Goal: Task Accomplishment & Management: Use online tool/utility

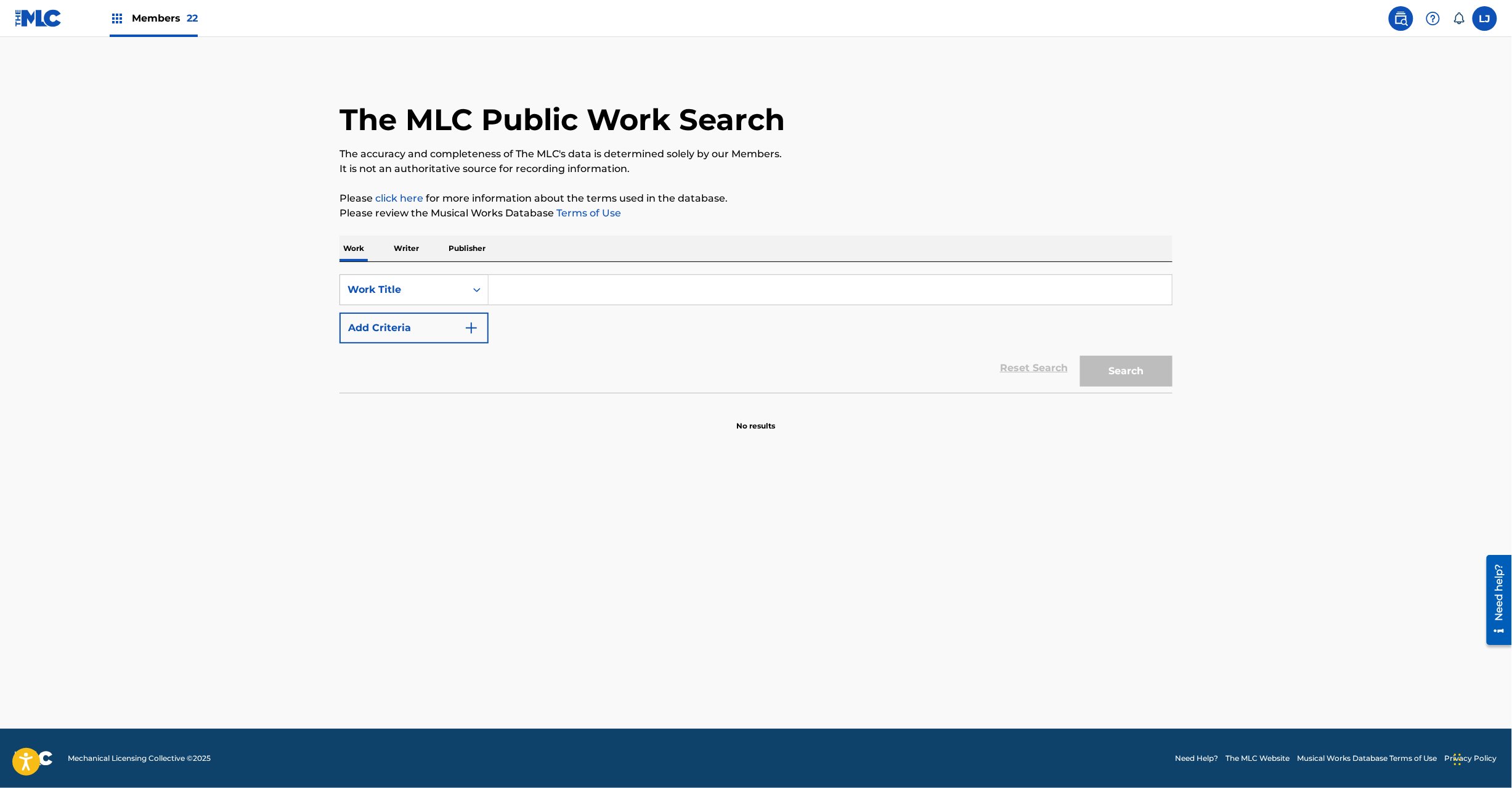
click at [24, 8] on link at bounding box center [39, 18] width 47 height 37
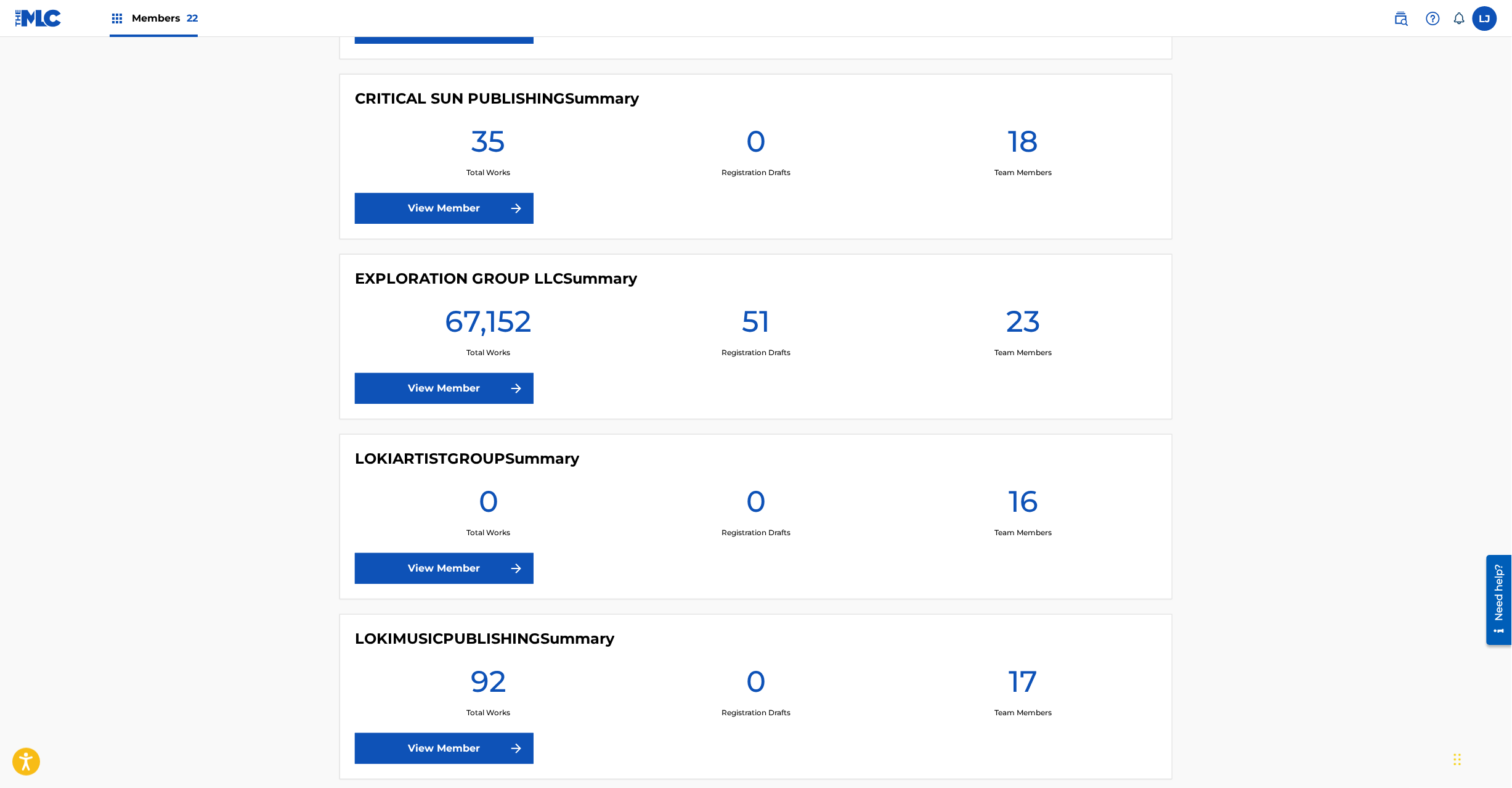
scroll to position [1972, 0]
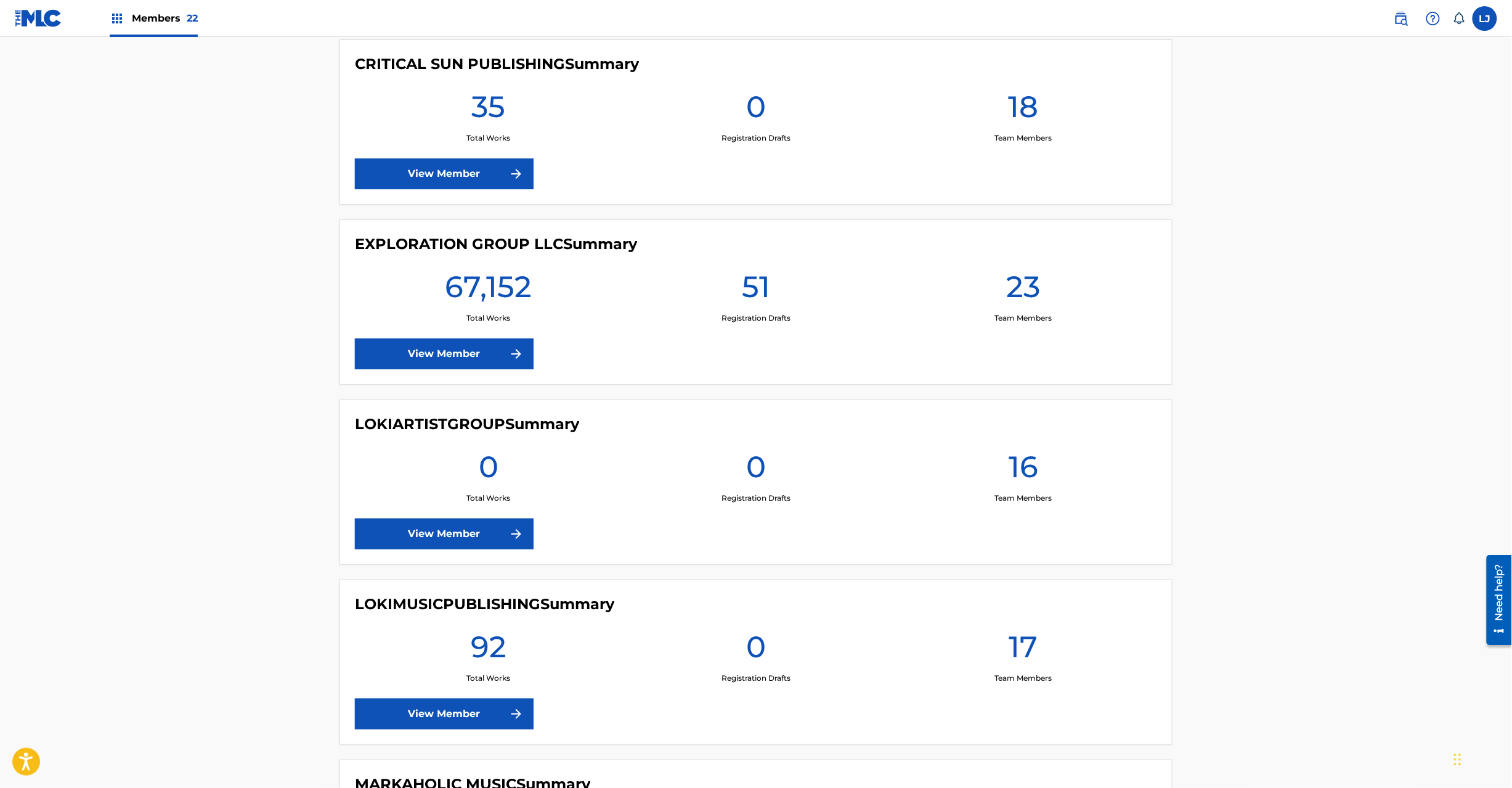
click at [432, 364] on link "View Member" at bounding box center [444, 354] width 179 height 31
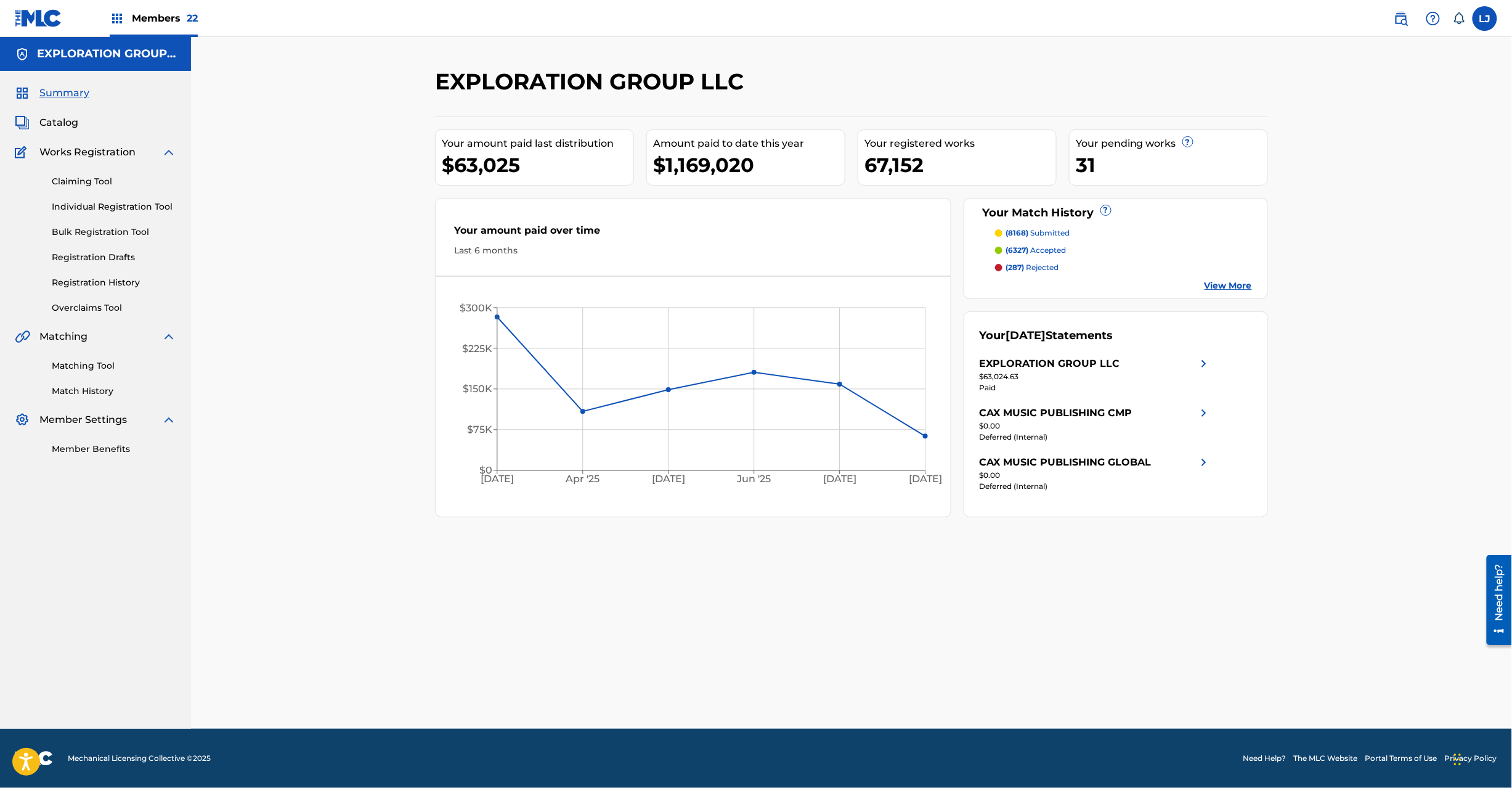
click at [62, 126] on span "Catalog" at bounding box center [58, 122] width 39 height 15
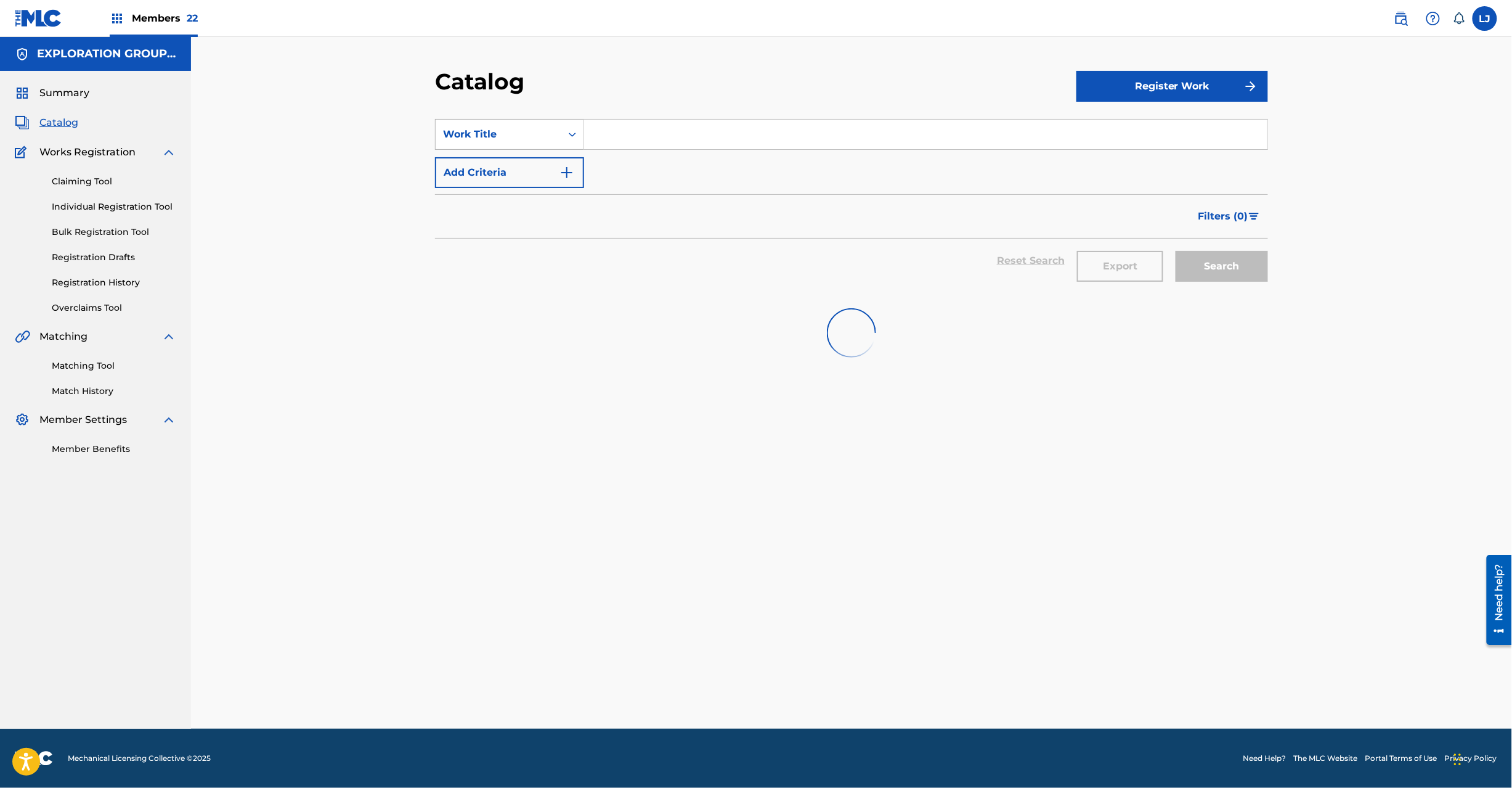
click at [516, 137] on div "Work Title" at bounding box center [498, 134] width 111 height 15
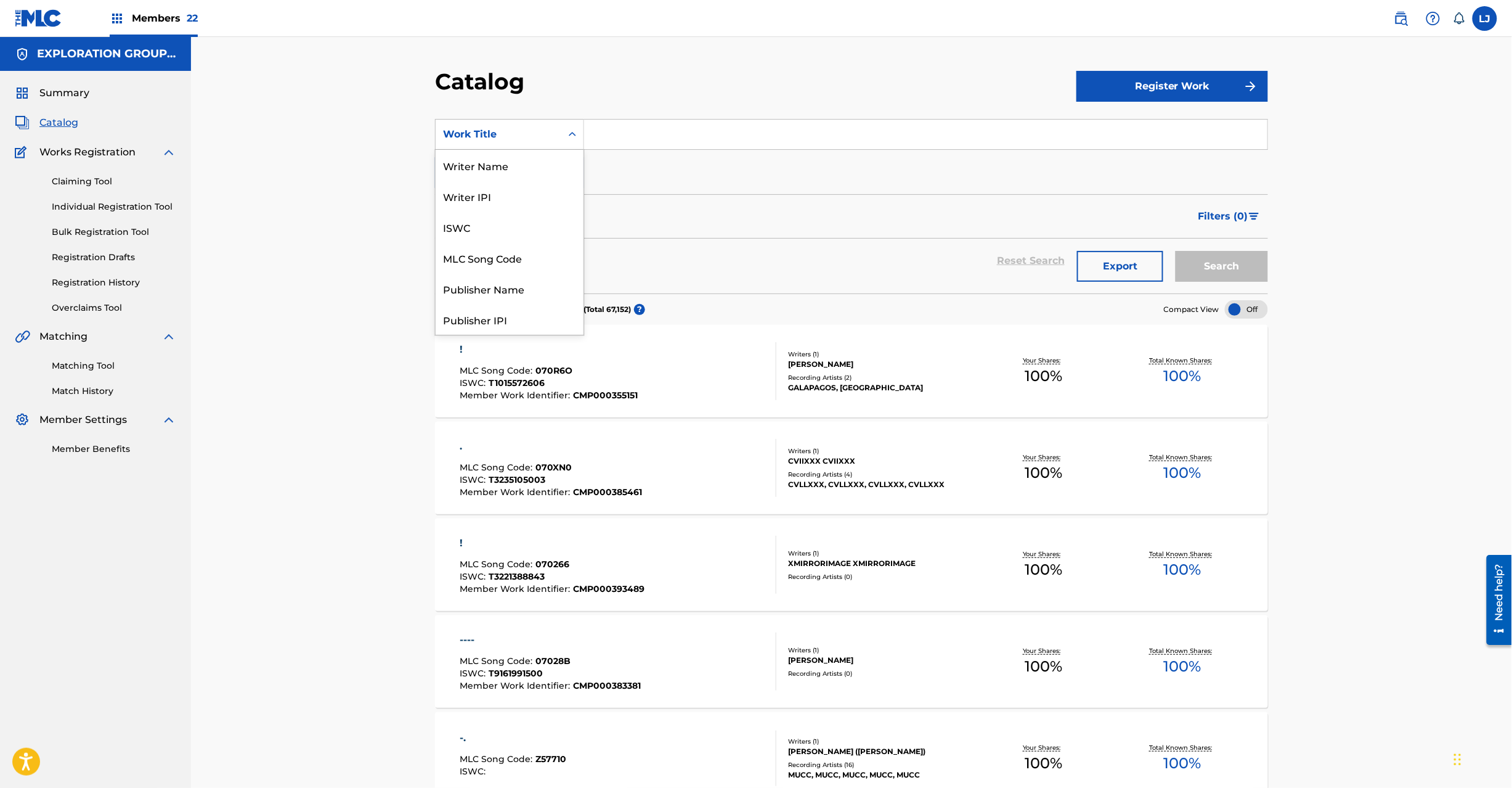
click at [519, 139] on div "Work Title" at bounding box center [498, 134] width 111 height 15
click at [486, 262] on div "MLC Song Code" at bounding box center [509, 258] width 148 height 31
click at [604, 142] on input "Search Form" at bounding box center [926, 134] width 683 height 30
click at [69, 364] on link "Matching Tool" at bounding box center [114, 365] width 124 height 13
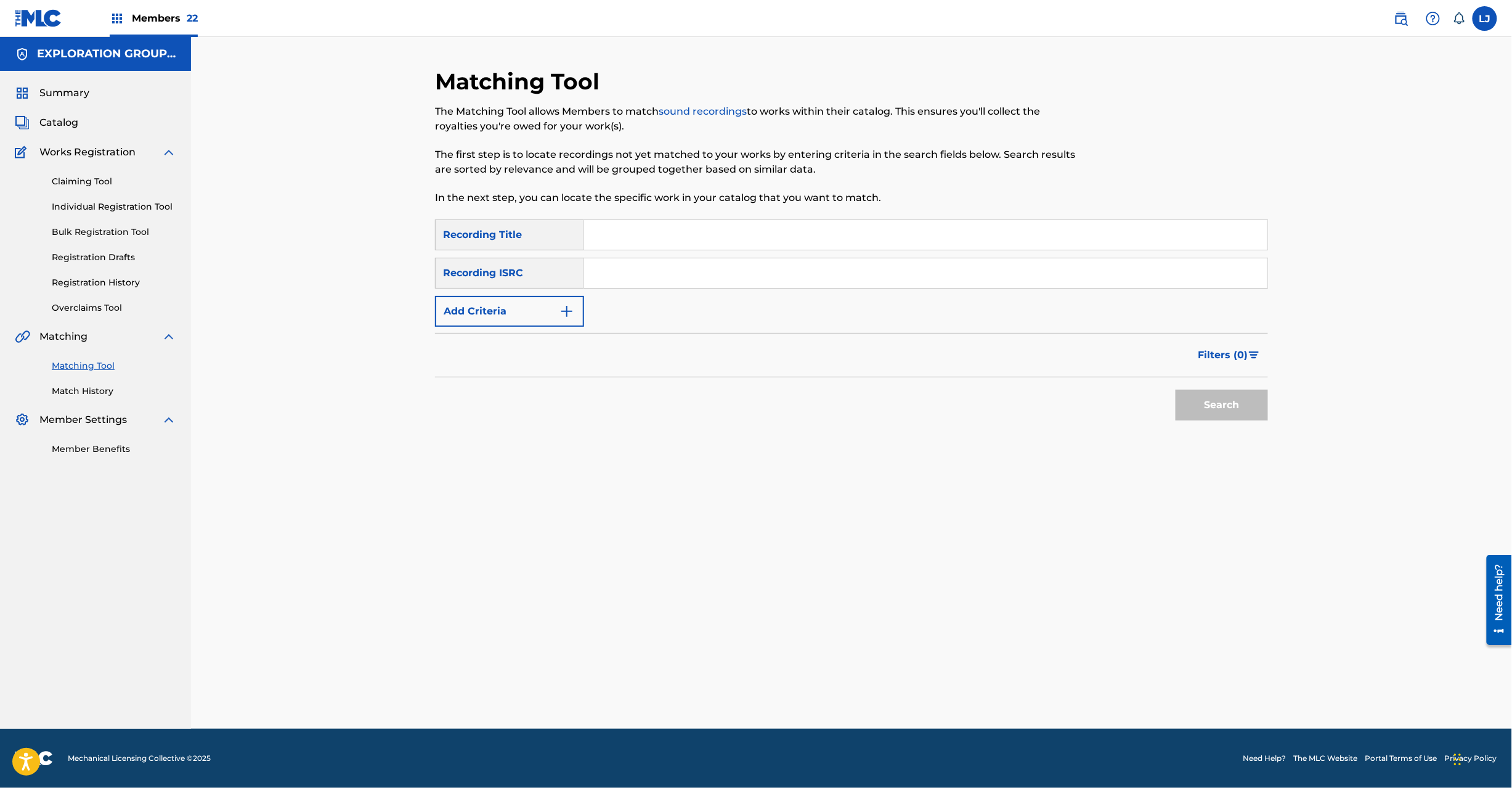
click at [609, 269] on input "Search Form" at bounding box center [926, 273] width 683 height 30
paste input "JPN901903380|JPN901804010"
click at [693, 267] on input "JPN901903380|JPN901804010" at bounding box center [926, 273] width 683 height 30
click at [1218, 407] on button "Search" at bounding box center [1222, 405] width 93 height 31
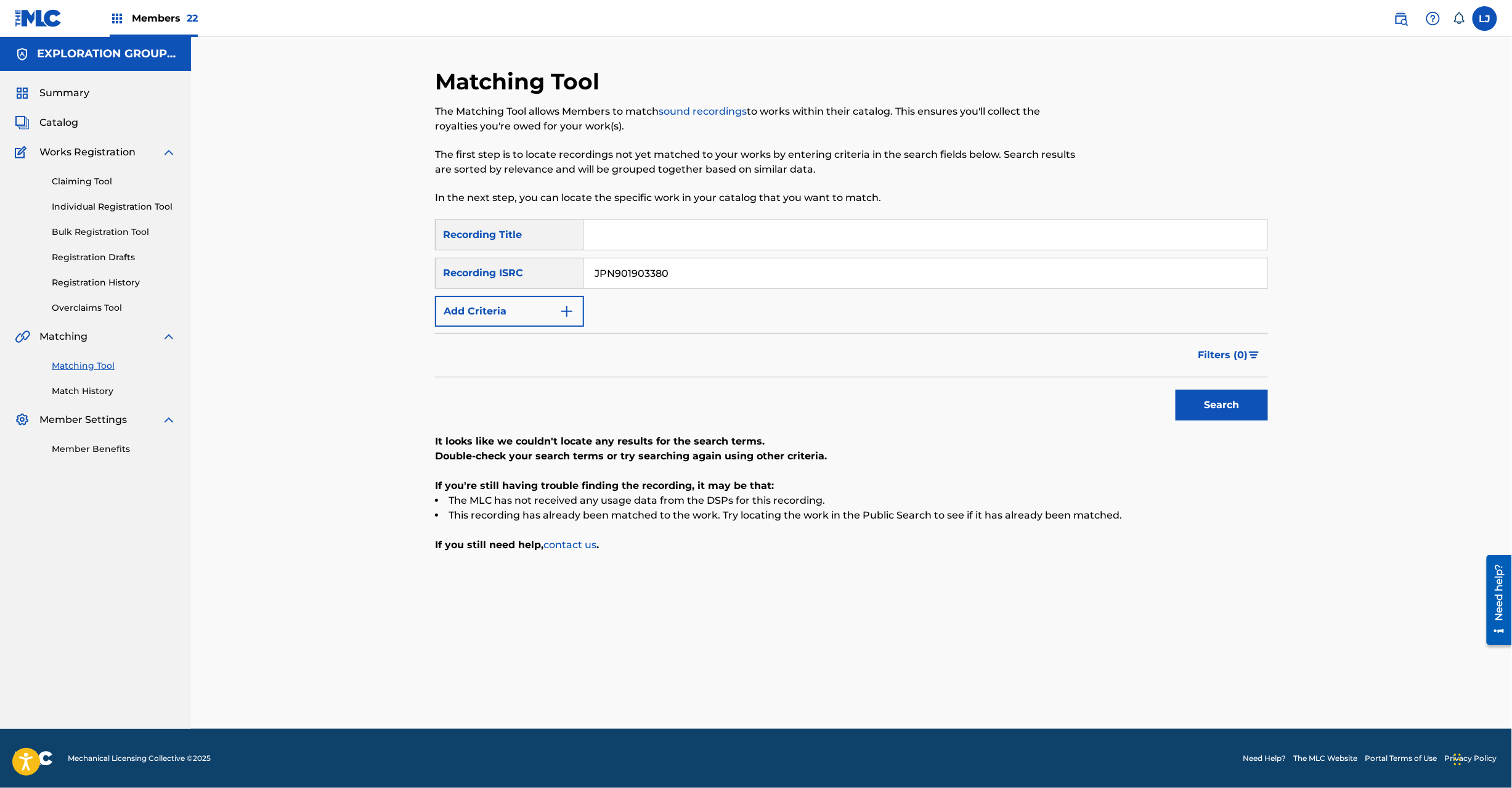
click at [676, 268] on input "JPN901903380" at bounding box center [926, 273] width 683 height 30
paste input "|JPN901804010"
click at [647, 271] on input "JPN901903380|JPN901804010" at bounding box center [926, 273] width 683 height 30
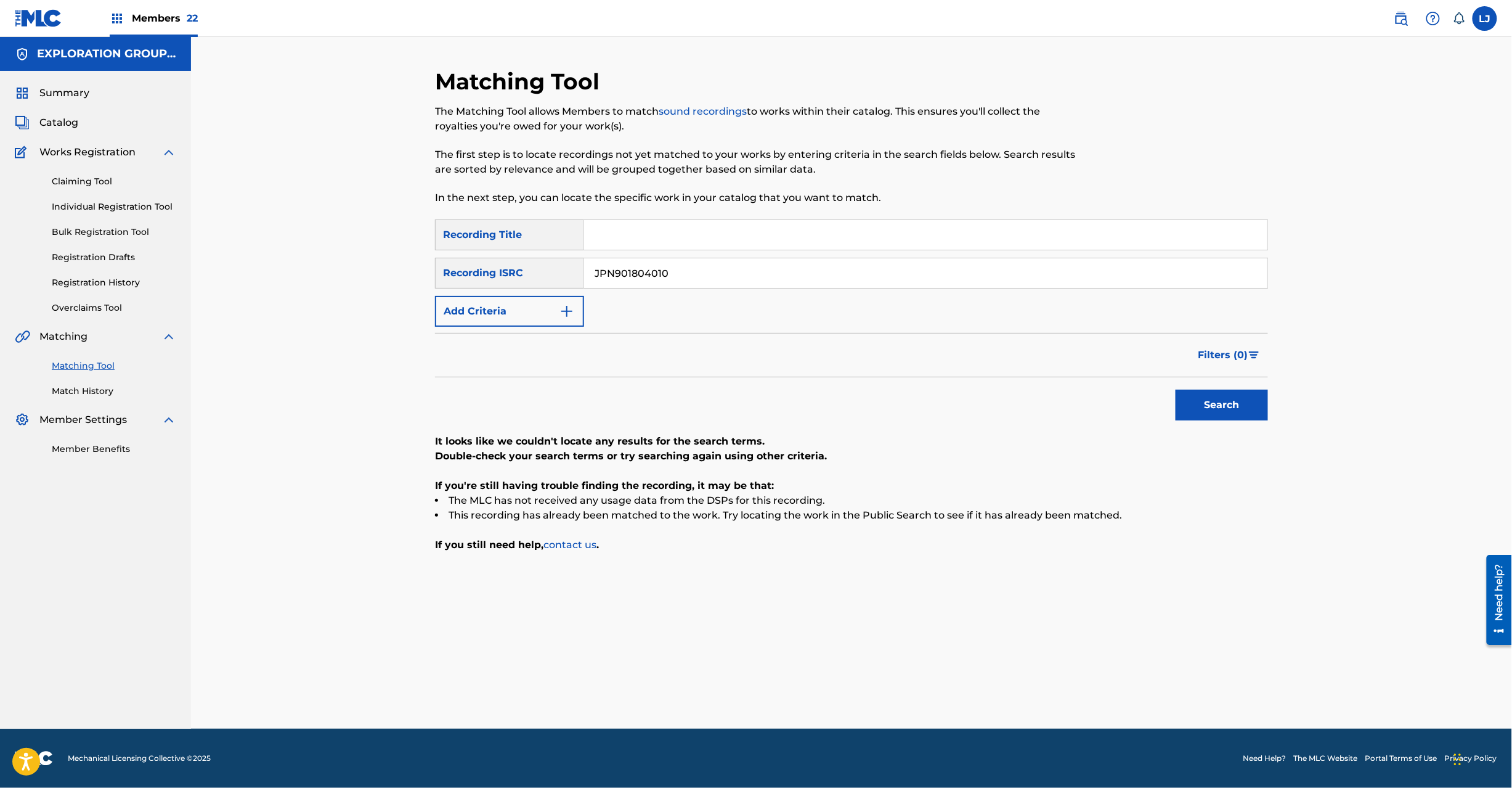
type input "JPN901804010"
click at [1211, 398] on button "Search" at bounding box center [1222, 405] width 93 height 31
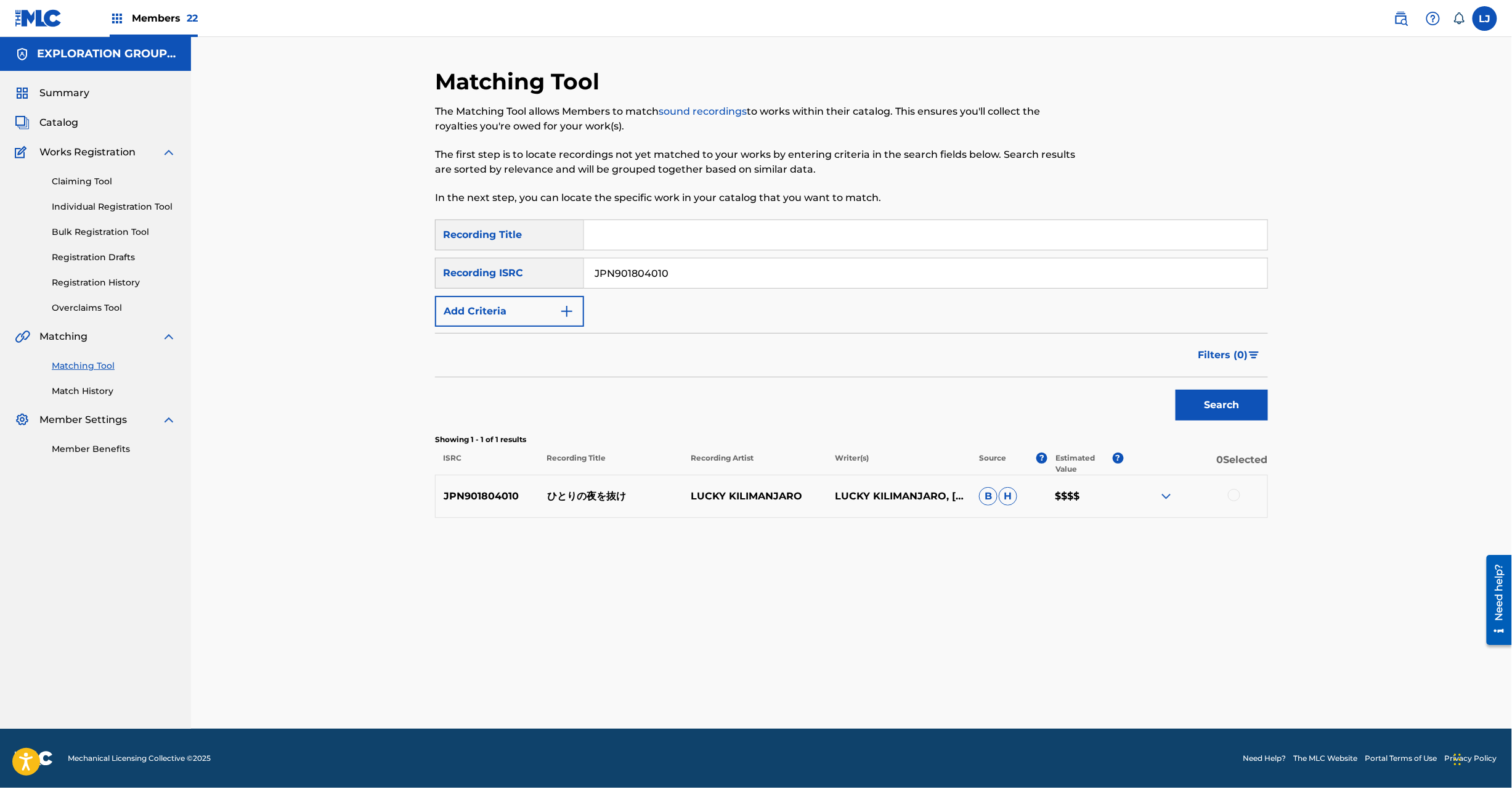
click at [601, 499] on p "ひとりの夜を抜け" at bounding box center [611, 497] width 144 height 15
copy p "ひとりの夜を抜け"
click at [1236, 492] on div at bounding box center [1234, 495] width 12 height 12
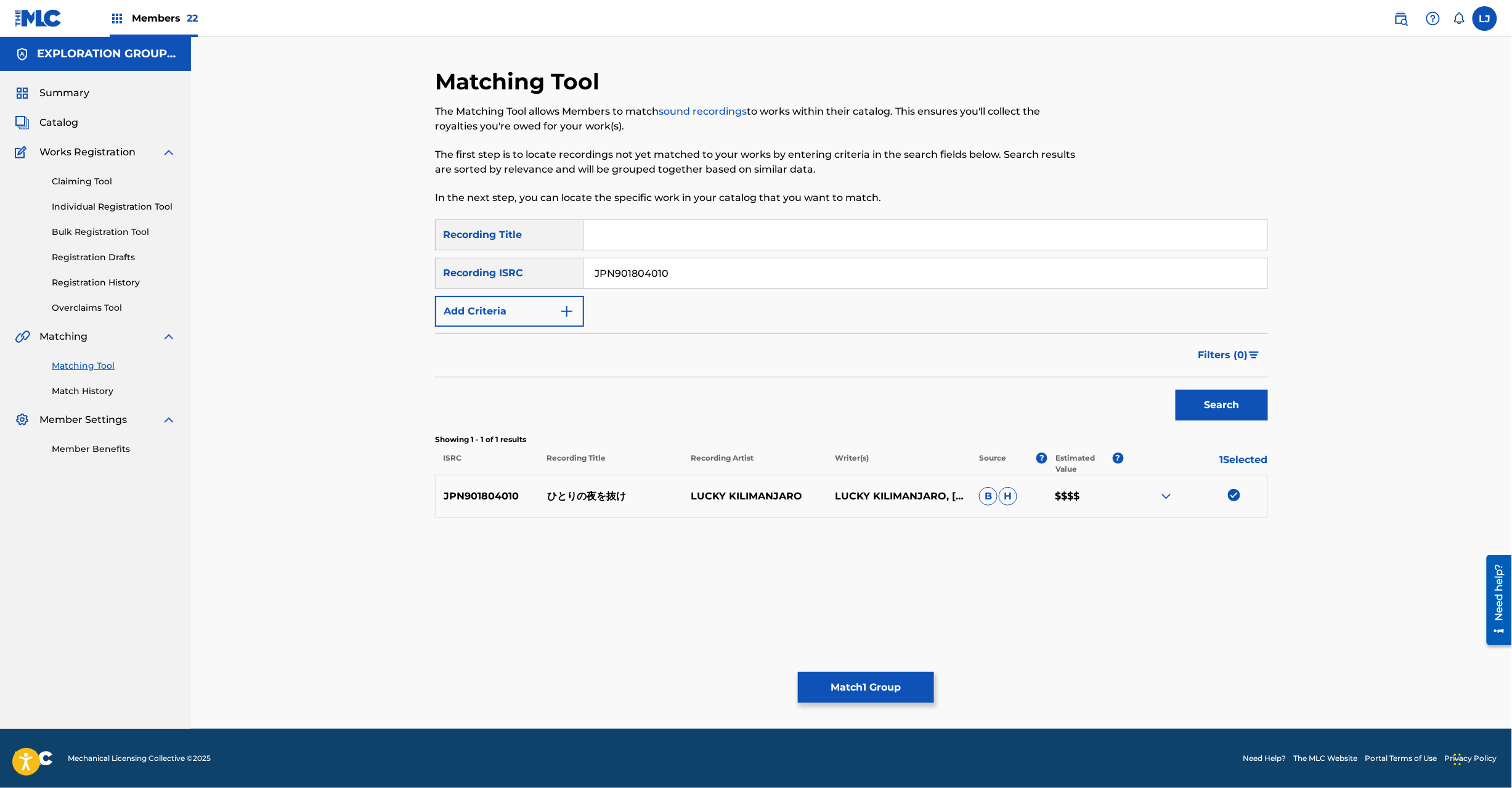
click at [852, 689] on button "Match 1 Group" at bounding box center [866, 687] width 136 height 31
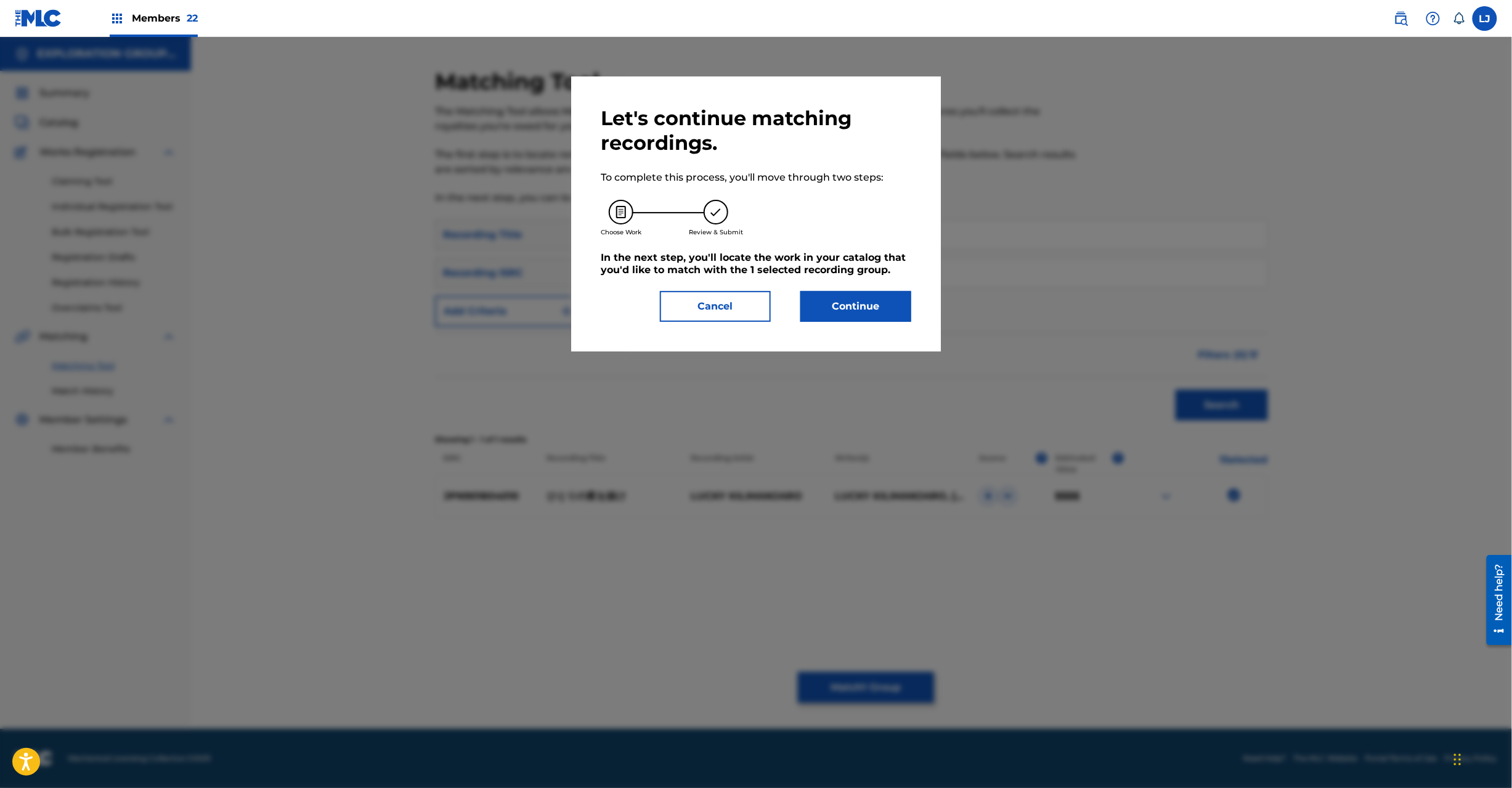
click at [856, 313] on button "Continue" at bounding box center [856, 306] width 111 height 31
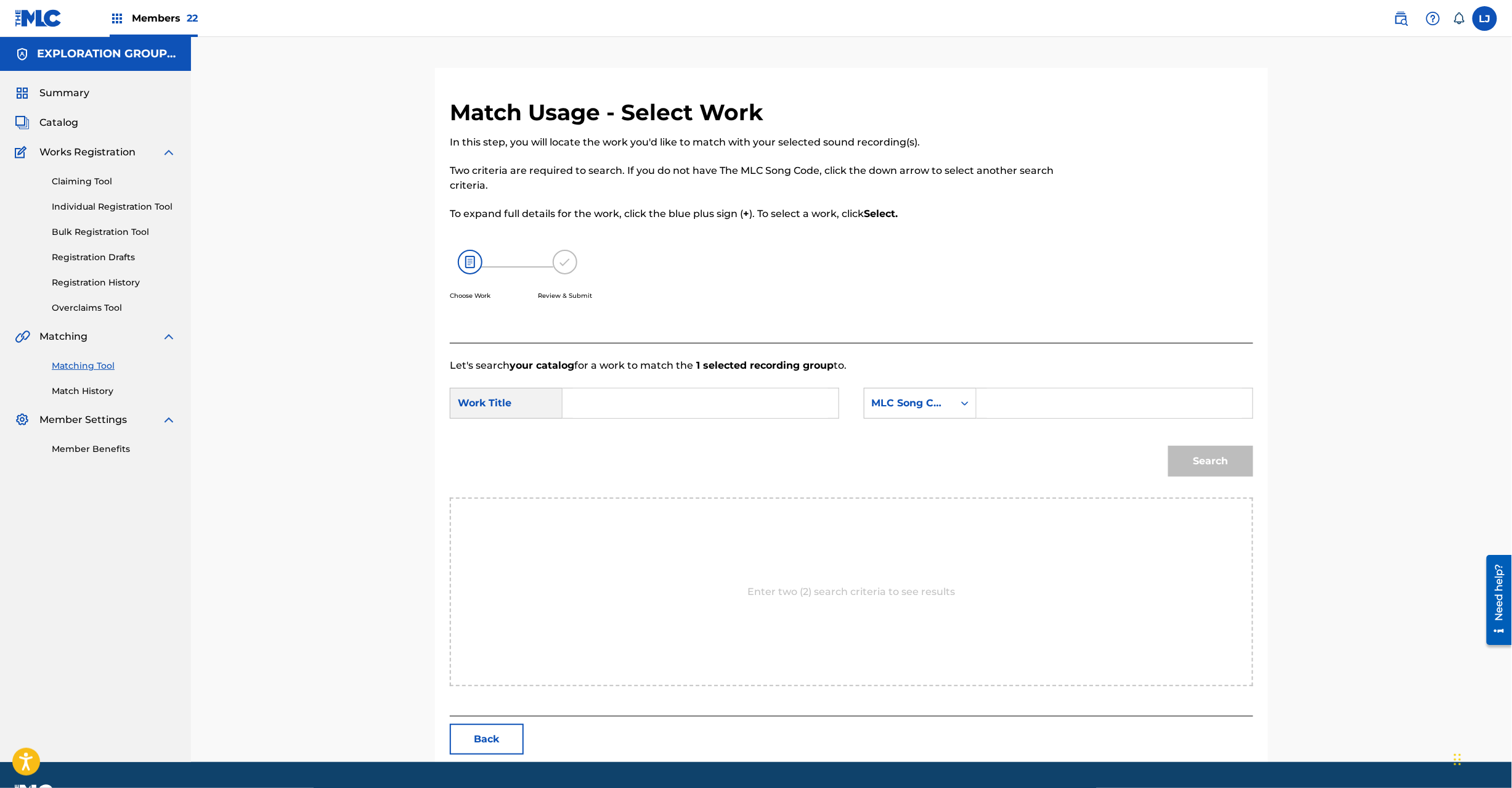
click at [489, 747] on button "Back" at bounding box center [486, 740] width 74 height 31
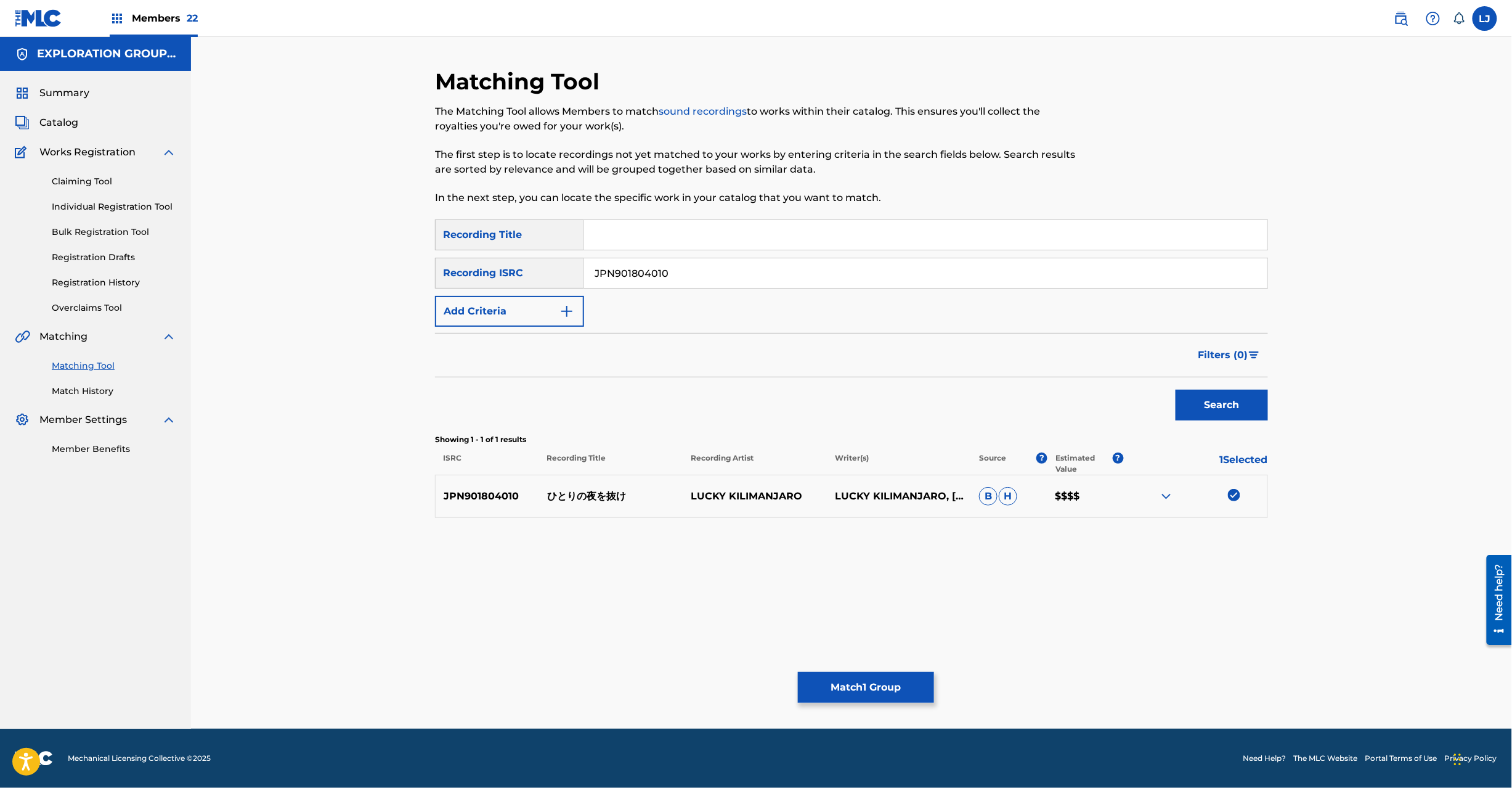
click at [893, 674] on button "Match 1 Group" at bounding box center [866, 687] width 136 height 31
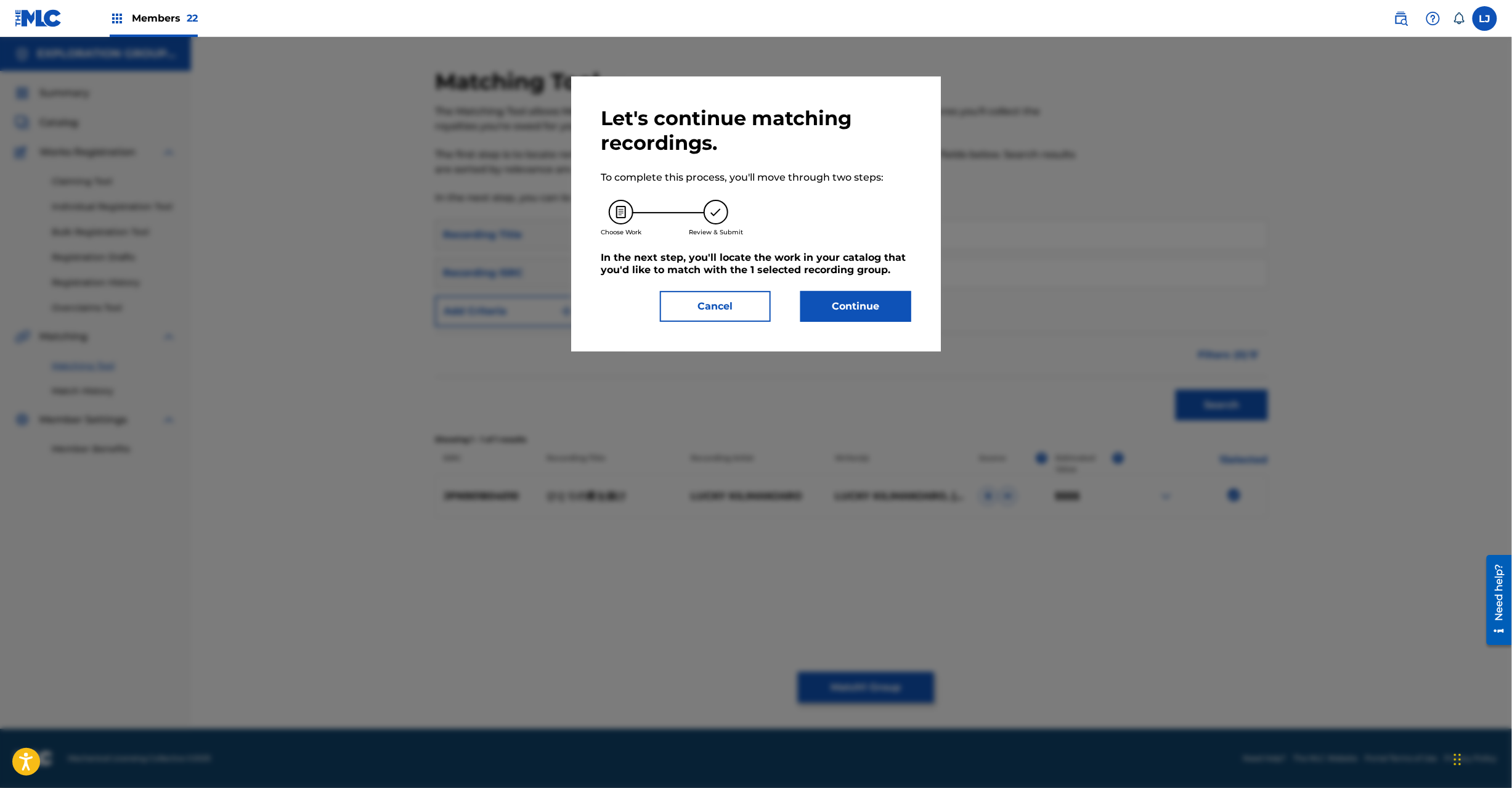
click at [871, 307] on button "Continue" at bounding box center [856, 306] width 111 height 31
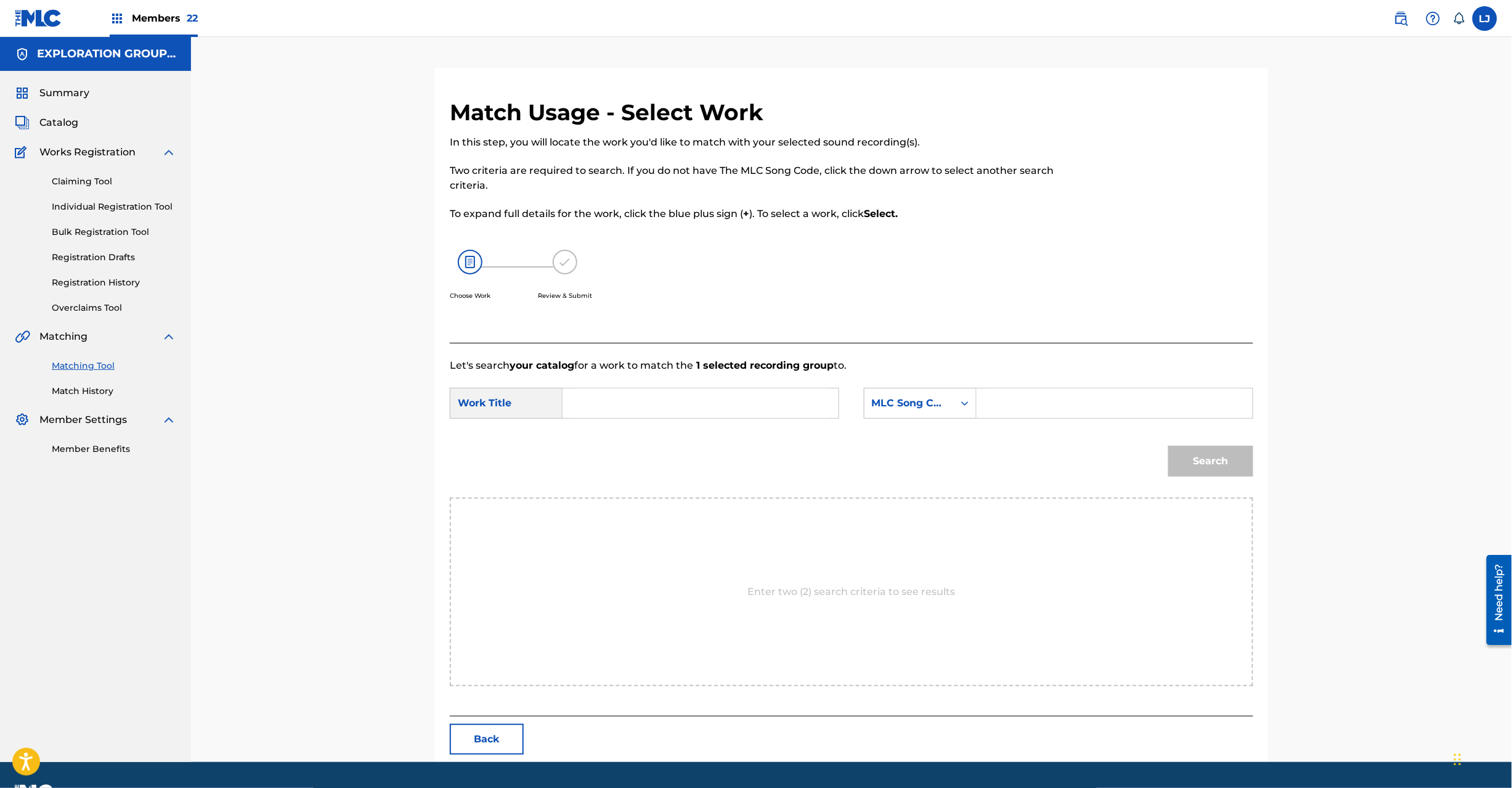
click at [684, 408] on input "Search Form" at bounding box center [700, 403] width 255 height 30
paste input "Hitorino Yoruo Nuke HP8SQV"
click at [716, 393] on input "Hitorino Yoruo Nuke HP8SQV" at bounding box center [700, 403] width 255 height 30
type input "Hitorino Yoruo Nuke"
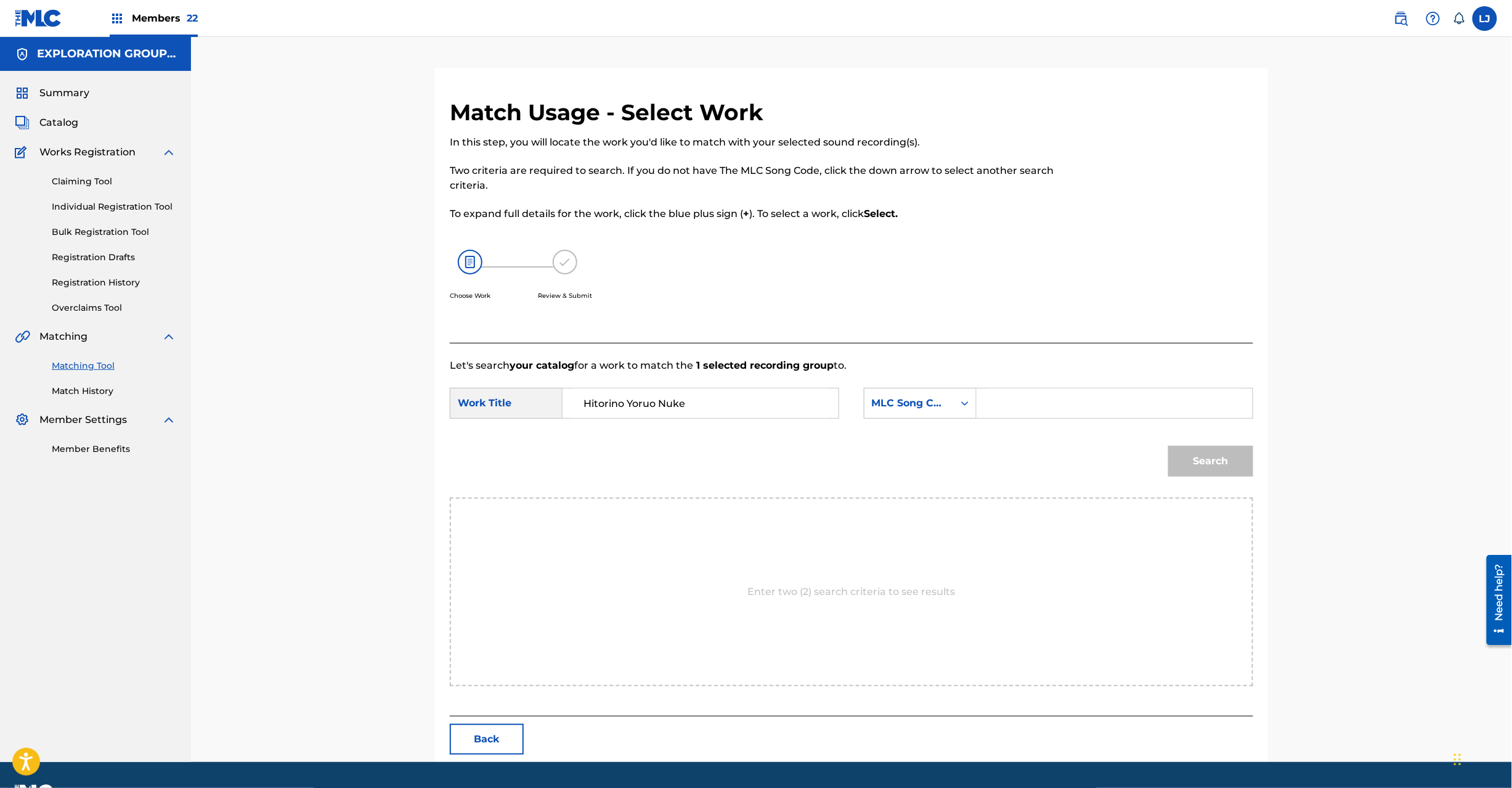
click at [1142, 390] on input "Search Form" at bounding box center [1114, 403] width 255 height 30
paste input "HP8SQV"
type input "HP8SQV"
click at [1203, 464] on button "Search" at bounding box center [1211, 461] width 85 height 31
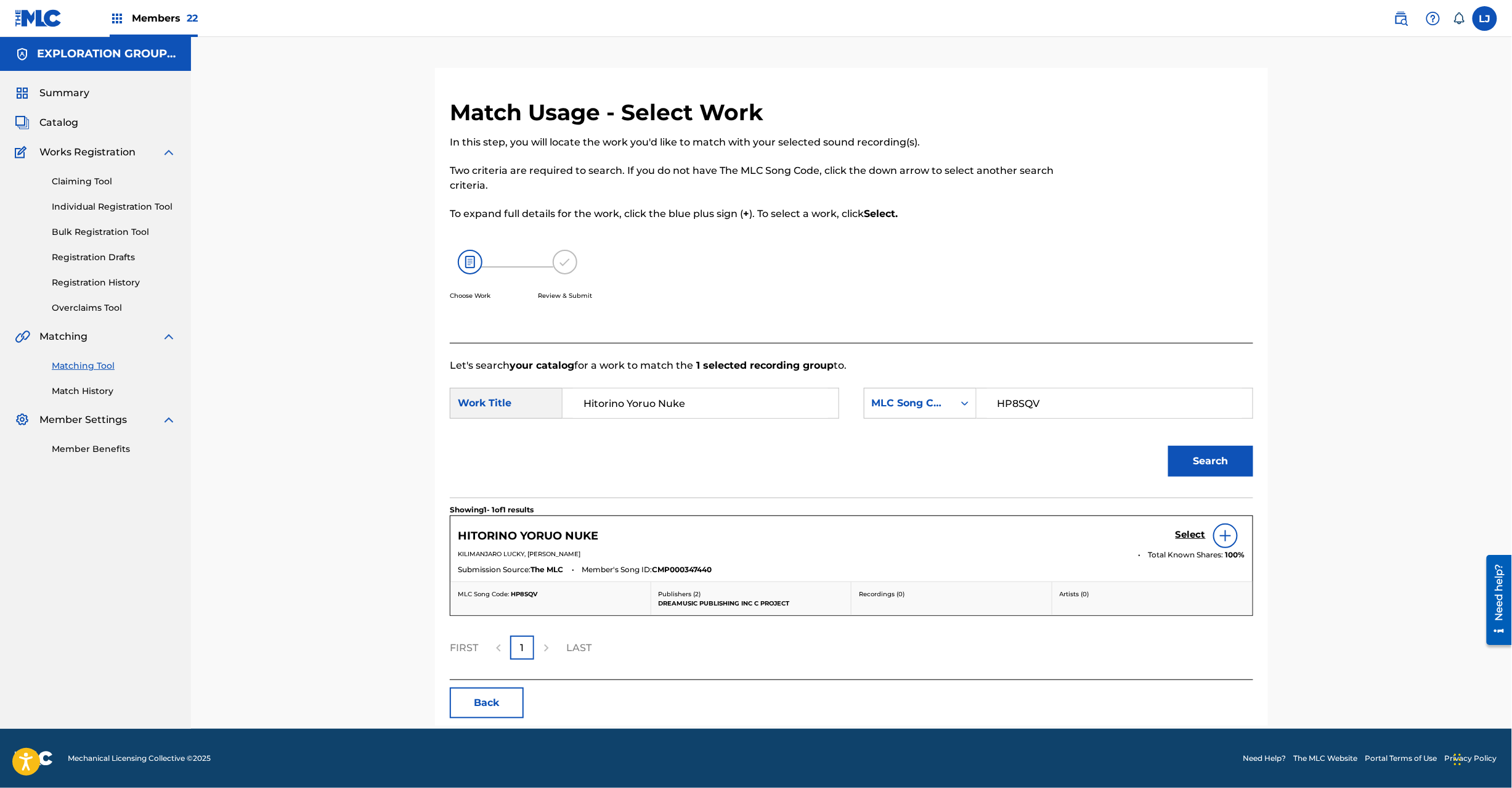
click at [1181, 526] on div "Select" at bounding box center [1211, 536] width 70 height 25
click at [1182, 535] on h5 "Select" at bounding box center [1191, 534] width 30 height 12
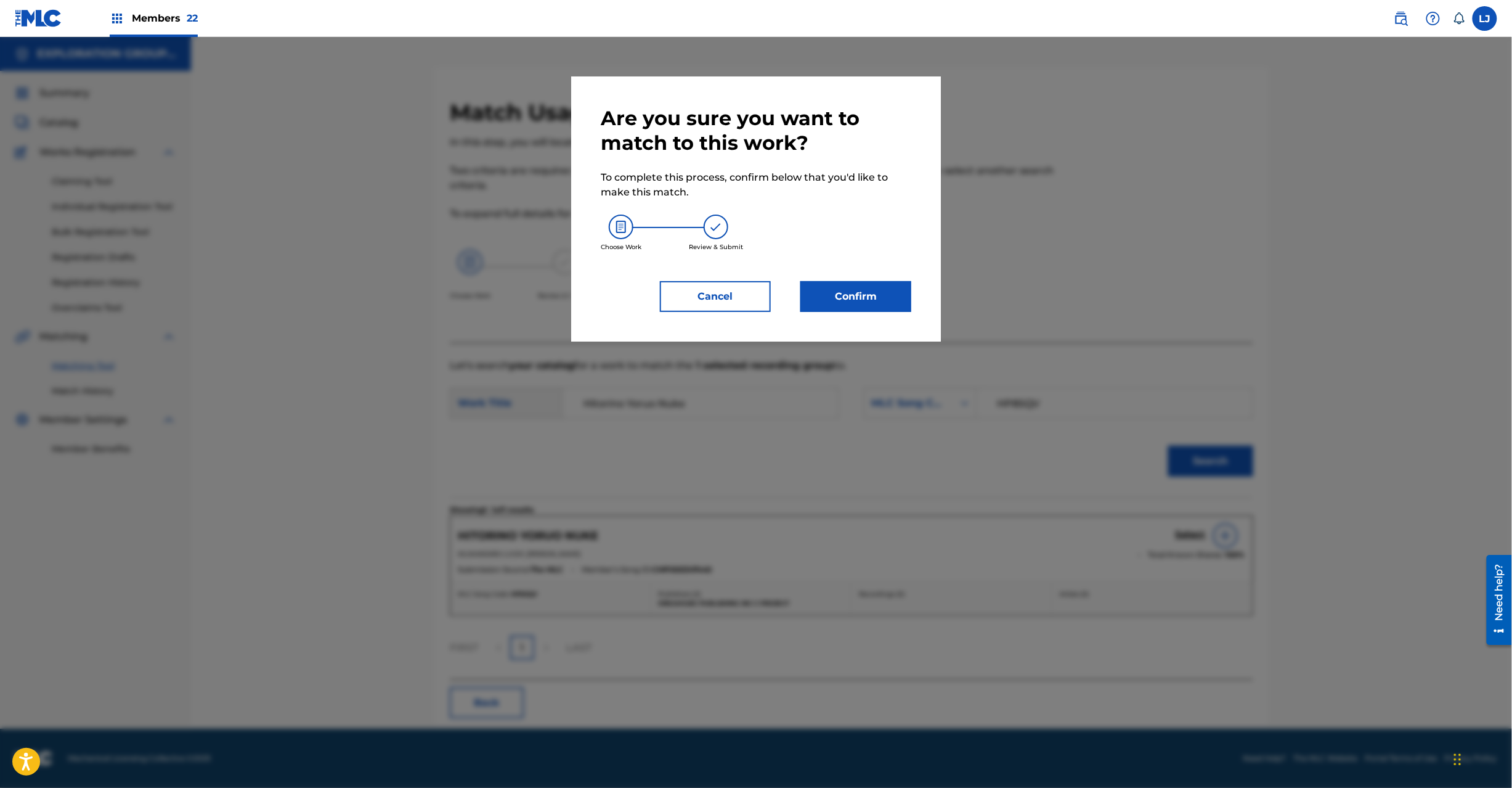
click at [831, 296] on button "Confirm" at bounding box center [856, 296] width 111 height 31
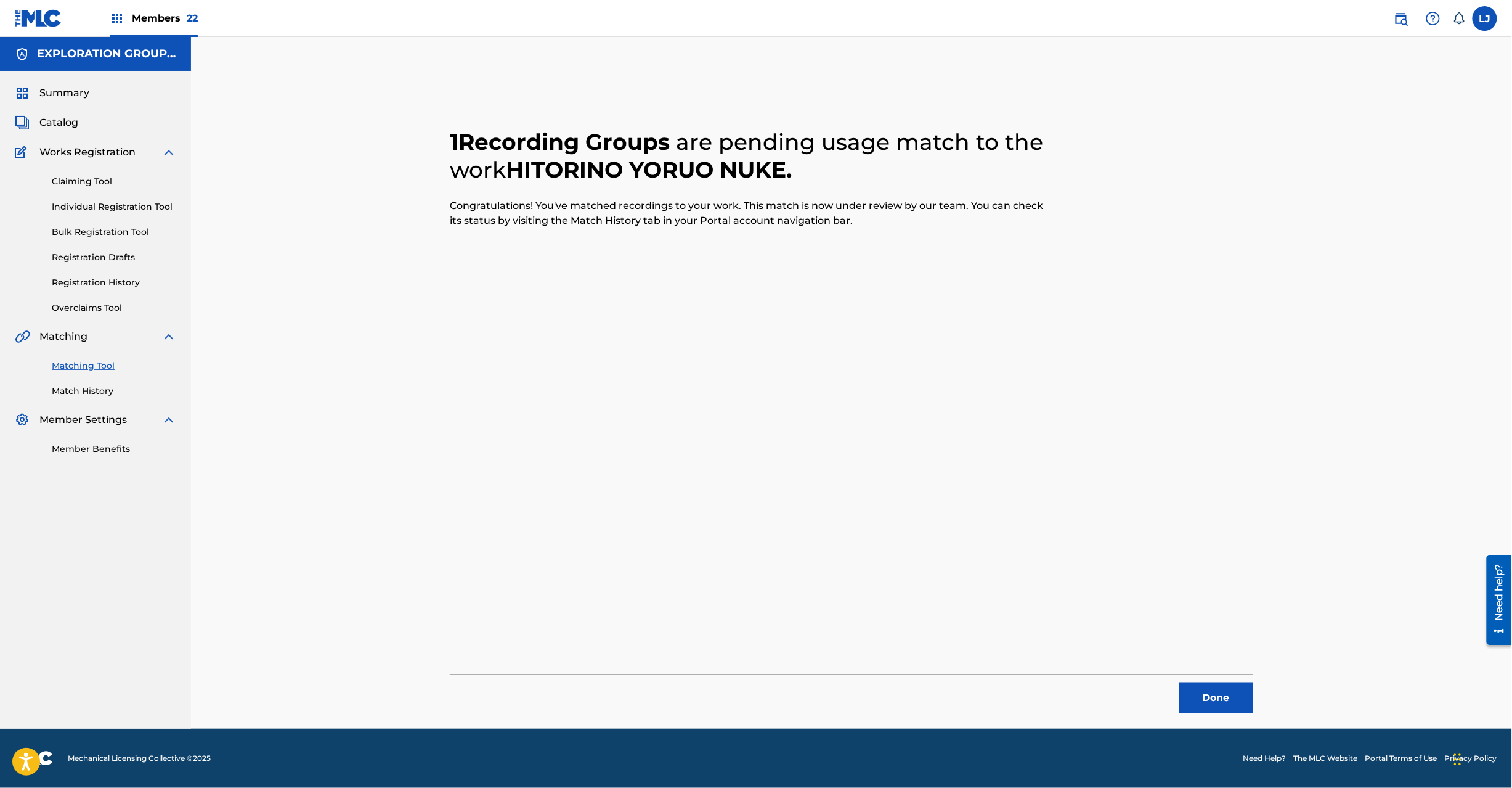
click at [1190, 712] on button "Done" at bounding box center [1216, 698] width 74 height 31
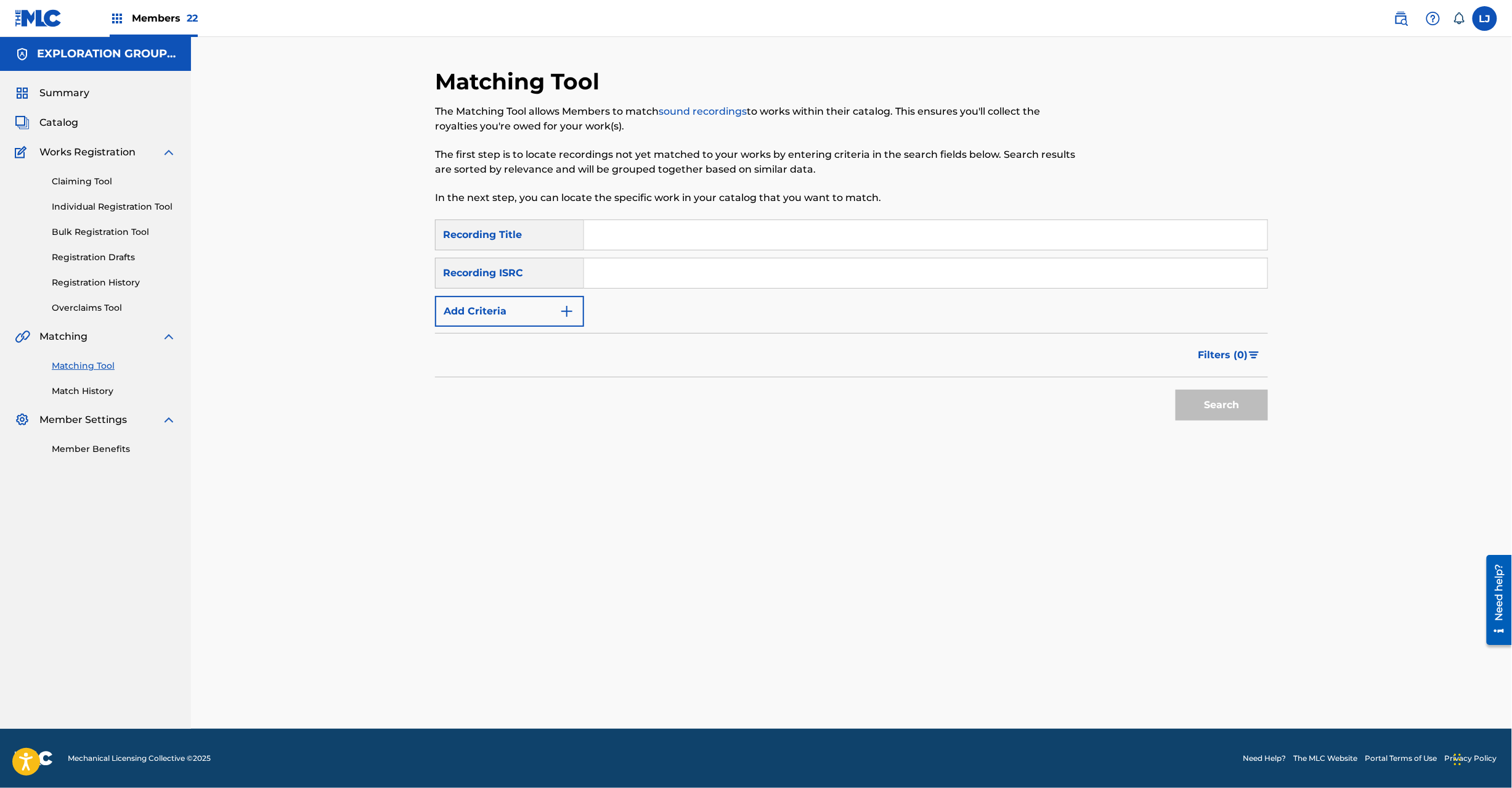
click at [658, 280] on input "Search Form" at bounding box center [926, 273] width 683 height 30
paste input "JPN901901050"
type input "JPN901901050"
click at [1182, 413] on button "Search" at bounding box center [1222, 405] width 93 height 31
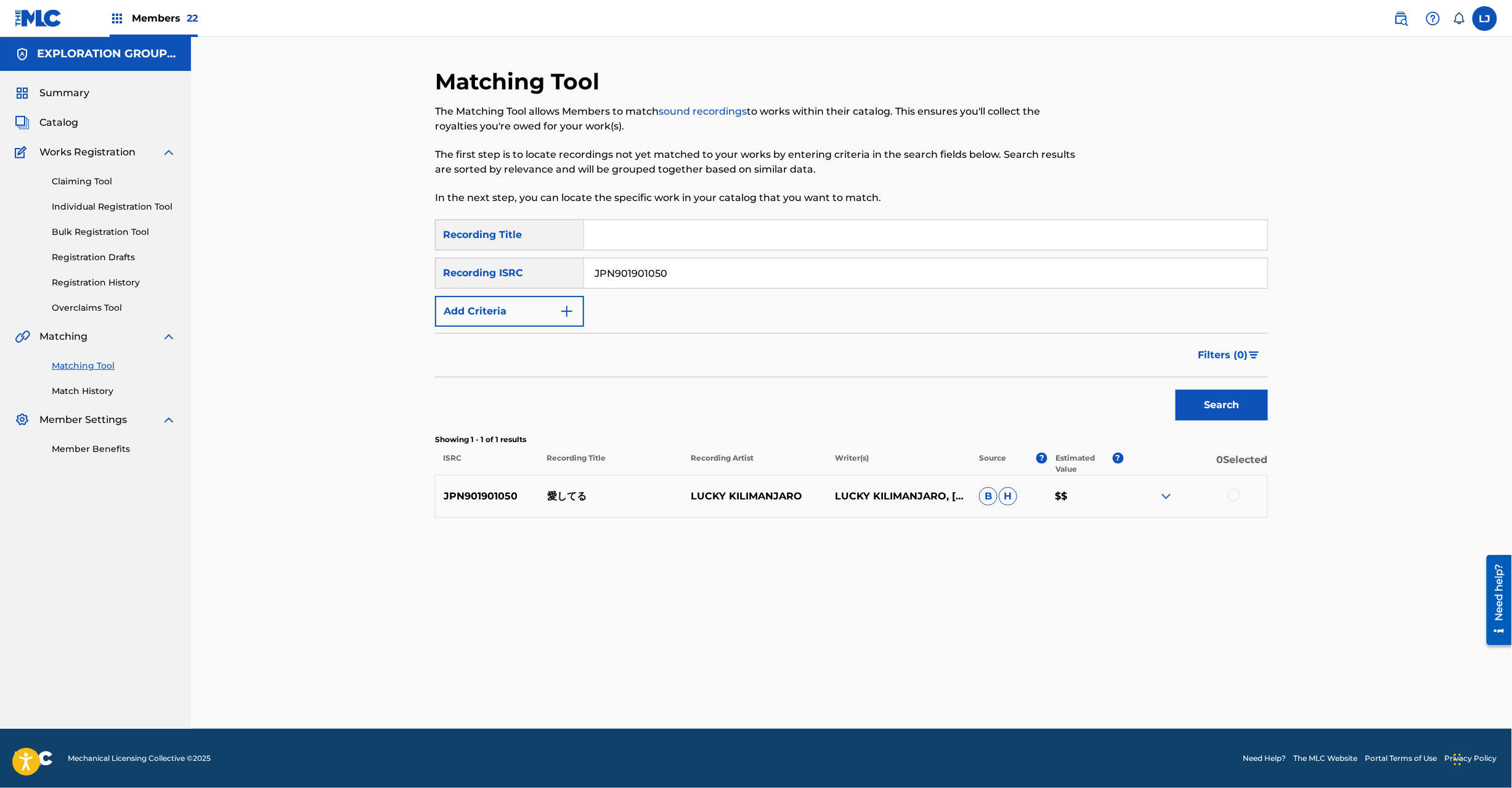
click at [561, 491] on p "愛してる" at bounding box center [611, 497] width 144 height 15
copy p "愛してる"
click at [1231, 489] on div at bounding box center [1234, 495] width 12 height 12
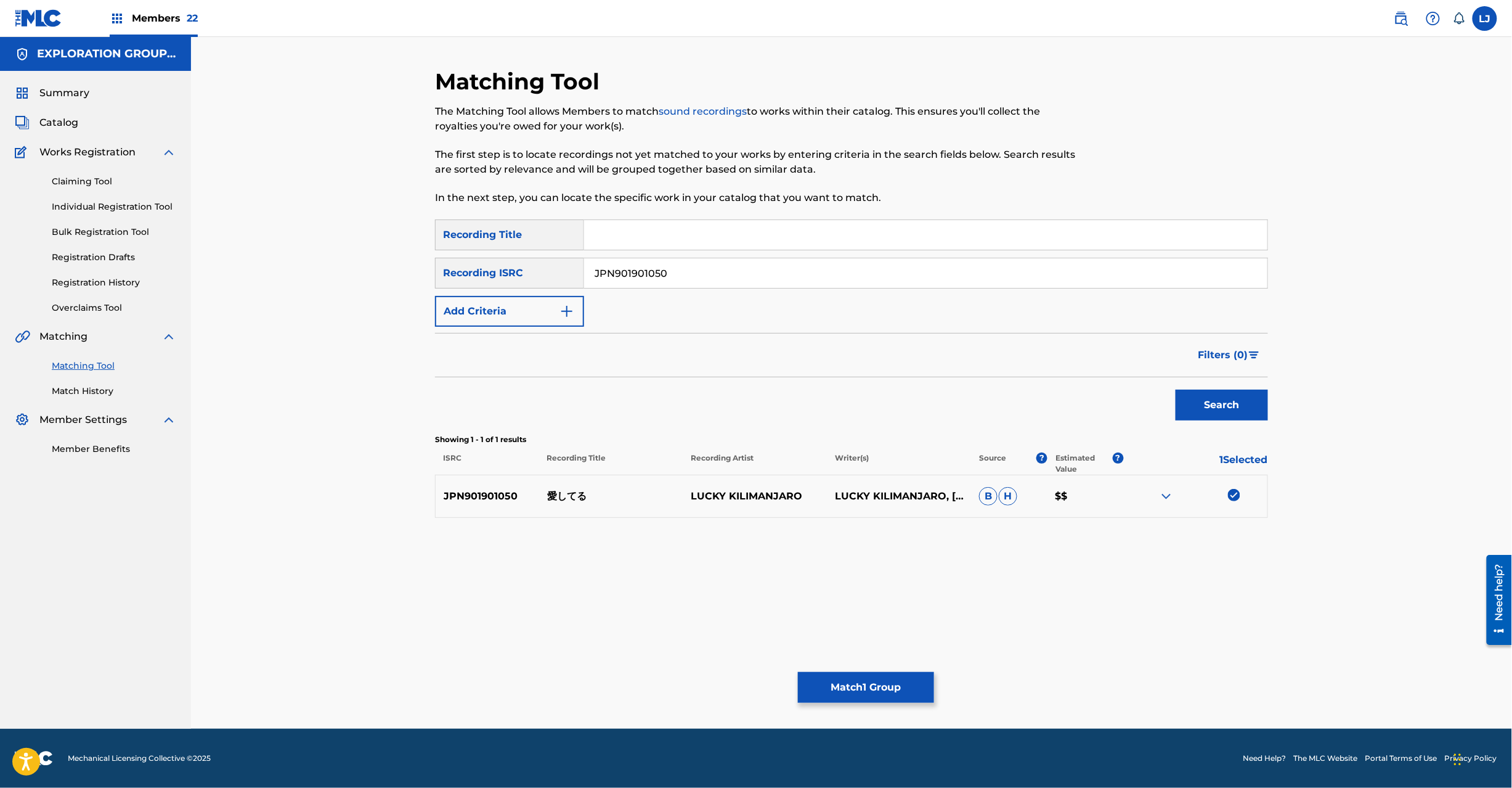
click at [854, 664] on div "Matching Tool The Matching Tool allows Members to match sound recordings to wor…" at bounding box center [851, 398] width 833 height 661
click at [814, 679] on button "Match 1 Group" at bounding box center [866, 687] width 136 height 31
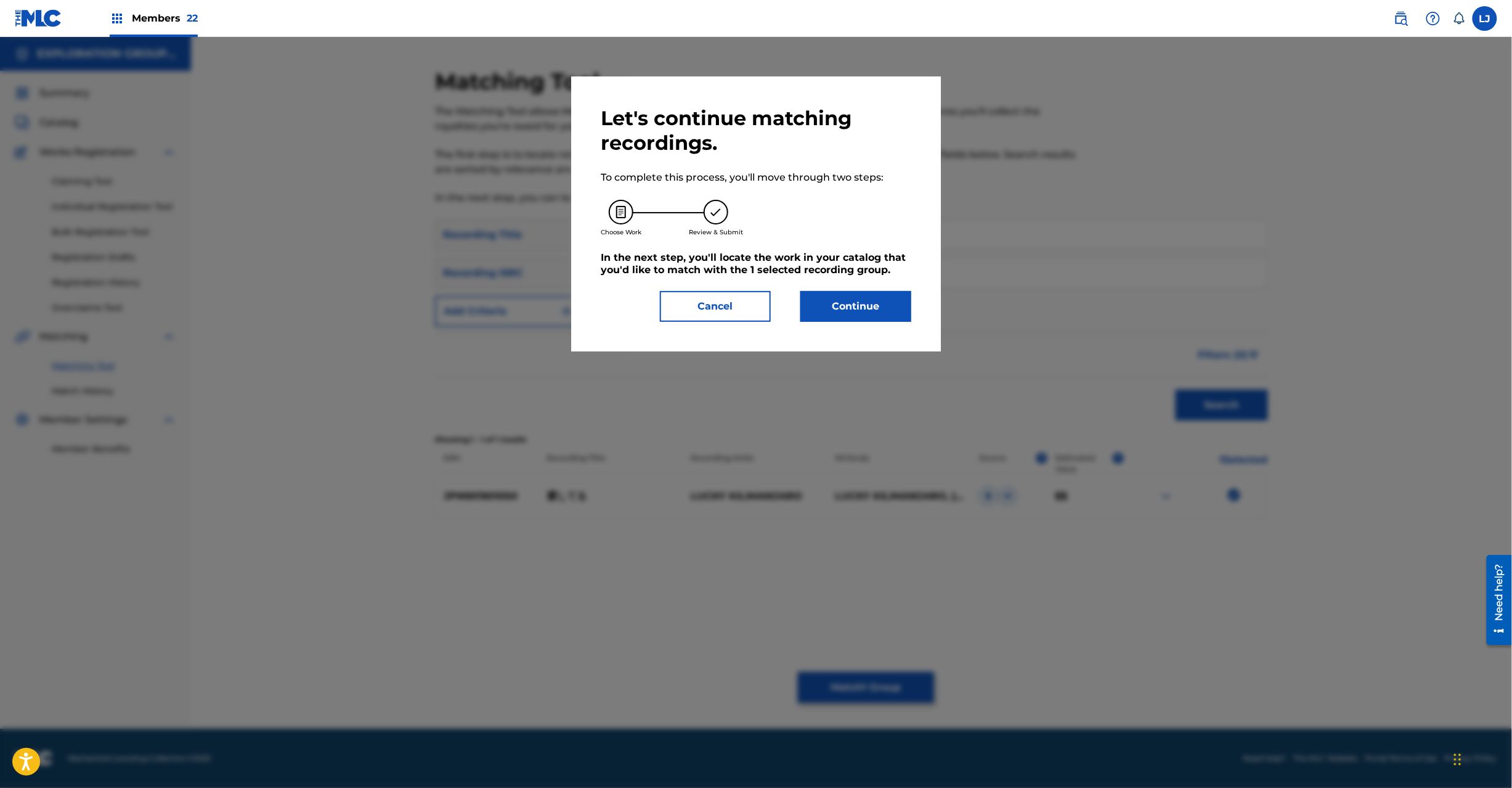
click at [854, 304] on button "Continue" at bounding box center [856, 306] width 111 height 31
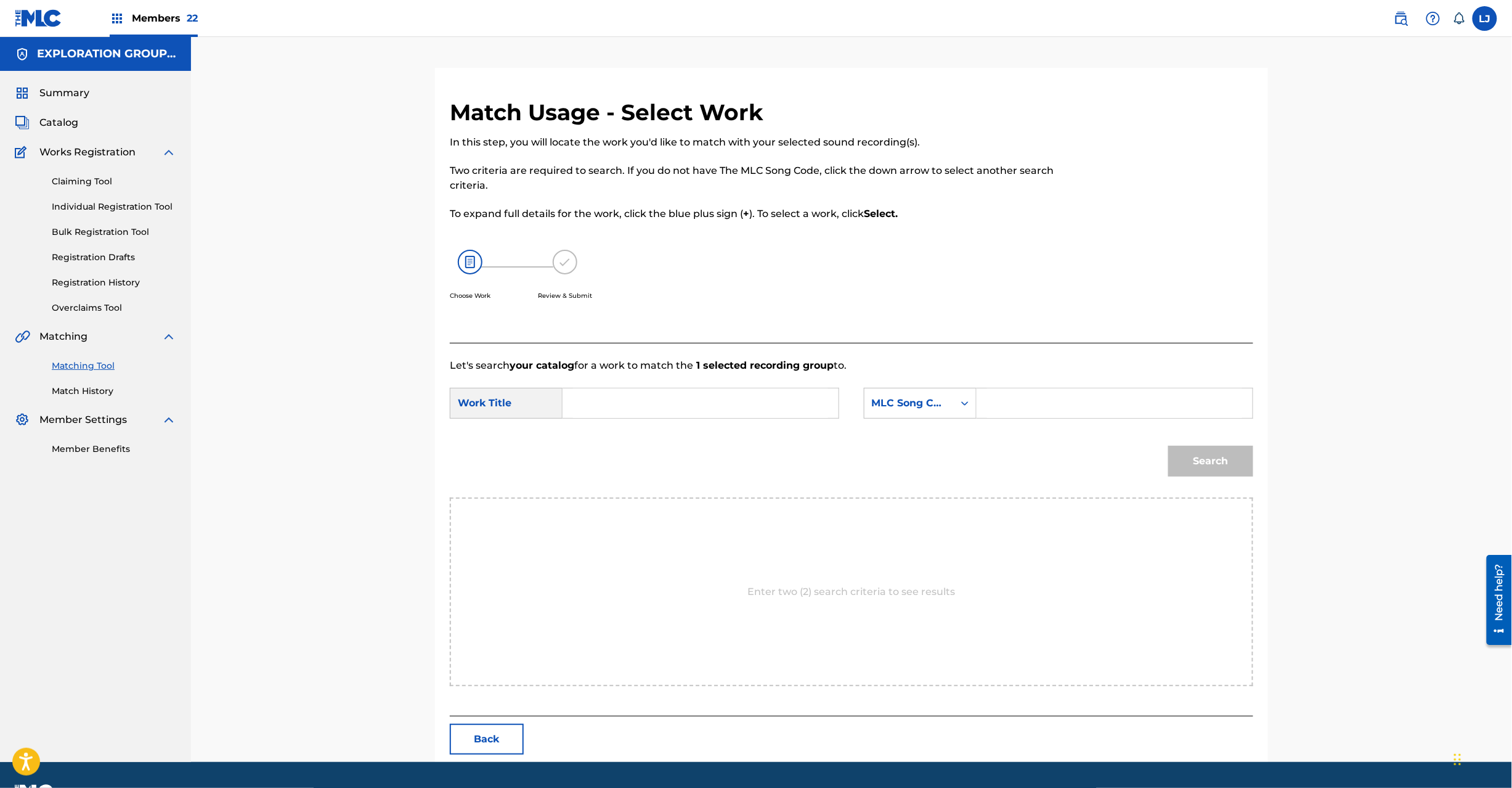
click at [663, 382] on form "SearchWithCriteria4c24456e-05c3-42be-80ad-99da2b73185d Work Title SearchWithCri…" at bounding box center [851, 435] width 803 height 124
click at [654, 397] on input "Search Form" at bounding box center [700, 403] width 255 height 30
paste input "Aishiteru AW54FE"
click at [705, 390] on input "Aishiteru AW54FE" at bounding box center [700, 403] width 255 height 30
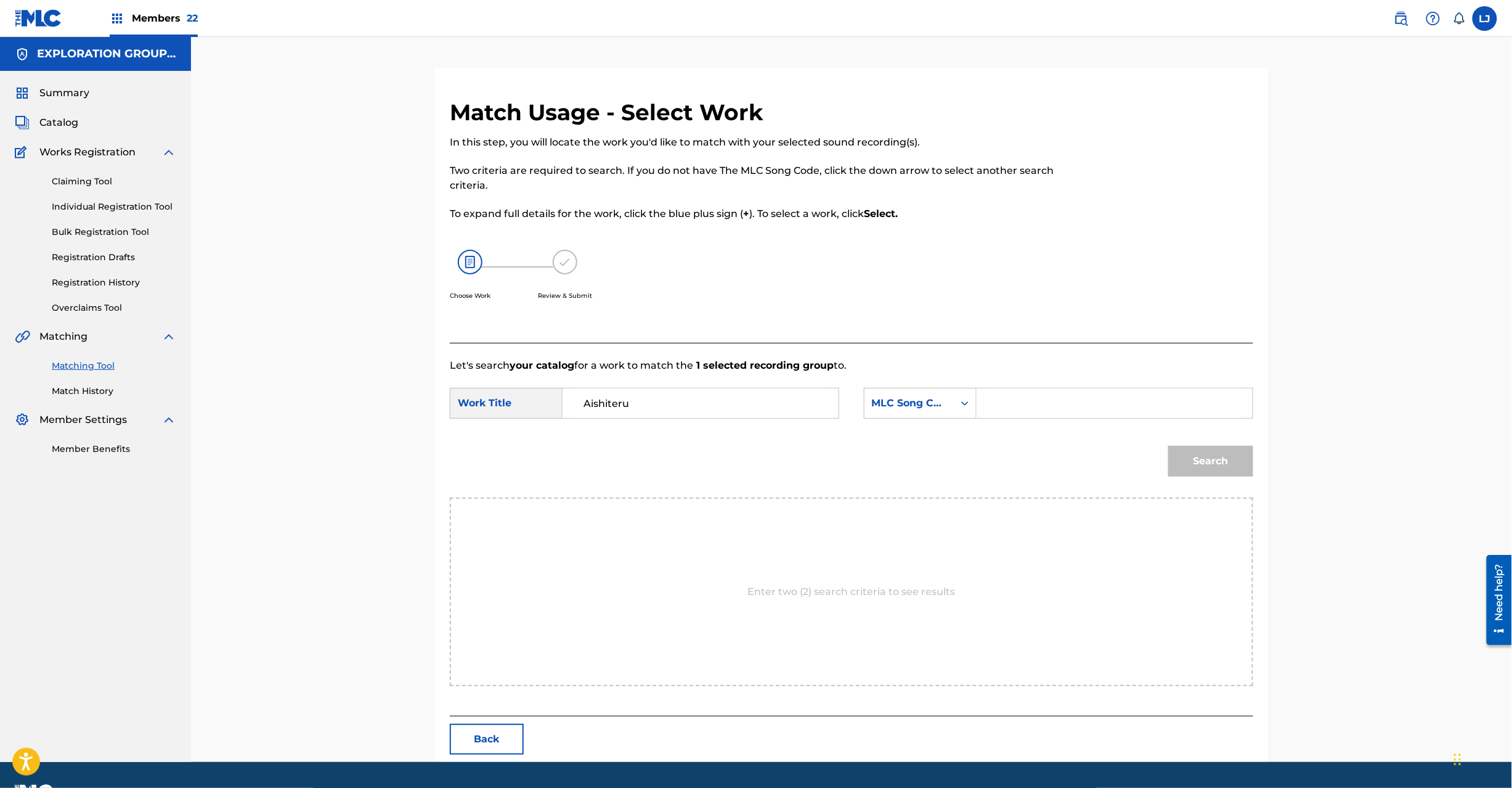
type input "Aishiteru"
paste input "AW54FE"
click at [1122, 410] on input "AW54FE" at bounding box center [1114, 403] width 255 height 30
type input "AW54FE"
click at [1228, 454] on button "Search" at bounding box center [1211, 461] width 85 height 31
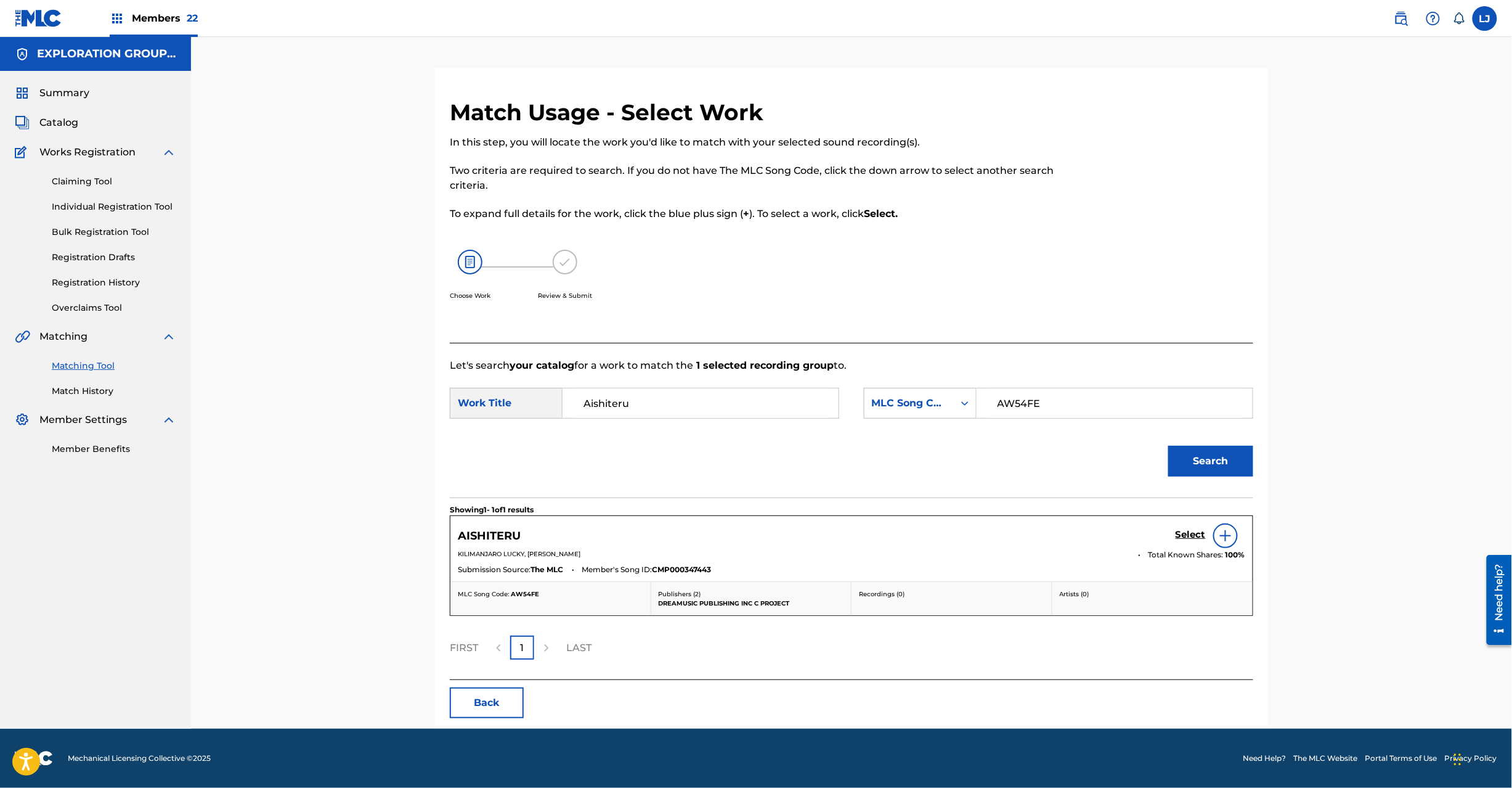
click at [1177, 536] on h5 "Select" at bounding box center [1191, 534] width 30 height 12
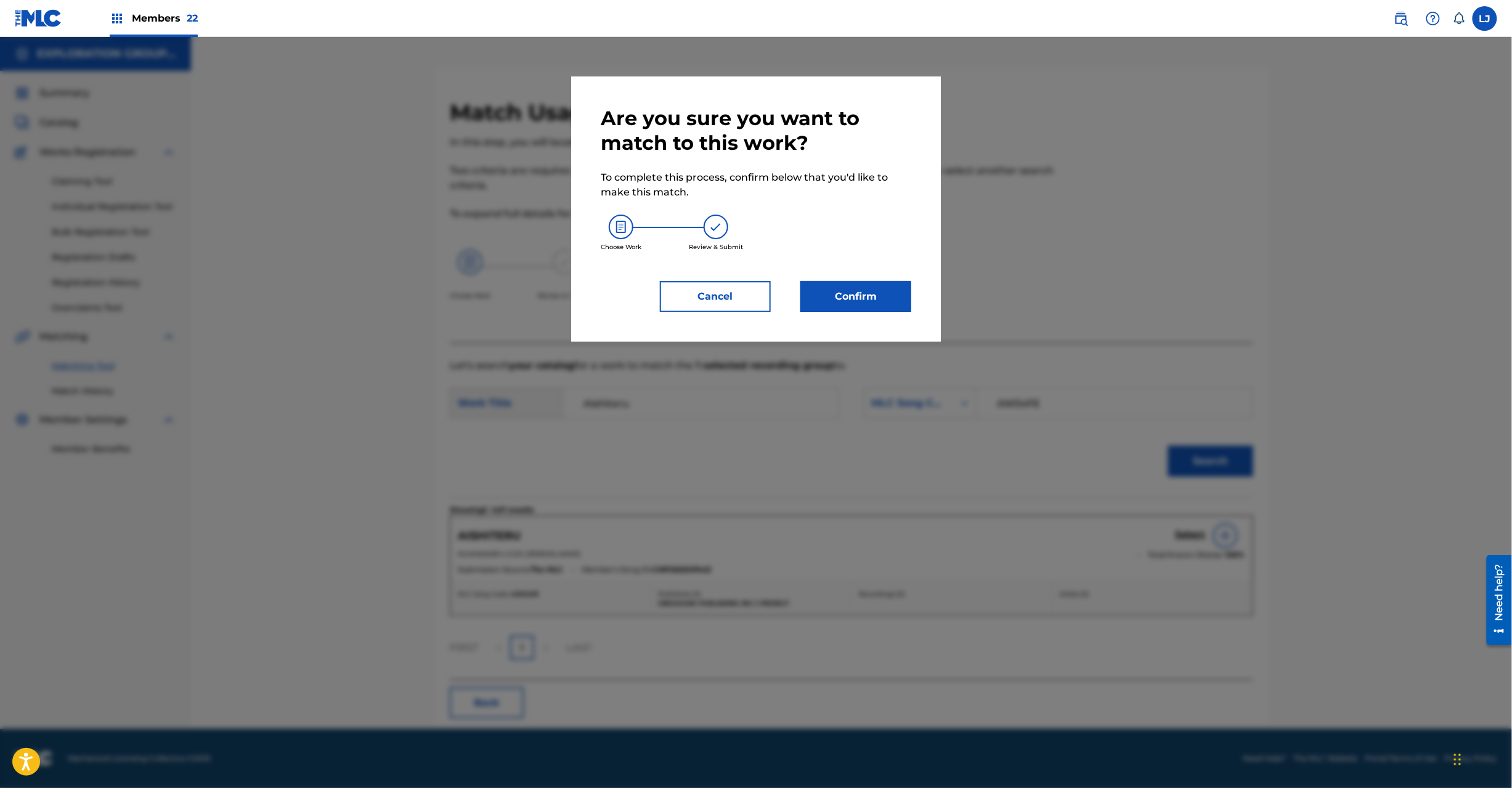
click at [875, 297] on button "Confirm" at bounding box center [856, 296] width 111 height 31
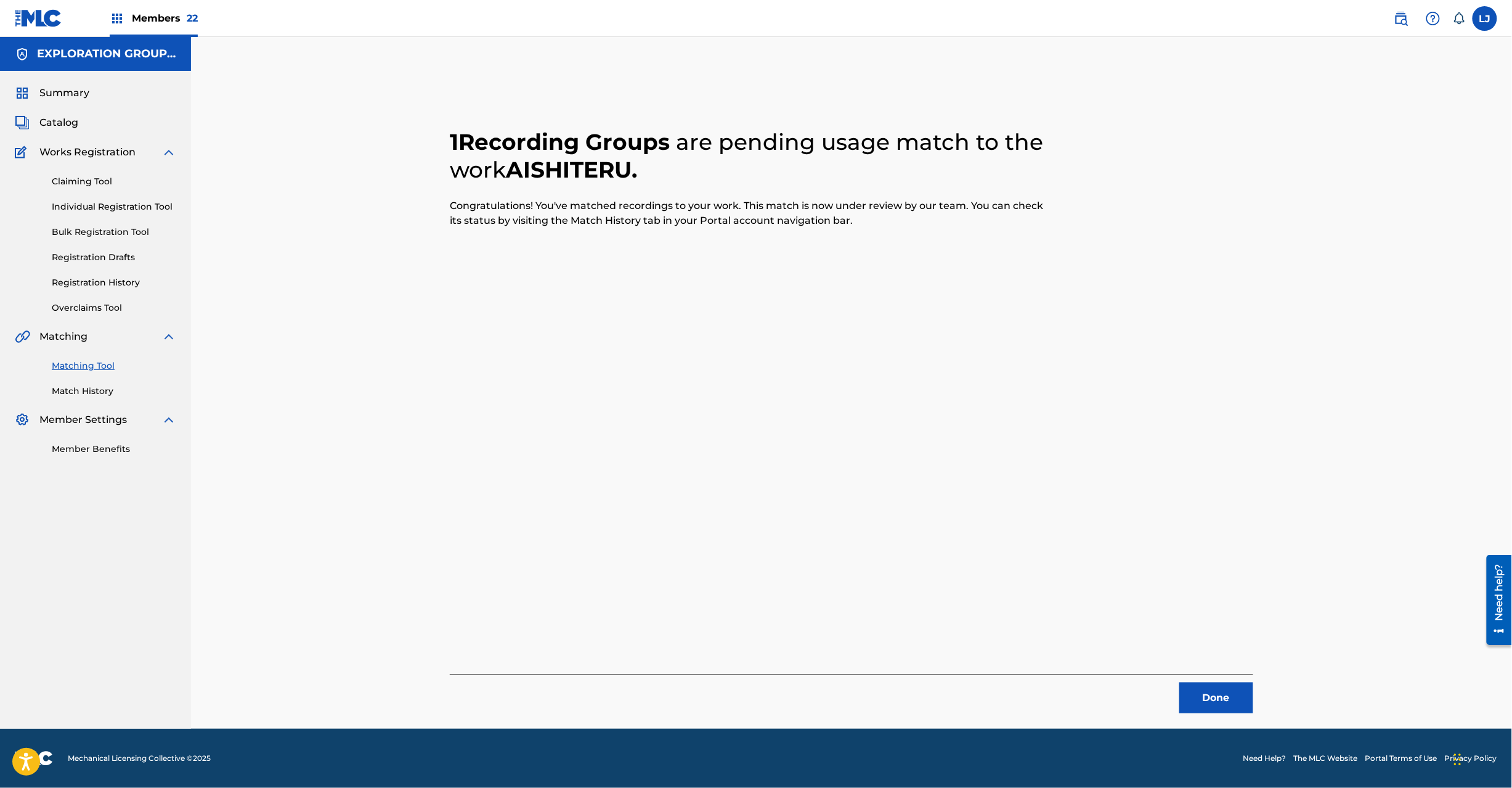
click at [1215, 688] on button "Done" at bounding box center [1216, 698] width 74 height 31
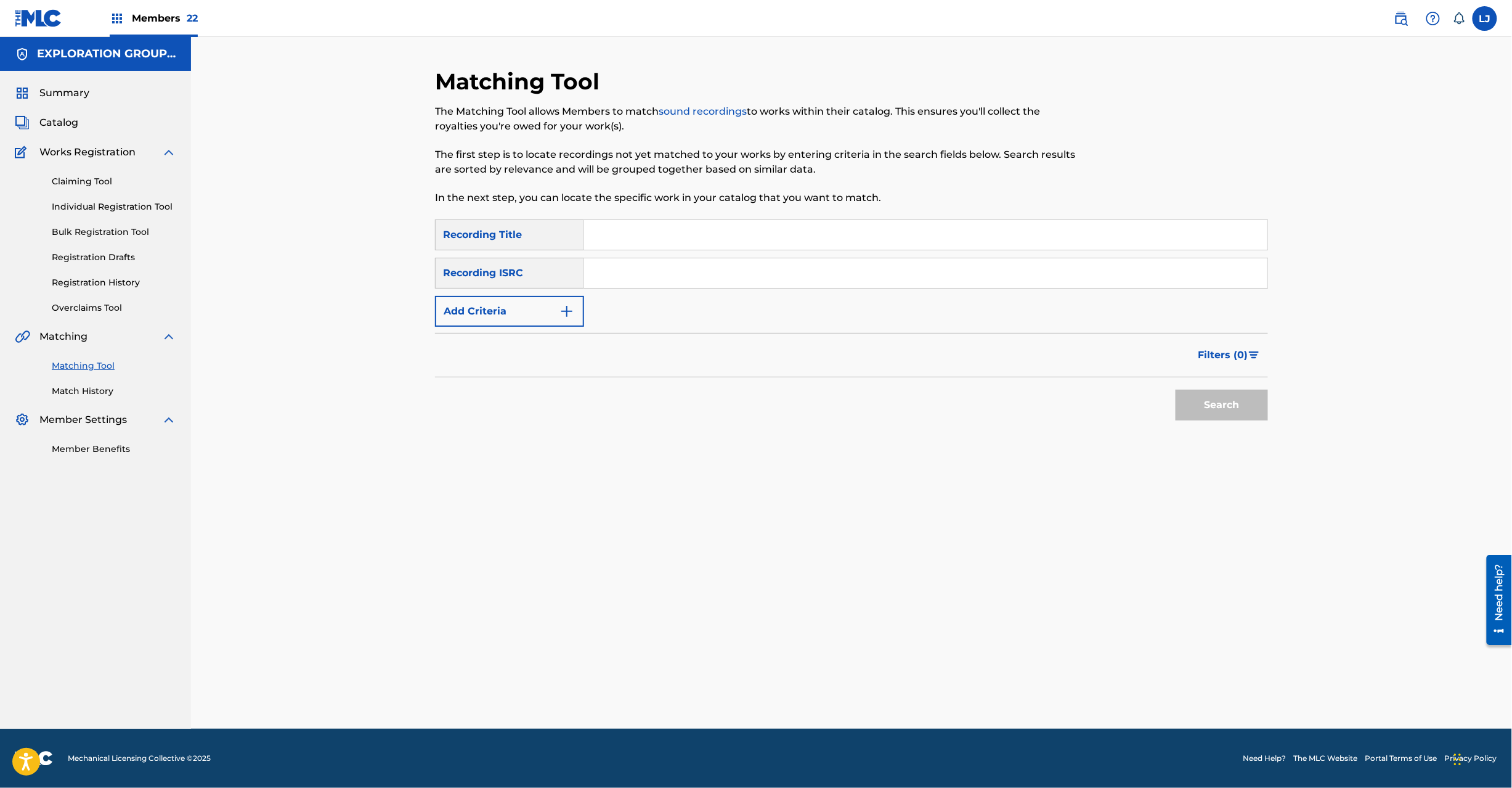
click at [627, 268] on input "Search Form" at bounding box center [926, 273] width 683 height 30
paste input "JPN902004070"
type input "JPN902004070"
click at [1231, 387] on div "Search" at bounding box center [1219, 401] width 99 height 49
drag, startPoint x: 1193, startPoint y: 403, endPoint x: 1199, endPoint y: 402, distance: 6.1
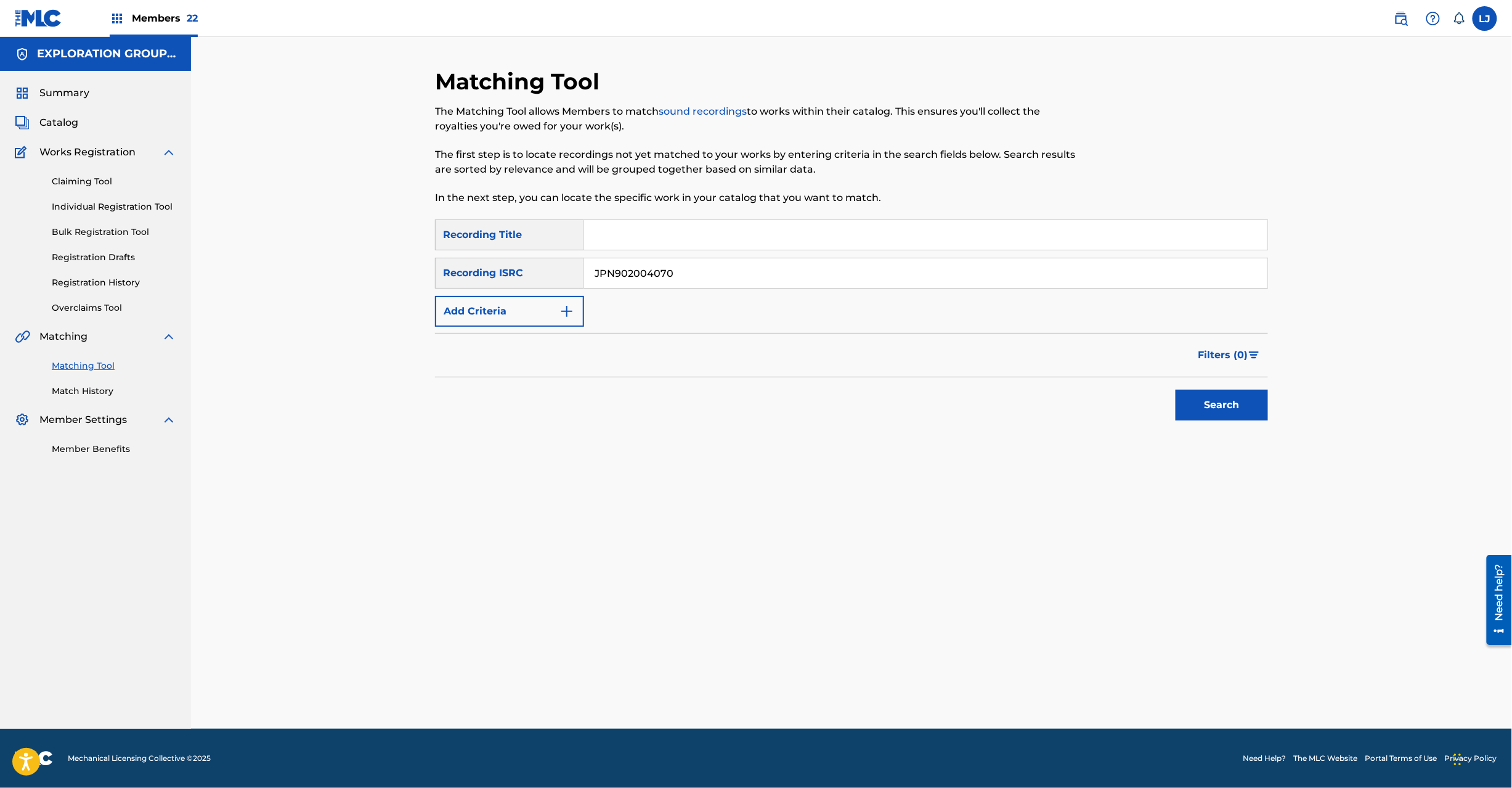
click at [1196, 403] on button "Search" at bounding box center [1222, 405] width 93 height 31
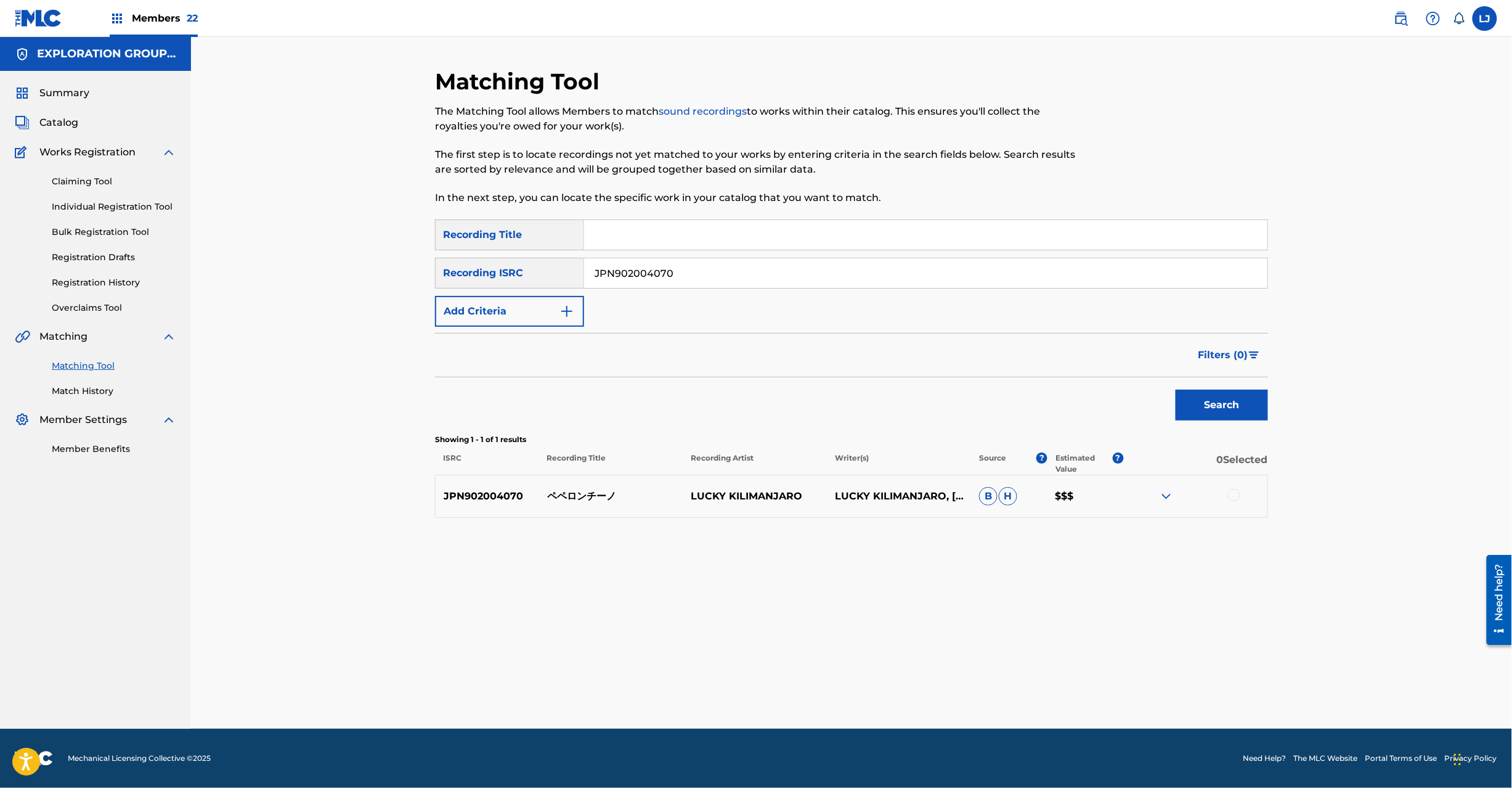
click at [584, 497] on p "ペペロンチーノ" at bounding box center [611, 497] width 144 height 15
copy p "ペペロンチーノ"
click at [1240, 492] on div at bounding box center [1234, 495] width 12 height 12
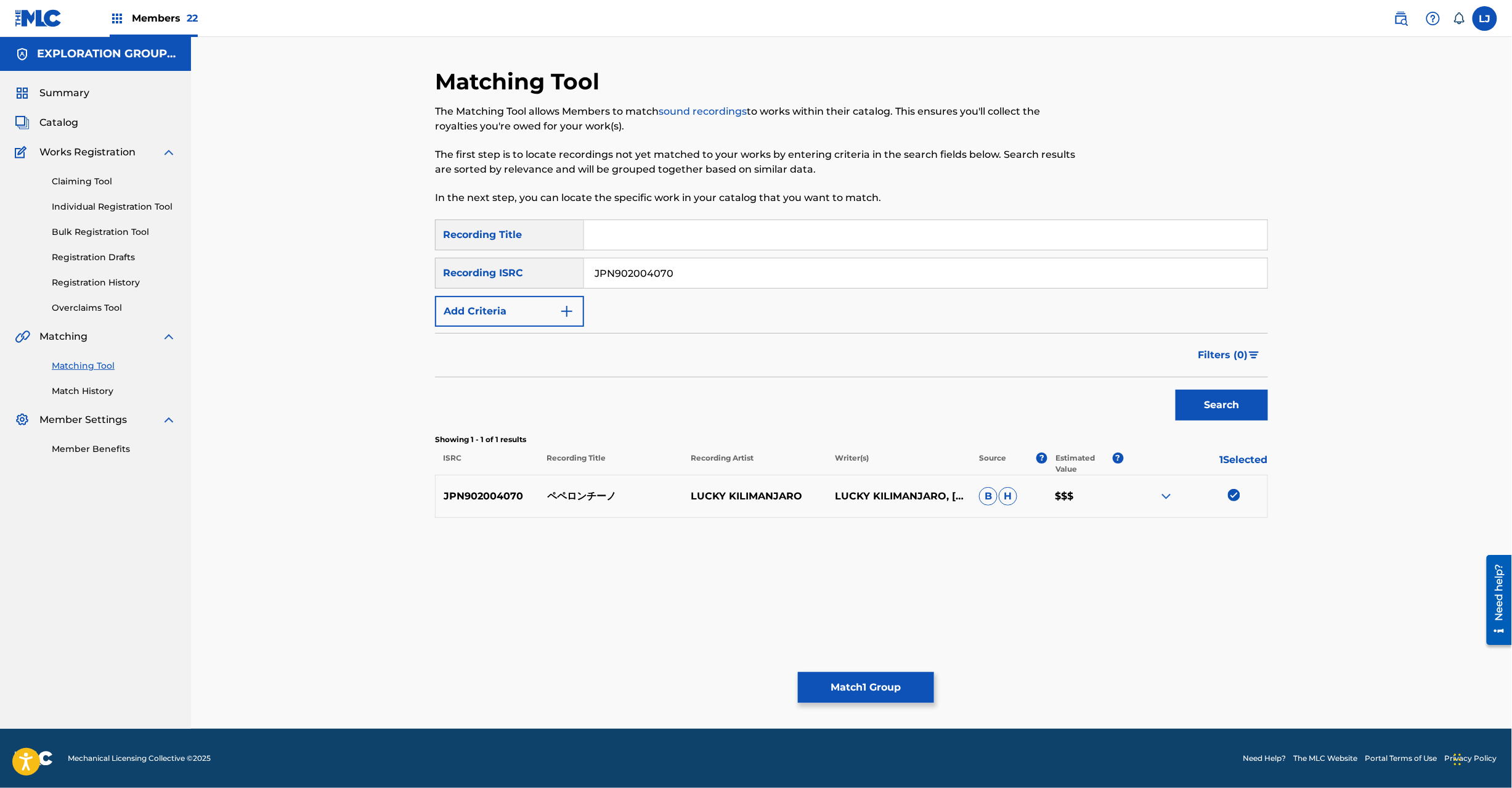
click at [862, 687] on button "Match 1 Group" at bounding box center [866, 687] width 136 height 31
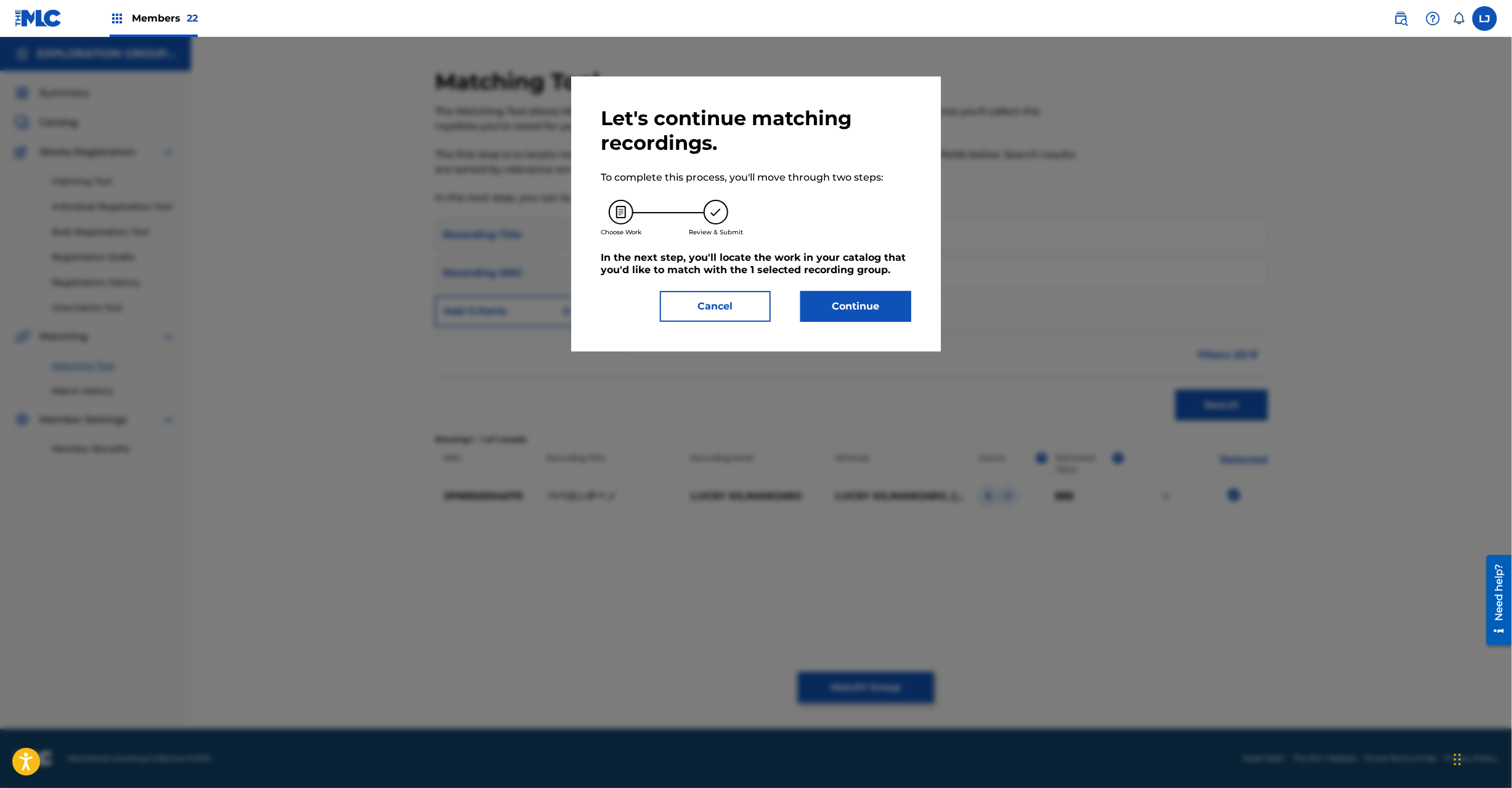
click at [850, 305] on button "Continue" at bounding box center [856, 306] width 111 height 31
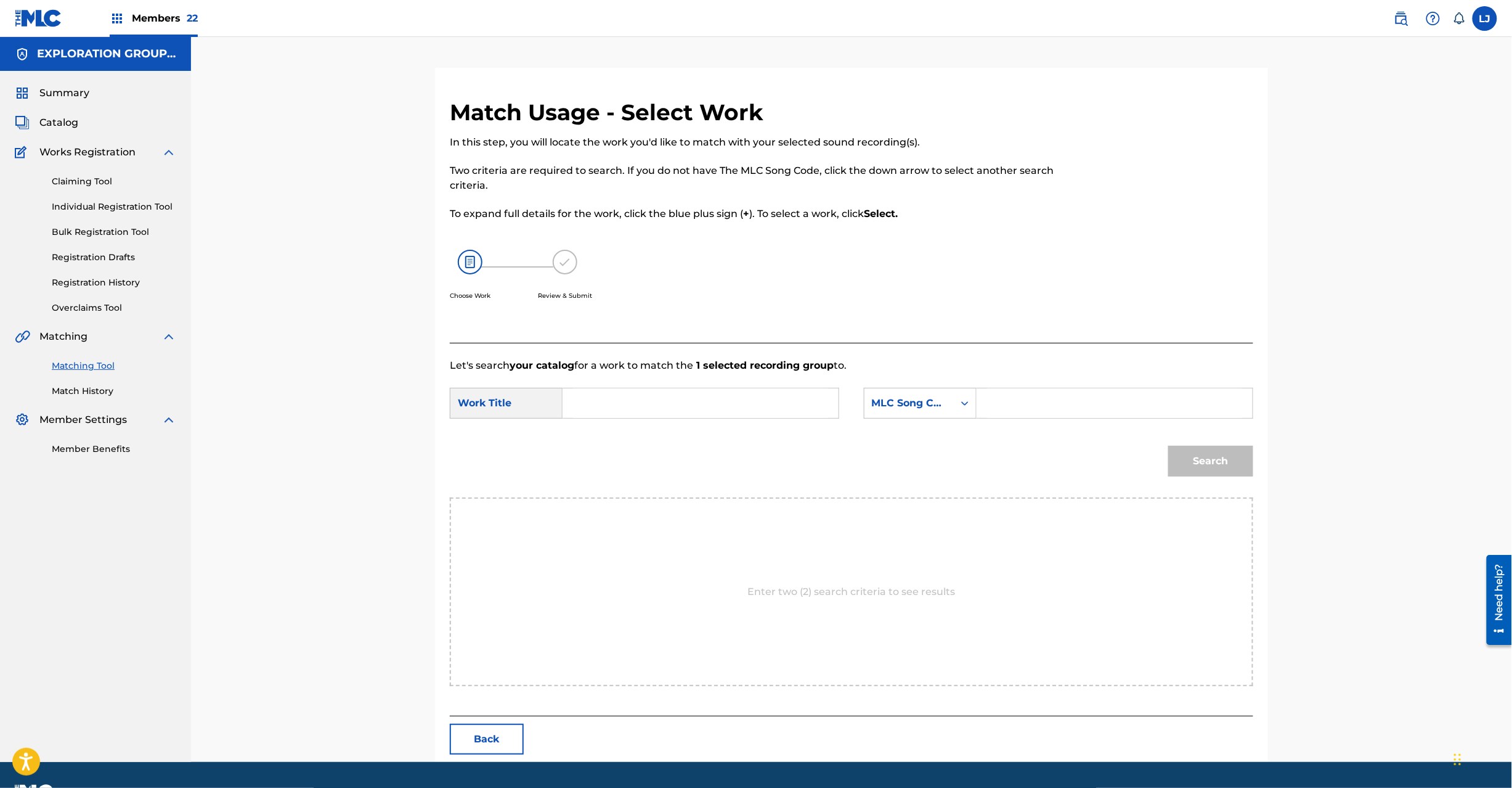
click at [600, 402] on input "Search Form" at bounding box center [700, 403] width 255 height 30
paste input "Peperonchiino PM98D6"
click at [698, 405] on input "Peperonchiino PM98D6" at bounding box center [700, 403] width 255 height 30
type input "Peperonchiino"
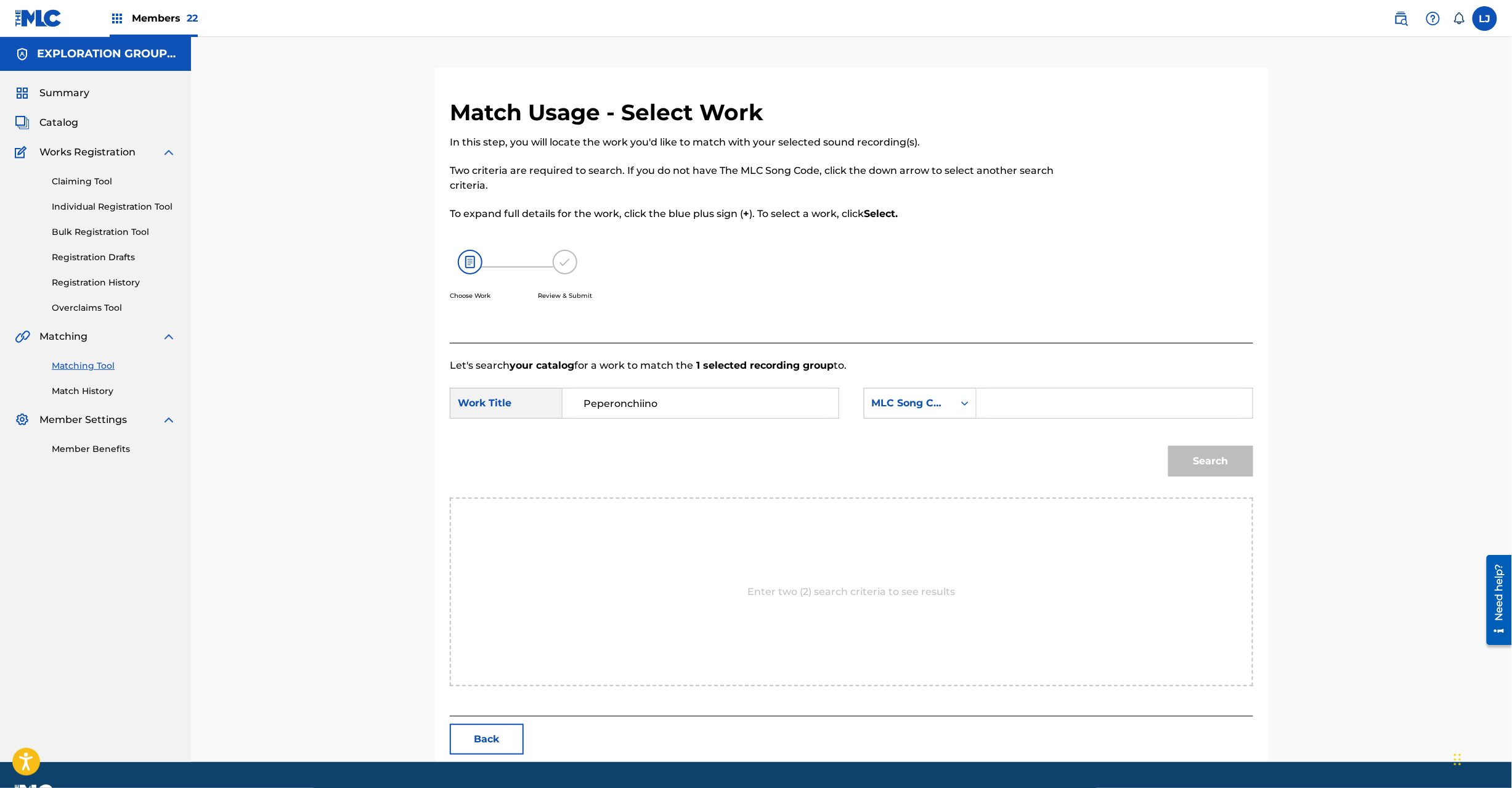
click at [1095, 415] on input "Search Form" at bounding box center [1114, 403] width 255 height 30
paste input "PM98D6"
type input "PM98D6"
click at [1225, 467] on button "Search" at bounding box center [1211, 461] width 85 height 31
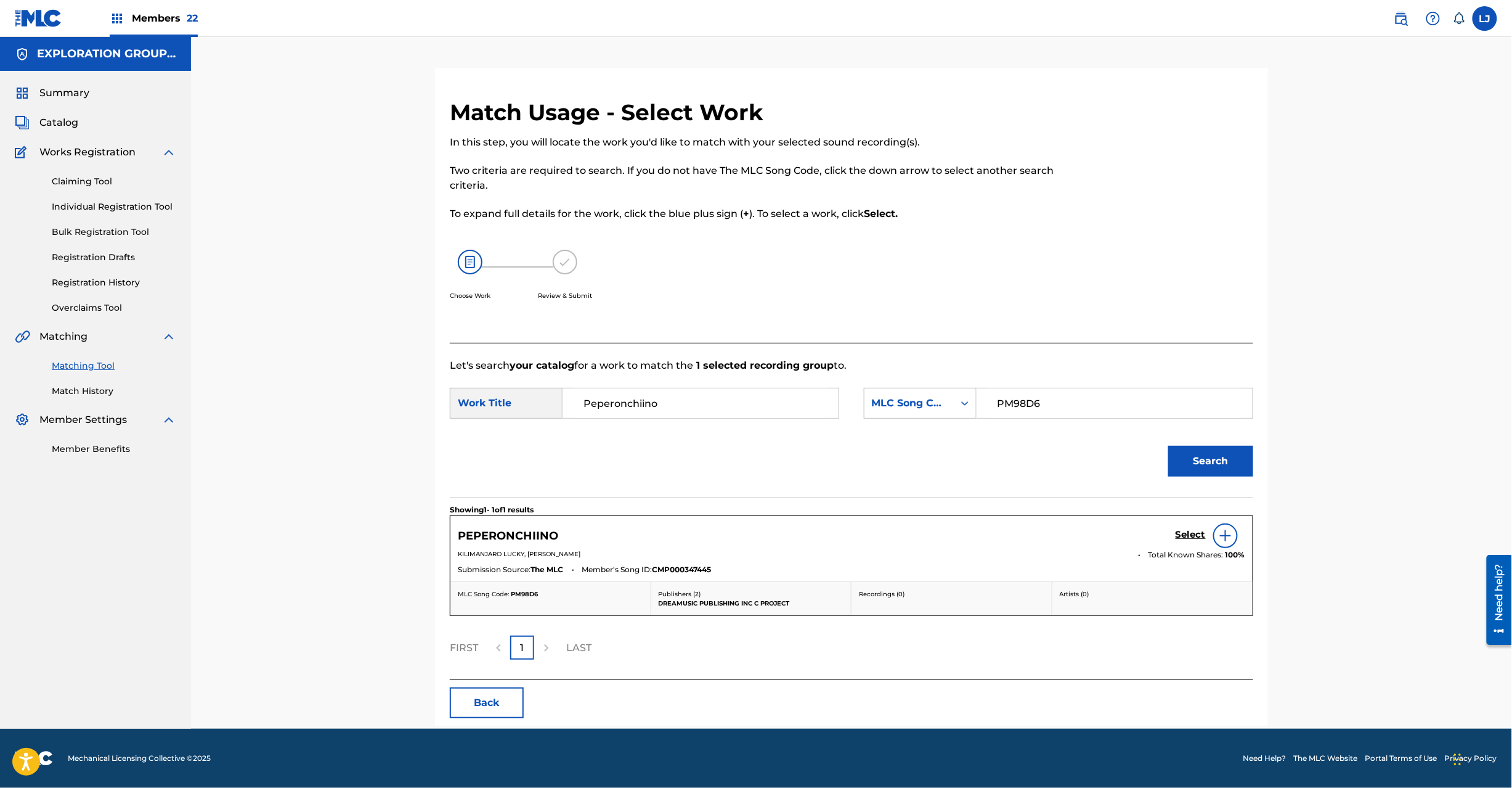
click at [1184, 534] on h5 "Select" at bounding box center [1191, 534] width 30 height 12
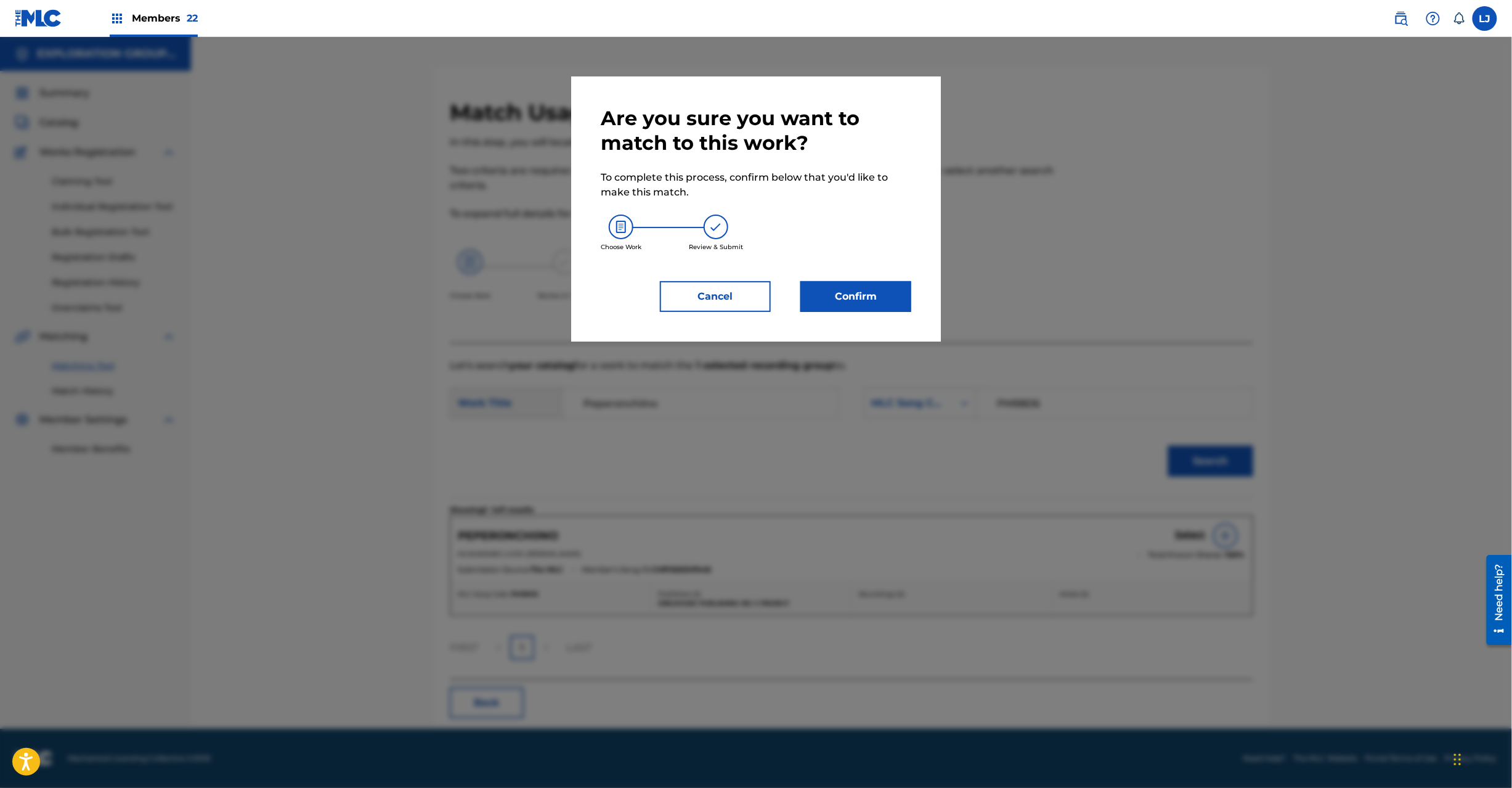
click at [821, 303] on button "Confirm" at bounding box center [856, 296] width 111 height 31
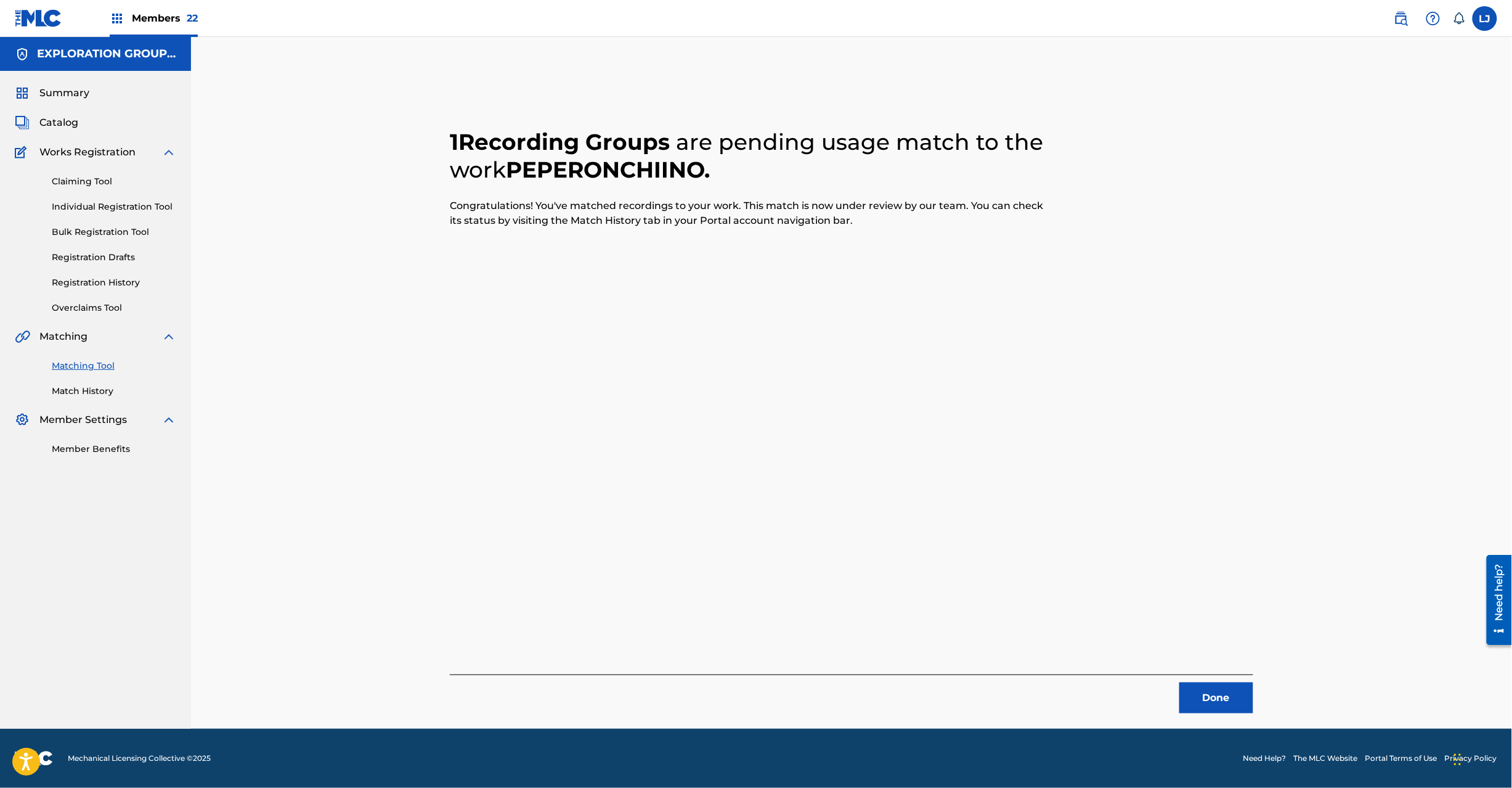
click at [1211, 699] on button "Done" at bounding box center [1216, 698] width 74 height 31
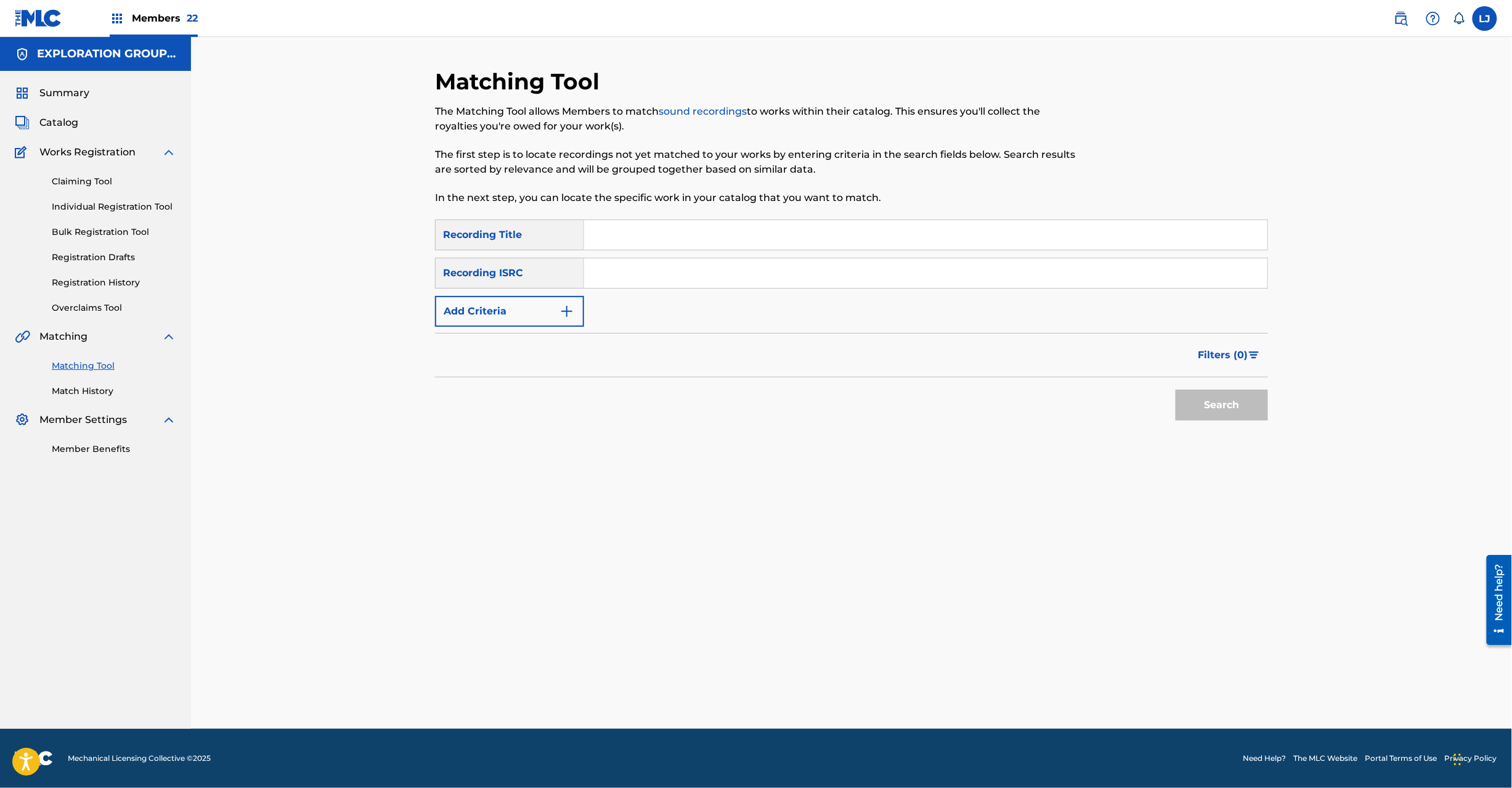
click at [660, 254] on div "SearchWithCriteriaf04f78ca-793c-44d9-8b20-fa4ad9699587 Recording Title SearchWi…" at bounding box center [851, 273] width 833 height 108
paste input "JPN981700260|JPN981700250|JPN901700780"
click at [647, 274] on input "JPN981700260|JPN981700250|JPN901700780" at bounding box center [926, 273] width 683 height 30
click at [723, 267] on input "JPN981700260|JPN981700250|JPN901700780" at bounding box center [926, 273] width 683 height 30
drag, startPoint x: 667, startPoint y: 274, endPoint x: 1195, endPoint y: 276, distance: 528.0
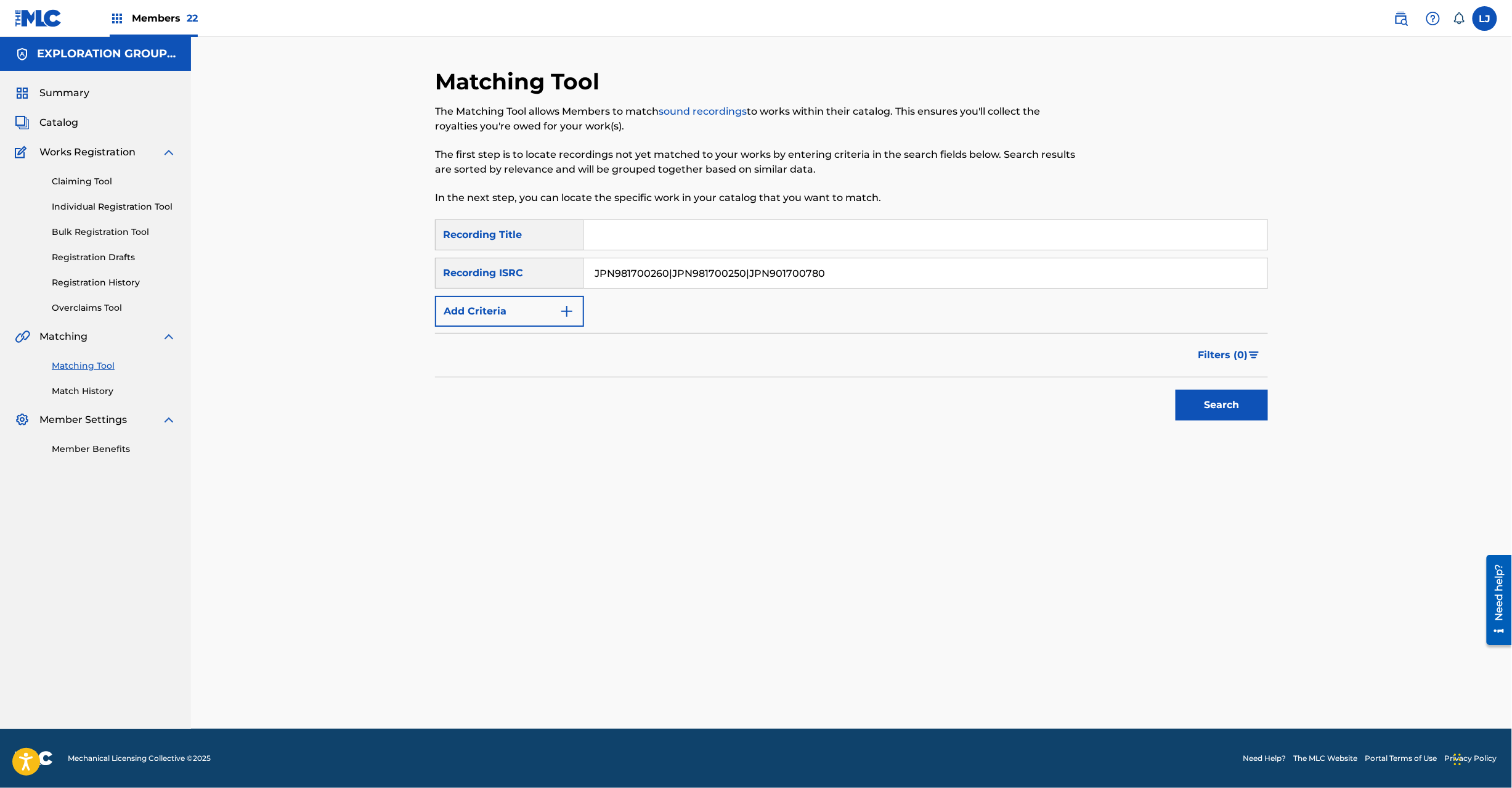
click at [1195, 276] on input "JPN981700260|JPN981700250|JPN901700780" at bounding box center [926, 273] width 683 height 30
click at [1236, 401] on button "Search" at bounding box center [1222, 405] width 93 height 31
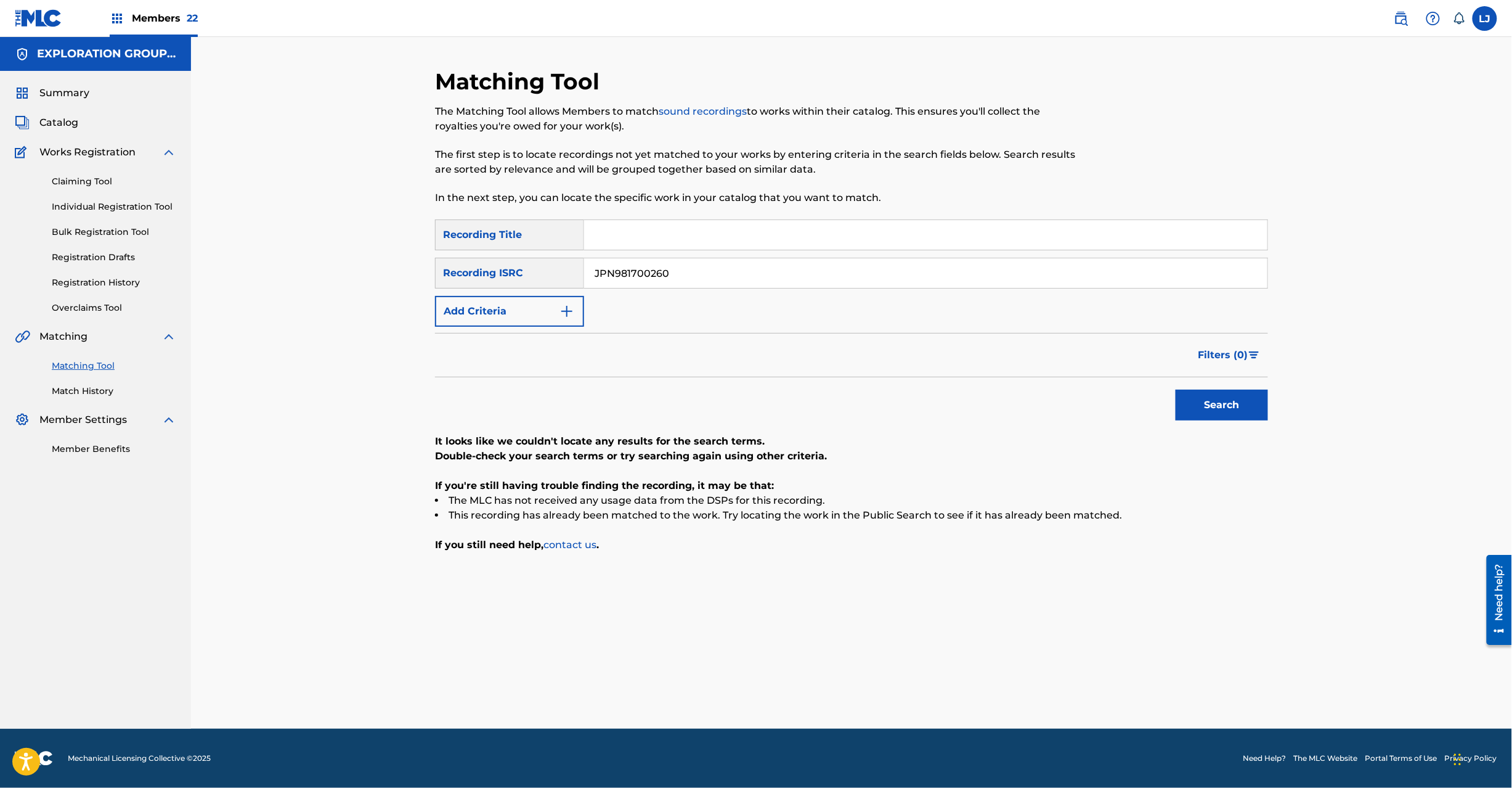
click at [663, 277] on input "JPN981700260" at bounding box center [926, 273] width 683 height 30
paste input "|JPN981700250|JPN901700780"
drag, startPoint x: 668, startPoint y: 272, endPoint x: 378, endPoint y: 279, distance: 290.1
click at [378, 279] on div "Matching Tool The Matching Tool allows Members to match sound recordings to wor…" at bounding box center [851, 383] width 1321 height 692
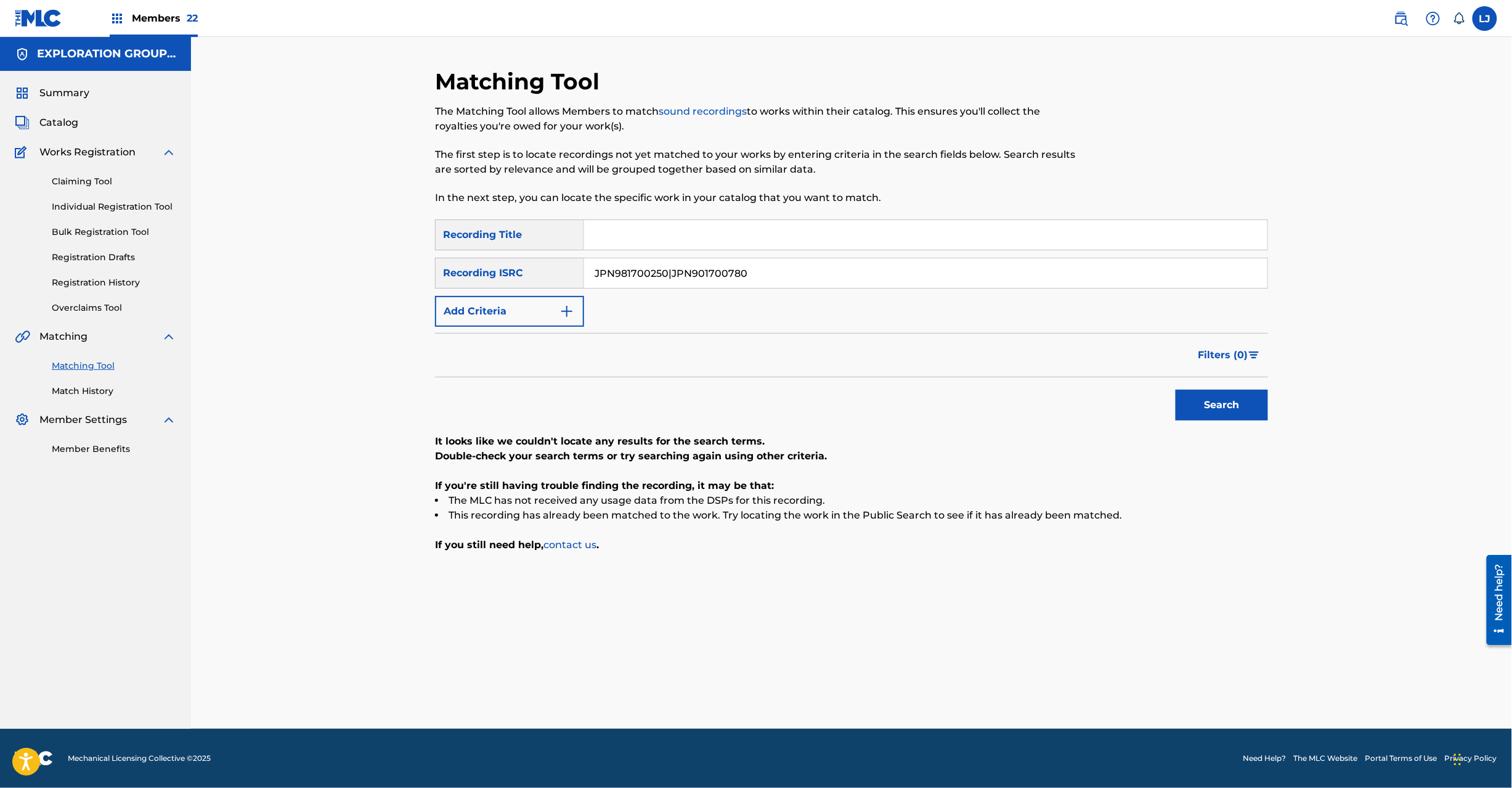
drag, startPoint x: 670, startPoint y: 276, endPoint x: 1104, endPoint y: 276, distance: 434.0
click at [1104, 276] on input "JPN981700250|JPN901700780" at bounding box center [926, 273] width 683 height 30
click at [1227, 401] on button "Search" at bounding box center [1222, 405] width 93 height 31
click at [634, 269] on input "JPN981700250" at bounding box center [926, 273] width 683 height 30
click at [635, 269] on input "JPN981700250" at bounding box center [926, 273] width 683 height 30
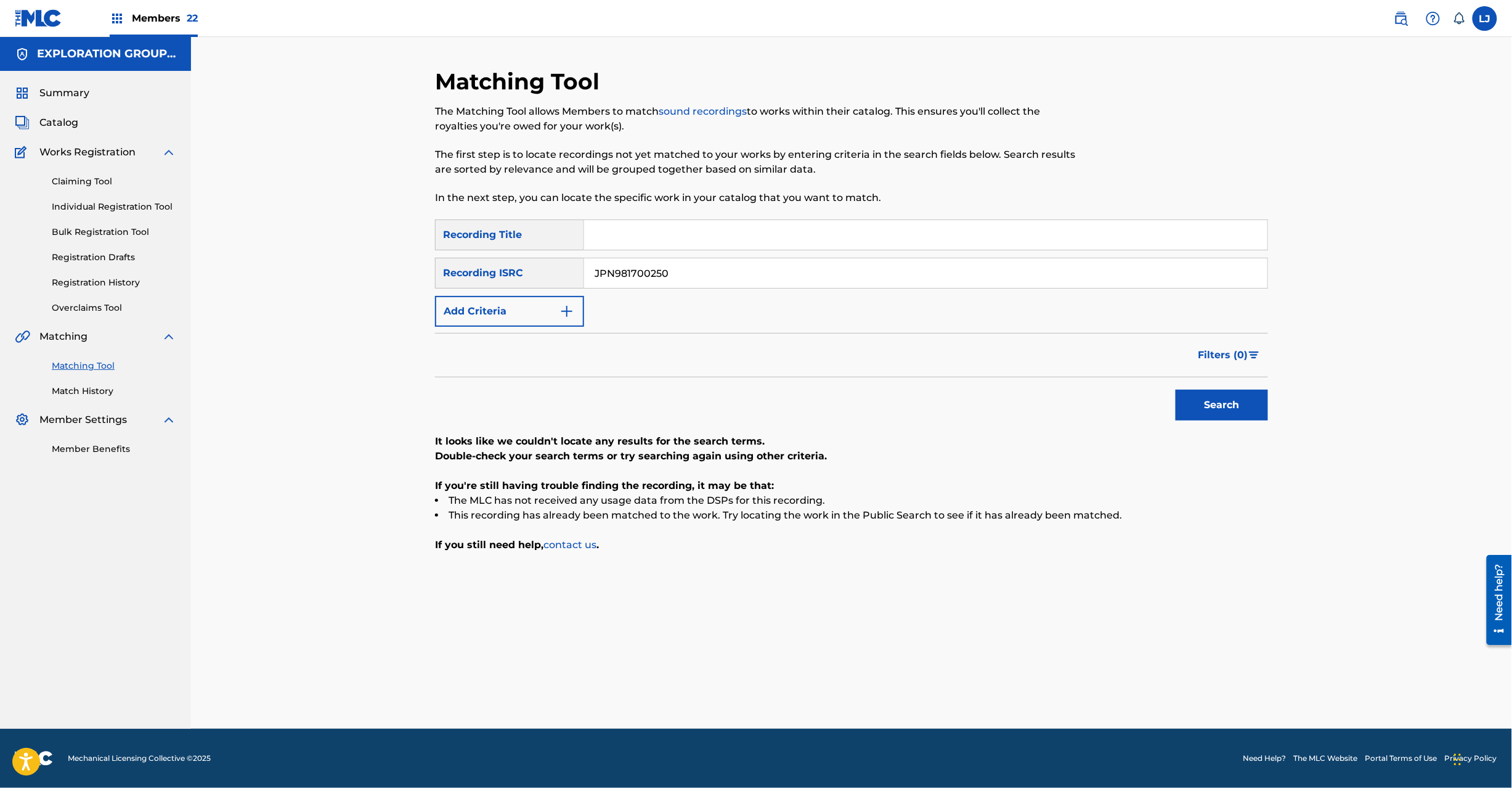
paste input "JPN981700260|JPN981700250|JPN901700780"
click at [668, 276] on input "JPN981JPN981700260|JPN981700250|[US_VEHICLE_IDENTIFICATION_NUMBER]" at bounding box center [926, 273] width 683 height 30
paste input "700260|JPN981700250|JPN90170078"
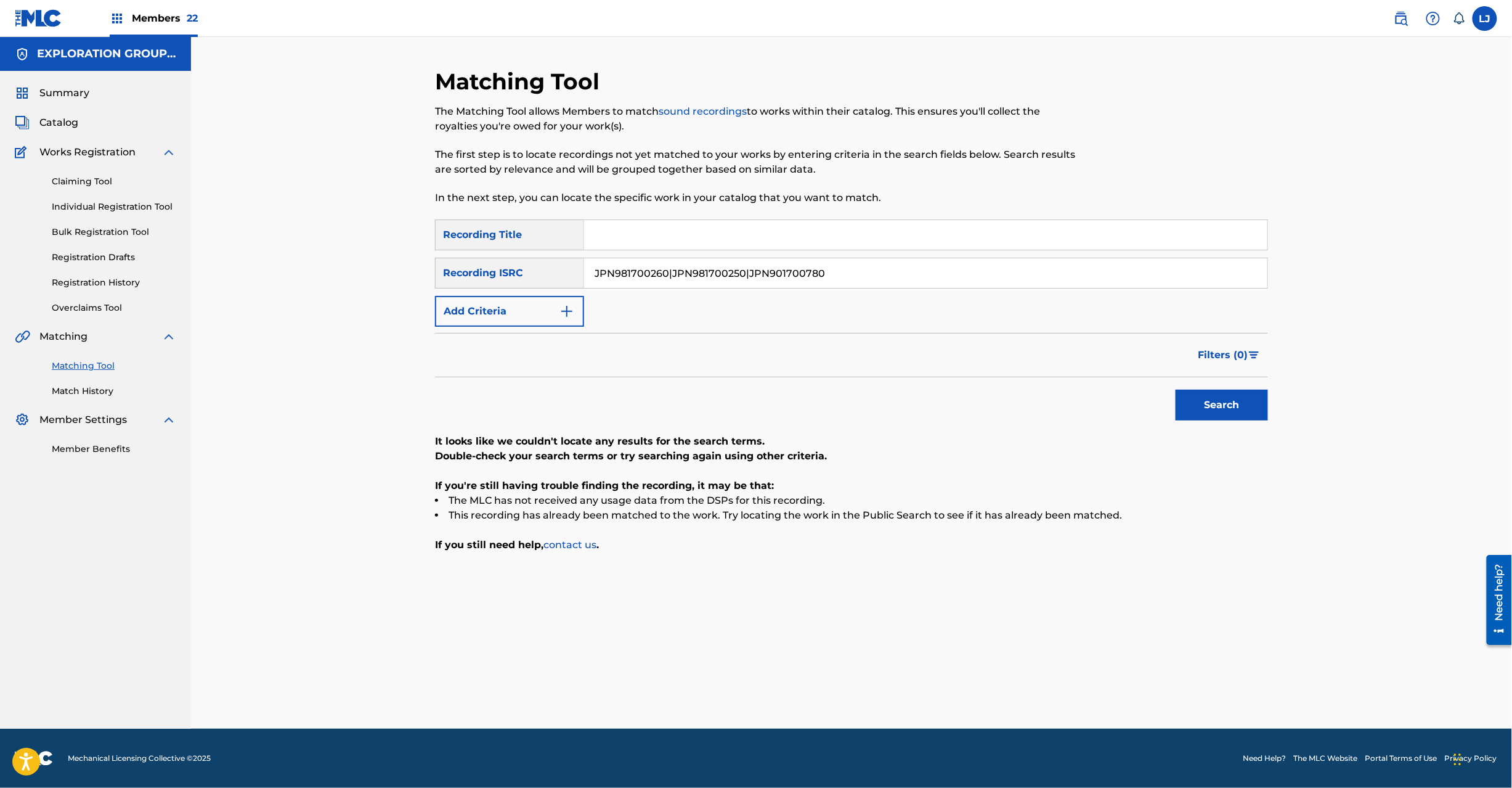
drag, startPoint x: 747, startPoint y: 268, endPoint x: 202, endPoint y: 281, distance: 545.2
click at [202, 281] on div "Matching Tool The Matching Tool allows Members to match sound recordings to wor…" at bounding box center [851, 383] width 1321 height 692
type input "JPN901700780"
click at [1213, 403] on button "Search" at bounding box center [1222, 405] width 93 height 31
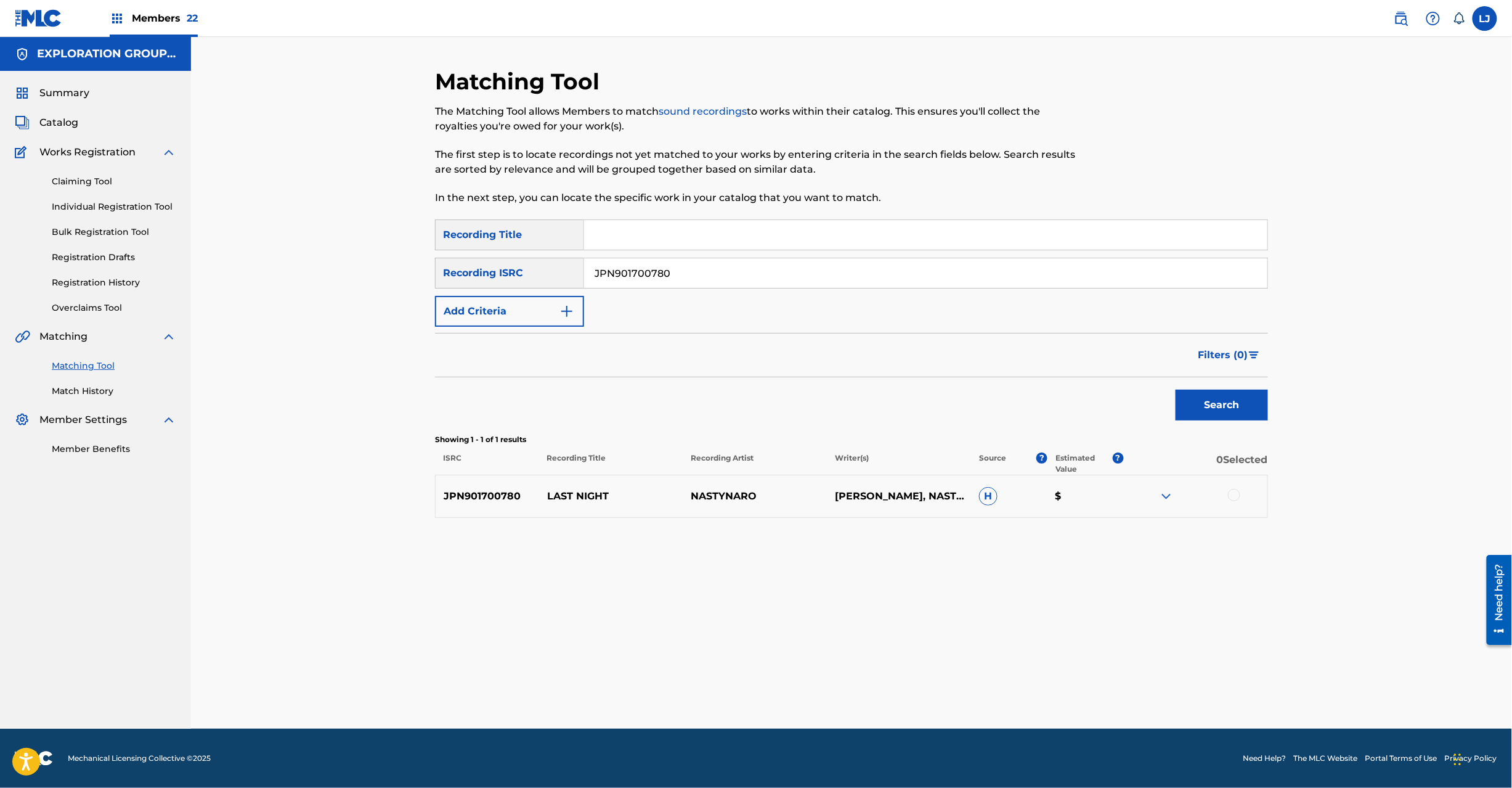
click at [1230, 498] on div at bounding box center [1234, 495] width 12 height 12
click at [899, 697] on button "Match 1 Group" at bounding box center [866, 687] width 136 height 31
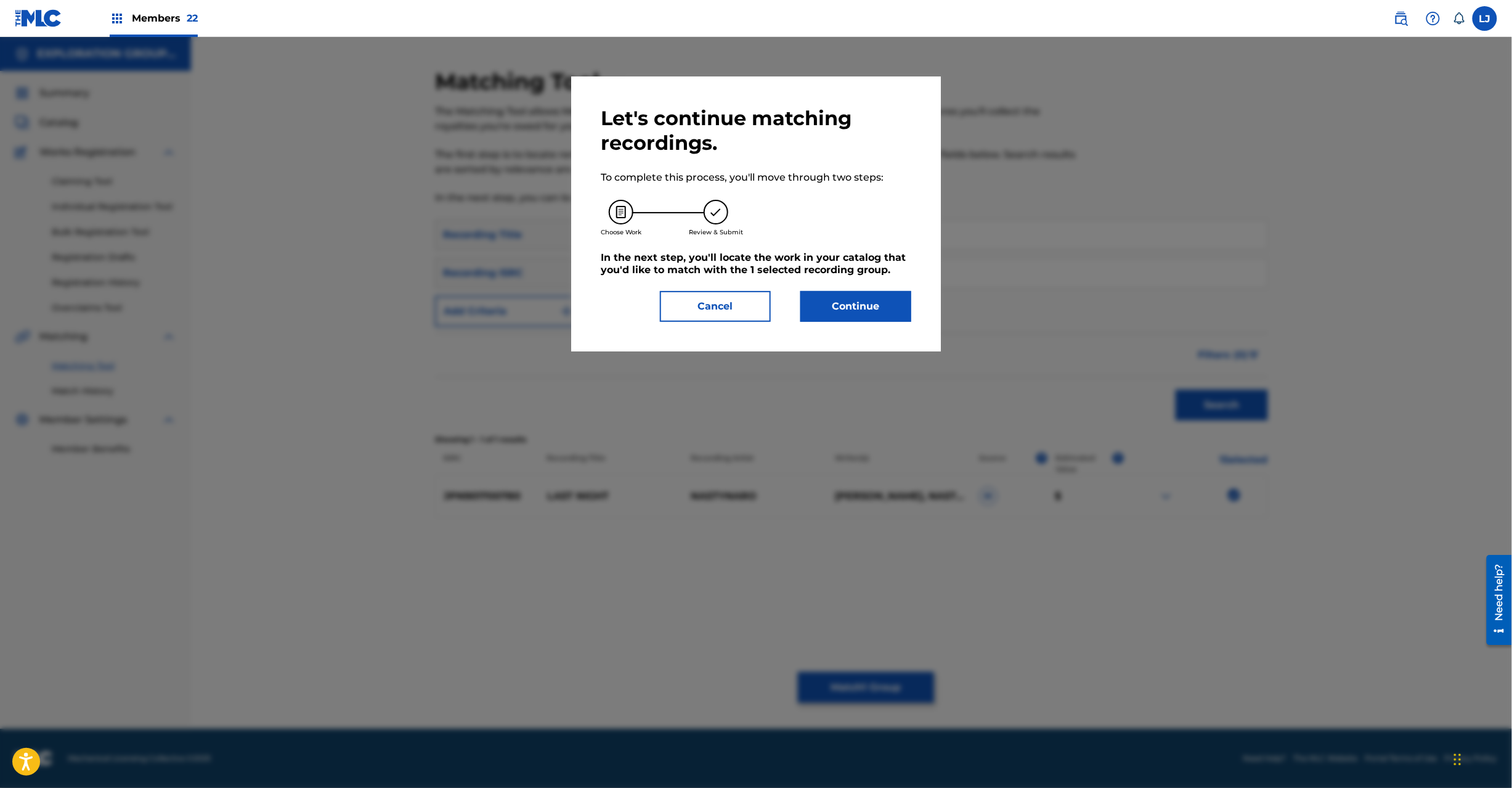
click at [856, 295] on button "Continue" at bounding box center [856, 306] width 111 height 31
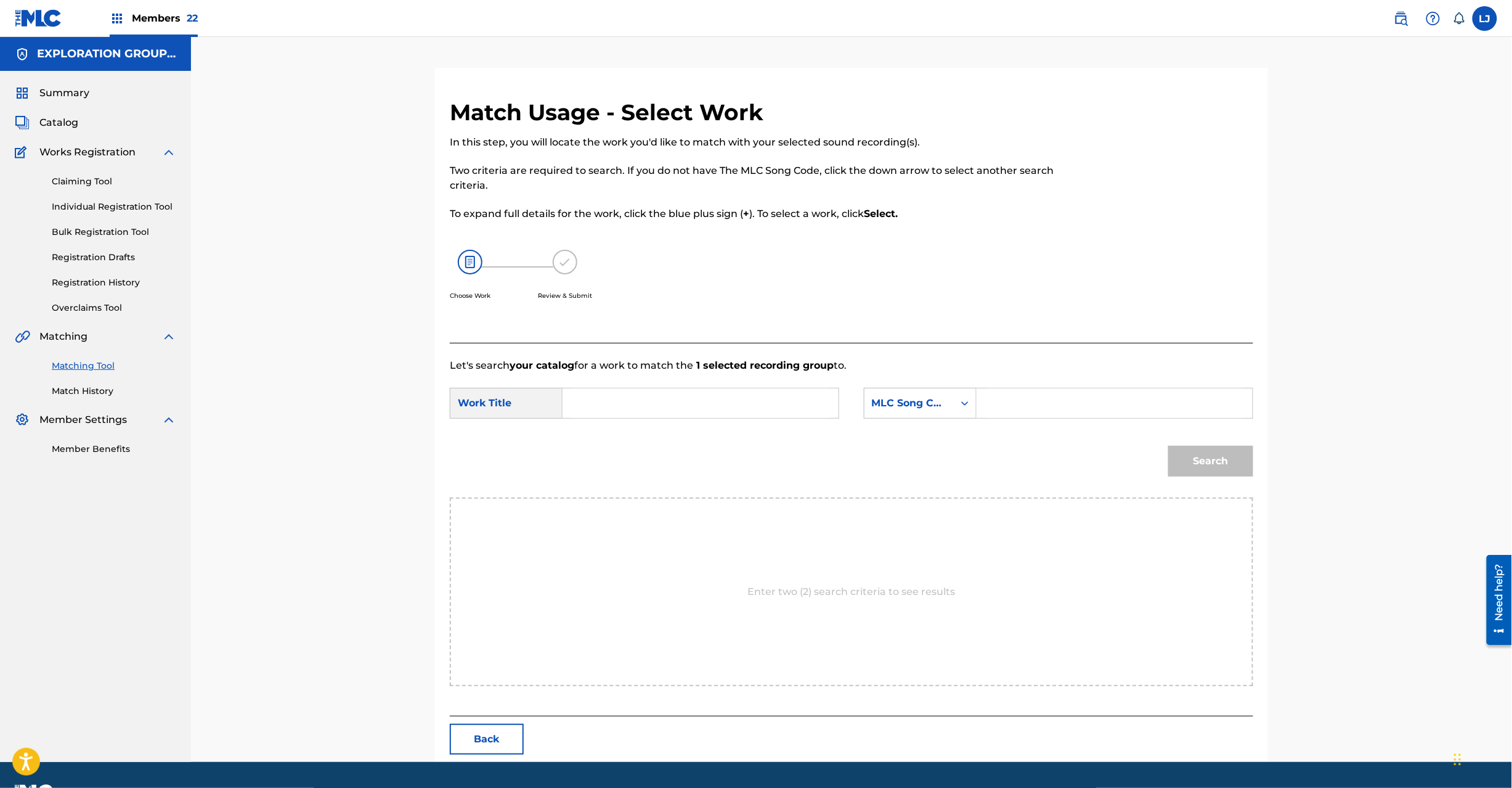
click at [711, 405] on input "Search Form" at bounding box center [700, 403] width 255 height 30
paste input "Last Night LR5QUG"
click at [735, 401] on input "Last Night LR5QUG" at bounding box center [700, 403] width 255 height 30
type input "Last Night"
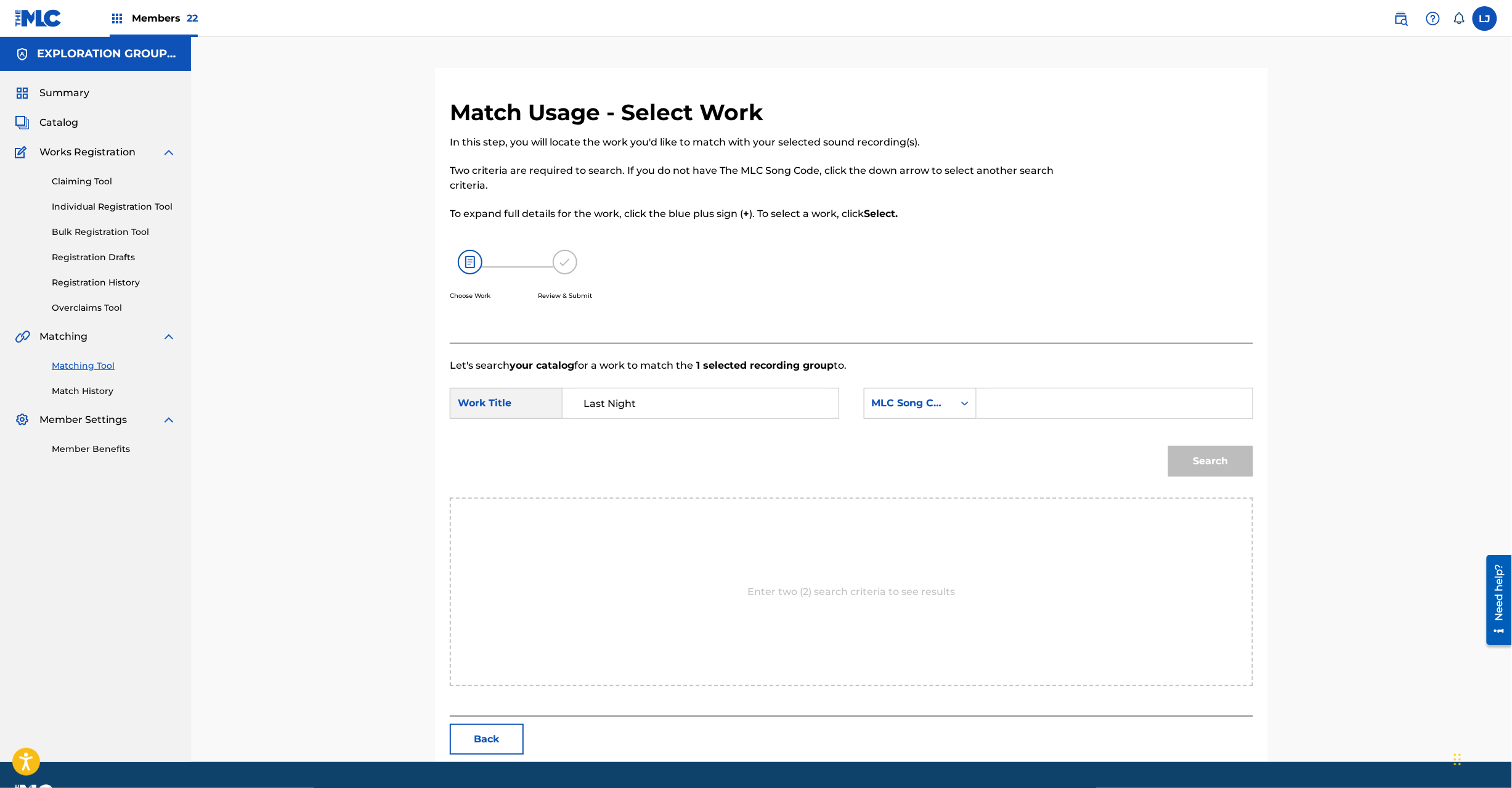
click at [1063, 390] on input "Search Form" at bounding box center [1114, 403] width 255 height 30
paste input "LR5QUG"
type input "LR5QUG"
click at [1226, 457] on button "Search" at bounding box center [1211, 461] width 85 height 31
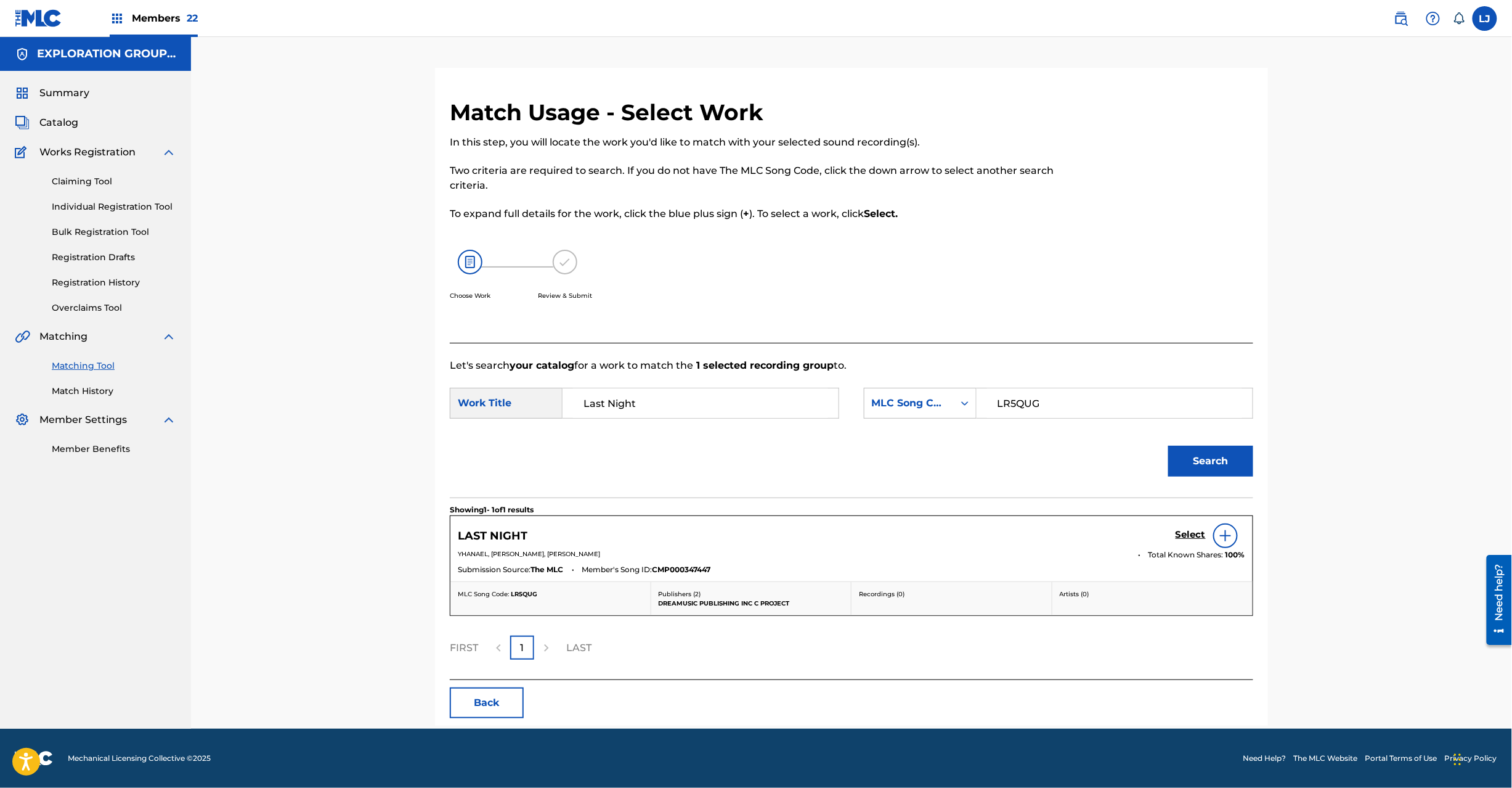
click at [1182, 538] on h5 "Select" at bounding box center [1191, 534] width 30 height 12
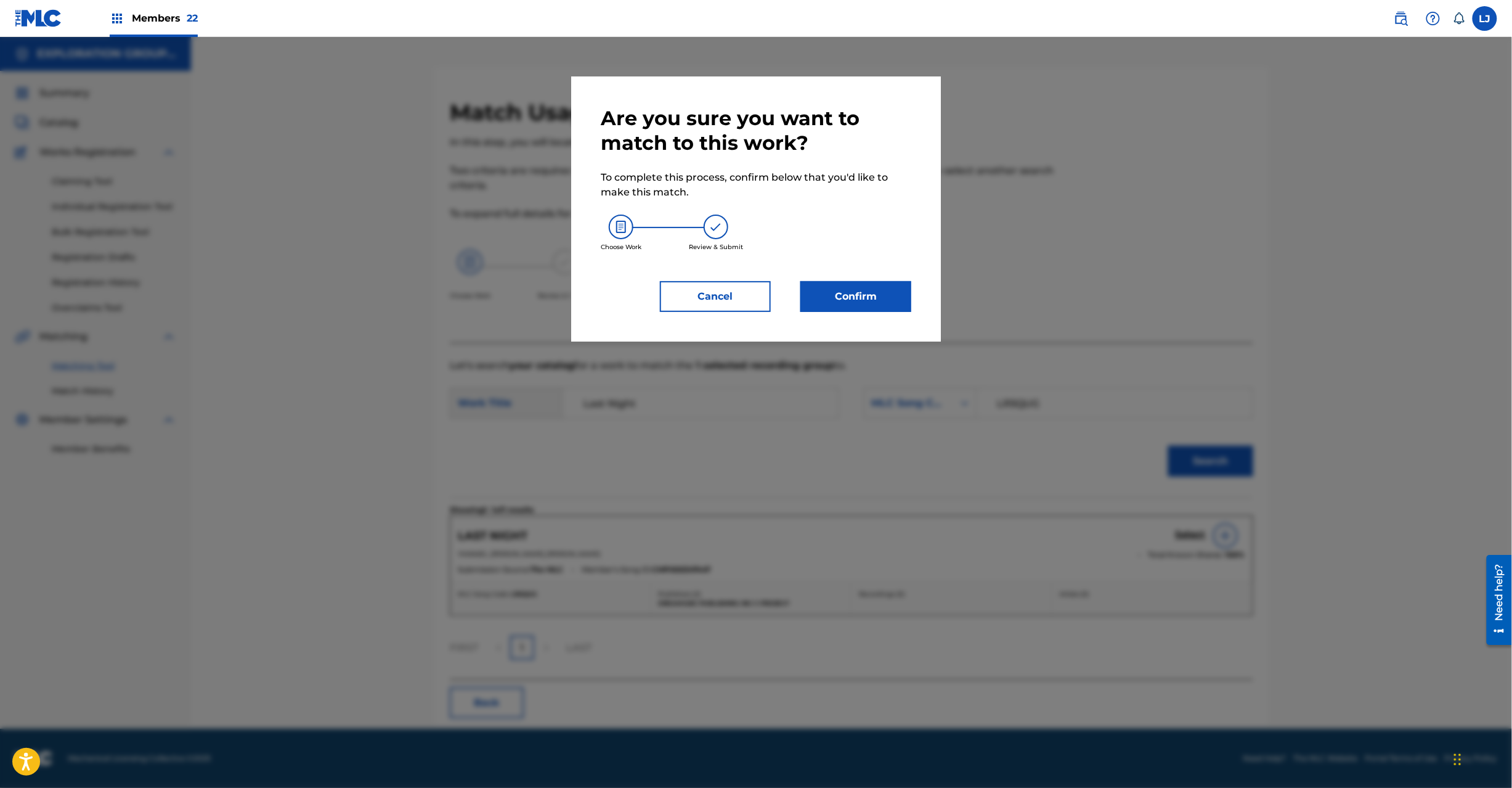
click at [843, 298] on button "Confirm" at bounding box center [856, 296] width 111 height 31
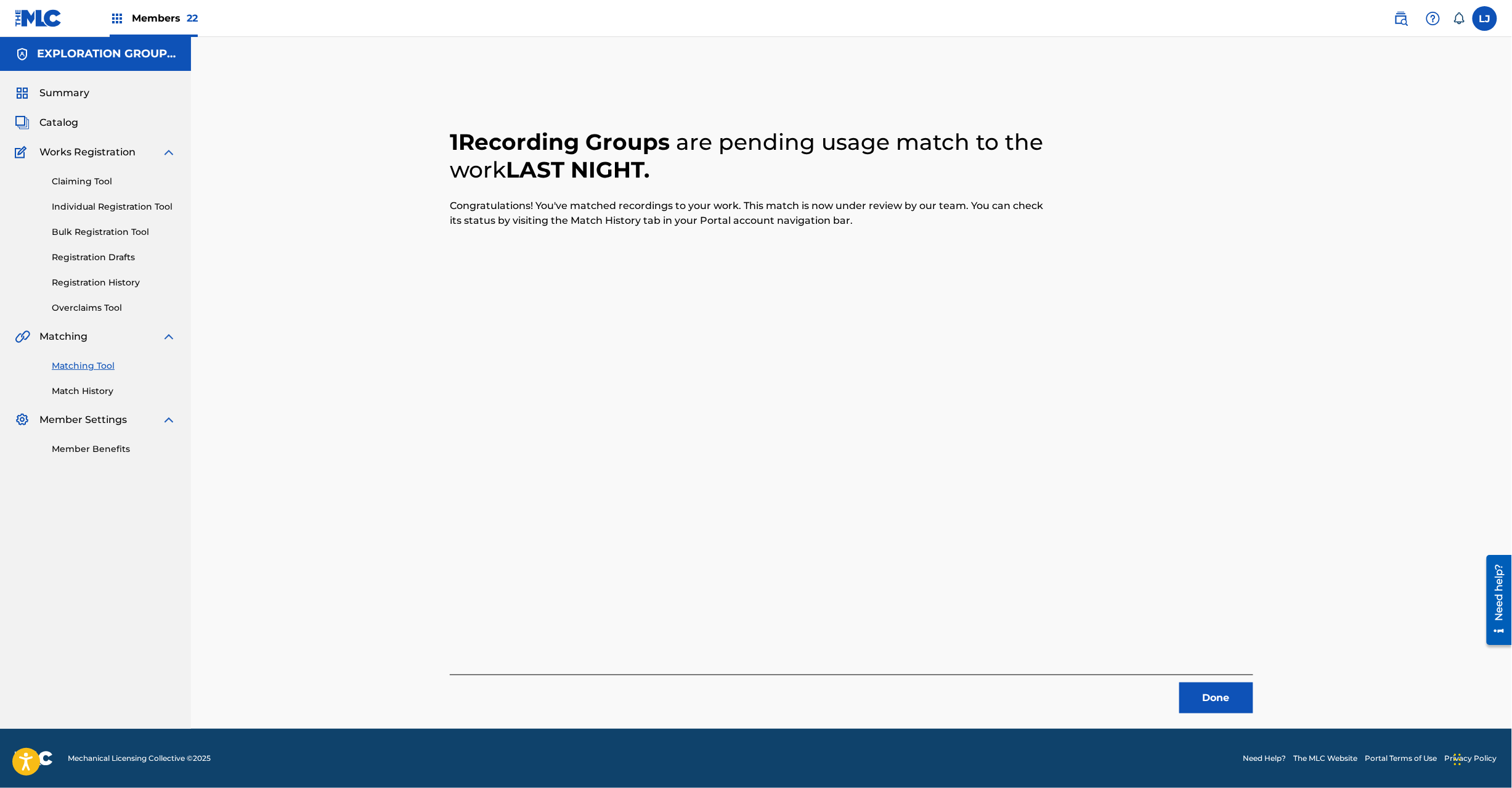
click at [1198, 699] on button "Done" at bounding box center [1216, 698] width 74 height 31
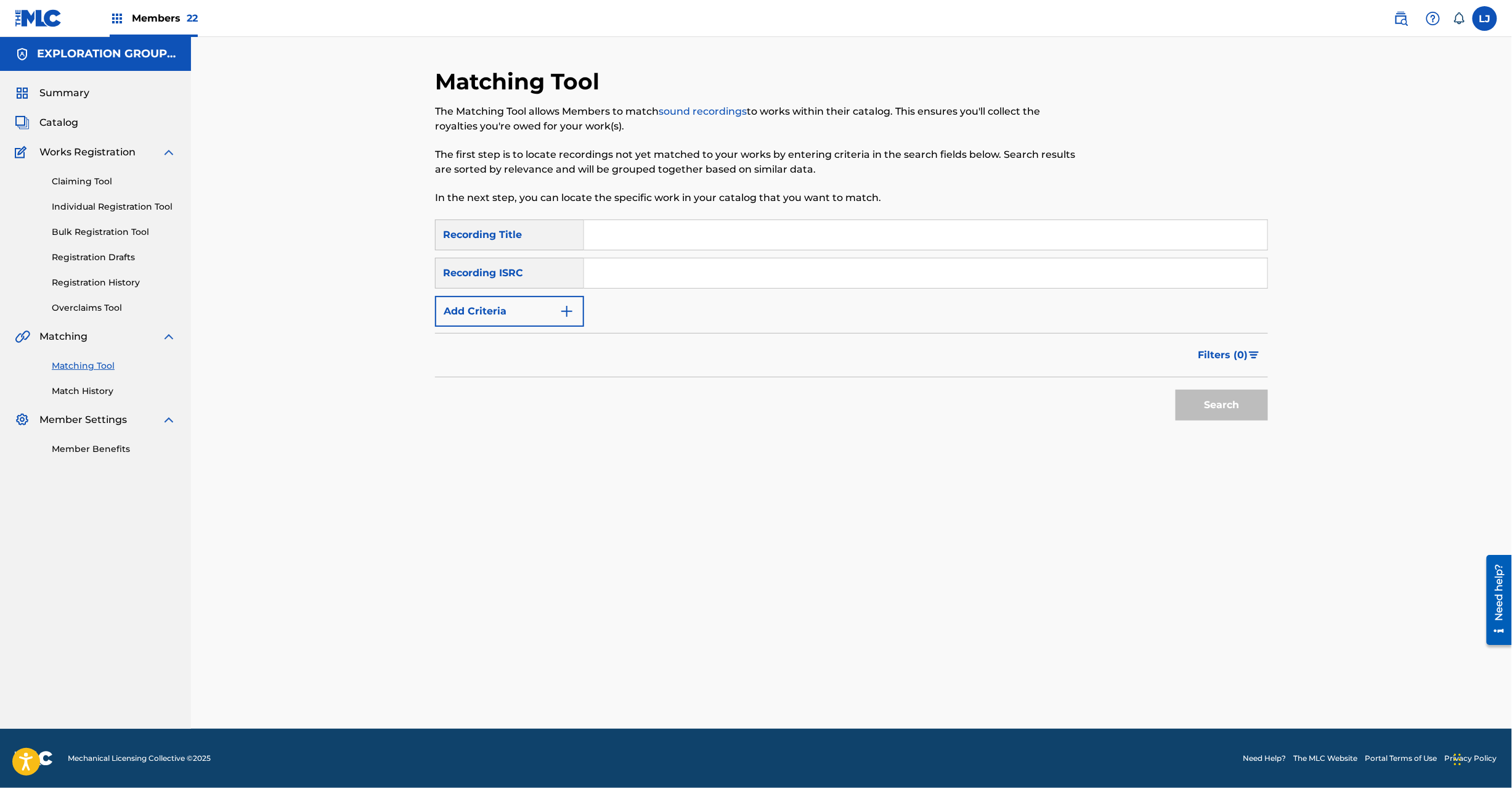
click at [686, 259] on input "Search Form" at bounding box center [926, 273] width 683 height 30
paste input "JPN901102860"
type input "JPN901102860"
drag, startPoint x: 1204, startPoint y: 398, endPoint x: 1193, endPoint y: 378, distance: 22.8
click at [1205, 398] on button "Search" at bounding box center [1222, 405] width 93 height 31
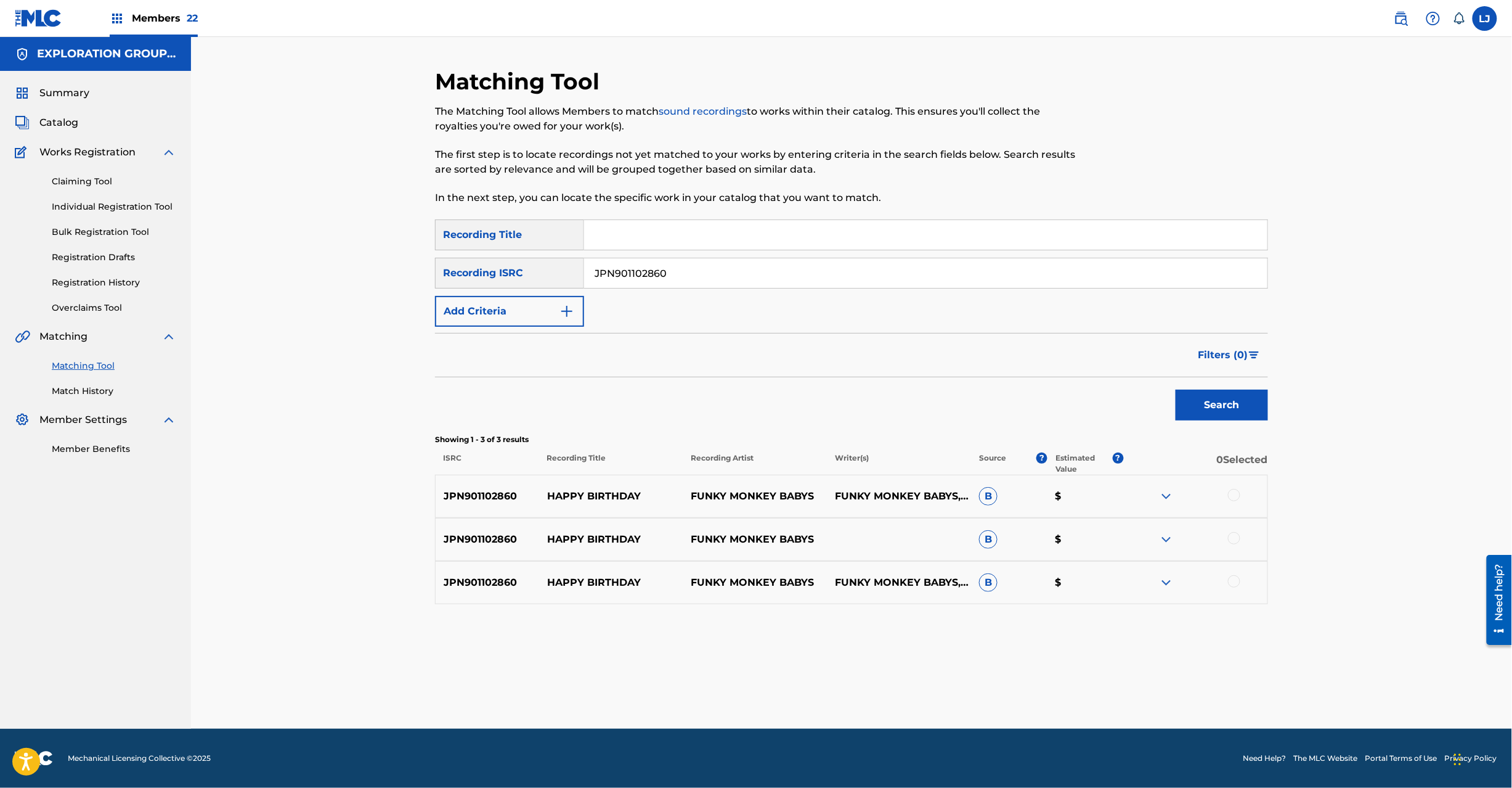
click at [1226, 497] on div at bounding box center [1195, 497] width 144 height 15
click at [1233, 501] on div at bounding box center [1195, 497] width 144 height 15
click at [1234, 492] on div at bounding box center [1234, 495] width 12 height 12
click at [1236, 538] on div at bounding box center [1234, 538] width 12 height 12
click at [1232, 577] on div at bounding box center [1234, 581] width 12 height 12
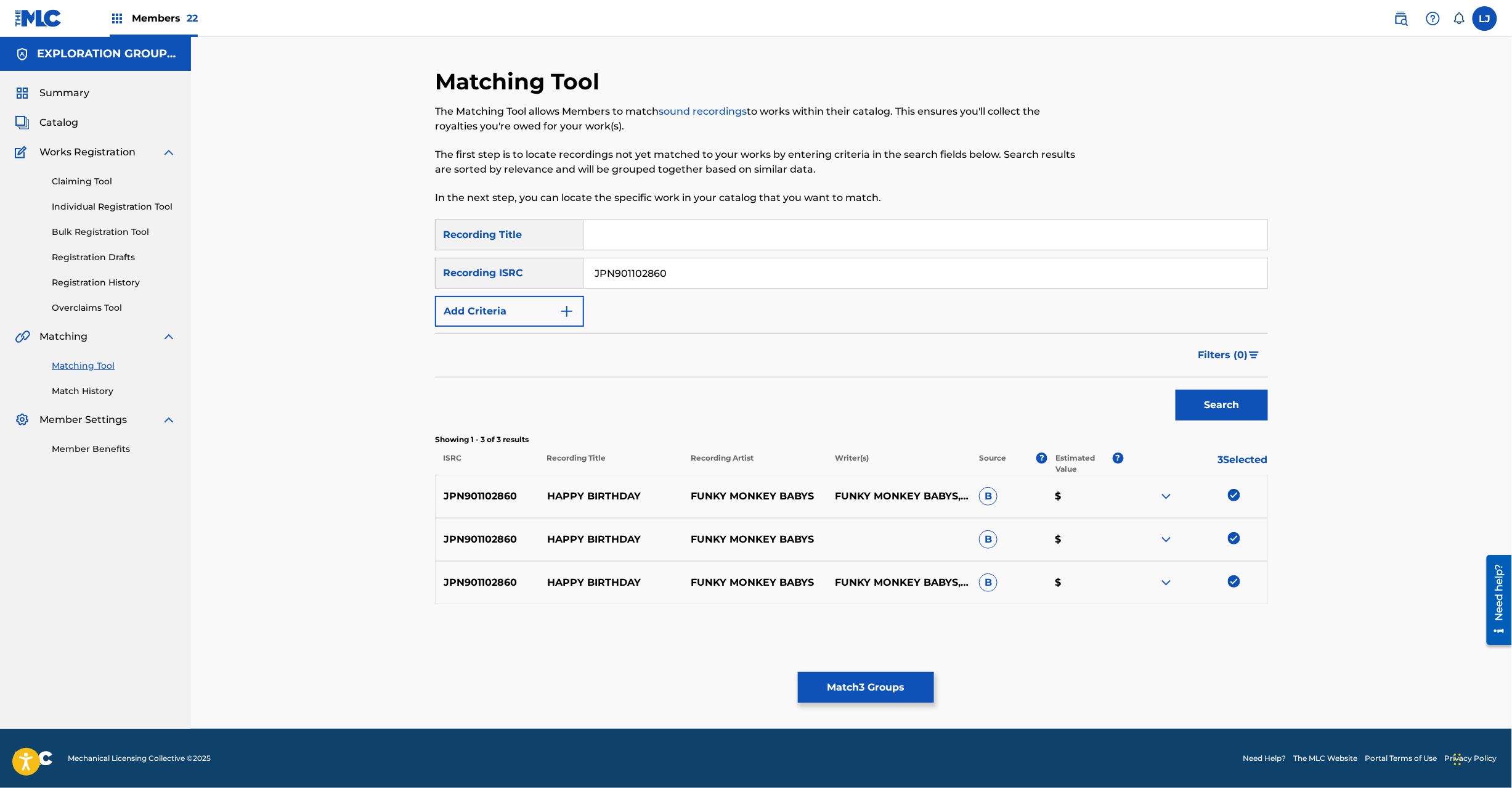
click at [863, 687] on button "Match 3 Groups" at bounding box center [866, 687] width 136 height 31
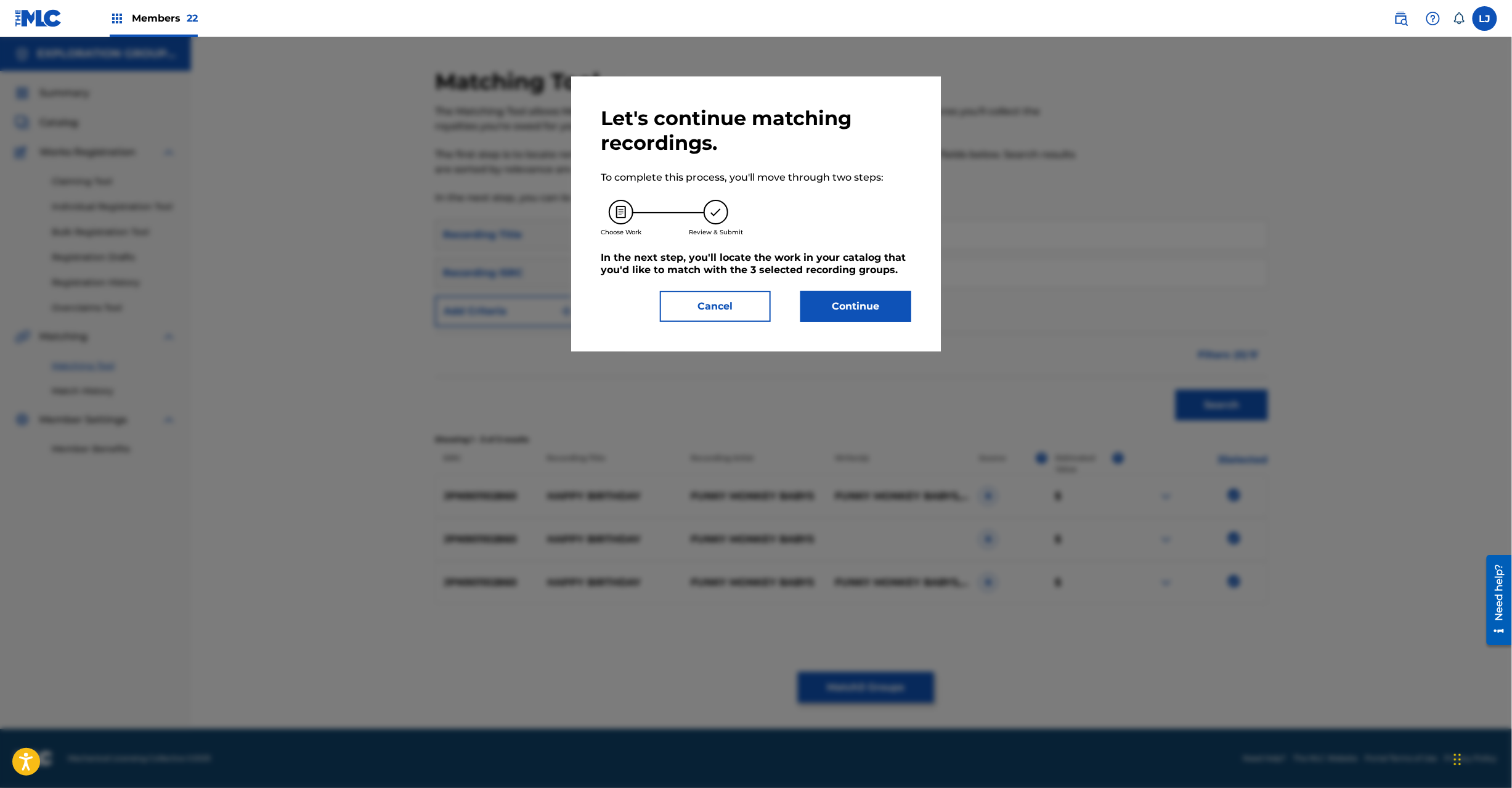
click at [838, 282] on div "Let's continue matching recordings. To complete this process, you'll move throu…" at bounding box center [756, 214] width 311 height 216
click at [834, 302] on button "Continue" at bounding box center [856, 306] width 111 height 31
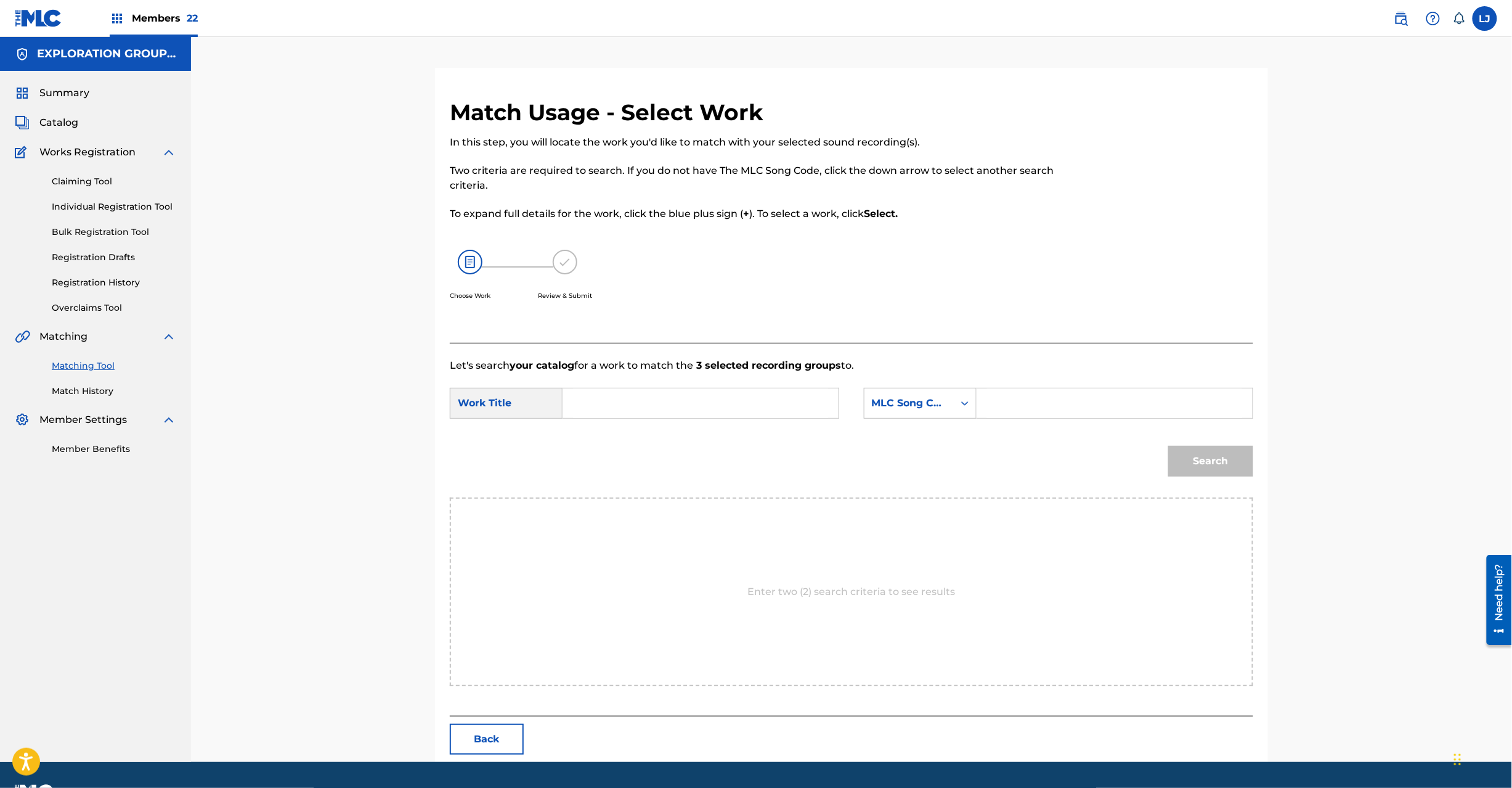
click at [742, 421] on div "SearchWithCriteria4c24456e-05c3-42be-80ad-99da2b73185d Work Title SearchWithCri…" at bounding box center [851, 406] width 803 height 38
click at [739, 418] on div "Search Form" at bounding box center [701, 403] width 276 height 31
click at [732, 408] on input "Search Form" at bounding box center [700, 403] width 255 height 30
paste input "Happy Birthday HP8SRQ"
drag, startPoint x: 668, startPoint y: 410, endPoint x: 675, endPoint y: 407, distance: 7.6
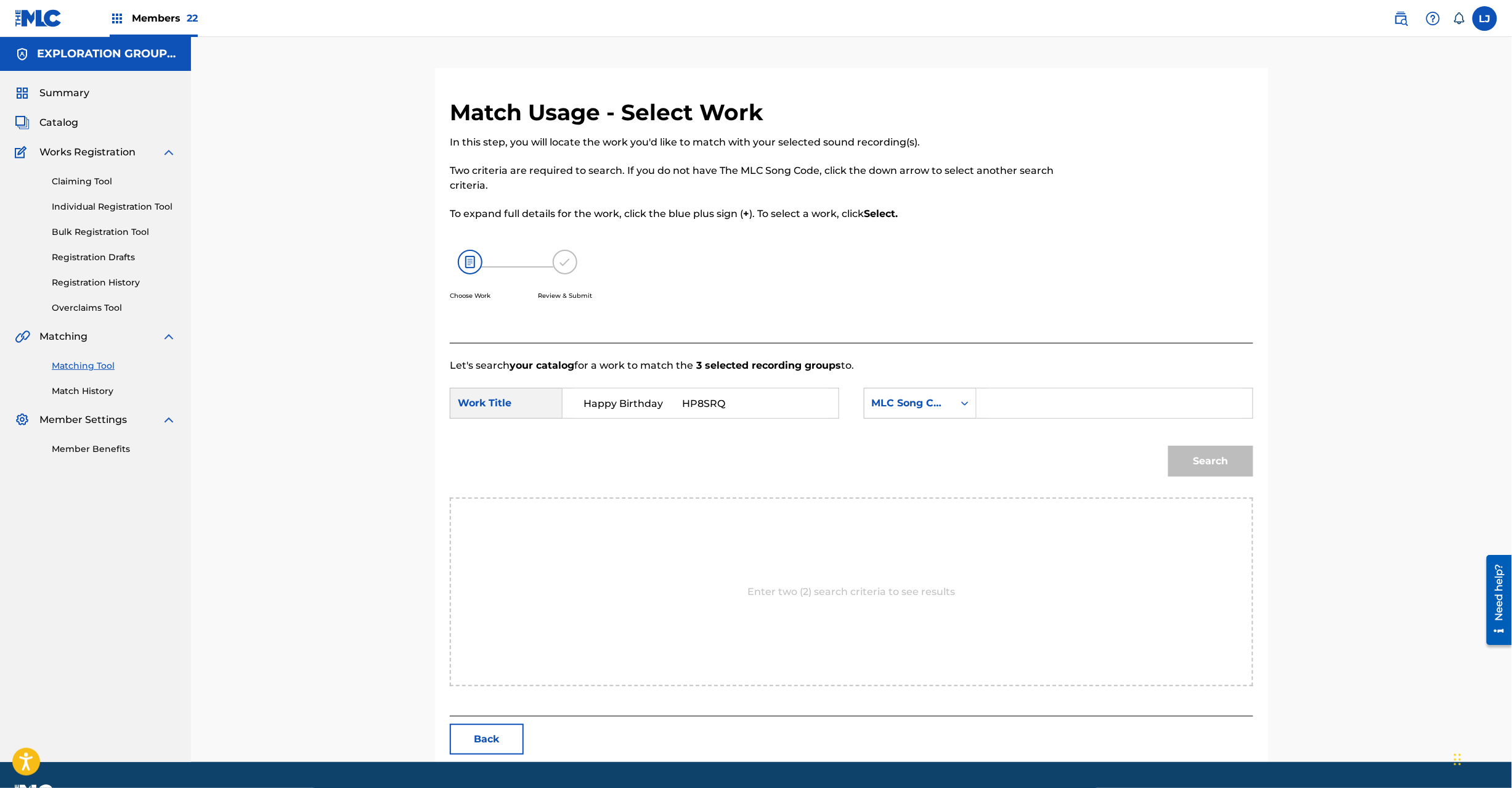
click at [672, 408] on input "Happy Birthday HP8SRQ" at bounding box center [700, 403] width 255 height 30
click at [675, 407] on input "Happy Birthday HP8SRQ" at bounding box center [700, 403] width 255 height 30
type input "Happy Birthday"
click at [1045, 385] on form "SearchWithCriteria4c24456e-05c3-42be-80ad-99da2b73185d Work Title Happy Birthda…" at bounding box center [851, 435] width 803 height 124
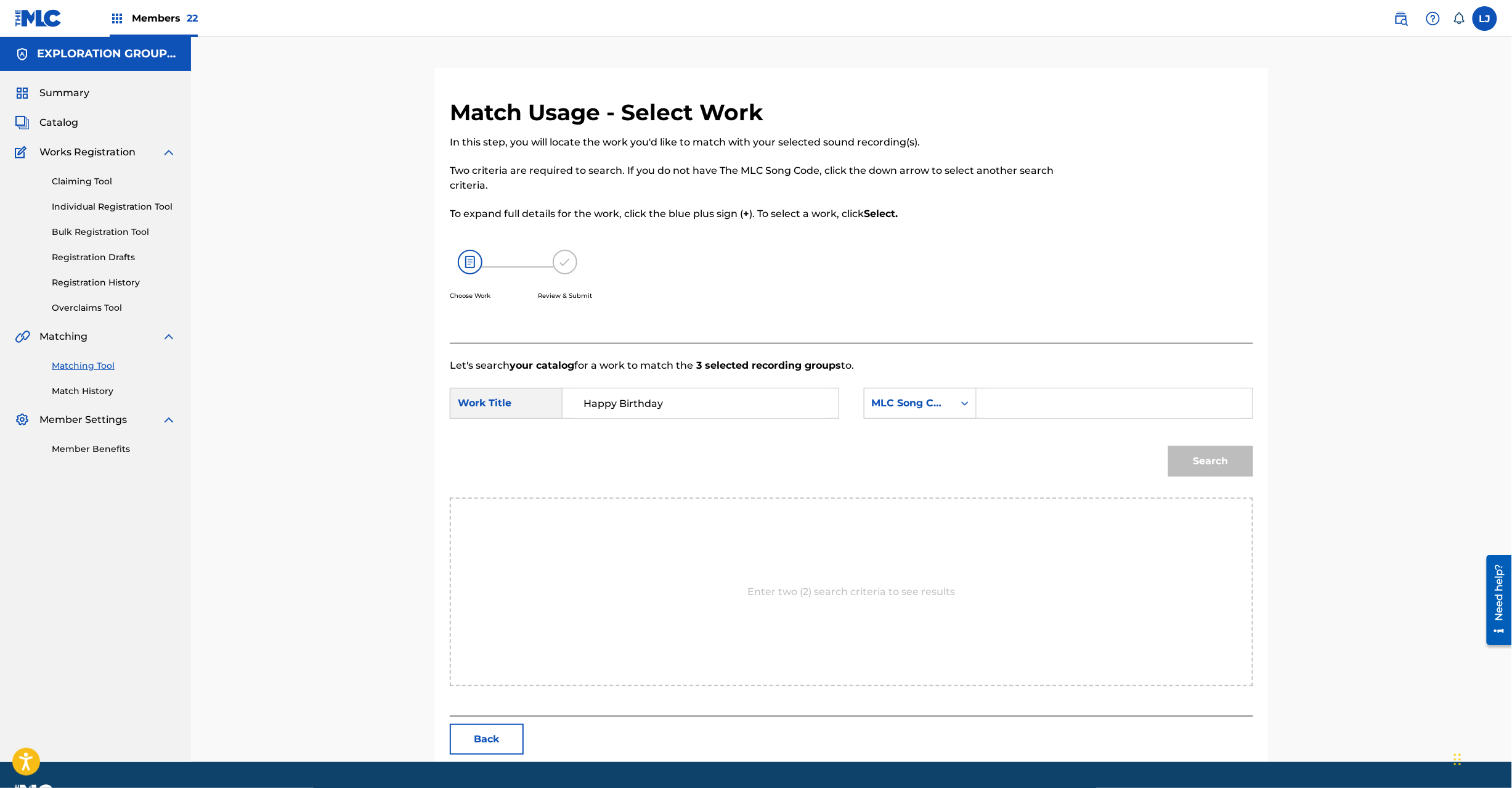
click at [1067, 393] on input "Search Form" at bounding box center [1114, 403] width 255 height 30
paste input "HP8SRQ"
type input "HP8SRQ"
click at [1191, 472] on button "Search" at bounding box center [1211, 461] width 85 height 31
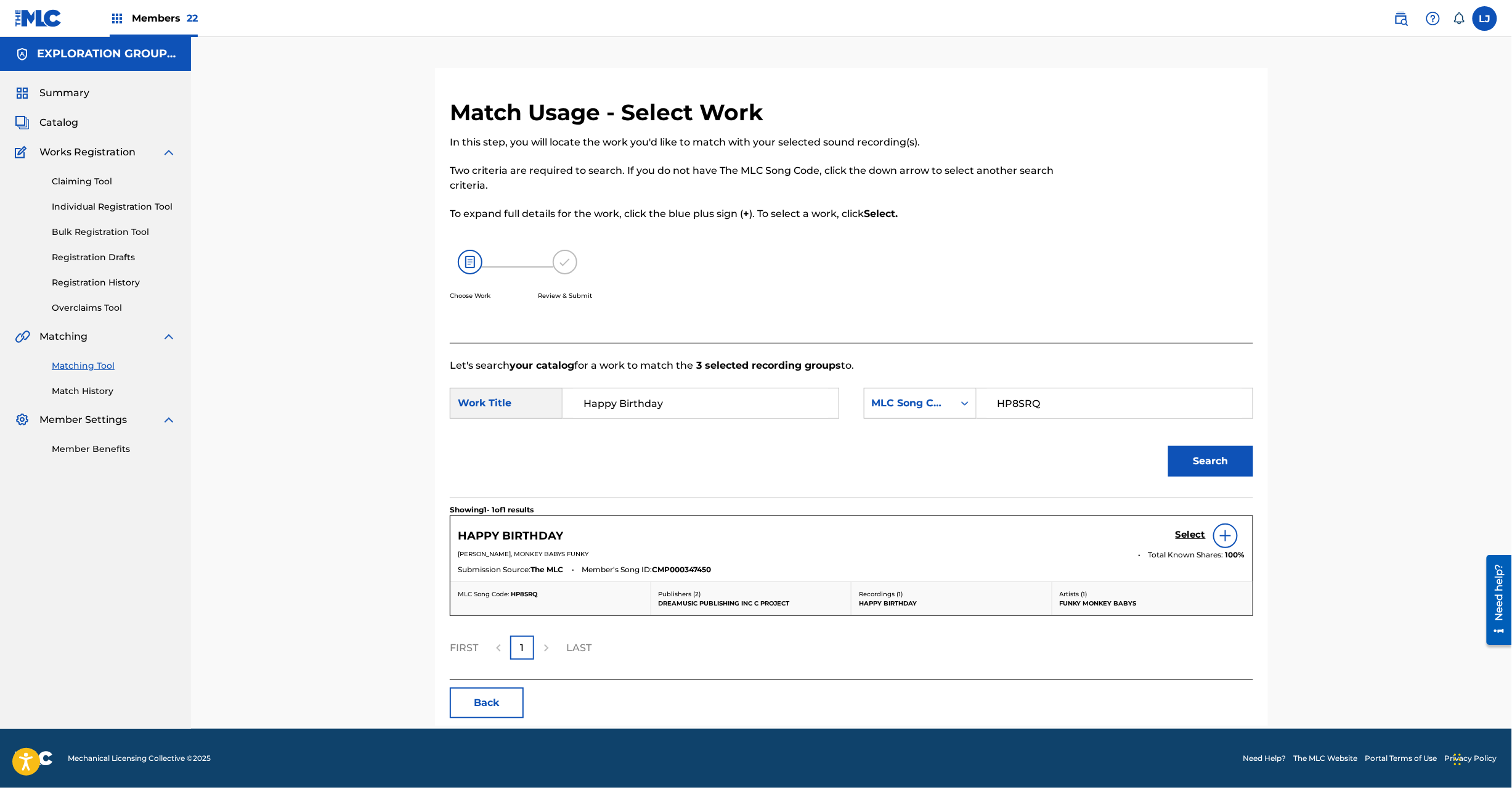
click at [1182, 535] on h5 "Select" at bounding box center [1191, 534] width 30 height 12
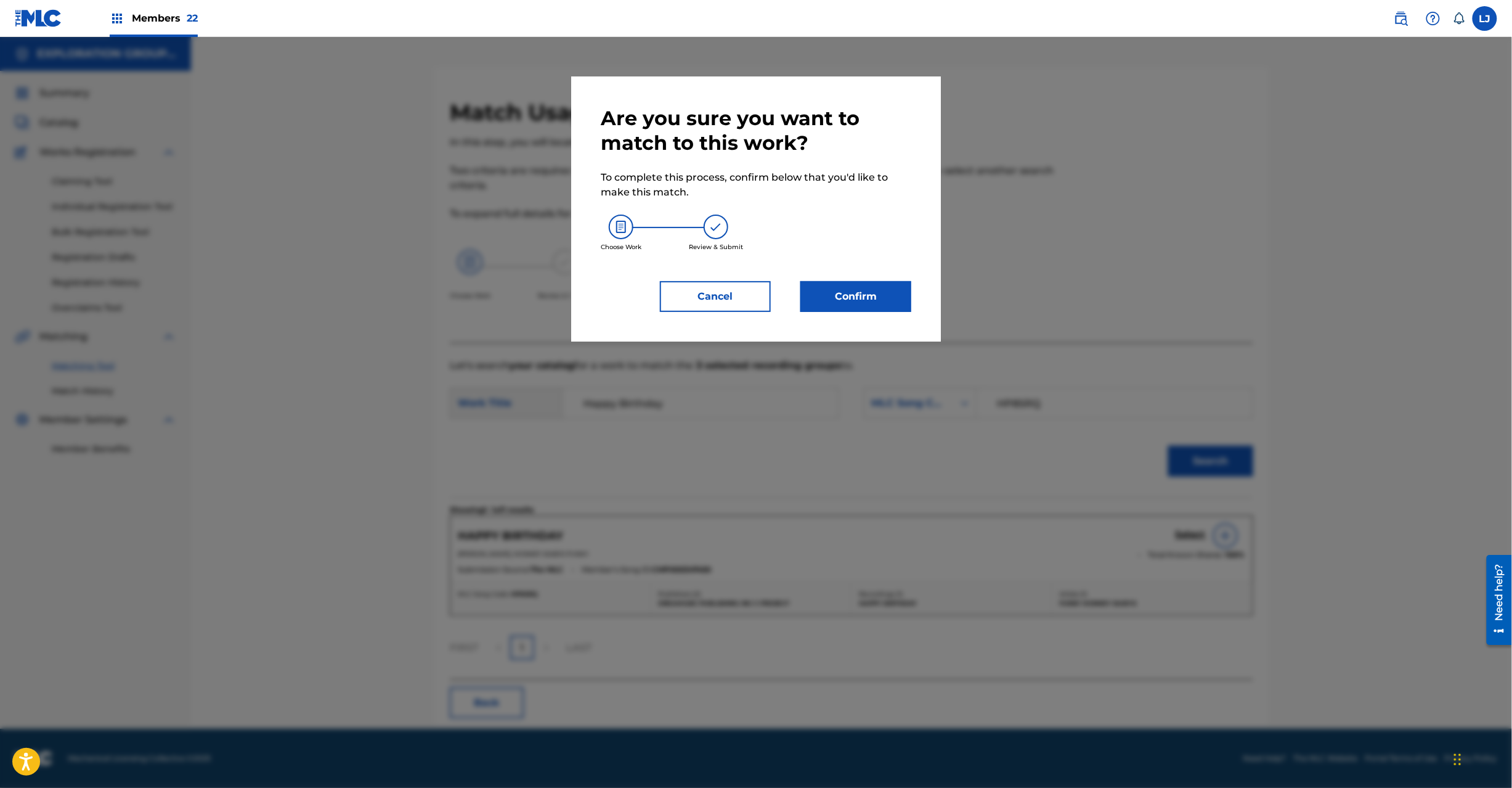
click at [870, 309] on button "Confirm" at bounding box center [856, 296] width 111 height 31
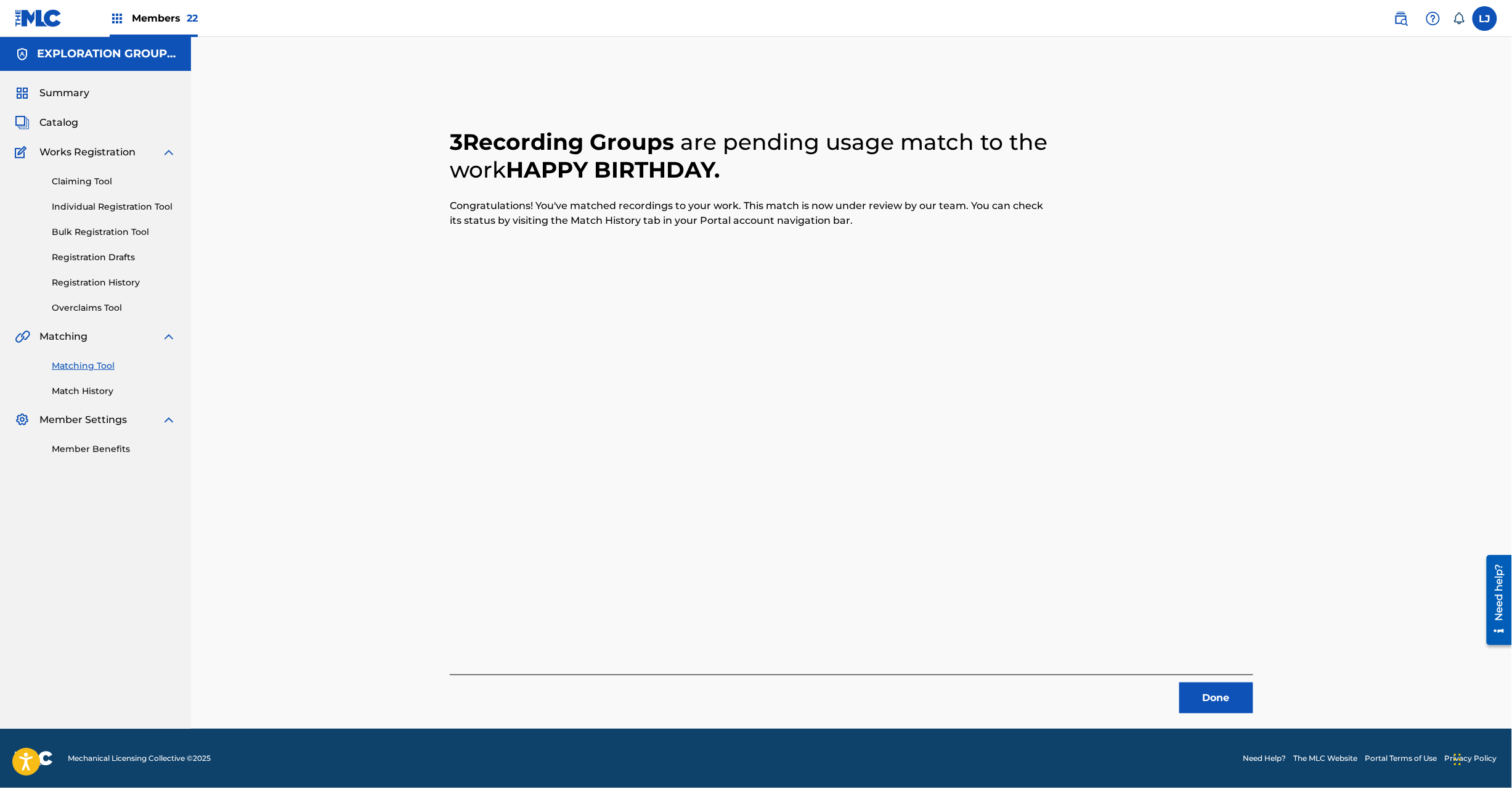
click at [1211, 695] on button "Done" at bounding box center [1216, 698] width 74 height 31
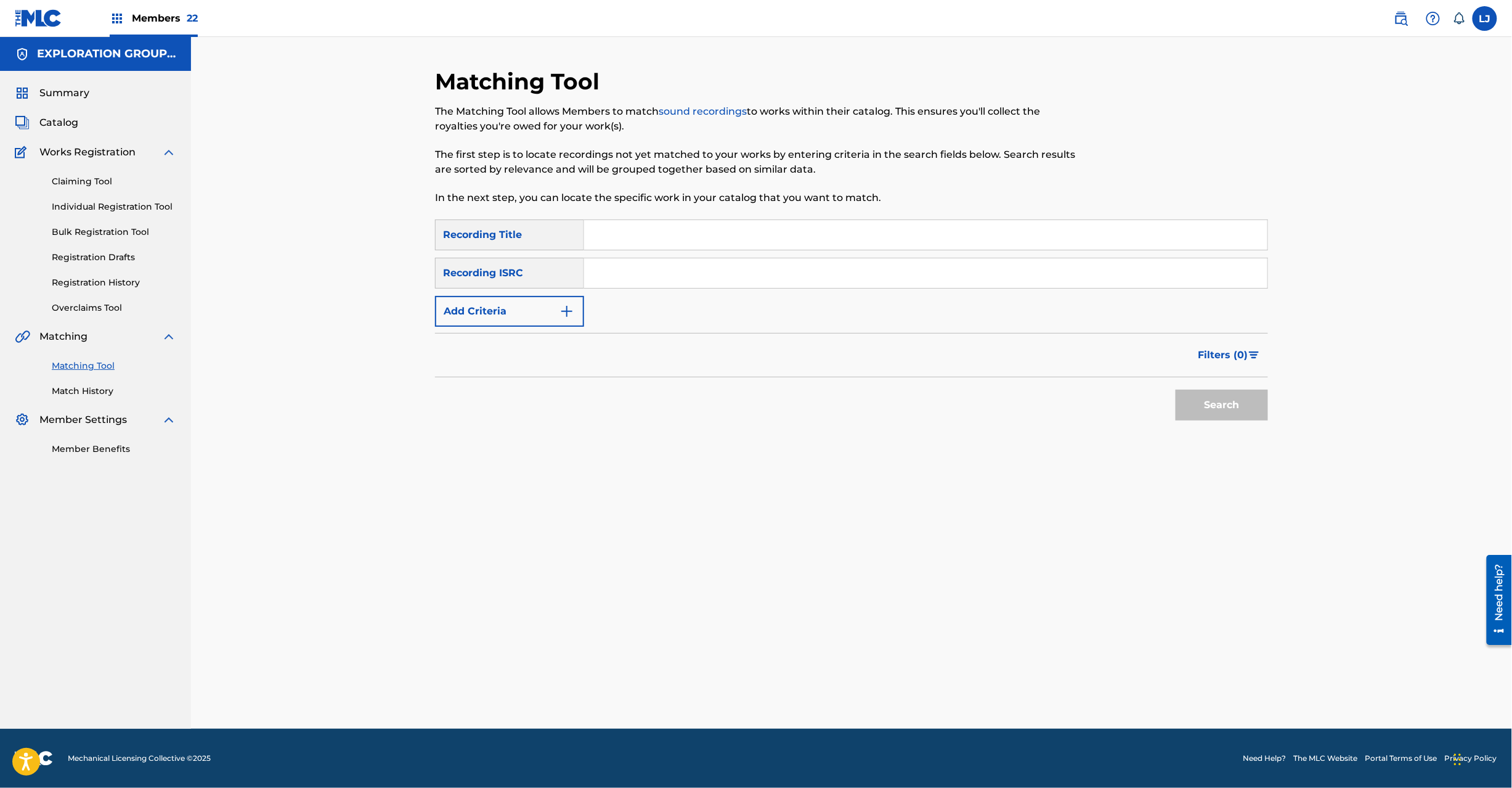
click at [629, 286] on input "Search Form" at bounding box center [926, 273] width 683 height 30
paste input "JPN901603920"
click at [1188, 405] on button "Search" at bounding box center [1222, 405] width 93 height 31
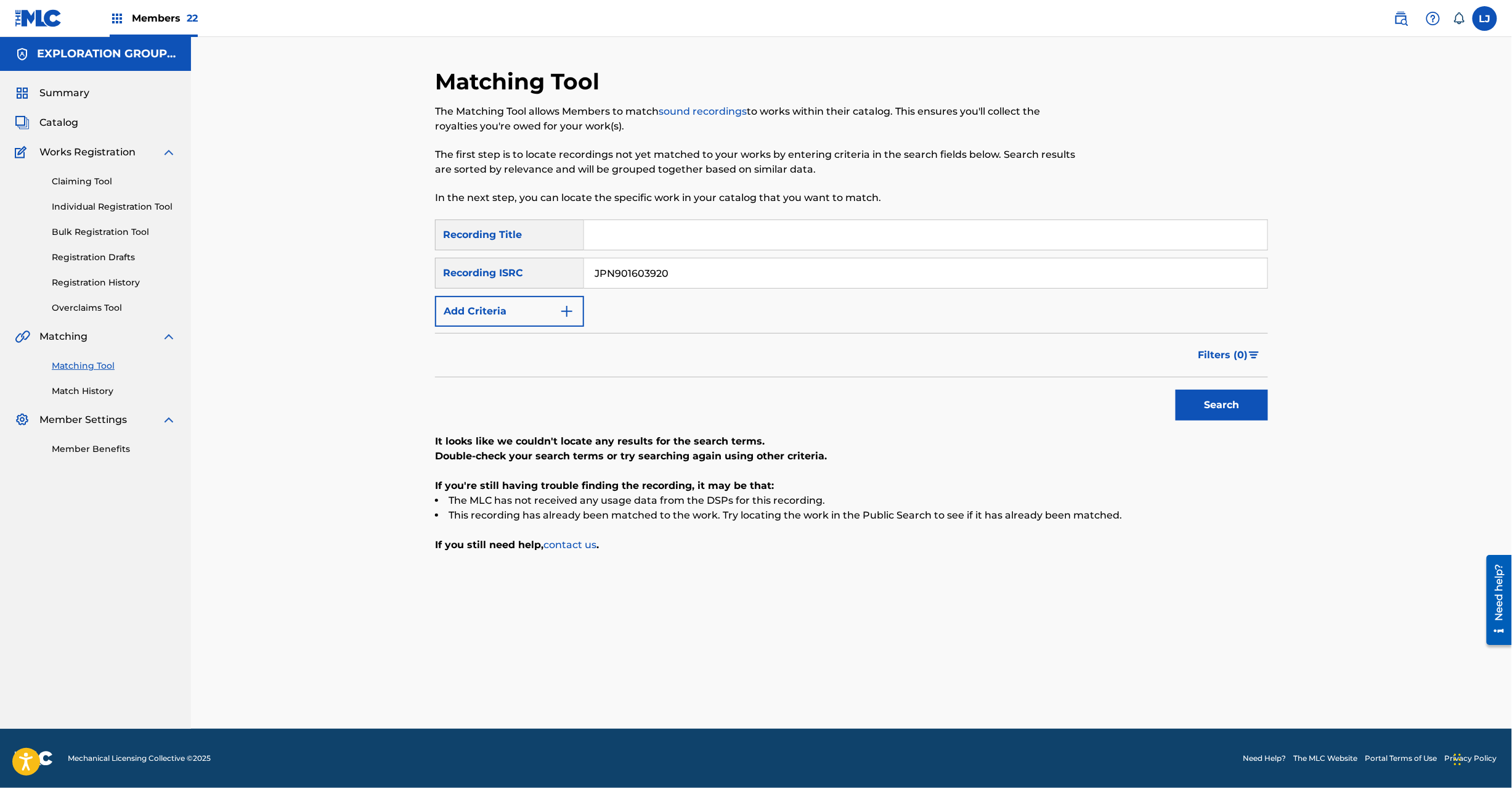
click at [609, 273] on input "JPN901603920" at bounding box center [926, 273] width 683 height 30
paste input "4"
click at [1201, 406] on button "Search" at bounding box center [1222, 405] width 93 height 31
click at [649, 260] on input "JPN901603940" at bounding box center [926, 273] width 683 height 30
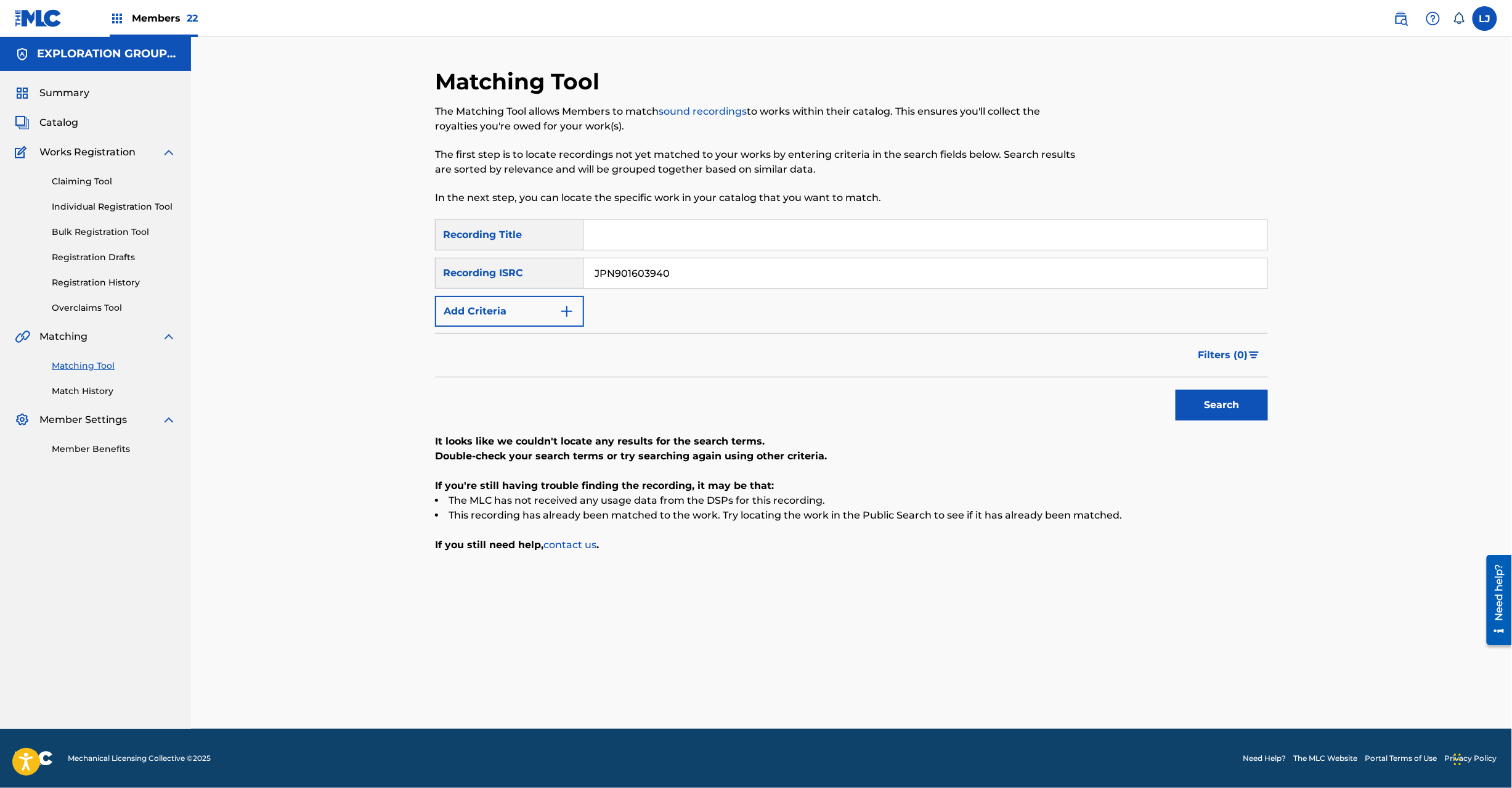
click at [649, 260] on input "JPN901603940" at bounding box center [926, 273] width 683 height 30
paste input "5"
click at [1221, 413] on button "Search" at bounding box center [1222, 405] width 93 height 31
click at [621, 272] on input "JPN901603950" at bounding box center [926, 273] width 683 height 30
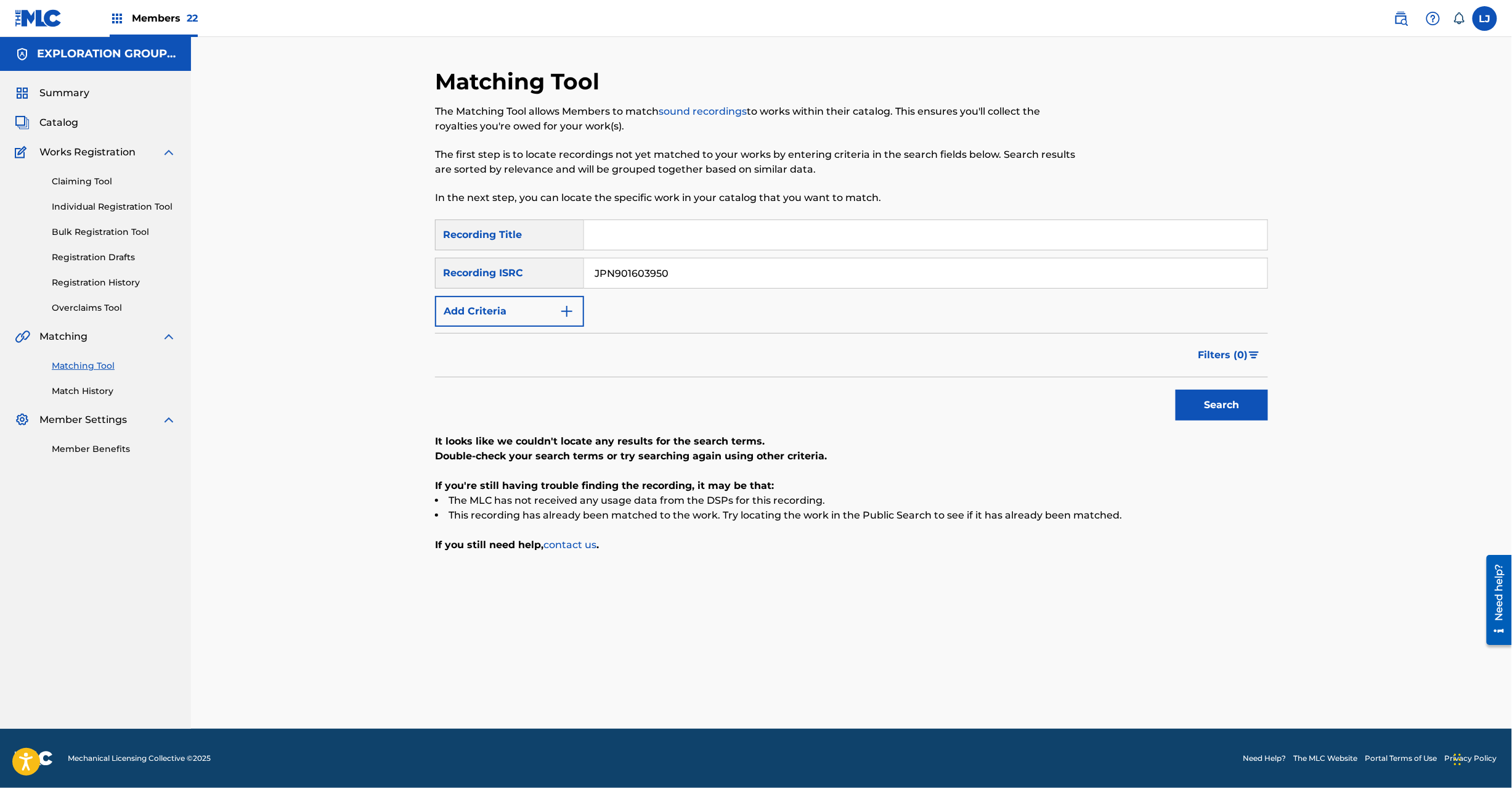
paste input "6"
click at [1221, 403] on button "Search" at bounding box center [1222, 405] width 93 height 31
click at [688, 276] on input "JPN901603960" at bounding box center [926, 273] width 683 height 30
paste input "7"
click at [688, 276] on input "JPN901603970" at bounding box center [926, 273] width 683 height 30
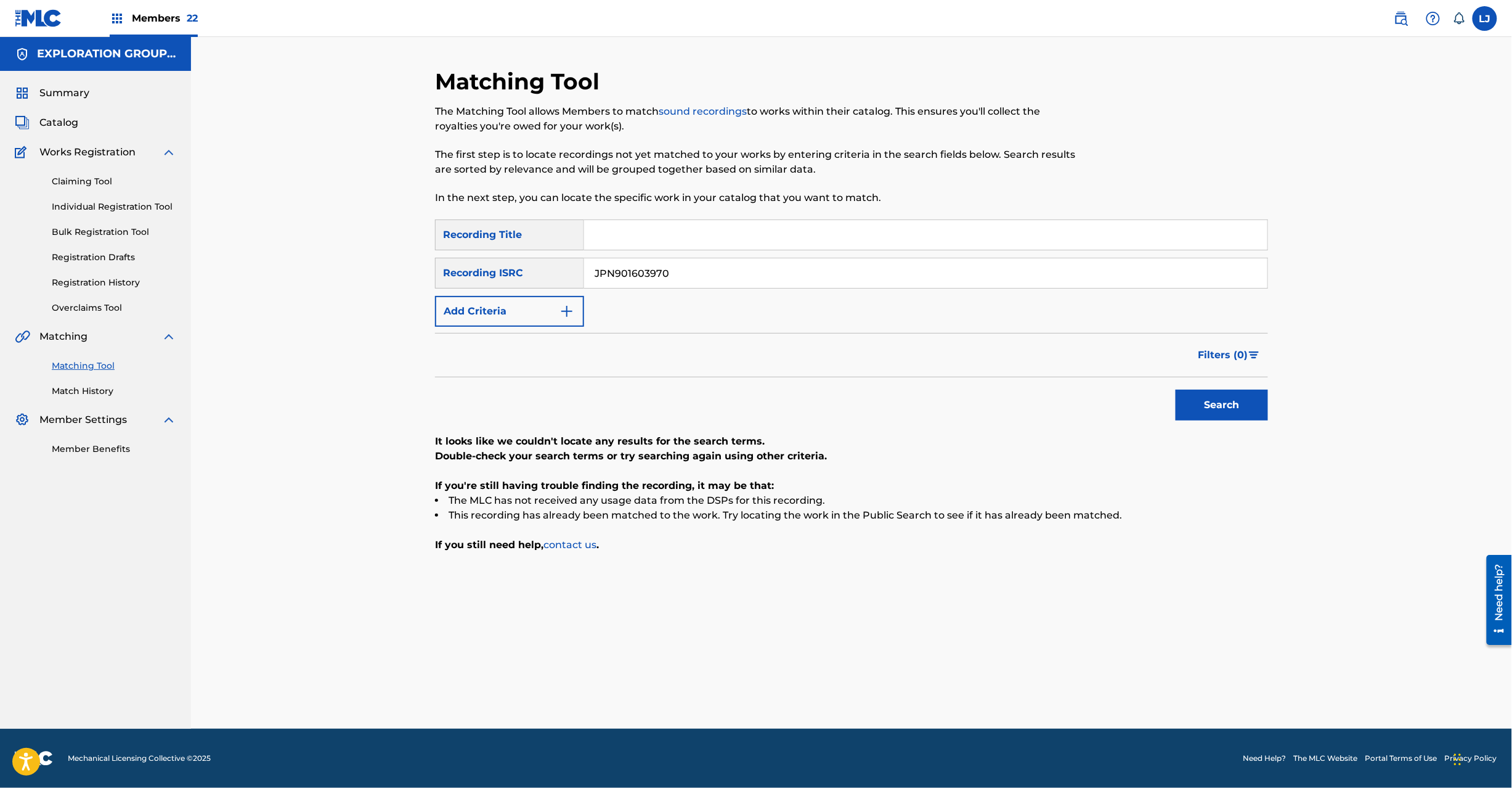
click at [1238, 418] on button "Search" at bounding box center [1222, 405] width 93 height 31
click at [700, 278] on input "JPN901603970" at bounding box center [926, 273] width 683 height 30
paste input "9"
click at [1186, 405] on button "Search" at bounding box center [1222, 405] width 93 height 31
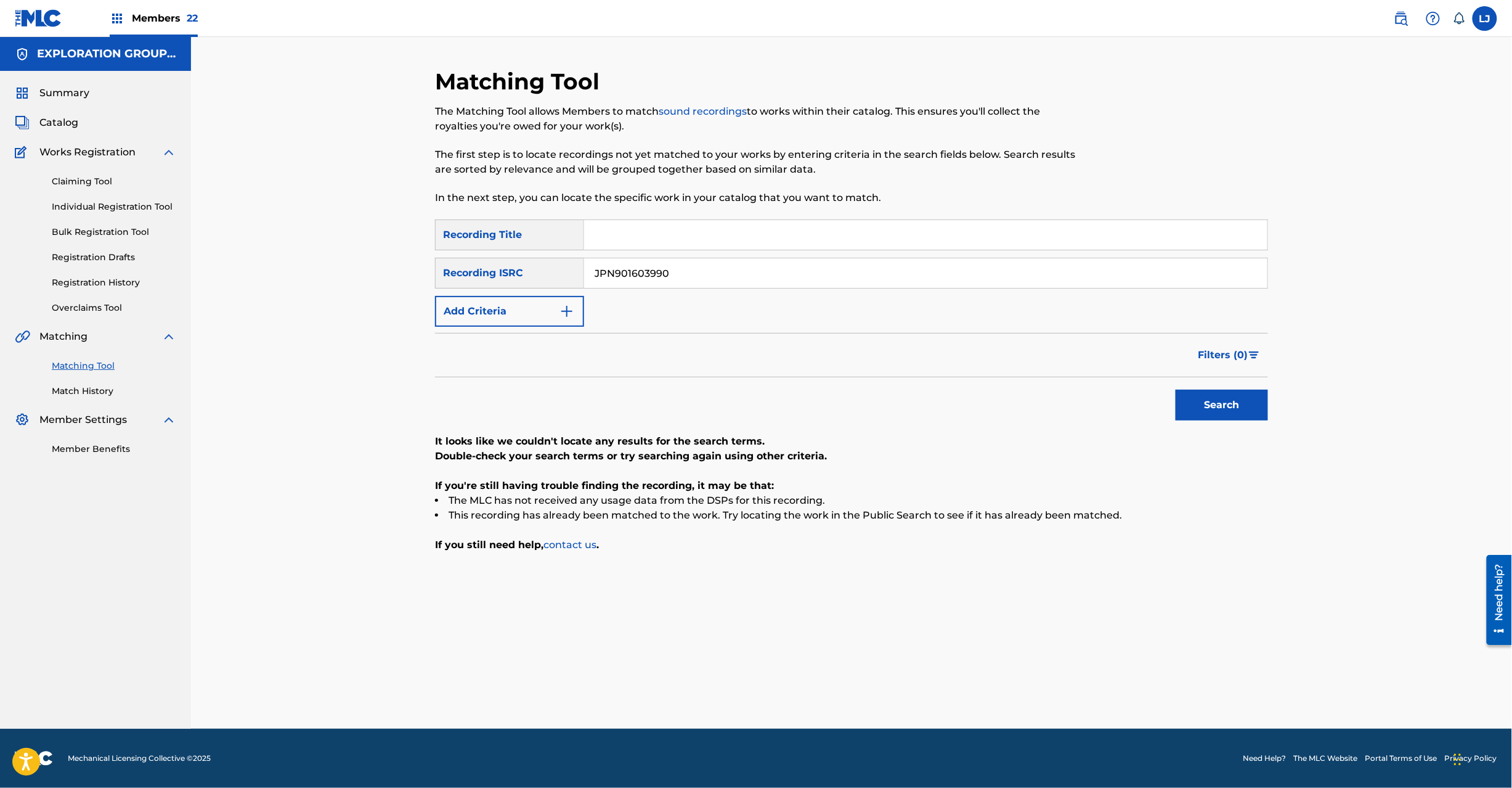
click at [614, 286] on input "JPN901603990" at bounding box center [926, 273] width 683 height 30
click at [634, 262] on input "JPN901603990" at bounding box center [926, 273] width 683 height 30
paste input "400"
click at [1232, 420] on button "Search" at bounding box center [1222, 405] width 93 height 31
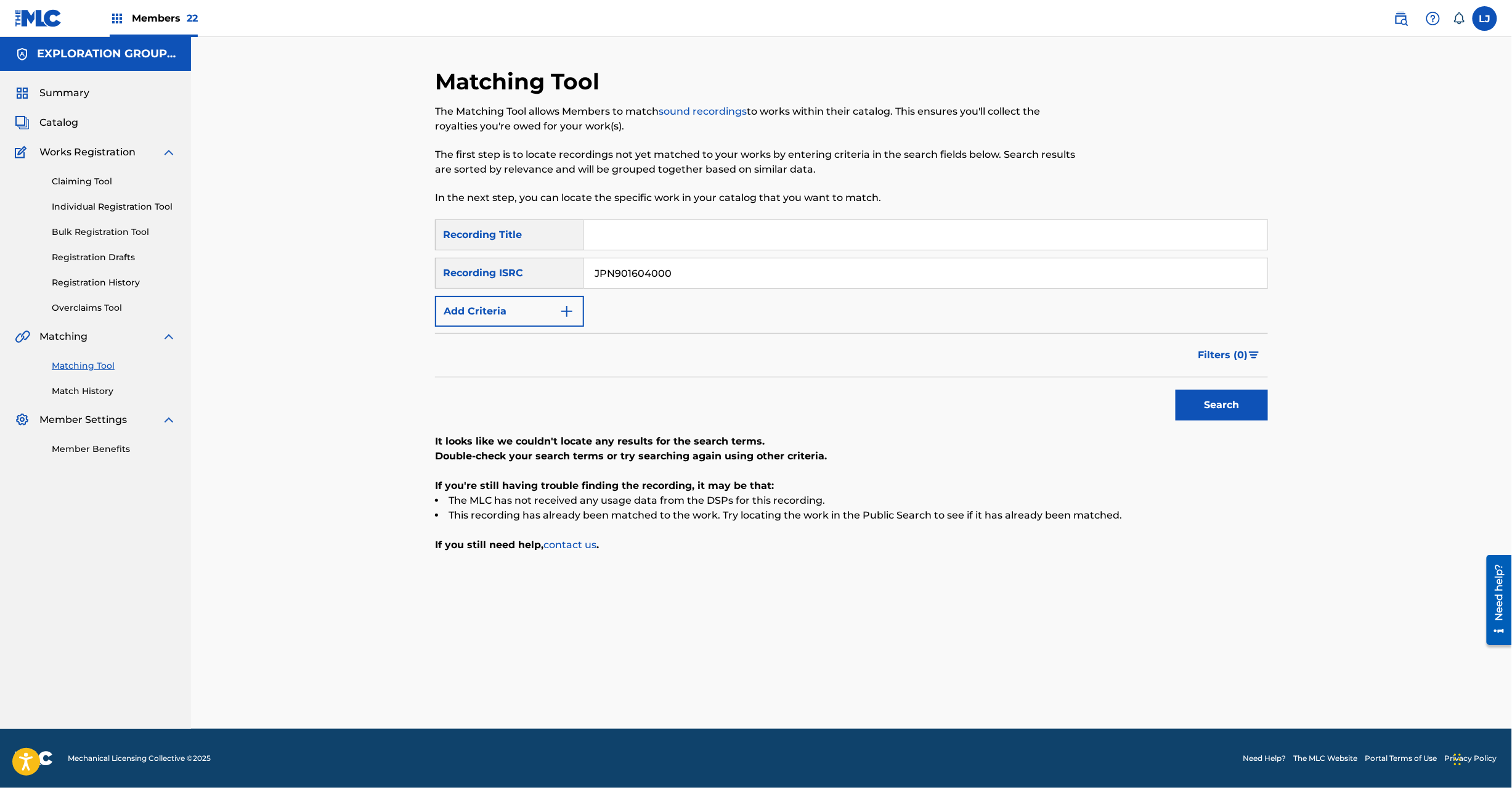
click at [655, 265] on input "JPN901604000" at bounding box center [926, 273] width 683 height 30
paste input "1"
click at [1241, 412] on button "Search" at bounding box center [1222, 405] width 93 height 31
click at [640, 274] on input "JPN901604010" at bounding box center [926, 273] width 683 height 30
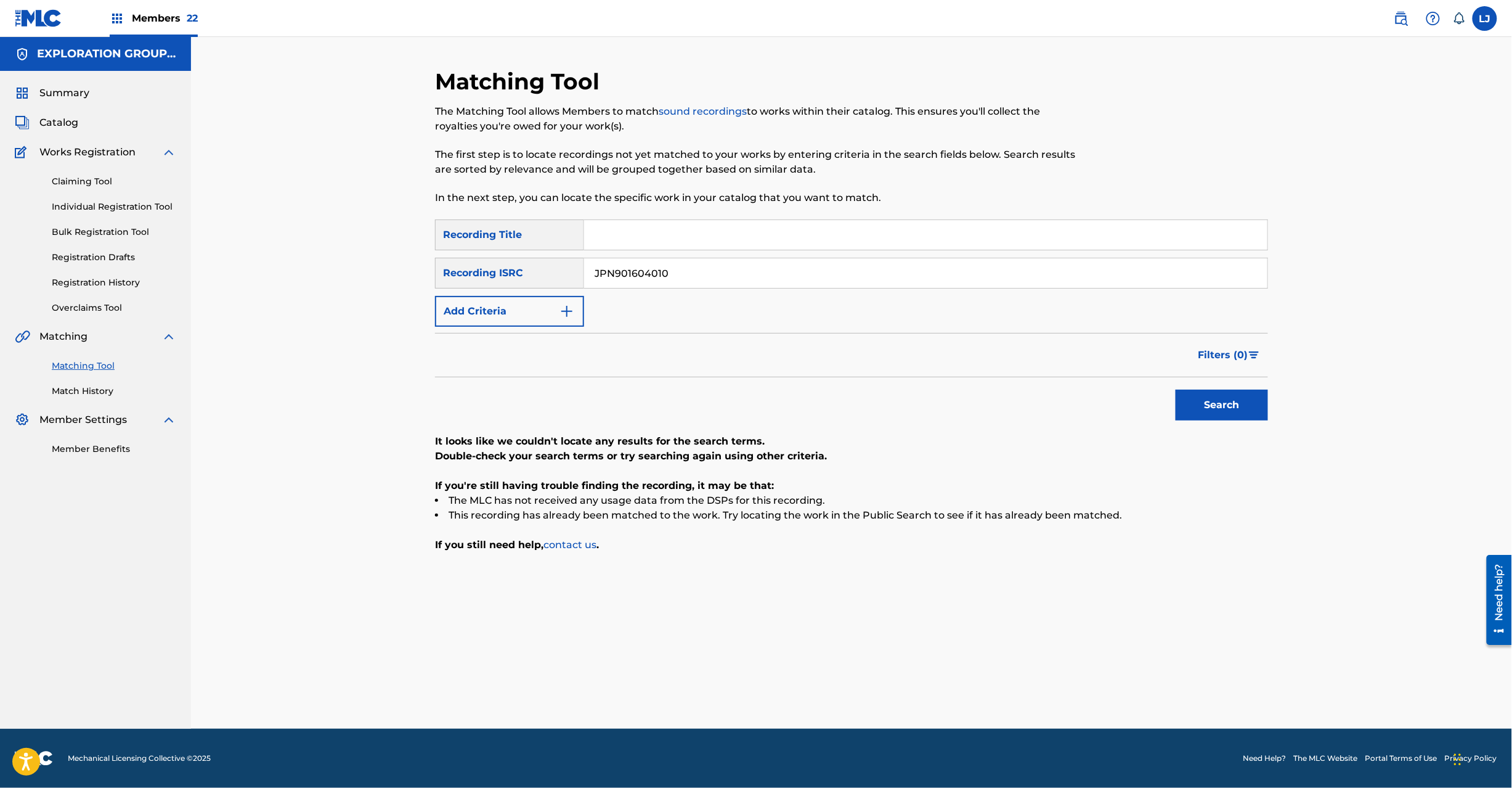
paste input "2"
click at [640, 274] on input "JPN901604020" at bounding box center [926, 273] width 683 height 30
click at [1206, 405] on button "Search" at bounding box center [1222, 405] width 93 height 31
click at [603, 262] on input "JPN901604020" at bounding box center [926, 273] width 683 height 30
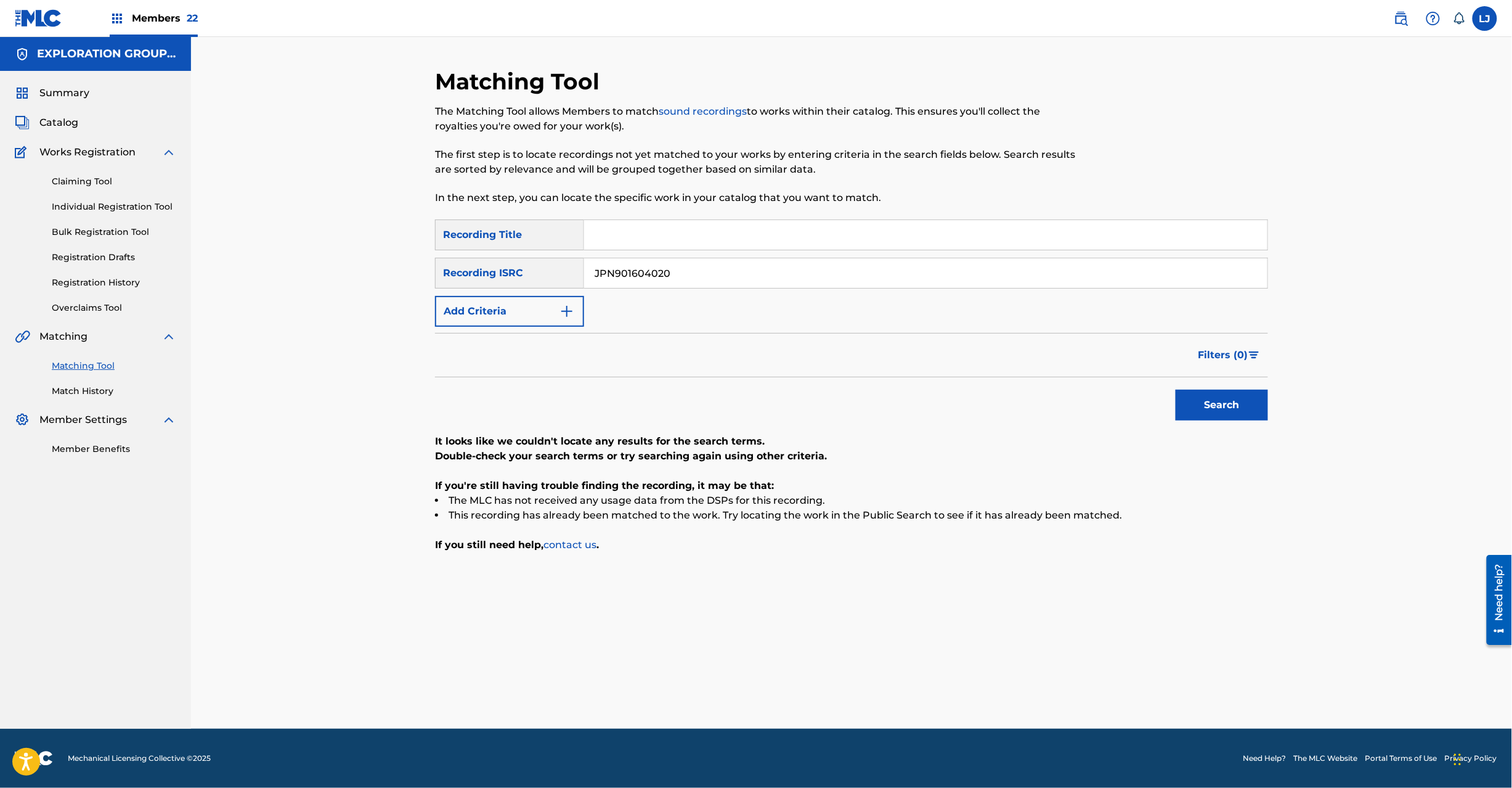
paste input "3"
click at [1223, 407] on button "Search" at bounding box center [1222, 405] width 93 height 31
click at [639, 287] on div "JPN901604030" at bounding box center [926, 273] width 684 height 31
click at [639, 285] on input "JPN901604030" at bounding box center [926, 273] width 683 height 30
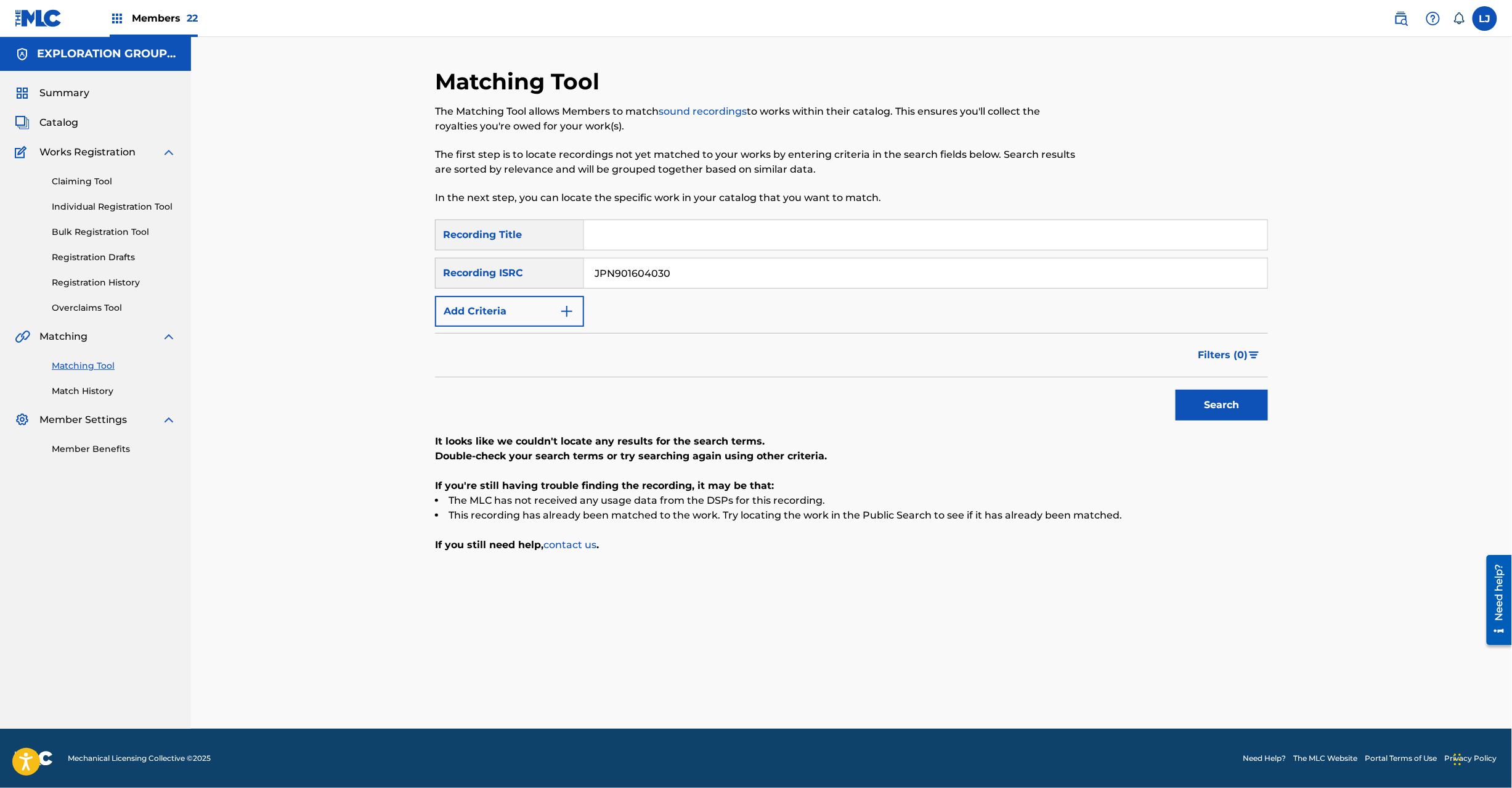
click at [639, 285] on input "JPN901604030" at bounding box center [926, 273] width 683 height 30
paste input "70001"
click at [1250, 415] on button "Search" at bounding box center [1222, 405] width 93 height 31
click at [637, 259] on input "JPN901700010" at bounding box center [926, 273] width 683 height 30
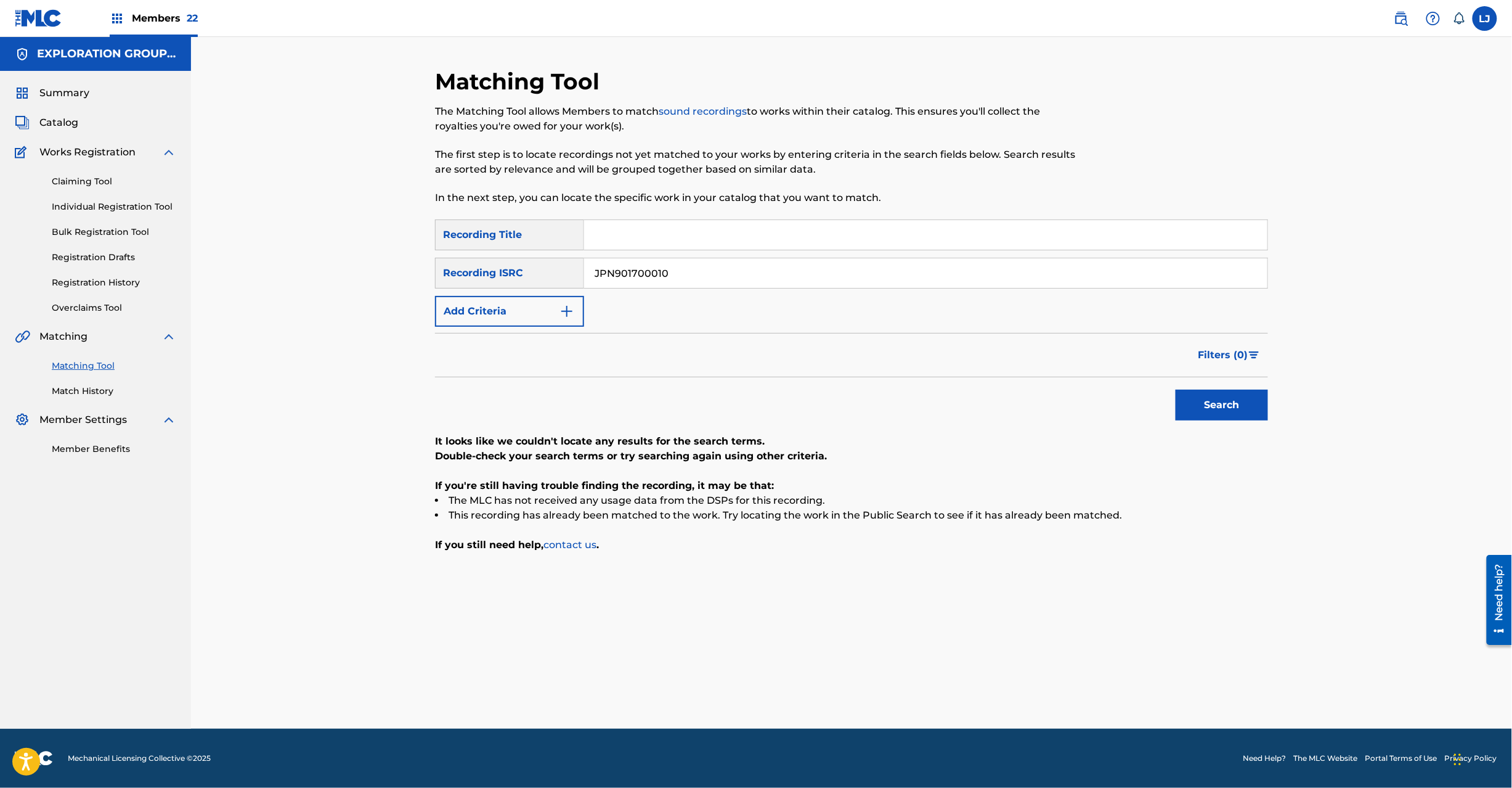
paste input "2"
click at [1204, 405] on button "Search" at bounding box center [1222, 405] width 93 height 31
click at [644, 260] on input "JPN901700020" at bounding box center [926, 273] width 683 height 30
paste input "3"
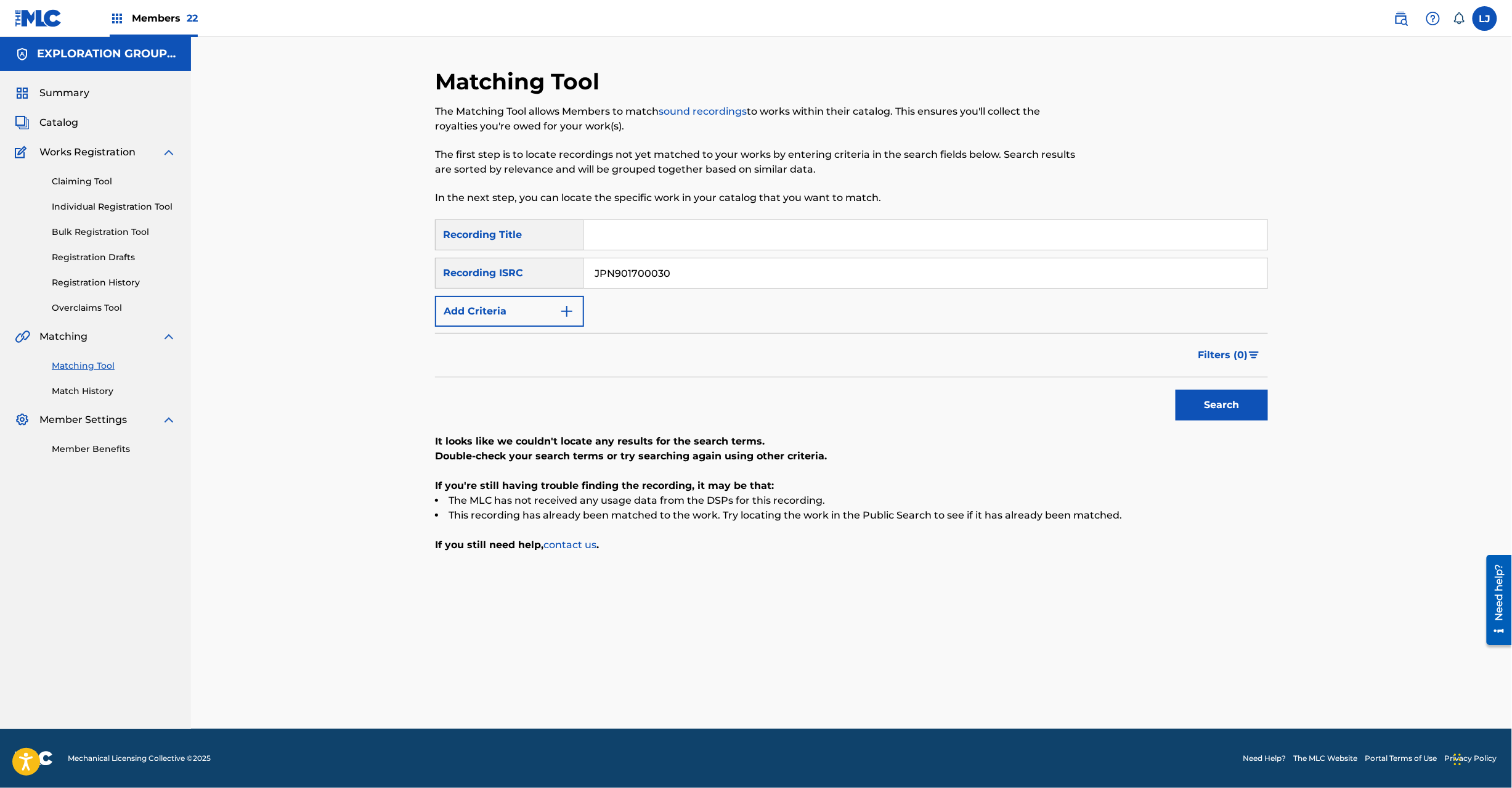
click at [1198, 393] on button "Search" at bounding box center [1222, 405] width 93 height 31
click at [668, 269] on input "JPN901700030" at bounding box center [926, 273] width 683 height 30
paste input "81"
type input "JPN901700810"
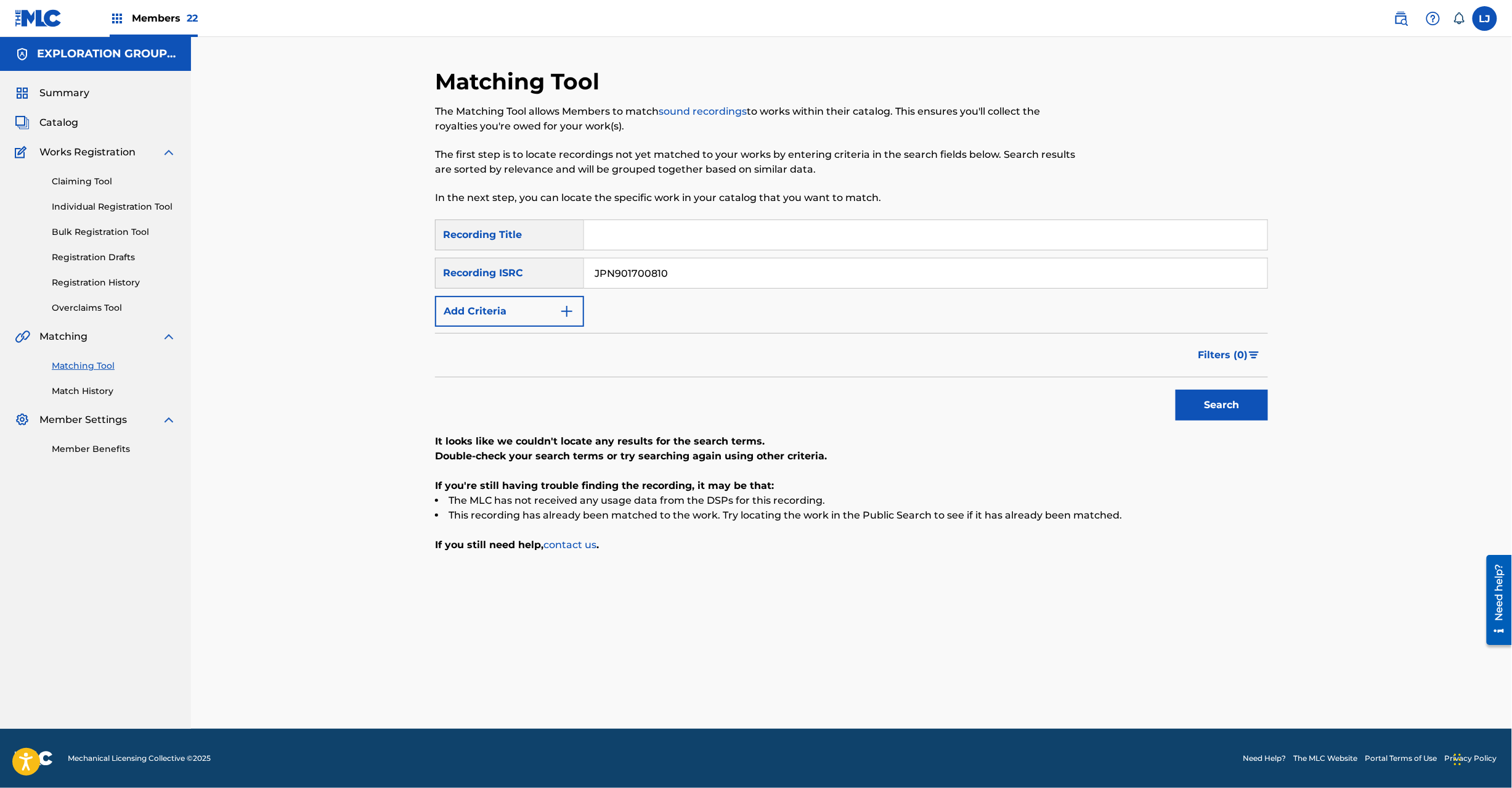
click at [1209, 406] on button "Search" at bounding box center [1222, 405] width 93 height 31
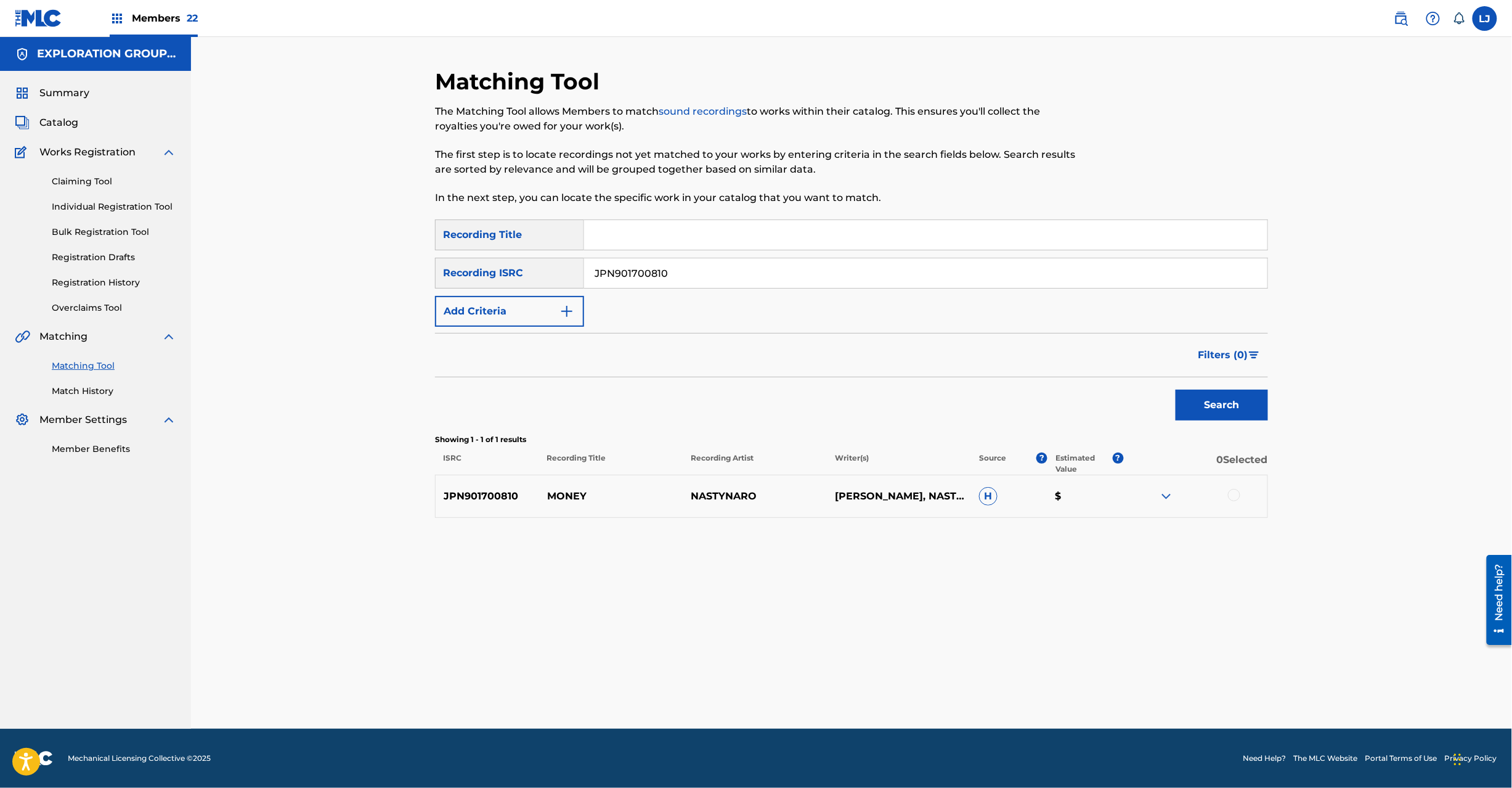
click at [1239, 493] on div at bounding box center [1234, 495] width 12 height 12
click at [903, 694] on button "Match 1 Group" at bounding box center [866, 687] width 136 height 31
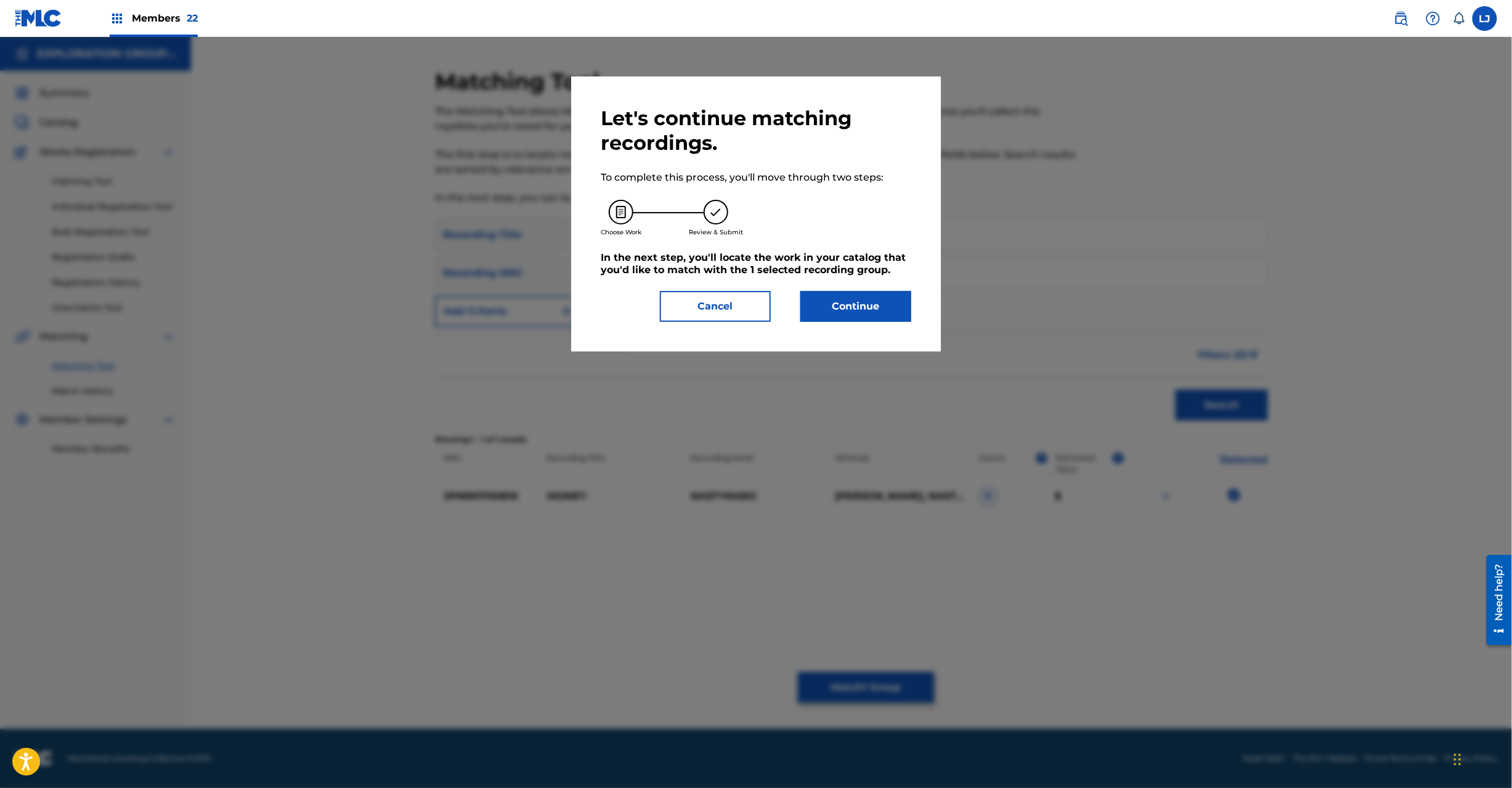
click at [846, 308] on button "Continue" at bounding box center [856, 306] width 111 height 31
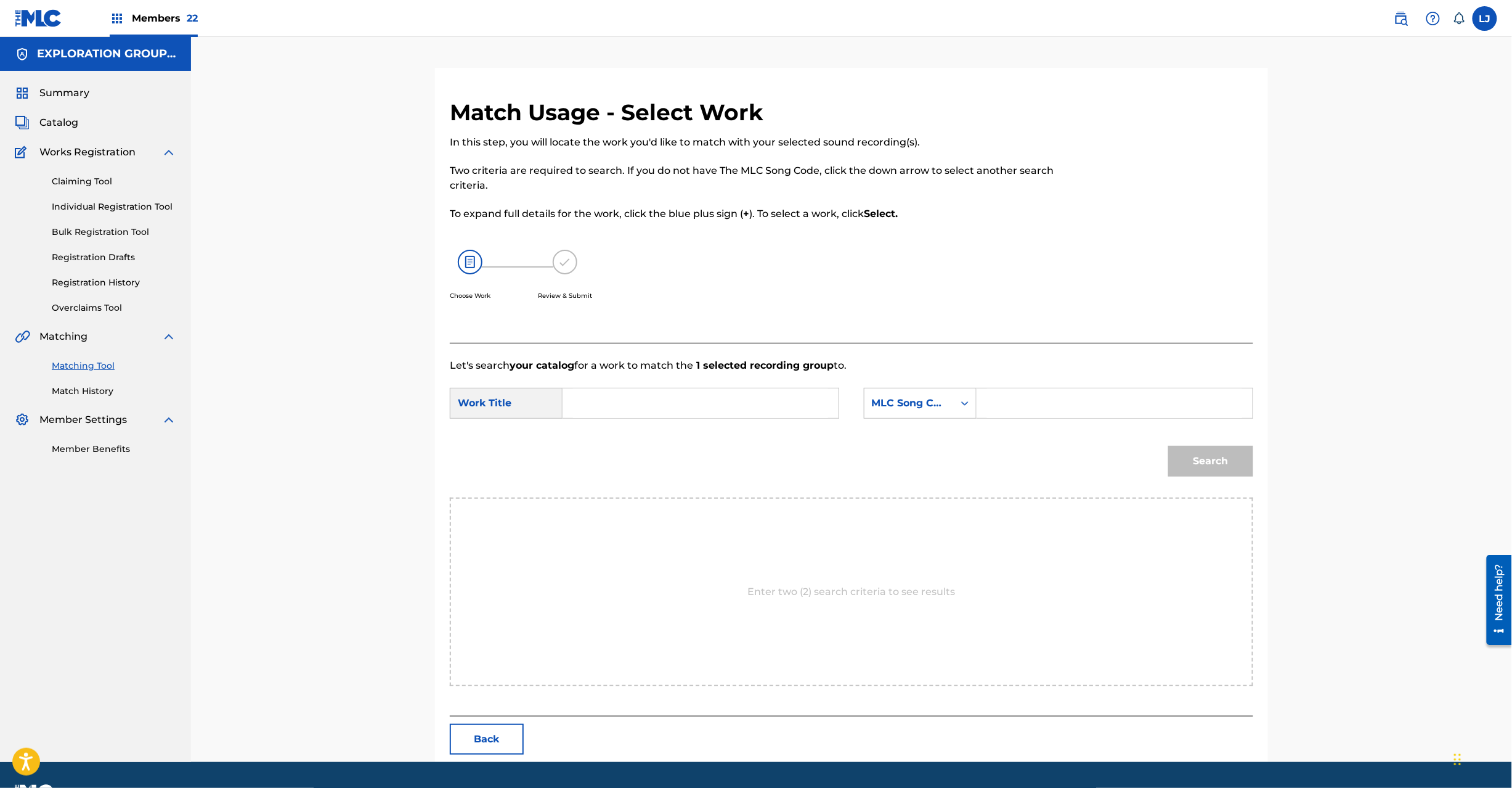
click at [587, 407] on input "Search Form" at bounding box center [700, 403] width 255 height 30
paste input "Money MW0IDS"
click at [667, 408] on input "Money MW0IDS" at bounding box center [700, 403] width 255 height 30
type input "Money"
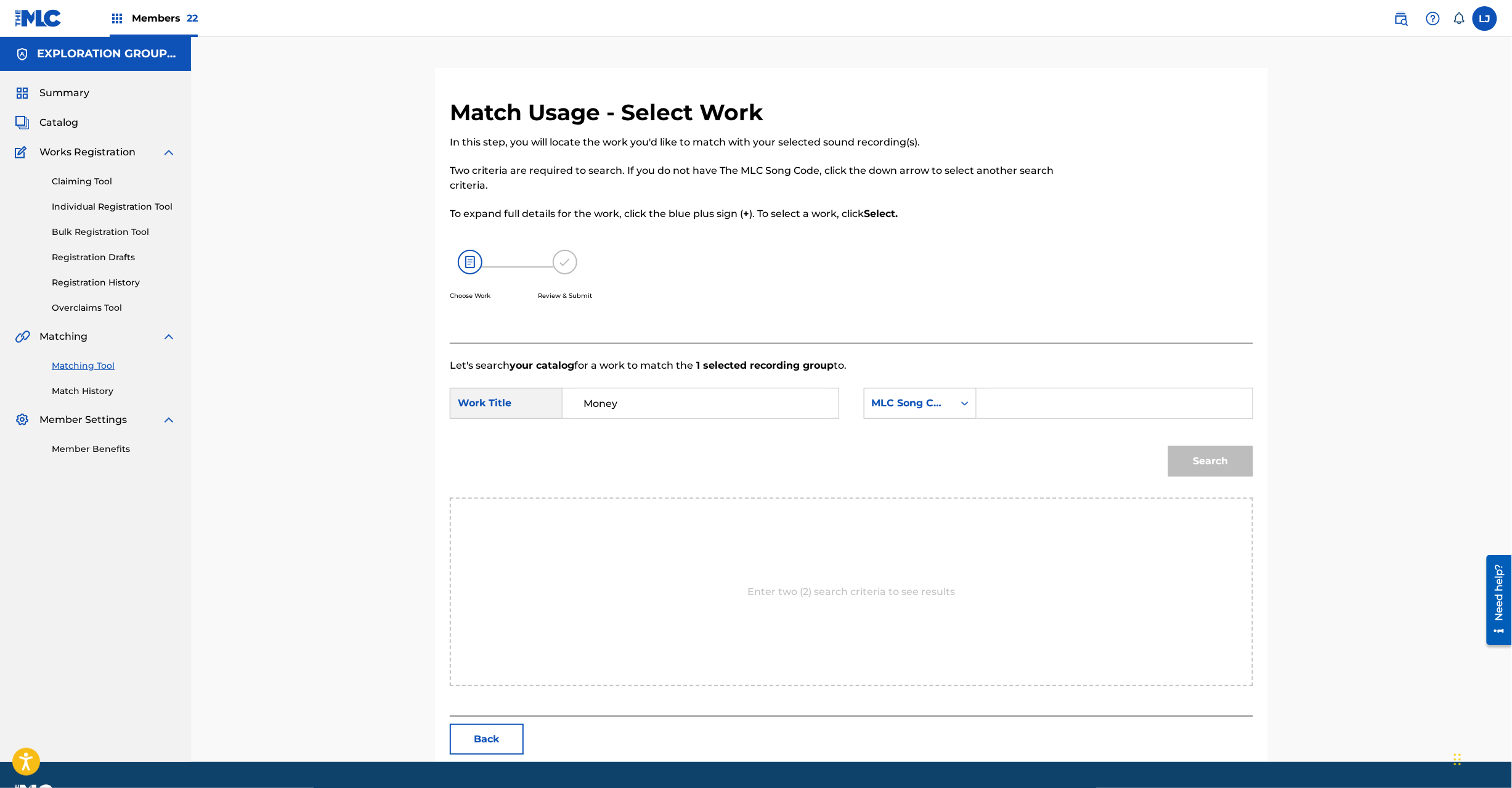
click at [1109, 403] on input "Search Form" at bounding box center [1114, 403] width 255 height 30
paste input "MW0IDS"
type input "MW0IDS"
click at [1233, 439] on div "Search" at bounding box center [1208, 457] width 91 height 49
click at [1201, 462] on button "Search" at bounding box center [1211, 461] width 85 height 31
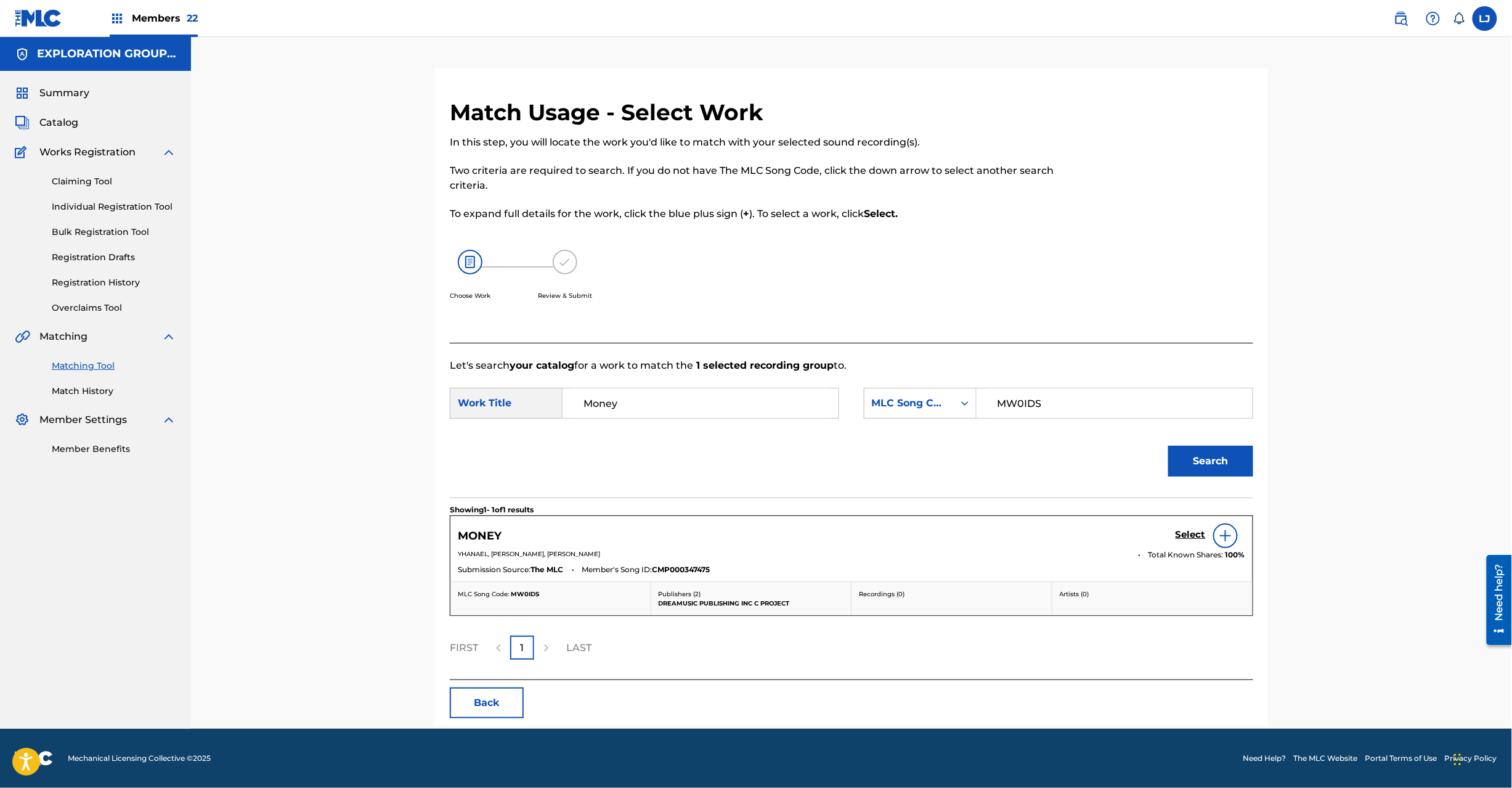
click at [1188, 533] on h5 "Select" at bounding box center [1191, 534] width 30 height 12
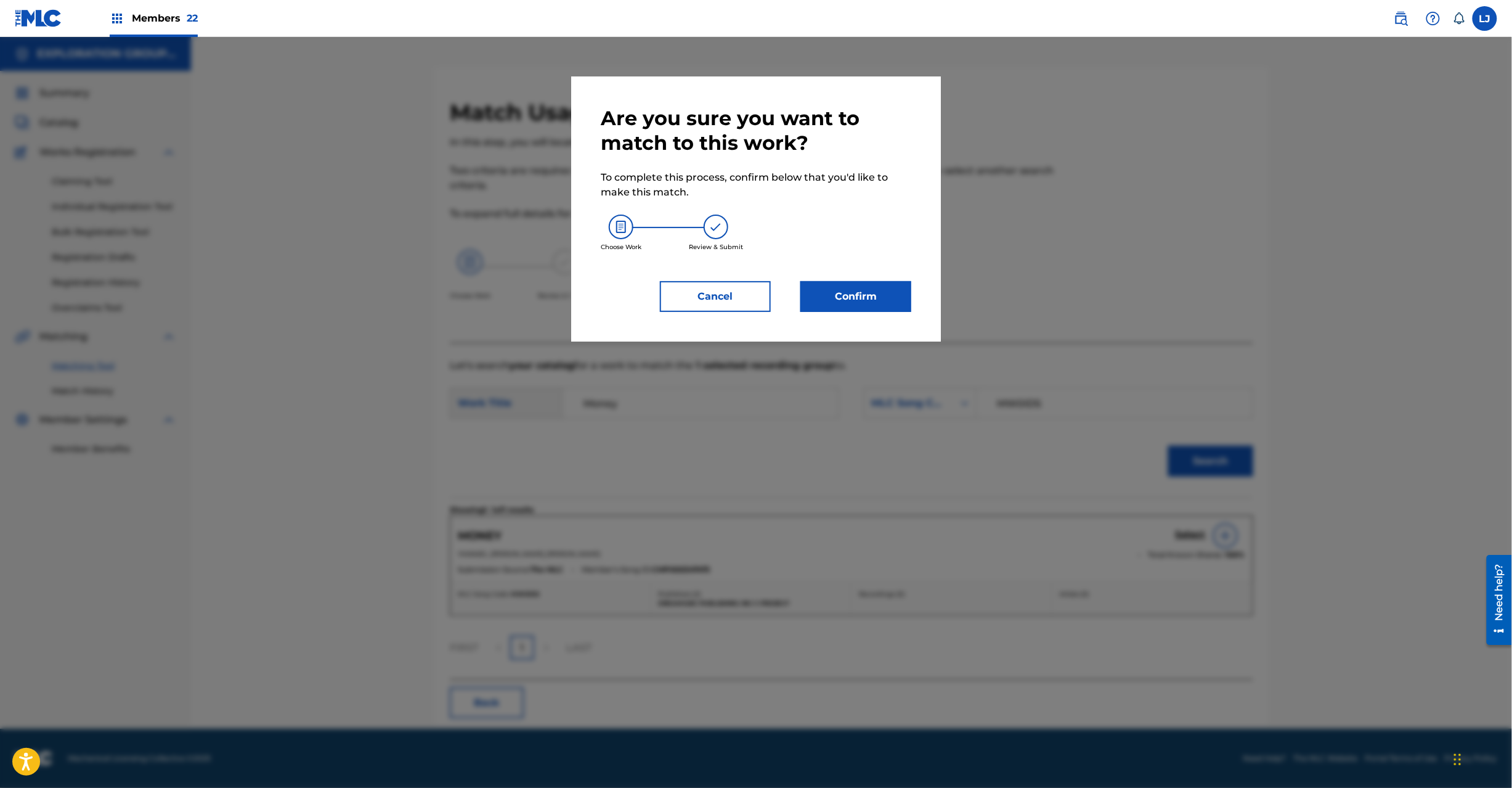
drag, startPoint x: 802, startPoint y: 287, endPoint x: 809, endPoint y: 292, distance: 8.6
click at [809, 292] on button "Confirm" at bounding box center [856, 296] width 111 height 31
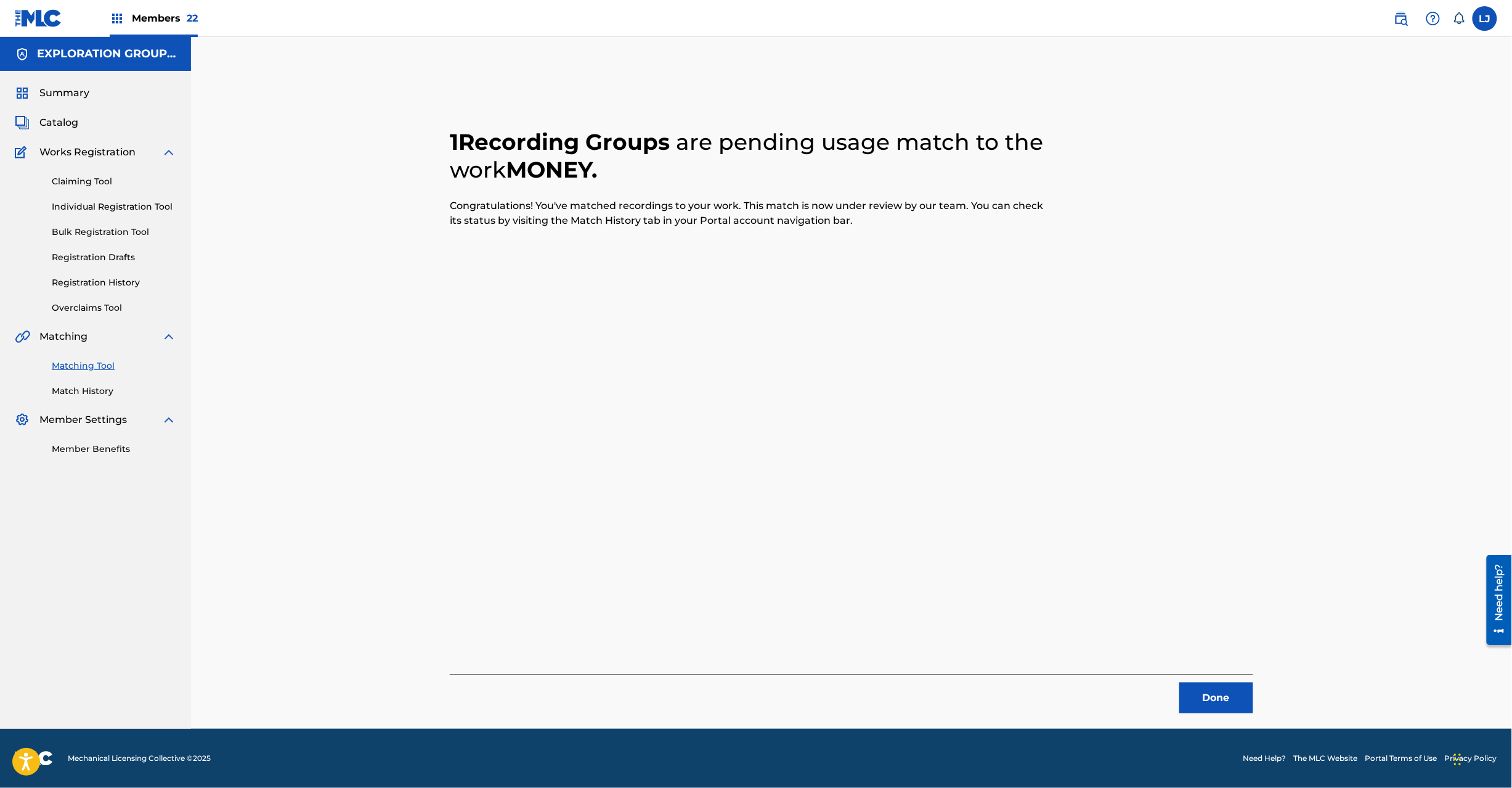
click at [1206, 708] on button "Done" at bounding box center [1216, 698] width 74 height 31
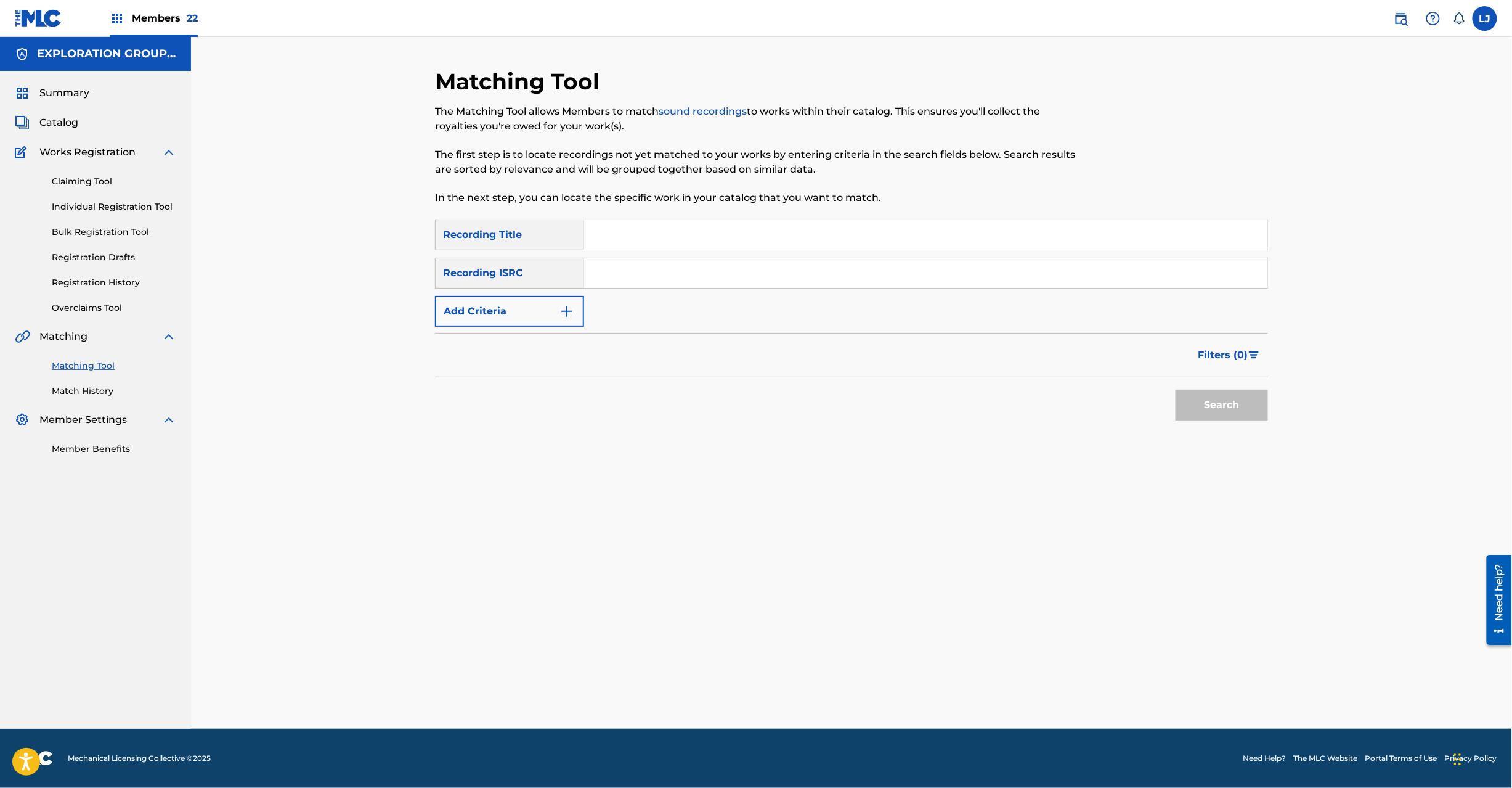
click at [669, 260] on input "Search Form" at bounding box center [926, 273] width 683 height 30
paste input "JPN901700040"
click at [1223, 393] on button "Search" at bounding box center [1222, 405] width 93 height 31
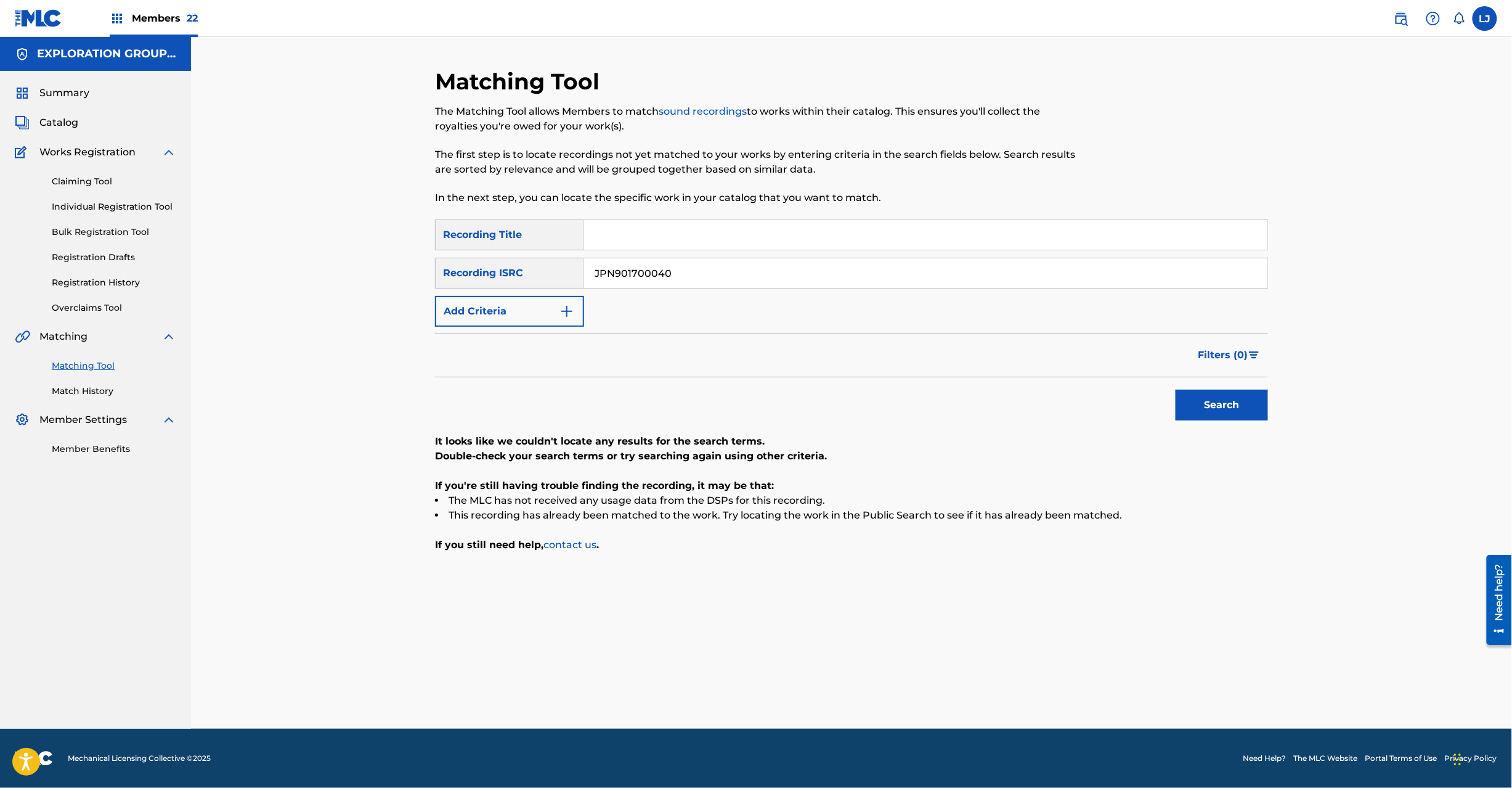
click at [649, 274] on input "JPN901700040" at bounding box center [926, 273] width 683 height 30
paste input "301200|JPN900501860|TCJPC1556997|JPL590900380|JPZ921305545|JPN9005018"
drag, startPoint x: 671, startPoint y: 268, endPoint x: 1073, endPoint y: 265, distance: 402.0
click at [1073, 265] on input "JPN901301200|80|JPZ921305545|JPN900501840" at bounding box center [926, 273] width 683 height 30
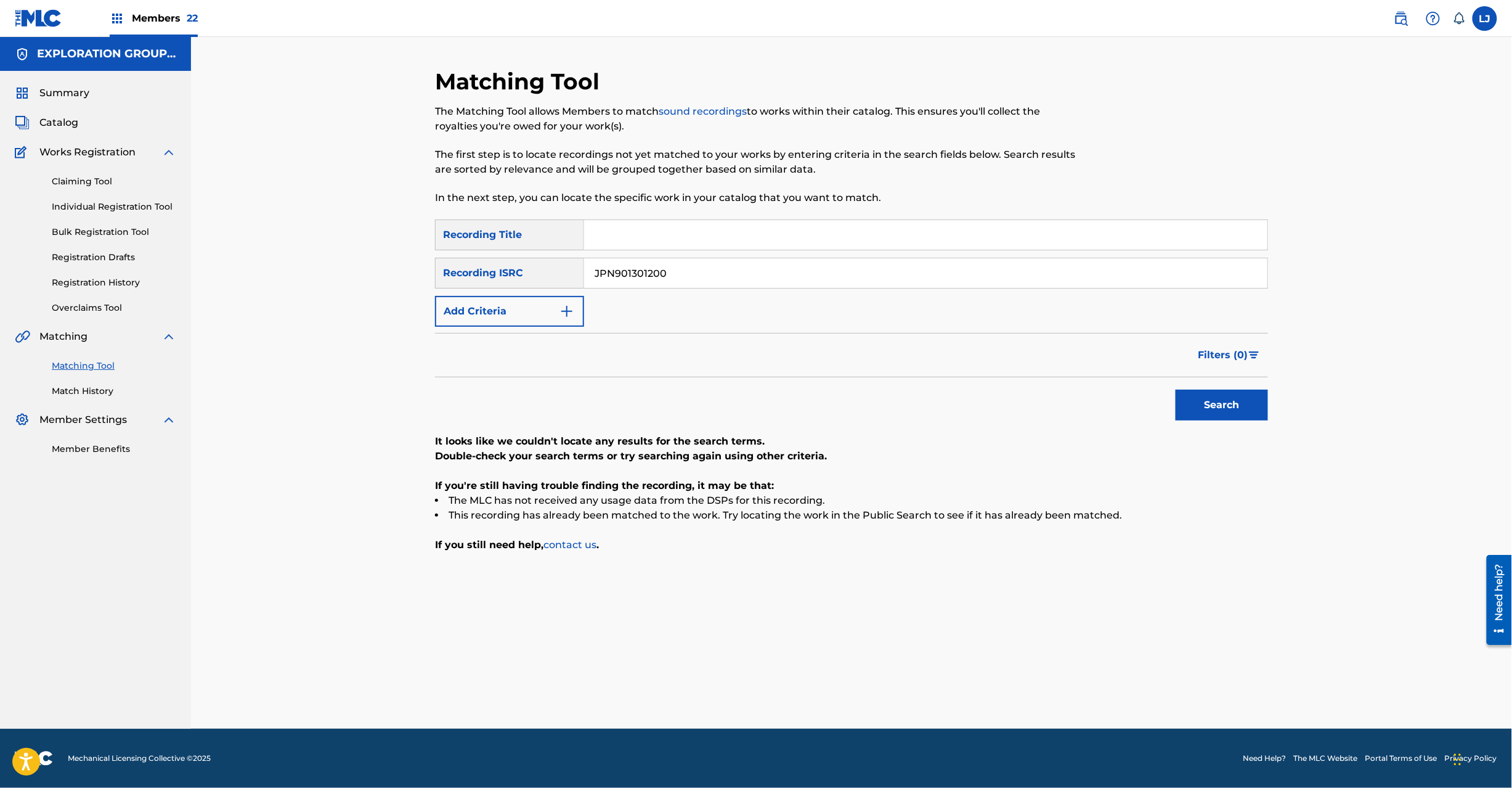
click at [1218, 390] on div "Search" at bounding box center [1219, 401] width 99 height 49
click at [1221, 395] on button "Search" at bounding box center [1222, 405] width 93 height 31
click at [686, 270] on input "JPN901301200" at bounding box center [926, 273] width 683 height 30
paste input "|JPN900501860|TCJPC1556997|JPL590900380|JPZ921305545|JPN900501840"
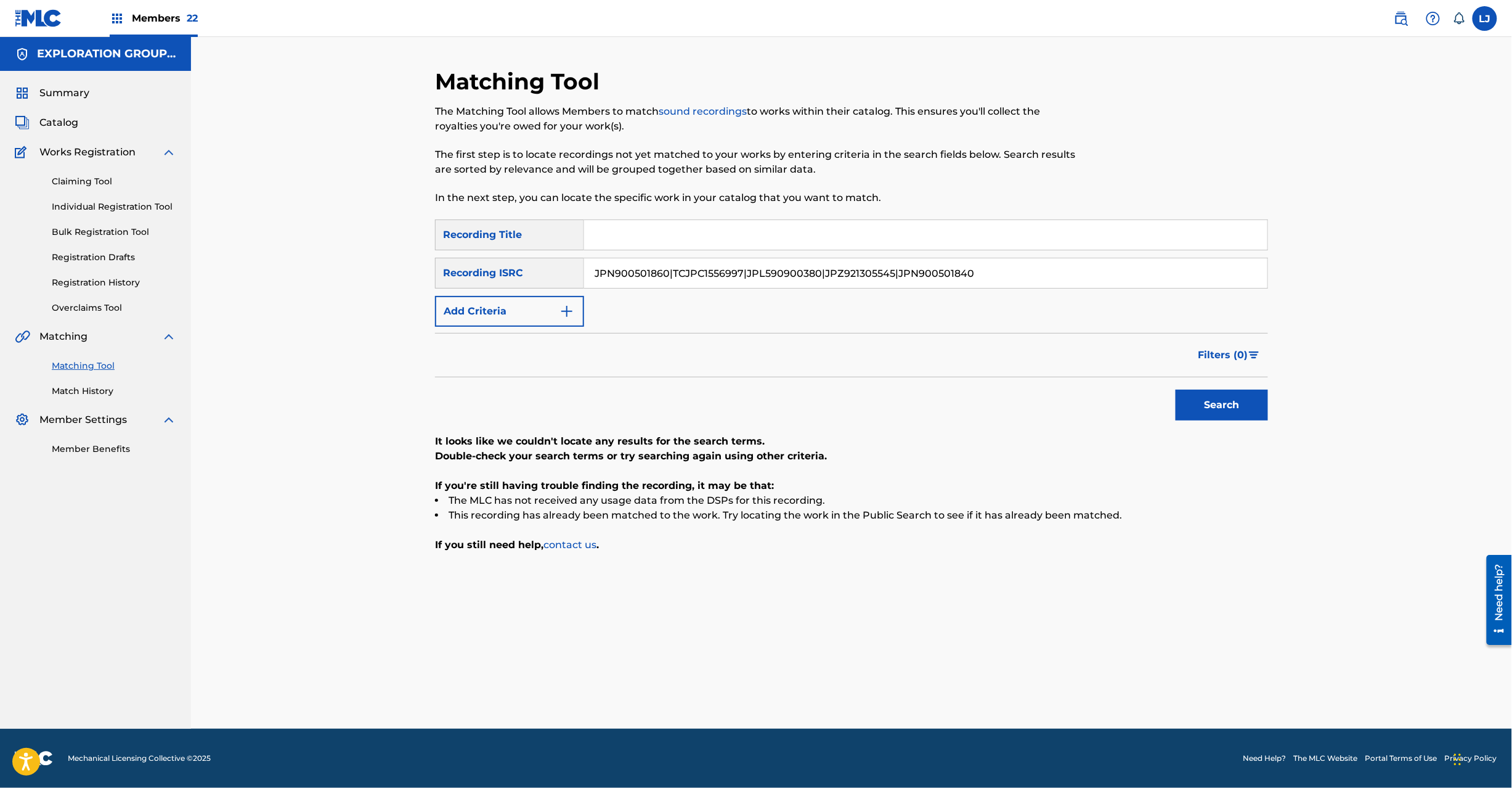
drag, startPoint x: 668, startPoint y: 267, endPoint x: 363, endPoint y: 296, distance: 306.4
click at [363, 296] on div "Matching Tool The Matching Tool allows Members to match sound recordings to wor…" at bounding box center [851, 383] width 1321 height 692
drag, startPoint x: 667, startPoint y: 268, endPoint x: 1316, endPoint y: 272, distance: 649.0
click at [1316, 268] on div "Matching Tool The Matching Tool allows Members to match sound recordings to wor…" at bounding box center [851, 383] width 1321 height 692
click at [1204, 398] on button "Search" at bounding box center [1222, 405] width 93 height 31
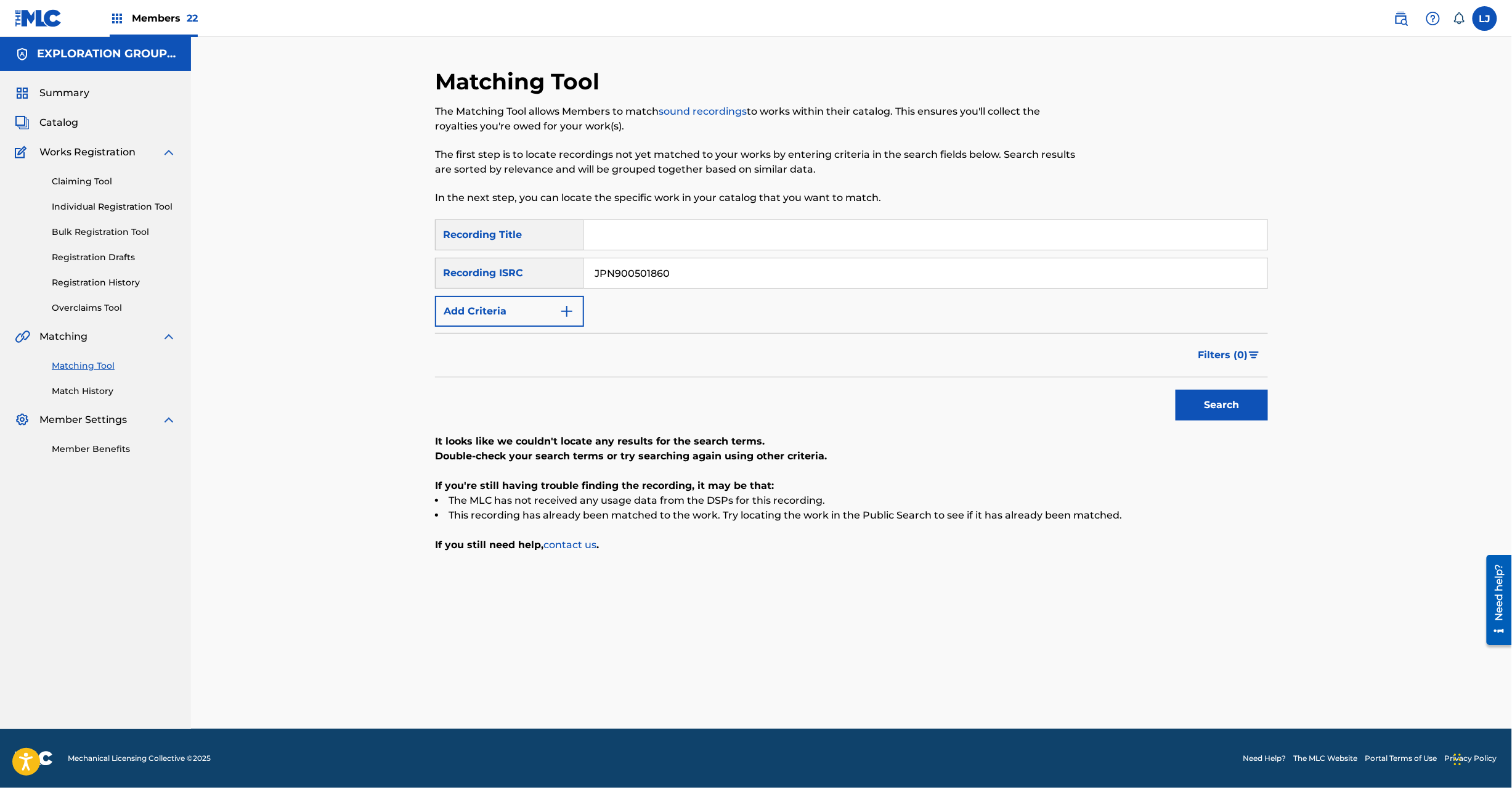
click at [685, 271] on input "JPN900501860" at bounding box center [926, 273] width 683 height 30
paste input "1301200|JPN900501860|TCJPC1556997|JPL590900380|JPZ921305545|JPN90050184"
drag, startPoint x: 745, startPoint y: 270, endPoint x: 422, endPoint y: 284, distance: 323.3
click at [306, 281] on div "Matching Tool The Matching Tool allows Members to match sound recordings to wor…" at bounding box center [851, 383] width 1321 height 692
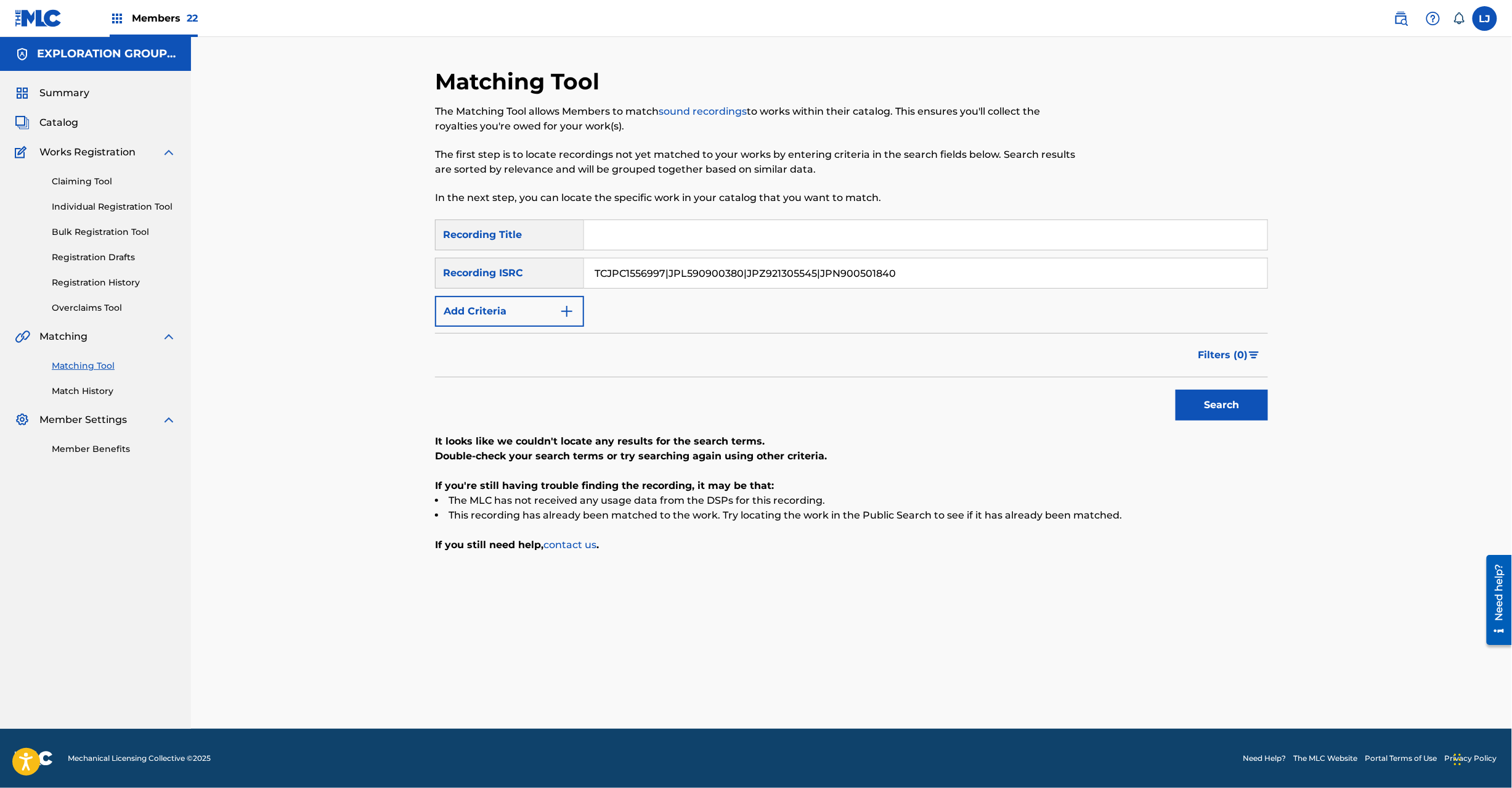
drag, startPoint x: 668, startPoint y: 268, endPoint x: 1164, endPoint y: 269, distance: 496.0
click at [1164, 269] on input "TCJPC1556997|JPL590900380|JPZ921305545|JPN900501840" at bounding box center [926, 273] width 683 height 30
drag, startPoint x: 1206, startPoint y: 383, endPoint x: 1209, endPoint y: 396, distance: 13.3
click at [1209, 393] on div "Search" at bounding box center [1219, 401] width 99 height 49
click at [1209, 396] on button "Search" at bounding box center [1222, 405] width 93 height 31
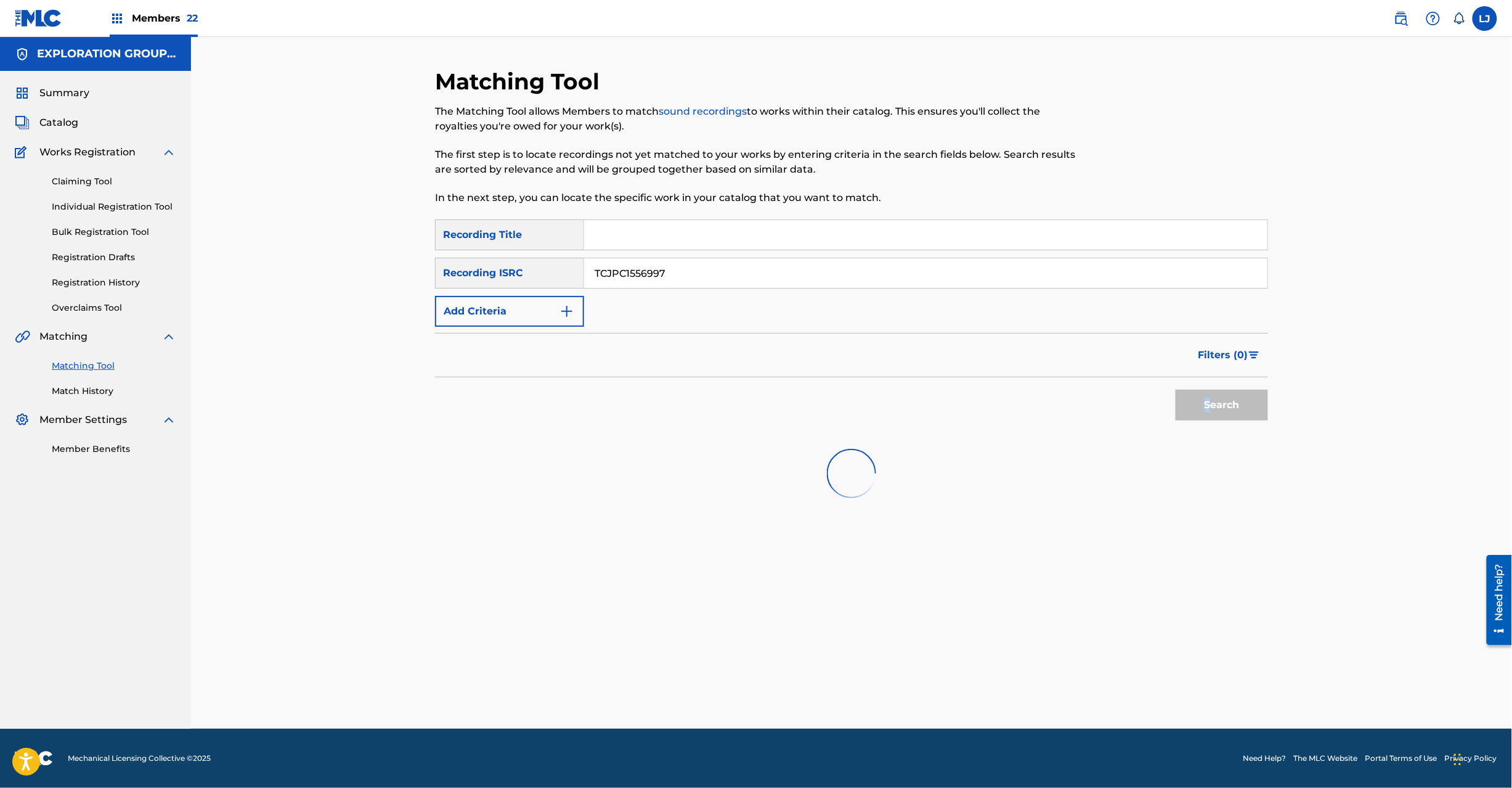
click at [1209, 396] on div "Search" at bounding box center [1219, 401] width 99 height 49
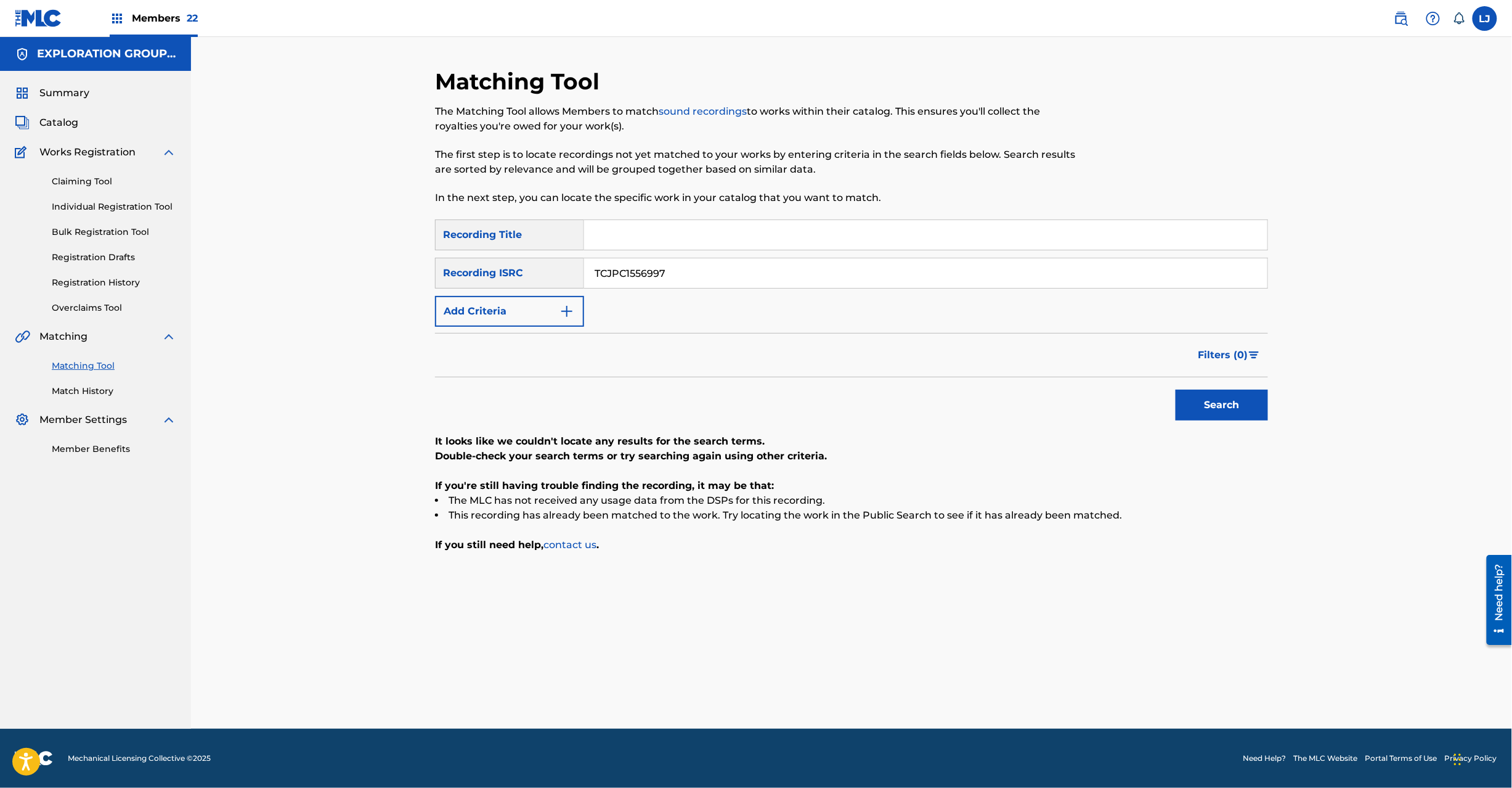
click at [669, 271] on input "TCJPC1556997" at bounding box center [926, 273] width 683 height 30
paste input "JPN901301200|JPN900501860|TCJPC1556997|JPL590900380|JPZ921305545|JPN900501840"
drag, startPoint x: 705, startPoint y: 274, endPoint x: 326, endPoint y: 279, distance: 379.0
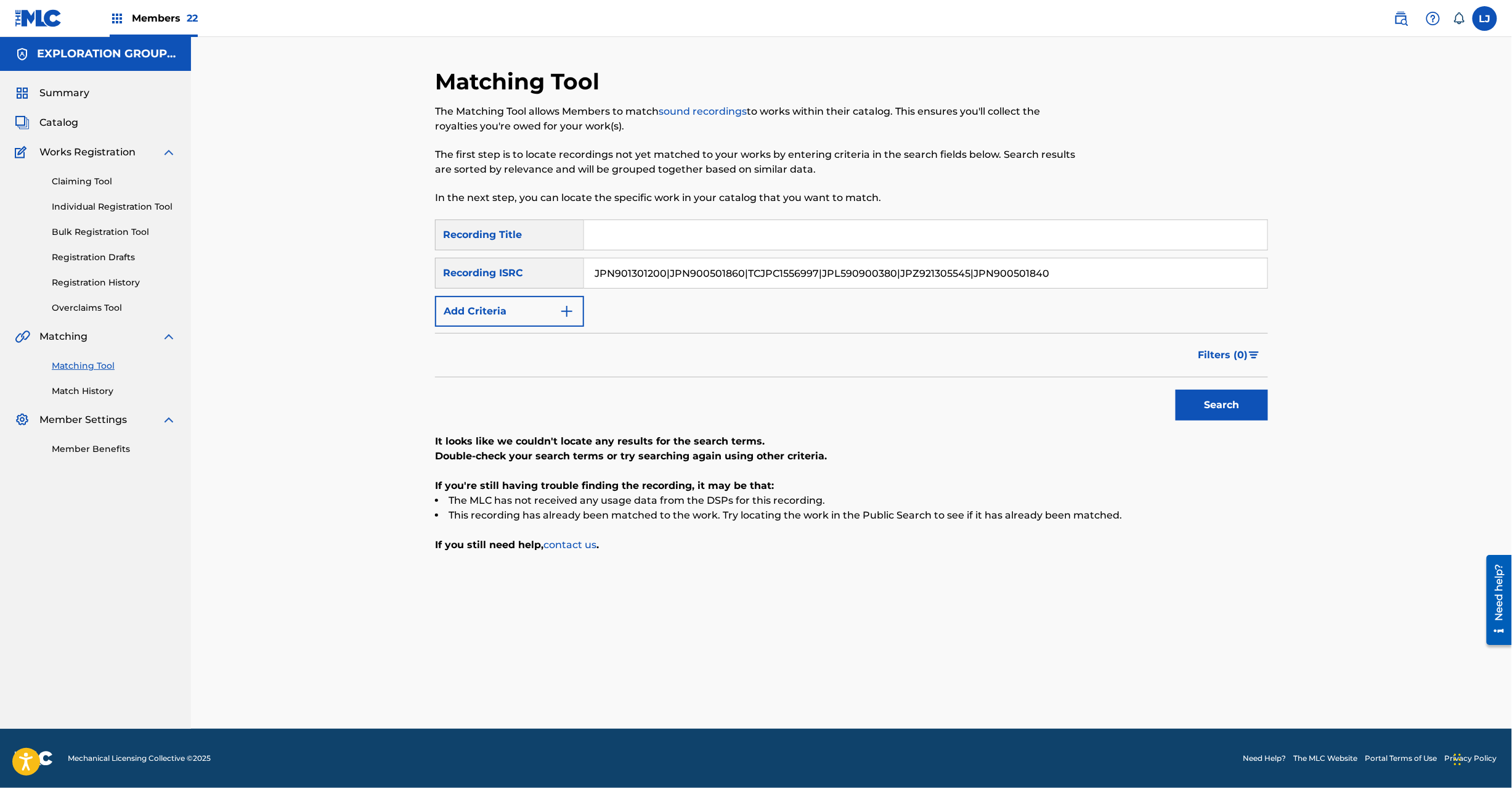
click at [314, 277] on div "Matching Tool The Matching Tool allows Members to match sound recordings to wor…" at bounding box center [851, 383] width 1321 height 692
drag, startPoint x: 665, startPoint y: 271, endPoint x: 888, endPoint y: 272, distance: 223.0
click at [888, 272] on input "JPL590900380|JPZ921305545|JPN900501840" at bounding box center [926, 273] width 683 height 30
click at [656, 272] on input "JPL590900380|JPZ921305545|JPN900501840" at bounding box center [926, 273] width 683 height 30
drag, startPoint x: 671, startPoint y: 274, endPoint x: 1198, endPoint y: 277, distance: 527.0
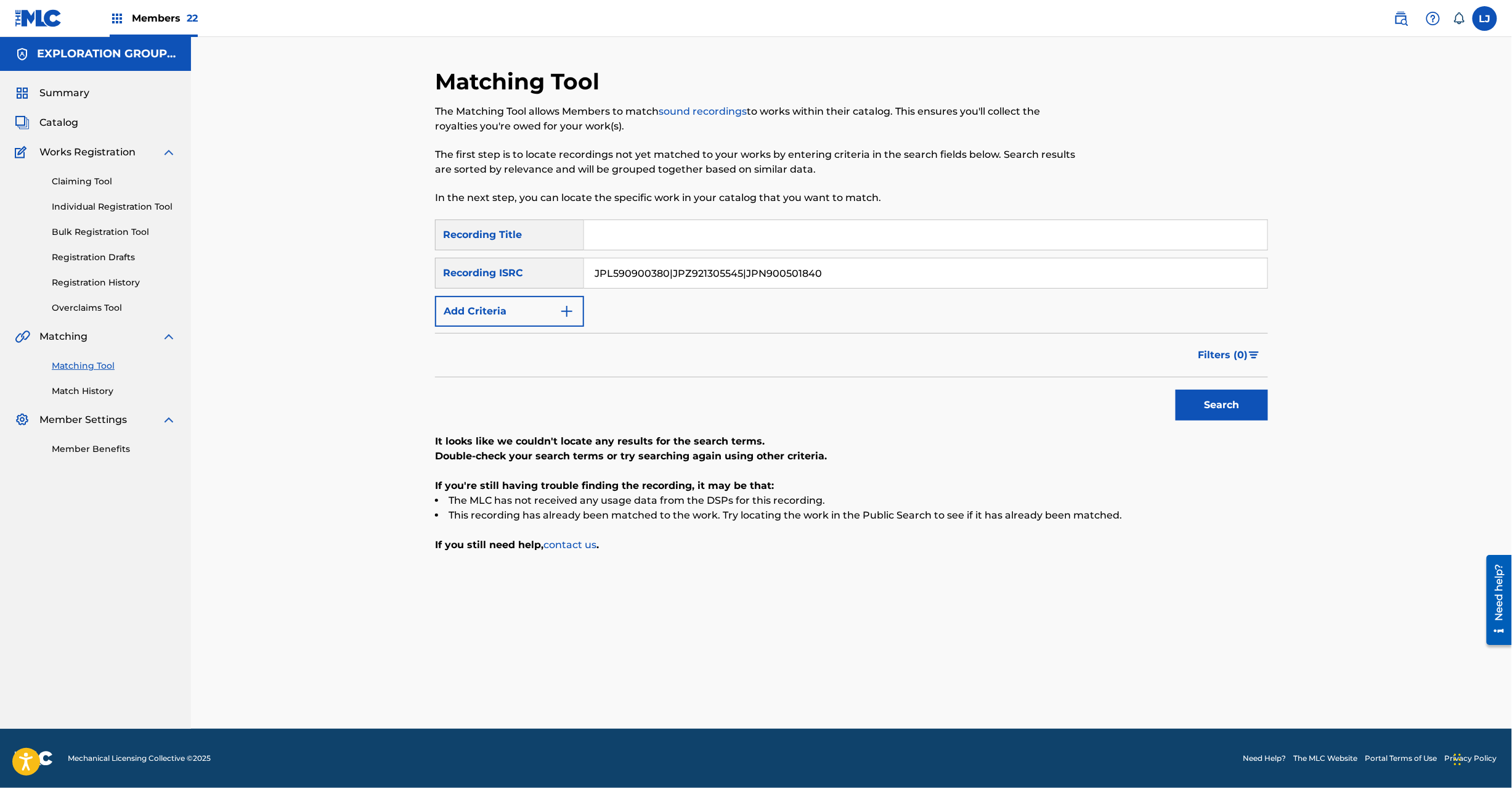
click at [1198, 277] on input "JPL590900380|JPZ921305545|JPN900501840" at bounding box center [926, 273] width 683 height 30
drag, startPoint x: 1193, startPoint y: 383, endPoint x: 1203, endPoint y: 398, distance: 18.0
click at [1196, 390] on div "Search" at bounding box center [1219, 401] width 99 height 49
click at [1205, 403] on button "Search" at bounding box center [1222, 405] width 93 height 31
click at [685, 282] on input "JPL590900380" at bounding box center [926, 273] width 683 height 30
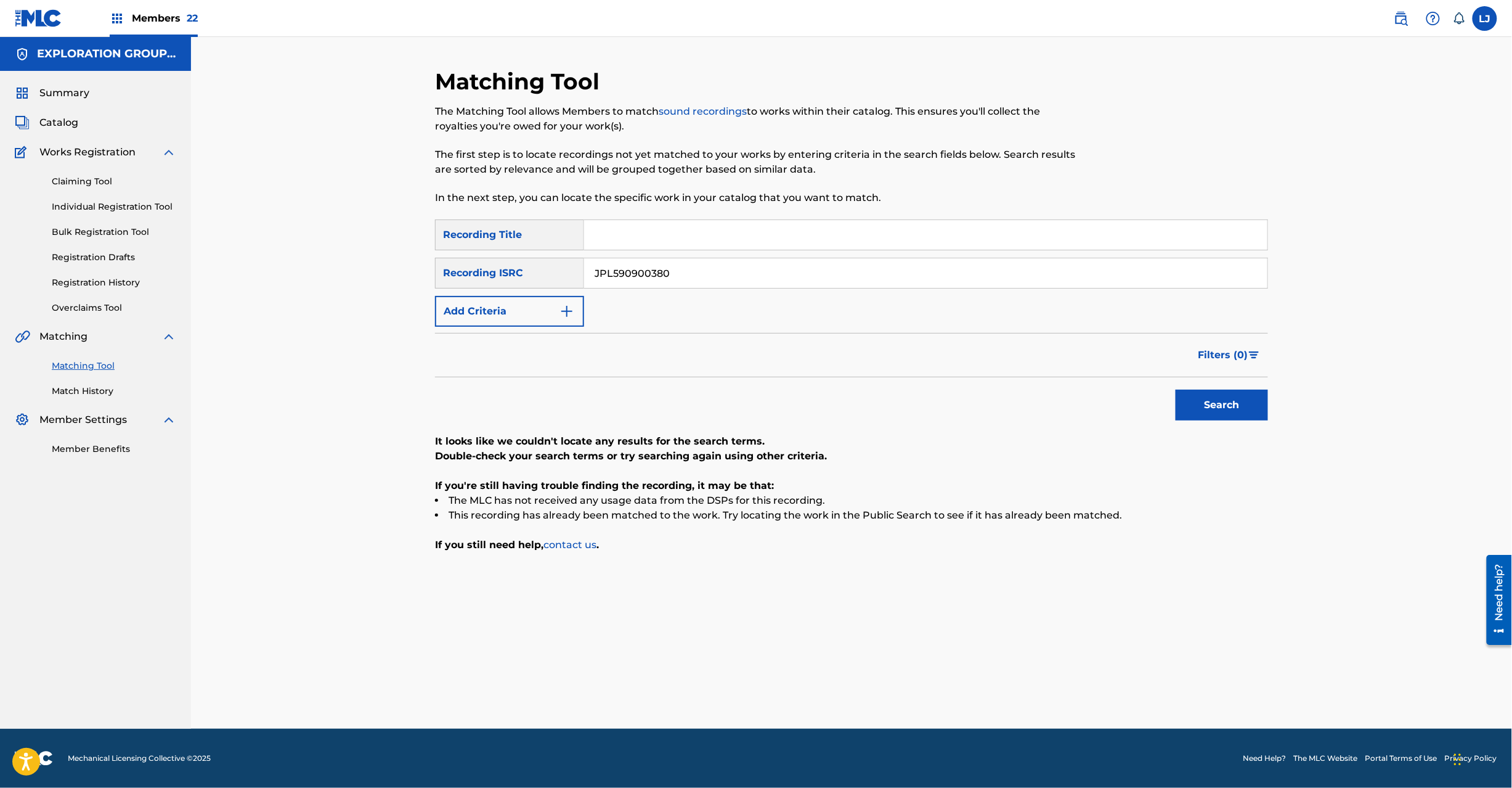
click at [683, 282] on input "JPL590900380" at bounding box center [926, 273] width 683 height 30
paste input "JPN901301200|JPN900501860|TCJPC1556997|JPL590900380|JPZ921305545|JPN900501840"
click at [683, 282] on input "JPL590900380JPN901301200|JPN900501860|TCJPC1556997|JPL590900380|JPZ921305545|JP…" at bounding box center [926, 273] width 683 height 30
paste input "Search Form"
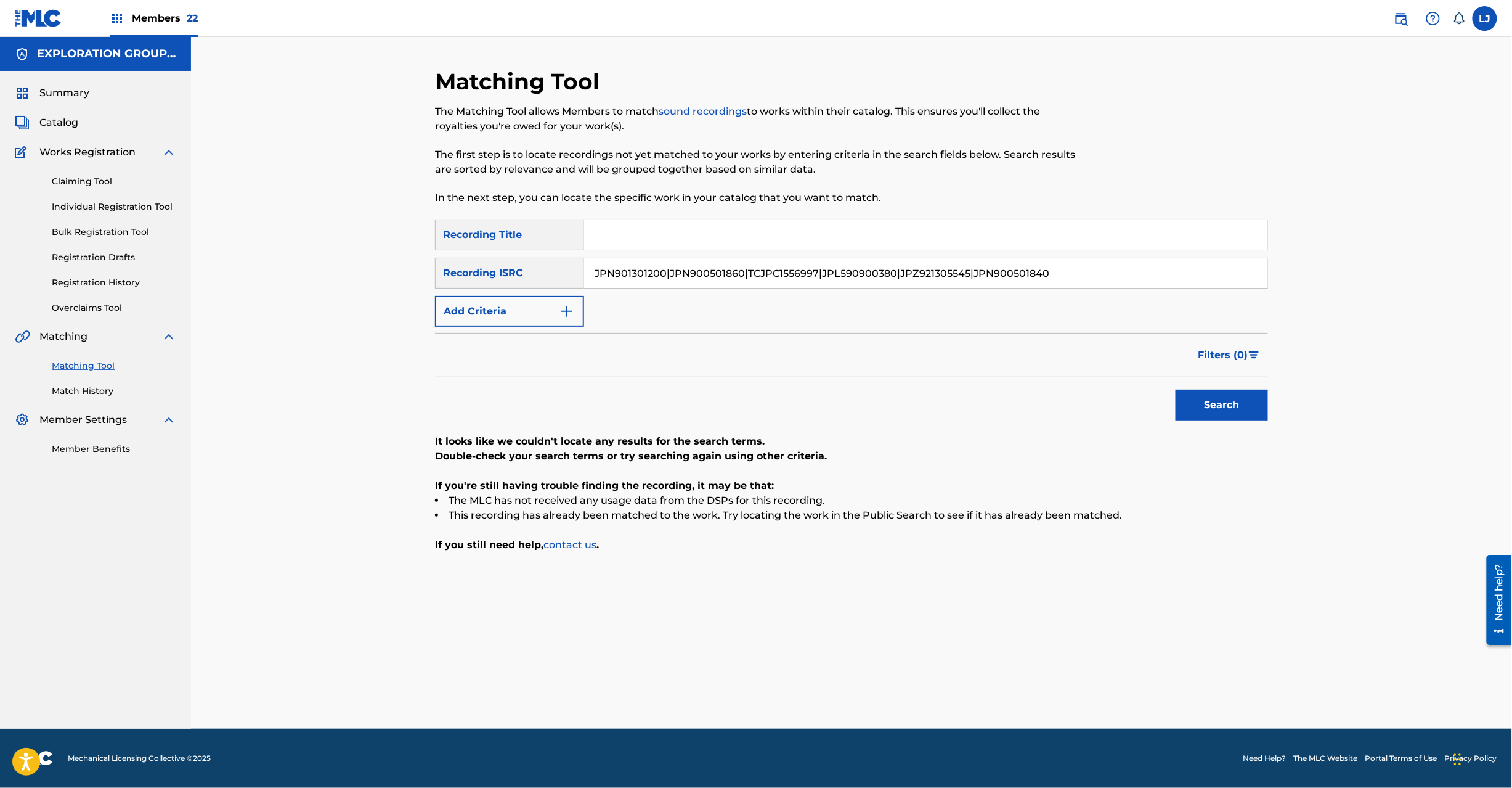
drag, startPoint x: 895, startPoint y: 280, endPoint x: 199, endPoint y: 278, distance: 696.0
click at [199, 278] on div "Matching Tool The Matching Tool allows Members to match sound recordings to wor…" at bounding box center [851, 383] width 1321 height 692
drag, startPoint x: 673, startPoint y: 272, endPoint x: 942, endPoint y: 272, distance: 269.0
click at [942, 272] on input "JPZ921305545|J" at bounding box center [926, 273] width 683 height 30
type input "JPZ921305545"
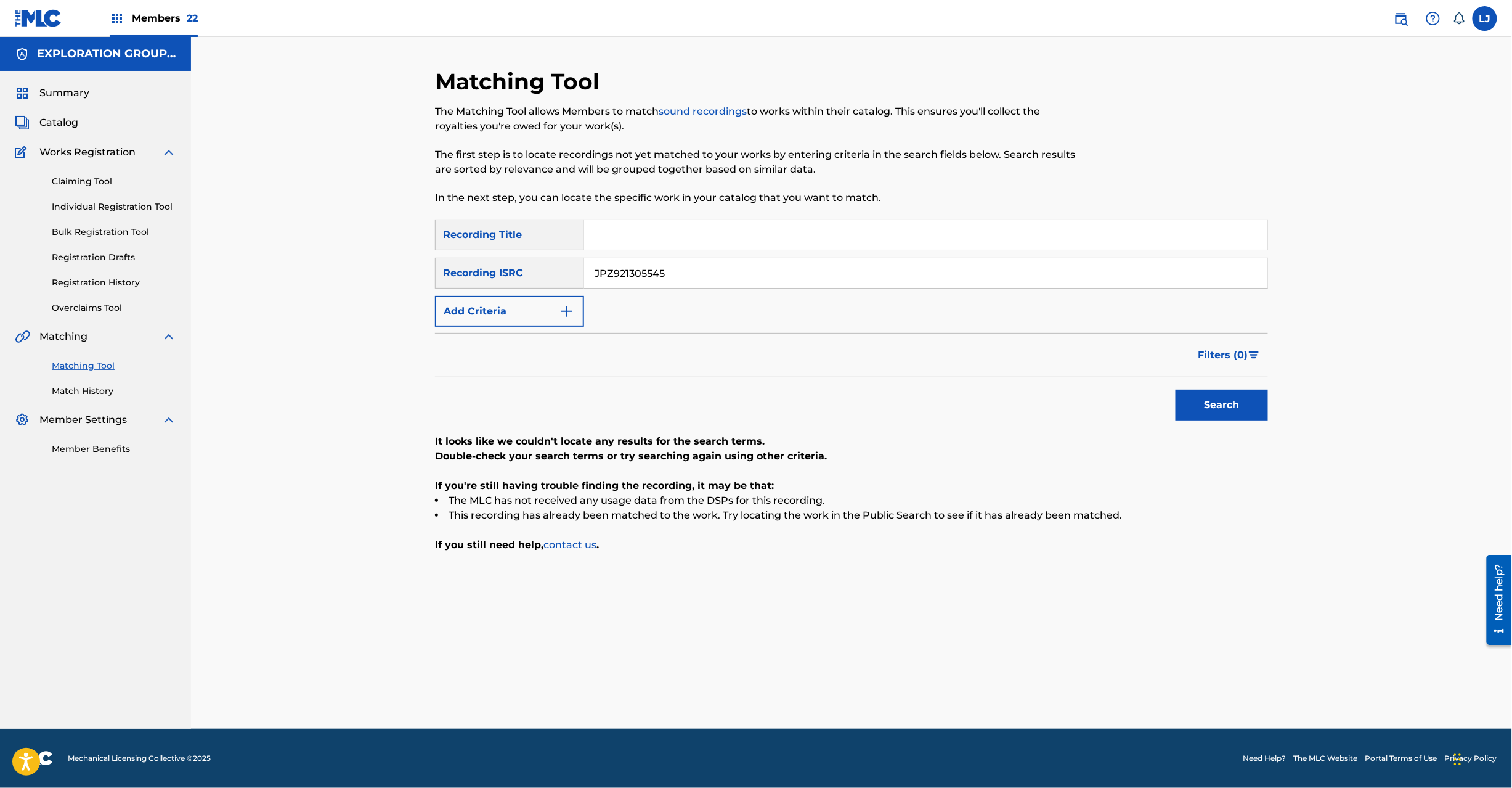
click at [1241, 405] on button "Search" at bounding box center [1222, 405] width 93 height 31
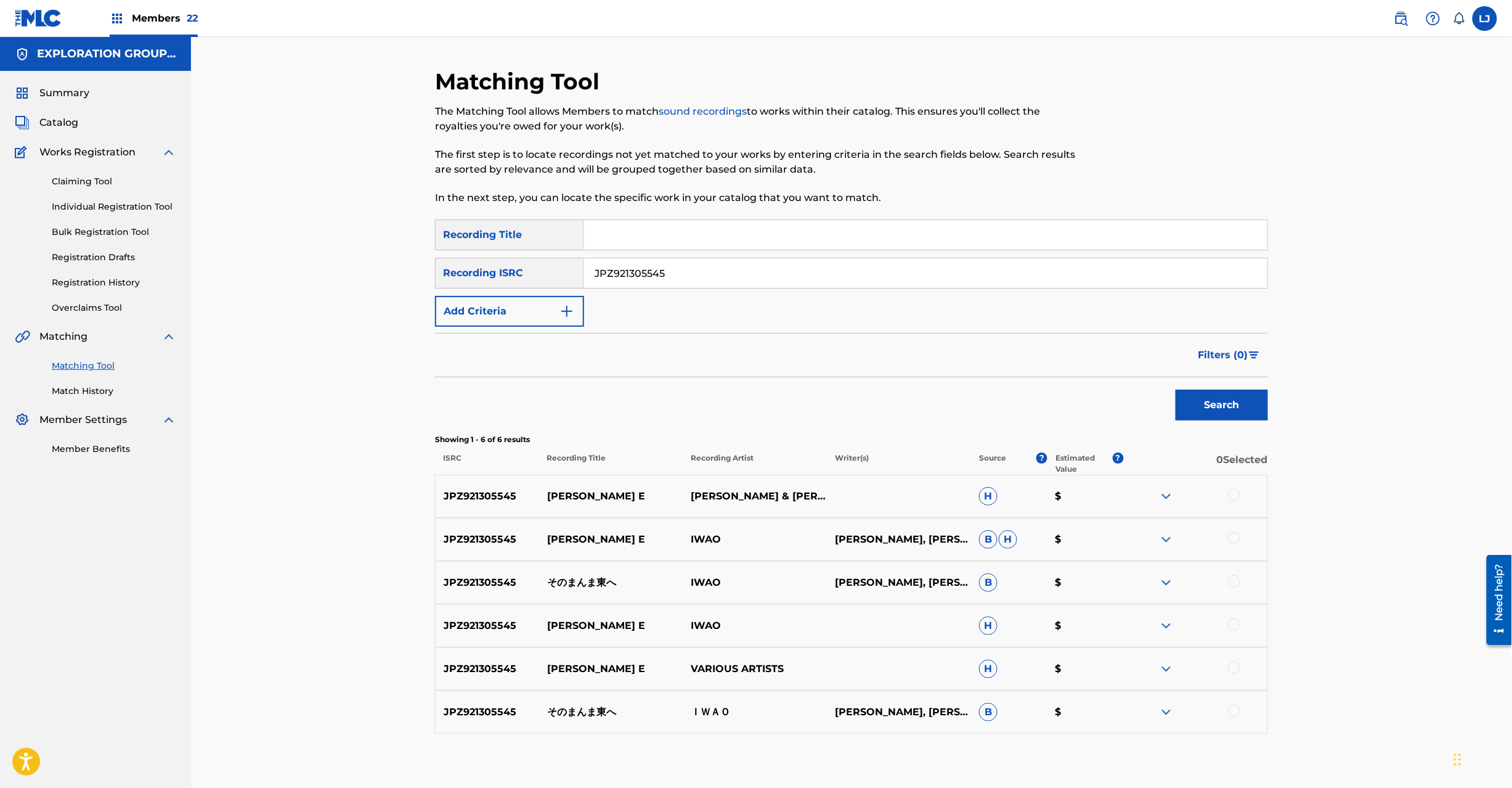
click at [749, 273] on input "JPZ921305545" at bounding box center [926, 273] width 683 height 30
click at [580, 573] on div "JPZ921305545 そのまんま東へ IWAO [PERSON_NAME], [PERSON_NAME], [PERSON_NAME] B $" at bounding box center [851, 582] width 833 height 43
copy p "そのまんま東へ"
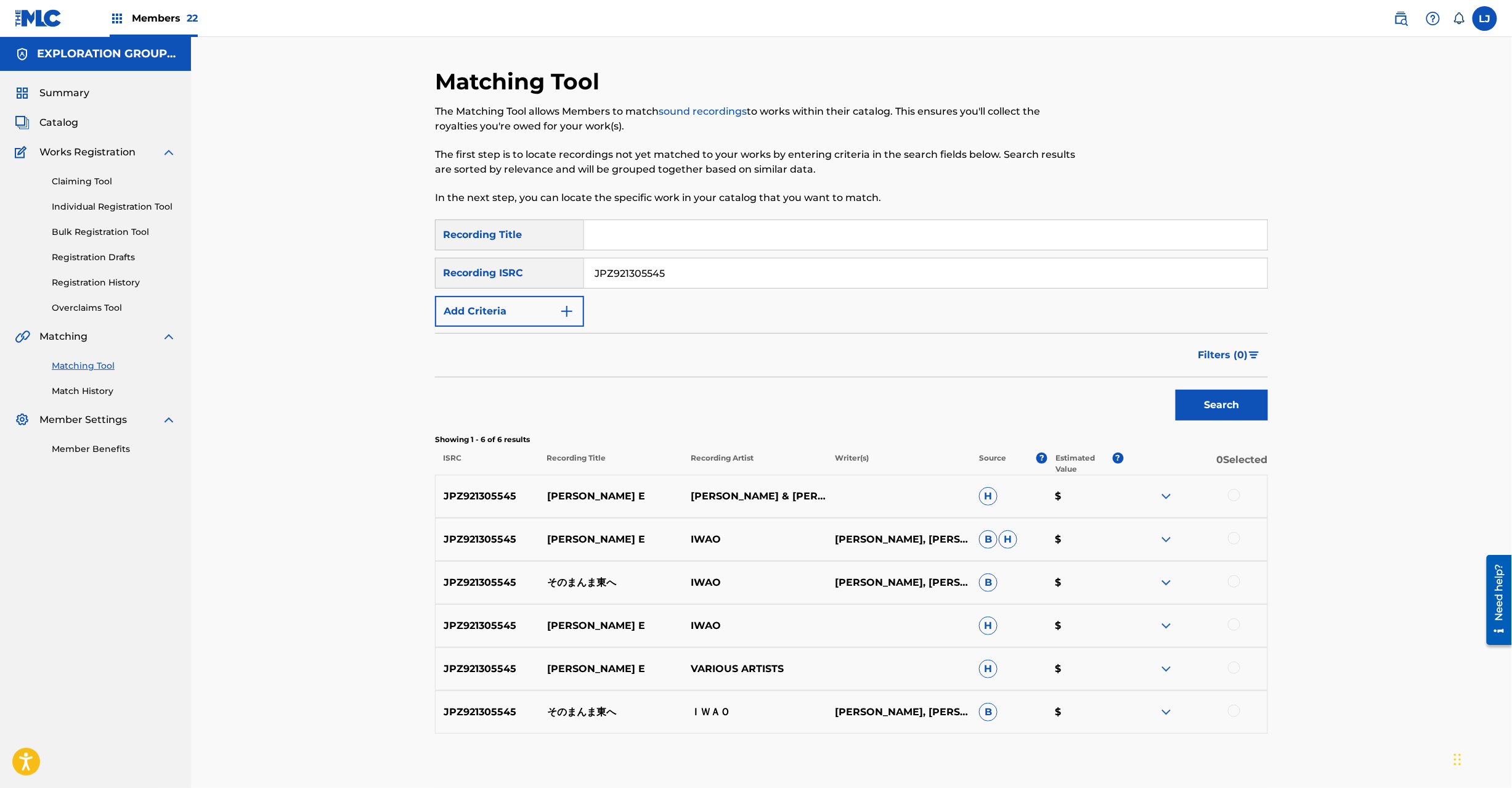
click at [1235, 494] on div at bounding box center [1234, 495] width 12 height 12
click at [1236, 535] on div at bounding box center [1234, 538] width 12 height 12
click at [1234, 578] on div at bounding box center [1234, 581] width 12 height 12
click at [1238, 625] on div at bounding box center [1234, 625] width 12 height 12
click at [1238, 666] on div at bounding box center [1234, 667] width 12 height 12
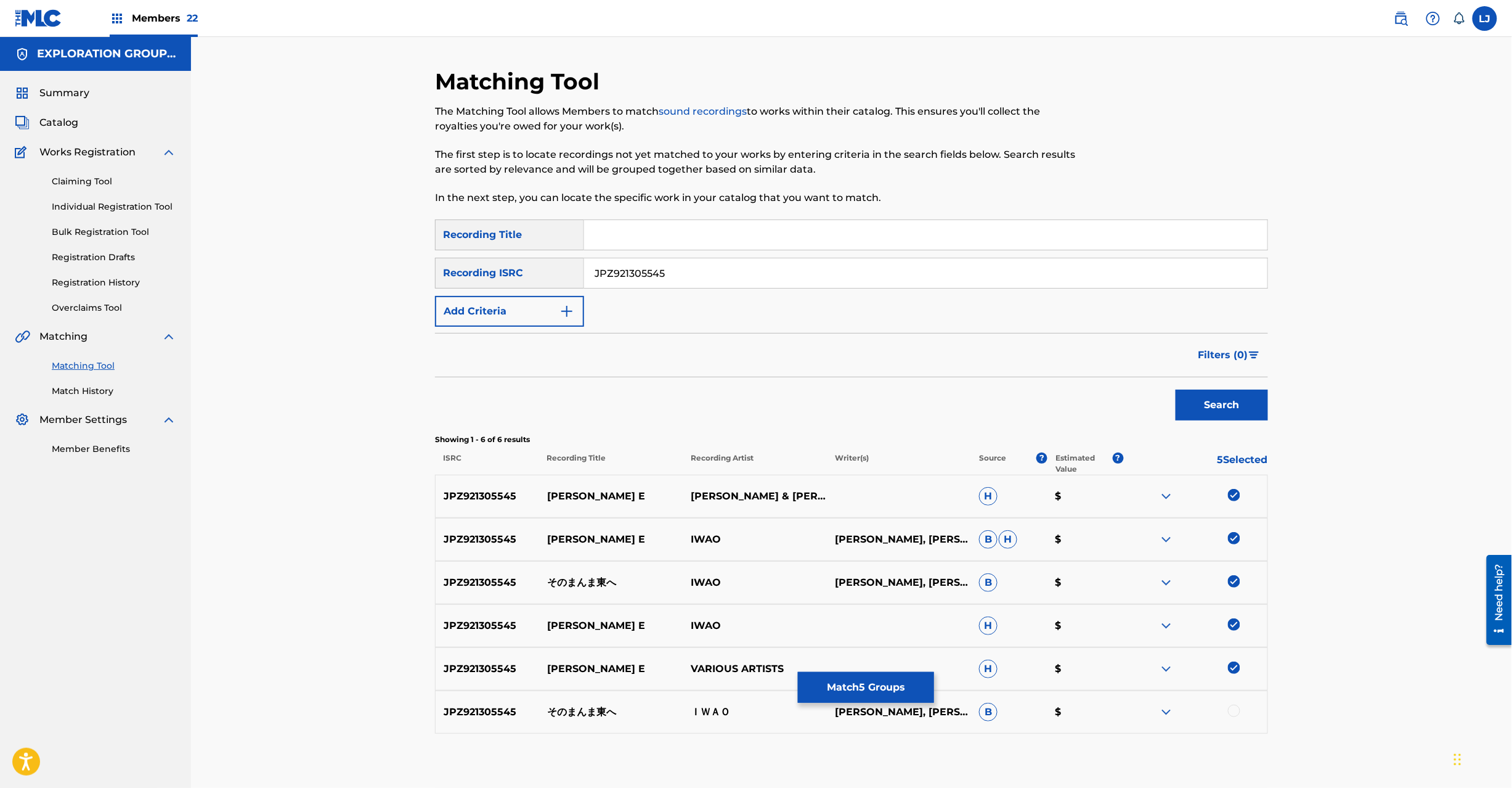
click at [1236, 713] on div at bounding box center [1234, 711] width 12 height 12
click at [846, 684] on button "Match 6 Groups" at bounding box center [866, 687] width 136 height 31
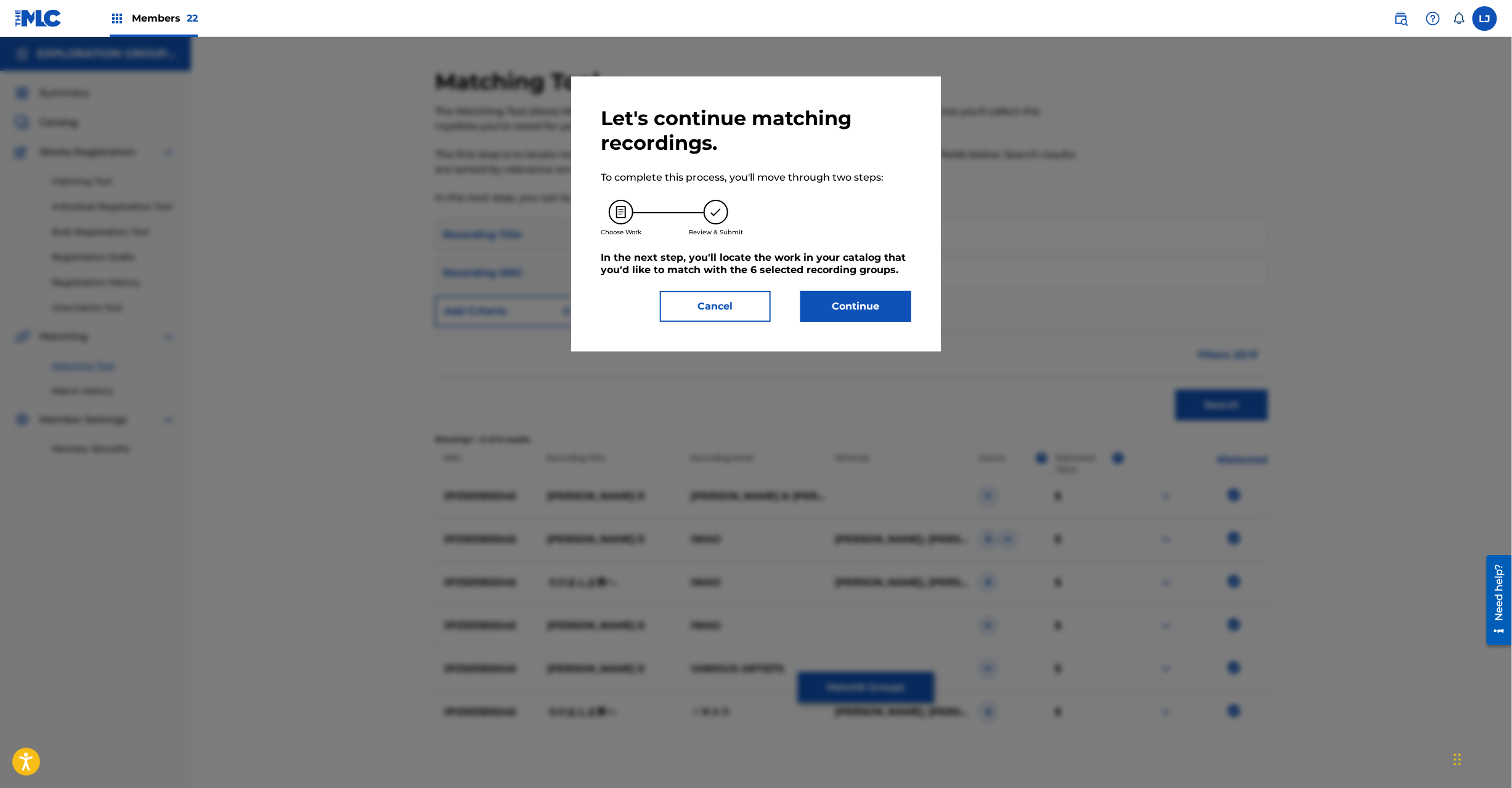
click at [859, 299] on button "Continue" at bounding box center [856, 306] width 111 height 31
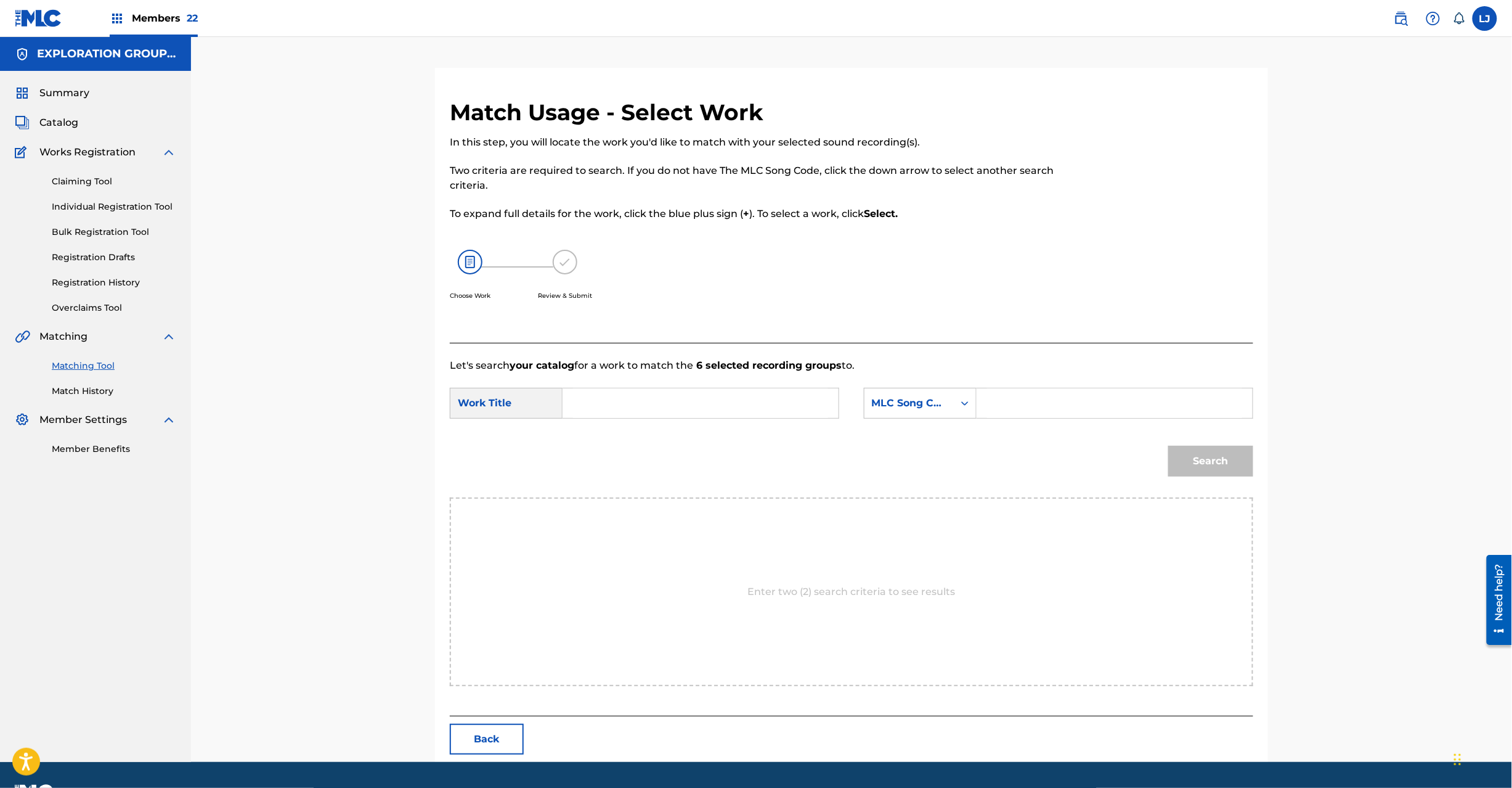
click at [686, 410] on input "Search Form" at bounding box center [700, 403] width 255 height 30
paste input "Sonomanma Higashie S64U0E"
click at [723, 410] on input "Sonomanma Higashie S64U0E" at bounding box center [700, 403] width 255 height 30
type input "Sonomanma Higashie"
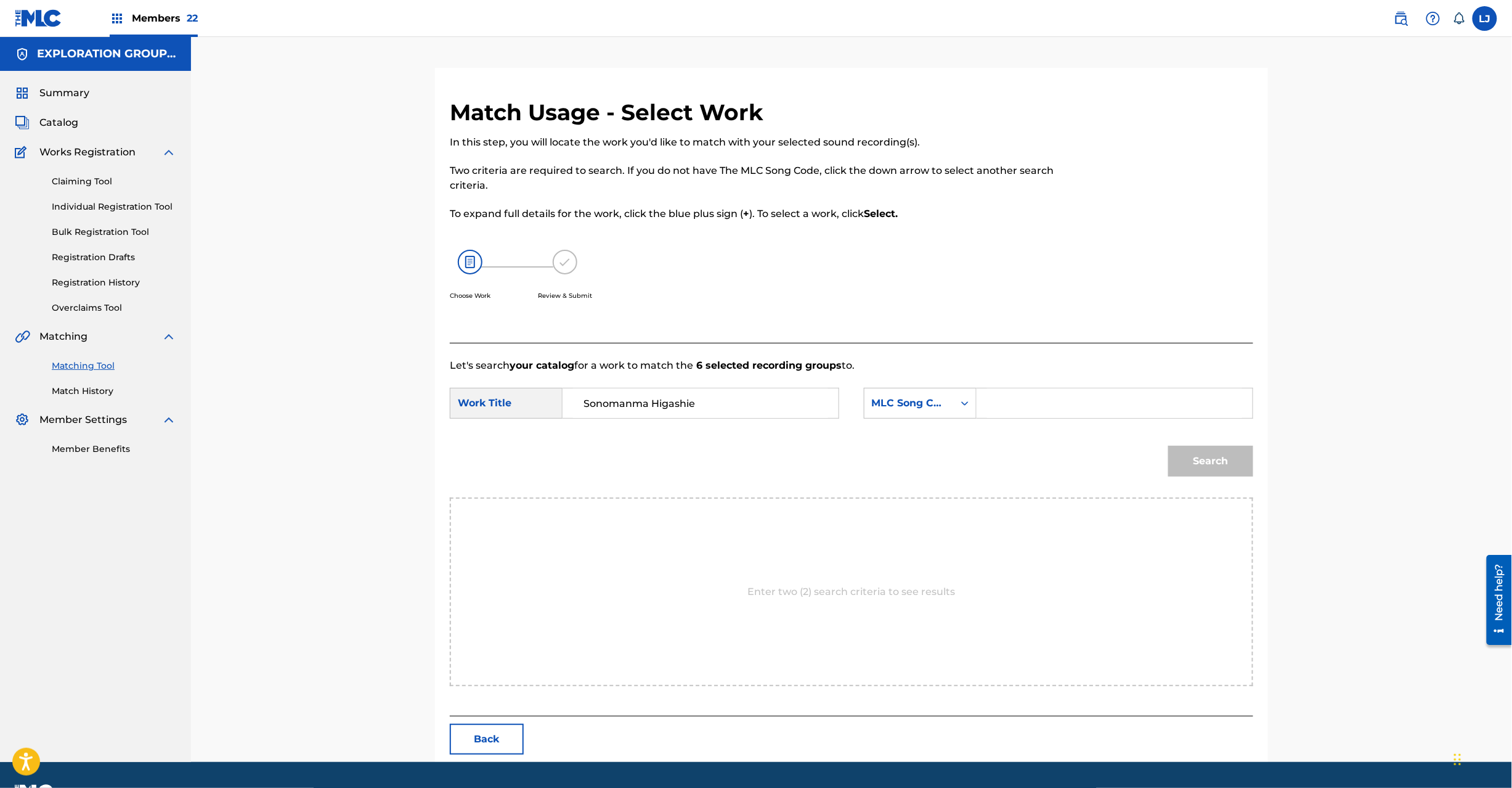
click at [1055, 410] on input "Search Form" at bounding box center [1114, 403] width 255 height 30
paste input "S64U0E"
type input "S64U0E"
click at [1206, 452] on button "Search" at bounding box center [1211, 461] width 85 height 31
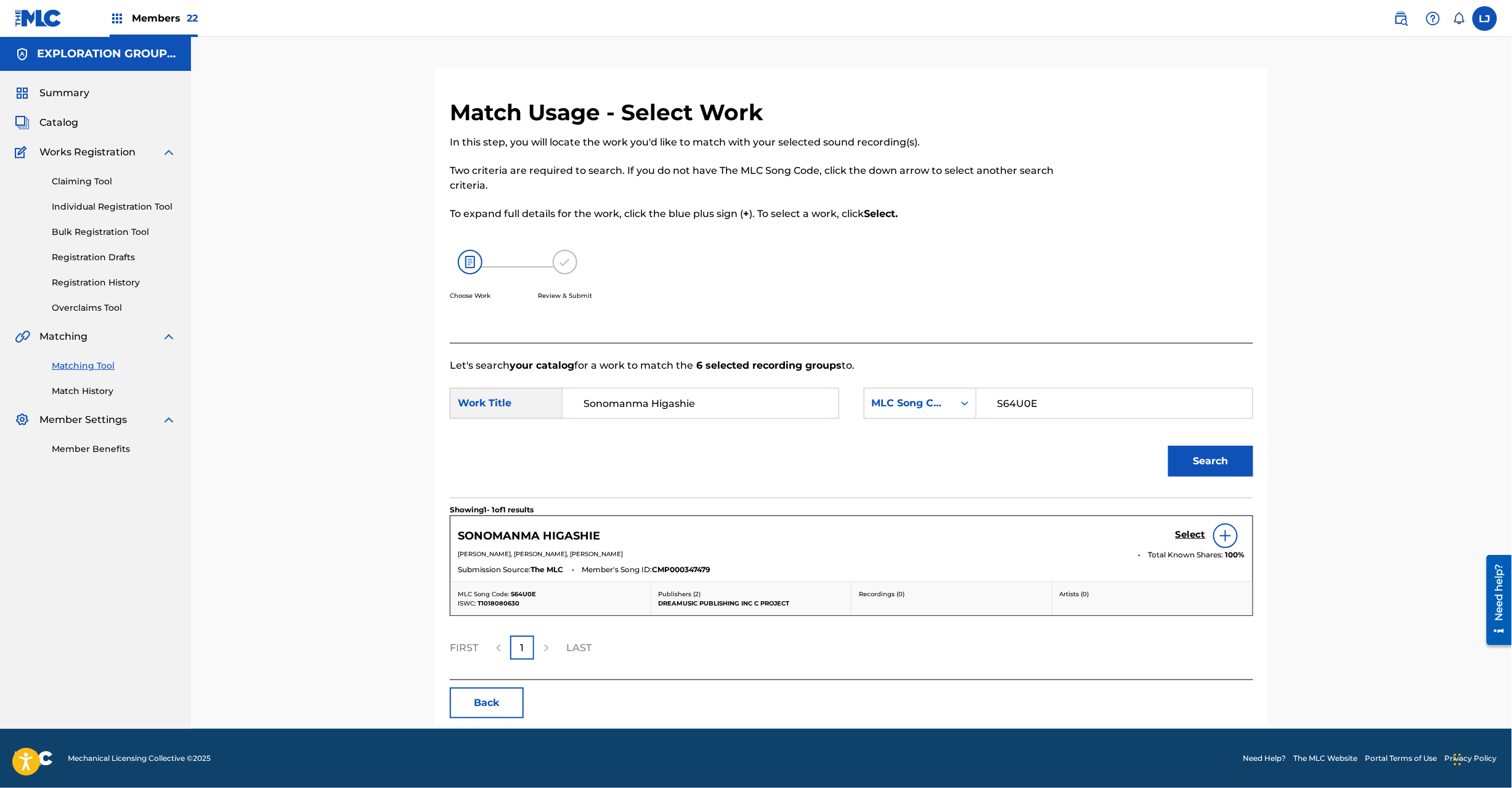
click at [1181, 533] on h5 "Select" at bounding box center [1191, 534] width 30 height 12
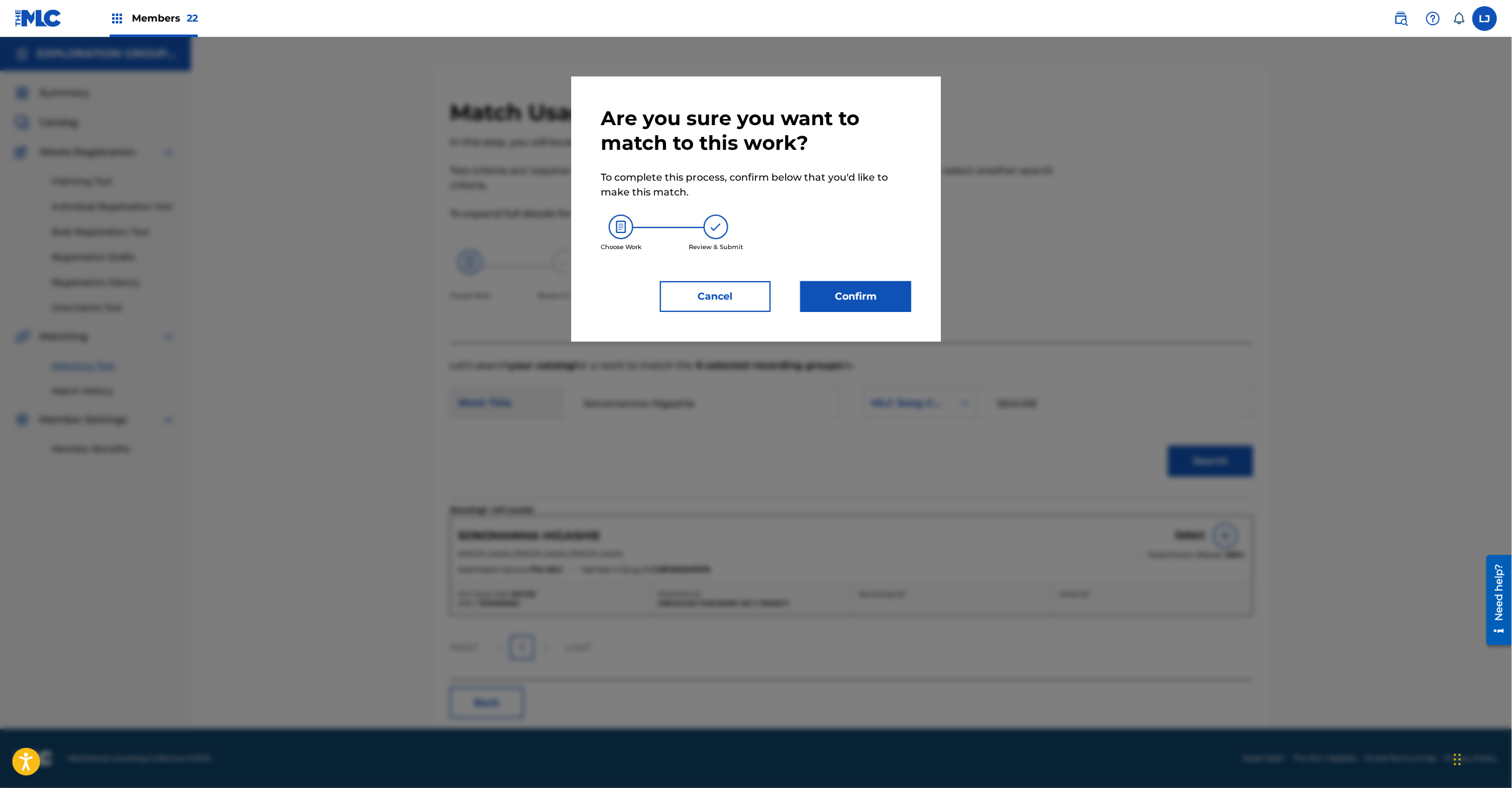
click at [856, 294] on button "Confirm" at bounding box center [856, 296] width 111 height 31
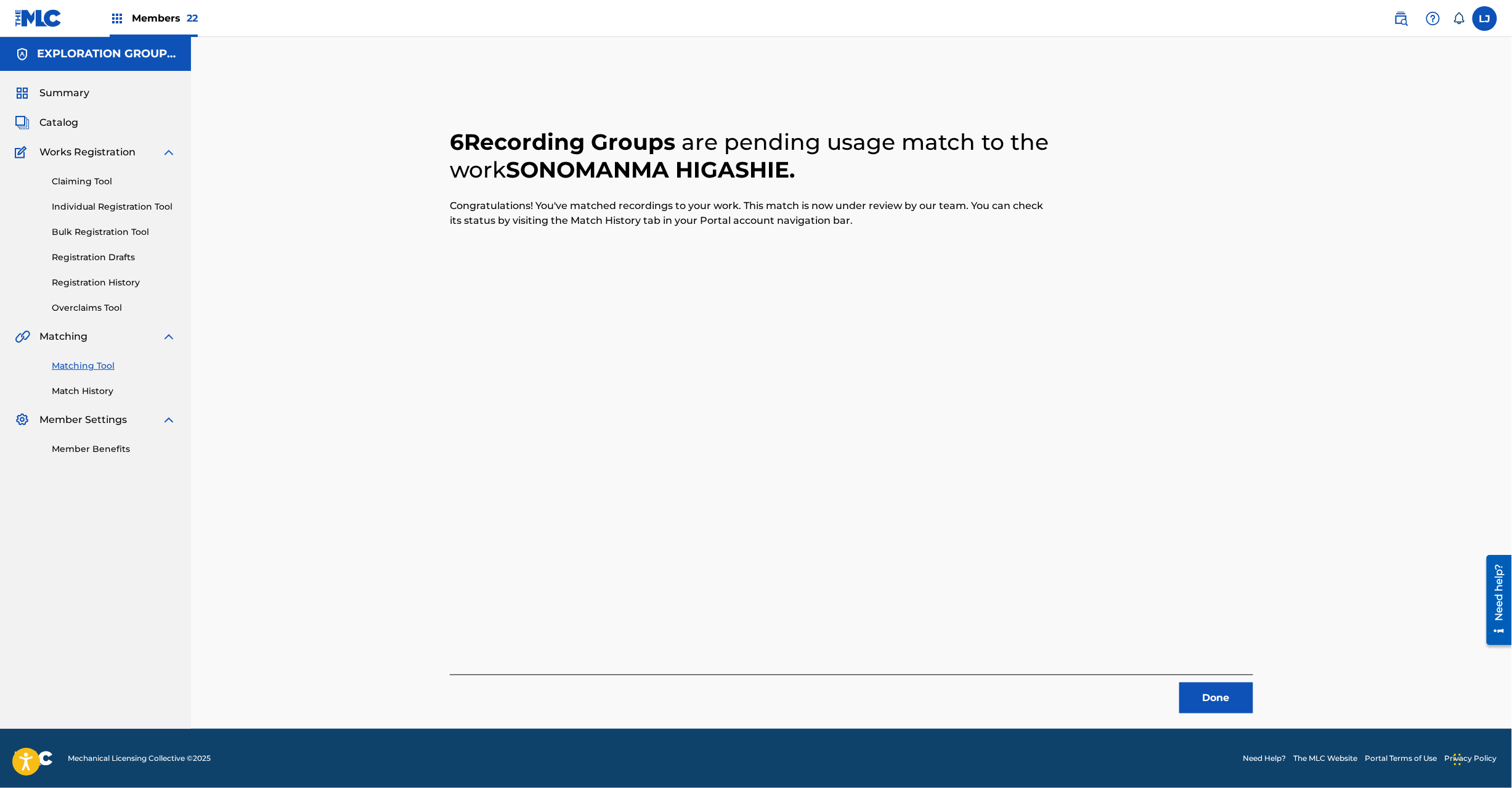
click at [1201, 701] on button "Done" at bounding box center [1216, 698] width 74 height 31
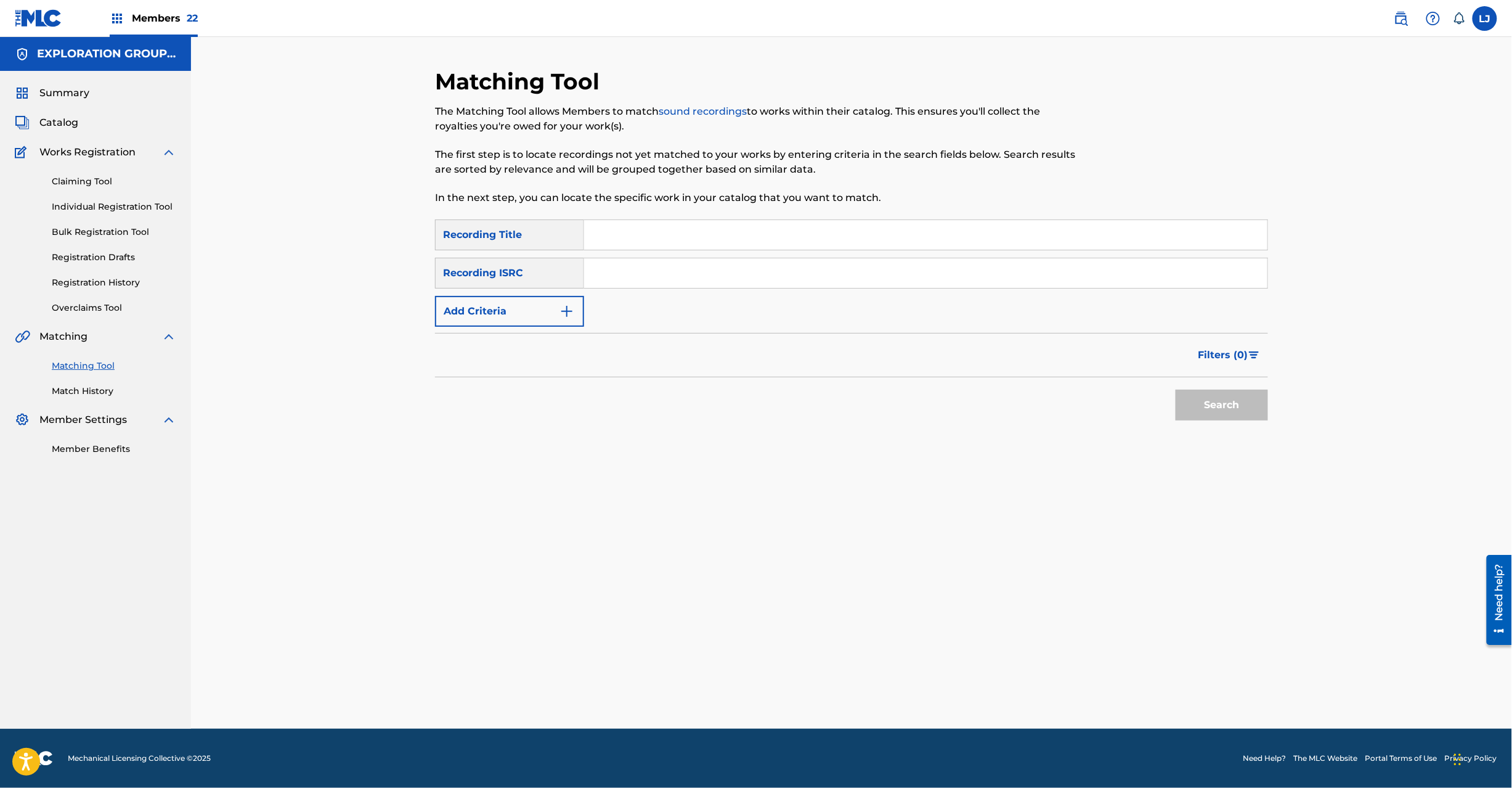
click at [675, 271] on input "Search Form" at bounding box center [926, 273] width 683 height 30
paste input "JPN900501840"
type input "JPN900501840"
click at [1206, 415] on button "Search" at bounding box center [1222, 405] width 93 height 31
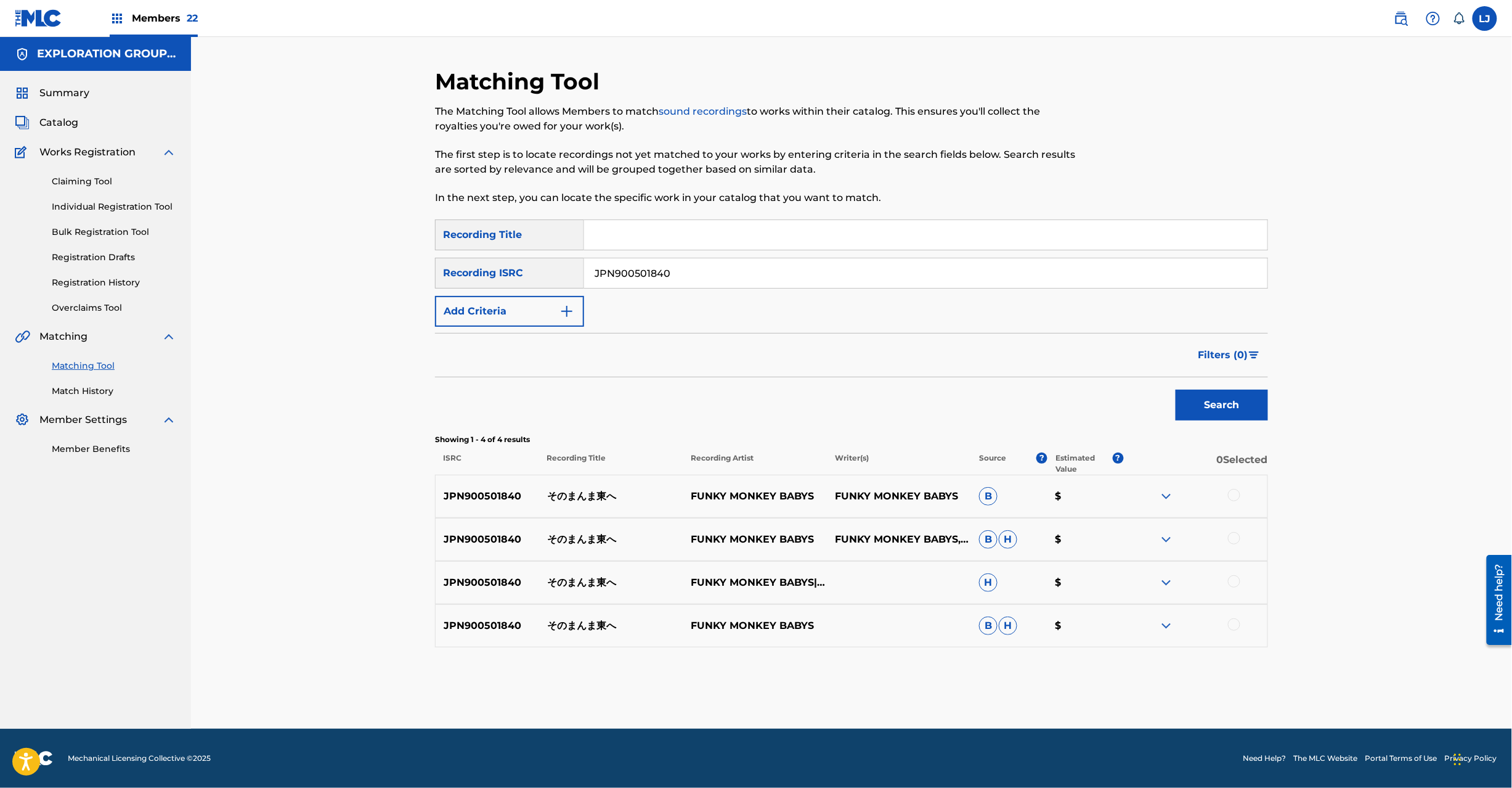
click at [634, 497] on p "そのまんま東へ" at bounding box center [611, 497] width 144 height 15
click at [591, 497] on p "そのまんま東へ" at bounding box center [611, 497] width 144 height 15
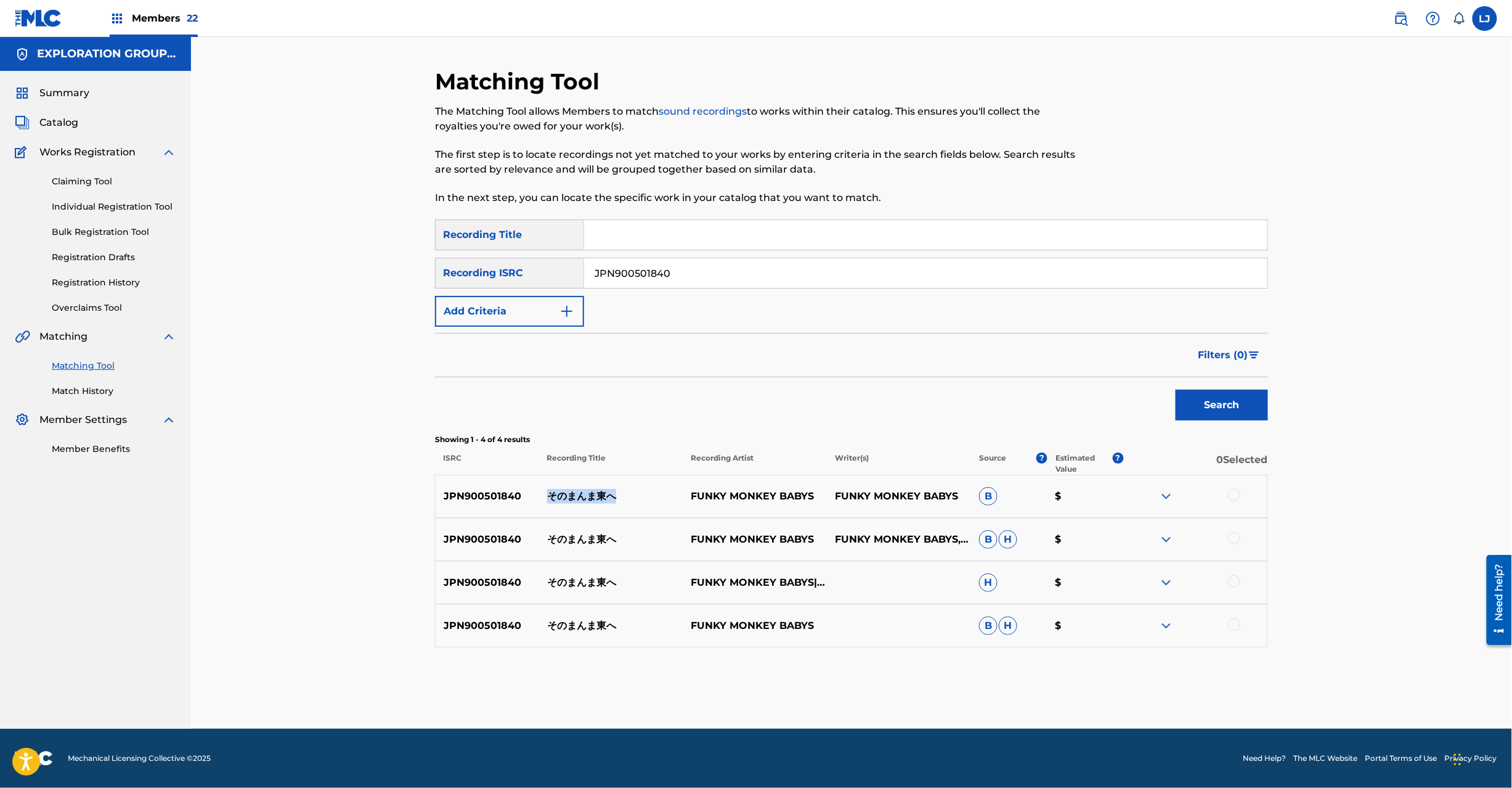
copy p "そのまんま東へ"
click at [1235, 490] on div at bounding box center [1234, 495] width 12 height 12
click at [1241, 536] on div at bounding box center [1195, 539] width 144 height 15
click at [1229, 543] on div at bounding box center [1234, 538] width 12 height 12
click at [1237, 582] on div at bounding box center [1234, 581] width 12 height 12
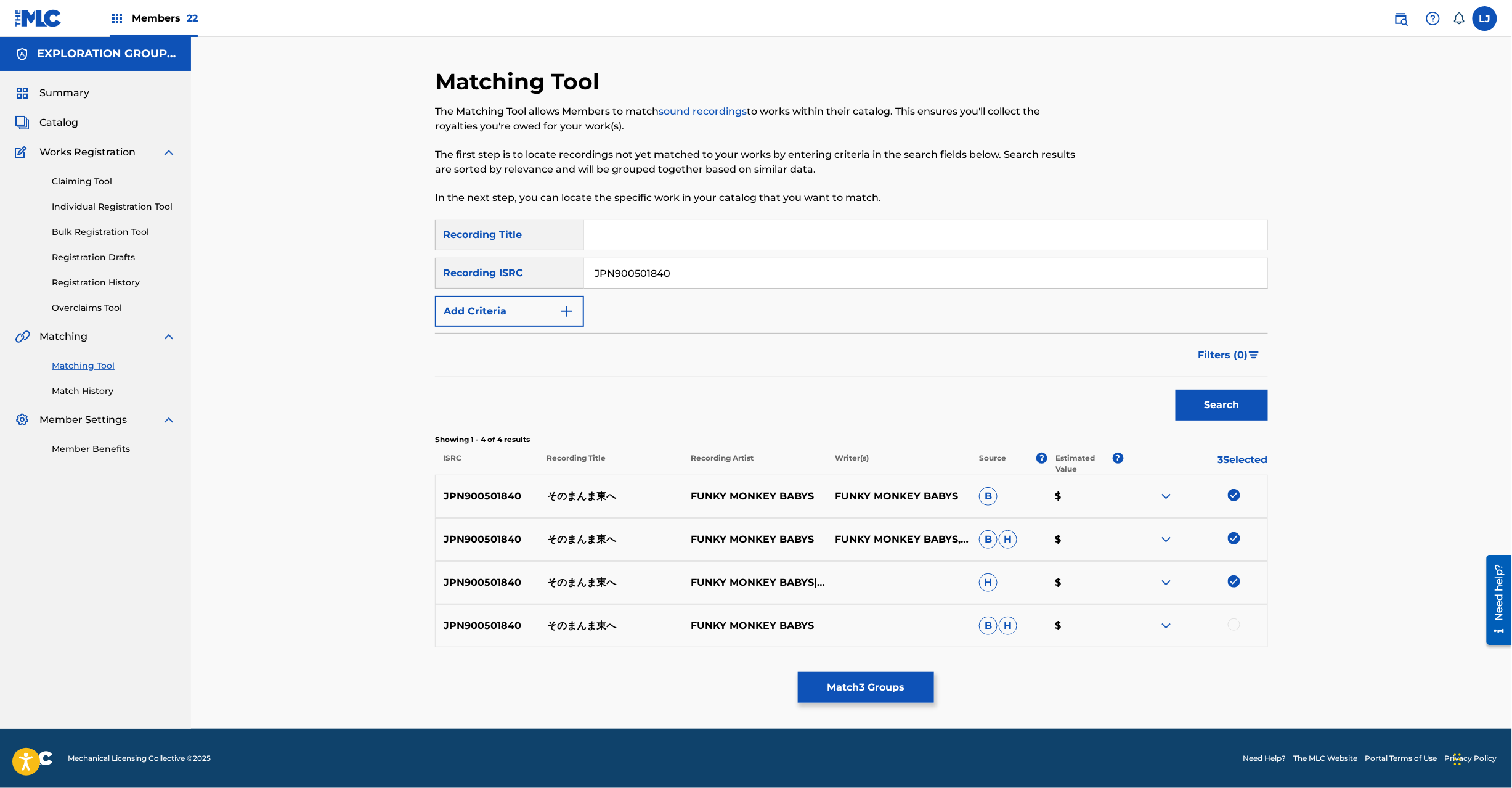
click at [1234, 630] on div at bounding box center [1234, 625] width 12 height 12
drag, startPoint x: 905, startPoint y: 674, endPoint x: 898, endPoint y: 676, distance: 7.3
click at [898, 676] on button "Match 4 Groups" at bounding box center [866, 687] width 136 height 31
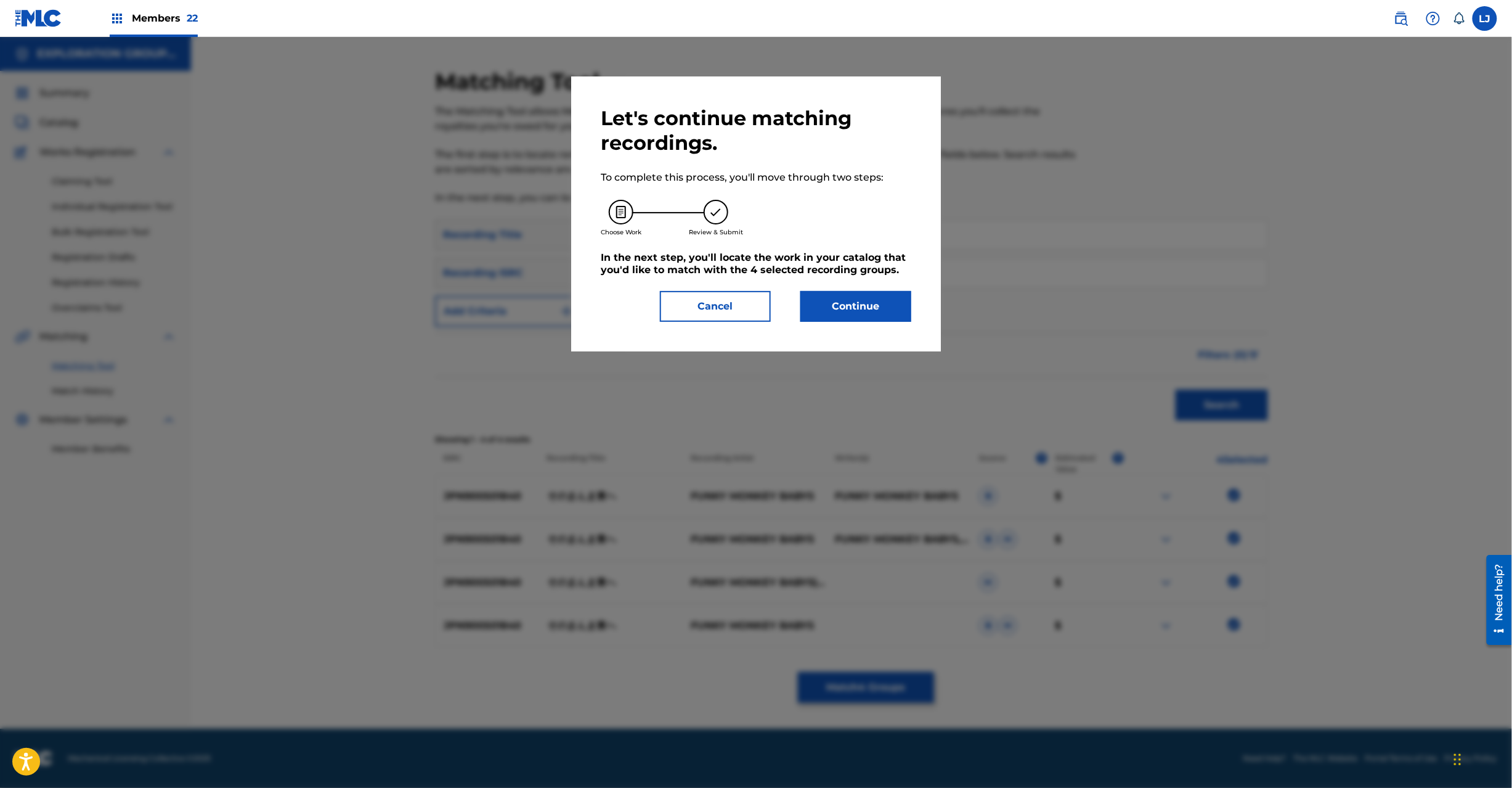
click at [862, 328] on div "Let's continue matching recordings. To complete this process, you'll move throu…" at bounding box center [756, 214] width 370 height 275
click at [862, 316] on button "Continue" at bounding box center [856, 306] width 111 height 31
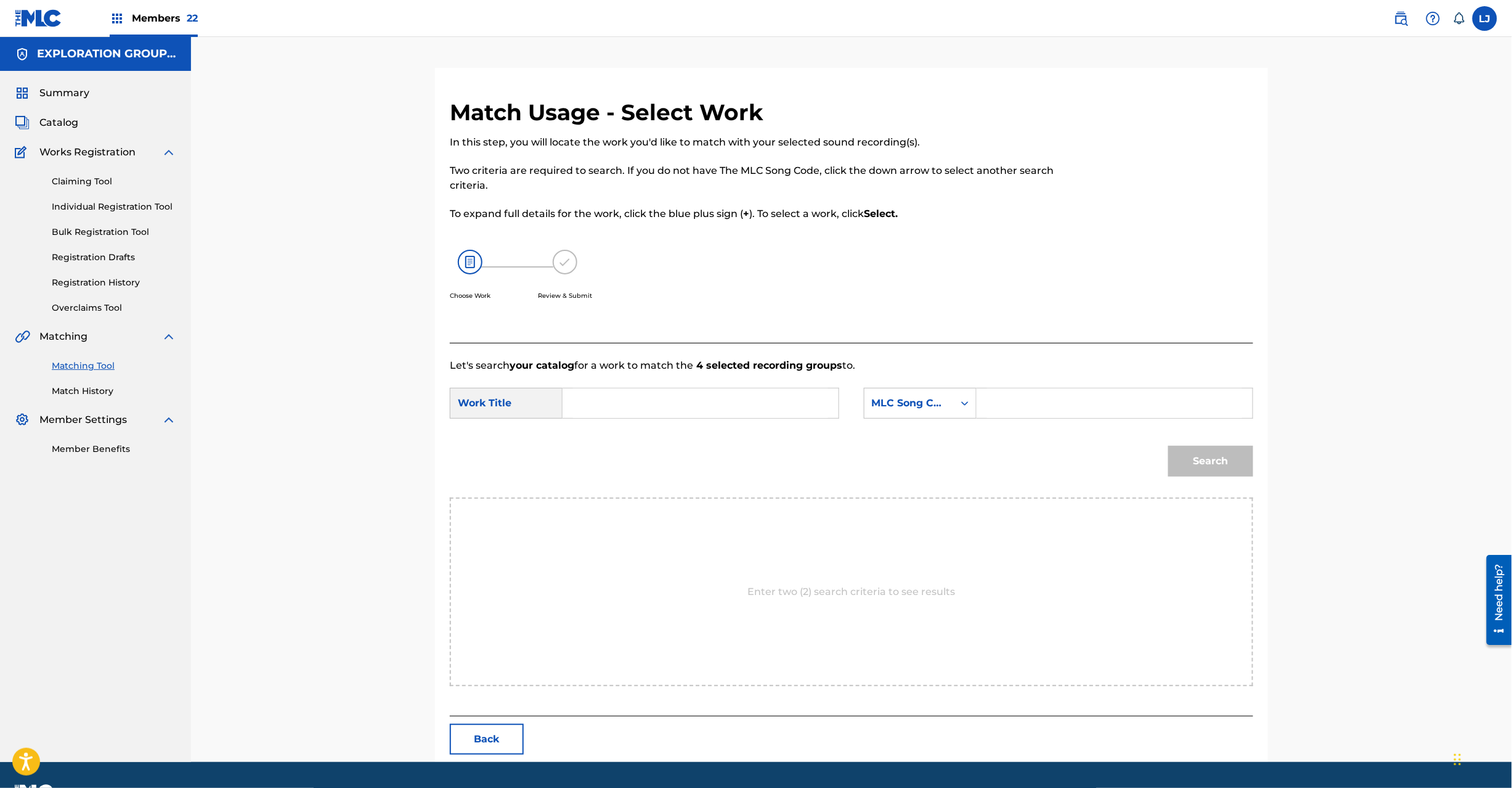
click at [706, 415] on input "Search Form" at bounding box center [700, 403] width 255 height 30
paste input "Sonomanma Higashie S64U0E"
click at [733, 401] on input "Sonomanma Higashie S64U0E" at bounding box center [700, 403] width 255 height 30
type input "Sonomanma Higashie"
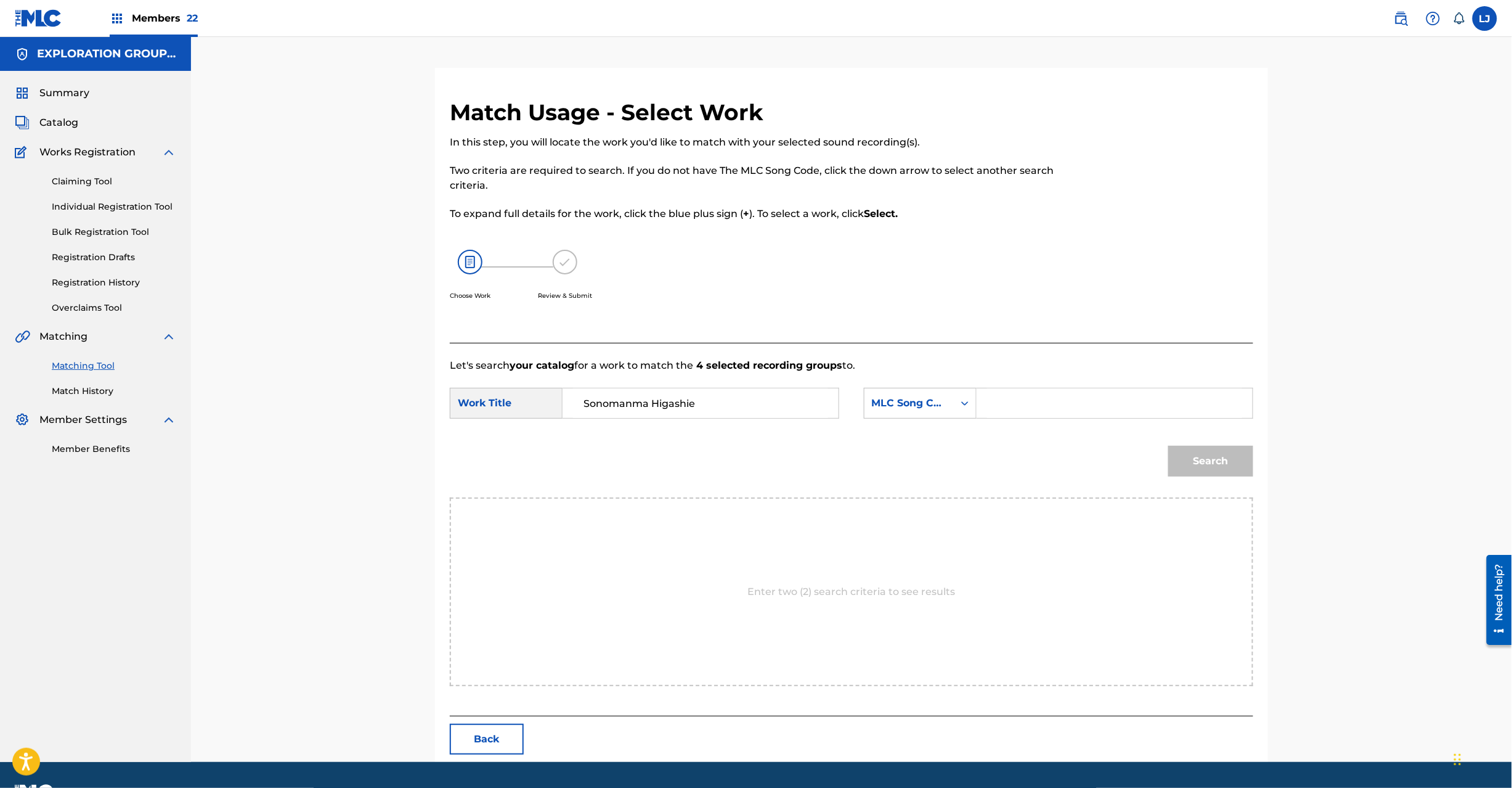
click at [1001, 402] on input "Search Form" at bounding box center [1114, 403] width 255 height 30
paste input "S64U0E"
type input "S64U0E"
click at [1208, 457] on button "Search" at bounding box center [1211, 461] width 85 height 31
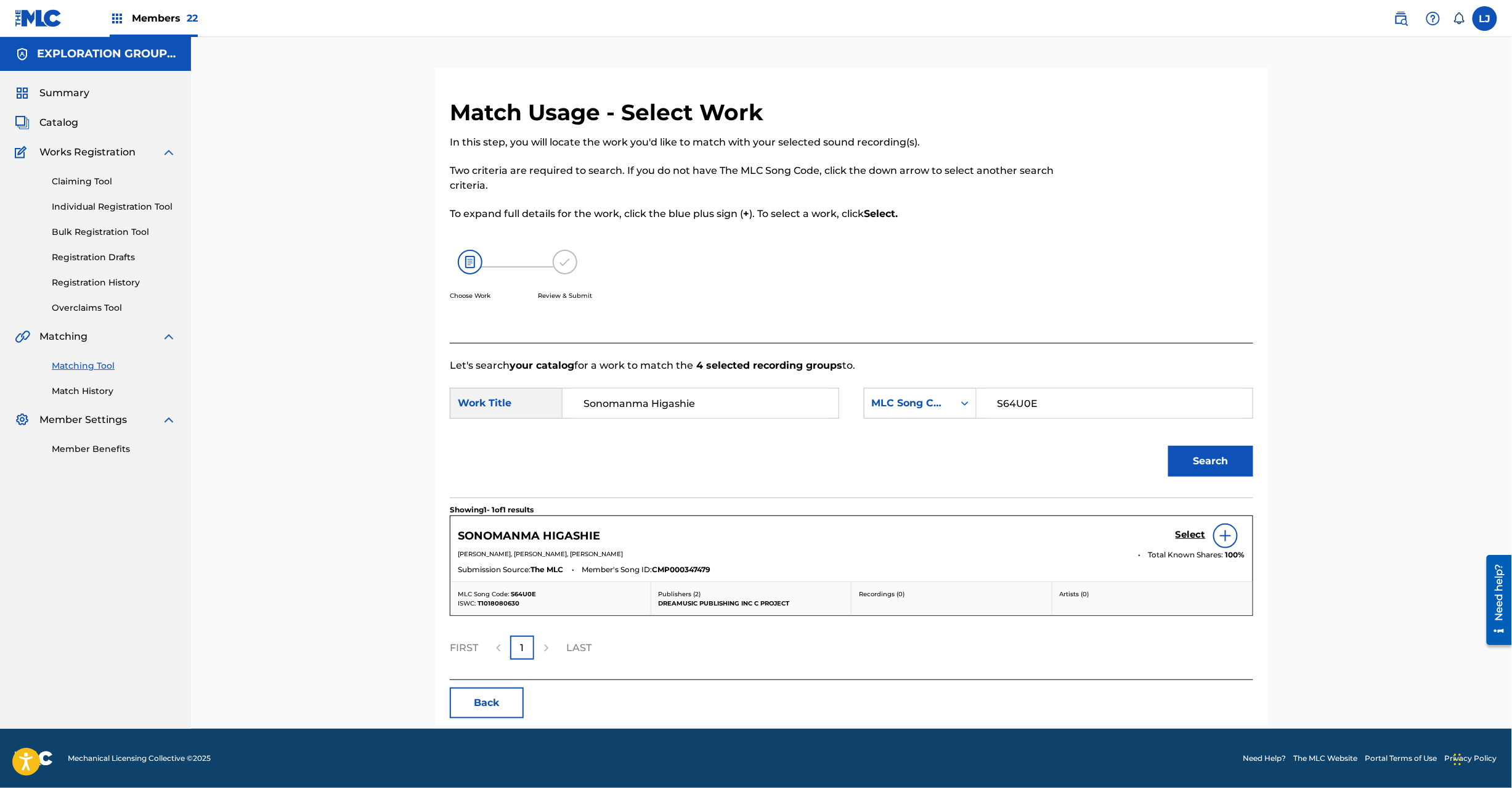
click at [1170, 531] on div "SONOMANMA HIGASHIE Select" at bounding box center [852, 536] width 788 height 25
click at [1188, 536] on h5 "Select" at bounding box center [1191, 534] width 30 height 12
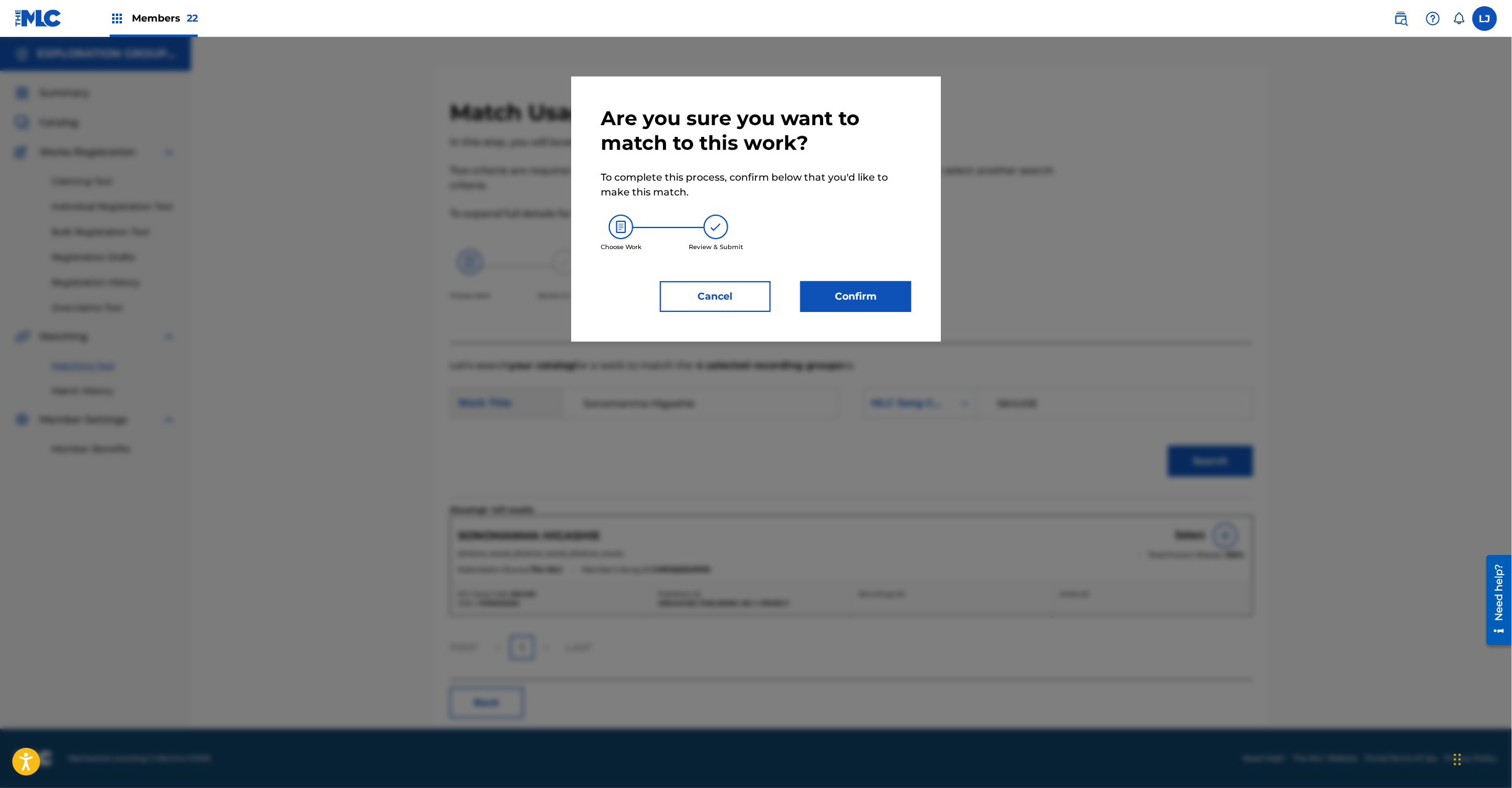
drag, startPoint x: 921, startPoint y: 286, endPoint x: 915, endPoint y: 290, distance: 7.2
click at [915, 290] on div "Are you sure you want to match to this work? To complete this process, confirm …" at bounding box center [756, 209] width 370 height 265
click at [896, 295] on button "Confirm" at bounding box center [856, 296] width 111 height 31
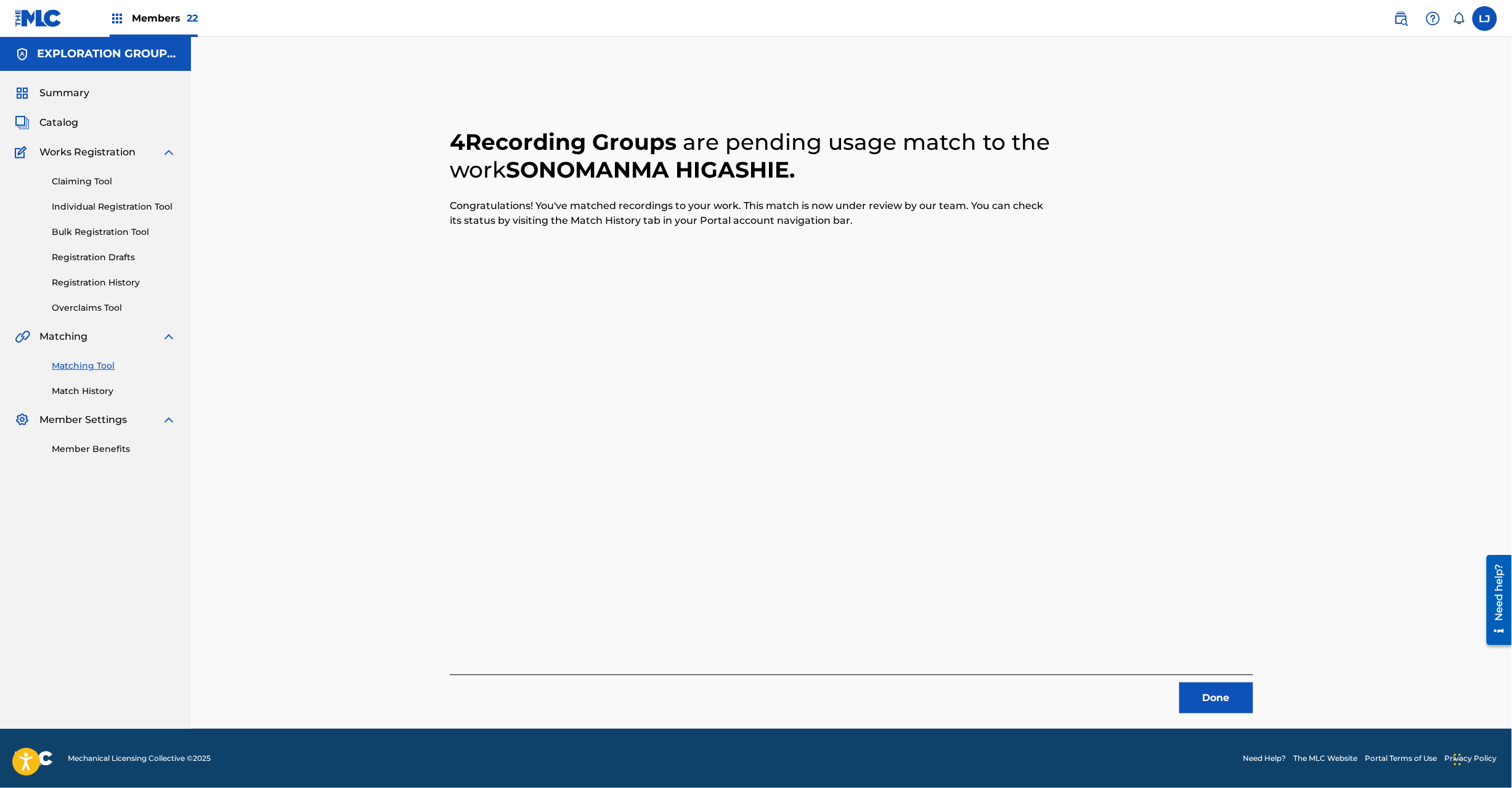
click at [1223, 694] on button "Done" at bounding box center [1216, 698] width 74 height 31
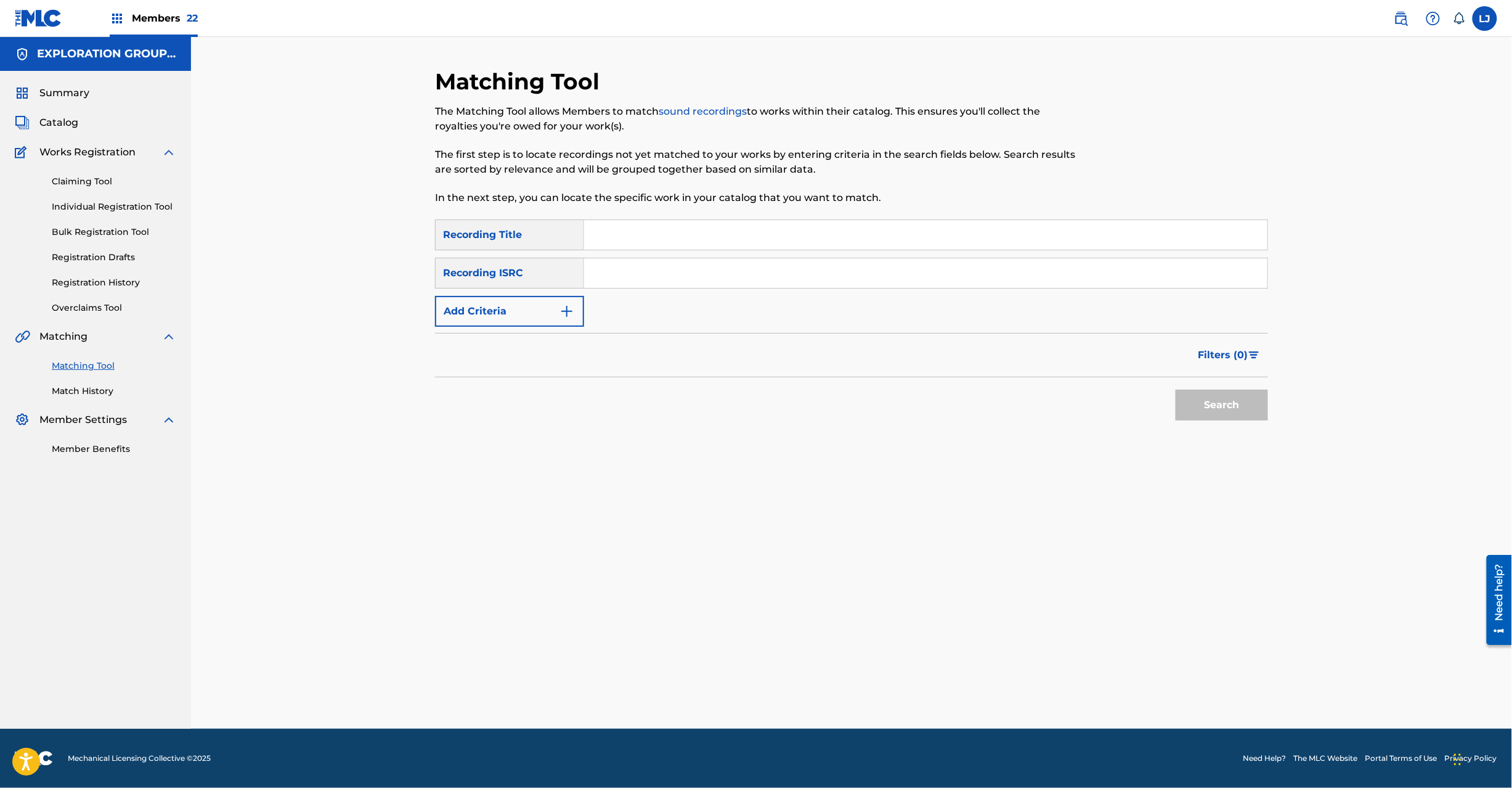
click at [639, 241] on input "Search Form" at bounding box center [926, 235] width 683 height 30
click at [631, 273] on input "Search Form" at bounding box center [926, 273] width 683 height 30
paste input "JPH371600353"
click at [1245, 424] on div "Search" at bounding box center [1219, 401] width 99 height 49
click at [1236, 403] on button "Search" at bounding box center [1222, 405] width 93 height 31
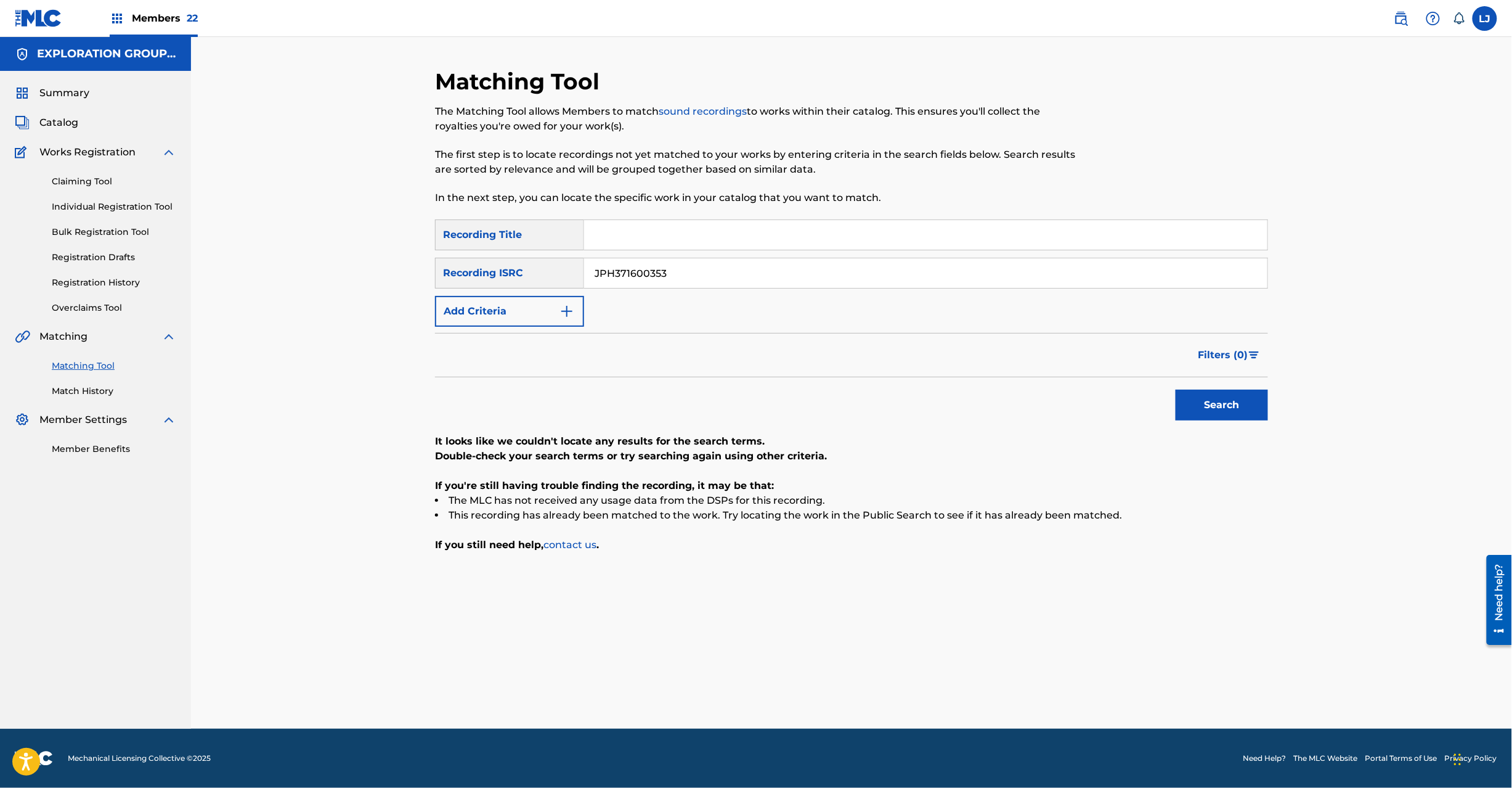
click at [669, 282] on input "JPH371600353" at bounding box center [926, 273] width 683 height 30
click at [658, 269] on input "JPH371600353" at bounding box center [926, 273] width 683 height 30
paste input "N900600360"
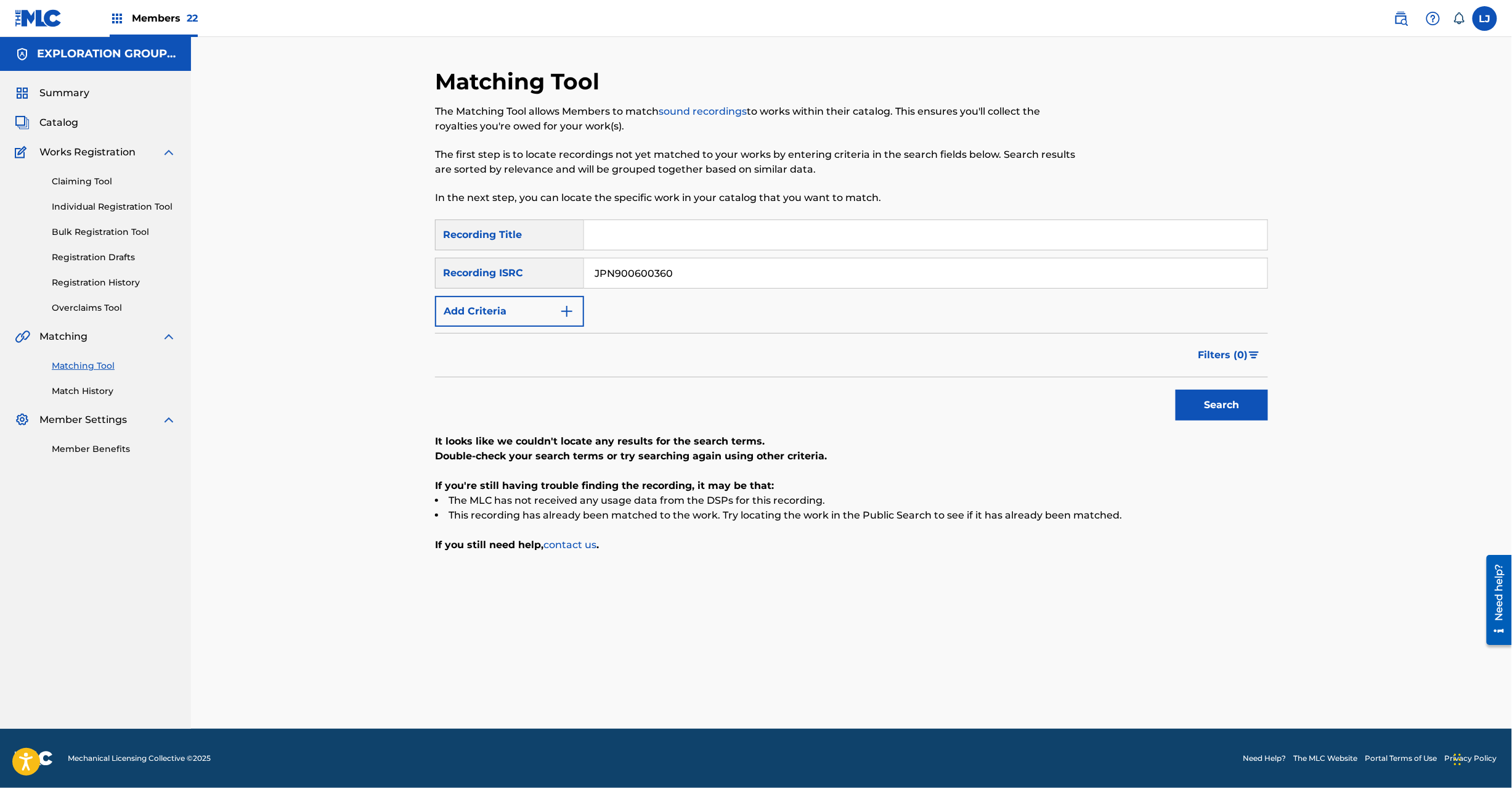
type input "JPN900600360"
click at [1200, 406] on button "Search" at bounding box center [1222, 405] width 93 height 31
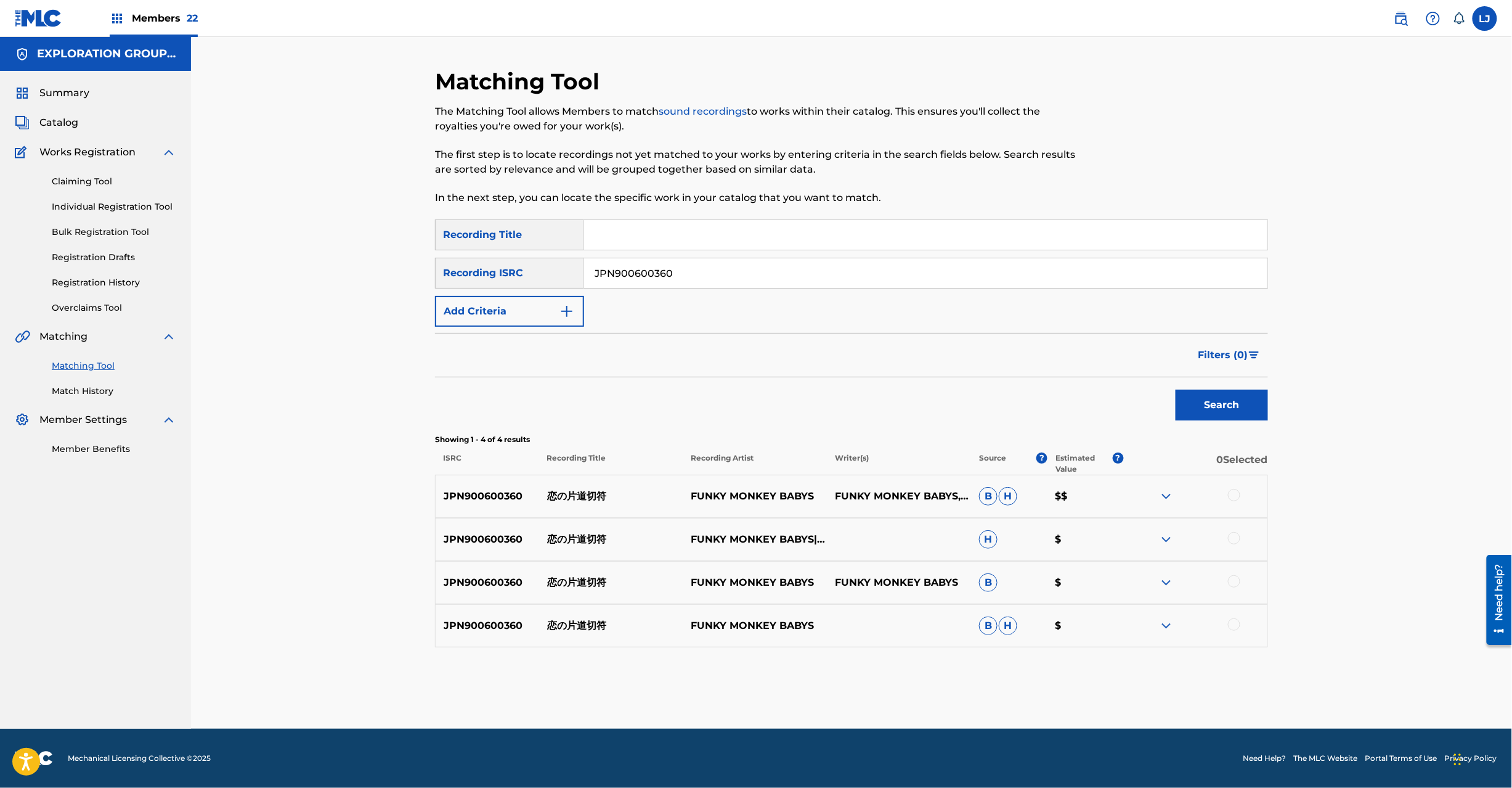
click at [600, 490] on p "恋の片道切符" at bounding box center [611, 497] width 144 height 15
click at [590, 489] on p "恋の片道切符" at bounding box center [611, 497] width 144 height 15
copy p "恋の片道切符"
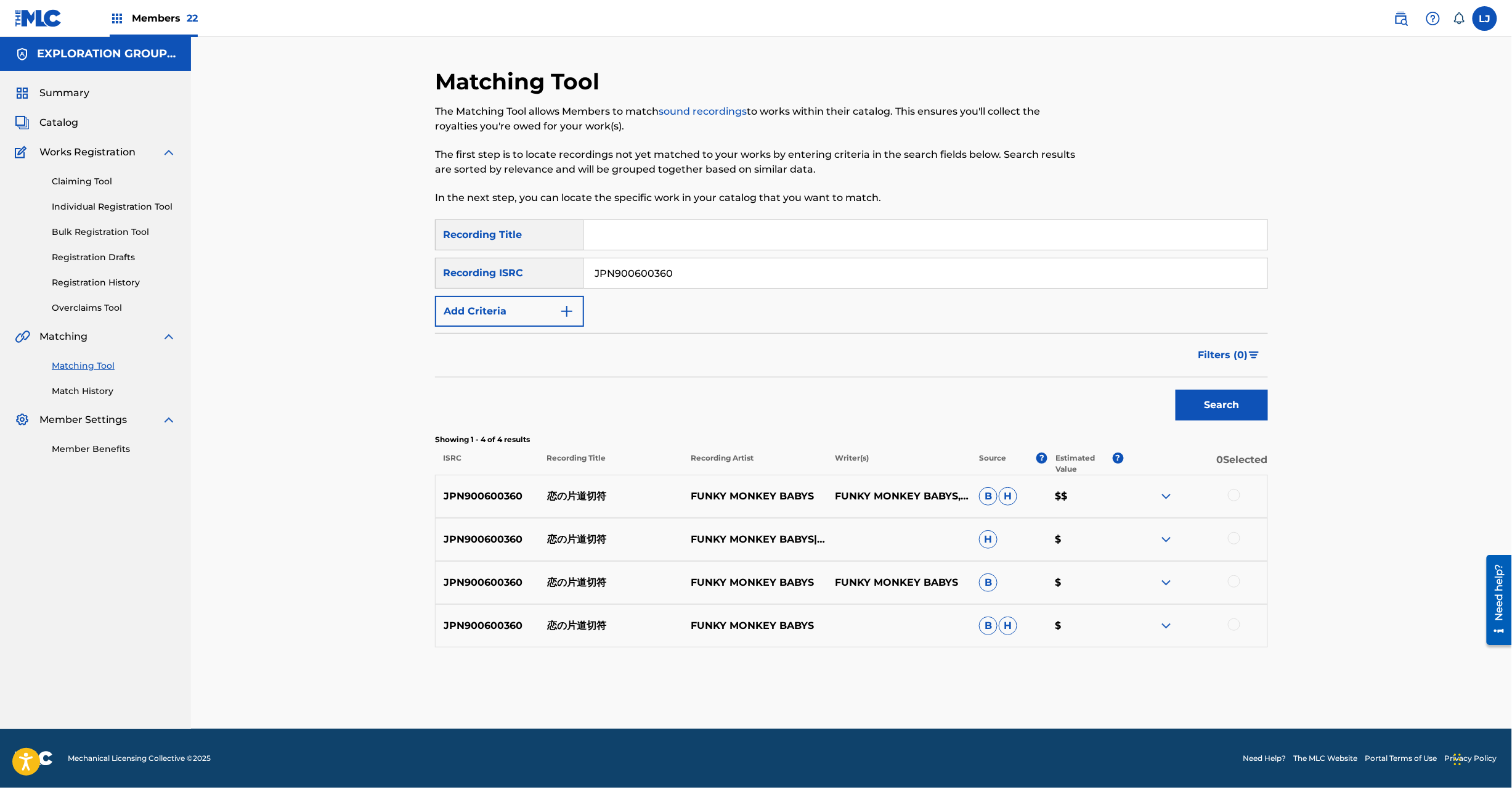
click at [1239, 501] on div at bounding box center [1195, 497] width 144 height 15
click at [1231, 495] on div at bounding box center [1234, 495] width 12 height 12
click at [1231, 536] on div at bounding box center [1234, 538] width 12 height 12
click at [1235, 580] on div at bounding box center [1234, 581] width 12 height 12
click at [1236, 625] on div at bounding box center [1234, 625] width 12 height 12
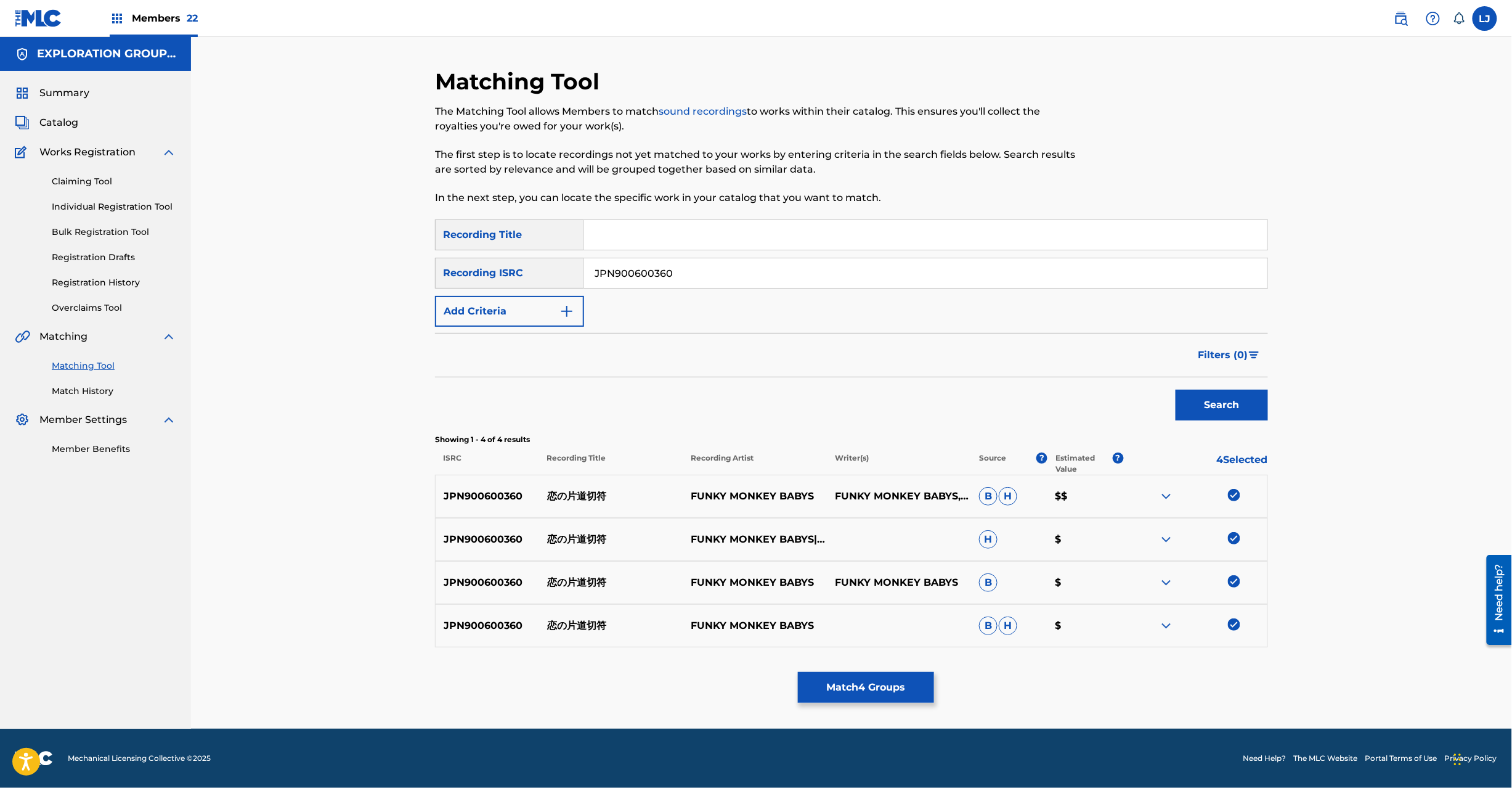
click at [853, 690] on button "Match 4 Groups" at bounding box center [866, 687] width 136 height 31
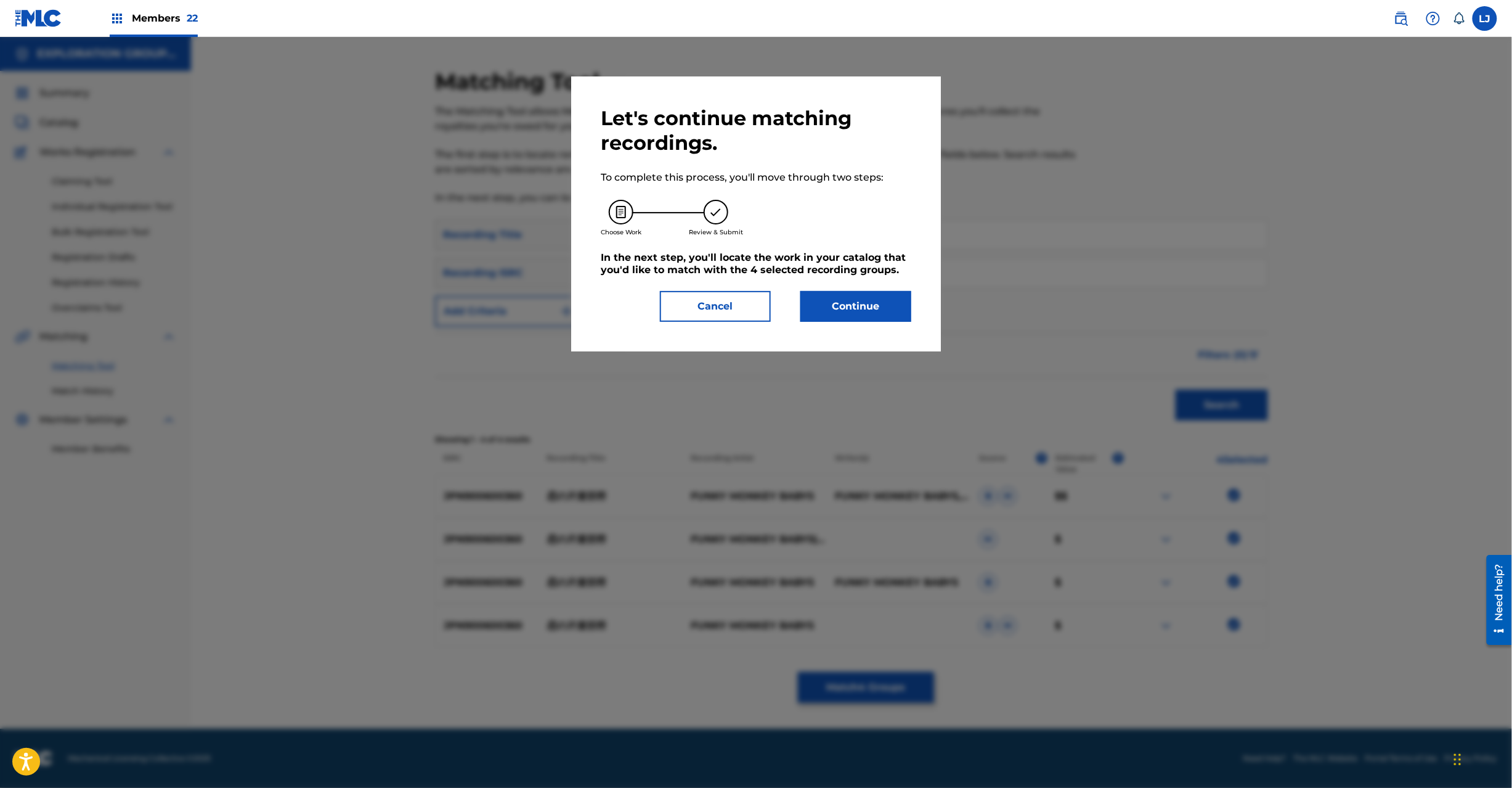
click at [878, 293] on button "Continue" at bounding box center [856, 306] width 111 height 31
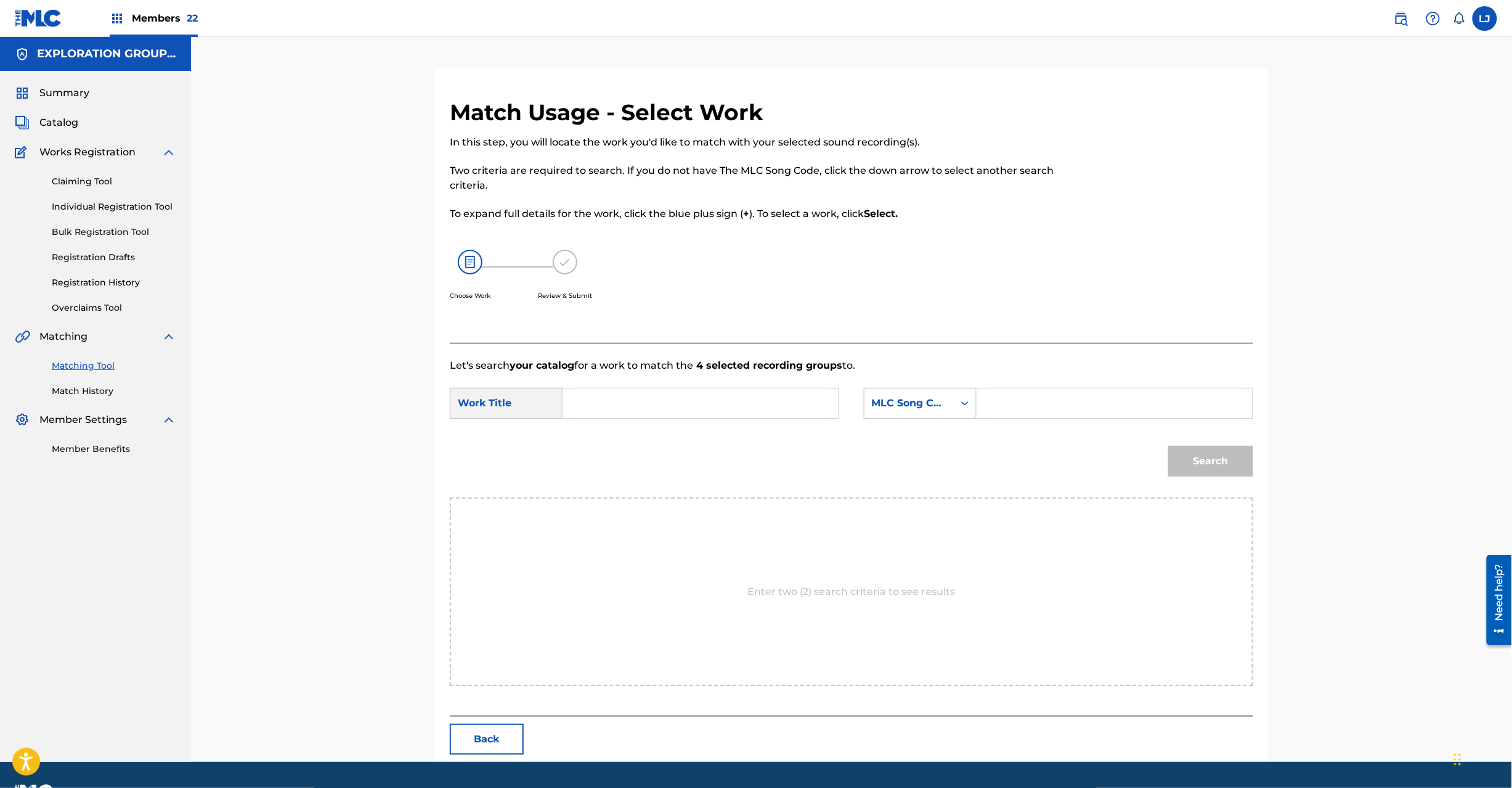
click at [656, 398] on input "Search Form" at bounding box center [700, 403] width 255 height 30
paste input "Koino Katamichi Kippu KC0HY4"
click at [711, 403] on input "Koino Katamichi Kippu KC0HY4" at bounding box center [700, 403] width 255 height 30
type input "Koino Katamichi Kippu"
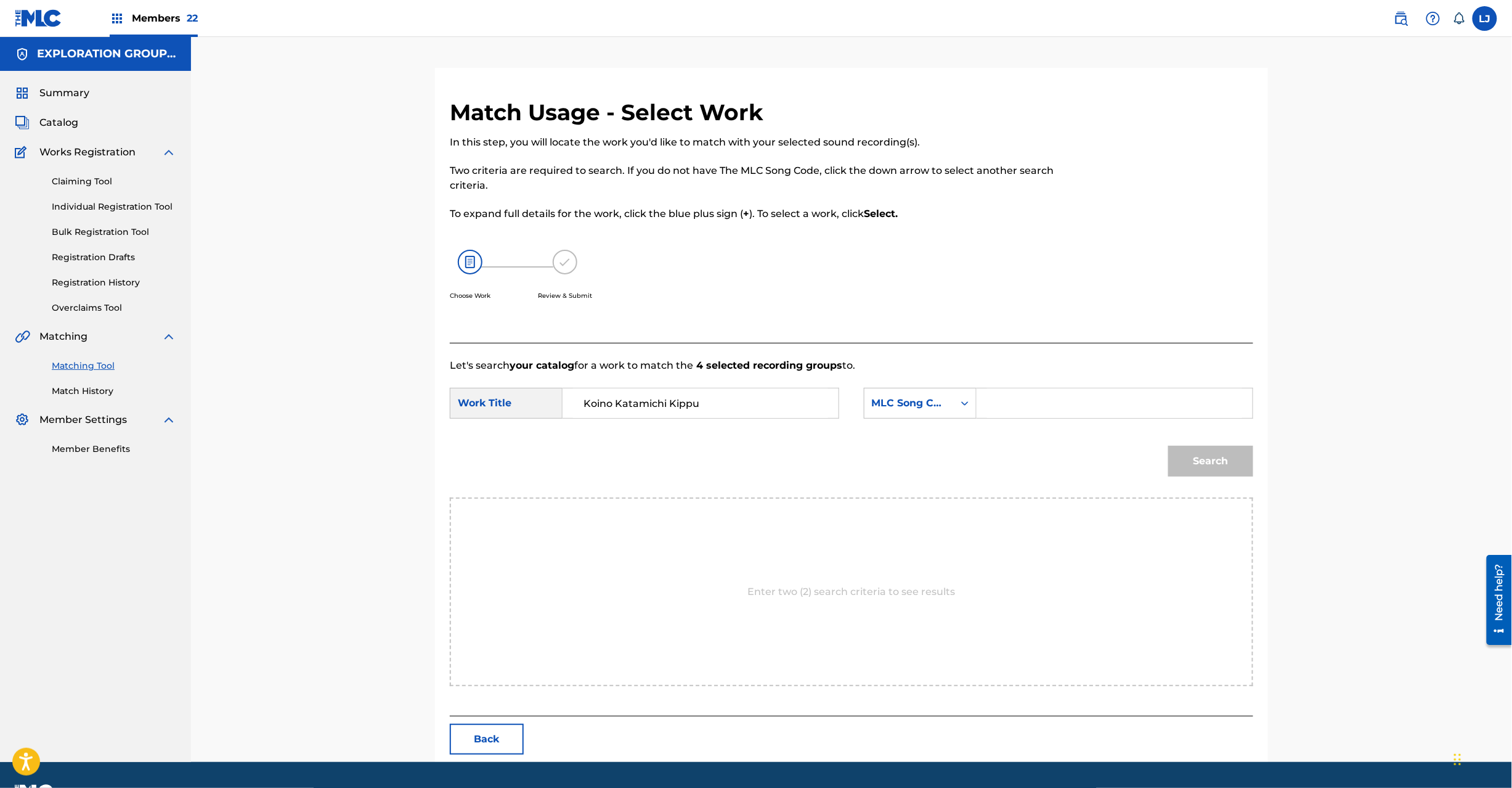
click at [1157, 400] on input "Search Form" at bounding box center [1114, 403] width 255 height 30
paste input "KC0HY4"
type input "KC0HY4"
click at [1214, 469] on button "Search" at bounding box center [1211, 461] width 85 height 31
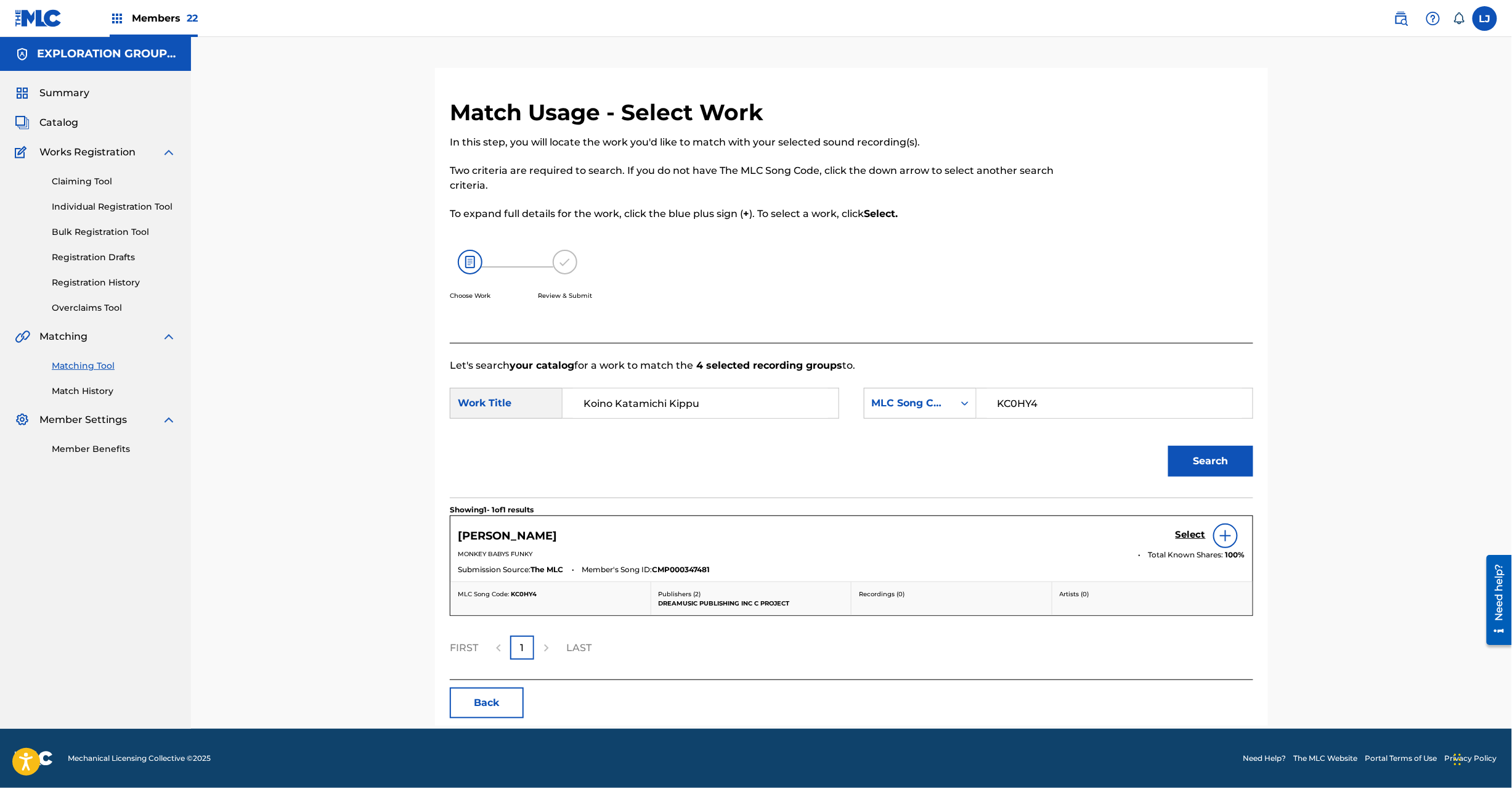
click at [1178, 538] on h5 "Select" at bounding box center [1191, 534] width 30 height 12
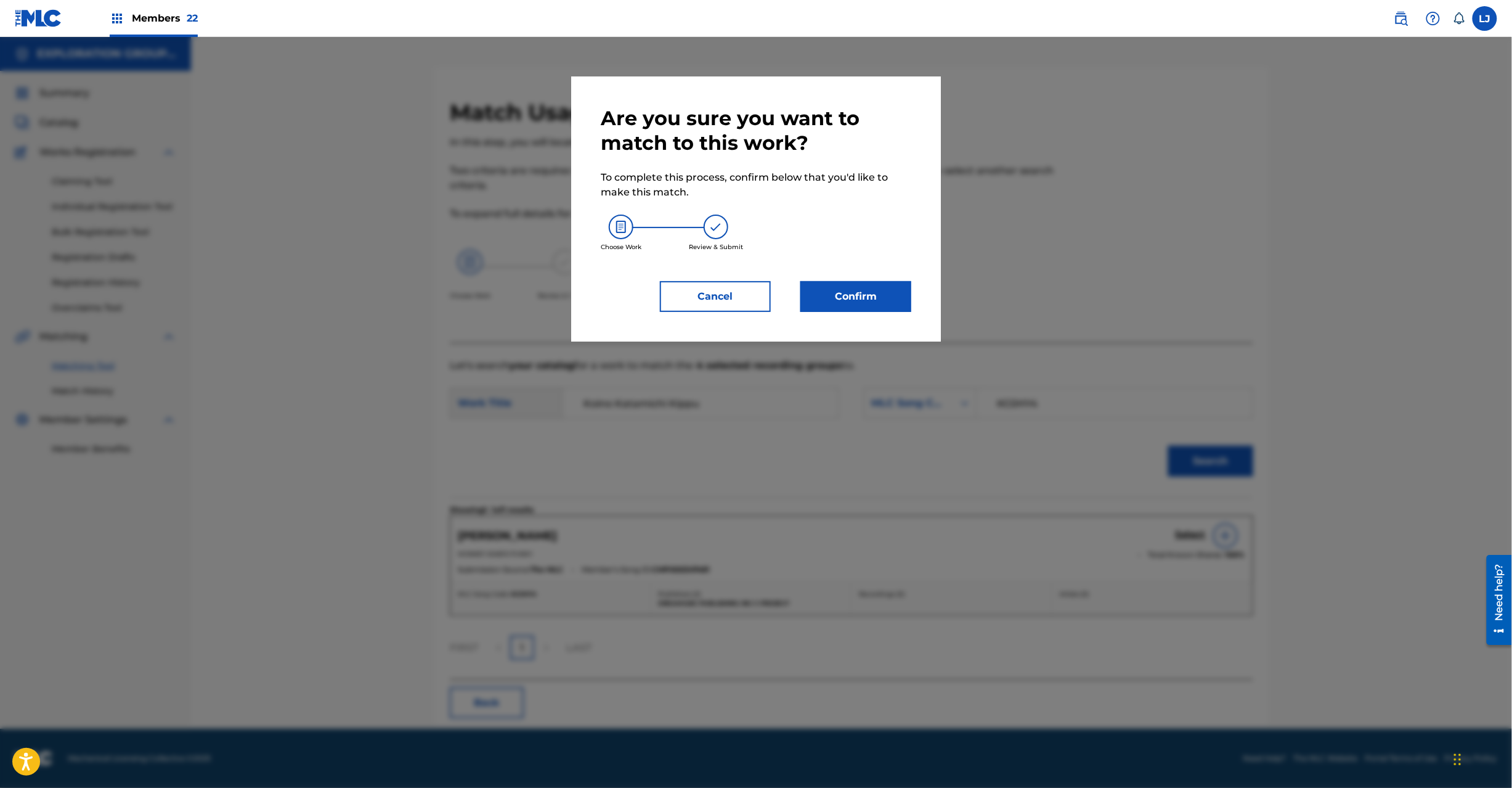
click at [847, 318] on div "Are you sure you want to match to this work? To complete this process, confirm …" at bounding box center [756, 209] width 370 height 265
click at [847, 305] on button "Confirm" at bounding box center [856, 296] width 111 height 31
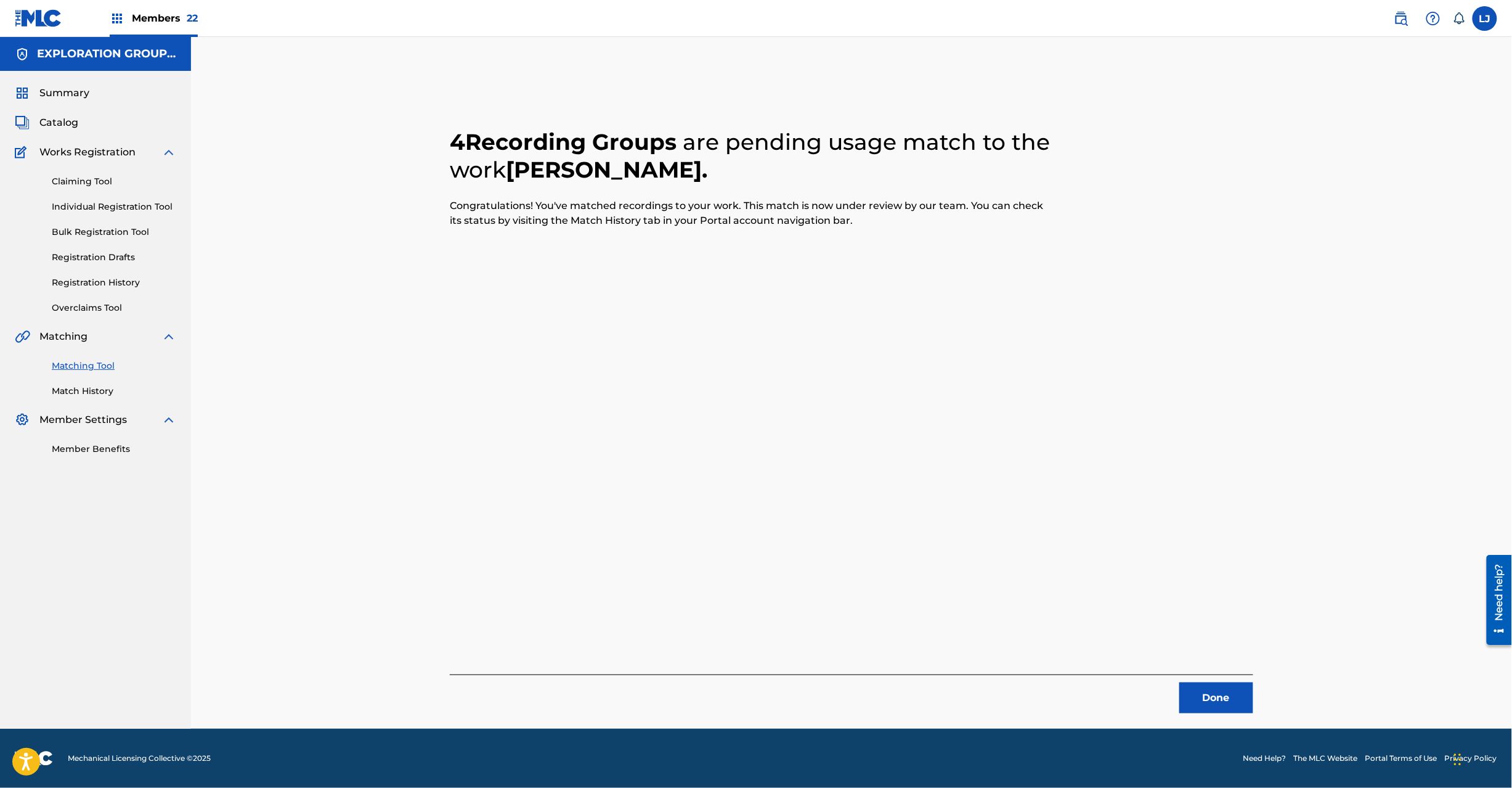
click at [1209, 689] on button "Done" at bounding box center [1216, 698] width 74 height 31
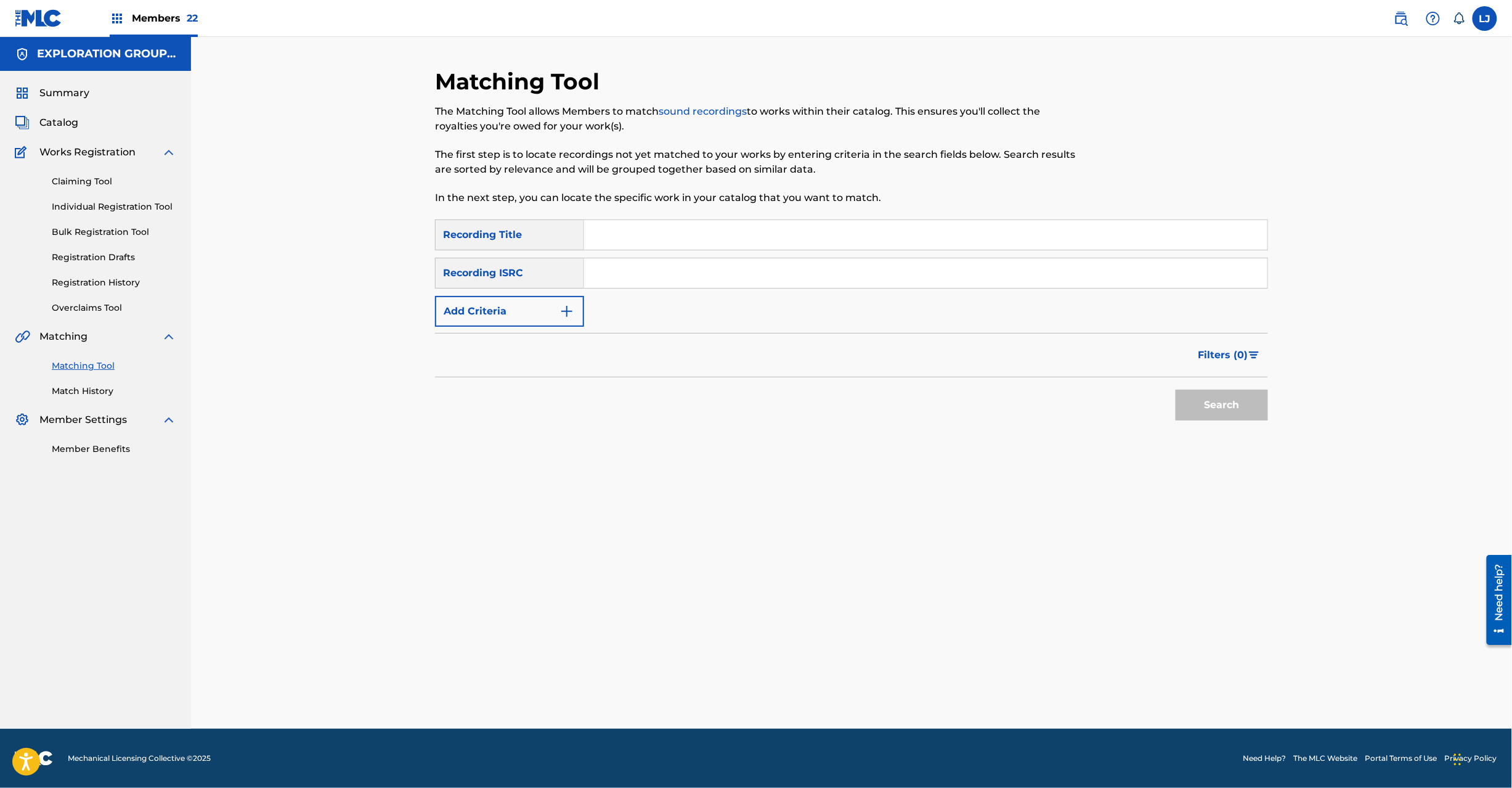
click at [722, 297] on div "SearchWithCriteriaf04f78ca-793c-44d9-8b20-fa4ad9699587 Recording Title SearchWi…" at bounding box center [851, 273] width 833 height 108
paste input "JPH371600363"
click at [721, 275] on input "Search Form" at bounding box center [926, 273] width 683 height 30
click at [1223, 413] on button "Search" at bounding box center [1222, 405] width 93 height 31
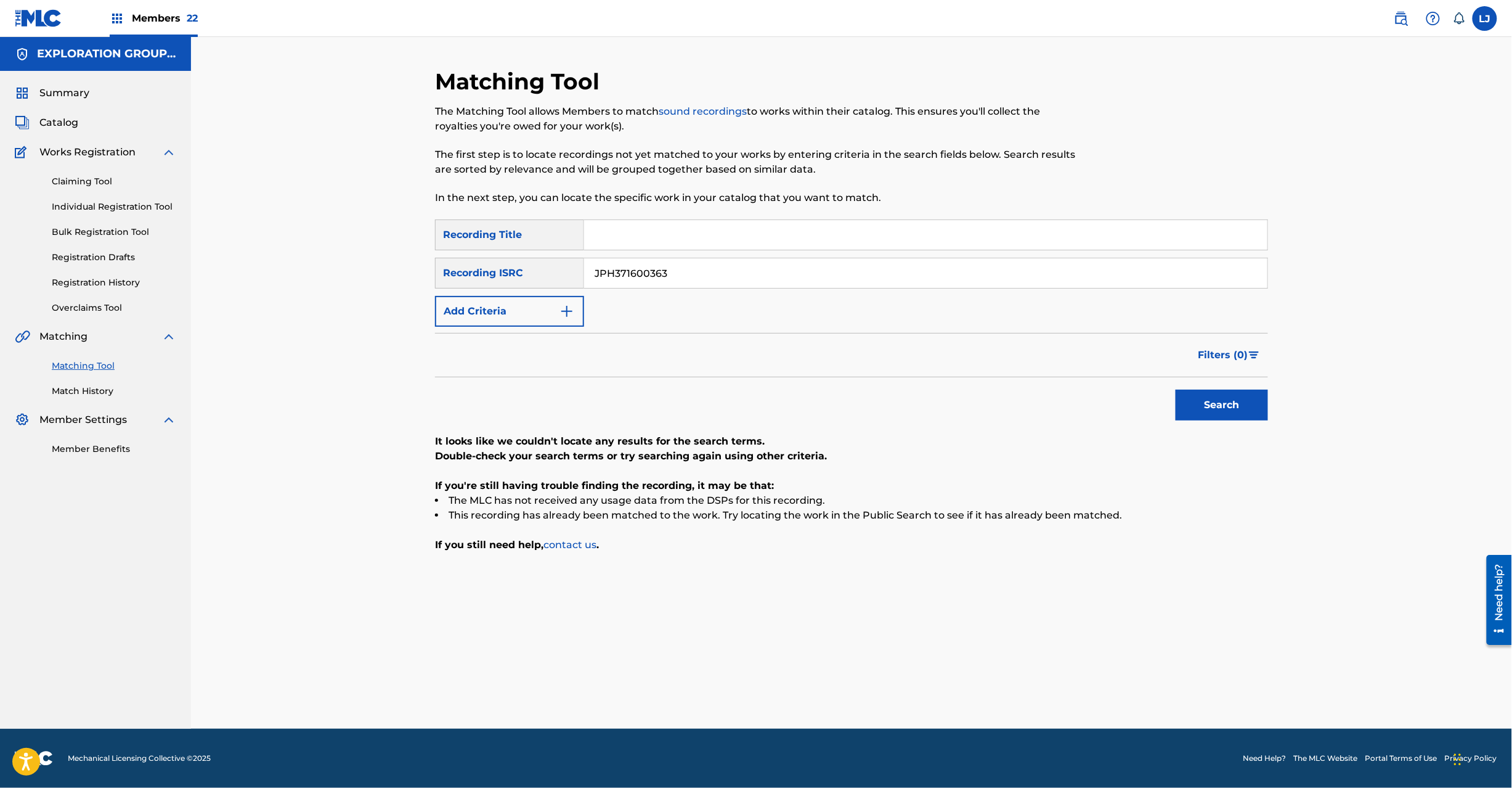
click at [676, 277] on input "JPH371600363" at bounding box center [926, 273] width 683 height 30
paste input "L590900376"
click at [1240, 388] on div "Search" at bounding box center [1219, 401] width 99 height 49
click at [1228, 398] on button "Search" at bounding box center [1222, 405] width 93 height 31
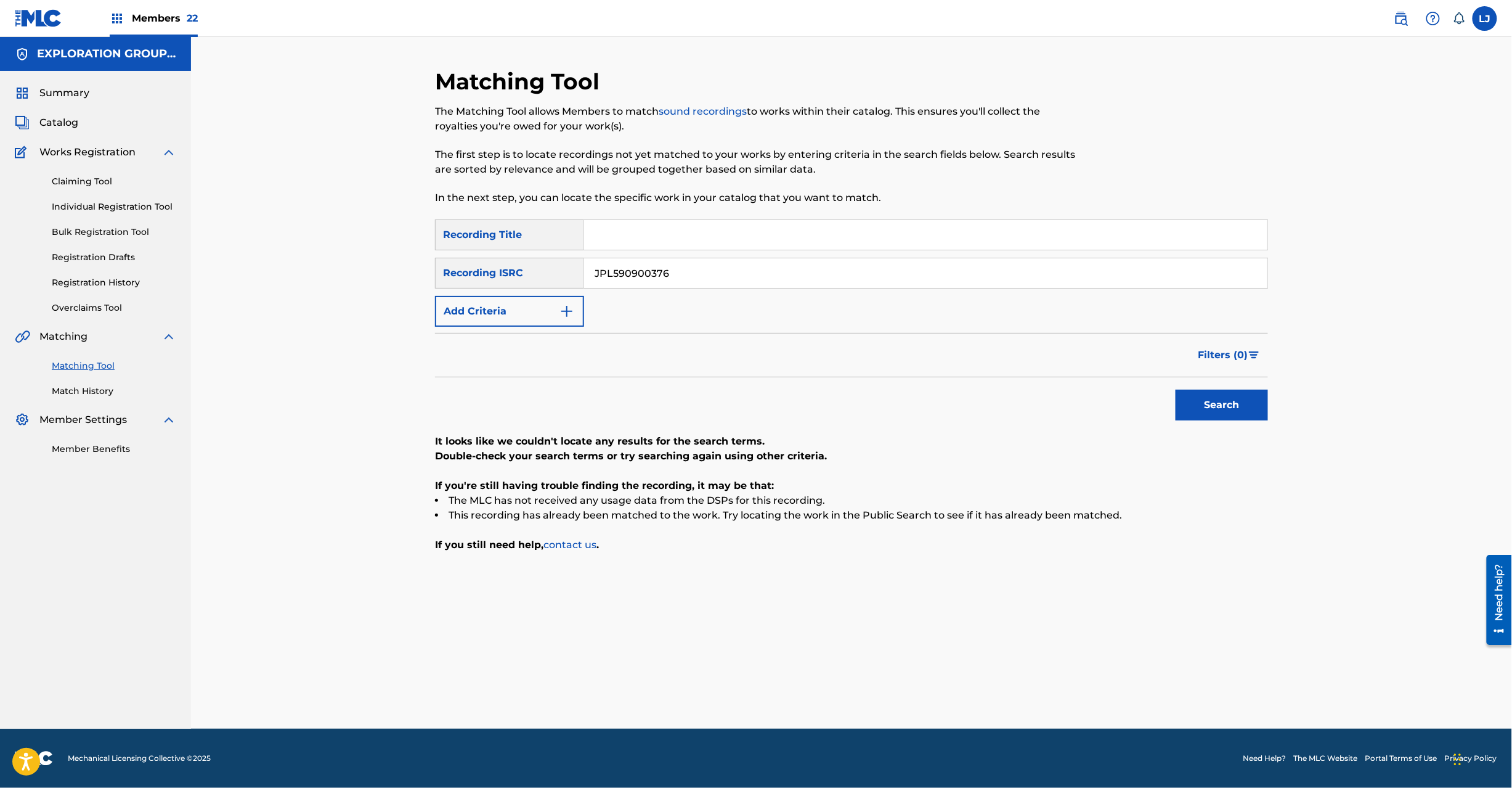
click at [653, 265] on input "JPL590900376" at bounding box center [926, 273] width 683 height 30
paste input "N982200800"
click at [1218, 396] on button "Search" at bounding box center [1222, 405] width 93 height 31
click at [673, 267] on input "JPN982200800" at bounding box center [926, 273] width 683 height 30
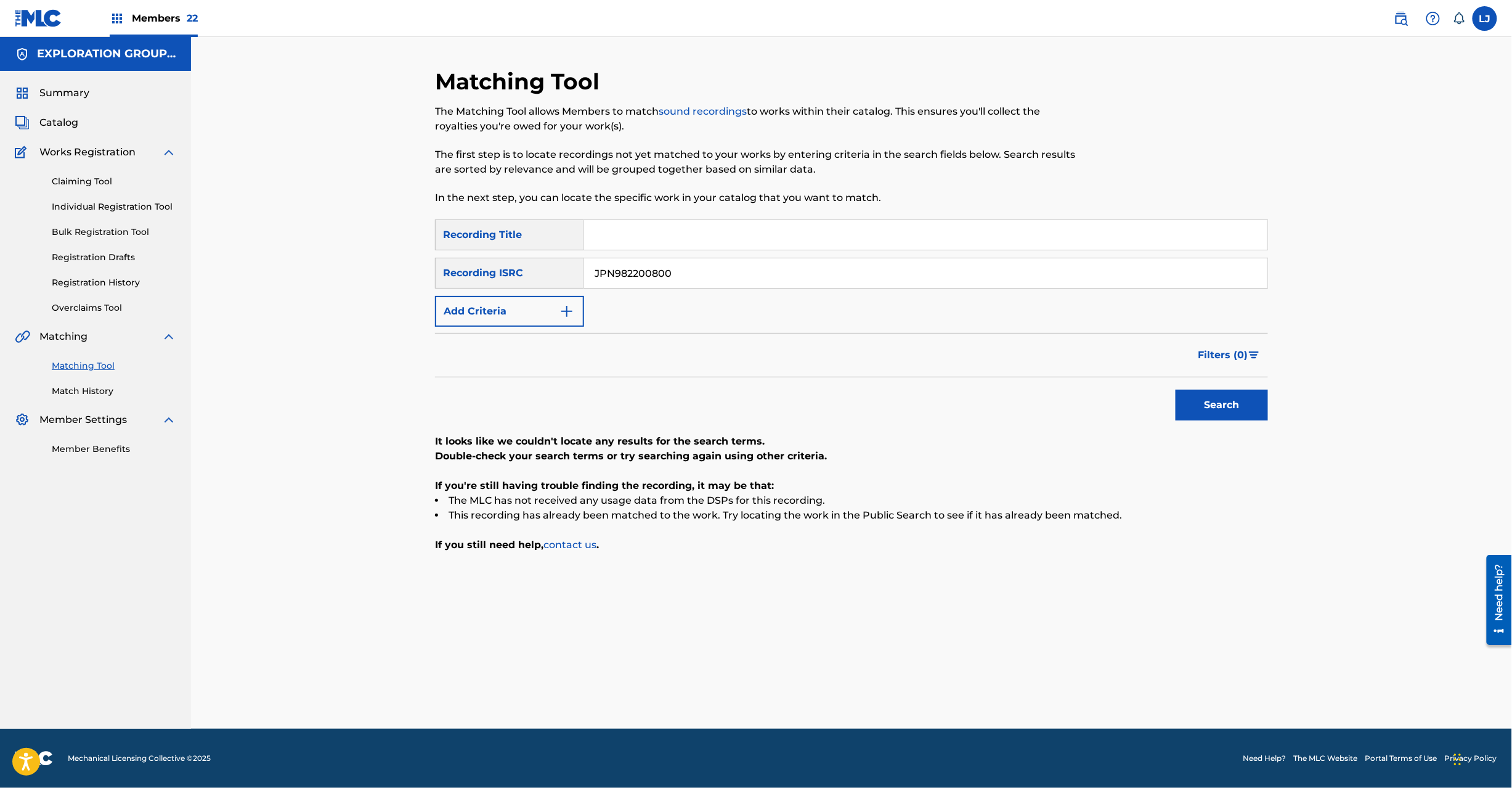
click at [673, 267] on input "JPN982200800" at bounding box center [926, 273] width 683 height 30
paste input "0060038"
click at [1249, 417] on button "Search" at bounding box center [1222, 405] width 93 height 31
click at [646, 277] on input "JPN900600380" at bounding box center [926, 273] width 683 height 30
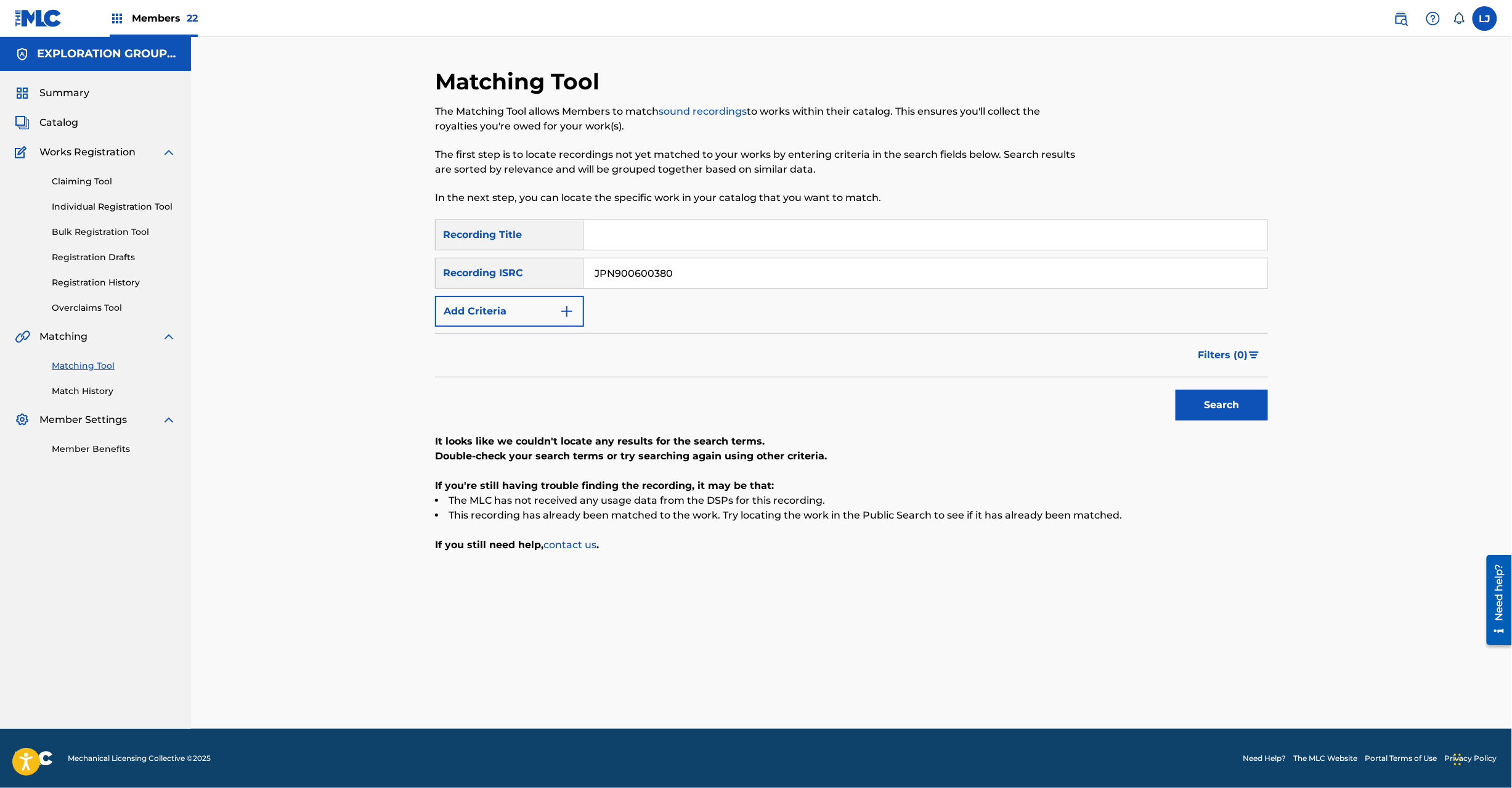
paste input "8220093"
click at [1242, 406] on button "Search" at bounding box center [1222, 405] width 93 height 31
click at [723, 272] on input "JPN982200930" at bounding box center [926, 273] width 683 height 30
paste input "L590900379"
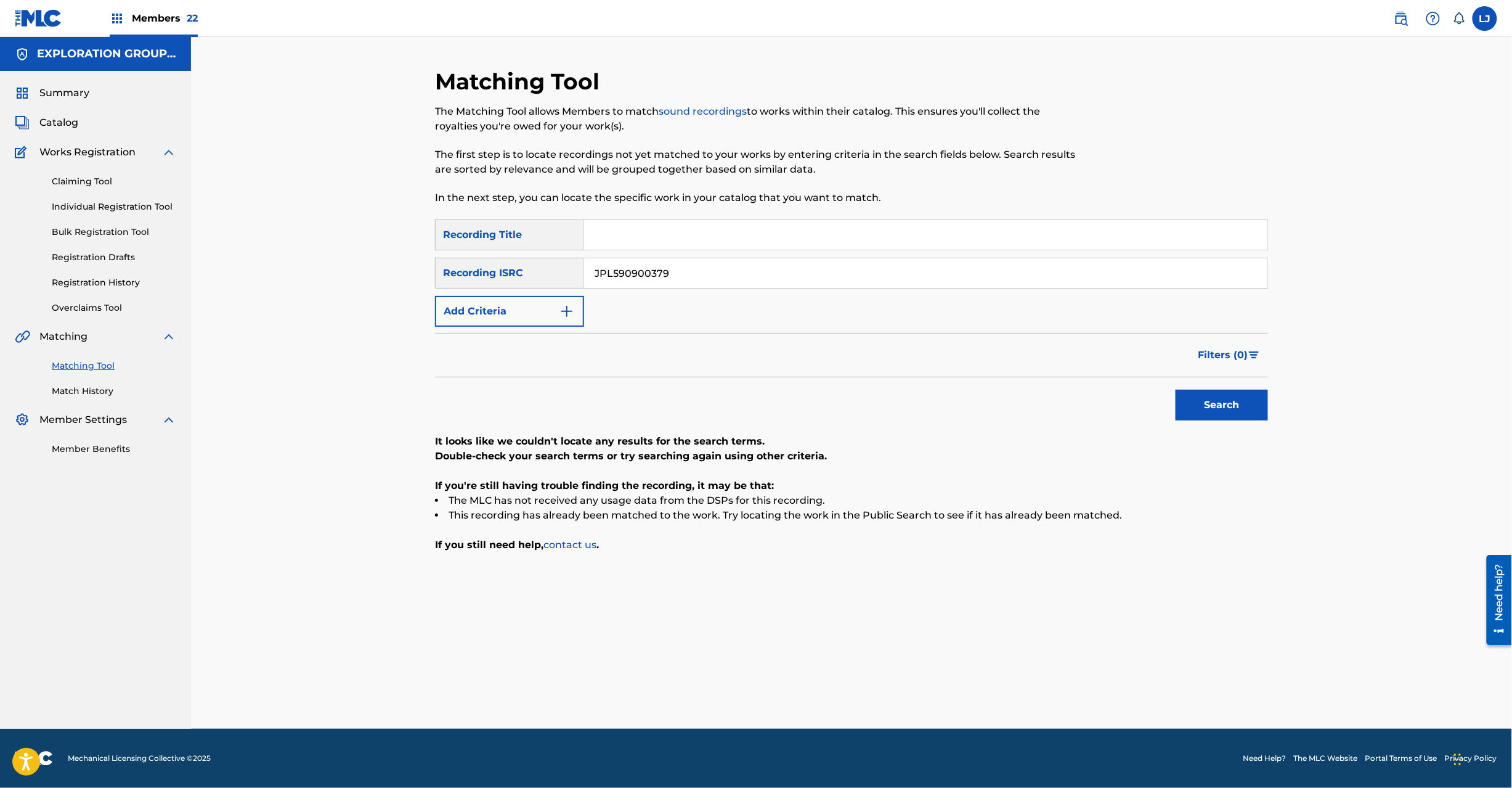
click at [1260, 413] on button "Search" at bounding box center [1222, 405] width 93 height 31
click at [674, 297] on div "SearchWithCriteriaf04f78ca-793c-44d9-8b20-fa4ad9699587 Recording Title SearchWi…" at bounding box center [851, 273] width 833 height 108
click at [675, 282] on input "JPL590900379" at bounding box center [926, 273] width 683 height 30
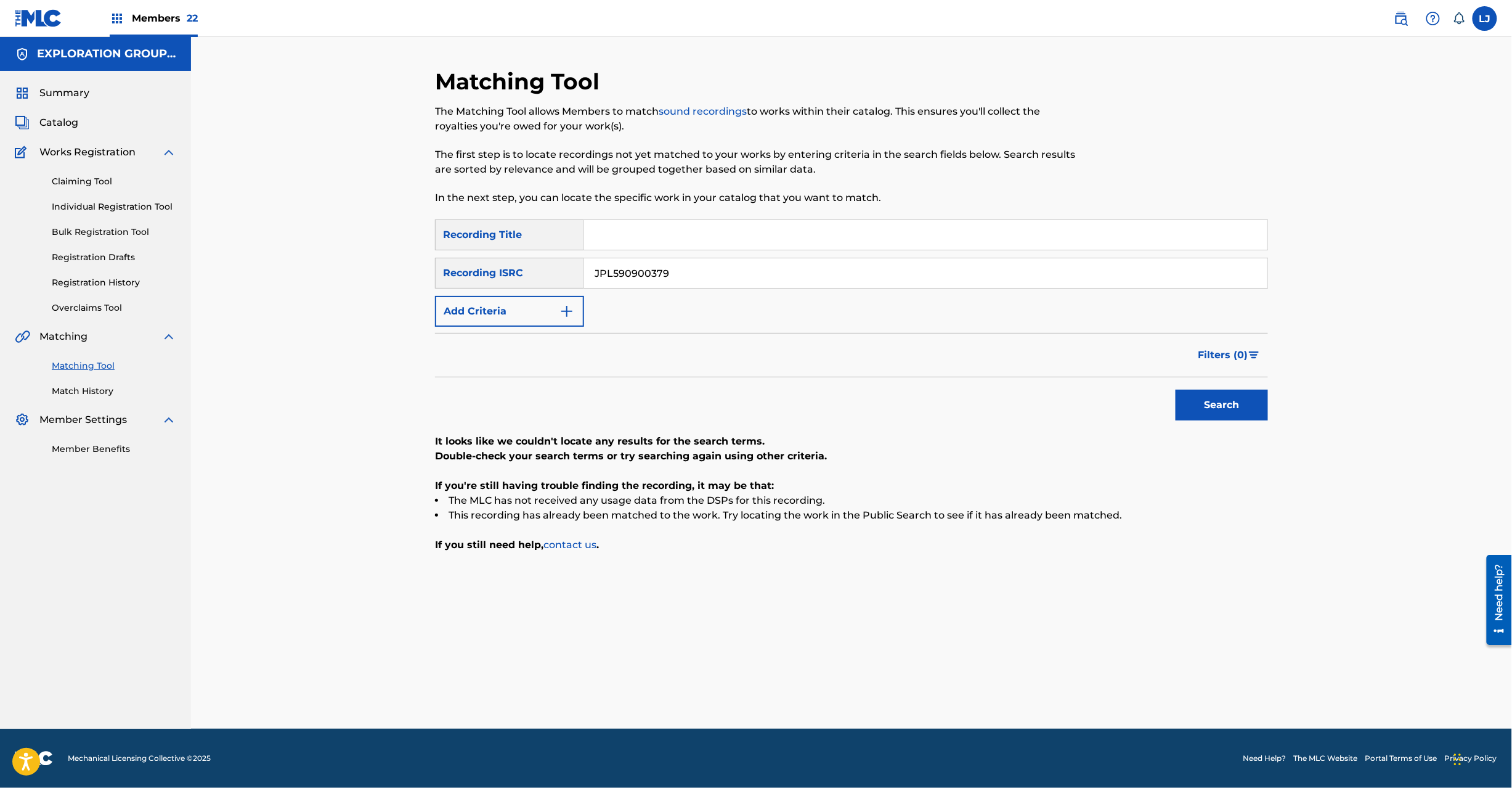
paste input "Z92130554"
type input "JPZ921305549"
click at [1182, 398] on button "Search" at bounding box center [1222, 405] width 93 height 31
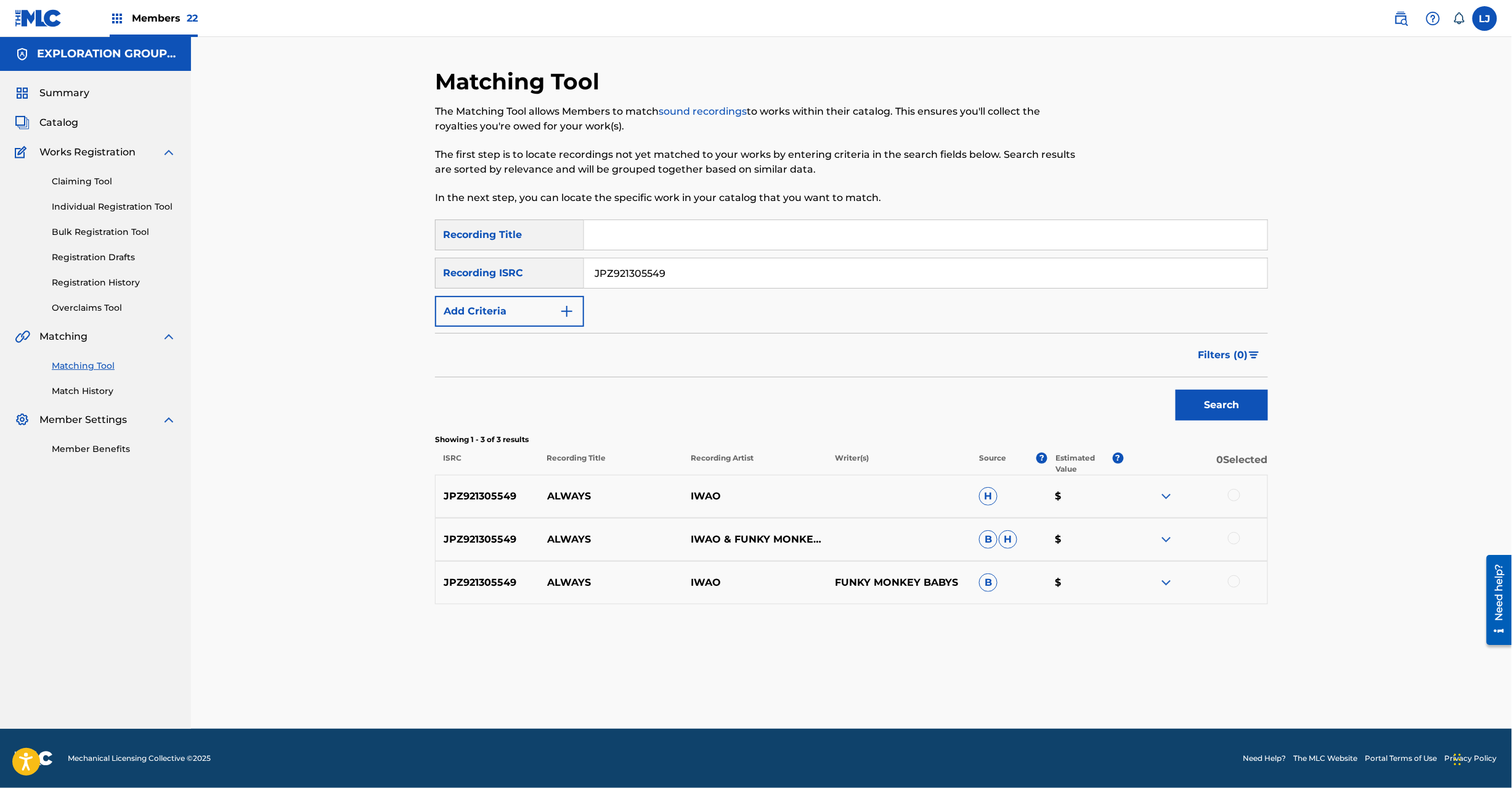
click at [1237, 495] on div at bounding box center [1234, 495] width 12 height 12
click at [1235, 538] on div at bounding box center [1234, 538] width 12 height 12
click at [1237, 580] on div at bounding box center [1234, 581] width 12 height 12
drag, startPoint x: 937, startPoint y: 683, endPoint x: 924, endPoint y: 684, distance: 13.0
click at [929, 685] on div "Matching Tool The Matching Tool allows Members to match sound recordings to wor…" at bounding box center [851, 398] width 833 height 661
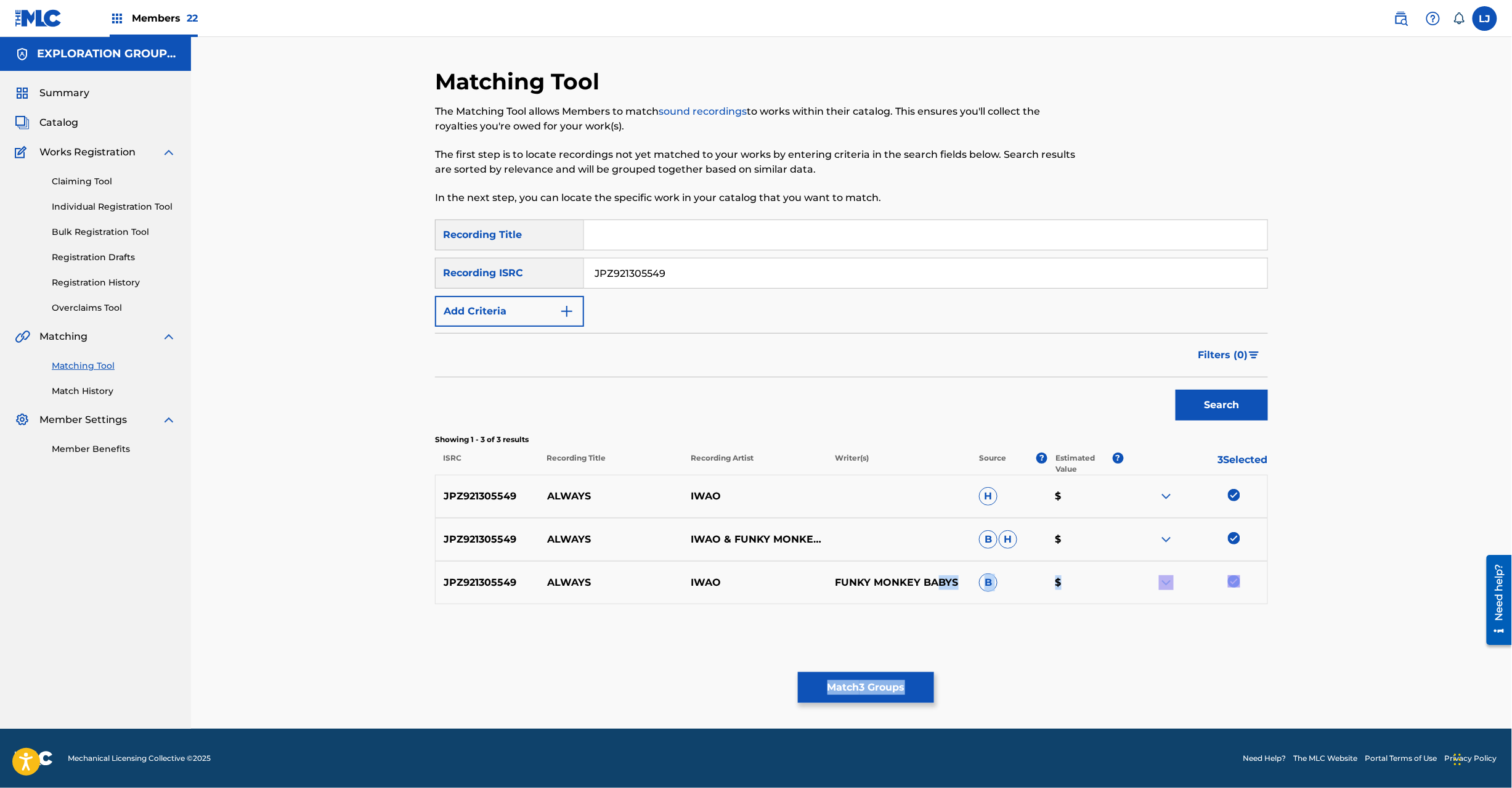
click at [896, 684] on button "Match 3 Groups" at bounding box center [866, 687] width 136 height 31
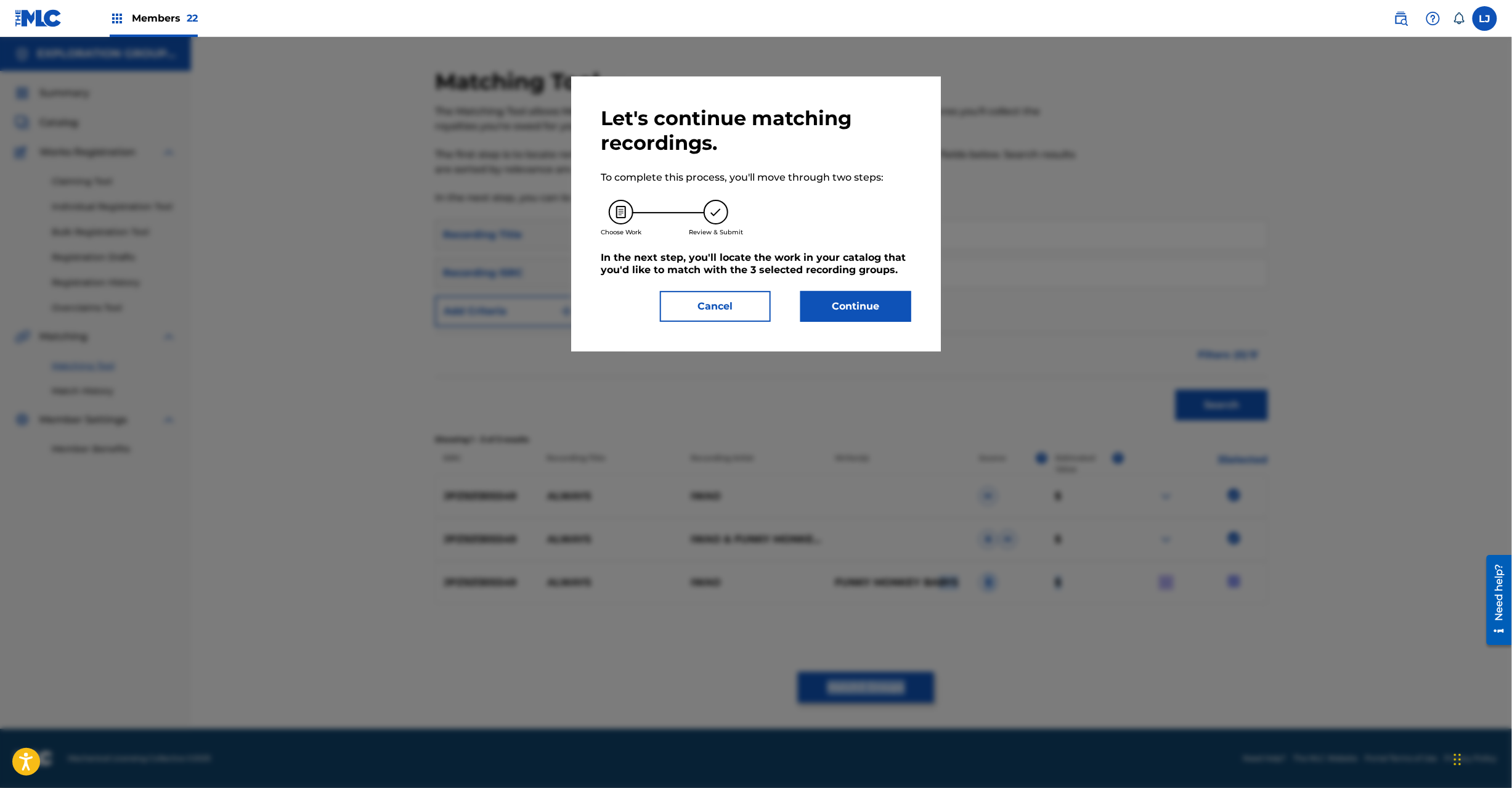
click at [860, 294] on button "Continue" at bounding box center [856, 306] width 111 height 31
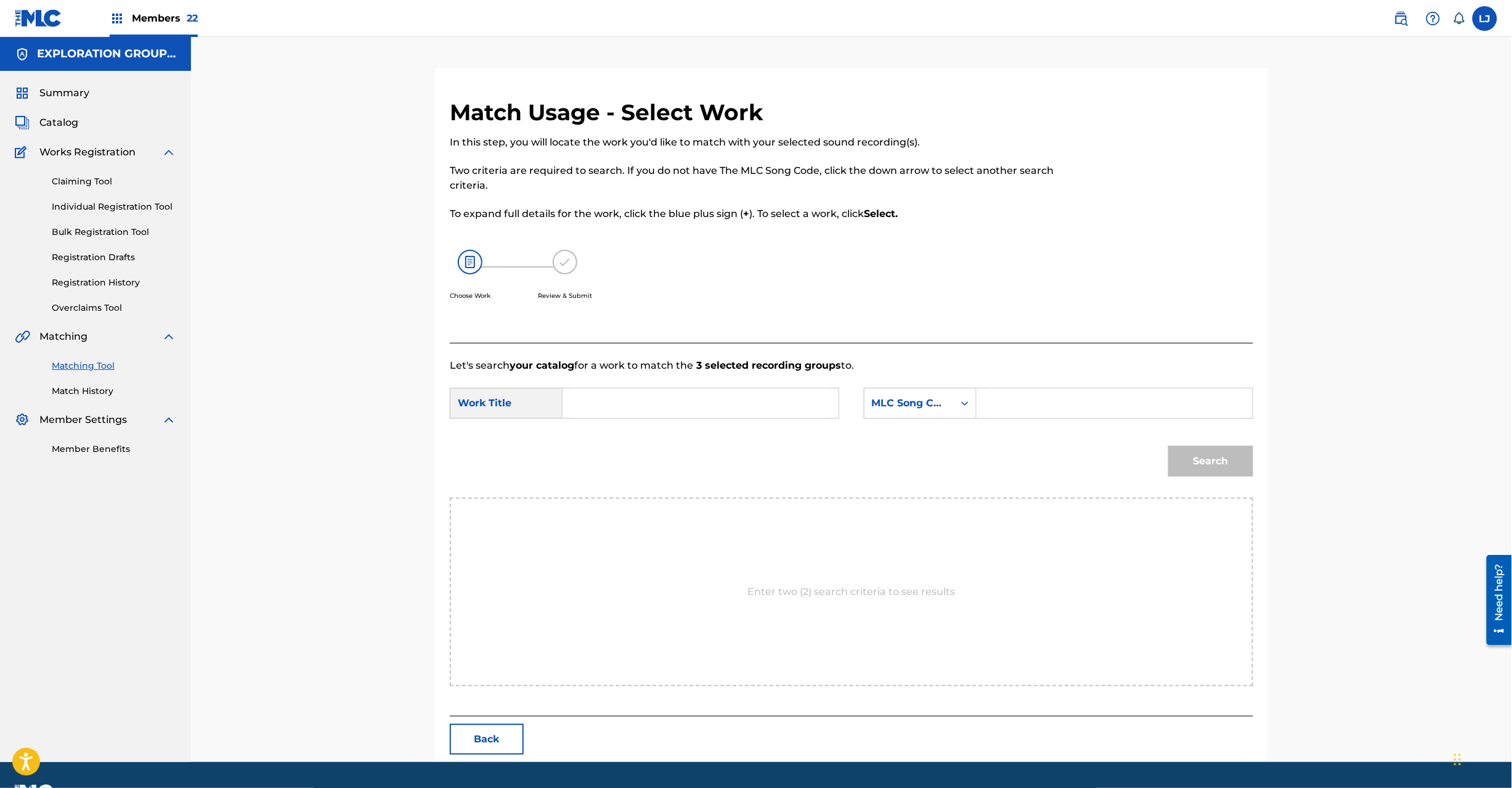
click at [688, 420] on div "SearchWithCriteria4c24456e-05c3-42be-80ad-99da2b73185d Work Title SearchWithCri…" at bounding box center [851, 406] width 803 height 38
click at [686, 408] on input "Search Form" at bounding box center [700, 403] width 255 height 30
paste input "Always AW3TTZ"
click at [660, 403] on input "Always AW3TTZ" at bounding box center [700, 403] width 255 height 30
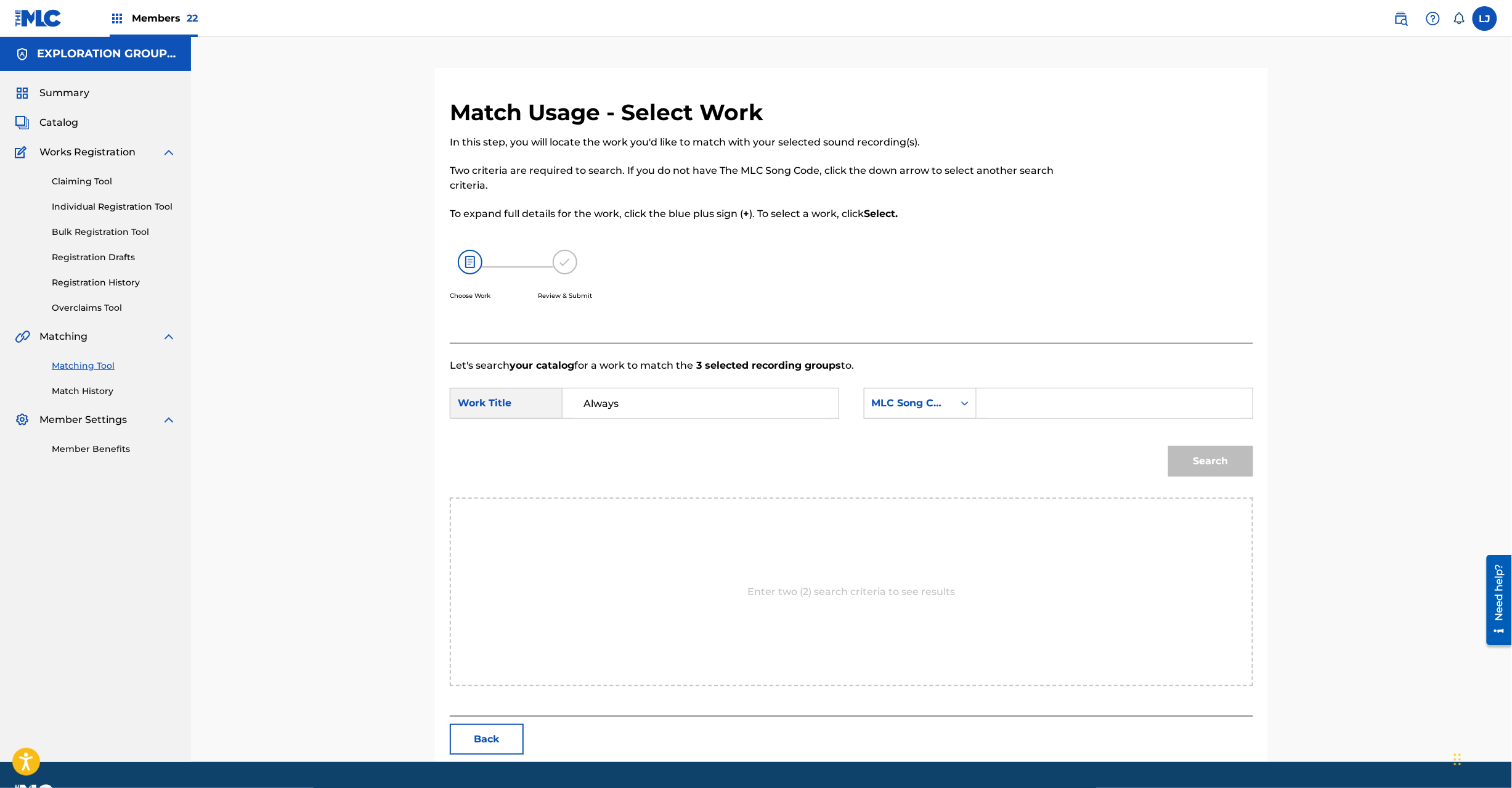
type input "Always"
click at [1156, 413] on input "Search Form" at bounding box center [1114, 403] width 255 height 30
paste input "AW3TTZ"
type input "AW3TTZ"
click at [1211, 449] on button "Search" at bounding box center [1211, 461] width 85 height 31
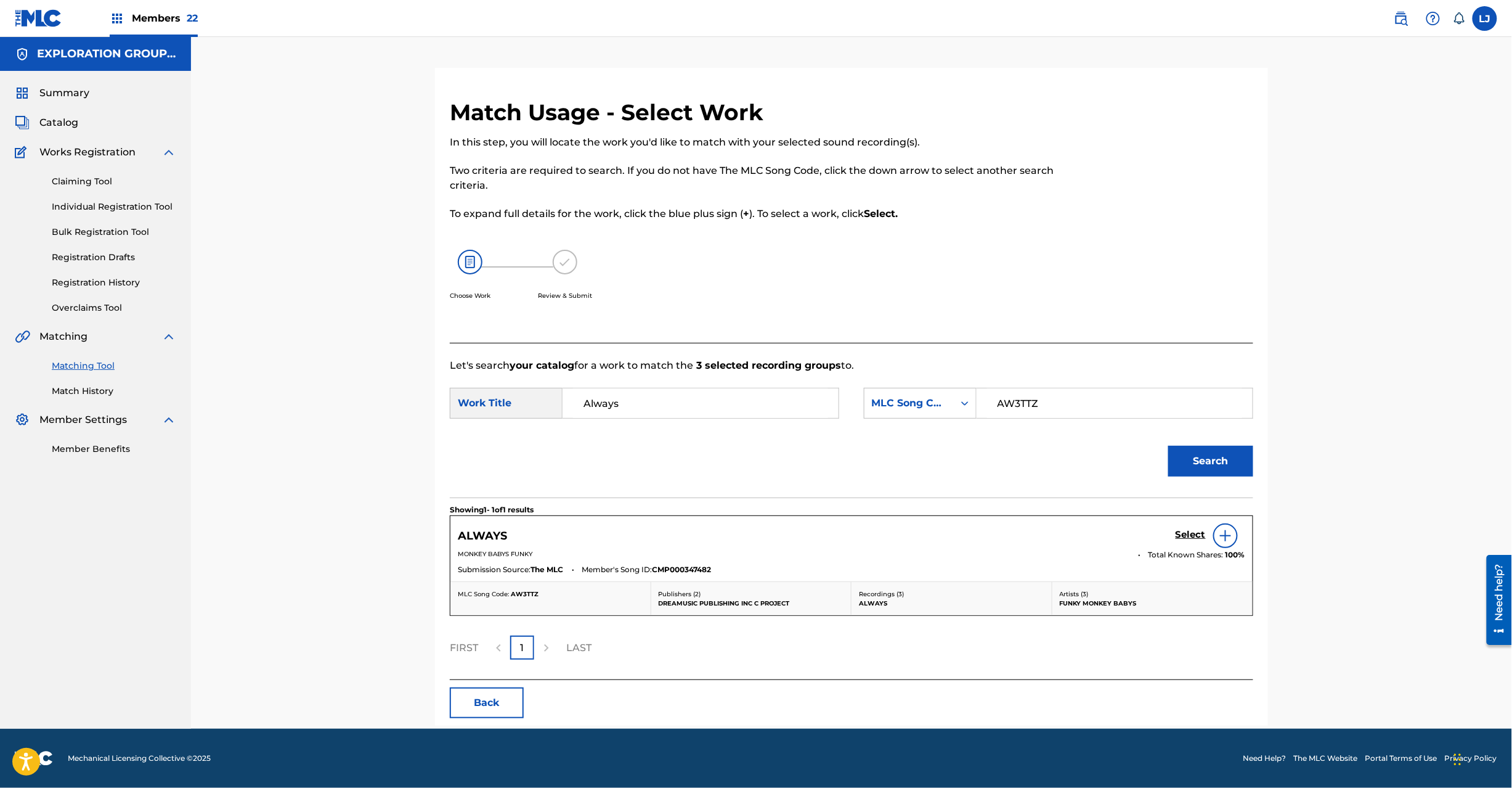
click at [1180, 535] on h5 "Select" at bounding box center [1191, 534] width 30 height 12
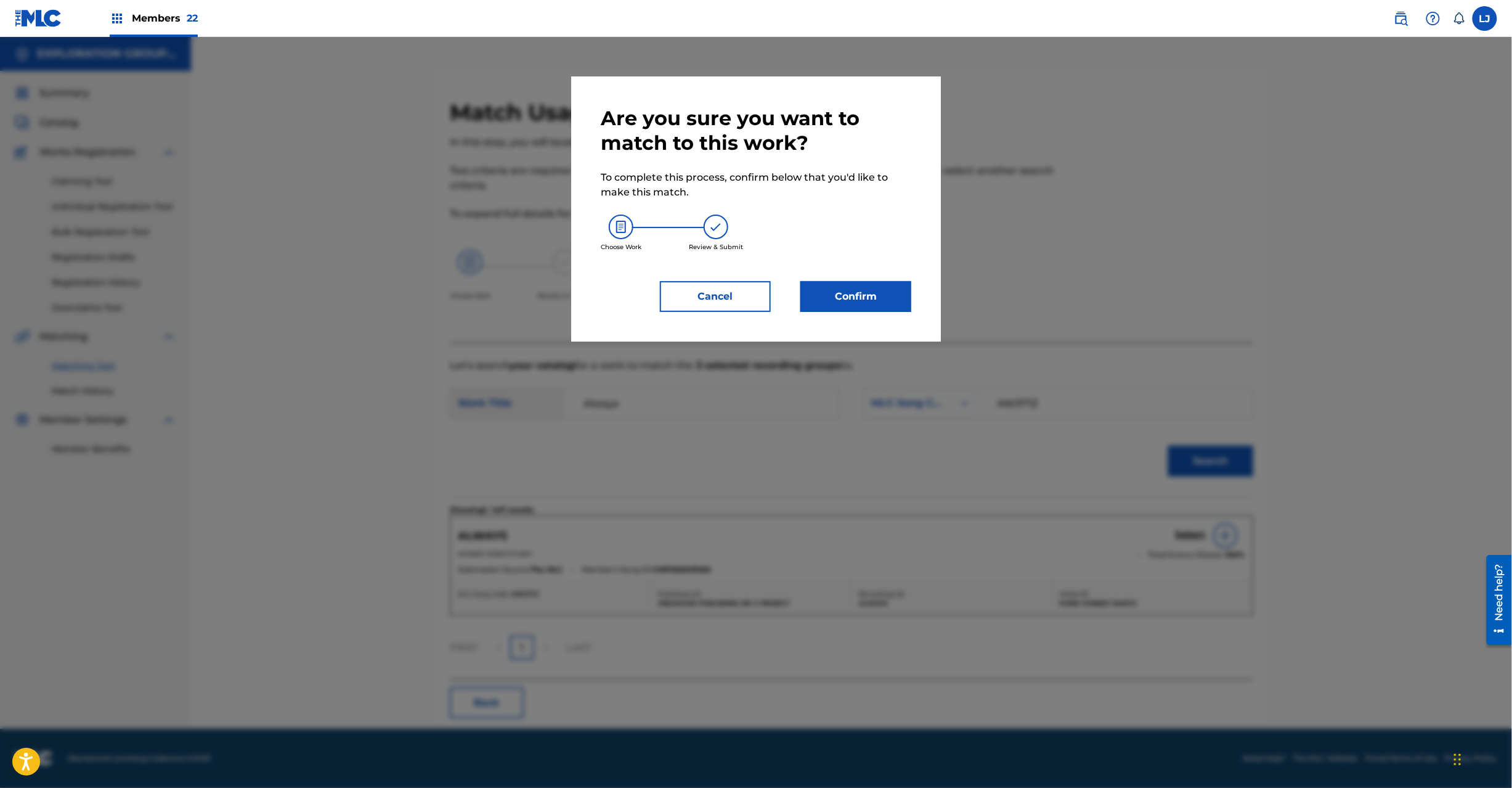
click at [849, 278] on div "Are you sure you want to match to this work? To complete this process, confirm …" at bounding box center [756, 209] width 311 height 206
click at [853, 291] on button "Confirm" at bounding box center [856, 296] width 111 height 31
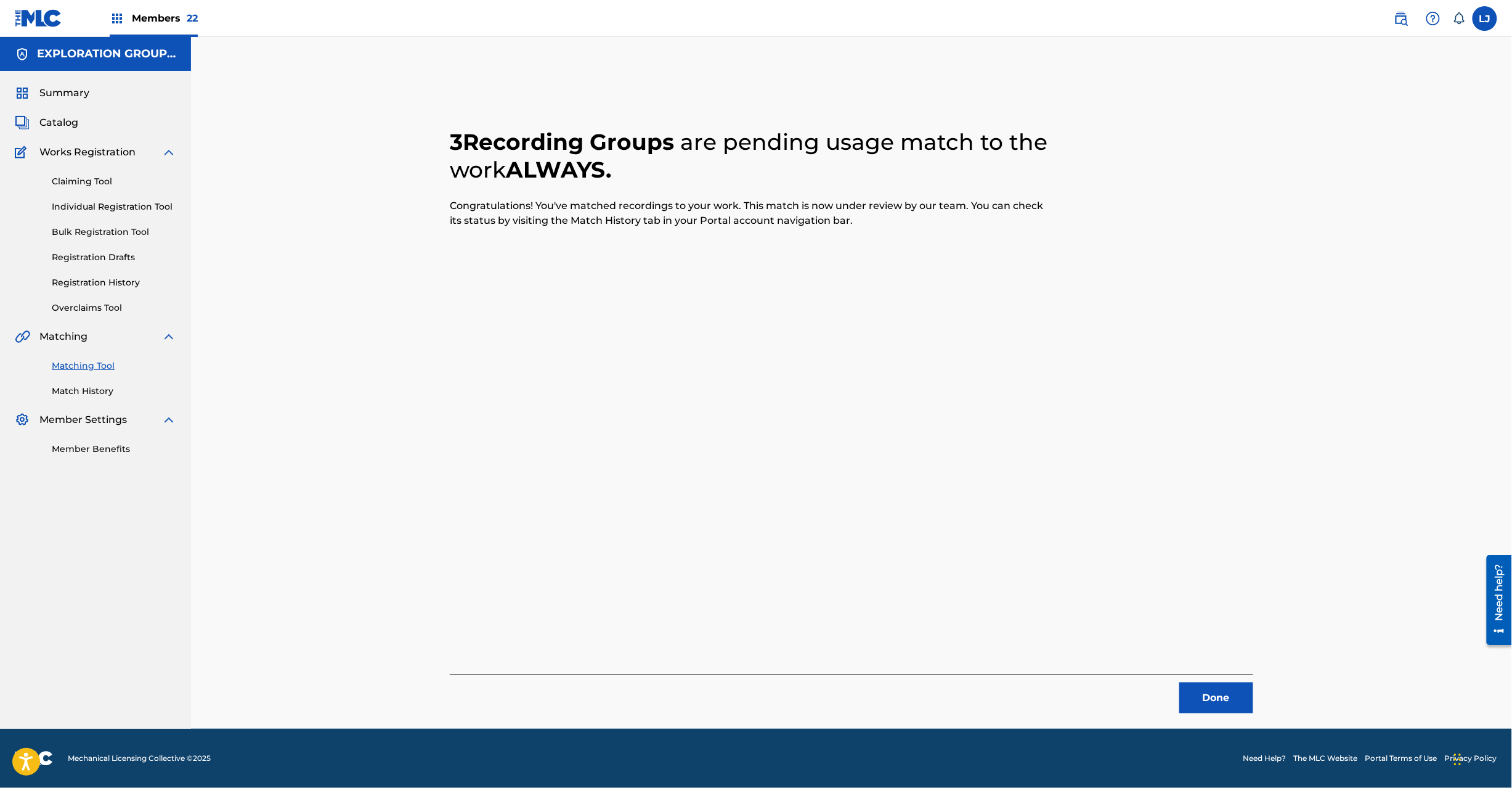
click at [1216, 701] on button "Done" at bounding box center [1216, 698] width 74 height 31
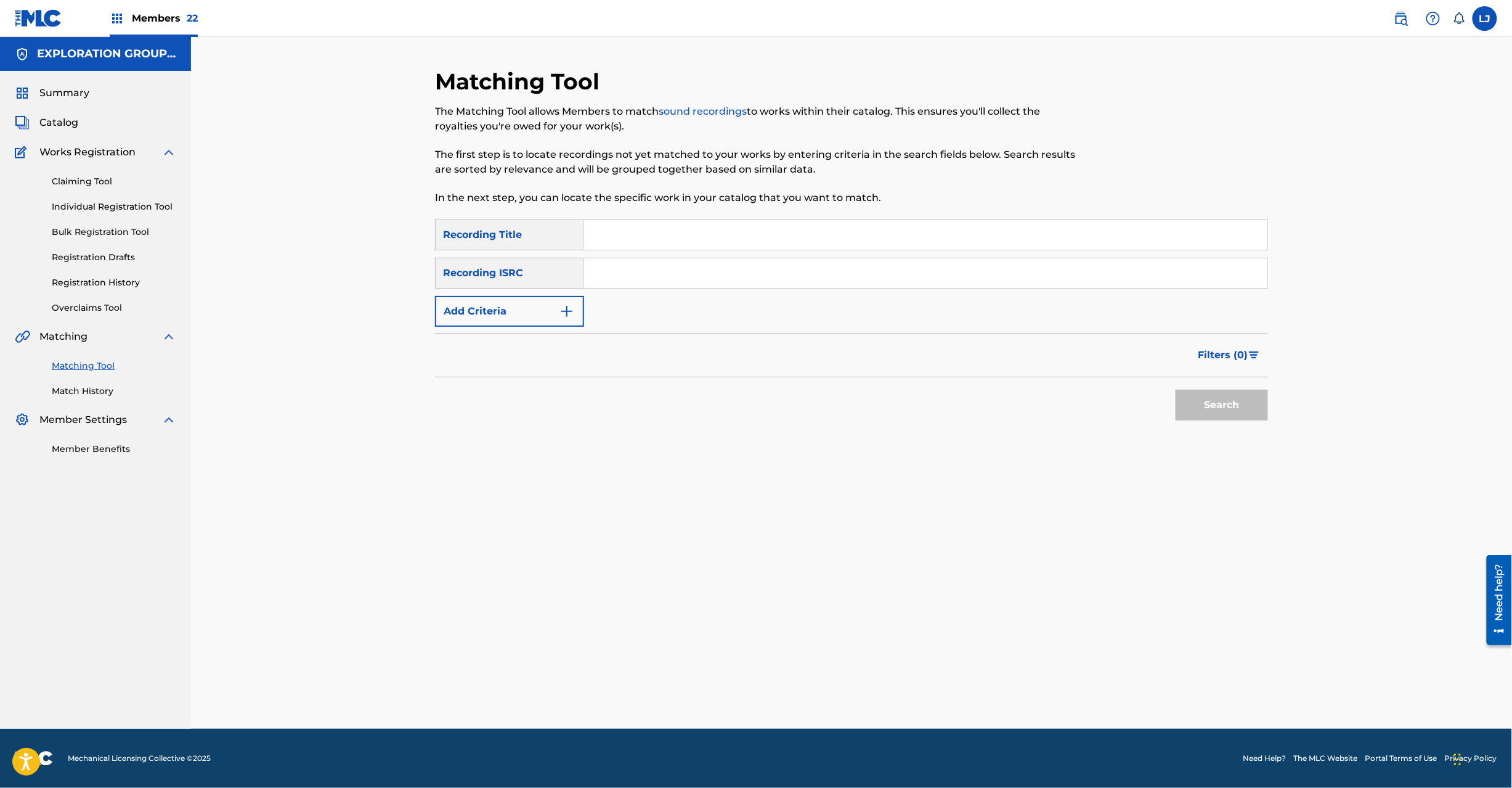
click at [705, 307] on div "SearchWithCriteriaf04f78ca-793c-44d9-8b20-fa4ad9699587 Recording Title SearchWi…" at bounding box center [851, 273] width 833 height 108
click at [708, 277] on input "Search Form" at bounding box center [926, 273] width 683 height 30
drag, startPoint x: 854, startPoint y: 245, endPoint x: 841, endPoint y: 272, distance: 30.0
click at [853, 252] on div "SearchWithCriteriaf04f78ca-793c-44d9-8b20-fa4ad9699587 Recording Title SearchWi…" at bounding box center [851, 273] width 833 height 108
click at [841, 272] on input "Search Form" at bounding box center [926, 273] width 683 height 30
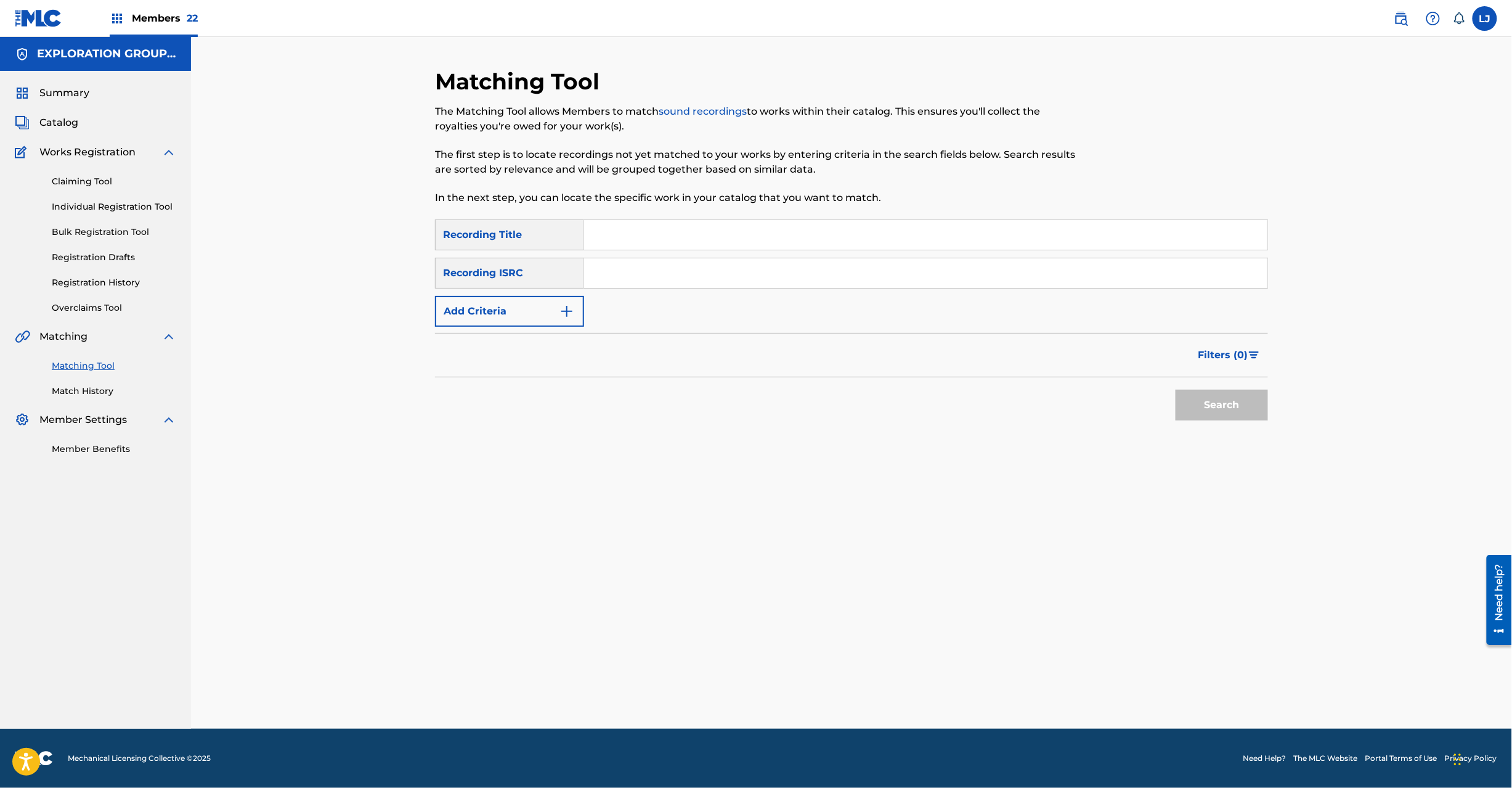
click at [878, 283] on input "Search Form" at bounding box center [926, 273] width 683 height 30
click at [629, 267] on input "Search Form" at bounding box center [926, 273] width 683 height 30
paste input "JPN900601180"
click at [1200, 393] on button "Search" at bounding box center [1222, 405] width 93 height 31
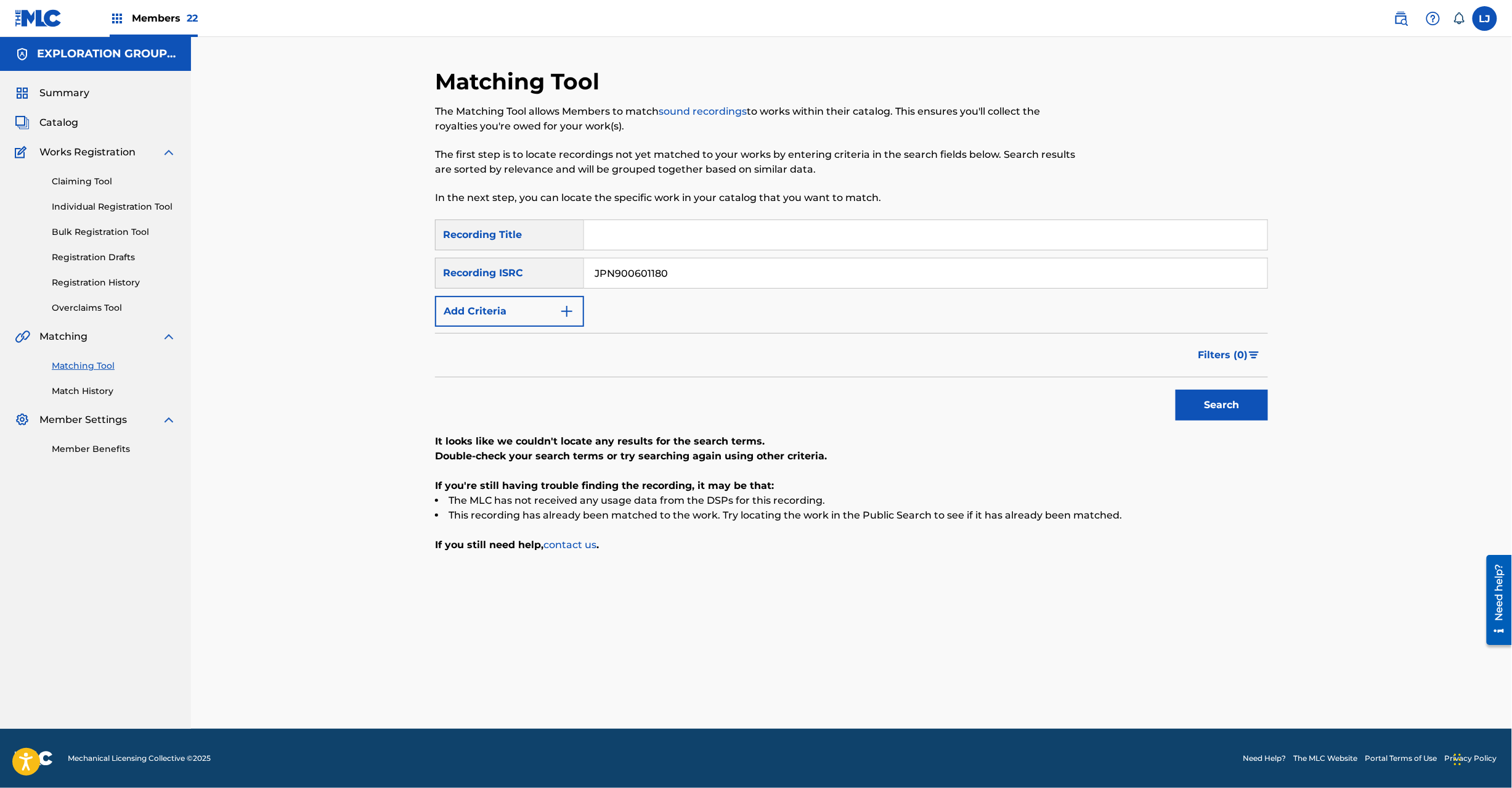
click at [630, 274] on input "JPN900601180" at bounding box center [926, 273] width 683 height 30
paste input "6"
type input "JPN900601160"
click at [1196, 385] on div "Search" at bounding box center [1219, 401] width 99 height 49
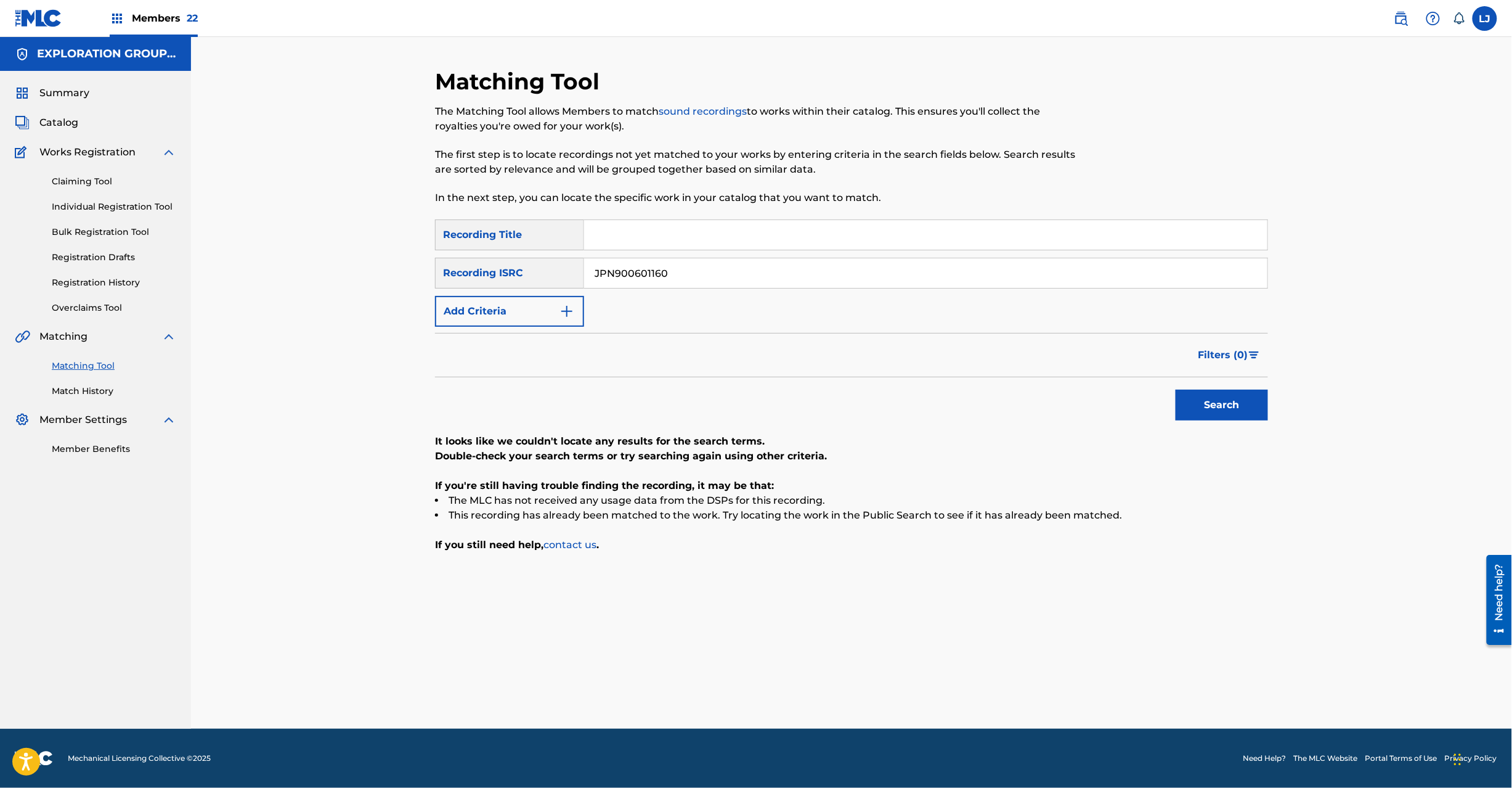
click at [1196, 411] on button "Search" at bounding box center [1222, 405] width 93 height 31
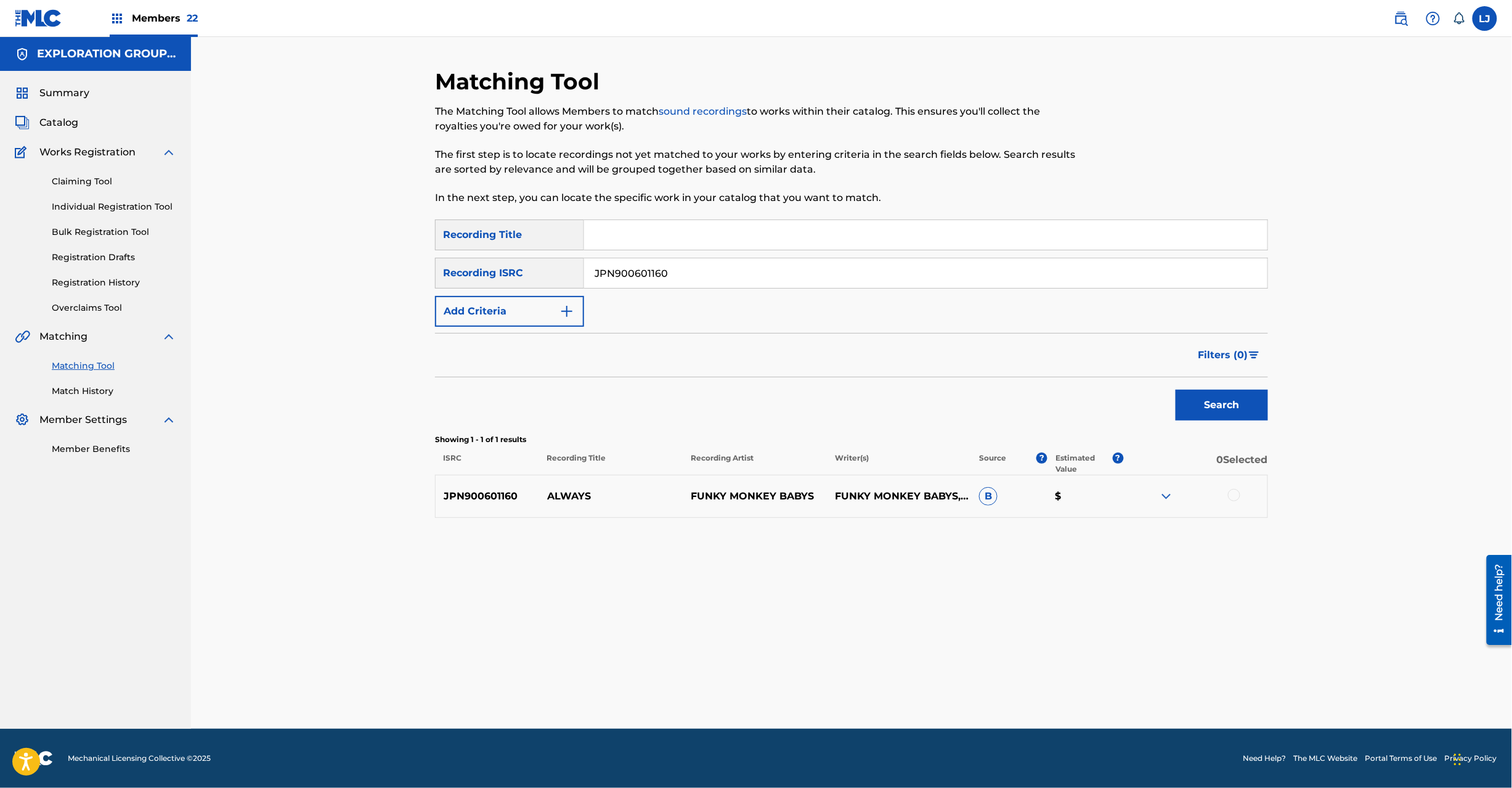
click at [1236, 497] on div at bounding box center [1234, 495] width 12 height 12
click at [837, 683] on button "Match 1 Group" at bounding box center [866, 687] width 136 height 31
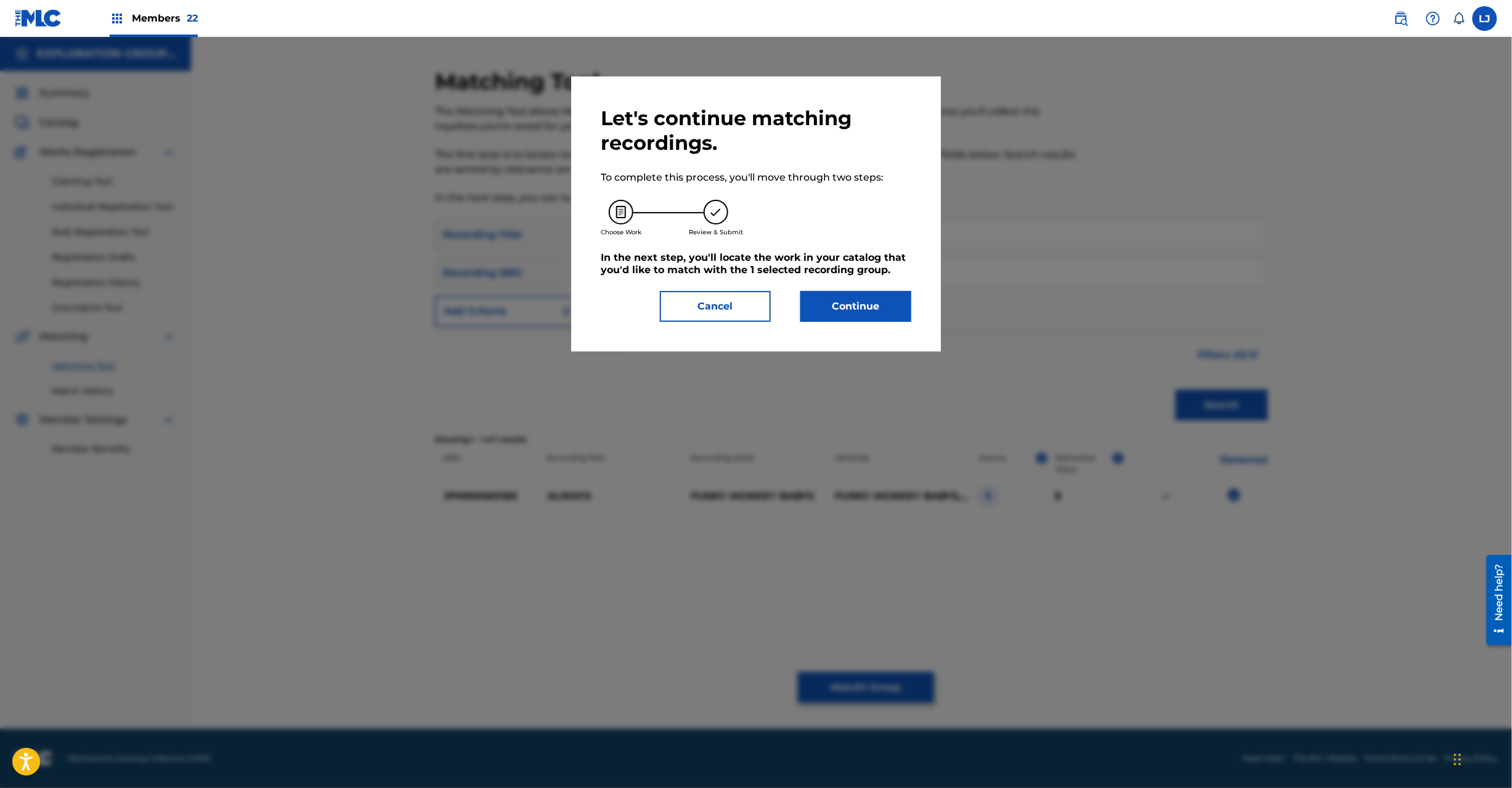
click at [837, 309] on button "Continue" at bounding box center [856, 306] width 111 height 31
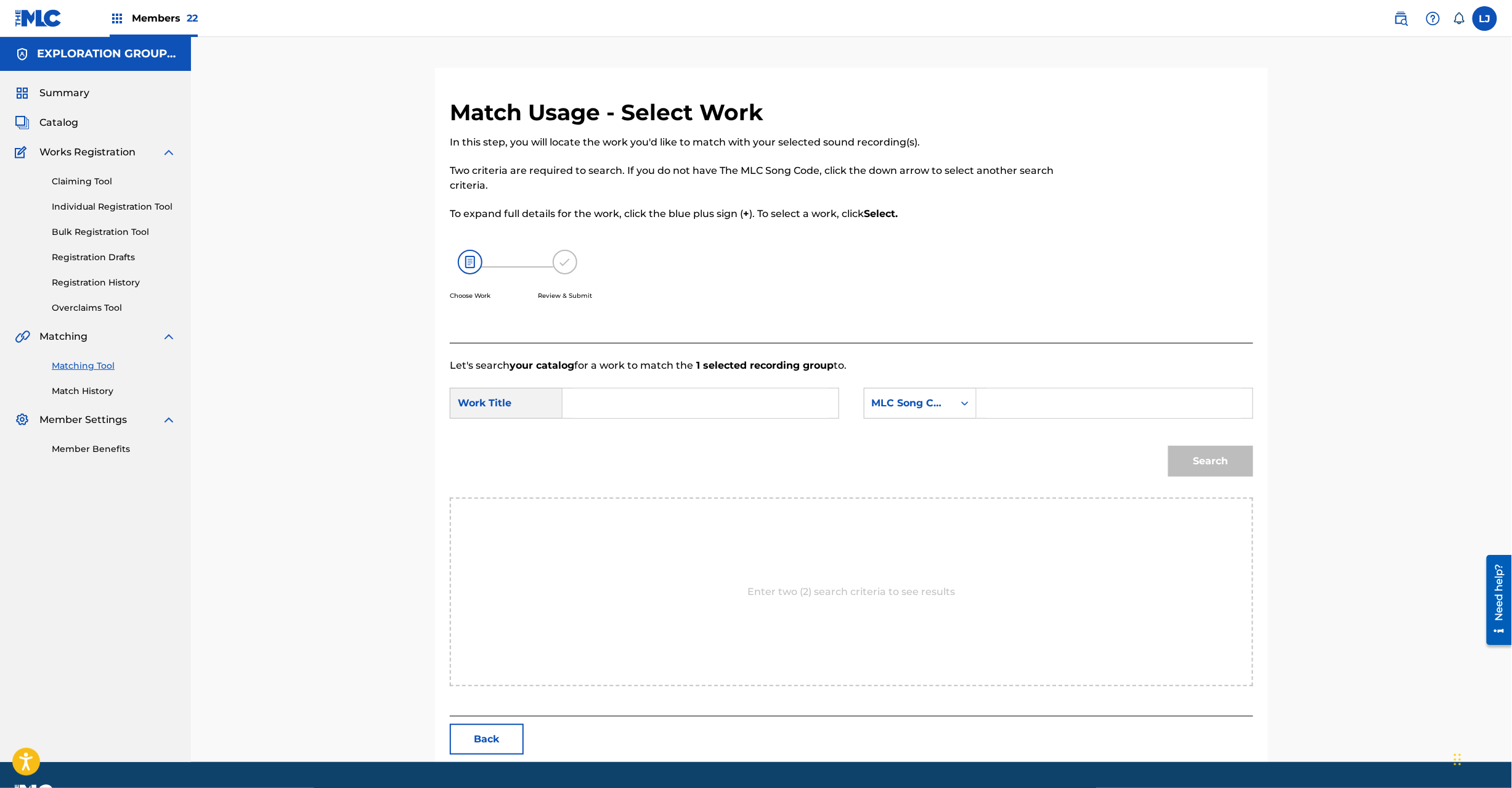
click at [613, 387] on form "SearchWithCriteria4c24456e-05c3-42be-80ad-99da2b73185d Work Title SearchWithCri…" at bounding box center [851, 435] width 803 height 124
click at [624, 398] on input "Search Form" at bounding box center [700, 403] width 255 height 30
paste input "Always AW3TTZ"
click at [688, 403] on input "Always AW3TTZ" at bounding box center [700, 403] width 255 height 30
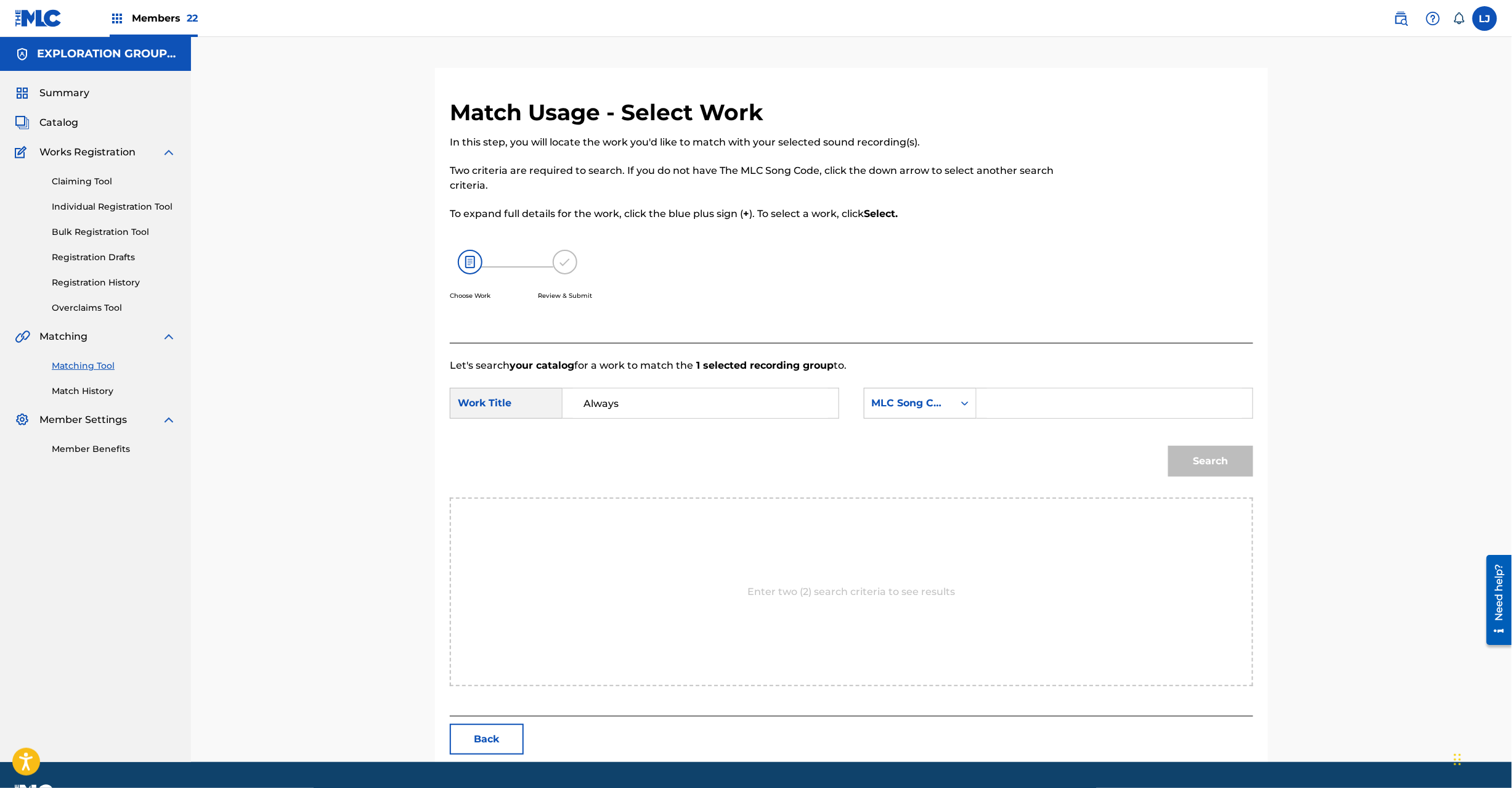
type input "Always"
click at [1031, 403] on input "Search Form" at bounding box center [1114, 403] width 255 height 30
paste input "AW3TTZ"
type input "AW3TTZ"
click at [1191, 457] on button "Search" at bounding box center [1211, 461] width 85 height 31
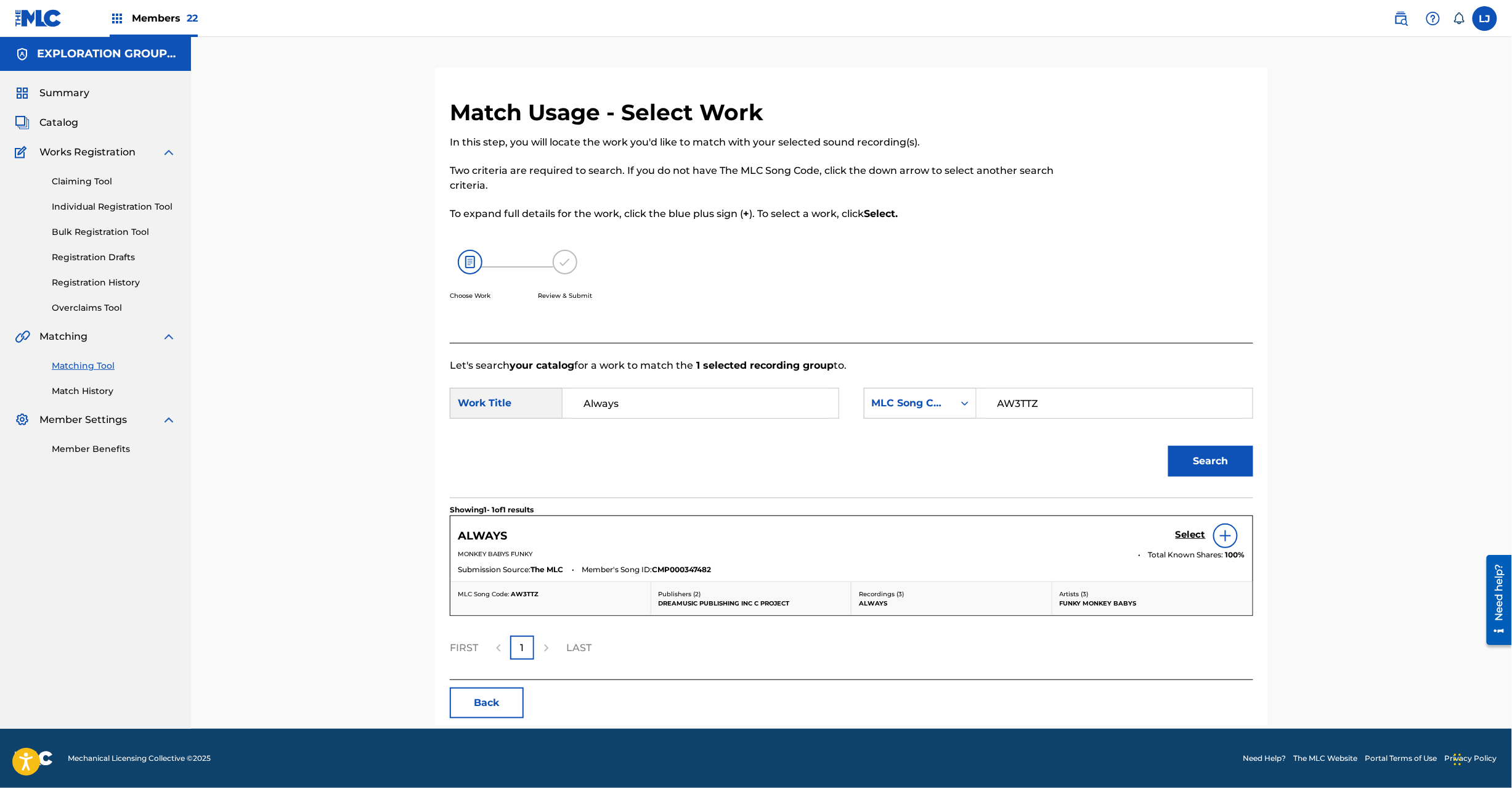
click at [1182, 533] on h5 "Select" at bounding box center [1191, 534] width 30 height 12
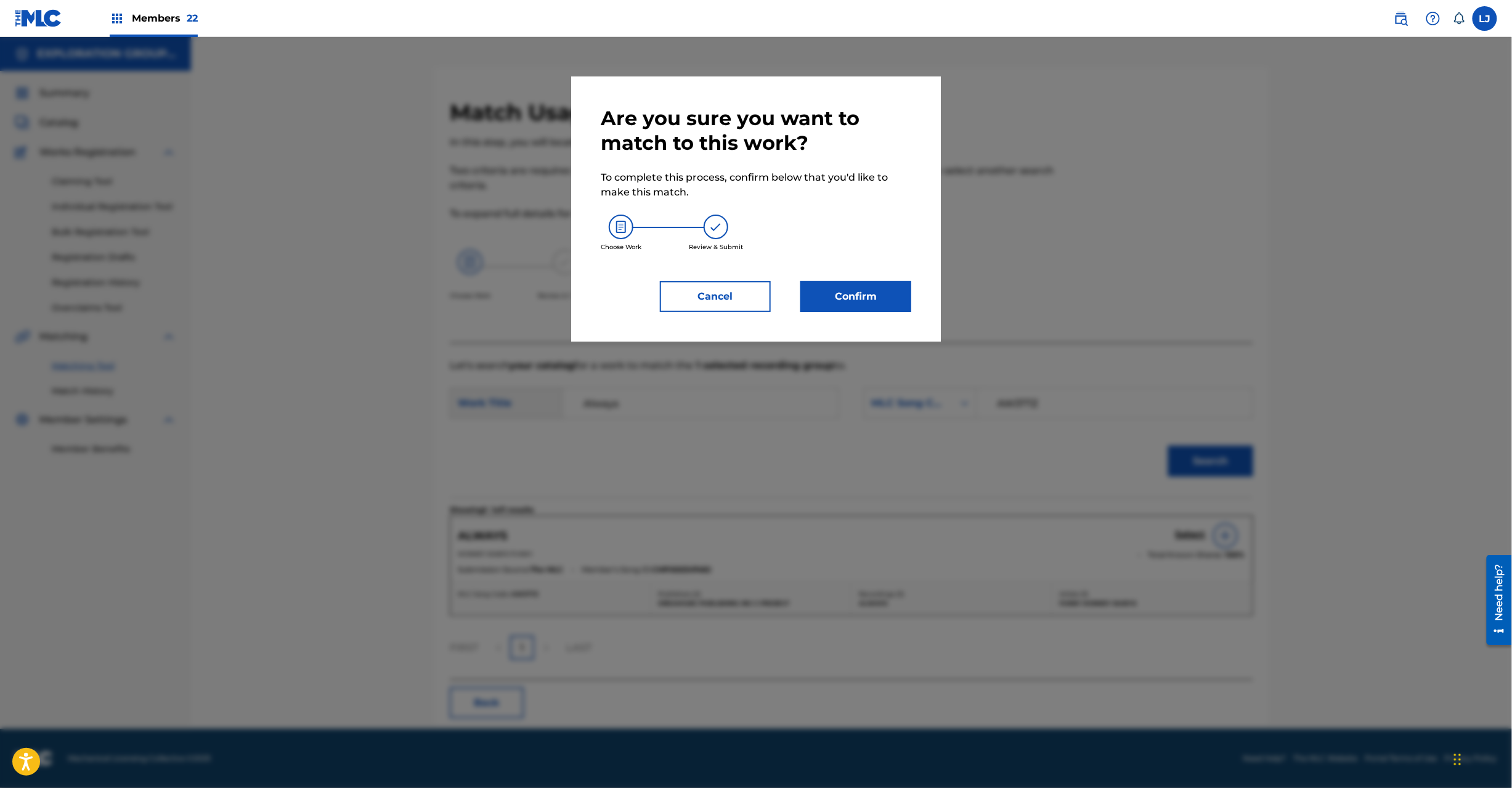
click at [828, 301] on button "Confirm" at bounding box center [856, 296] width 111 height 31
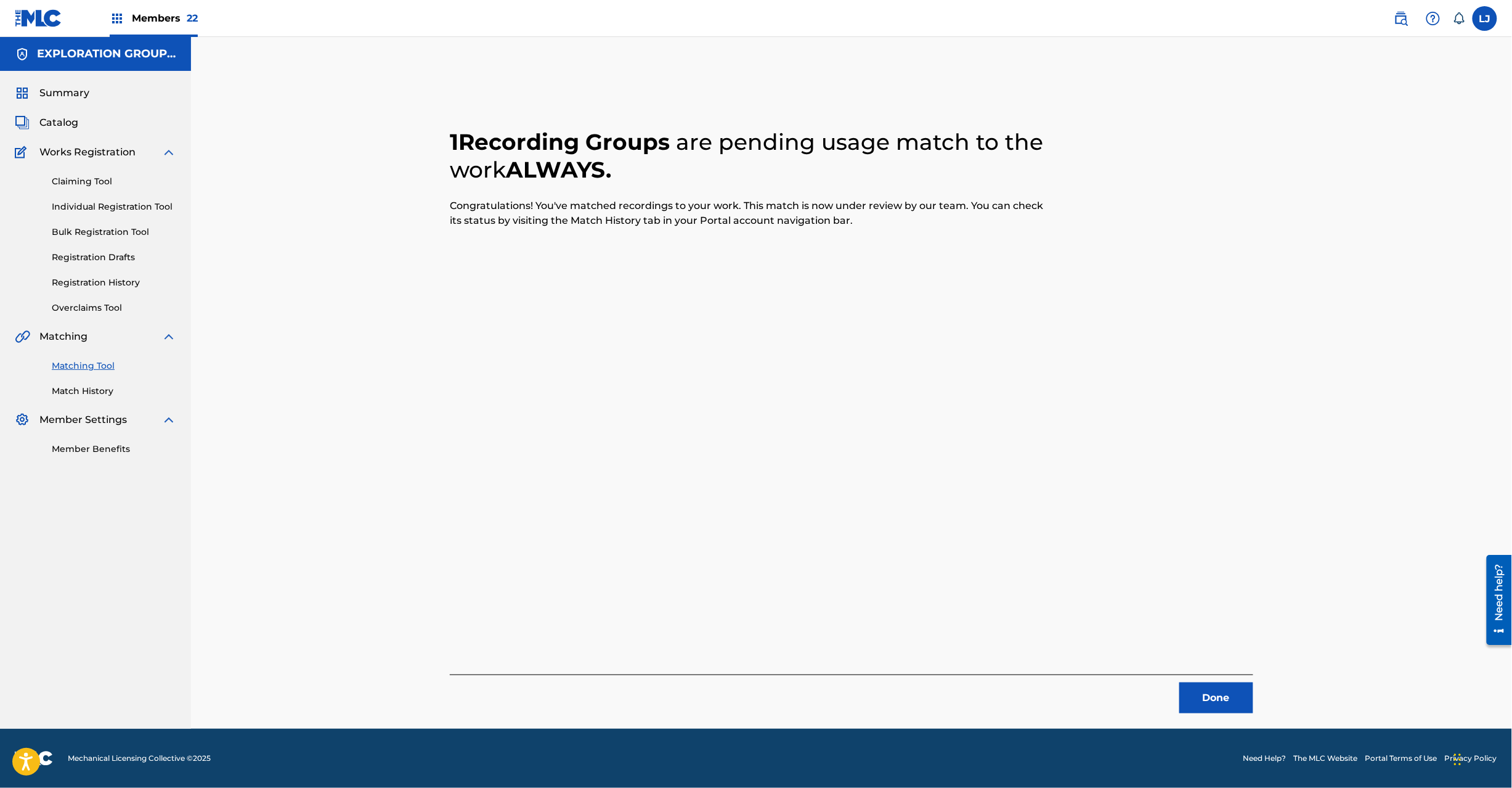
drag, startPoint x: 1241, startPoint y: 696, endPoint x: 1211, endPoint y: 699, distance: 30.1
click at [1211, 699] on button "Done" at bounding box center [1216, 698] width 74 height 31
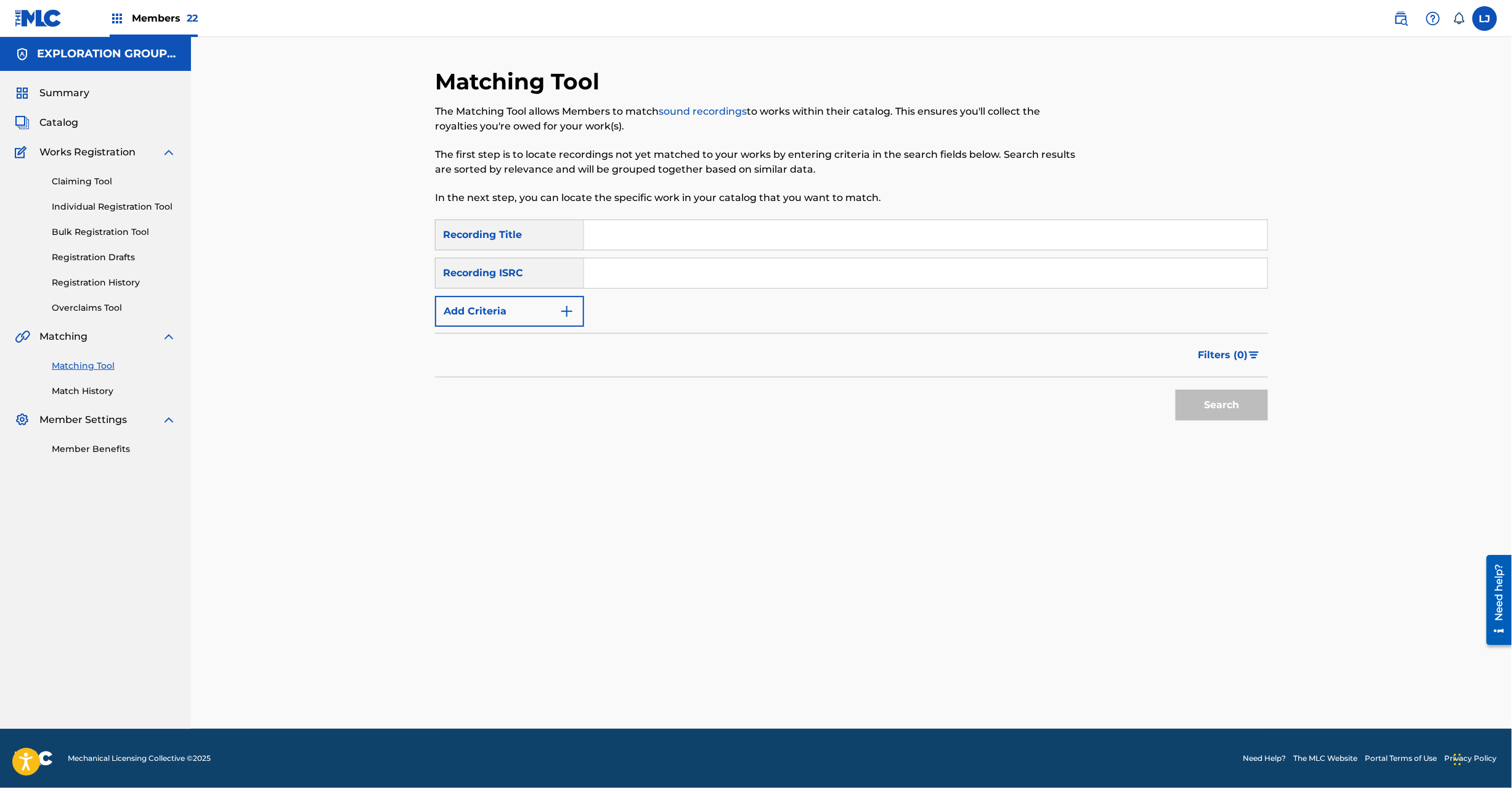
click at [1210, 699] on div "Matching Tool The Matching Tool allows Members to match sound recordings to wor…" at bounding box center [851, 398] width 833 height 661
click at [614, 258] on div "Search Form" at bounding box center [926, 273] width 684 height 31
click at [668, 273] on input "Search Form" at bounding box center [926, 273] width 683 height 30
paste input "JPN982200970"
click at [1264, 405] on button "Search" at bounding box center [1222, 405] width 93 height 31
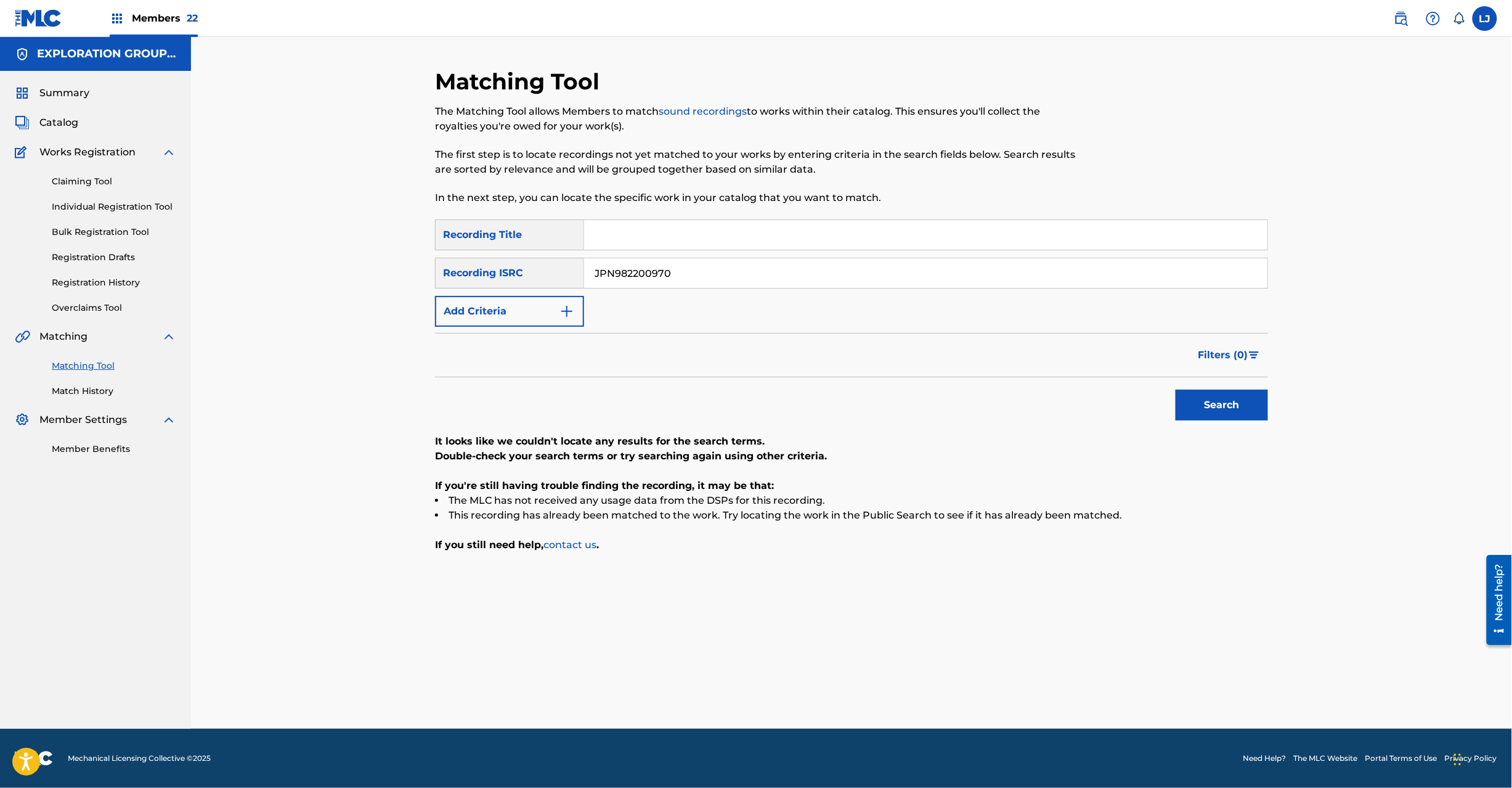
click at [720, 269] on input "JPN982200970" at bounding box center [926, 273] width 683 height 30
paste input "0130121"
click at [720, 269] on input "JPN982200970" at bounding box center [926, 273] width 683 height 30
click at [1188, 405] on button "Search" at bounding box center [1222, 405] width 93 height 31
click at [765, 265] on input "JPN901301210" at bounding box center [926, 273] width 683 height 30
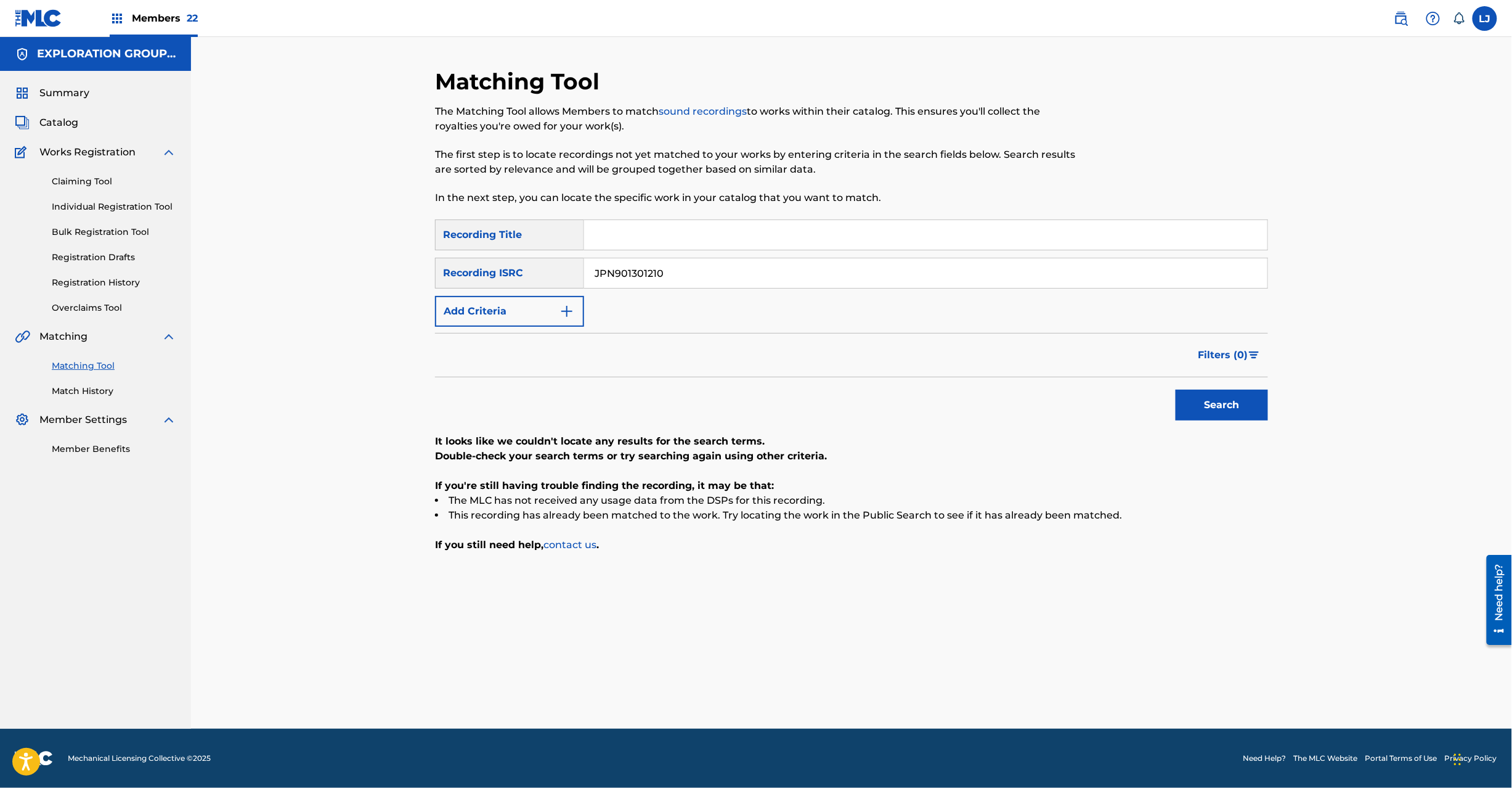
click at [765, 265] on input "JPN901301210" at bounding box center [926, 273] width 683 height 30
paste input "060119"
click at [1230, 398] on button "Search" at bounding box center [1222, 405] width 93 height 31
click at [688, 262] on input "JPN900601190" at bounding box center [926, 273] width 683 height 30
click at [691, 262] on input "JPN900601190" at bounding box center [926, 273] width 683 height 30
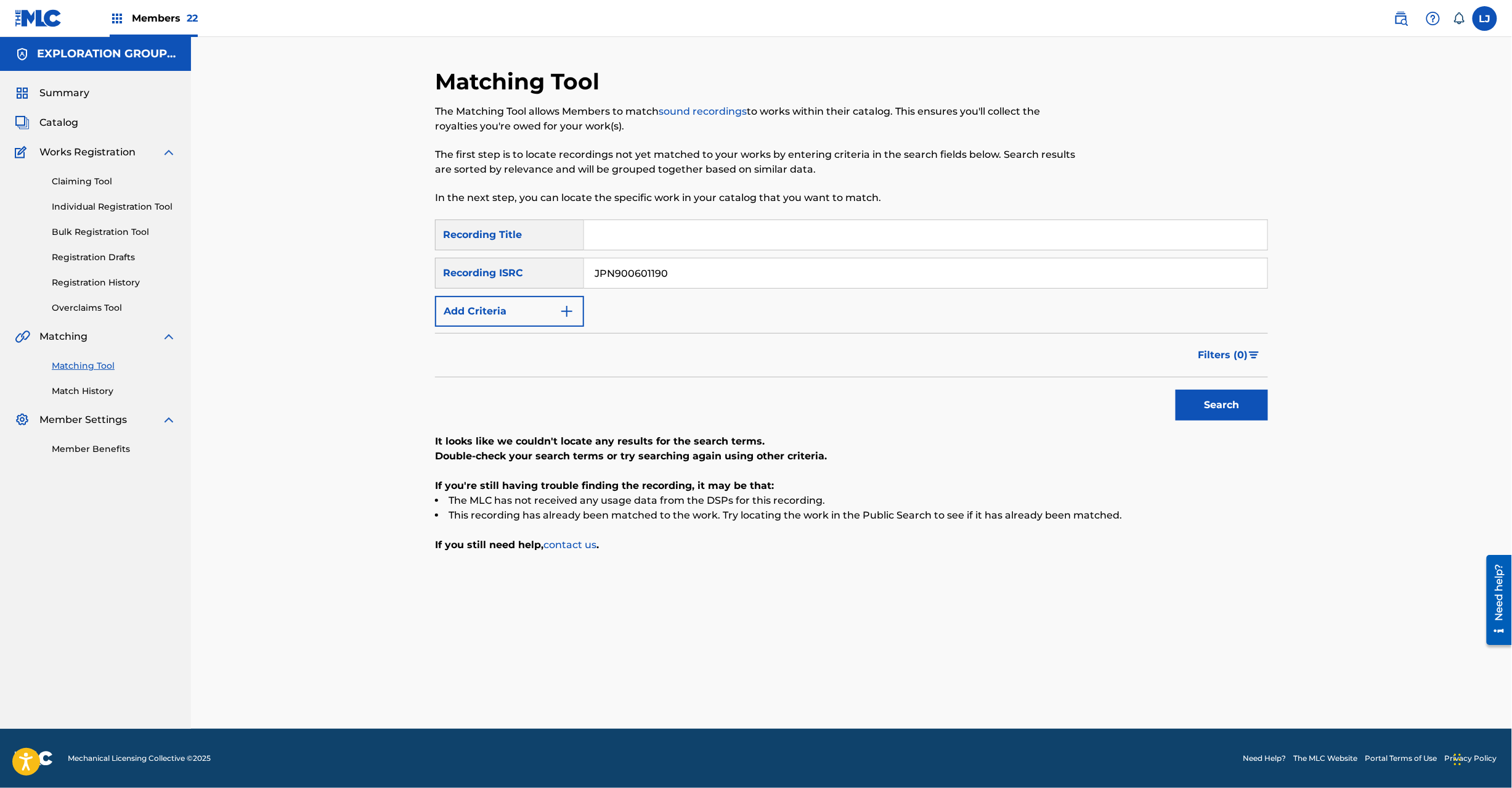
paste input "JPN900601170"
click at [693, 264] on input "JPN900601190JPN900601170" at bounding box center [926, 273] width 683 height 30
paste input "JPN900601170"
drag, startPoint x: 849, startPoint y: 281, endPoint x: 344, endPoint y: 290, distance: 505.1
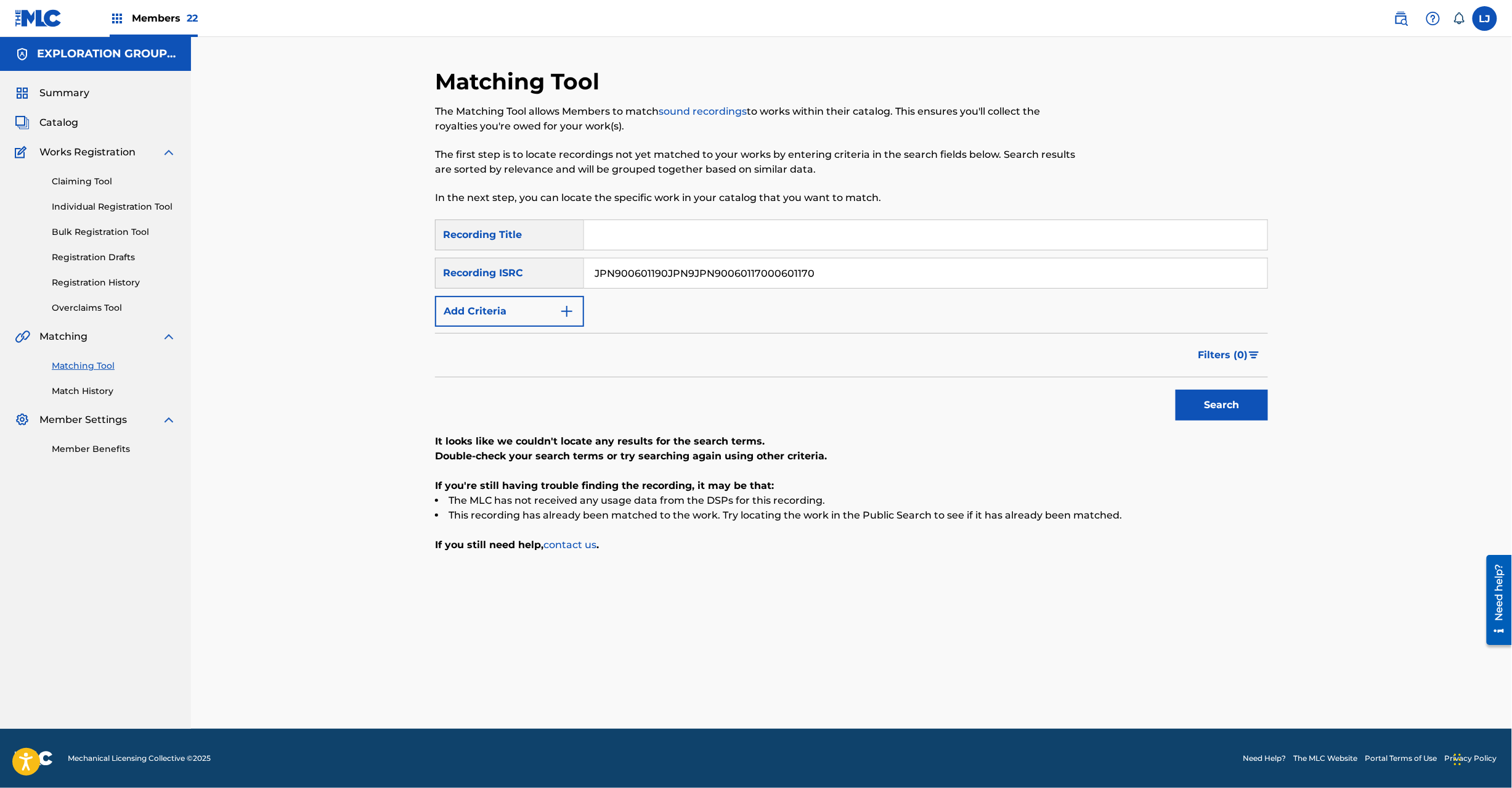
click at [344, 290] on div "Matching Tool The Matching Tool allows Members to match sound recordings to wor…" at bounding box center [851, 383] width 1321 height 692
paste input "Search Form"
type input "JPN900601170"
click at [1203, 405] on button "Search" at bounding box center [1222, 405] width 93 height 31
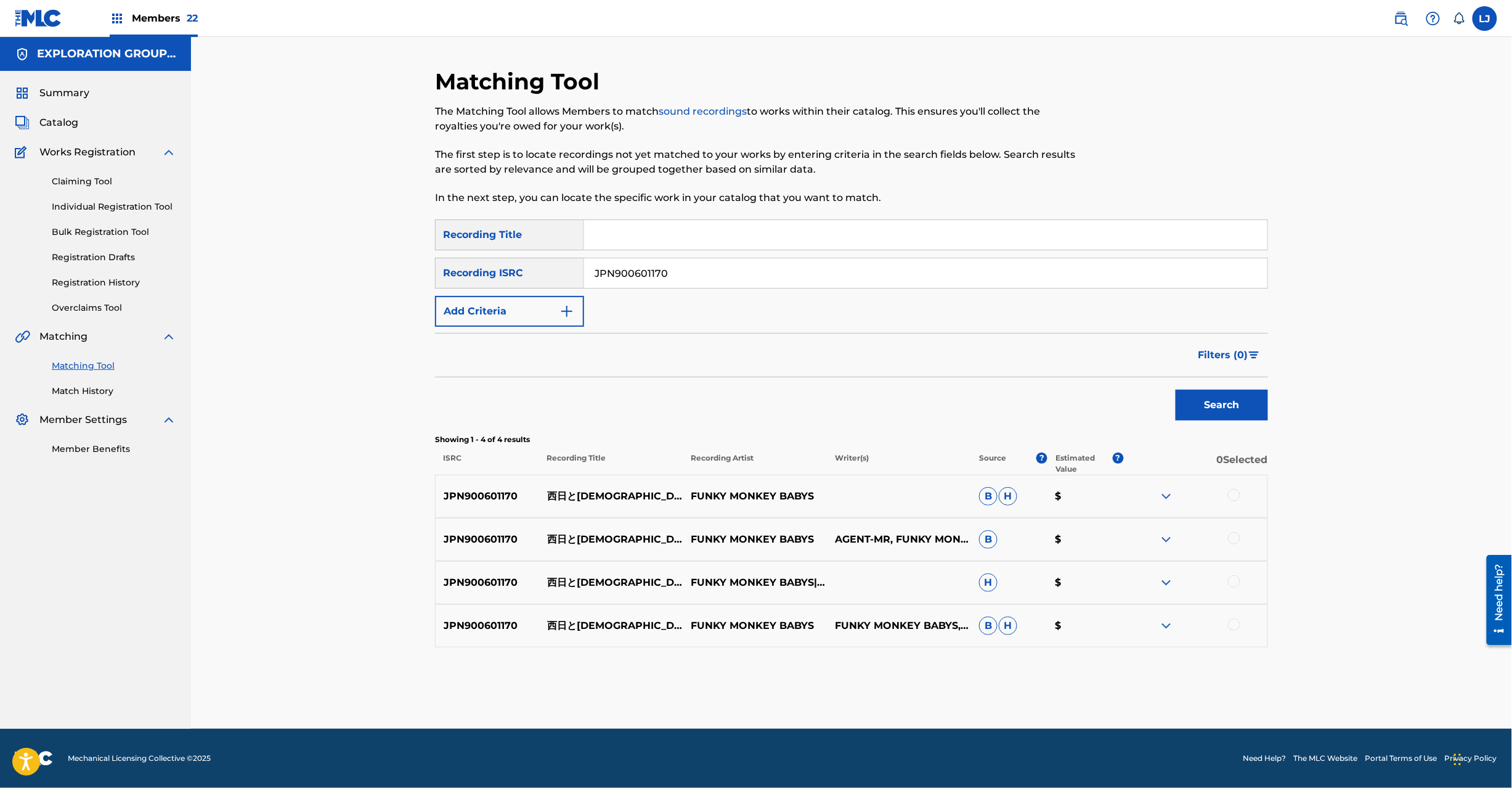
click at [563, 489] on p "西日と[DEMOGRAPHIC_DATA]" at bounding box center [611, 497] width 144 height 15
click at [604, 495] on p "西日と[DEMOGRAPHIC_DATA]" at bounding box center [611, 497] width 144 height 15
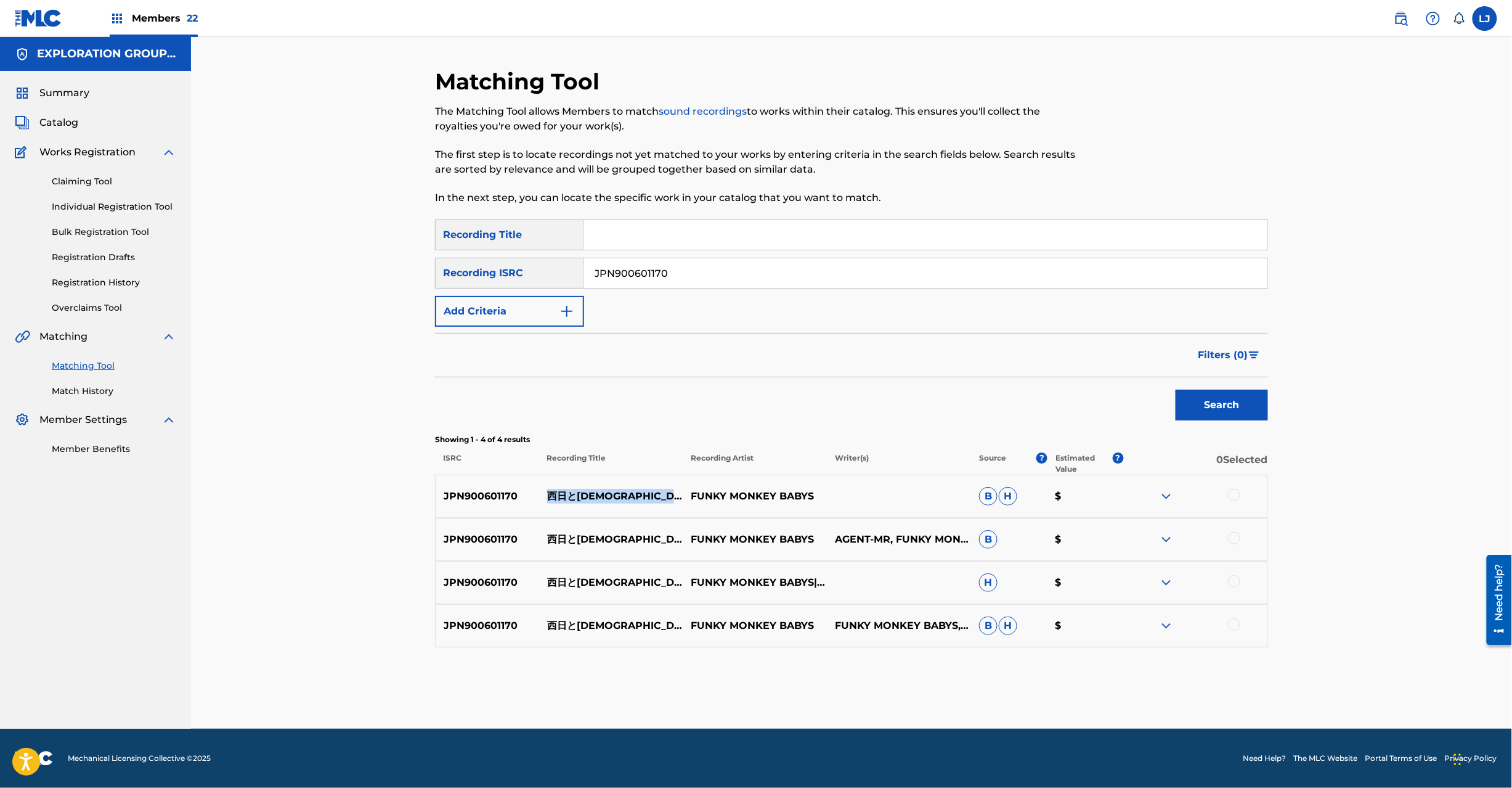
click at [603, 495] on p "西日と[DEMOGRAPHIC_DATA]" at bounding box center [611, 497] width 144 height 15
drag, startPoint x: 1231, startPoint y: 494, endPoint x: 1233, endPoint y: 533, distance: 39.1
click at [1231, 496] on div at bounding box center [1234, 495] width 12 height 12
click at [1235, 538] on div at bounding box center [1234, 538] width 12 height 12
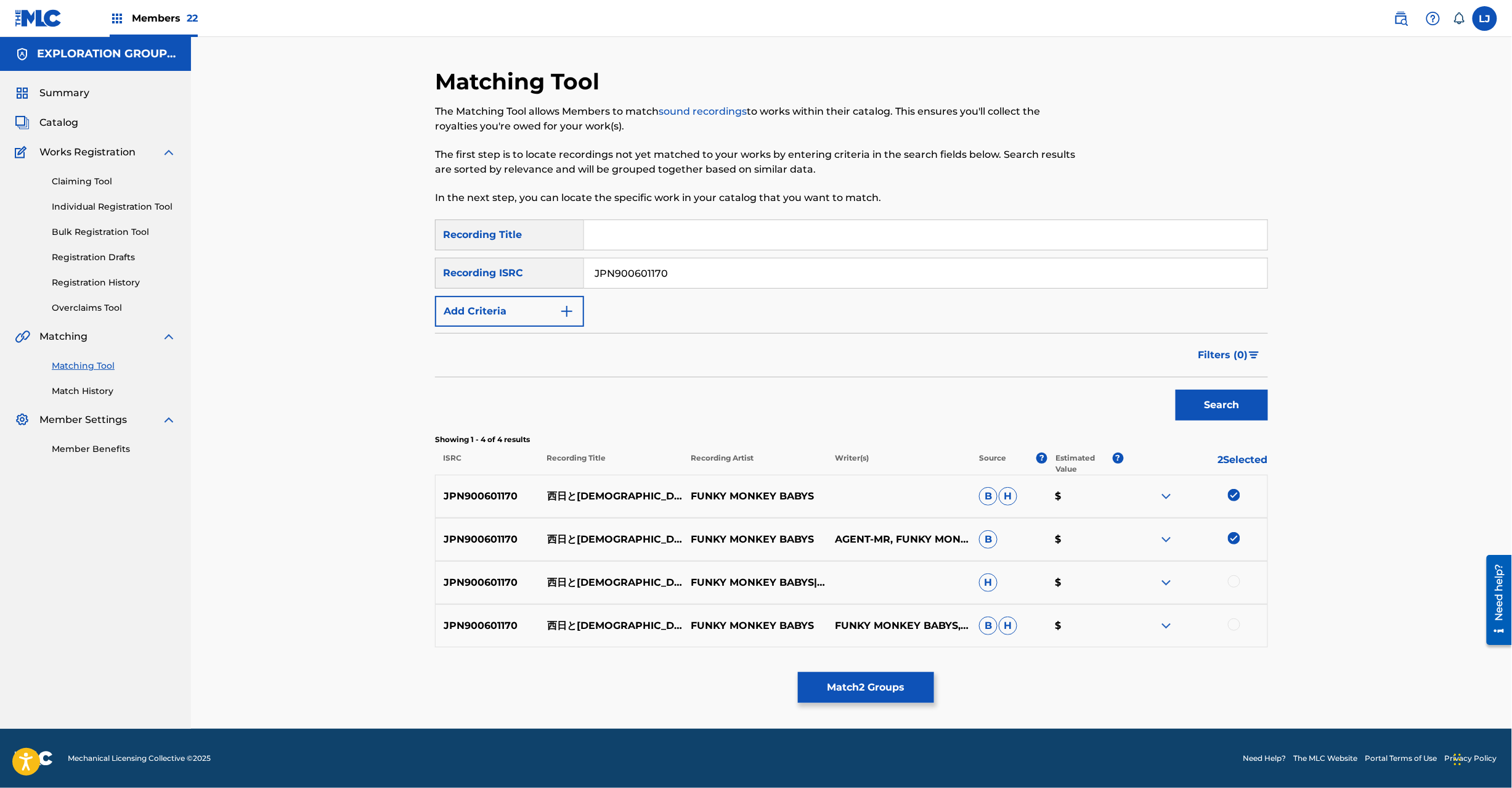
click at [1235, 580] on div at bounding box center [1234, 581] width 12 height 12
click at [1233, 629] on div at bounding box center [1234, 625] width 12 height 12
click at [888, 694] on button "Match 4 Groups" at bounding box center [866, 687] width 136 height 31
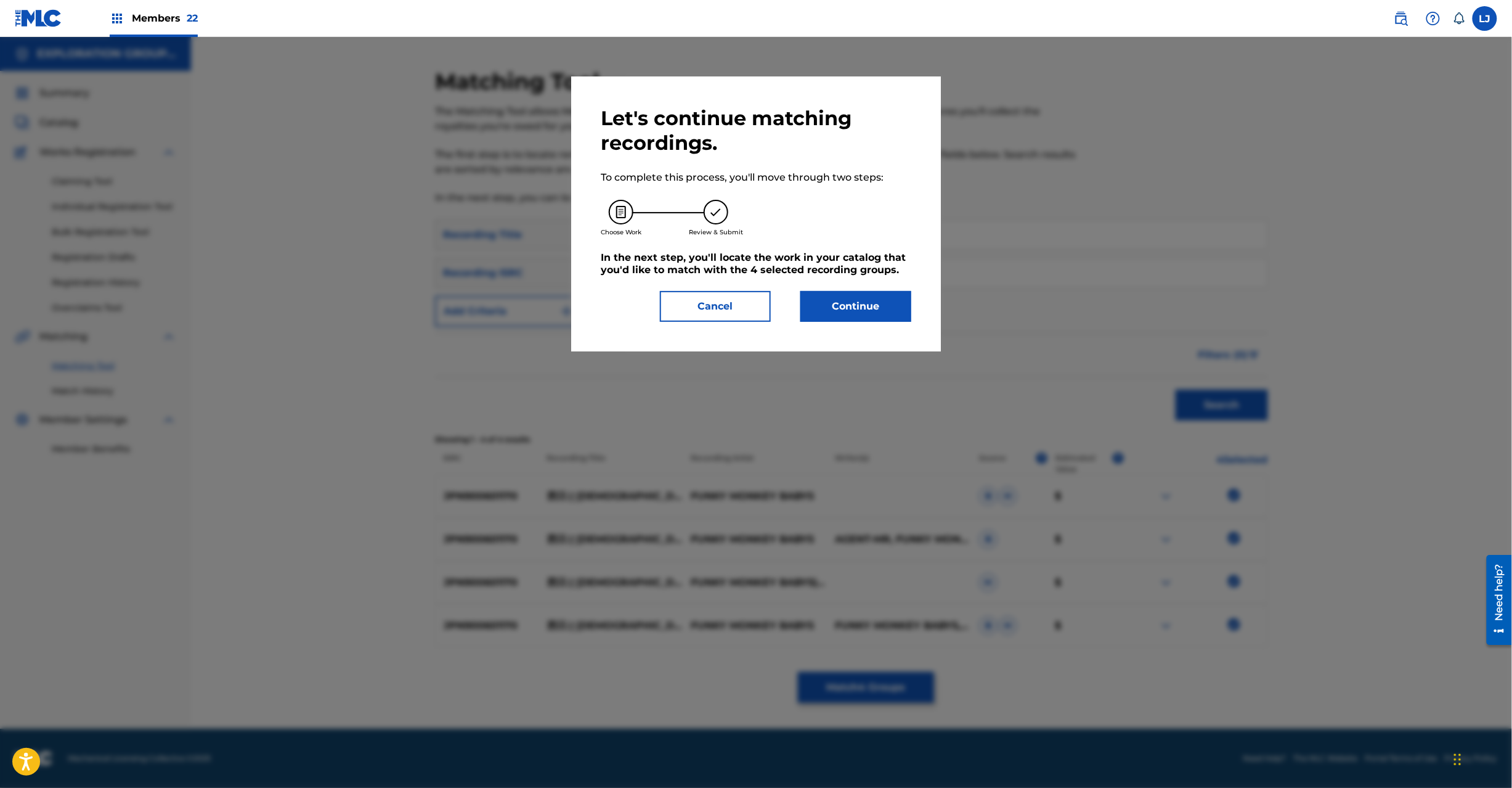
click at [885, 303] on button "Continue" at bounding box center [856, 306] width 111 height 31
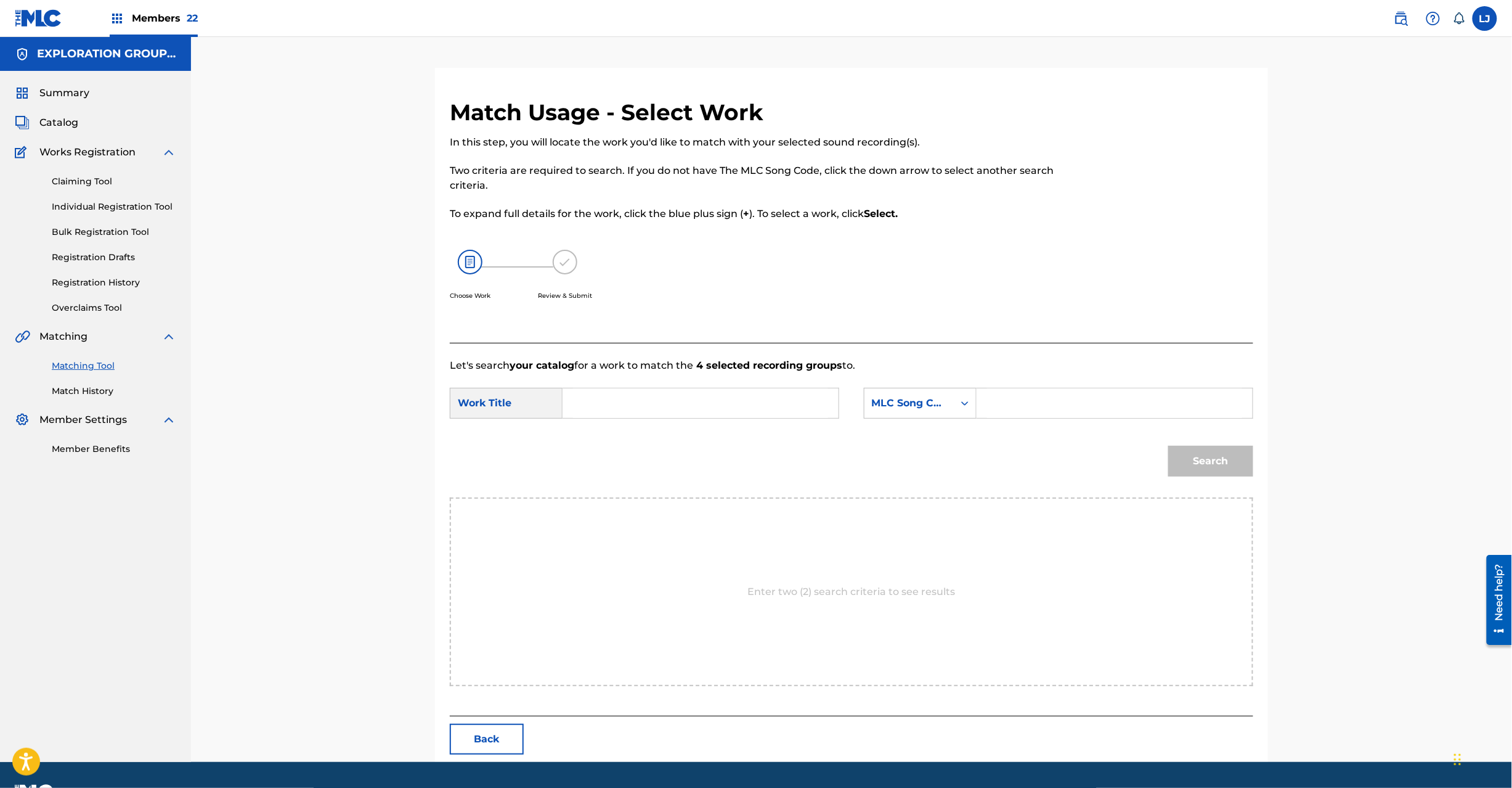
click at [776, 405] on input "Search Form" at bounding box center [700, 403] width 255 height 30
paste input "Nishibito Kageboushi N72UPE"
click at [757, 408] on input "Nishibito Kageboushi N72UPE" at bounding box center [700, 403] width 255 height 30
click at [755, 408] on input "Nishibito Kageboushi N72UPE" at bounding box center [700, 403] width 255 height 30
type input "Nishibito Kageboushi"
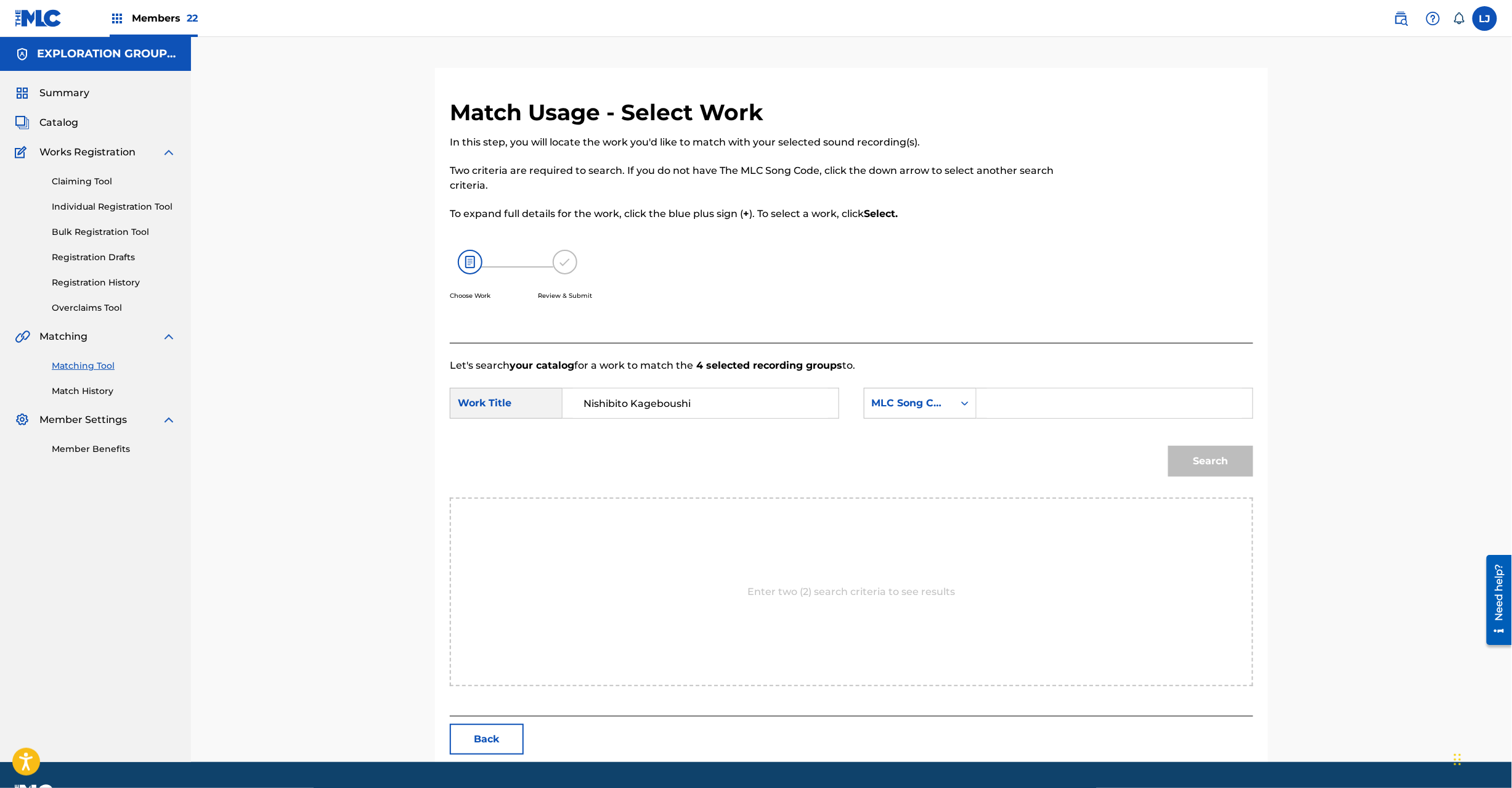
click at [1057, 407] on input "Search Form" at bounding box center [1114, 403] width 255 height 30
paste input "N72UPE"
type input "N72UPE"
click at [1206, 454] on button "Search" at bounding box center [1211, 461] width 85 height 31
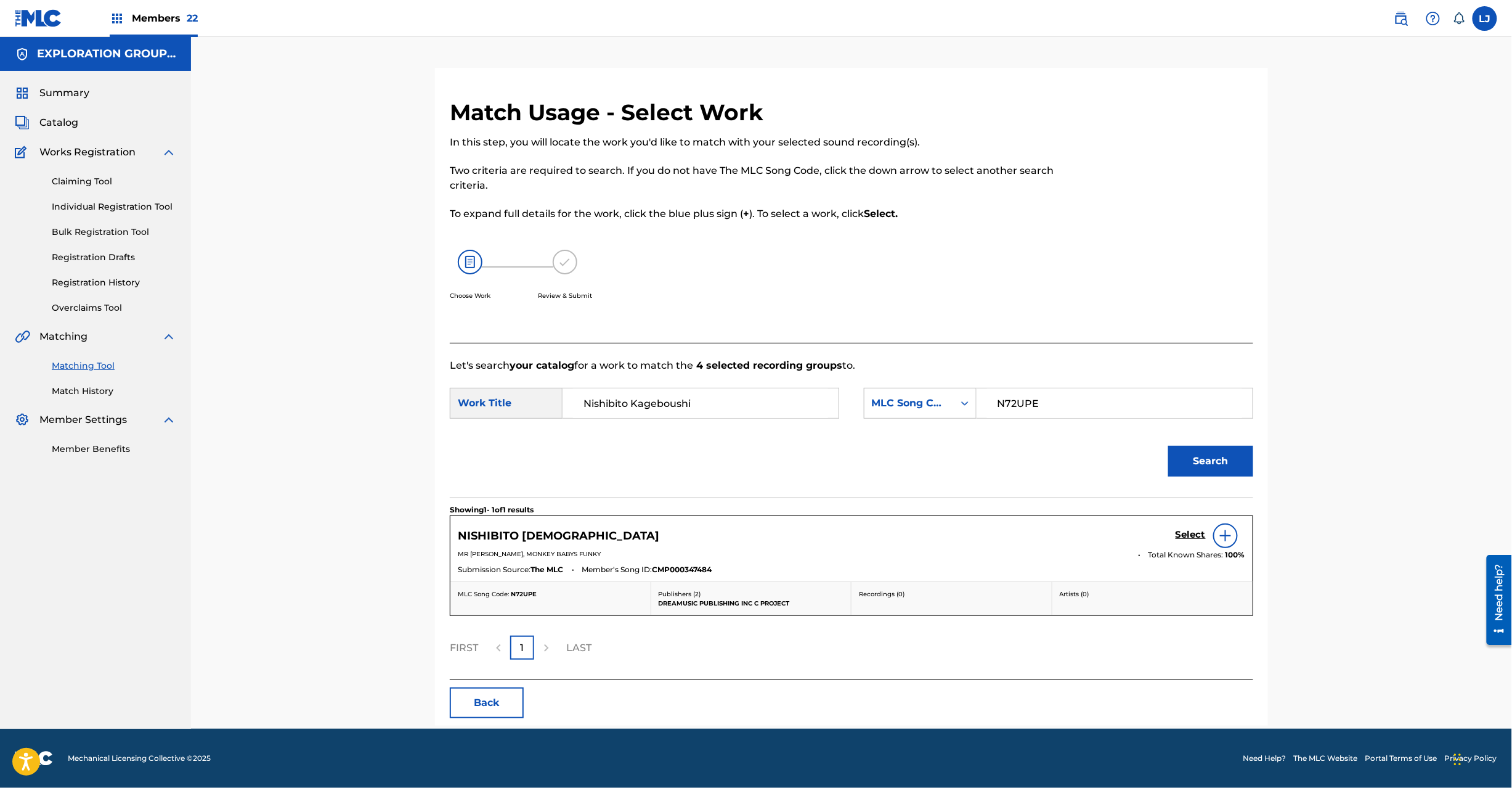
click at [1190, 531] on h5 "Select" at bounding box center [1191, 534] width 30 height 12
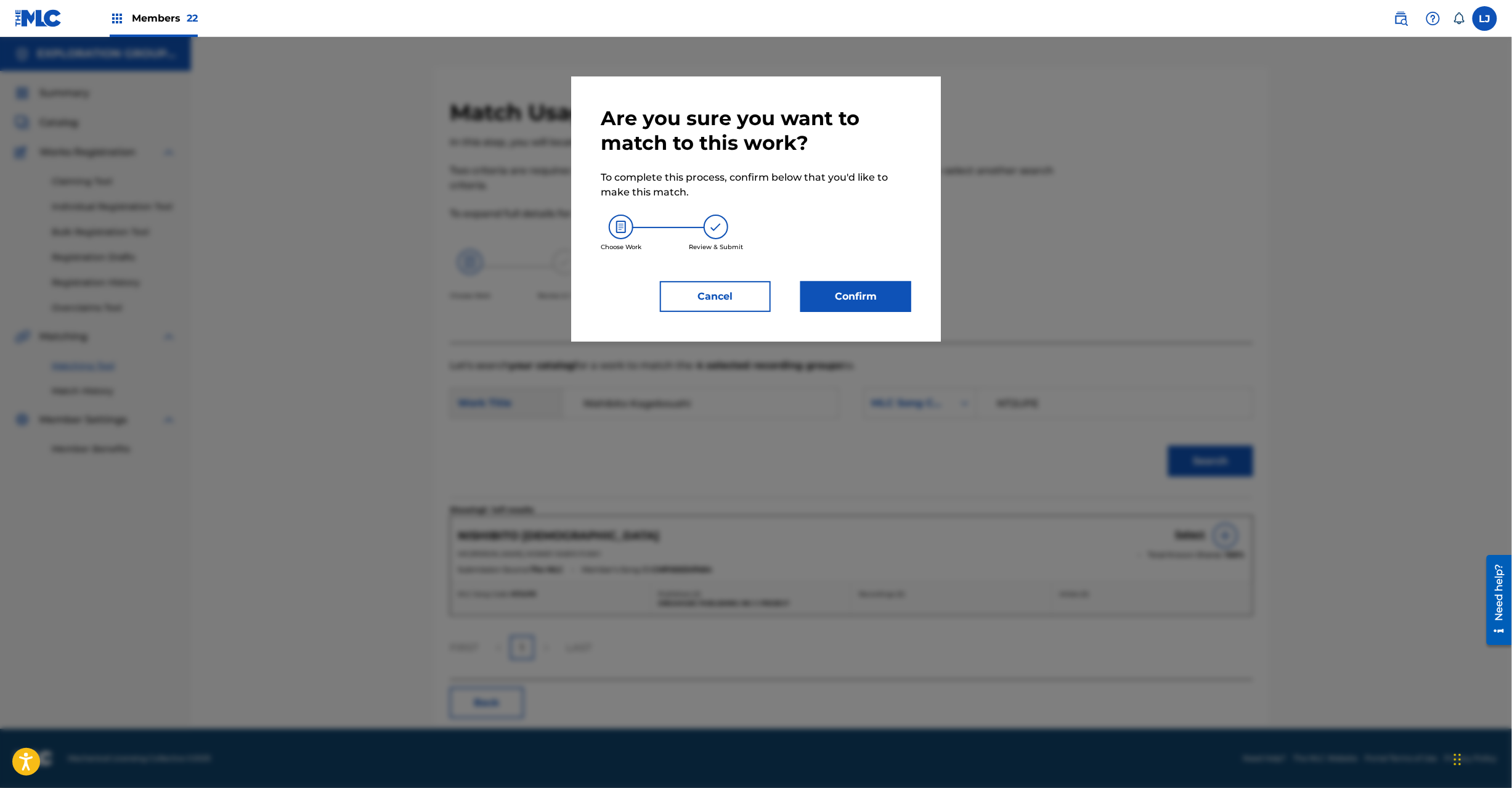
click at [857, 295] on button "Confirm" at bounding box center [856, 296] width 111 height 31
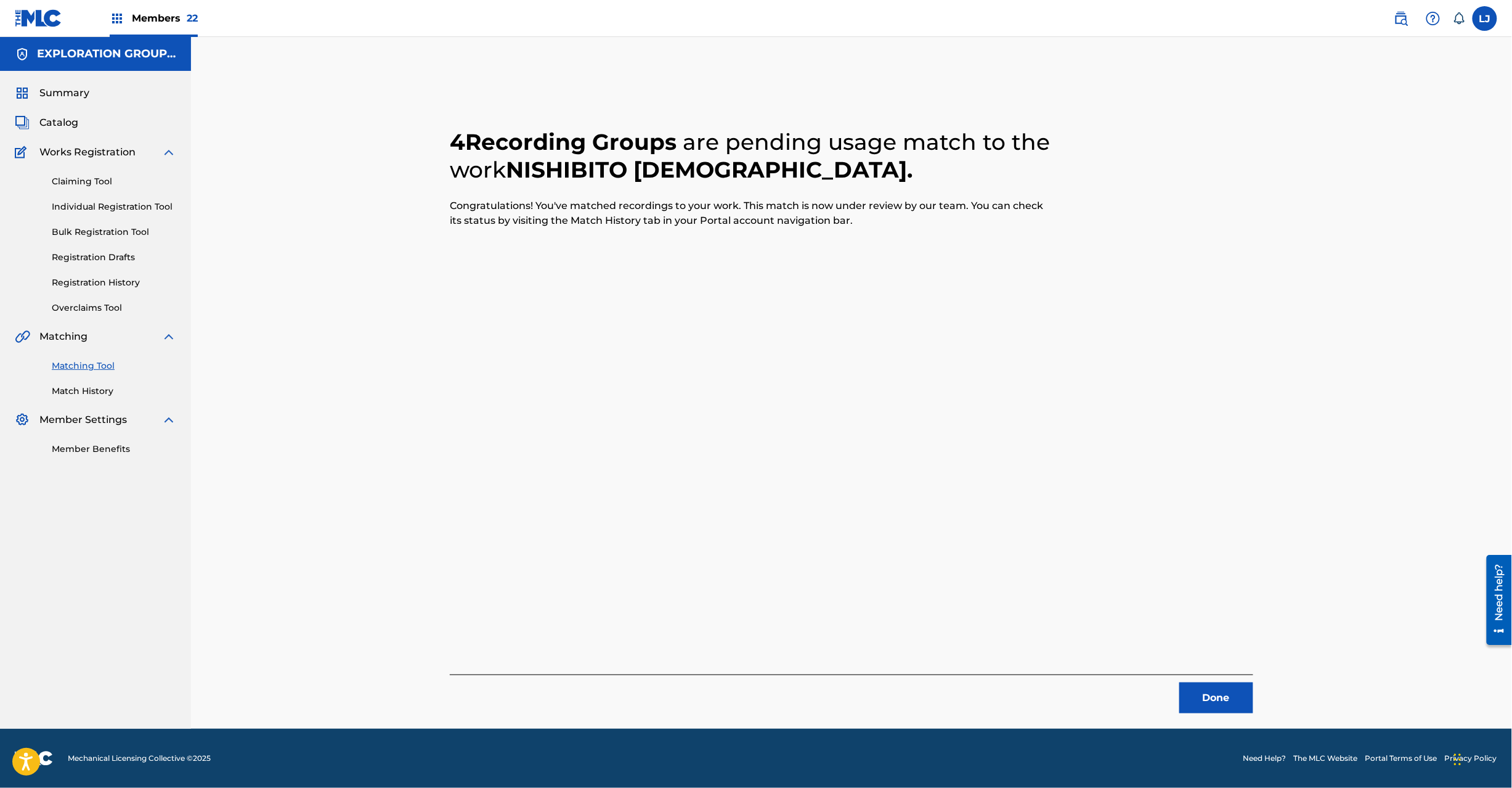
click at [1231, 692] on button "Done" at bounding box center [1216, 698] width 74 height 31
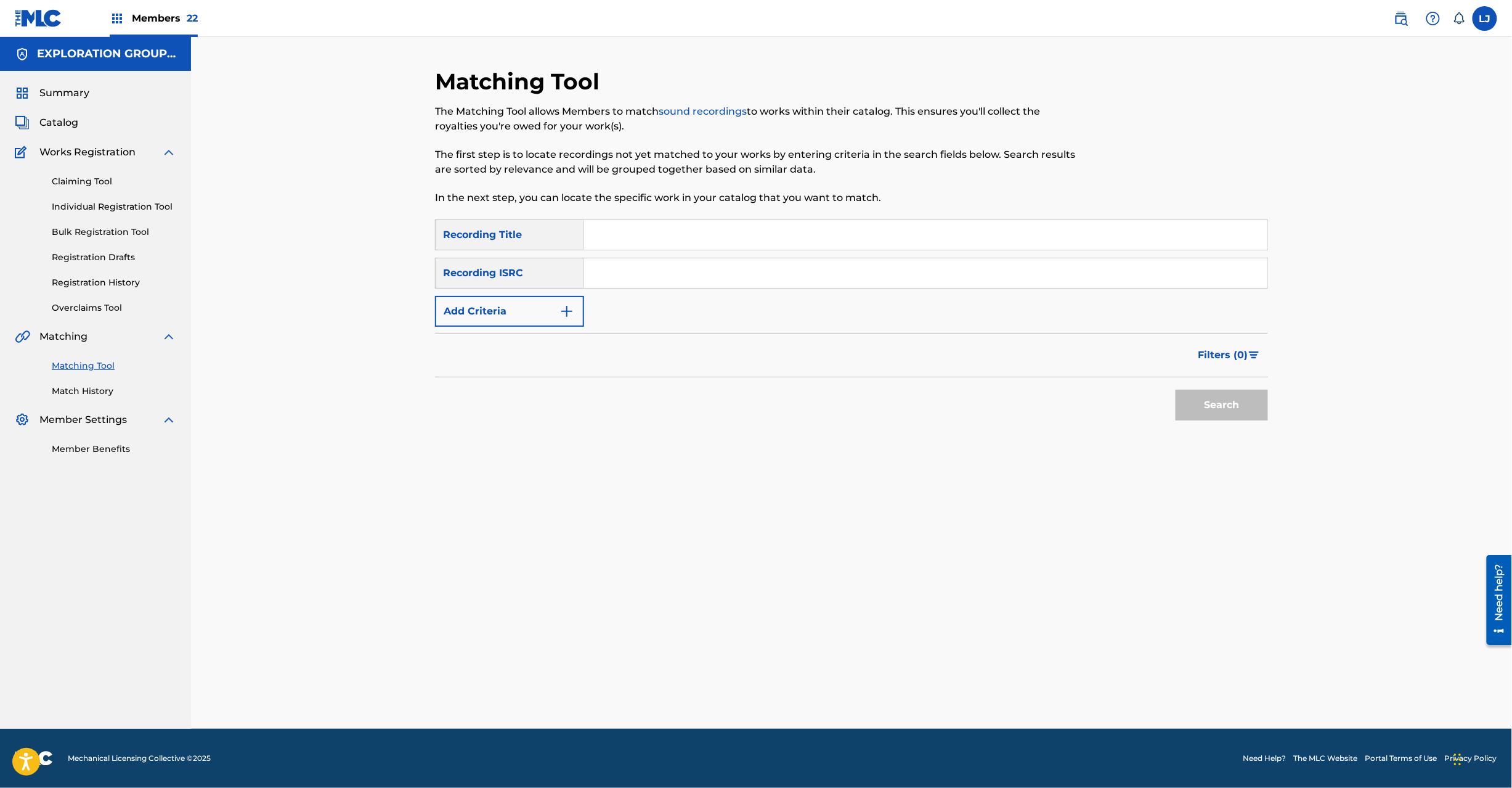
click at [734, 263] on input "Search Form" at bounding box center [926, 273] width 683 height 30
paste input "JPN900601170"
click at [1196, 403] on button "Search" at bounding box center [1222, 405] width 93 height 31
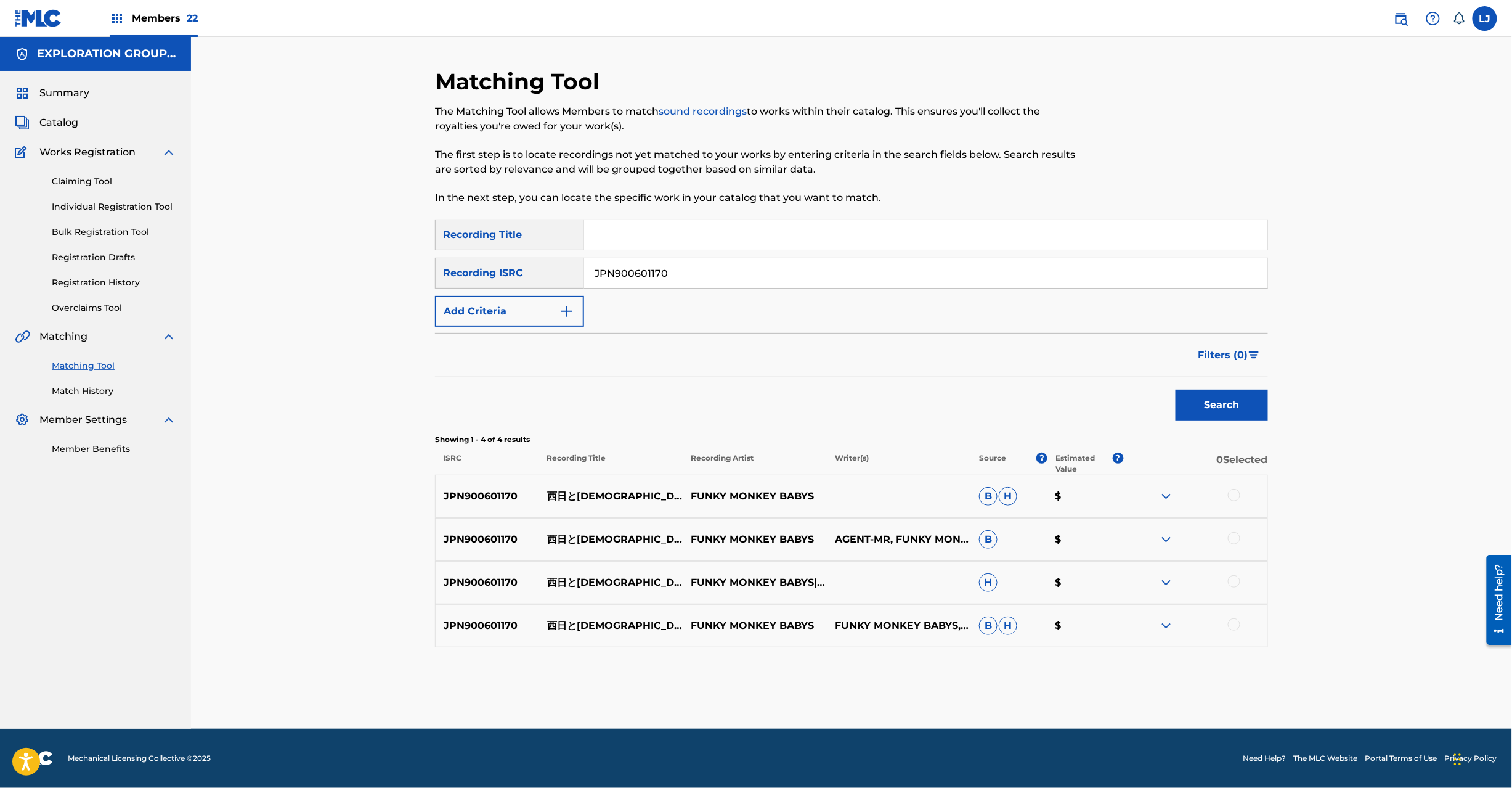
click at [104, 370] on link "Matching Tool" at bounding box center [114, 365] width 124 height 13
click at [669, 269] on input "JPN900601170" at bounding box center [926, 273] width 683 height 30
paste input "A100713058"
click at [1233, 415] on button "Search" at bounding box center [1222, 405] width 93 height 31
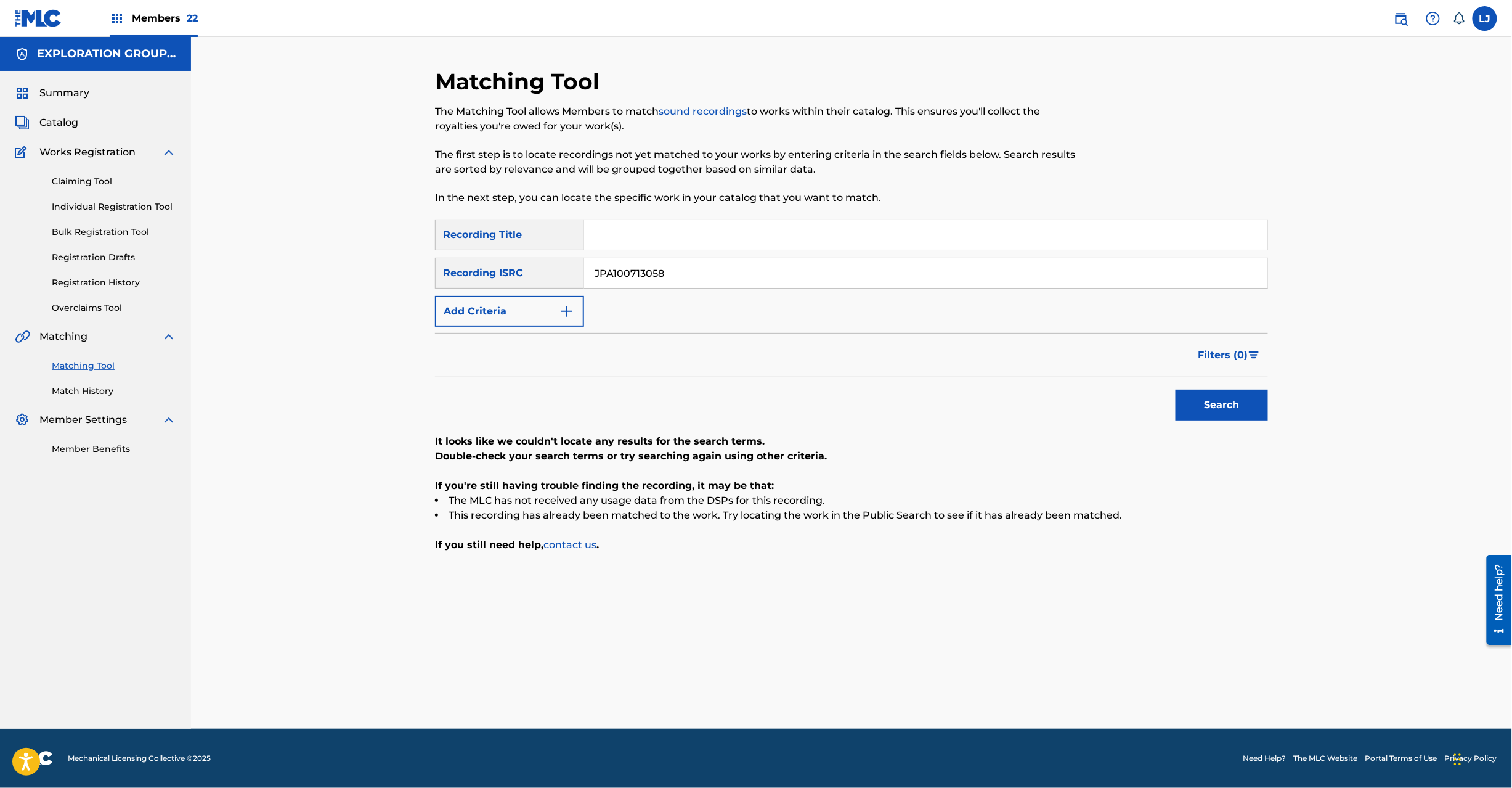
drag, startPoint x: 627, startPoint y: 299, endPoint x: 629, endPoint y: 287, distance: 12.2
click at [629, 297] on div "SearchWithCriteriaf04f78ca-793c-44d9-8b20-fa4ad9699587 Recording Title SearchWi…" at bounding box center [851, 273] width 833 height 108
click at [629, 283] on input "JPA100713058" at bounding box center [926, 273] width 683 height 30
paste input "TCJPA1341716"
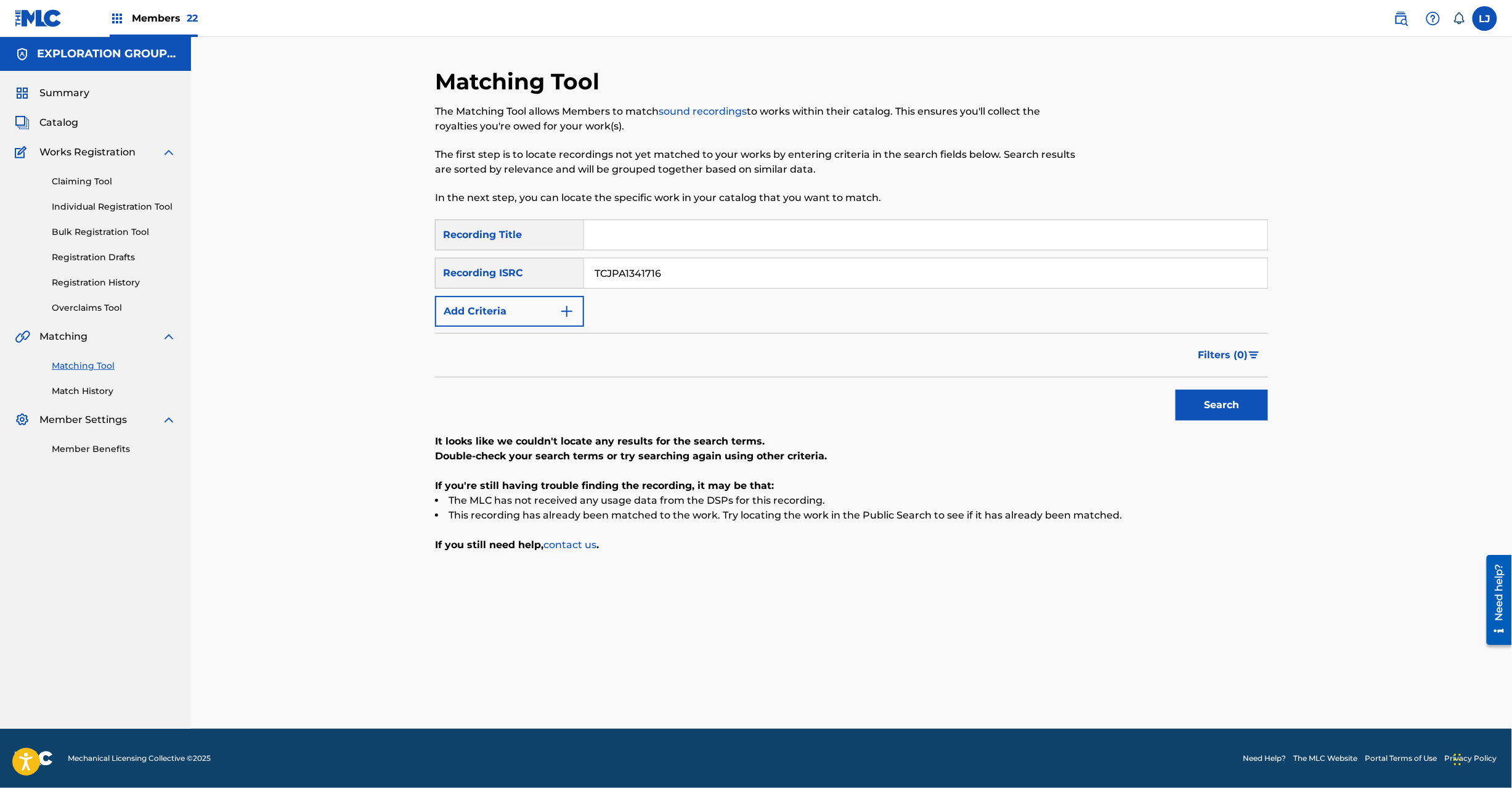
click at [1201, 413] on button "Search" at bounding box center [1222, 405] width 93 height 31
click at [683, 264] on input "TCJPA1341716" at bounding box center [926, 273] width 683 height 30
paste input "JPCR01405550"
click at [1223, 390] on button "Search" at bounding box center [1222, 405] width 93 height 31
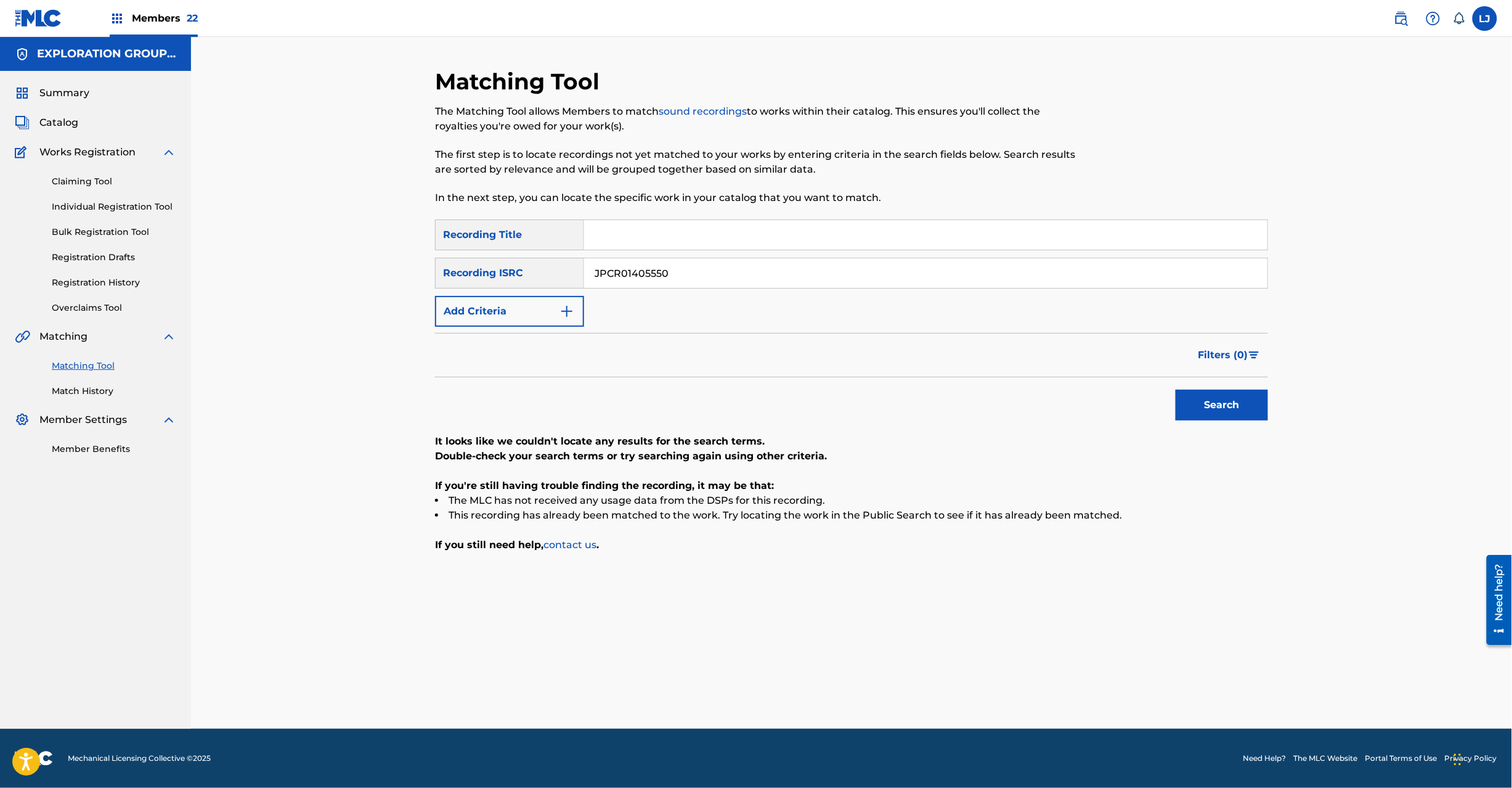
click at [646, 269] on input "JPCR01405550" at bounding box center [926, 273] width 683 height 30
paste input "00401"
click at [1188, 407] on button "Search" at bounding box center [1222, 405] width 93 height 31
click at [676, 287] on div "JPCR01004010" at bounding box center [926, 273] width 684 height 31
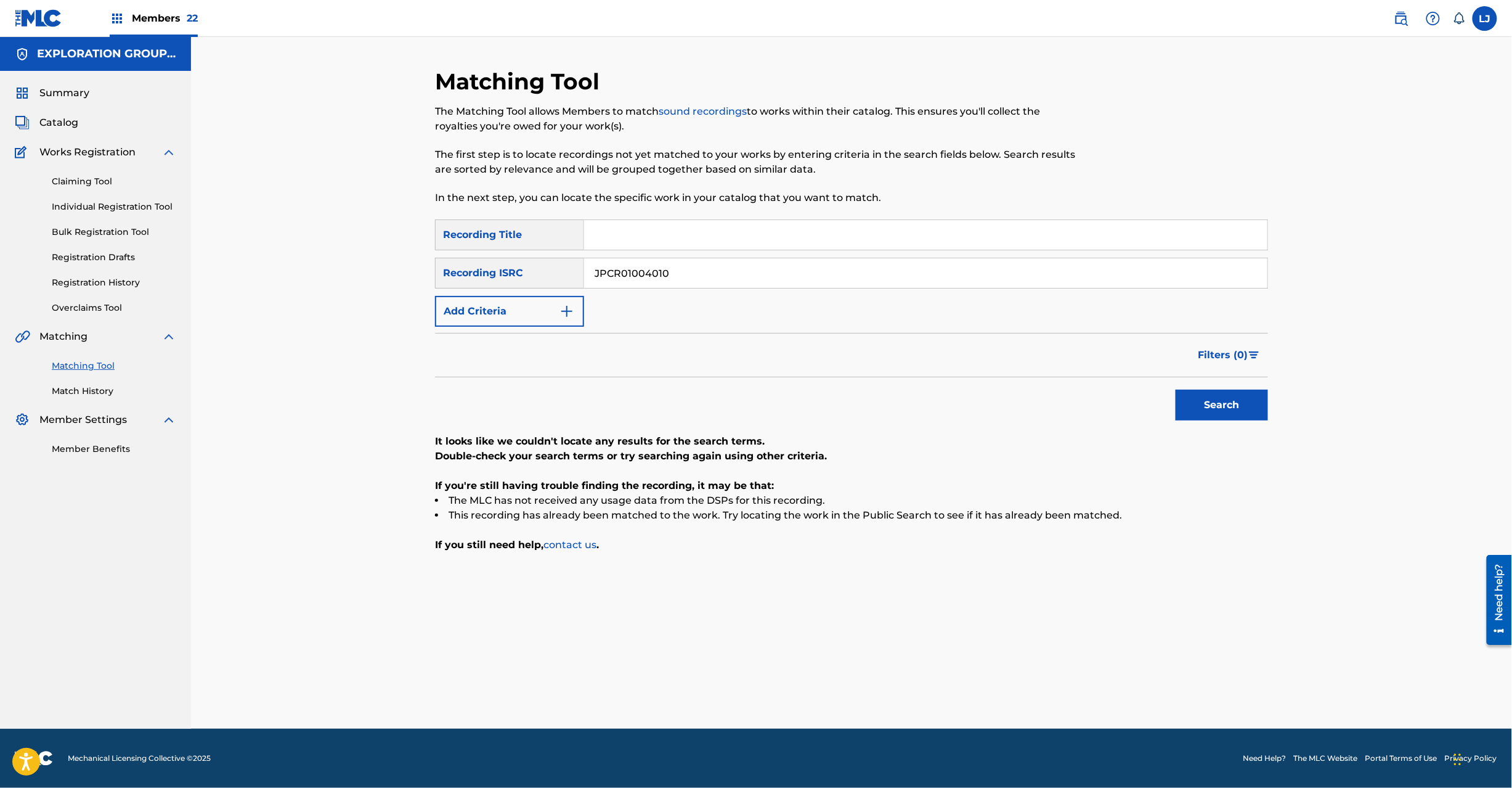
drag, startPoint x: 676, startPoint y: 287, endPoint x: 676, endPoint y: 277, distance: 10.0
click at [676, 282] on div "JPCR01004010" at bounding box center [926, 273] width 684 height 31
click at [676, 277] on input "JPCR01004010" at bounding box center [926, 273] width 683 height 30
paste input "N90080245"
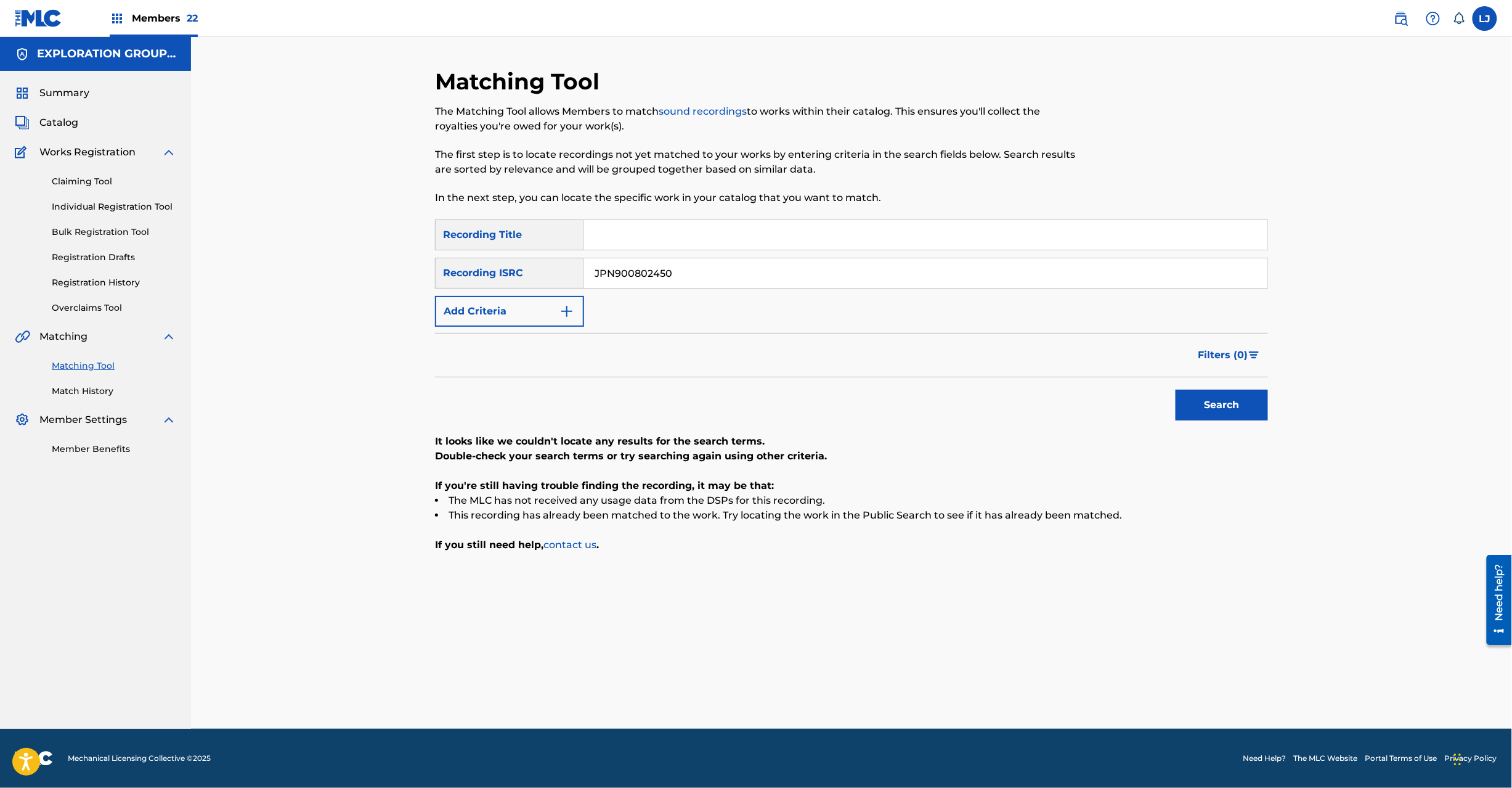
click at [1236, 418] on div "Search" at bounding box center [1219, 401] width 99 height 49
click at [1230, 400] on button "Search" at bounding box center [1222, 405] width 93 height 31
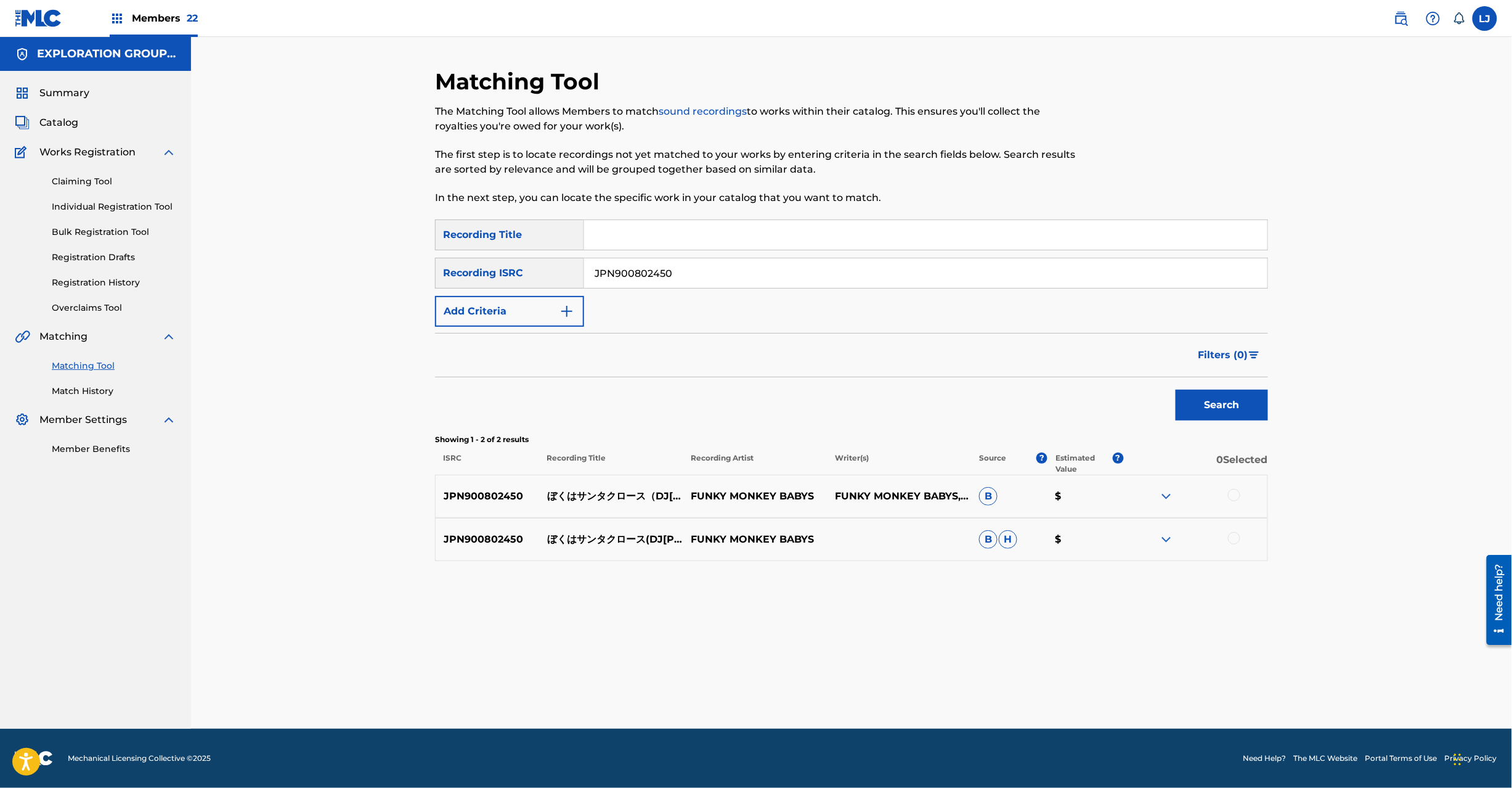
click at [625, 500] on p "ぼくはサンタクロース（DJ[PERSON_NAME]＆FLOOR ON THE INTELLIGENCE REMIX)" at bounding box center [611, 497] width 144 height 15
click at [625, 493] on p "ぼくはサンタクロース（DJ[PERSON_NAME]＆FLOOR ON THE INTELLIGENCE REMIX)" at bounding box center [611, 497] width 144 height 15
copy p "ぼくはサンタクロース（DJ[PERSON_NAME]＆FLOOR ON THE INTELLIGENCE REMIX)"
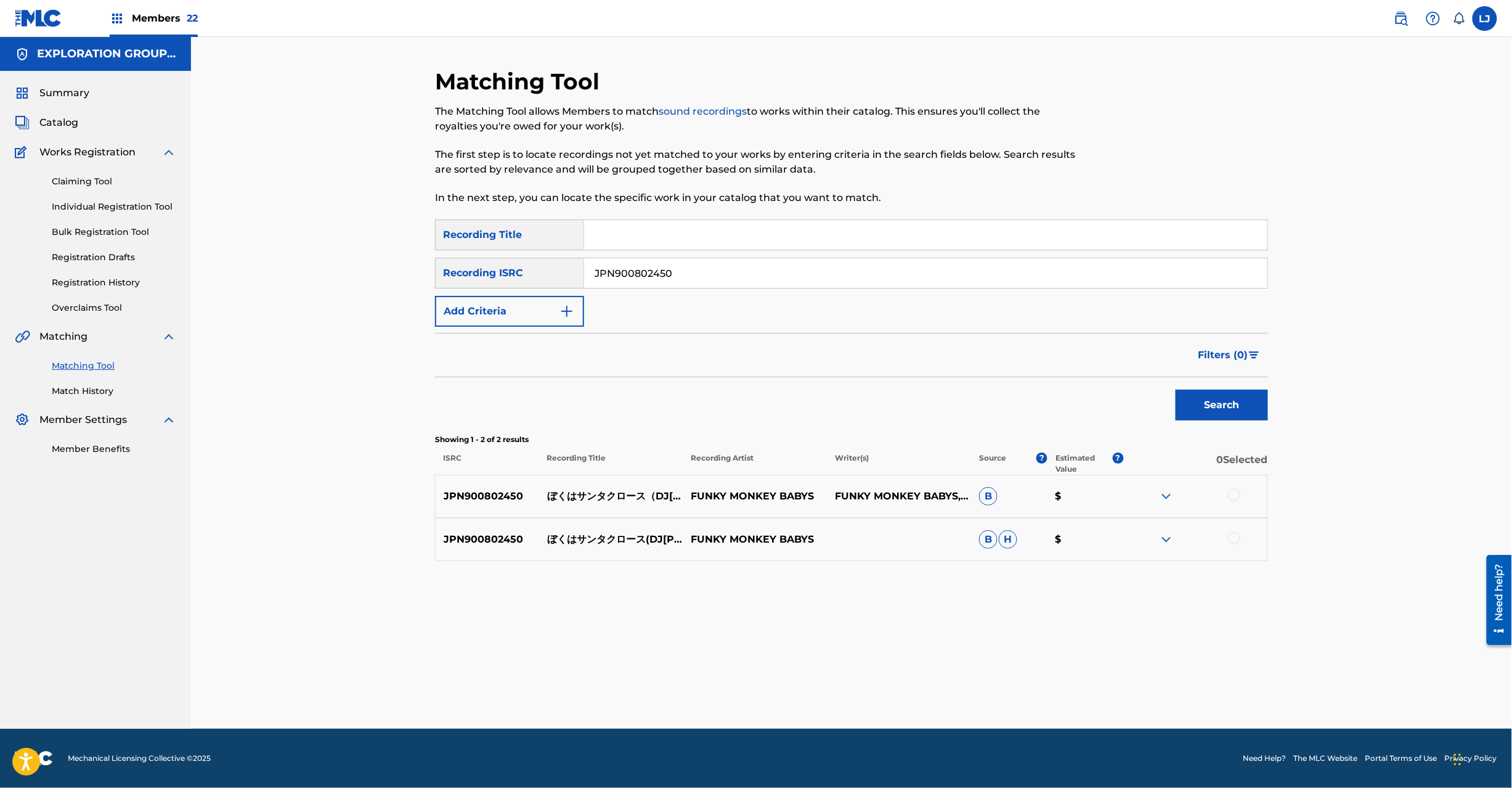
click at [635, 276] on input "JPN900802450" at bounding box center [926, 273] width 683 height 30
paste input "70156"
click at [1253, 402] on button "Search" at bounding box center [1222, 405] width 93 height 31
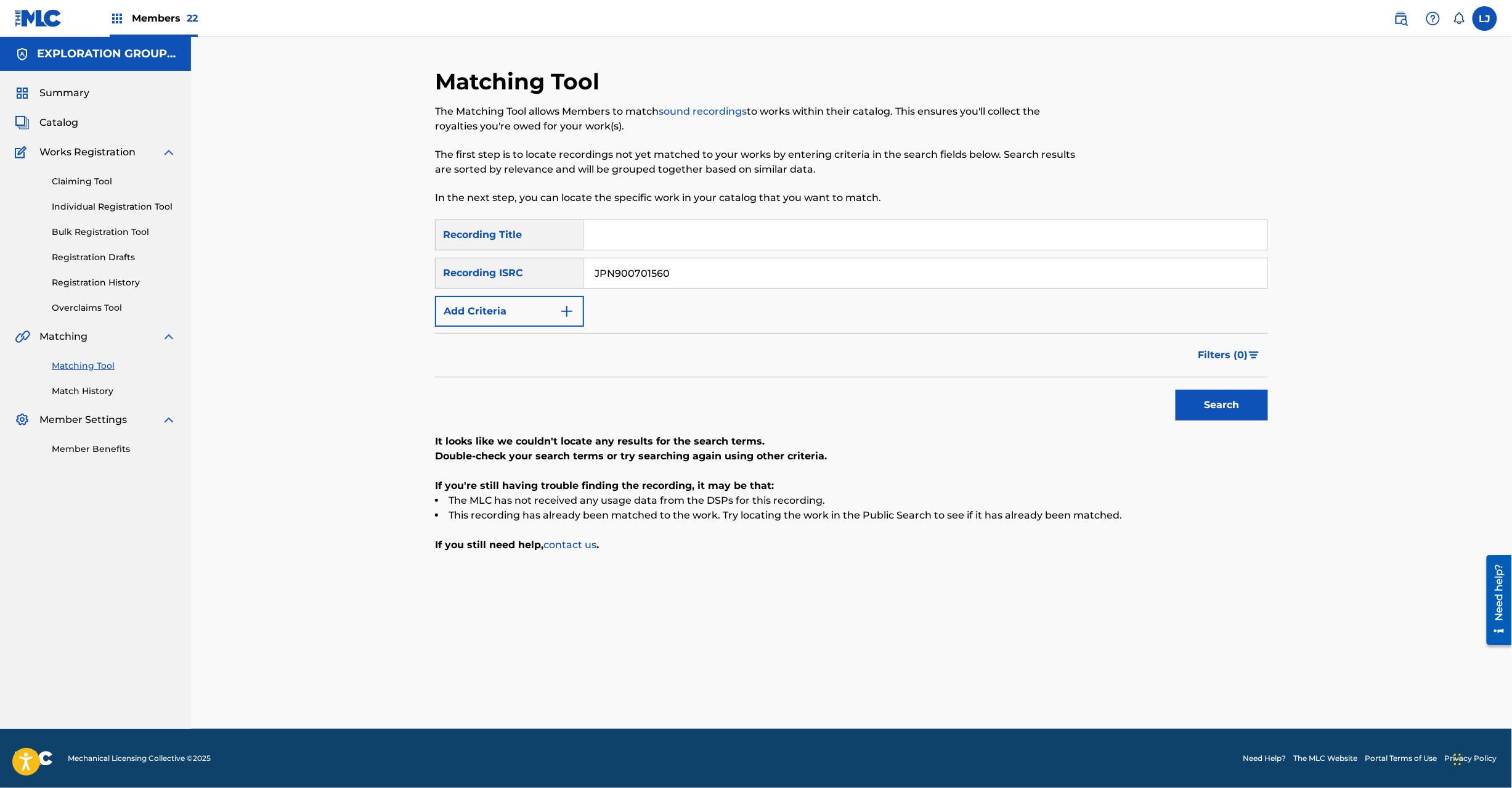
click at [649, 265] on input "JPN900701560" at bounding box center [926, 273] width 683 height 30
paste input "4"
type input "JPN900701540"
click at [1229, 411] on button "Search" at bounding box center [1222, 405] width 93 height 31
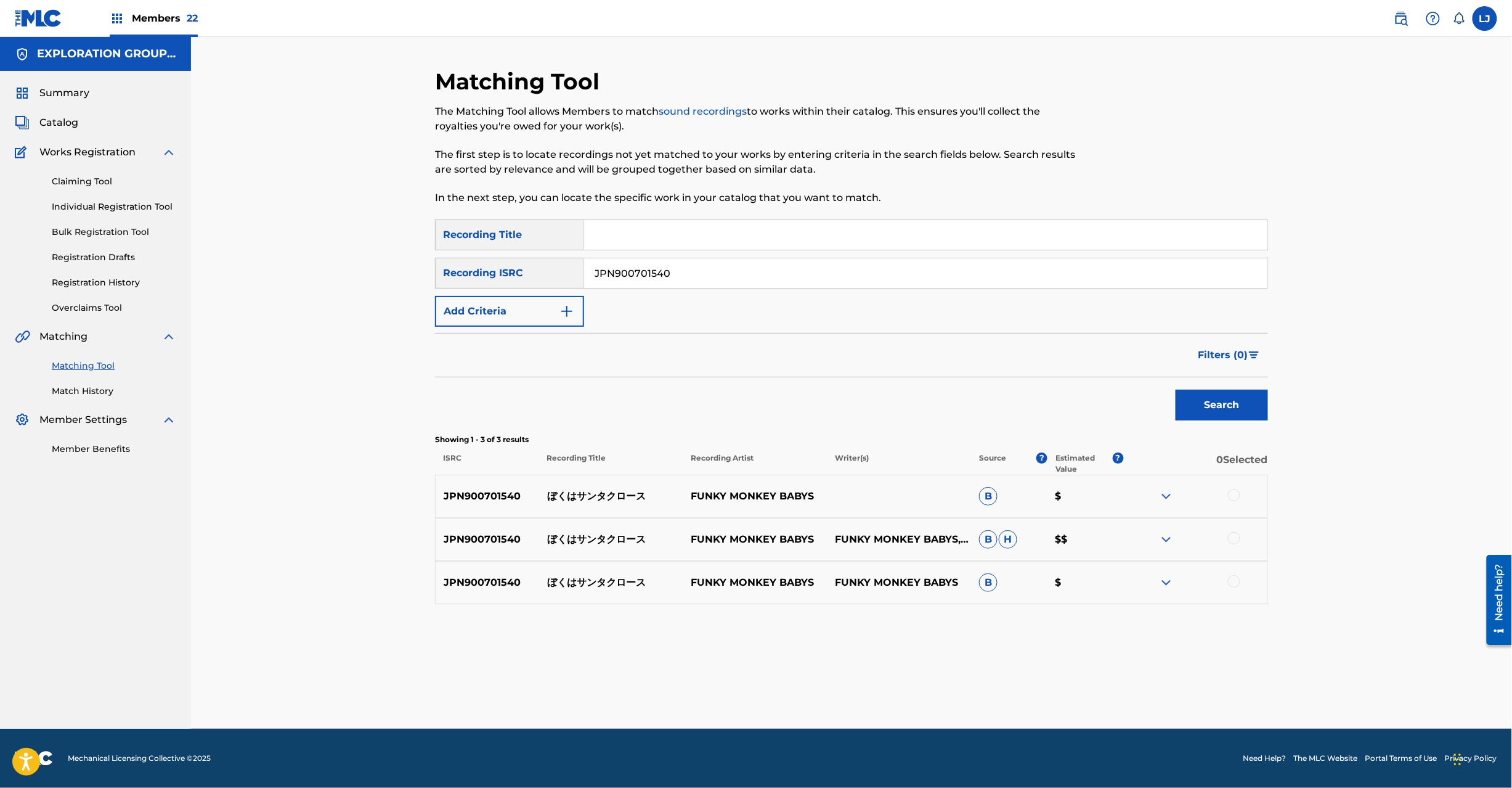
click at [585, 492] on p "ぼくはサンタクロース" at bounding box center [611, 497] width 144 height 15
copy p "ぼくはサンタクロース"
click at [484, 498] on p "JPN900701540" at bounding box center [487, 497] width 104 height 15
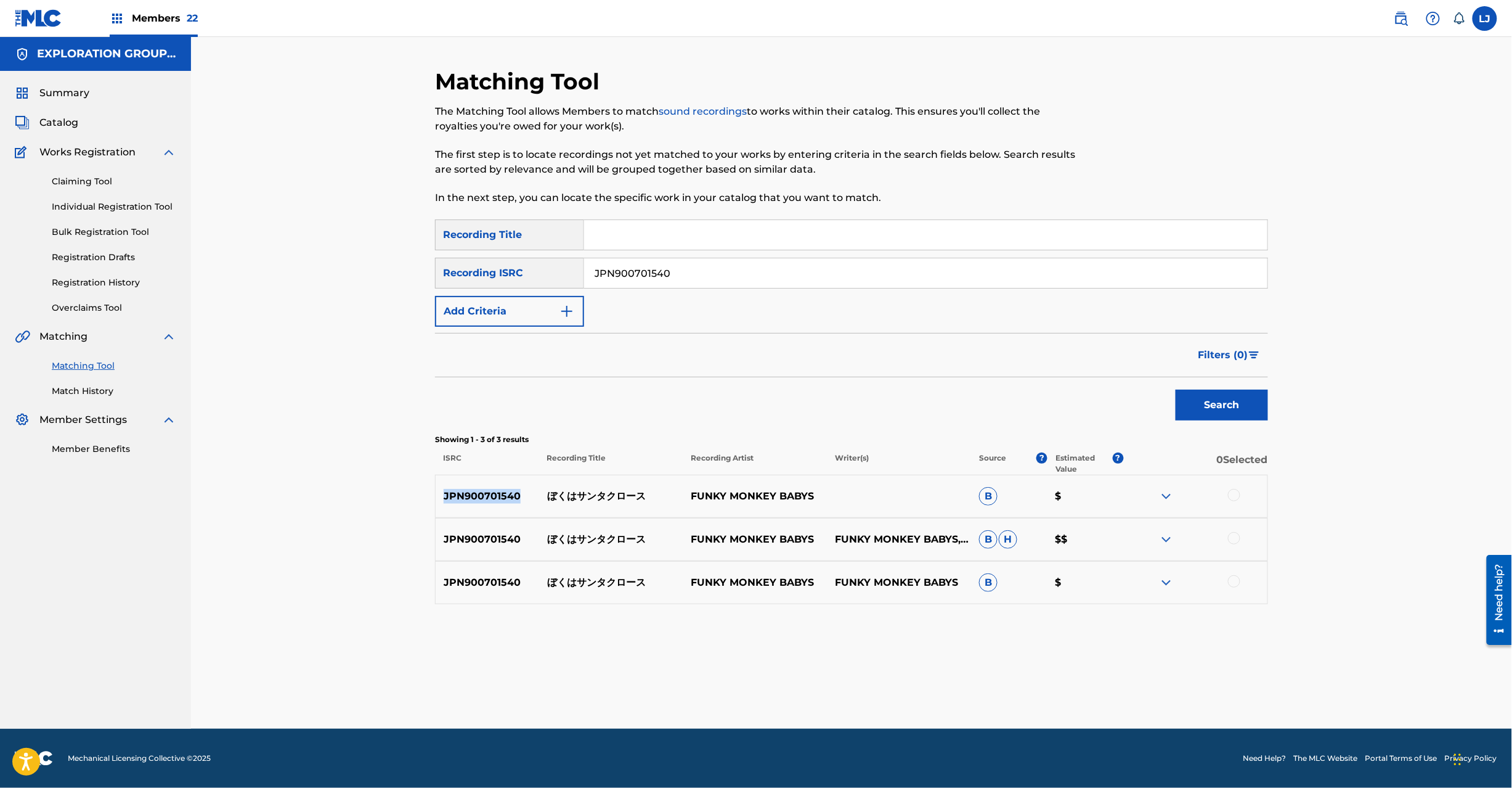
click at [484, 498] on p "JPN900701540" at bounding box center [487, 497] width 104 height 15
copy p "JPN900701540"
click at [585, 497] on p "ぼくはサンタクロース" at bounding box center [611, 497] width 144 height 15
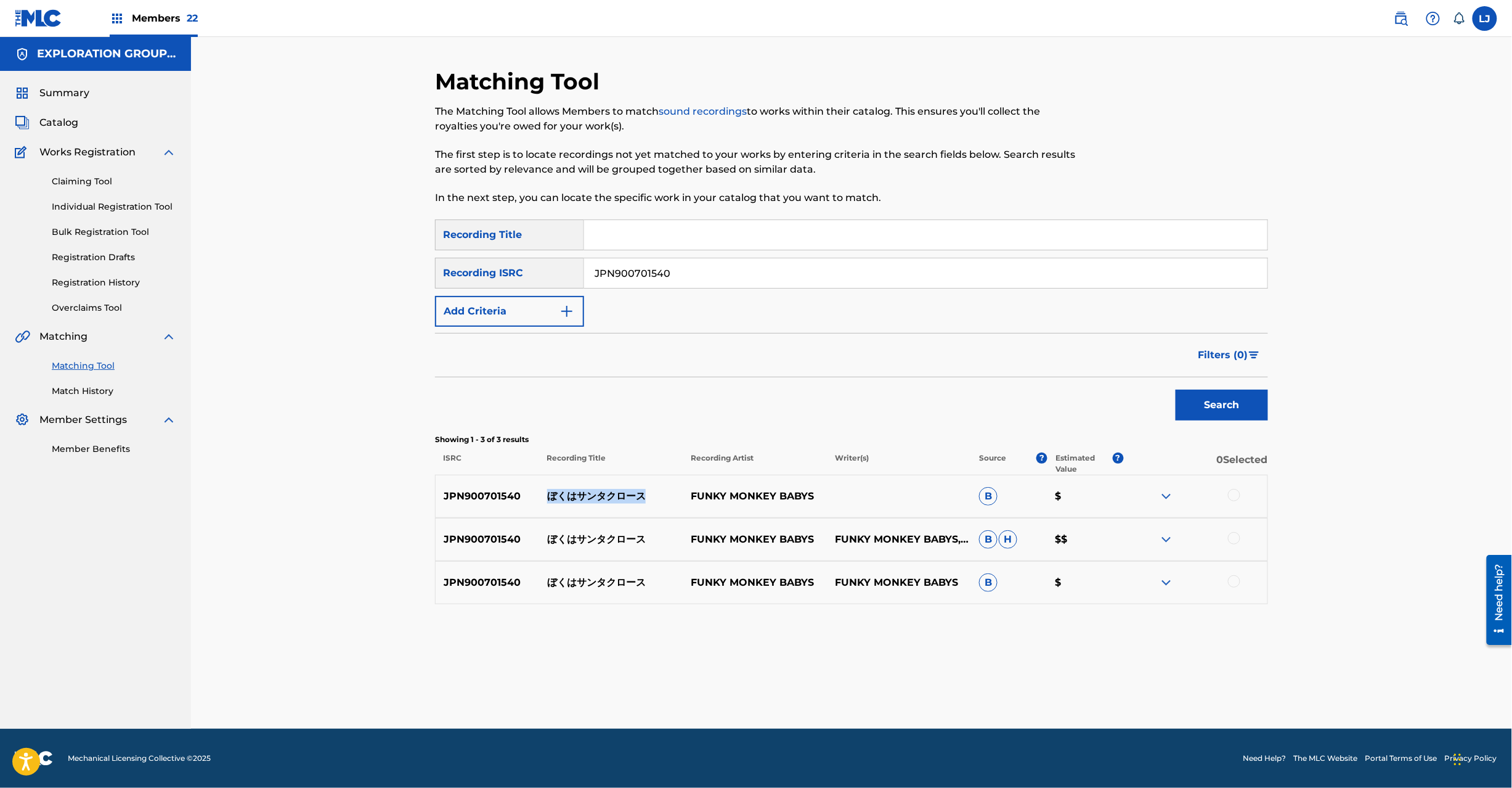
copy p "ぼくはサンタクロース"
click at [1233, 495] on div at bounding box center [1234, 495] width 12 height 12
click at [1230, 541] on div at bounding box center [1234, 538] width 12 height 12
click at [1234, 580] on div at bounding box center [1234, 581] width 12 height 12
click at [898, 680] on button "Match 3 Groups" at bounding box center [866, 687] width 136 height 31
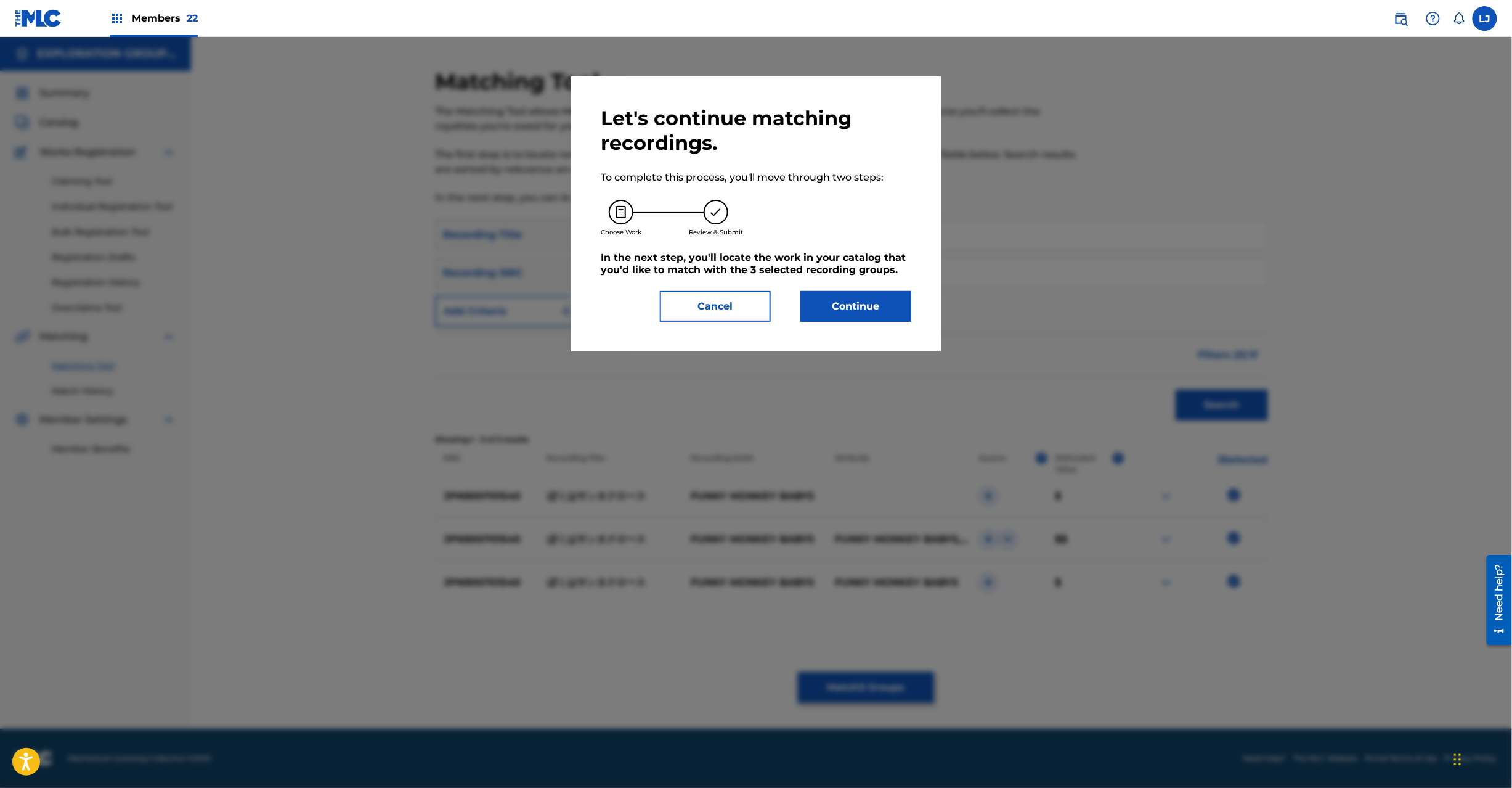
click at [844, 296] on button "Continue" at bounding box center [856, 306] width 111 height 31
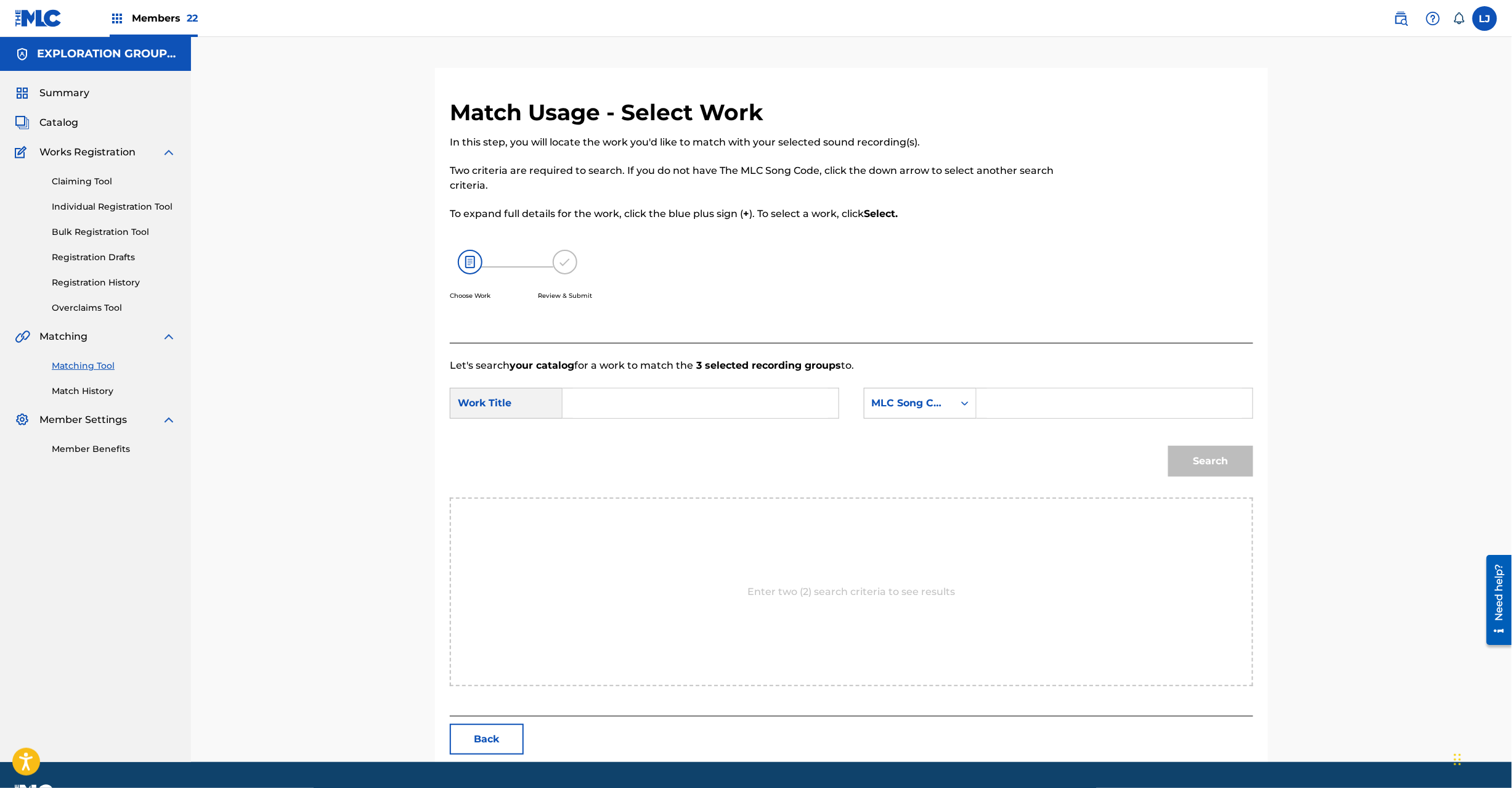
click at [663, 405] on input "Search Form" at bounding box center [700, 403] width 255 height 30
paste input "Bokuwa Santakuroosu BD8RQC"
click at [729, 398] on input "Bokuwa Santakuroosu BD8RQC" at bounding box center [700, 403] width 255 height 30
type input "Bokuwa Santakuroosu"
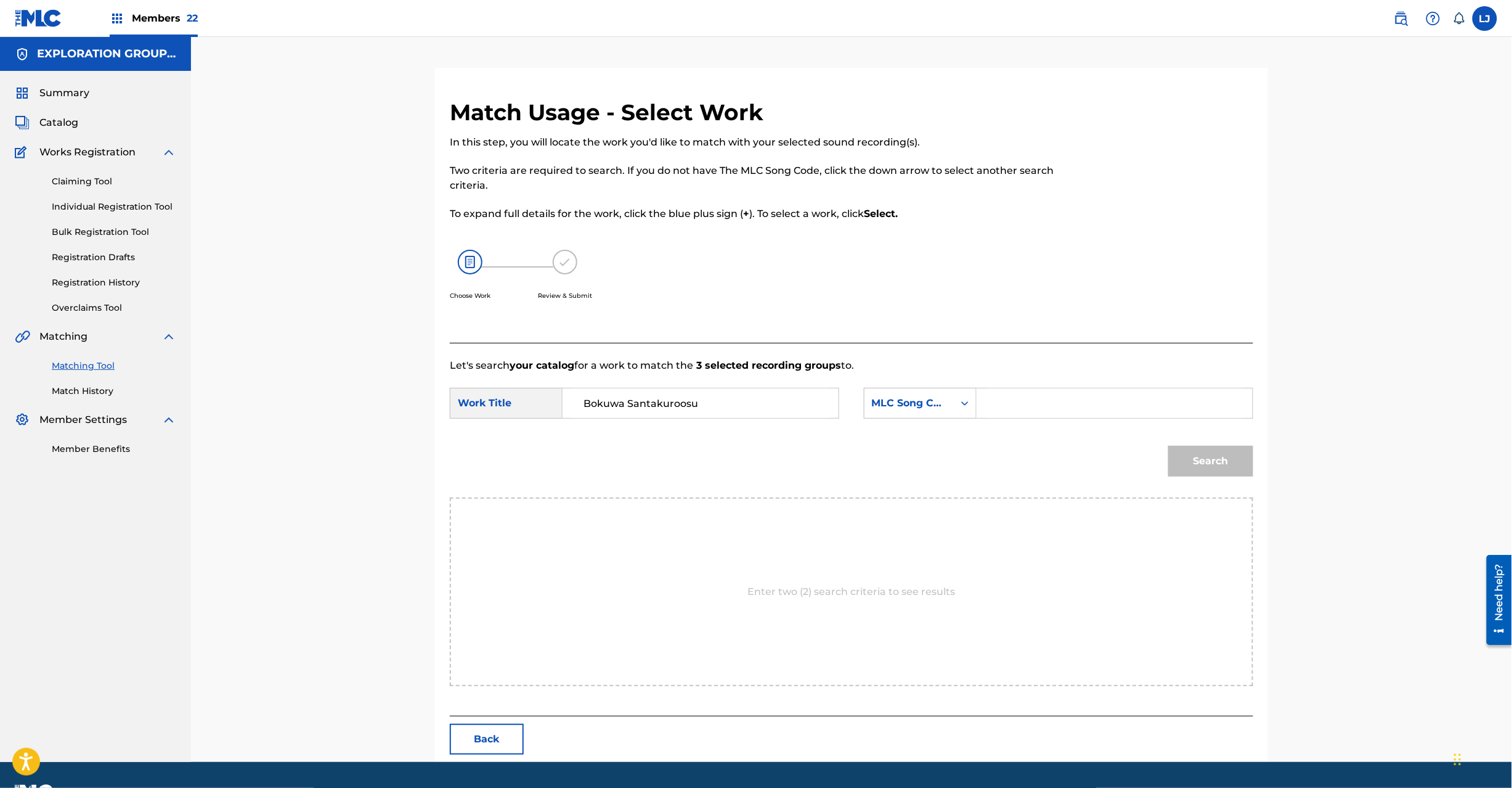
click at [1172, 411] on input "Search Form" at bounding box center [1114, 403] width 255 height 30
paste input "BD8RQC"
type input "BD8RQC"
click at [1218, 470] on button "Search" at bounding box center [1211, 461] width 85 height 31
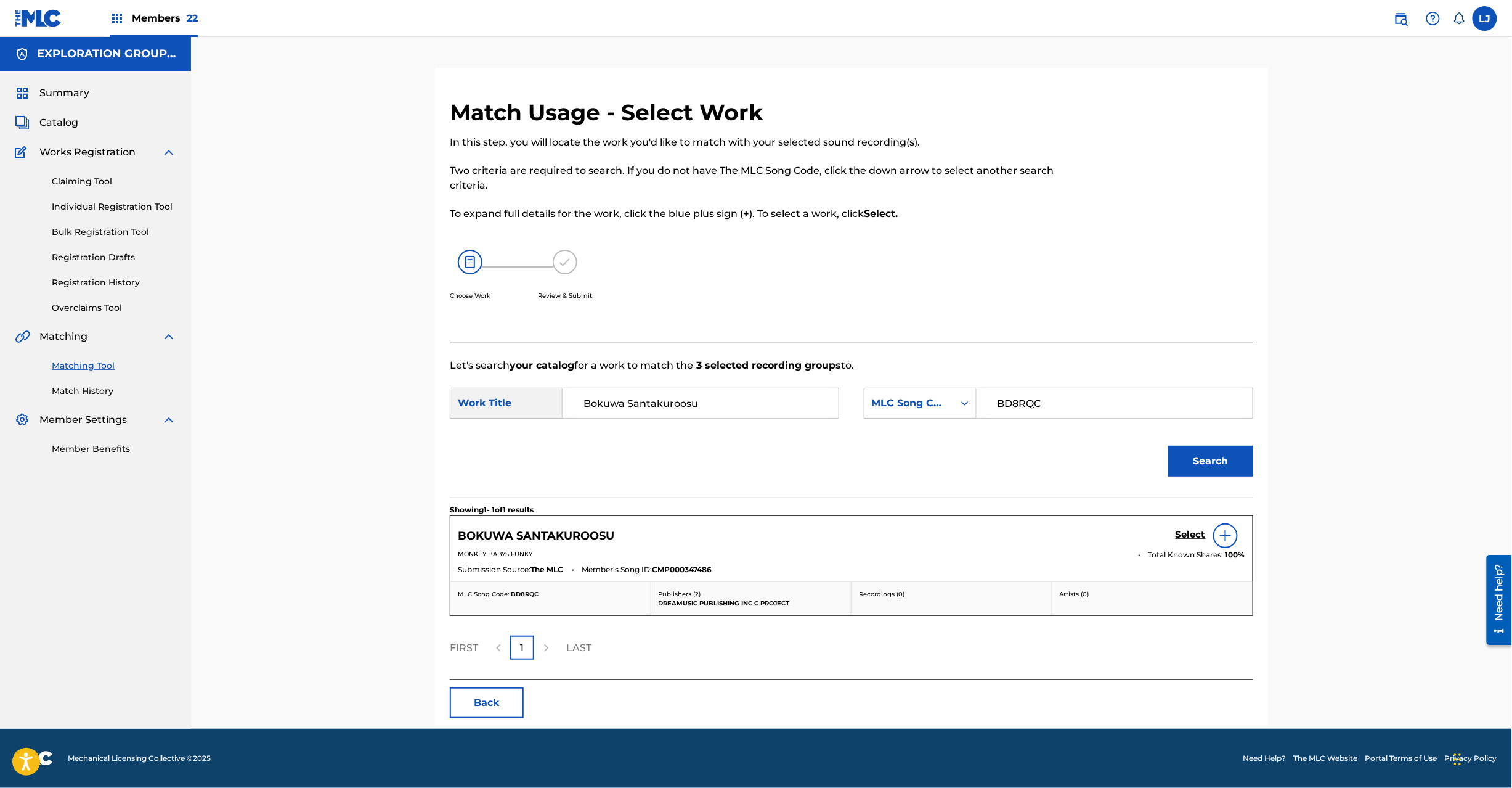
click at [1188, 531] on h5 "Select" at bounding box center [1191, 534] width 30 height 12
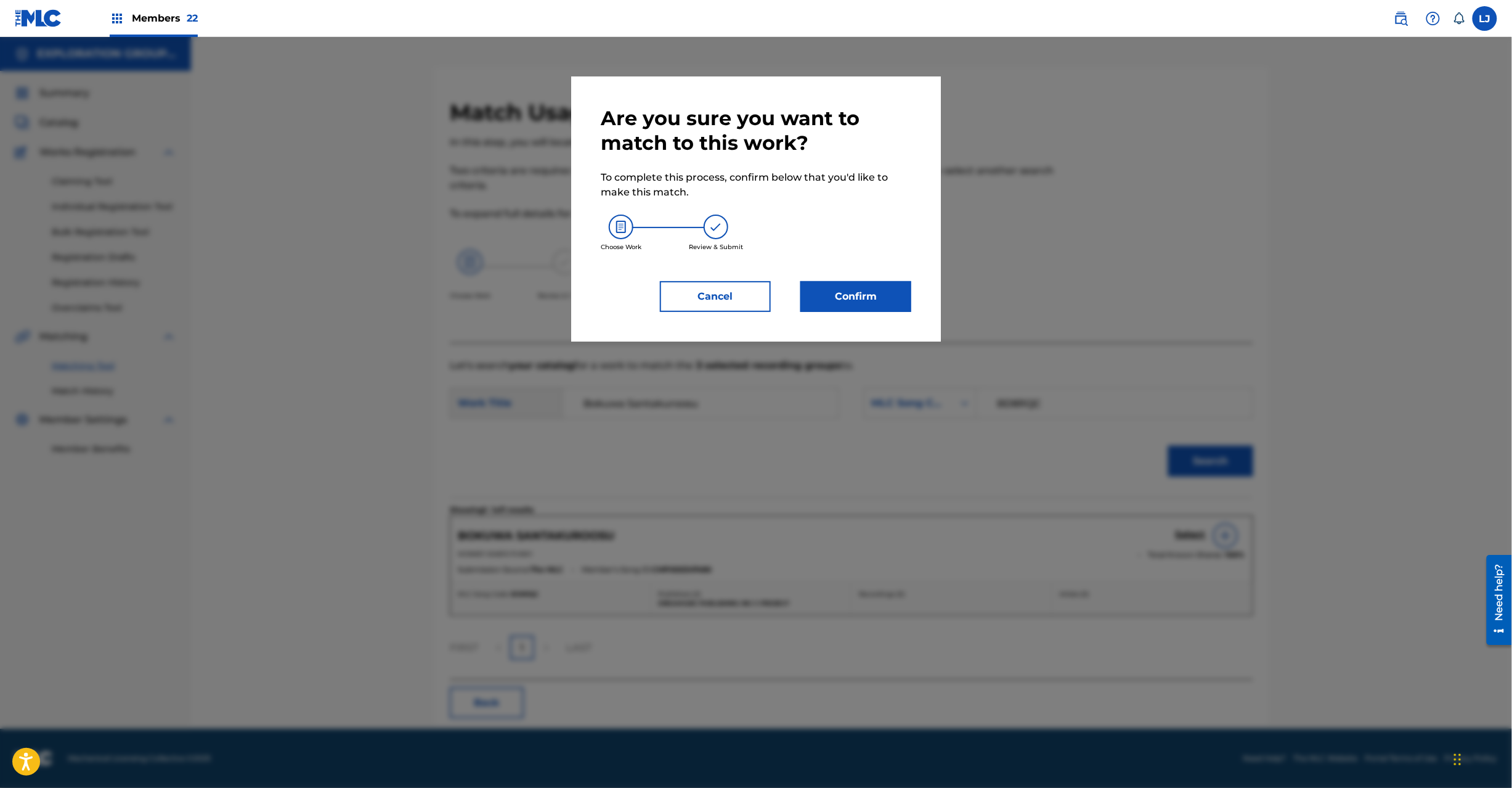
click at [829, 303] on button "Confirm" at bounding box center [856, 296] width 111 height 31
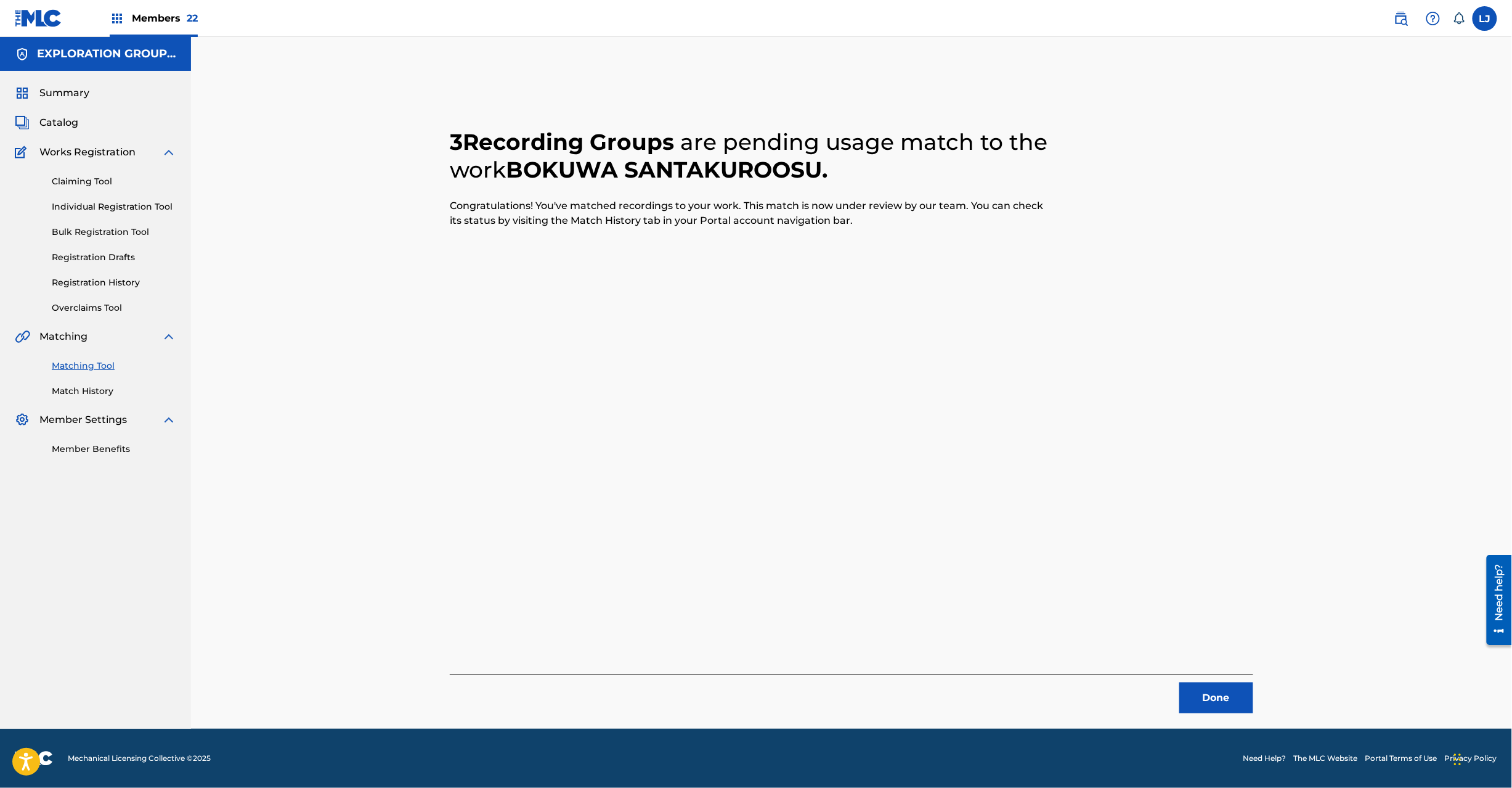
click at [1194, 699] on button "Done" at bounding box center [1216, 698] width 74 height 31
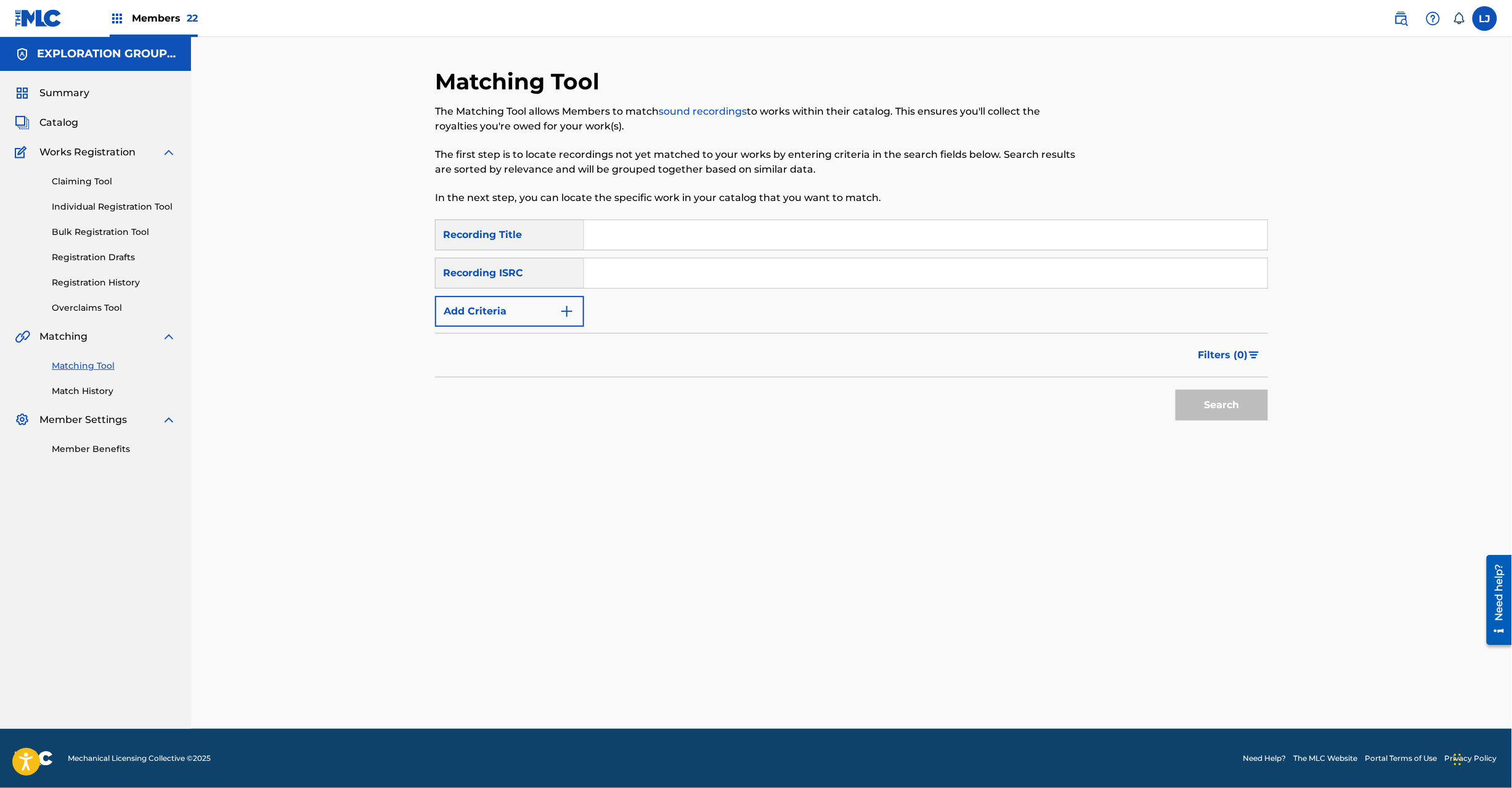
click at [649, 278] on input "Search Form" at bounding box center [926, 273] width 683 height 30
paste input "TCJPC1590743"
click at [1193, 398] on button "Search" at bounding box center [1222, 405] width 93 height 31
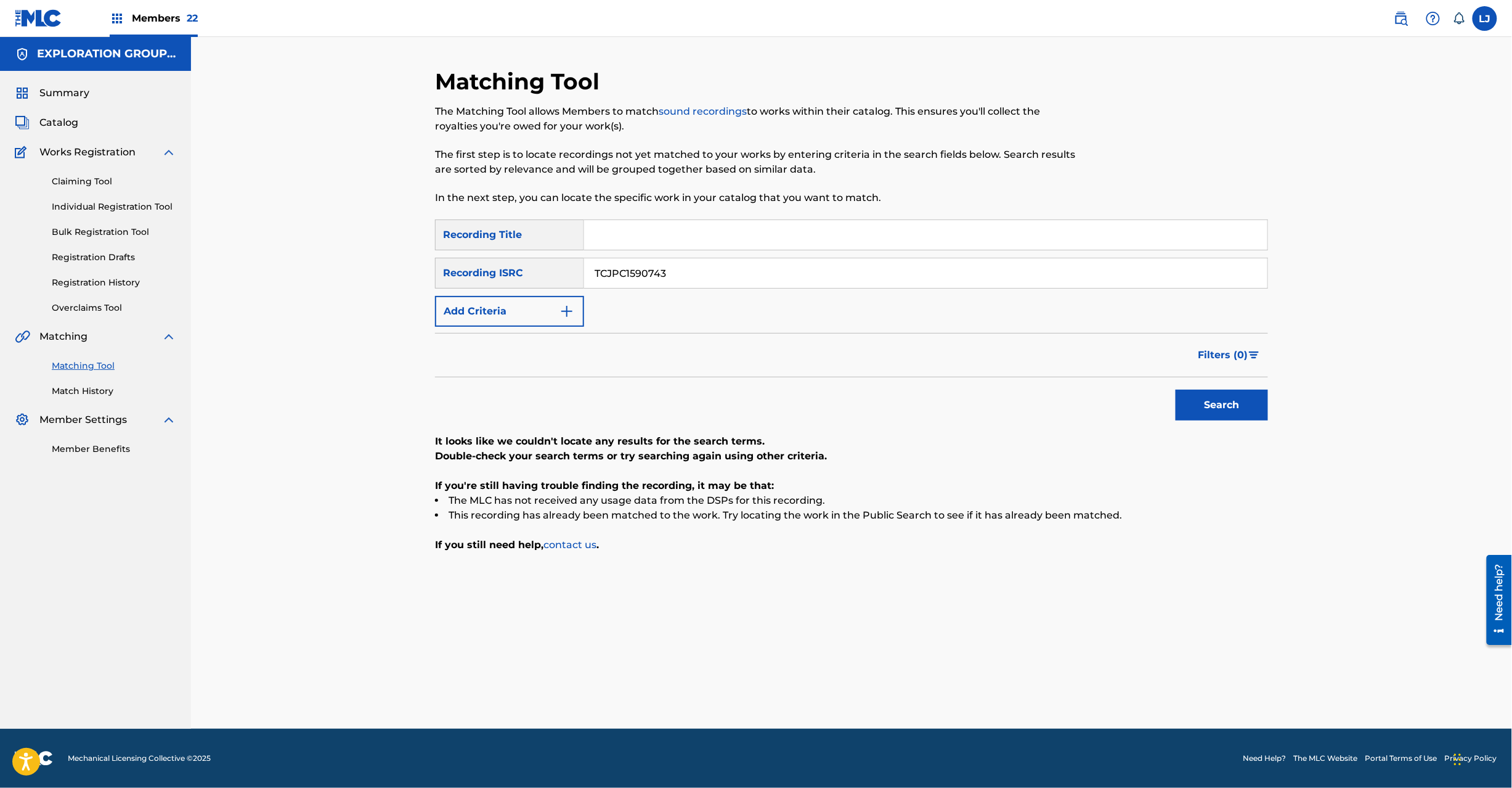
click at [717, 282] on input "TCJPC1590743" at bounding box center [926, 273] width 683 height 30
paste input "H1844626"
click at [717, 282] on input "TCJPH1844626" at bounding box center [926, 273] width 683 height 30
click at [1226, 403] on button "Search" at bounding box center [1222, 405] width 93 height 31
click at [713, 270] on input "TCJPH1844626" at bounding box center [926, 273] width 683 height 30
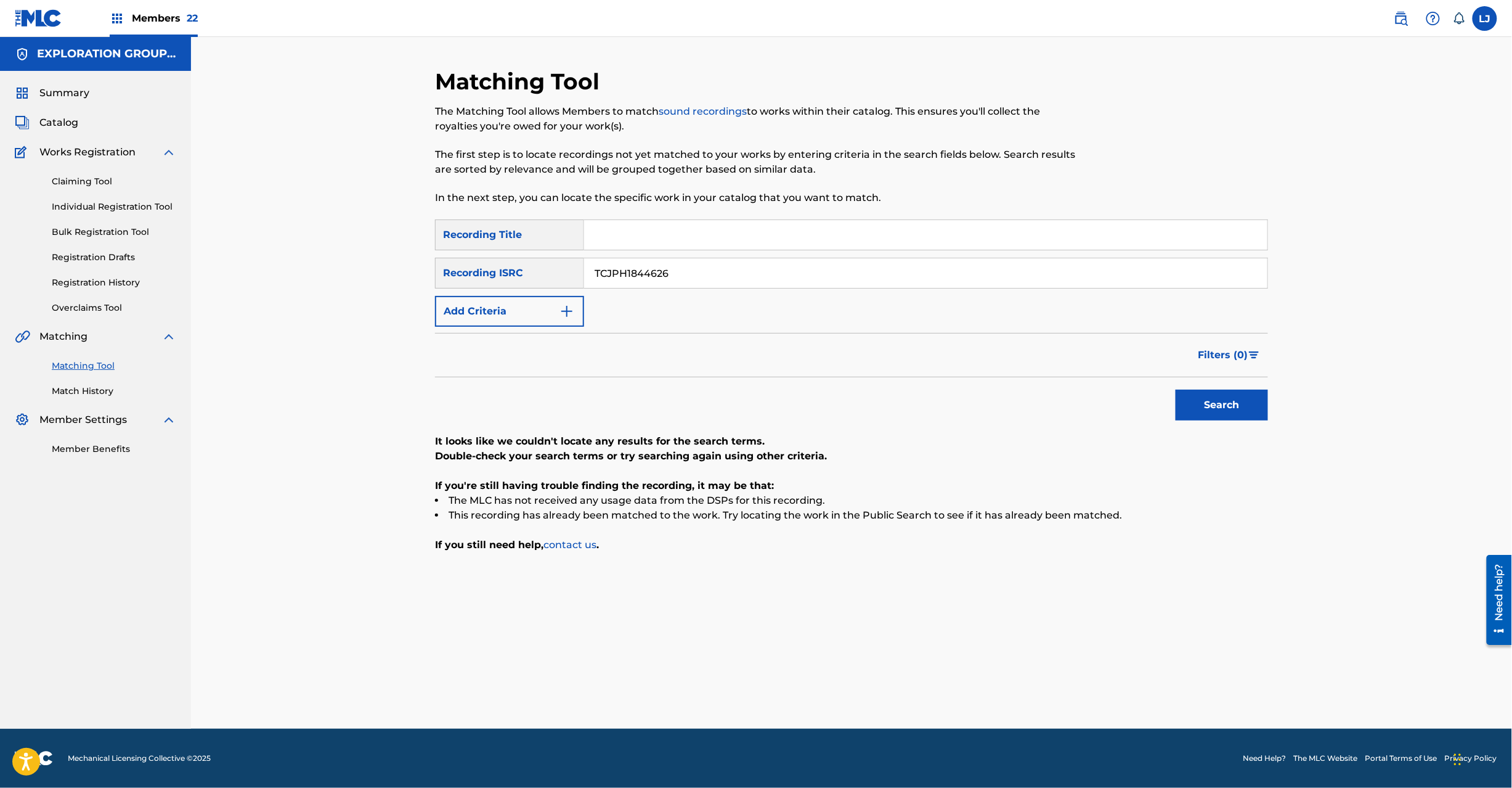
click at [713, 270] on input "TCJPH1844626" at bounding box center [926, 273] width 683 height 30
paste input "A1331545"
click at [1250, 405] on button "Search" at bounding box center [1222, 405] width 93 height 31
click at [679, 250] on div "SearchWithCriteriaf04f78ca-793c-44d9-8b20-fa4ad9699587 Recording Title SearchWi…" at bounding box center [851, 273] width 833 height 108
drag, startPoint x: 679, startPoint y: 250, endPoint x: 669, endPoint y: 275, distance: 26.9
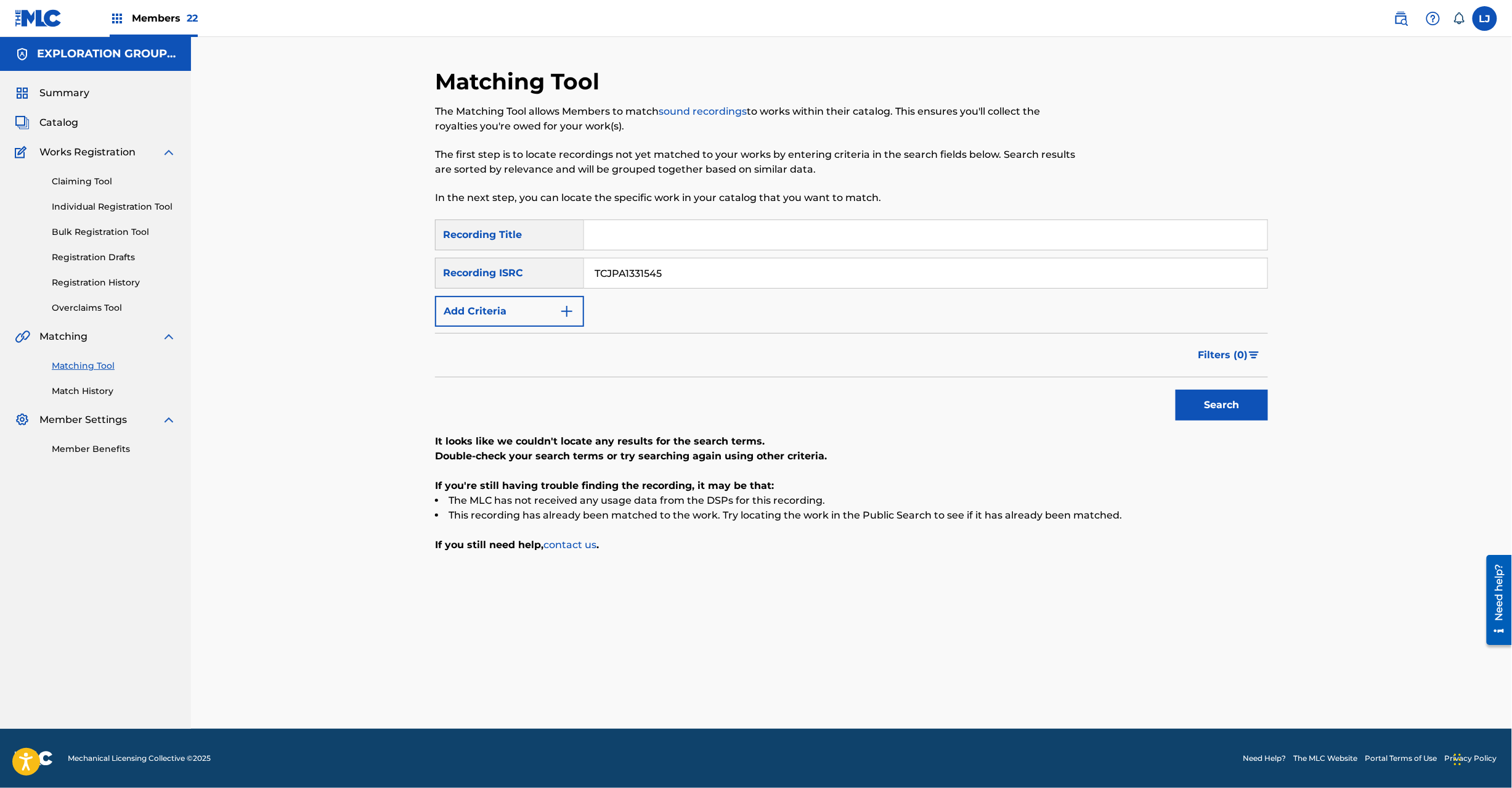
click at [679, 253] on div "SearchWithCriteriaf04f78ca-793c-44d9-8b20-fa4ad9699587 Recording Title SearchWi…" at bounding box center [851, 273] width 833 height 108
click at [669, 275] on input "TCJPA1331545" at bounding box center [926, 273] width 683 height 30
paste input "WDK51805074"
type input "TWDK51805074"
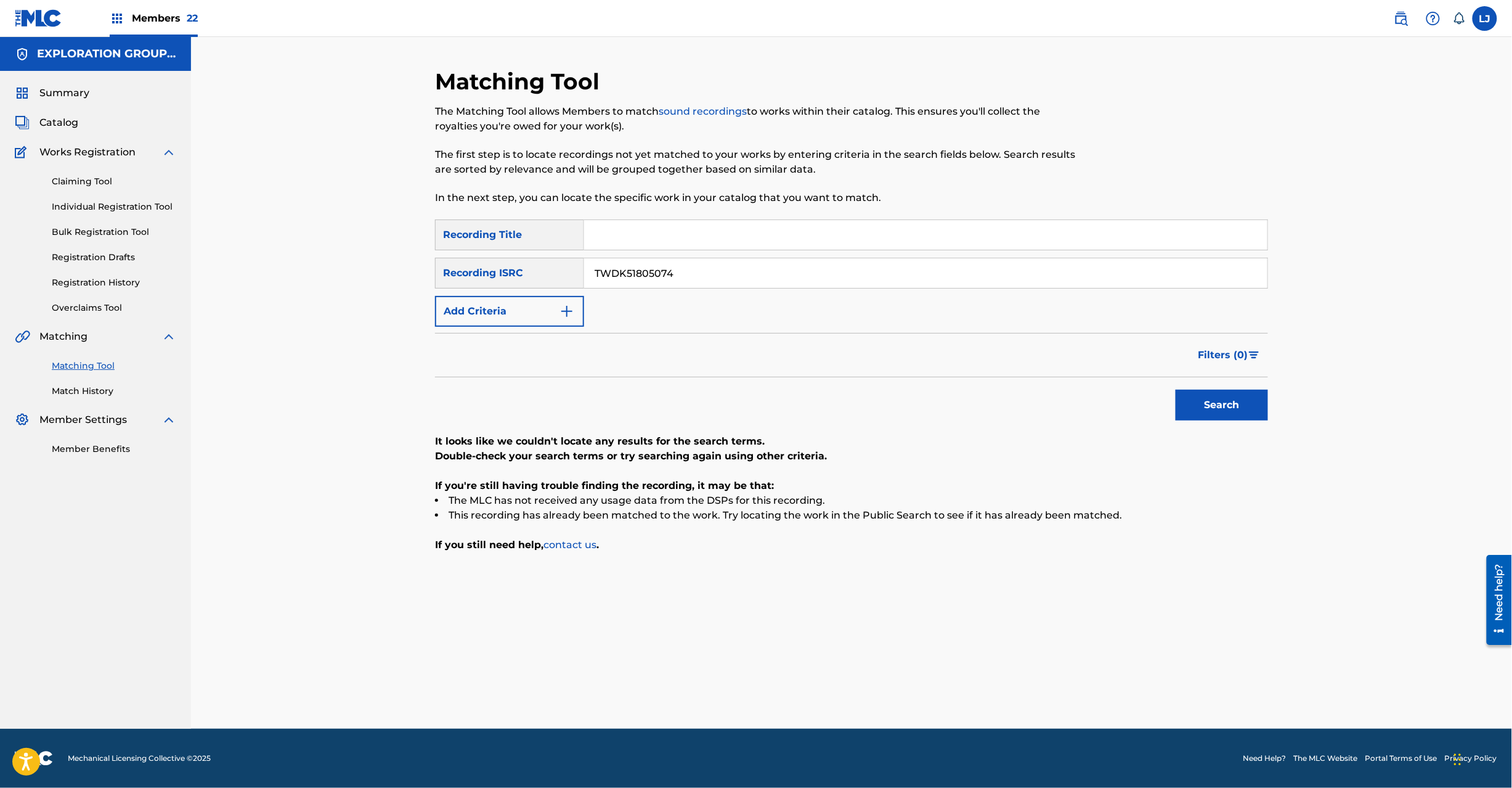
click at [1191, 418] on button "Search" at bounding box center [1222, 405] width 93 height 31
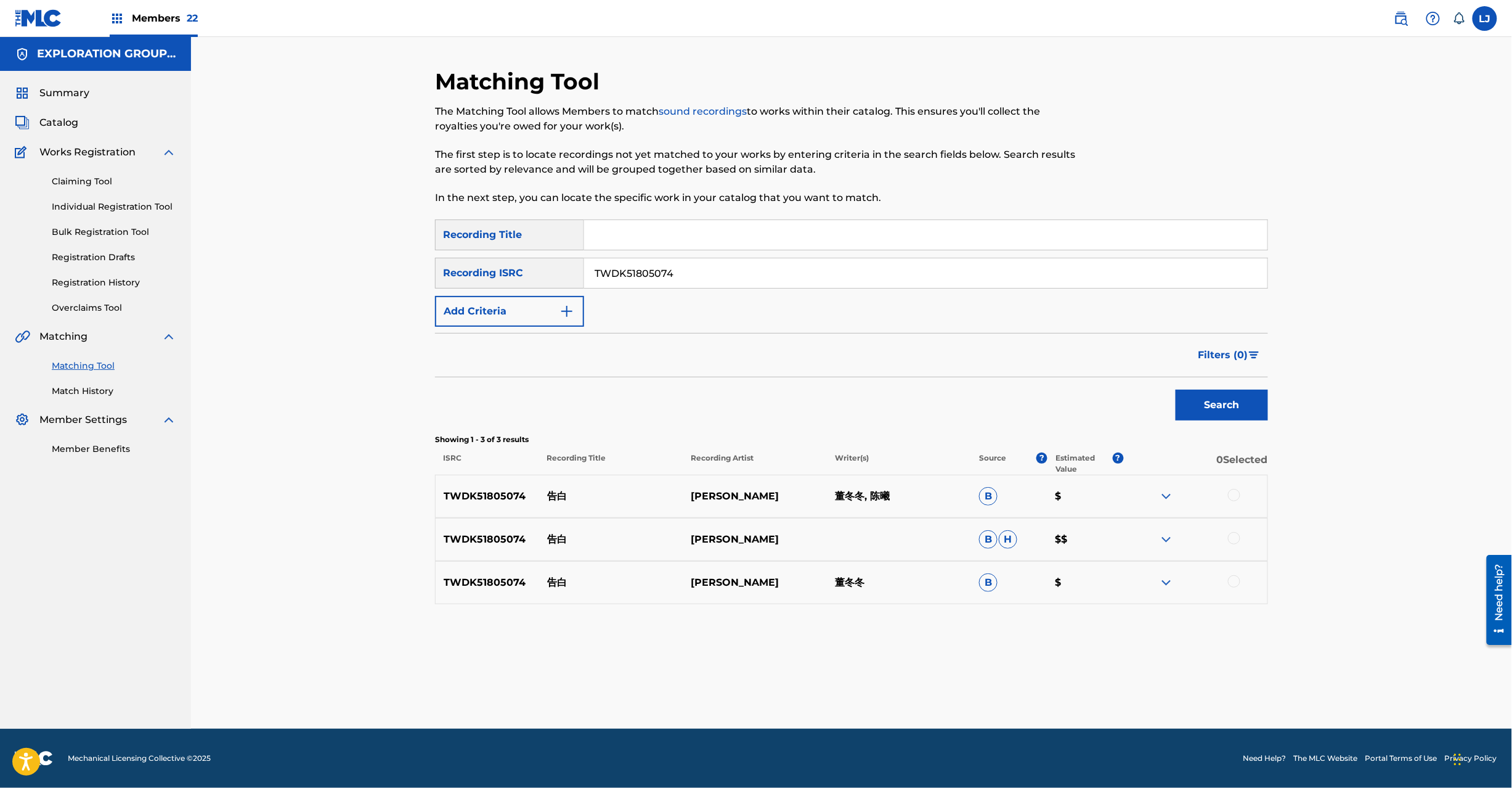
click at [552, 492] on p "告白" at bounding box center [611, 497] width 144 height 15
drag, startPoint x: 1231, startPoint y: 497, endPoint x: 1236, endPoint y: 515, distance: 18.7
click at [1236, 497] on div at bounding box center [1234, 495] width 12 height 12
click at [1228, 541] on div at bounding box center [1234, 538] width 12 height 12
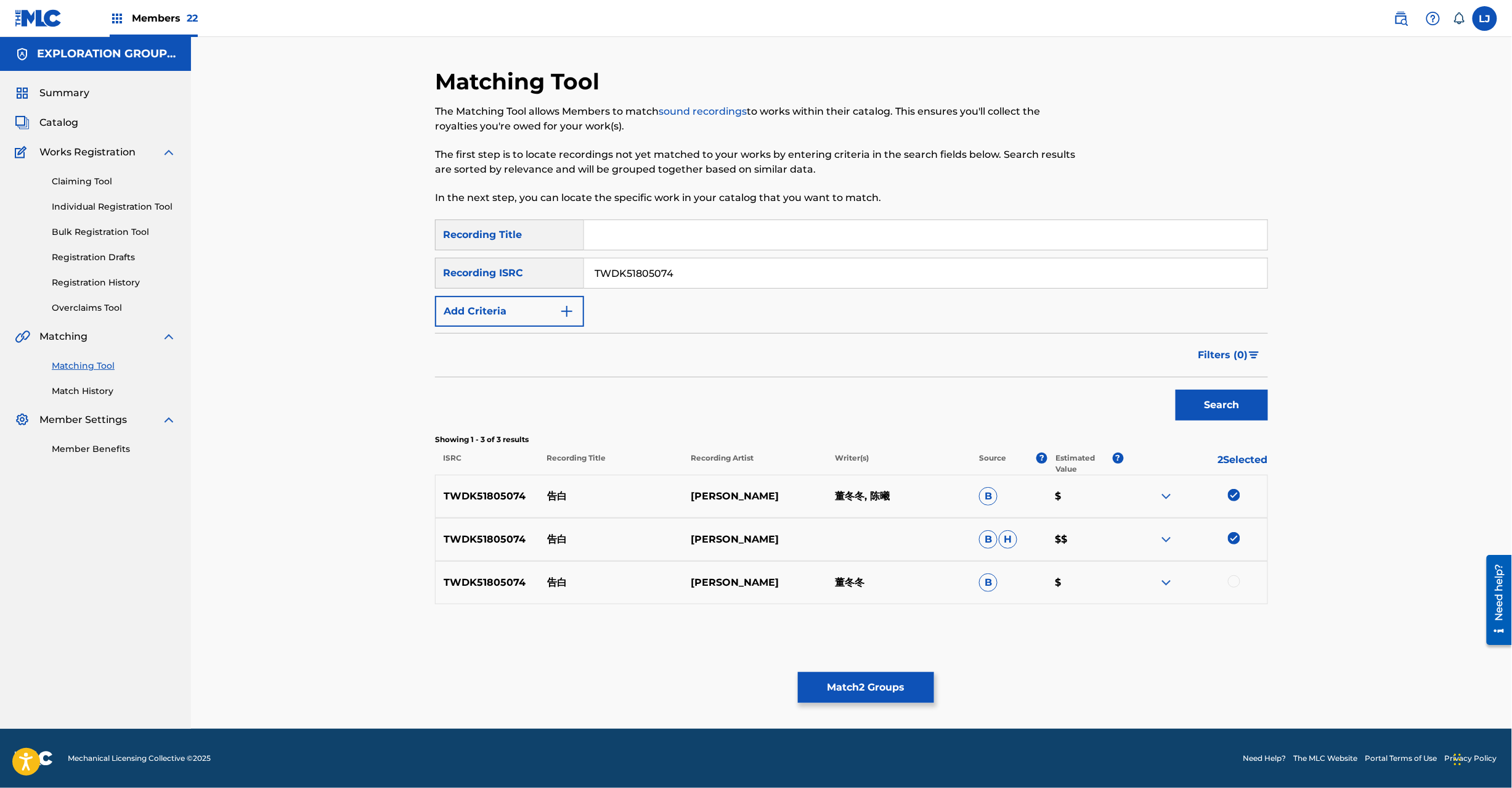
click at [1231, 541] on img at bounding box center [1234, 538] width 12 height 12
click at [1231, 538] on div at bounding box center [1234, 538] width 12 height 12
click at [1241, 582] on div at bounding box center [1195, 582] width 144 height 15
click at [1239, 582] on div at bounding box center [1234, 581] width 12 height 12
click at [890, 699] on button "Match 3 Groups" at bounding box center [866, 687] width 136 height 31
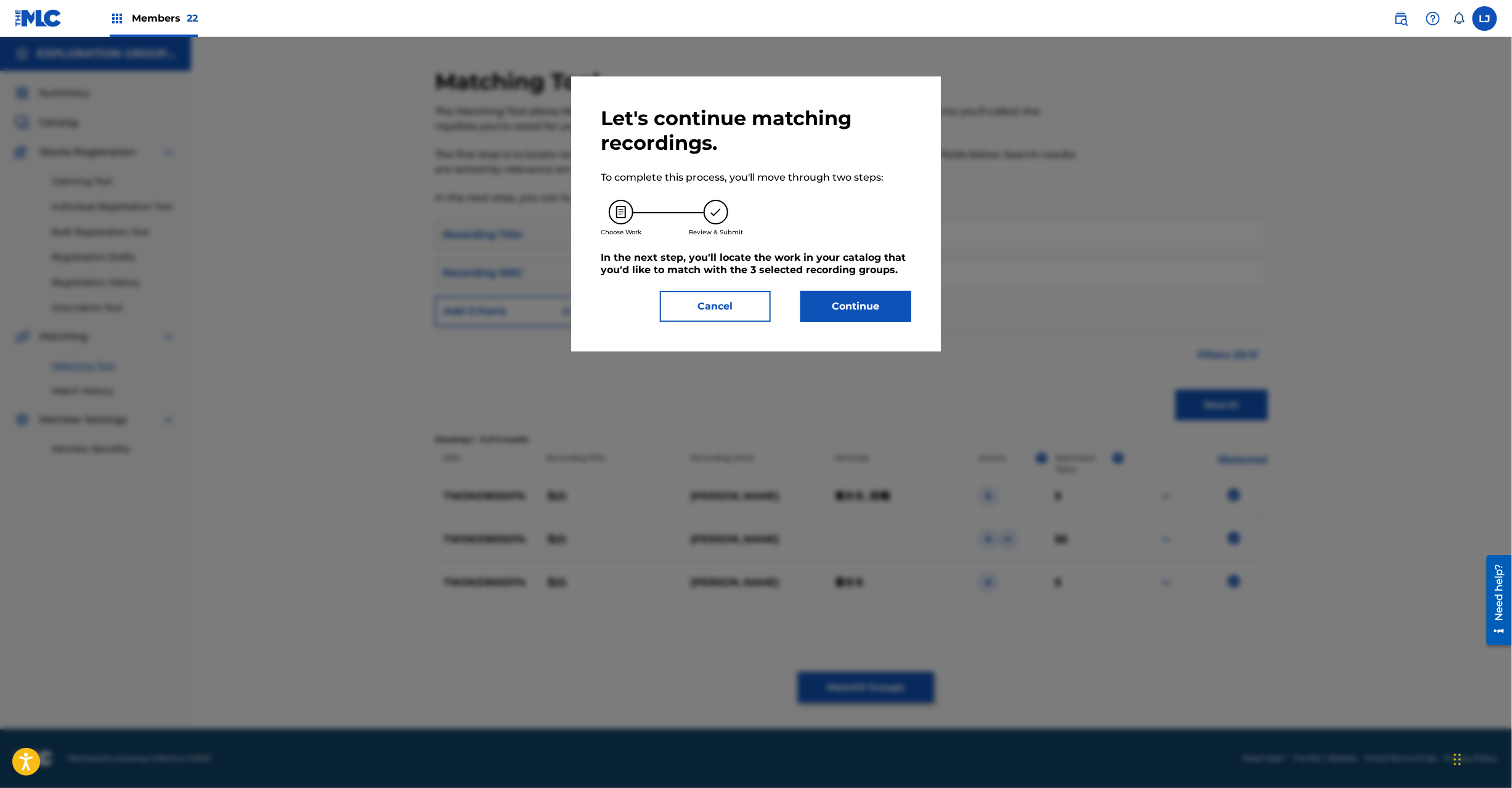
click at [811, 303] on button "Continue" at bounding box center [856, 306] width 111 height 31
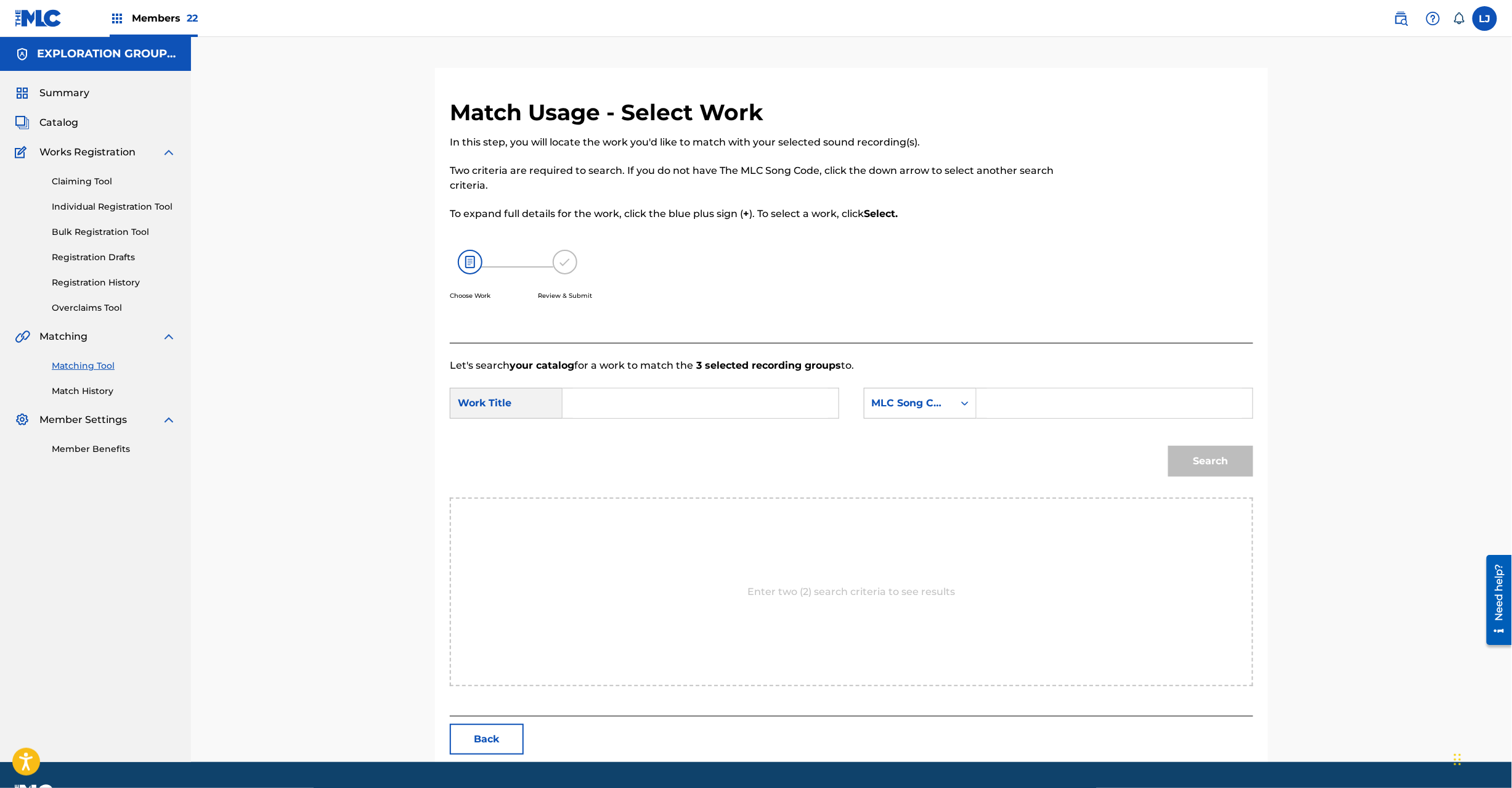
click at [471, 743] on button "Back" at bounding box center [486, 740] width 74 height 31
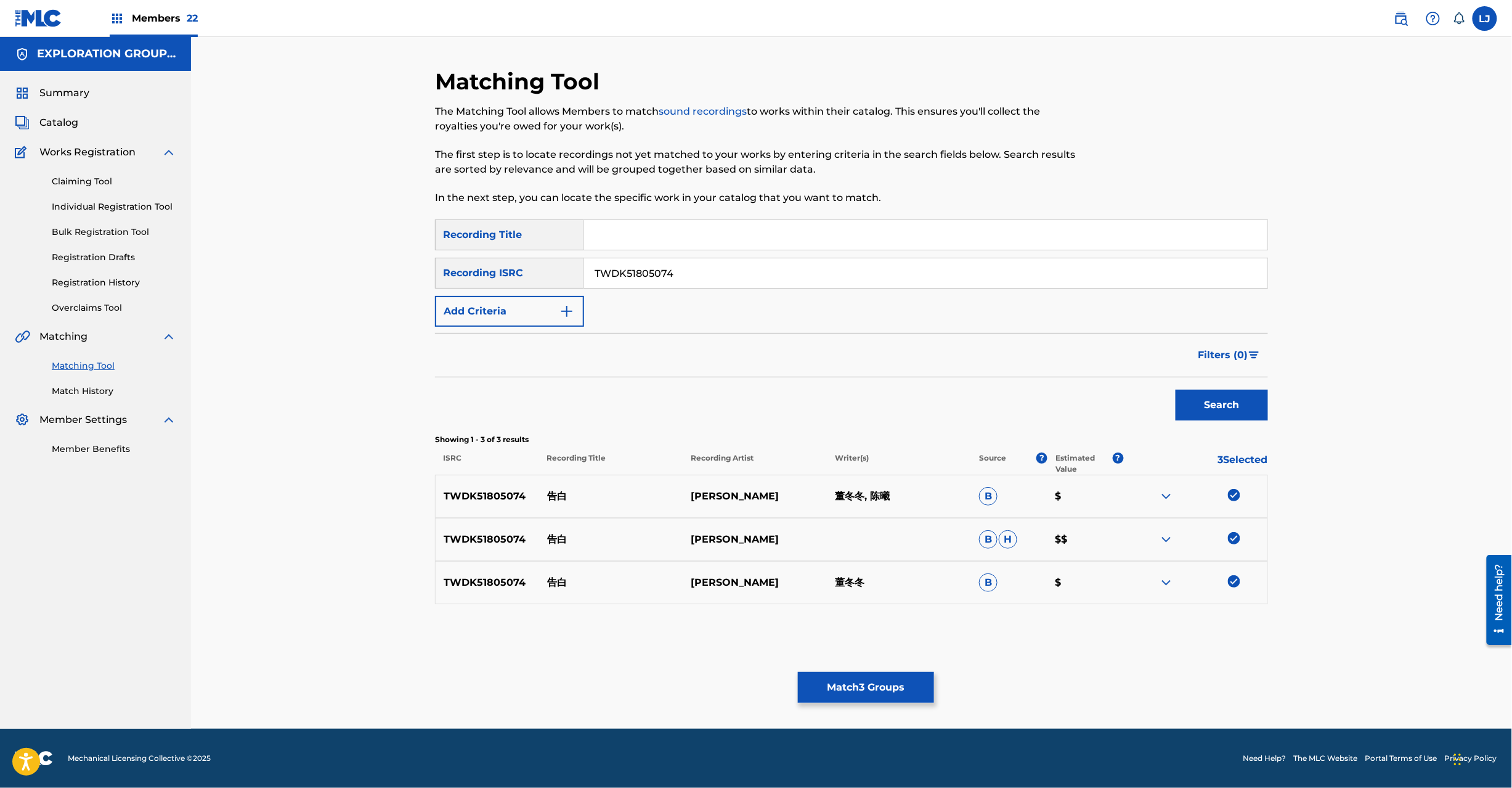
click at [869, 694] on button "Match 3 Groups" at bounding box center [866, 687] width 136 height 31
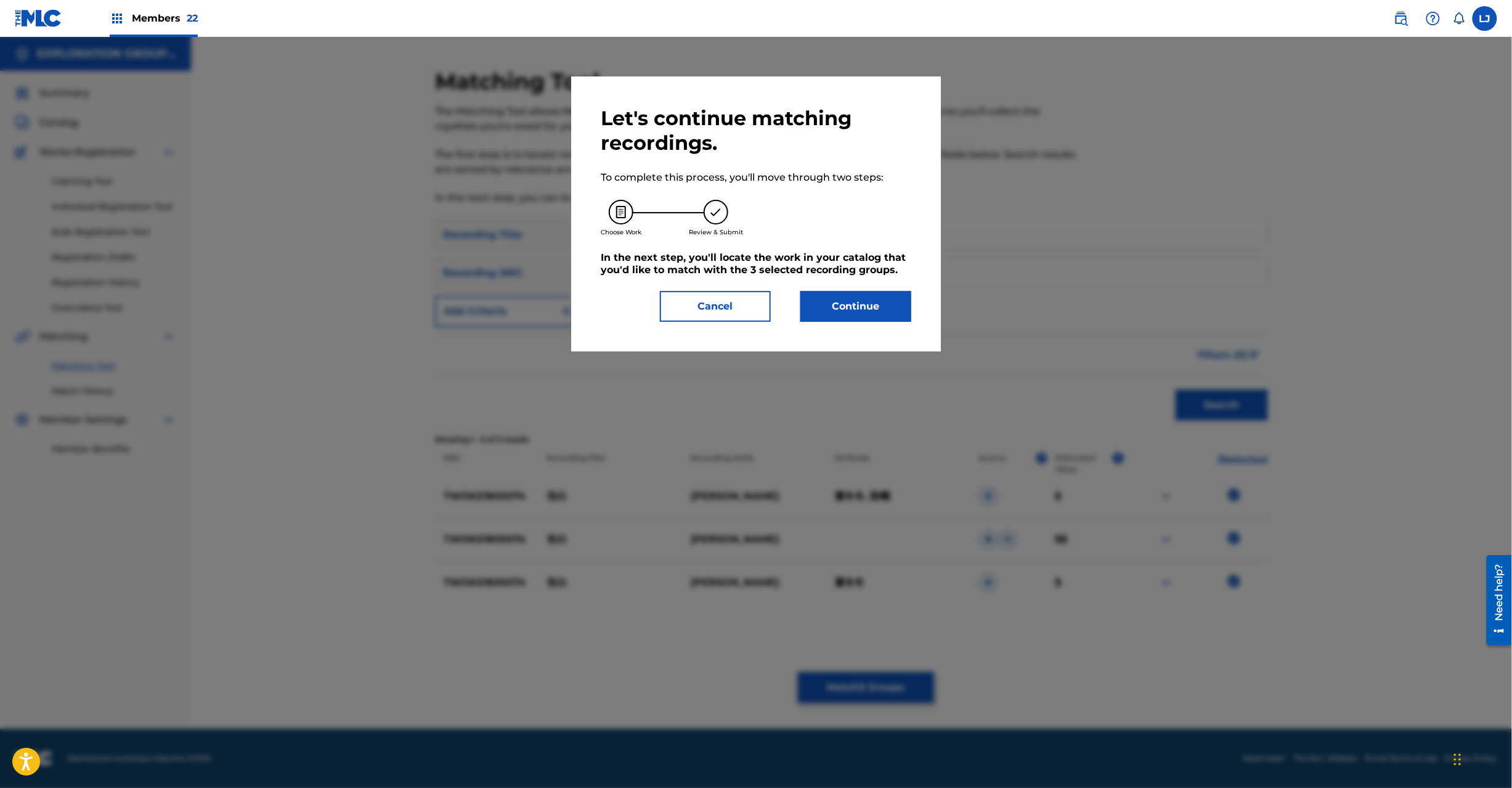
click at [849, 319] on button "Continue" at bounding box center [856, 306] width 111 height 31
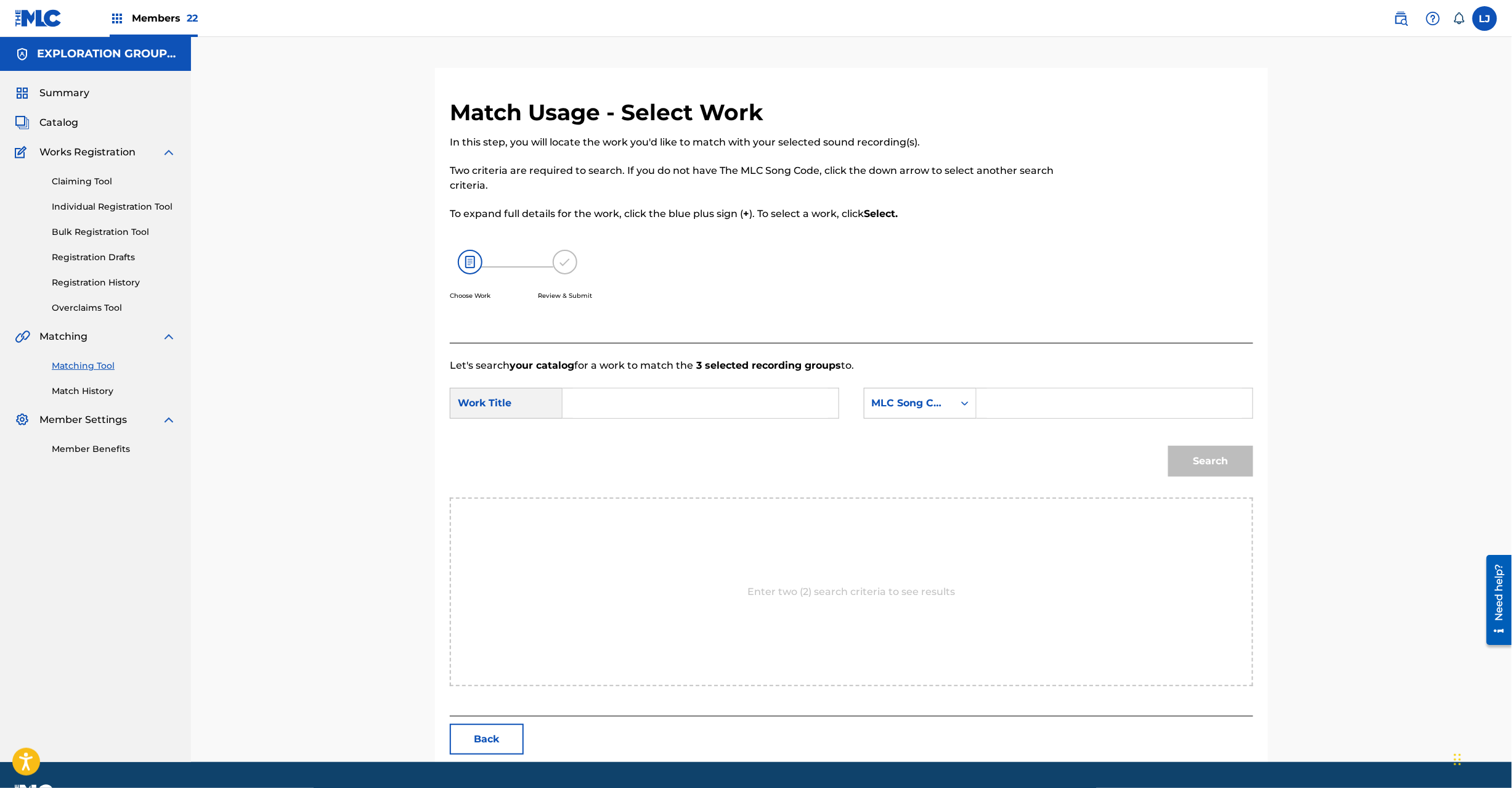
click at [674, 395] on input "Search Form" at bounding box center [700, 403] width 255 height 30
paste input "Kokuhaku KC0HYS"
click at [671, 400] on input "Kokuhaku KC0HYS" at bounding box center [700, 403] width 255 height 30
type input "Kokuhaku"
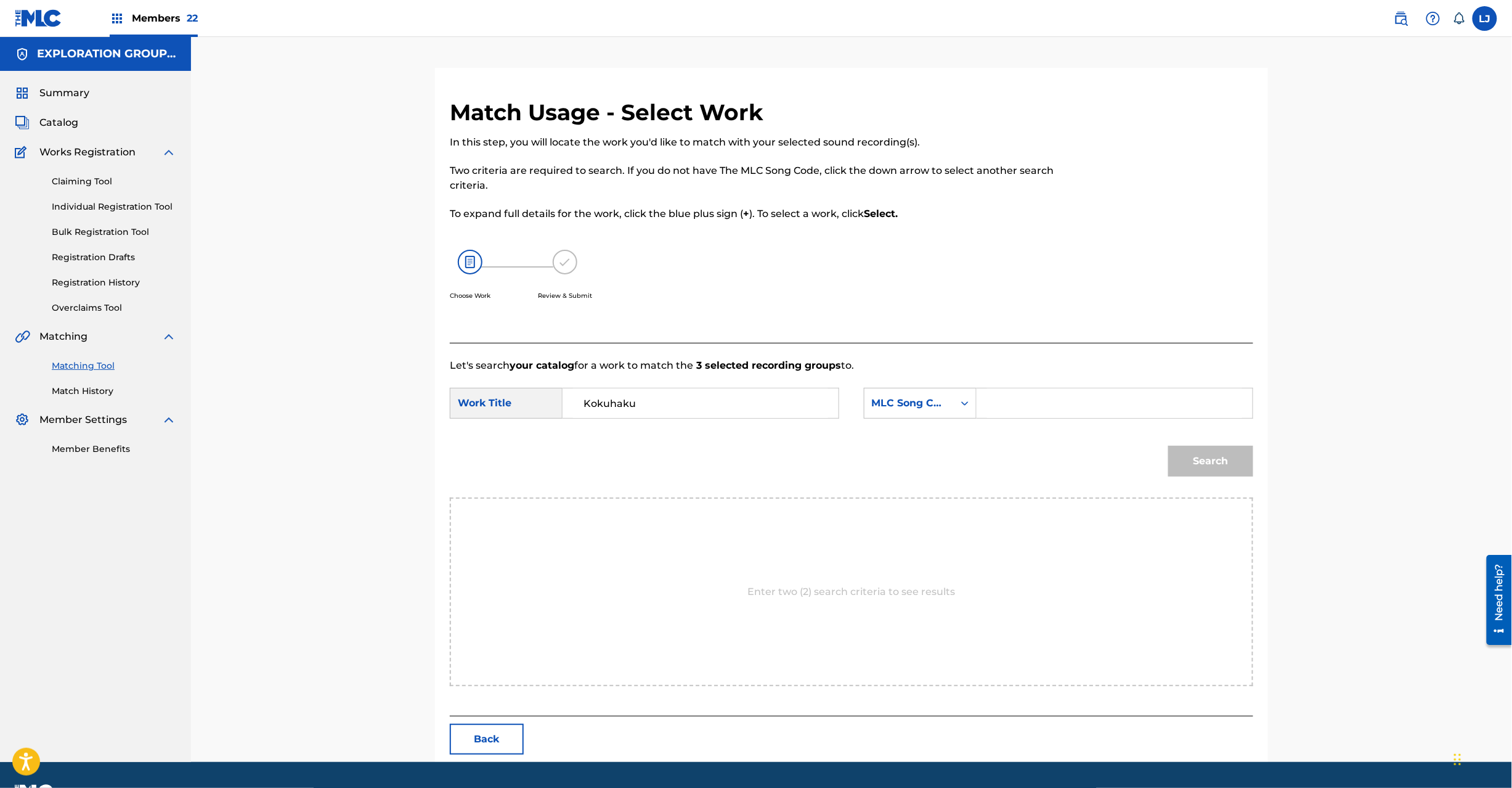
click at [1059, 398] on input "Search Form" at bounding box center [1114, 403] width 255 height 30
paste input "KC0HYS"
type input "KC0HYS"
click at [1188, 462] on button "Search" at bounding box center [1211, 461] width 85 height 31
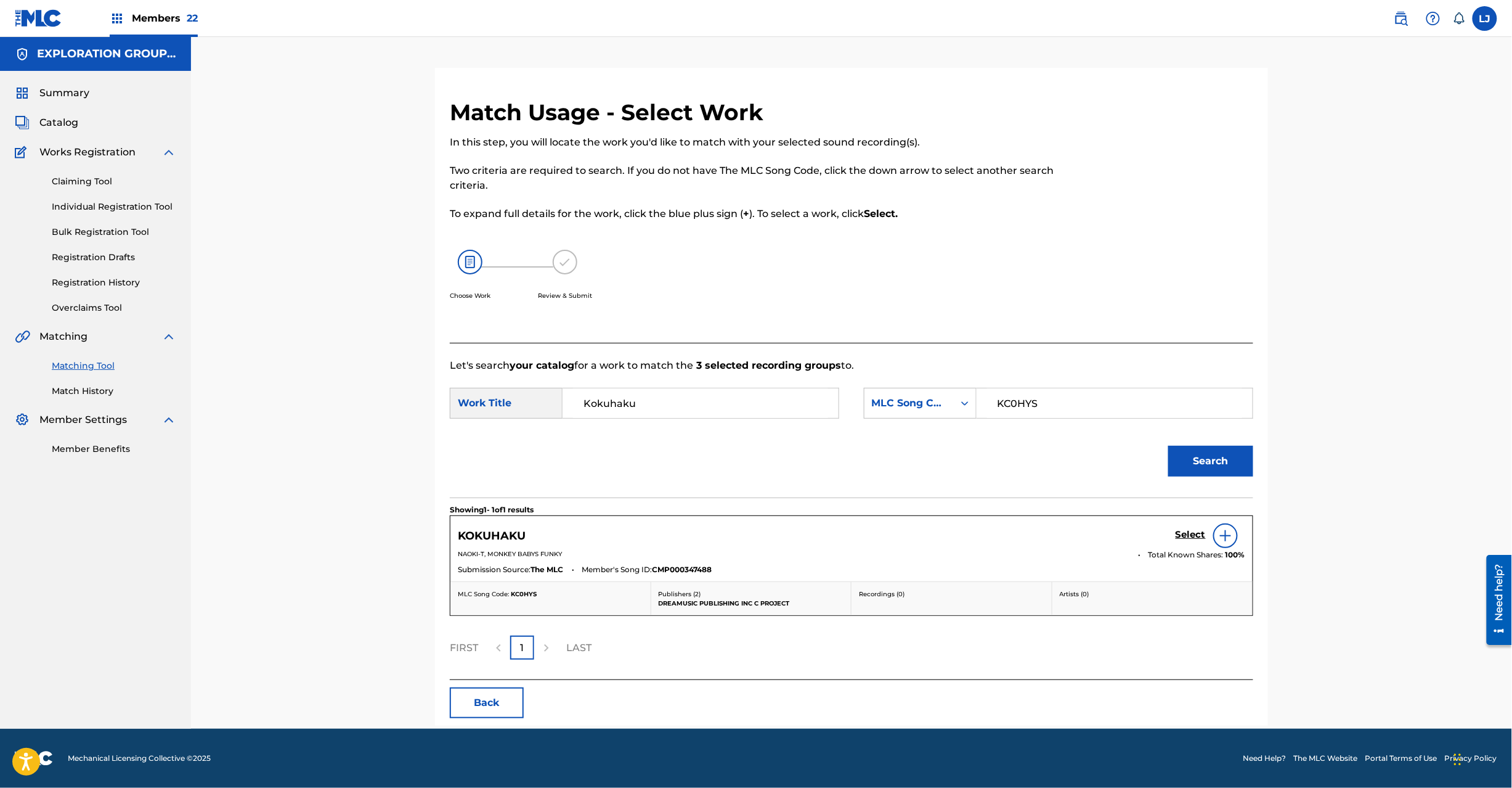
click at [1185, 538] on h5 "Select" at bounding box center [1191, 534] width 30 height 12
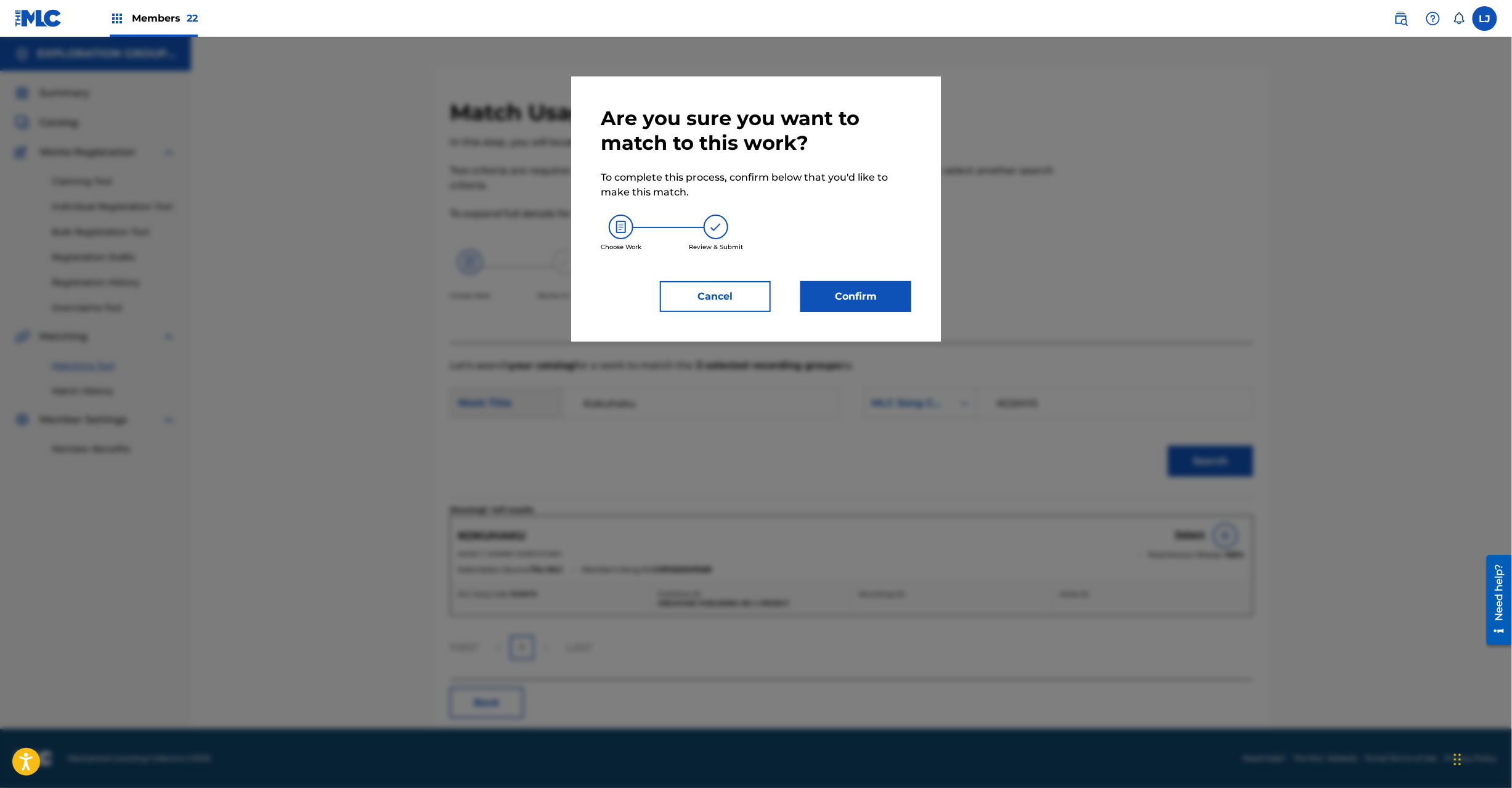
click at [892, 309] on button "Confirm" at bounding box center [856, 296] width 111 height 31
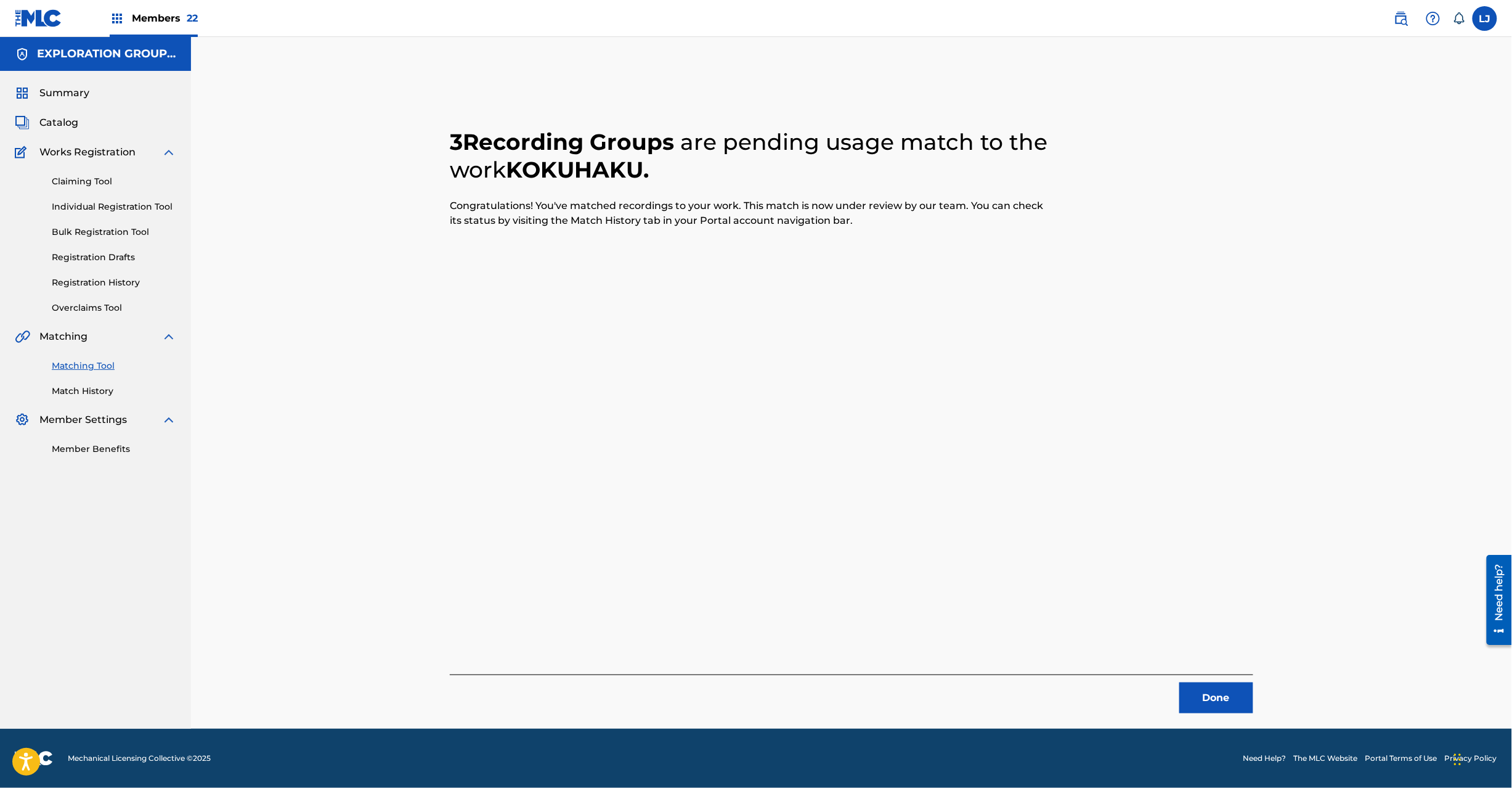
click at [1216, 694] on button "Done" at bounding box center [1216, 698] width 74 height 31
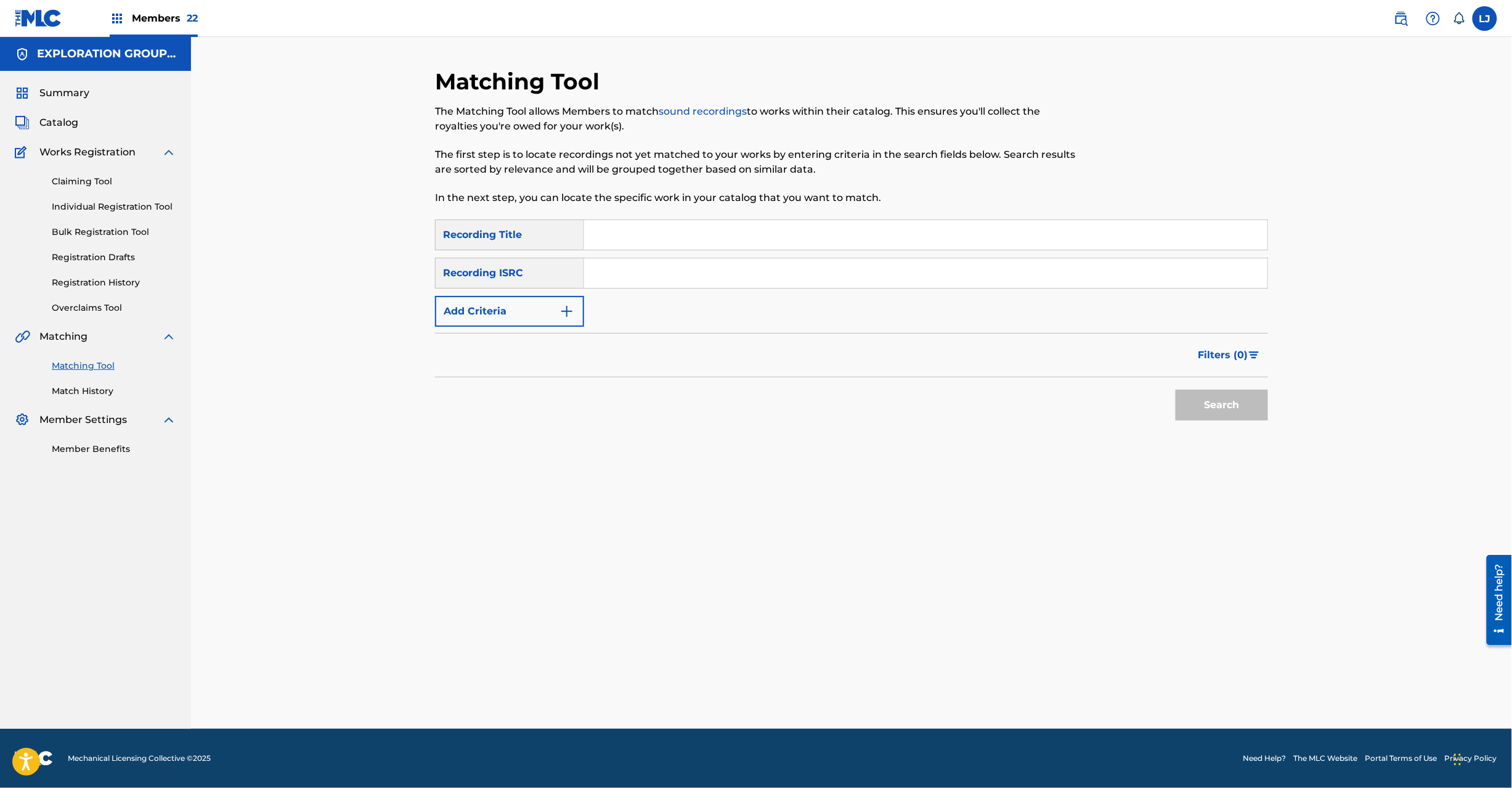
click at [737, 263] on input "Search Form" at bounding box center [926, 273] width 683 height 30
paste input "JPH531100192"
click at [1231, 402] on button "Search" at bounding box center [1222, 405] width 93 height 31
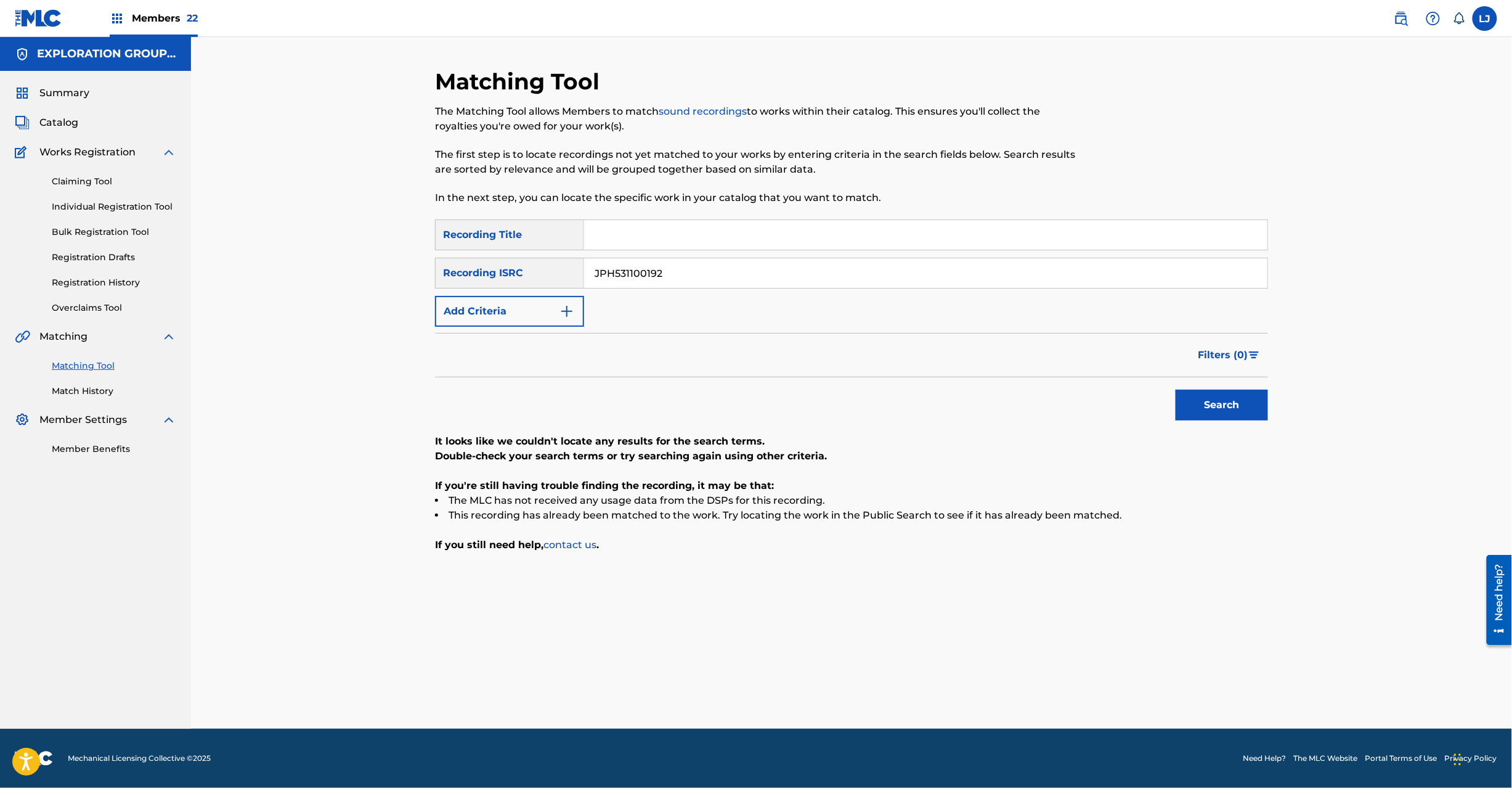
click at [748, 269] on input "JPH531100192" at bounding box center [926, 273] width 683 height 30
paste input "TCJPB1587831"
click at [1245, 398] on button "Search" at bounding box center [1222, 405] width 93 height 31
click at [719, 273] on input "TCJPB1587831" at bounding box center [926, 273] width 683 height 30
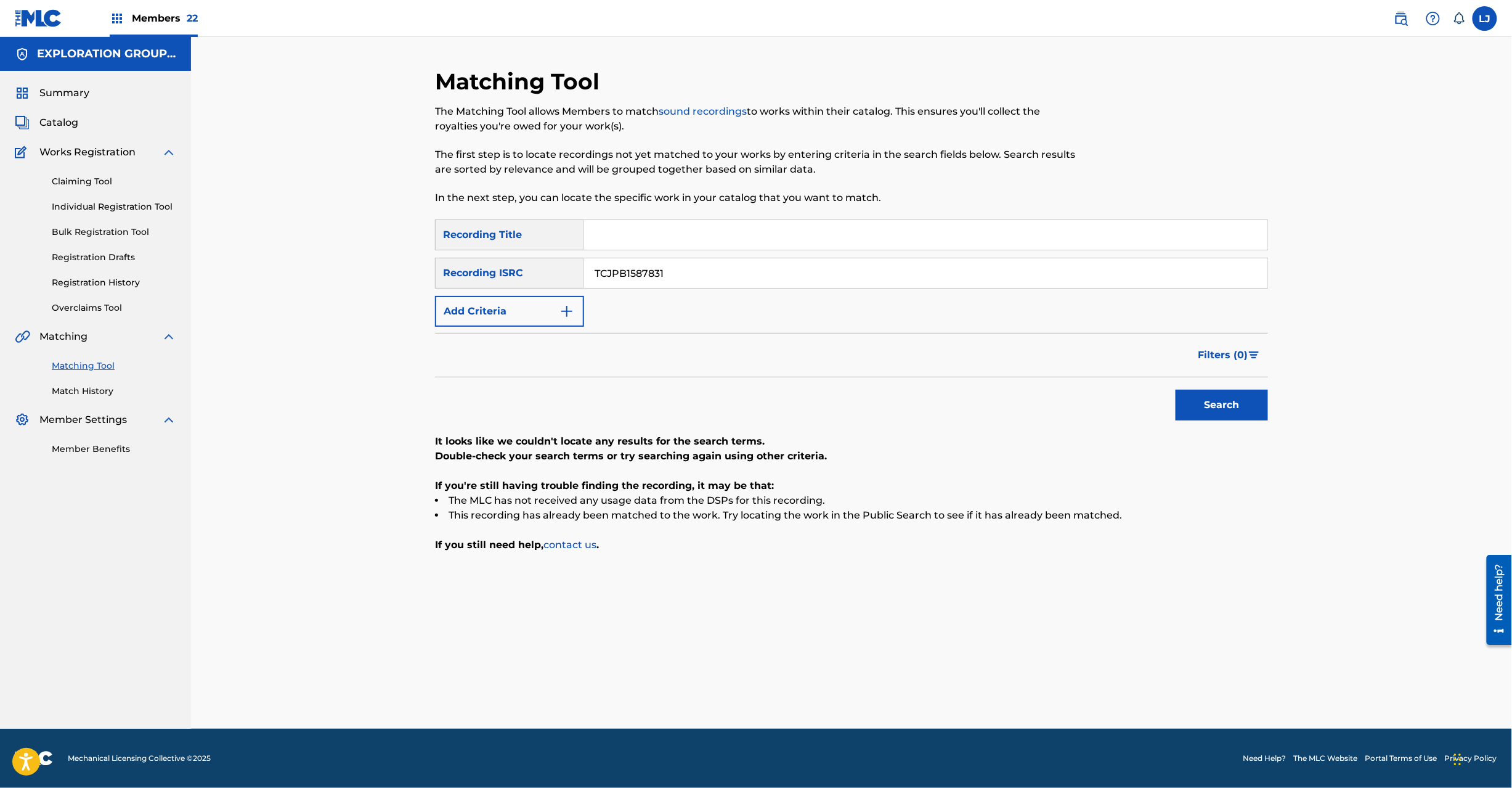
paste input "JPW462106918"
click at [719, 273] on input "TCJPB1587831" at bounding box center [926, 273] width 683 height 30
click at [1190, 403] on button "Search" at bounding box center [1222, 405] width 93 height 31
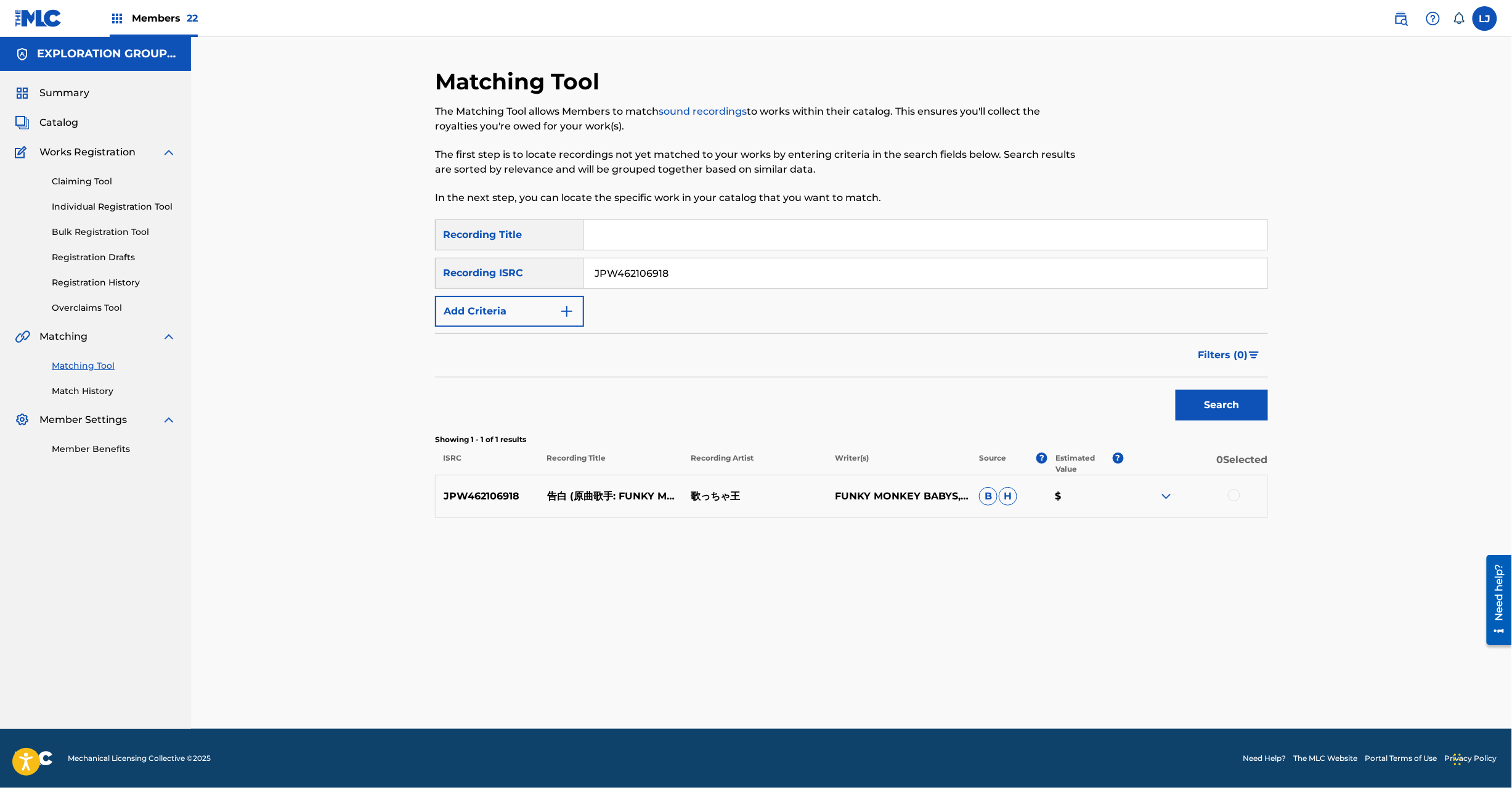
click at [757, 272] on input "JPW462106918" at bounding box center [926, 273] width 683 height 30
paste input "N901301120"
click at [1188, 395] on button "Search" at bounding box center [1222, 405] width 93 height 31
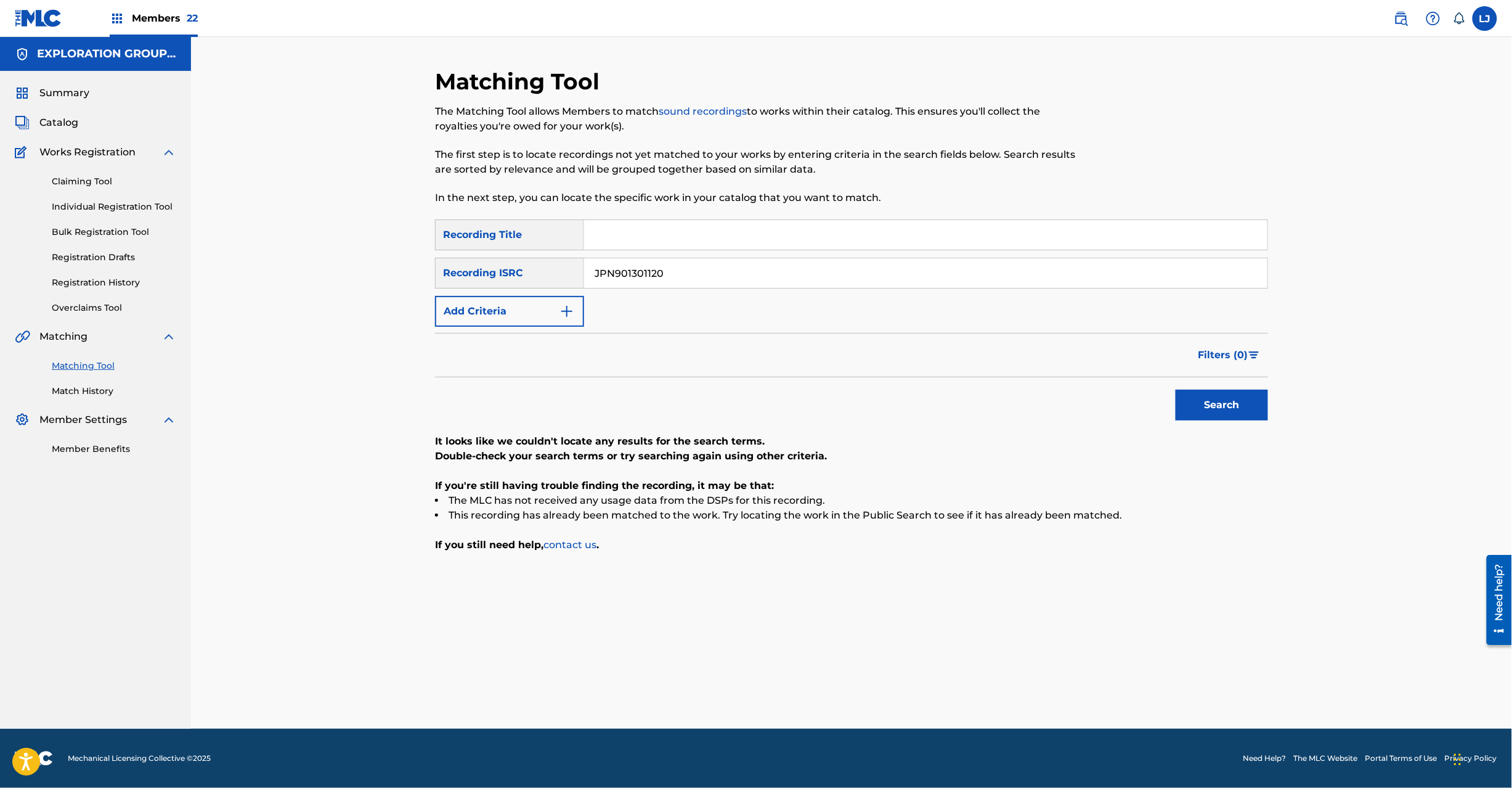
click at [732, 271] on input "JPN901301120" at bounding box center [926, 273] width 683 height 30
paste input "080094"
click at [732, 271] on input "JPN901301120" at bounding box center [926, 273] width 683 height 30
click at [1231, 393] on button "Search" at bounding box center [1222, 405] width 93 height 31
click at [696, 282] on input "JPN900800940" at bounding box center [926, 273] width 683 height 30
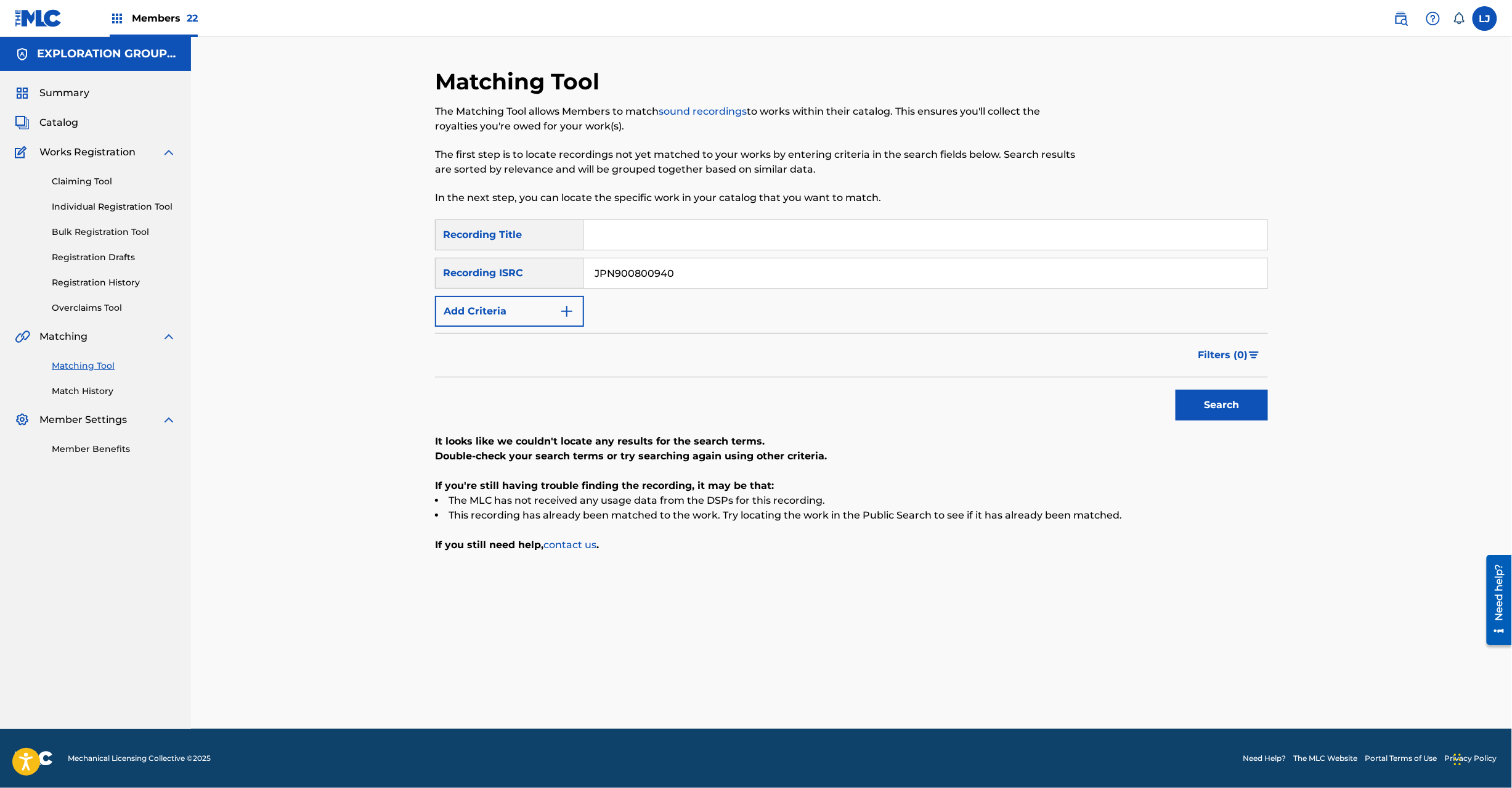
click at [696, 282] on input "JPN900800940" at bounding box center [926, 273] width 683 height 30
paste input "8220081"
drag, startPoint x: 1182, startPoint y: 388, endPoint x: 1188, endPoint y: 390, distance: 6.3
click at [1184, 388] on div "Search" at bounding box center [1219, 401] width 99 height 49
click at [1201, 397] on button "Search" at bounding box center [1222, 405] width 93 height 31
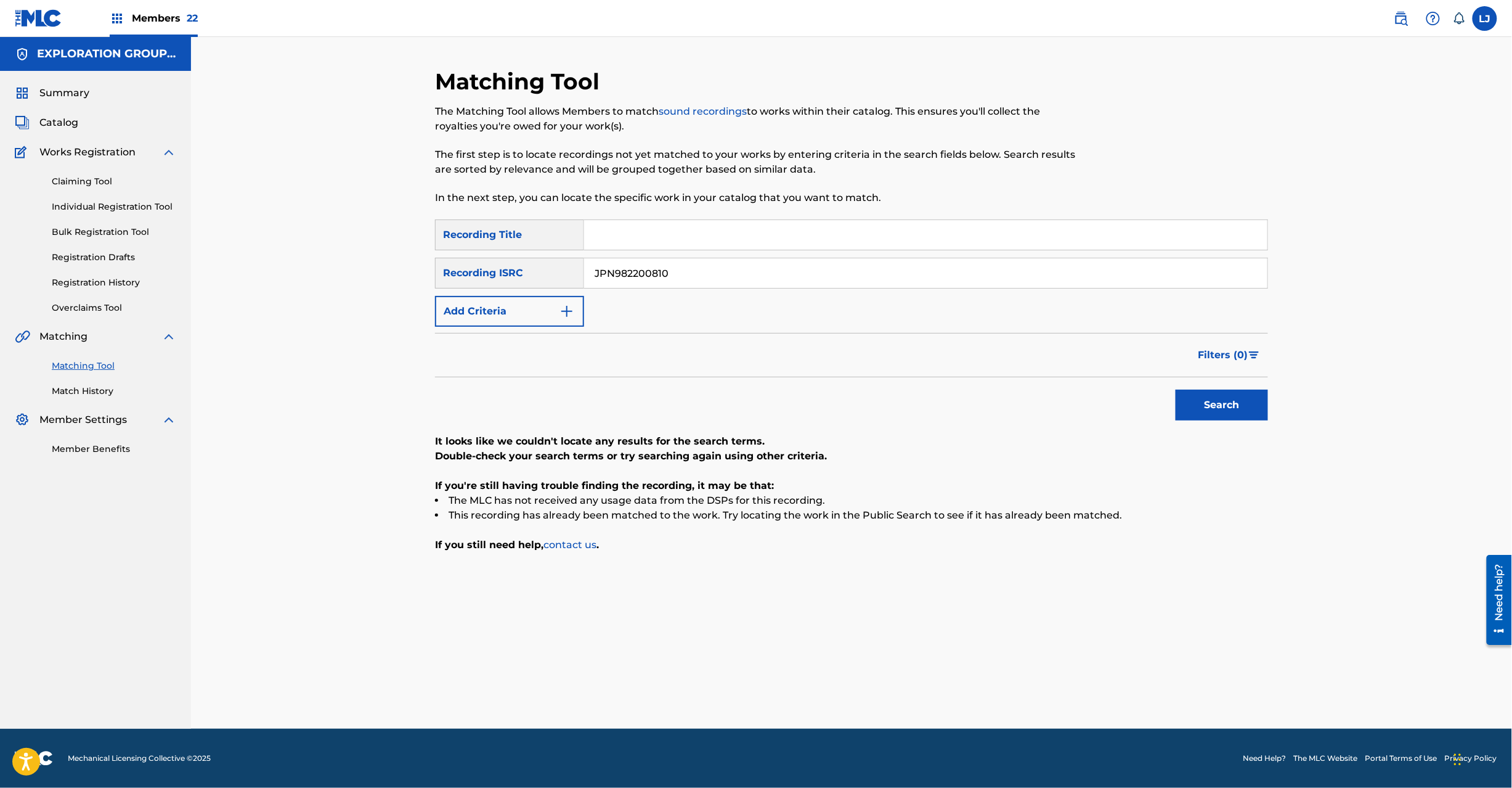
click at [716, 276] on input "JPN982200810" at bounding box center [926, 273] width 683 height 30
paste input "00017"
click at [1237, 411] on button "Search" at bounding box center [1222, 405] width 93 height 31
click at [669, 280] on input "JPN982000170" at bounding box center [926, 273] width 683 height 30
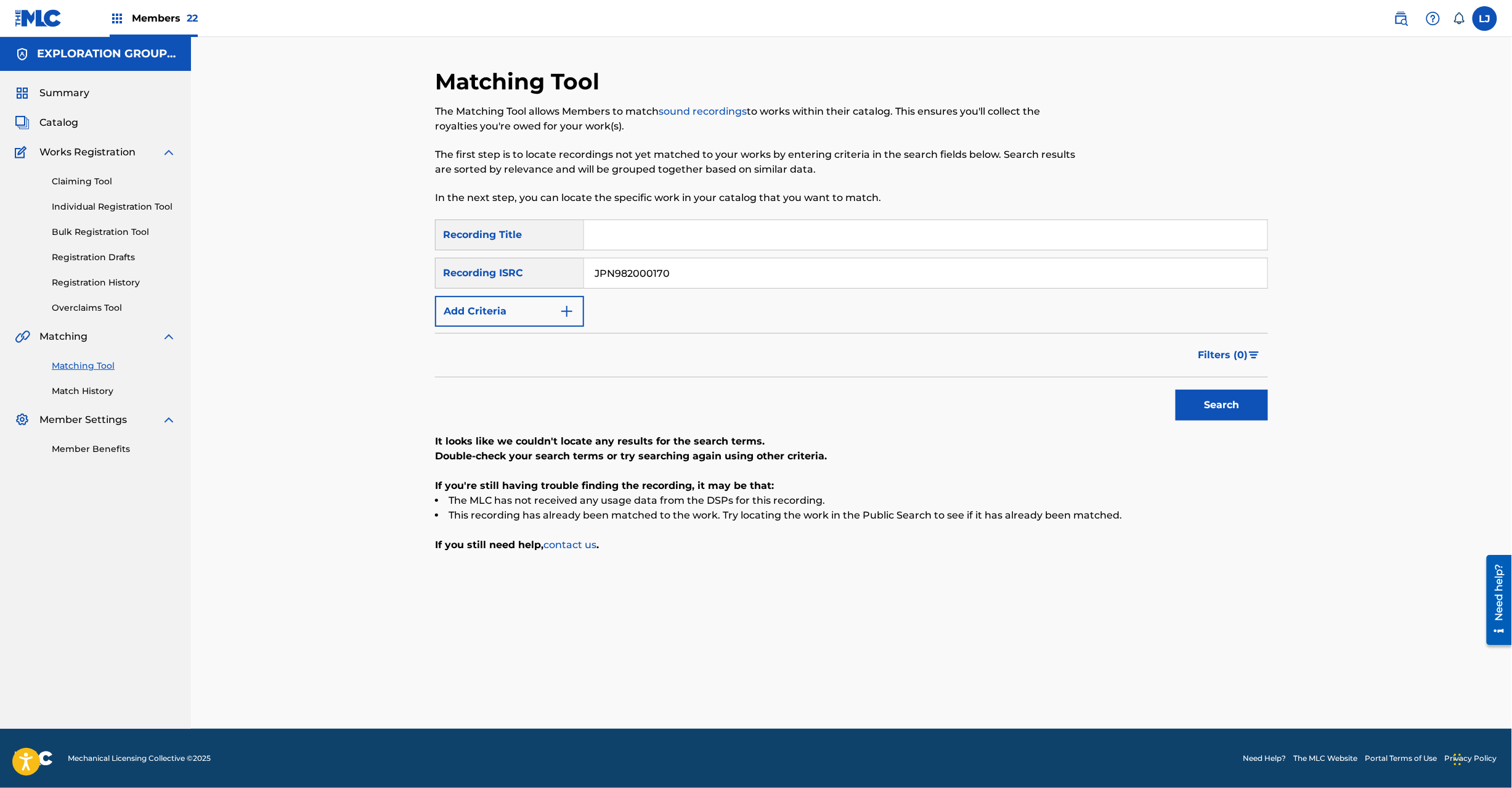
click at [669, 280] on input "JPN982000170" at bounding box center [926, 273] width 683 height 30
paste input "B600908701"
click at [1215, 393] on button "Search" at bounding box center [1222, 405] width 93 height 31
click at [676, 272] on input "JPB600908701" at bounding box center [926, 273] width 683 height 30
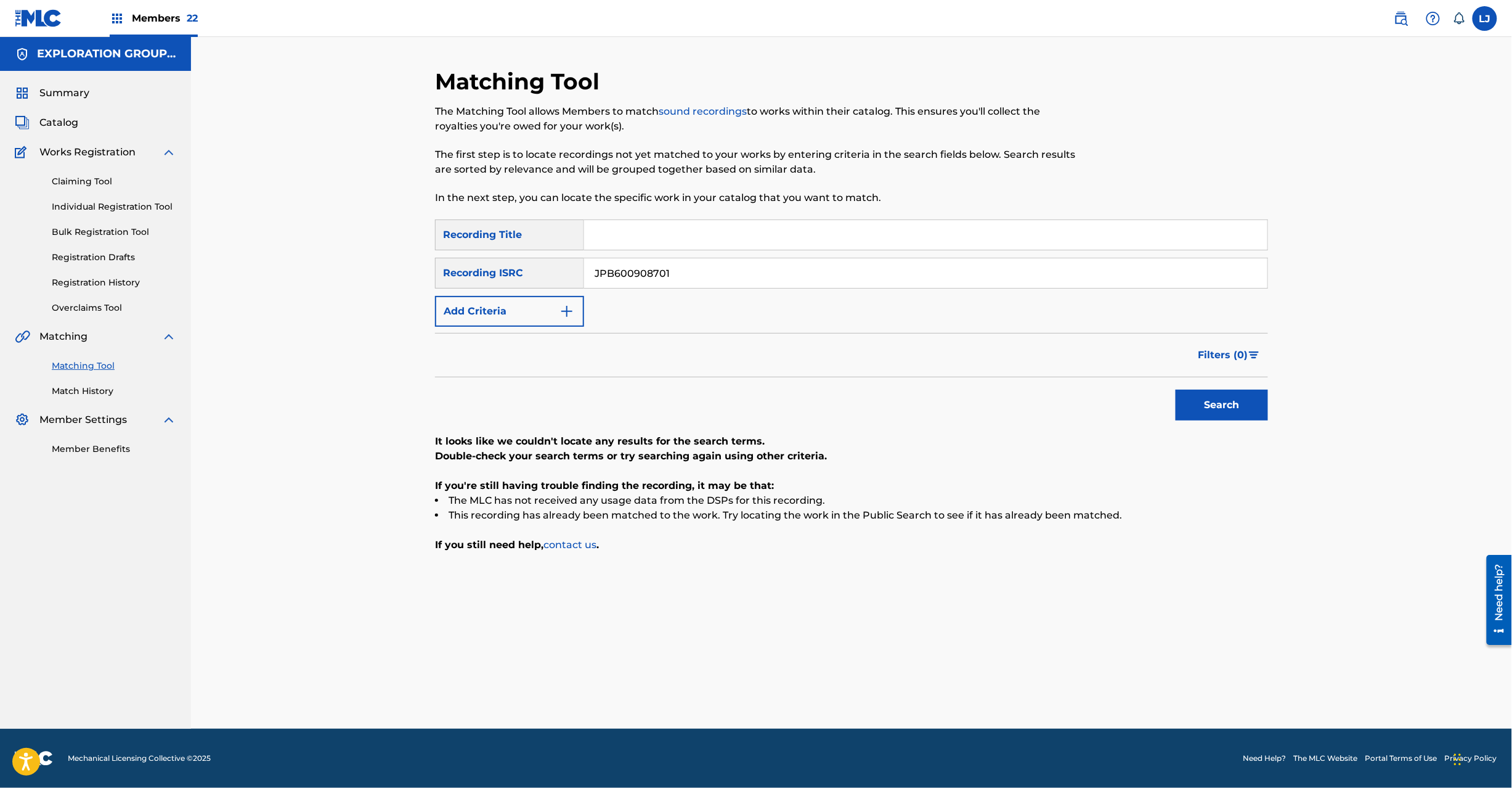
paste input "TF01103506"
click at [1280, 405] on div "Matching Tool The Matching Tool allows Members to match sound recordings to wor…" at bounding box center [851, 398] width 863 height 661
click at [1232, 405] on button "Search" at bounding box center [1222, 405] width 93 height 31
click at [731, 272] on input "JPTF01103506" at bounding box center [926, 273] width 683 height 30
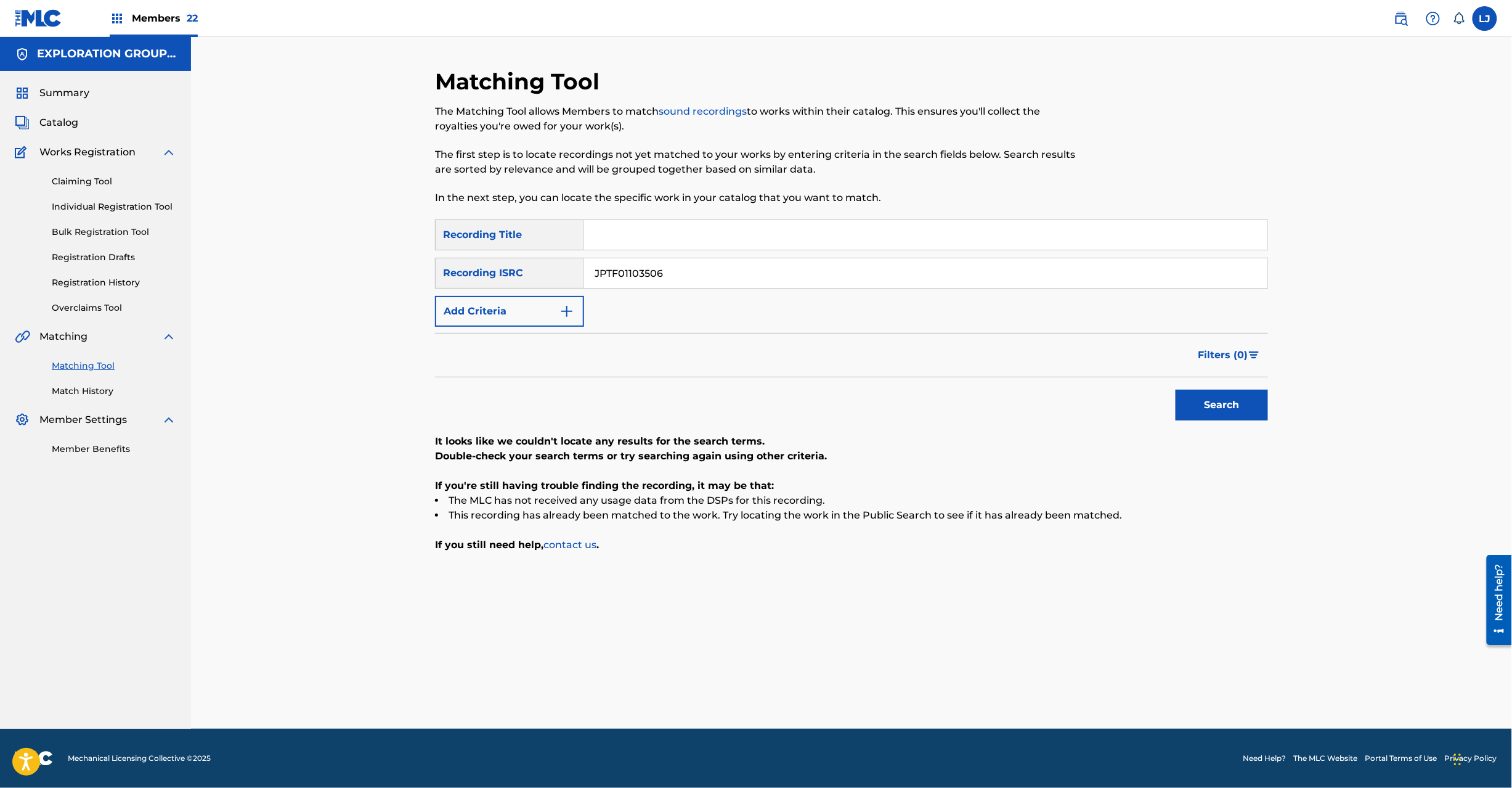
paste input "PO01147853"
click at [1203, 420] on button "Search" at bounding box center [1222, 405] width 93 height 31
click at [678, 295] on div "SearchWithCriteriaf04f78ca-793c-44d9-8b20-fa4ad9699587 Recording Title SearchWi…" at bounding box center [851, 273] width 833 height 108
click at [690, 278] on input "JPPO01147853" at bounding box center [926, 273] width 683 height 30
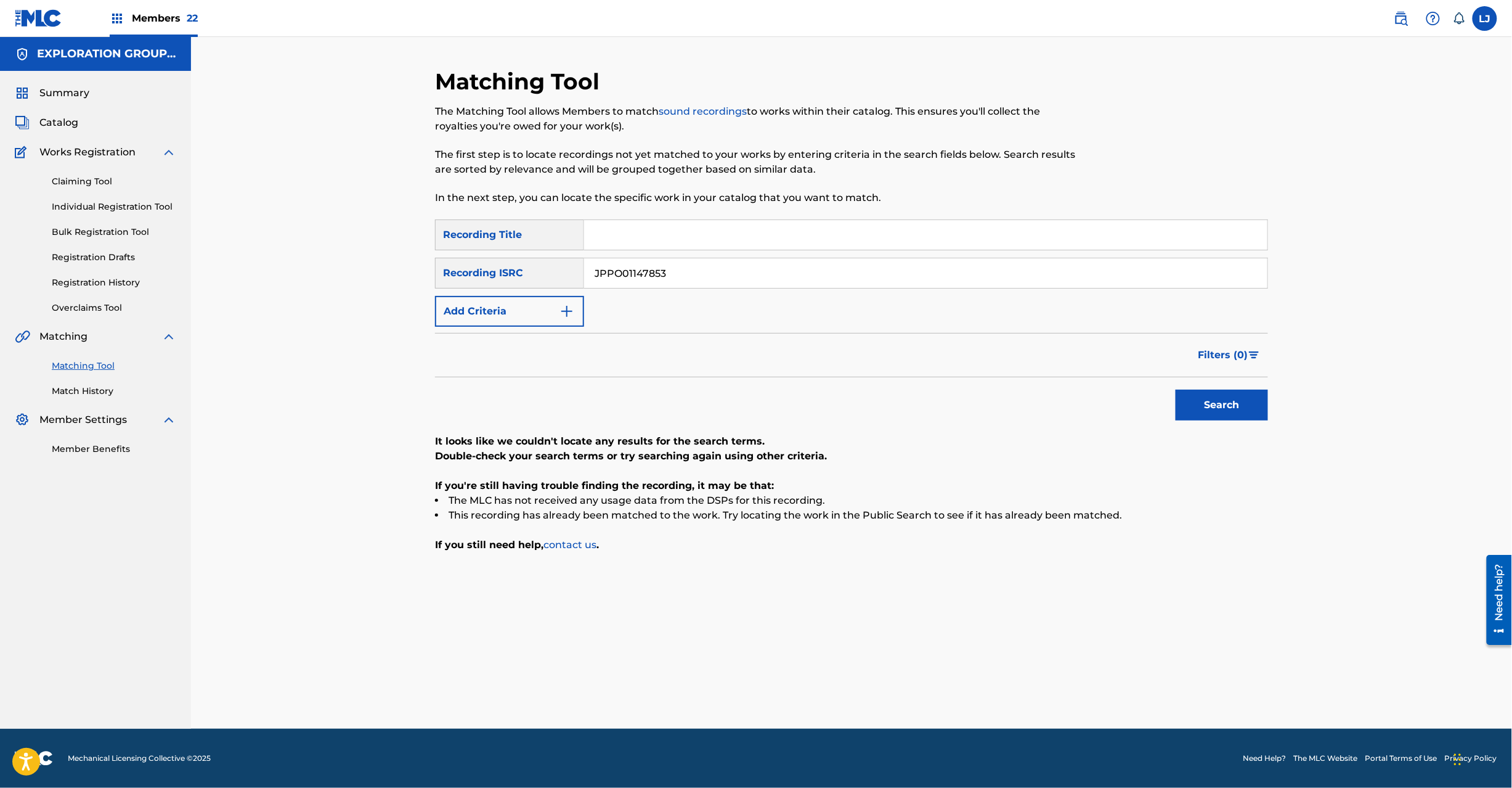
paste input "TCJPC1542635"
click at [1231, 397] on button "Search" at bounding box center [1222, 405] width 93 height 31
click at [742, 262] on input "TCJPC1542635" at bounding box center [926, 273] width 683 height 30
paste input "A1319974"
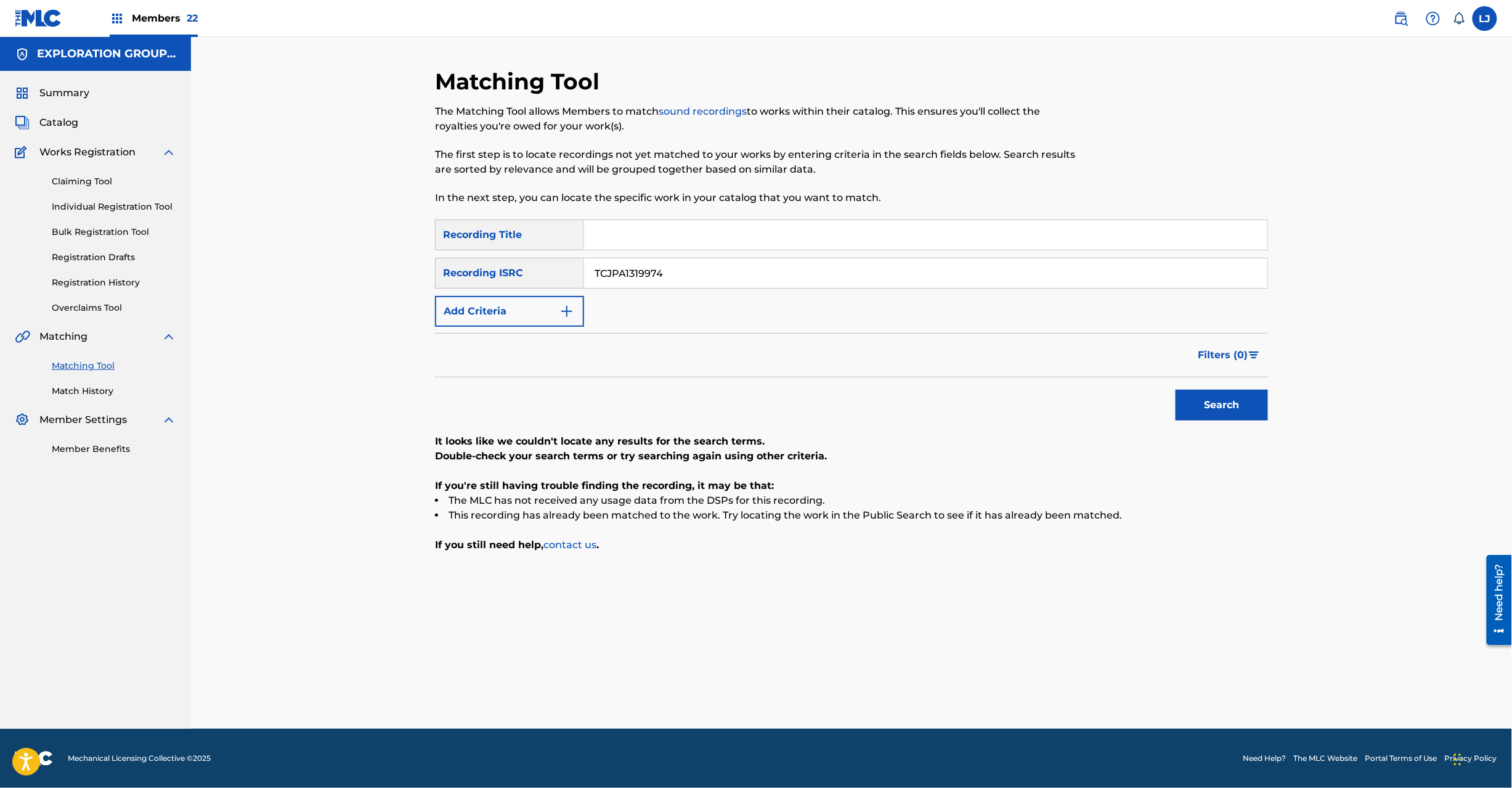
click at [1243, 406] on button "Search" at bounding box center [1222, 405] width 93 height 31
click at [872, 279] on input "TCJPA1319974" at bounding box center [926, 273] width 683 height 30
paste
type input "JPF541228601"
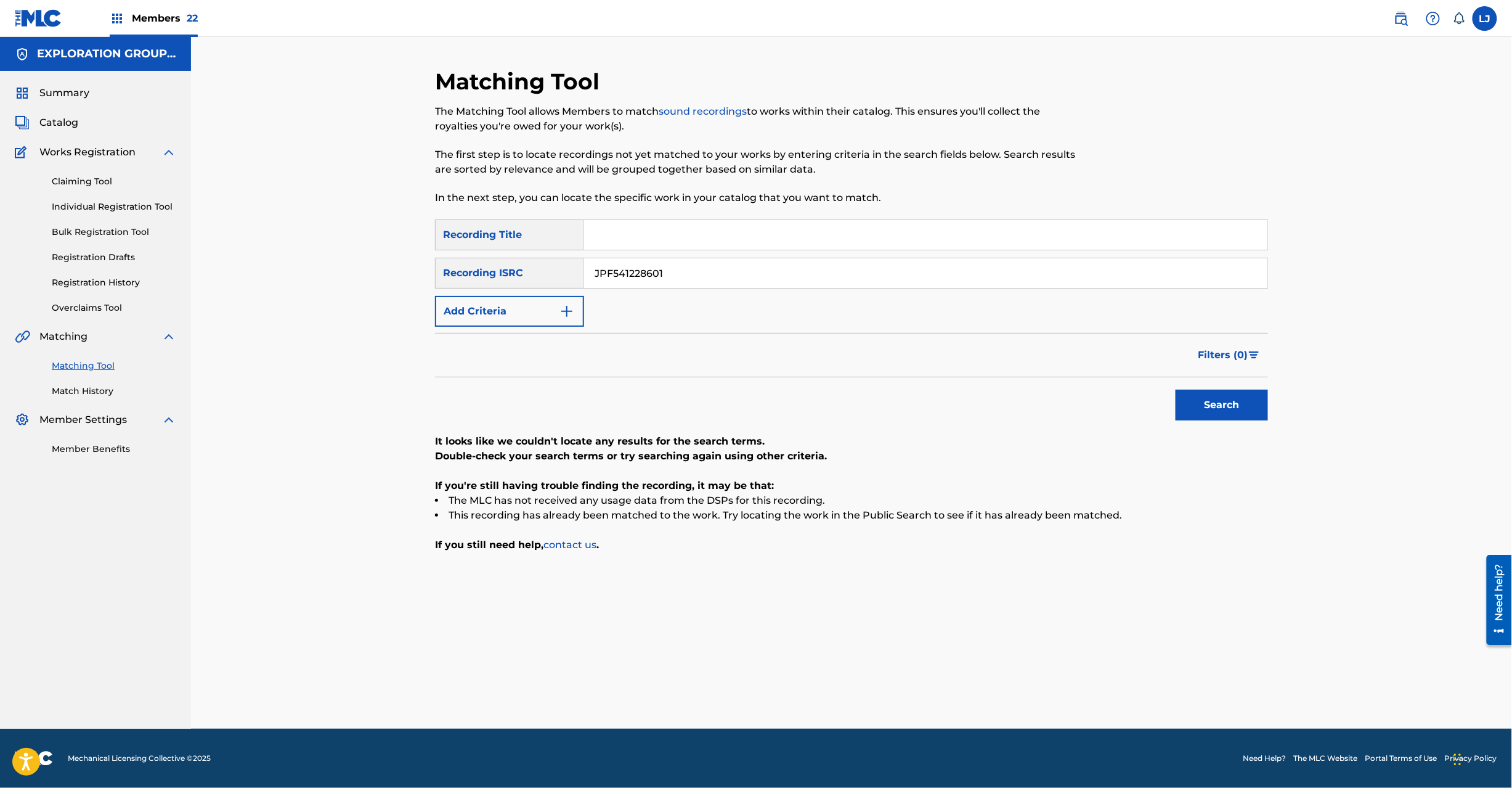
click at [1213, 408] on button "Search" at bounding box center [1222, 405] width 93 height 31
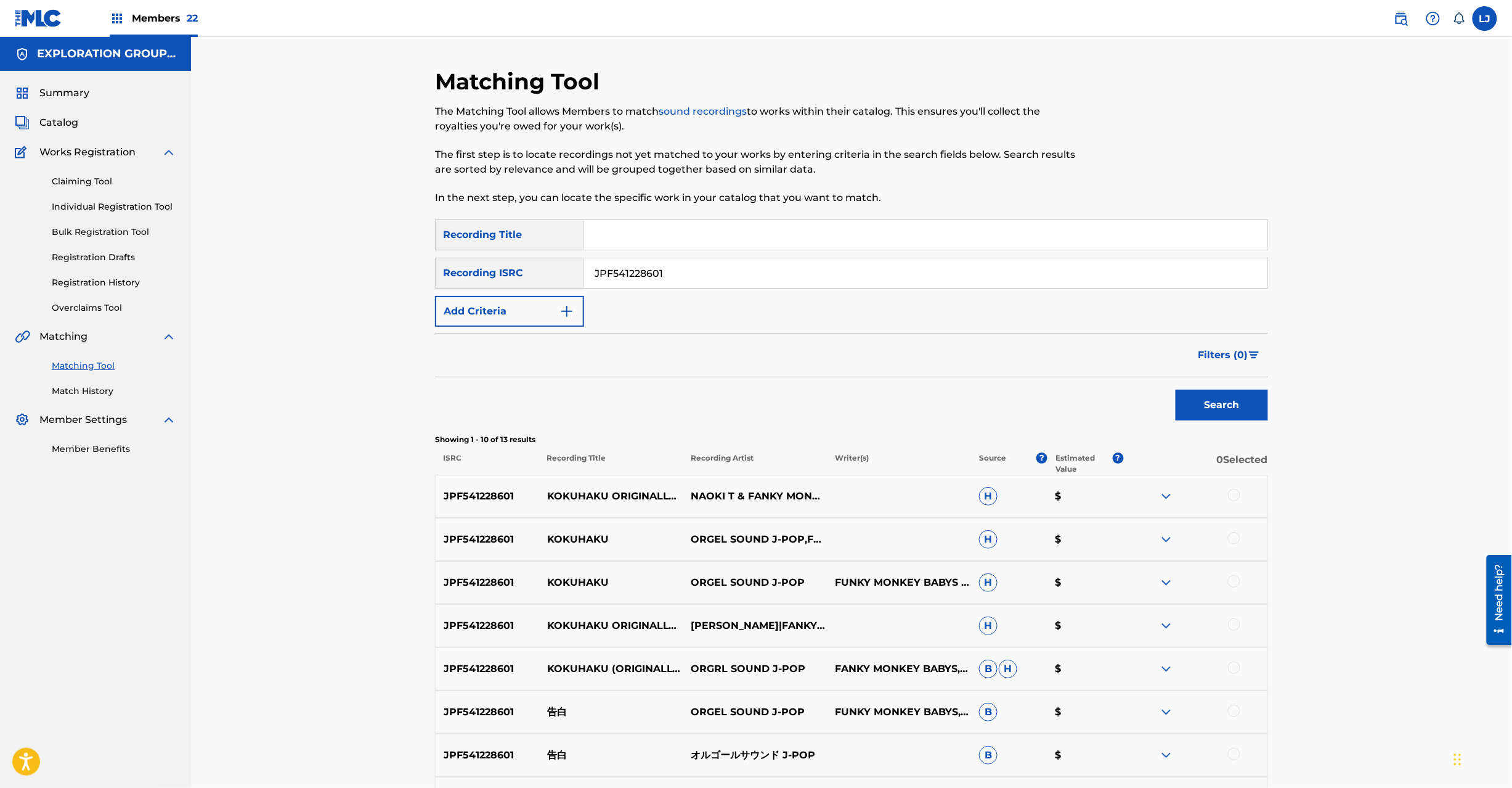
click at [1231, 540] on div at bounding box center [1234, 538] width 12 height 12
drag, startPoint x: 1233, startPoint y: 580, endPoint x: 1513, endPoint y: 447, distance: 310.0
click at [1233, 582] on div at bounding box center [1234, 581] width 12 height 12
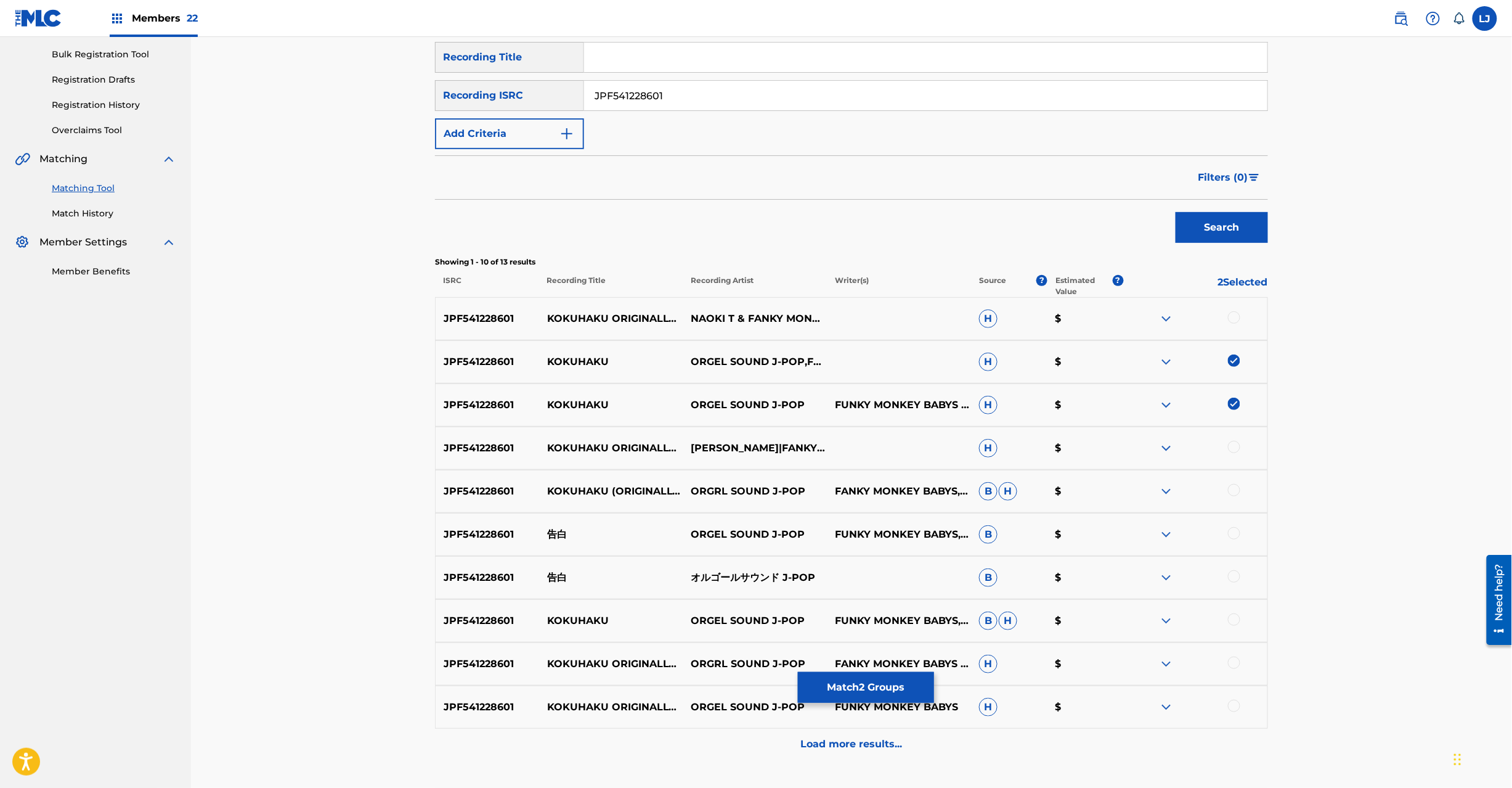
scroll to position [186, 0]
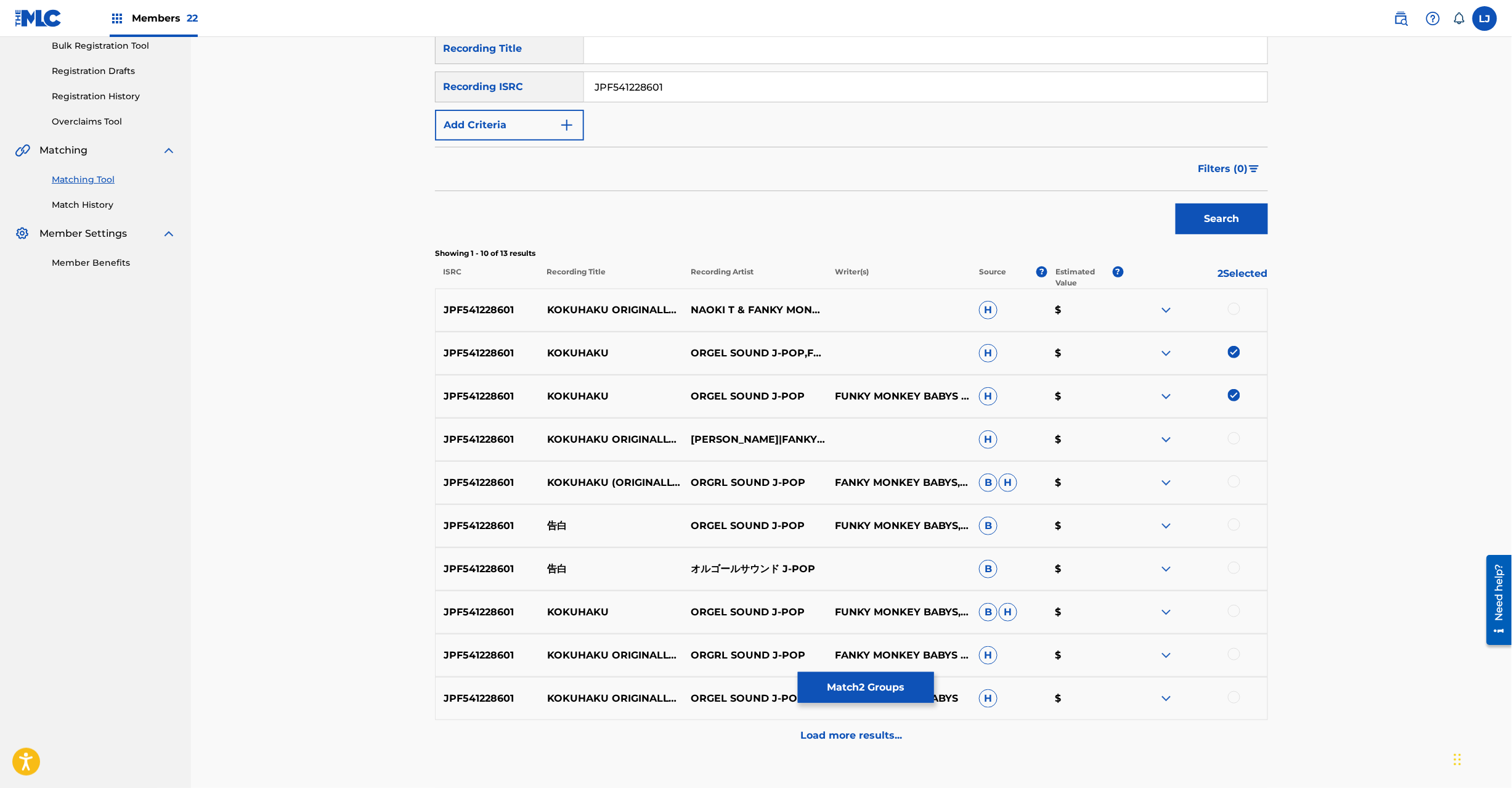
click at [1239, 520] on div at bounding box center [1195, 526] width 144 height 15
click at [1231, 525] on div at bounding box center [1234, 525] width 12 height 12
click at [547, 521] on p "告白" at bounding box center [611, 526] width 144 height 15
click at [1235, 570] on div at bounding box center [1234, 568] width 12 height 12
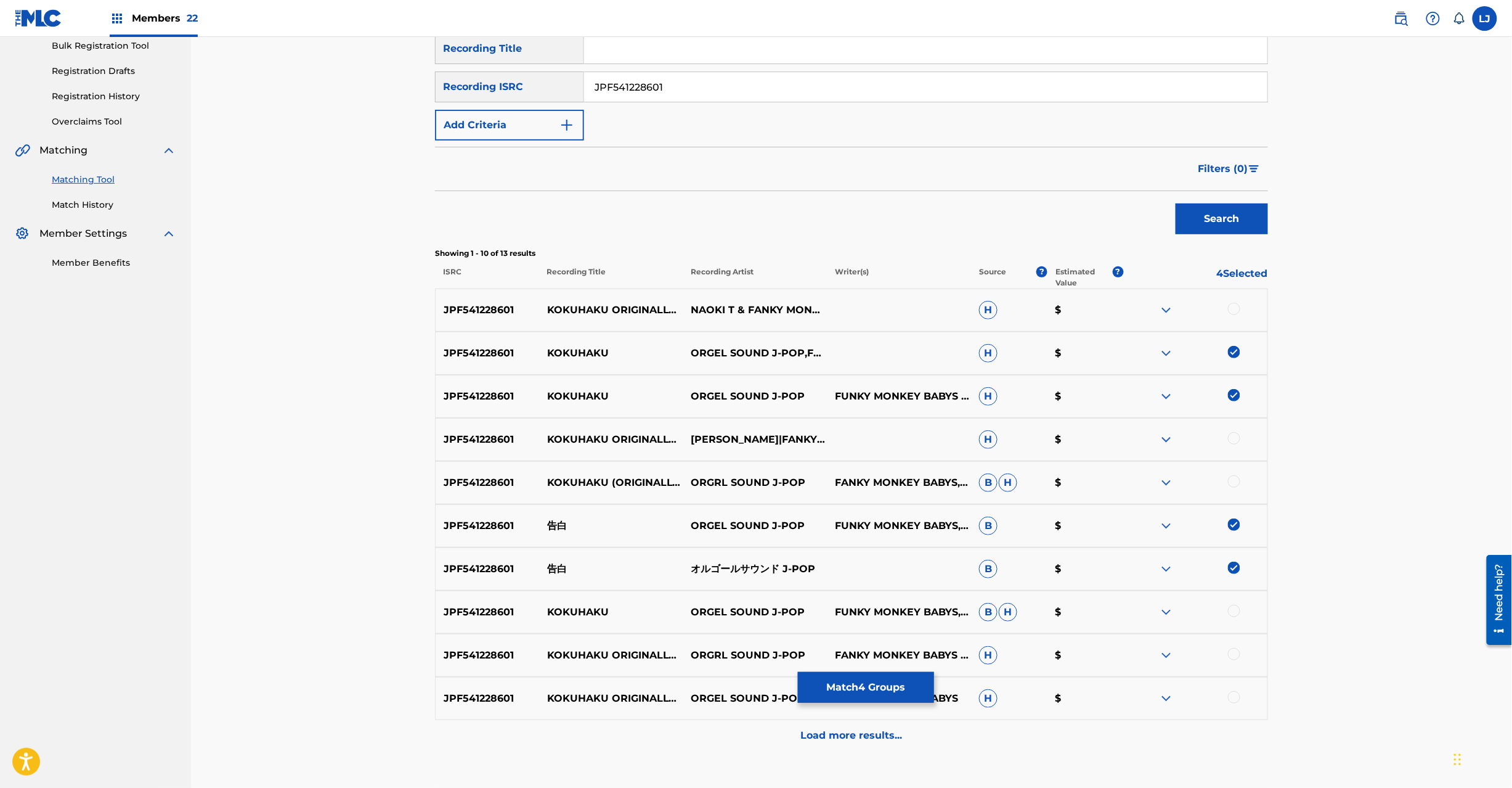
click at [1235, 614] on div at bounding box center [1234, 611] width 12 height 12
click at [848, 689] on button "Match 5 Groups" at bounding box center [866, 687] width 136 height 31
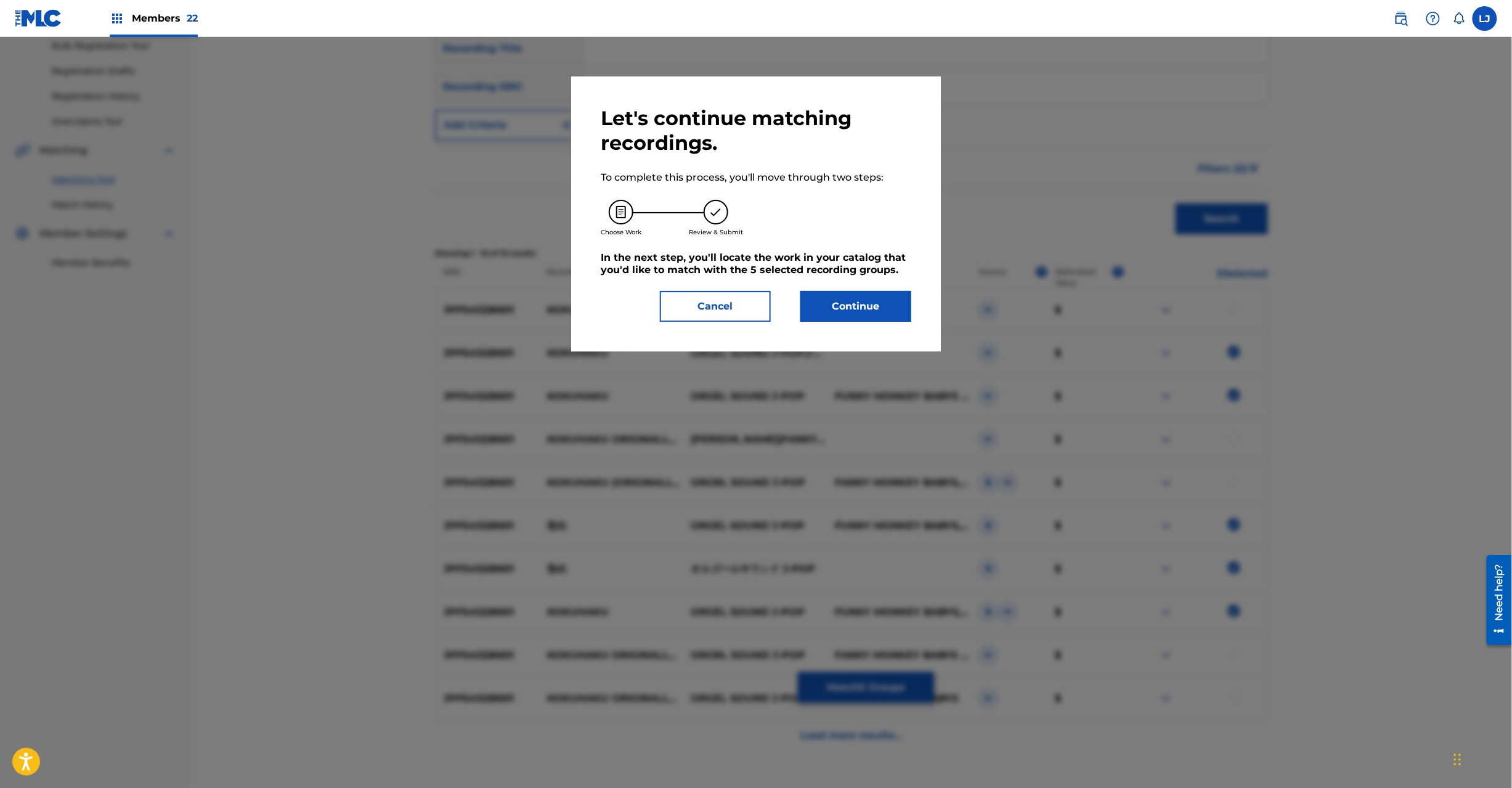
click at [863, 307] on button "Continue" at bounding box center [856, 306] width 111 height 31
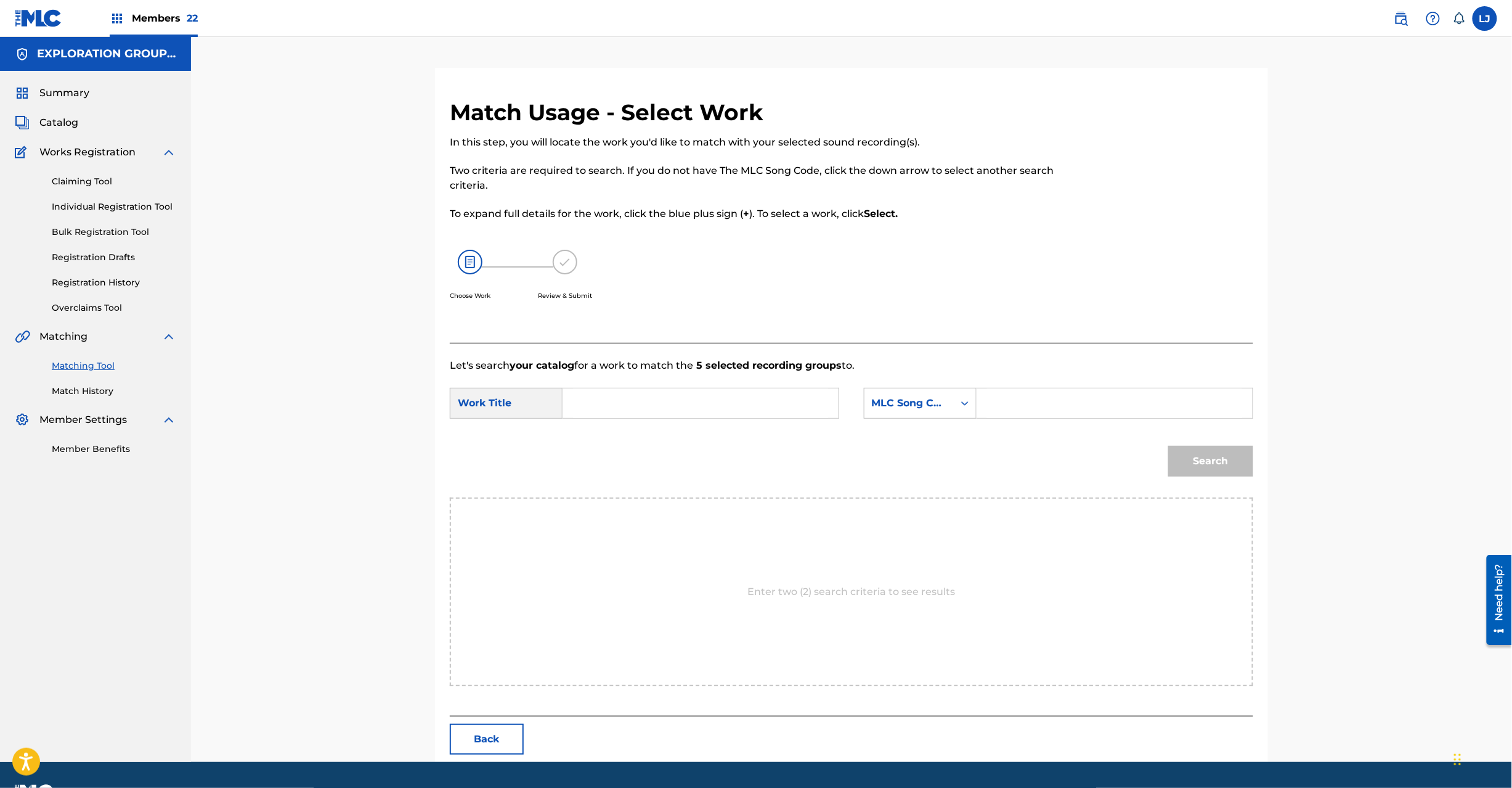
click at [708, 400] on input "Search Form" at bounding box center [700, 403] width 255 height 30
click at [674, 411] on input "Kokuhaku KC0HYS" at bounding box center [700, 403] width 255 height 30
click at [675, 411] on input "Kokuhaku KC0HYS" at bounding box center [700, 403] width 255 height 30
type input "Kokuhaku"
click at [1070, 412] on input "Search Form" at bounding box center [1114, 403] width 255 height 30
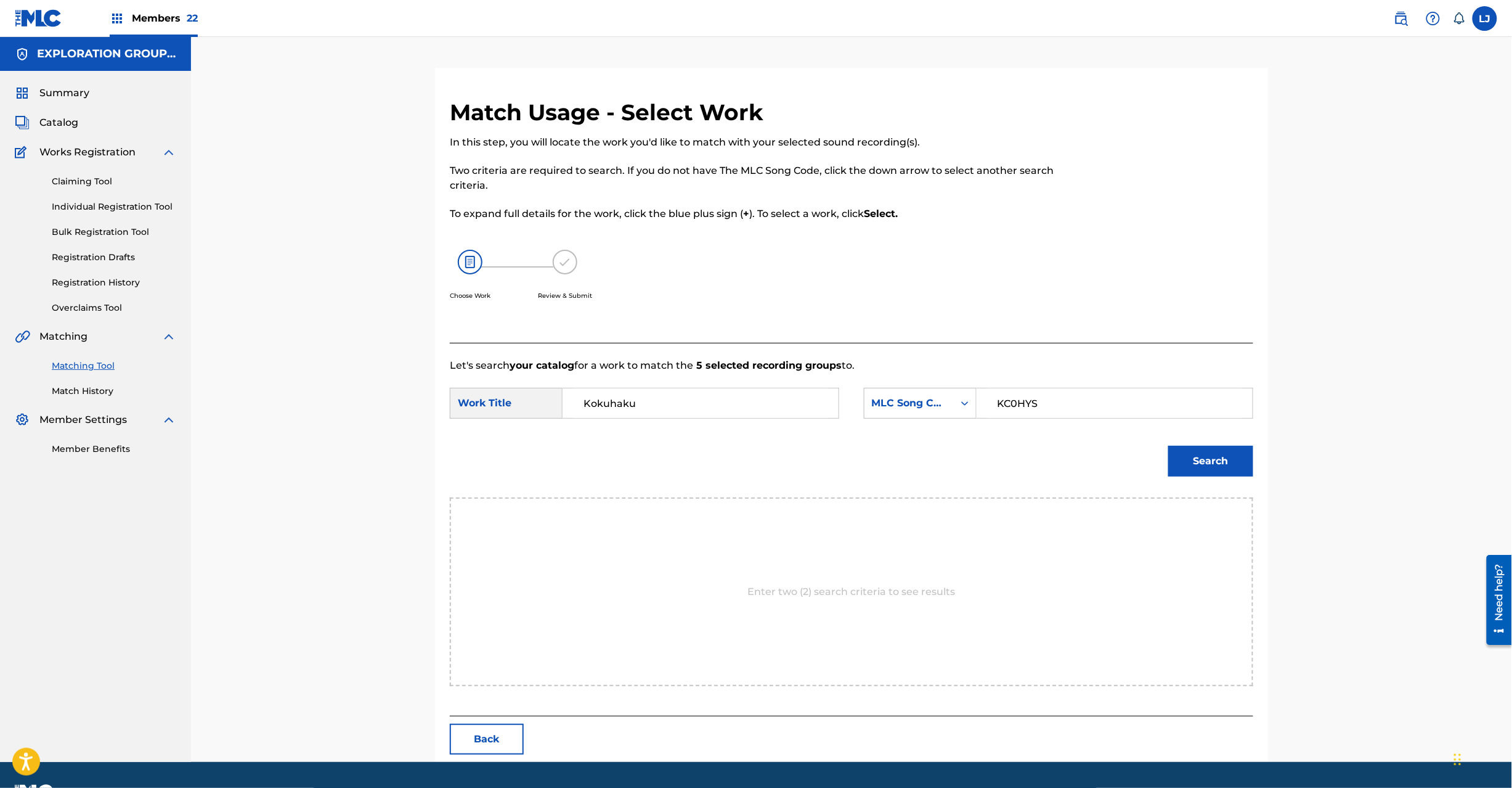
type input "KC0HYS"
click at [1174, 479] on div "Search" at bounding box center [1208, 457] width 91 height 49
click at [1191, 469] on button "Search" at bounding box center [1211, 461] width 85 height 31
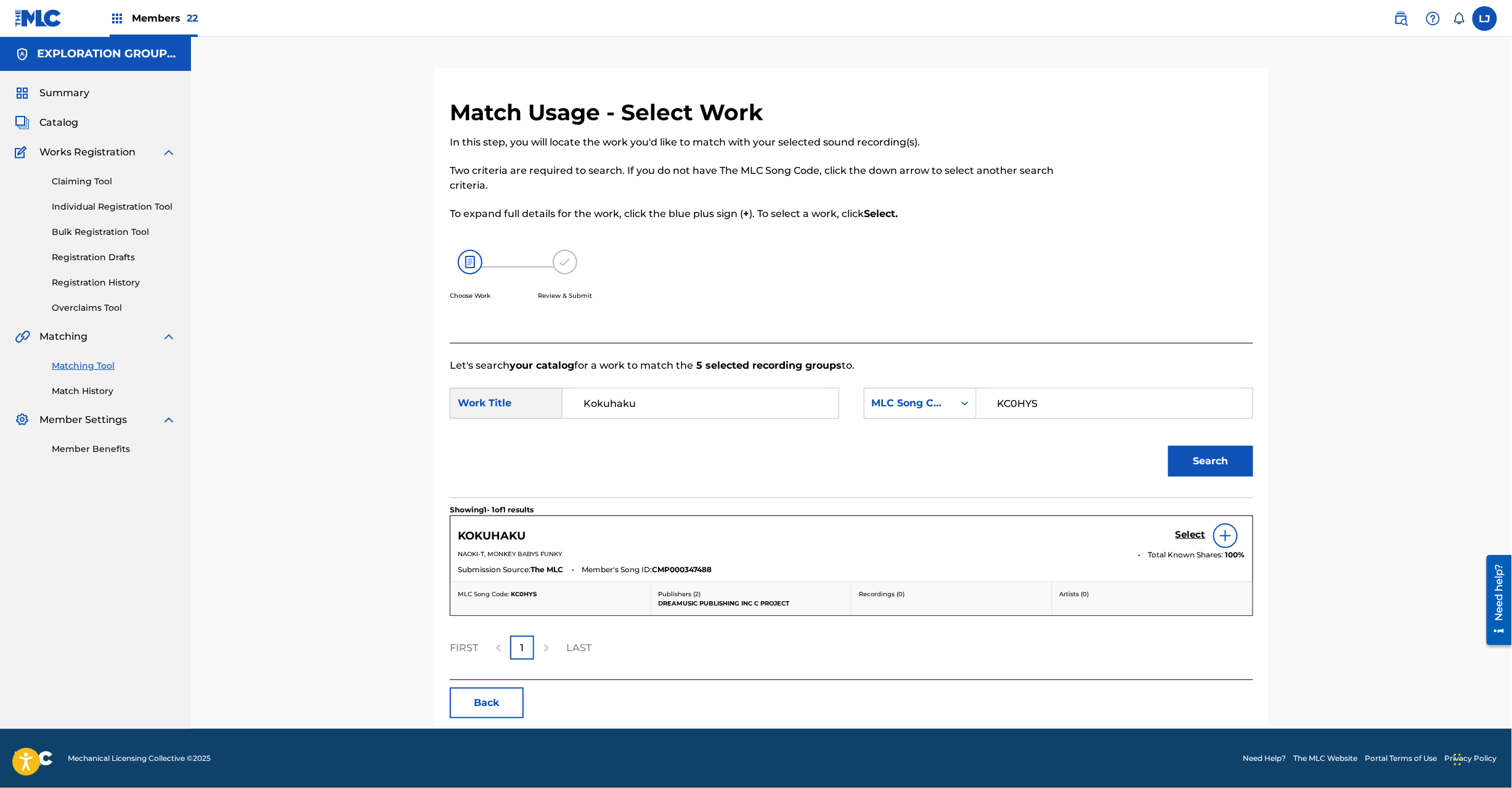
click at [1198, 536] on h5 "Select" at bounding box center [1191, 534] width 30 height 12
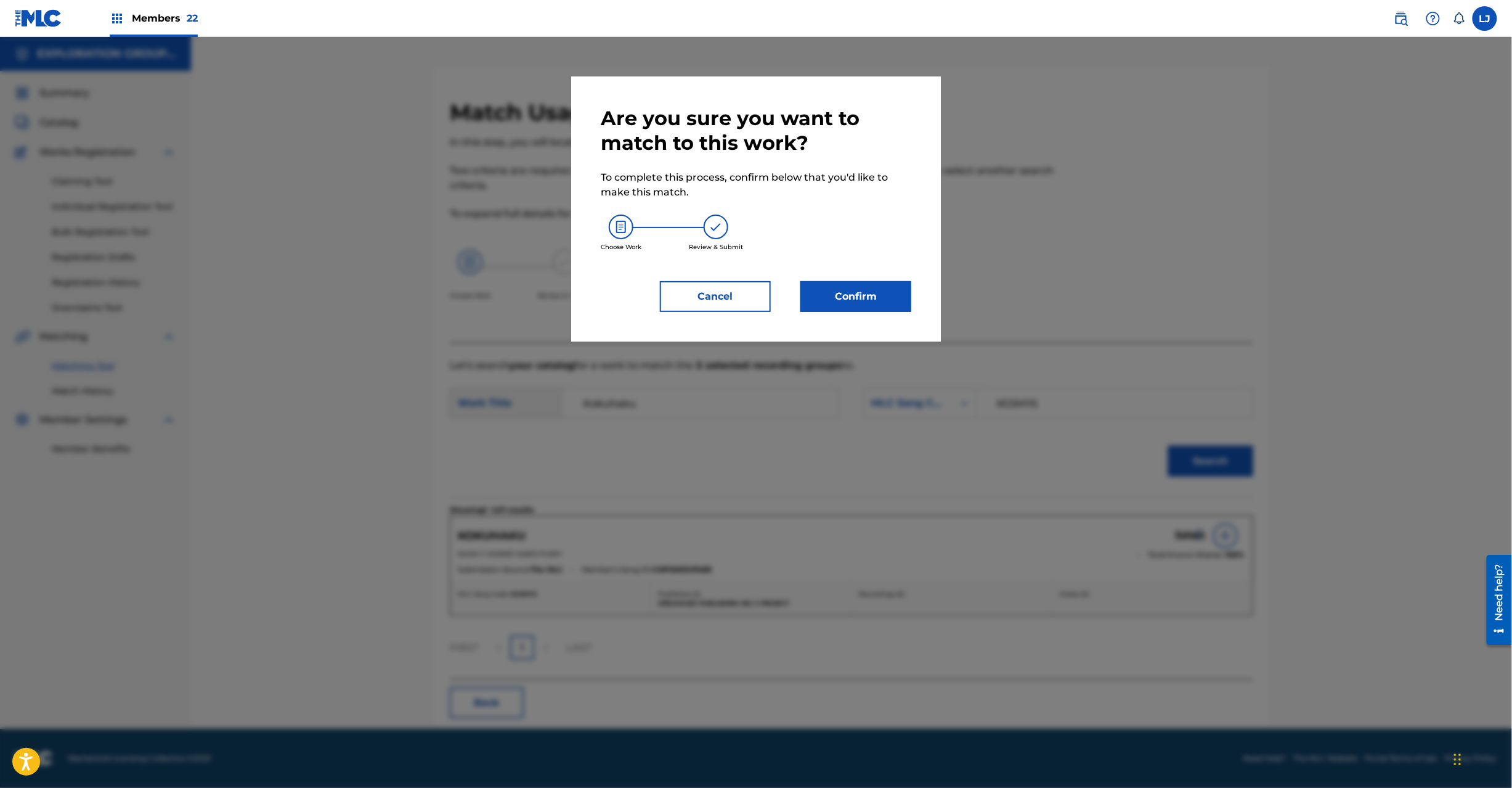
click at [873, 291] on button "Confirm" at bounding box center [856, 296] width 111 height 31
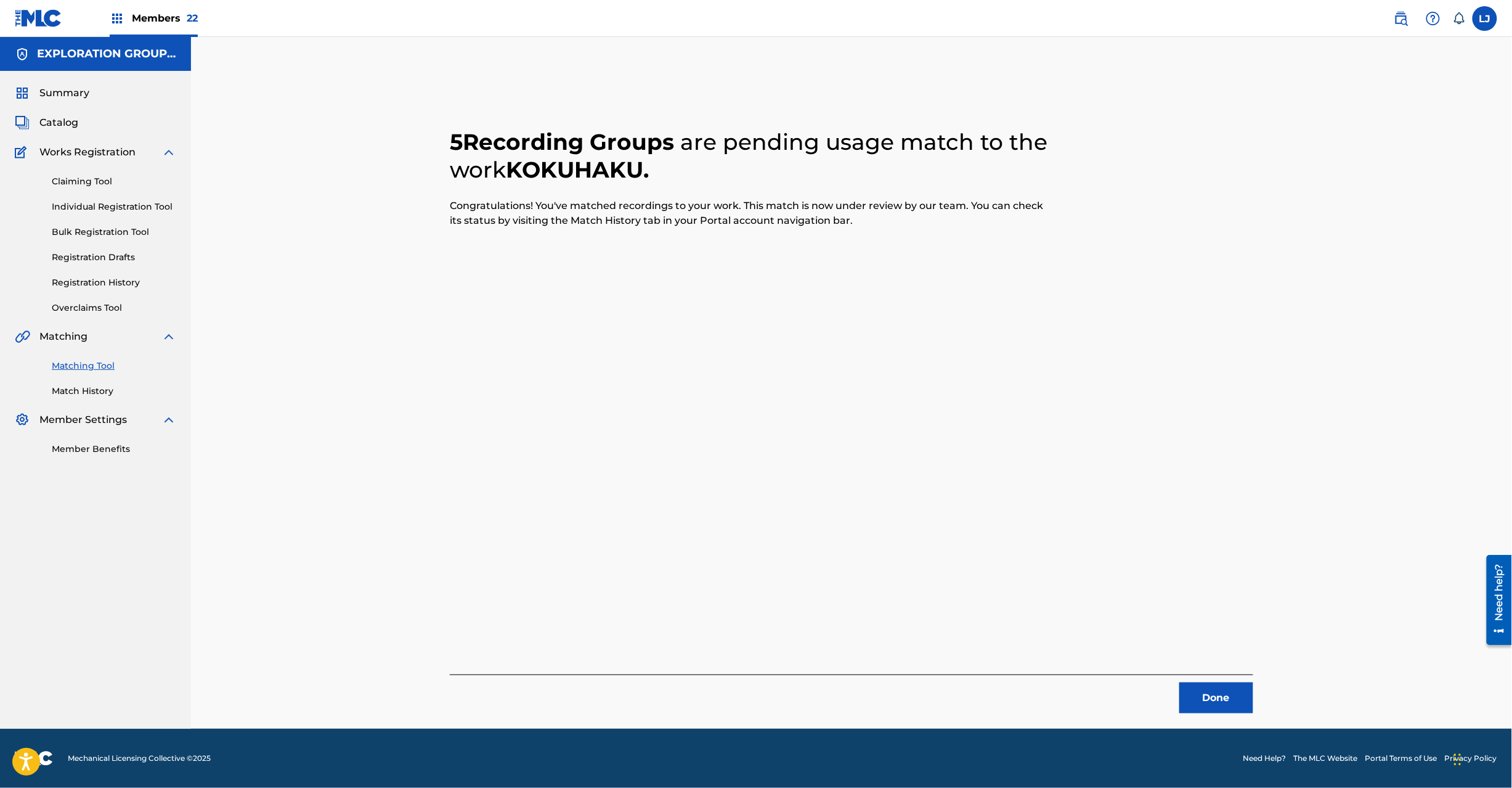
click at [1213, 698] on button "Done" at bounding box center [1216, 698] width 74 height 31
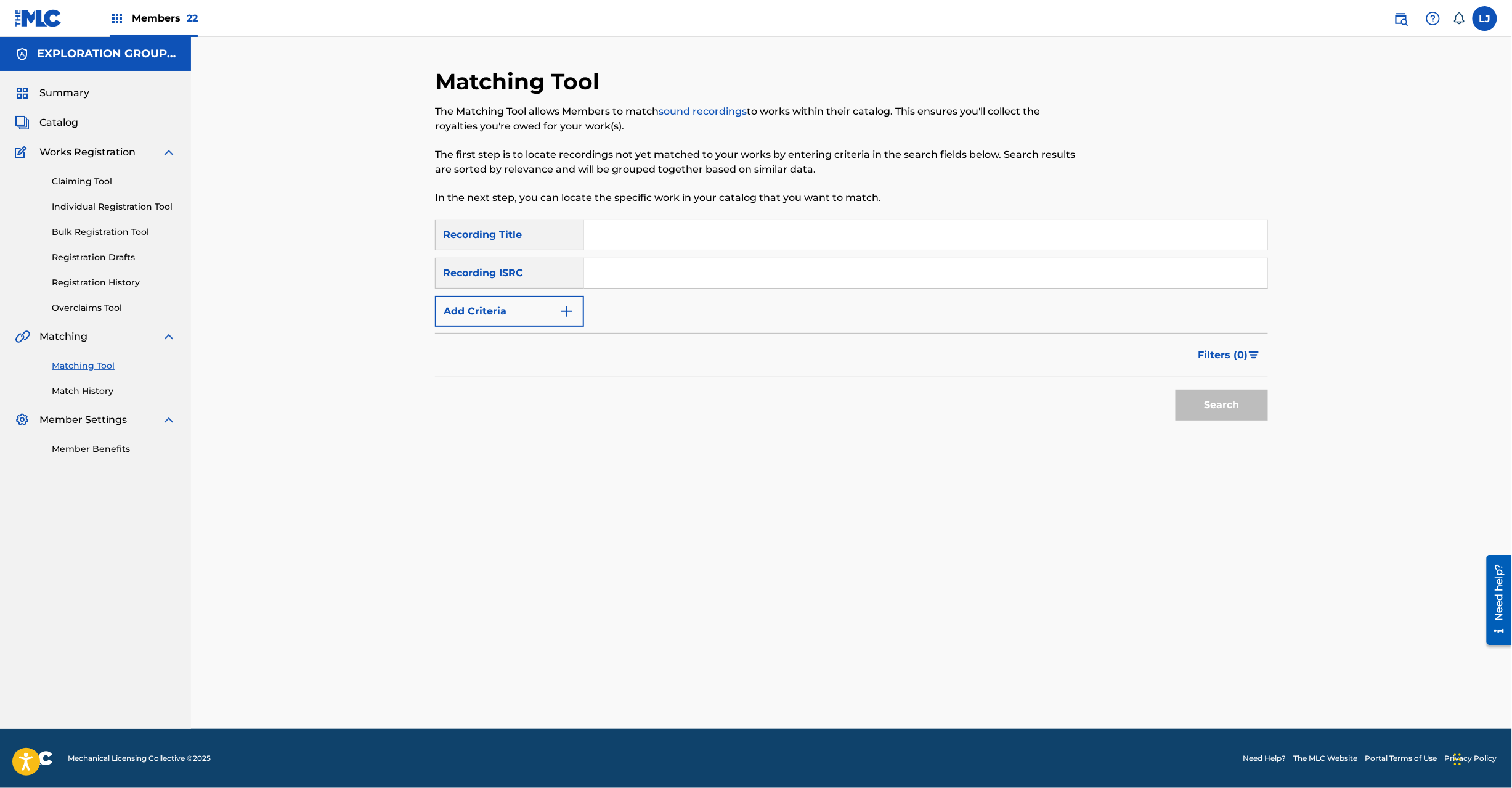
click at [626, 260] on input "Search Form" at bounding box center [926, 273] width 683 height 30
type input "JPN900800920"
click at [1196, 397] on button "Search" at bounding box center [1222, 405] width 93 height 31
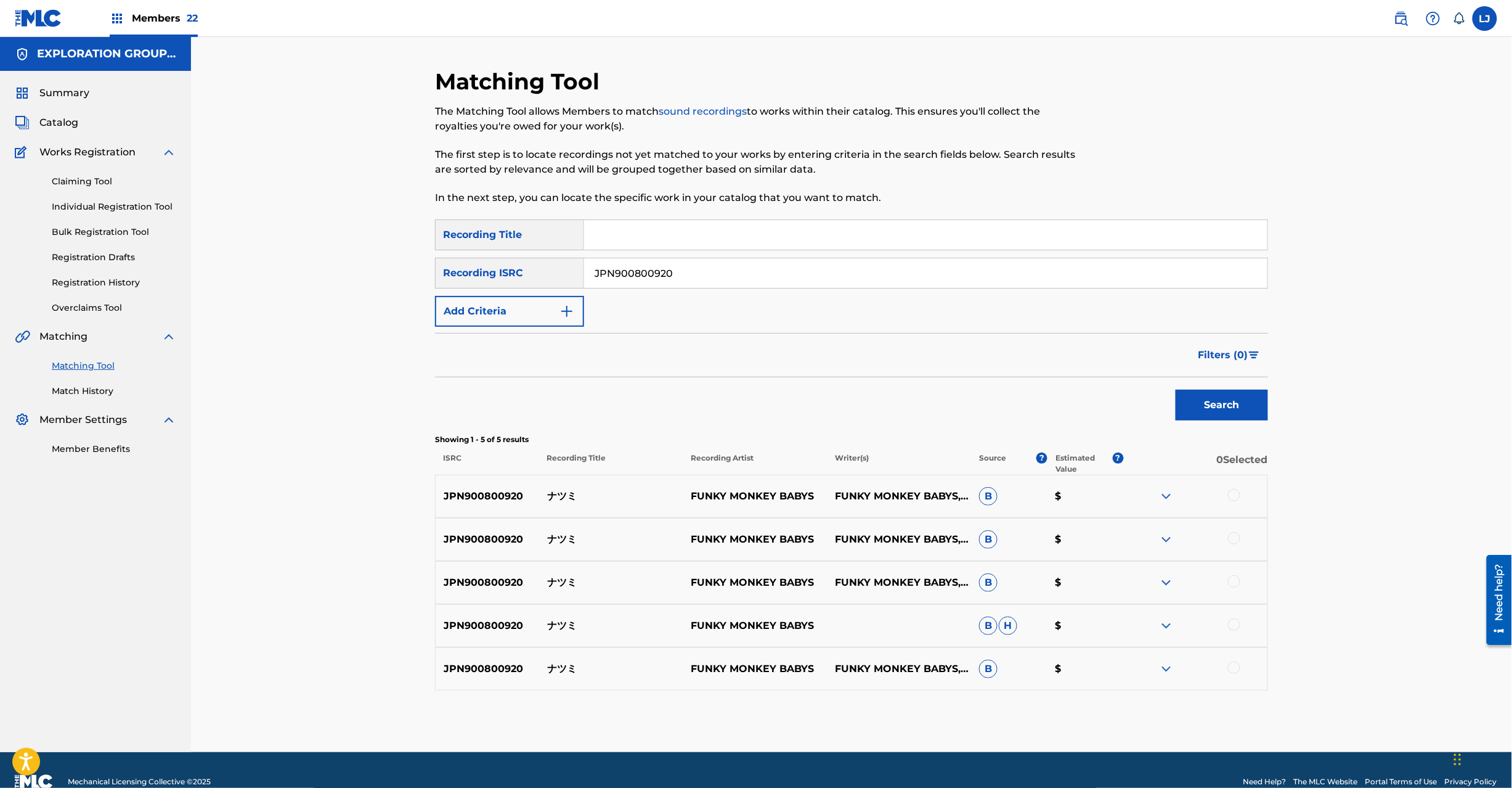
click at [468, 497] on p "JPN900800920" at bounding box center [487, 497] width 104 height 15
click at [571, 495] on p "ナツミ" at bounding box center [611, 497] width 144 height 15
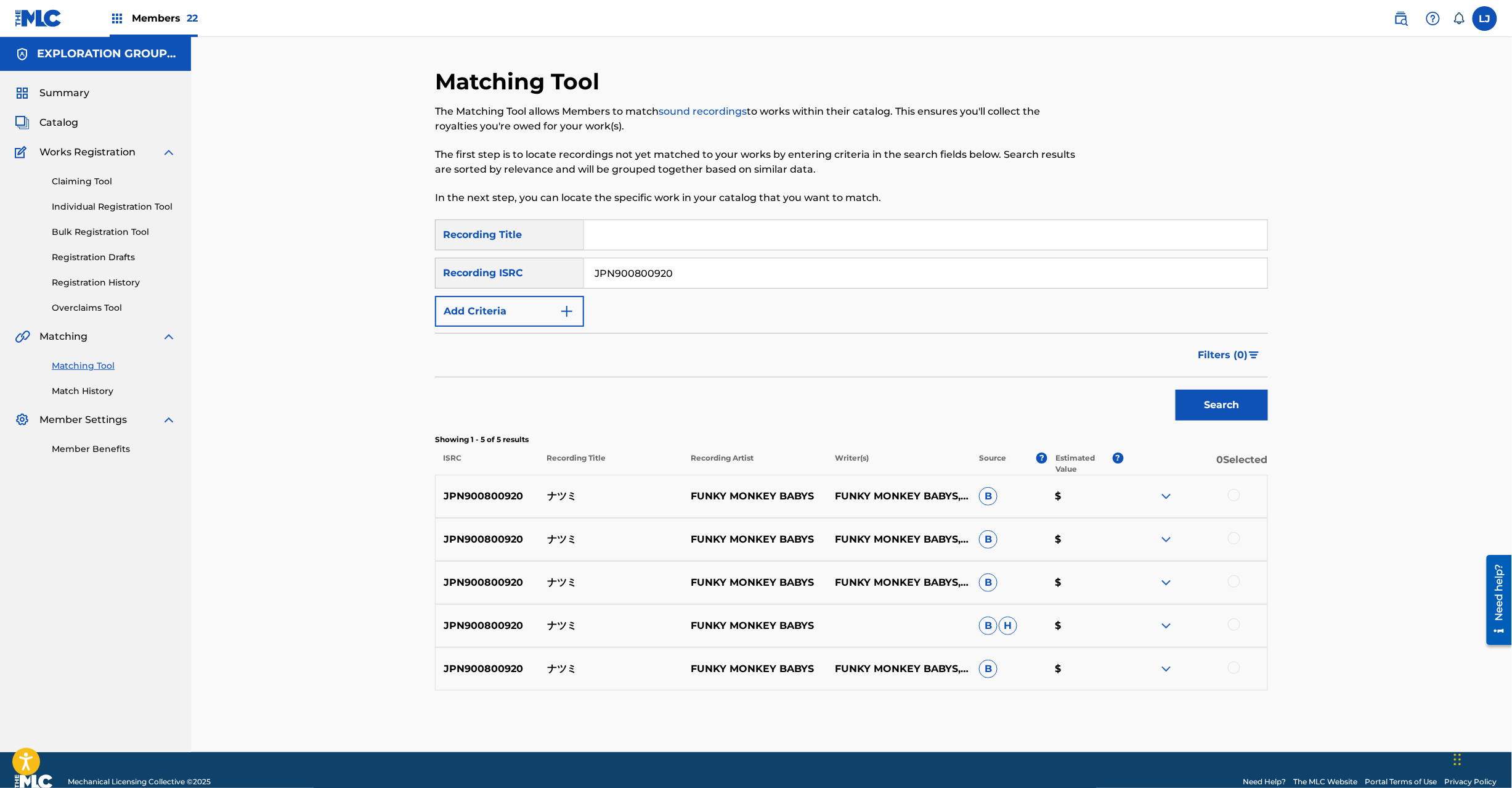
click at [1237, 497] on div at bounding box center [1234, 495] width 12 height 12
click at [1231, 538] on div at bounding box center [1234, 538] width 12 height 12
click at [1236, 585] on div at bounding box center [1234, 581] width 12 height 12
click at [1236, 623] on div at bounding box center [1234, 625] width 12 height 12
drag, startPoint x: 1231, startPoint y: 663, endPoint x: 1231, endPoint y: 671, distance: 8.0
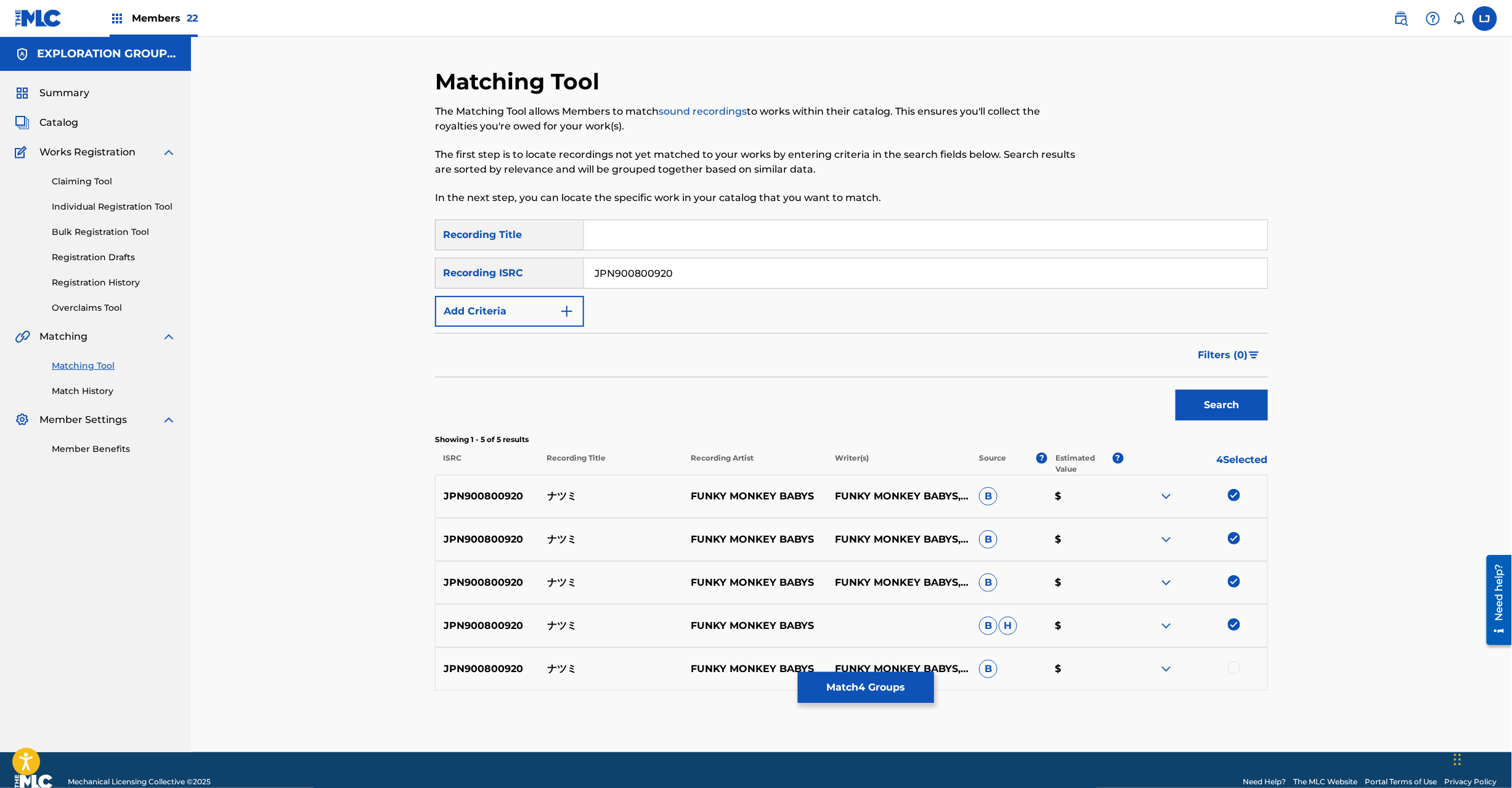
click at [1231, 664] on div at bounding box center [1234, 667] width 12 height 12
click at [896, 684] on button "Match 5 Groups" at bounding box center [866, 687] width 136 height 31
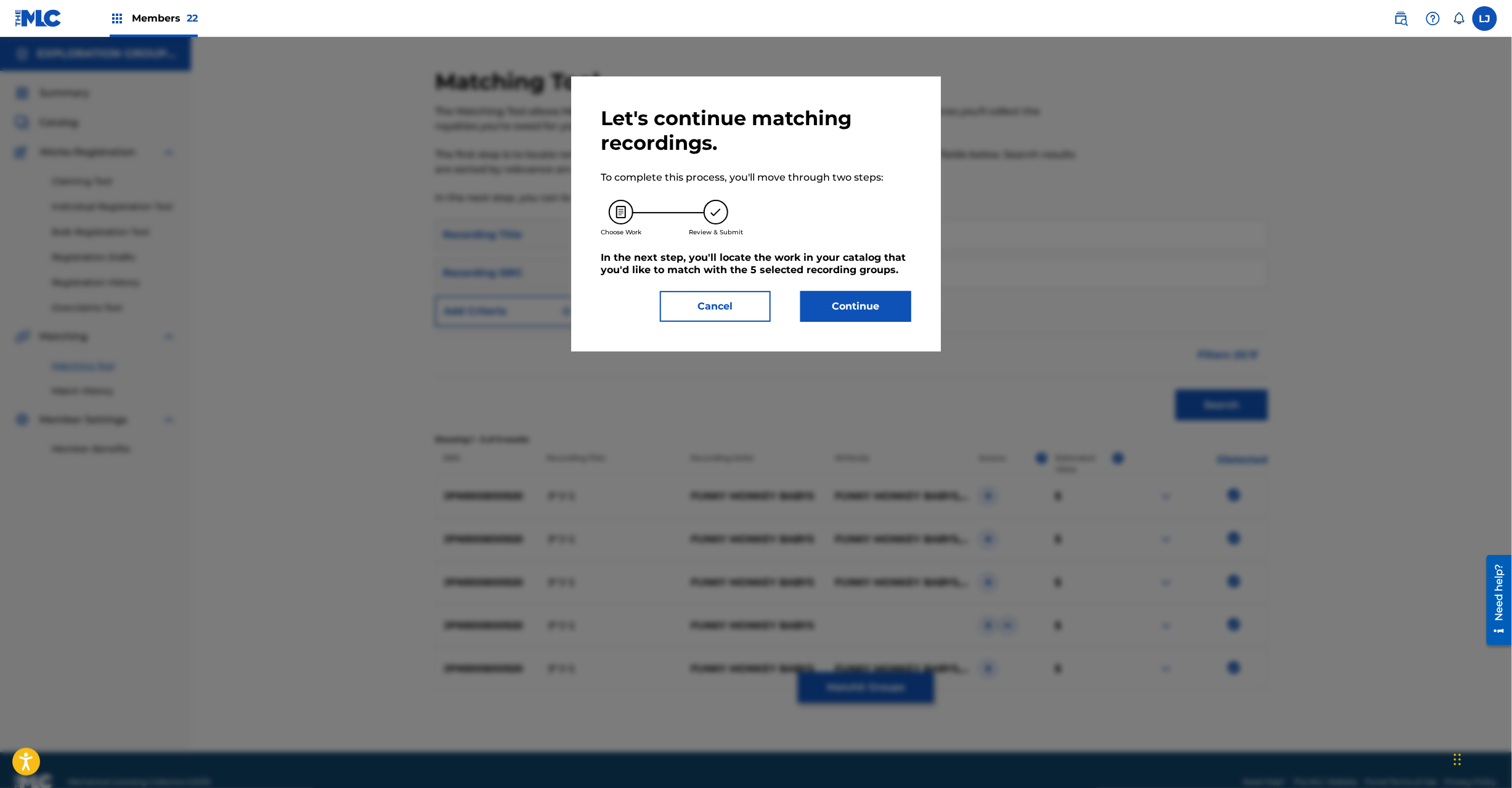
click at [850, 306] on button "Continue" at bounding box center [856, 306] width 111 height 31
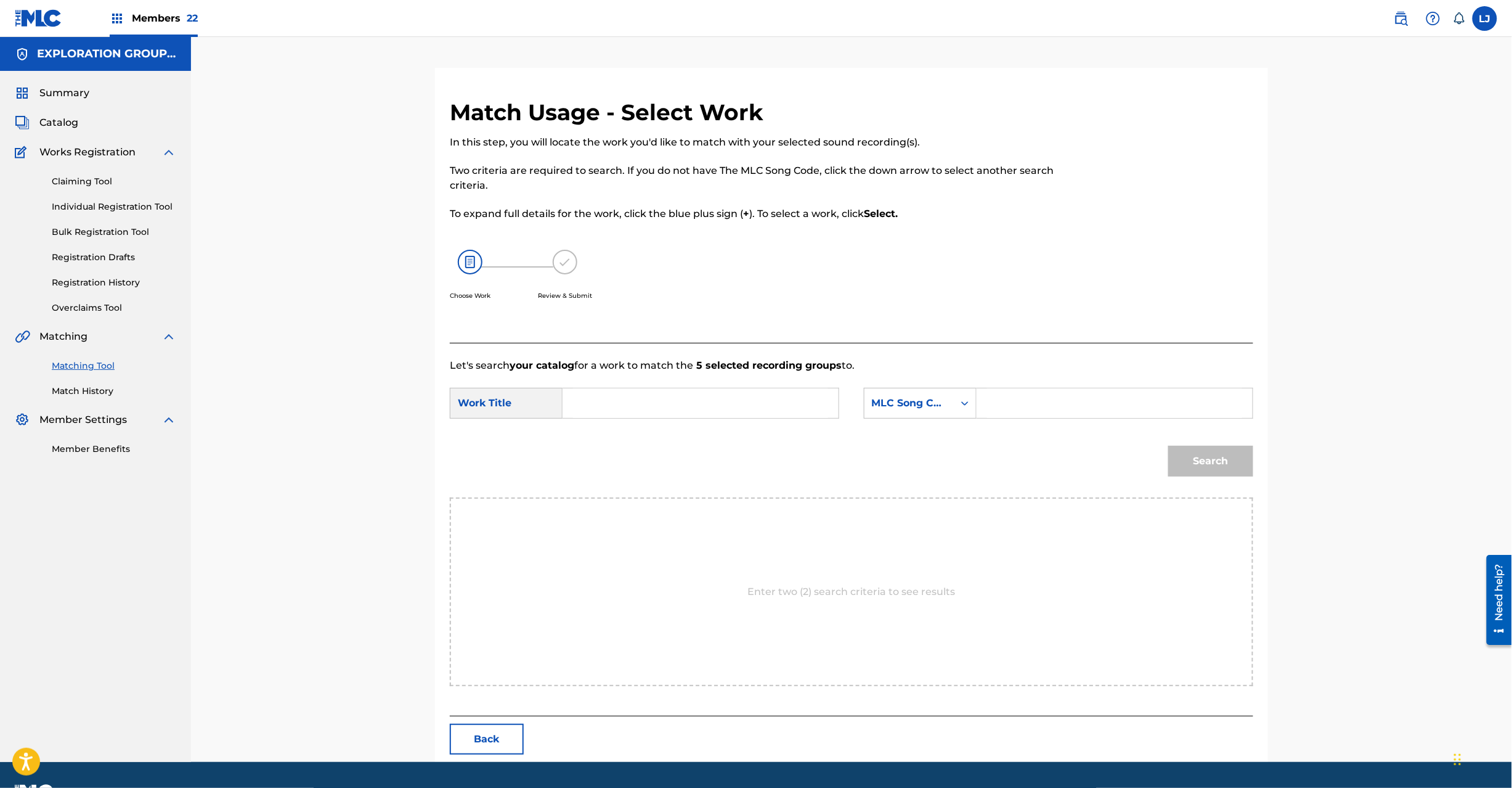
click at [658, 417] on input "Search Form" at bounding box center [700, 403] width 255 height 30
click at [670, 402] on input "[PERSON_NAME] N72ULA" at bounding box center [700, 403] width 255 height 30
type input "[PERSON_NAME]"
click at [1066, 402] on input "Search Form" at bounding box center [1114, 403] width 255 height 30
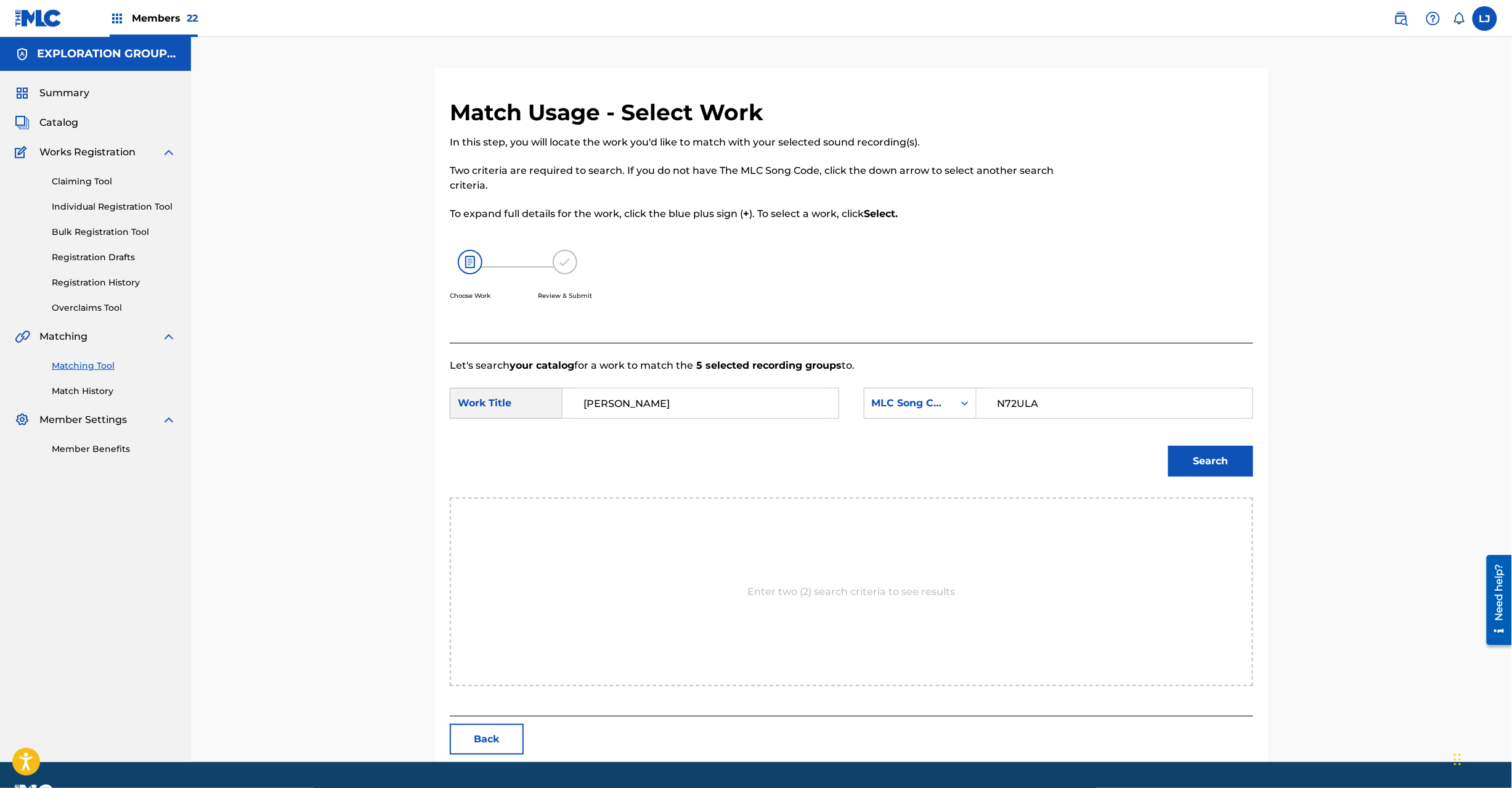
type input "N72ULA"
click at [1183, 452] on button "Search" at bounding box center [1211, 461] width 85 height 31
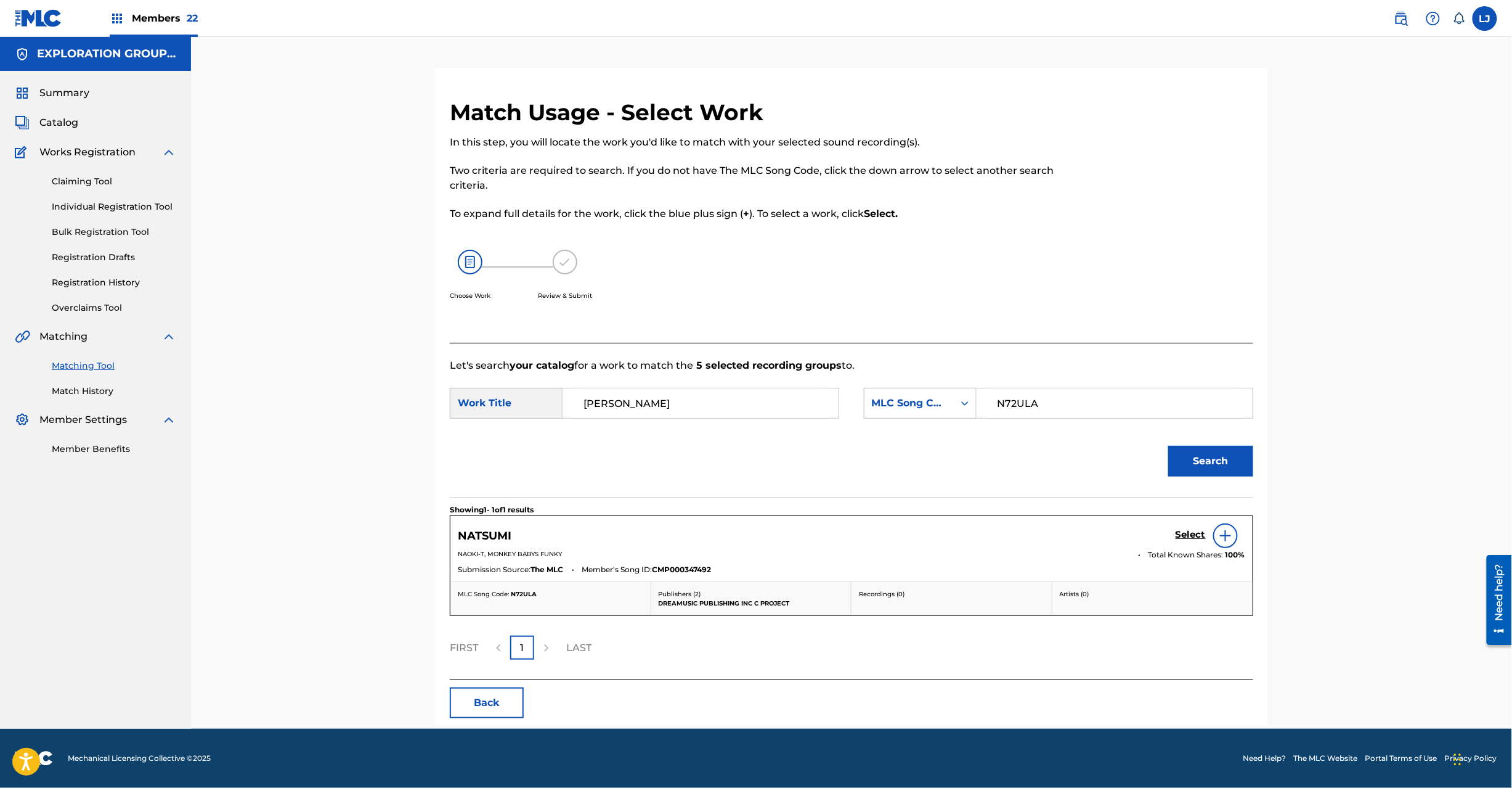
click at [1183, 535] on h5 "Select" at bounding box center [1191, 534] width 30 height 12
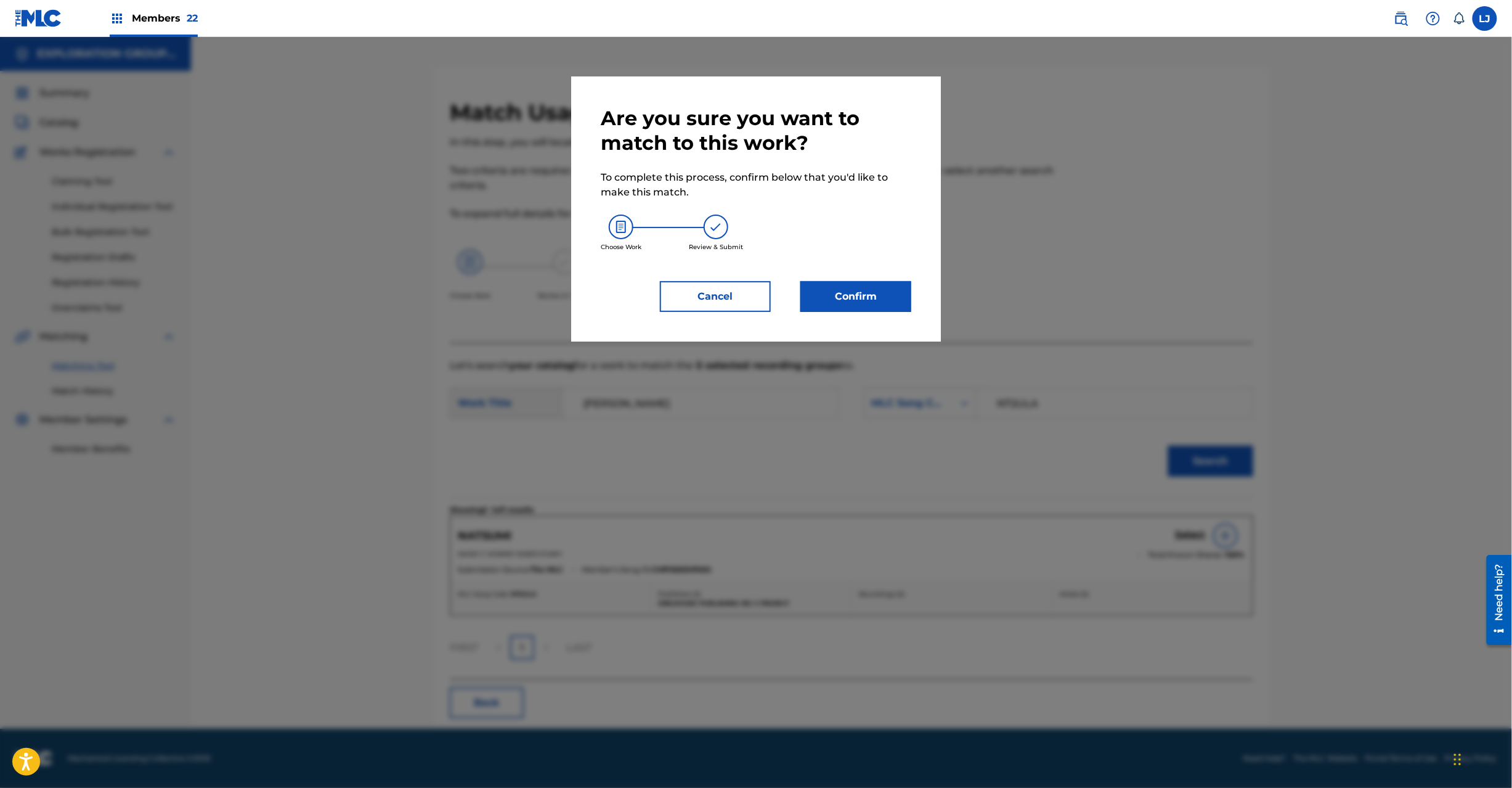
click at [829, 292] on button "Confirm" at bounding box center [856, 296] width 111 height 31
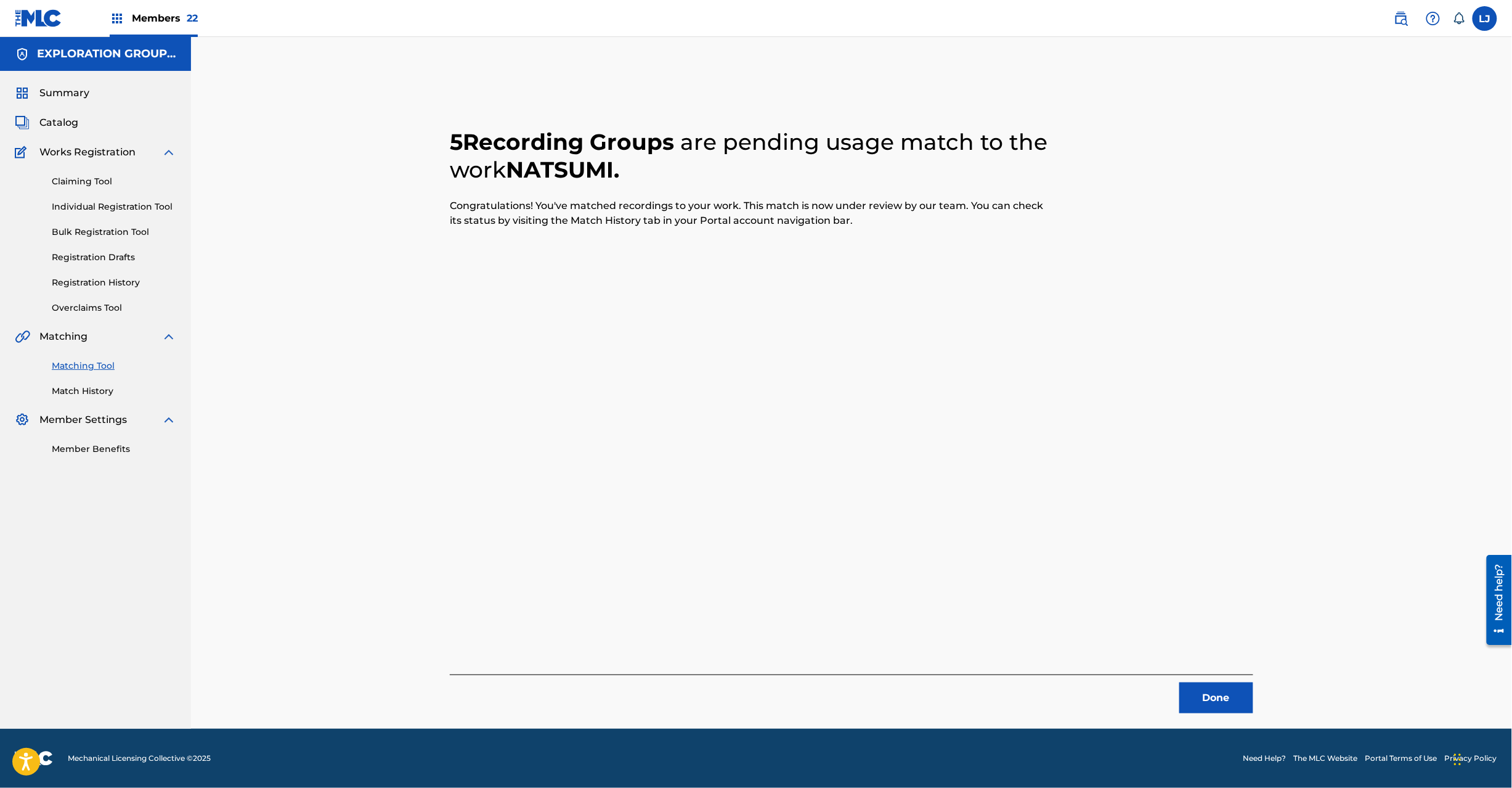
click at [1227, 700] on button "Done" at bounding box center [1216, 698] width 74 height 31
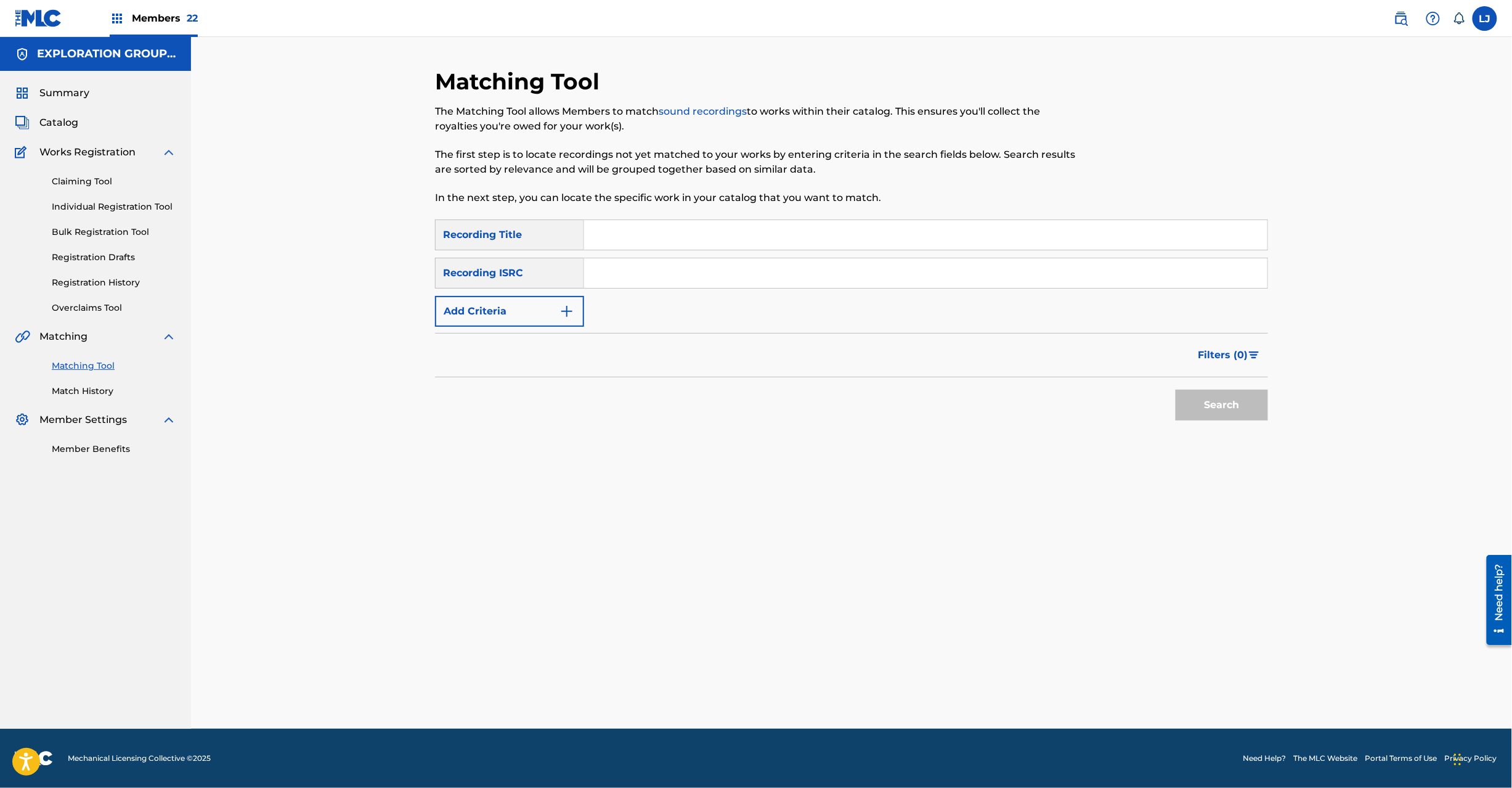
click at [594, 282] on input "Search Form" at bounding box center [926, 273] width 683 height 30
click at [1226, 425] on div "Search" at bounding box center [1219, 401] width 99 height 49
click at [1223, 403] on button "Search" at bounding box center [1222, 405] width 93 height 31
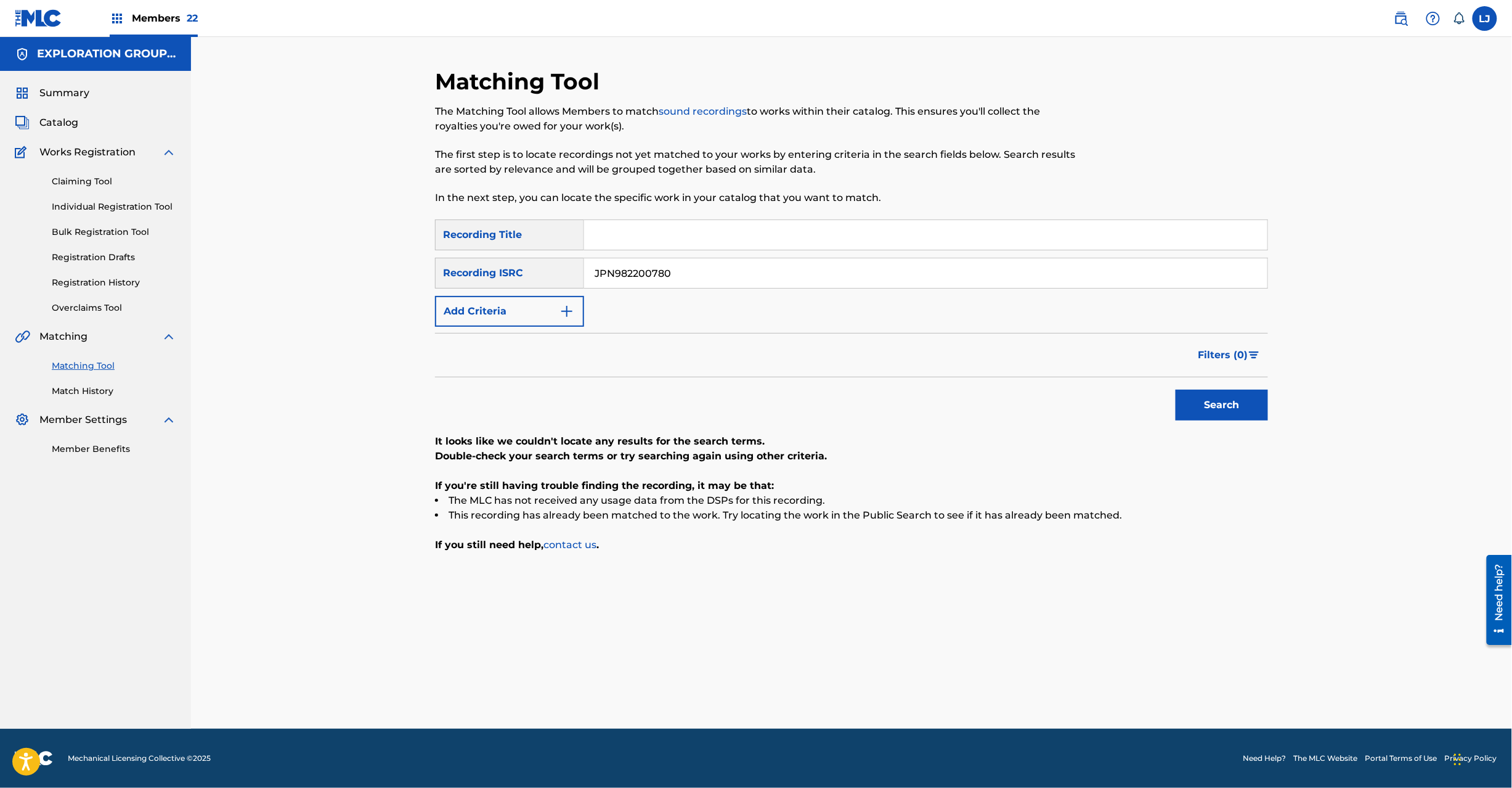
click at [731, 278] on input "JPN982200780" at bounding box center [926, 273] width 683 height 30
click at [1230, 391] on button "Search" at bounding box center [1222, 405] width 93 height 31
click at [644, 265] on input "JPN901301090" at bounding box center [926, 273] width 683 height 30
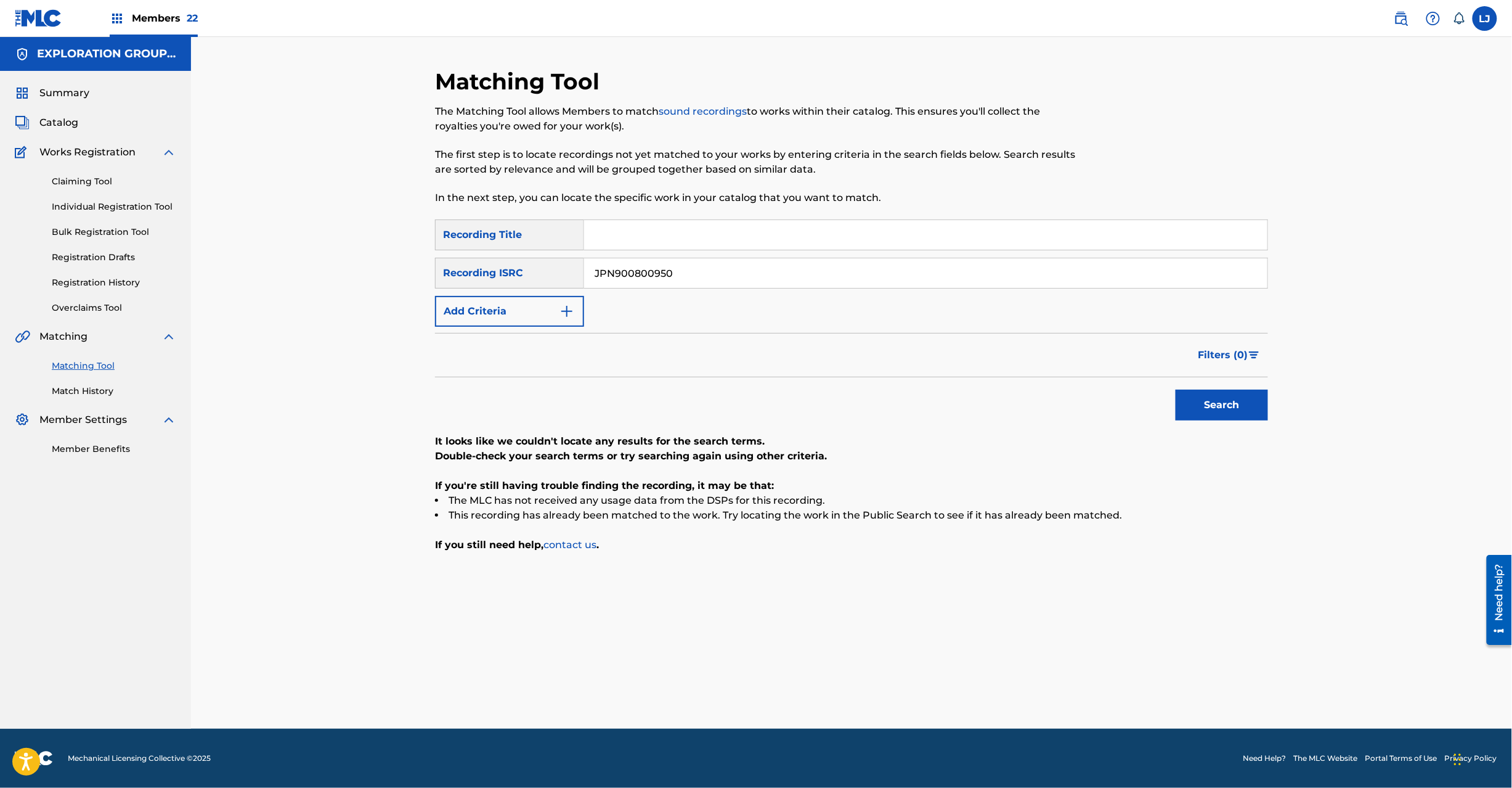
click at [1199, 408] on button "Search" at bounding box center [1222, 405] width 93 height 31
click at [649, 277] on input "JPN900800950" at bounding box center [926, 273] width 683 height 30
click at [649, 276] on input "TCJPC1558695" at bounding box center [926, 273] width 683 height 30
click at [1225, 407] on button "Search" at bounding box center [1222, 405] width 93 height 31
click at [683, 280] on input "TCJPC1558695" at bounding box center [926, 273] width 683 height 30
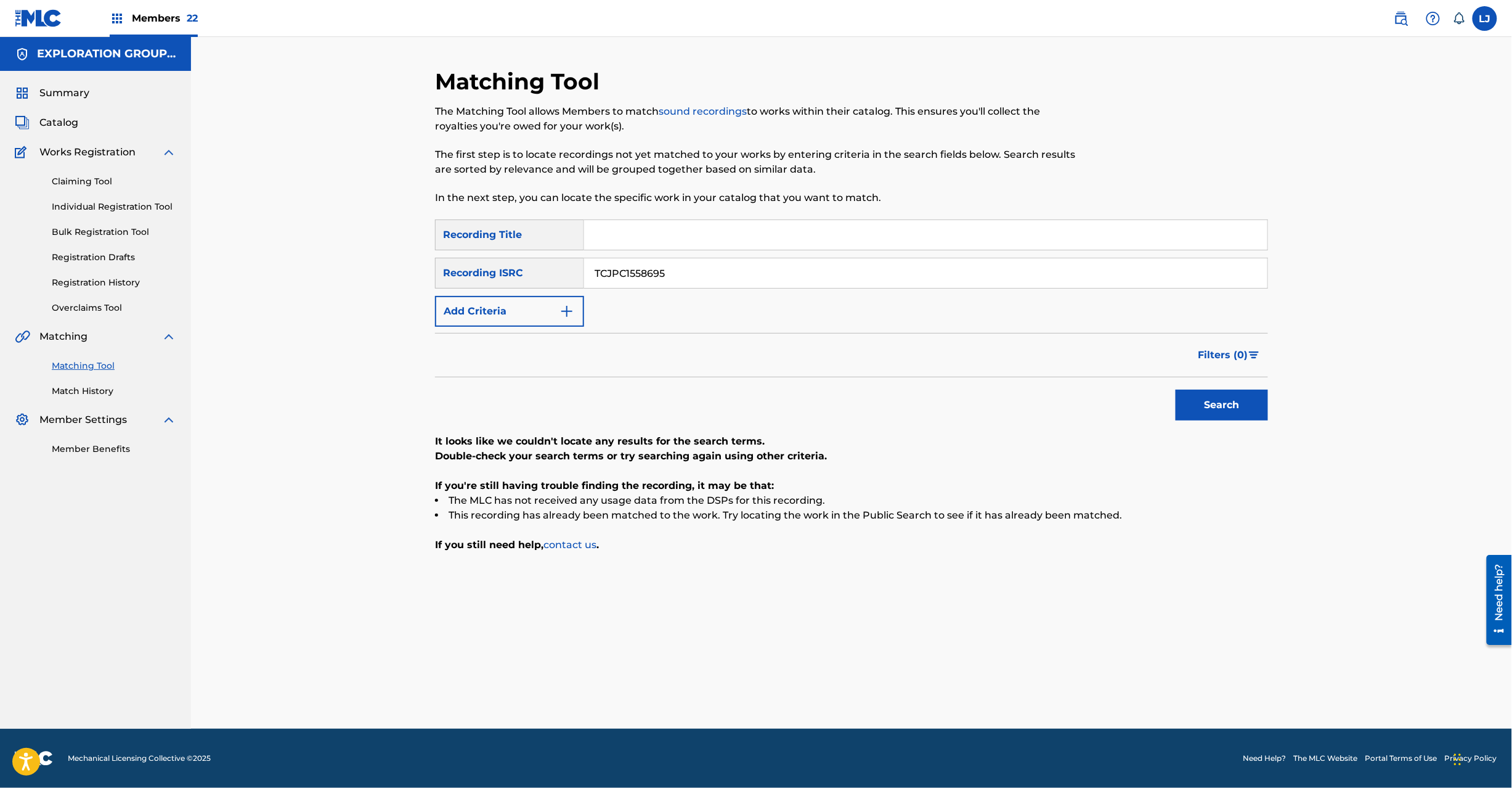
click at [683, 280] on input "TCJPC1558695" at bounding box center [926, 273] width 683 height 30
click at [1204, 405] on button "Search" at bounding box center [1222, 405] width 93 height 31
click at [711, 277] on input "TCJPC1542741" at bounding box center [926, 273] width 683 height 30
click at [1221, 406] on button "Search" at bounding box center [1222, 405] width 93 height 31
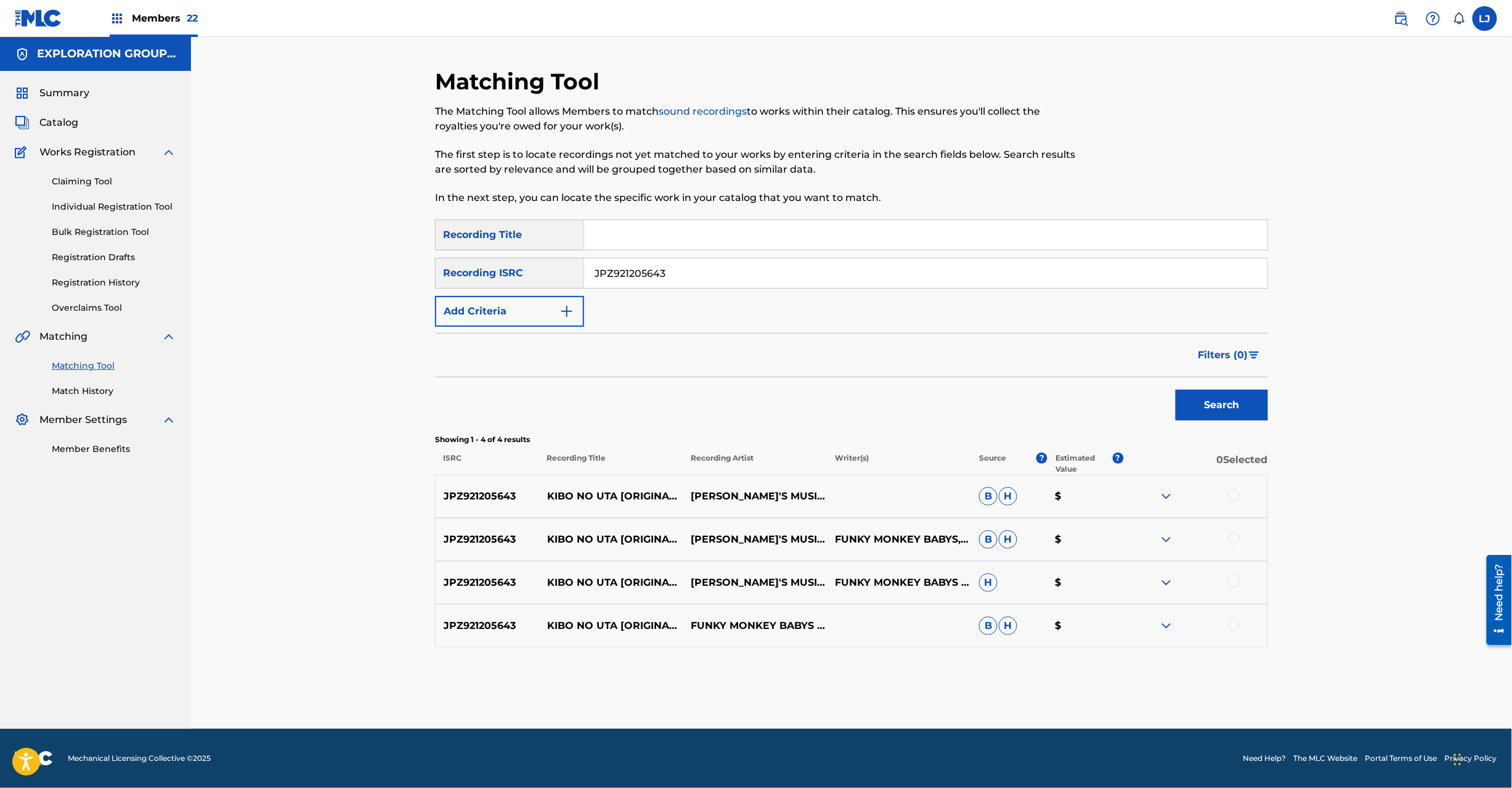
click at [658, 282] on input "JPZ921205643" at bounding box center [926, 273] width 683 height 30
click at [1195, 411] on button "Search" at bounding box center [1222, 405] width 93 height 31
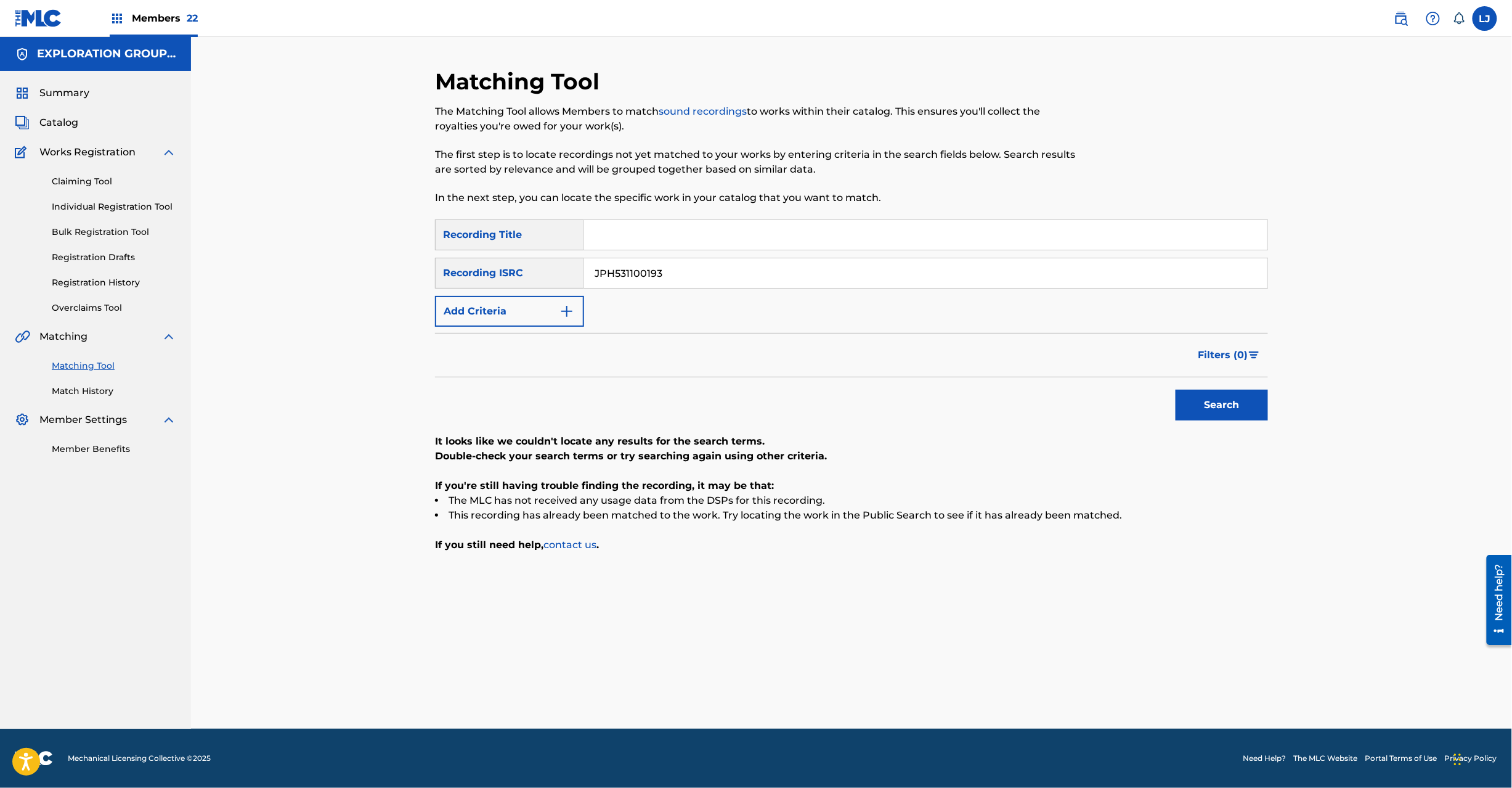
click at [709, 264] on input "JPH531100193" at bounding box center [926, 273] width 683 height 30
click at [1221, 408] on button "Search" at bounding box center [1222, 405] width 93 height 31
click at [634, 272] on input "JPL590900375" at bounding box center [926, 273] width 683 height 30
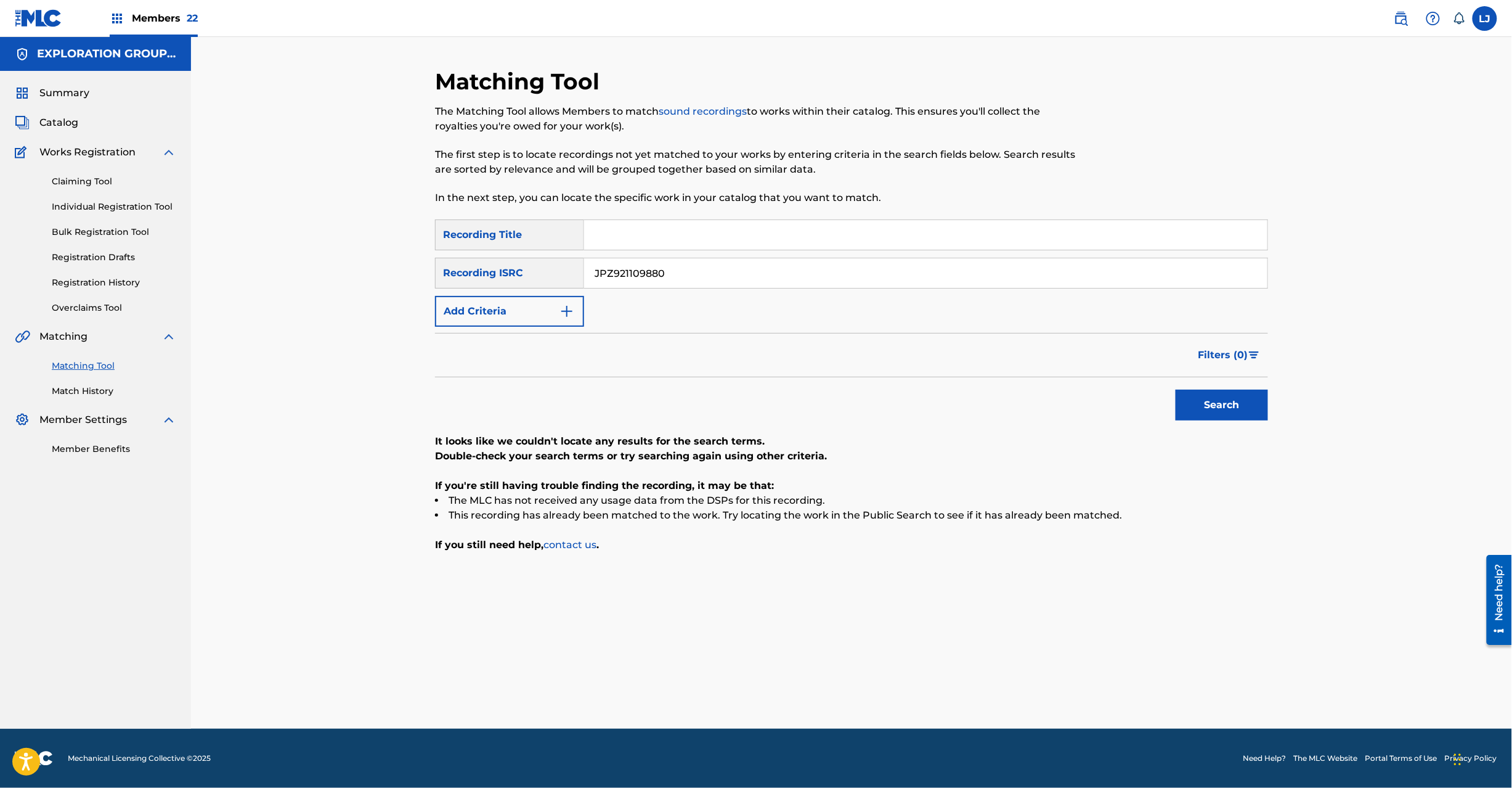
click at [1180, 398] on button "Search" at bounding box center [1222, 405] width 93 height 31
click at [656, 263] on input "JPZ921109880" at bounding box center [926, 273] width 683 height 30
click at [1220, 395] on button "Search" at bounding box center [1222, 405] width 93 height 31
click at [674, 274] on input "JPN900900630" at bounding box center [926, 273] width 683 height 30
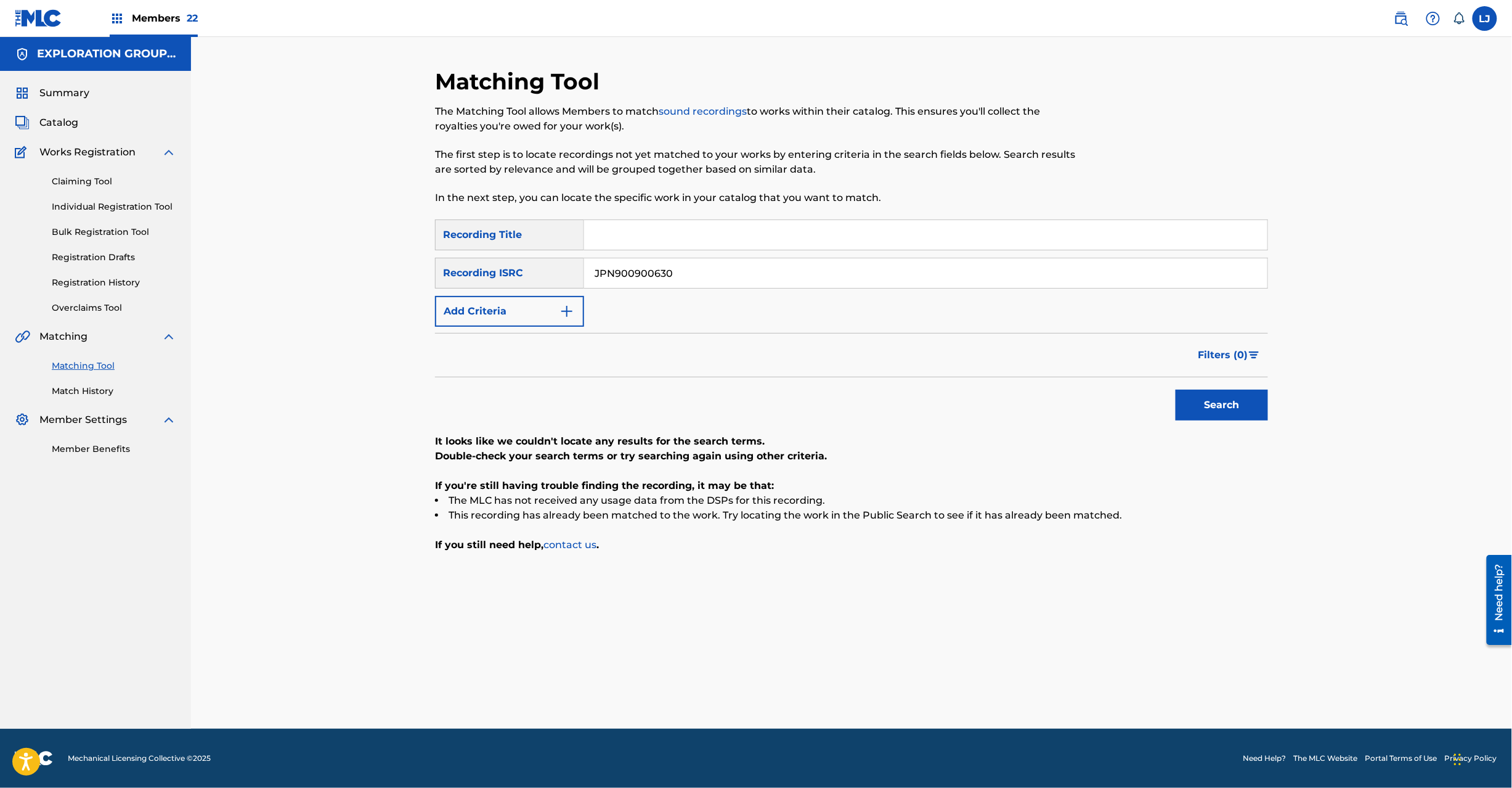
click at [674, 274] on input "JPN900900630" at bounding box center [926, 273] width 683 height 30
click at [1238, 415] on button "Search" at bounding box center [1222, 405] width 93 height 31
click at [639, 274] on input "JPJ591211432" at bounding box center [926, 273] width 683 height 30
type input "JPPO01349790"
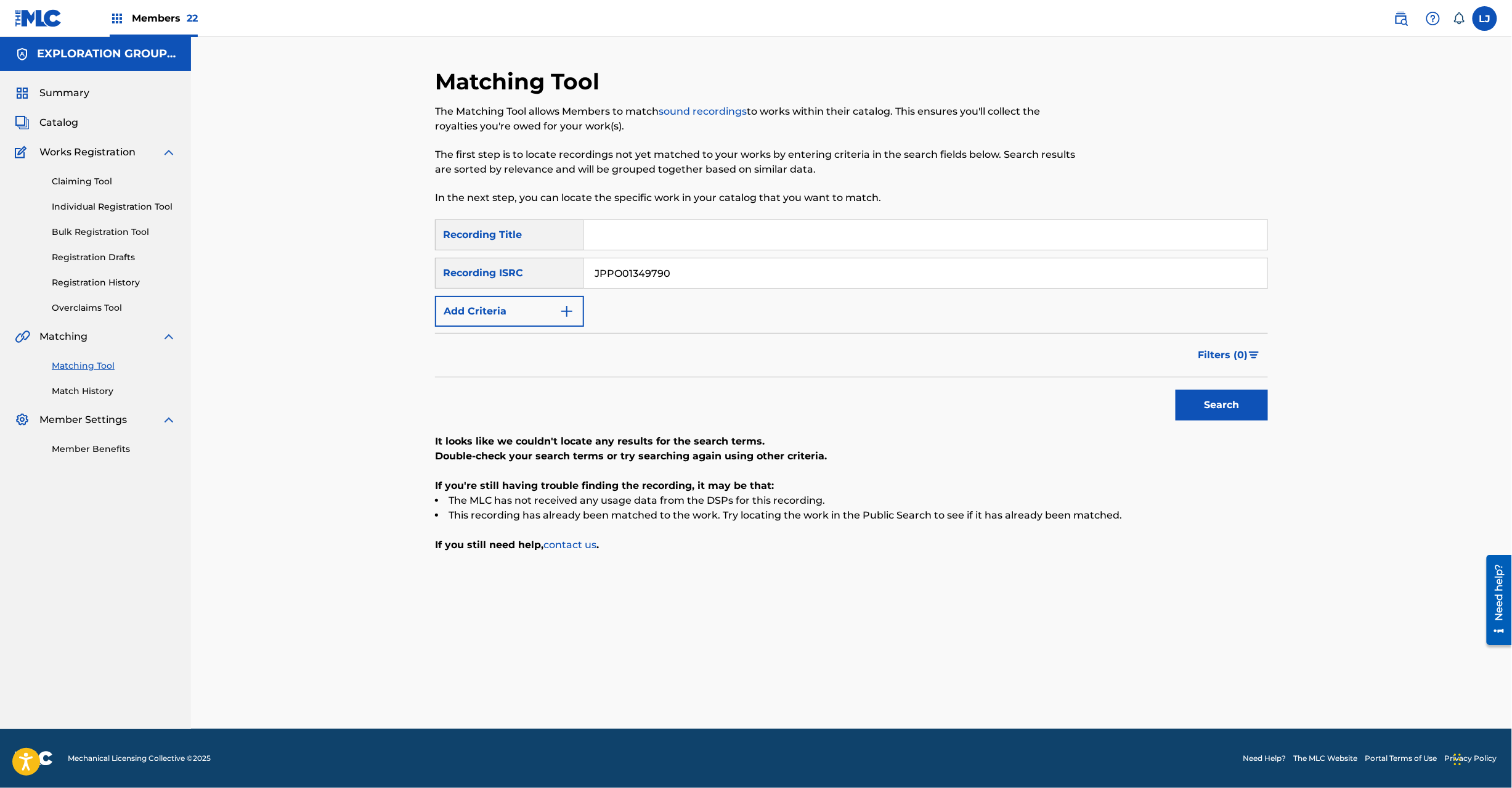
click at [1193, 408] on button "Search" at bounding box center [1222, 405] width 93 height 31
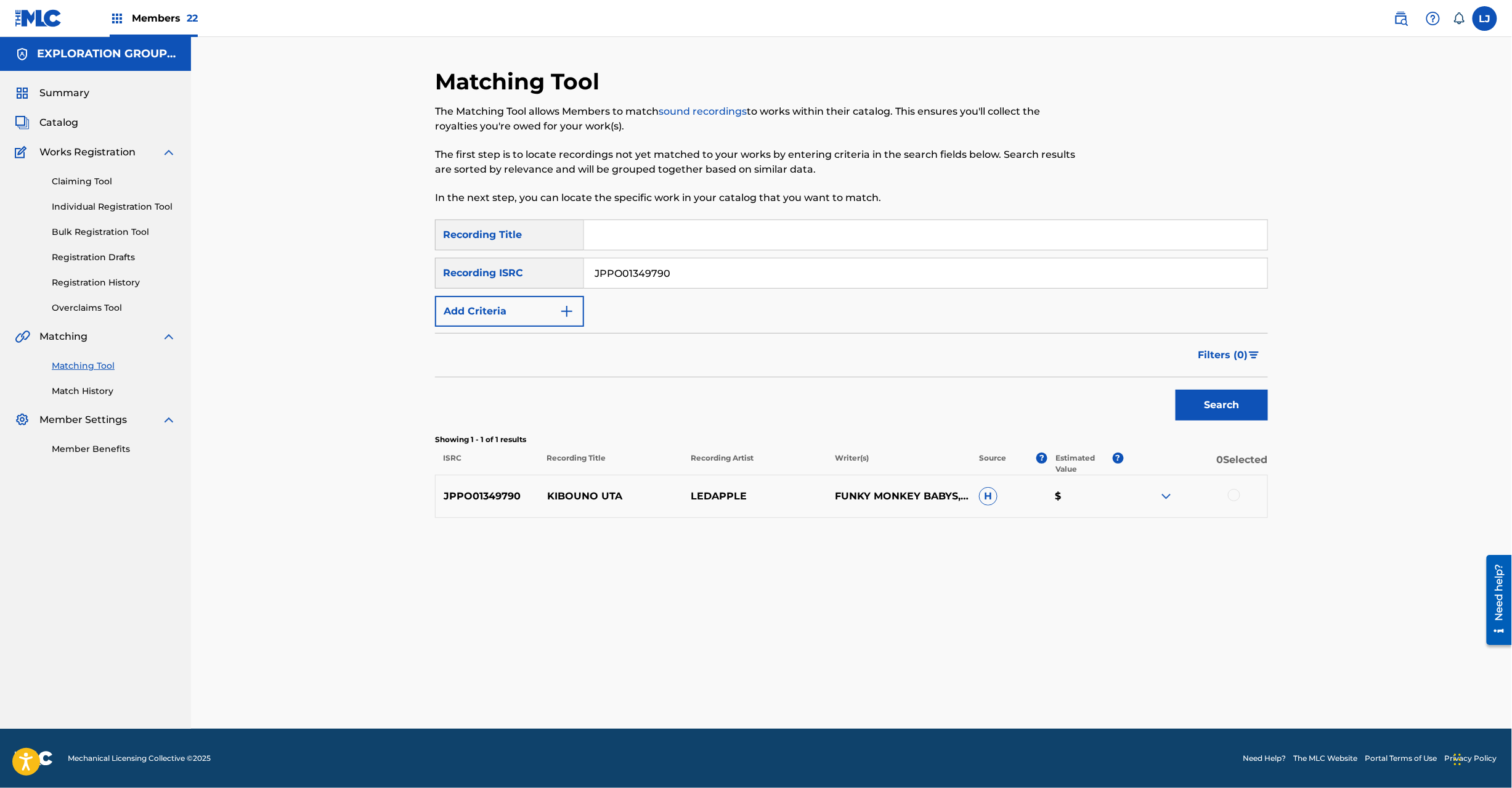
drag, startPoint x: 1226, startPoint y: 497, endPoint x: 1244, endPoint y: 495, distance: 18.1
click at [1240, 496] on div at bounding box center [1195, 497] width 144 height 15
click at [1245, 494] on div at bounding box center [1195, 497] width 144 height 15
click at [1231, 497] on div at bounding box center [1234, 495] width 12 height 12
click at [851, 676] on button "Match 1 Group" at bounding box center [866, 687] width 136 height 31
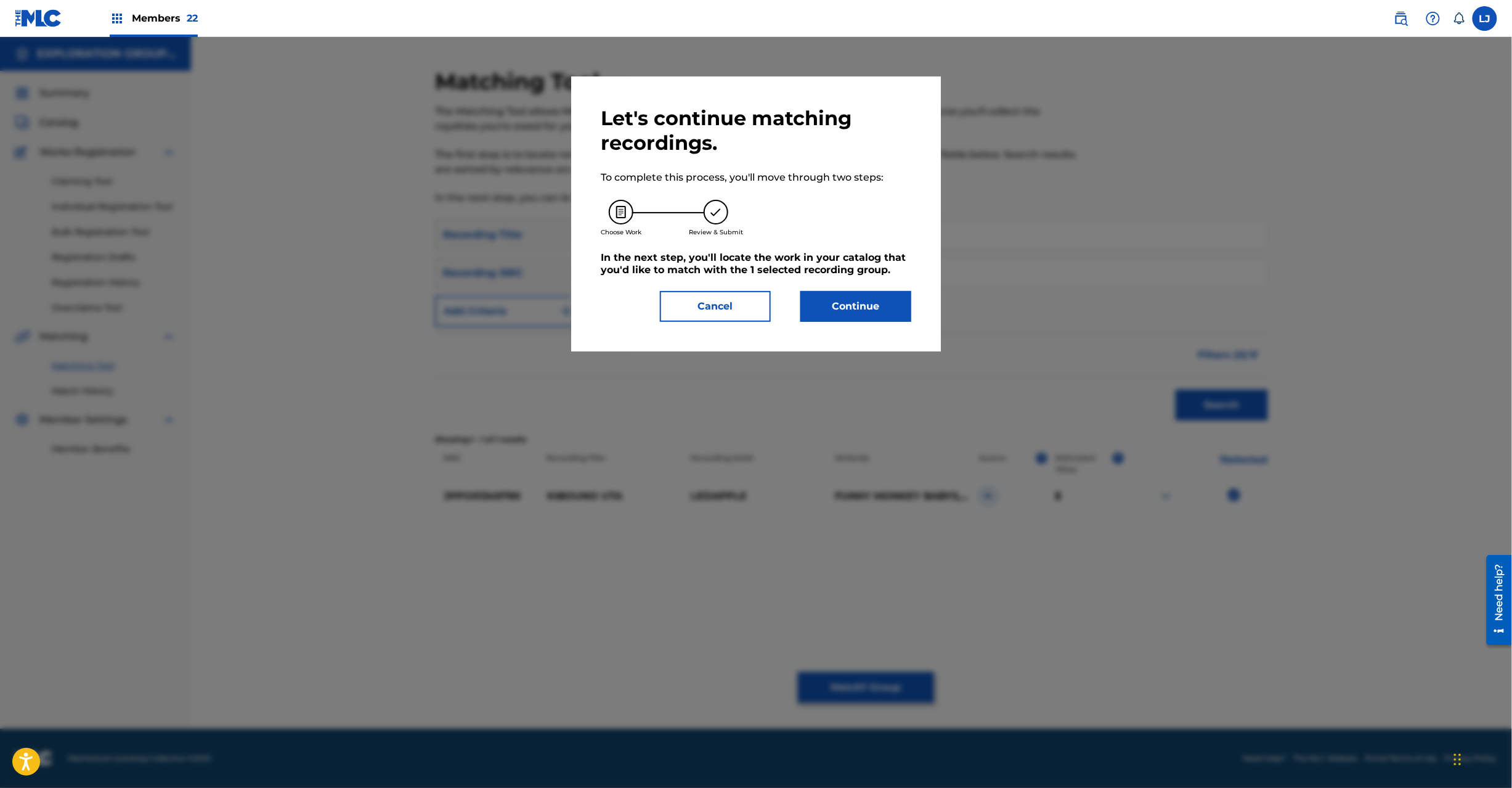
click at [854, 302] on button "Continue" at bounding box center [856, 306] width 111 height 31
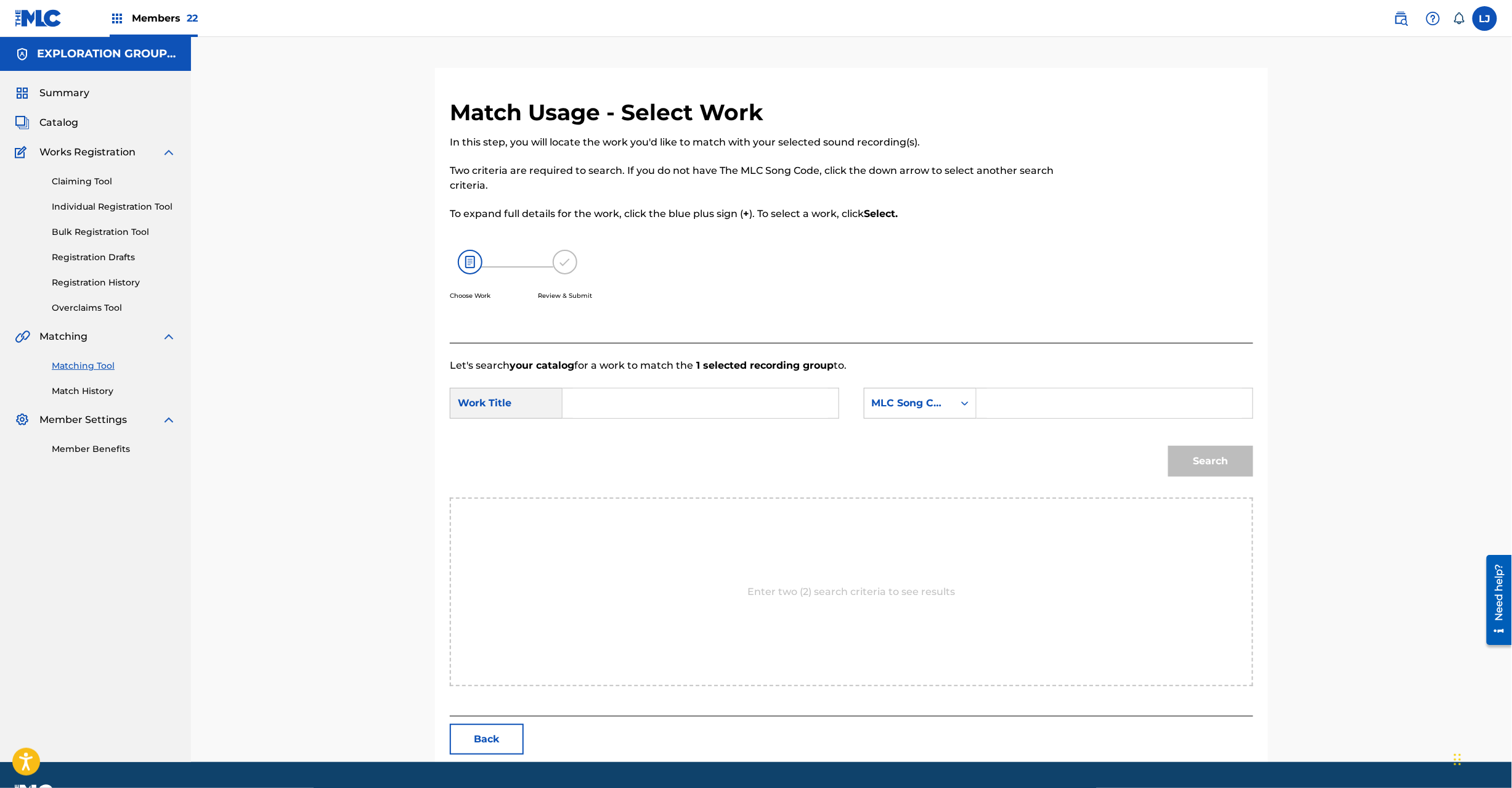
click at [729, 393] on input "Search Form" at bounding box center [700, 403] width 255 height 30
click at [700, 397] on input "Kibouno Uta KC0H20" at bounding box center [700, 403] width 255 height 30
type input "Kibouno Uta"
click at [1009, 397] on input "Search Form" at bounding box center [1114, 403] width 255 height 30
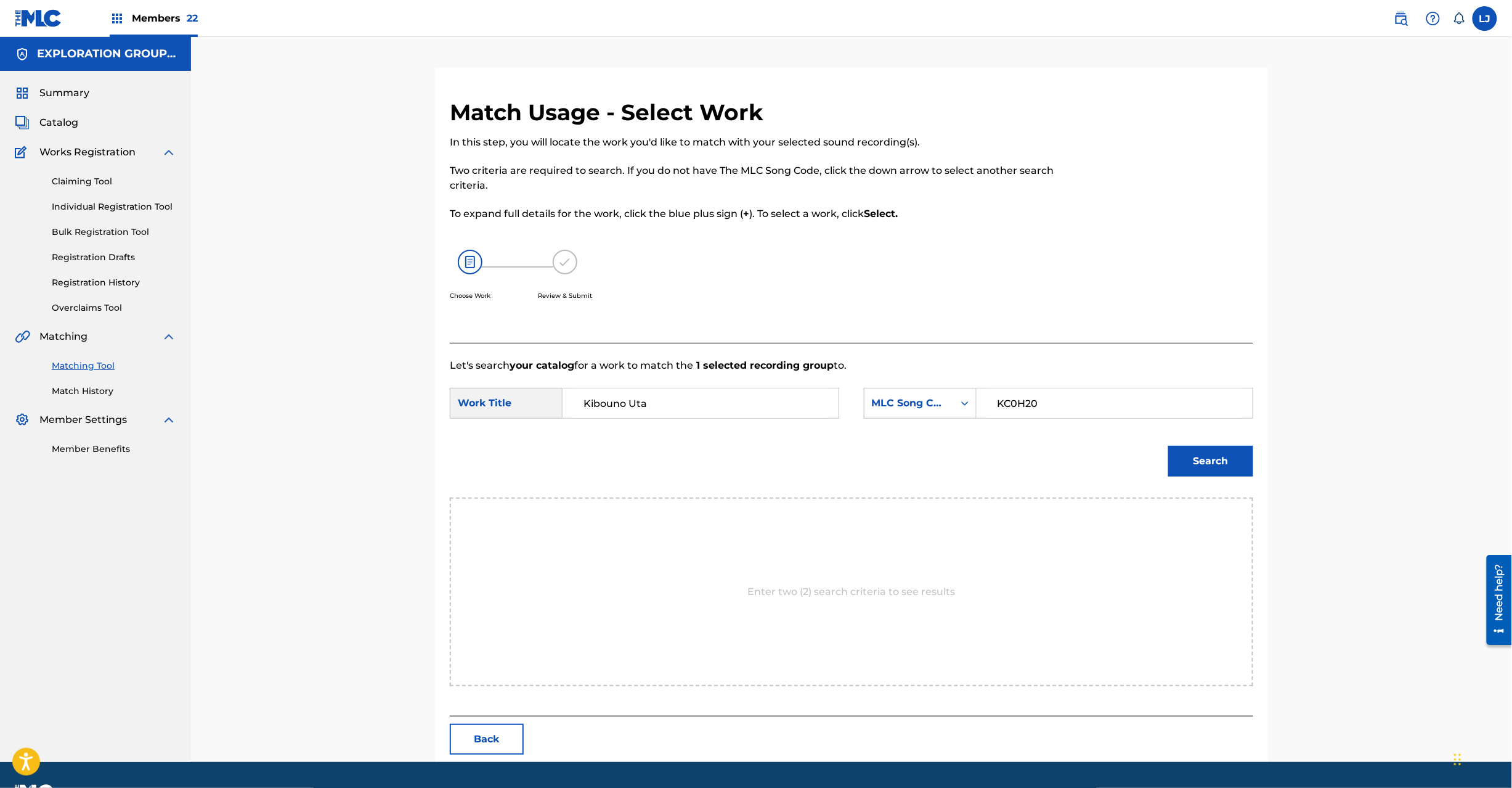
type input "KC0H20"
click at [1188, 454] on button "Search" at bounding box center [1211, 461] width 85 height 31
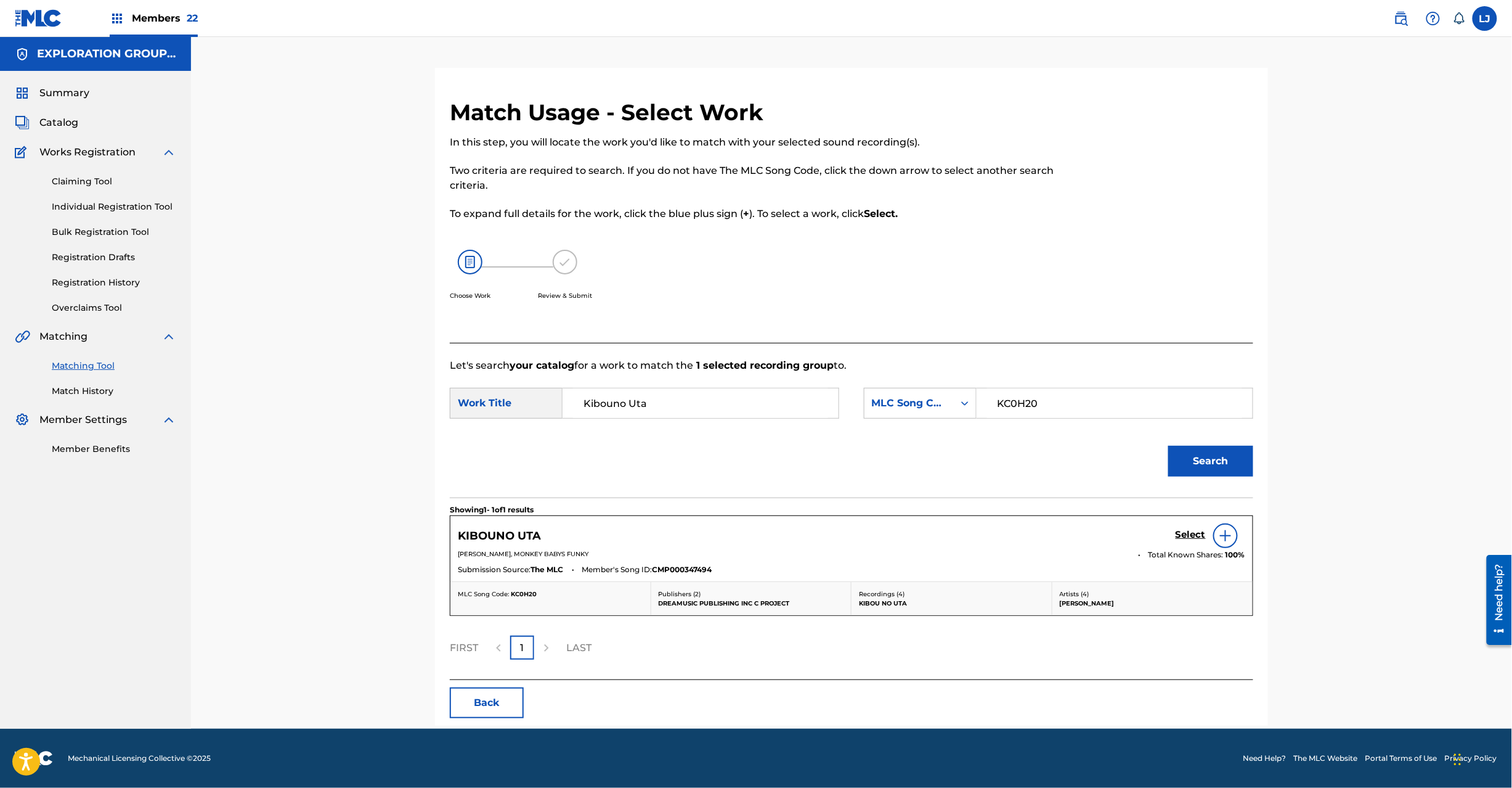
click at [1186, 535] on h5 "Select" at bounding box center [1191, 534] width 30 height 12
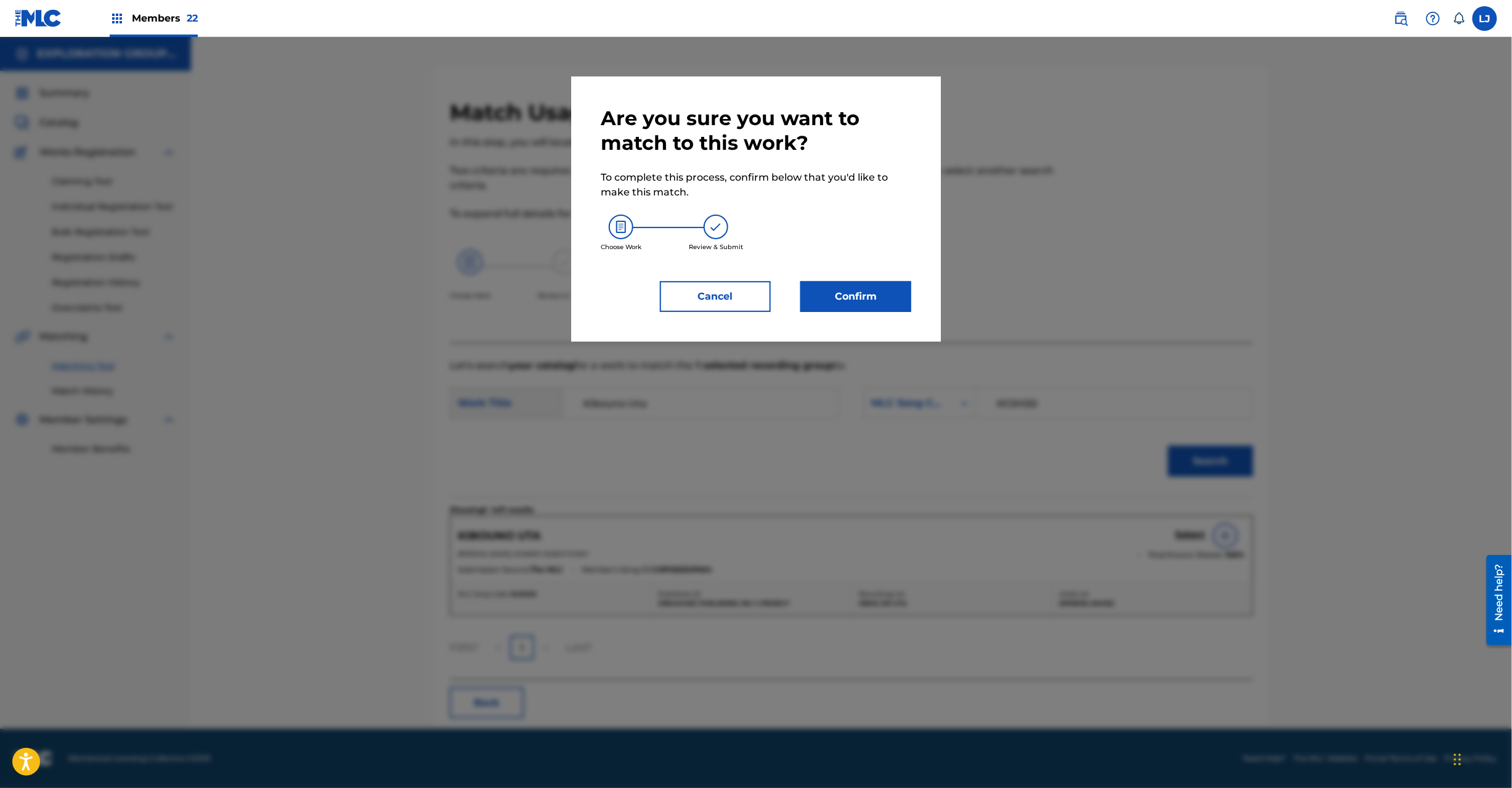
click at [890, 295] on button "Confirm" at bounding box center [856, 296] width 111 height 31
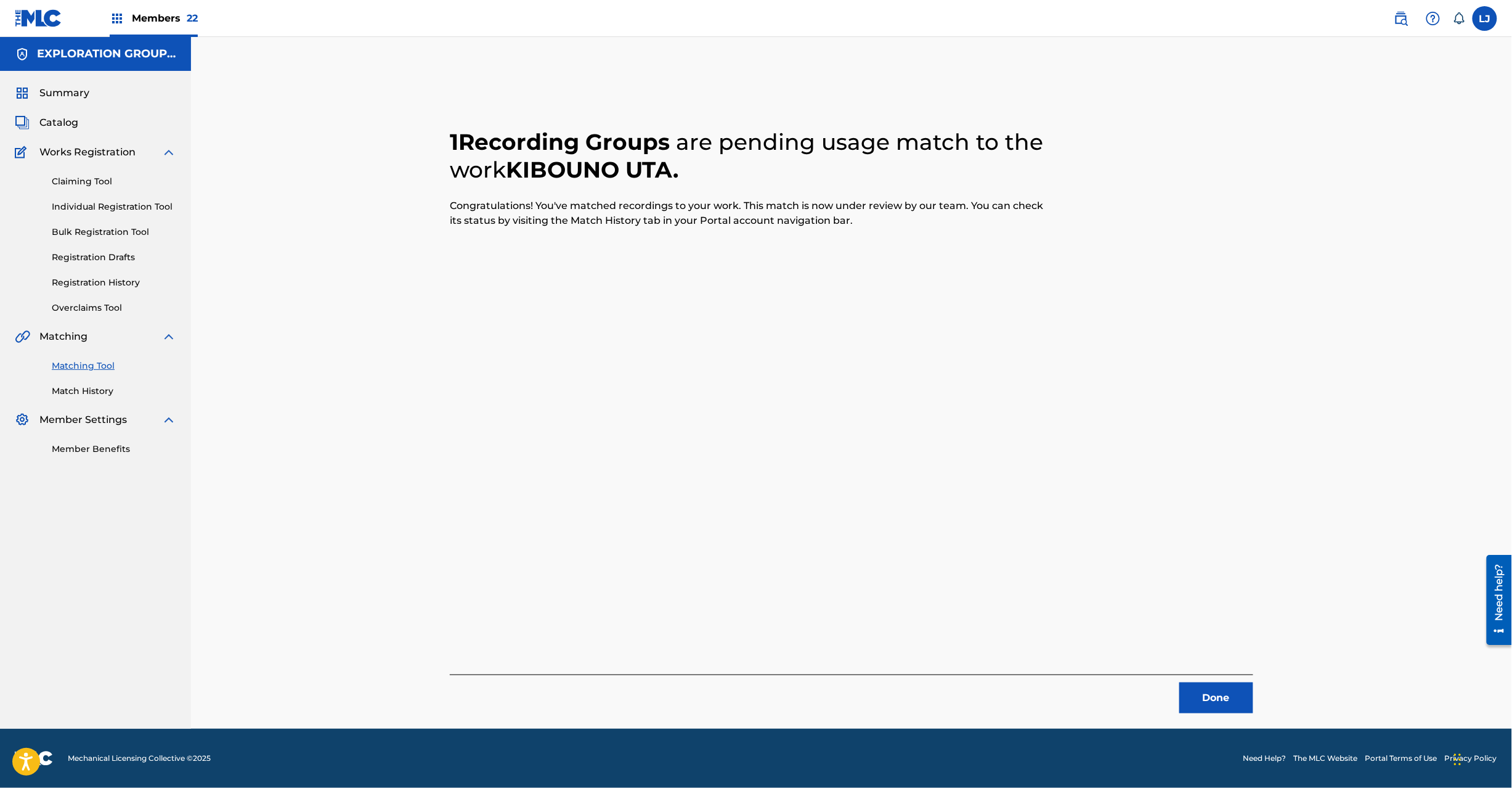
click at [1226, 699] on button "Done" at bounding box center [1216, 698] width 74 height 31
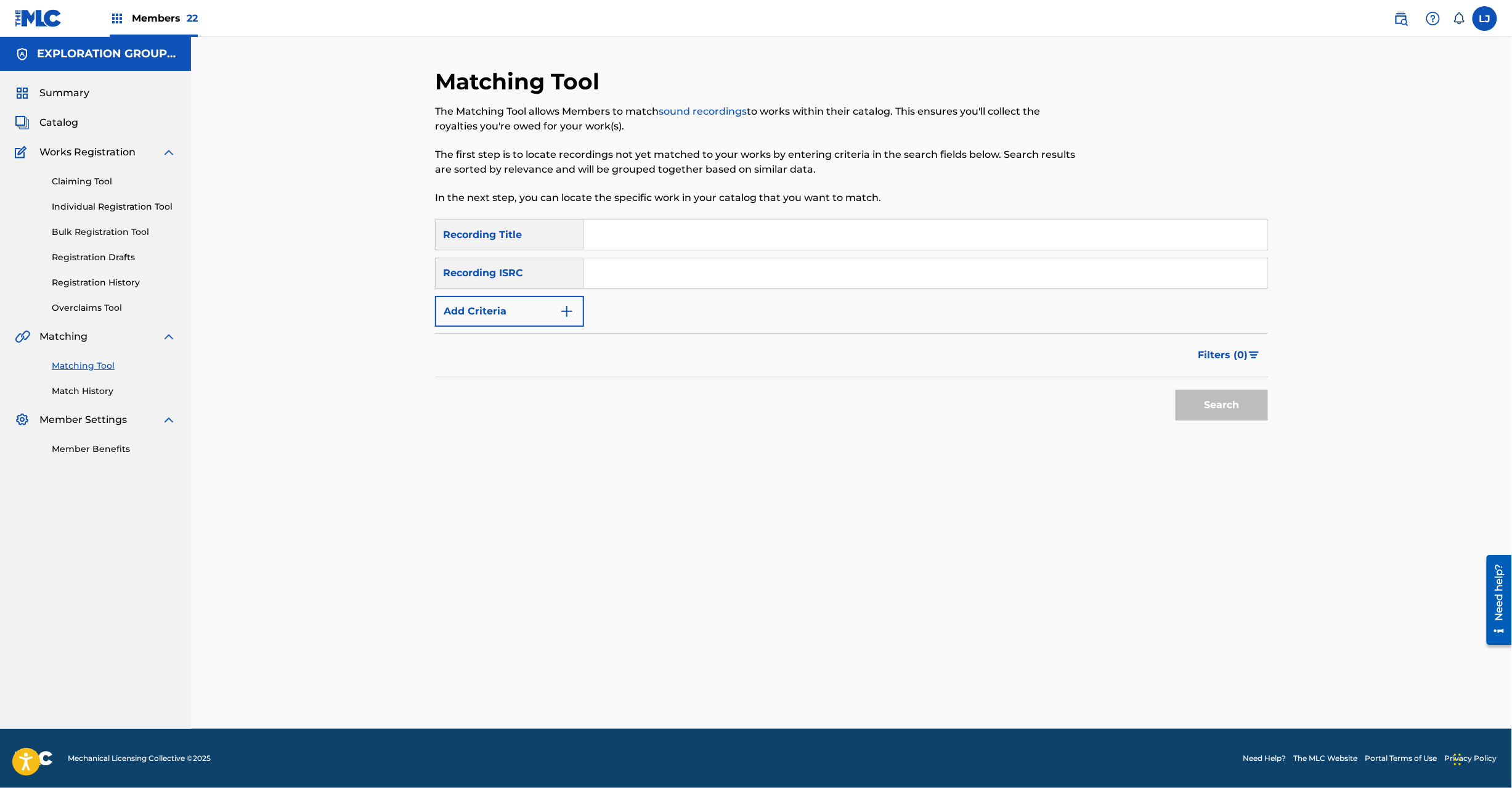
click at [670, 288] on div "SearchWithCriteriaf04f78ca-793c-44d9-8b20-fa4ad9699587 Recording Title SearchWi…" at bounding box center [851, 273] width 833 height 108
drag, startPoint x: 681, startPoint y: 275, endPoint x: 706, endPoint y: 282, distance: 26.0
click at [681, 274] on input "Search Form" at bounding box center [926, 273] width 683 height 30
click at [1203, 408] on button "Search" at bounding box center [1222, 405] width 93 height 31
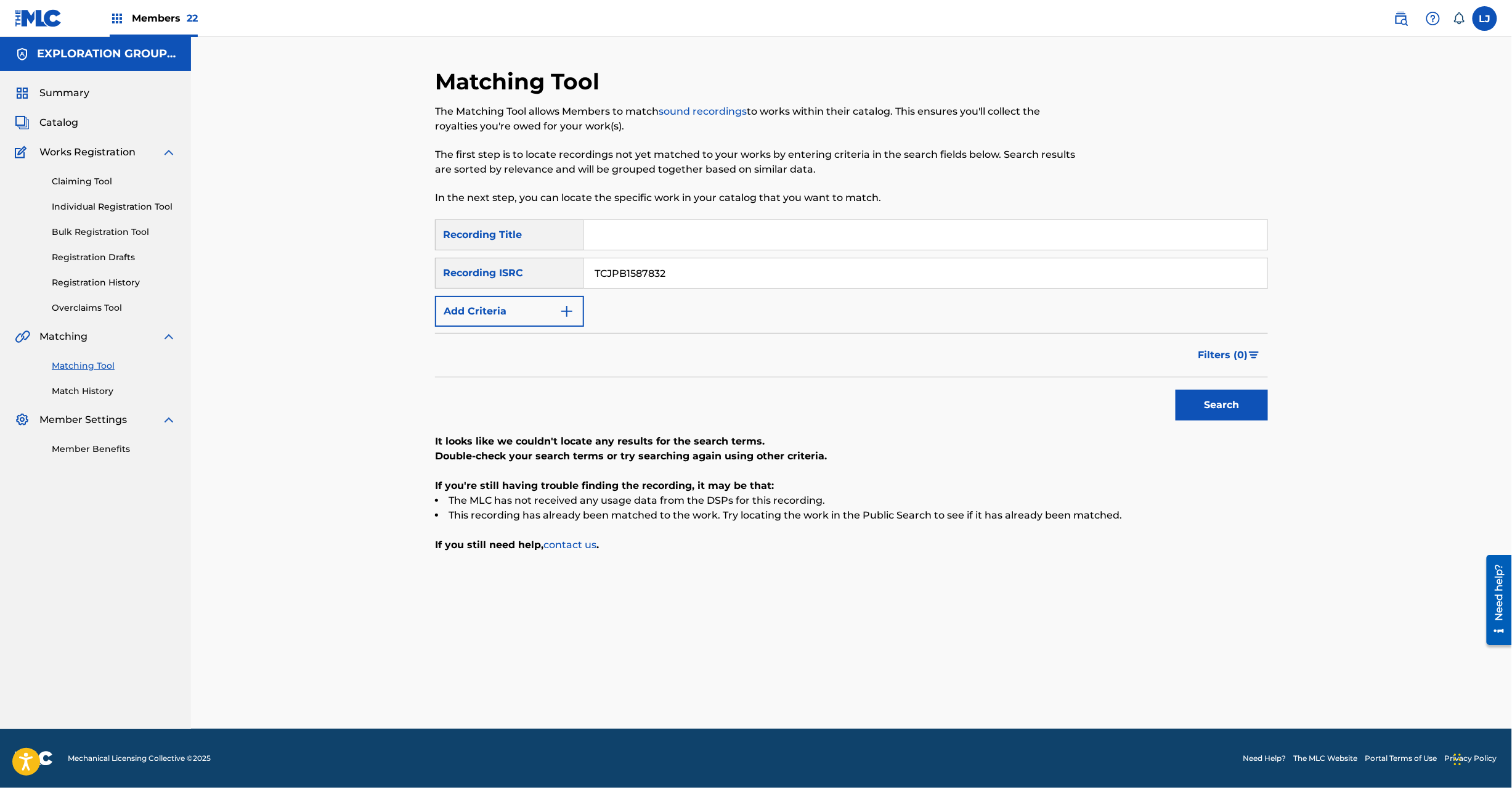
click at [637, 282] on input "TCJPB1587832" at bounding box center [926, 273] width 683 height 30
click at [1220, 393] on button "Search" at bounding box center [1222, 405] width 93 height 31
click at [602, 272] on input "TCJPA1340716" at bounding box center [926, 273] width 683 height 30
click at [603, 272] on input "TCJPA1340716" at bounding box center [926, 273] width 683 height 30
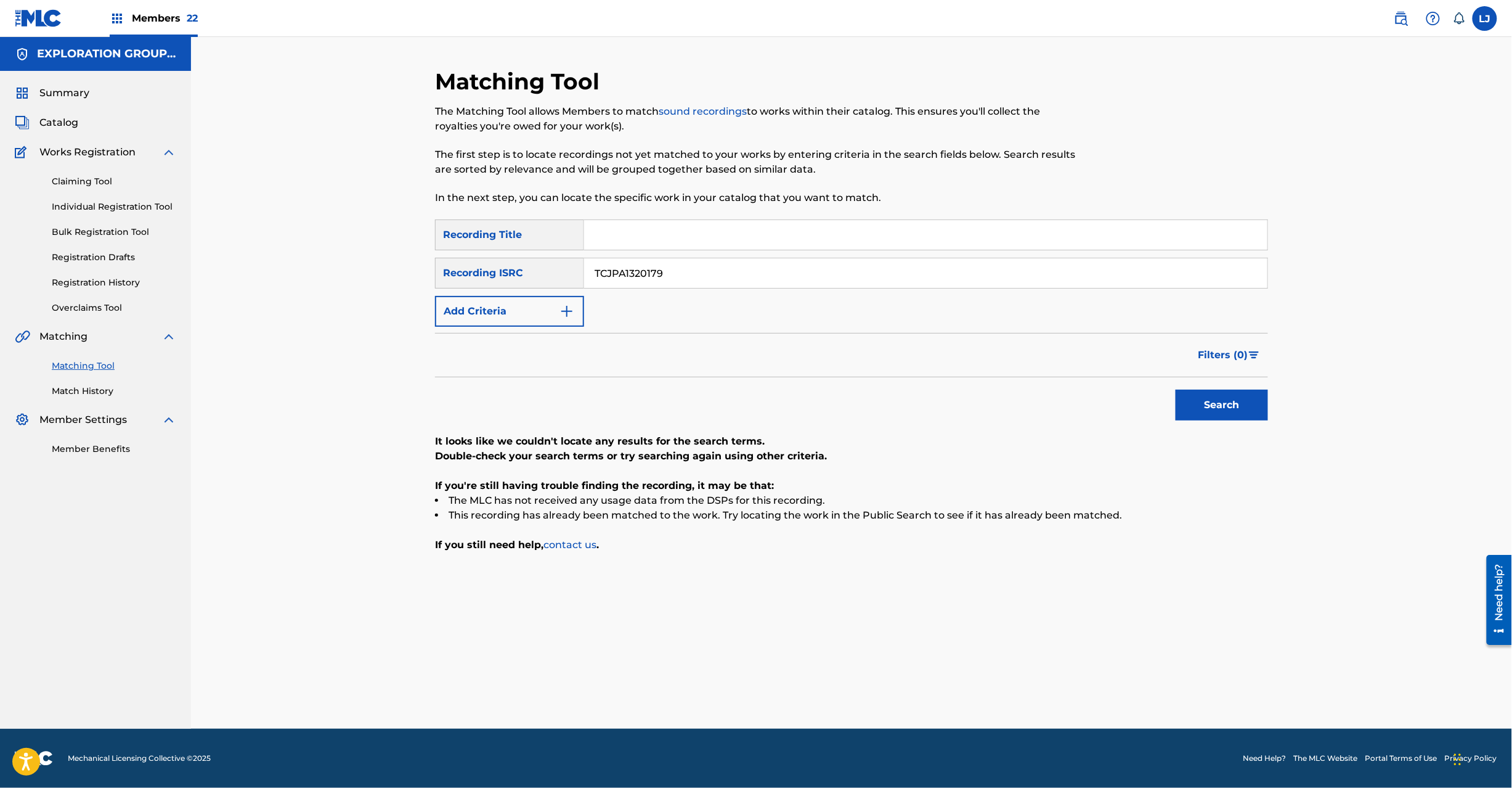
click at [1176, 397] on div "Search" at bounding box center [1219, 401] width 99 height 49
click at [1176, 397] on button "Search" at bounding box center [1222, 405] width 93 height 31
click at [629, 267] on input "TCJPA1320179" at bounding box center [926, 273] width 683 height 30
click at [1223, 400] on button "Search" at bounding box center [1222, 405] width 93 height 31
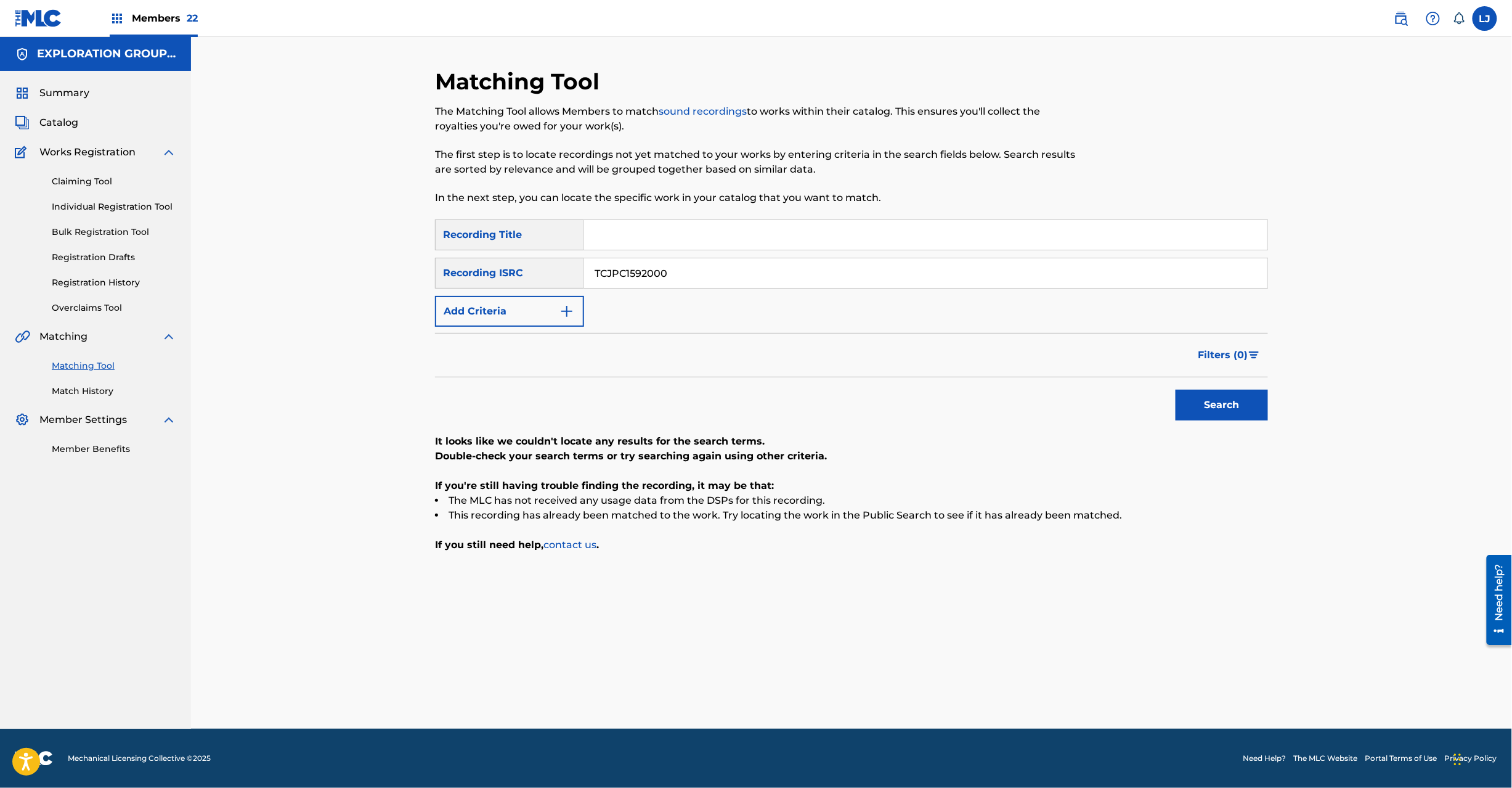
click at [646, 283] on input "TCJPC1592000" at bounding box center [926, 273] width 683 height 30
click at [1199, 393] on button "Search" at bounding box center [1222, 405] width 93 height 31
click at [657, 254] on div "SearchWithCriteriaf04f78ca-793c-44d9-8b20-fa4ad9699587 Recording Title SearchWi…" at bounding box center [851, 273] width 833 height 108
click at [655, 269] on input "TCJPA1362340" at bounding box center [926, 273] width 683 height 30
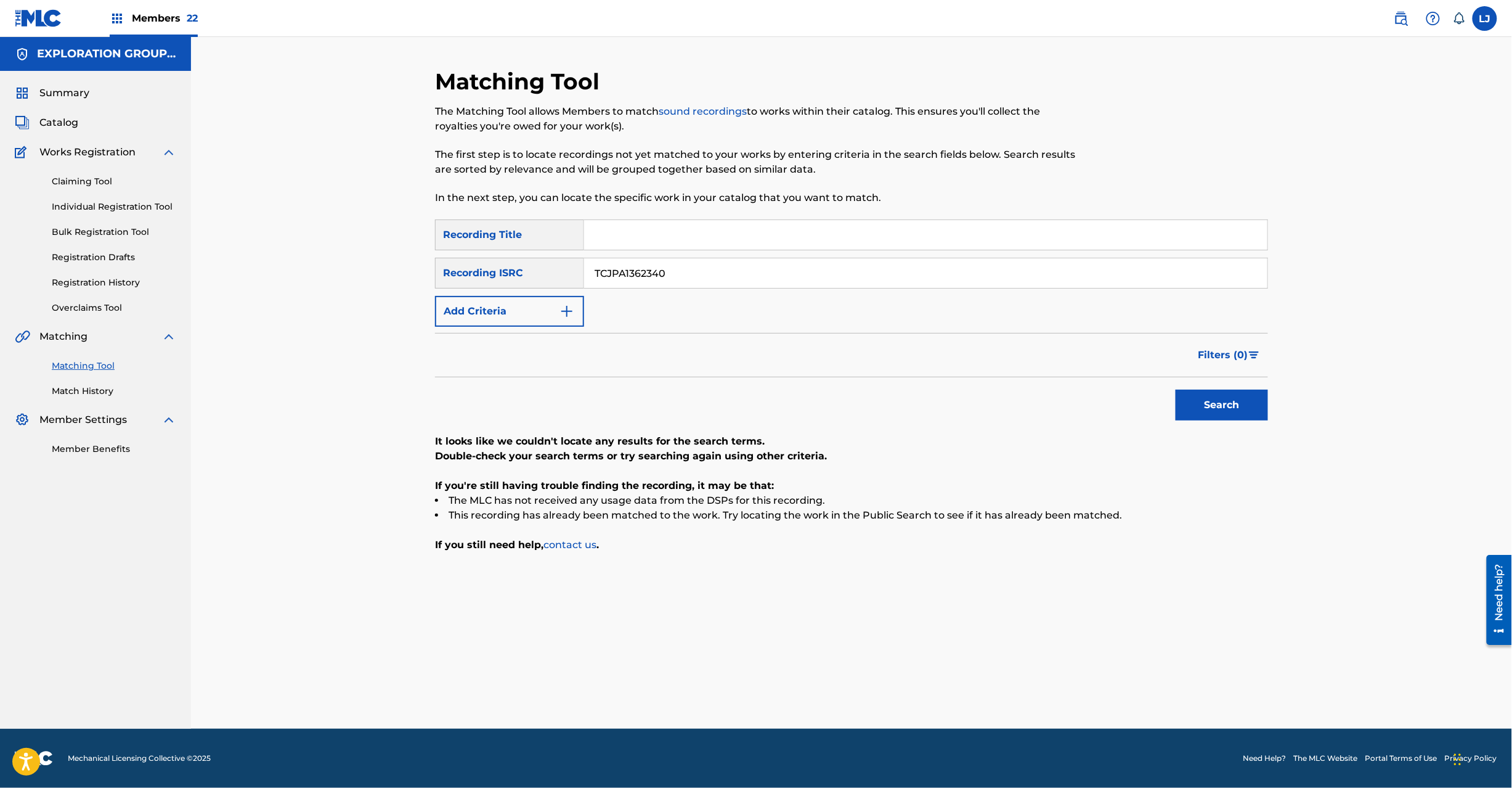
click at [655, 269] on input "TCJPA1362340" at bounding box center [926, 273] width 683 height 30
click at [1270, 400] on div "Matching Tool The Matching Tool allows Members to match sound recordings to wor…" at bounding box center [851, 398] width 863 height 661
click at [1227, 405] on button "Search" at bounding box center [1222, 405] width 93 height 31
click at [678, 284] on input "TCJPA1326299" at bounding box center [926, 273] width 683 height 30
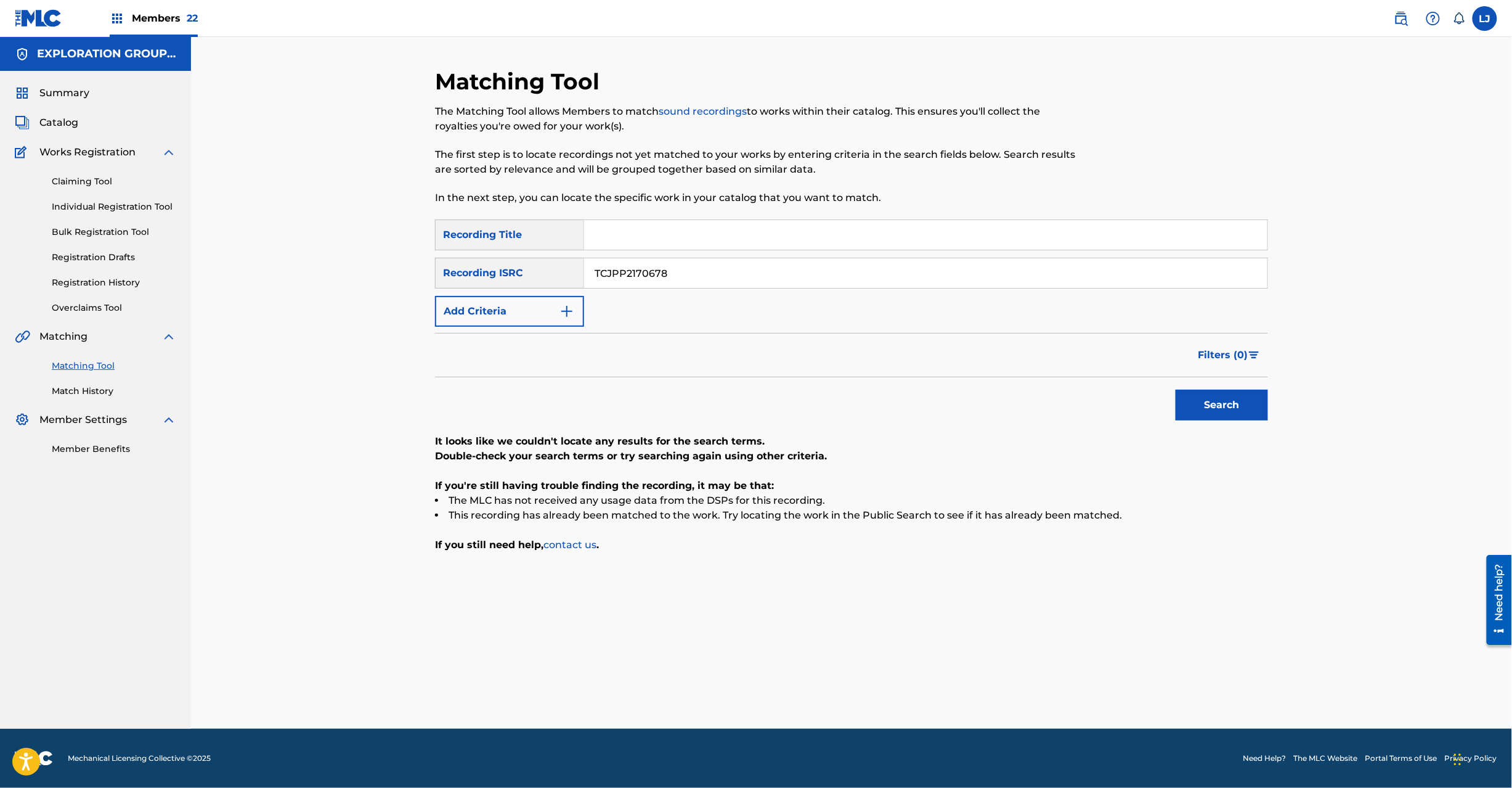
click at [1218, 393] on button "Search" at bounding box center [1222, 405] width 93 height 31
click at [615, 250] on div "SearchWithCriteriaf04f78ca-793c-44d9-8b20-fa4ad9699587 Recording Title SearchWi…" at bounding box center [851, 273] width 833 height 108
click at [622, 272] on input "TCJPP2170678" at bounding box center [926, 273] width 683 height 30
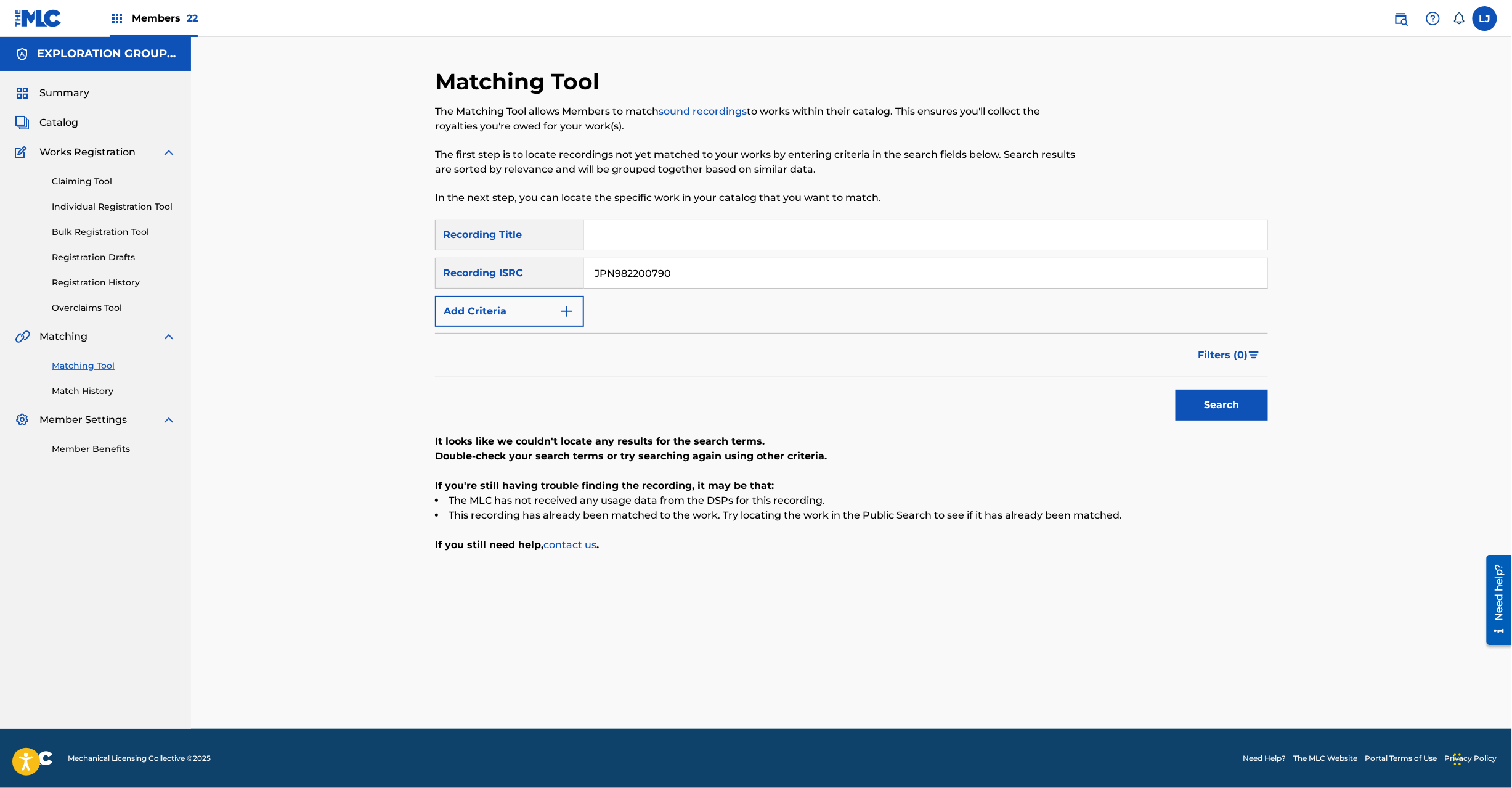
drag, startPoint x: 1106, startPoint y: 408, endPoint x: 1114, endPoint y: 397, distance: 13.6
click at [1109, 410] on div "Search" at bounding box center [851, 401] width 833 height 49
click at [1241, 392] on button "Search" at bounding box center [1222, 405] width 93 height 31
click at [642, 262] on input "JPN982200790" at bounding box center [926, 273] width 683 height 30
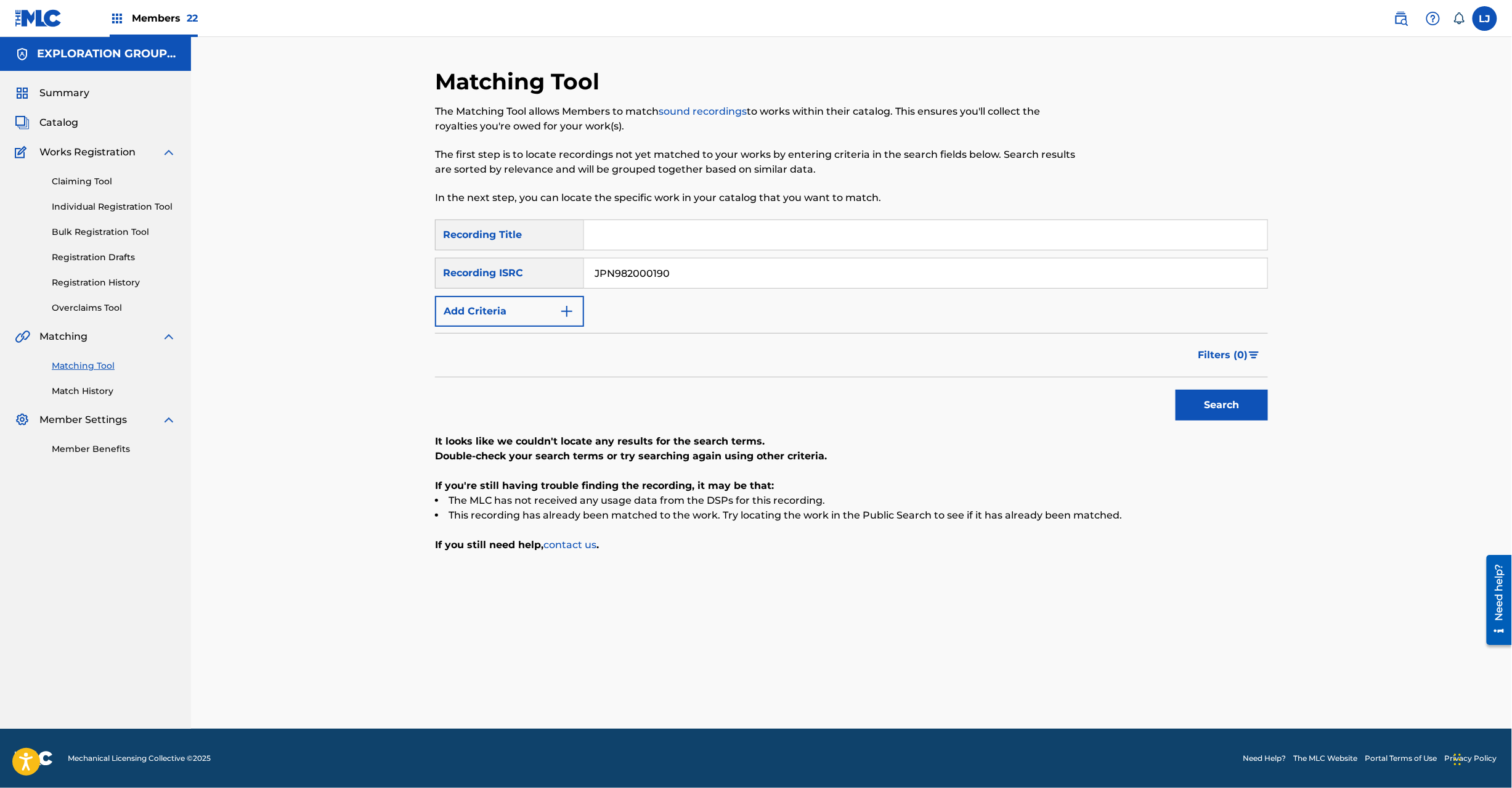
click at [1198, 393] on button "Search" at bounding box center [1222, 405] width 93 height 31
click at [654, 267] on input "JPN982000190" at bounding box center [926, 273] width 683 height 30
type input "JPZ921305538"
click at [1247, 398] on button "Search" at bounding box center [1222, 405] width 93 height 31
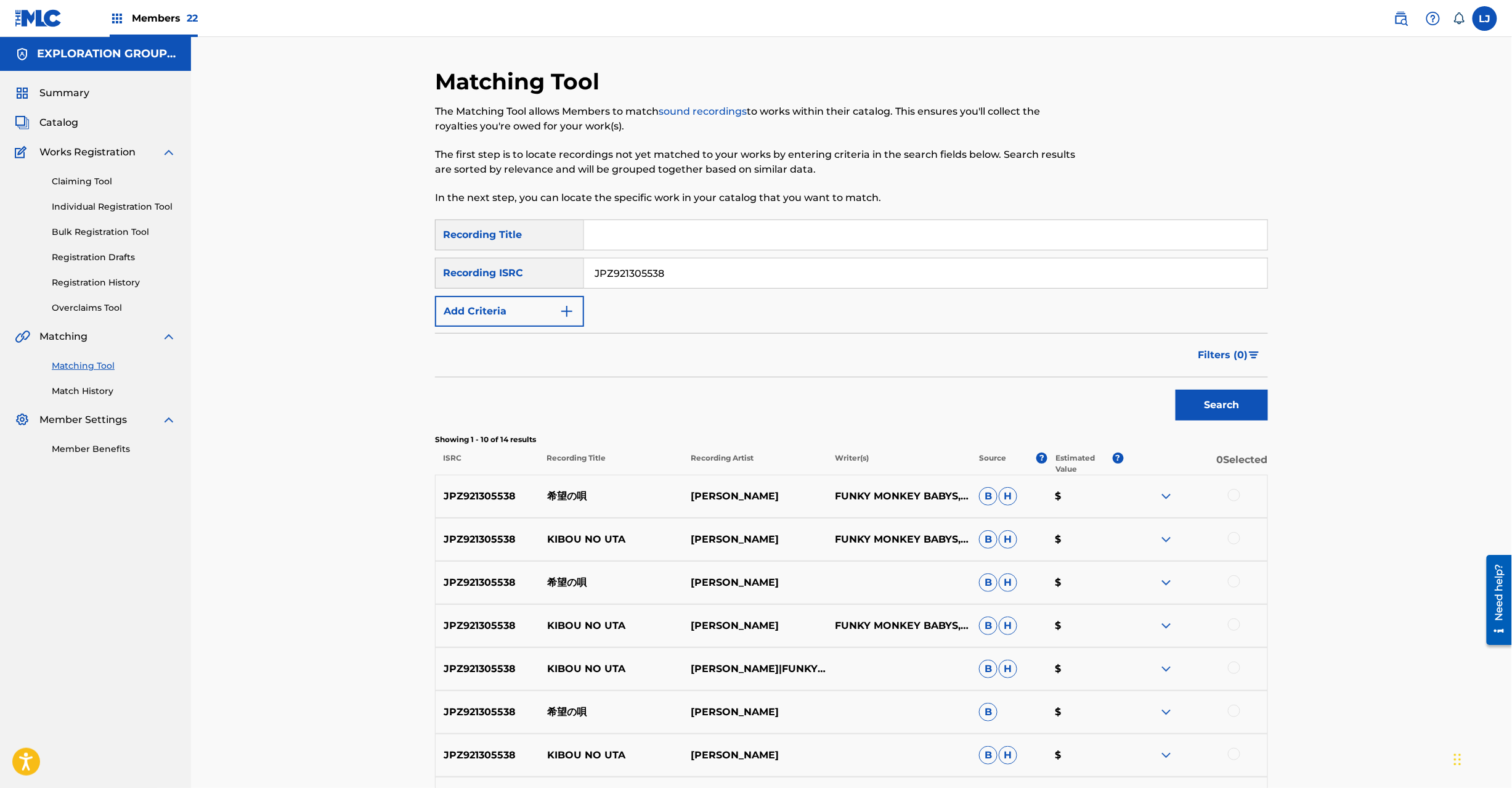
click at [568, 492] on p "希望の唄" at bounding box center [611, 497] width 144 height 15
click at [1235, 495] on div at bounding box center [1234, 495] width 12 height 12
click at [1232, 540] on div at bounding box center [1234, 538] width 12 height 12
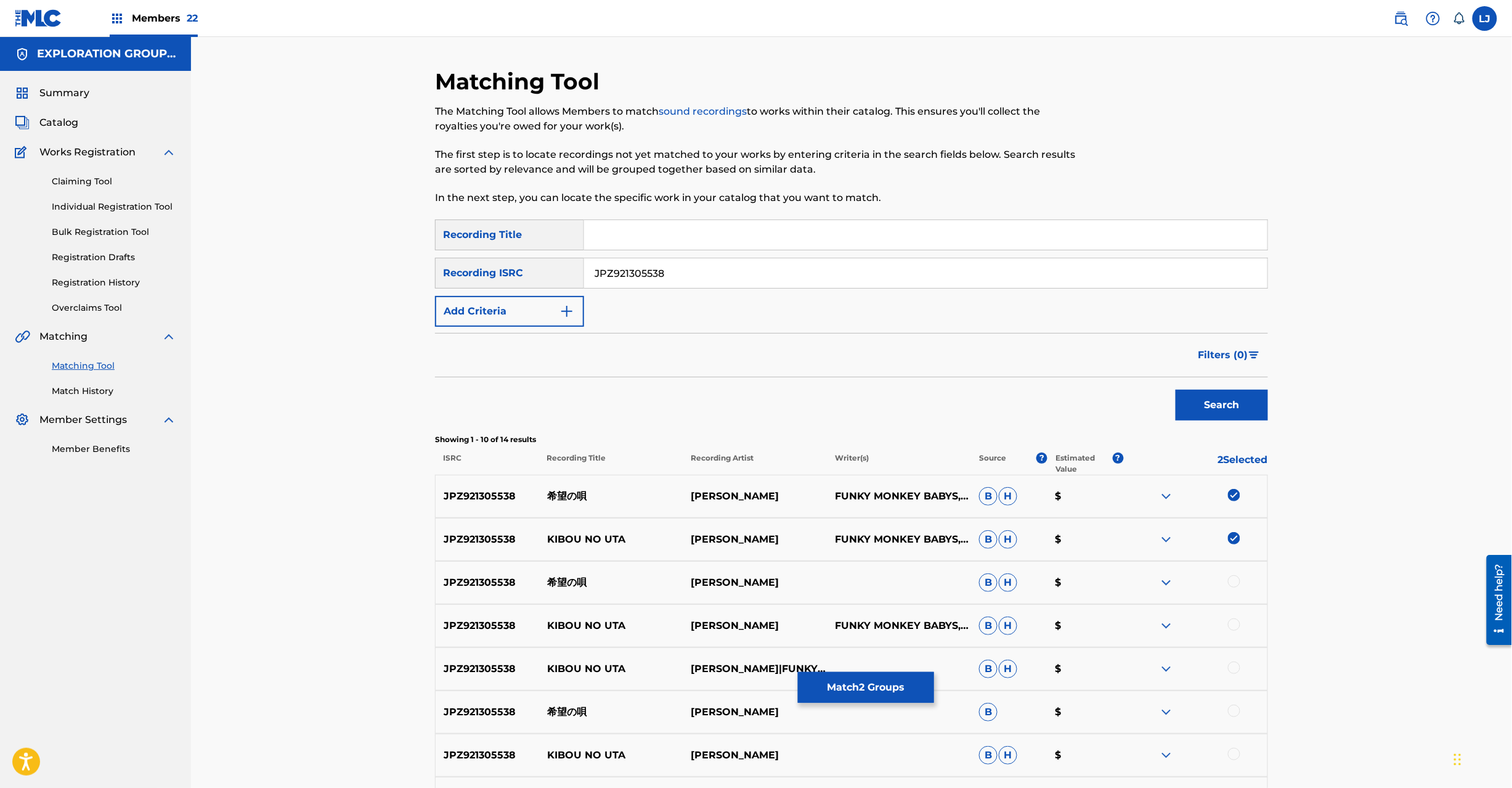
click at [1231, 579] on div at bounding box center [1234, 581] width 12 height 12
click at [1236, 603] on div "JPZ921305538 希望の唄 名渡山[PERSON_NAME]" at bounding box center [851, 582] width 833 height 43
click at [1236, 623] on div at bounding box center [1234, 625] width 12 height 12
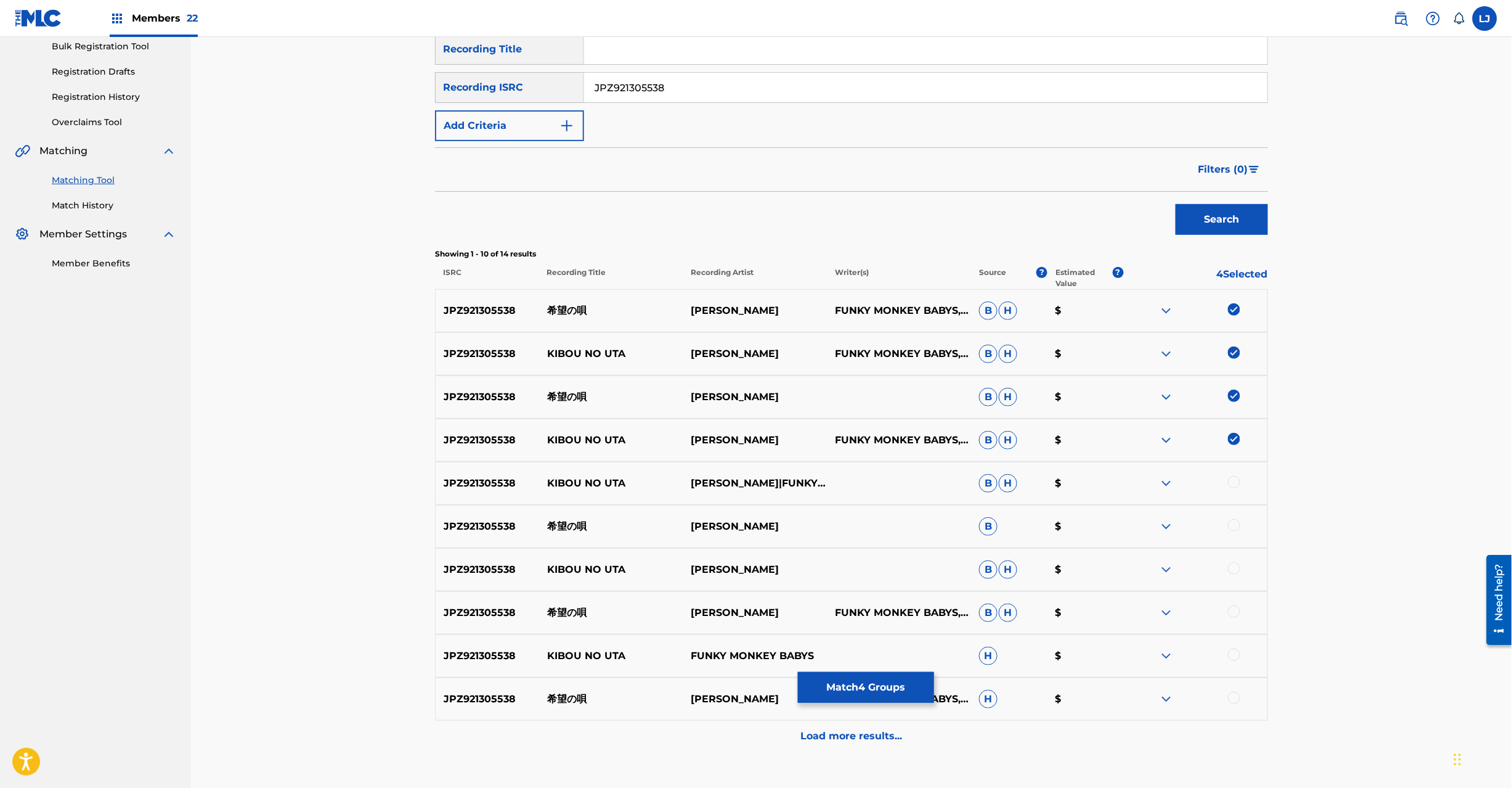
scroll to position [270, 0]
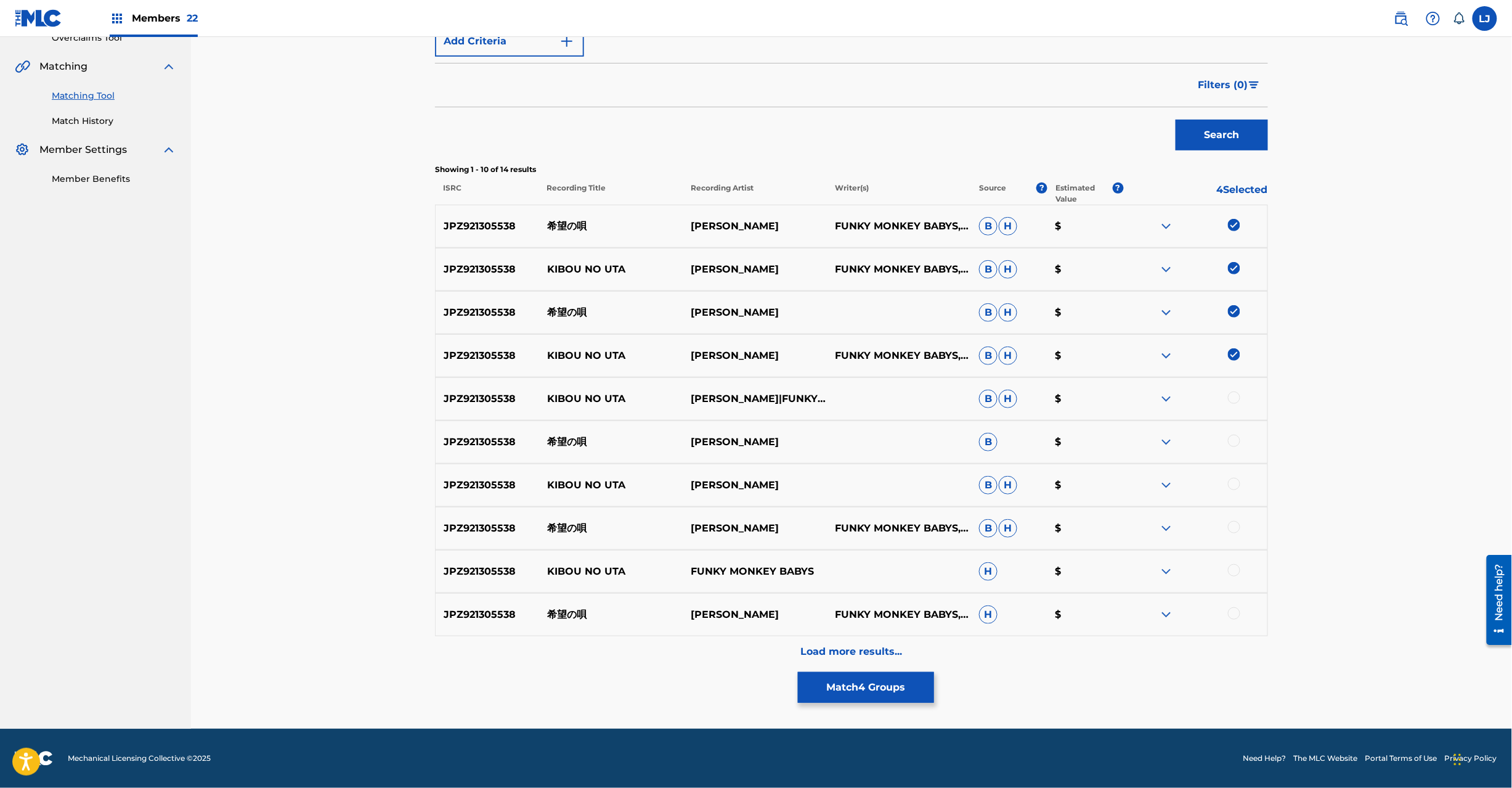
click at [1242, 401] on div at bounding box center [1195, 399] width 144 height 15
click at [1236, 396] on div at bounding box center [1234, 398] width 12 height 12
click at [1227, 436] on div at bounding box center [1195, 442] width 144 height 15
click at [1232, 438] on div at bounding box center [1234, 441] width 12 height 12
click at [1236, 487] on div at bounding box center [1234, 484] width 12 height 12
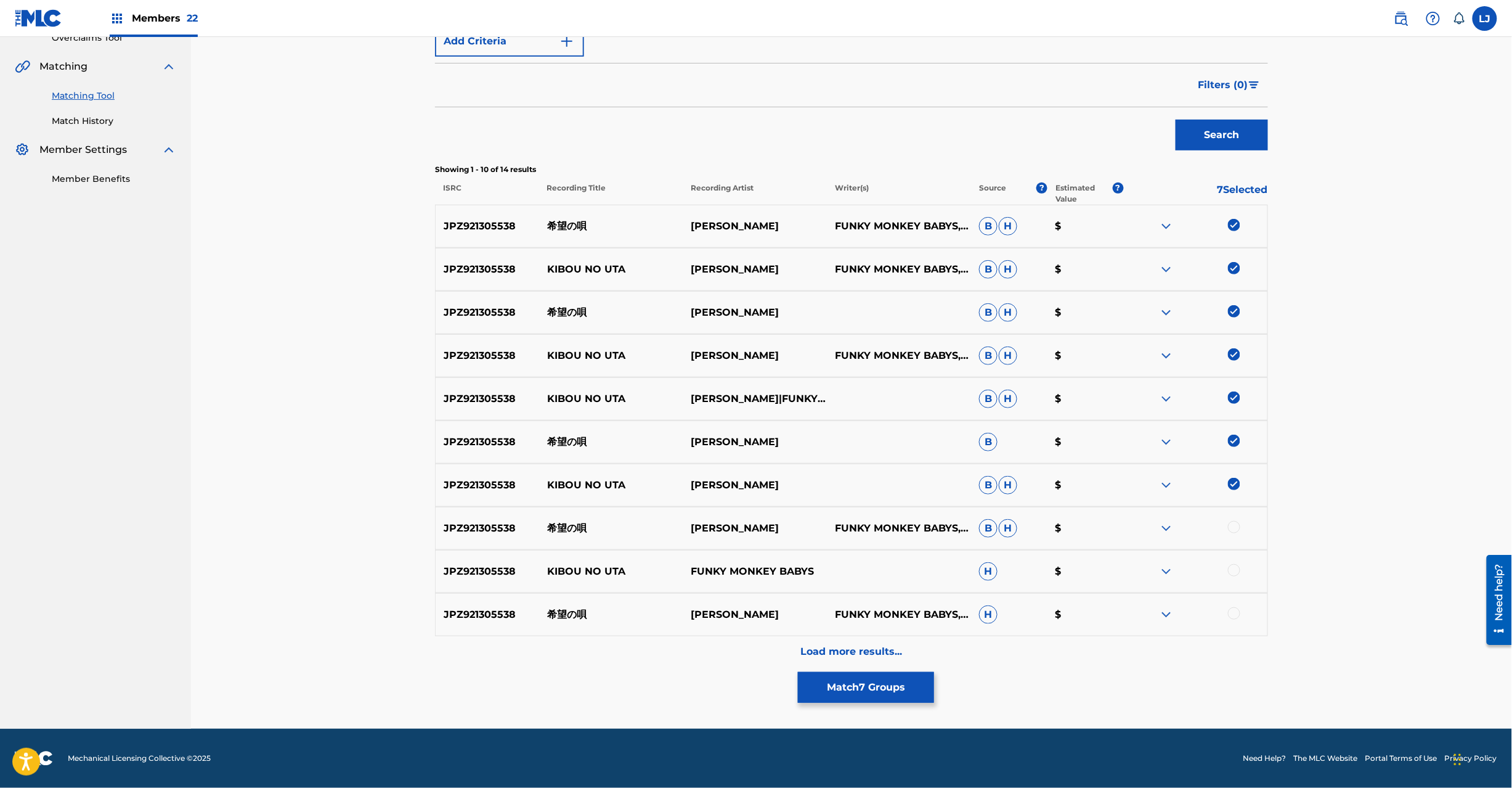
click at [1235, 529] on div at bounding box center [1234, 527] width 12 height 12
click at [1231, 572] on div at bounding box center [1234, 570] width 12 height 12
click at [1231, 612] on div at bounding box center [1234, 613] width 12 height 12
click at [466, 227] on p "JPZ921305538" at bounding box center [487, 226] width 104 height 15
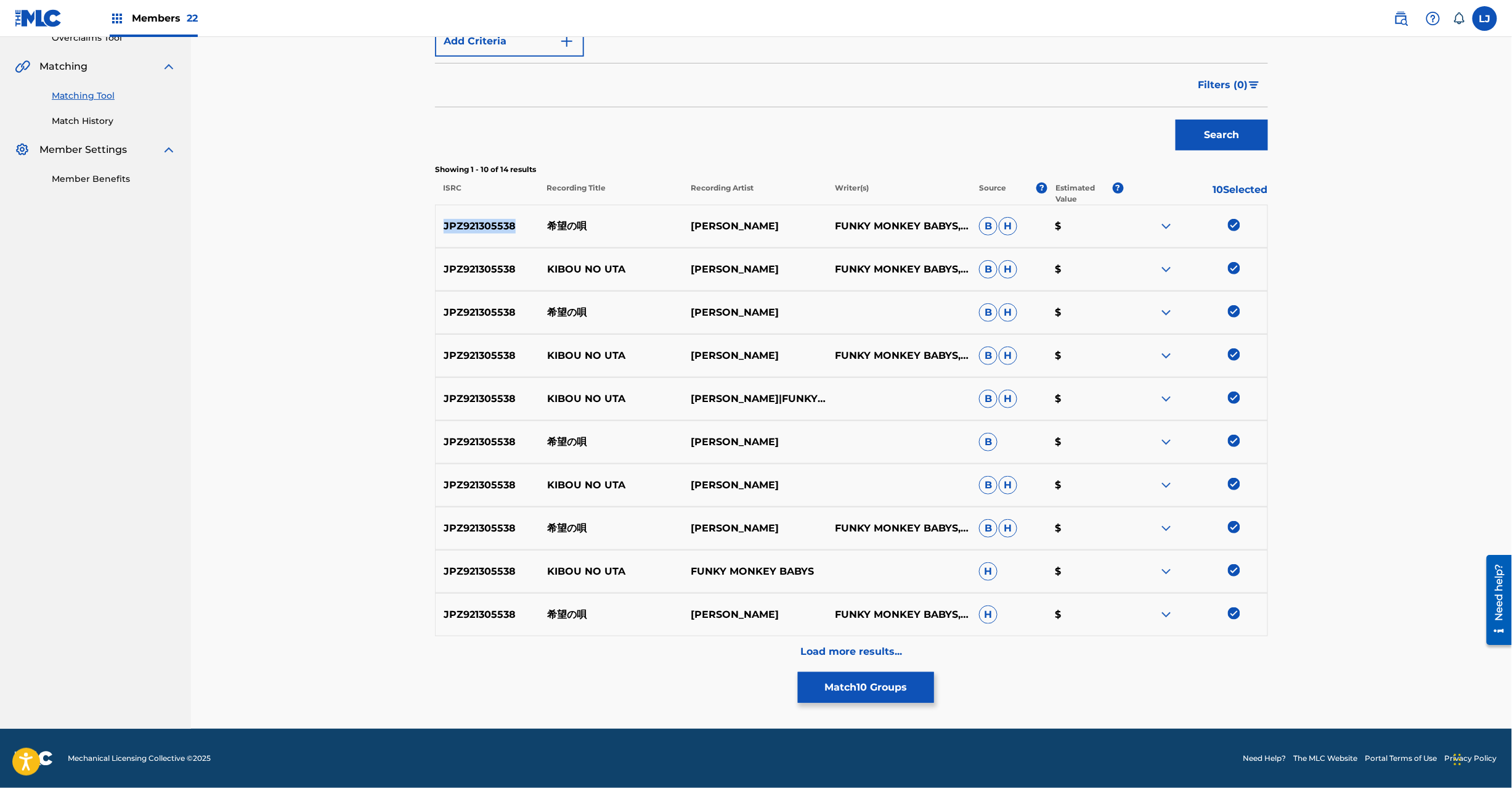
click at [863, 694] on button "Match 10 Groups" at bounding box center [866, 687] width 136 height 31
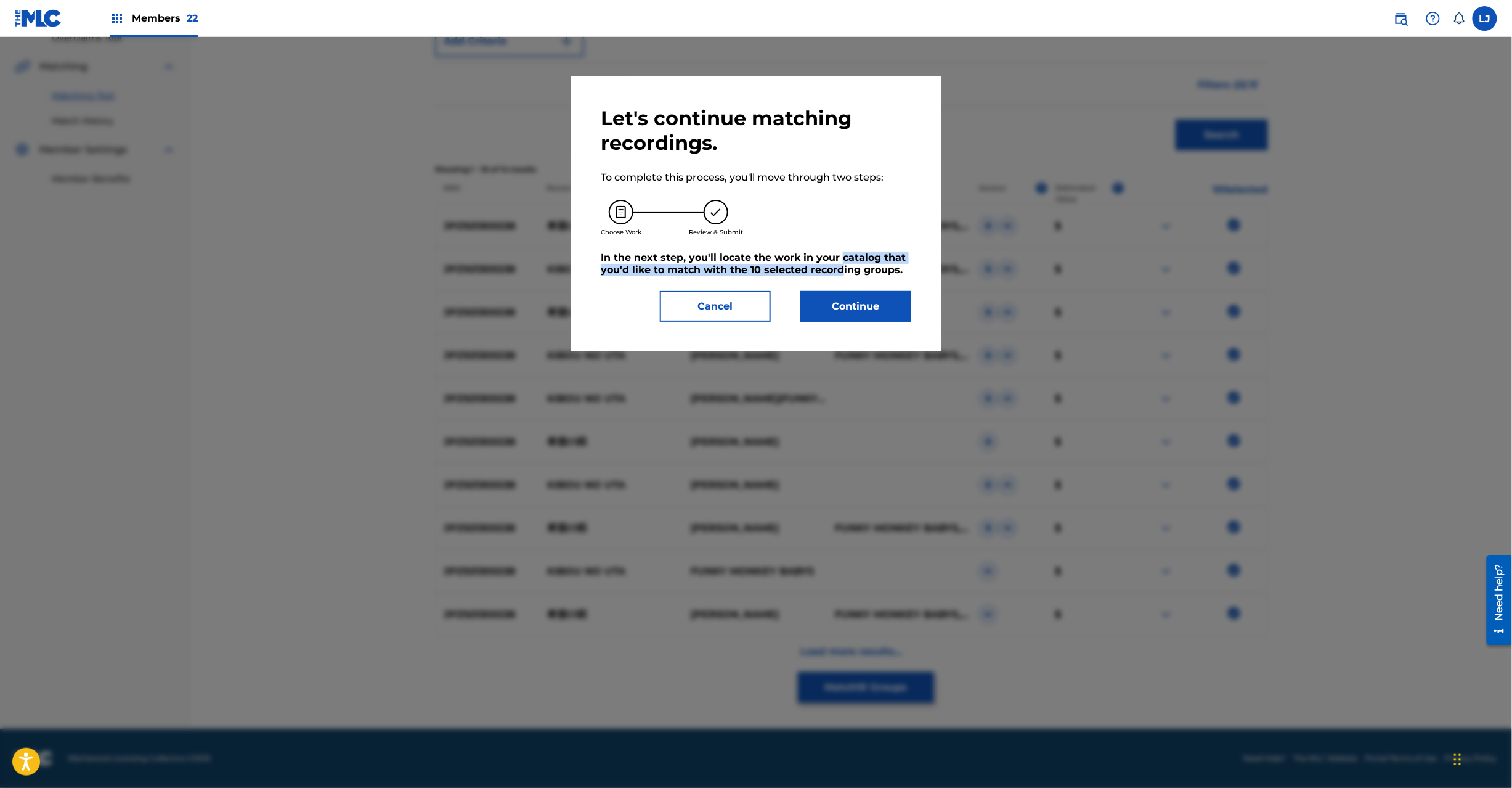
drag, startPoint x: 840, startPoint y: 258, endPoint x: 840, endPoint y: 276, distance: 18.0
click at [840, 270] on h5 "In the next step, you'll locate the work in your catalog that you'd like to mat…" at bounding box center [756, 264] width 311 height 25
click at [831, 308] on button "Continue" at bounding box center [856, 306] width 111 height 31
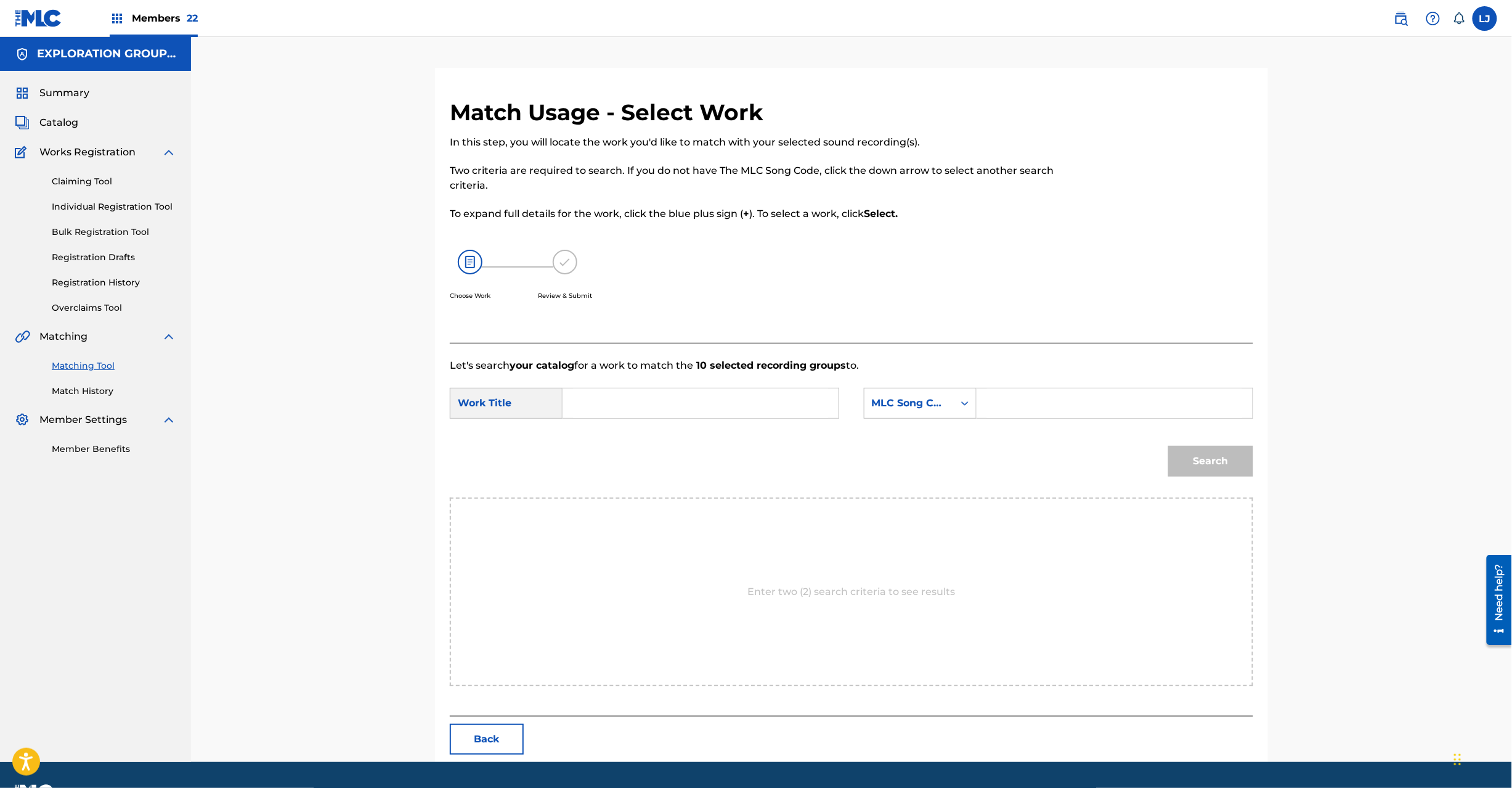
click at [681, 393] on input "Search Form" at bounding box center [700, 403] width 255 height 30
click at [690, 403] on input "Kibouno Uta KC0H20" at bounding box center [700, 403] width 255 height 30
type input "Kibouno Uta"
click at [1045, 403] on input "Search Form" at bounding box center [1114, 403] width 255 height 30
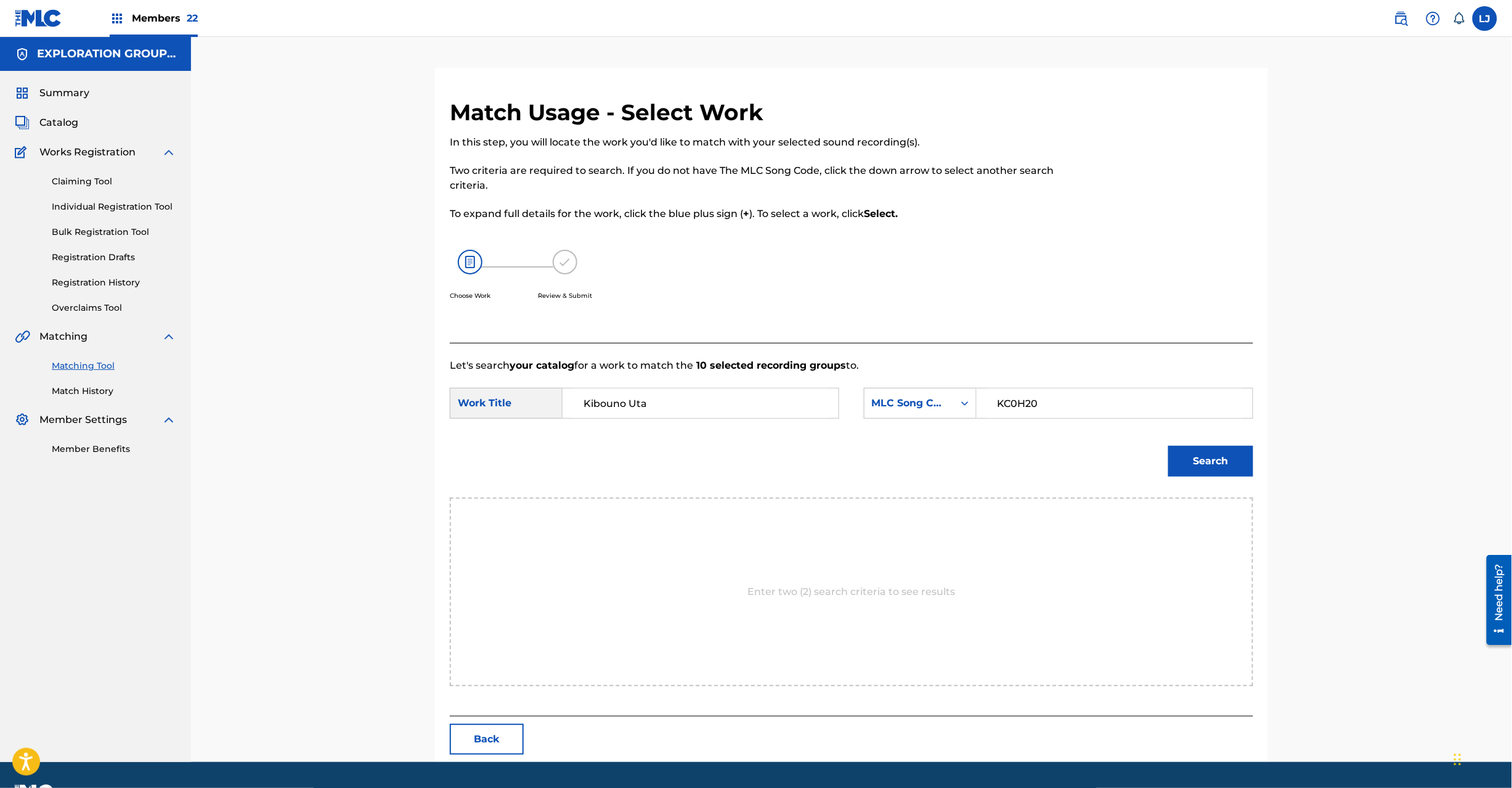
type input "KC0H20"
click at [1193, 454] on button "Search" at bounding box center [1211, 461] width 85 height 31
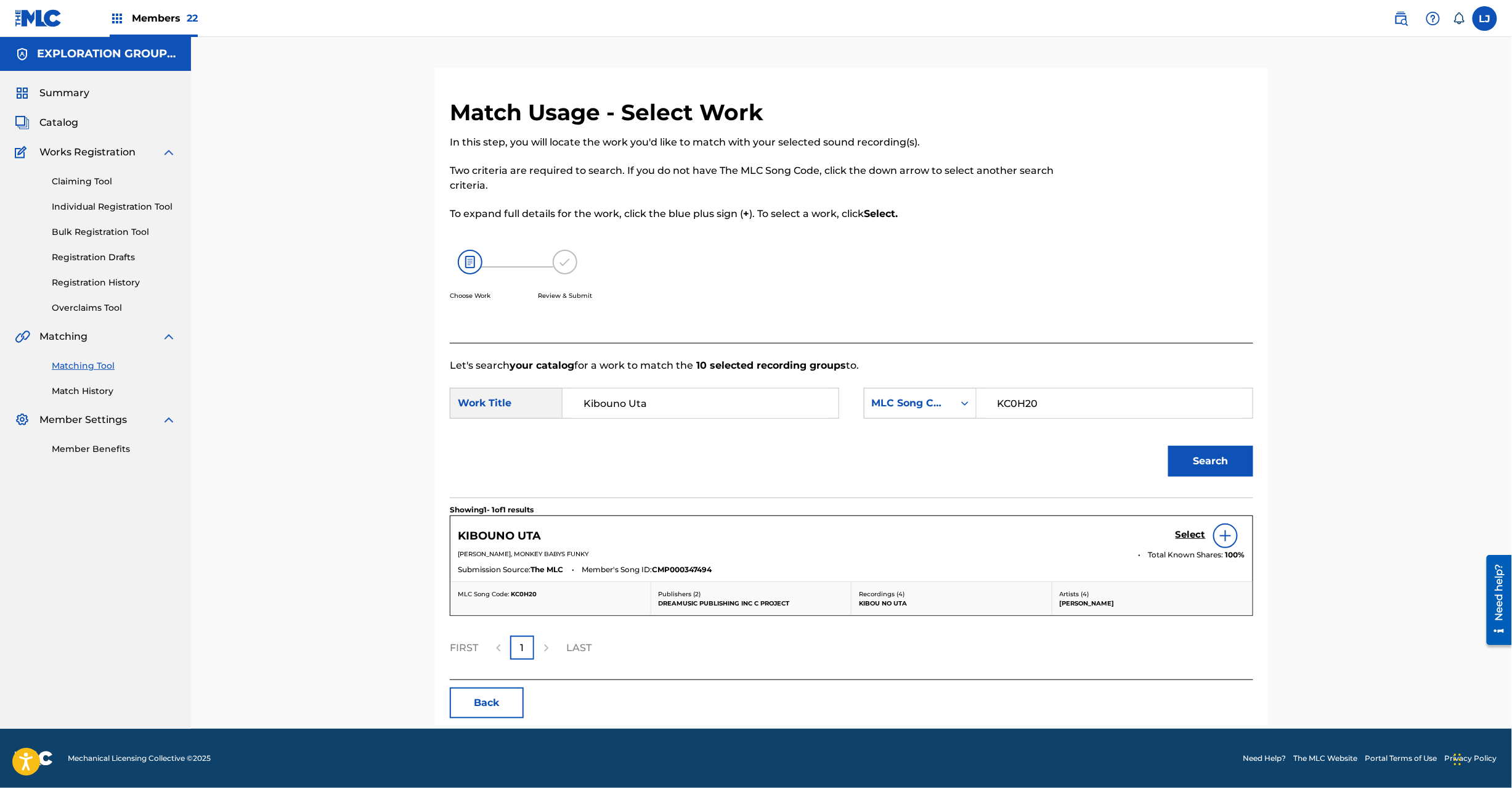
click at [1198, 536] on h5 "Select" at bounding box center [1191, 534] width 30 height 12
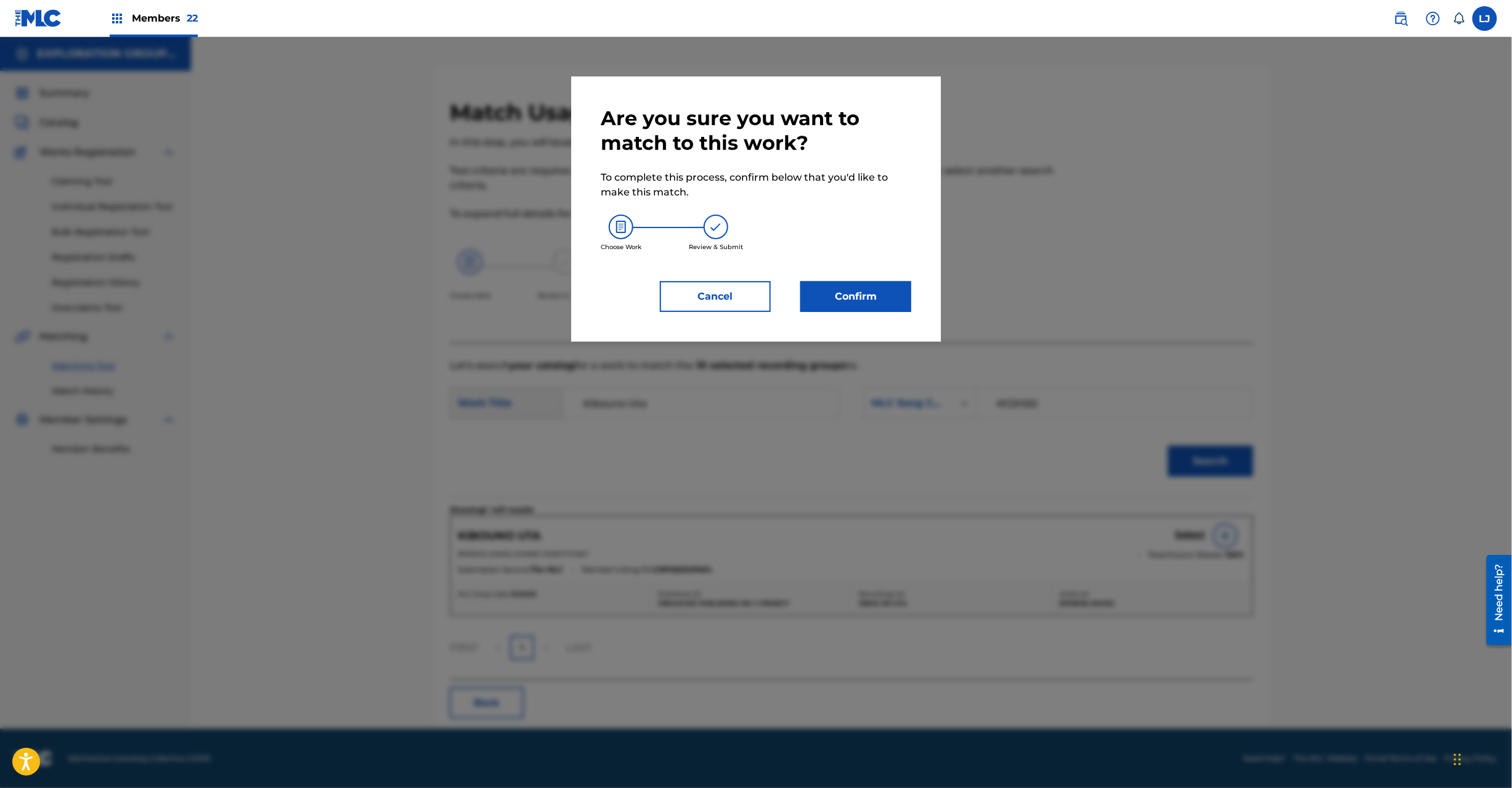
click at [903, 312] on div "Are you sure you want to match to this work? To complete this process, confirm …" at bounding box center [756, 209] width 370 height 265
click at [869, 297] on button "Confirm" at bounding box center [856, 296] width 111 height 31
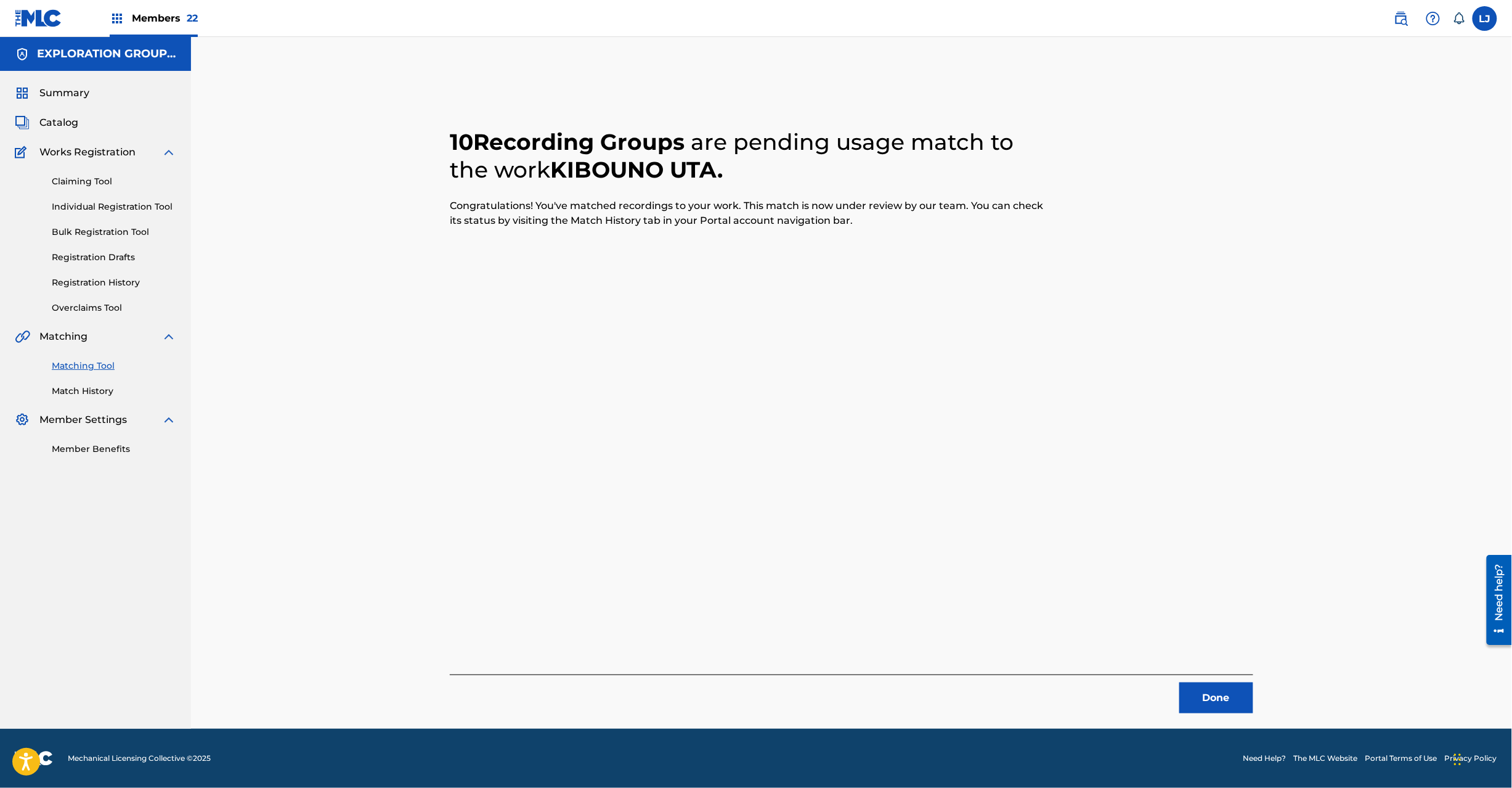
click at [1203, 705] on button "Done" at bounding box center [1216, 698] width 74 height 31
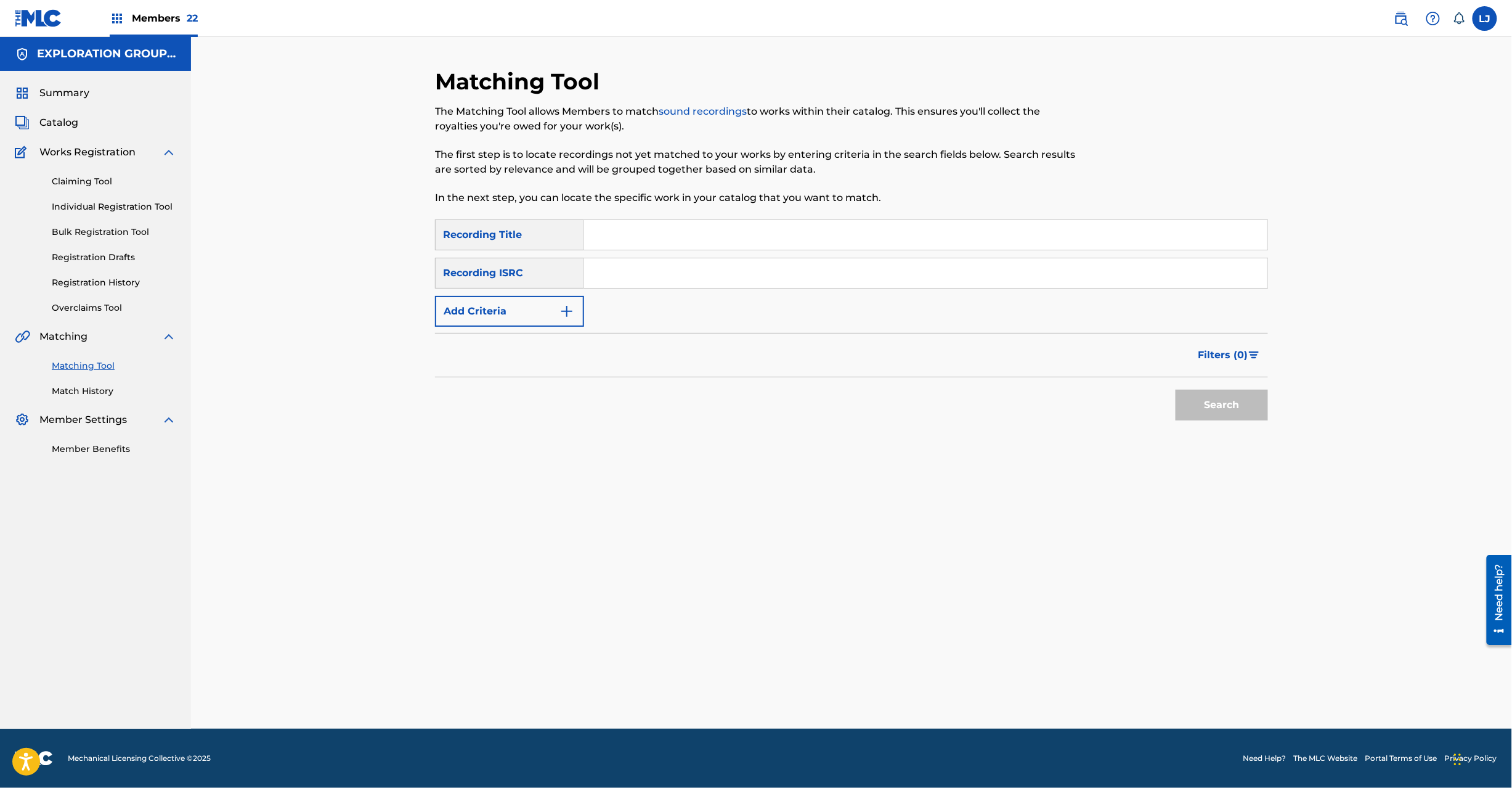
click at [695, 268] on input "Search Form" at bounding box center [926, 273] width 683 height 30
type input "JPPC00901093"
click at [1213, 388] on div "Search" at bounding box center [1219, 401] width 99 height 49
click at [1211, 410] on button "Search" at bounding box center [1222, 405] width 93 height 31
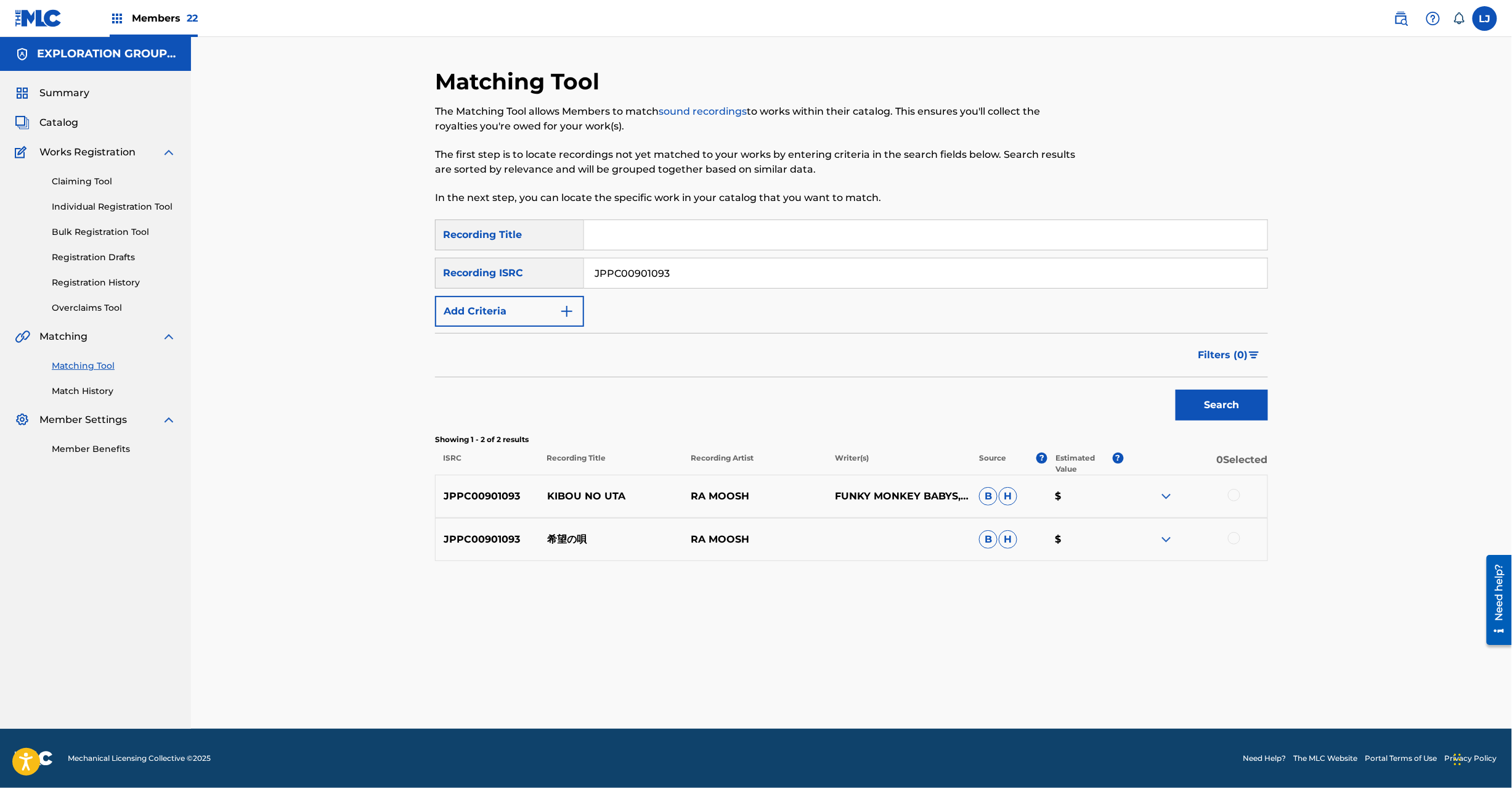
click at [1240, 496] on div at bounding box center [1234, 495] width 12 height 12
click at [1234, 536] on div at bounding box center [1234, 538] width 12 height 12
click at [897, 678] on button "Match 2 Groups" at bounding box center [866, 687] width 136 height 31
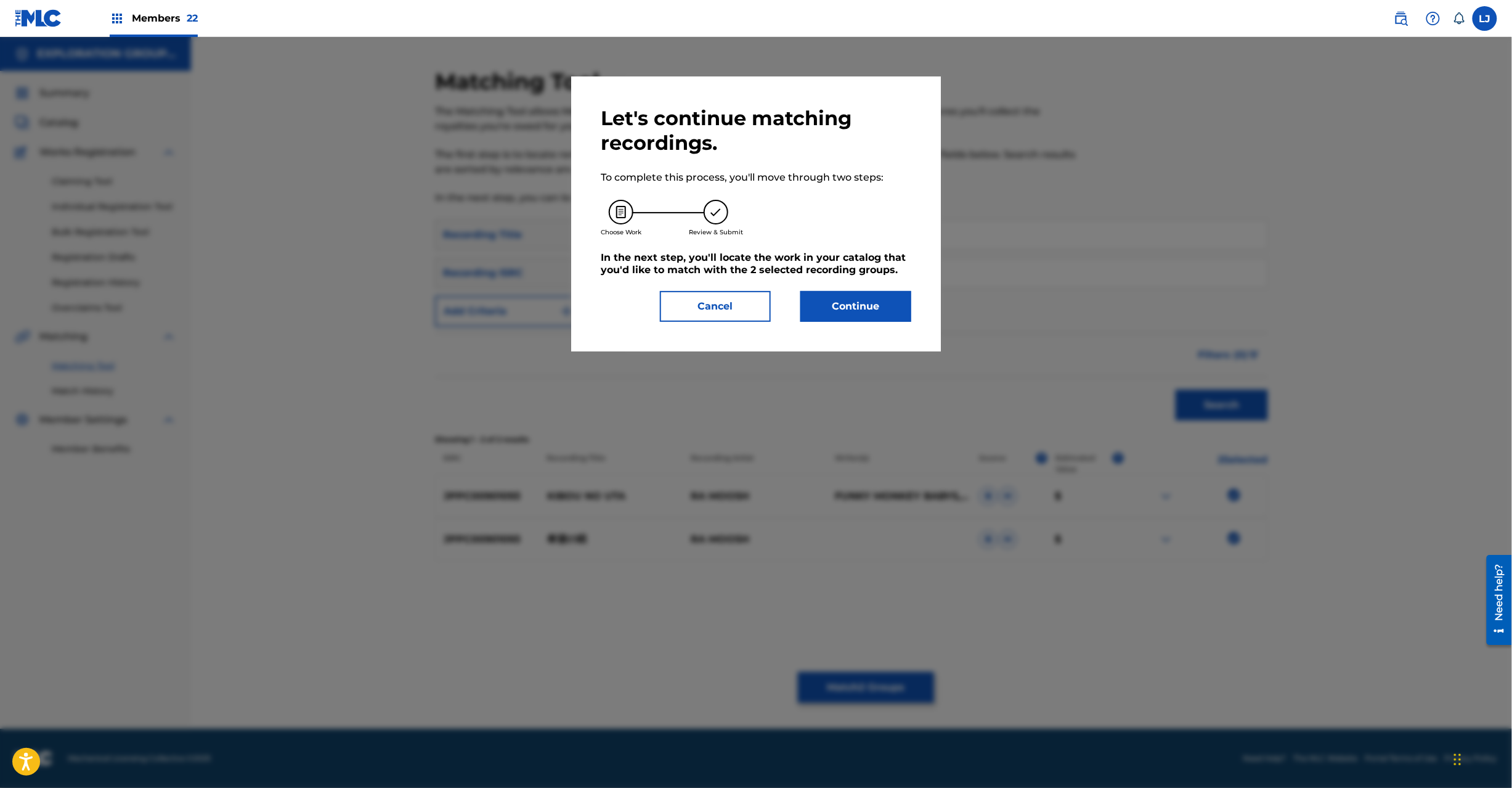
click at [853, 317] on button "Continue" at bounding box center [856, 306] width 111 height 31
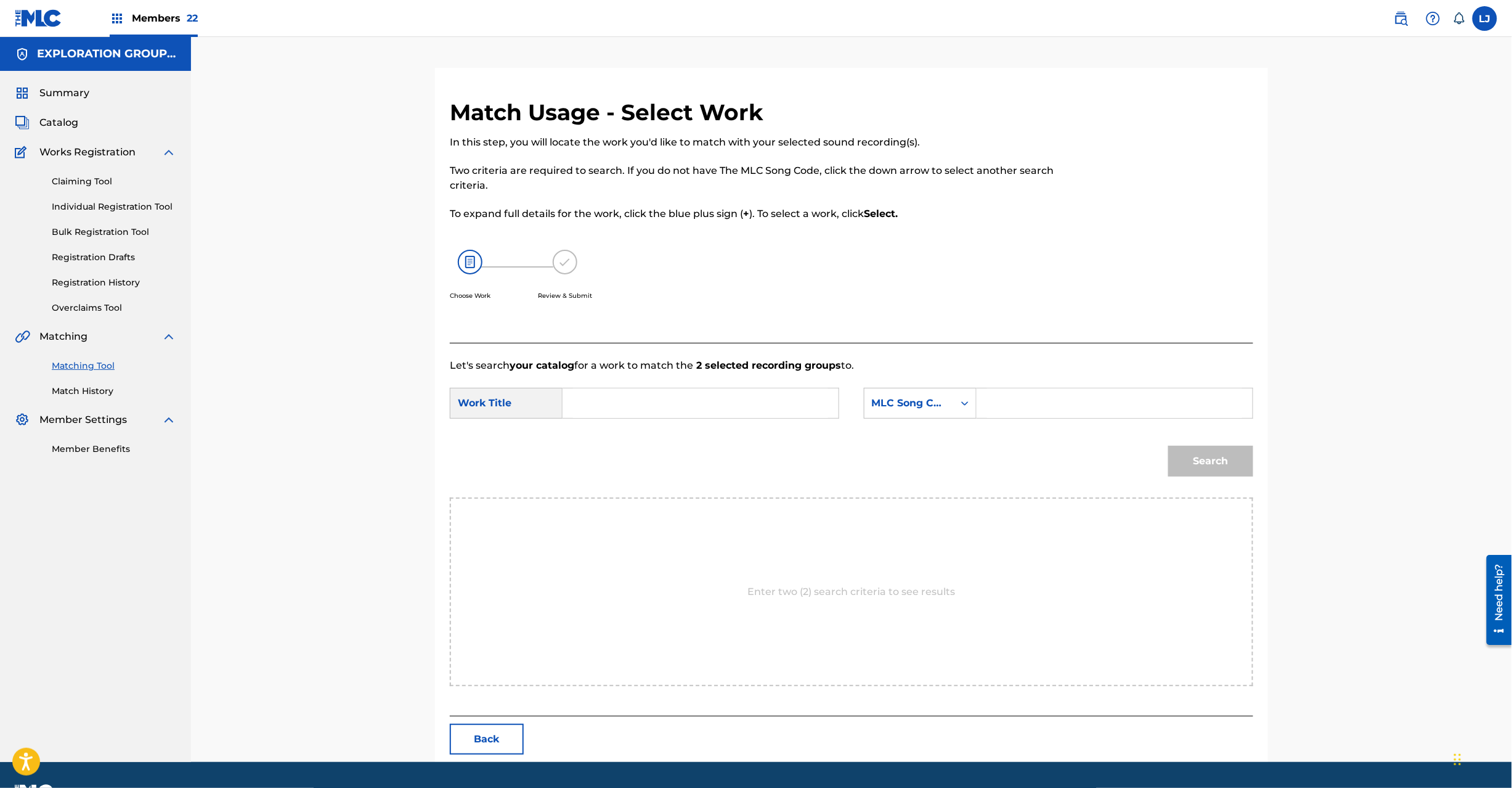
click at [737, 391] on input "Search Form" at bounding box center [700, 403] width 255 height 30
click at [695, 402] on input "Kibouno Uta KC0H20" at bounding box center [700, 403] width 255 height 30
type input "Kibouno Uta"
click at [1115, 400] on input "Search Form" at bounding box center [1114, 403] width 255 height 30
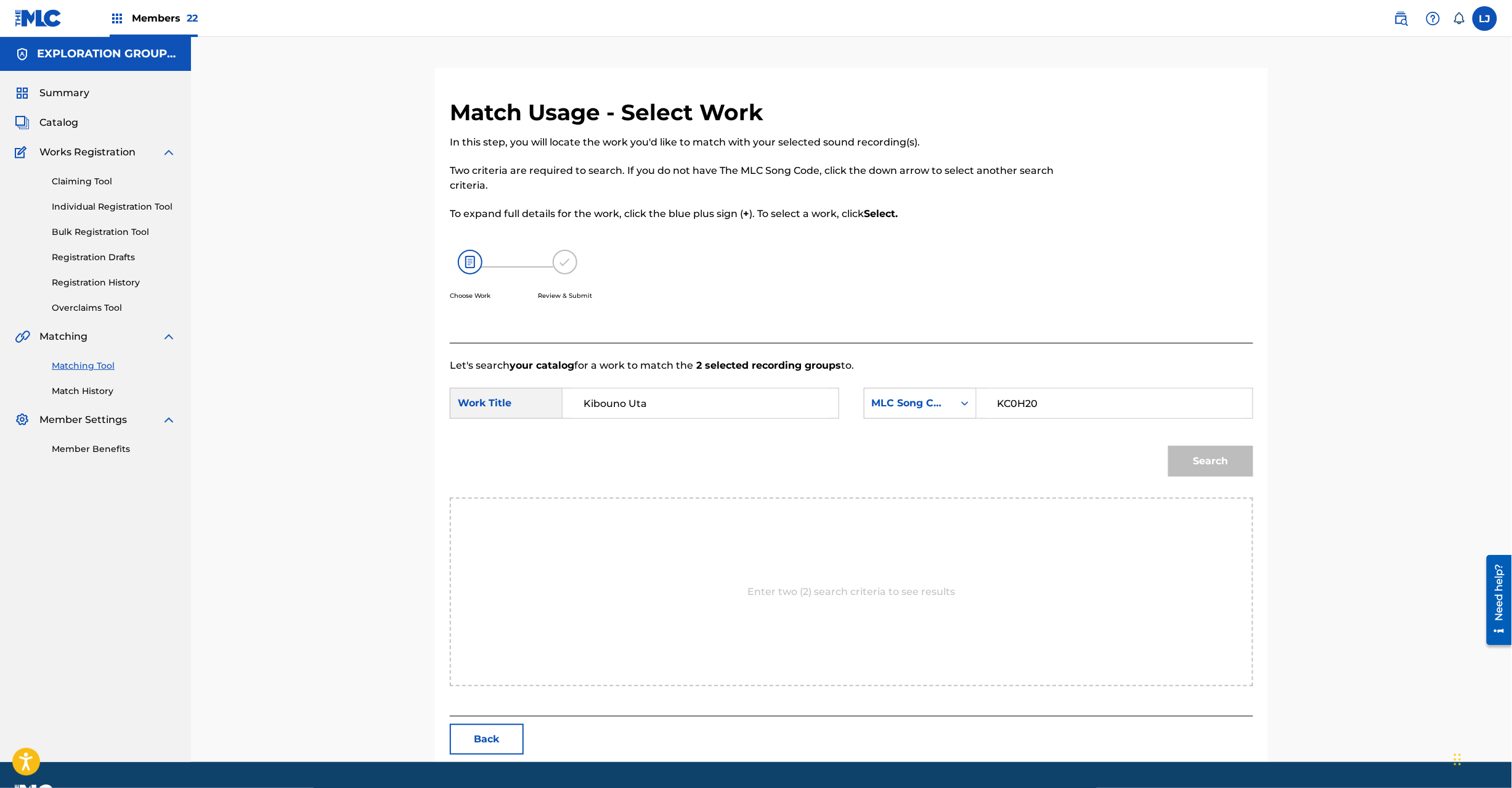
type input "KC0H20"
click at [1214, 480] on div "Search" at bounding box center [1208, 457] width 91 height 49
click at [1214, 459] on button "Search" at bounding box center [1211, 461] width 85 height 31
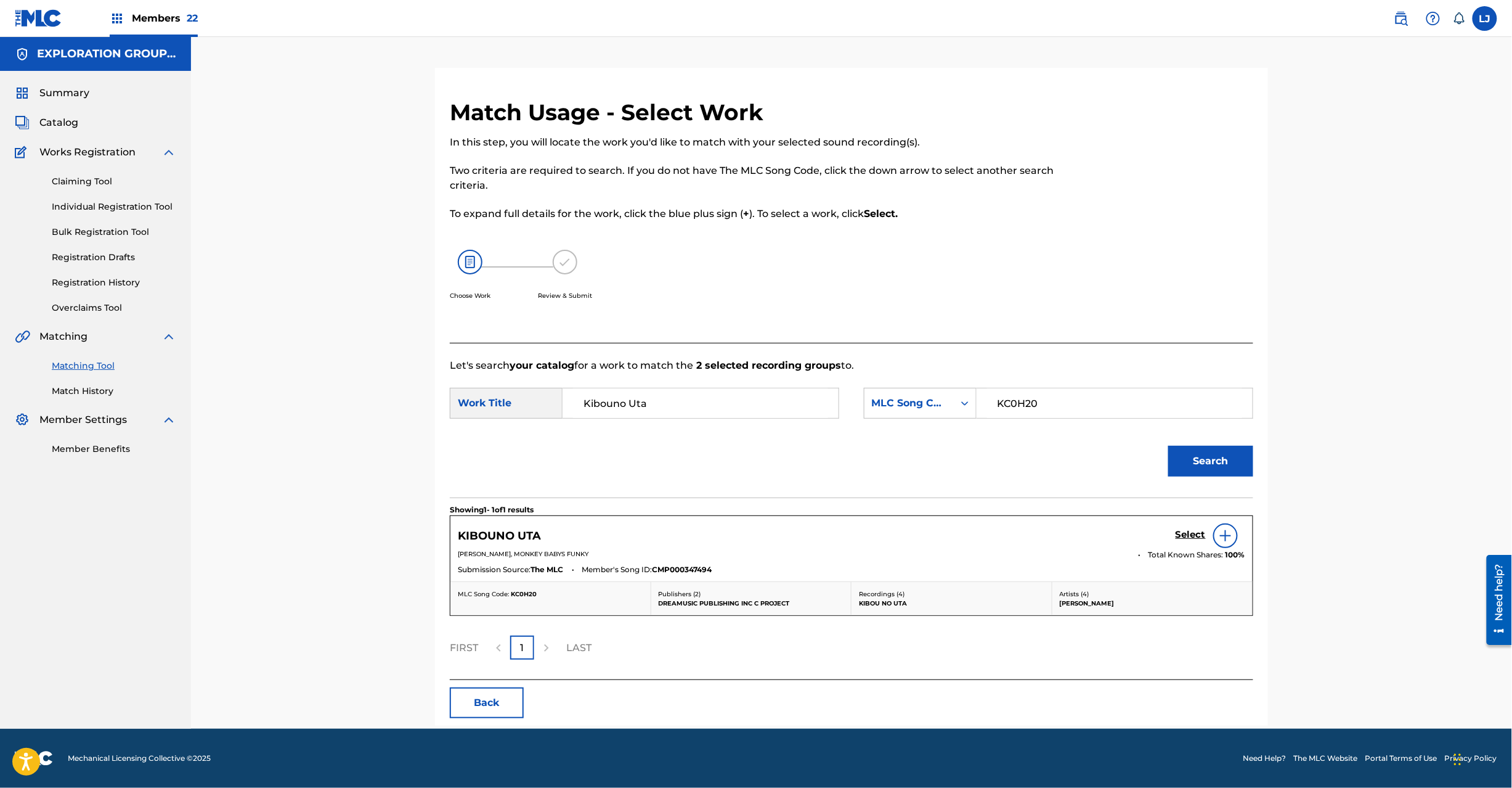
click at [1184, 534] on h5 "Select" at bounding box center [1191, 534] width 30 height 12
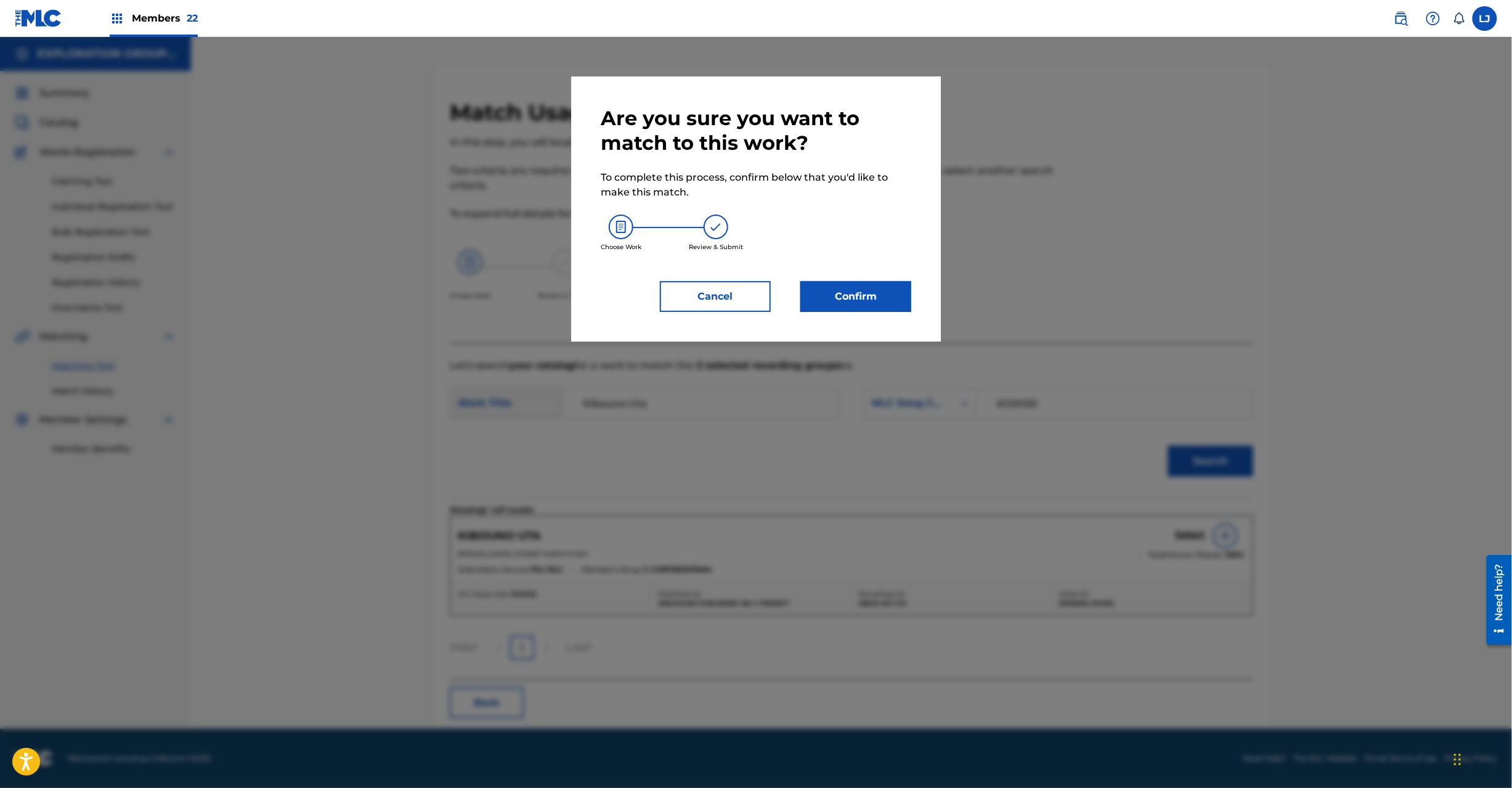
click at [878, 316] on div "Are you sure you want to match to this work? To complete this process, confirm …" at bounding box center [756, 209] width 370 height 265
click at [876, 301] on button "Confirm" at bounding box center [856, 296] width 111 height 31
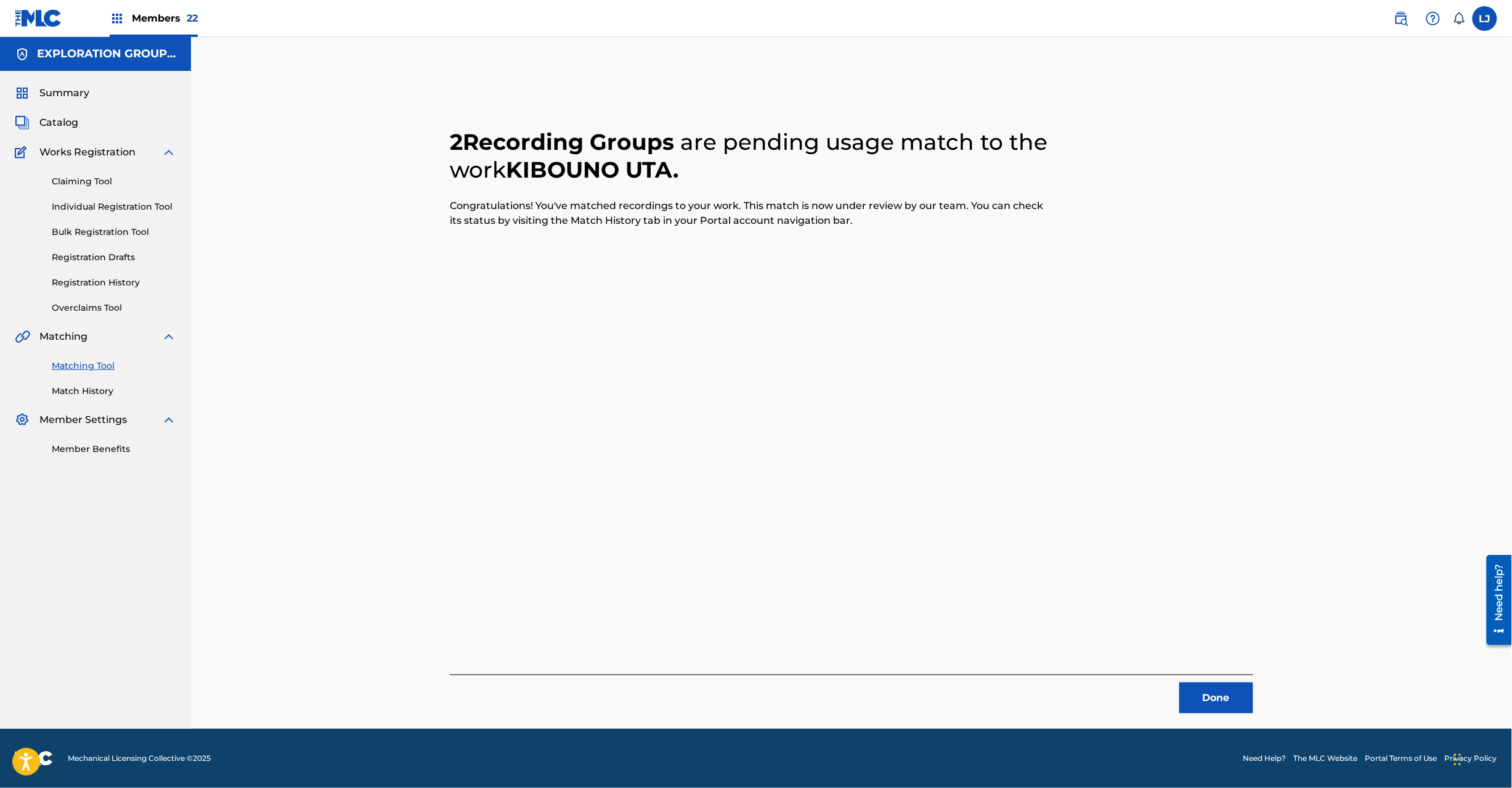
click at [1200, 699] on button "Done" at bounding box center [1216, 698] width 74 height 31
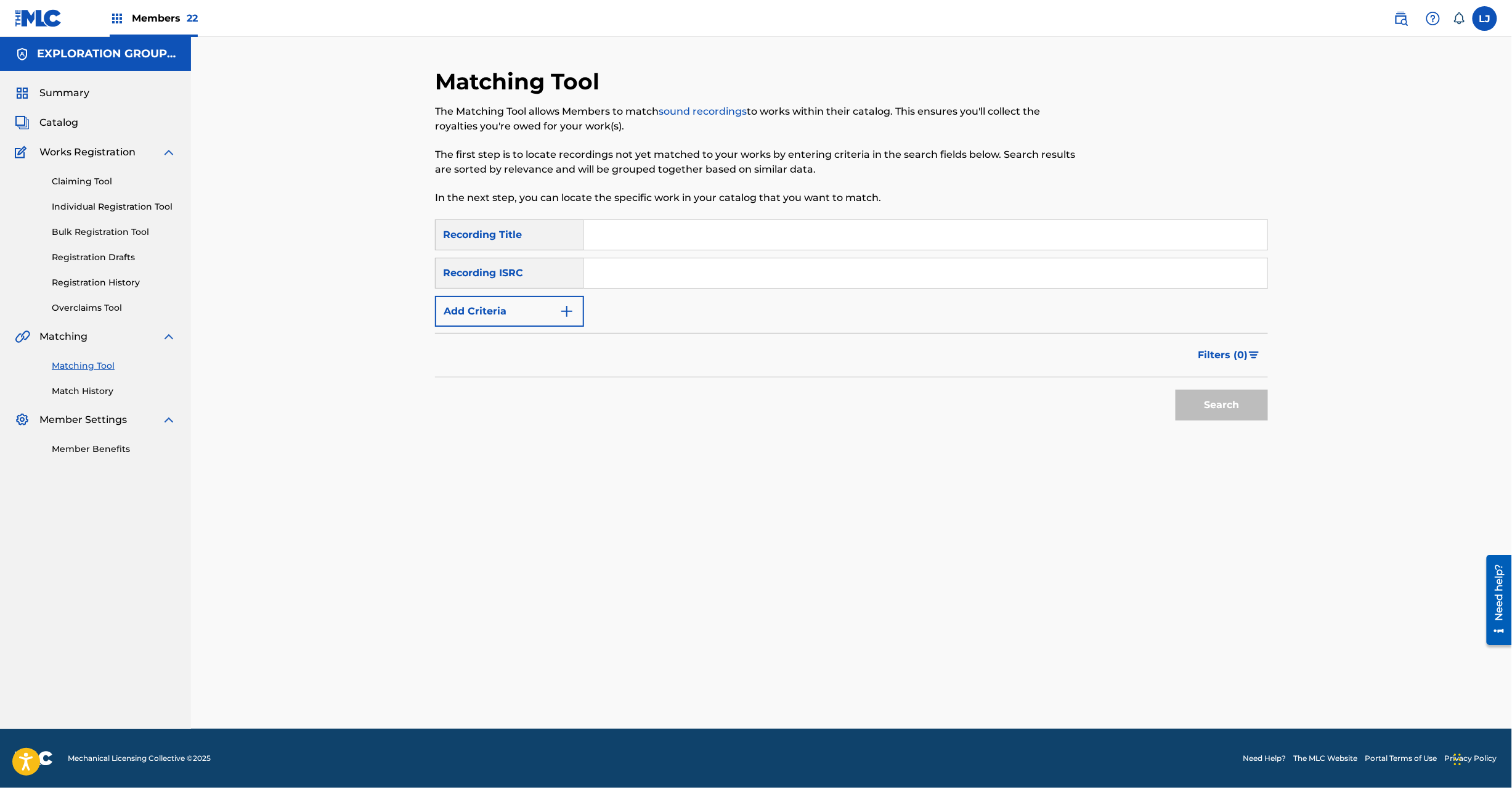
drag, startPoint x: 630, startPoint y: 249, endPoint x: 627, endPoint y: 276, distance: 27.2
click at [629, 252] on div "SearchWithCriteriaf04f78ca-793c-44d9-8b20-fa4ad9699587 Recording Title SearchWi…" at bounding box center [851, 273] width 833 height 108
click at [627, 276] on input "Search Form" at bounding box center [926, 273] width 683 height 30
click at [1260, 401] on button "Search" at bounding box center [1222, 405] width 93 height 31
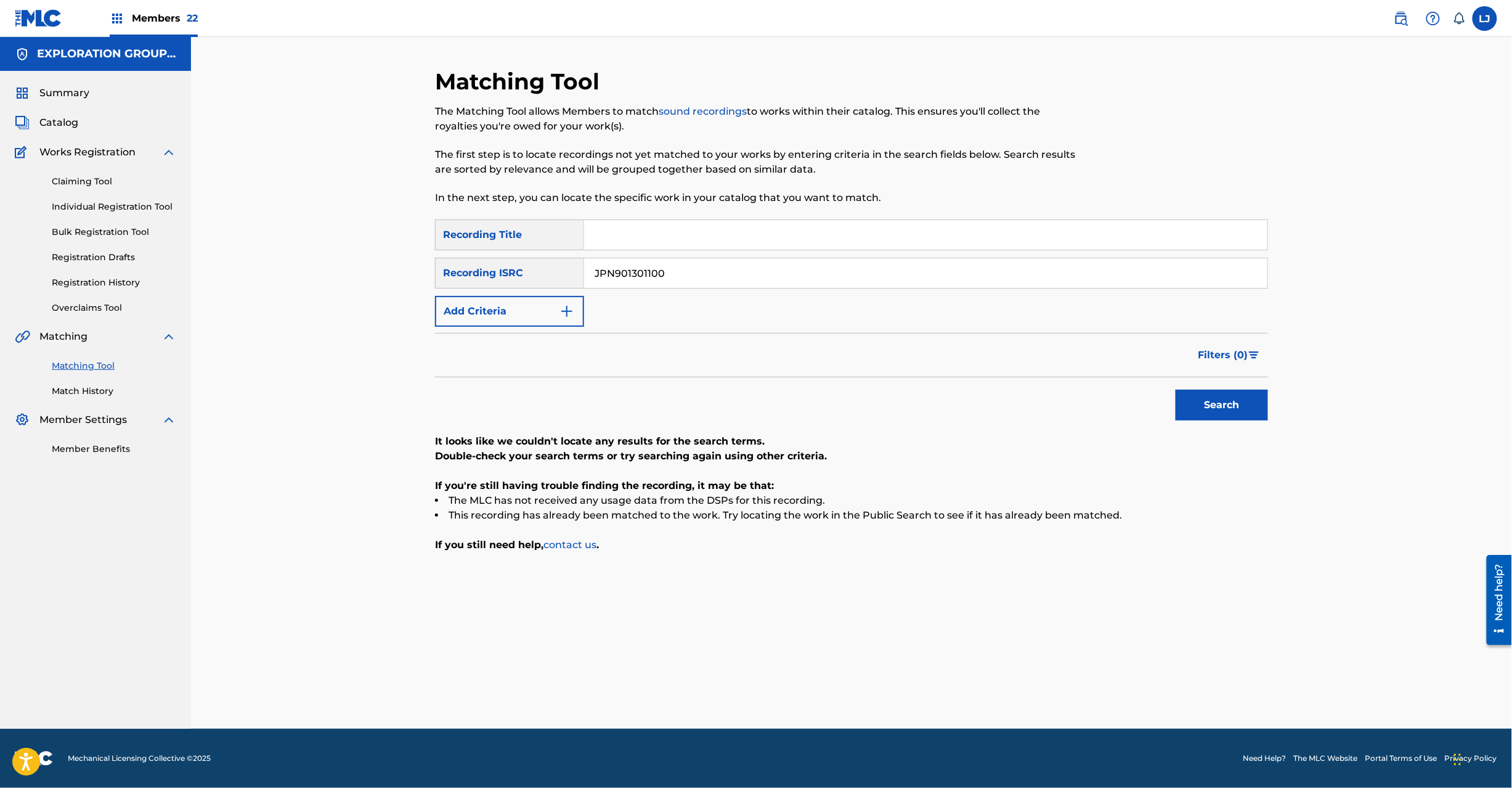
click at [703, 265] on input "JPN901301100" at bounding box center [926, 273] width 683 height 30
click at [1227, 407] on button "Search" at bounding box center [1222, 405] width 93 height 31
click at [728, 273] on input "JPN900802460" at bounding box center [926, 273] width 683 height 30
drag, startPoint x: 728, startPoint y: 273, endPoint x: 742, endPoint y: 274, distance: 14.0
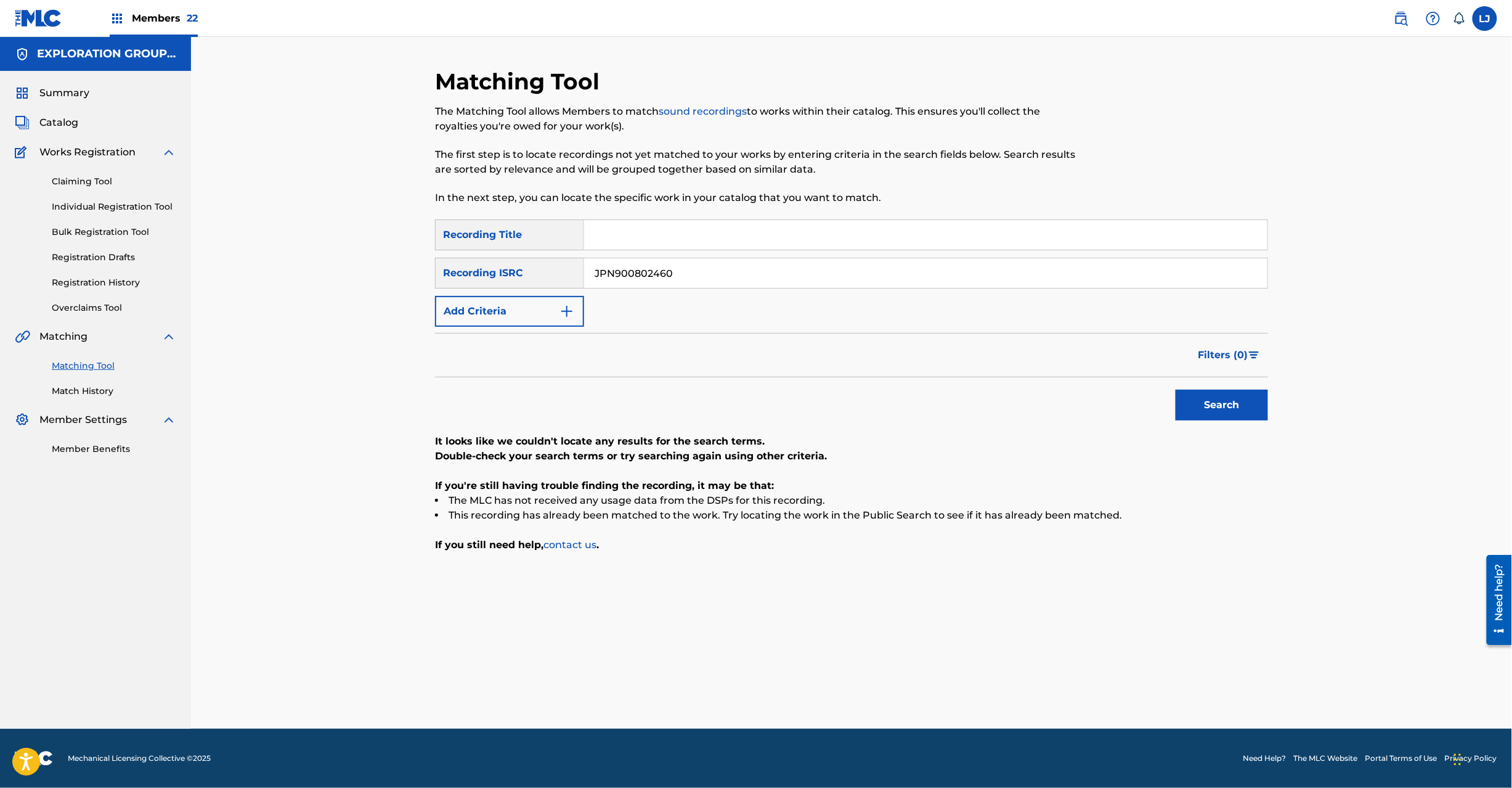
click at [729, 275] on input "JPN900802460" at bounding box center [926, 273] width 683 height 30
type input "JPN900802430"
click at [1238, 416] on button "Search" at bounding box center [1222, 405] width 93 height 31
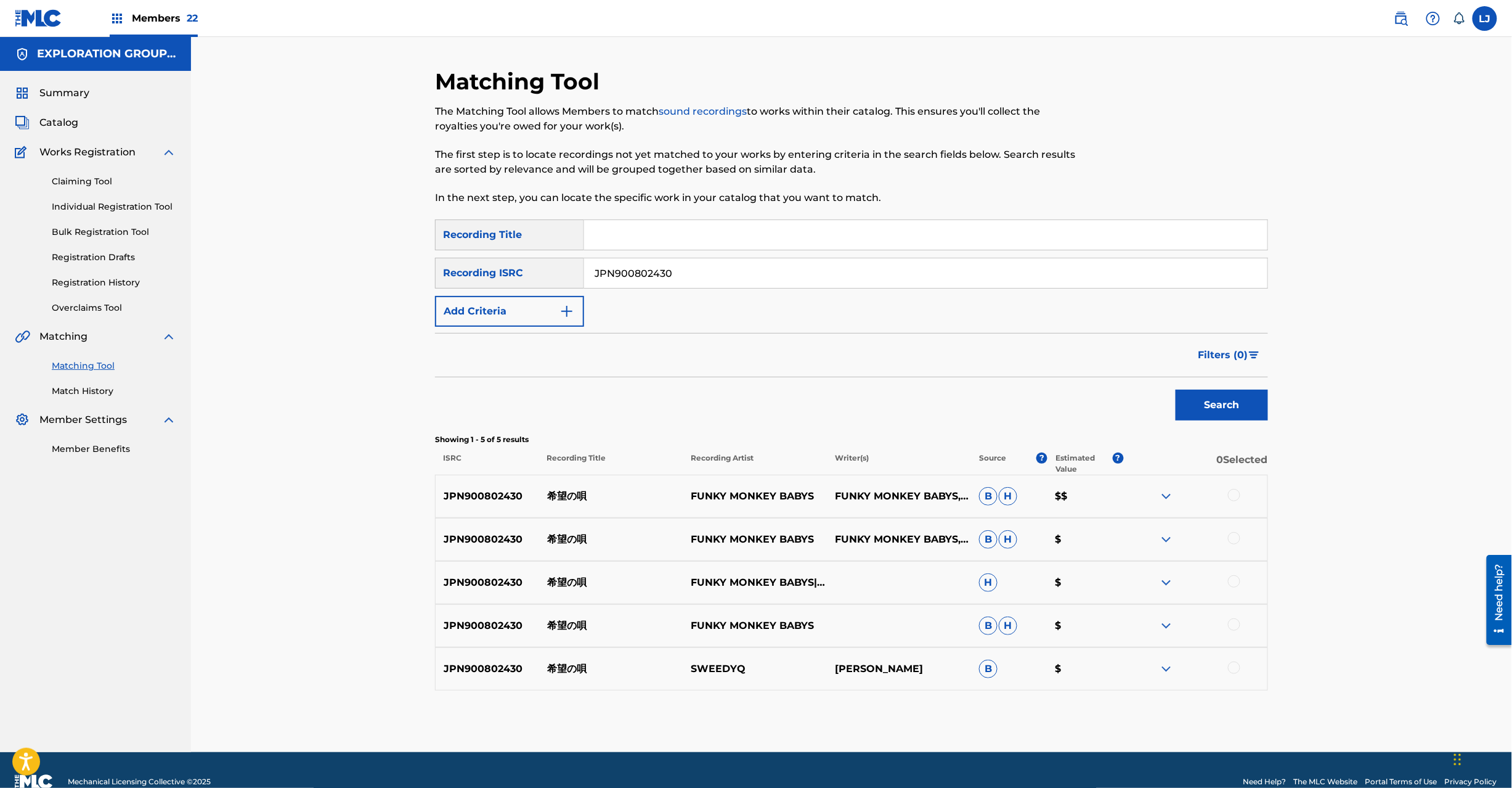
click at [580, 496] on p "希望の唄" at bounding box center [611, 497] width 144 height 15
drag, startPoint x: 482, startPoint y: 482, endPoint x: 481, endPoint y: 492, distance: 10.0
click at [481, 490] on div "JPN900802430 希望の唄 FUNKY MONKEY BABYS FUNKY MONKEY BABYS, FUNKY MONKEY BABYS/[PE…" at bounding box center [851, 496] width 833 height 43
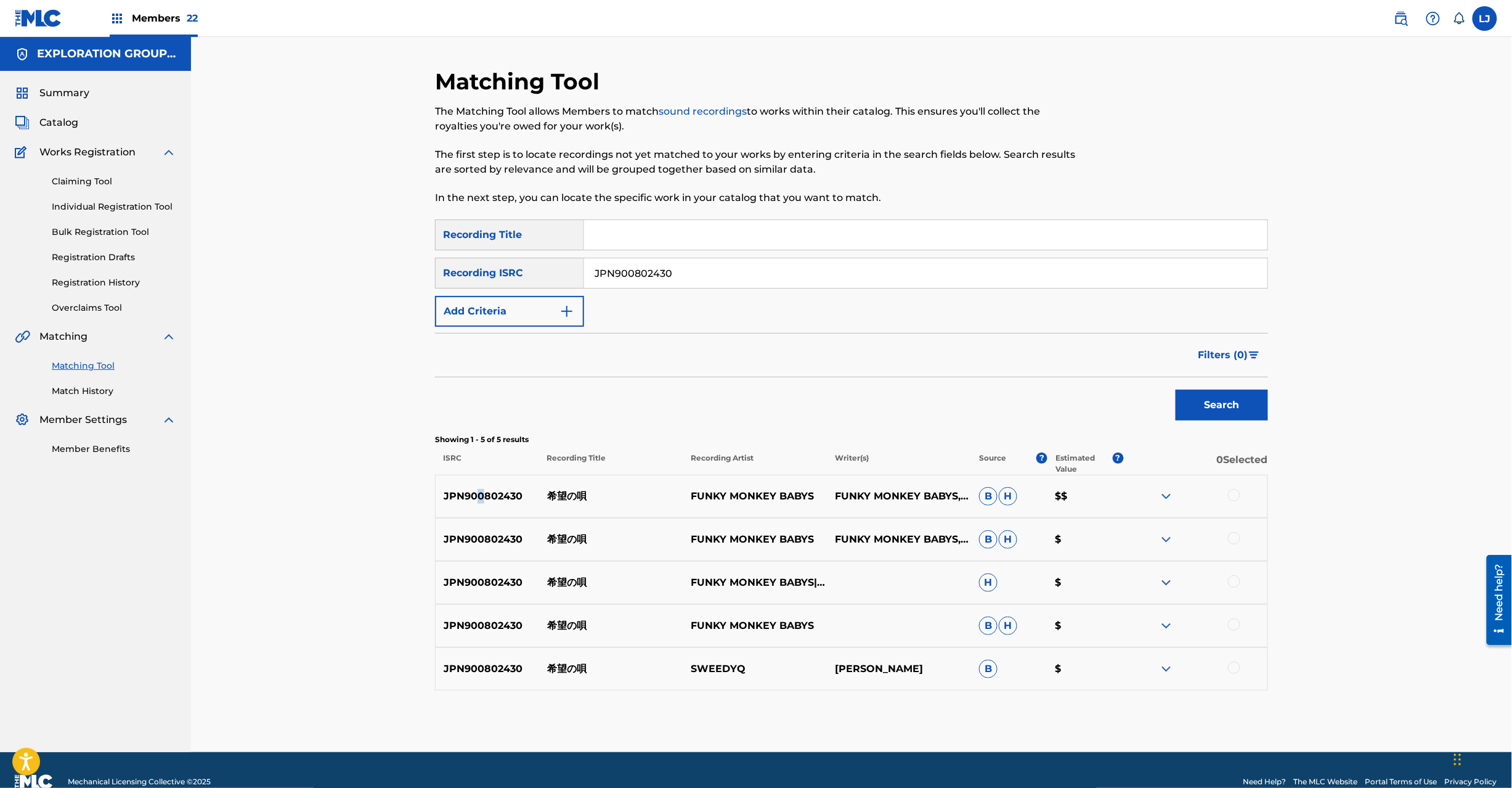
click at [481, 492] on p "JPN900802430" at bounding box center [487, 497] width 104 height 15
click at [1233, 492] on div at bounding box center [1234, 495] width 12 height 12
click at [1236, 547] on div "JPN900802430 希望の唄 FUNKY MONKEY BABYS FUNKY MONKEY BABYS, [PERSON_NAME] B H $" at bounding box center [851, 539] width 833 height 43
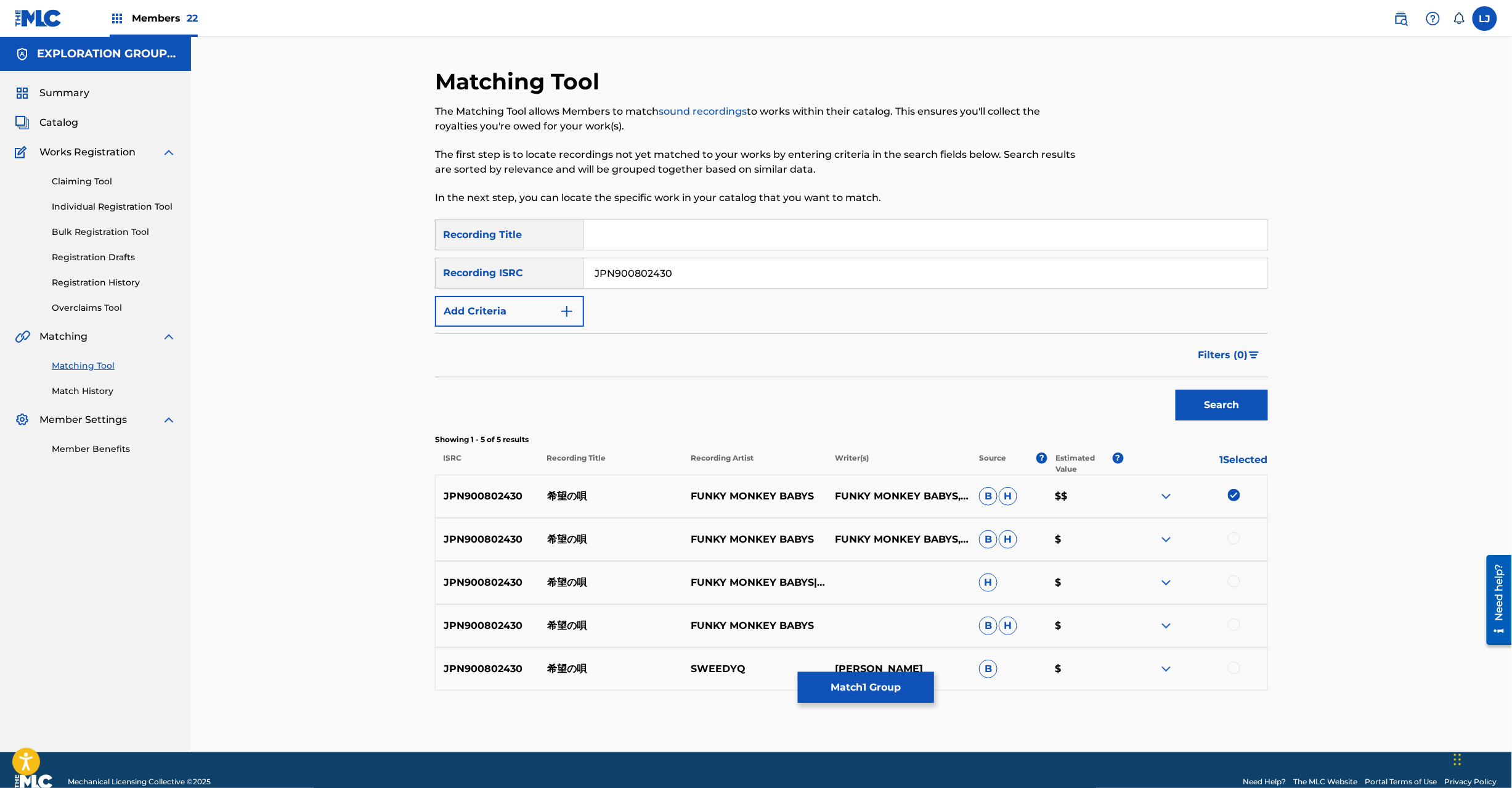
click at [1235, 540] on div at bounding box center [1234, 538] width 12 height 12
click at [1236, 580] on div at bounding box center [1234, 581] width 12 height 12
click at [1237, 621] on div at bounding box center [1234, 625] width 12 height 12
drag, startPoint x: 1233, startPoint y: 664, endPoint x: 1221, endPoint y: 666, distance: 12.2
click at [1234, 666] on div at bounding box center [1234, 667] width 12 height 12
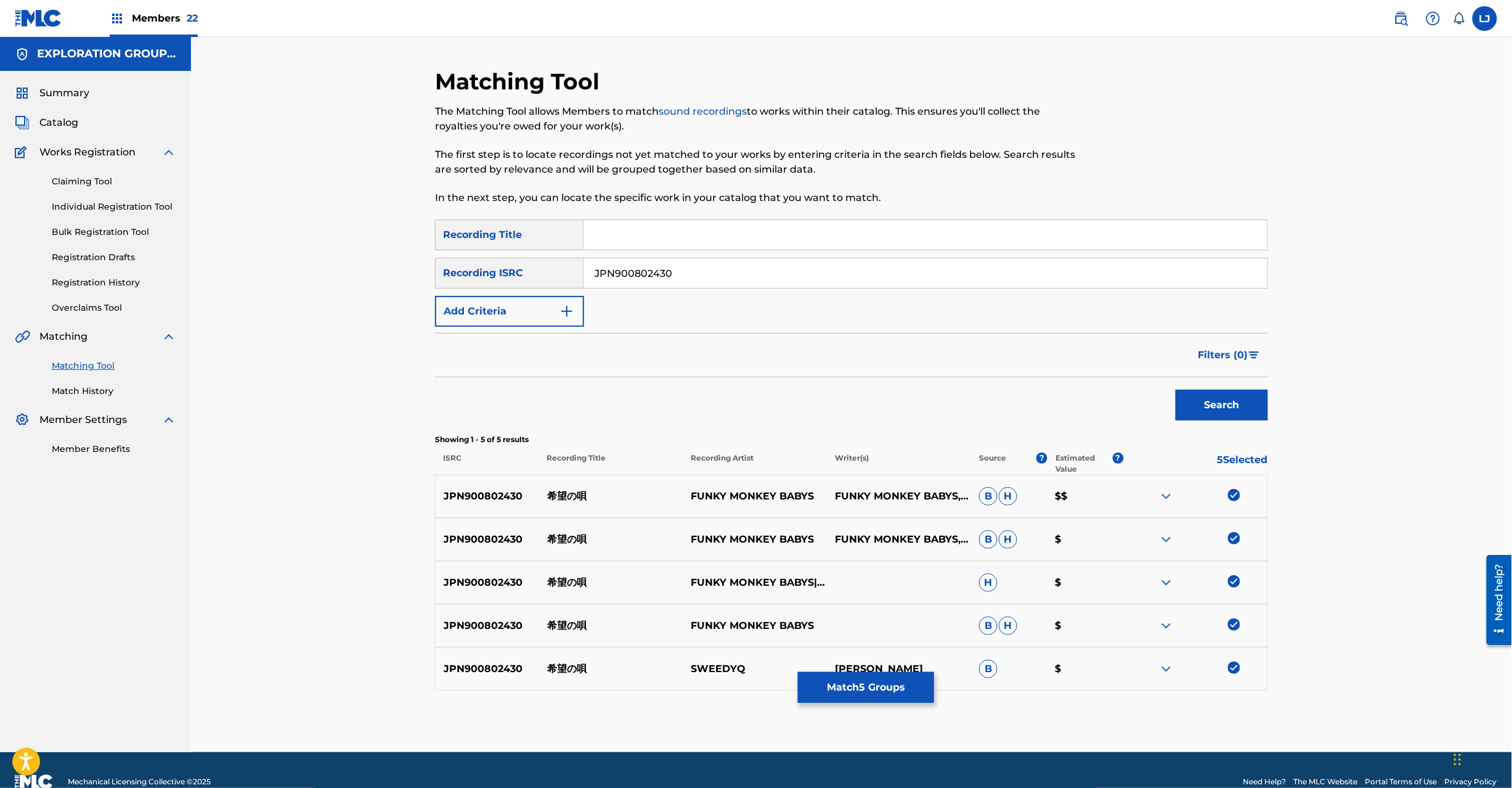
click at [898, 678] on button "Match 5 Groups" at bounding box center [866, 687] width 136 height 31
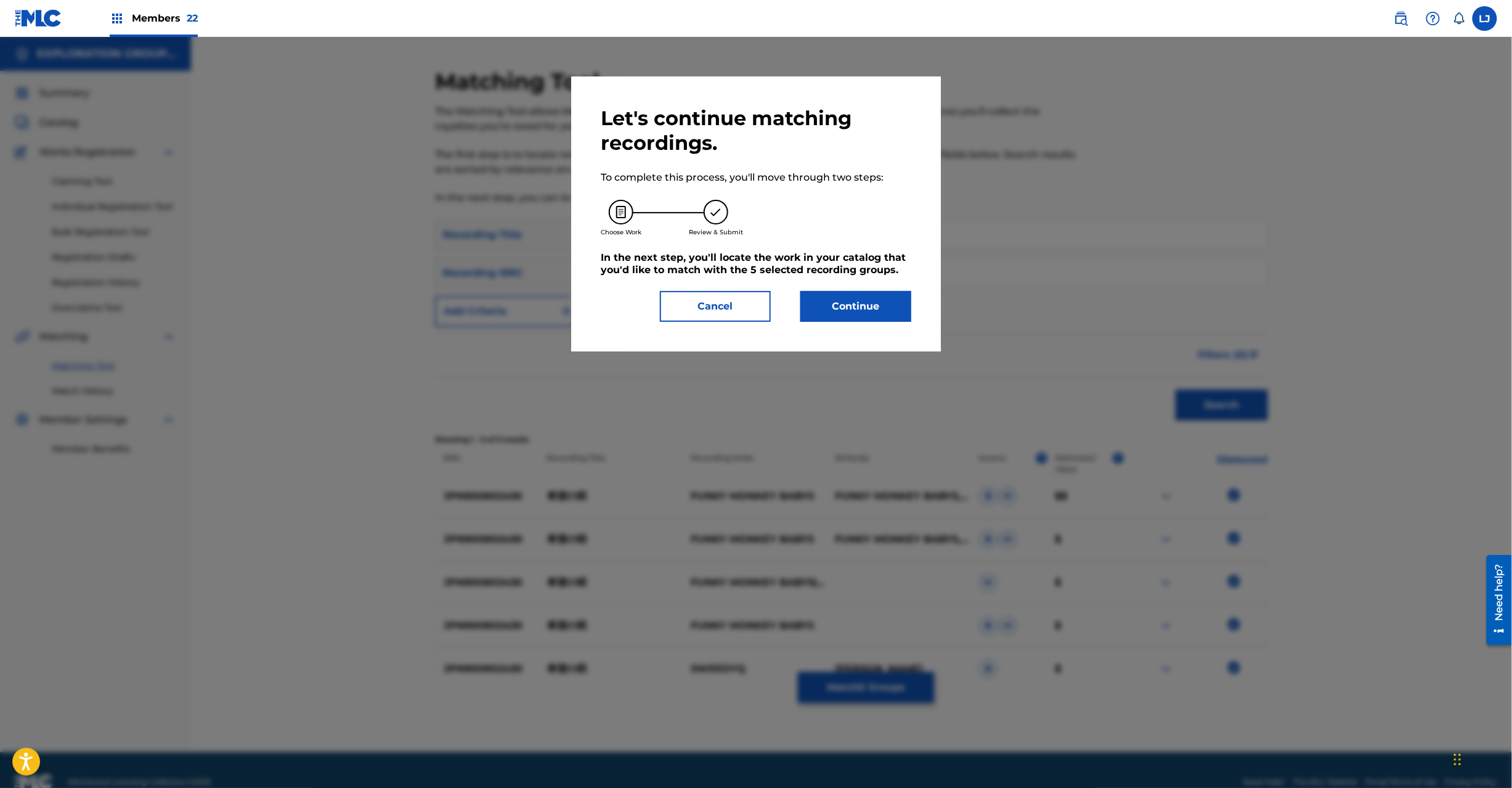
click at [845, 308] on button "Continue" at bounding box center [856, 306] width 111 height 31
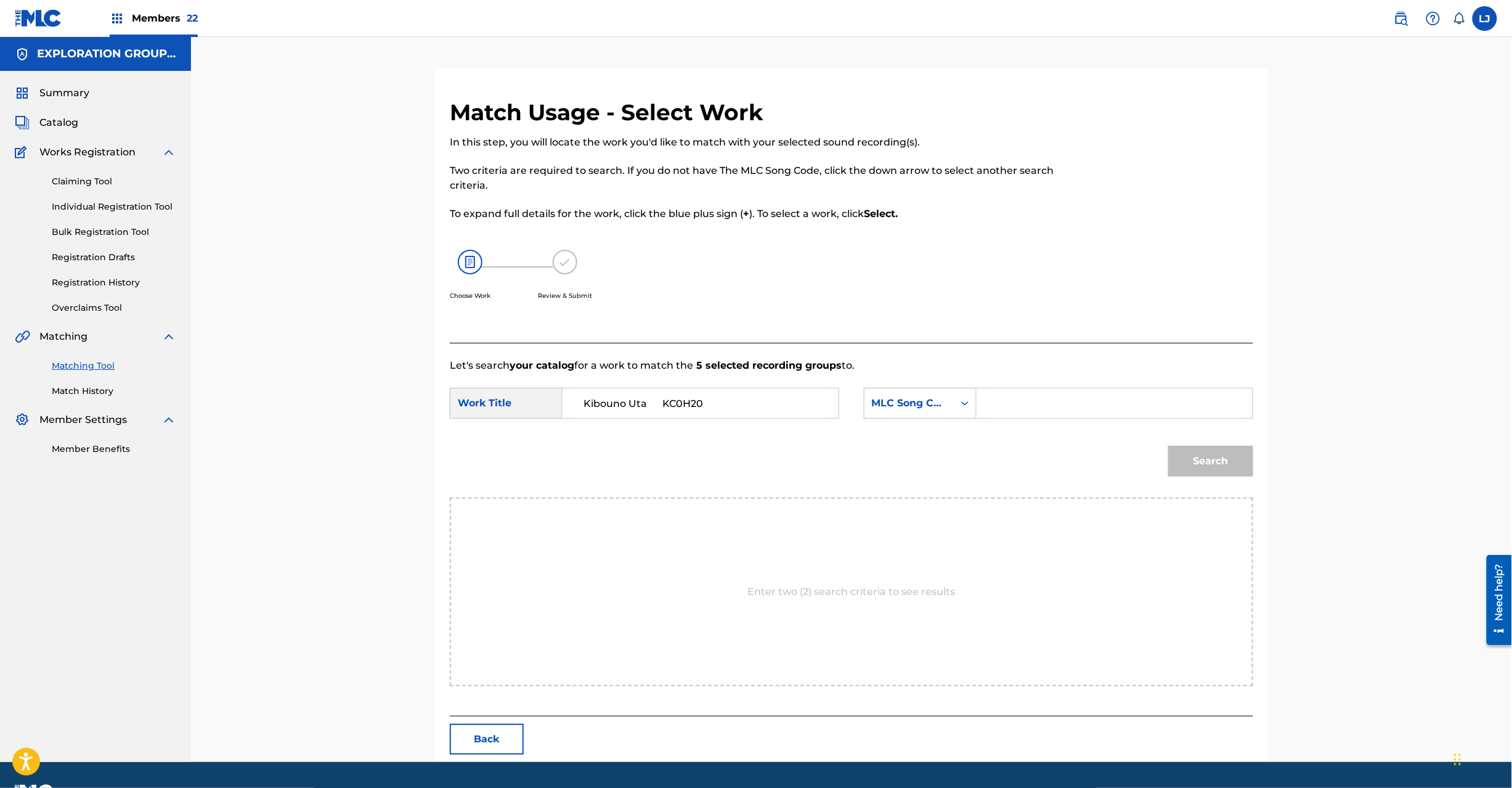
click at [763, 402] on input "Kibouno Uta KC0H20" at bounding box center [700, 403] width 255 height 30
click at [664, 393] on input "Kibouno Uta KC0H20" at bounding box center [700, 403] width 255 height 30
type input "Kibouno Uta"
click at [1042, 395] on input "Search Form" at bounding box center [1114, 403] width 255 height 30
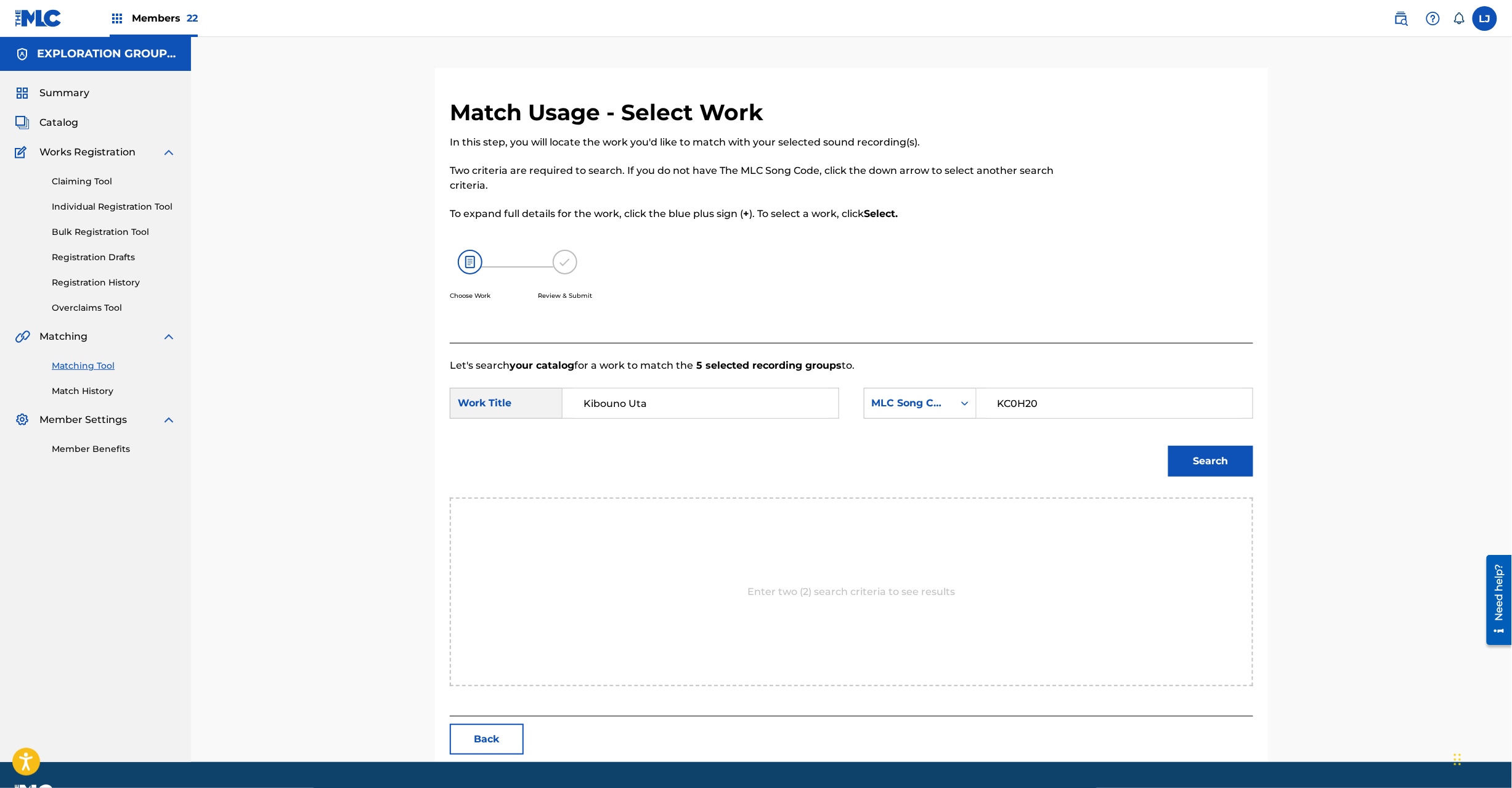
type input "KC0H20"
click at [1209, 469] on button "Search" at bounding box center [1211, 461] width 85 height 31
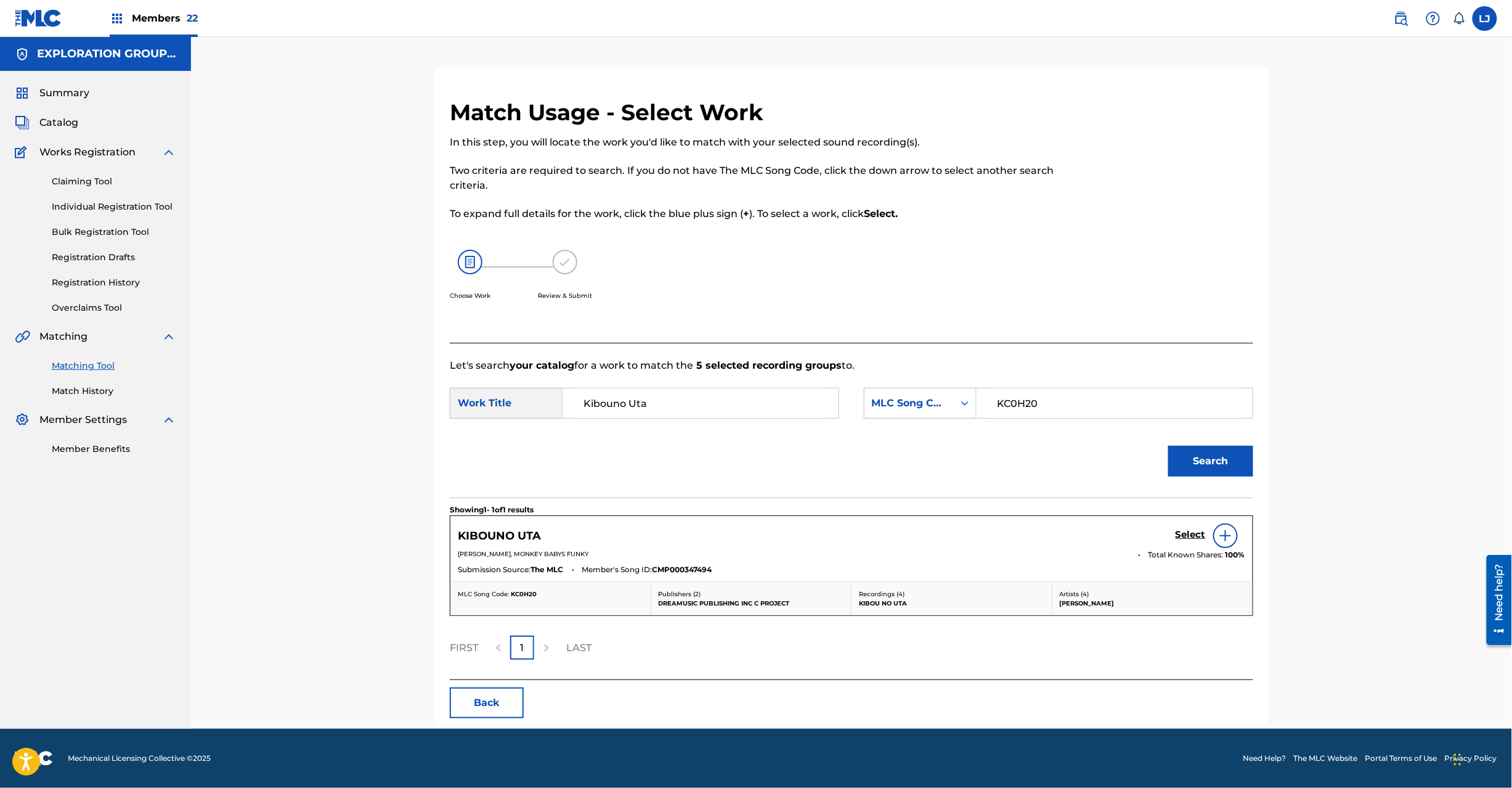
click at [1177, 533] on h5 "Select" at bounding box center [1191, 534] width 30 height 12
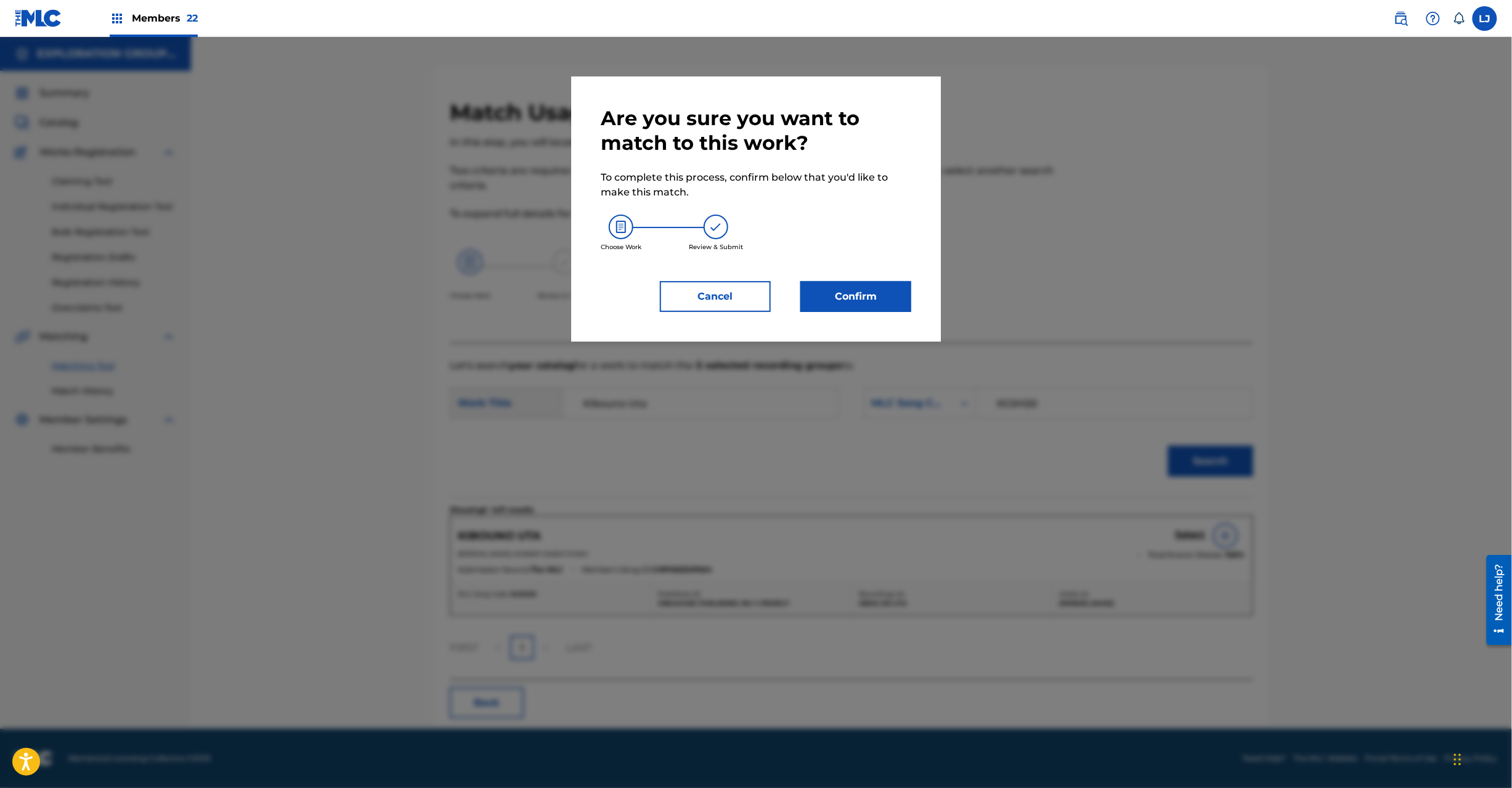
click at [890, 301] on button "Confirm" at bounding box center [856, 296] width 111 height 31
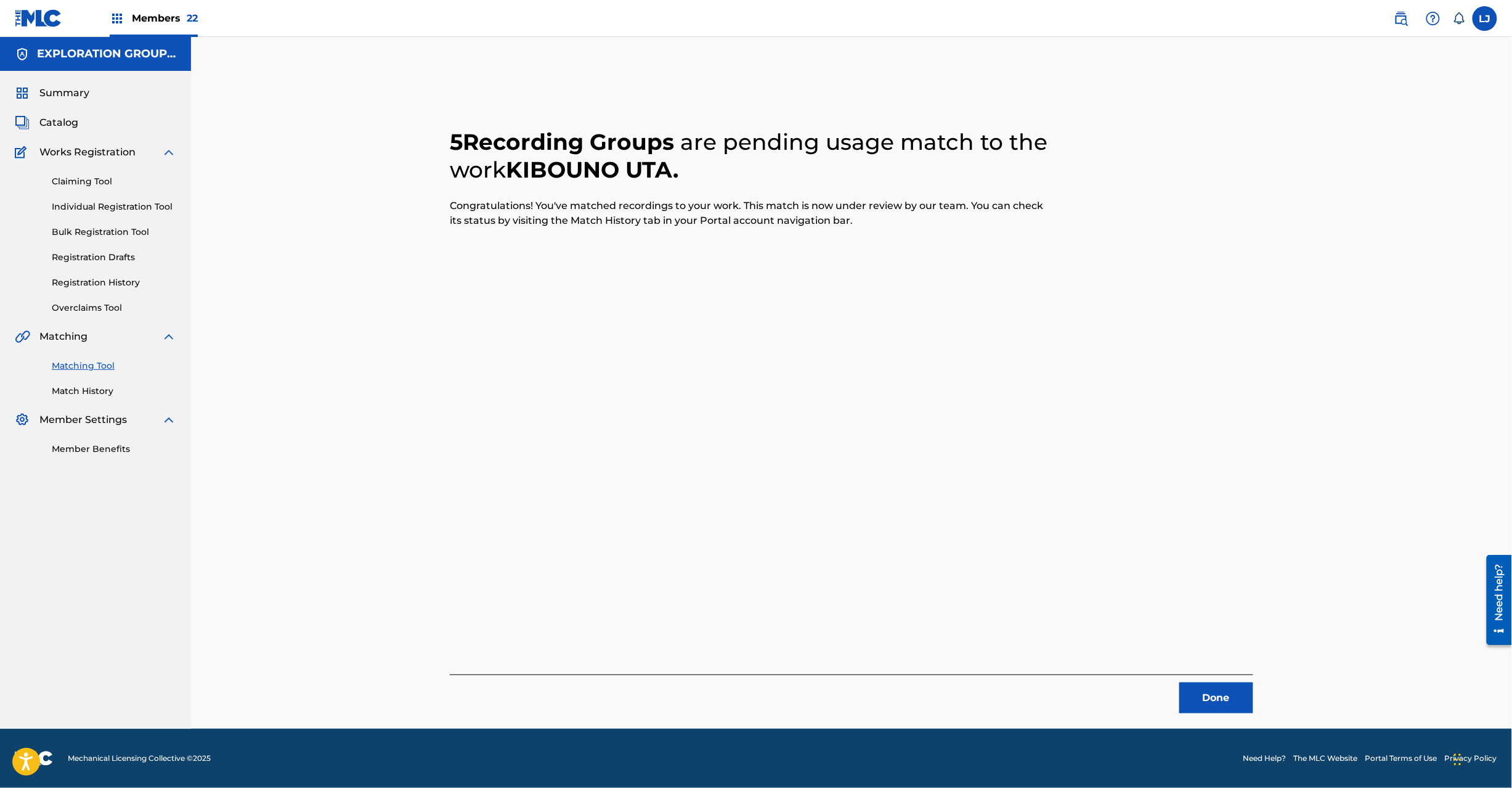
click at [1236, 704] on button "Done" at bounding box center [1216, 698] width 74 height 31
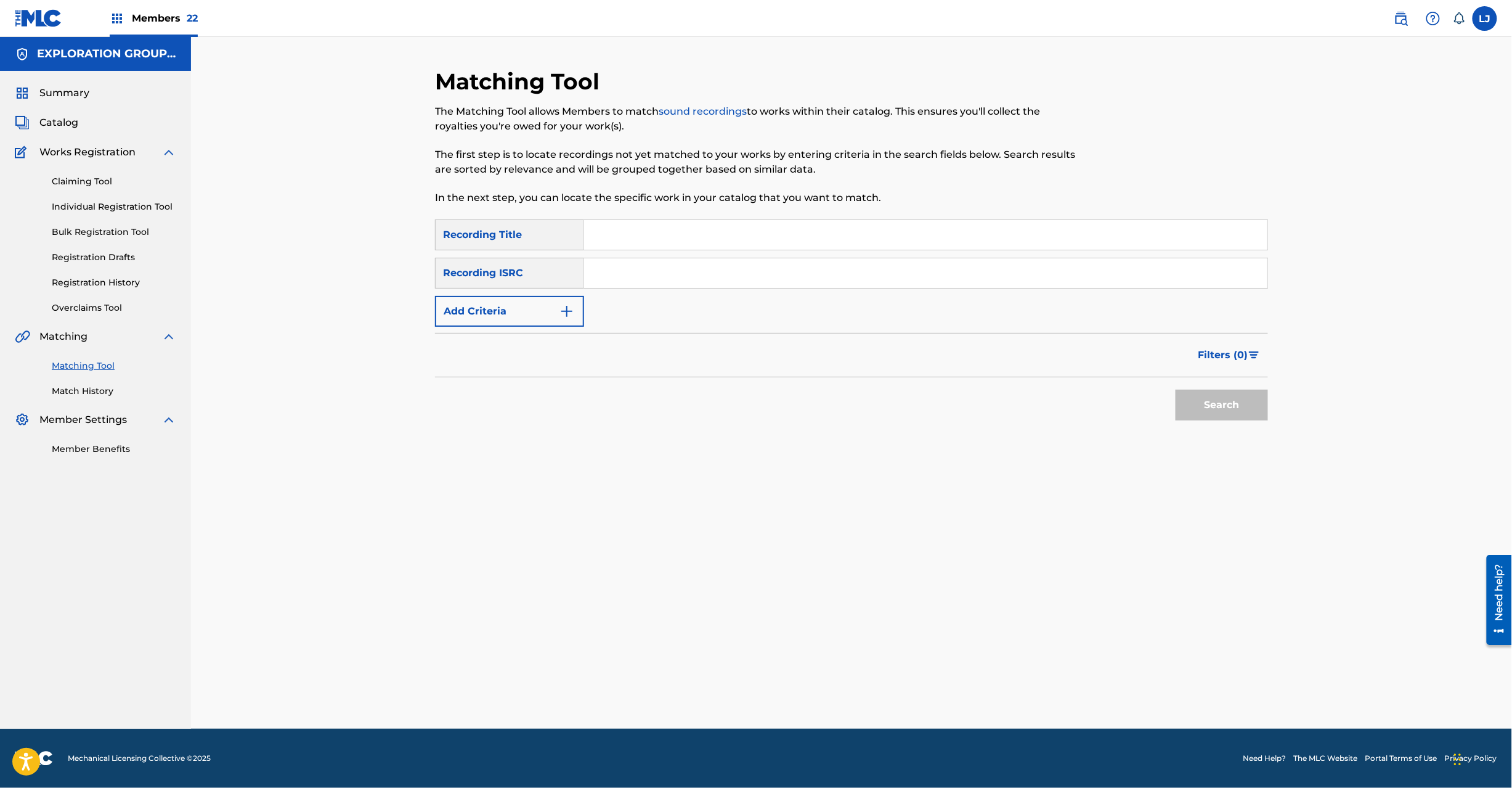
click at [686, 272] on input "Search Form" at bounding box center [926, 273] width 683 height 30
type input "JPN900802430"
click at [1211, 403] on button "Search" at bounding box center [1222, 405] width 93 height 31
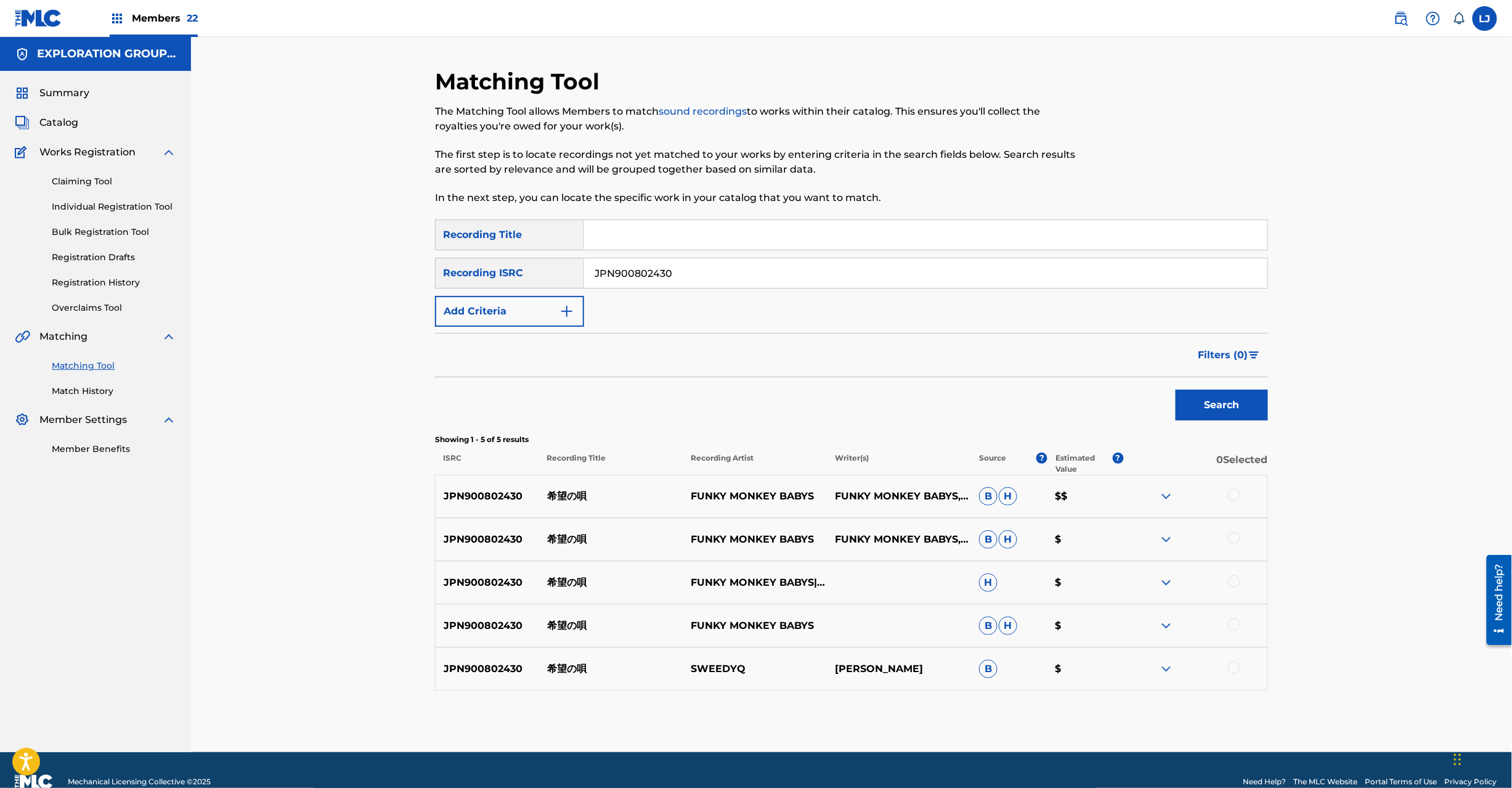
click at [99, 396] on link "Match History" at bounding box center [114, 391] width 124 height 13
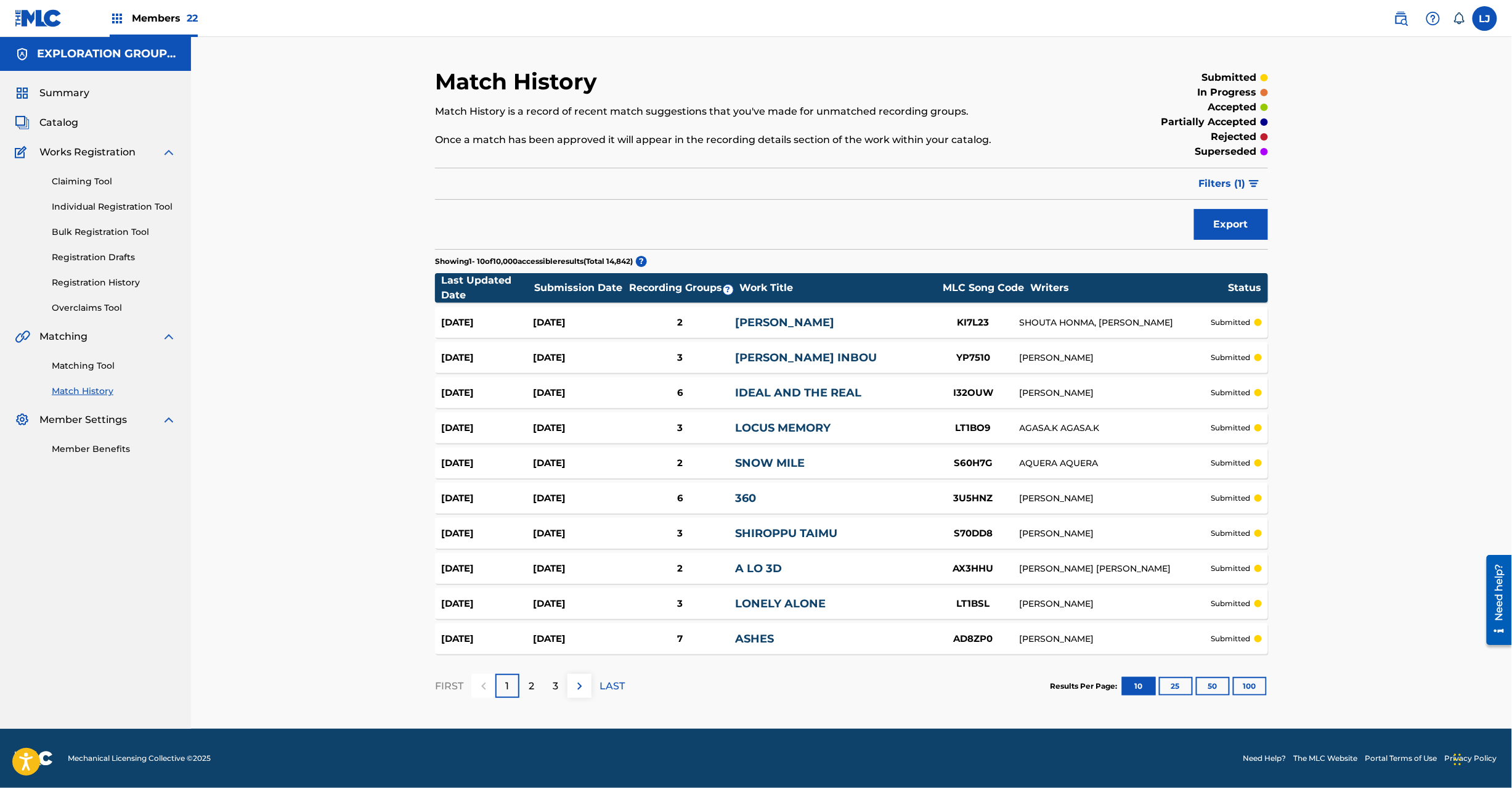
click at [532, 685] on p "2" at bounding box center [531, 686] width 6 height 15
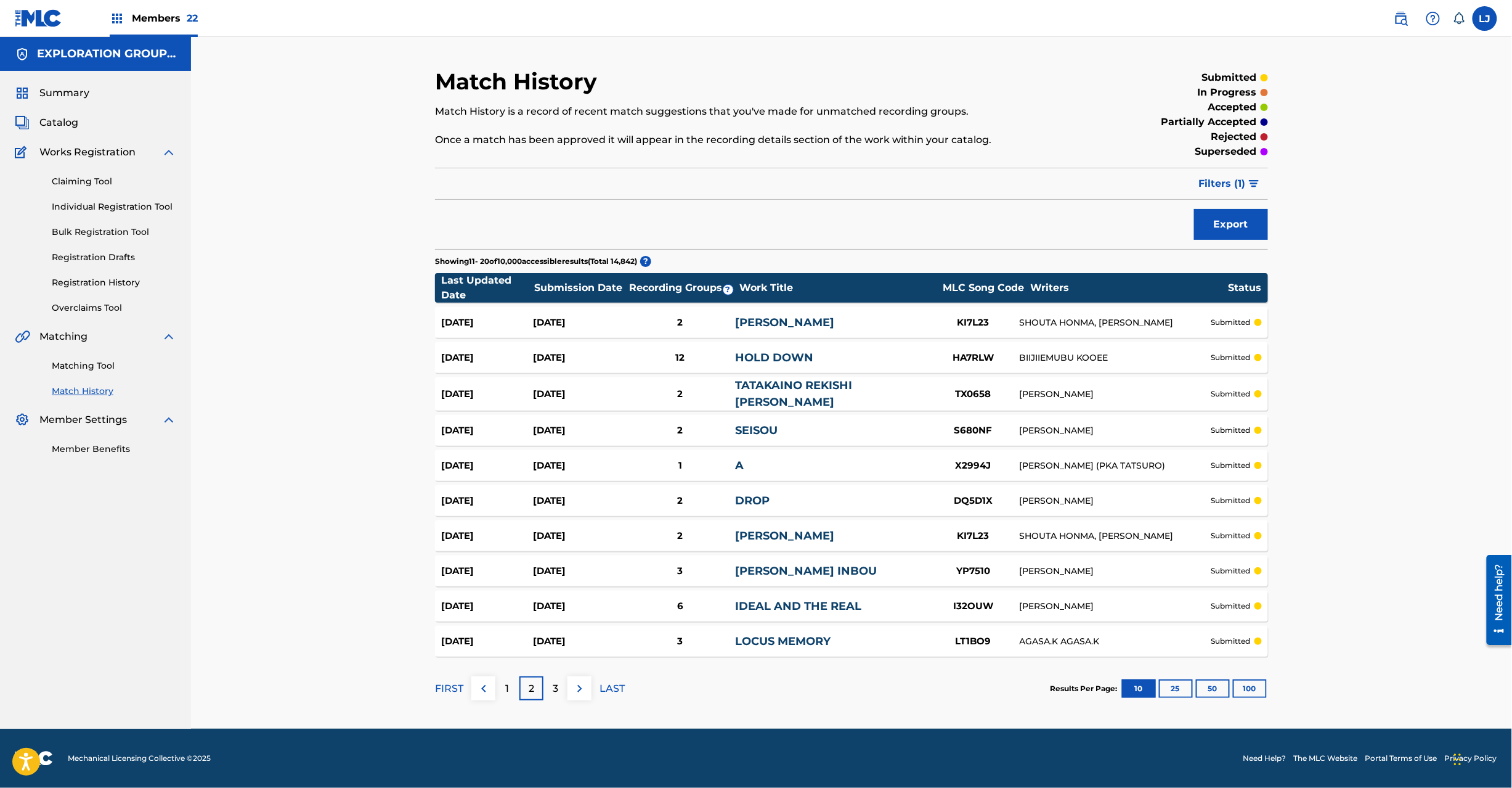
click at [1259, 185] on img "submit" at bounding box center [1254, 184] width 11 height 7
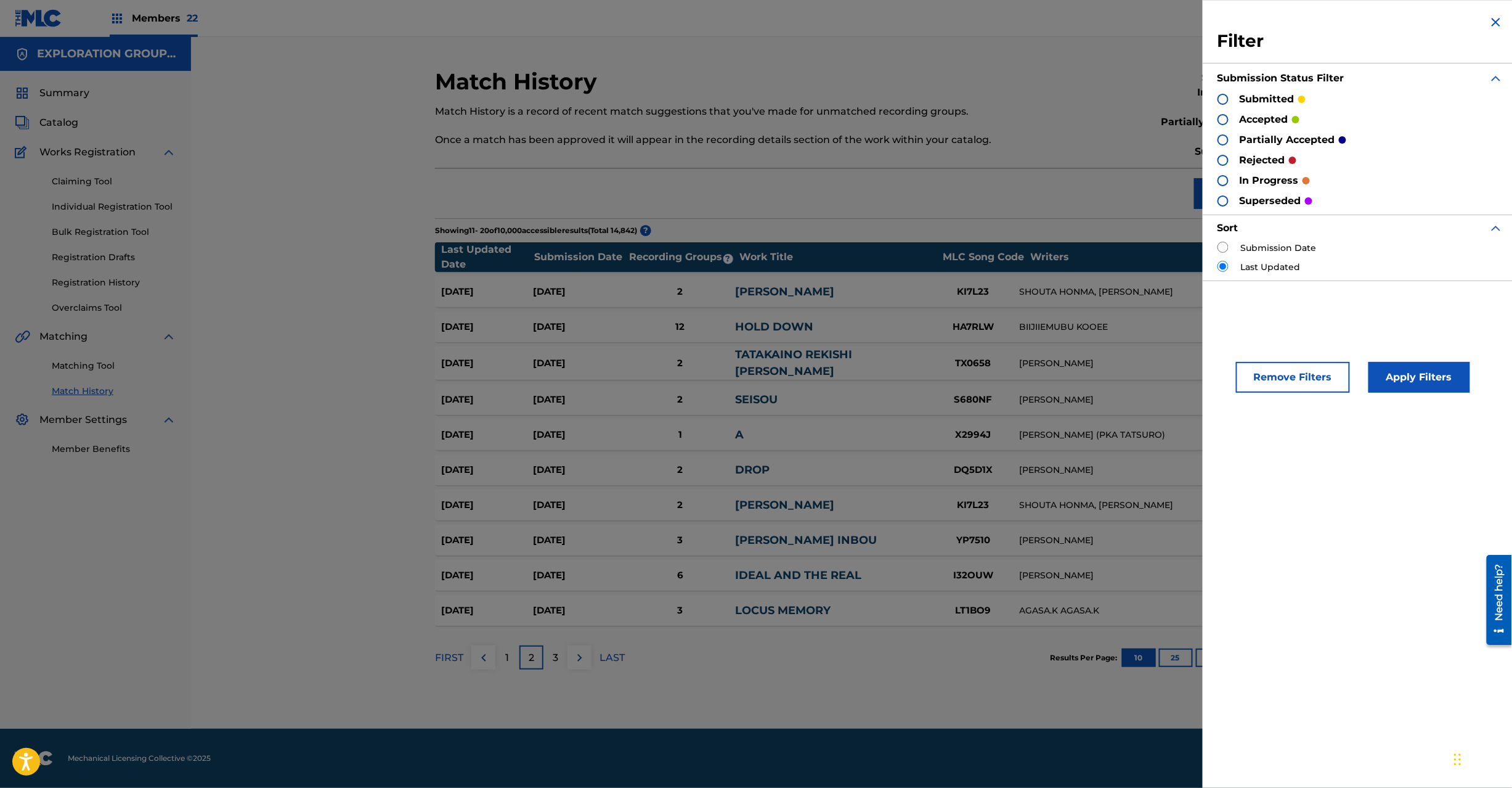
click at [1492, 25] on img at bounding box center [1496, 22] width 15 height 15
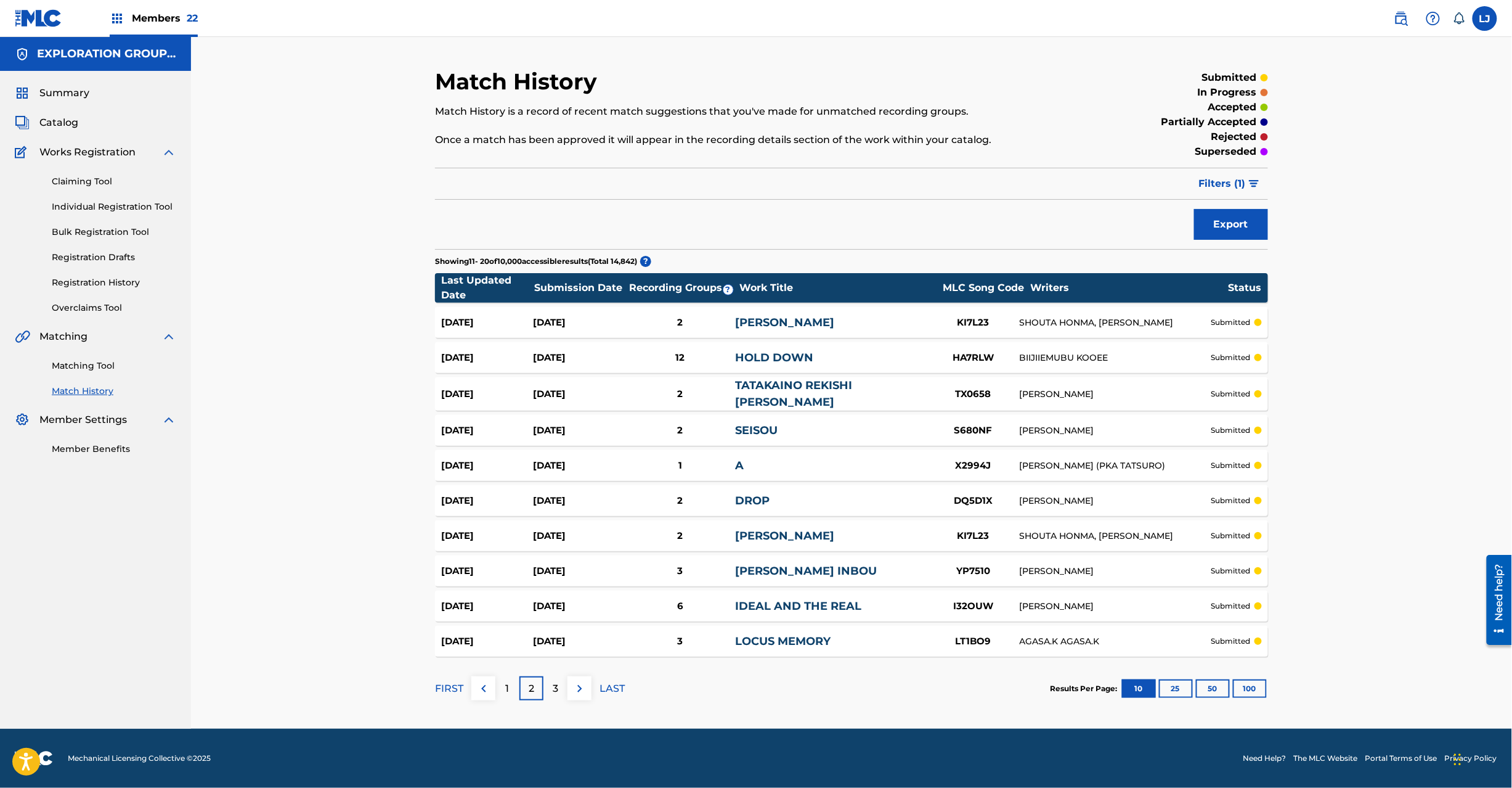
click at [1251, 181] on img "submit" at bounding box center [1254, 184] width 11 height 7
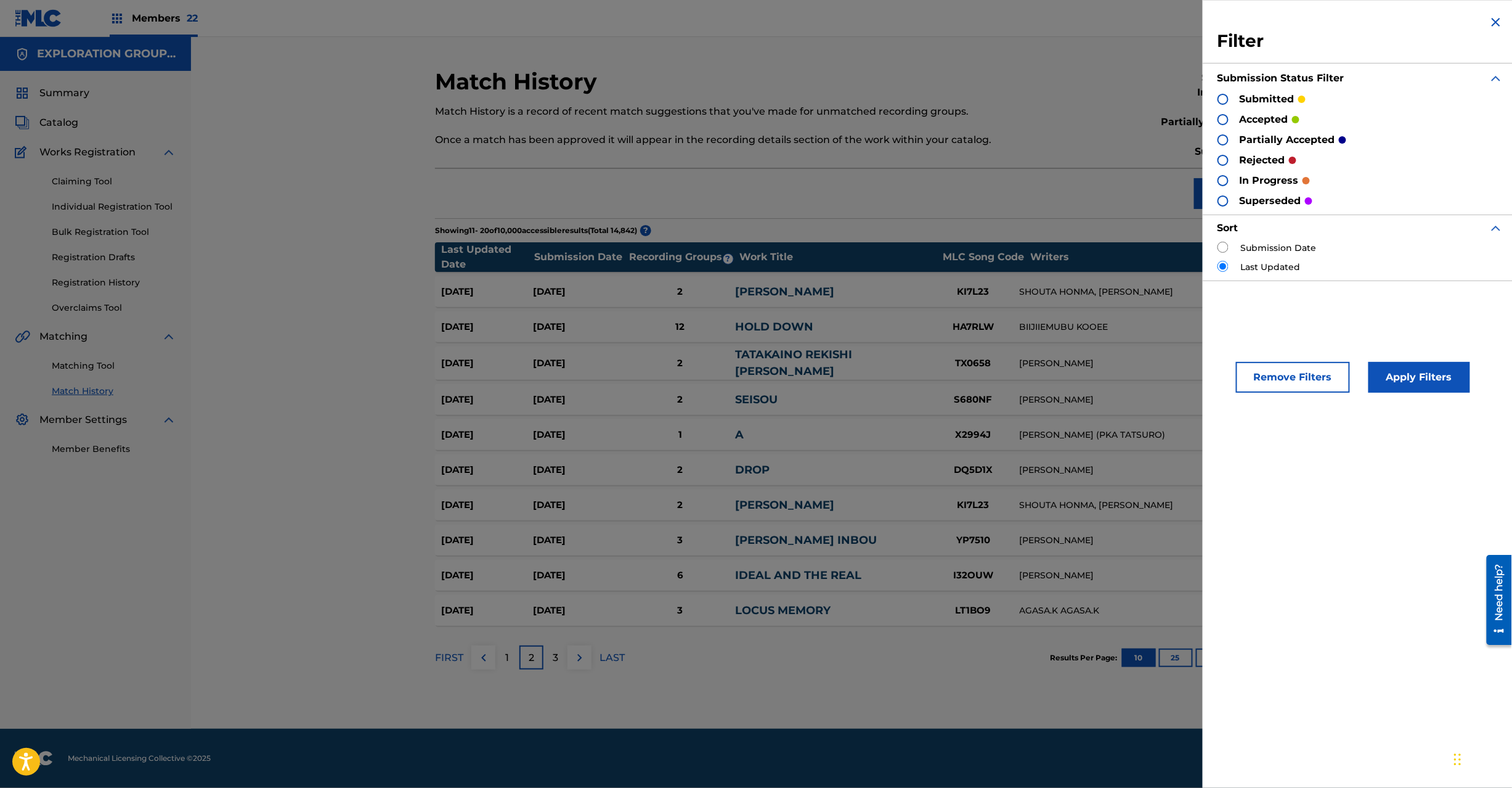
click at [1291, 248] on label "Submission Date" at bounding box center [1279, 248] width 76 height 13
click at [1221, 245] on input "radio" at bounding box center [1223, 247] width 11 height 11
radio input "true"
click at [1220, 260] on div "Submission Date Last Updated" at bounding box center [1360, 258] width 286 height 32
click at [1498, 24] on img at bounding box center [1496, 22] width 15 height 15
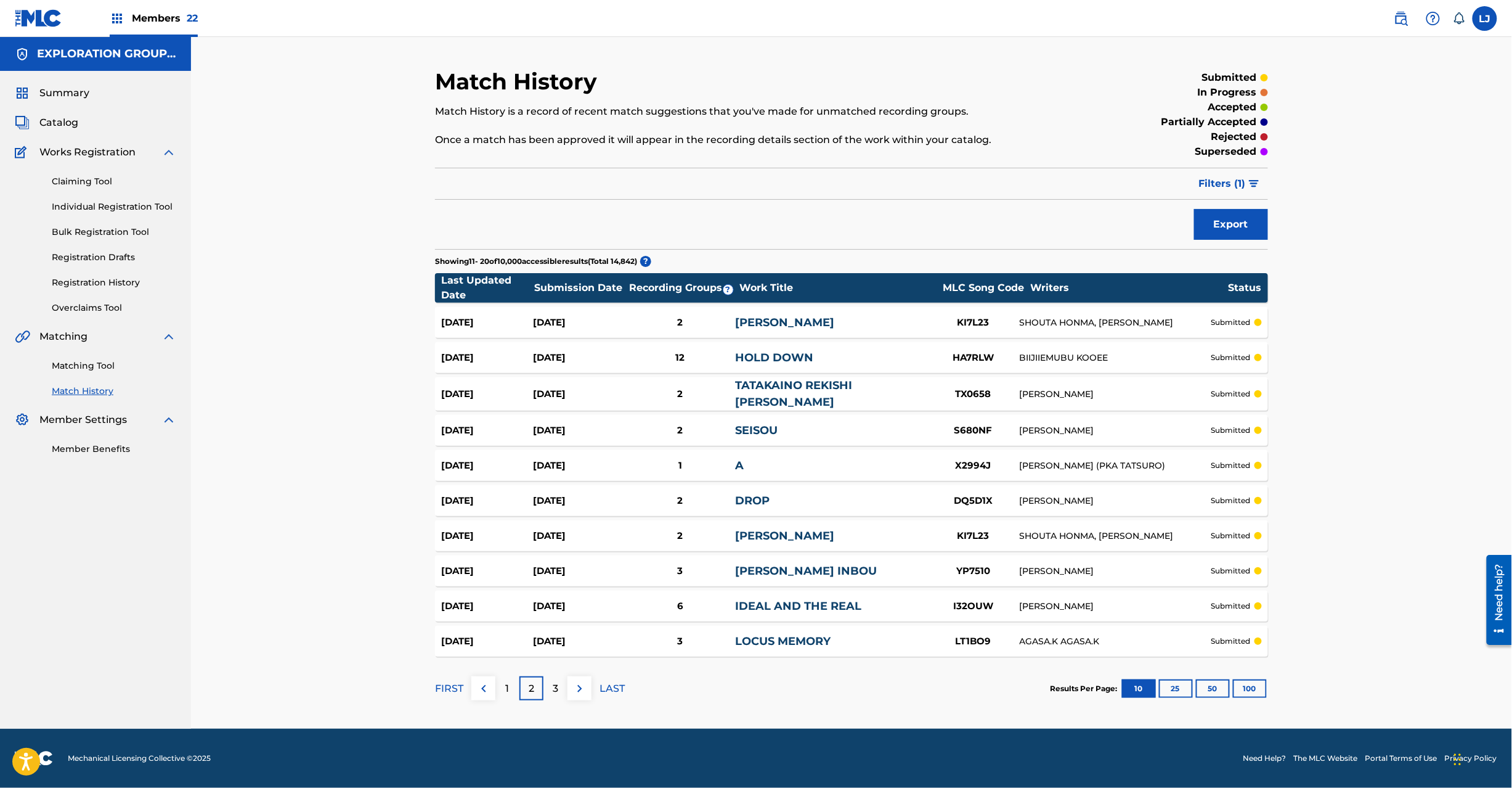
click at [104, 386] on link "Match History" at bounding box center [114, 391] width 124 height 13
click at [79, 365] on link "Matching Tool" at bounding box center [114, 365] width 124 height 13
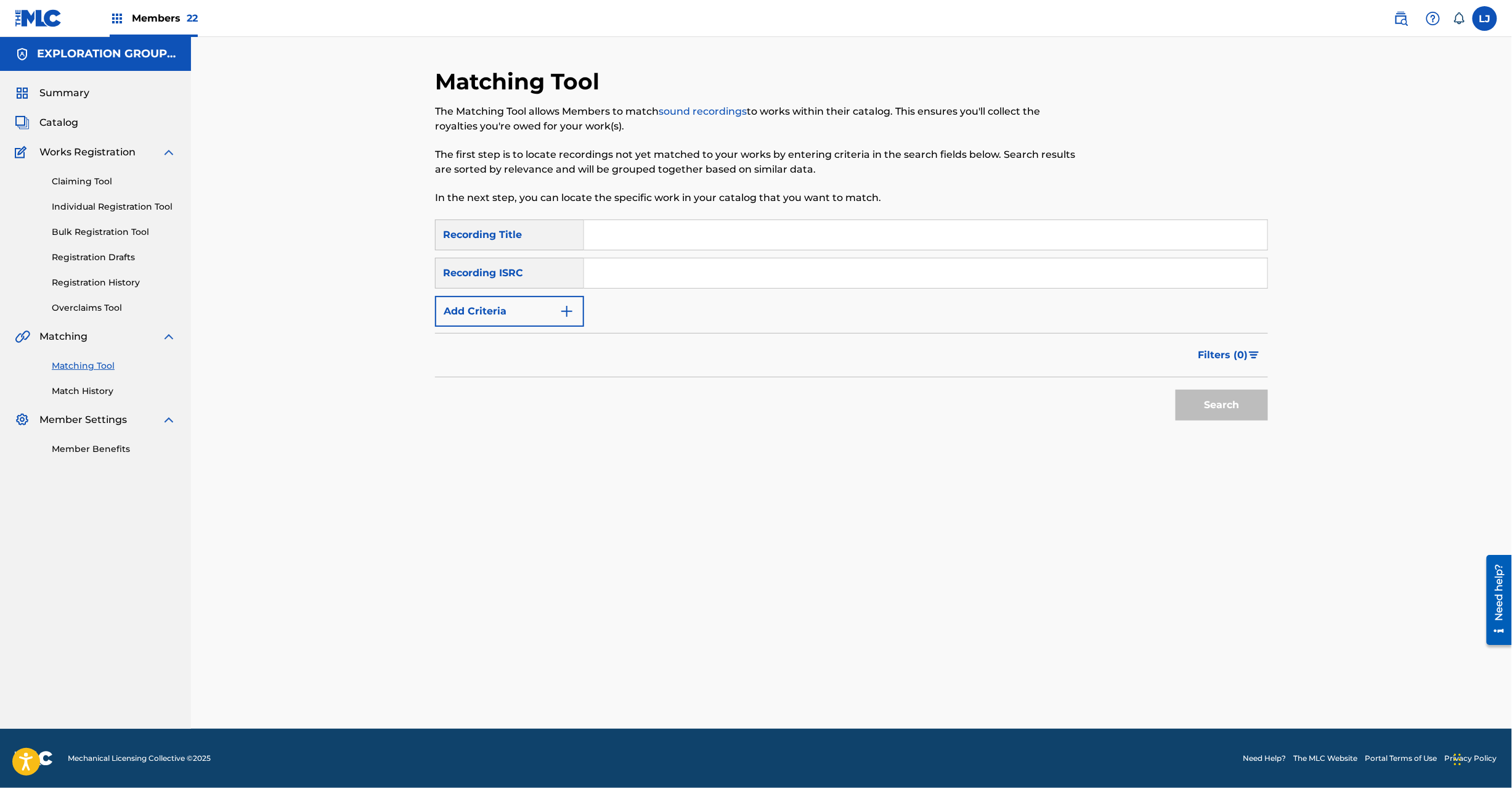
click at [649, 288] on div "SearchWithCriteriaf04f78ca-793c-44d9-8b20-fa4ad9699587 Recording Title SearchWi…" at bounding box center [851, 273] width 833 height 108
click at [609, 268] on input "Search Form" at bounding box center [926, 273] width 683 height 30
type input "JPN900802430"
drag, startPoint x: 1200, startPoint y: 395, endPoint x: 1211, endPoint y: 398, distance: 11.4
click at [1201, 396] on button "Search" at bounding box center [1222, 405] width 93 height 31
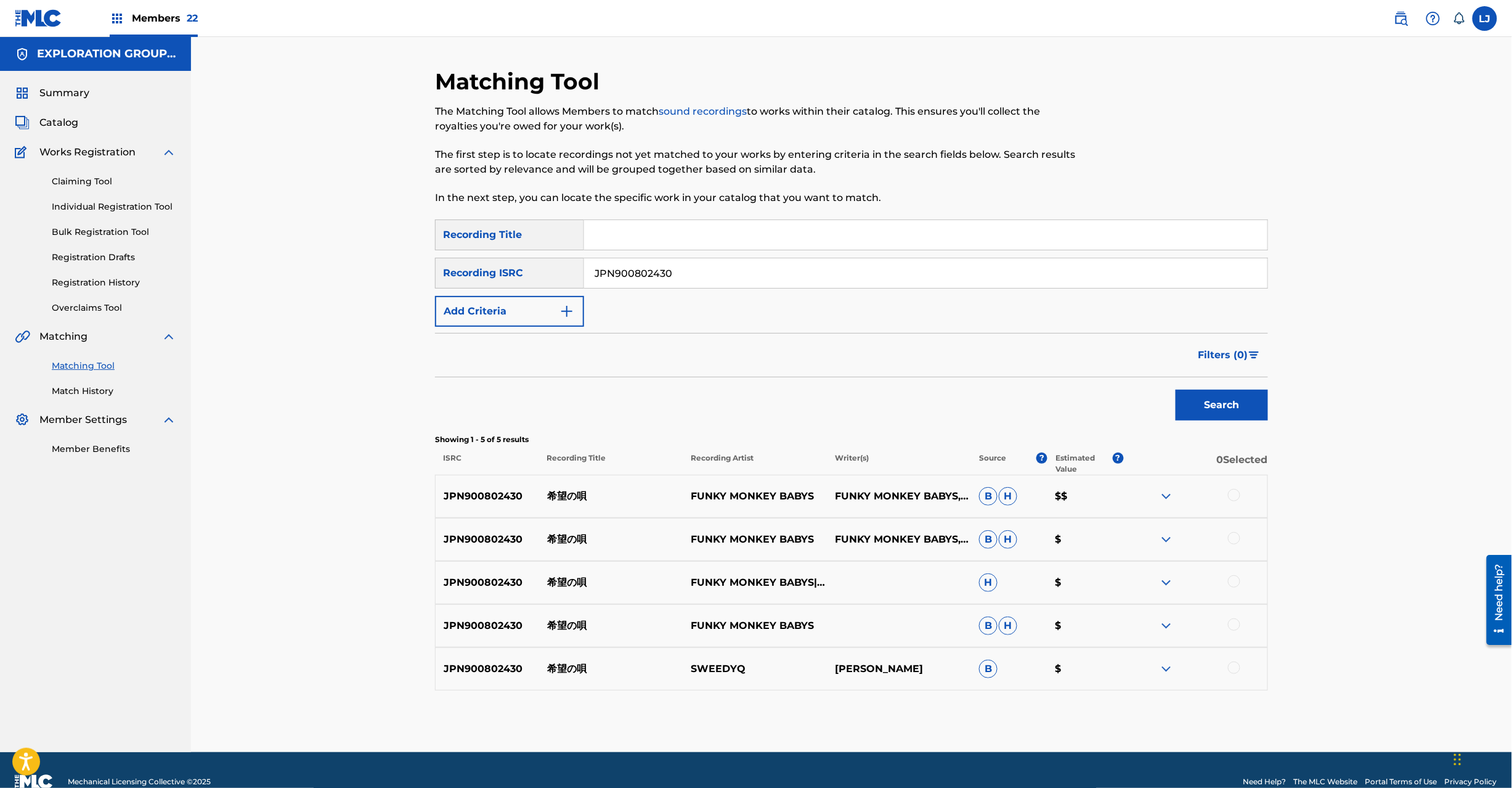
click at [1232, 489] on div at bounding box center [1234, 495] width 12 height 12
click at [1236, 541] on div at bounding box center [1234, 538] width 12 height 12
click at [1232, 584] on div at bounding box center [1234, 581] width 12 height 12
click at [1235, 630] on div at bounding box center [1234, 625] width 12 height 12
click at [1240, 671] on div at bounding box center [1195, 669] width 144 height 15
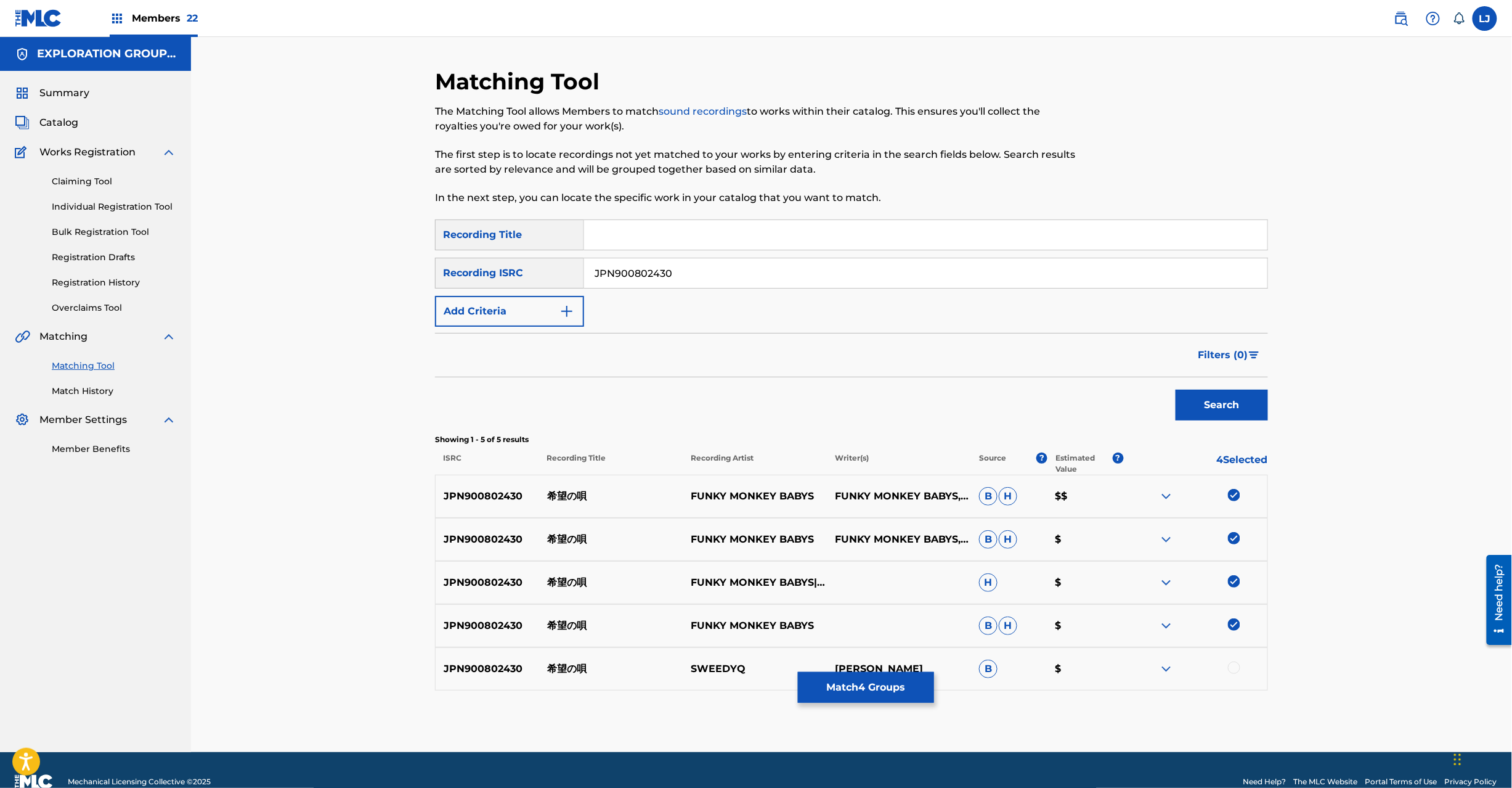
click at [1239, 669] on div at bounding box center [1234, 667] width 12 height 12
click at [901, 676] on div "SearchWithCriteriaf04f78ca-793c-44d9-8b20-fa4ad9699587 Recording Title SearchWi…" at bounding box center [851, 455] width 833 height 471
click at [869, 688] on button "Match 5 Groups" at bounding box center [866, 687] width 136 height 31
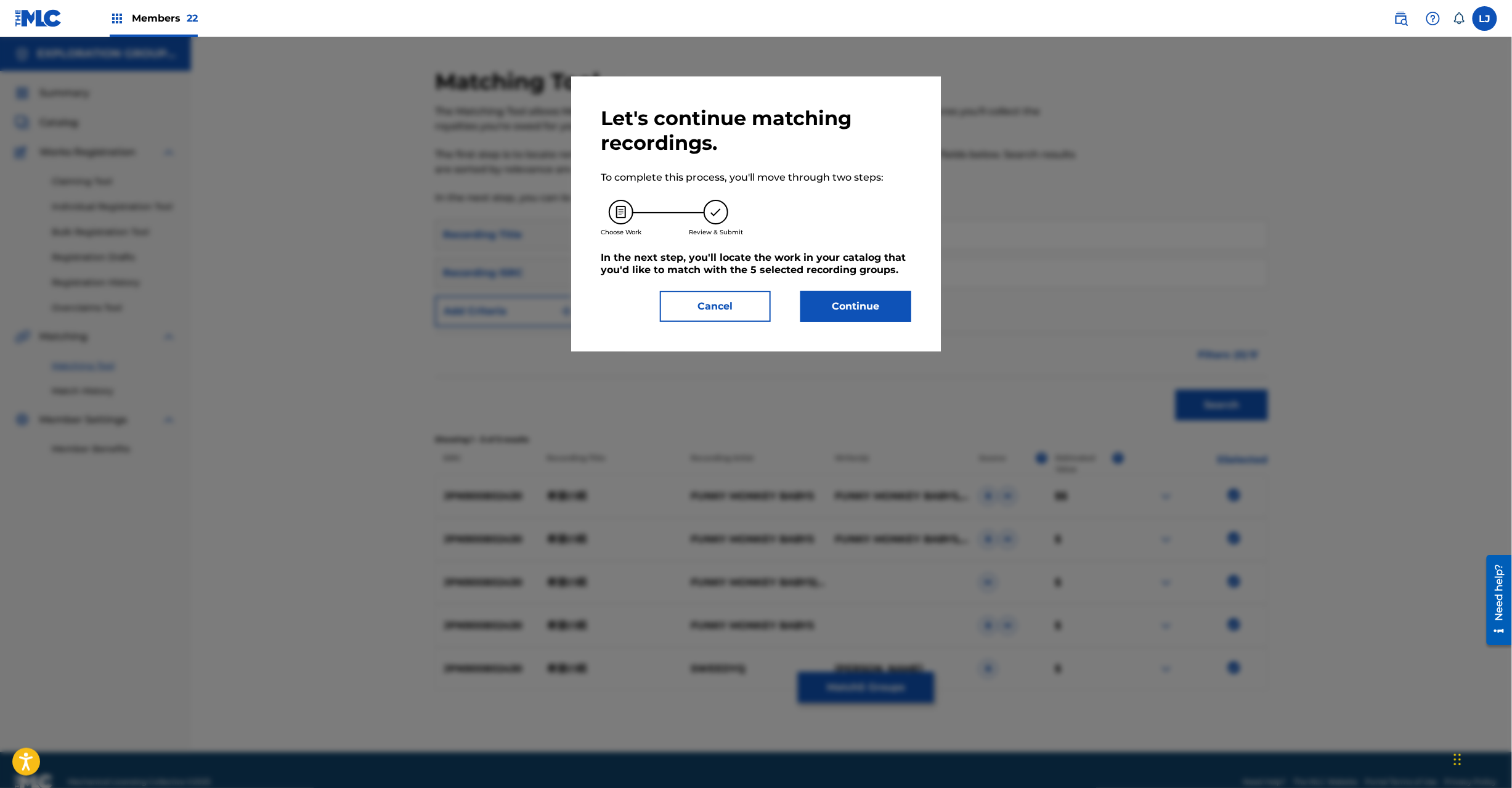
click at [853, 306] on button "Continue" at bounding box center [856, 306] width 111 height 31
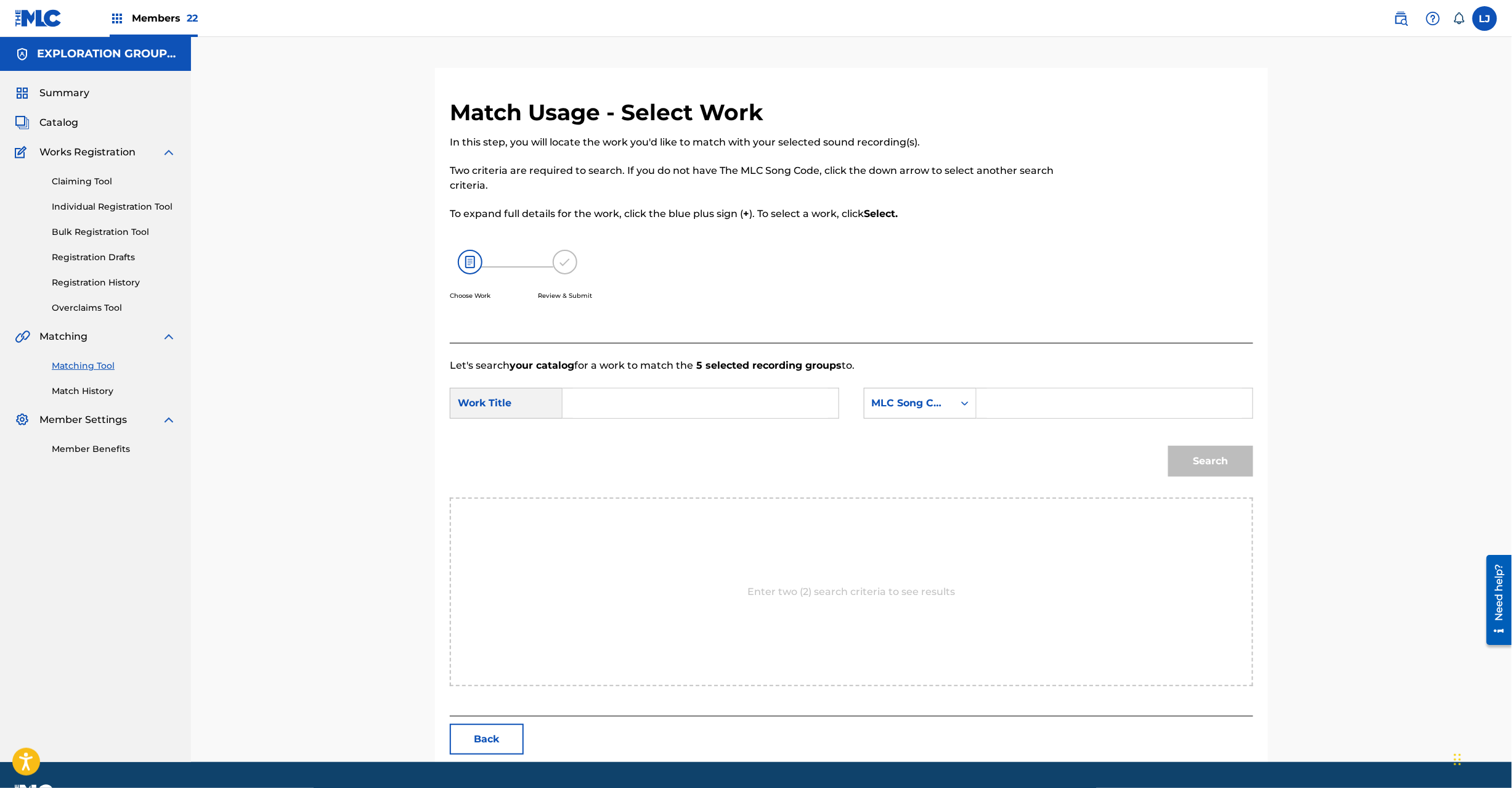
click at [696, 408] on input "Search Form" at bounding box center [700, 403] width 255 height 30
click at [676, 418] on input "Kibouno Uta KC0H20" at bounding box center [700, 403] width 255 height 30
type input "Kibouno Uta"
click at [1072, 391] on input "Search Form" at bounding box center [1114, 403] width 255 height 30
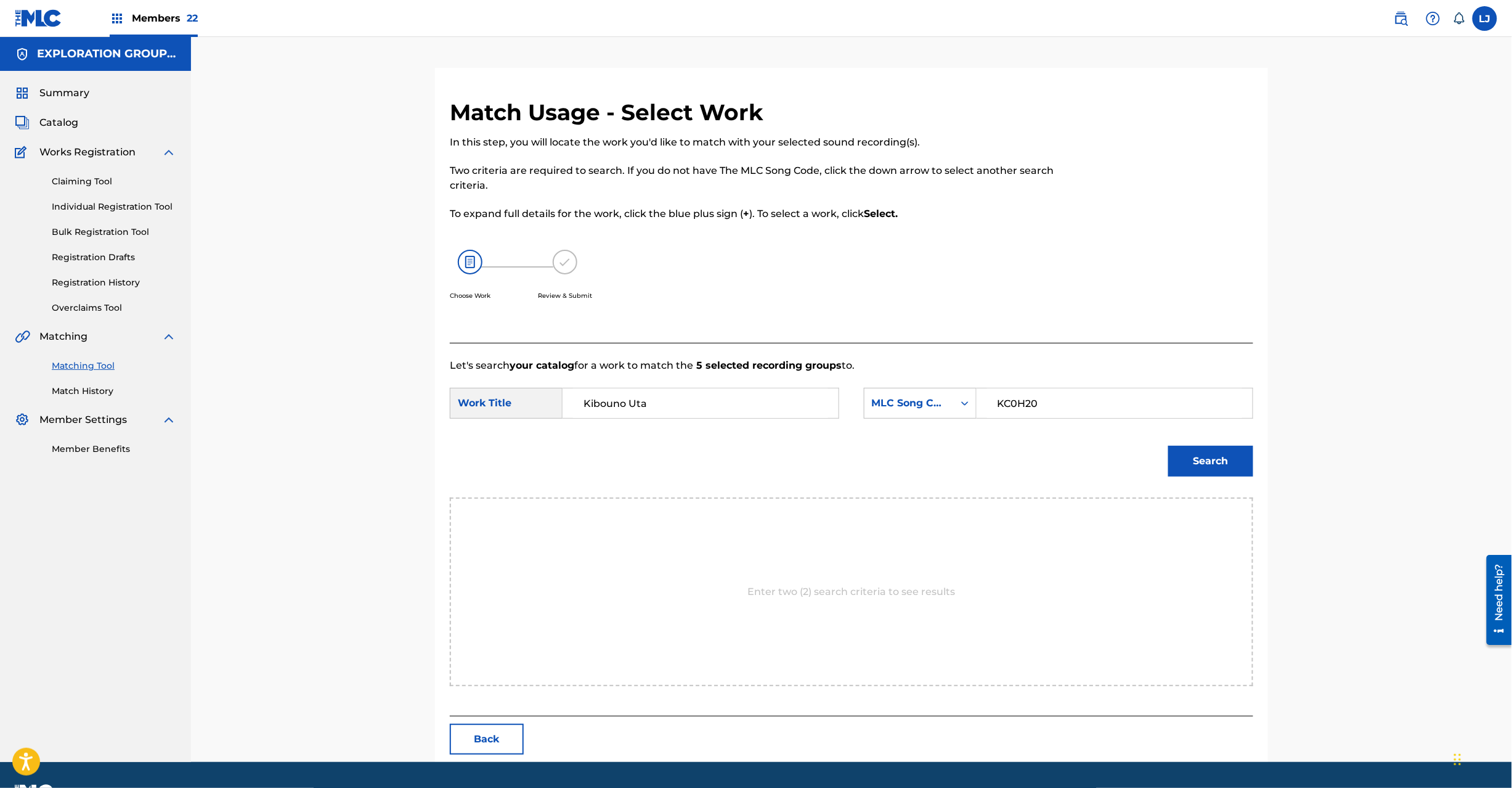
type input "KC0H20"
click at [1213, 455] on button "Search" at bounding box center [1211, 461] width 85 height 31
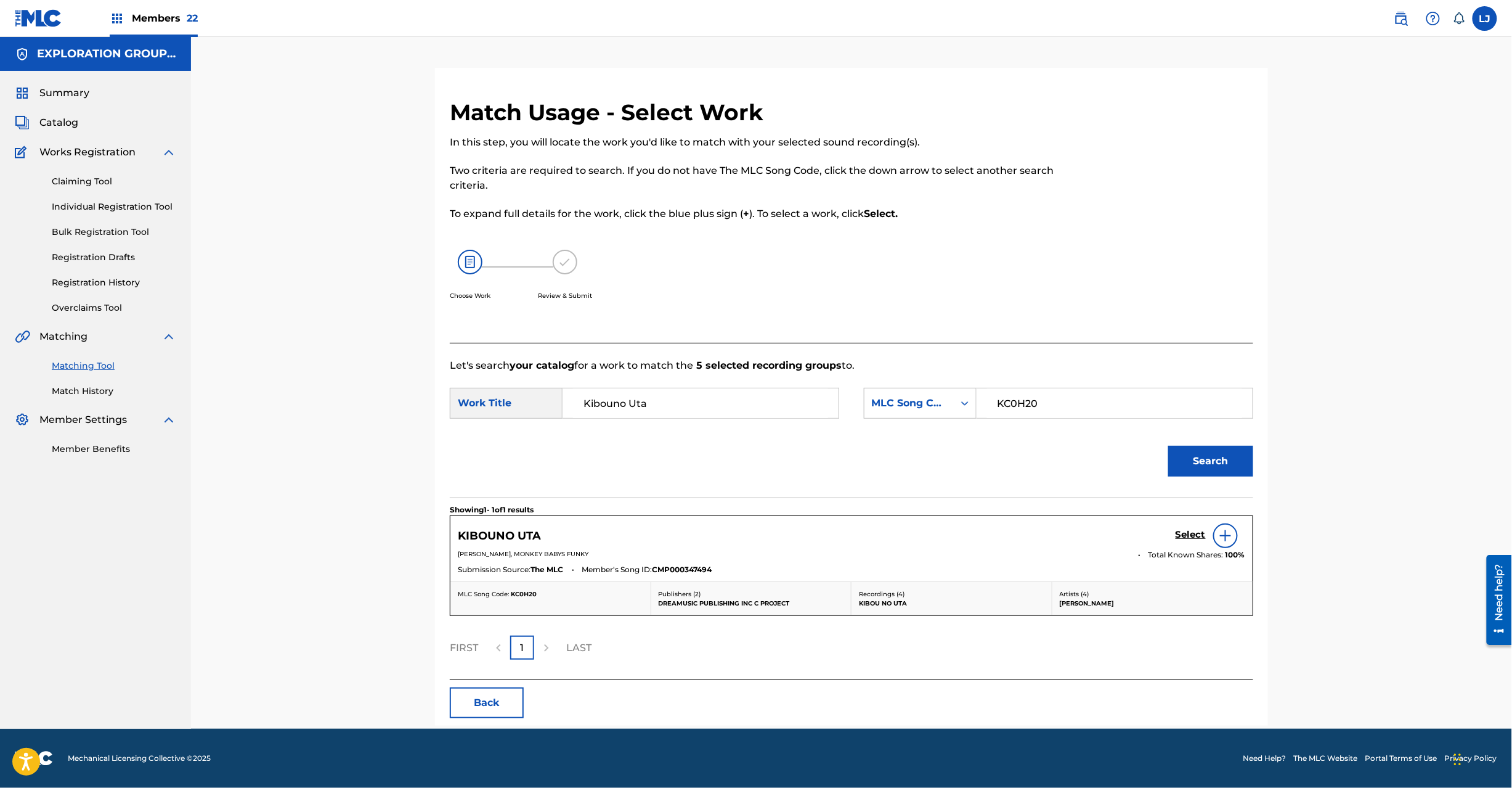
click at [1183, 528] on div "Select" at bounding box center [1211, 536] width 70 height 25
click at [1182, 530] on h5 "Select" at bounding box center [1191, 534] width 30 height 12
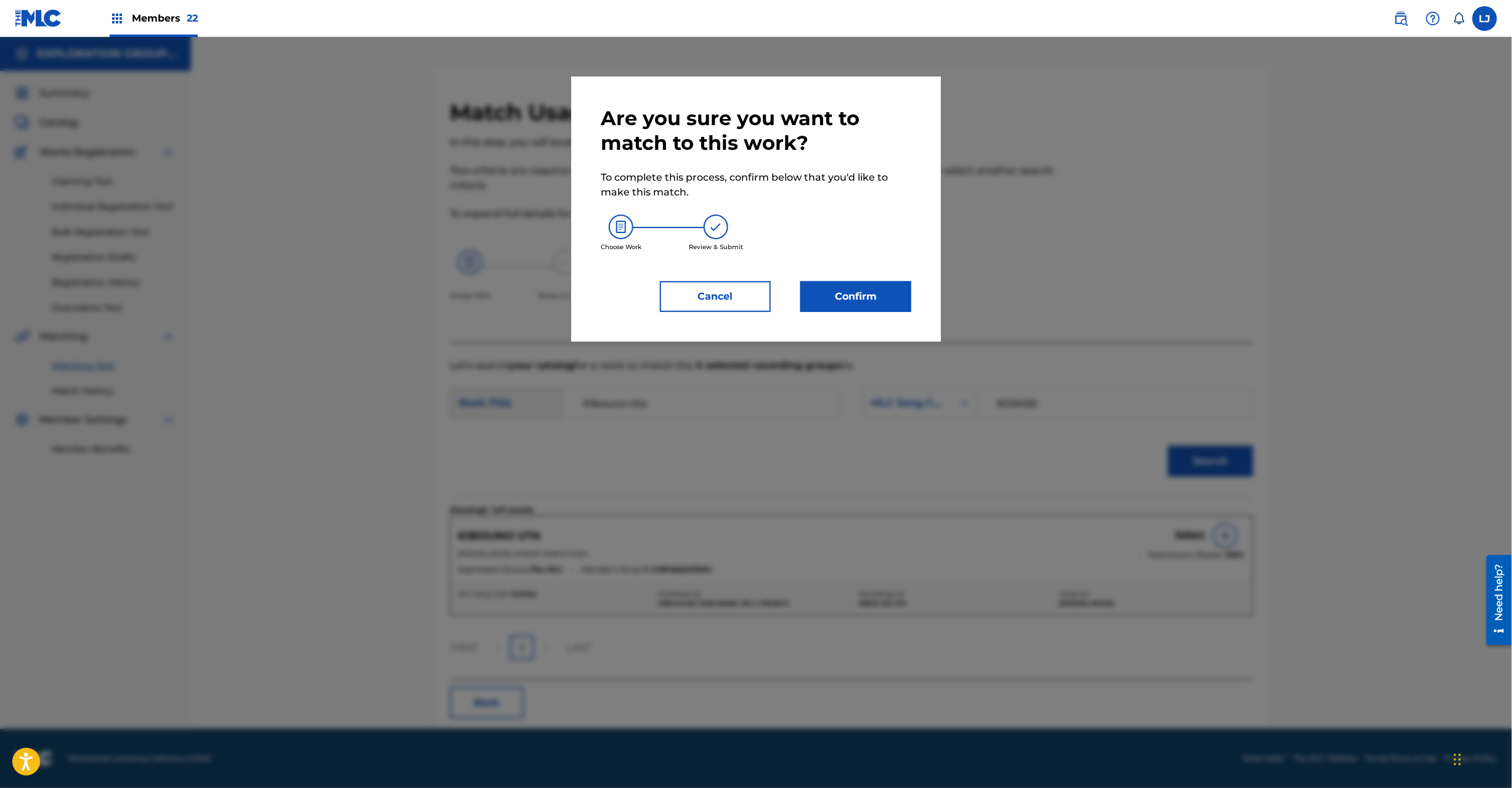
click at [875, 286] on button "Confirm" at bounding box center [856, 296] width 111 height 31
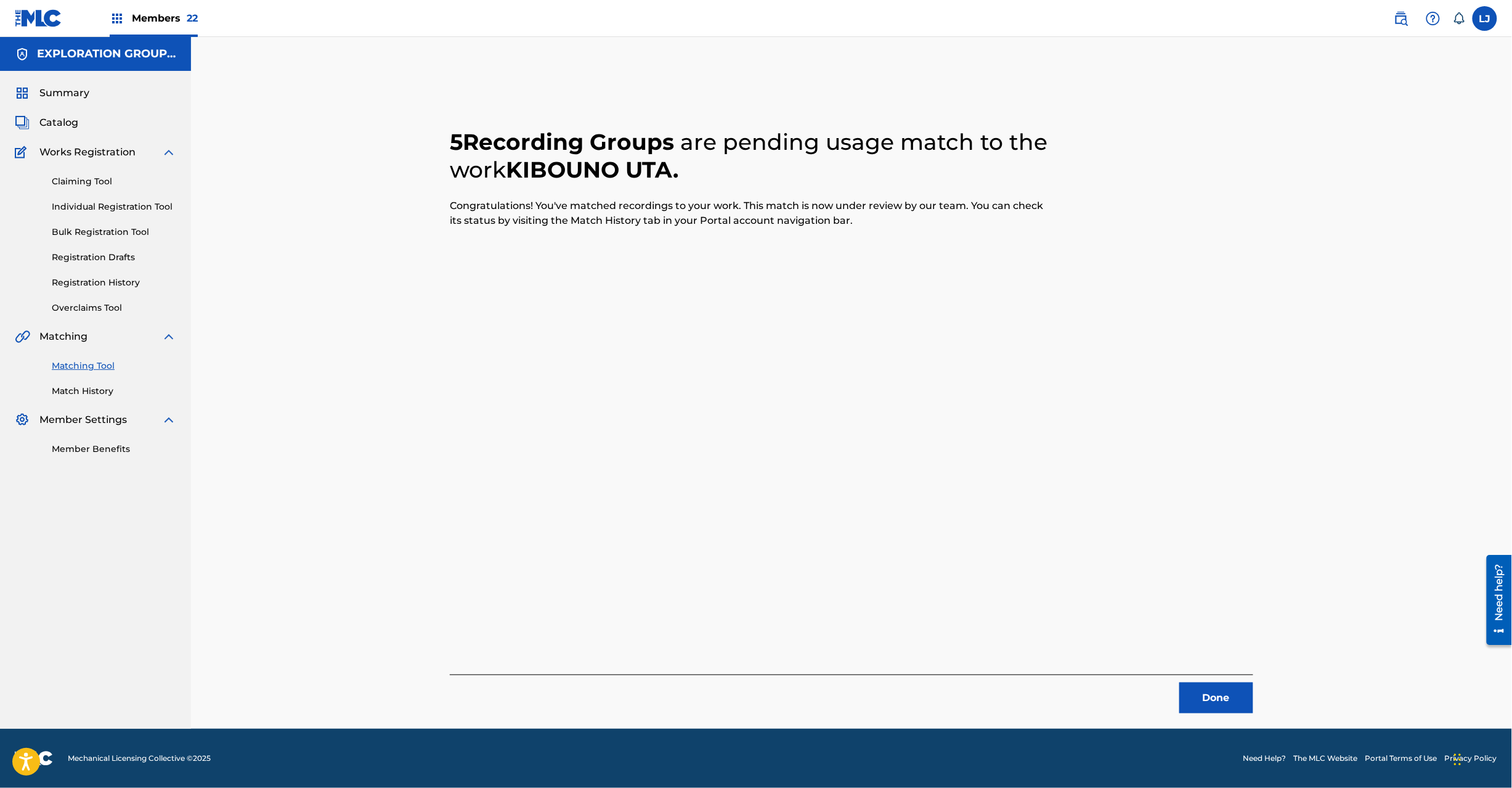
click at [1230, 695] on button "Done" at bounding box center [1216, 698] width 74 height 31
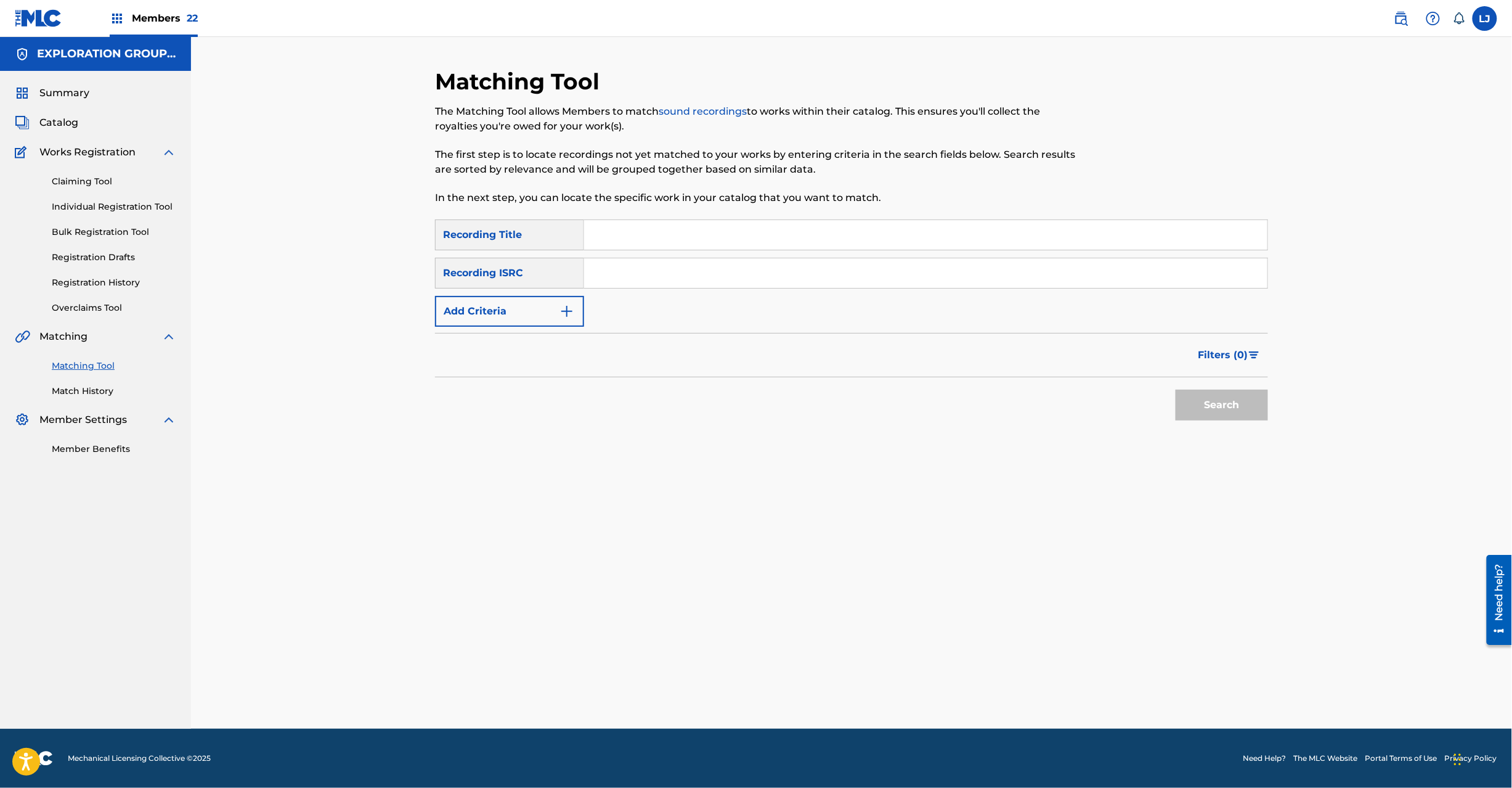
click at [644, 252] on div "SearchWithCriteriaf04f78ca-793c-44d9-8b20-fa4ad9699587 Recording Title SearchWi…" at bounding box center [851, 273] width 833 height 108
click at [644, 272] on input "JPN900901040" at bounding box center [926, 273] width 683 height 30
type input "JPN900901040"
click at [1246, 413] on button "Search" at bounding box center [1222, 405] width 93 height 31
click at [1221, 396] on div "Search" at bounding box center [1219, 401] width 99 height 49
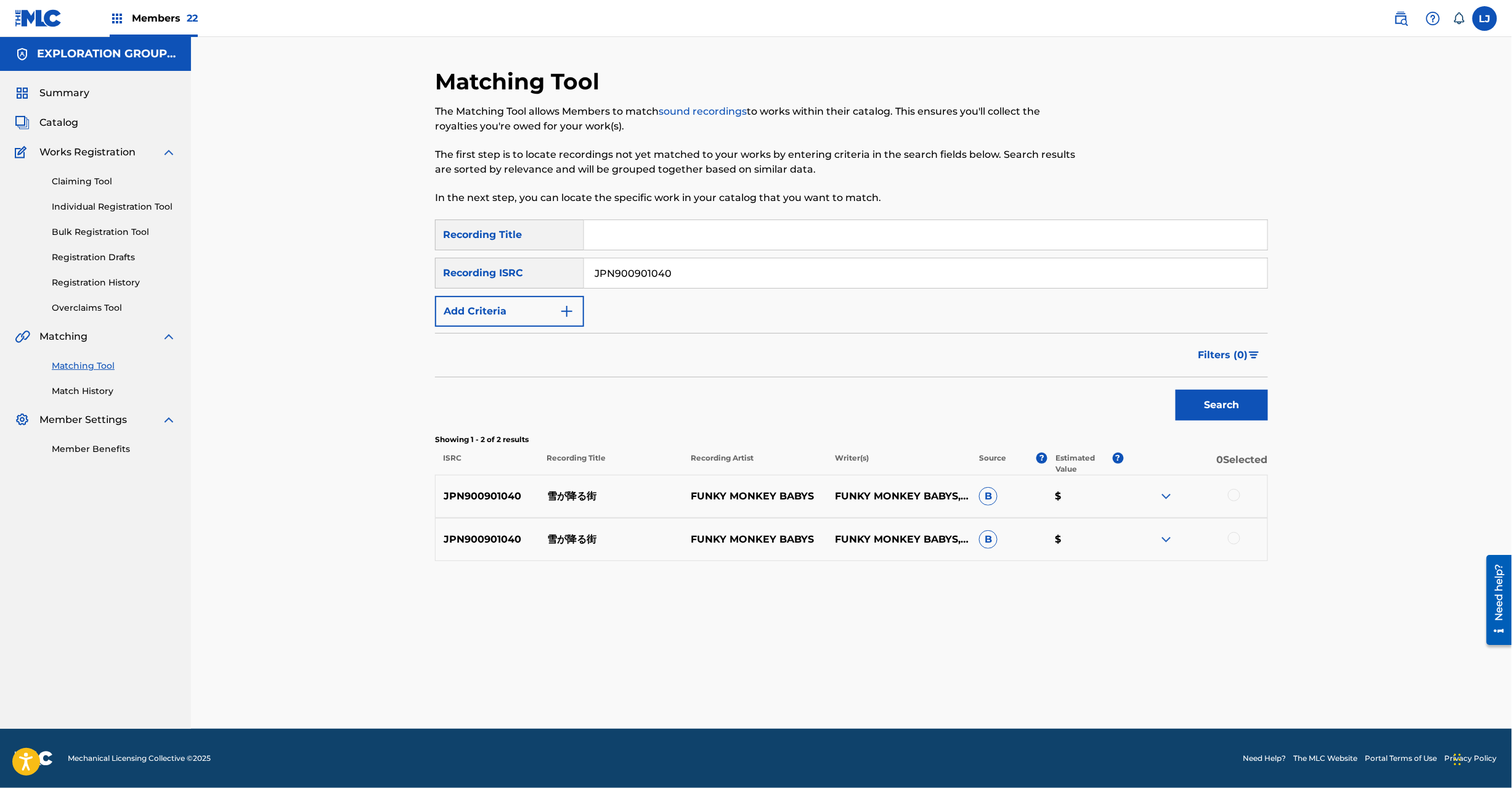
click at [567, 498] on p "雪が降る街" at bounding box center [611, 497] width 144 height 15
click at [1231, 495] on div at bounding box center [1234, 495] width 12 height 12
click at [1231, 538] on div at bounding box center [1234, 538] width 12 height 12
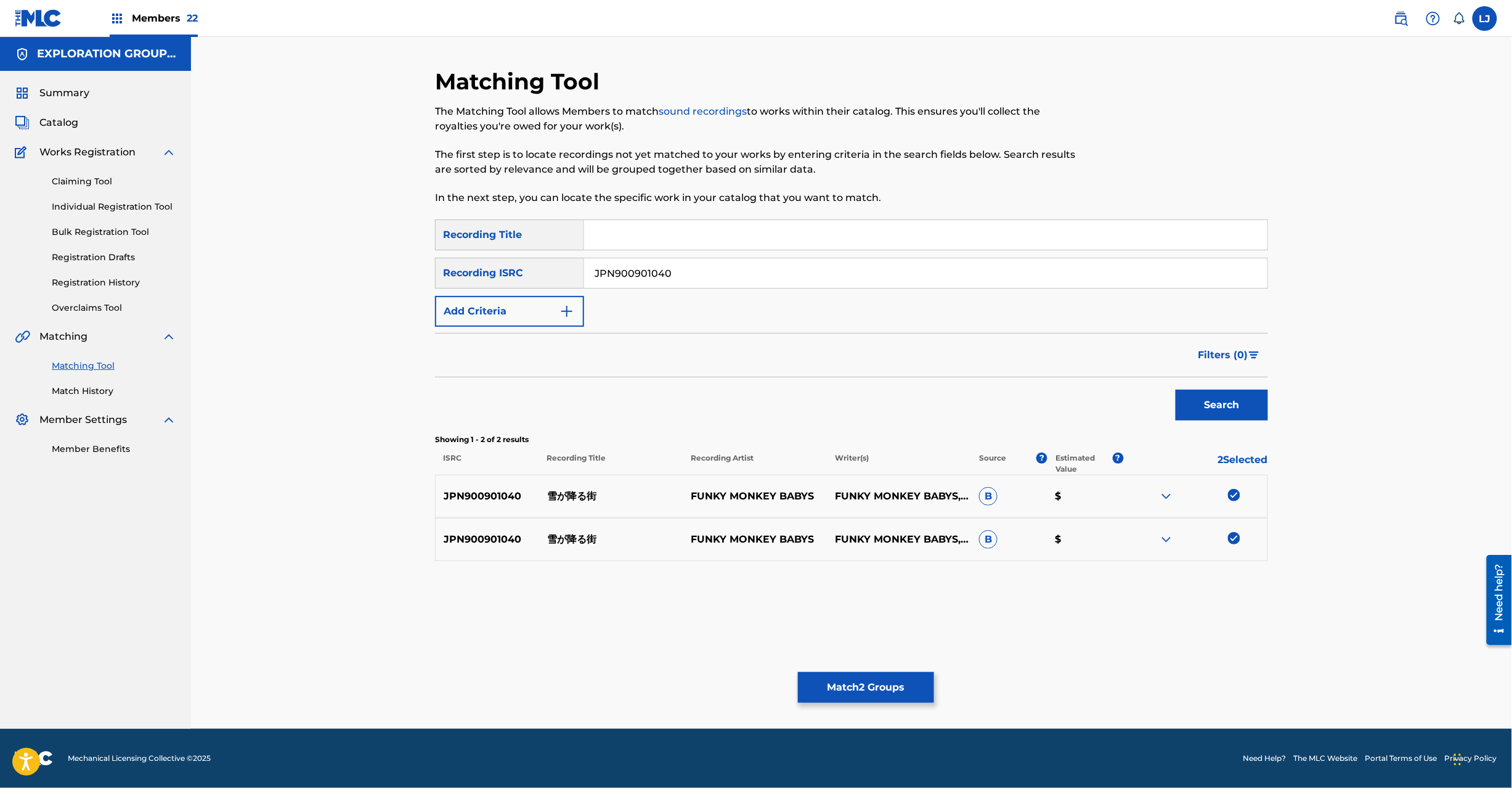
click at [844, 698] on button "Match 2 Groups" at bounding box center [866, 687] width 136 height 31
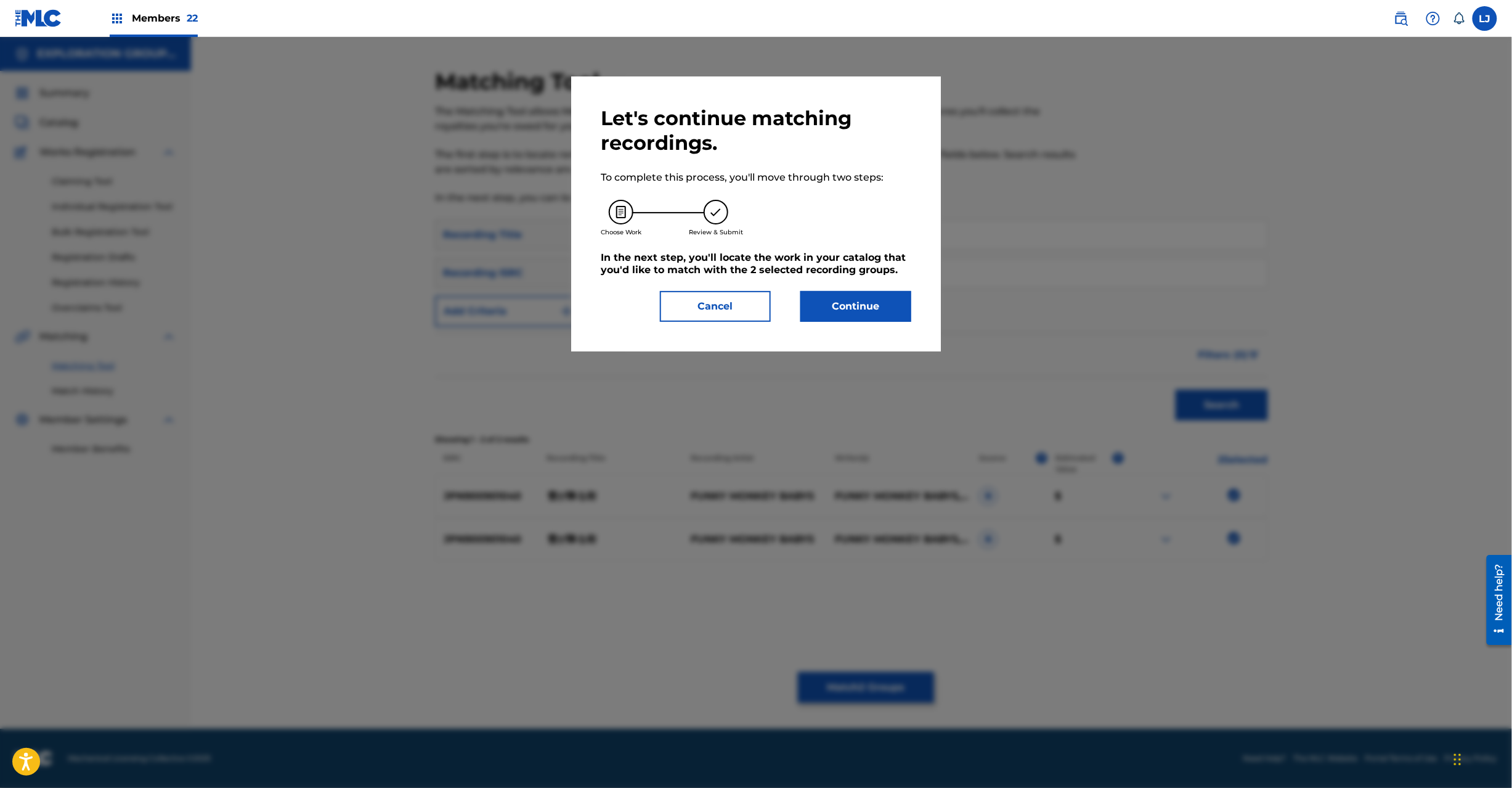
click at [868, 314] on button "Continue" at bounding box center [856, 306] width 111 height 31
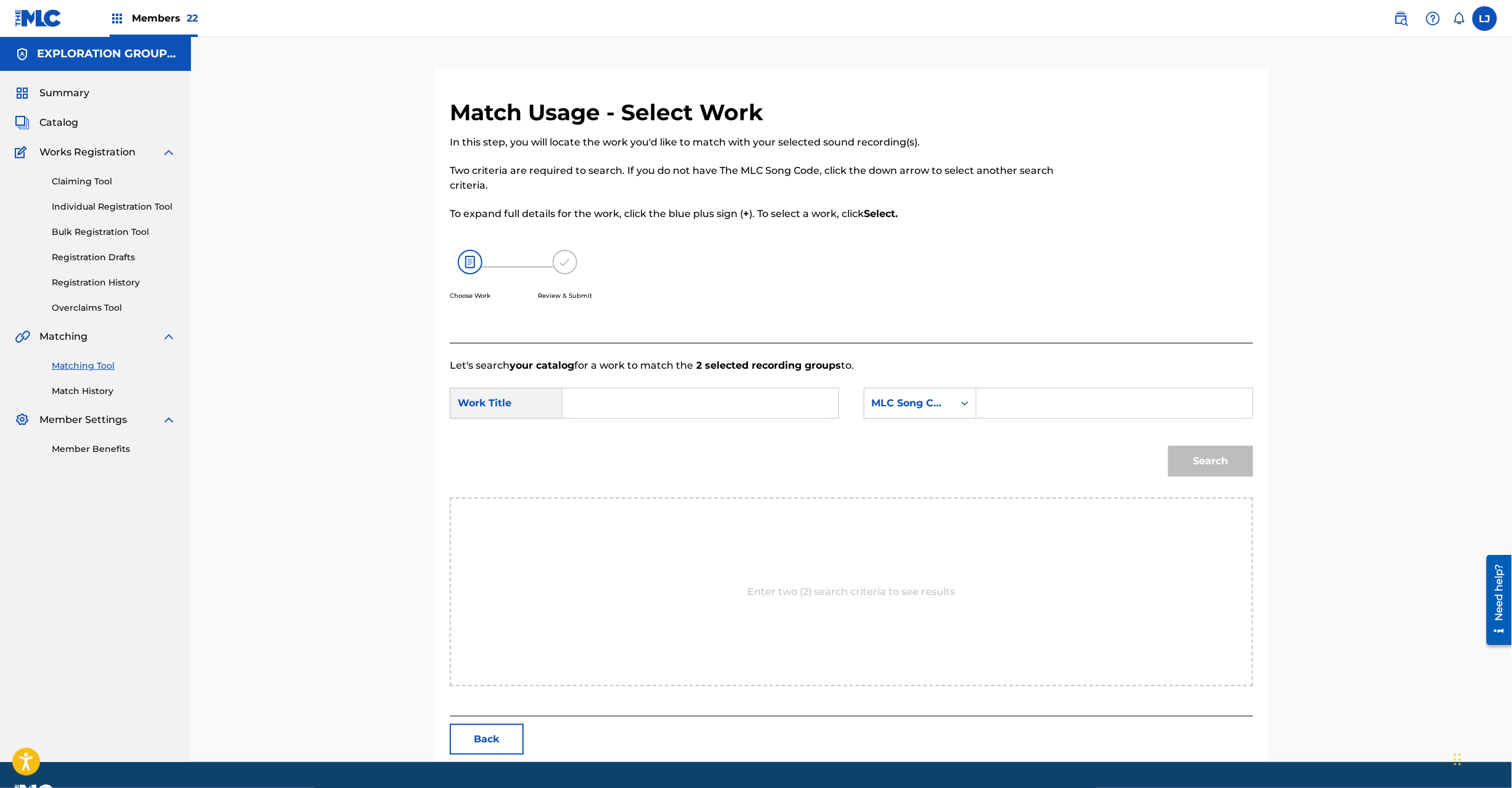
click at [701, 386] on form "SearchWithCriteria4c24456e-05c3-42be-80ad-99da2b73185d Work Title SearchWithCri…" at bounding box center [851, 435] width 803 height 124
click at [691, 398] on input "Search Form" at bounding box center [700, 403] width 255 height 30
click at [729, 415] on input "Yukiga [PERSON_NAME] YP64LW" at bounding box center [700, 403] width 255 height 30
type input "[PERSON_NAME]"
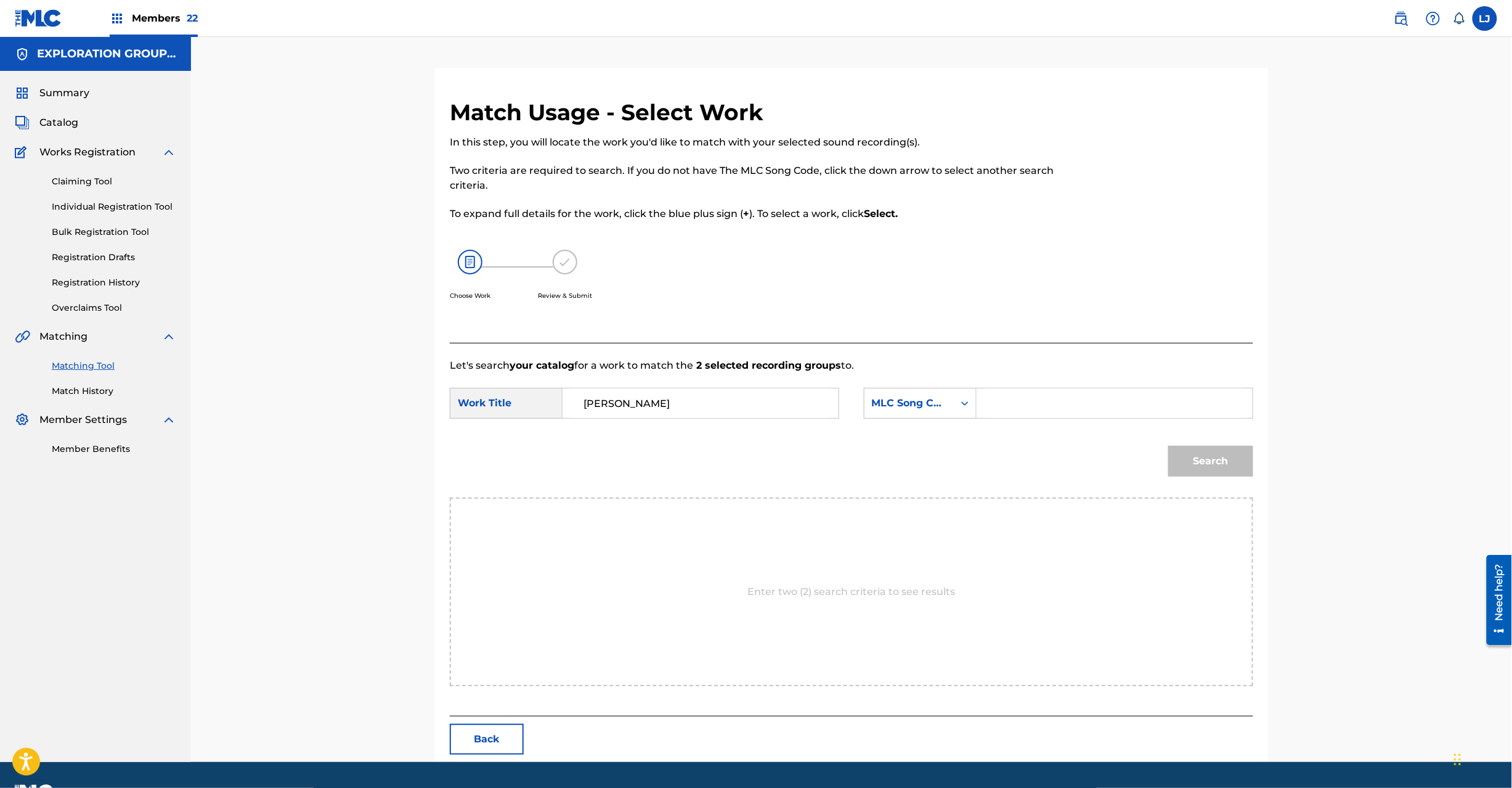
click at [1024, 415] on input "Search Form" at bounding box center [1114, 403] width 255 height 30
type input "YP64LW"
click at [1215, 466] on button "Search" at bounding box center [1211, 461] width 85 height 31
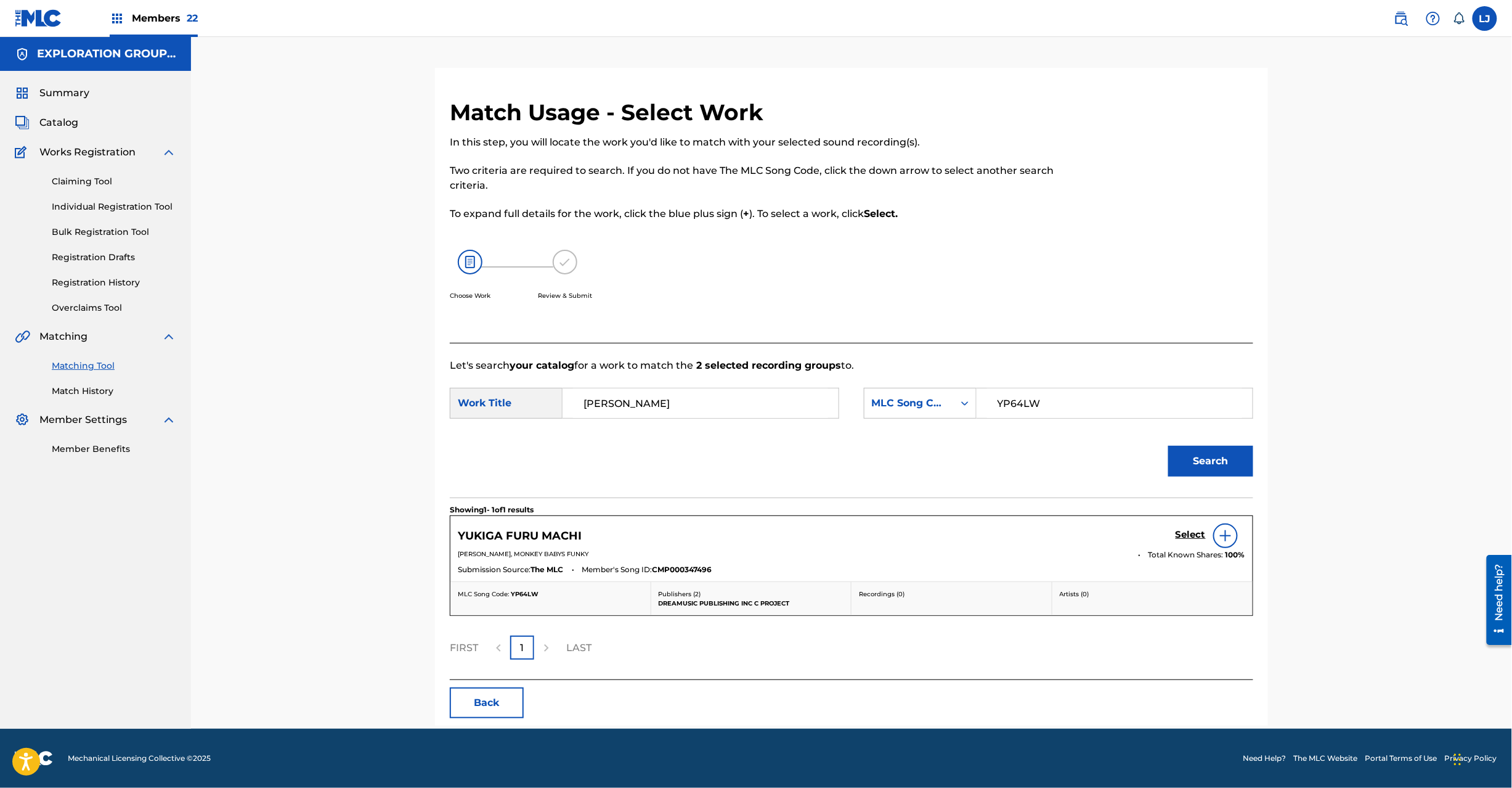
click at [1185, 530] on h5 "Select" at bounding box center [1191, 534] width 30 height 12
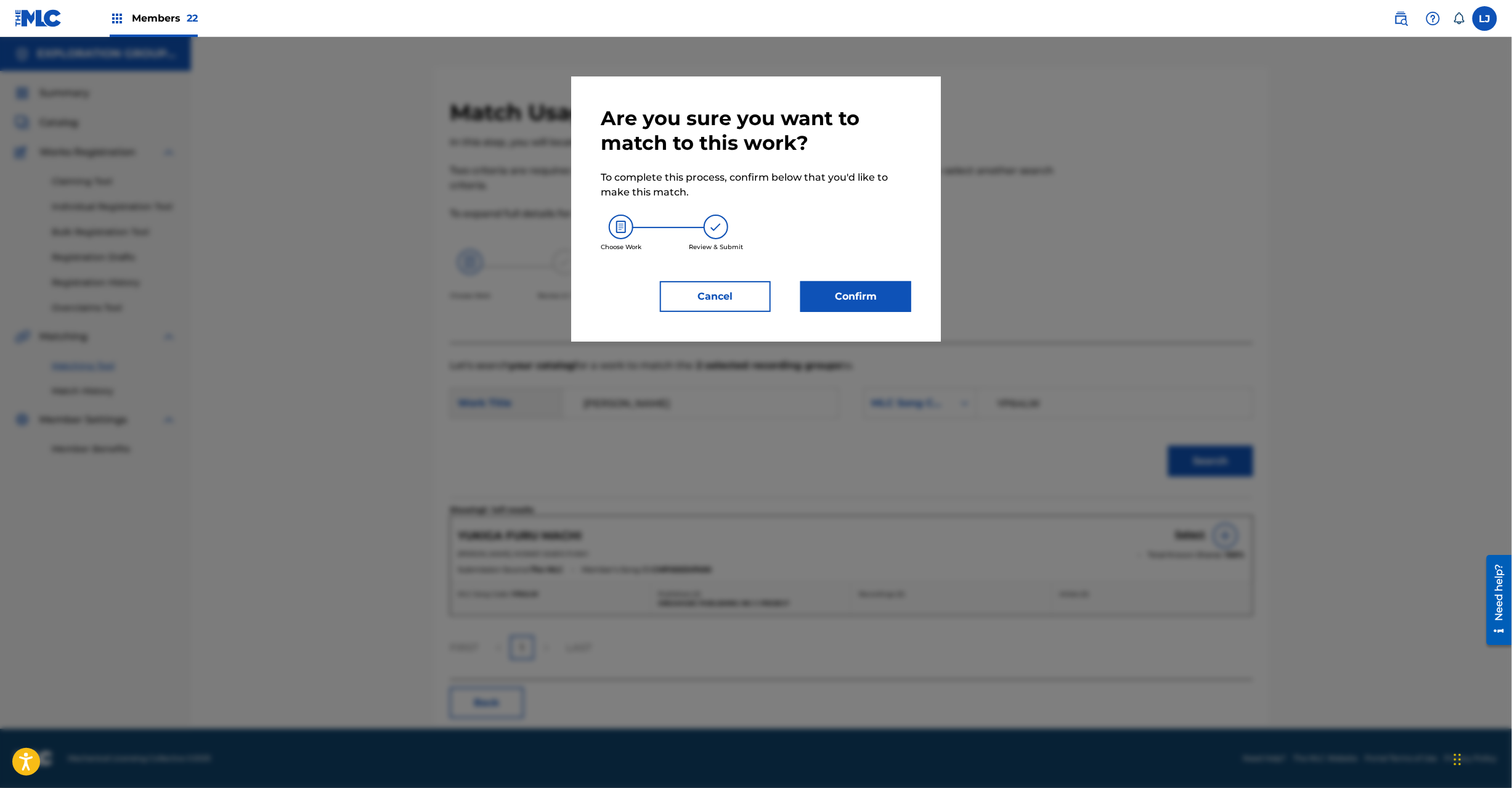
click at [880, 296] on button "Confirm" at bounding box center [856, 296] width 111 height 31
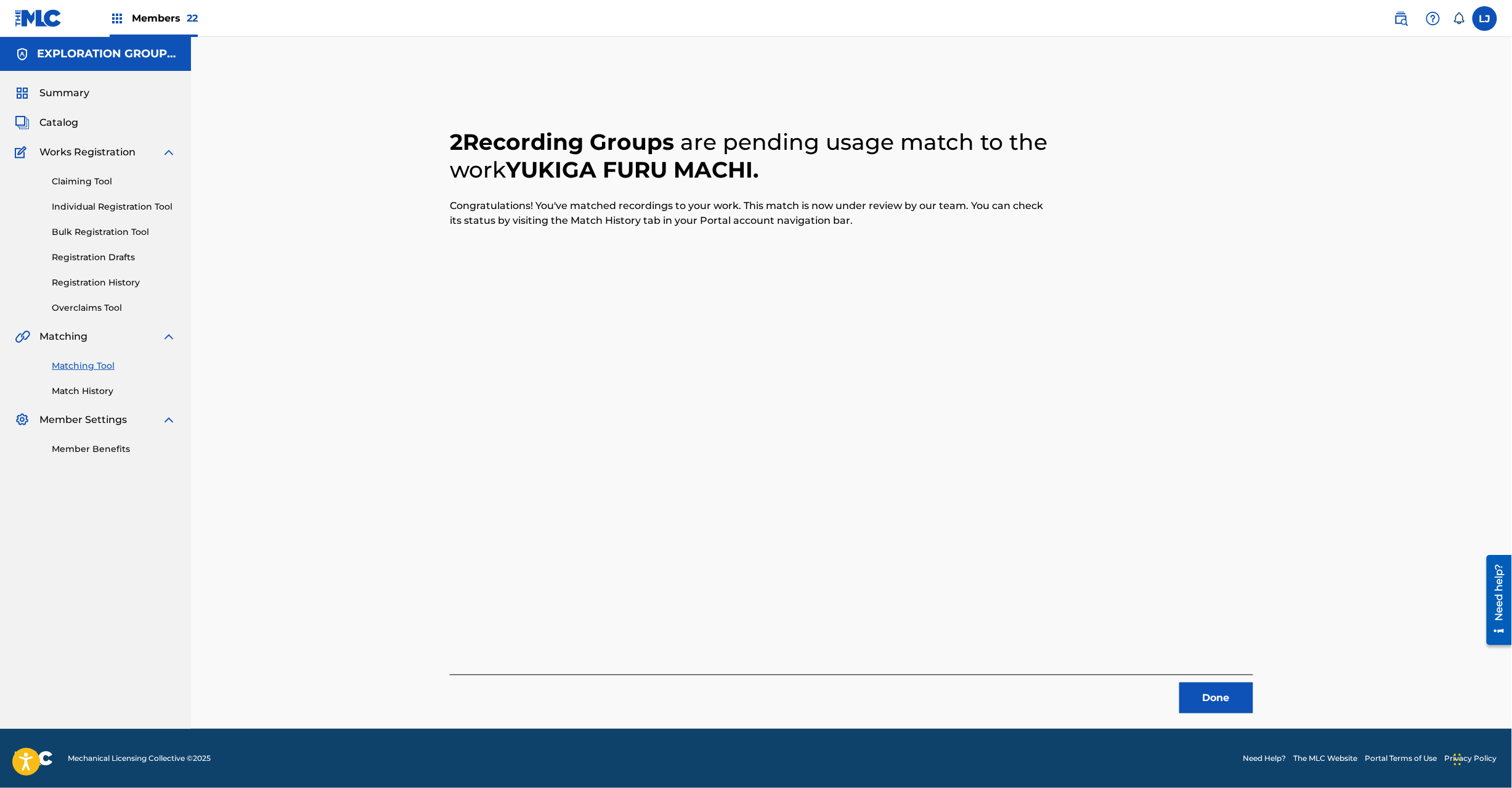
click at [1211, 697] on button "Done" at bounding box center [1216, 698] width 74 height 31
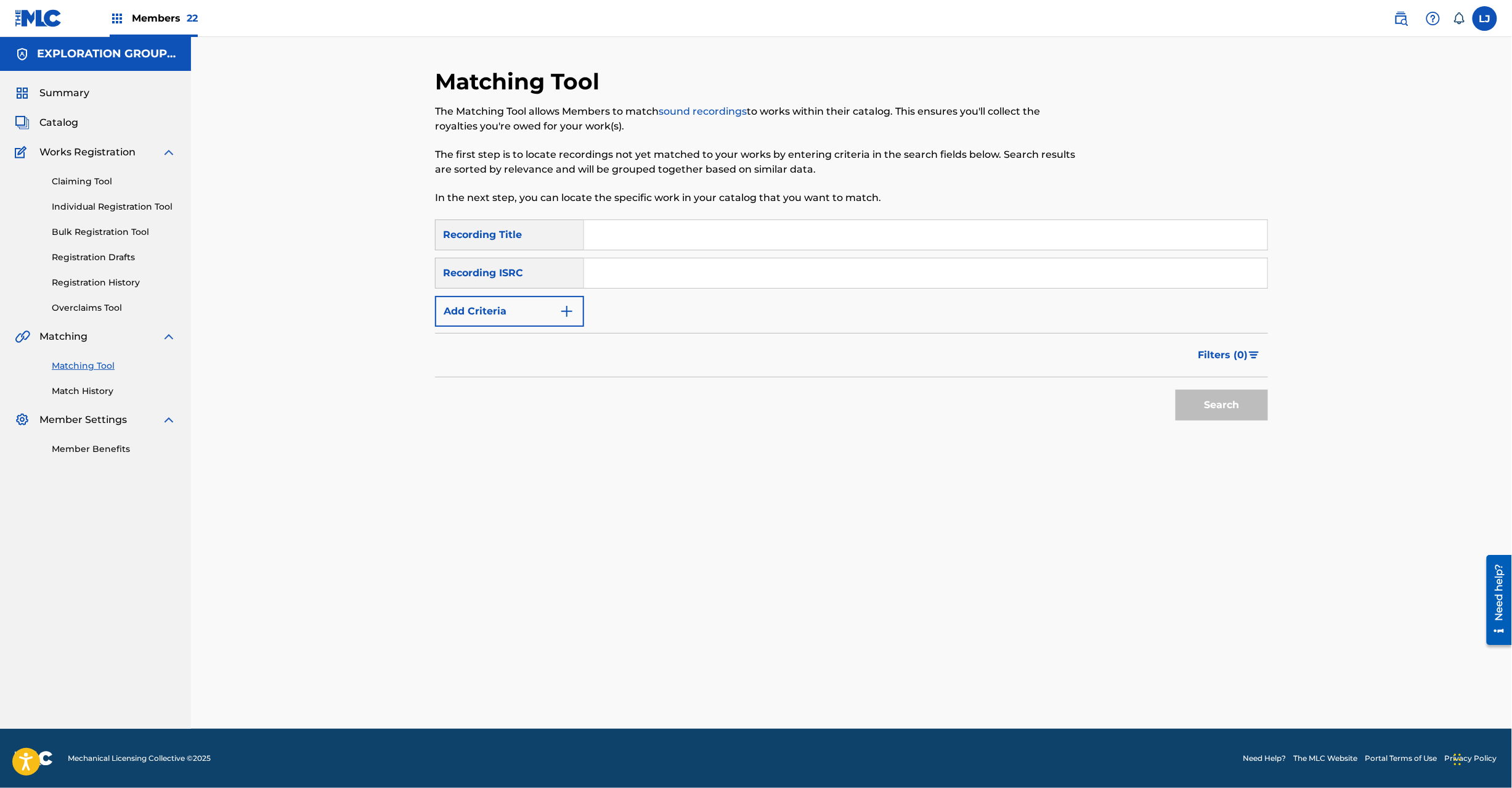
click at [613, 278] on input "Search Form" at bounding box center [926, 273] width 683 height 30
click at [696, 285] on input "TCJPC1594973|JPN900901020" at bounding box center [926, 273] width 683 height 30
click at [1194, 392] on div "Search" at bounding box center [1219, 401] width 99 height 49
click at [1194, 392] on button "Search" at bounding box center [1222, 405] width 93 height 31
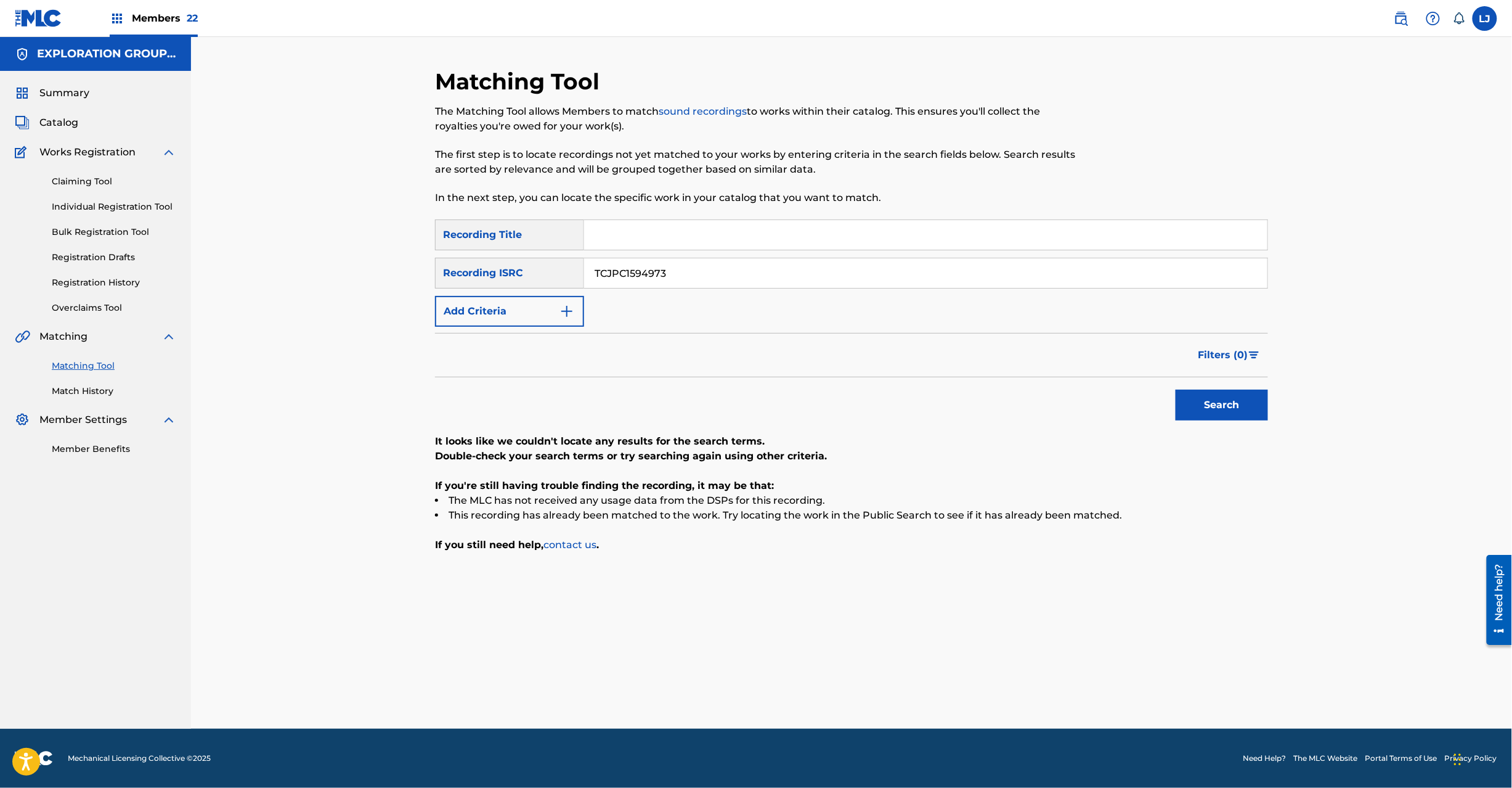
click at [649, 287] on div "TCJPC1594973" at bounding box center [926, 273] width 684 height 31
click at [655, 265] on input "TCJPC1594973" at bounding box center [926, 273] width 683 height 30
drag, startPoint x: 670, startPoint y: 272, endPoint x: 337, endPoint y: 282, distance: 333.2
click at [337, 282] on div "Matching Tool The Matching Tool allows Members to match sound recordings to wor…" at bounding box center [851, 383] width 1321 height 692
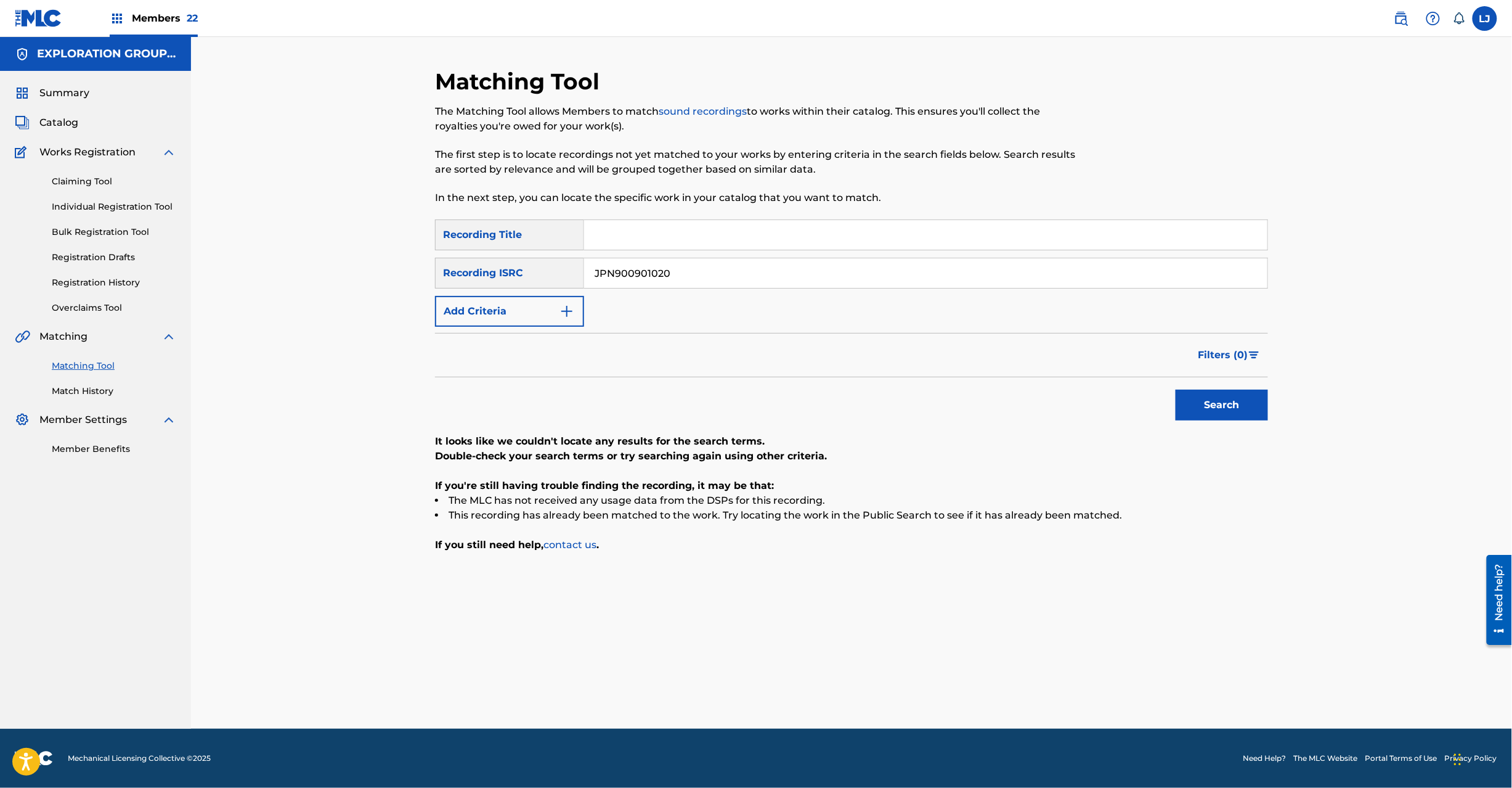
type input "JPN900901020"
click at [1196, 407] on button "Search" at bounding box center [1222, 405] width 93 height 31
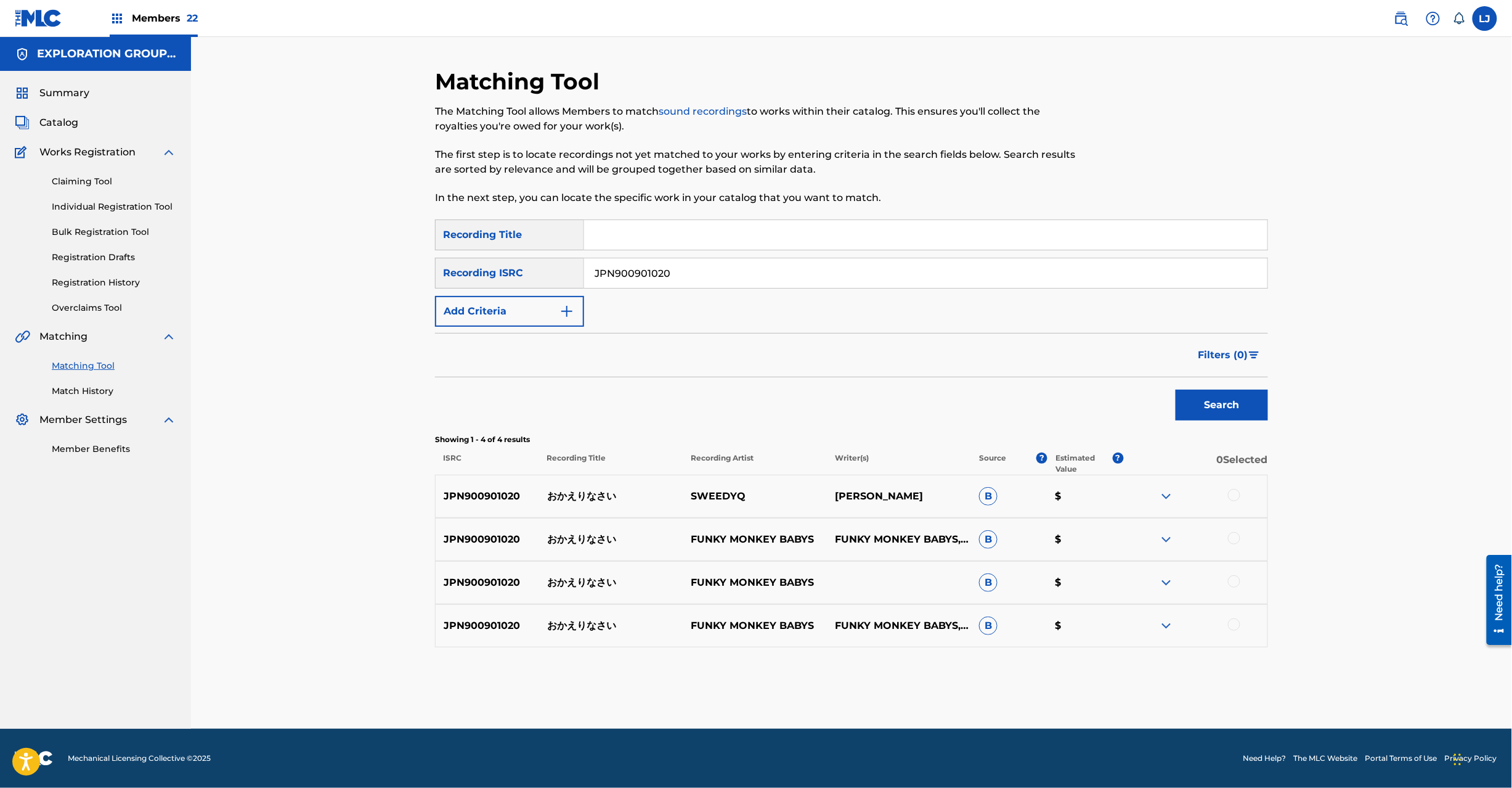
click at [568, 495] on p "おかえりなさい" at bounding box center [611, 497] width 144 height 15
click at [494, 491] on p "JPN900901020" at bounding box center [487, 497] width 104 height 15
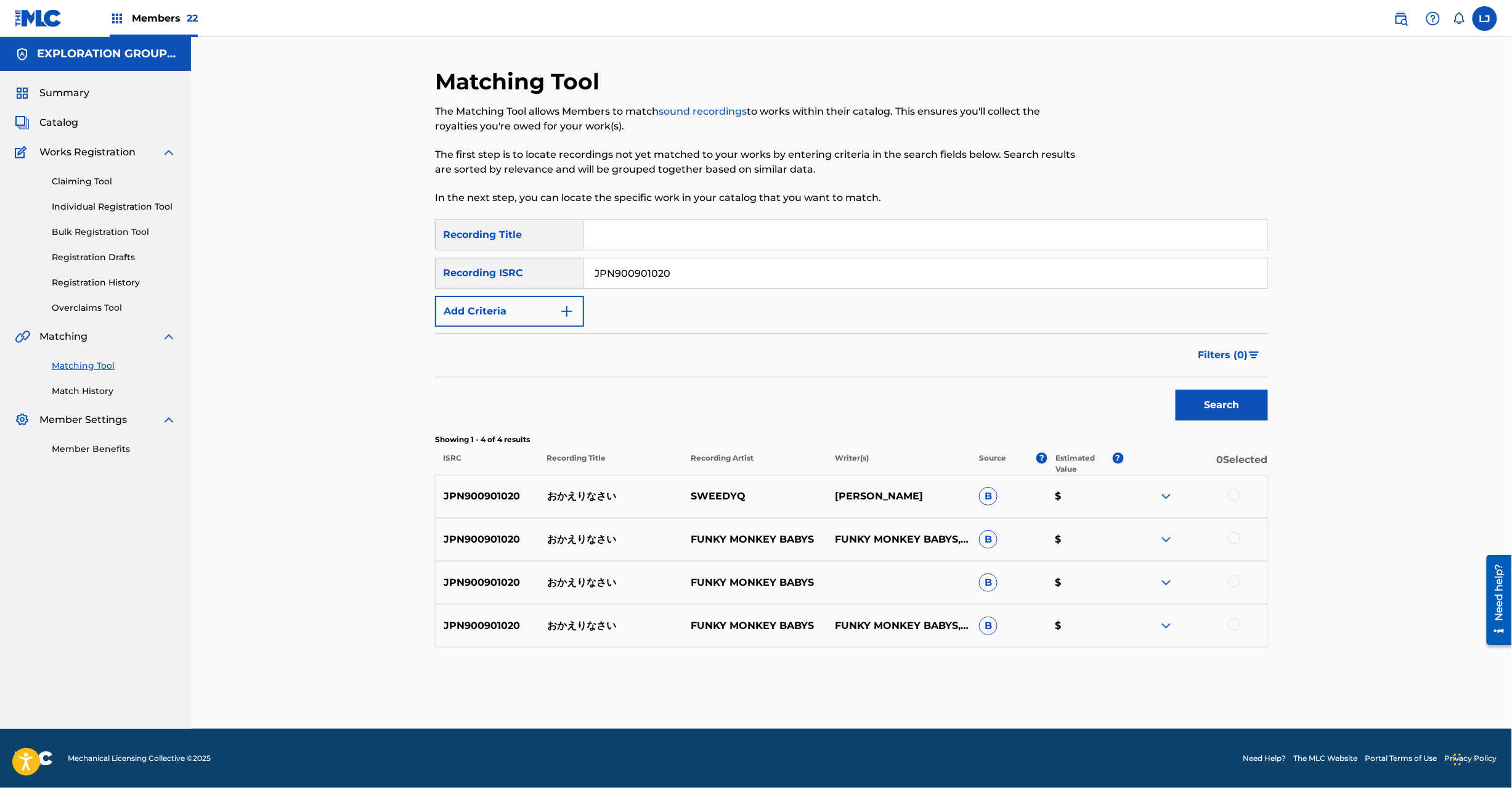
click at [1234, 498] on div at bounding box center [1234, 495] width 12 height 12
click at [1235, 533] on div at bounding box center [1234, 538] width 12 height 12
click at [1231, 579] on div at bounding box center [1234, 581] width 12 height 12
click at [1235, 626] on div at bounding box center [1234, 625] width 12 height 12
click at [897, 689] on button "Match 4 Groups" at bounding box center [866, 687] width 136 height 31
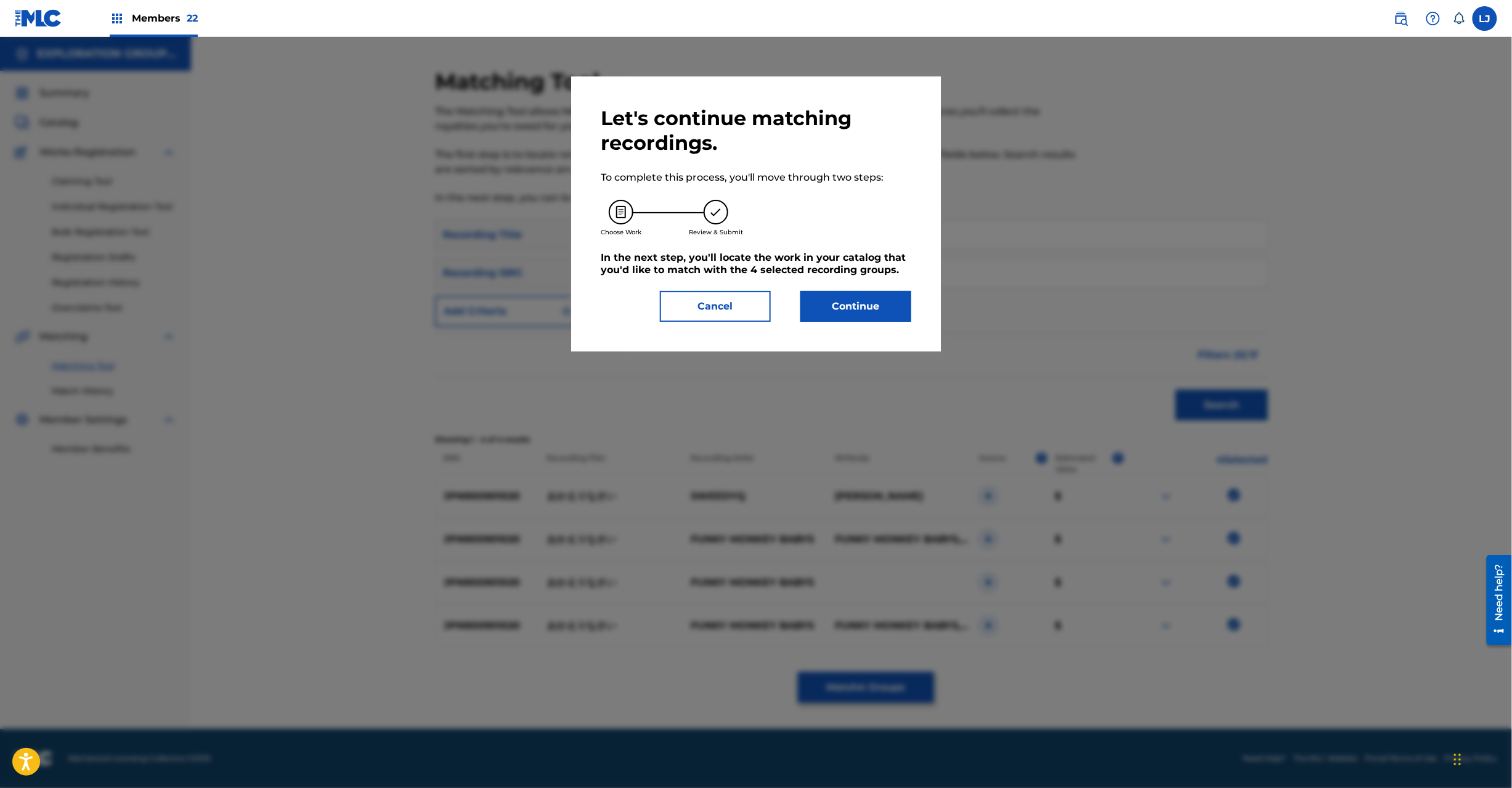
click at [881, 300] on button "Continue" at bounding box center [856, 306] width 111 height 31
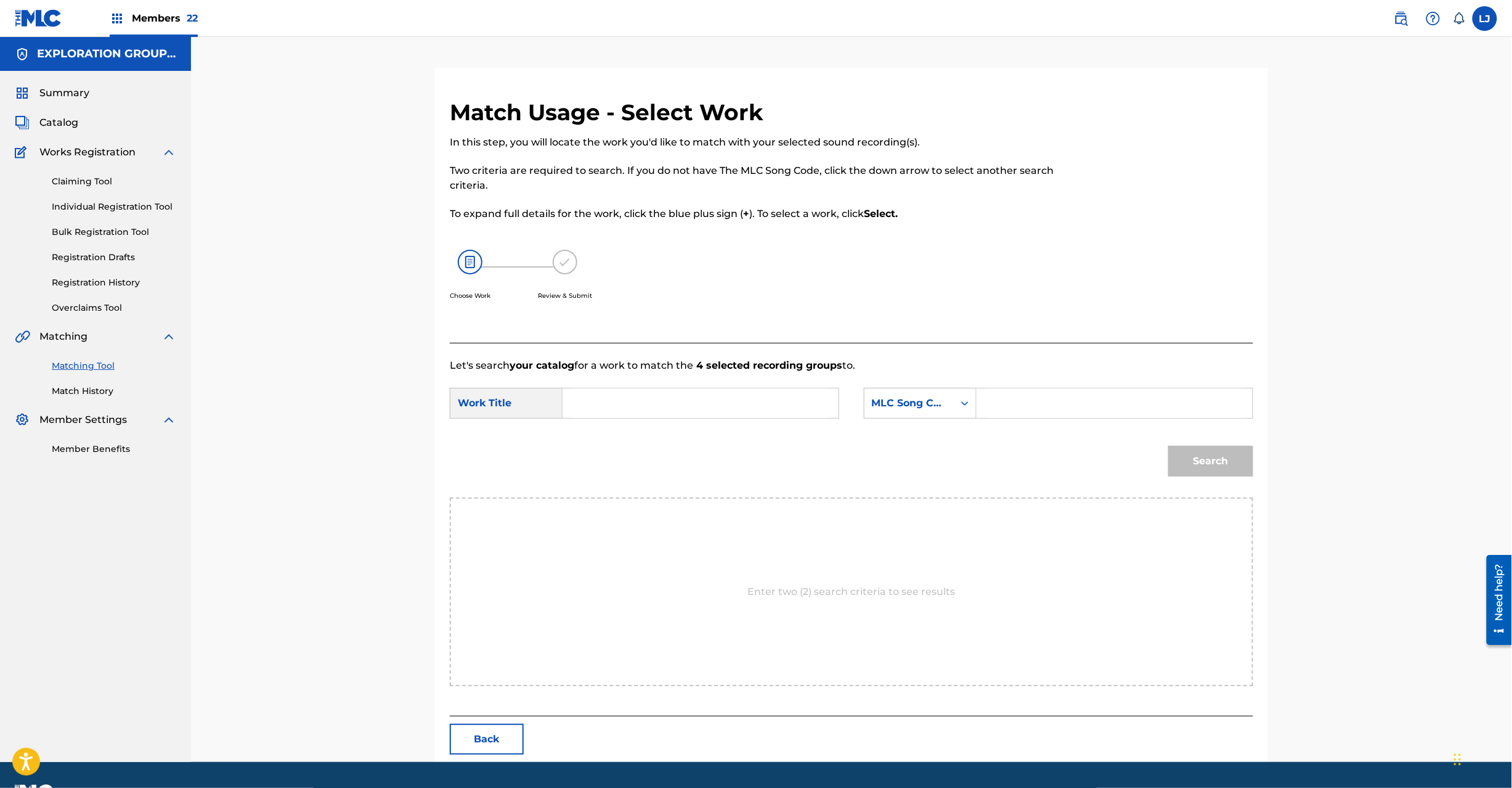
click at [688, 391] on input "Search Form" at bounding box center [700, 403] width 255 height 30
click at [678, 403] on input "Okaeri Nasai OM4CS9" at bounding box center [700, 403] width 255 height 30
click at [678, 403] on input "Okaeri Nasai OM4CS9" at bounding box center [700, 403] width 255 height 30
click at [705, 405] on input "Okaeri Nasai OM4CS9" at bounding box center [700, 403] width 255 height 30
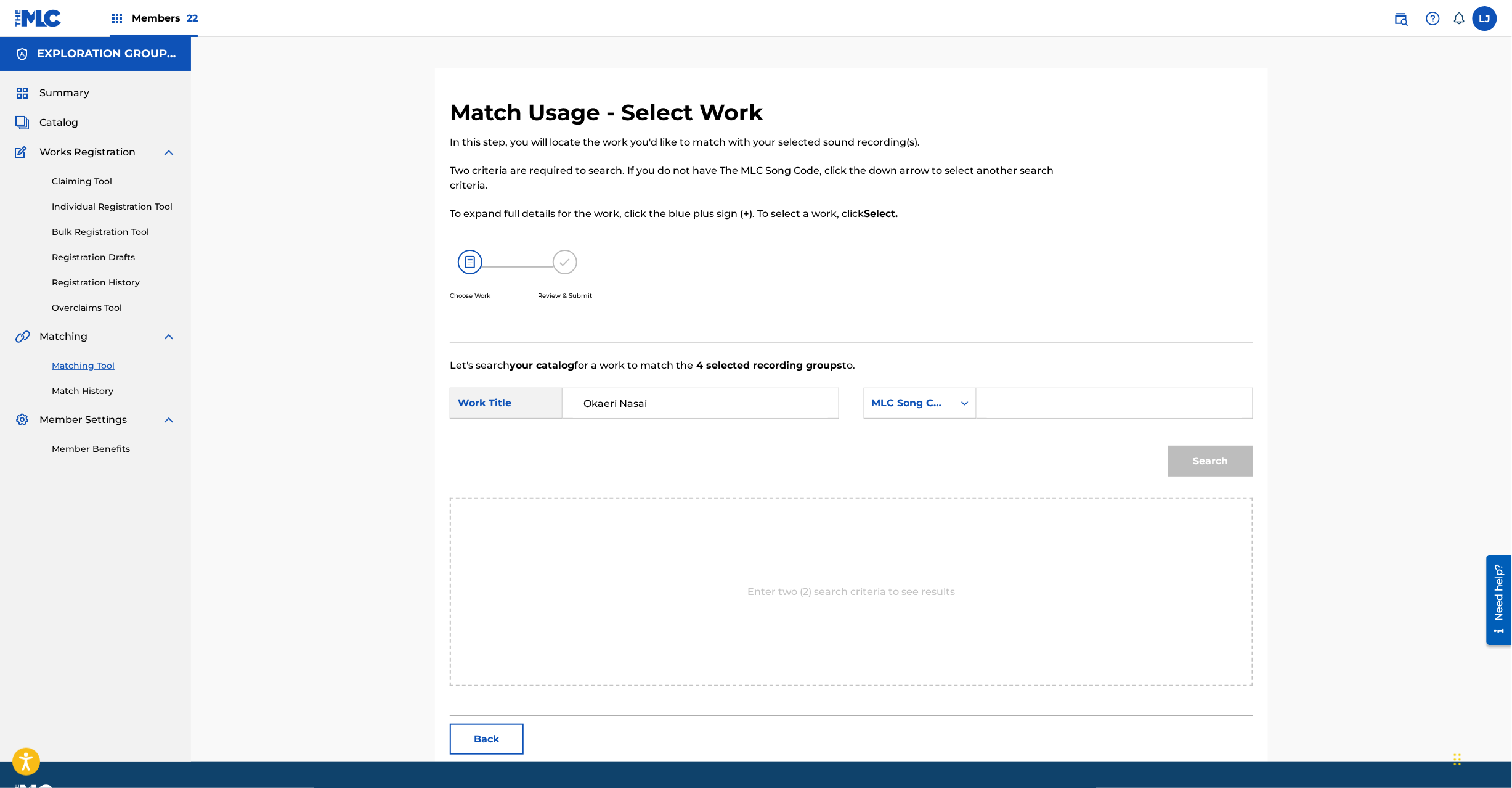
type input "Okaeri Nasai"
click at [1103, 405] on input "Search Form" at bounding box center [1114, 403] width 255 height 30
type input "OM4CS9"
click at [1209, 456] on button "Search" at bounding box center [1211, 461] width 85 height 31
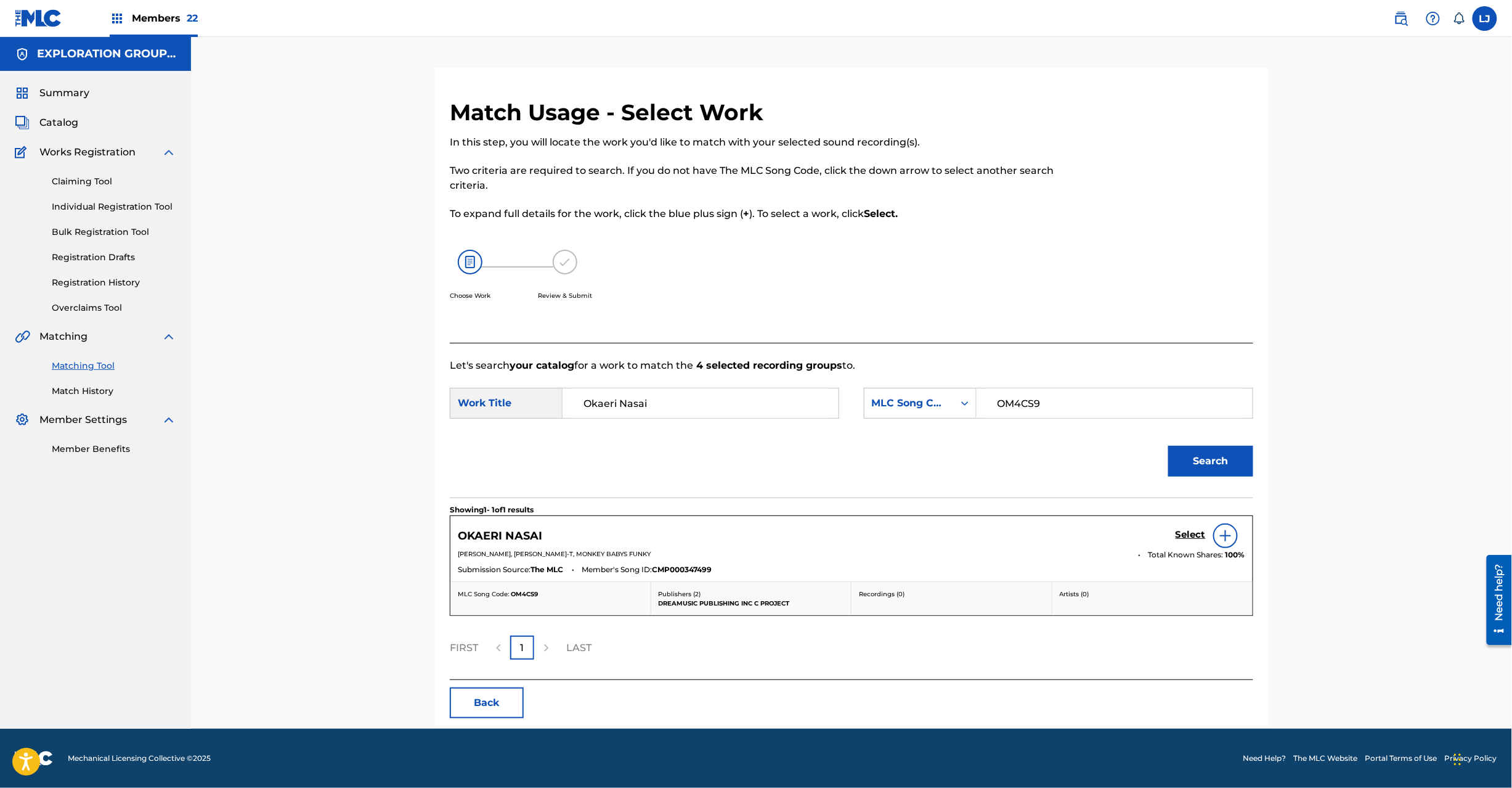
click at [1188, 533] on h5 "Select" at bounding box center [1191, 534] width 30 height 12
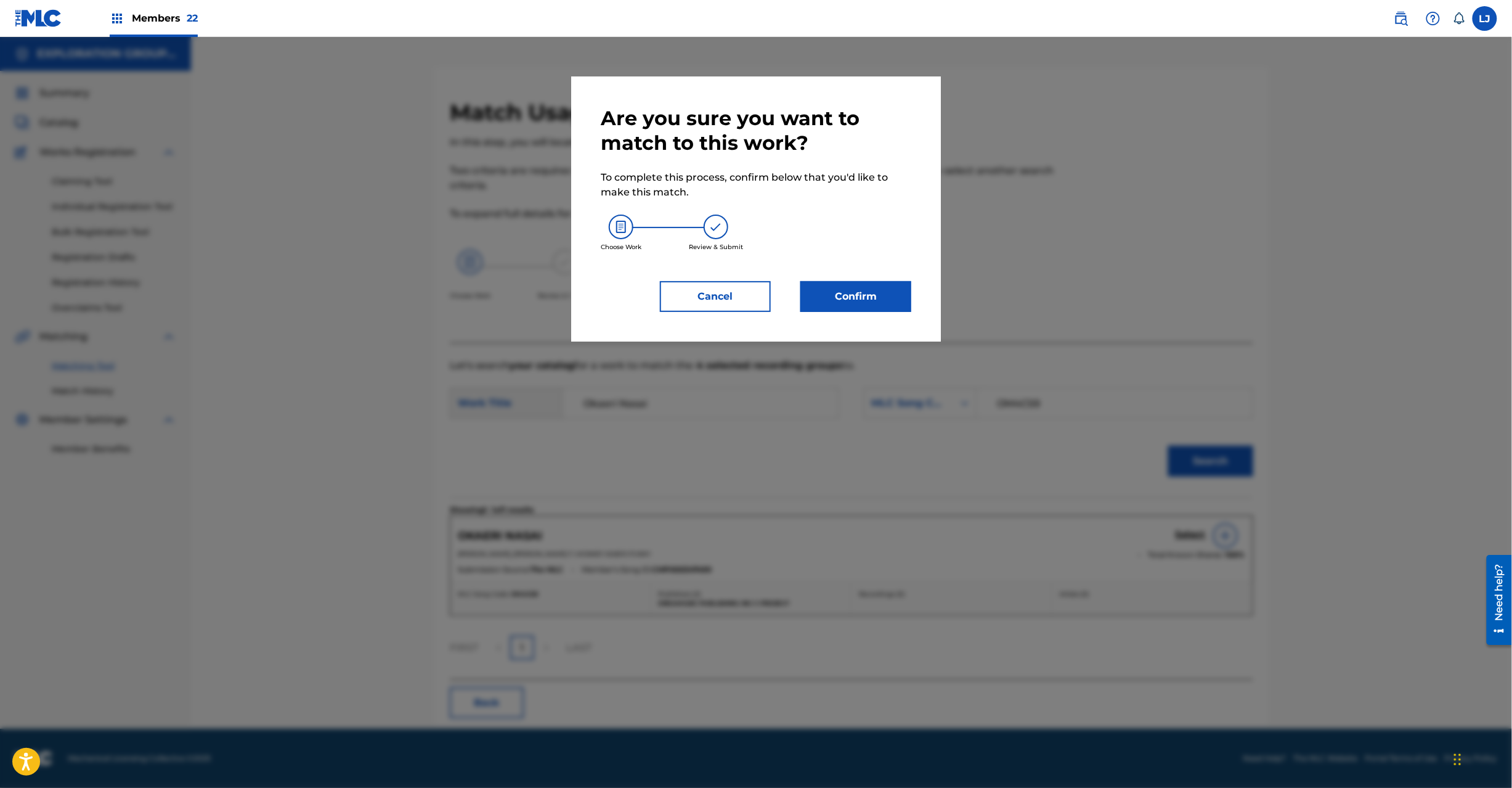
click at [872, 283] on button "Confirm" at bounding box center [856, 296] width 111 height 31
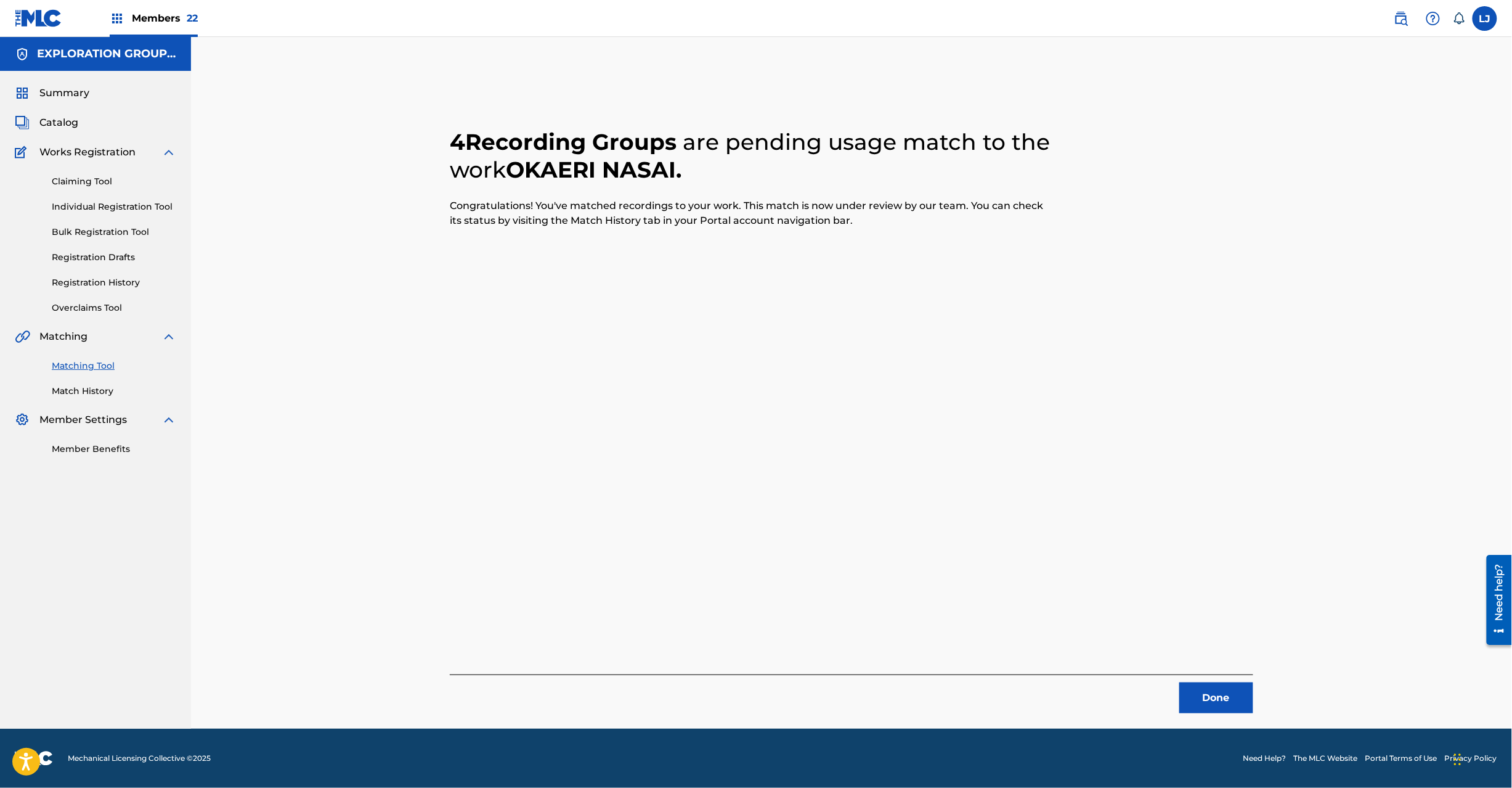
click at [1200, 687] on button "Done" at bounding box center [1216, 698] width 74 height 31
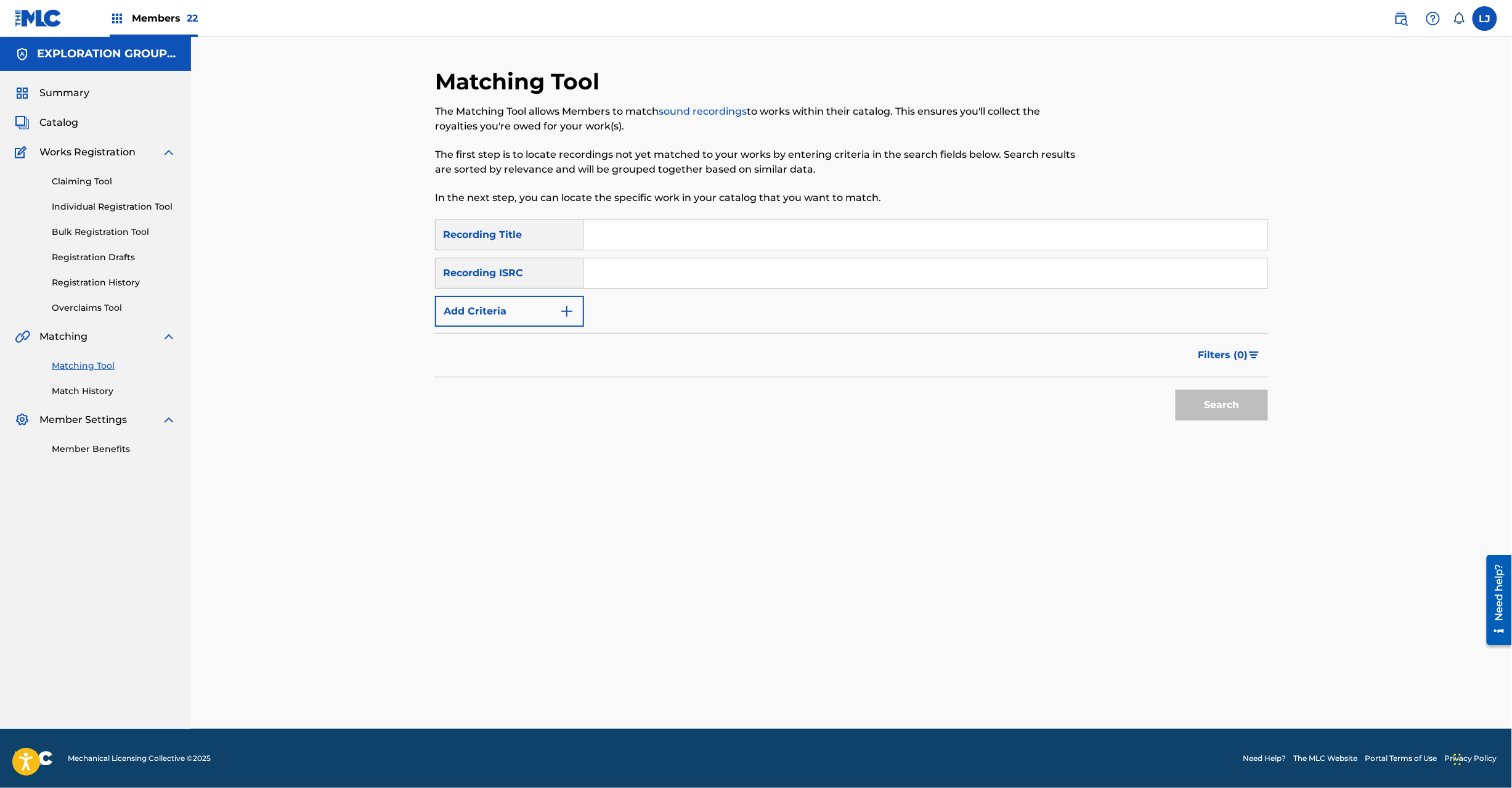
click at [646, 274] on input "Search Form" at bounding box center [926, 273] width 683 height 30
click at [672, 272] on input "JPN900904920|JPJ591210342|JPN900904900|TCJPC1543249" at bounding box center [926, 273] width 683 height 30
drag, startPoint x: 672, startPoint y: 271, endPoint x: 1475, endPoint y: 271, distance: 803.0
click at [1475, 271] on div "Matching Tool The Matching Tool allows Members to match sound recordings to wor…" at bounding box center [851, 383] width 1321 height 692
click at [1241, 413] on button "Search" at bounding box center [1222, 405] width 93 height 31
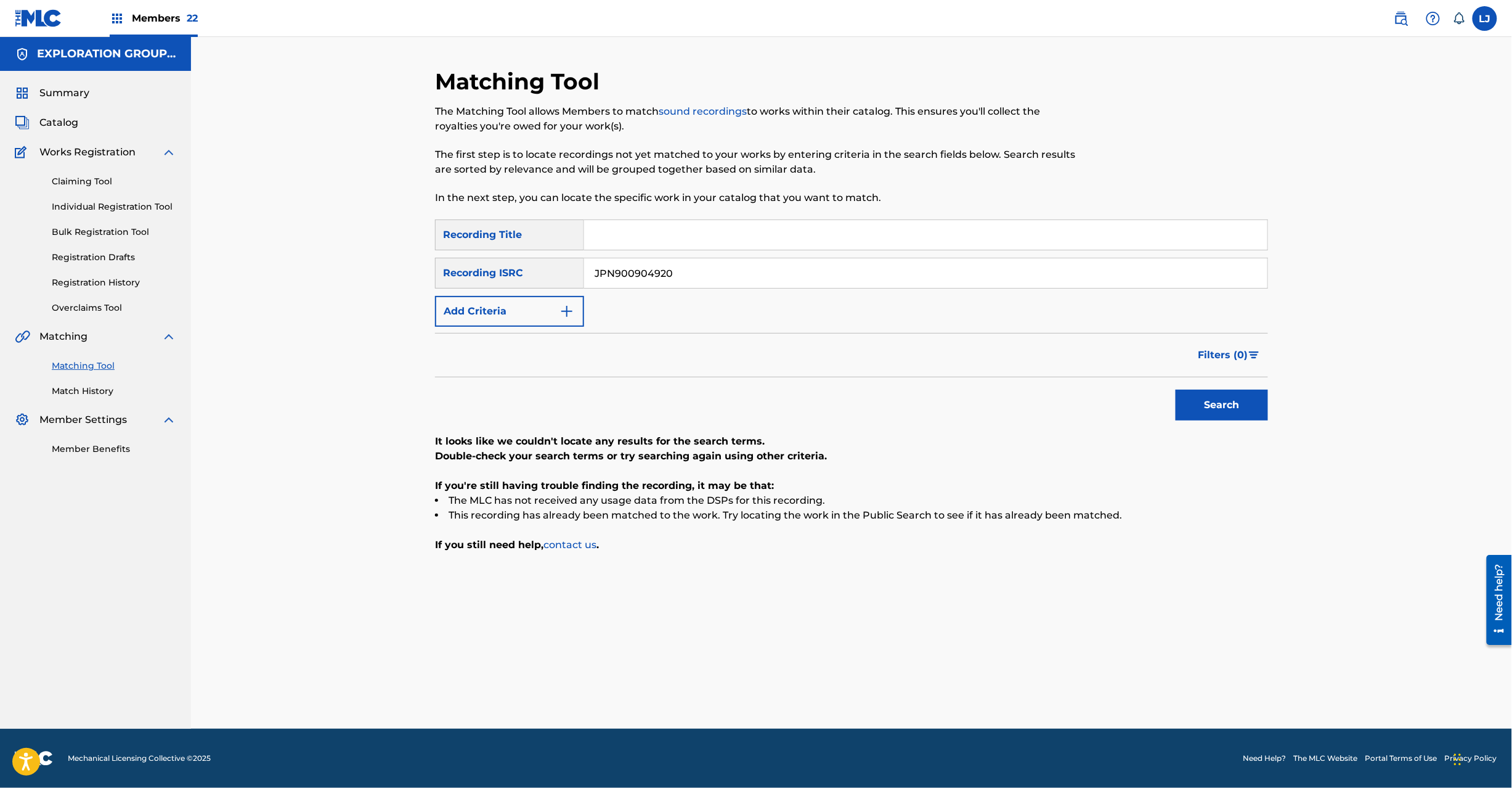
click at [615, 280] on input "JPN900904920" at bounding box center [926, 273] width 683 height 30
click at [615, 280] on input "JPN900901020" at bounding box center [926, 273] width 683 height 30
click at [1206, 400] on button "Search" at bounding box center [1222, 405] width 93 height 31
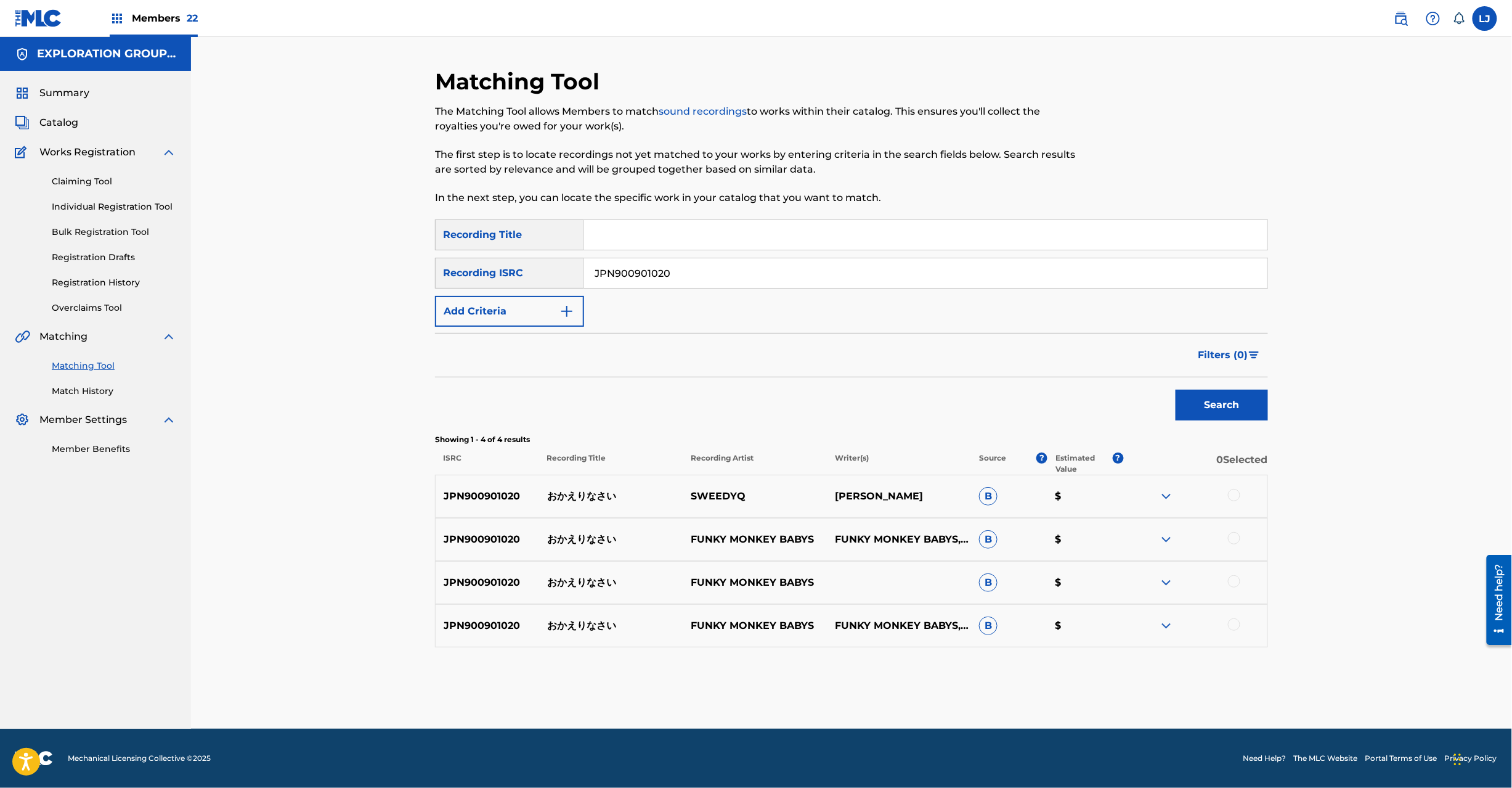
click at [616, 259] on input "JPN900901020" at bounding box center [926, 273] width 683 height 30
click at [673, 265] on input "JPN900904920|JPJ591210342|JPN900904900|TCJPC1543249" at bounding box center [926, 273] width 683 height 30
drag, startPoint x: 668, startPoint y: 271, endPoint x: 348, endPoint y: 262, distance: 320.1
click at [348, 262] on div "Matching Tool The Matching Tool allows Members to match sound recordings to wor…" at bounding box center [851, 383] width 1321 height 692
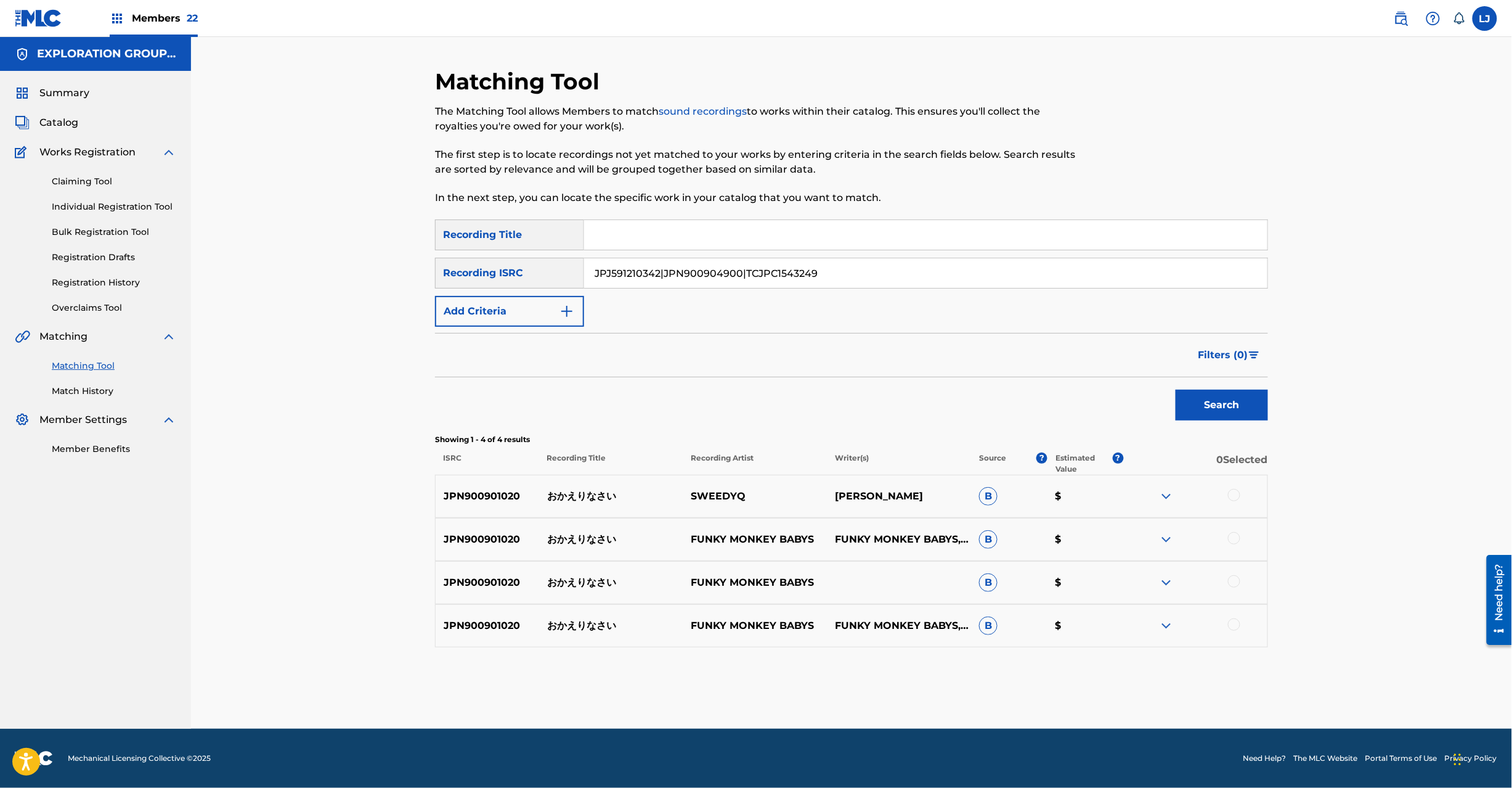
drag, startPoint x: 659, startPoint y: 271, endPoint x: 1083, endPoint y: 272, distance: 424.0
click at [1083, 272] on input "JPJ591210342|JPN900904900|TCJPC1543249" at bounding box center [926, 273] width 683 height 30
click at [1169, 397] on div "Search" at bounding box center [851, 401] width 833 height 49
drag, startPoint x: 1169, startPoint y: 397, endPoint x: 1176, endPoint y: 400, distance: 7.6
click at [1172, 398] on div "Search" at bounding box center [1219, 401] width 99 height 49
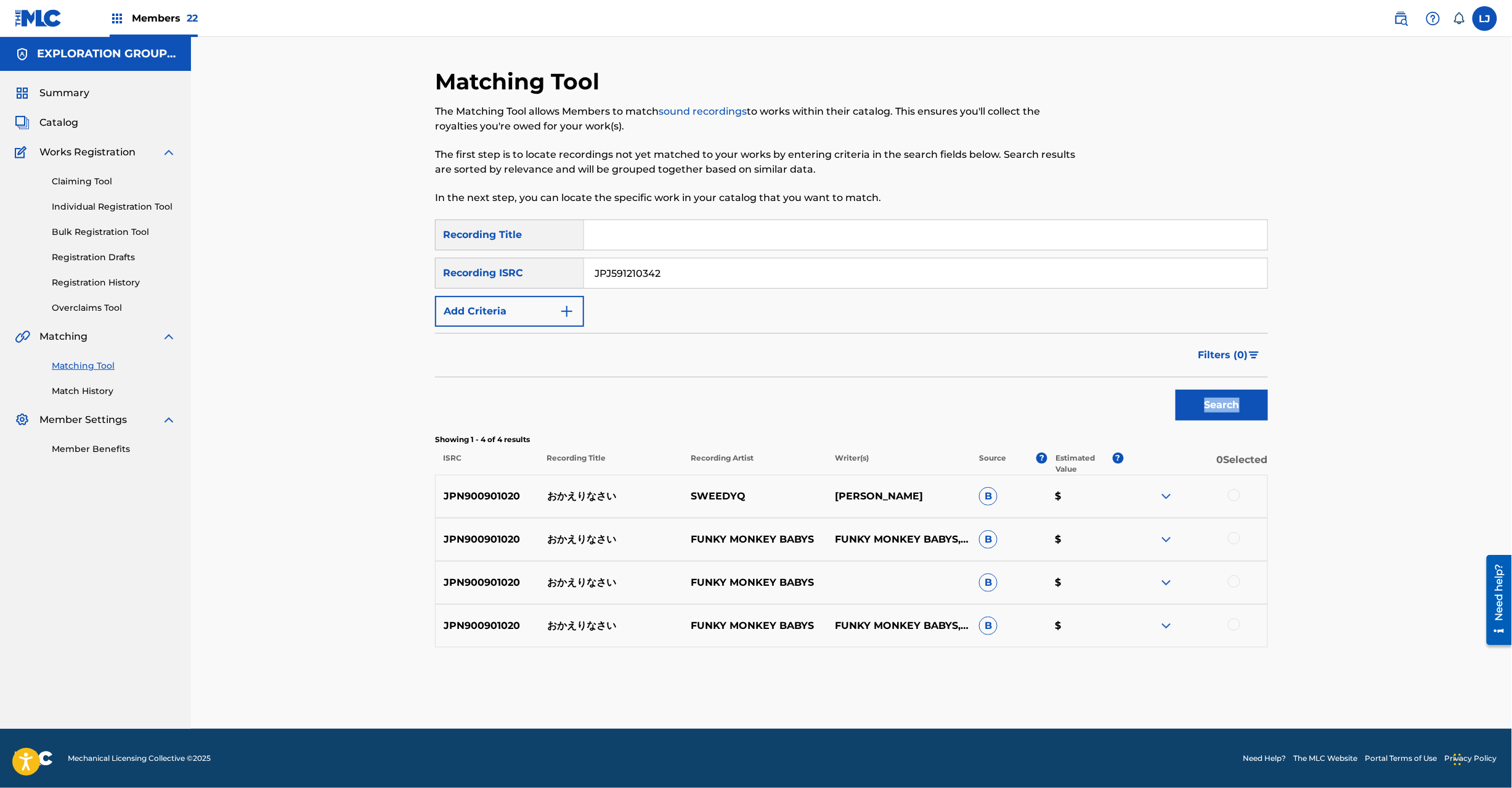
click at [1216, 416] on button "Search" at bounding box center [1222, 405] width 93 height 31
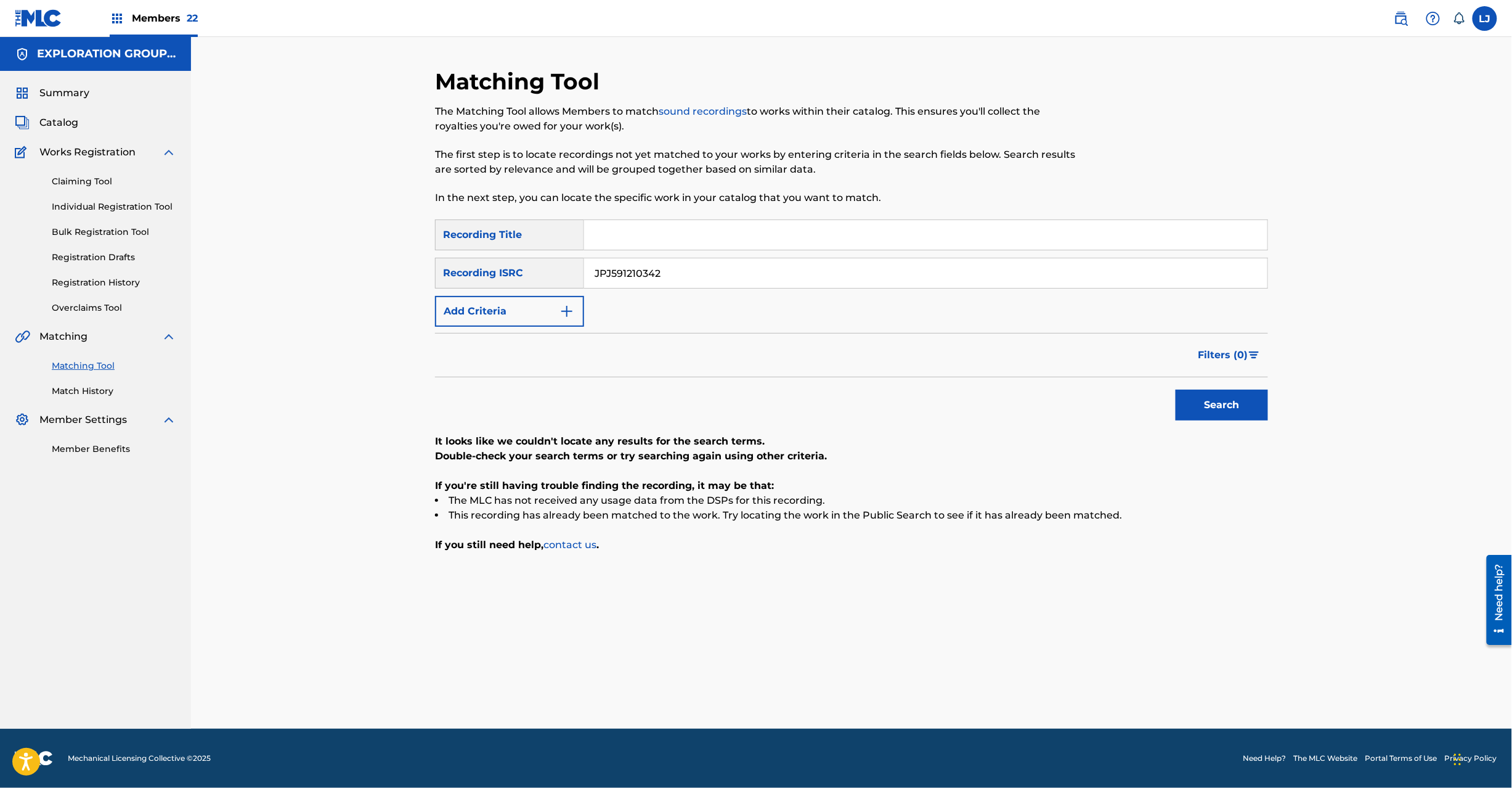
click at [639, 289] on div "SearchWithCriteriaf04f78ca-793c-44d9-8b20-fa4ad9699587 Recording Title SearchWi…" at bounding box center [851, 273] width 833 height 108
click at [637, 287] on div "JPJ591210342" at bounding box center [926, 273] width 684 height 31
click at [635, 277] on input "JPJ591210342" at bounding box center [926, 273] width 683 height 30
click at [745, 272] on input "JPN900904920|JPJ591210342|JPN900904900|TCJPC1543249" at bounding box center [926, 273] width 683 height 30
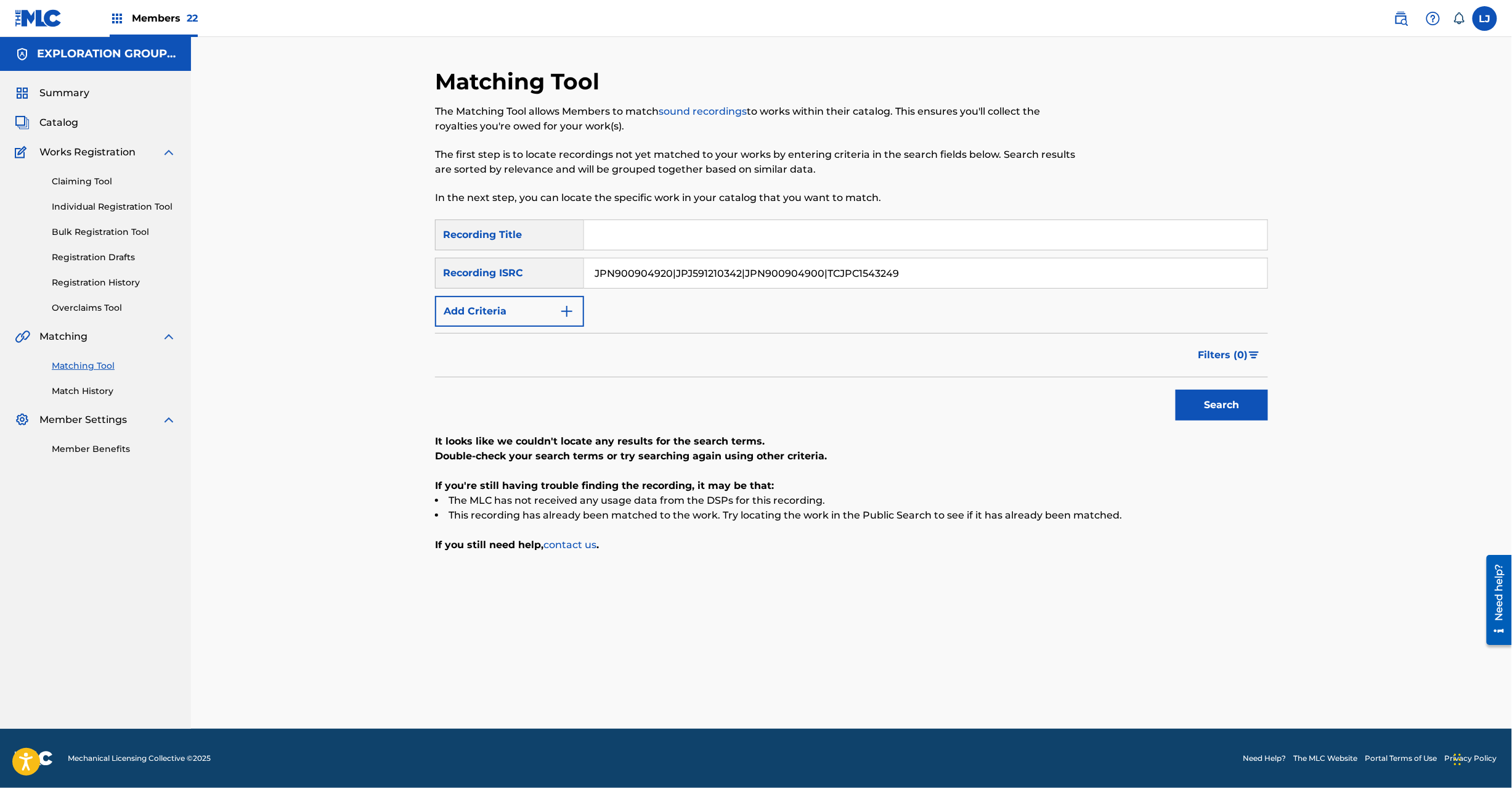
drag, startPoint x: 742, startPoint y: 275, endPoint x: 318, endPoint y: 273, distance: 424.0
click at [318, 273] on div "Matching Tool The Matching Tool allows Members to match sound recordings to wor…" at bounding box center [851, 383] width 1321 height 692
drag, startPoint x: 672, startPoint y: 273, endPoint x: 1159, endPoint y: 280, distance: 487.1
click at [1157, 276] on input "JPN900904900" at bounding box center [926, 273] width 683 height 30
type input "JPN900904900"
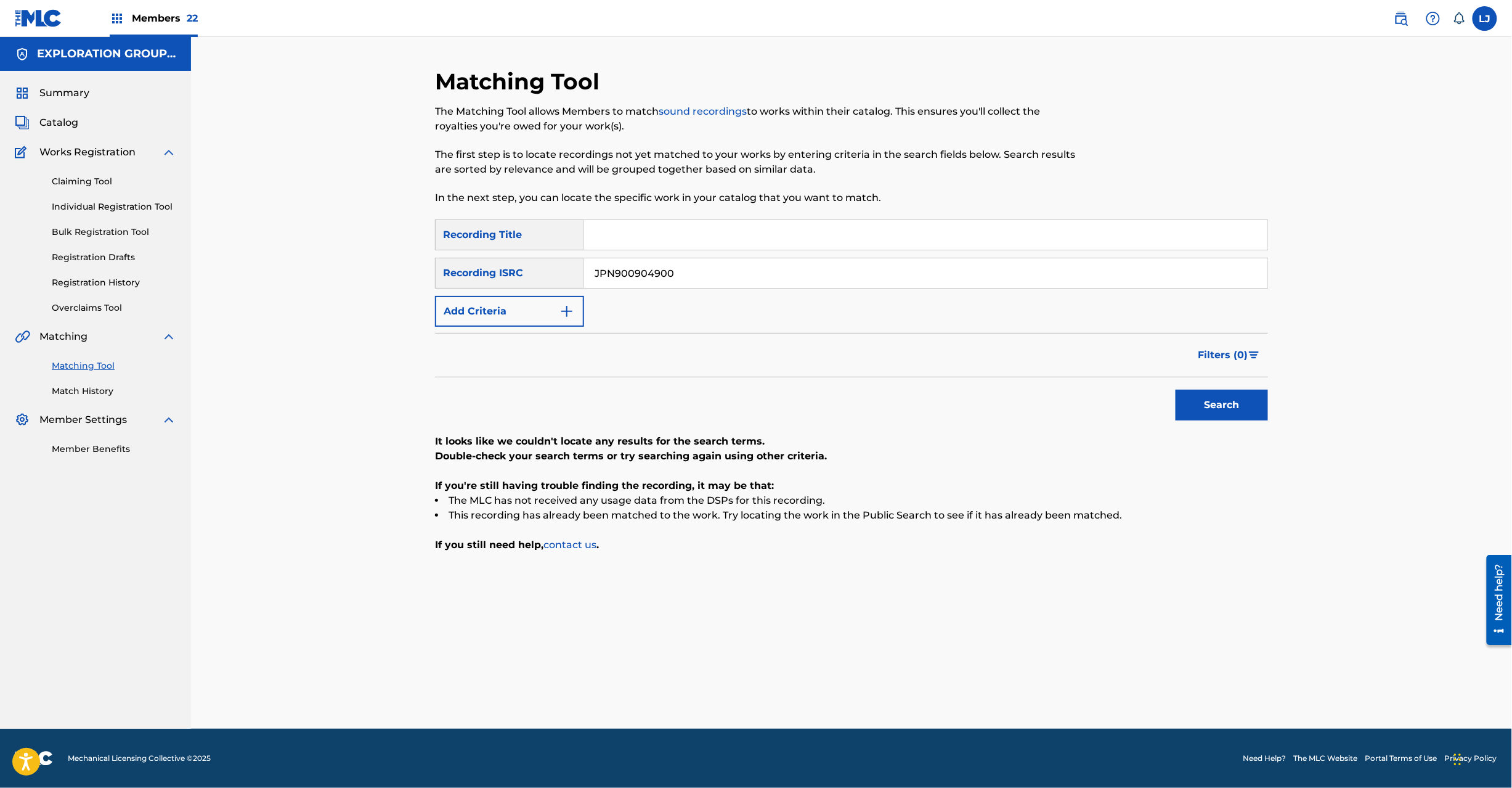
click at [1216, 415] on button "Search" at bounding box center [1222, 405] width 93 height 31
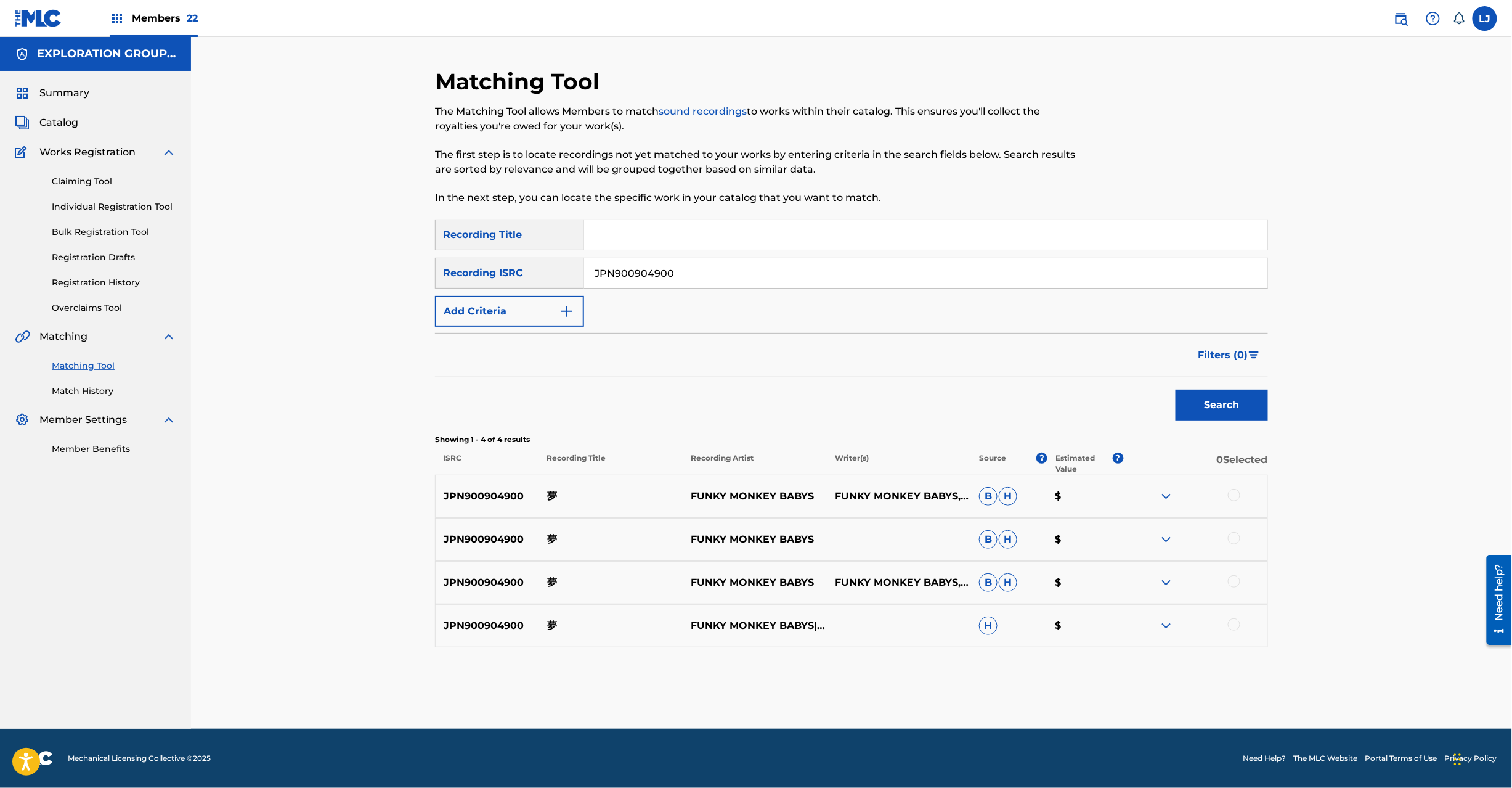
click at [553, 494] on p "夢" at bounding box center [611, 497] width 144 height 15
click at [552, 491] on p "夢" at bounding box center [611, 497] width 144 height 15
click at [1232, 493] on div at bounding box center [1234, 495] width 12 height 12
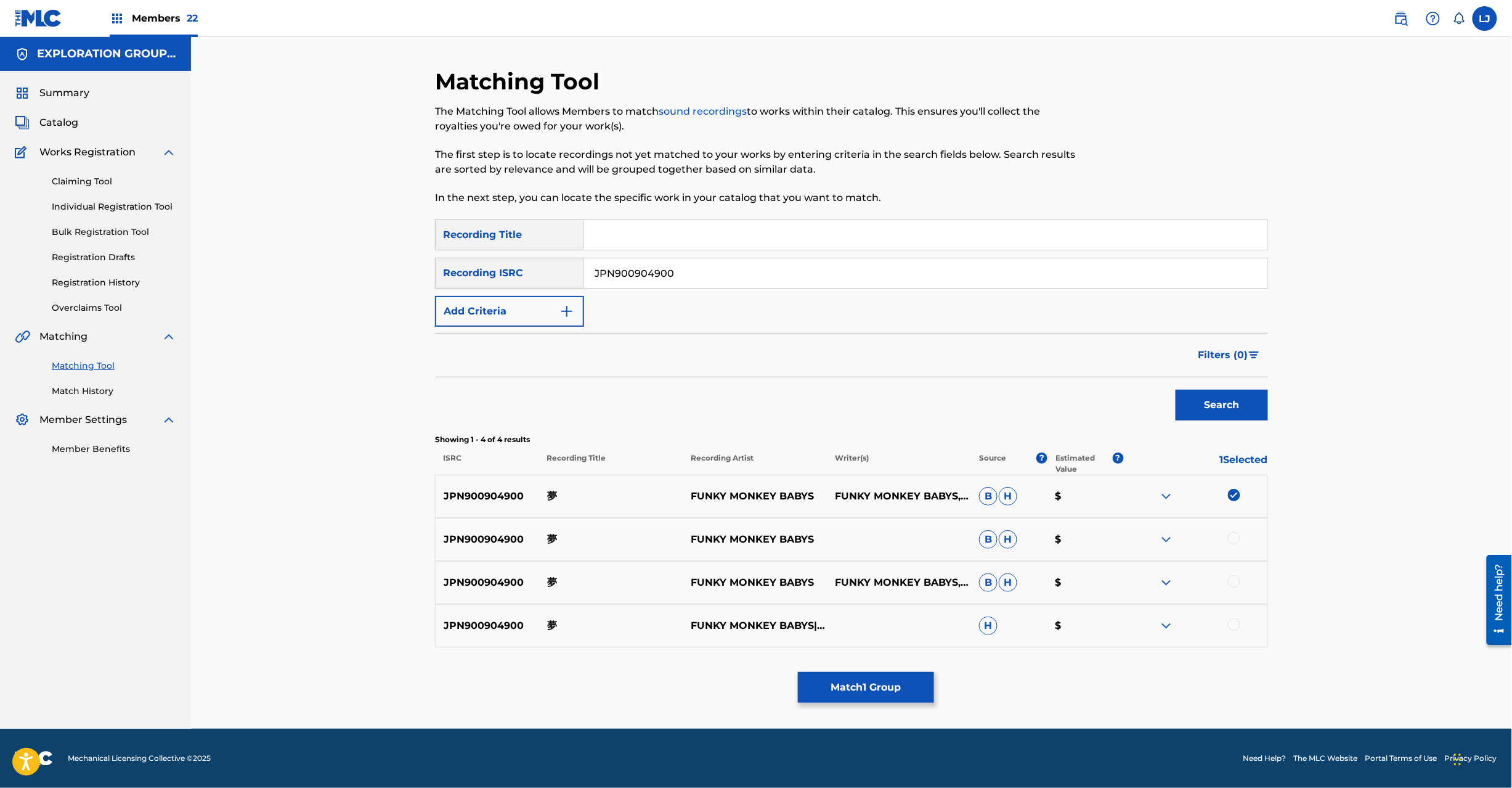
click at [1232, 538] on div at bounding box center [1234, 538] width 12 height 12
click at [1232, 577] on div at bounding box center [1234, 581] width 12 height 12
click at [1232, 620] on div at bounding box center [1234, 625] width 12 height 12
click at [841, 695] on button "Match 4 Groups" at bounding box center [866, 687] width 136 height 31
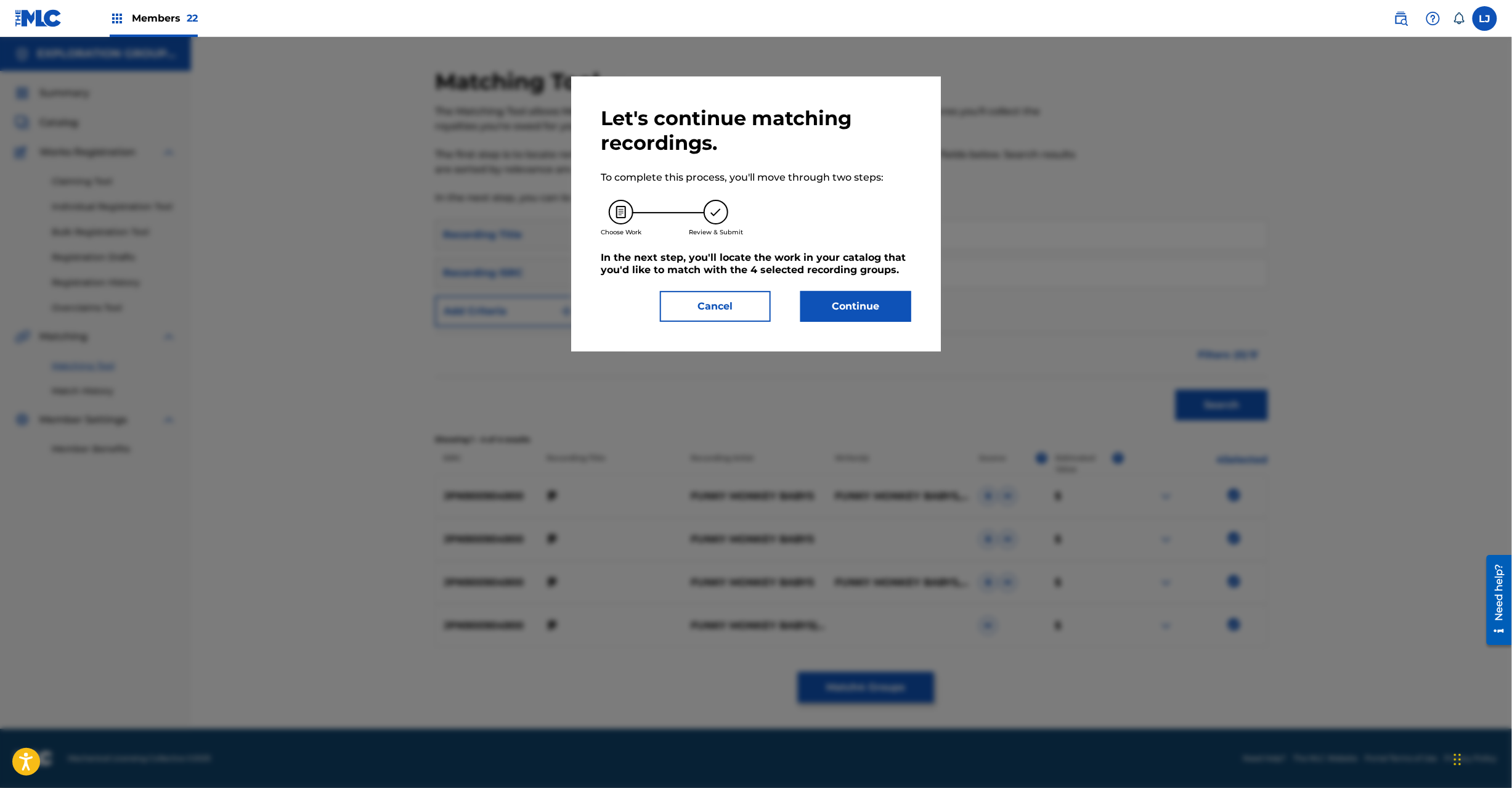
click at [840, 296] on button "Continue" at bounding box center [856, 306] width 111 height 31
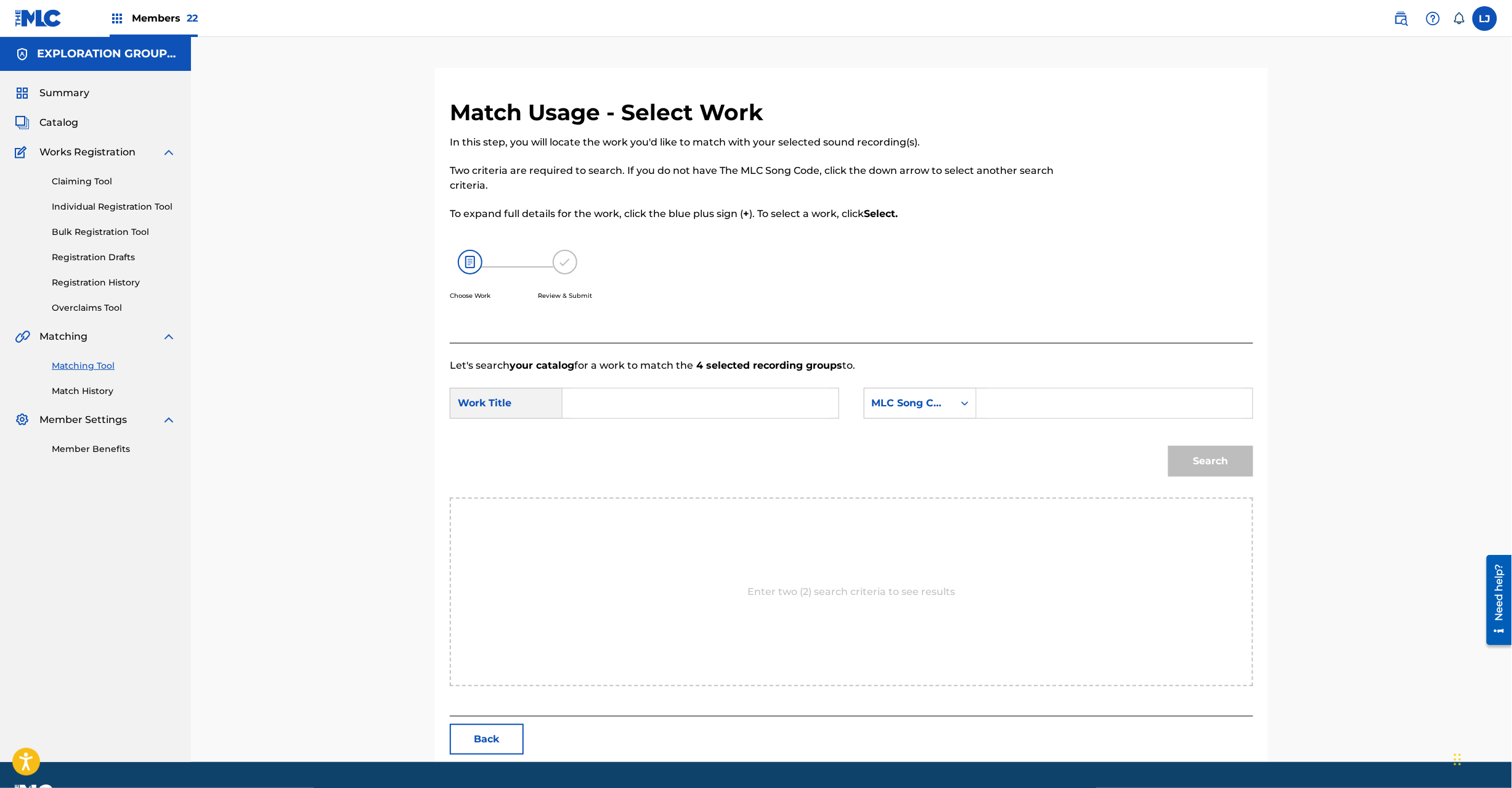
click at [662, 395] on input "Search Form" at bounding box center [700, 403] width 255 height 30
click at [665, 401] on input "Yume YP64L8" at bounding box center [700, 403] width 255 height 30
type input "Yume"
click at [1053, 405] on input "Search Form" at bounding box center [1114, 403] width 255 height 30
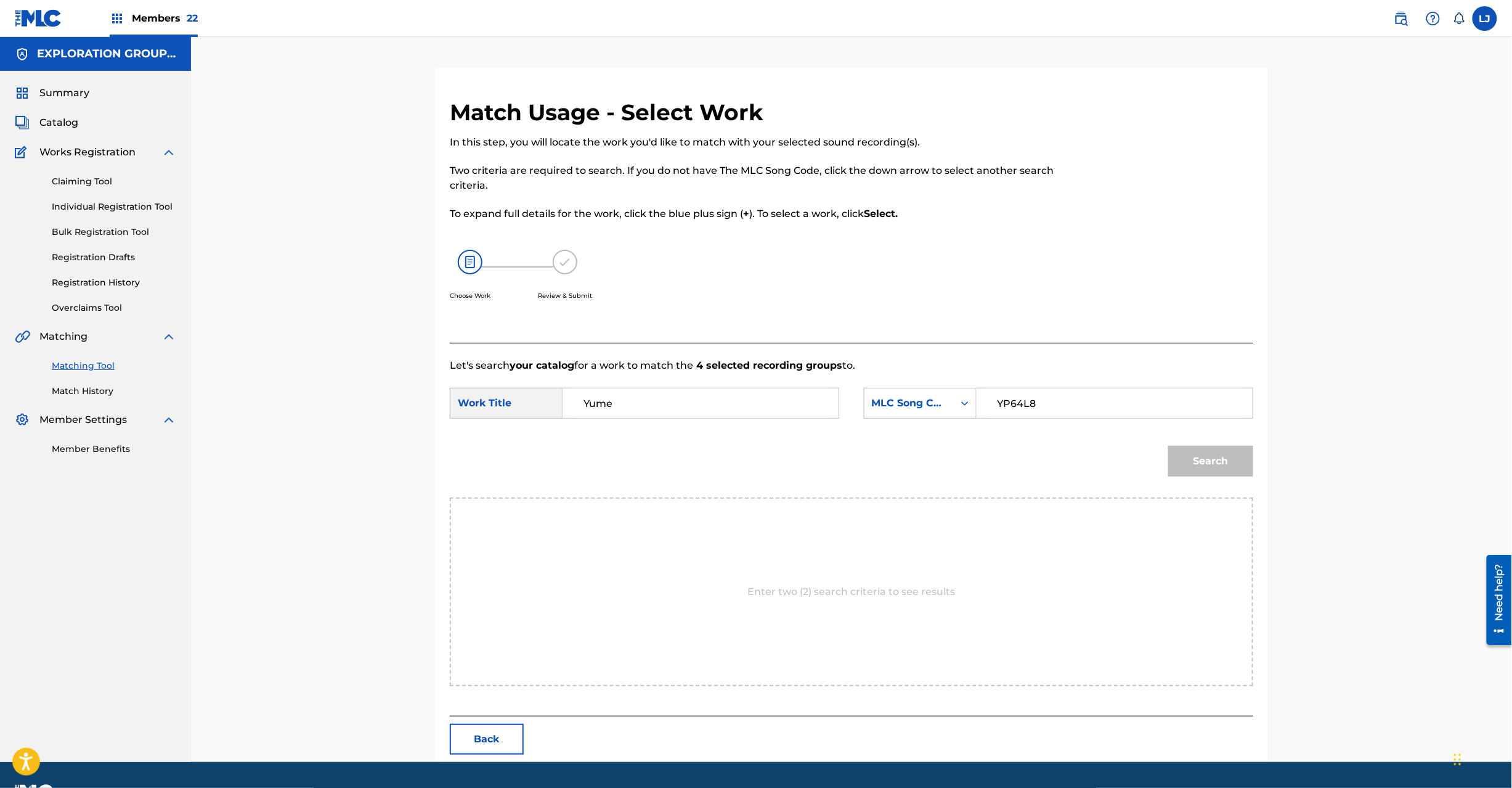
type input "YP64L8"
click at [1229, 474] on button "Search" at bounding box center [1211, 461] width 85 height 31
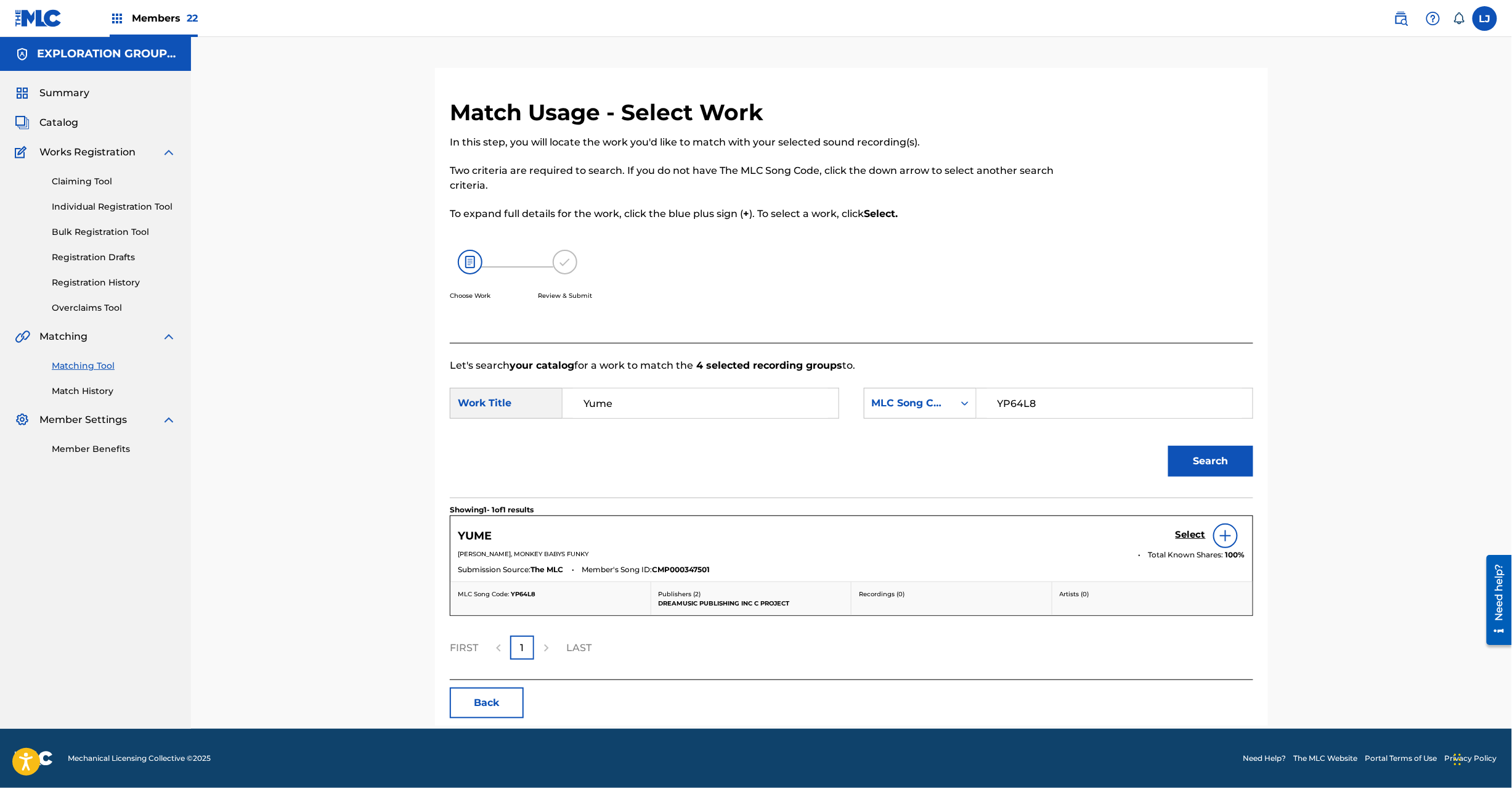
click at [1182, 539] on h5 "Select" at bounding box center [1191, 534] width 30 height 12
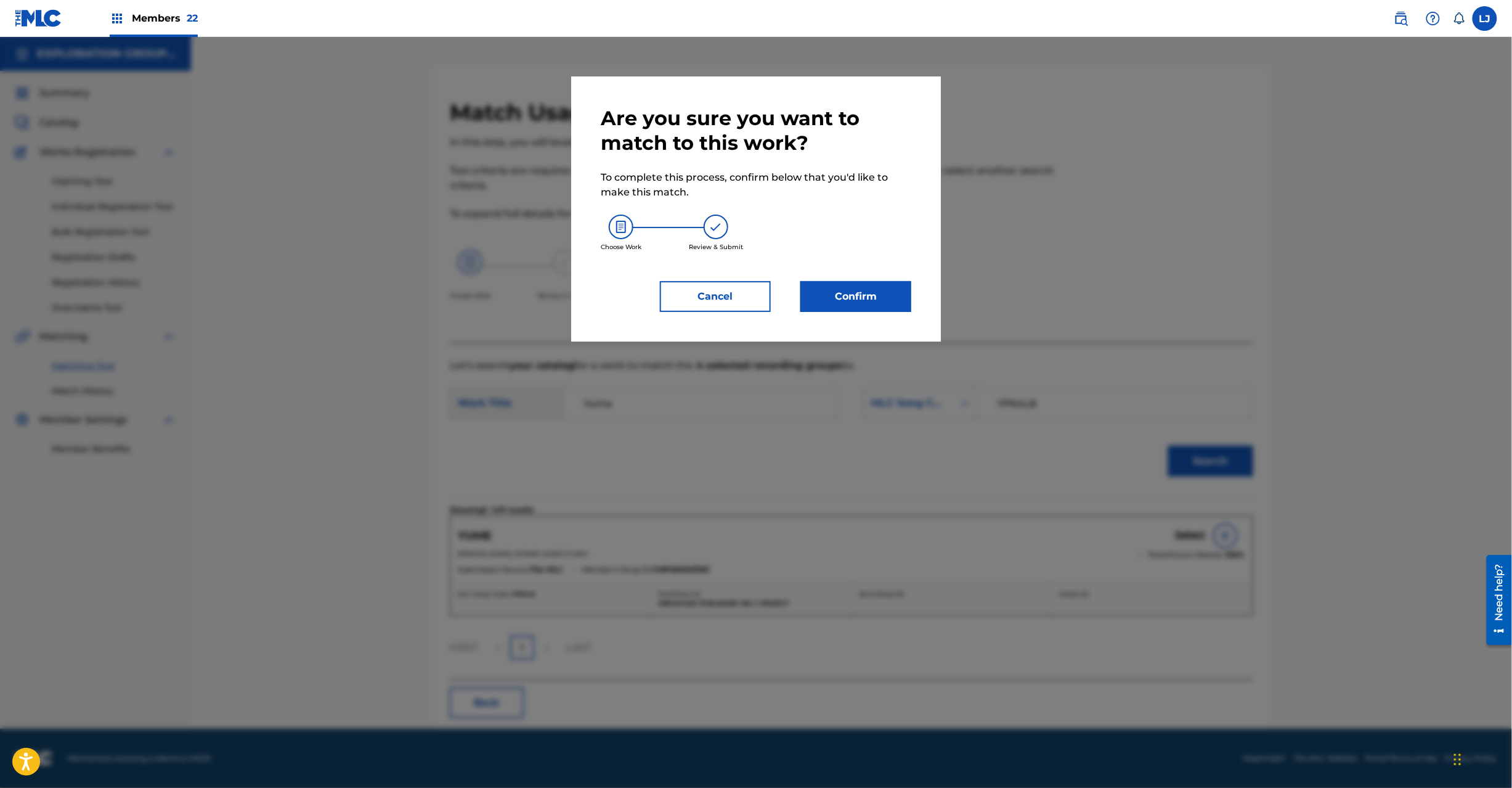
click at [873, 282] on button "Confirm" at bounding box center [856, 296] width 111 height 31
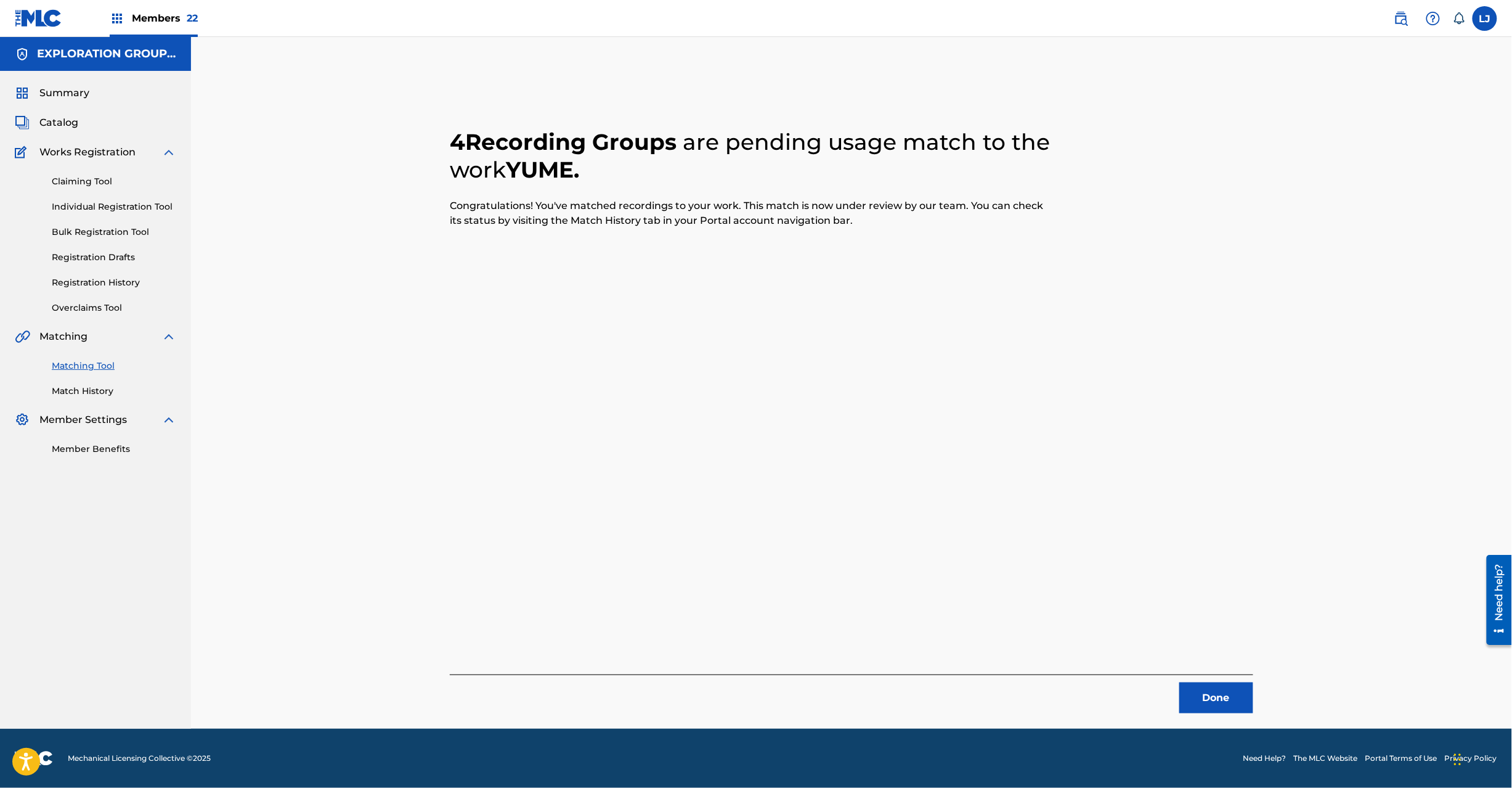
click at [1211, 690] on button "Done" at bounding box center [1216, 698] width 74 height 31
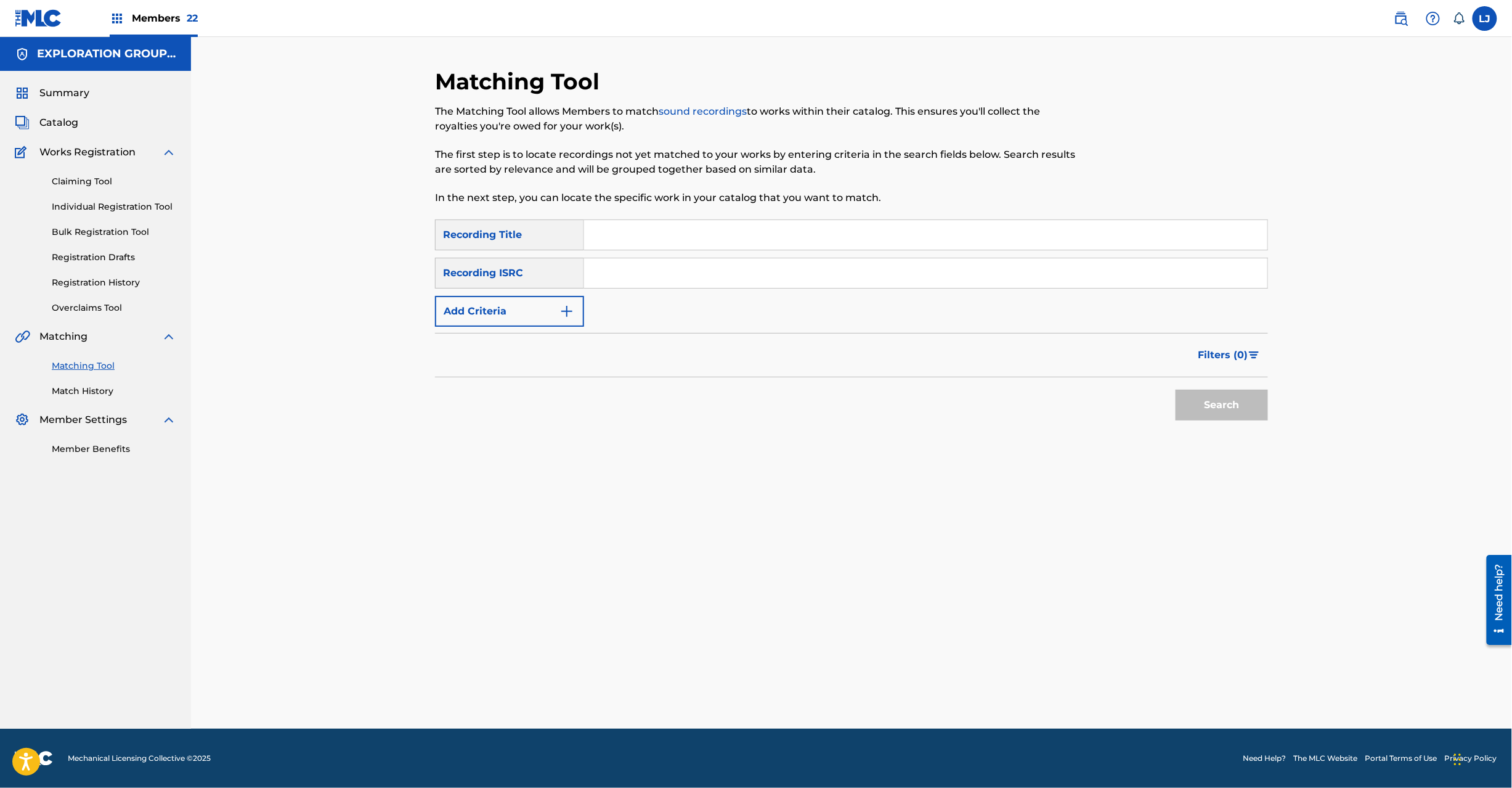
click at [614, 260] on input "Search Form" at bounding box center [926, 273] width 683 height 30
click at [1216, 388] on div "Search" at bounding box center [1219, 401] width 99 height 49
click at [1216, 405] on button "Search" at bounding box center [1222, 405] width 93 height 31
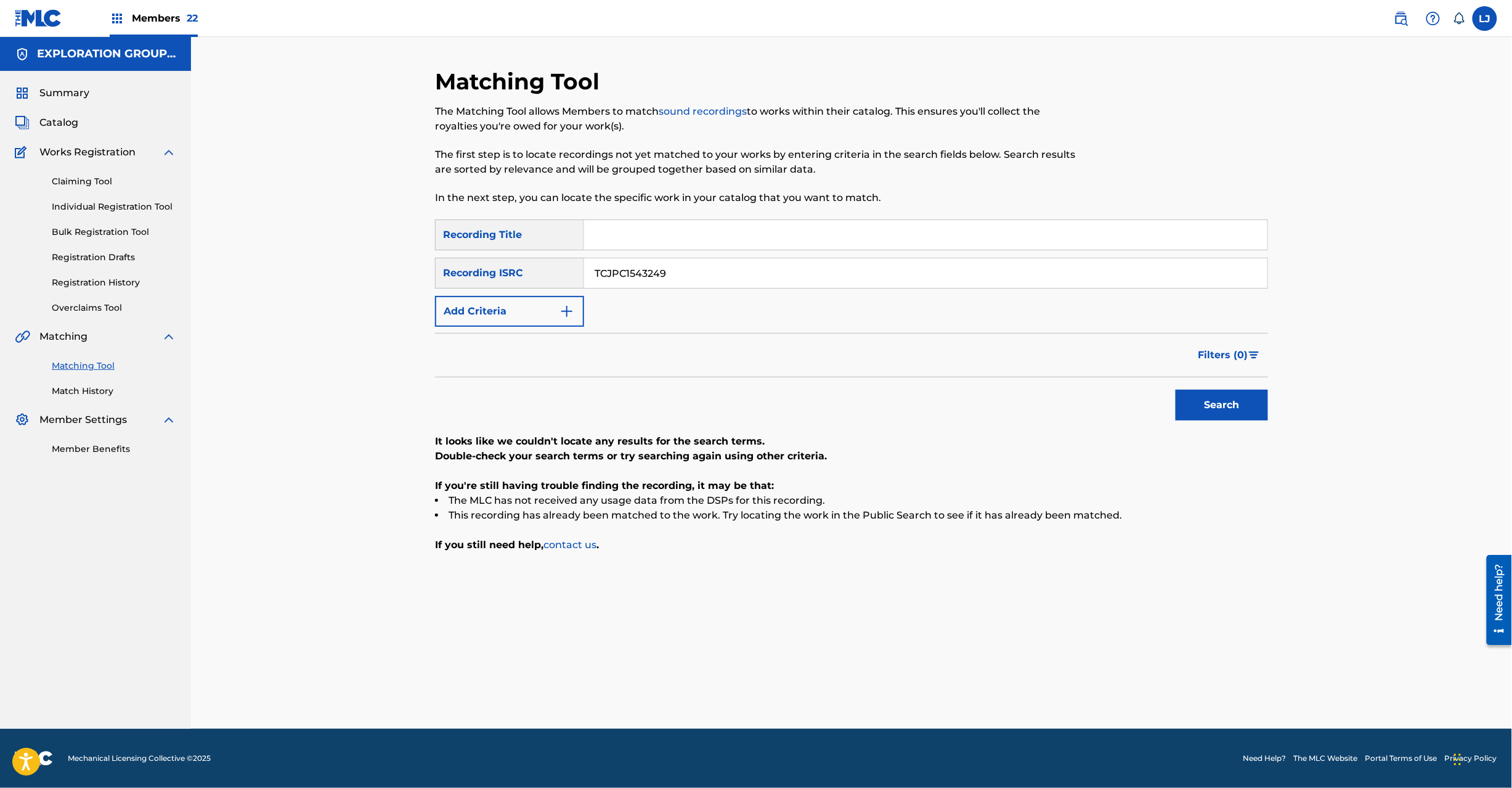
click at [627, 271] on input "TCJPC1543249" at bounding box center [926, 273] width 683 height 30
click at [629, 272] on input "TCJPC1543249" at bounding box center [926, 273] width 683 height 30
click at [1265, 393] on button "Search" at bounding box center [1222, 405] width 93 height 31
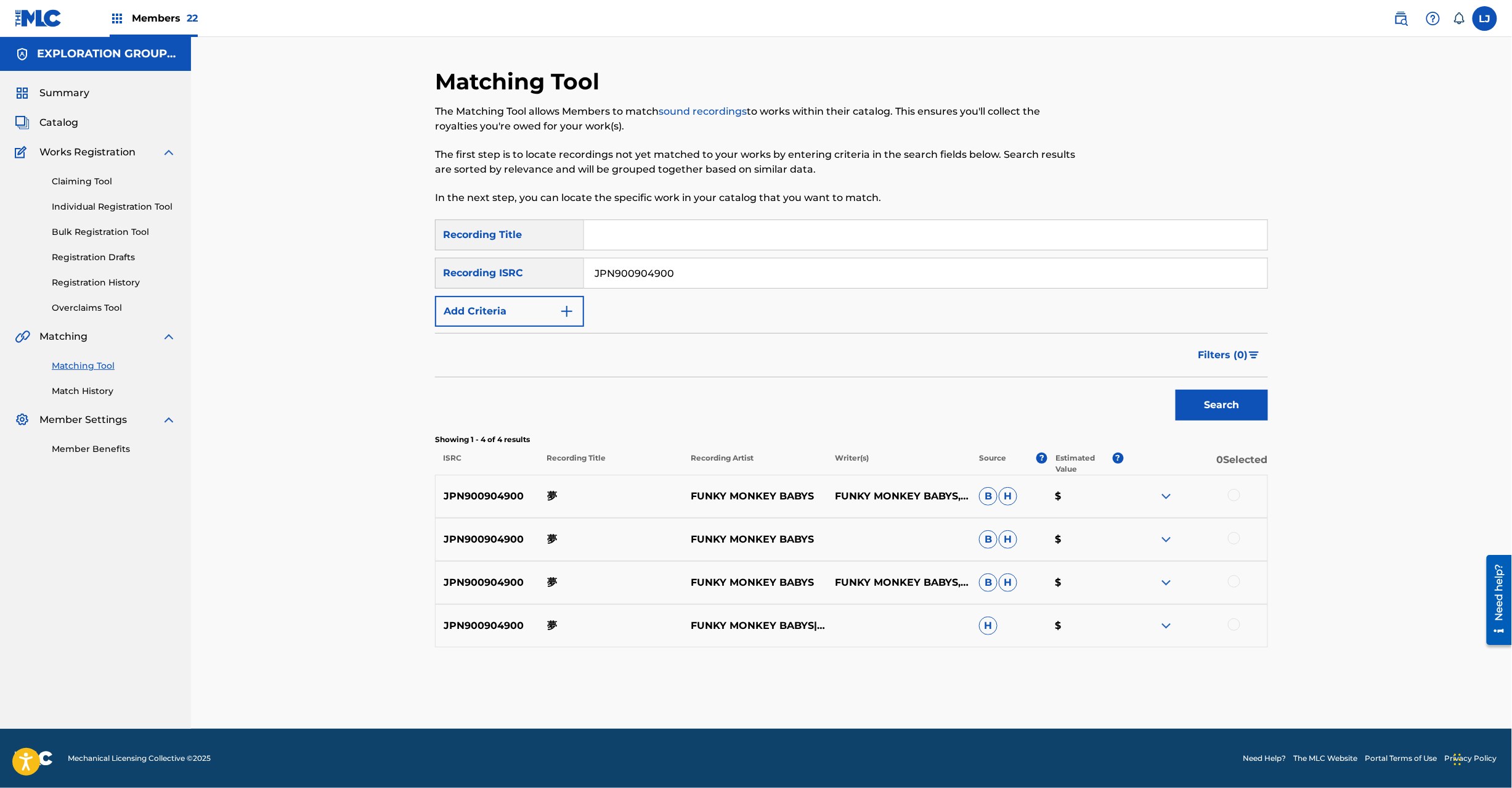
click at [686, 265] on input "JPN900904900" at bounding box center [926, 273] width 683 height 30
type input "JPN901102820"
click at [1241, 418] on button "Search" at bounding box center [1222, 405] width 93 height 31
click at [547, 498] on p "未来の君へ" at bounding box center [611, 497] width 144 height 15
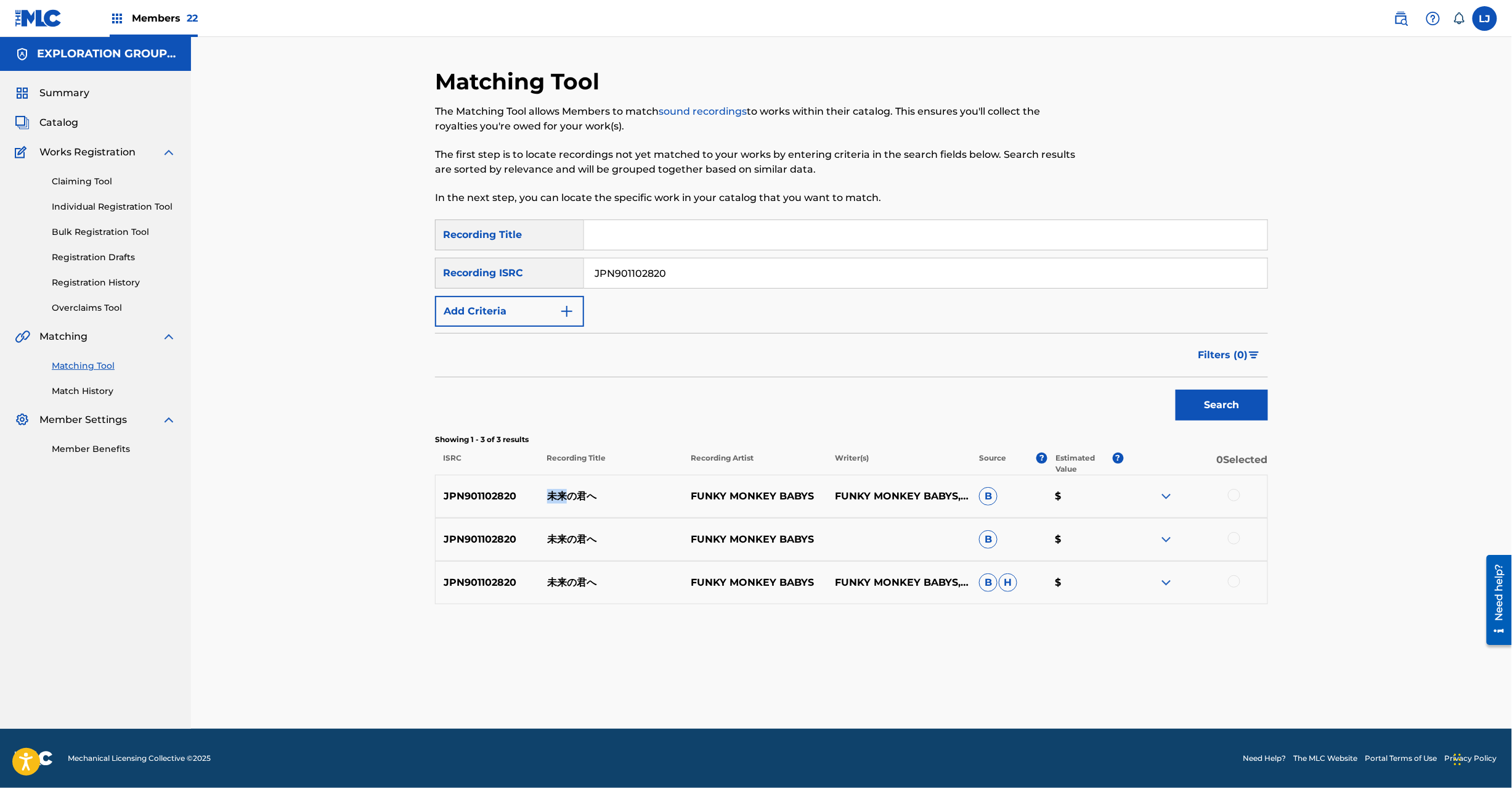
click at [547, 498] on p "未来の君へ" at bounding box center [611, 497] width 144 height 15
click at [548, 498] on p "未来の君へ" at bounding box center [611, 497] width 144 height 15
click at [494, 495] on p "JPN901102820" at bounding box center [487, 497] width 104 height 15
click at [1234, 497] on div at bounding box center [1234, 495] width 12 height 12
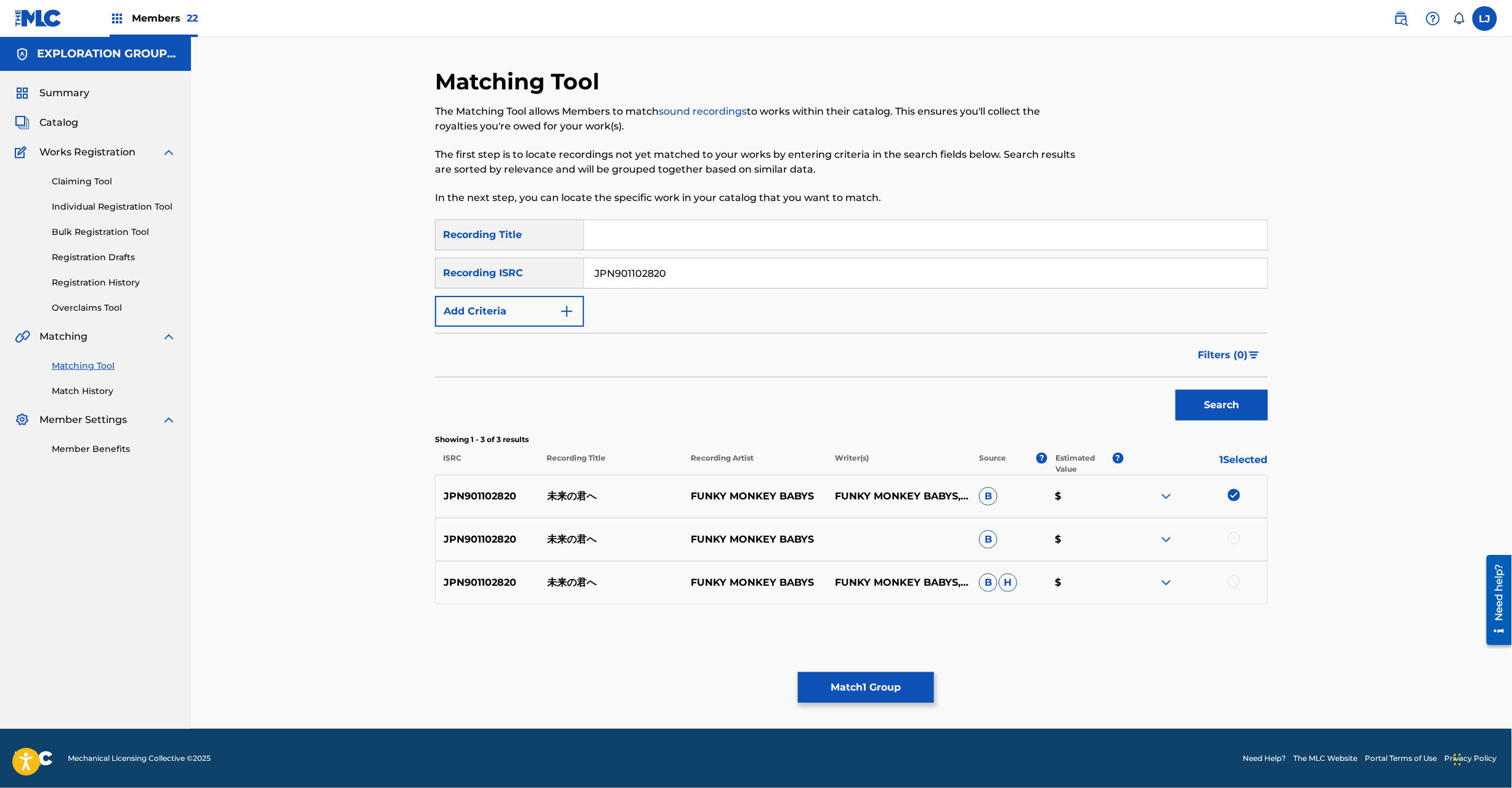
click at [1238, 541] on div at bounding box center [1234, 538] width 12 height 12
drag, startPoint x: 1233, startPoint y: 579, endPoint x: 1219, endPoint y: 585, distance: 15.2
click at [1233, 580] on div at bounding box center [1234, 581] width 12 height 12
click at [893, 684] on button "Match 3 Groups" at bounding box center [866, 687] width 136 height 31
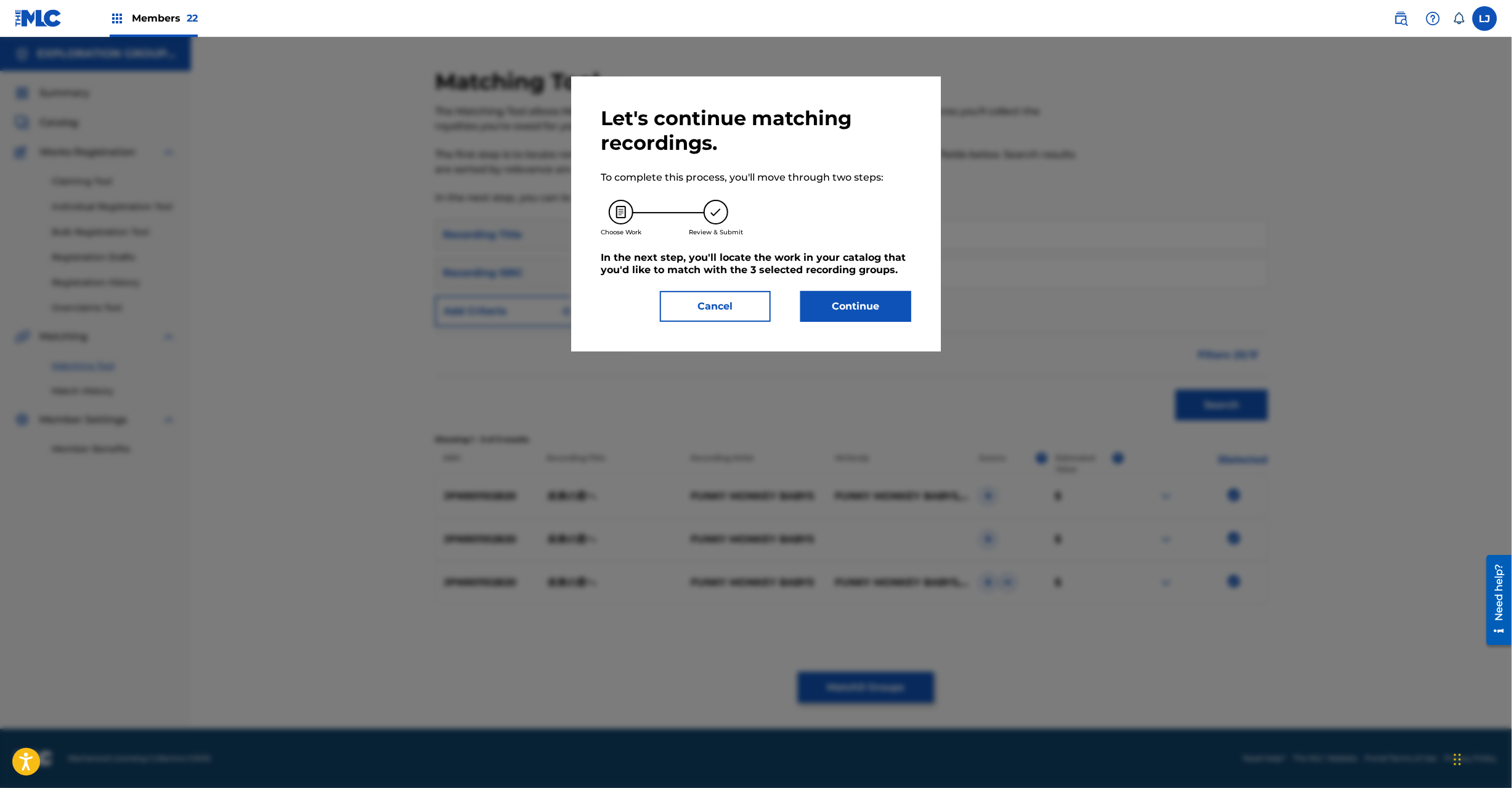
click at [849, 291] on button "Continue" at bounding box center [856, 306] width 111 height 31
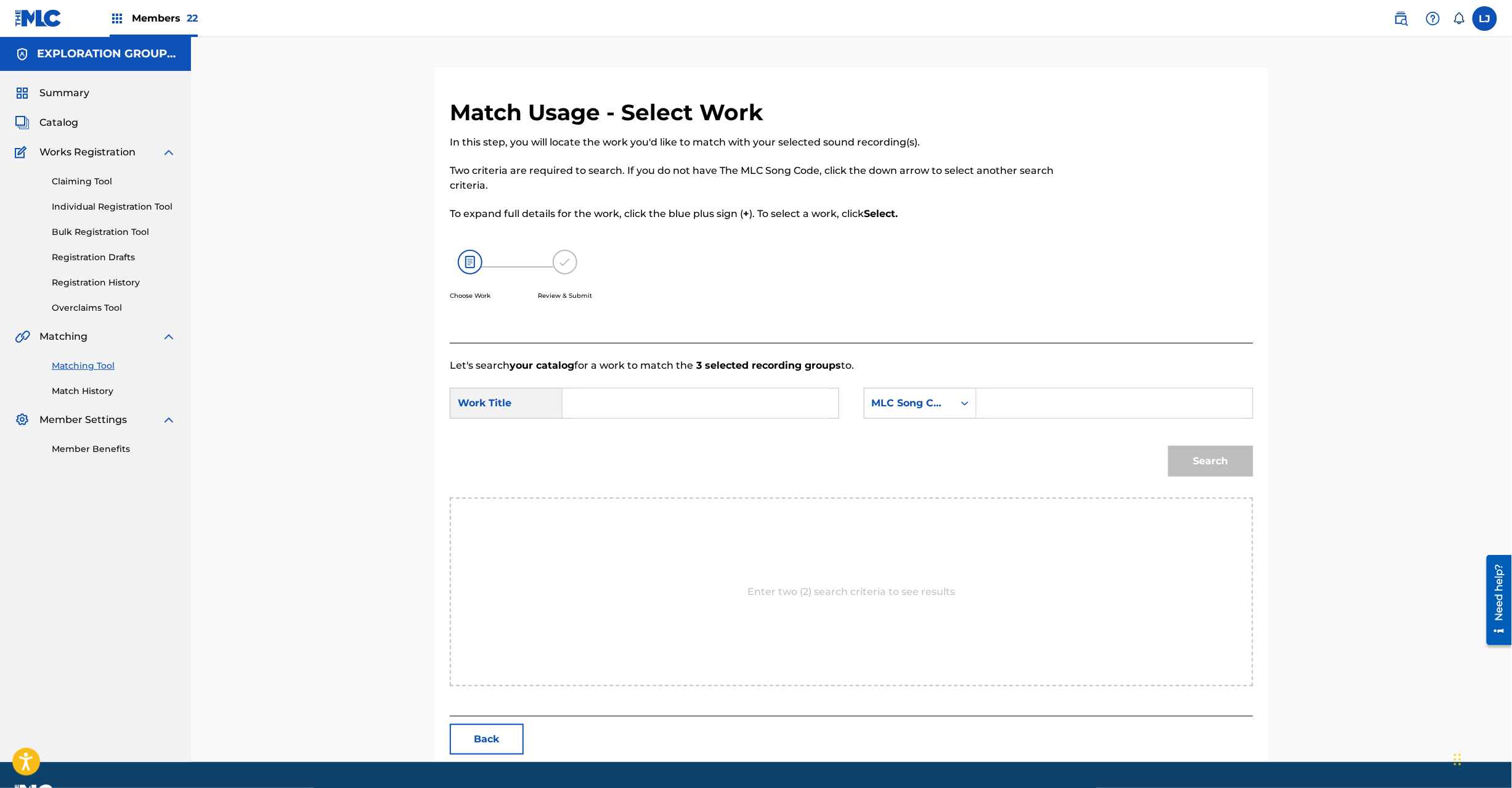
click at [681, 413] on input "Search Form" at bounding box center [700, 403] width 255 height 30
click at [686, 403] on input "Miraino [PERSON_NAME] MW0O7H" at bounding box center [700, 403] width 255 height 30
type input "[PERSON_NAME]"
click at [1001, 400] on input "Search Form" at bounding box center [1114, 403] width 255 height 30
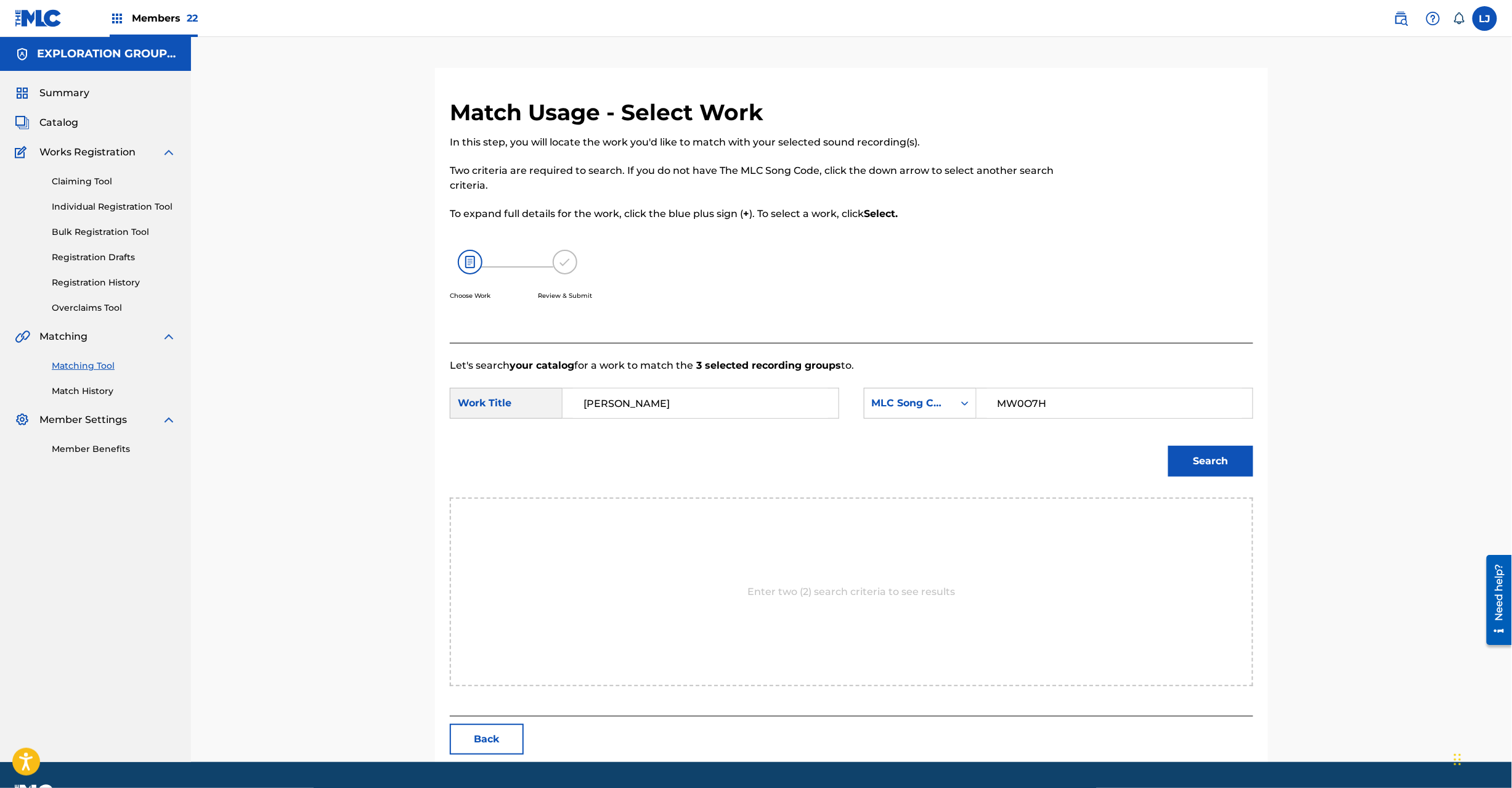
type input "MW0O7H"
click at [1170, 461] on button "Search" at bounding box center [1211, 461] width 85 height 31
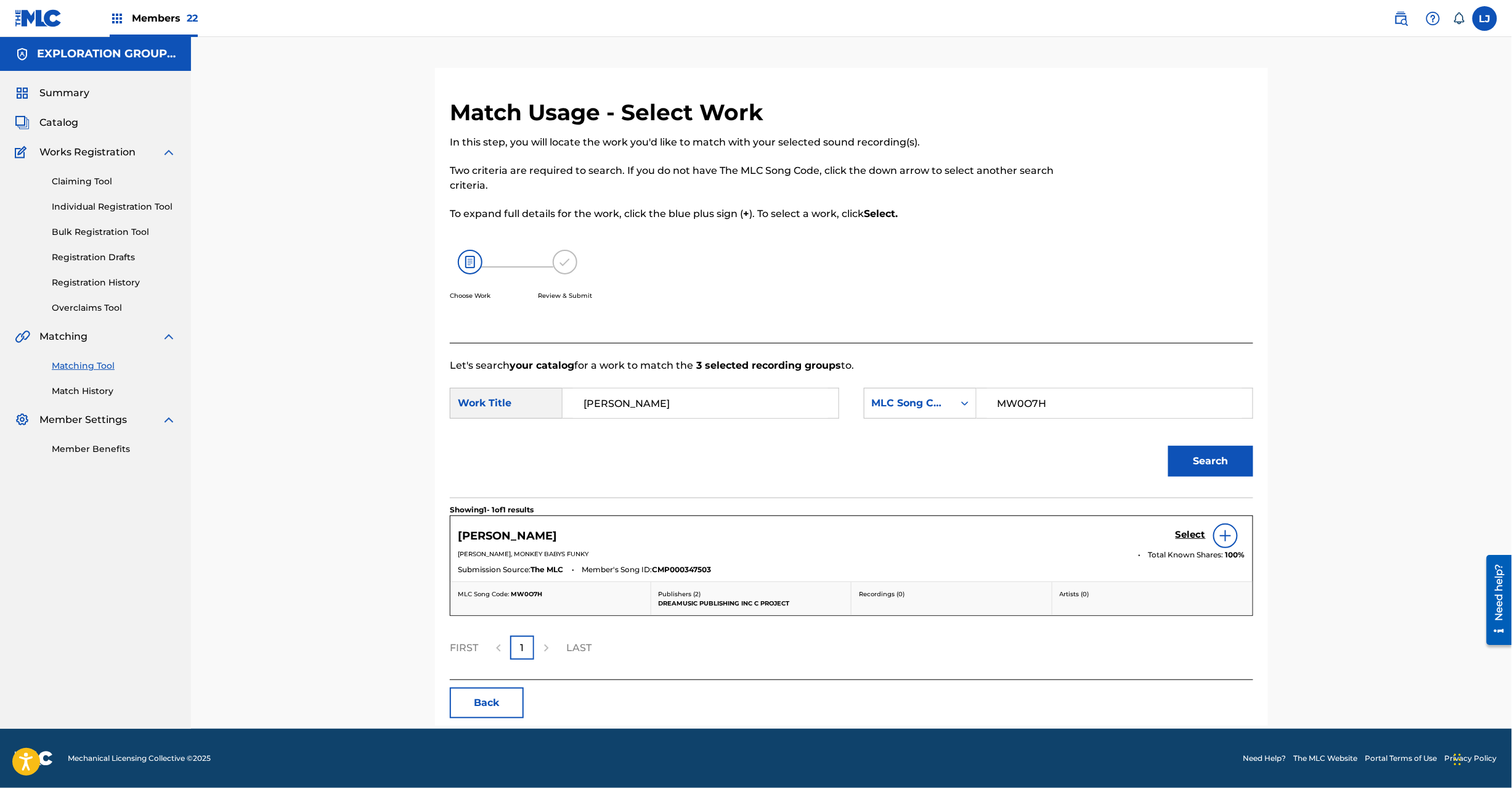
click at [1161, 538] on div "MIRAINO [PERSON_NAME] Select" at bounding box center [852, 536] width 788 height 25
click at [1181, 538] on h5 "Select" at bounding box center [1191, 534] width 30 height 12
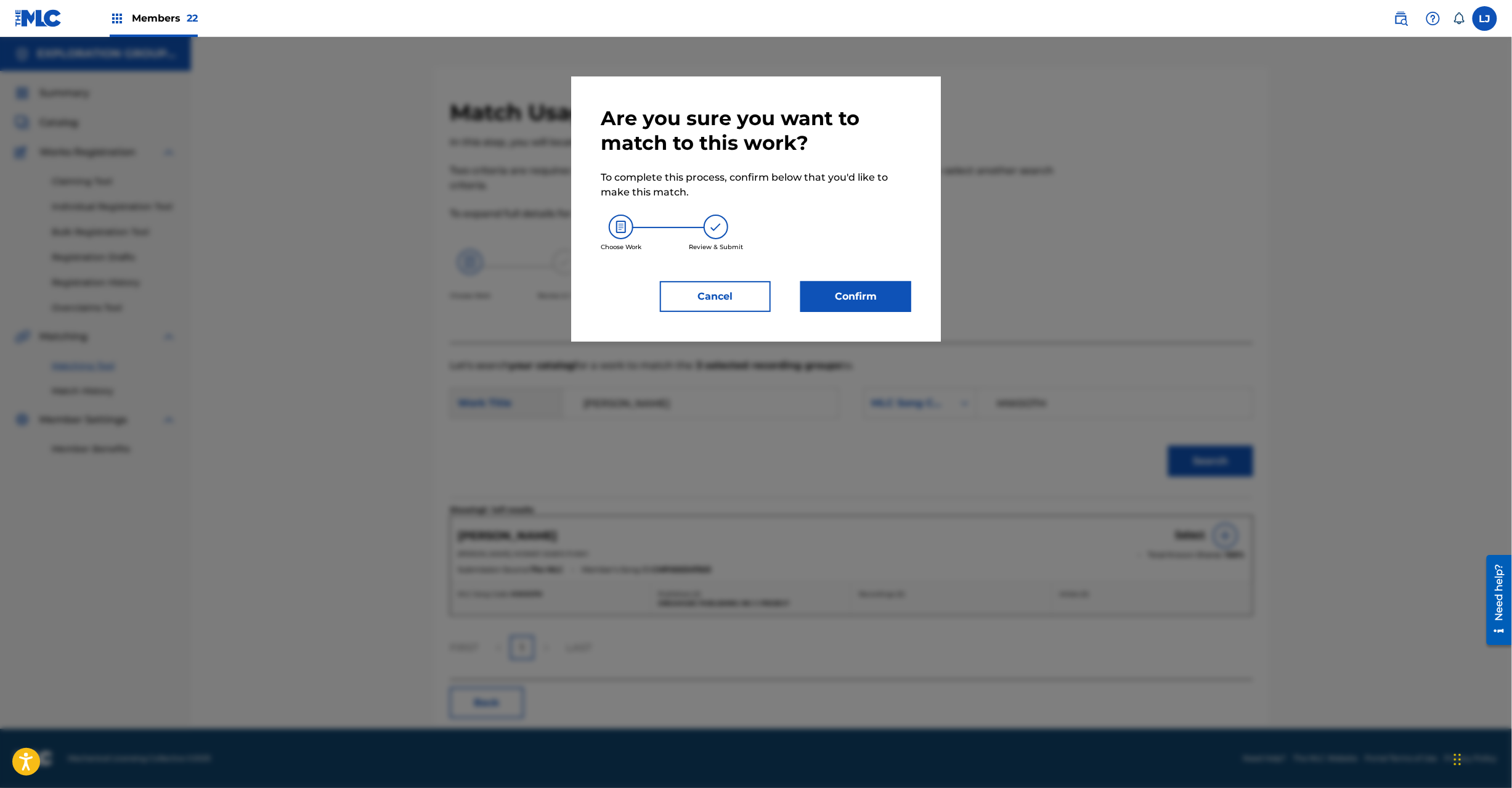
click at [893, 296] on button "Confirm" at bounding box center [856, 296] width 111 height 31
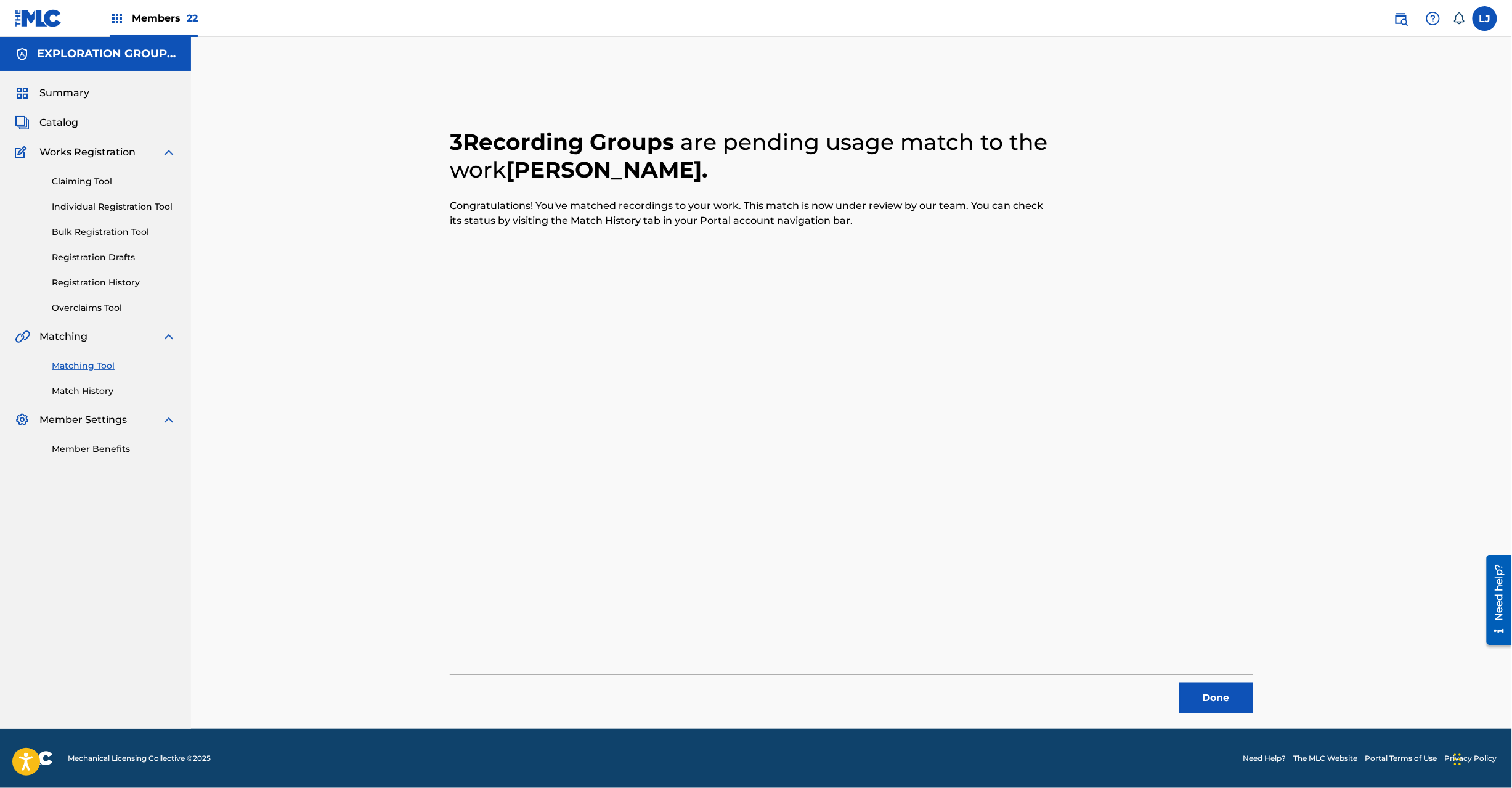
click at [1214, 686] on button "Done" at bounding box center [1216, 698] width 74 height 31
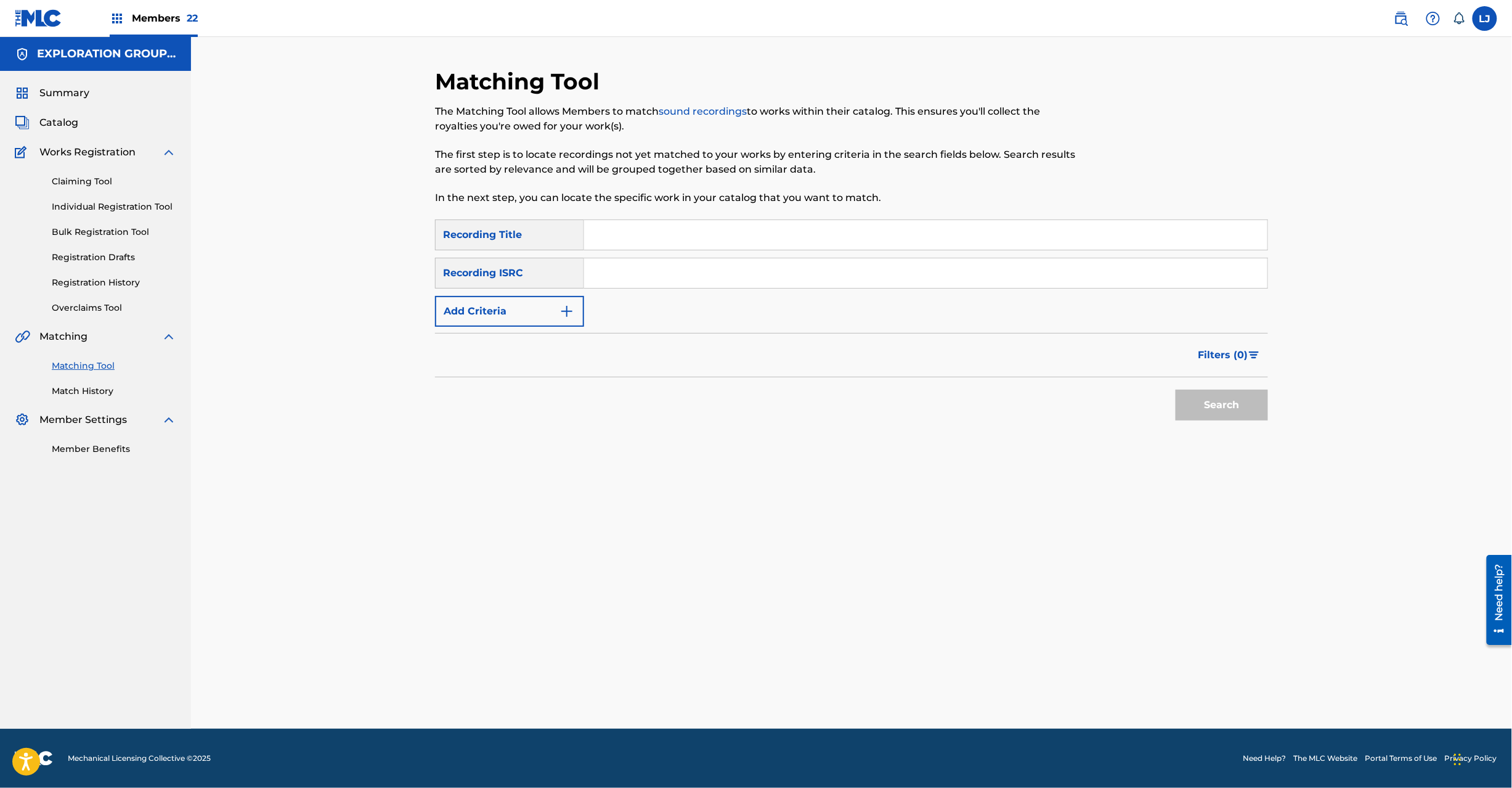
click at [652, 258] on div "Search Form" at bounding box center [926, 273] width 684 height 31
click at [656, 262] on input "Search Form" at bounding box center [926, 273] width 683 height 30
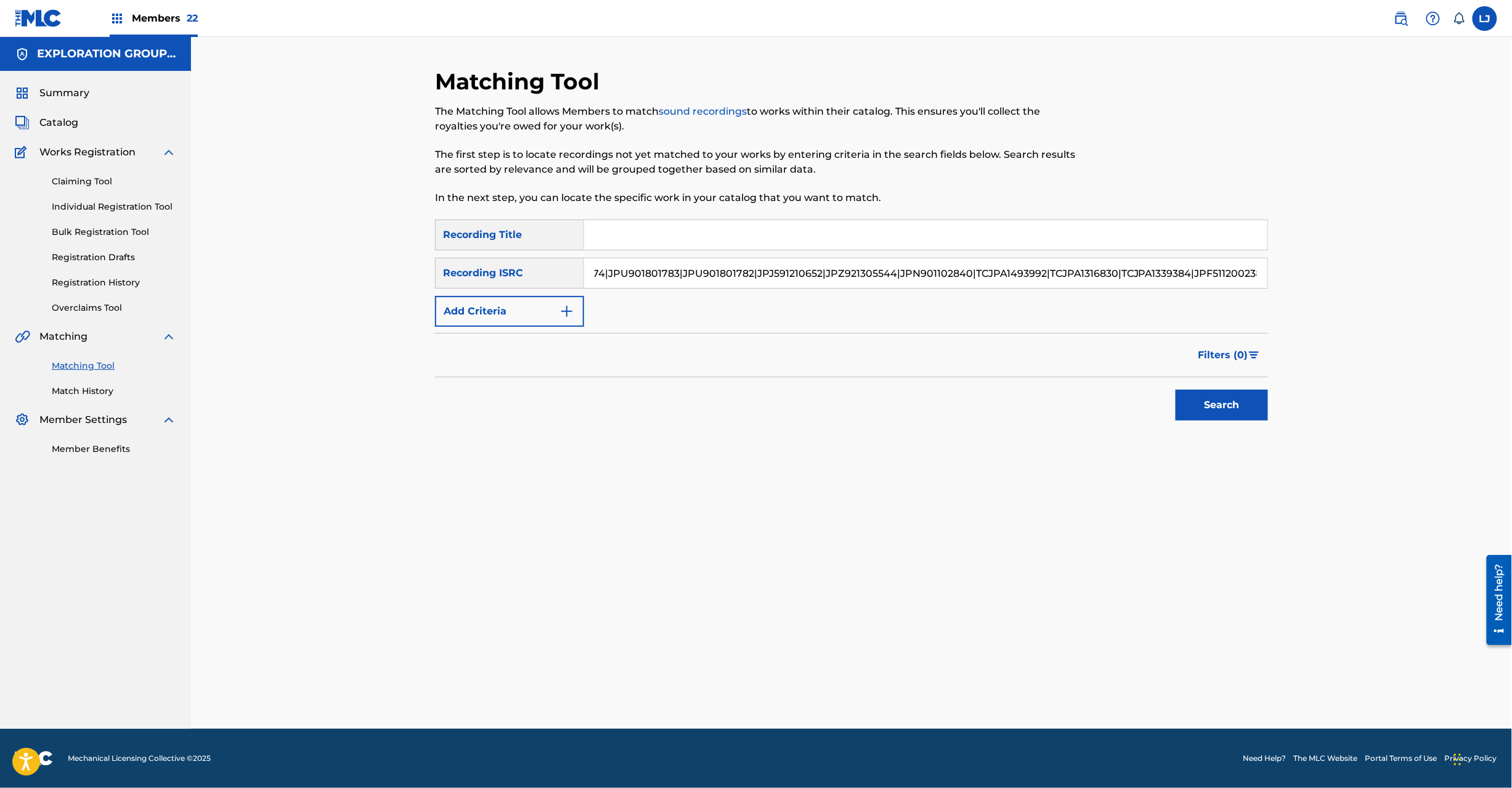
drag, startPoint x: 669, startPoint y: 258, endPoint x: 593, endPoint y: 265, distance: 76.3
click at [350, 253] on div "Matching Tool The Matching Tool allows Members to match sound recordings to wor…" at bounding box center [851, 383] width 1321 height 692
click at [715, 265] on input "JPW461805675|JPU981802326|JPN901301180|TCJPH1856352|TCJPA1332337|TCJPA1333874|J…" at bounding box center [926, 273] width 683 height 30
drag, startPoint x: 696, startPoint y: 275, endPoint x: 654, endPoint y: 270, distance: 42.3
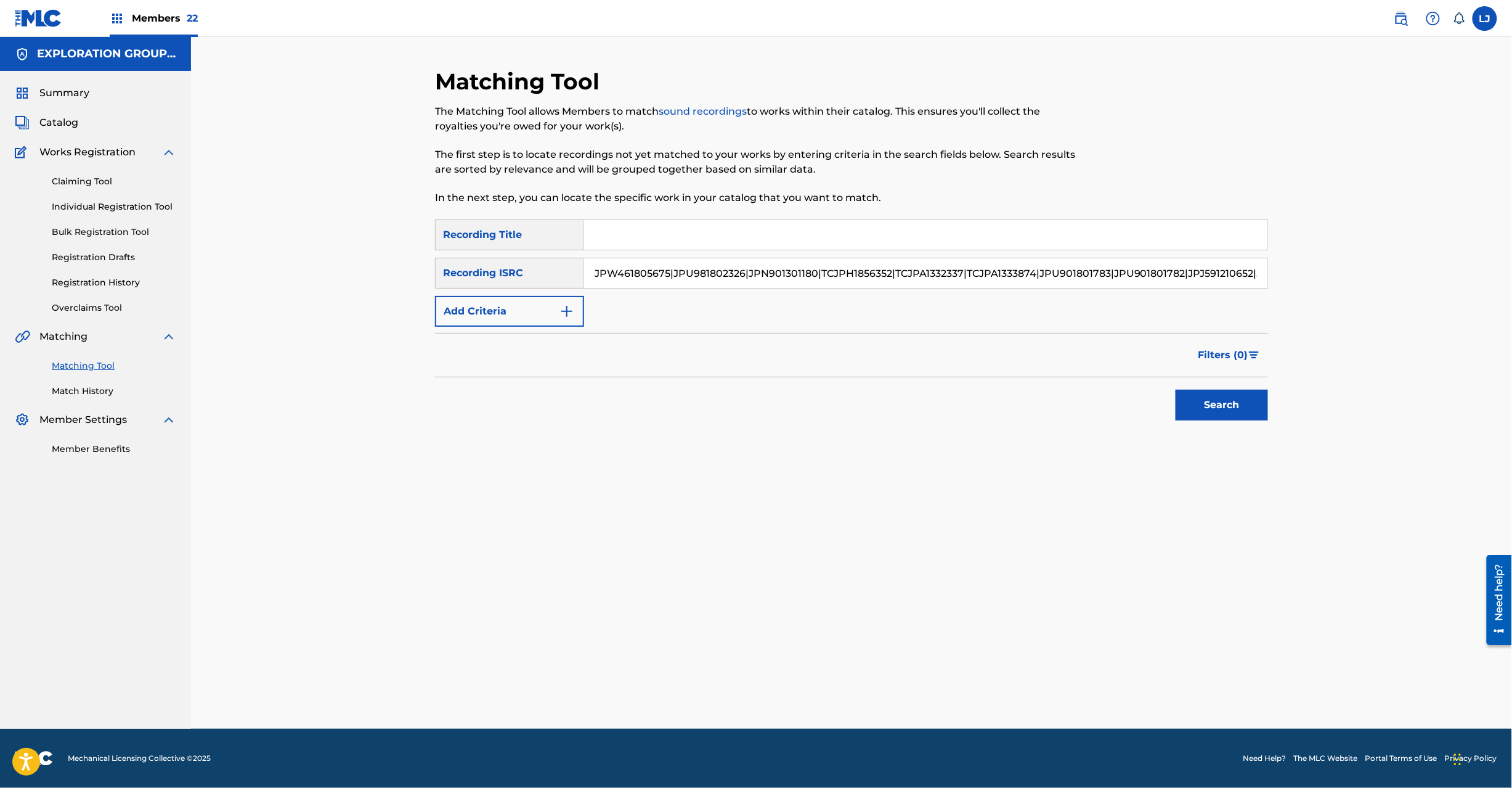
click at [486, 270] on div "SearchWithCriteria18359f83-350e-44e0-a68d-9ba4a33e9559 Recording ISRC JPW461805…" at bounding box center [851, 273] width 833 height 31
click at [654, 270] on input "JPW461805675|JPU981802326|JPN901301180|TCJPH1856352|TCJPA1332337|TCJPA1333874|J…" at bounding box center [926, 273] width 683 height 30
drag, startPoint x: 664, startPoint y: 271, endPoint x: 1259, endPoint y: 276, distance: 595.0
click at [1259, 276] on input "JPW461805675|JPU981802326|JPN901301180|TCJPH1856352|TCJPA1332337|TCJPA1333874|J…" at bounding box center [926, 273] width 683 height 30
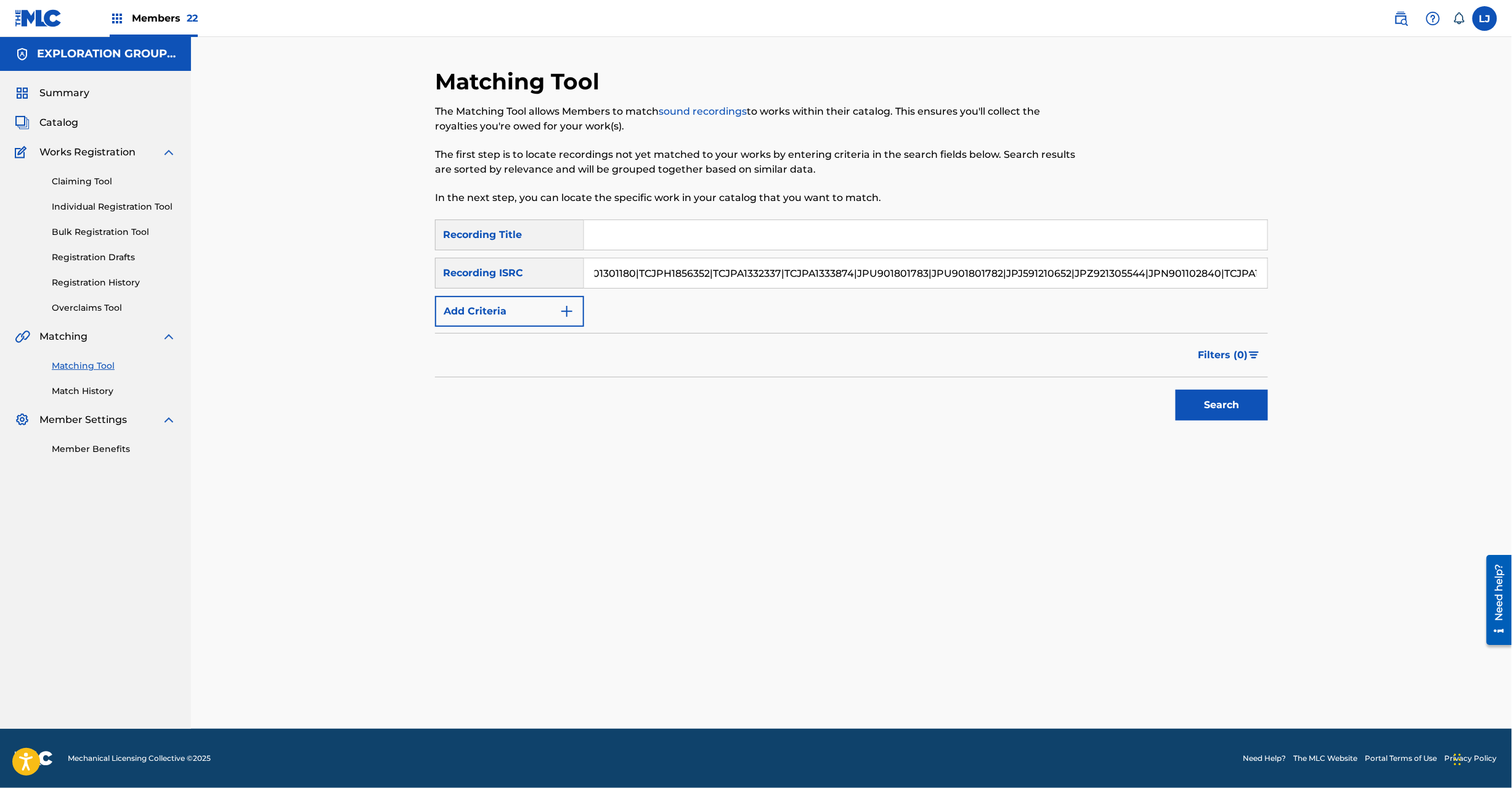
click at [668, 278] on input "JPW461805675|JPU981802326|JPN901301180|TCJPH1856352|TCJPA1332337|TCJPA1333874|J…" at bounding box center [926, 273] width 683 height 30
drag, startPoint x: 665, startPoint y: 272, endPoint x: 465, endPoint y: 267, distance: 200.1
click at [459, 265] on div "SearchWithCriteria18359f83-350e-44e0-a68d-9ba4a33e9559 Recording ISRC JPW461805…" at bounding box center [851, 273] width 833 height 31
click at [672, 291] on div "SearchWithCriteriaf04f78ca-793c-44d9-8b20-fa4ad9699587 Recording Title SearchWi…" at bounding box center [851, 273] width 833 height 108
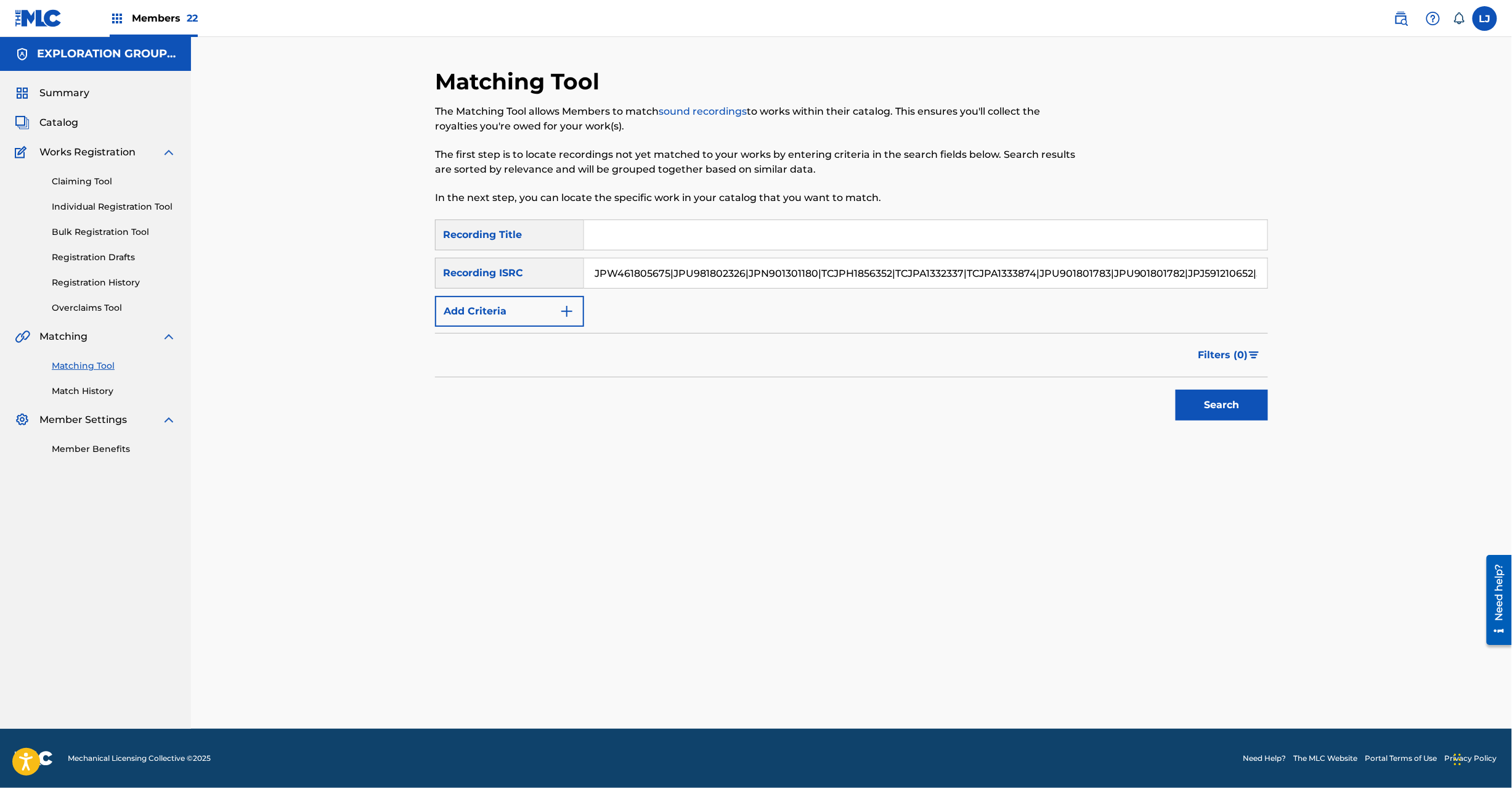
scroll to position [0, 431]
drag, startPoint x: 670, startPoint y: 274, endPoint x: 1349, endPoint y: 275, distance: 679.0
click at [1349, 275] on div "Matching Tool The Matching Tool allows Members to match sound recordings to wor…" at bounding box center [851, 383] width 1321 height 692
click at [1221, 405] on button "Search" at bounding box center [1222, 405] width 93 height 31
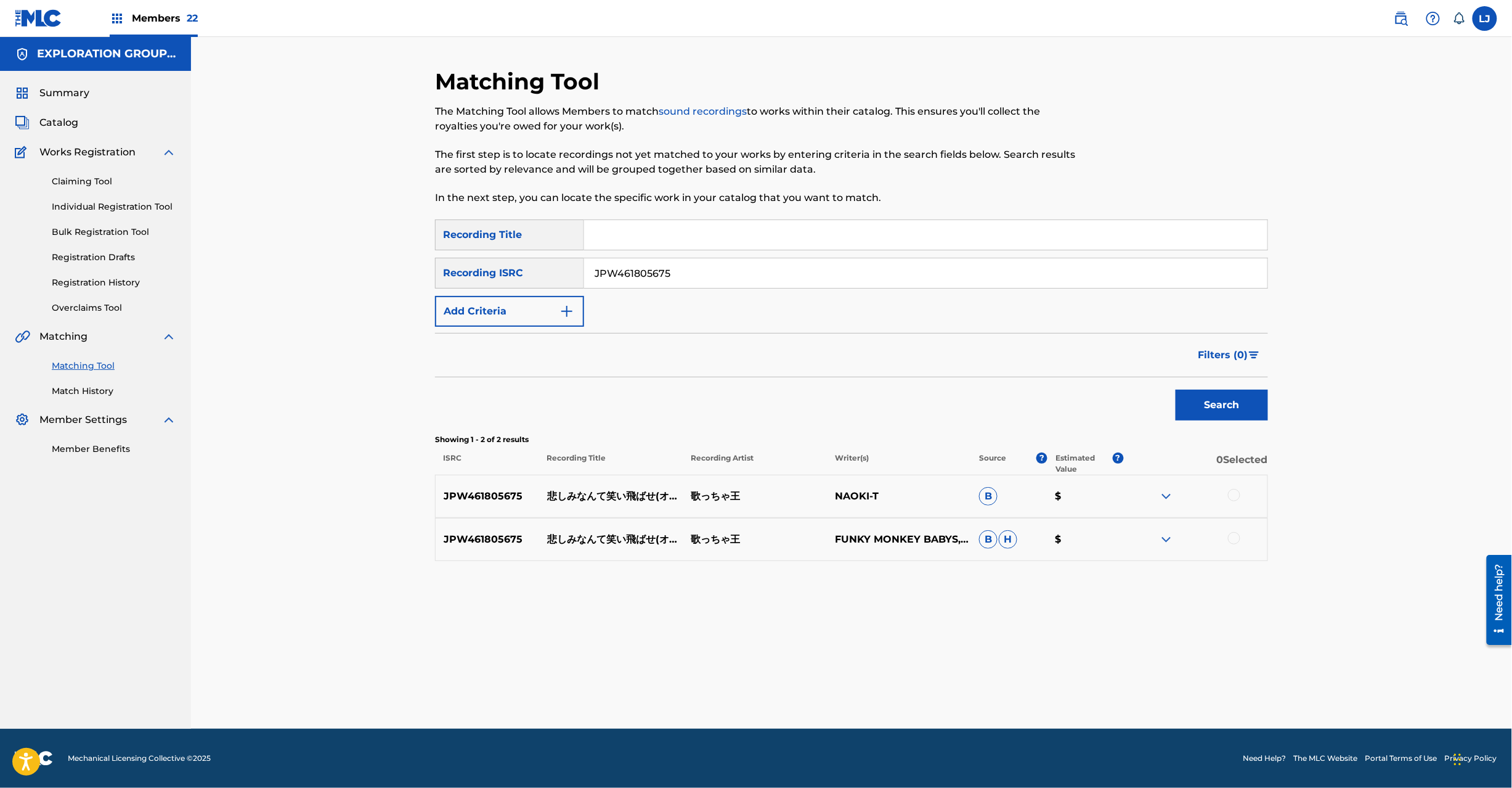
click at [654, 281] on input "JPW461805675" at bounding box center [926, 273] width 683 height 30
drag, startPoint x: 1188, startPoint y: 275, endPoint x: 183, endPoint y: 280, distance: 1005.0
click at [183, 280] on main "EXPLORATION GROUP LLC Summary Catalog Works Registration Claiming Tool Individu…" at bounding box center [756, 383] width 1512 height 692
click at [1255, 410] on button "Search" at bounding box center [1222, 405] width 93 height 31
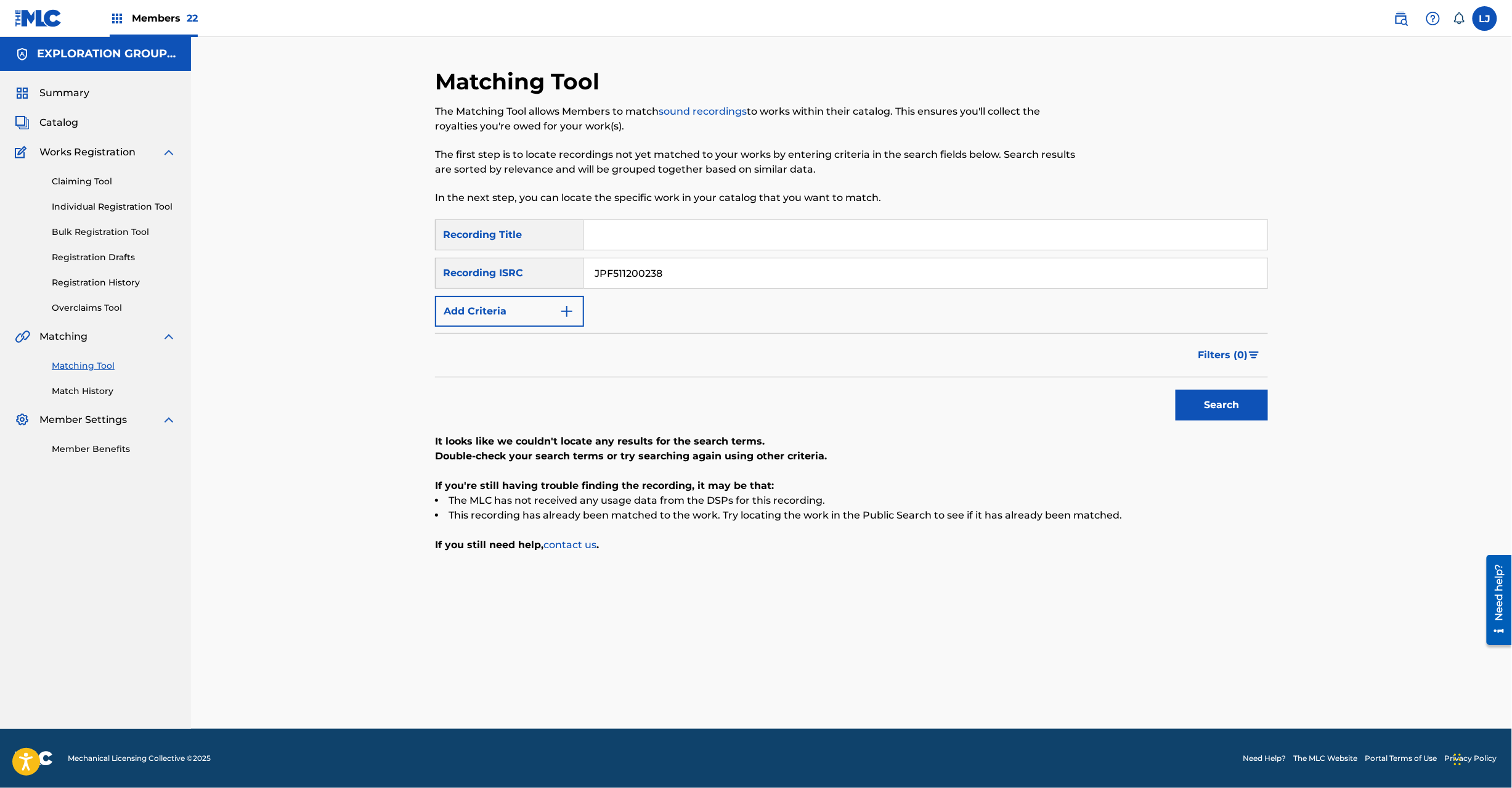
click at [668, 276] on input "JPF511200238" at bounding box center [926, 273] width 683 height 30
click at [668, 277] on input "JPF511200238" at bounding box center [926, 273] width 683 height 30
click at [1193, 275] on input "JPW461805675|JPU981802326|JPN901301180|TCJPH1856352|TCJPA1332337|TCJPA1333874|J…" at bounding box center [926, 273] width 683 height 30
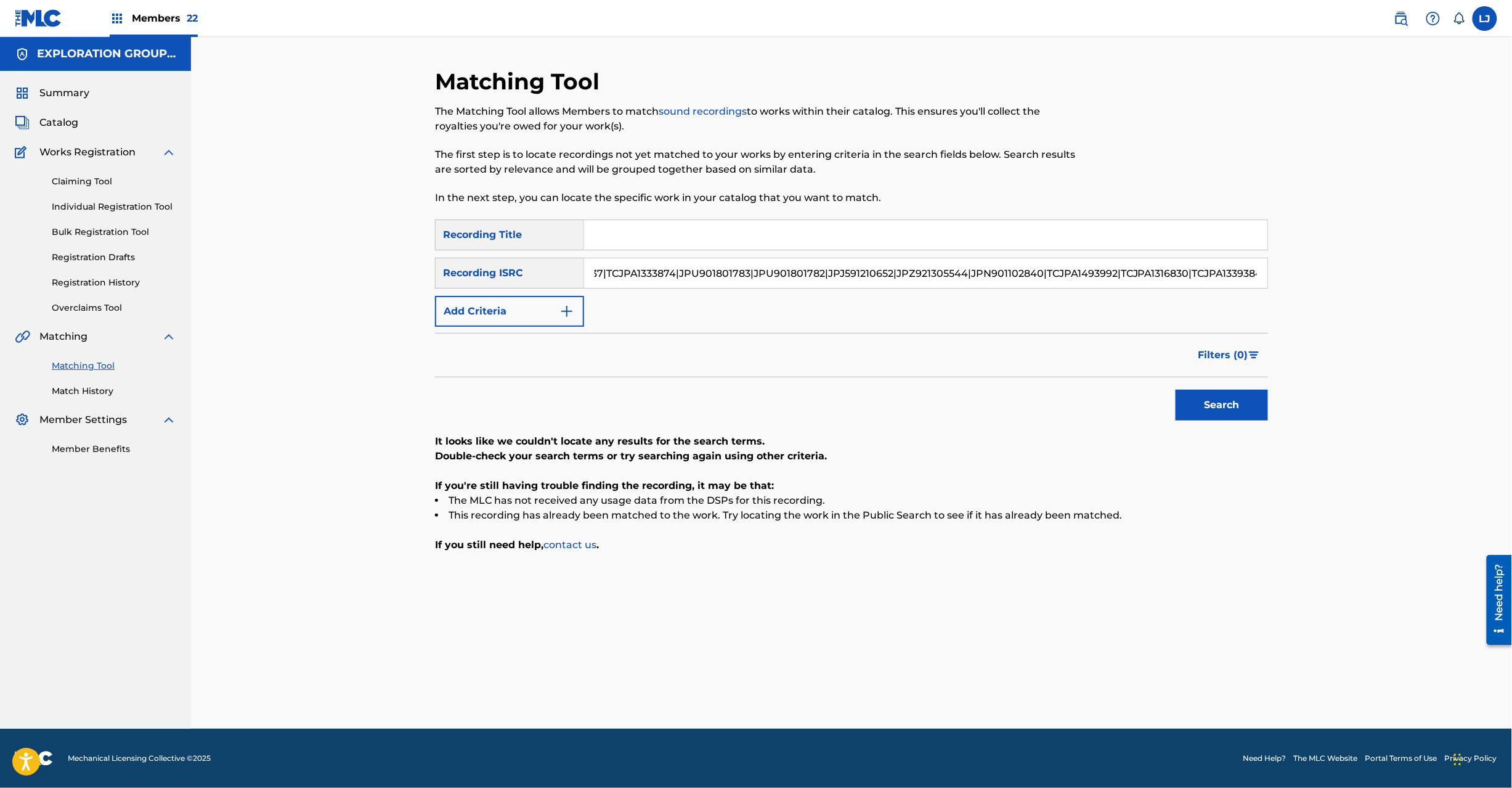
scroll to position [0, 0]
drag, startPoint x: 1186, startPoint y: 272, endPoint x: 147, endPoint y: 215, distance: 1040.6
click at [147, 215] on main "EXPLORATION GROUP LLC Summary Catalog Works Registration Claiming Tool Individu…" at bounding box center [756, 383] width 1512 height 692
click at [1193, 424] on div "Search" at bounding box center [1219, 401] width 99 height 49
click at [1213, 411] on button "Search" at bounding box center [1222, 405] width 93 height 31
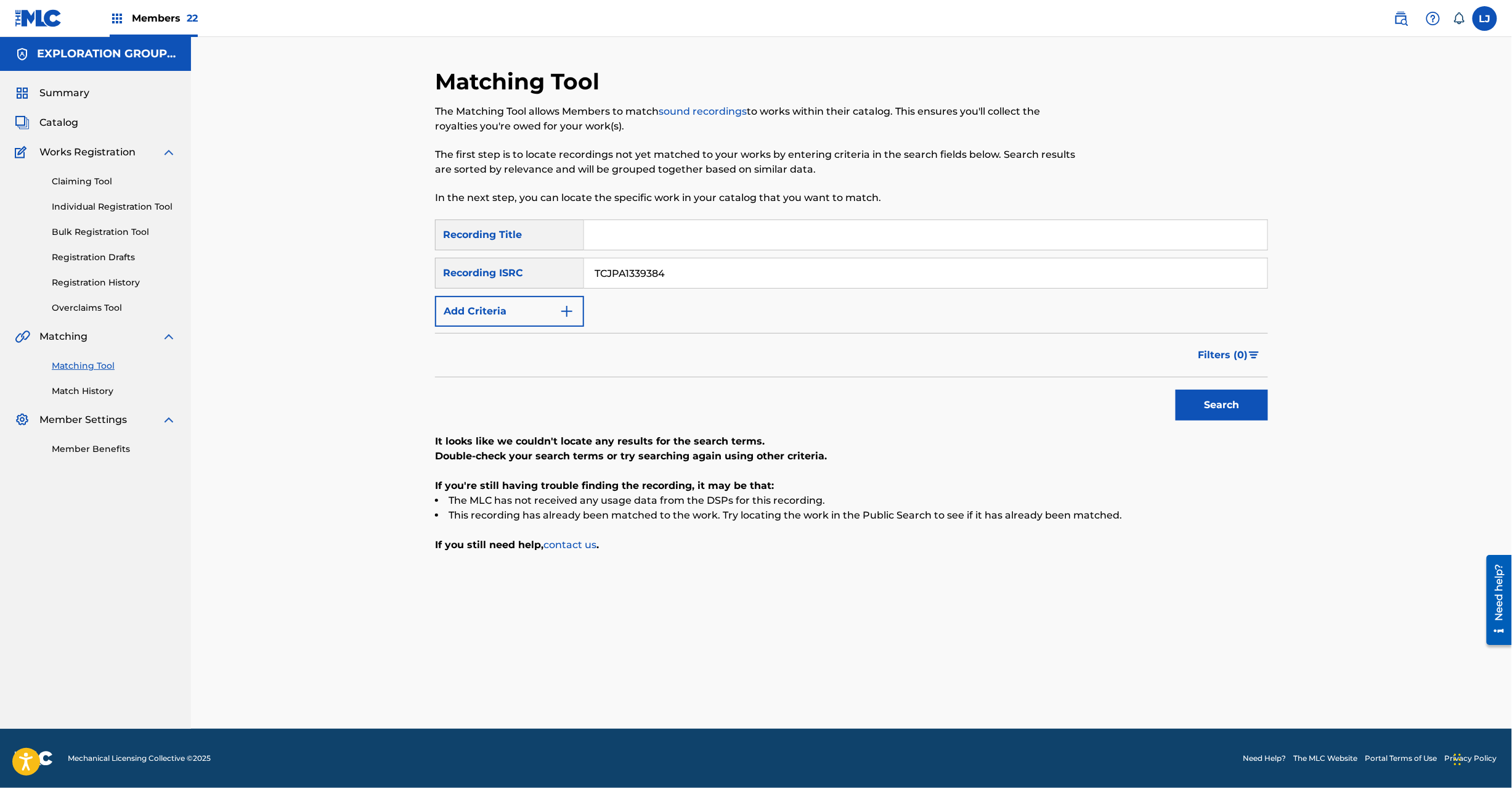
click at [644, 277] on input "TCJPA1339384" at bounding box center [926, 273] width 683 height 30
drag, startPoint x: 1112, startPoint y: 272, endPoint x: 1576, endPoint y: 281, distance: 464.1
click at [1511, 281] on html "Accessibility Screen-Reader Guide, Feedback, and Issue Reporting | New window M…" at bounding box center [756, 394] width 1512 height 788
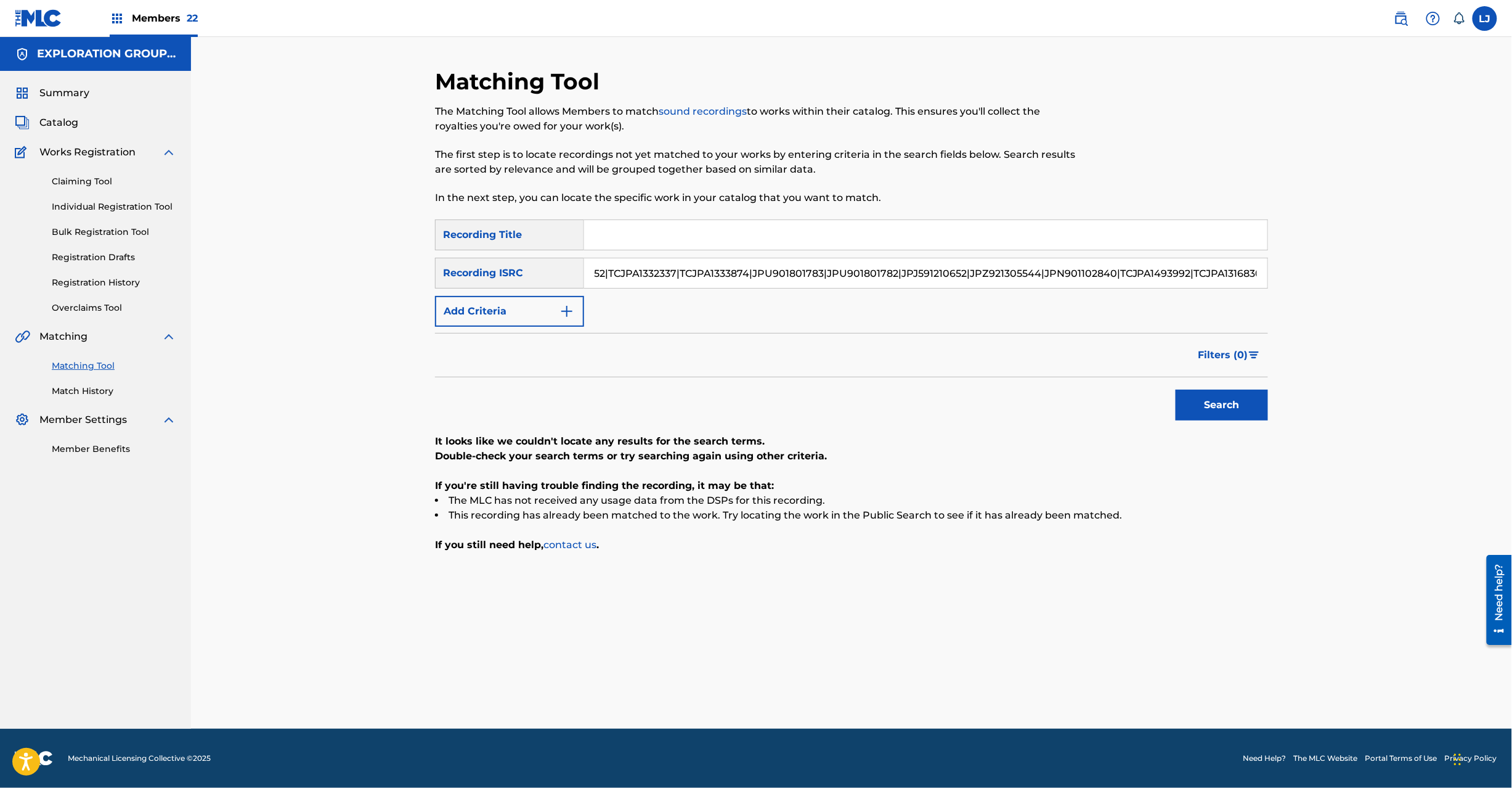
scroll to position [0, 0]
drag, startPoint x: 1188, startPoint y: 275, endPoint x: 337, endPoint y: 262, distance: 851.1
click at [329, 260] on div "Matching Tool The Matching Tool allows Members to match sound recordings to wor…" at bounding box center [851, 383] width 1321 height 692
click at [1208, 390] on button "Search" at bounding box center [1222, 405] width 93 height 31
click at [691, 286] on input "TCJPA1316830" at bounding box center [926, 273] width 683 height 30
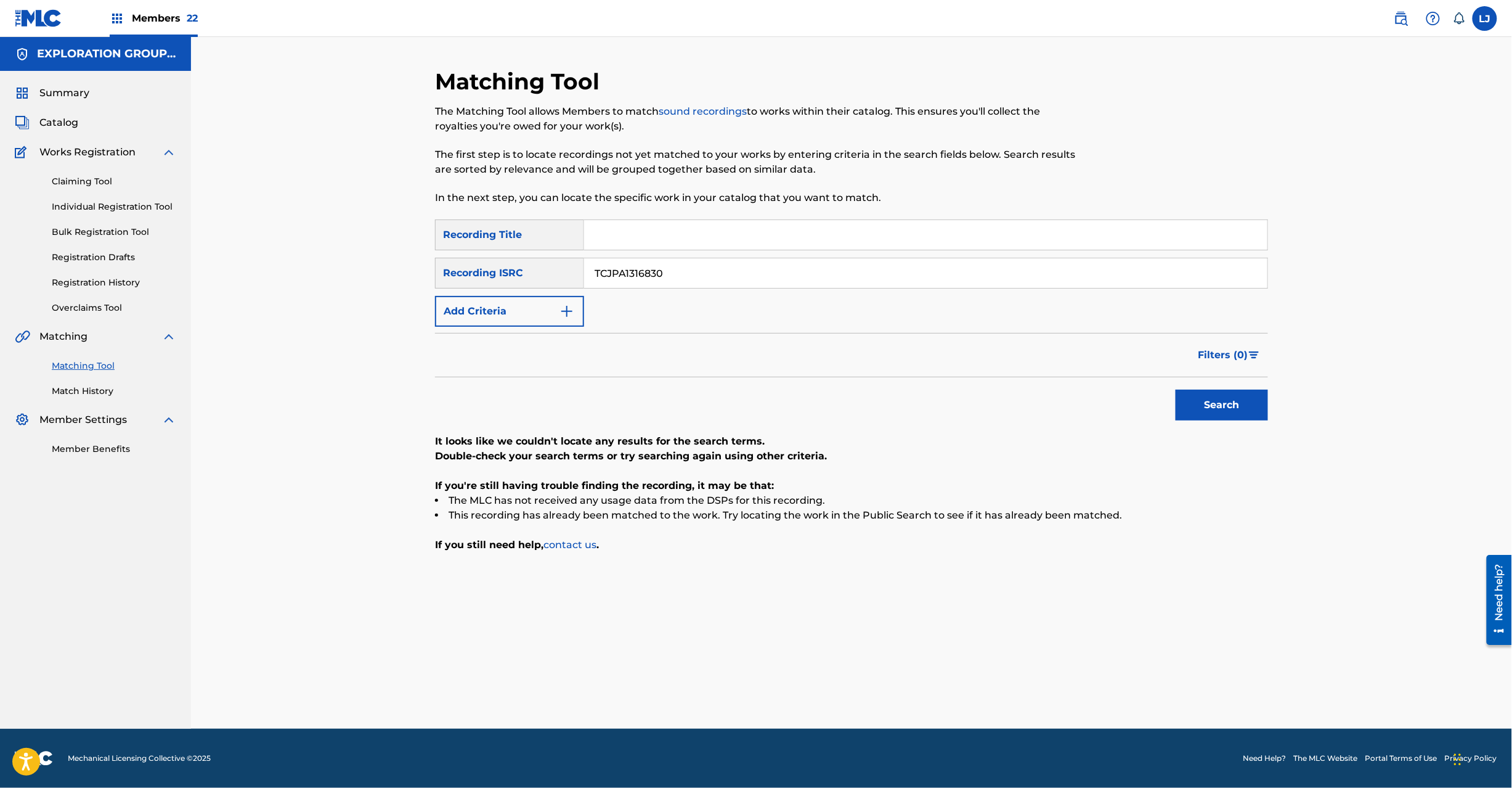
click at [690, 271] on input "TCJPA1316830" at bounding box center [926, 273] width 683 height 30
drag, startPoint x: 1045, startPoint y: 272, endPoint x: 1422, endPoint y: 282, distance: 377.1
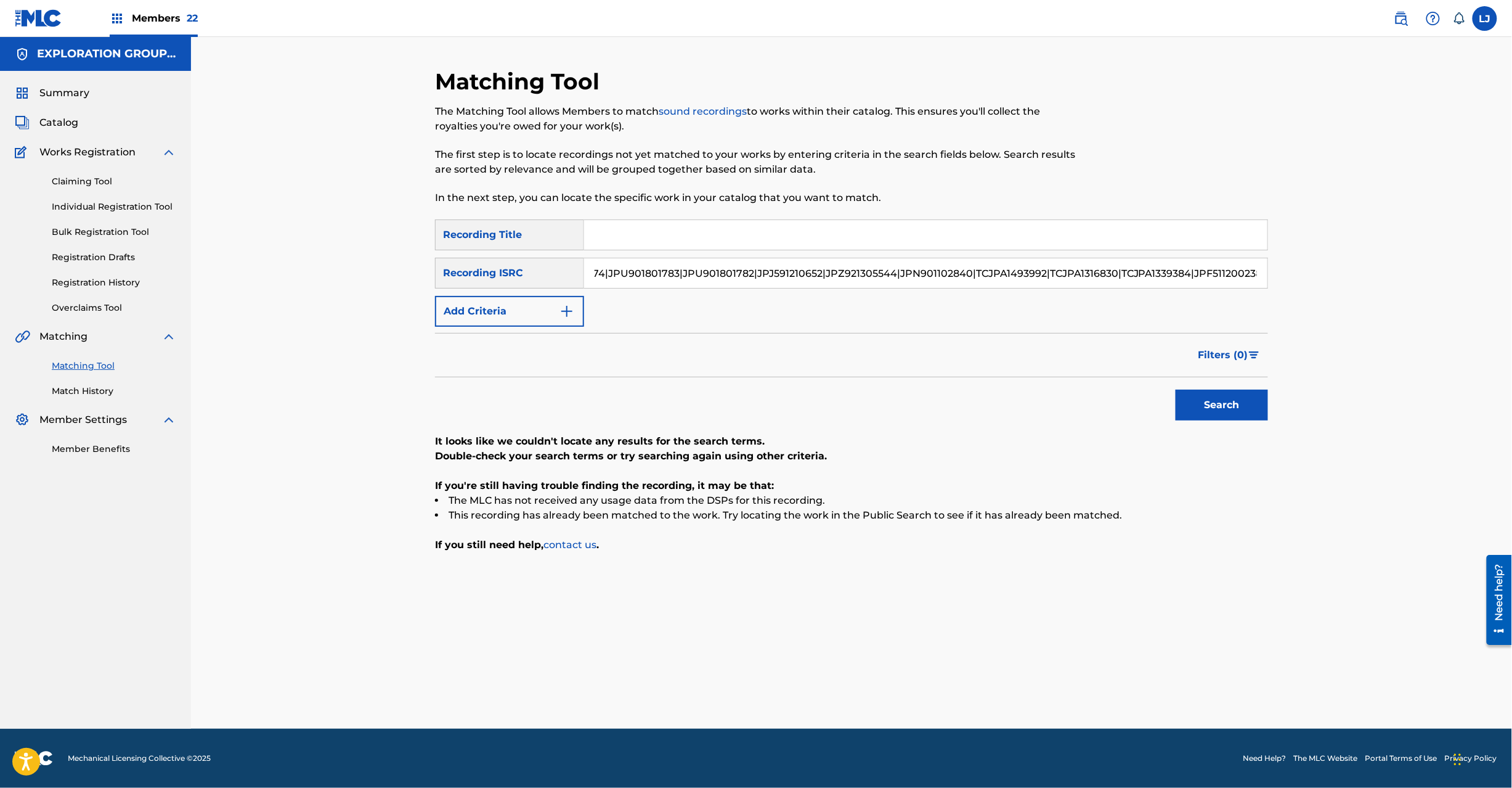
click at [1422, 282] on div "Matching Tool The Matching Tool allows Members to match sound recordings to wor…" at bounding box center [851, 383] width 1321 height 692
drag, startPoint x: 1188, startPoint y: 277, endPoint x: 755, endPoint y: 333, distance: 436.6
click at [288, 277] on div "Matching Tool The Matching Tool allows Members to match sound recordings to wor…" at bounding box center [851, 383] width 1321 height 692
click at [1193, 395] on button "Search" at bounding box center [1222, 405] width 93 height 31
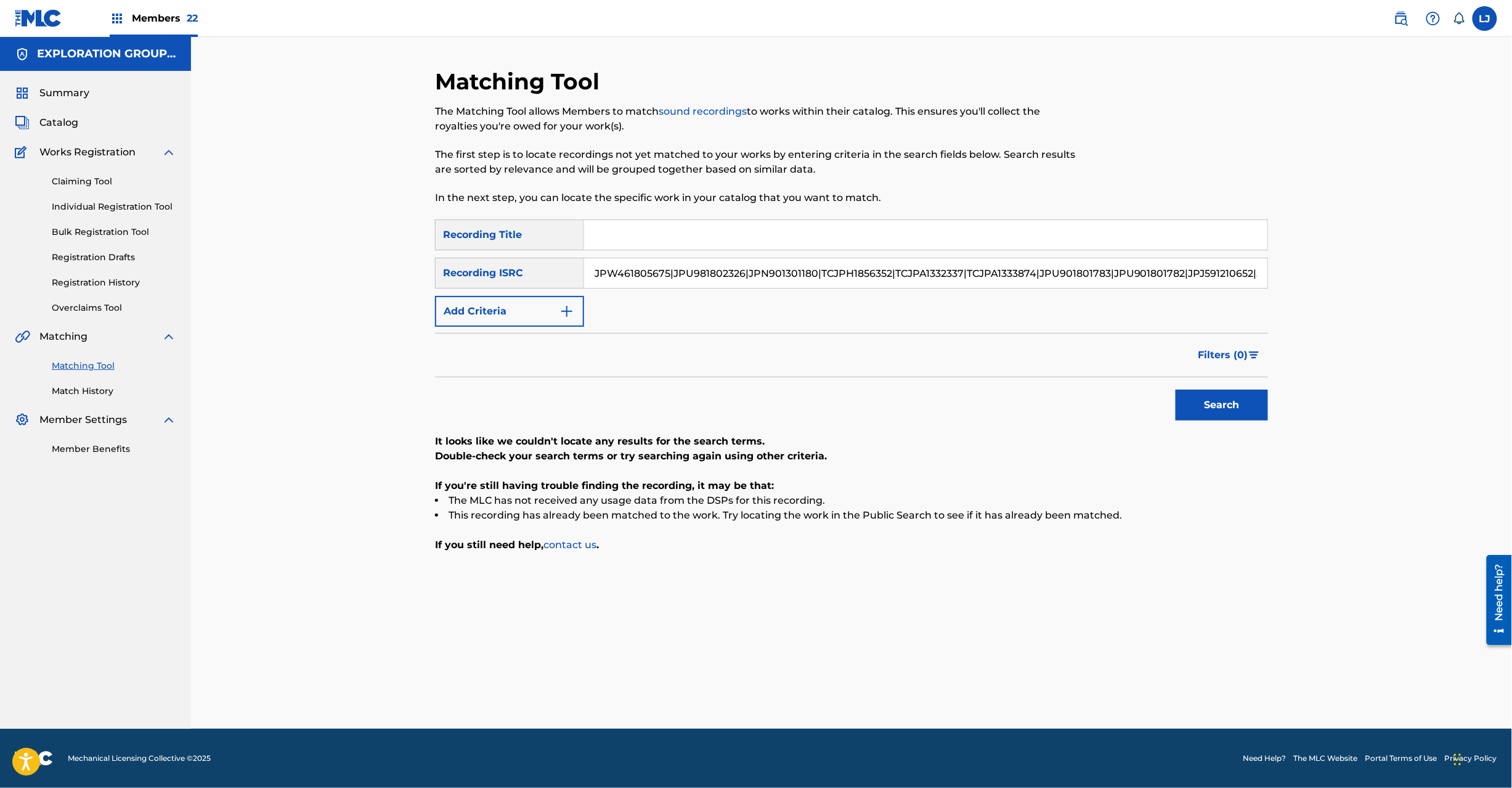
click at [1141, 272] on input "JPW461805675|JPU981802326|JPN901301180|TCJPH1856352|TCJPA1332337|TCJPA1333874|J…" at bounding box center [926, 273] width 683 height 30
click at [1218, 287] on div "JPW461805675|JPU981802326|JPN901301180|TCJPH1856352|TCJPA1332337|TCJPA1333874|J…" at bounding box center [926, 273] width 684 height 31
drag, startPoint x: 1218, startPoint y: 272, endPoint x: 1386, endPoint y: 272, distance: 168.0
click at [1386, 272] on div "Matching Tool The Matching Tool allows Members to match sound recordings to wor…" at bounding box center [851, 383] width 1321 height 692
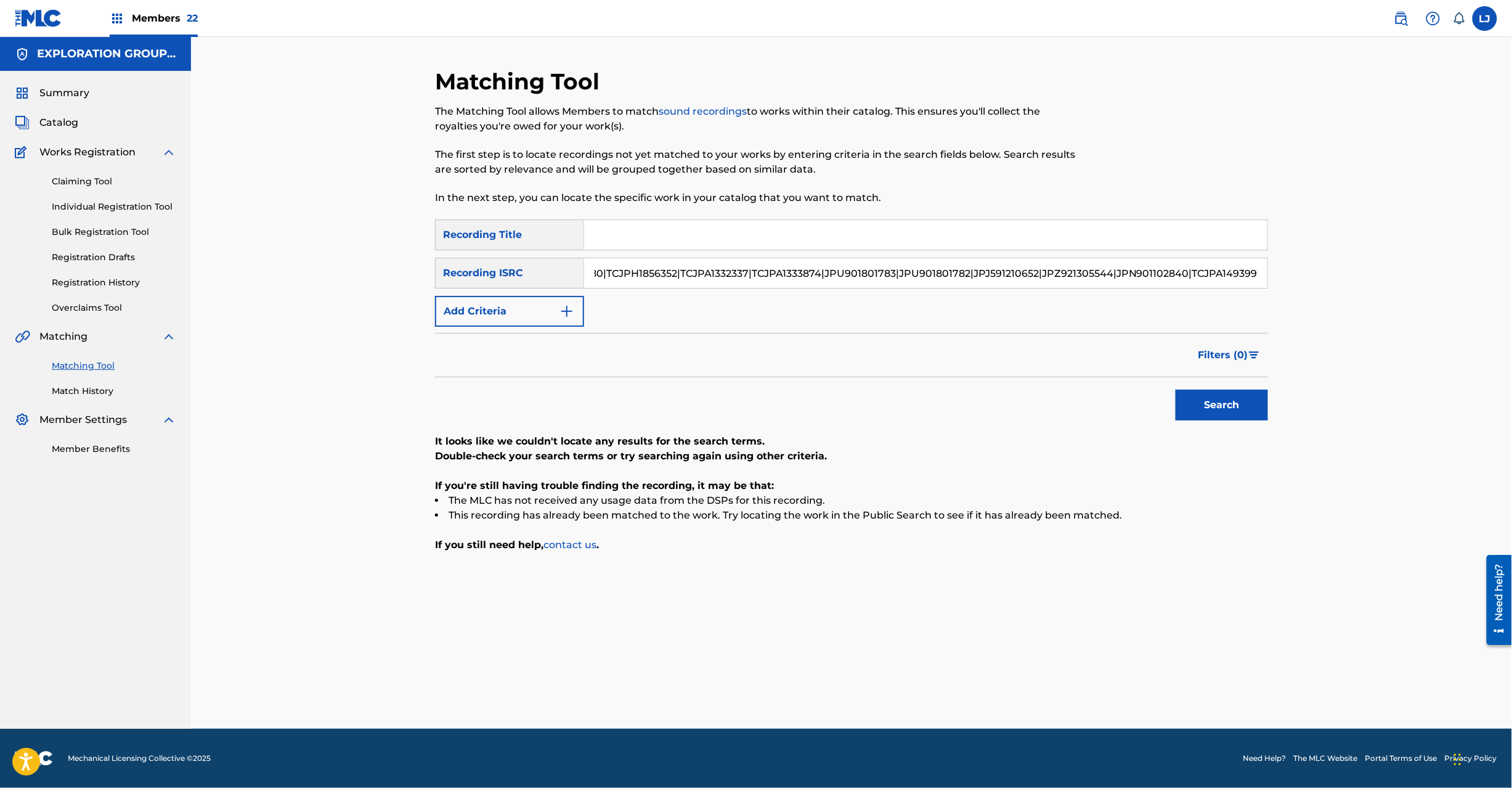
click at [1204, 269] on input "JPW461805675|JPU981802326|JPN901301180|TCJPH1856352|TCJPA1332337|TCJPA1333874|J…" at bounding box center [926, 273] width 683 height 30
drag, startPoint x: 1186, startPoint y: 272, endPoint x: 787, endPoint y: 344, distance: 405.4
click at [446, 273] on div "SearchWithCriteria18359f83-350e-44e0-a68d-9ba4a33e9559 Recording ISRC JPW461805…" at bounding box center [851, 273] width 833 height 31
click at [1201, 401] on button "Search" at bounding box center [1222, 405] width 93 height 31
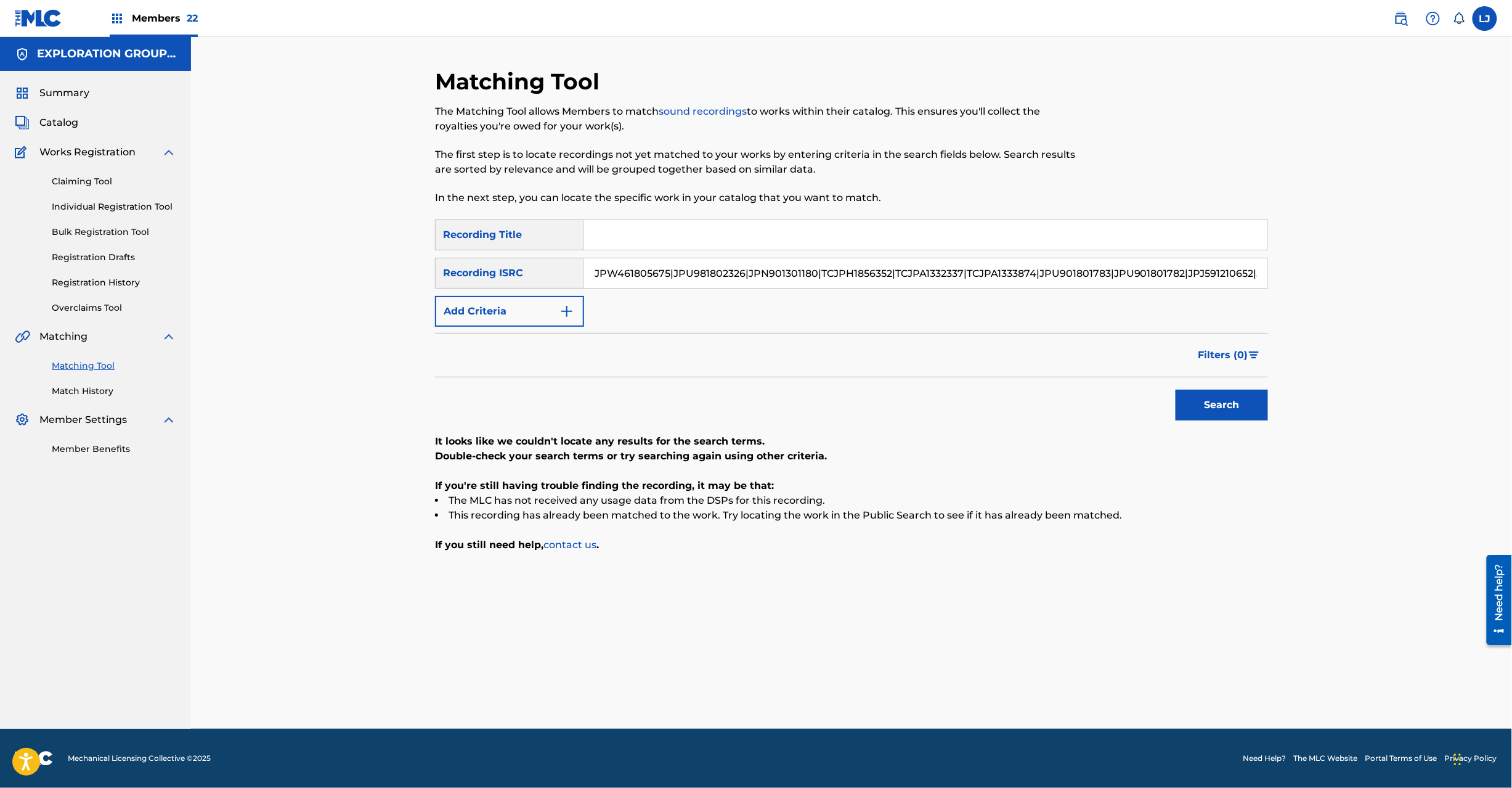
click at [1162, 284] on input "JPW461805675|JPU981802326|JPN901301180|TCJPH1856352|TCJPA1332337|TCJPA1333874|J…" at bounding box center [926, 273] width 683 height 30
drag, startPoint x: 1232, startPoint y: 276, endPoint x: 385, endPoint y: 272, distance: 847.0
click at [385, 272] on div "Matching Tool The Matching Tool allows Members to match sound recordings to wor…" at bounding box center [851, 383] width 1321 height 692
drag, startPoint x: 762, startPoint y: 273, endPoint x: 195, endPoint y: 273, distance: 567.0
click at [195, 273] on div "Matching Tool The Matching Tool allows Members to match sound recordings to wor…" at bounding box center [851, 383] width 1321 height 692
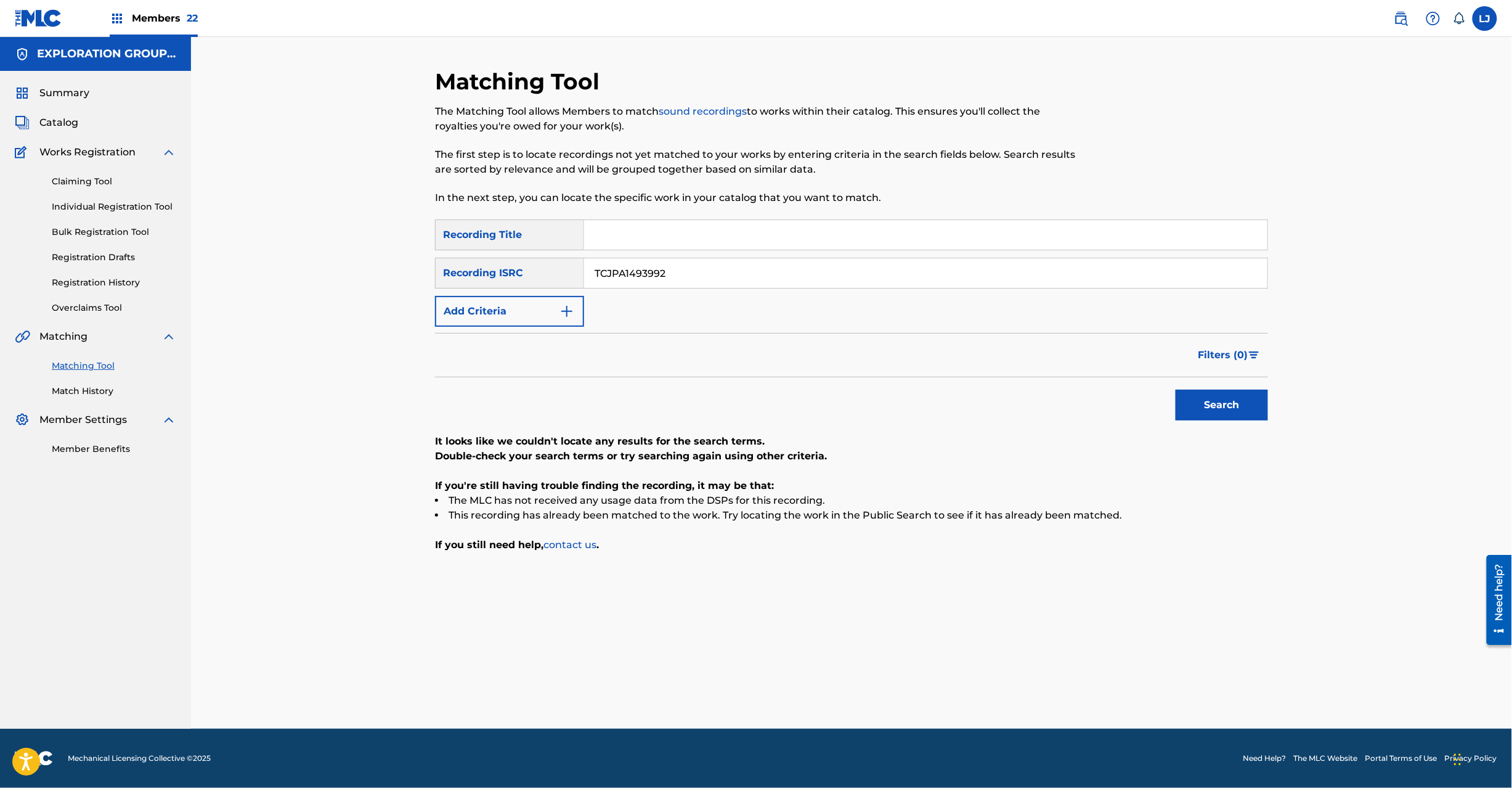
click at [1198, 406] on button "Search" at bounding box center [1222, 405] width 93 height 31
click at [732, 272] on input "TCJPA1493992" at bounding box center [926, 273] width 683 height 30
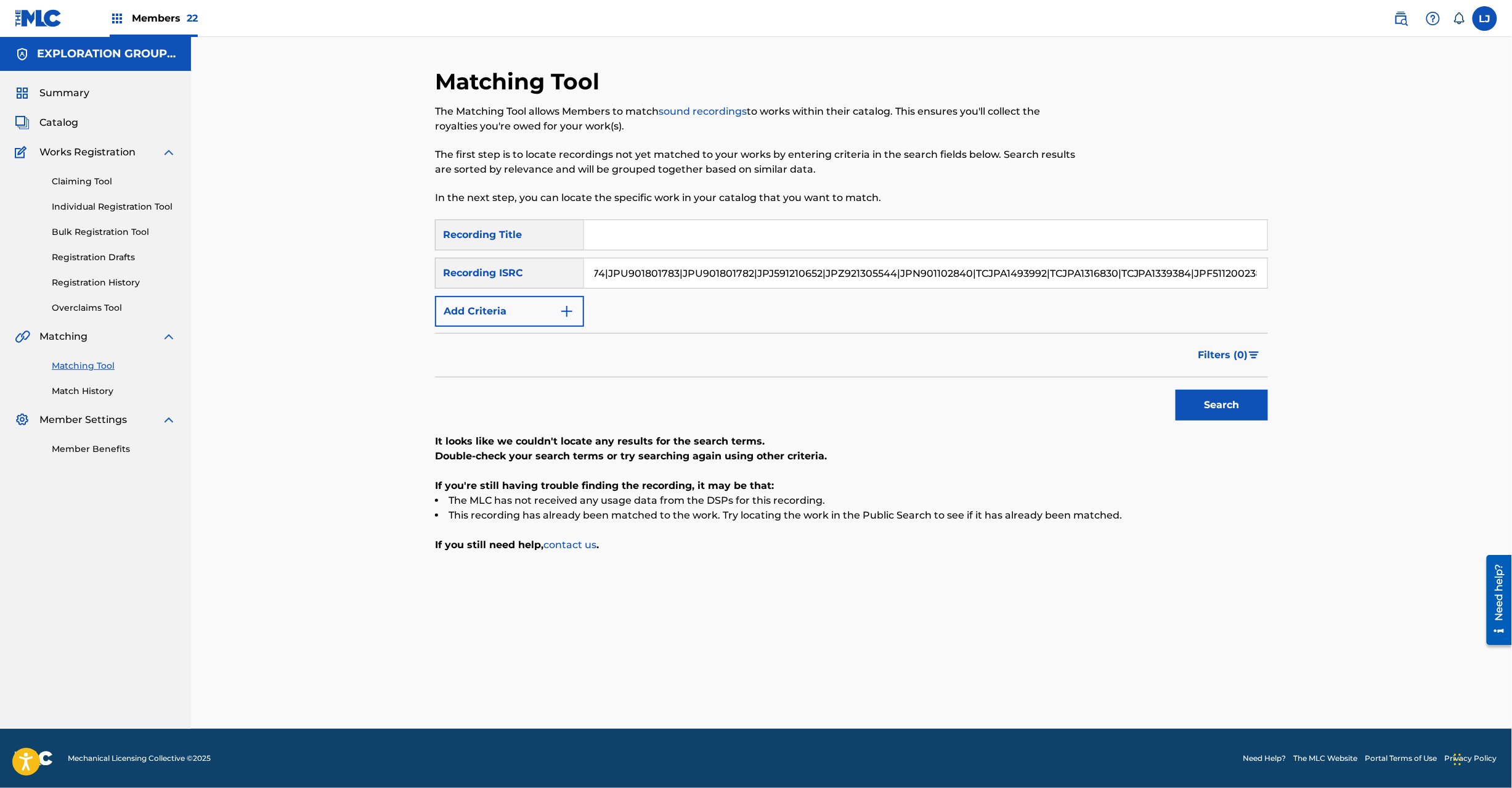
click at [1172, 271] on input "JPW461805675|JPU981802326|JPN901301180|TCJPH1856352|TCJPA1332337|TCJPA1333874|J…" at bounding box center [926, 273] width 683 height 30
drag, startPoint x: 1183, startPoint y: 272, endPoint x: 1423, endPoint y: 323, distance: 245.4
click at [1439, 328] on div "Matching Tool The Matching Tool allows Members to match sound recordings to wor…" at bounding box center [851, 383] width 1321 height 692
drag, startPoint x: 888, startPoint y: 272, endPoint x: 1576, endPoint y: 339, distance: 691.3
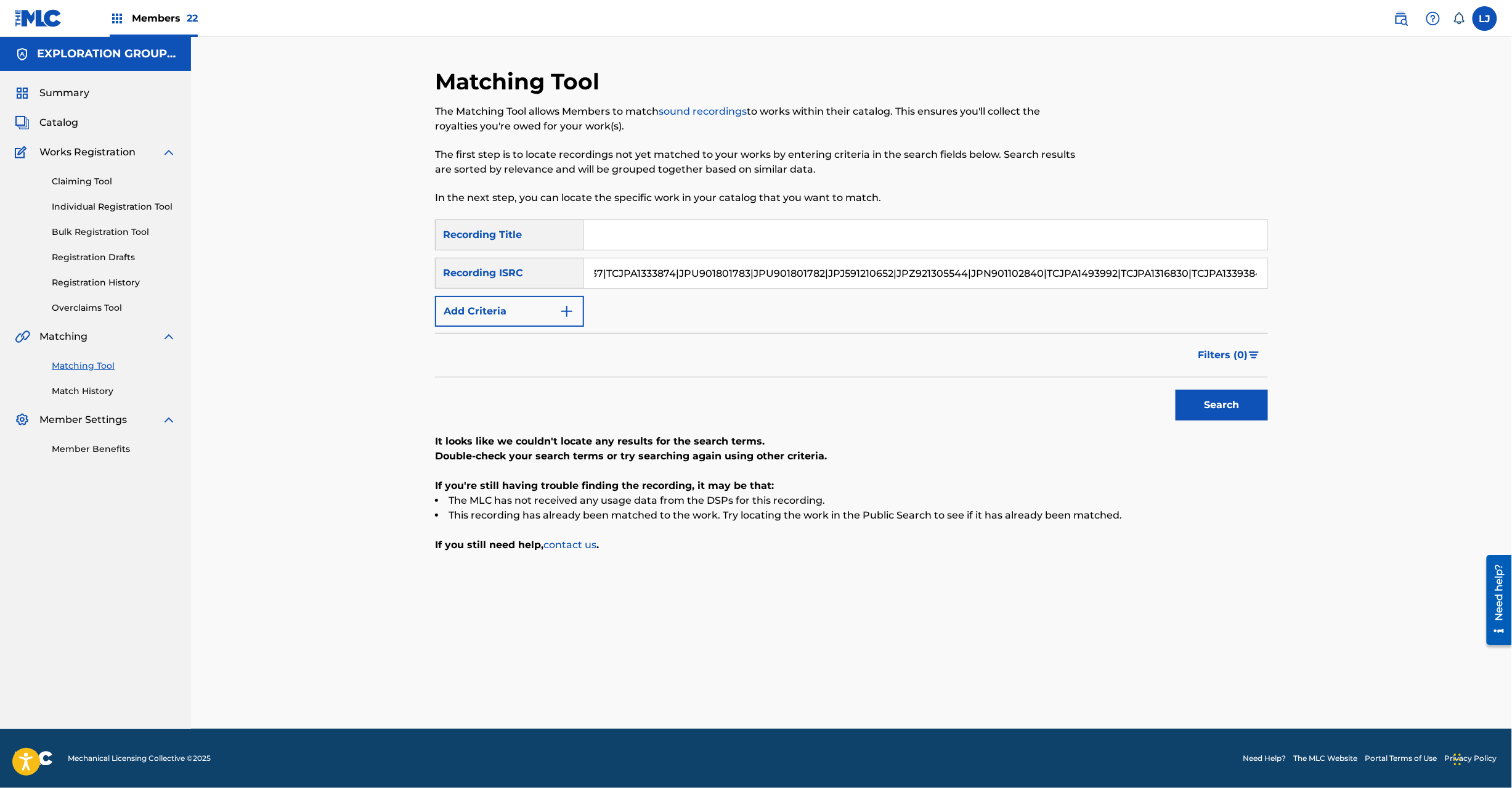
click at [1511, 339] on html "Accessibility Screen-Reader Guide, Feedback, and Issue Reporting | New window M…" at bounding box center [756, 394] width 1512 height 788
drag, startPoint x: 1186, startPoint y: 272, endPoint x: 268, endPoint y: 249, distance: 918.3
click at [268, 249] on div "Matching Tool The Matching Tool allows Members to match sound recordings to wor…" at bounding box center [851, 383] width 1321 height 692
click at [1218, 417] on button "Search" at bounding box center [1222, 405] width 93 height 31
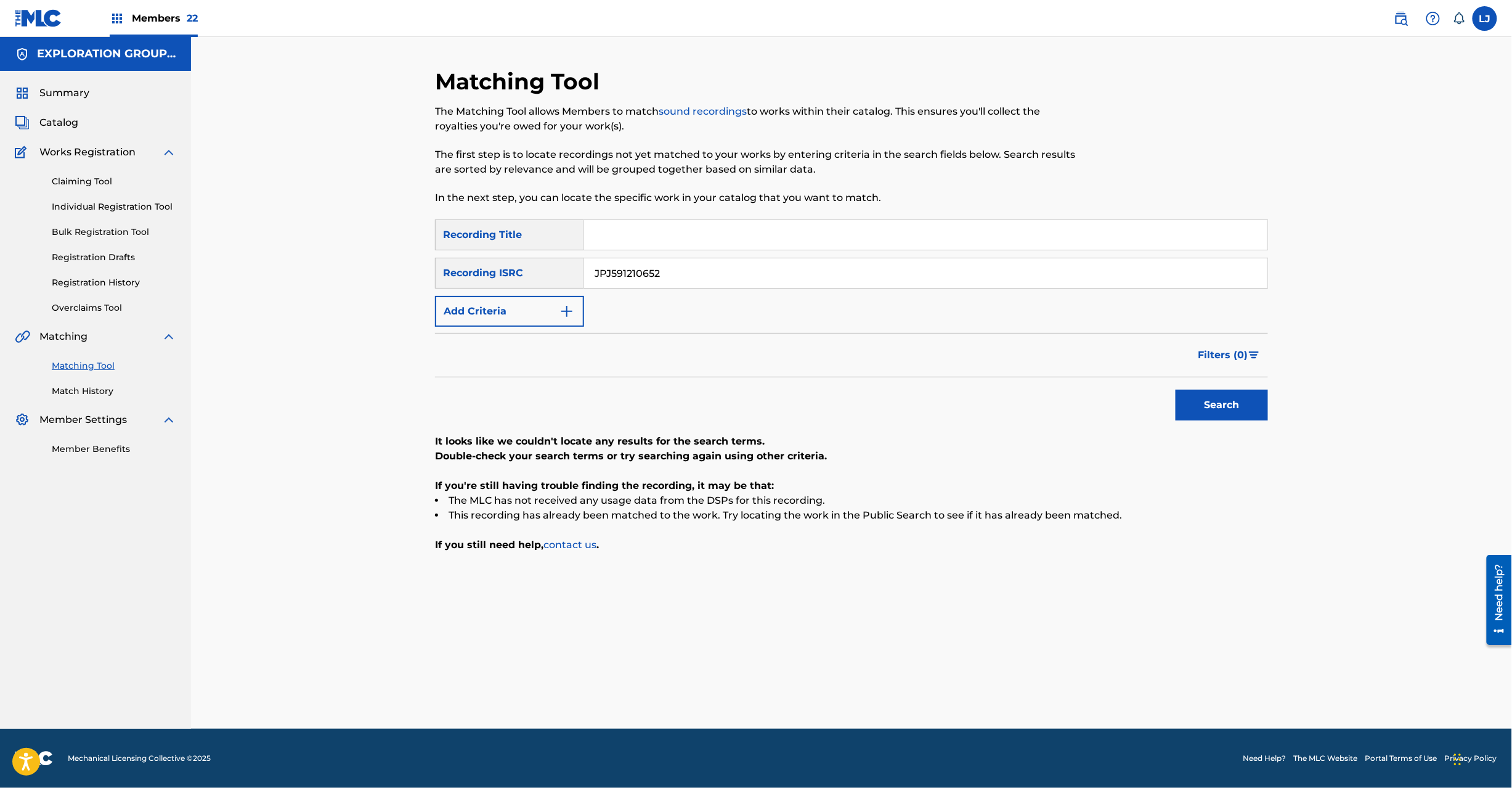
click at [676, 296] on div "SearchWithCriteriaf04f78ca-793c-44d9-8b20-fa4ad9699587 Recording Title SearchWi…" at bounding box center [851, 273] width 833 height 108
click at [676, 274] on input "JPJ591210652" at bounding box center [926, 273] width 683 height 30
drag, startPoint x: 676, startPoint y: 273, endPoint x: 255, endPoint y: 277, distance: 421.0
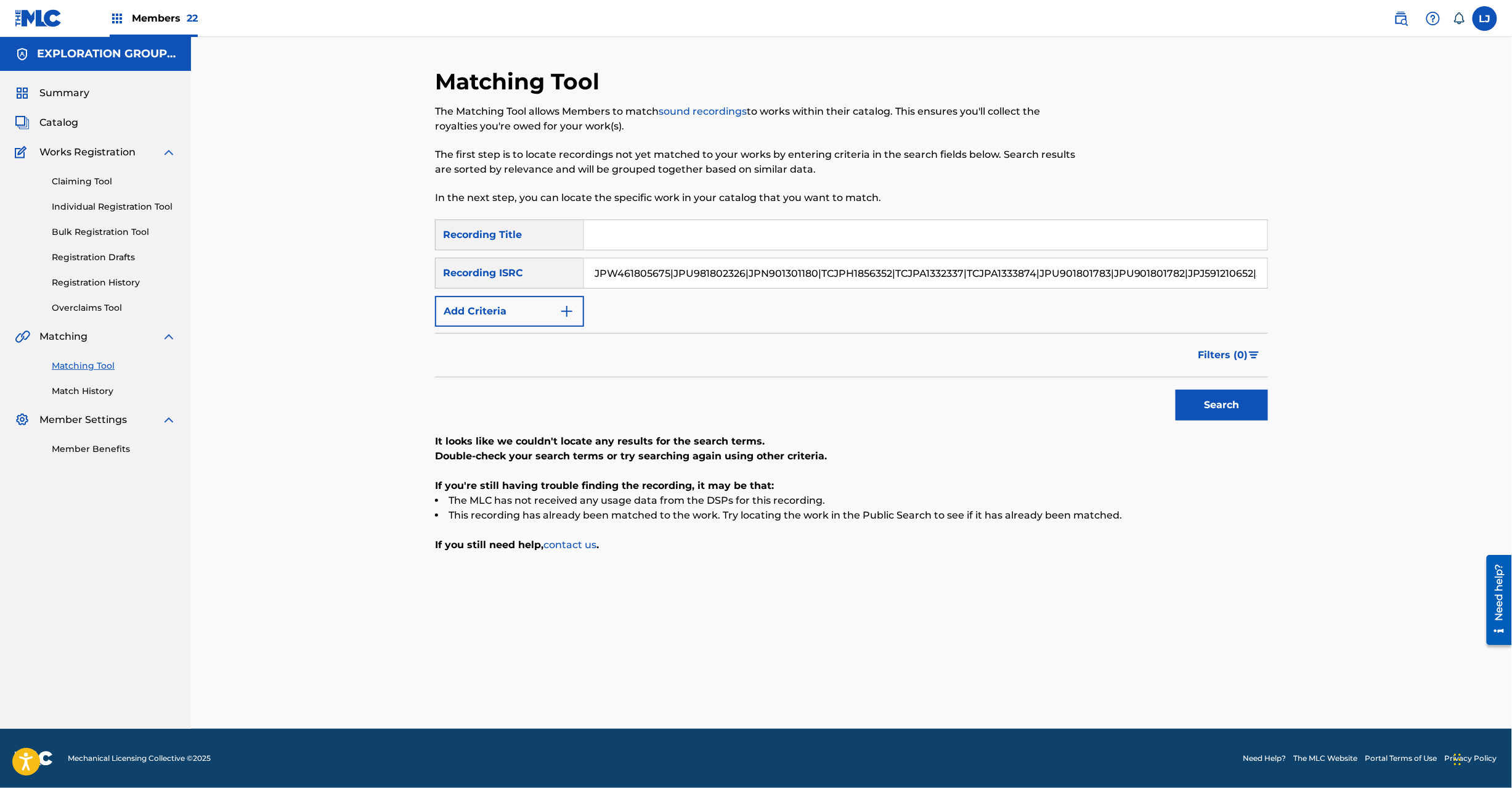
click at [166, 267] on main "EXPLORATION GROUP LLC Summary Catalog Works Registration Claiming Tool Individu…" at bounding box center [756, 383] width 1512 height 692
drag, startPoint x: 670, startPoint y: 268, endPoint x: 1270, endPoint y: 329, distance: 603.1
click at [1270, 329] on div "Matching Tool The Matching Tool allows Members to match sound recordings to wor…" at bounding box center [851, 398] width 863 height 661
click at [595, 271] on input "|JPU901801782" at bounding box center [926, 273] width 683 height 30
type input "JPU901801782"
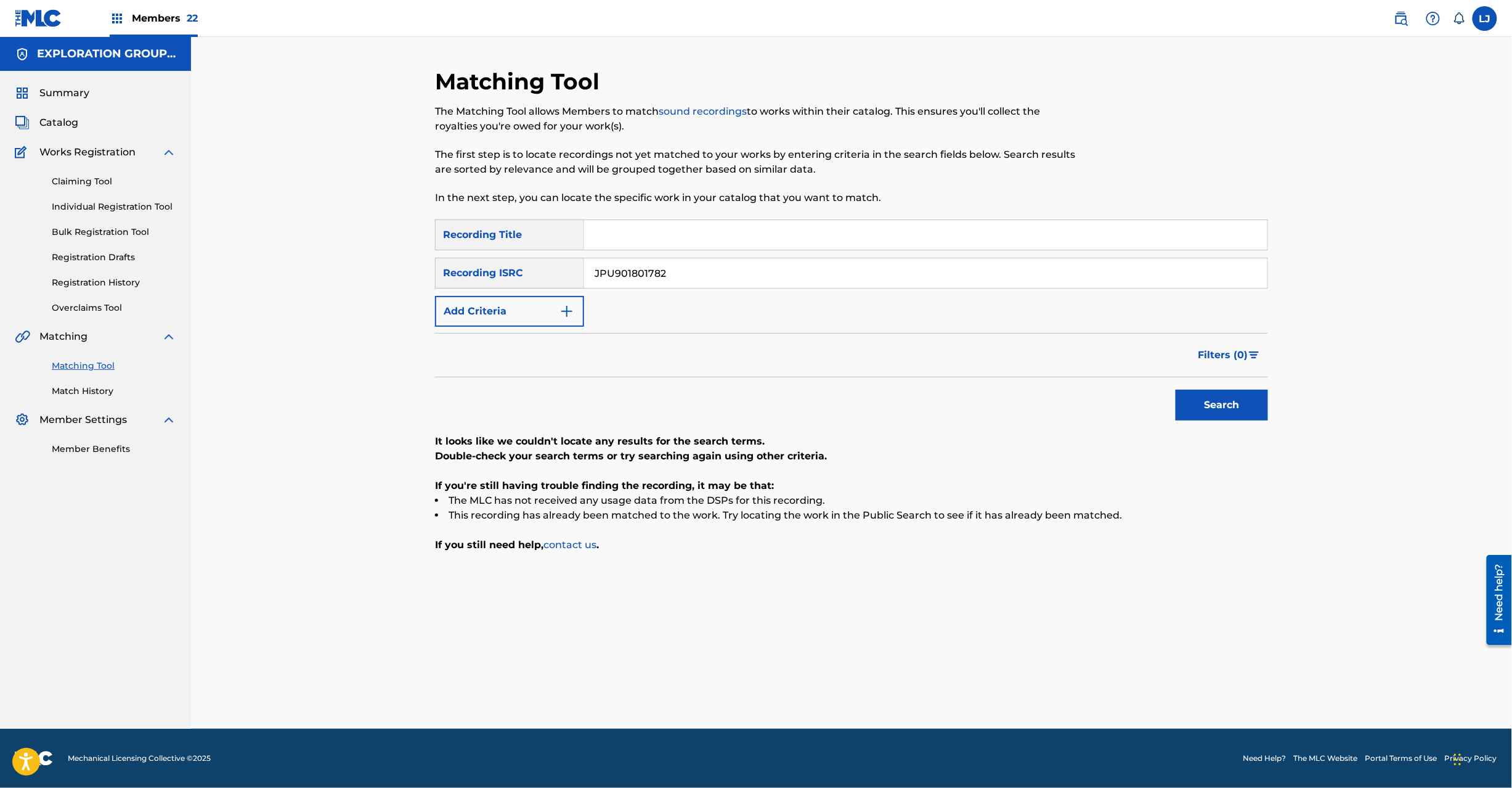
click at [1254, 417] on button "Search" at bounding box center [1222, 405] width 93 height 31
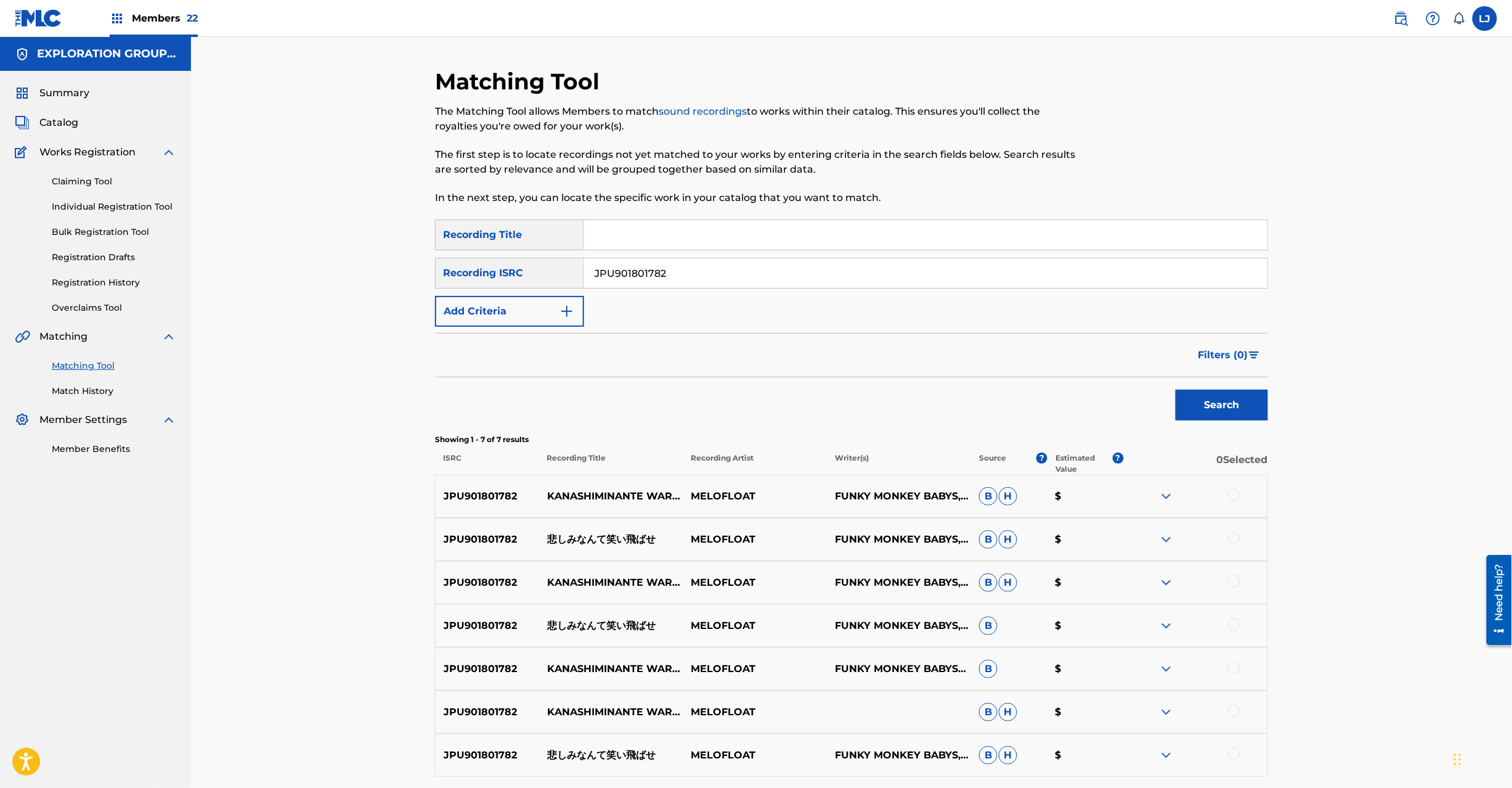
click at [621, 541] on p "悲しみなんて笑い飛ばせ" at bounding box center [611, 539] width 144 height 15
click at [491, 490] on p "JPU901801782" at bounding box center [487, 497] width 104 height 15
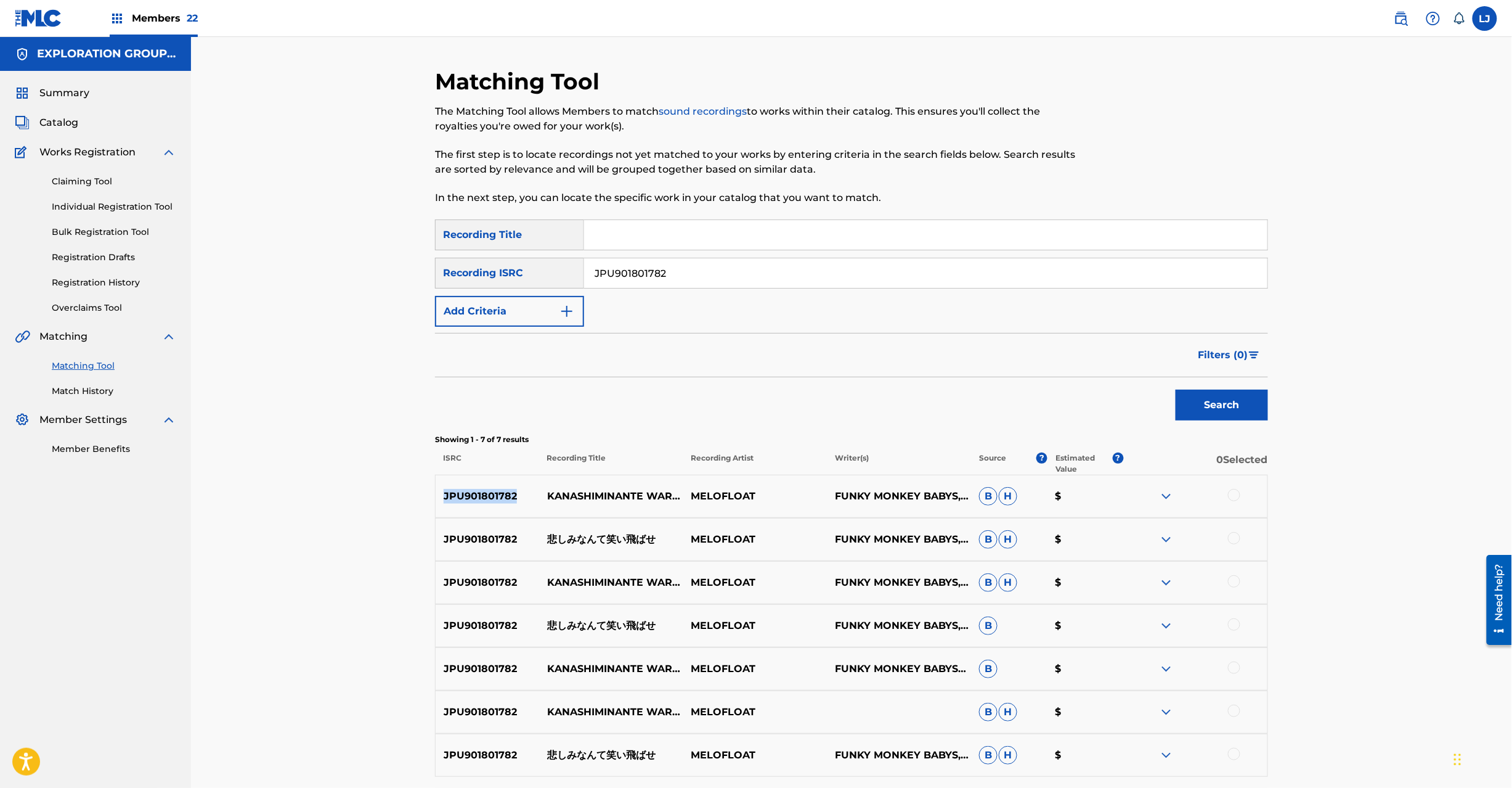
click at [491, 490] on p "JPU901801782" at bounding box center [487, 497] width 104 height 15
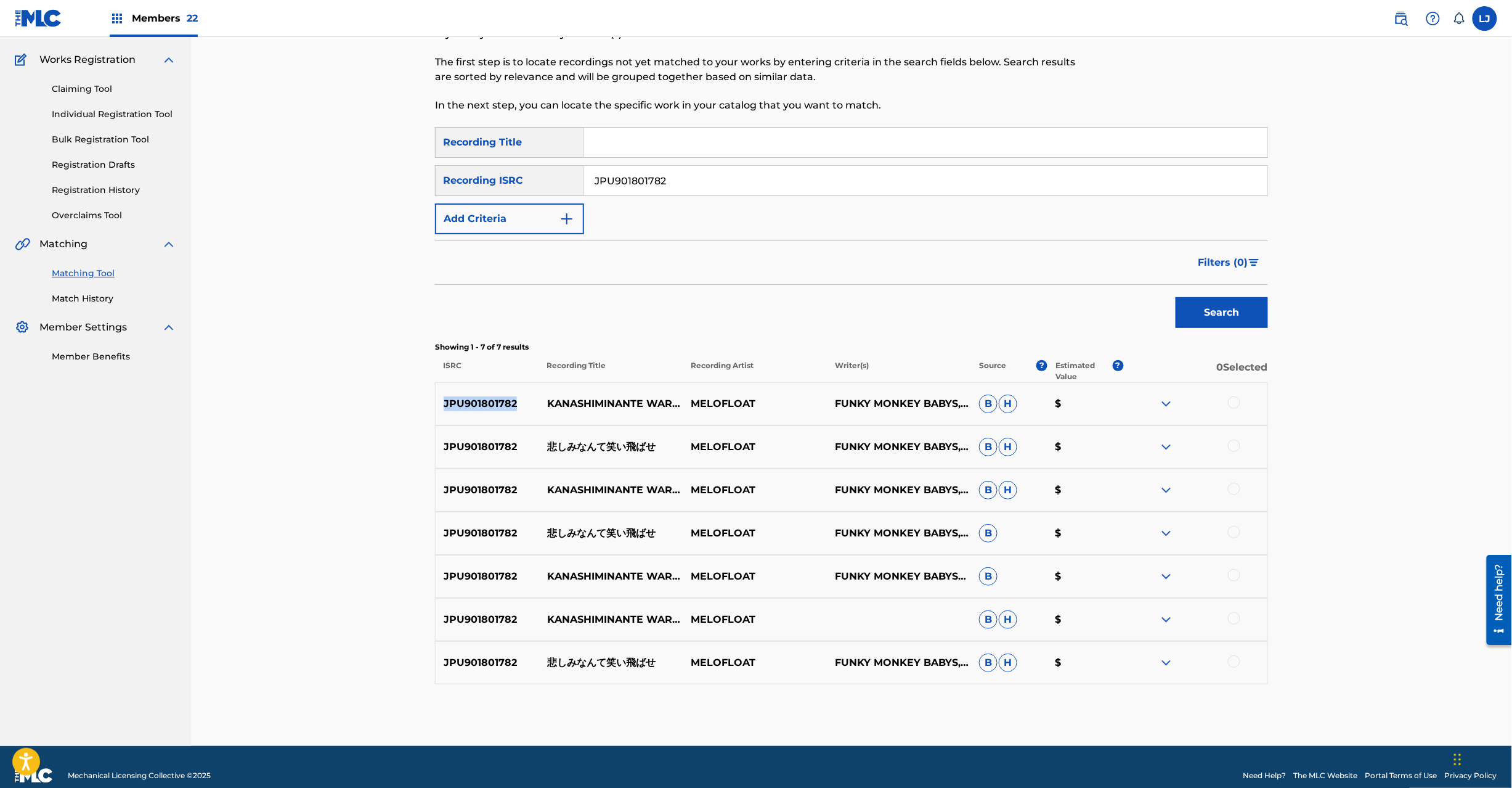
scroll to position [97, 0]
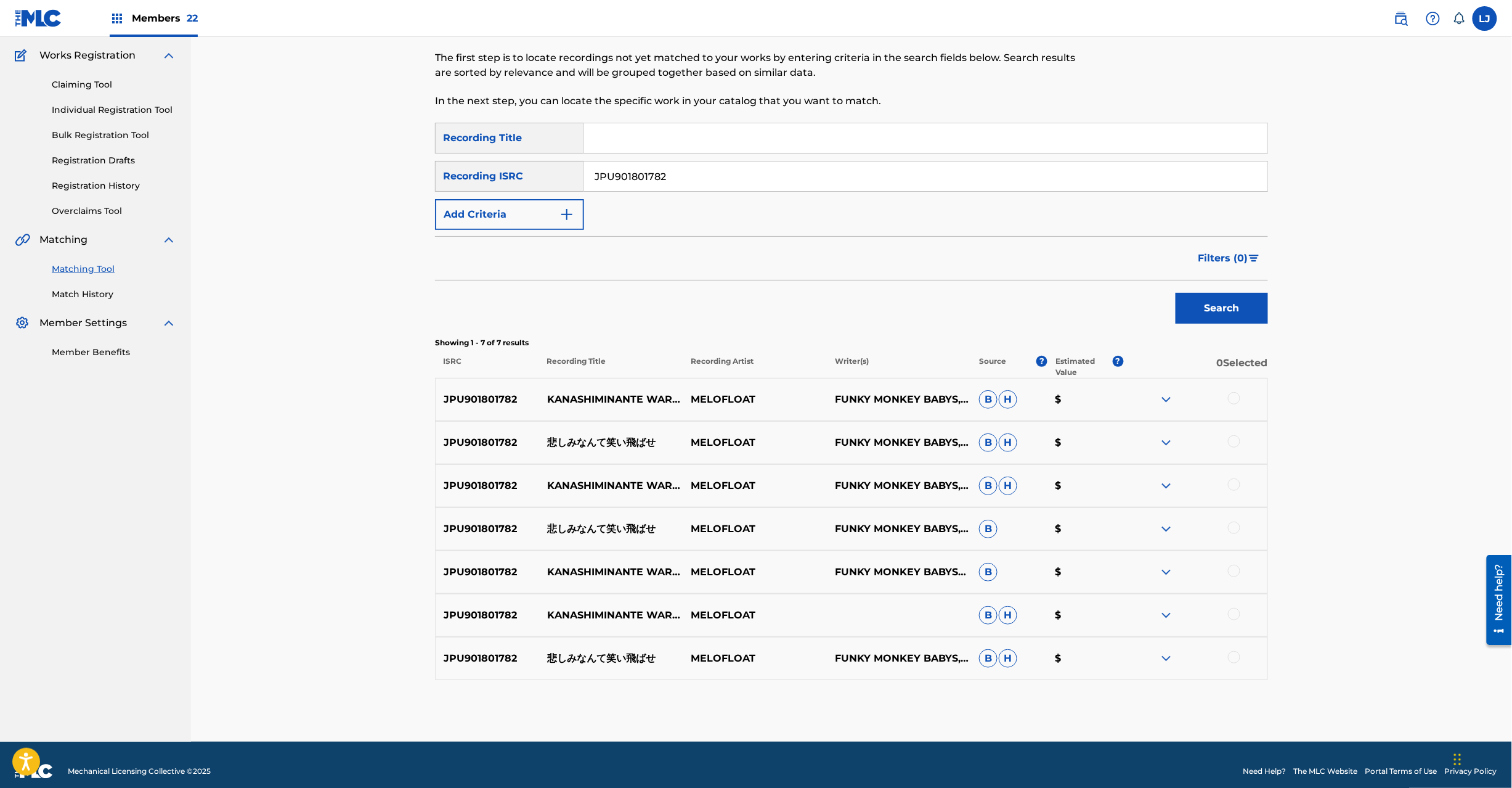
click at [1236, 393] on div at bounding box center [1234, 398] width 12 height 12
click at [1236, 441] on div at bounding box center [1234, 441] width 12 height 12
click at [1235, 487] on div at bounding box center [1234, 485] width 12 height 12
click at [1235, 529] on div at bounding box center [1234, 528] width 12 height 12
click at [1233, 573] on div at bounding box center [1234, 571] width 12 height 12
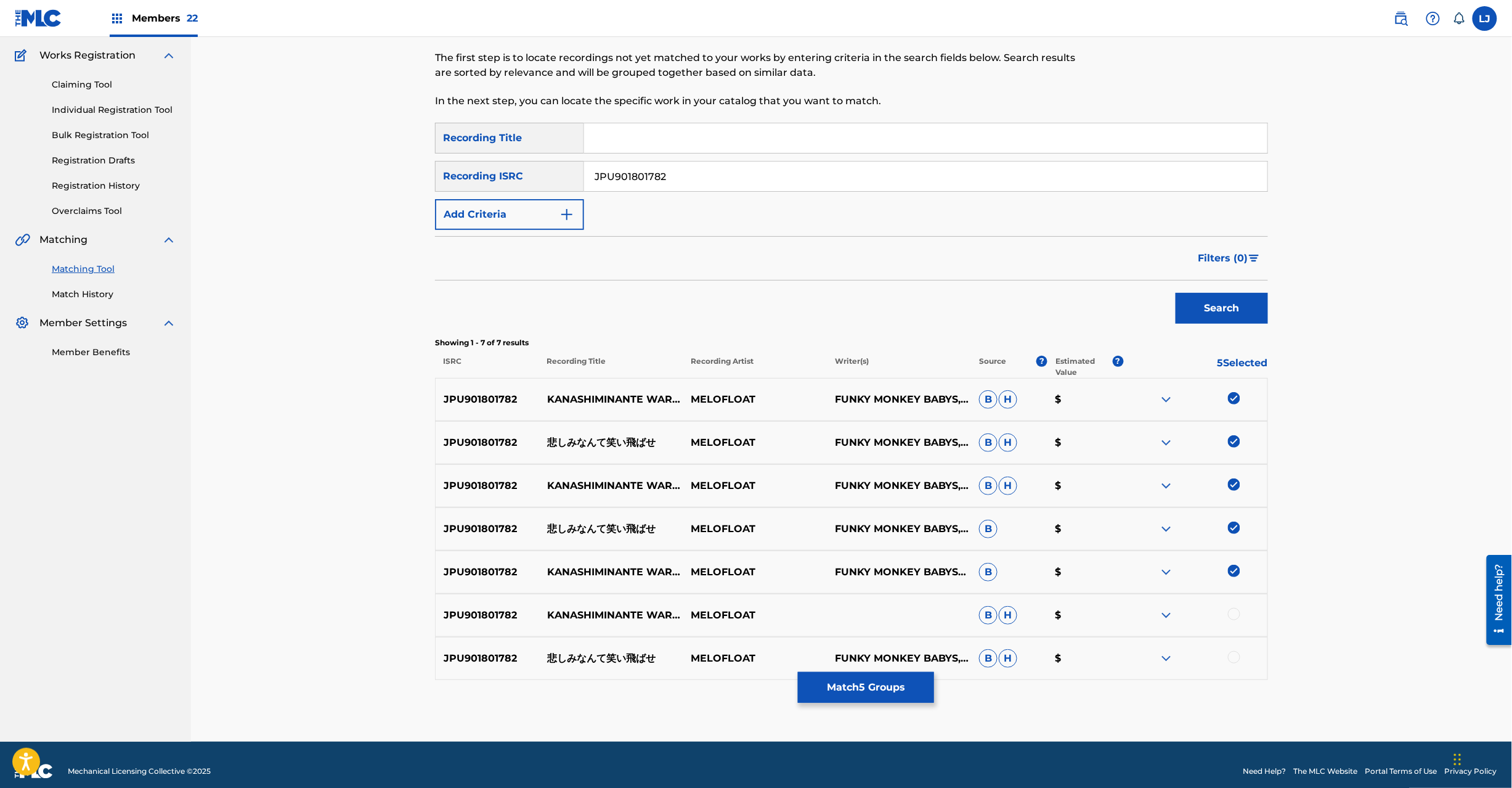
click at [1233, 609] on div at bounding box center [1234, 614] width 12 height 12
click at [1233, 659] on div at bounding box center [1234, 657] width 12 height 12
click at [877, 666] on p "FUNKY MONKEY BABYS, [PERSON_NAME], [PERSON_NAME], [PERSON_NAME], [PERSON_NAME]" at bounding box center [899, 658] width 144 height 15
click at [869, 686] on button "Match 7 Groups" at bounding box center [866, 687] width 136 height 31
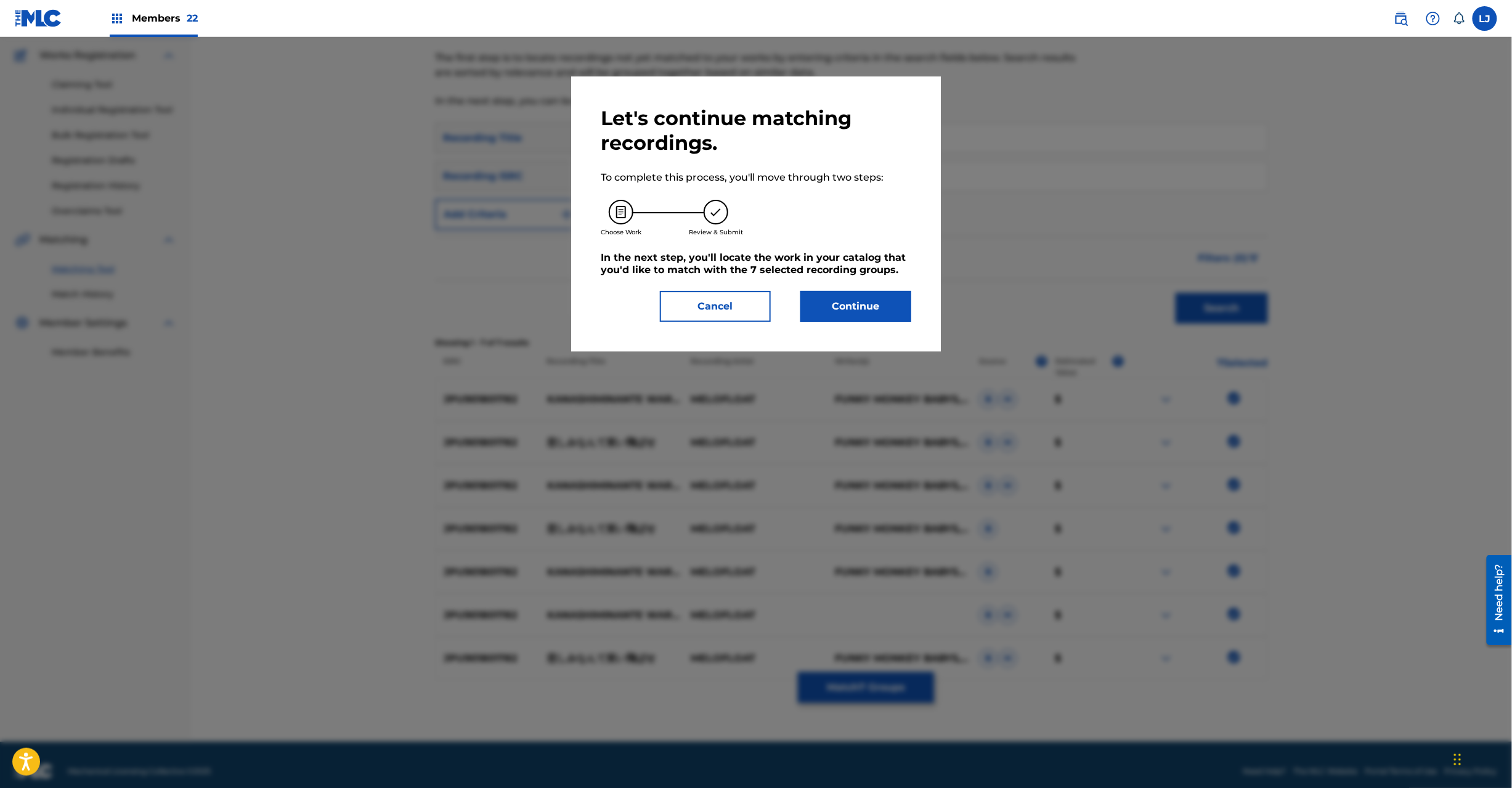
click at [854, 328] on div "Let's continue matching recordings. To complete this process, you'll move throu…" at bounding box center [756, 214] width 370 height 275
click at [854, 305] on button "Continue" at bounding box center [856, 306] width 111 height 31
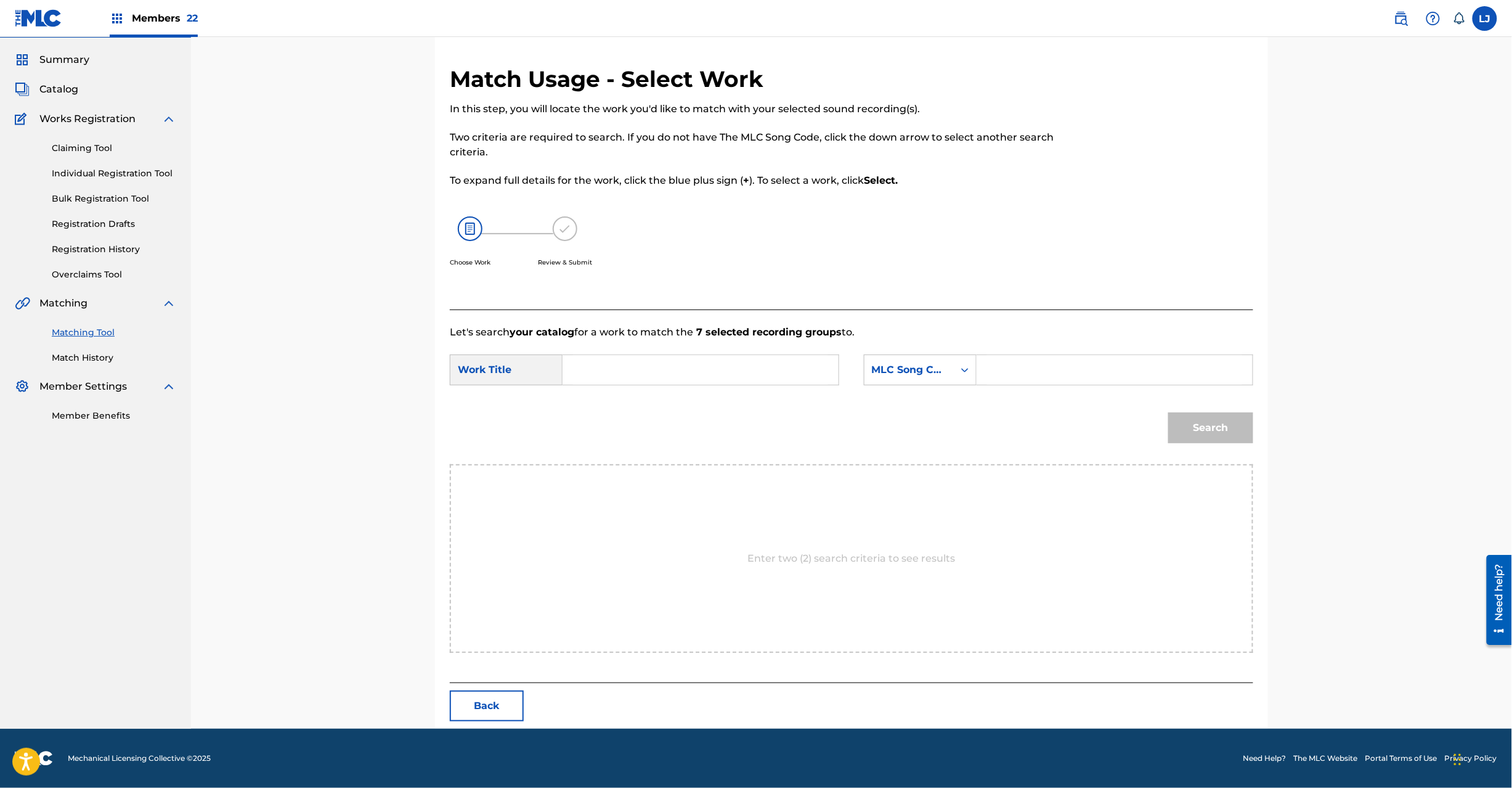
scroll to position [0, 0]
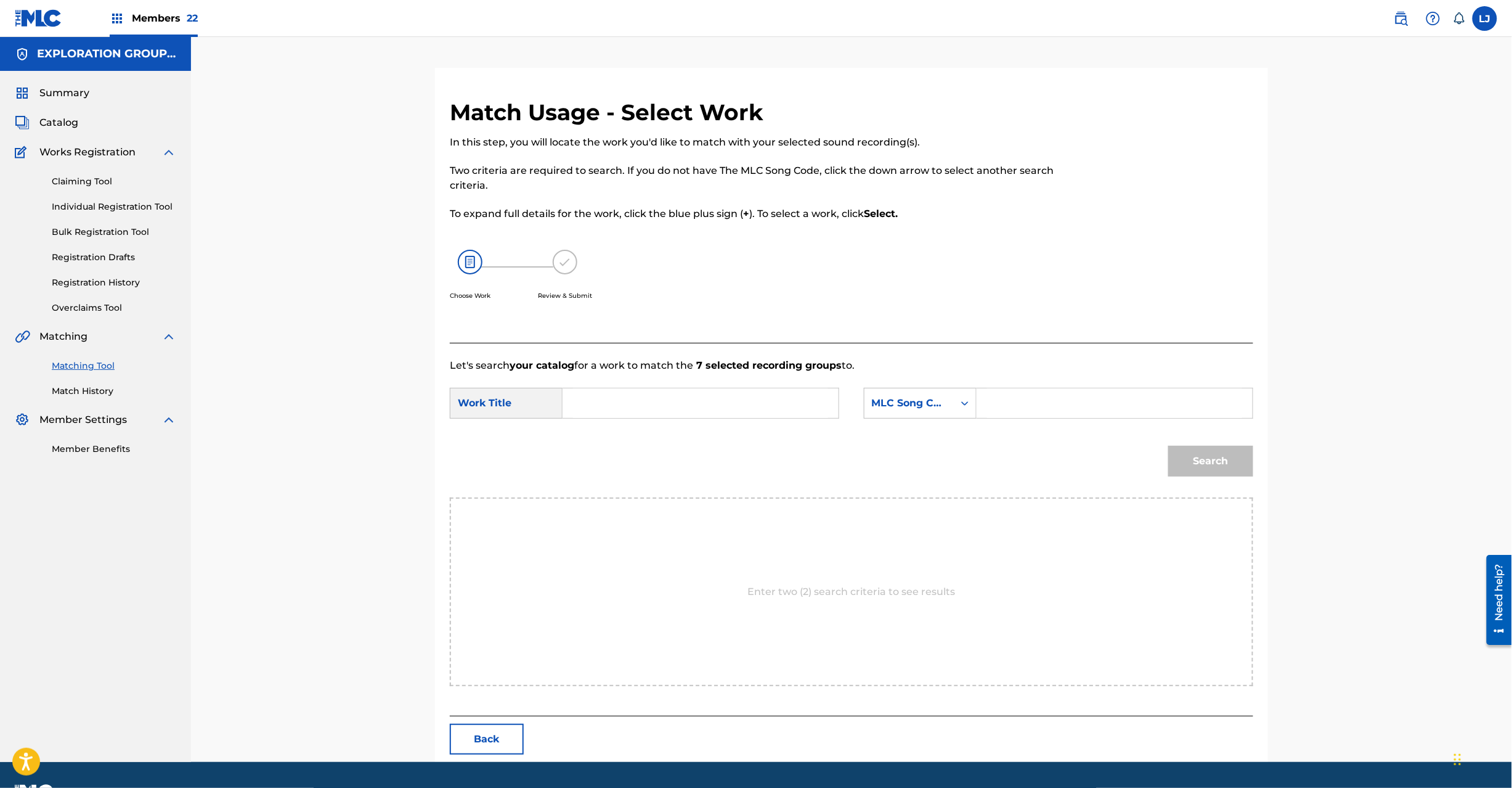
click at [667, 395] on input "Search Form" at bounding box center [700, 403] width 255 height 30
click at [811, 395] on input "Kanashimi Nante Warai Tobase KC0H0D" at bounding box center [700, 403] width 255 height 30
type input "Kanashimi Nante Warai Tobase"
click at [1035, 390] on form "SearchWithCriteria4c24456e-05c3-42be-80ad-99da2b73185d Work Title Kanashimi Nan…" at bounding box center [851, 435] width 803 height 124
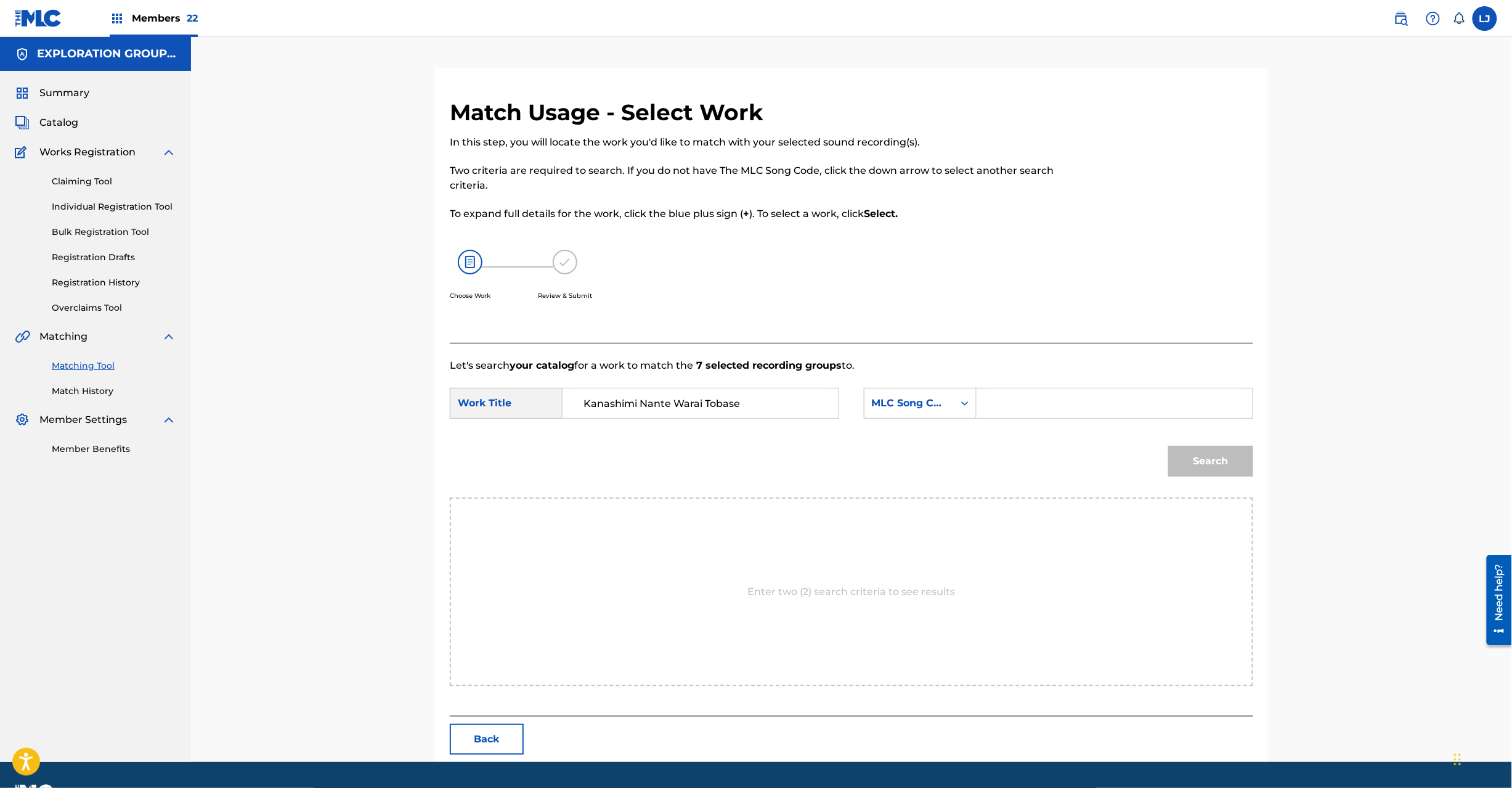
click at [1035, 390] on input "Search Form" at bounding box center [1114, 403] width 255 height 30
type input "KC0H0D"
click at [1206, 449] on button "Search" at bounding box center [1211, 461] width 85 height 31
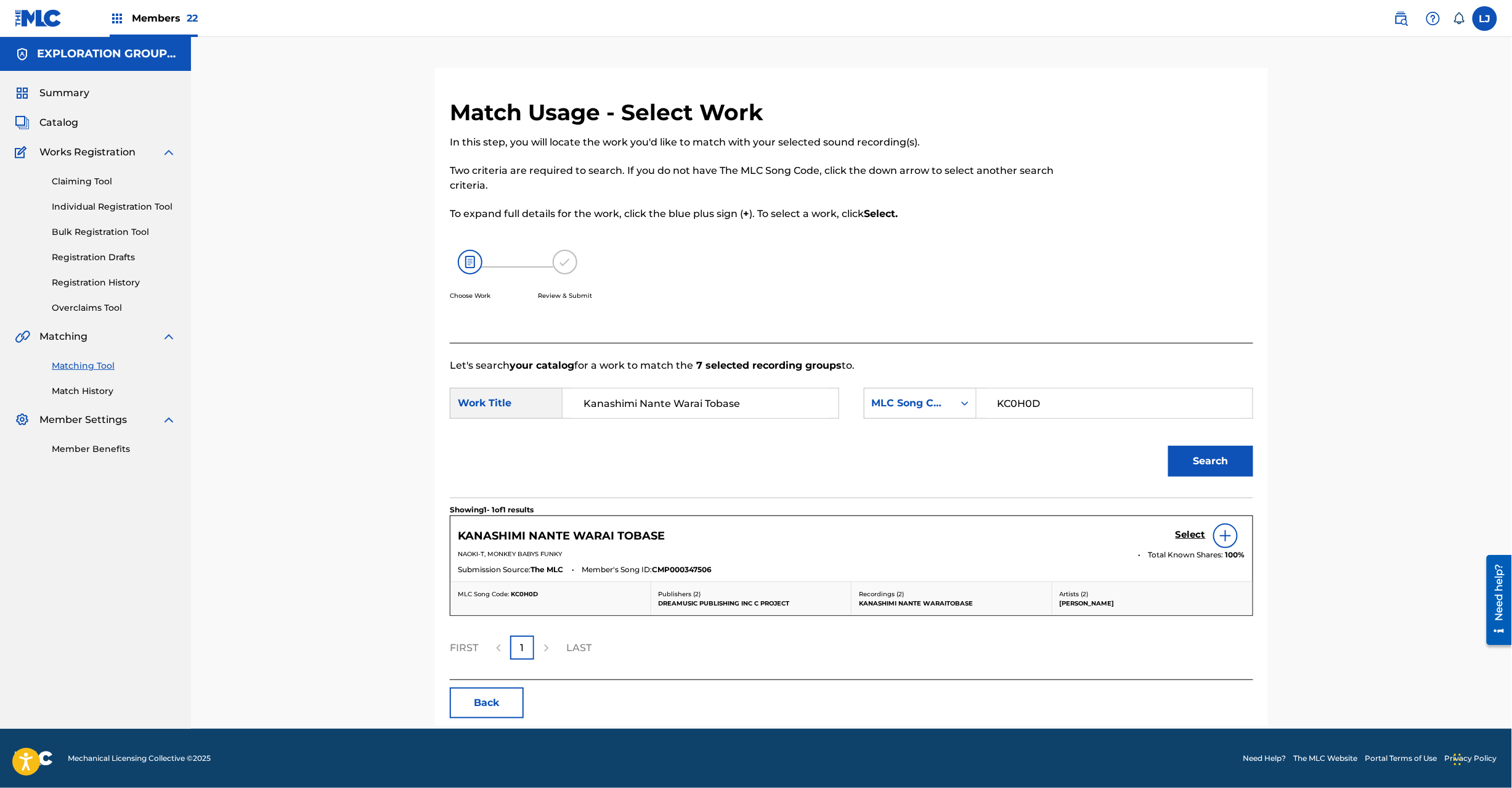
click at [1186, 531] on h5 "Select" at bounding box center [1191, 534] width 30 height 12
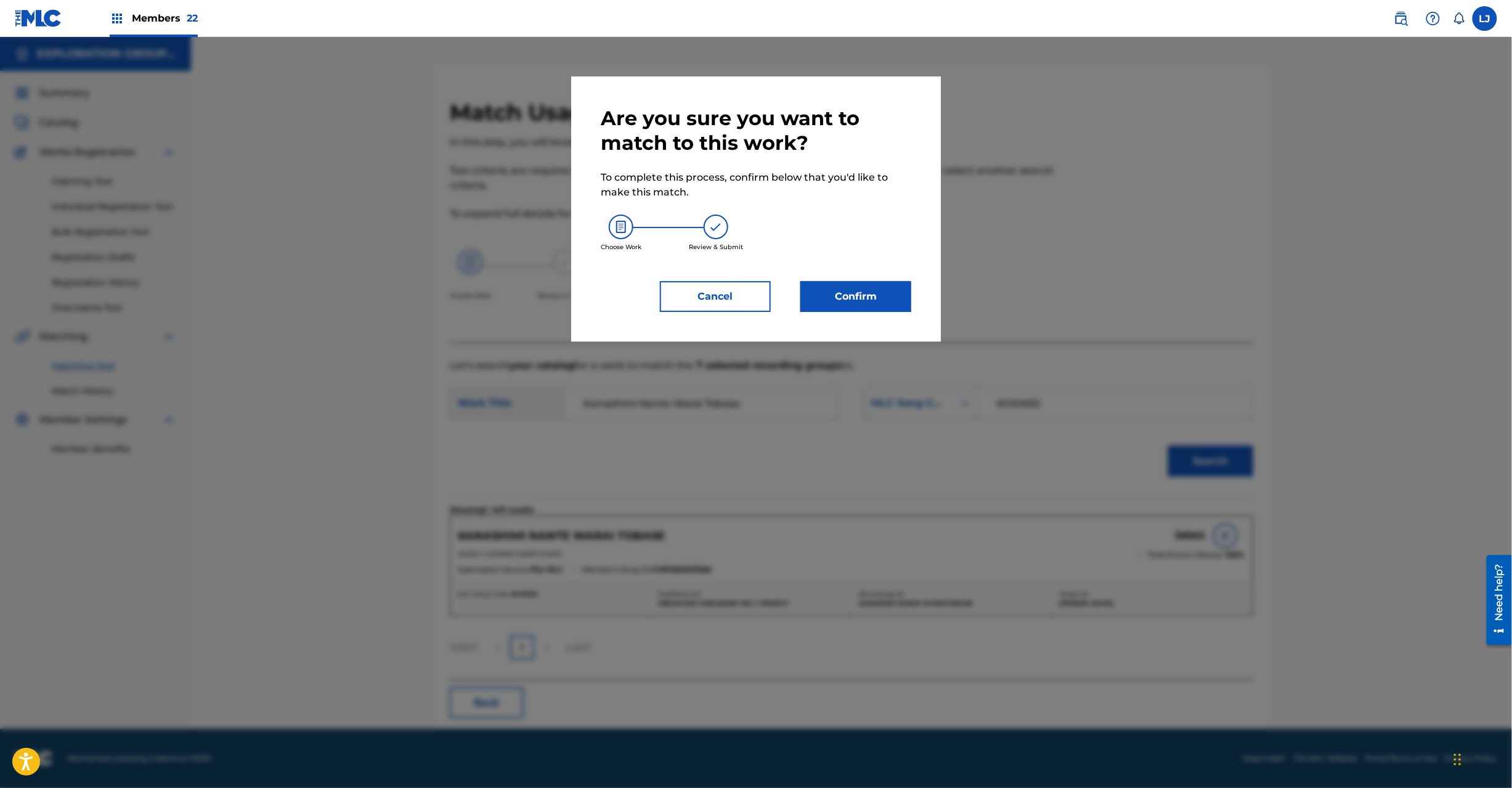
click at [809, 275] on div "Are you sure you want to match to this work? To complete this process, confirm …" at bounding box center [756, 209] width 311 height 206
click at [848, 296] on button "Confirm" at bounding box center [856, 296] width 111 height 31
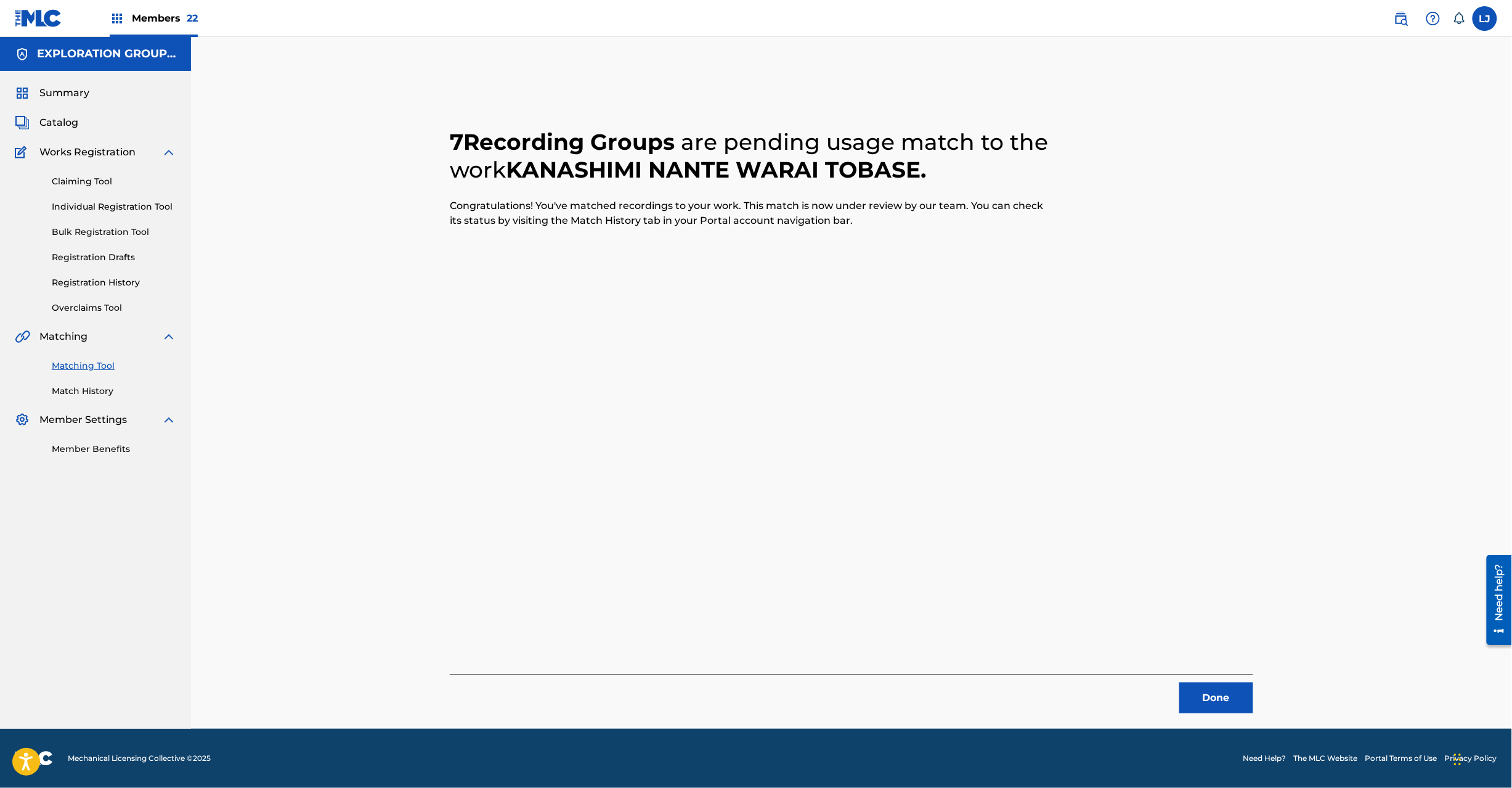
click at [1230, 687] on button "Done" at bounding box center [1216, 698] width 74 height 31
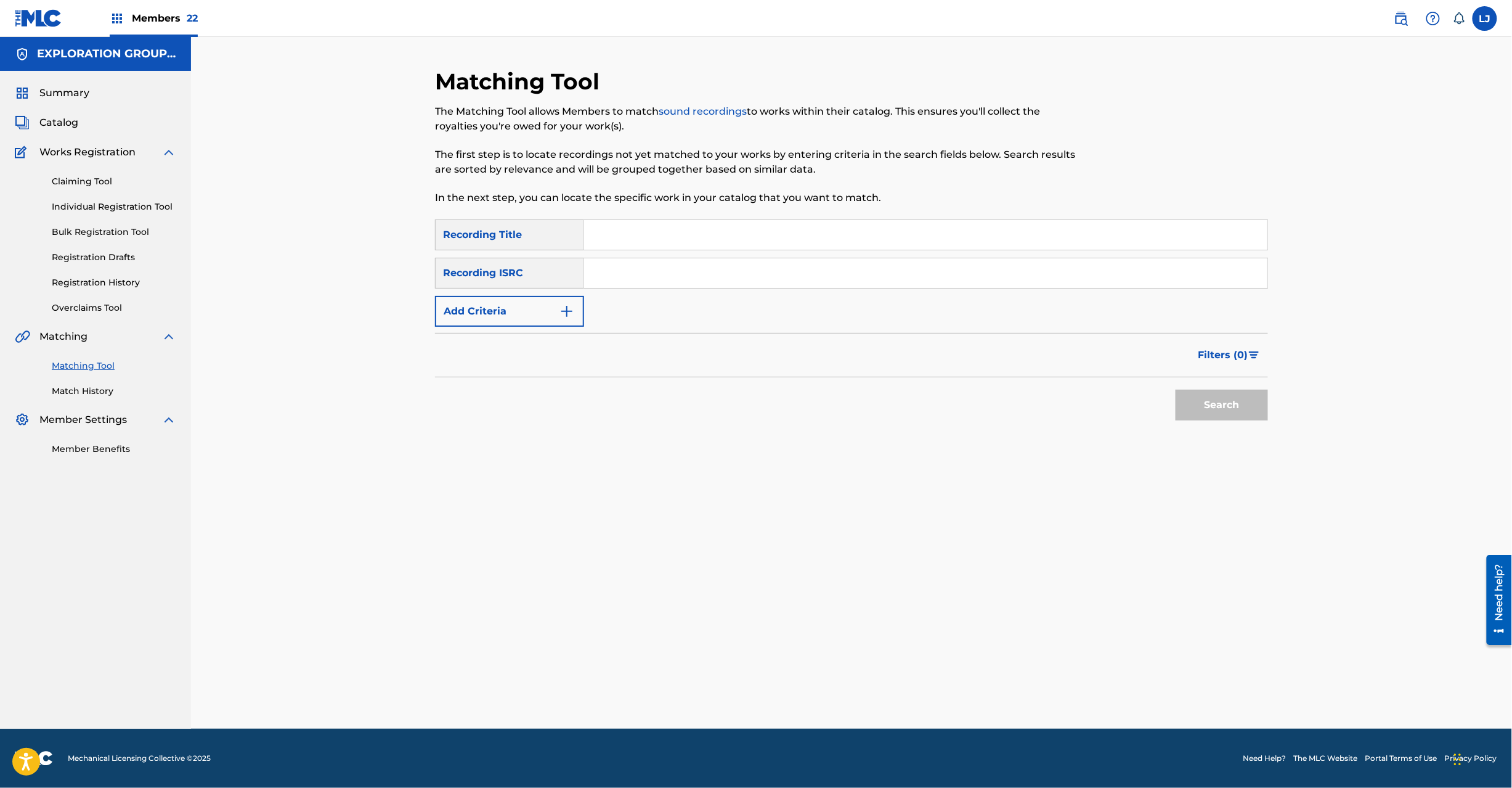
click at [649, 267] on input "Search Form" at bounding box center [926, 273] width 683 height 30
click at [721, 275] on input "JPN901704790|JPN901700050" at bounding box center [926, 273] width 683 height 30
click at [1191, 400] on button "Search" at bounding box center [1222, 405] width 93 height 31
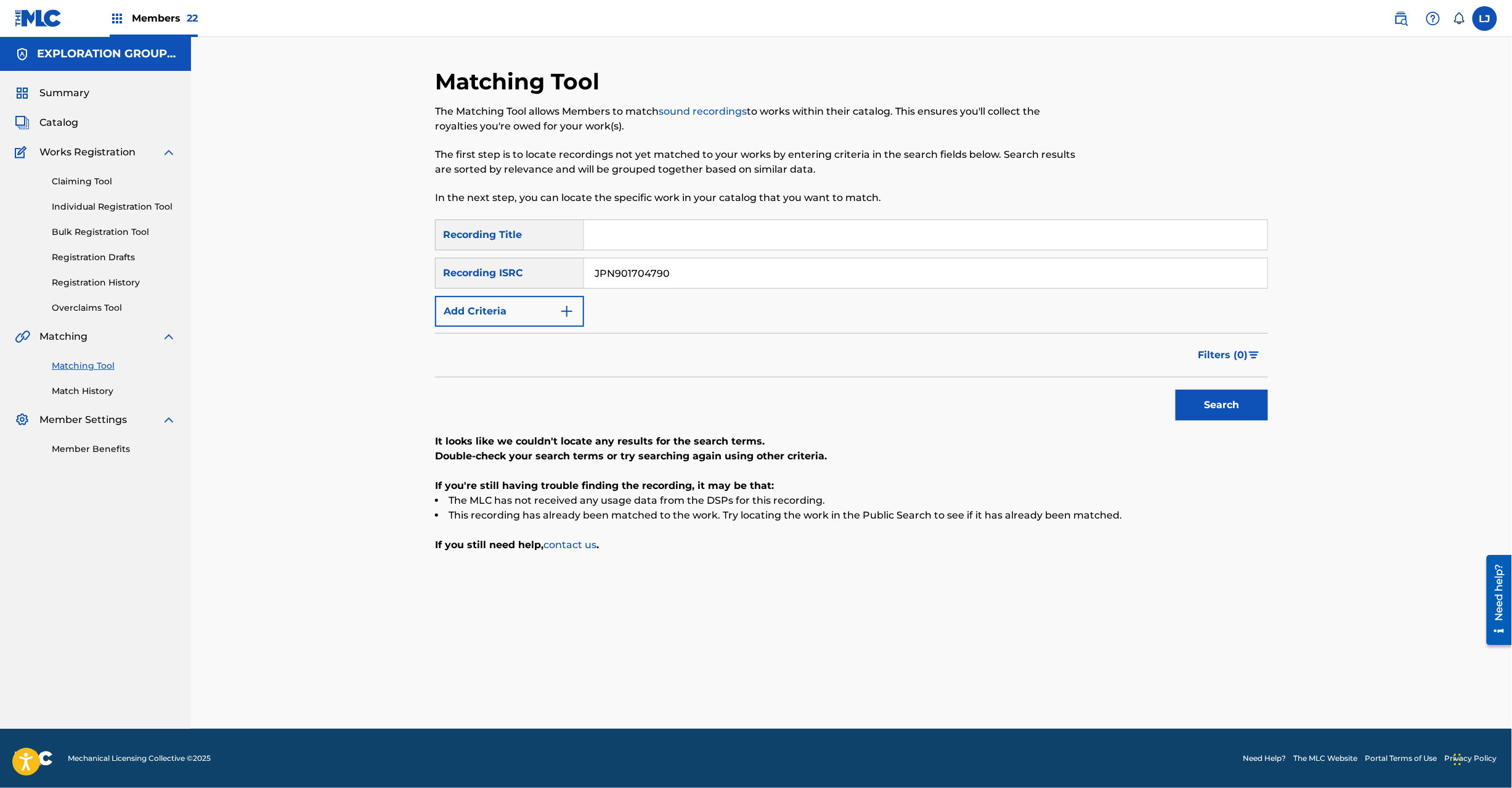
click at [669, 252] on div "SearchWithCriteriaf04f78ca-793c-44d9-8b20-fa4ad9699587 Recording Title SearchWi…" at bounding box center [851, 273] width 833 height 108
click at [668, 267] on input "JPN901704790" at bounding box center [926, 273] width 683 height 30
drag, startPoint x: 668, startPoint y: 271, endPoint x: 250, endPoint y: 272, distance: 418.0
click at [250, 272] on div "Matching Tool The Matching Tool allows Members to match sound recordings to wor…" at bounding box center [851, 383] width 1321 height 692
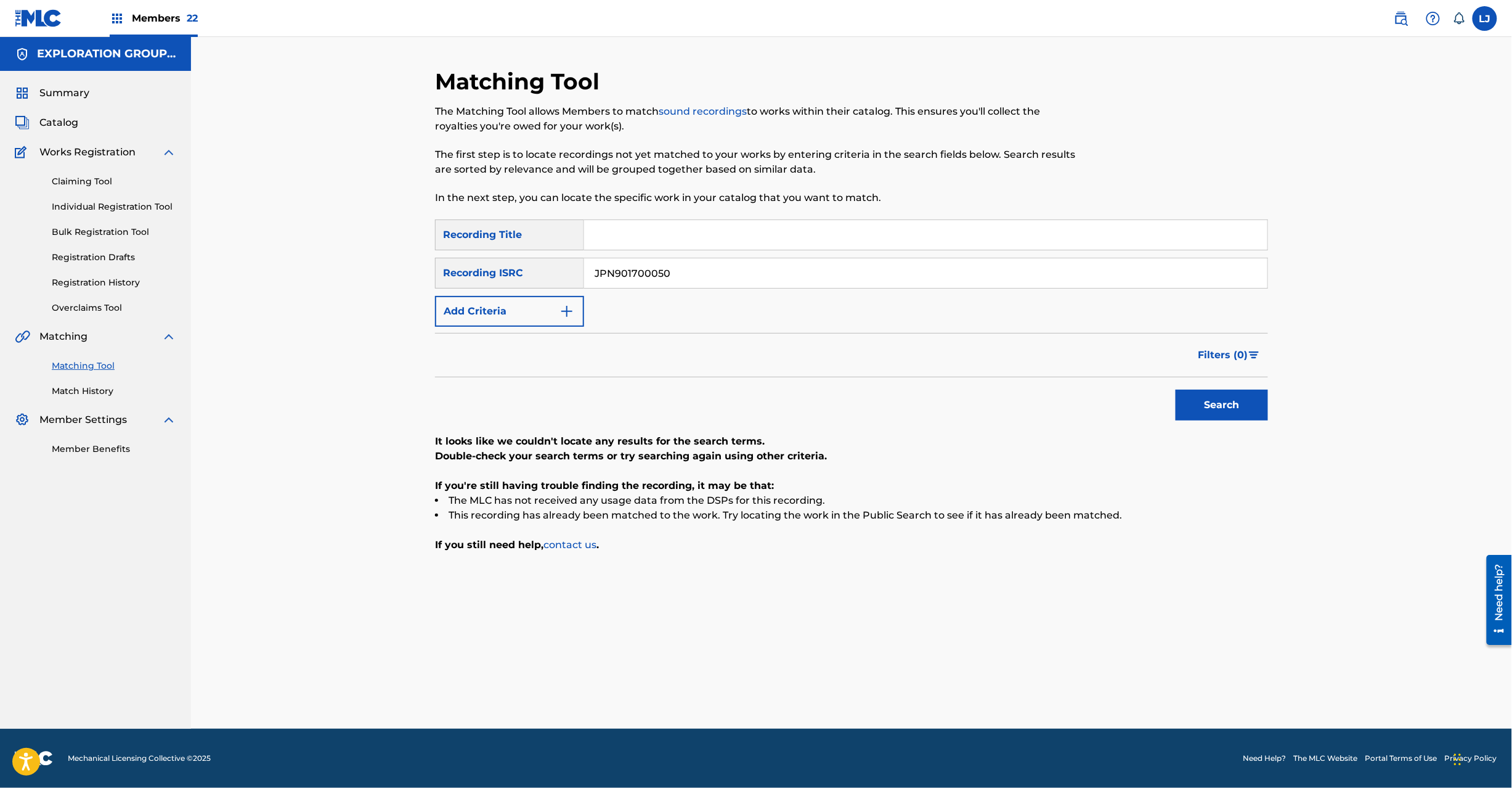
click at [1201, 412] on button "Search" at bounding box center [1222, 405] width 93 height 31
click at [650, 249] on input "Search Form" at bounding box center [926, 235] width 683 height 30
click at [649, 269] on input "JPN901700050" at bounding box center [926, 273] width 683 height 30
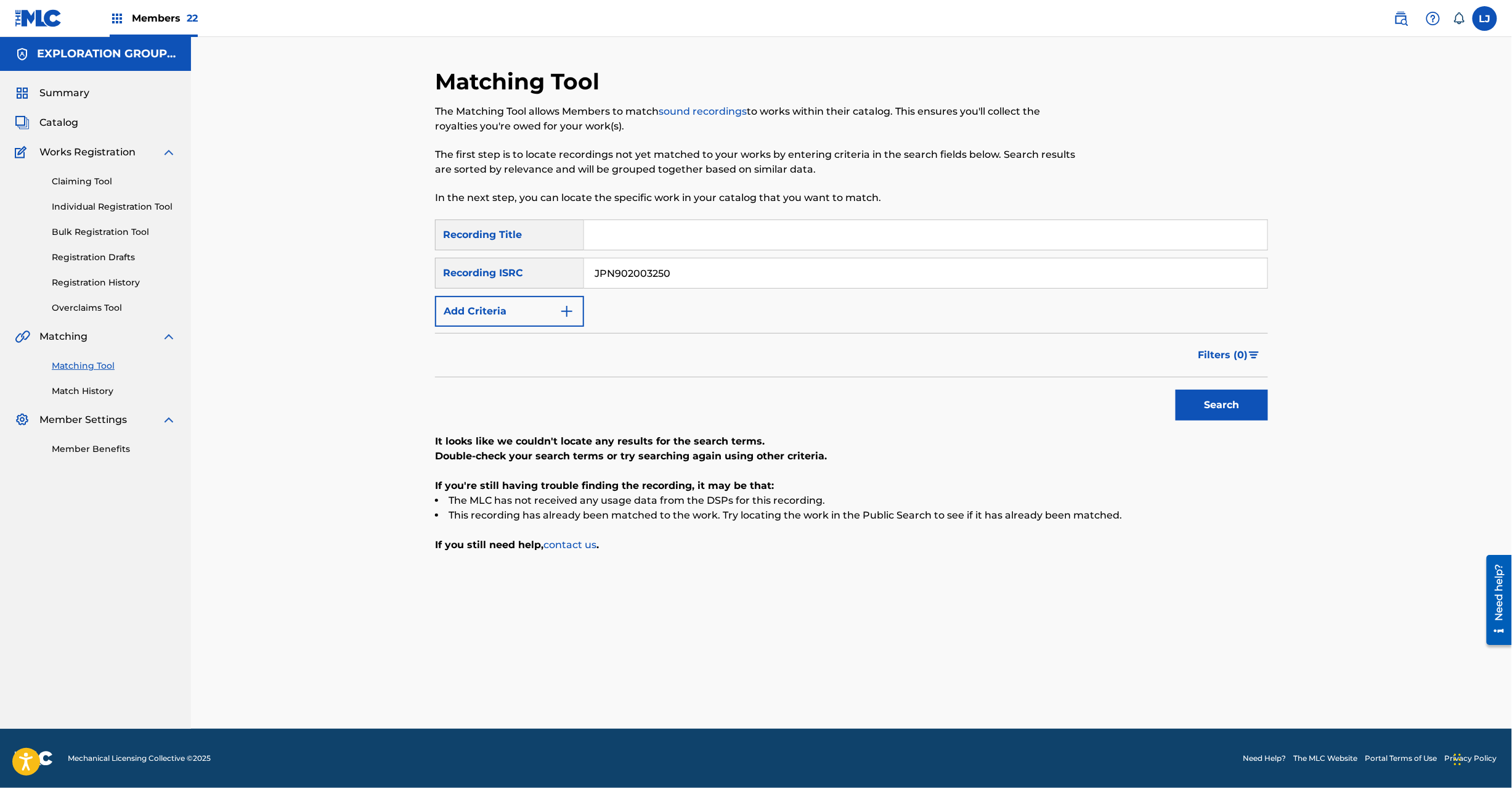
type input "JPN902003250"
drag, startPoint x: 1219, startPoint y: 390, endPoint x: 1221, endPoint y: 405, distance: 15.1
click at [1219, 395] on div "Search" at bounding box center [1219, 401] width 99 height 49
click at [1221, 405] on button "Search" at bounding box center [1222, 405] width 93 height 31
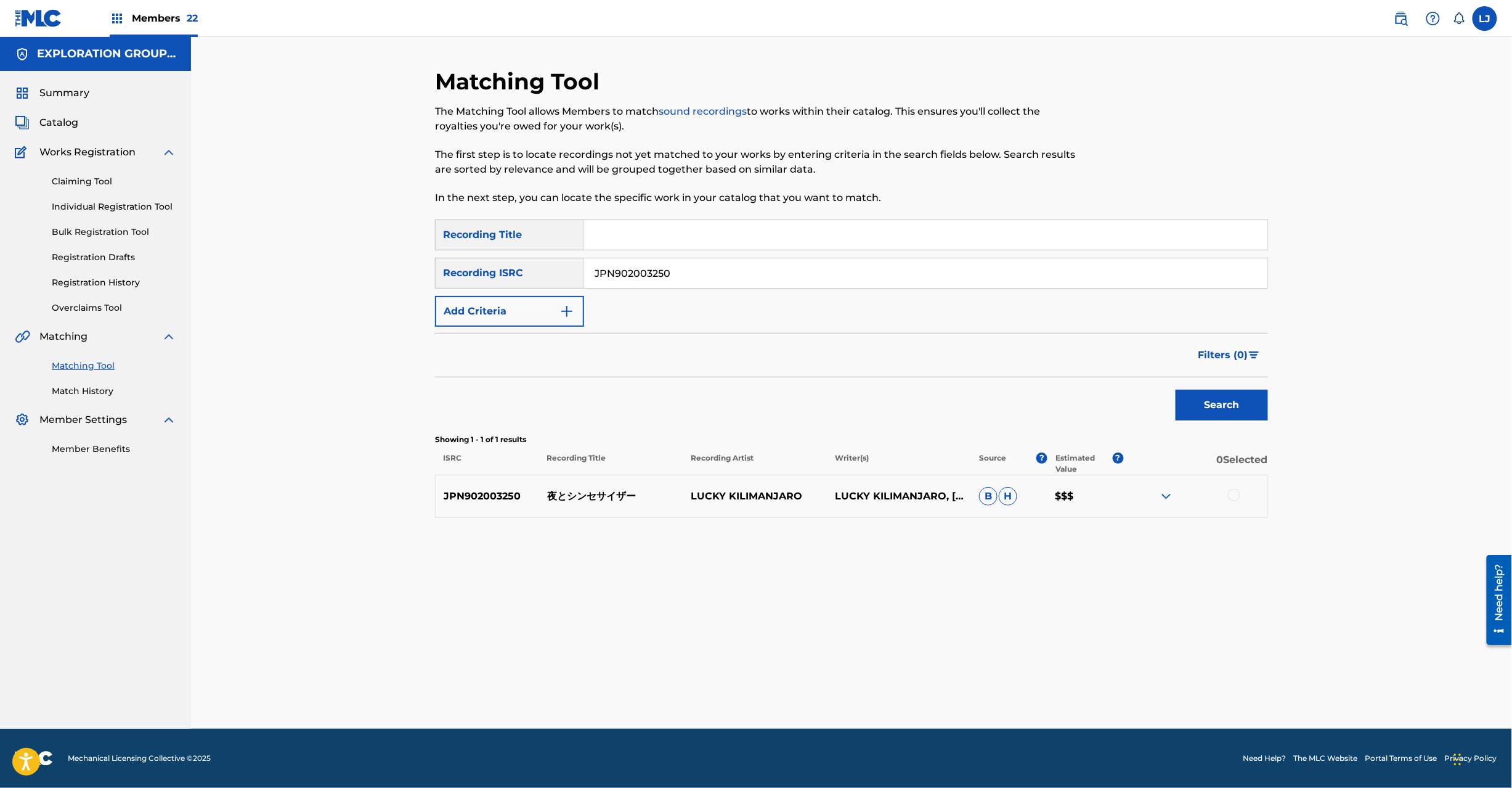
click at [632, 492] on p "夜とシンセサイザー" at bounding box center [611, 497] width 144 height 15
click at [585, 490] on p "夜とシンセサイザー" at bounding box center [611, 497] width 144 height 15
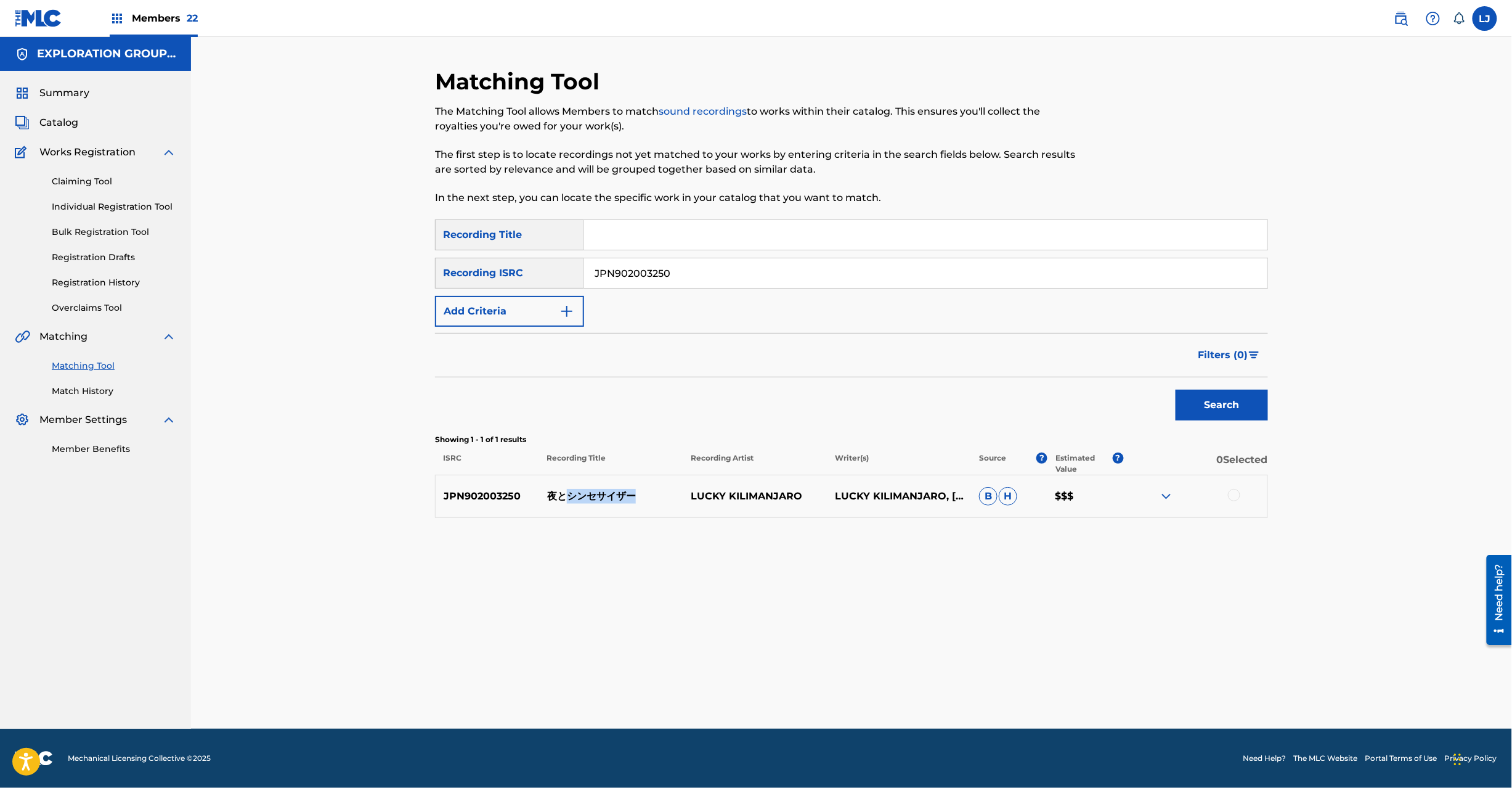
click at [585, 490] on p "夜とシンセサイザー" at bounding box center [611, 497] width 144 height 15
click at [1230, 496] on div at bounding box center [1195, 497] width 144 height 15
click at [1232, 496] on div at bounding box center [1234, 495] width 12 height 12
click at [931, 684] on button "Match 1 Group" at bounding box center [866, 687] width 136 height 31
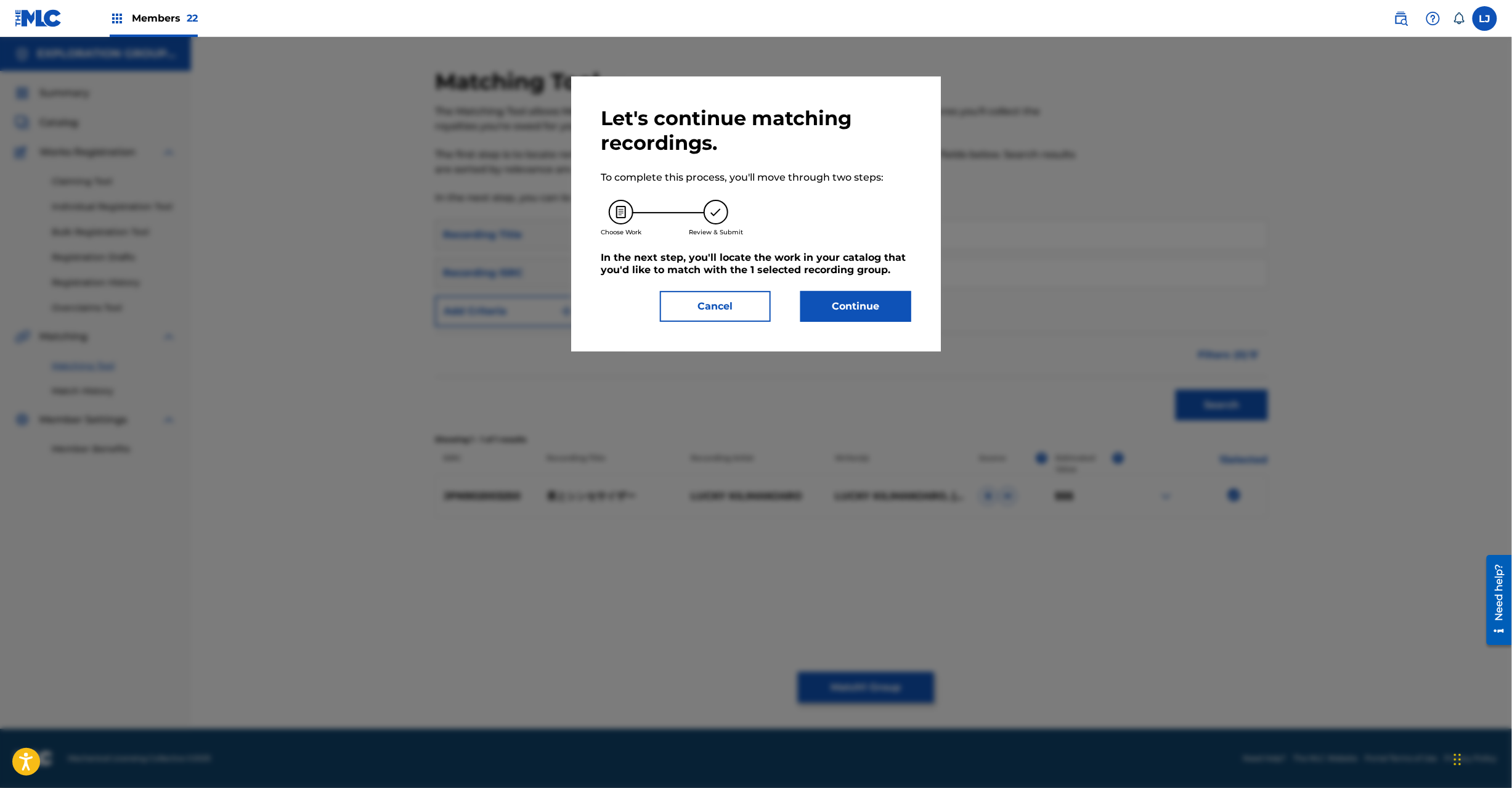
click at [846, 314] on button "Continue" at bounding box center [856, 306] width 111 height 31
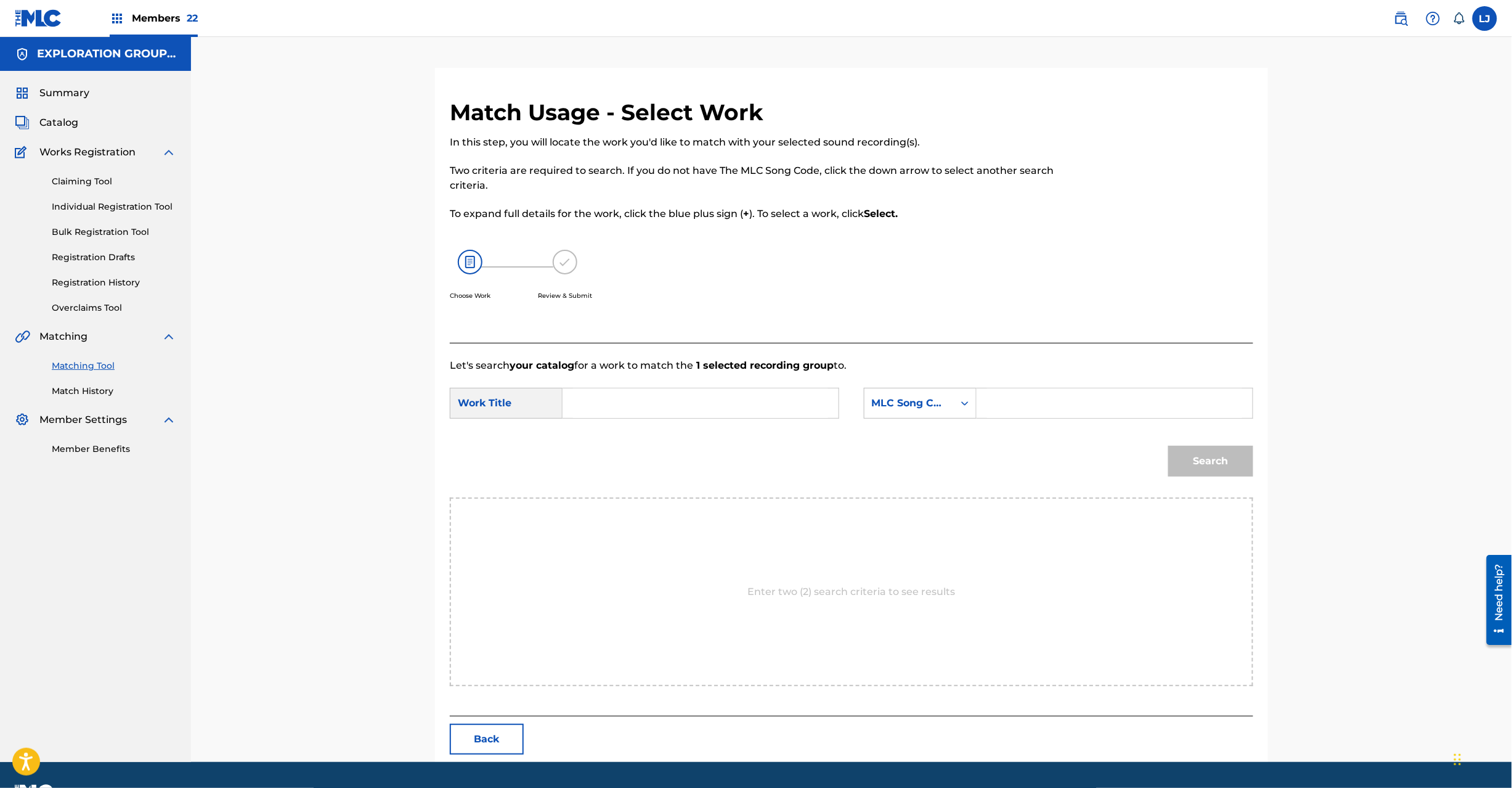
click at [637, 411] on input "Search Form" at bounding box center [700, 403] width 255 height 30
click at [658, 400] on input "Yoruto Shinsesaizaa YP6XEA" at bounding box center [700, 403] width 255 height 30
click at [726, 400] on input "Yoruto Shinsesaizaa YP6XEA" at bounding box center [700, 403] width 255 height 30
type input "Yoruto Shinsesaizaa"
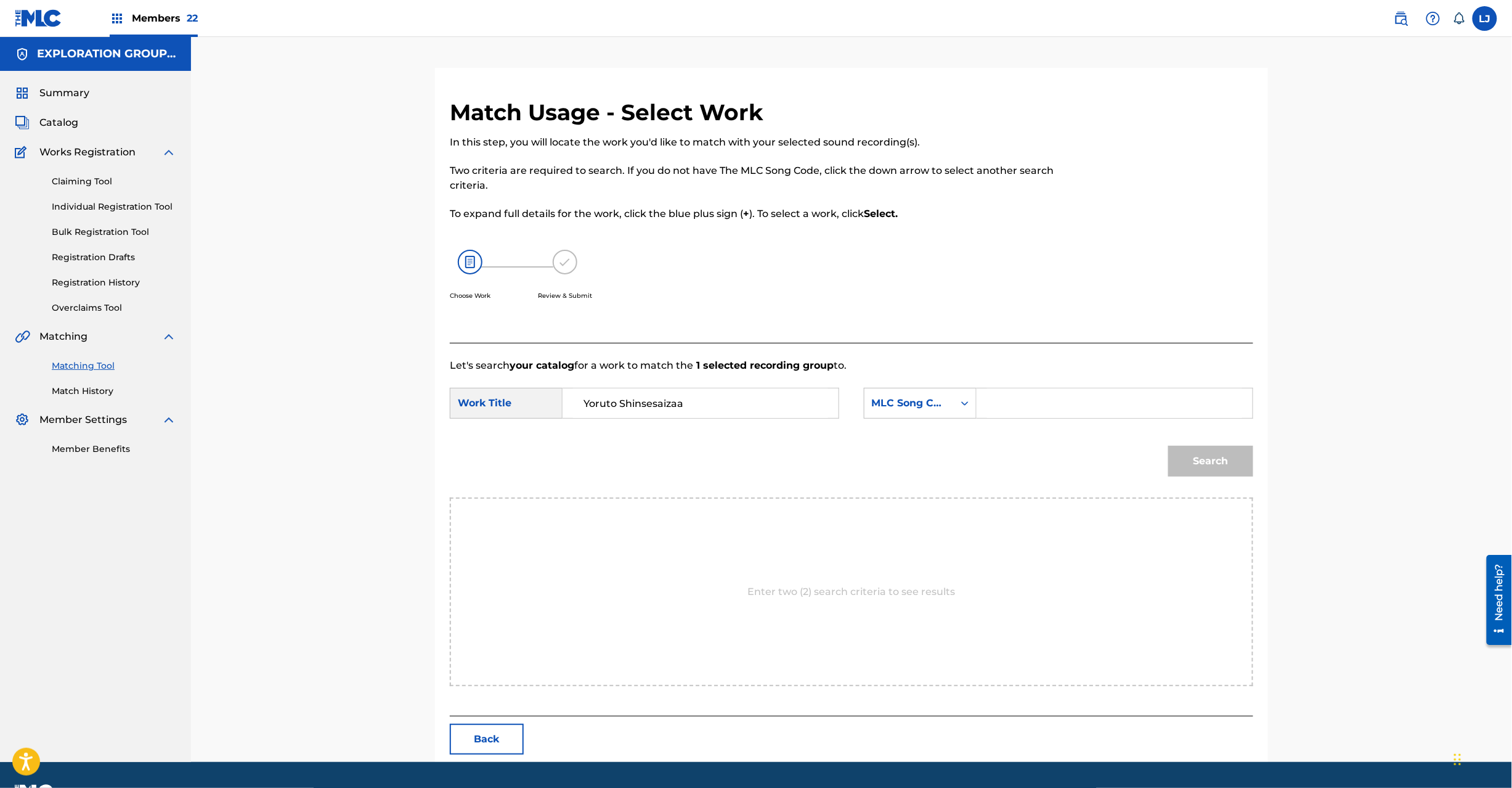
click at [1077, 377] on form "SearchWithCriteria4c24456e-05c3-42be-80ad-99da2b73185d Work Title Yoruto Shinse…" at bounding box center [851, 435] width 803 height 124
drag, startPoint x: 1080, startPoint y: 385, endPoint x: 1147, endPoint y: 415, distance: 73.4
click at [1080, 386] on form "SearchWithCriteria4c24456e-05c3-42be-80ad-99da2b73185d Work Title Yoruto Shinse…" at bounding box center [851, 435] width 803 height 124
click at [1124, 411] on input "Search Form" at bounding box center [1114, 403] width 255 height 30
type input "YP6XEA"
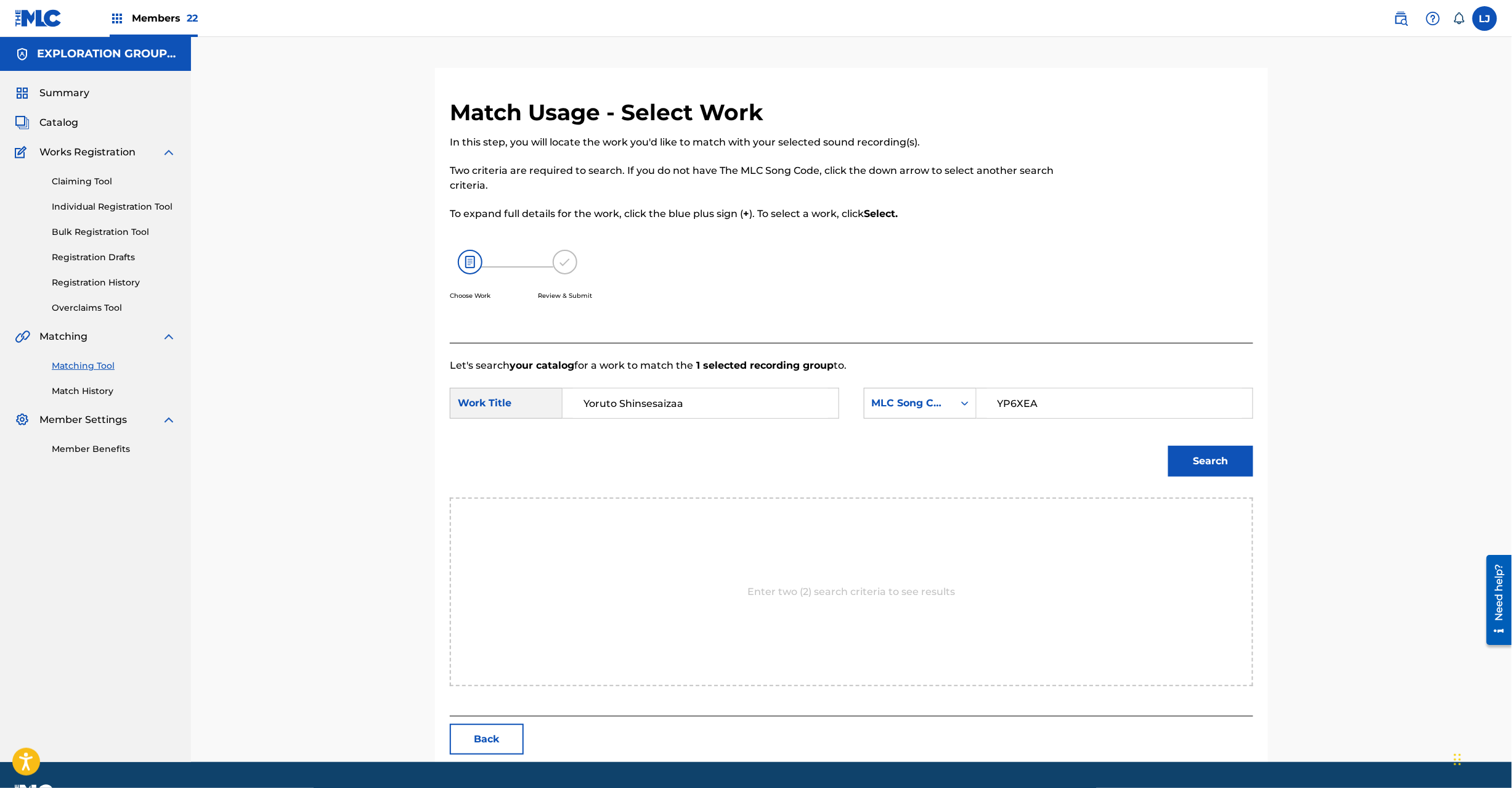
click at [1229, 447] on button "Search" at bounding box center [1211, 461] width 85 height 31
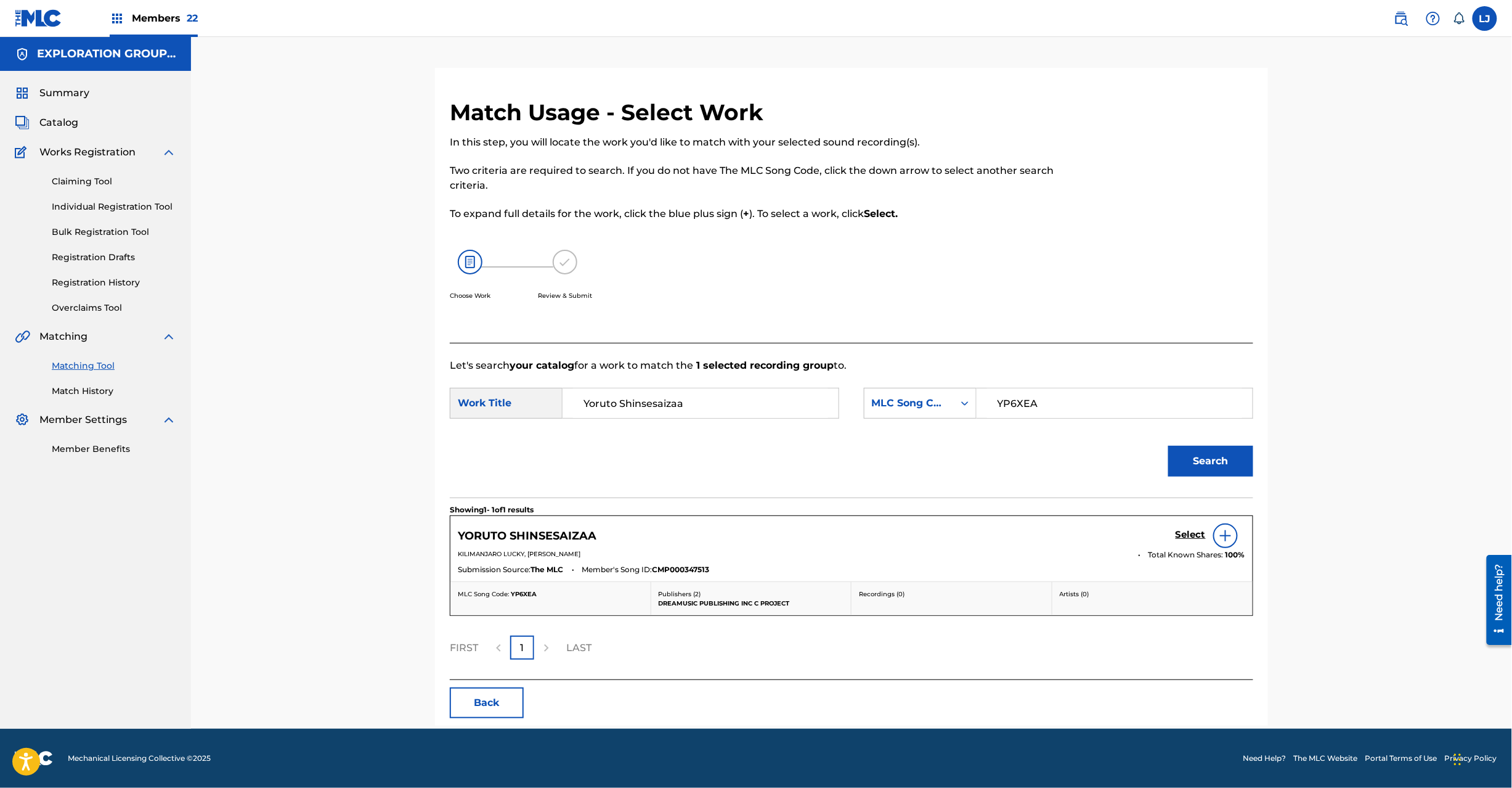
click at [1183, 533] on h5 "Select" at bounding box center [1191, 534] width 30 height 12
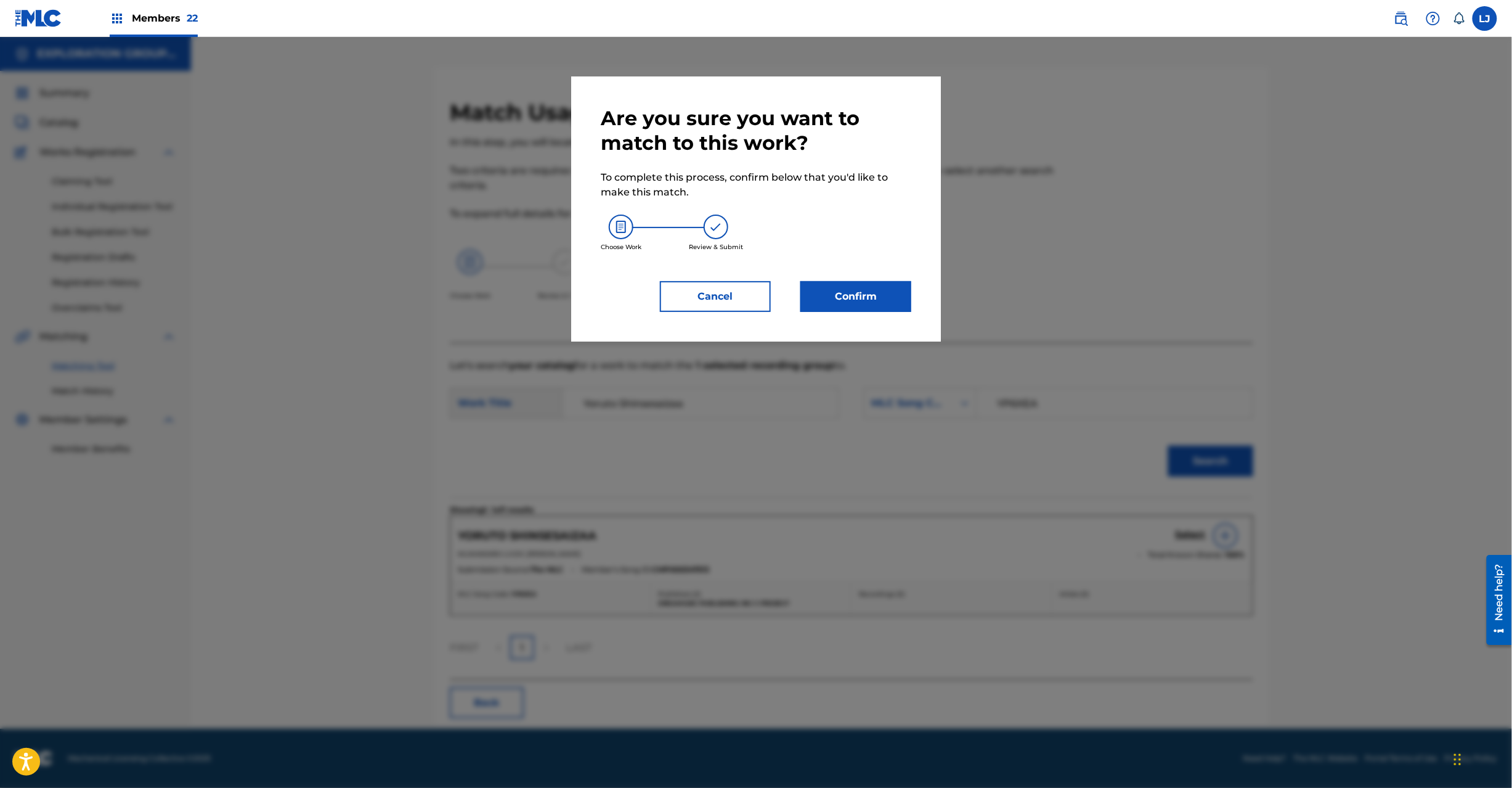
click at [844, 281] on button "Confirm" at bounding box center [856, 296] width 111 height 31
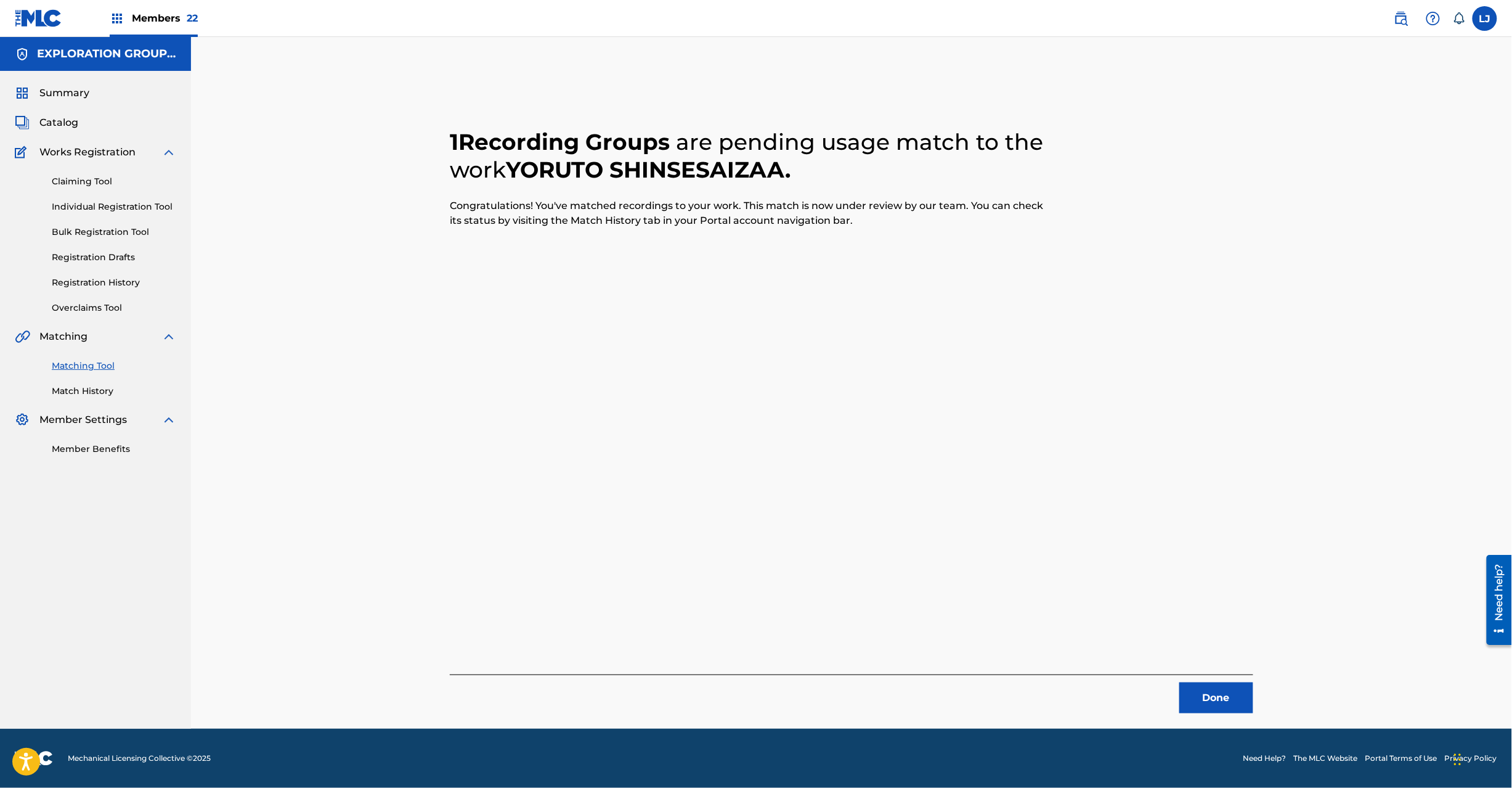
click at [1232, 709] on button "Done" at bounding box center [1216, 698] width 74 height 31
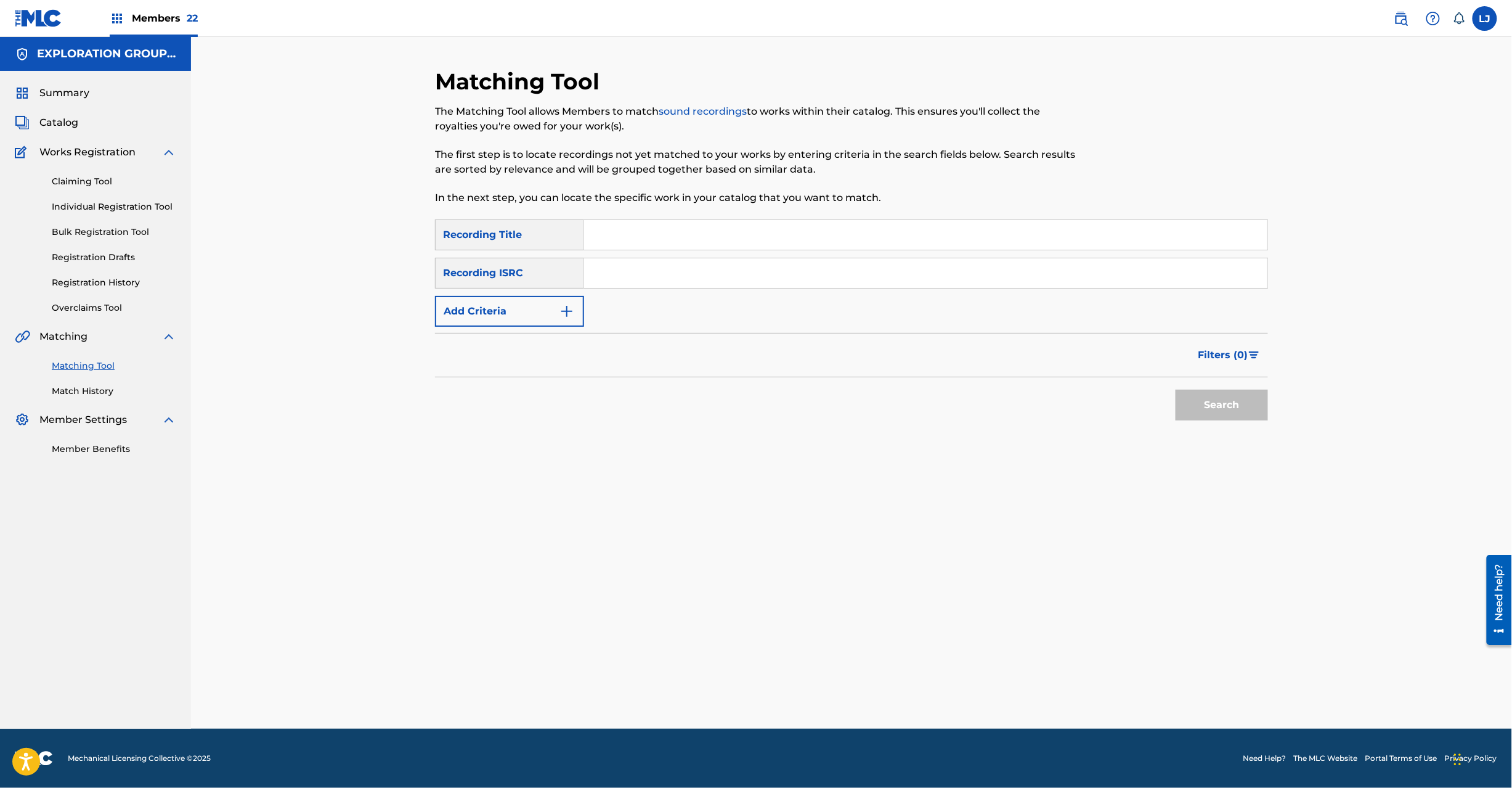
click at [599, 290] on div "SearchWithCriteriaf04f78ca-793c-44d9-8b20-fa4ad9699587 Recording Title SearchWi…" at bounding box center [851, 273] width 833 height 108
drag, startPoint x: 632, startPoint y: 267, endPoint x: 808, endPoint y: 298, distance: 178.7
click at [634, 267] on input "Search Form" at bounding box center [926, 273] width 683 height 30
type input "JPN901900820"
click at [1227, 420] on div "Search" at bounding box center [1219, 401] width 99 height 49
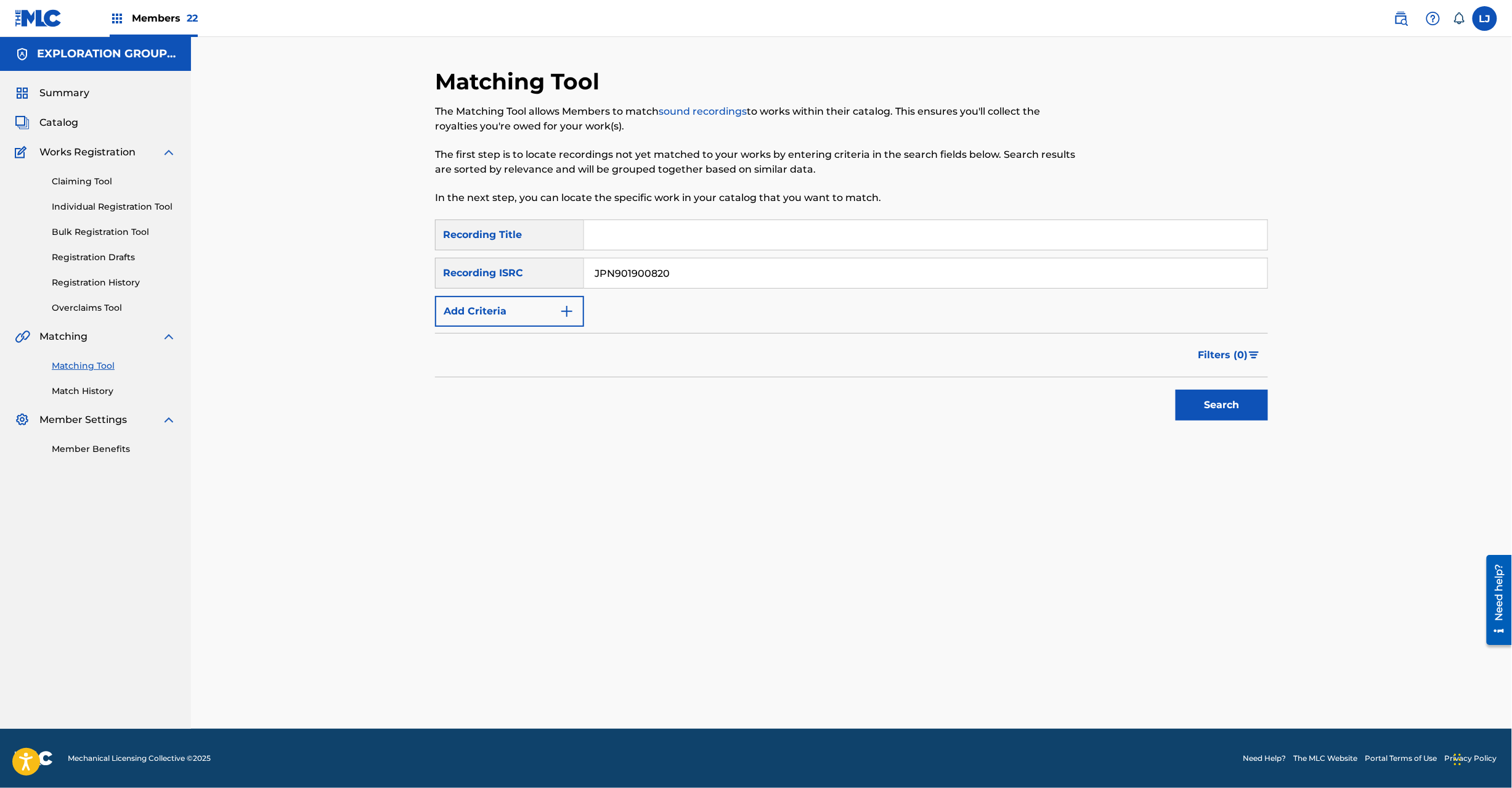
click at [1227, 415] on button "Search" at bounding box center [1222, 405] width 93 height 31
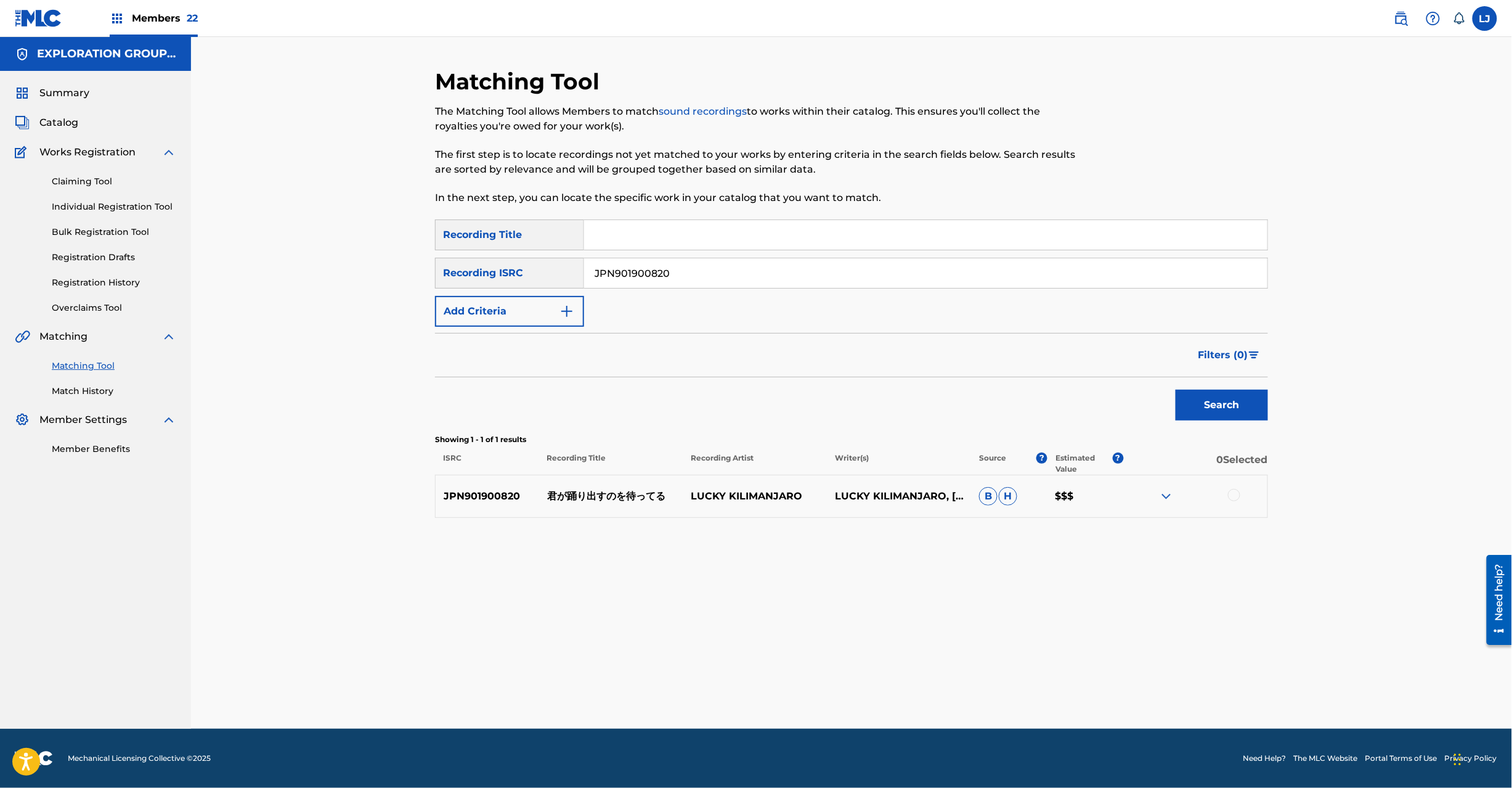
drag, startPoint x: 667, startPoint y: 503, endPoint x: 634, endPoint y: 503, distance: 33.0
click at [652, 503] on p "君が踊り出すのを待ってる" at bounding box center [611, 497] width 144 height 15
click at [634, 503] on p "君が踊り出すのを待ってる" at bounding box center [611, 497] width 144 height 15
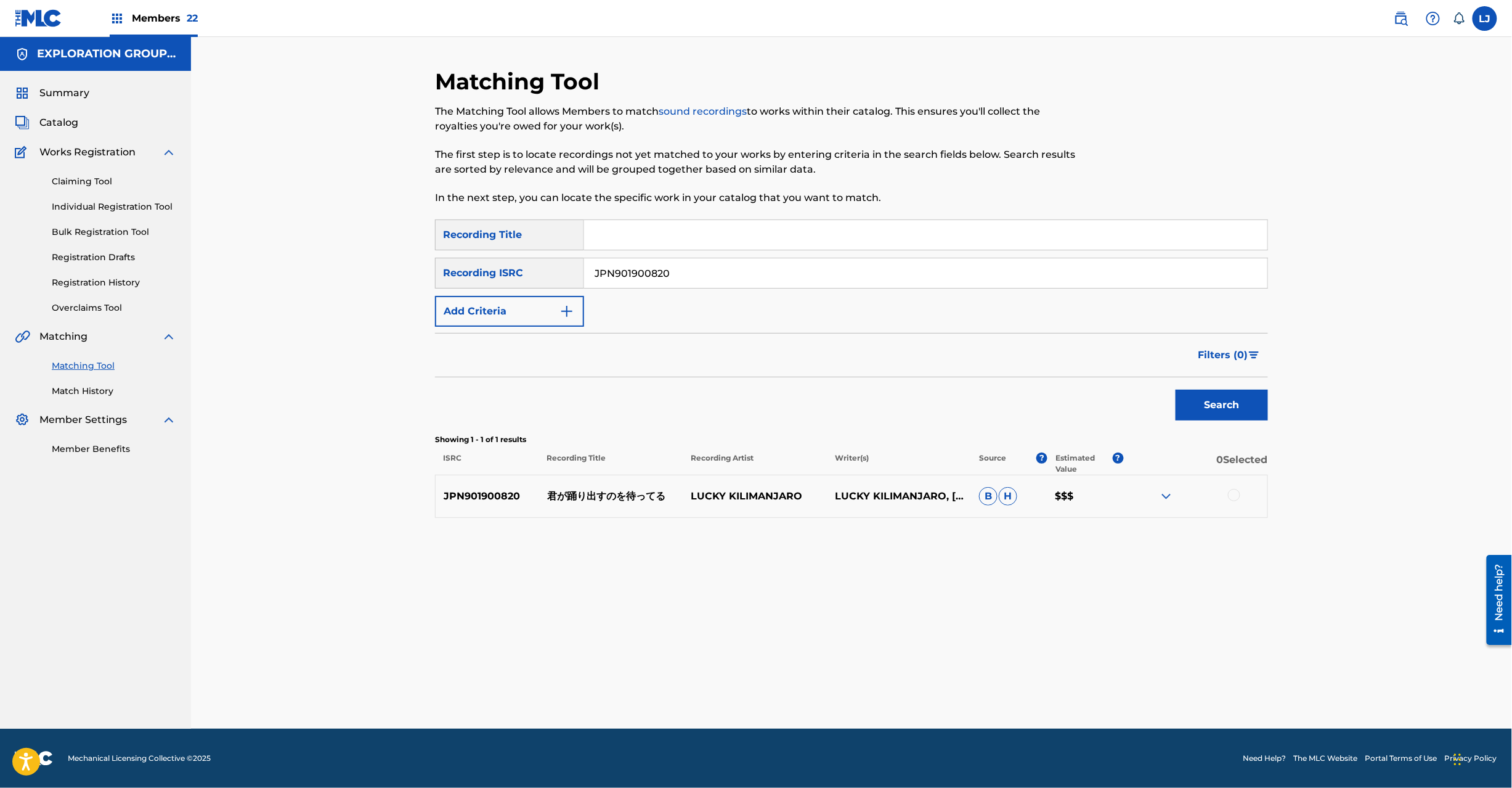
click at [1233, 498] on div at bounding box center [1234, 495] width 12 height 12
click at [885, 693] on button "Match 1 Group" at bounding box center [866, 687] width 136 height 31
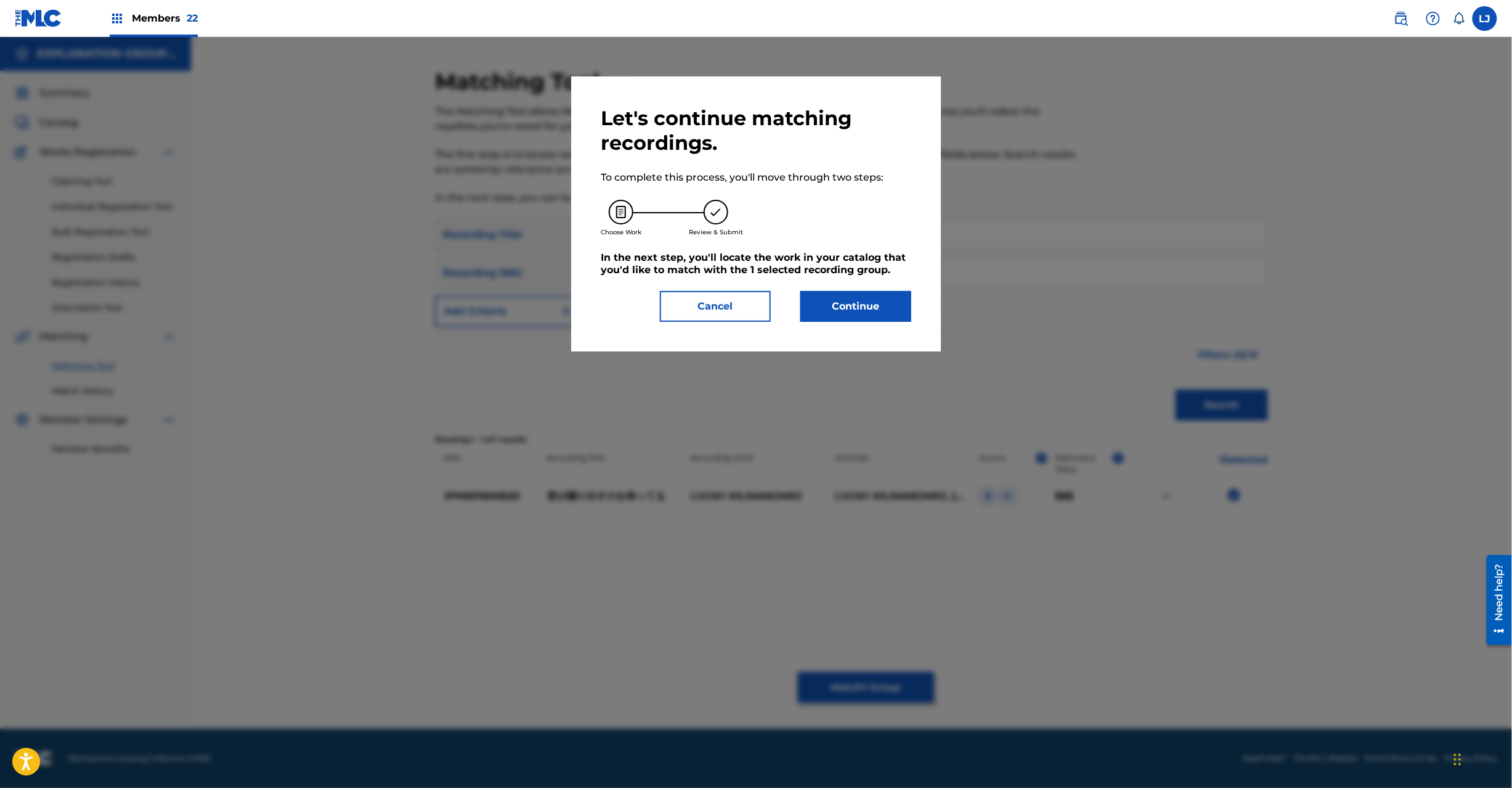
click at [851, 312] on button "Continue" at bounding box center [856, 306] width 111 height 31
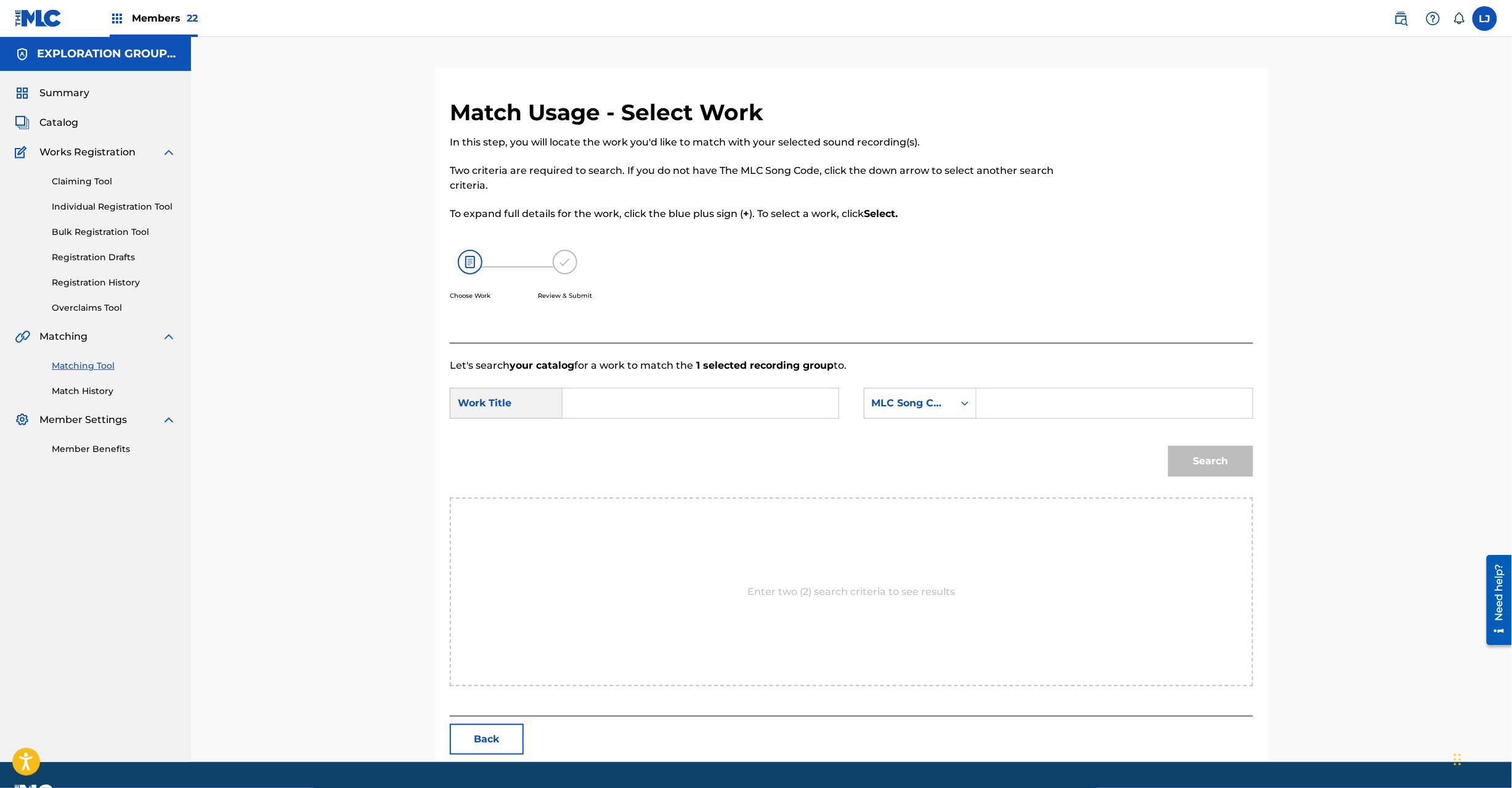
click at [646, 407] on input "Search Form" at bounding box center [700, 403] width 255 height 30
click at [782, 393] on input "Kimiga Odoridasunoo Matteru KC0H3Y" at bounding box center [700, 403] width 255 height 30
click at [784, 396] on input "Kimiga Odoridasunoo Matteru KC0H3Y" at bounding box center [700, 403] width 255 height 30
type input "Kimiga Odoridasunoo Matteru"
click at [1068, 406] on input "Search Form" at bounding box center [1114, 403] width 255 height 30
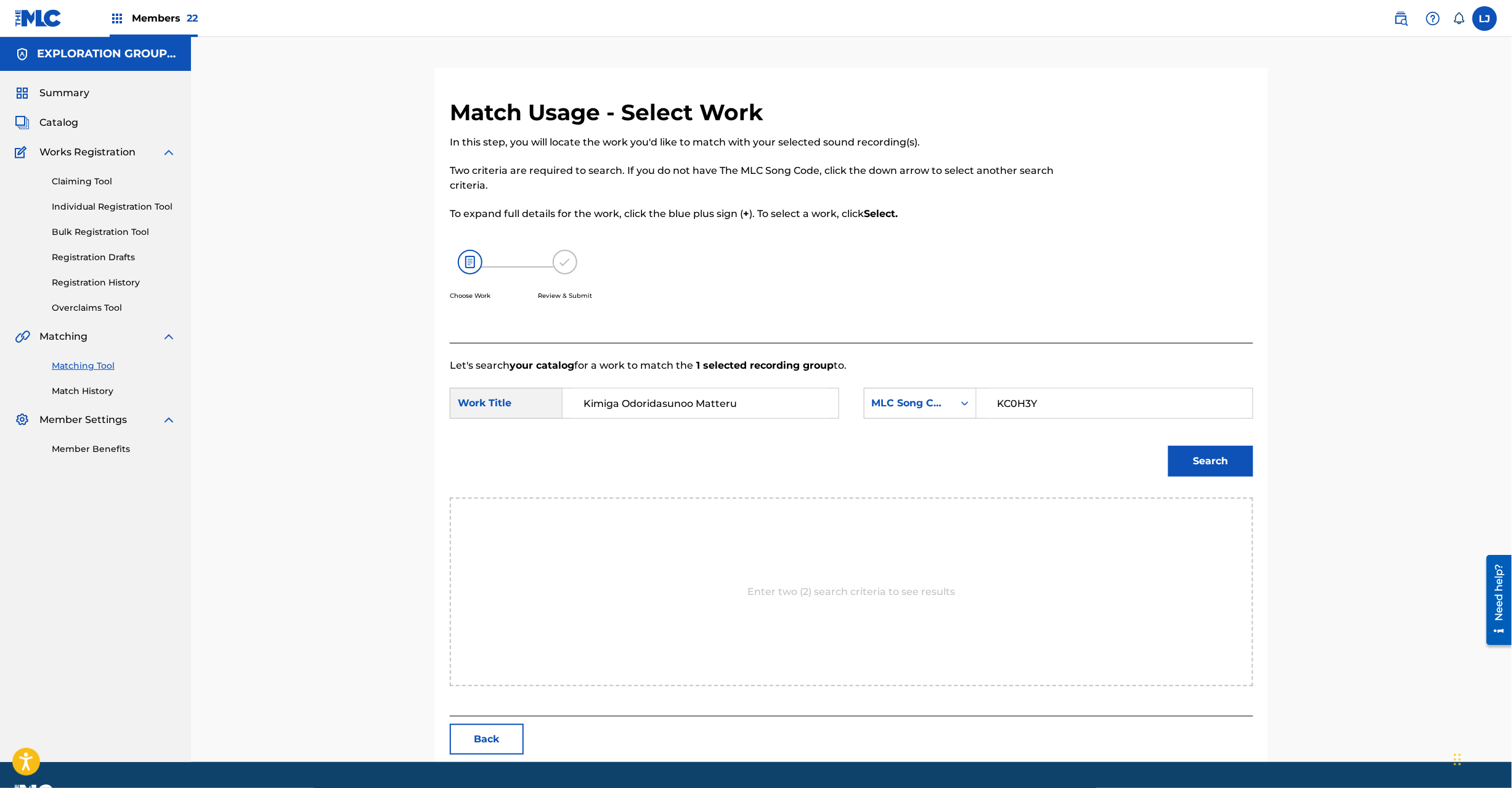
type input "KC0H3Y"
click at [1204, 447] on button "Search" at bounding box center [1211, 461] width 85 height 31
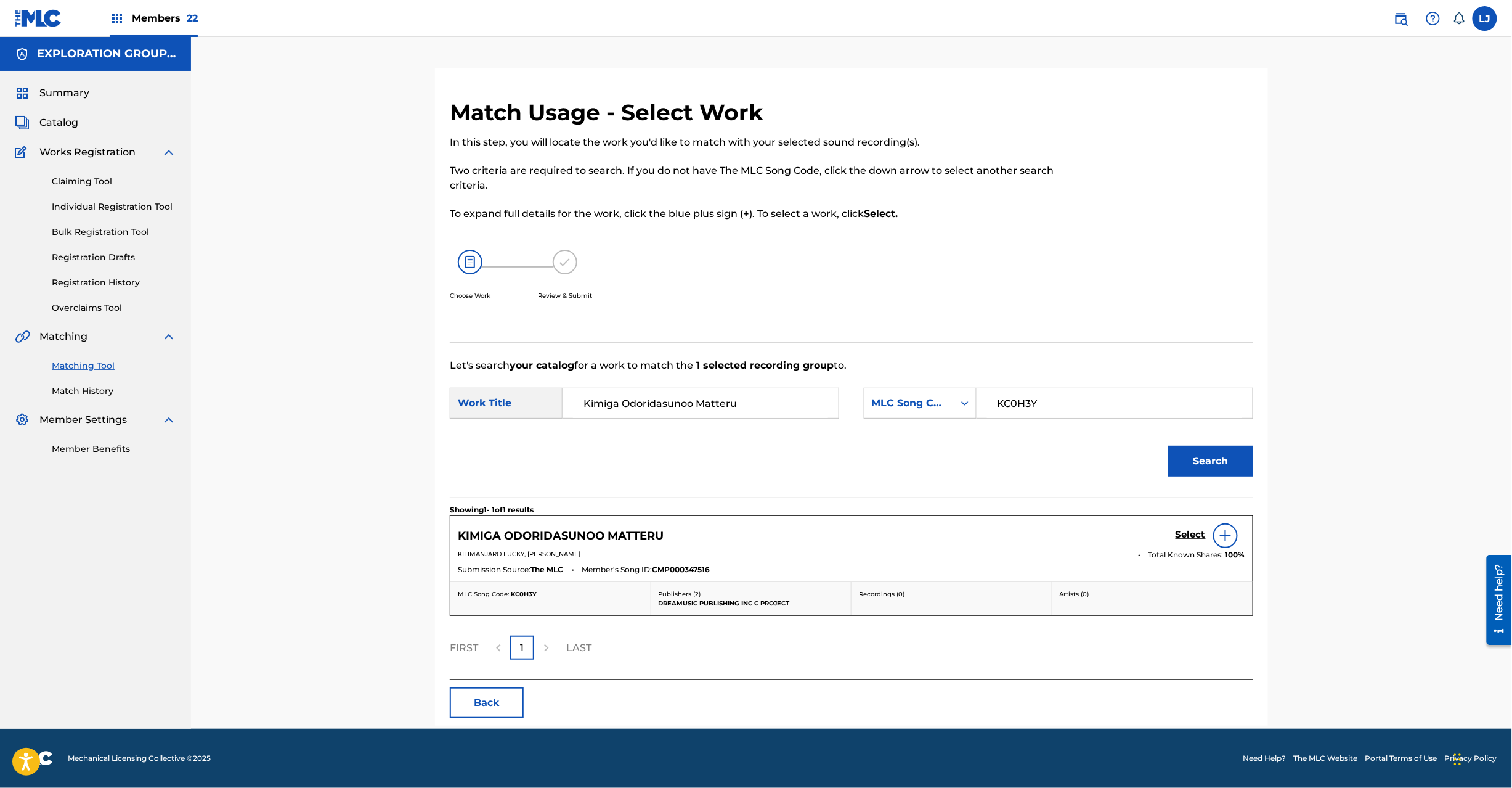
click at [1174, 539] on div "KIMIGA ODORIDASUNOO MATTERU Select" at bounding box center [852, 536] width 788 height 25
click at [1196, 533] on h5 "Select" at bounding box center [1191, 534] width 30 height 12
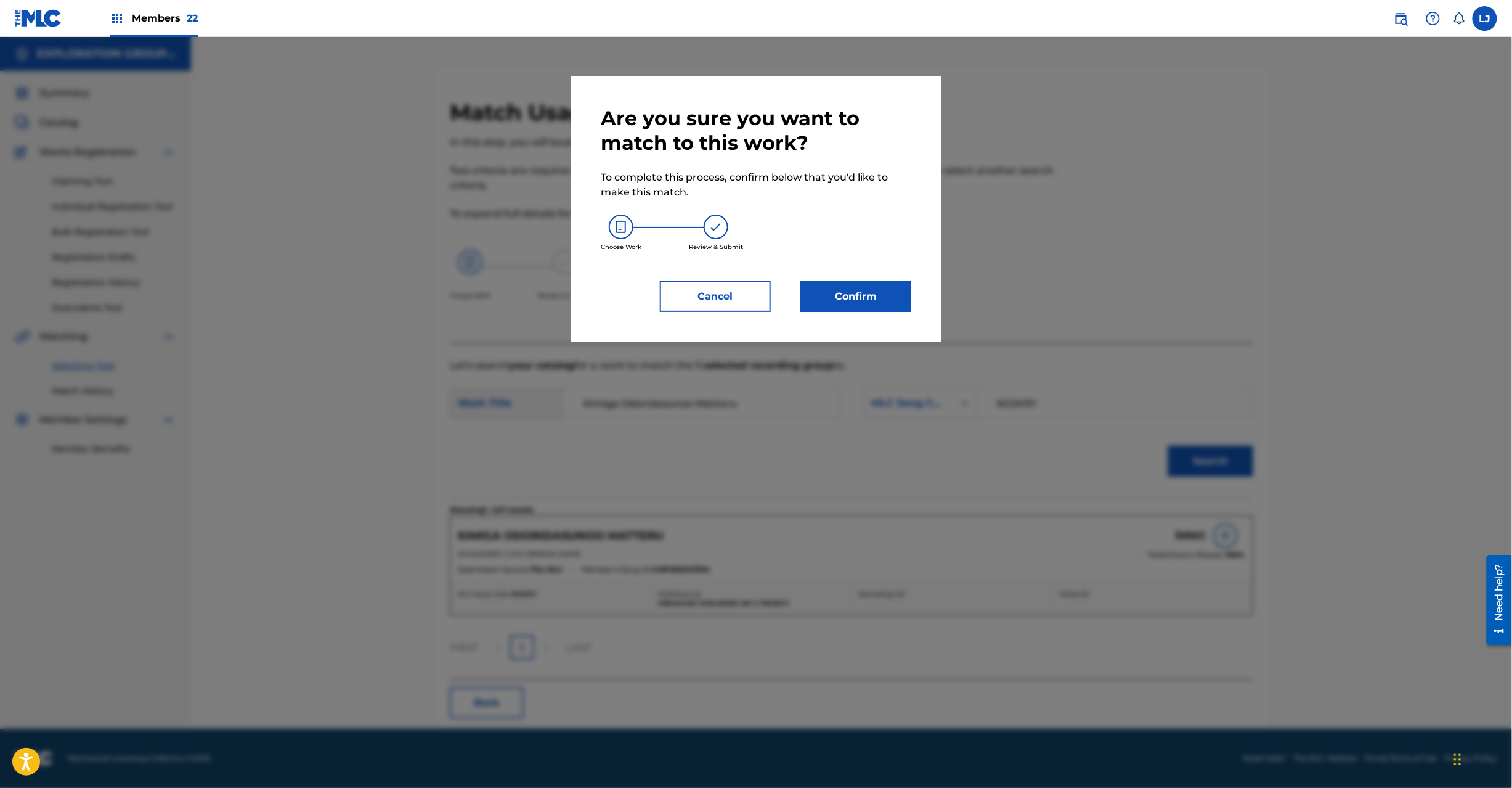
click at [824, 277] on div "Are you sure you want to match to this work? To complete this process, confirm …" at bounding box center [756, 209] width 311 height 206
click at [823, 297] on button "Confirm" at bounding box center [856, 296] width 111 height 31
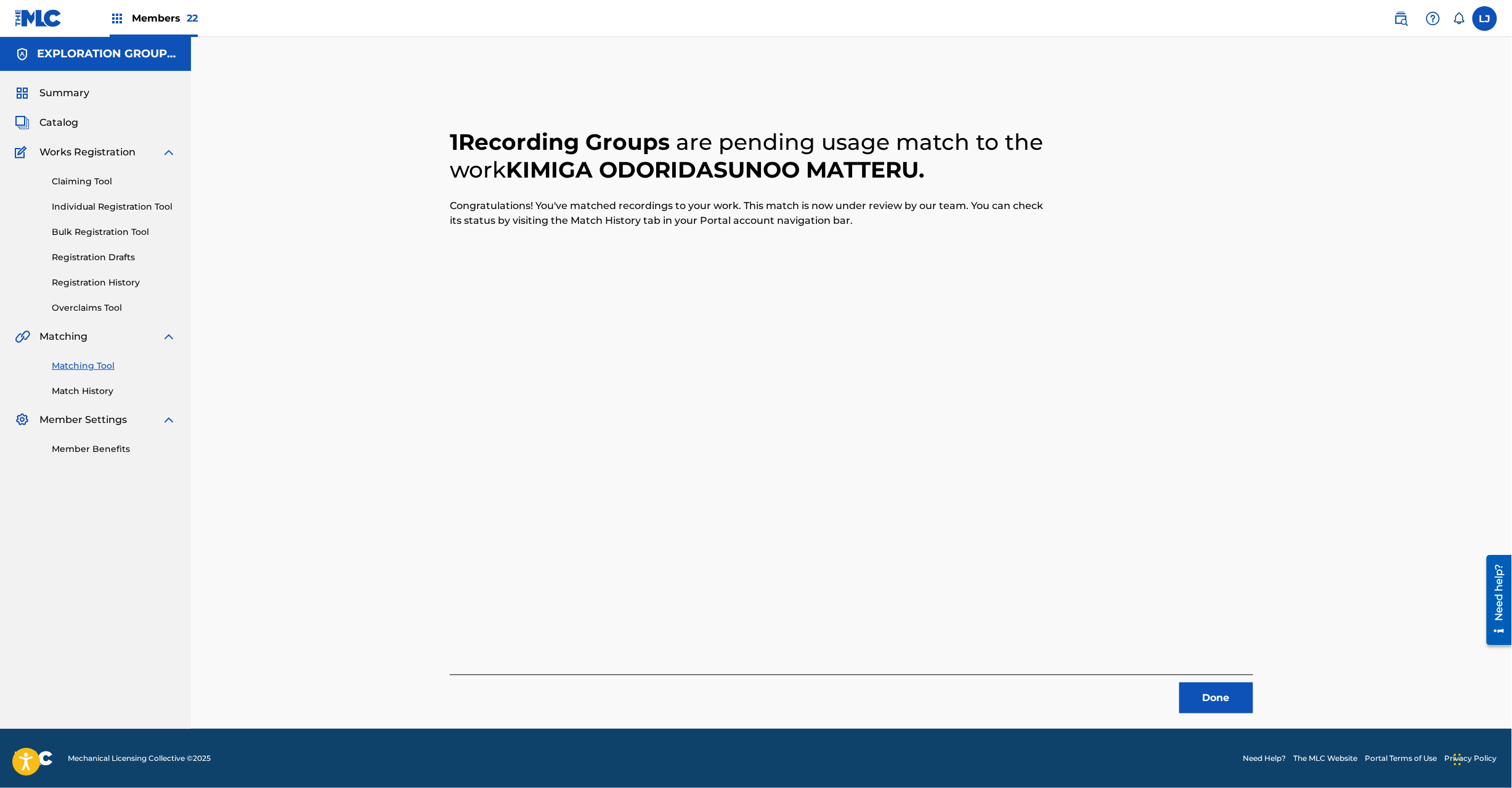
click at [1195, 696] on button "Done" at bounding box center [1216, 698] width 74 height 31
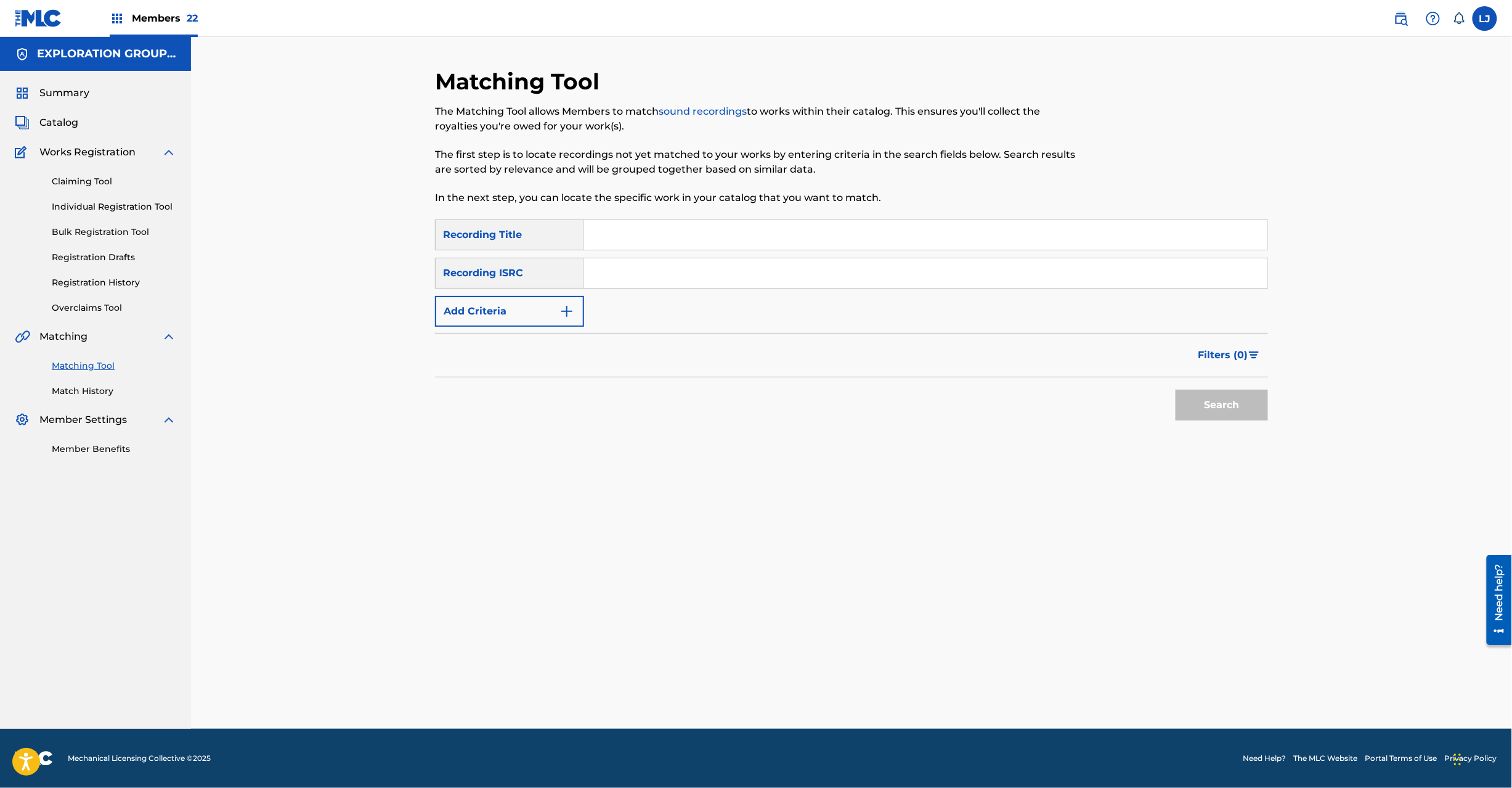
click at [673, 270] on input "Search Form" at bounding box center [926, 273] width 683 height 30
type input "JPN902300950"
click at [1194, 402] on button "Search" at bounding box center [1222, 405] width 93 height 31
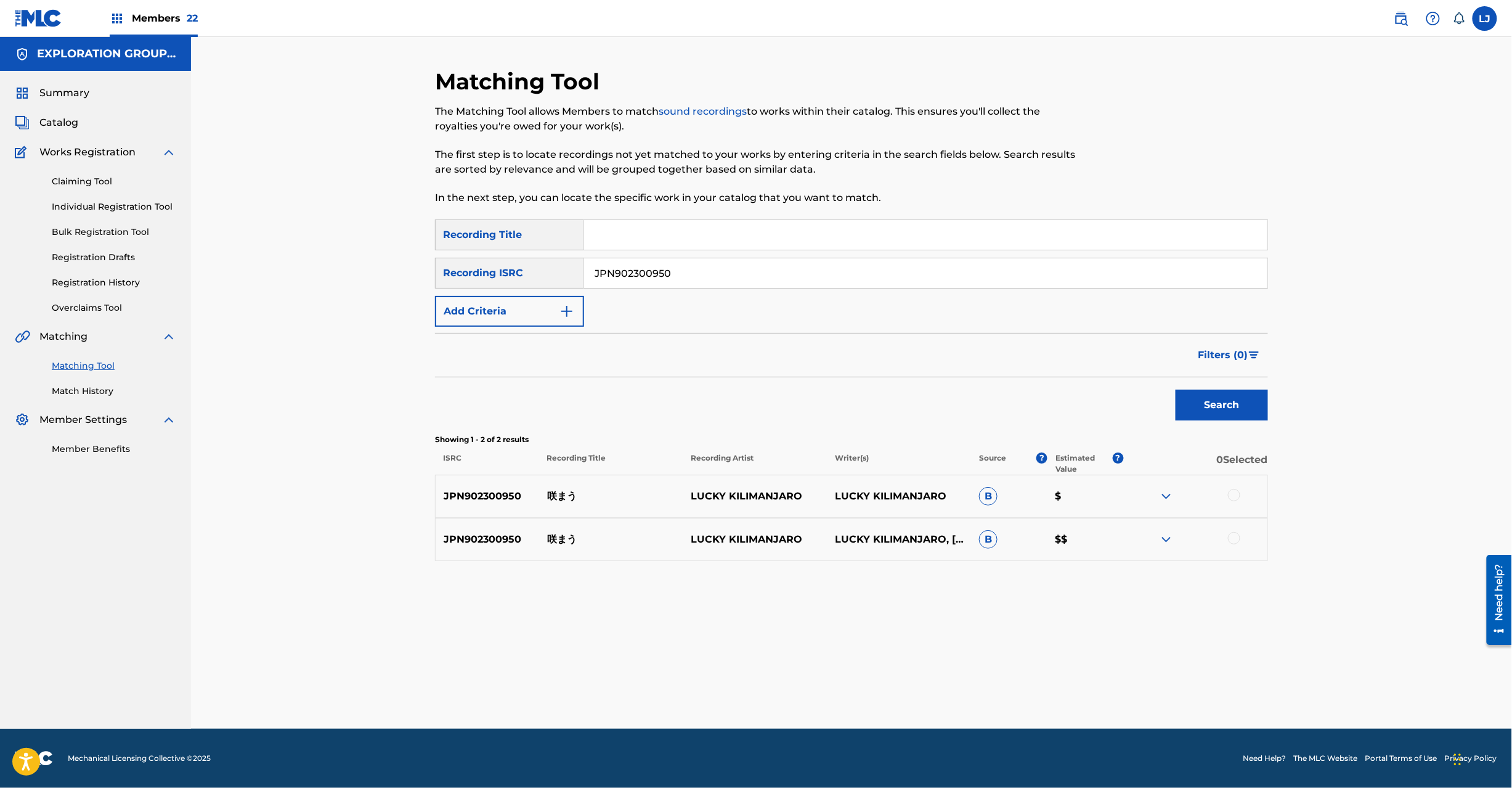
click at [565, 492] on p "咲まう" at bounding box center [611, 497] width 144 height 15
click at [1229, 498] on div at bounding box center [1234, 495] width 12 height 12
click at [1235, 530] on div "JPN902300950 咲まう LUCKY KILIMANJARO LUCKY KILIMANJARO, [PERSON_NAME] B $$" at bounding box center [851, 539] width 833 height 43
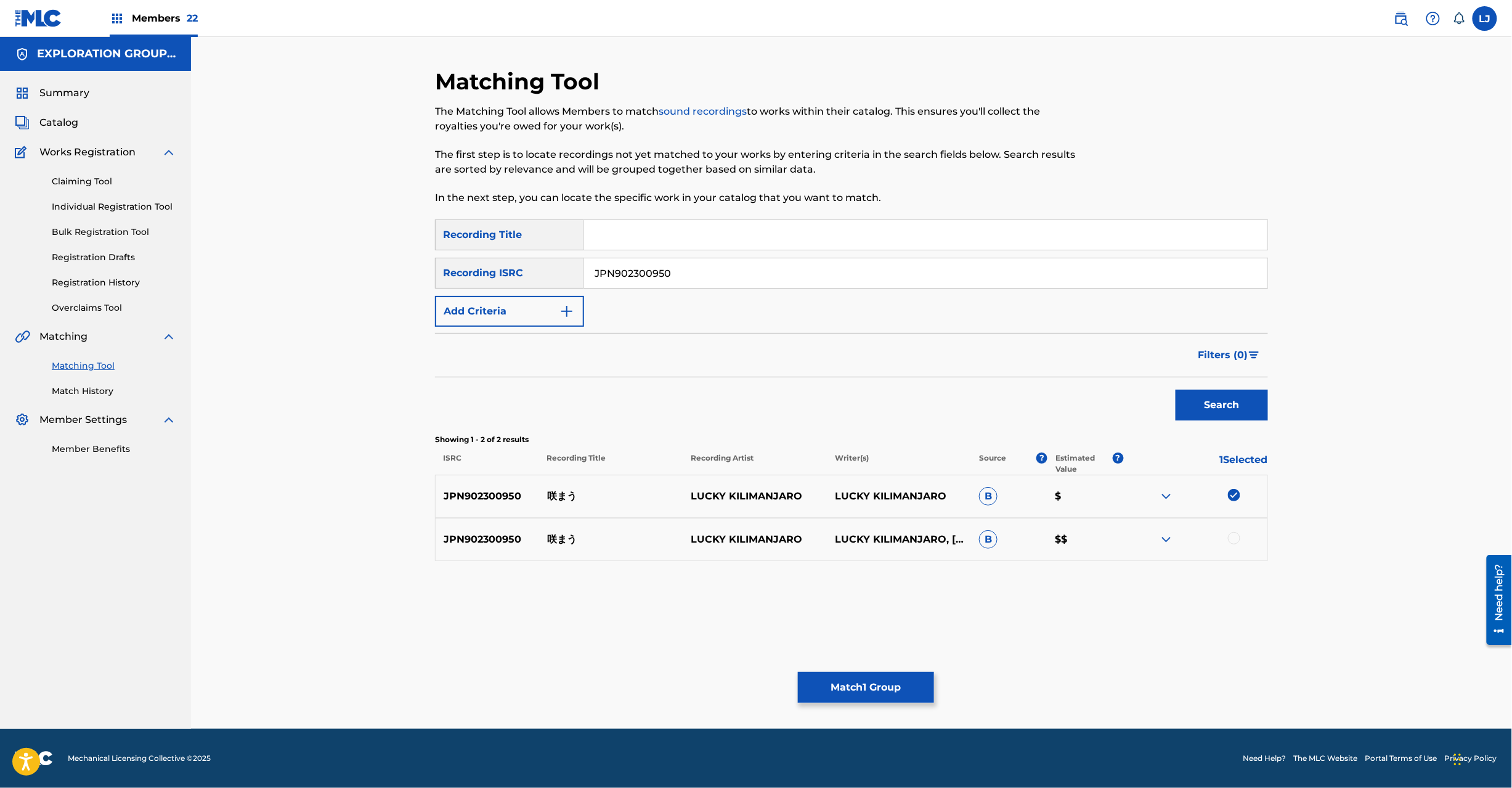
click at [1233, 543] on div at bounding box center [1234, 538] width 12 height 12
click at [856, 697] on button "Match 2 Groups" at bounding box center [866, 687] width 136 height 31
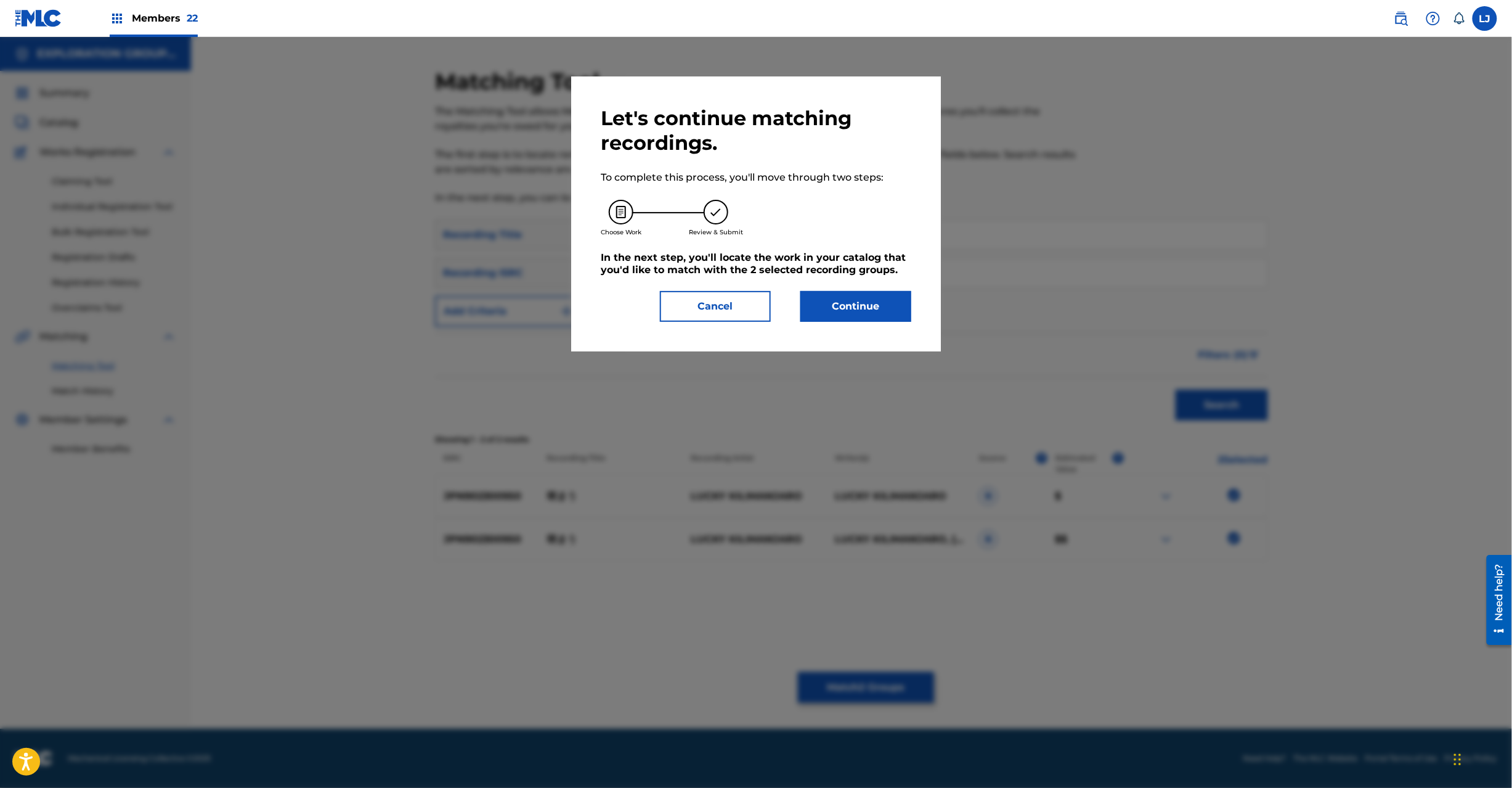
click at [898, 301] on button "Continue" at bounding box center [856, 306] width 111 height 31
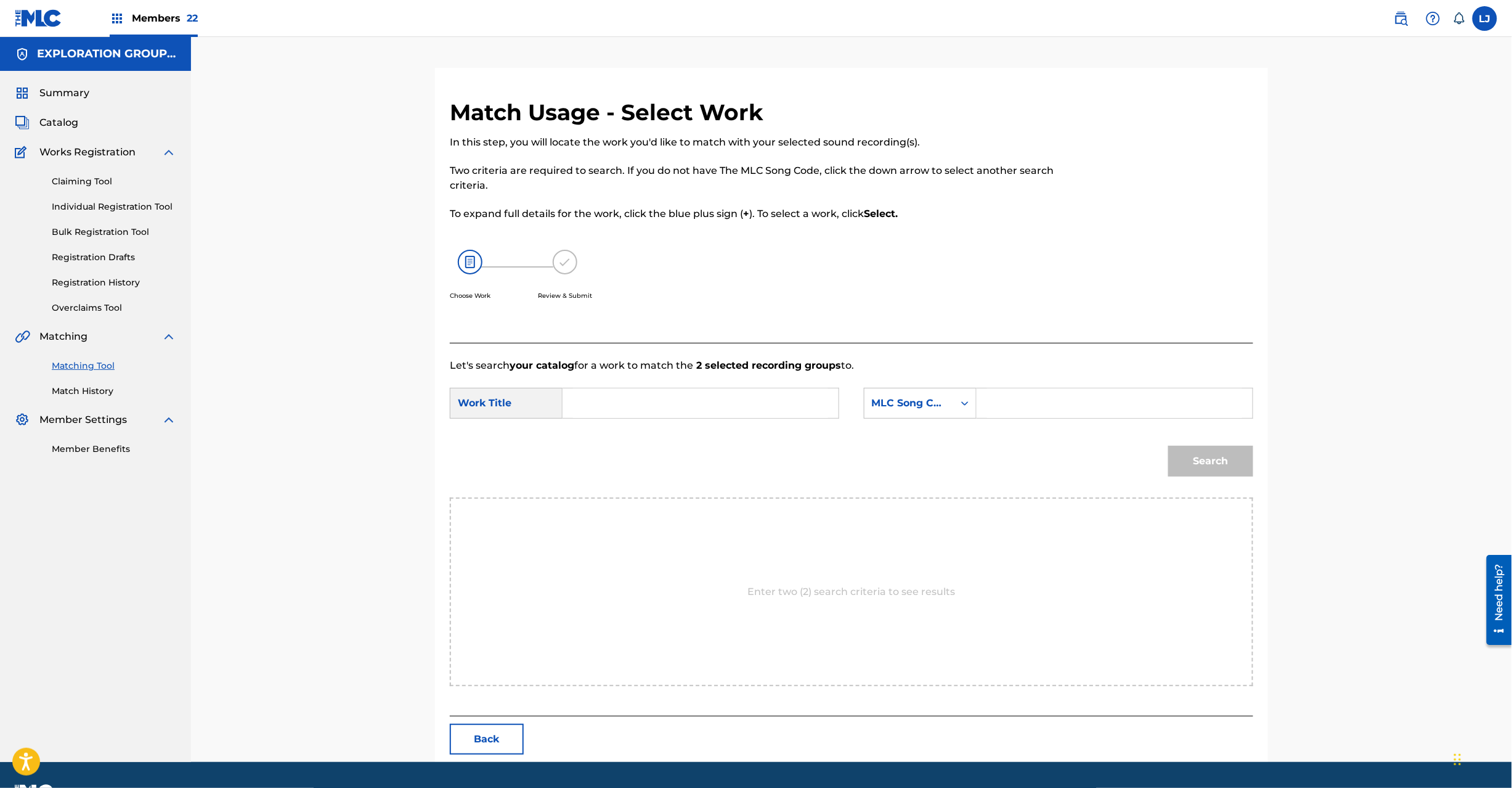
click at [703, 411] on input "Search Form" at bounding box center [700, 403] width 255 height 30
click at [706, 410] on input "Emau ES06CE" at bounding box center [700, 403] width 255 height 30
type input "Emau"
click at [990, 403] on input "Search Form" at bounding box center [1114, 403] width 255 height 30
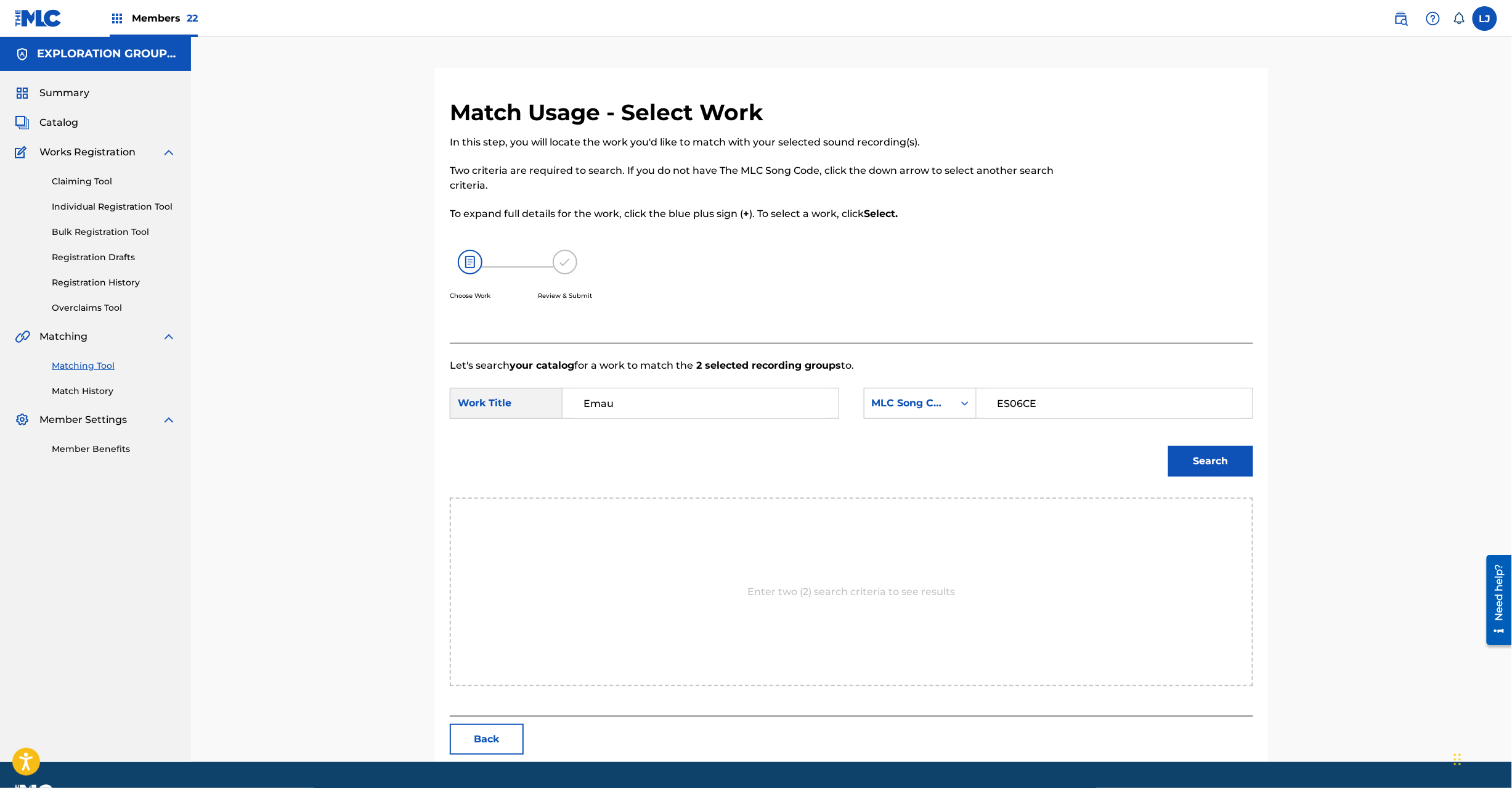
type input "ES06CE"
click at [1208, 446] on button "Search" at bounding box center [1211, 461] width 85 height 31
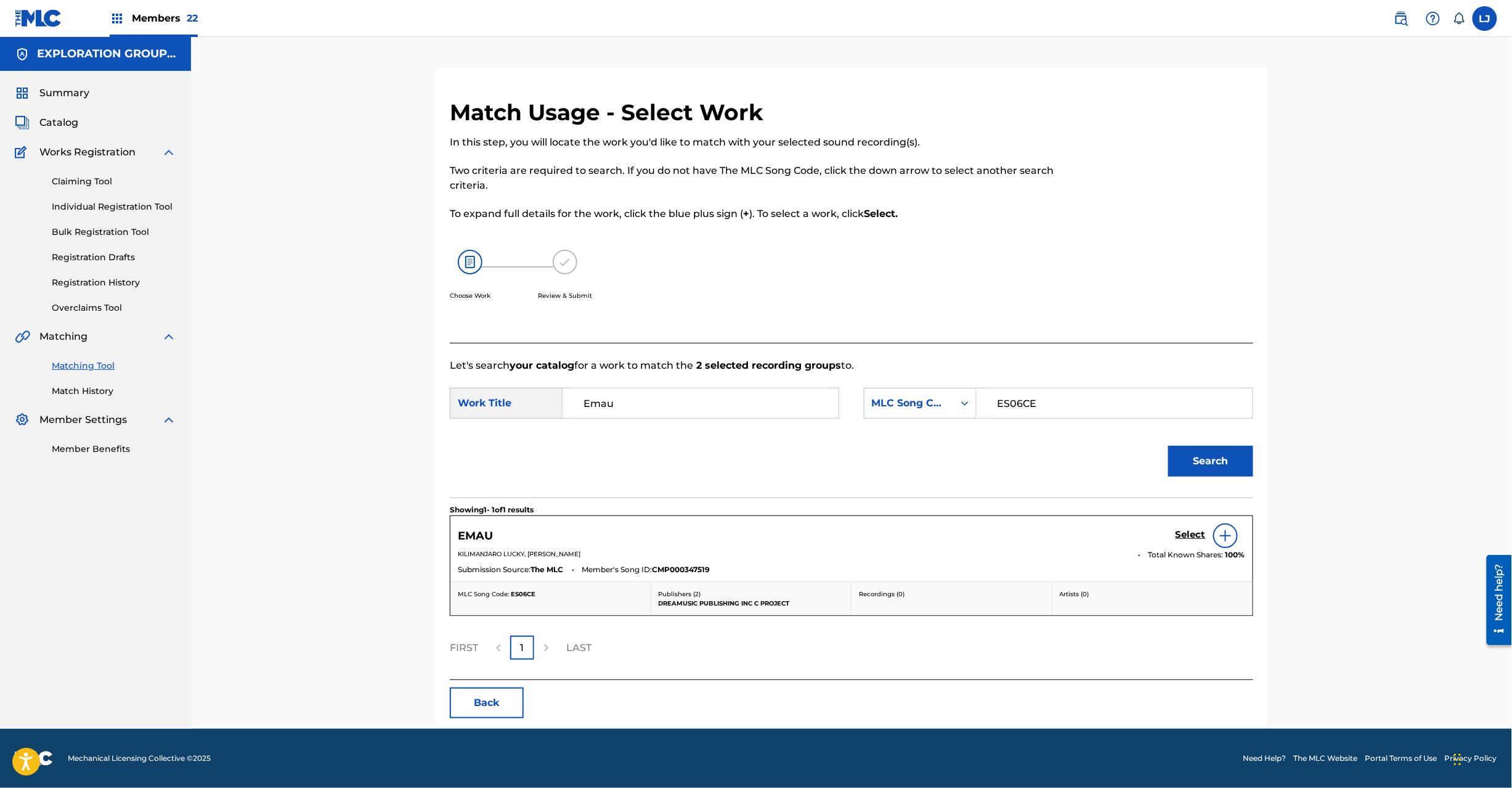
click at [1183, 531] on h5 "Select" at bounding box center [1191, 534] width 30 height 12
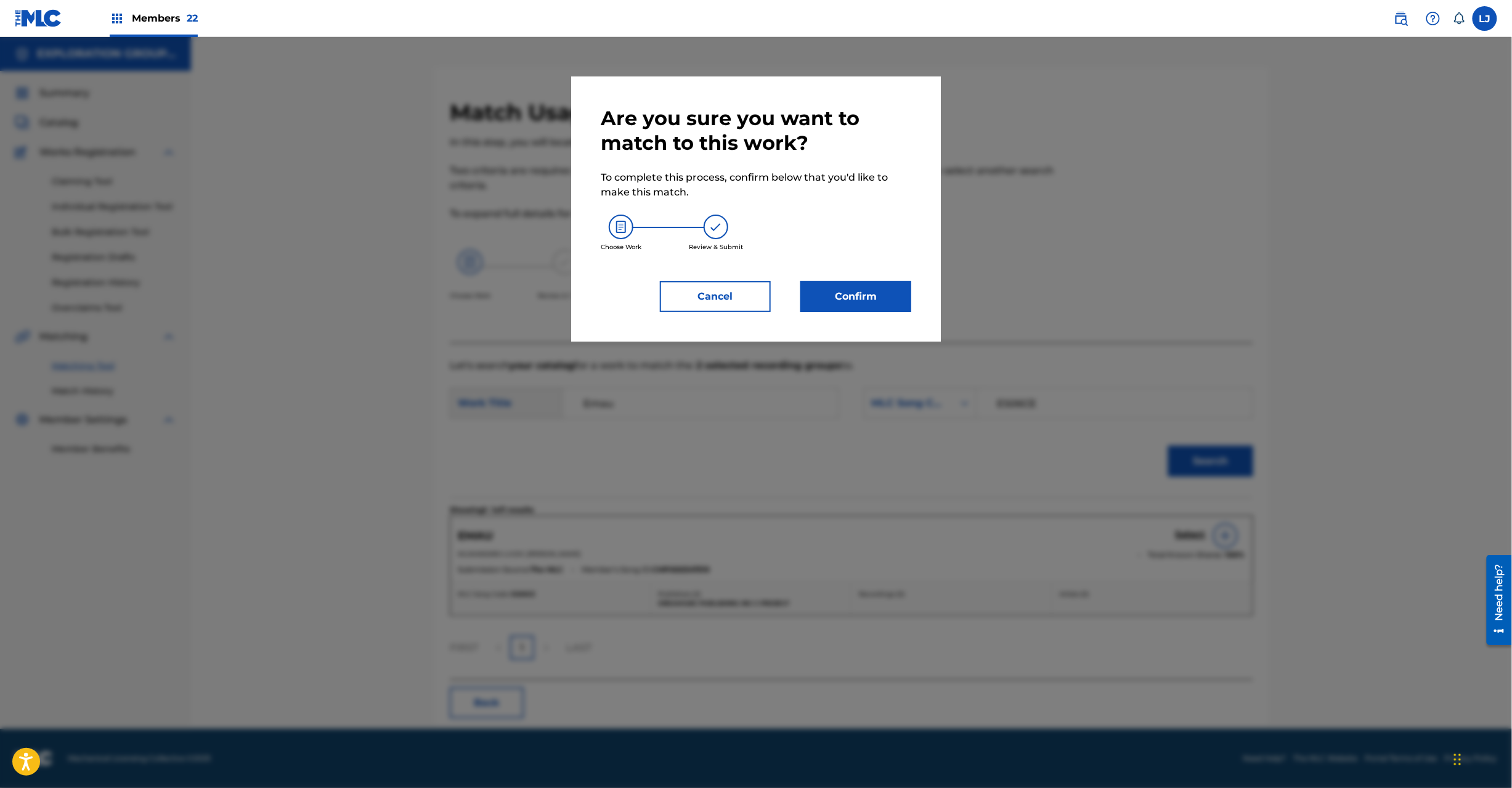
click at [860, 286] on button "Confirm" at bounding box center [856, 296] width 111 height 31
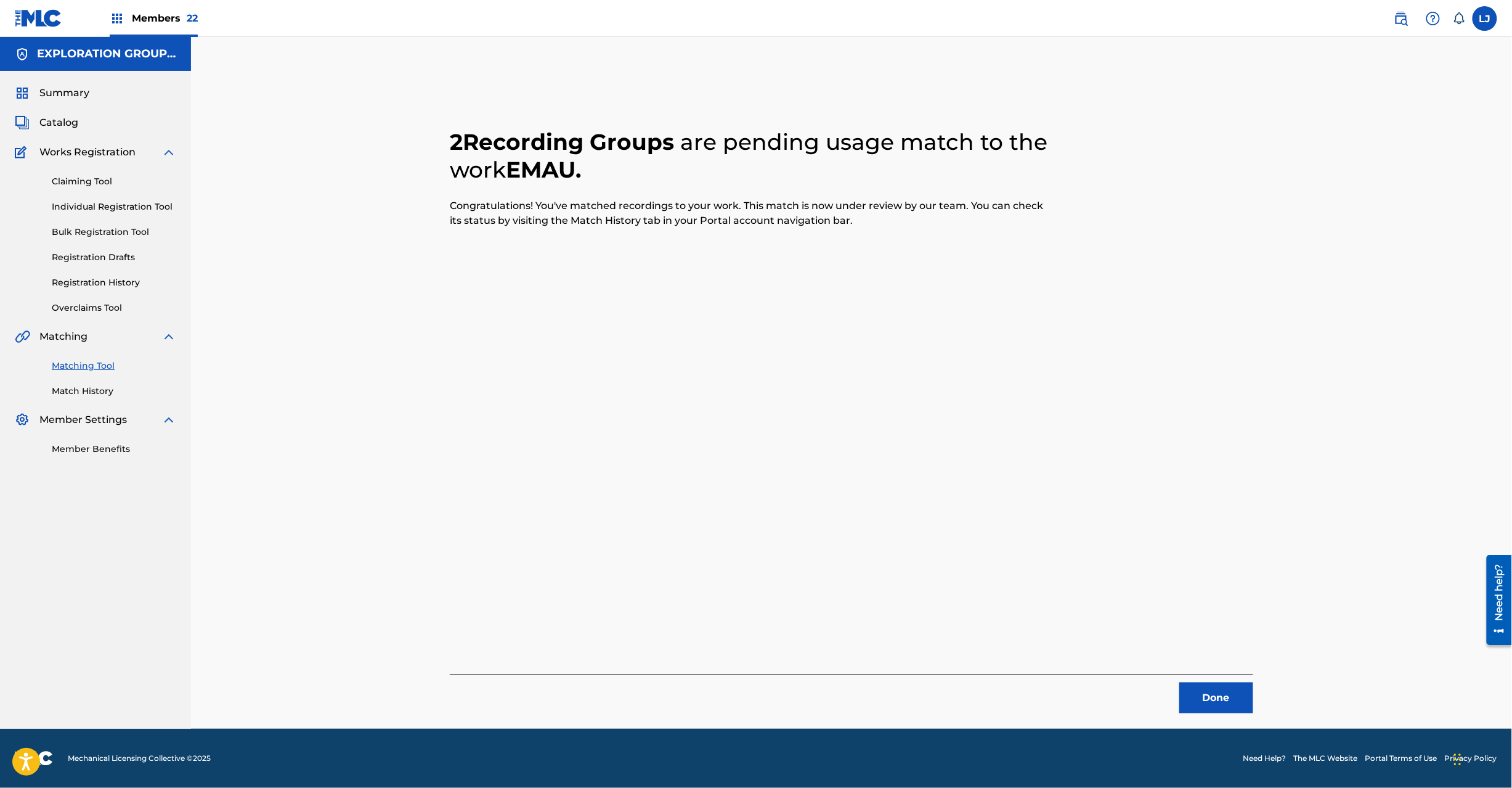
click at [1225, 699] on button "Done" at bounding box center [1216, 698] width 74 height 31
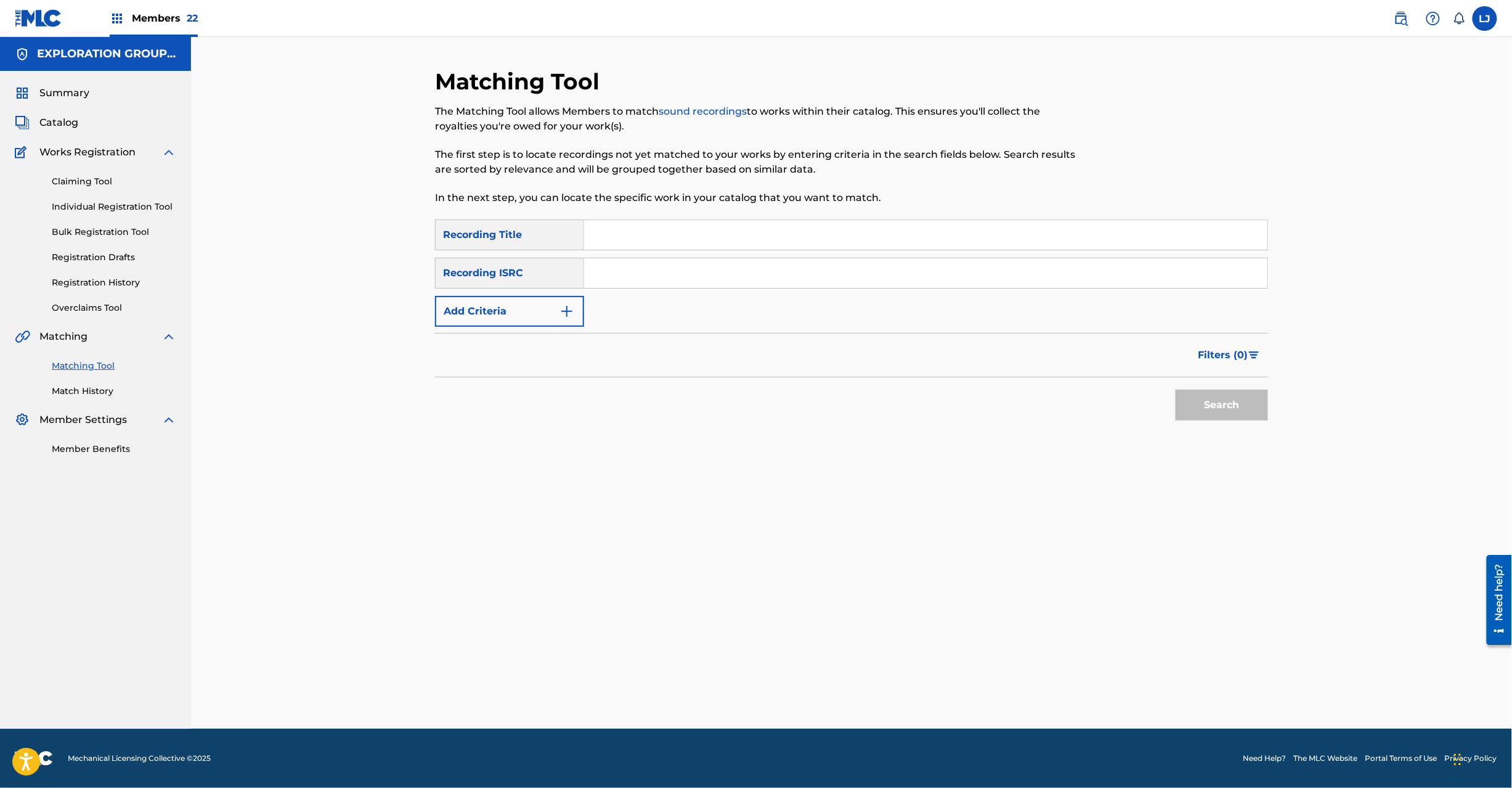
click at [649, 273] on input "Search Form" at bounding box center [926, 273] width 683 height 30
type input "JPN902200310"
click at [1152, 403] on div "Search" at bounding box center [851, 401] width 833 height 49
click at [1231, 403] on button "Search" at bounding box center [1222, 405] width 93 height 31
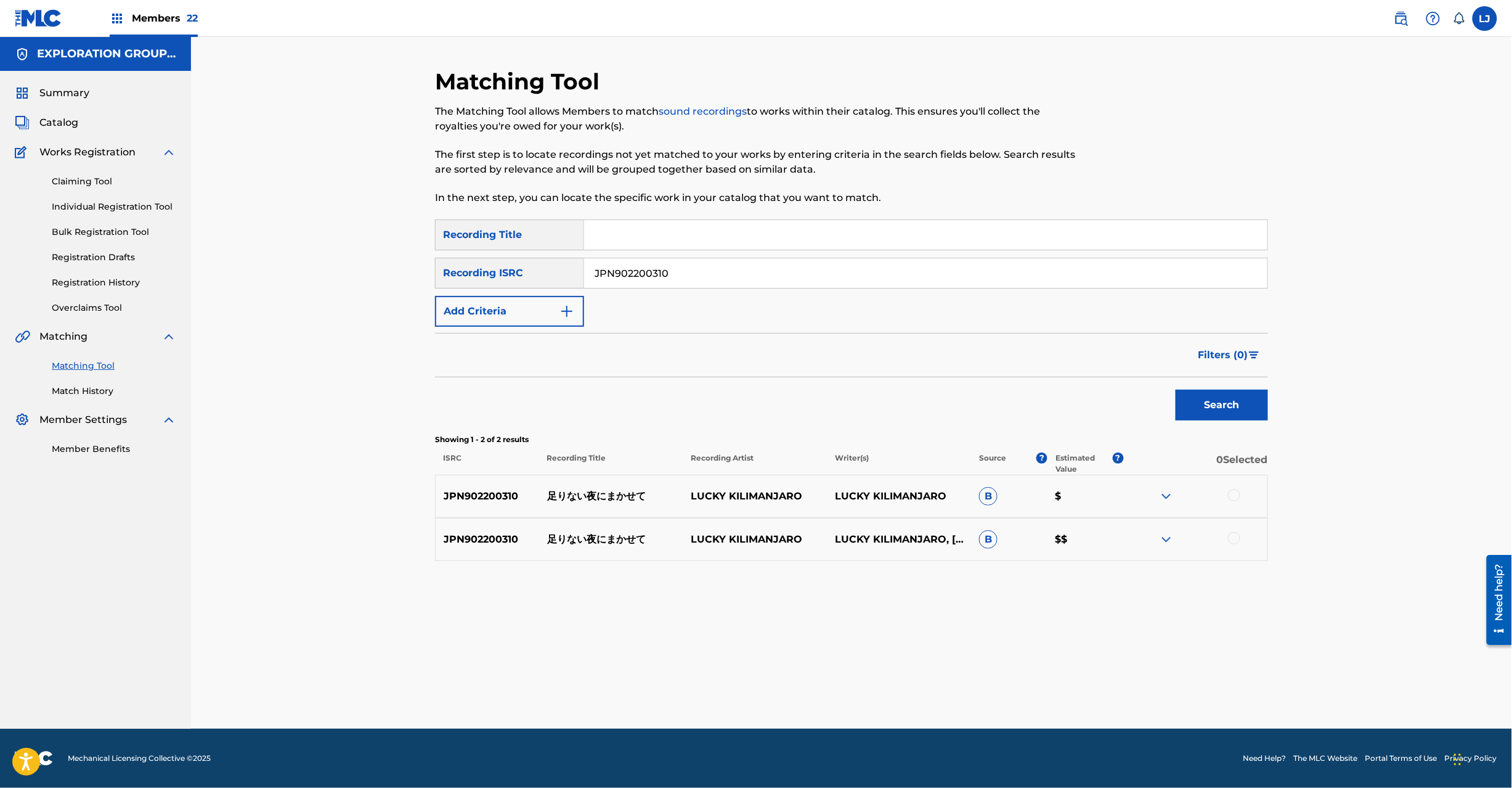
click at [614, 501] on p "足りない夜にまかせて" at bounding box center [611, 497] width 144 height 15
click at [1234, 493] on div at bounding box center [1234, 495] width 12 height 12
drag, startPoint x: 1229, startPoint y: 529, endPoint x: 1232, endPoint y: 536, distance: 7.6
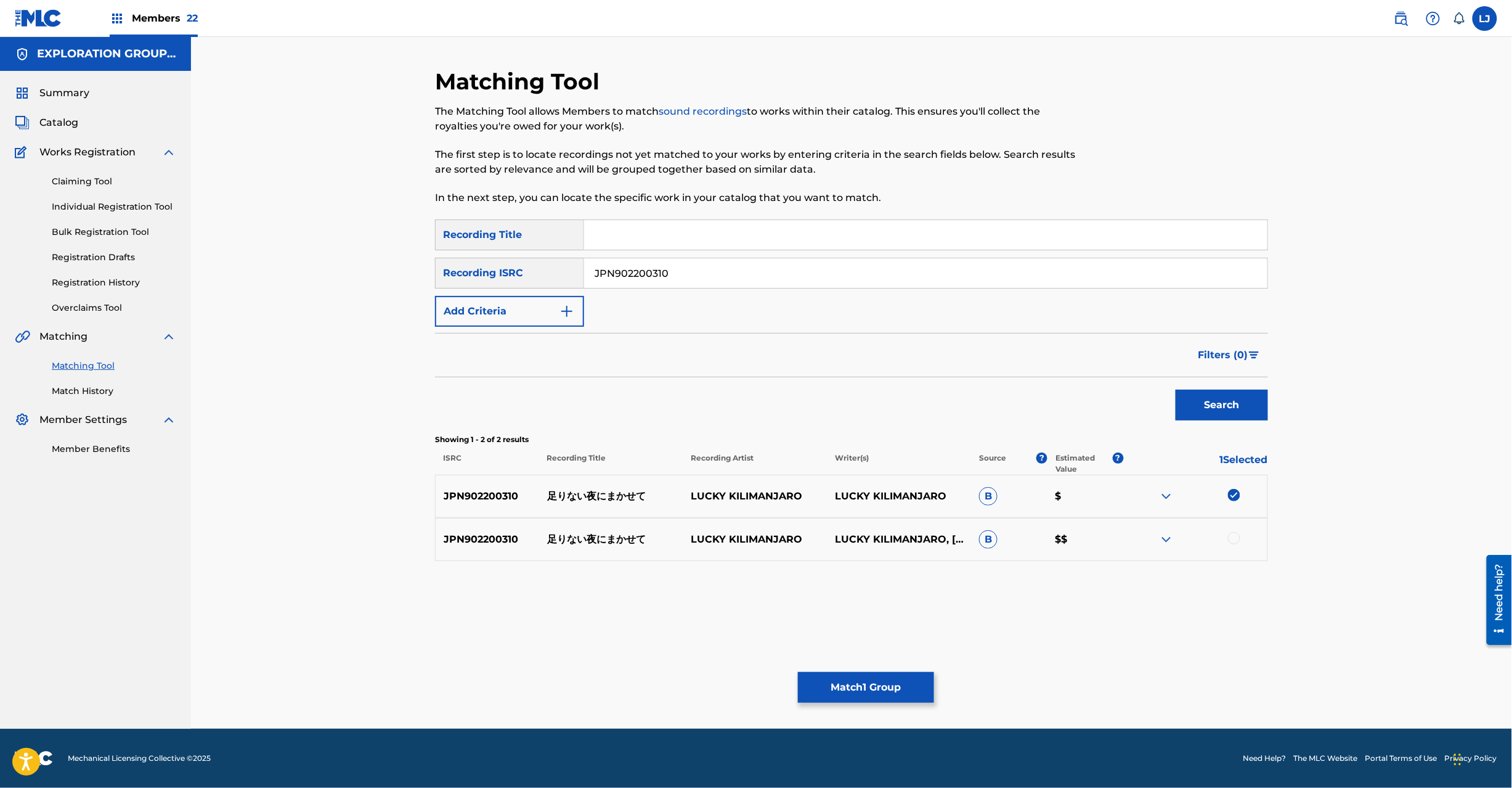
click at [1232, 536] on div "JPN902200310 足りない夜にまかせて LUCKY KILIMANJARO LUCKY KILIMANJARO, [PERSON_NAME] B $$" at bounding box center [851, 539] width 833 height 43
click at [1232, 536] on div at bounding box center [1234, 538] width 12 height 12
click at [907, 694] on button "Match 2 Groups" at bounding box center [866, 687] width 136 height 31
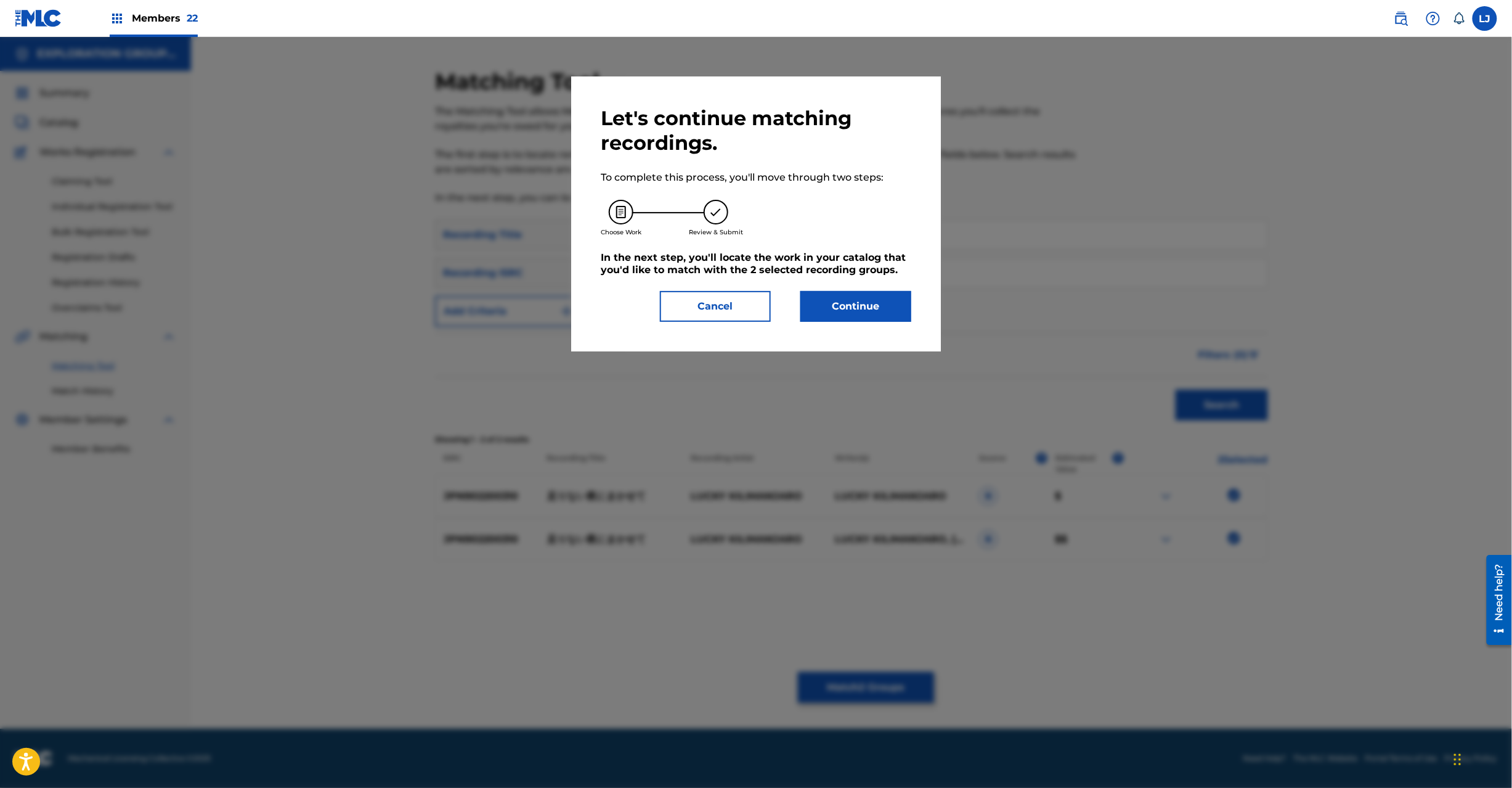
click at [856, 300] on button "Continue" at bounding box center [856, 306] width 111 height 31
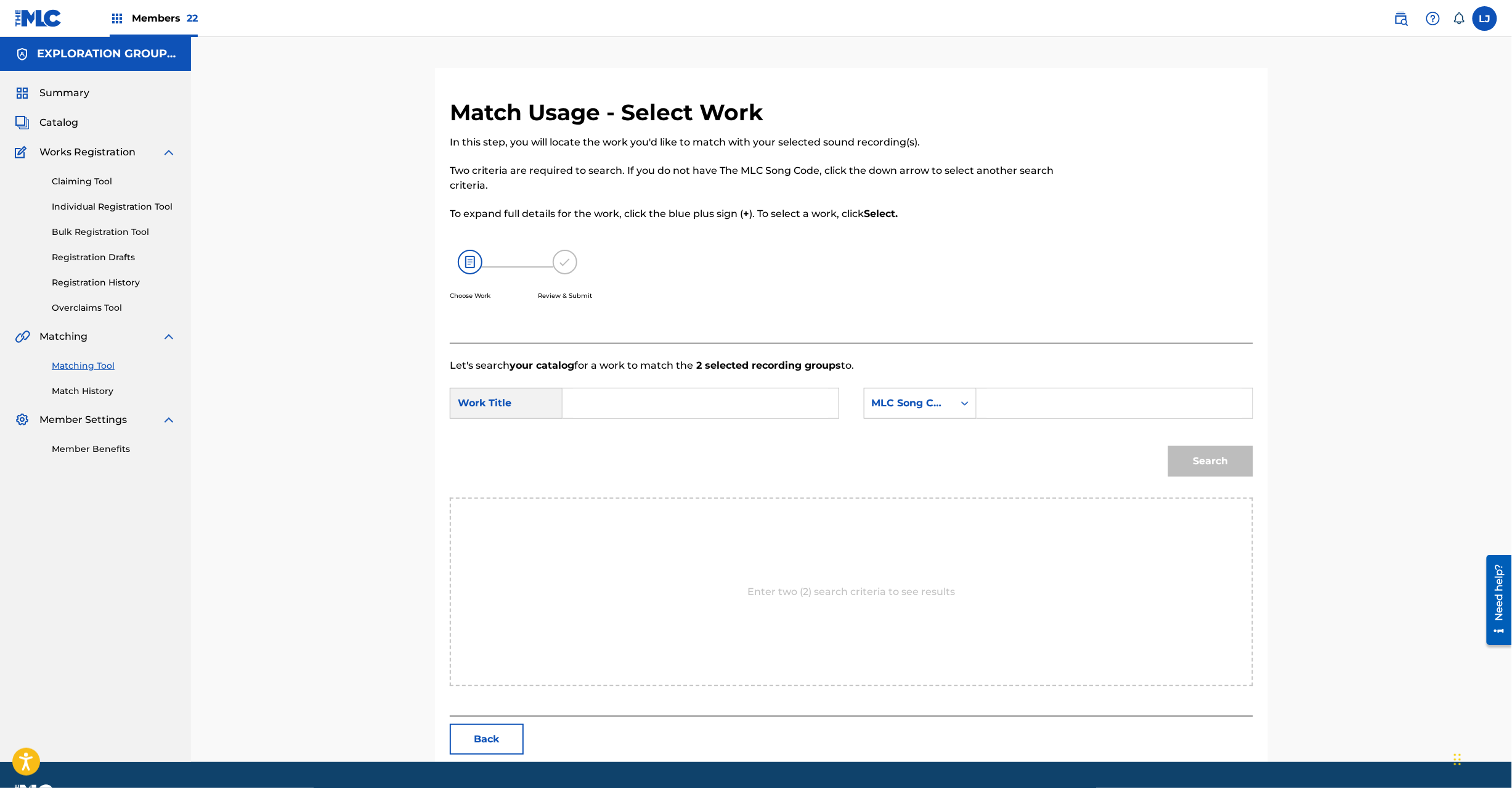
click at [614, 403] on input "Search Form" at bounding box center [700, 403] width 255 height 30
click at [700, 407] on input "Tarinai Yoruni Makasete TW6T3K" at bounding box center [700, 403] width 255 height 30
click at [701, 407] on input "Tarinai Yoruni Makasete TW6T3K" at bounding box center [700, 403] width 255 height 30
click at [740, 405] on input "Tarinai Yoruni Makasete TW6T3K" at bounding box center [700, 403] width 255 height 30
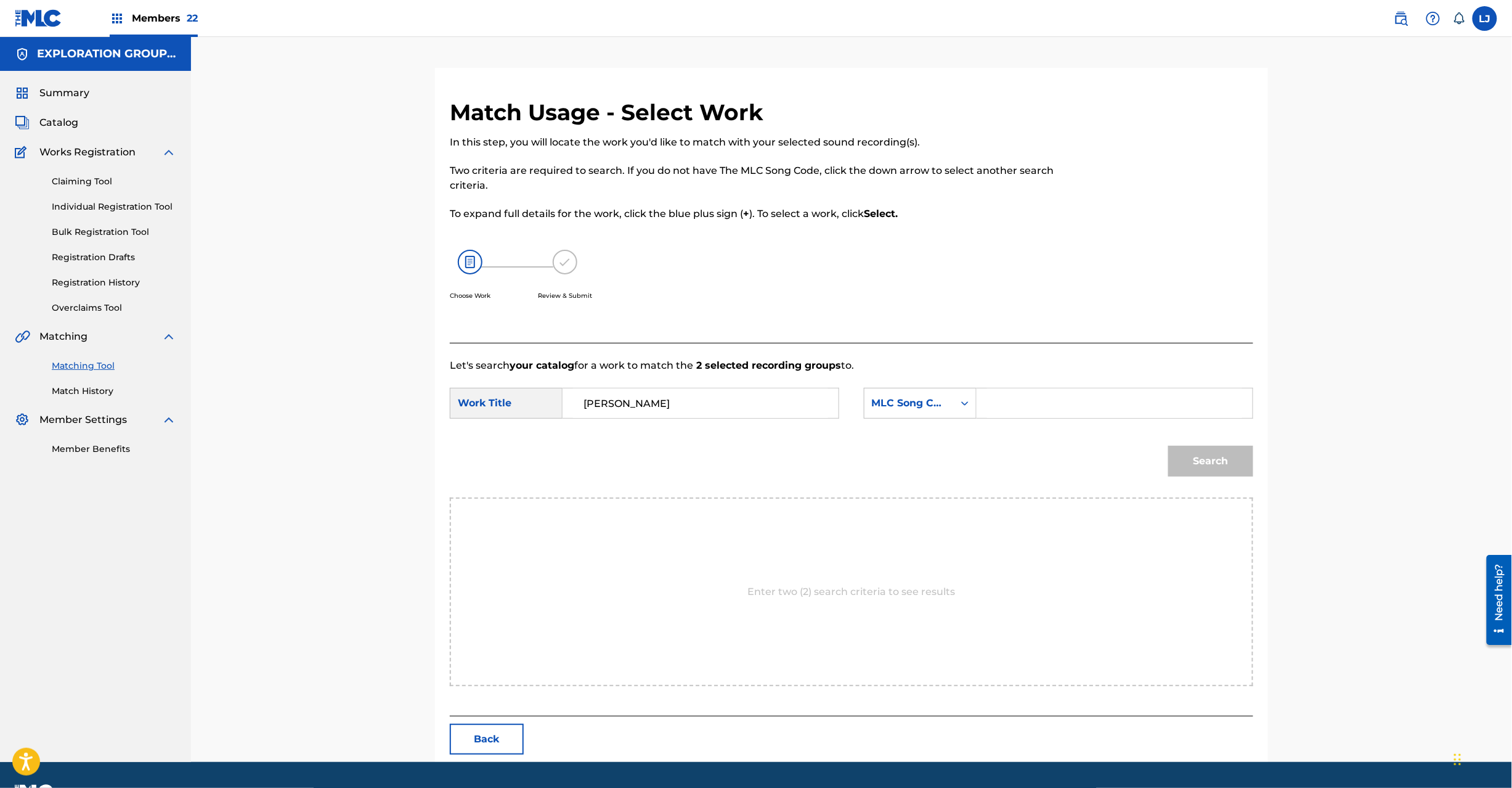
type input "[PERSON_NAME]"
click at [1109, 405] on input "Search Form" at bounding box center [1114, 403] width 255 height 30
type input "TW6T3K"
click at [1235, 450] on button "Search" at bounding box center [1211, 461] width 85 height 31
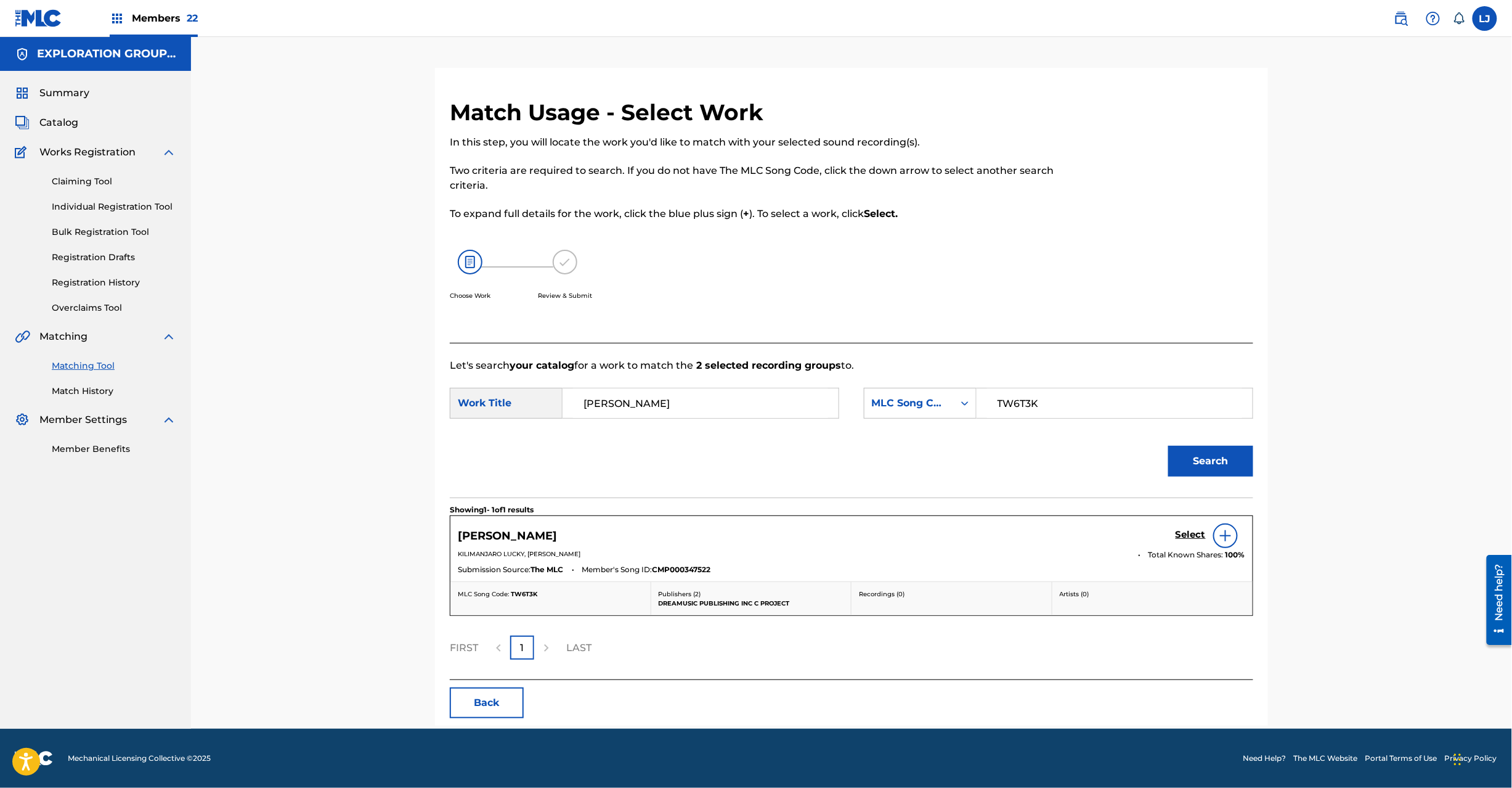
click at [1184, 533] on h5 "Select" at bounding box center [1191, 534] width 30 height 12
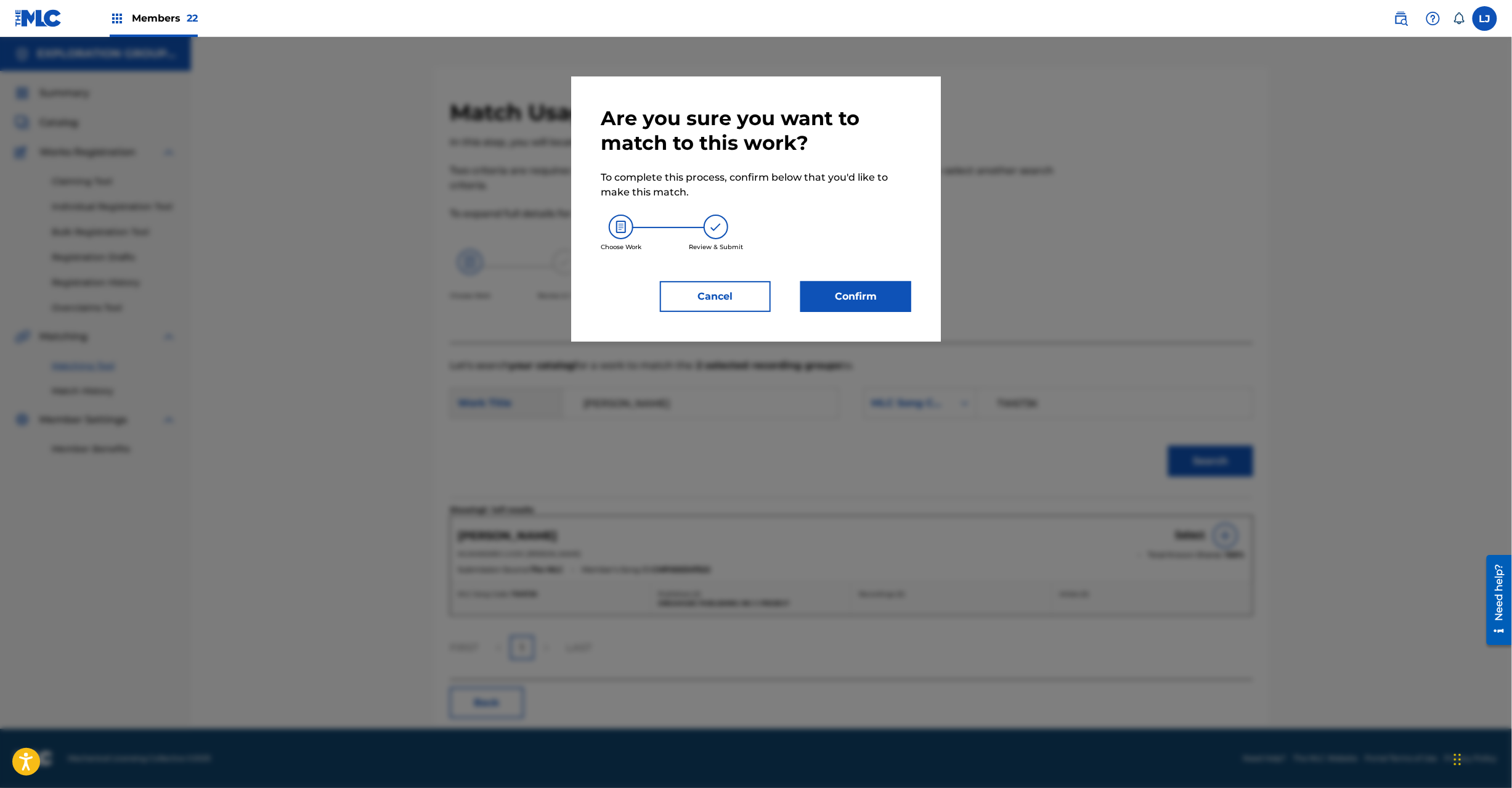
click at [878, 303] on button "Confirm" at bounding box center [856, 296] width 111 height 31
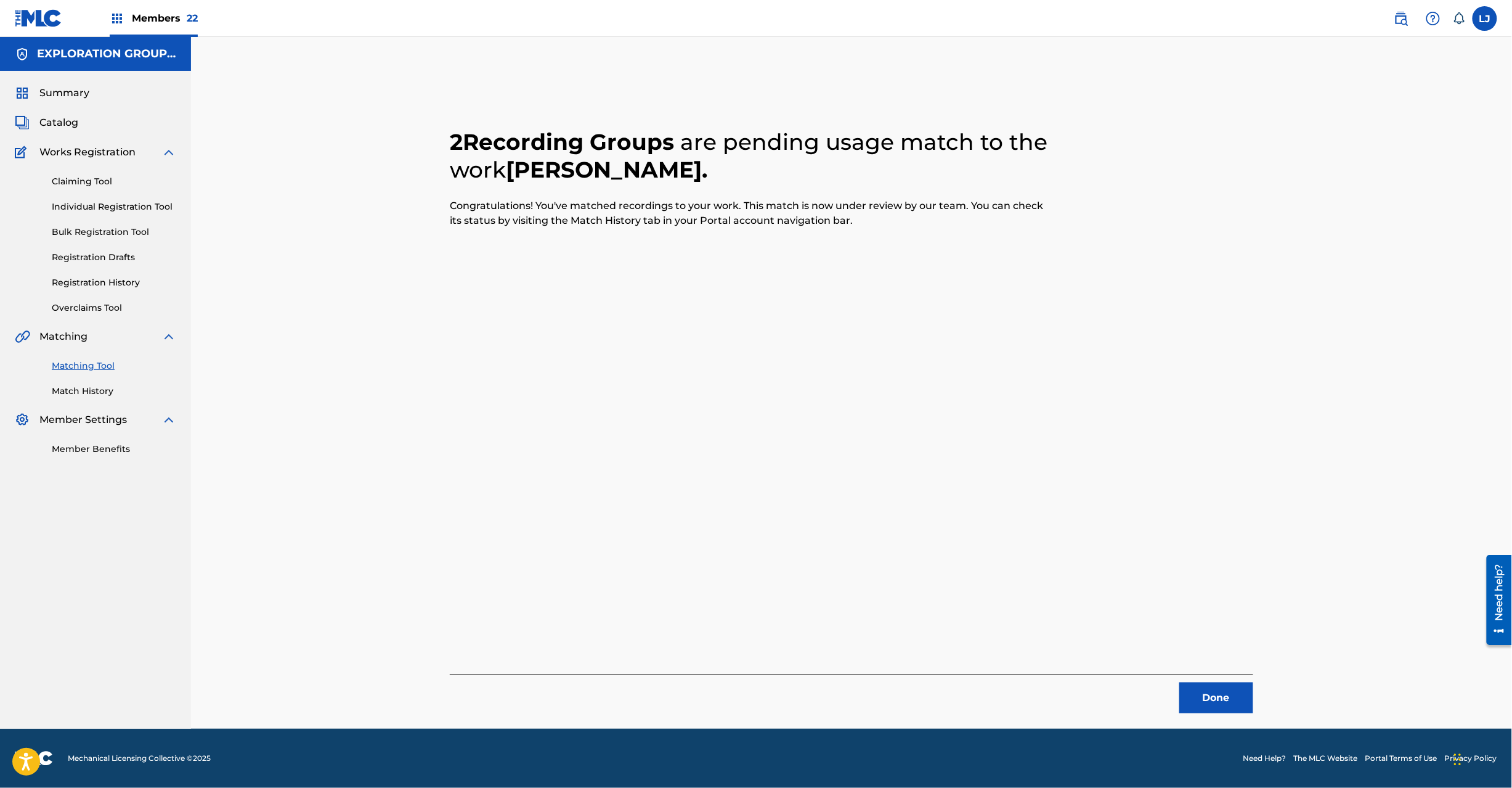
click at [1186, 694] on button "Done" at bounding box center [1216, 698] width 74 height 31
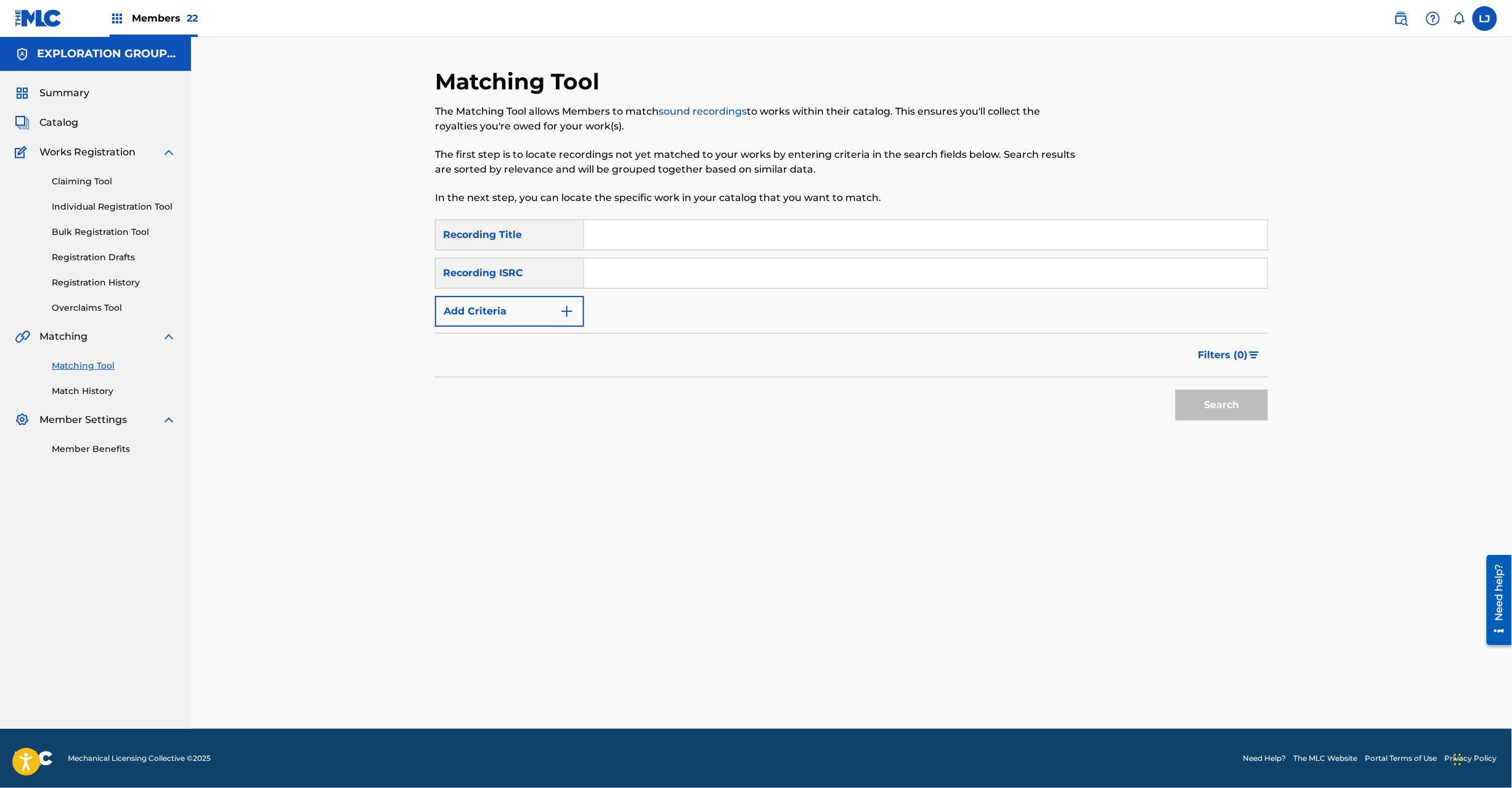
click at [674, 272] on input "Search Form" at bounding box center [926, 273] width 683 height 30
type input "JPN902200320"
click at [1221, 413] on button "Search" at bounding box center [1222, 405] width 93 height 31
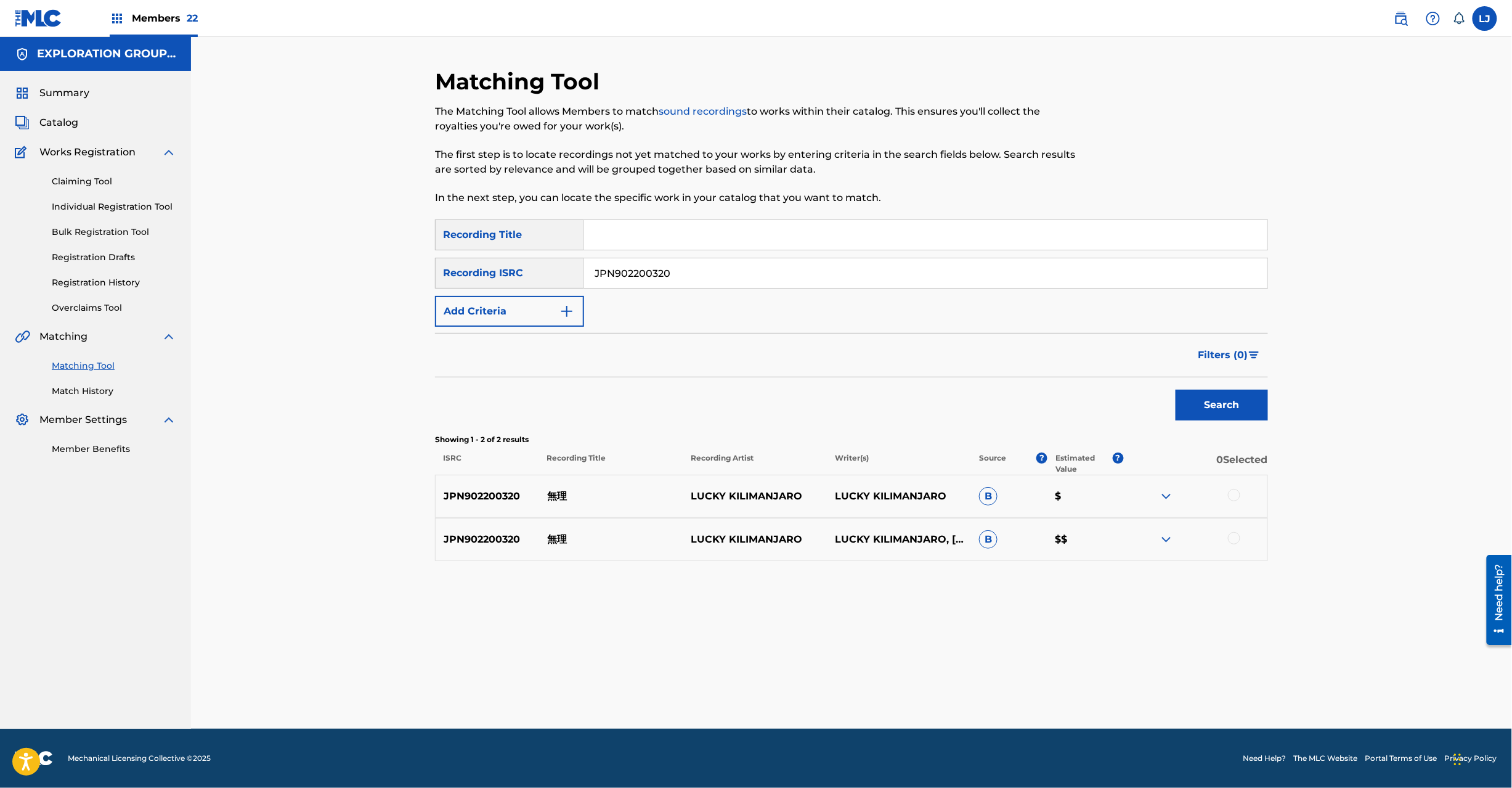
click at [1231, 492] on div at bounding box center [1234, 495] width 12 height 12
drag, startPoint x: 1231, startPoint y: 529, endPoint x: 1231, endPoint y: 538, distance: 9.0
click at [1231, 538] on div "JPN902200320 無理 LUCKY KILIMANJARO LUCKY KILIMANJARO, [PERSON_NAME] B $$" at bounding box center [851, 539] width 833 height 43
click at [1239, 538] on div at bounding box center [1234, 538] width 12 height 12
drag, startPoint x: 798, startPoint y: 711, endPoint x: 836, endPoint y: 689, distance: 43.9
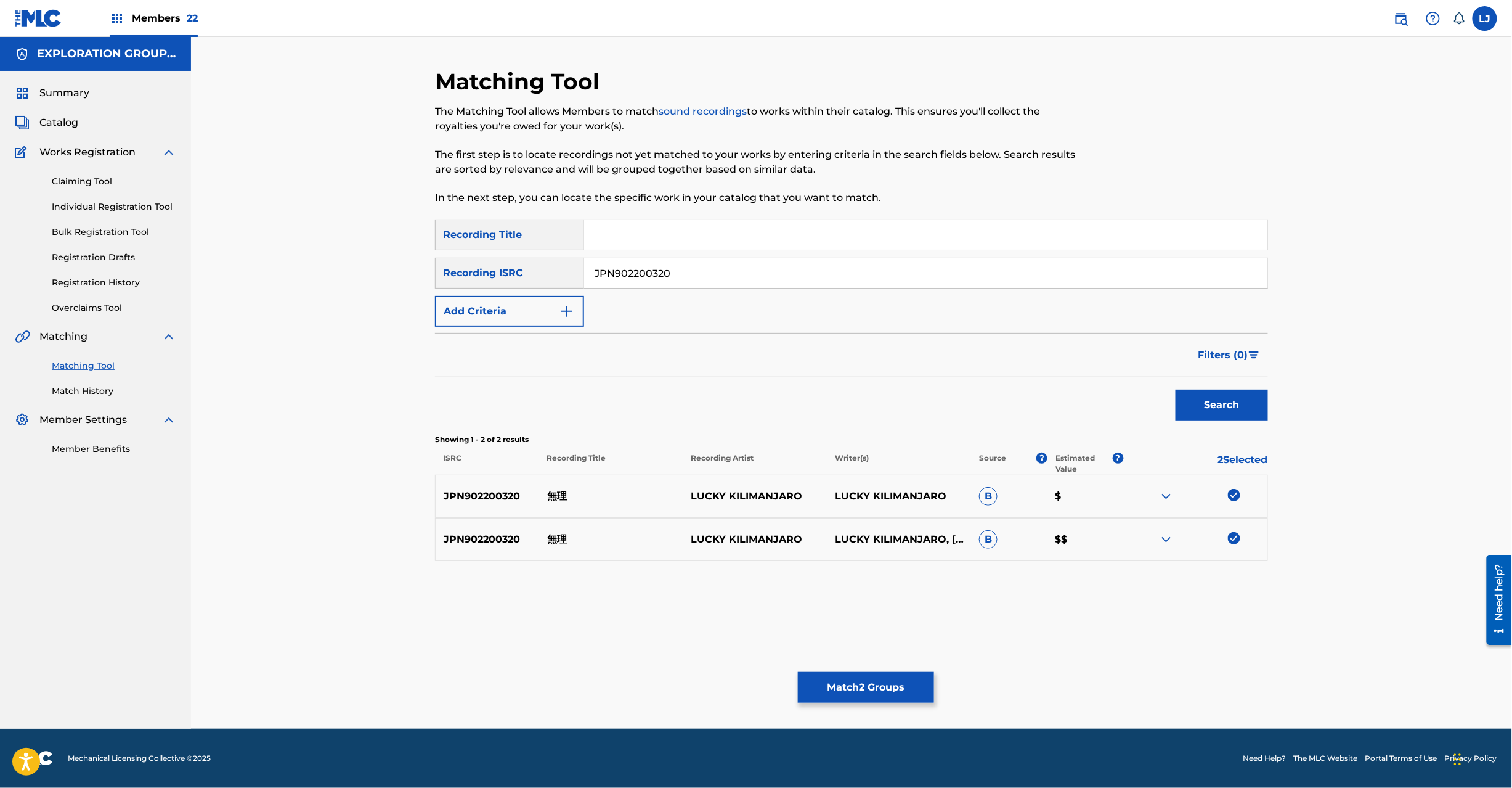
click at [798, 708] on div "Matching Tool The Matching Tool allows Members to match sound recordings to wor…" at bounding box center [851, 398] width 833 height 661
click at [836, 689] on button "Match 2 Groups" at bounding box center [866, 687] width 136 height 31
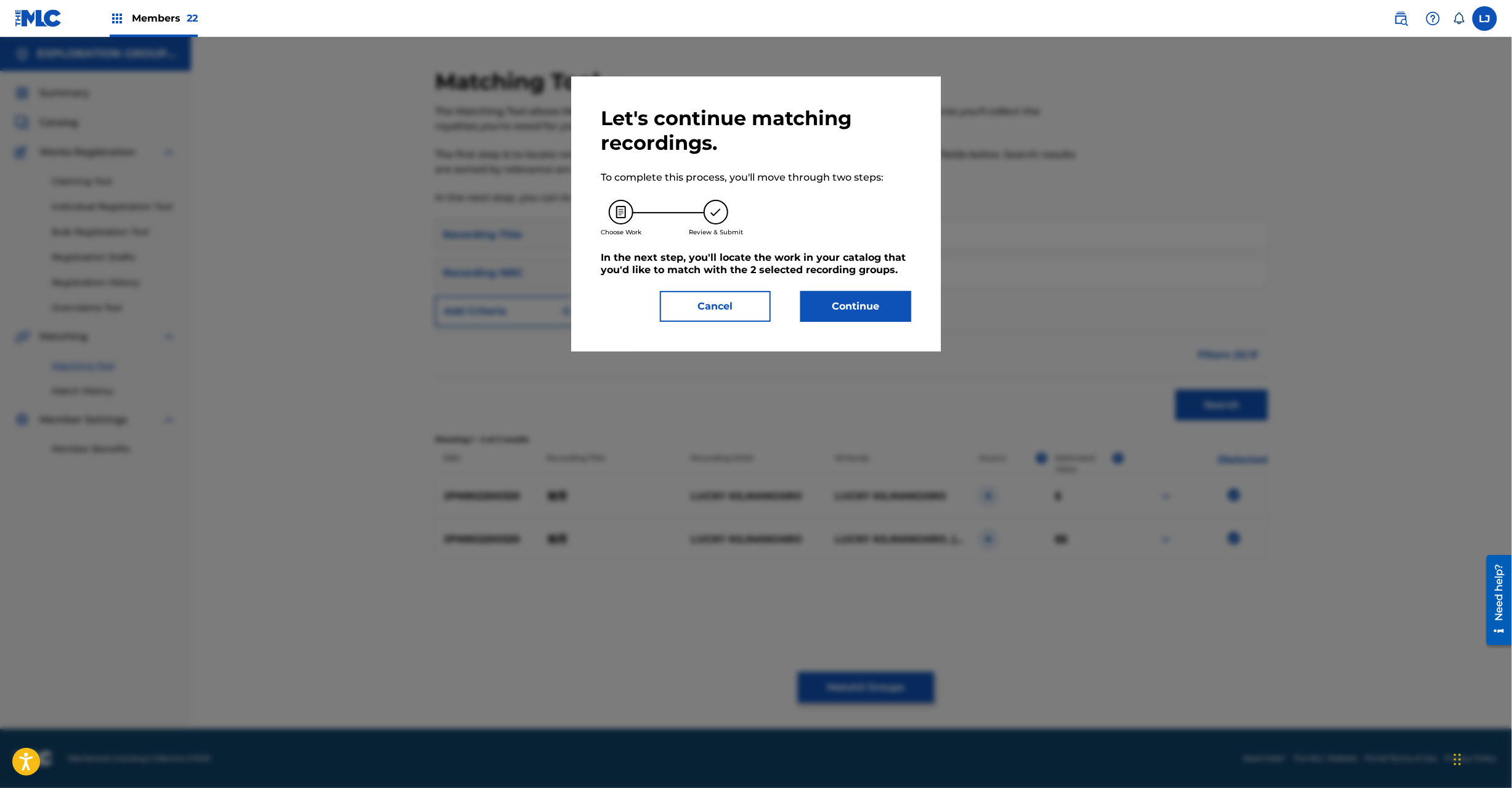
click at [847, 316] on button "Continue" at bounding box center [856, 306] width 111 height 31
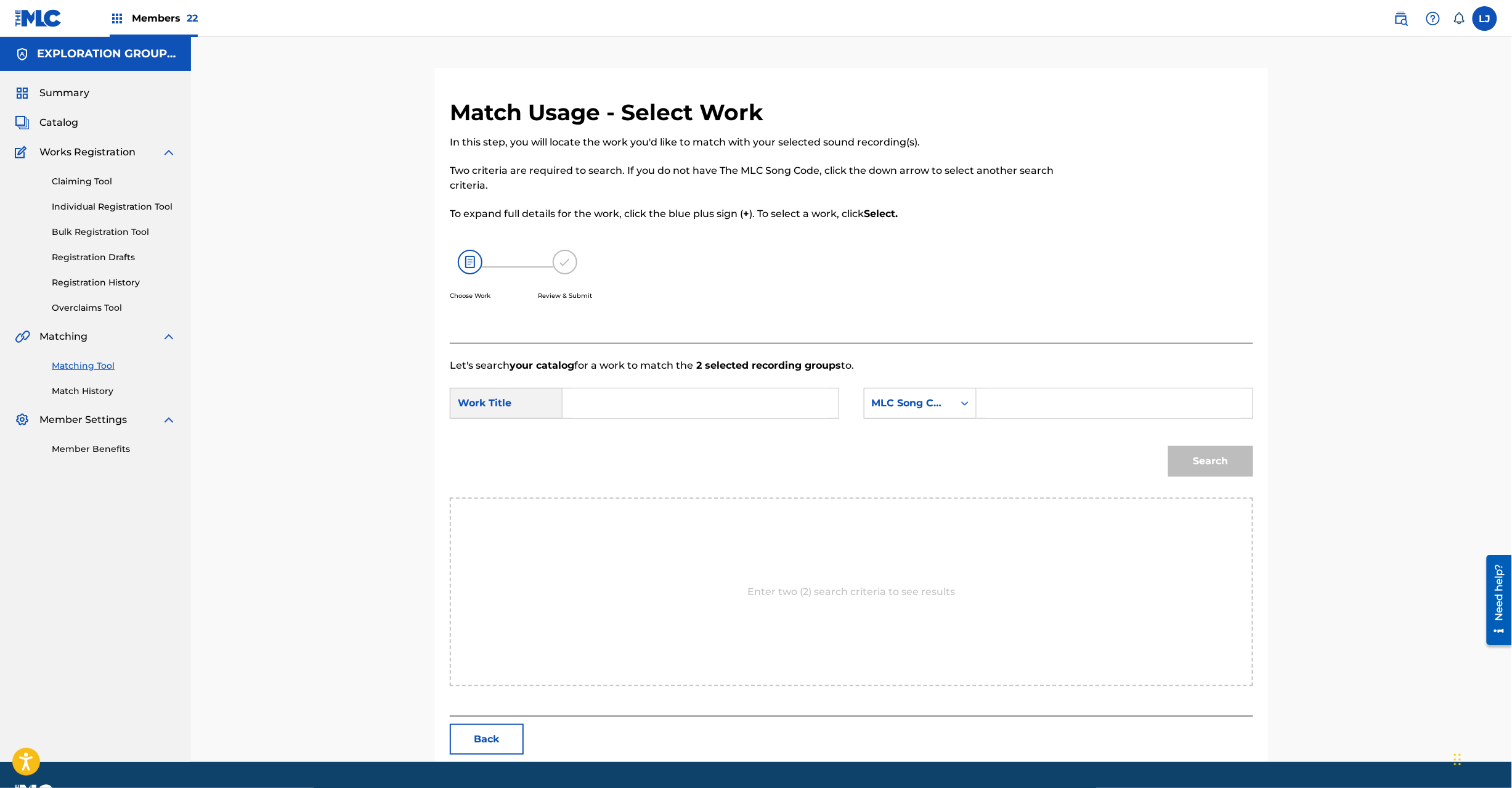
click at [737, 403] on input "Search Form" at bounding box center [700, 403] width 255 height 30
click at [727, 407] on input "Muri MW0IJD" at bounding box center [700, 403] width 255 height 30
type input "Muri"
click at [1044, 408] on input "Search Form" at bounding box center [1114, 403] width 255 height 30
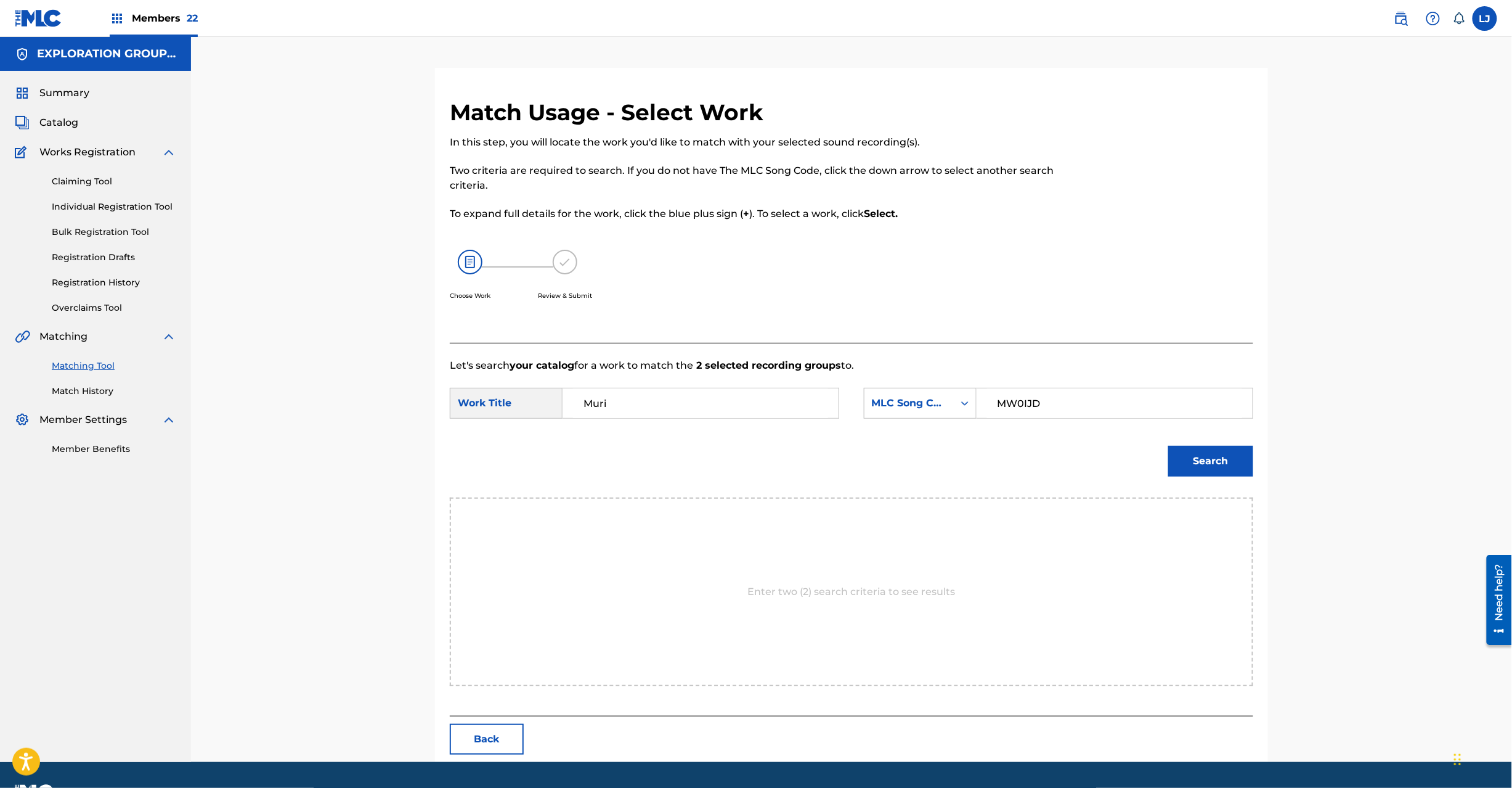
type input "MW0IJD"
click at [1206, 465] on button "Search" at bounding box center [1211, 461] width 85 height 31
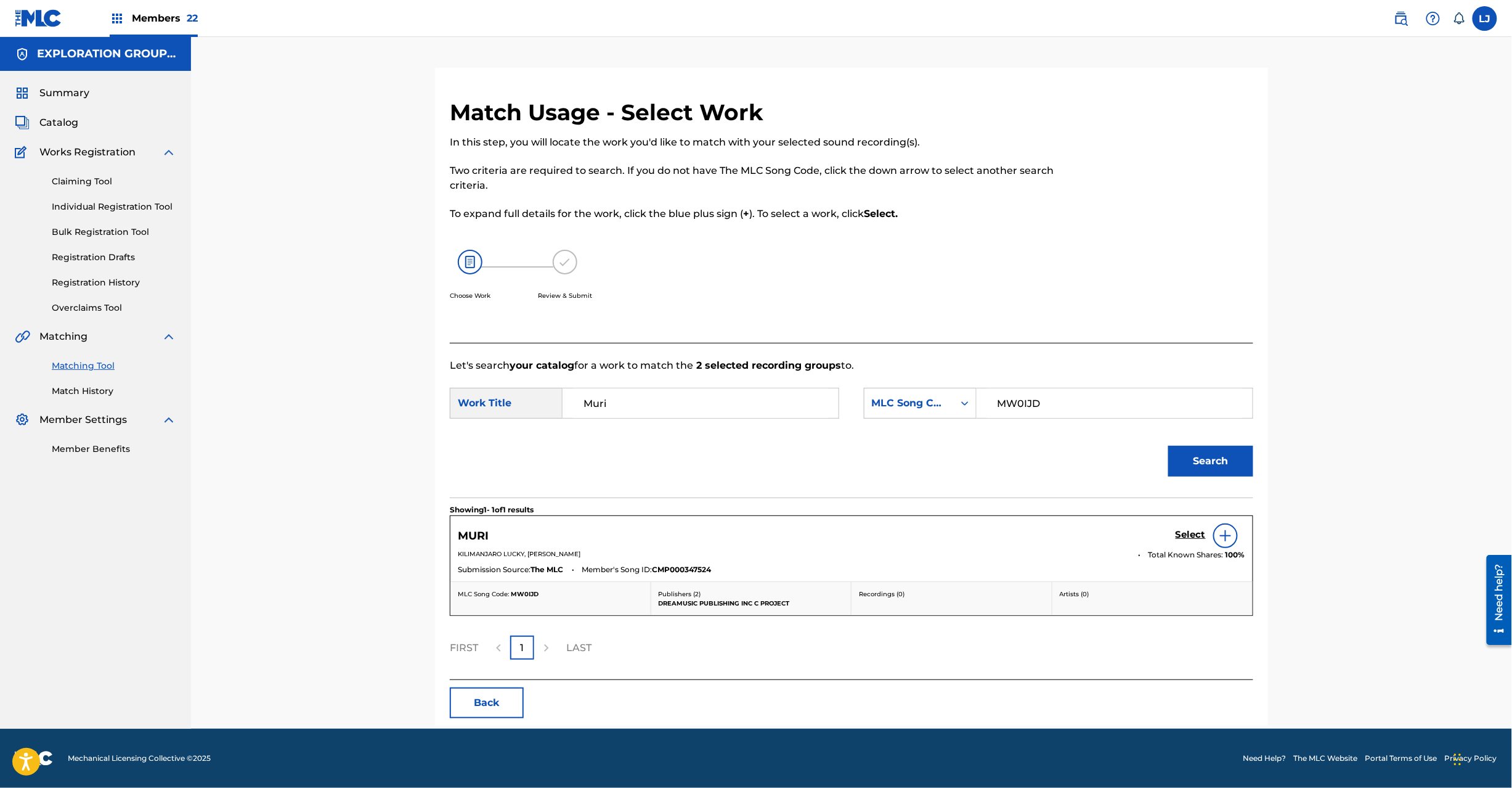
click at [1181, 534] on h5 "Select" at bounding box center [1191, 534] width 30 height 12
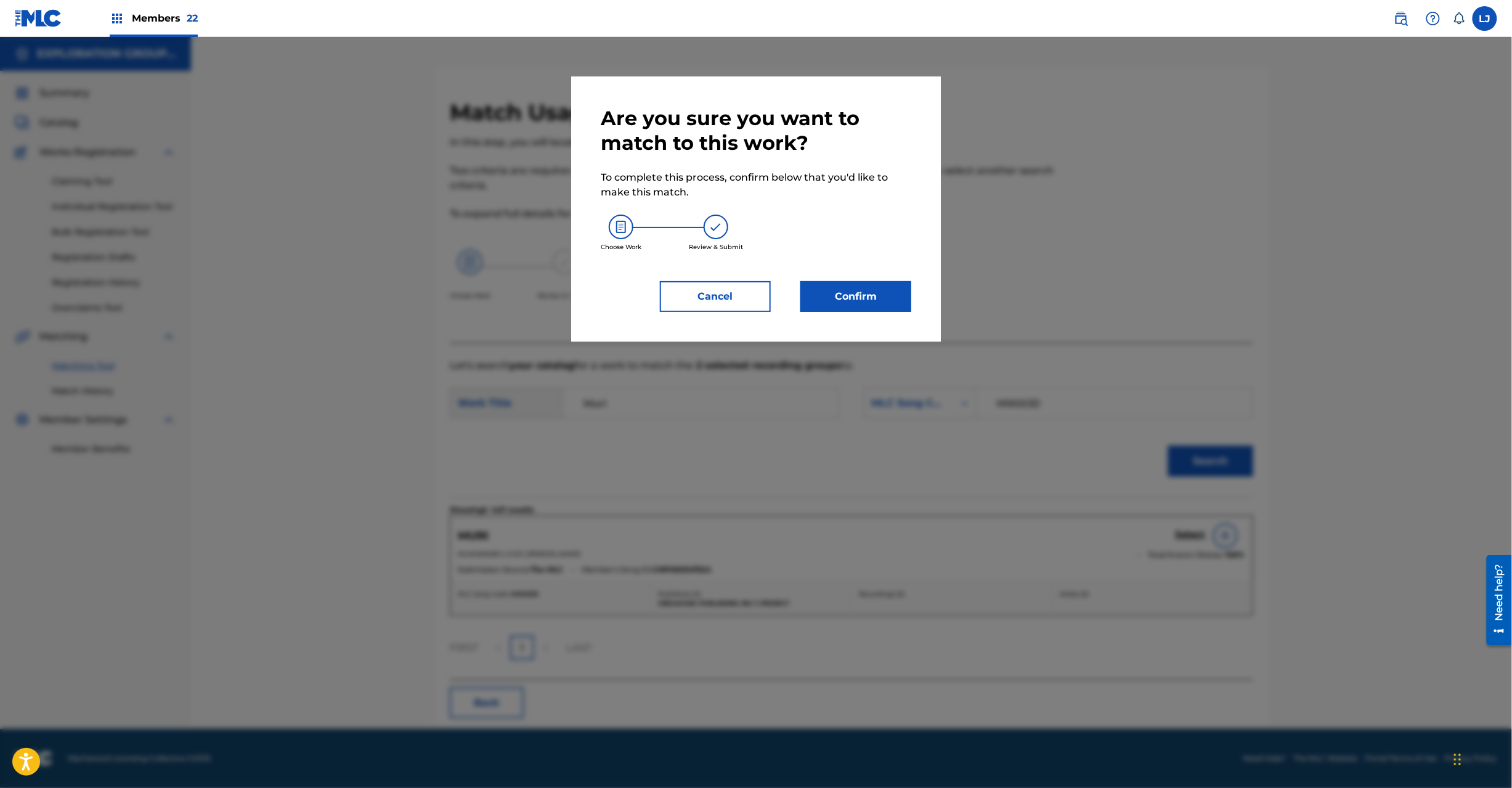
drag, startPoint x: 878, startPoint y: 272, endPoint x: 878, endPoint y: 286, distance: 14.0
click at [878, 277] on div "Are you sure you want to match to this work? To complete this process, confirm …" at bounding box center [756, 209] width 311 height 206
click at [878, 286] on button "Confirm" at bounding box center [856, 296] width 111 height 31
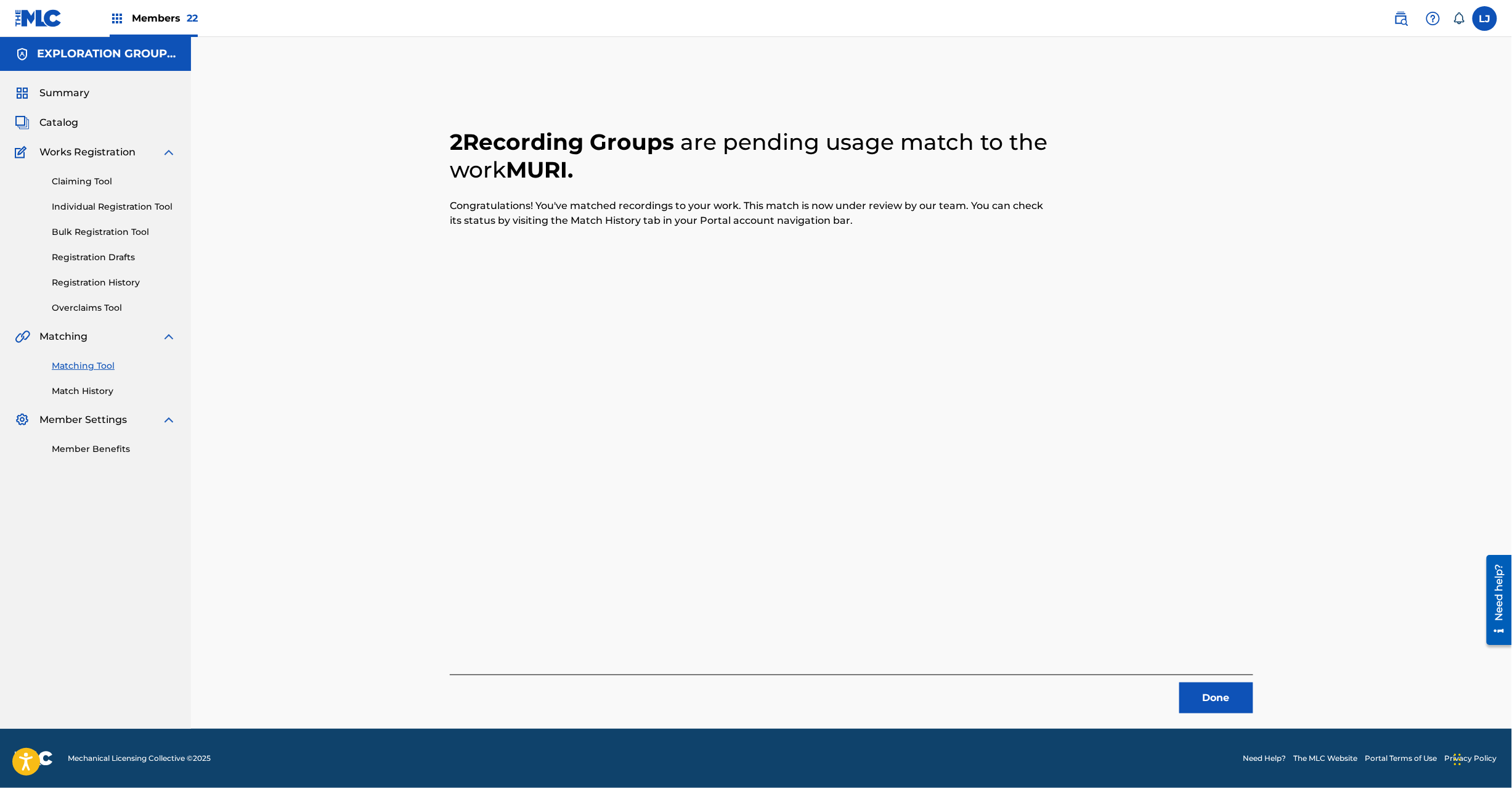
click at [1213, 699] on button "Done" at bounding box center [1216, 698] width 74 height 31
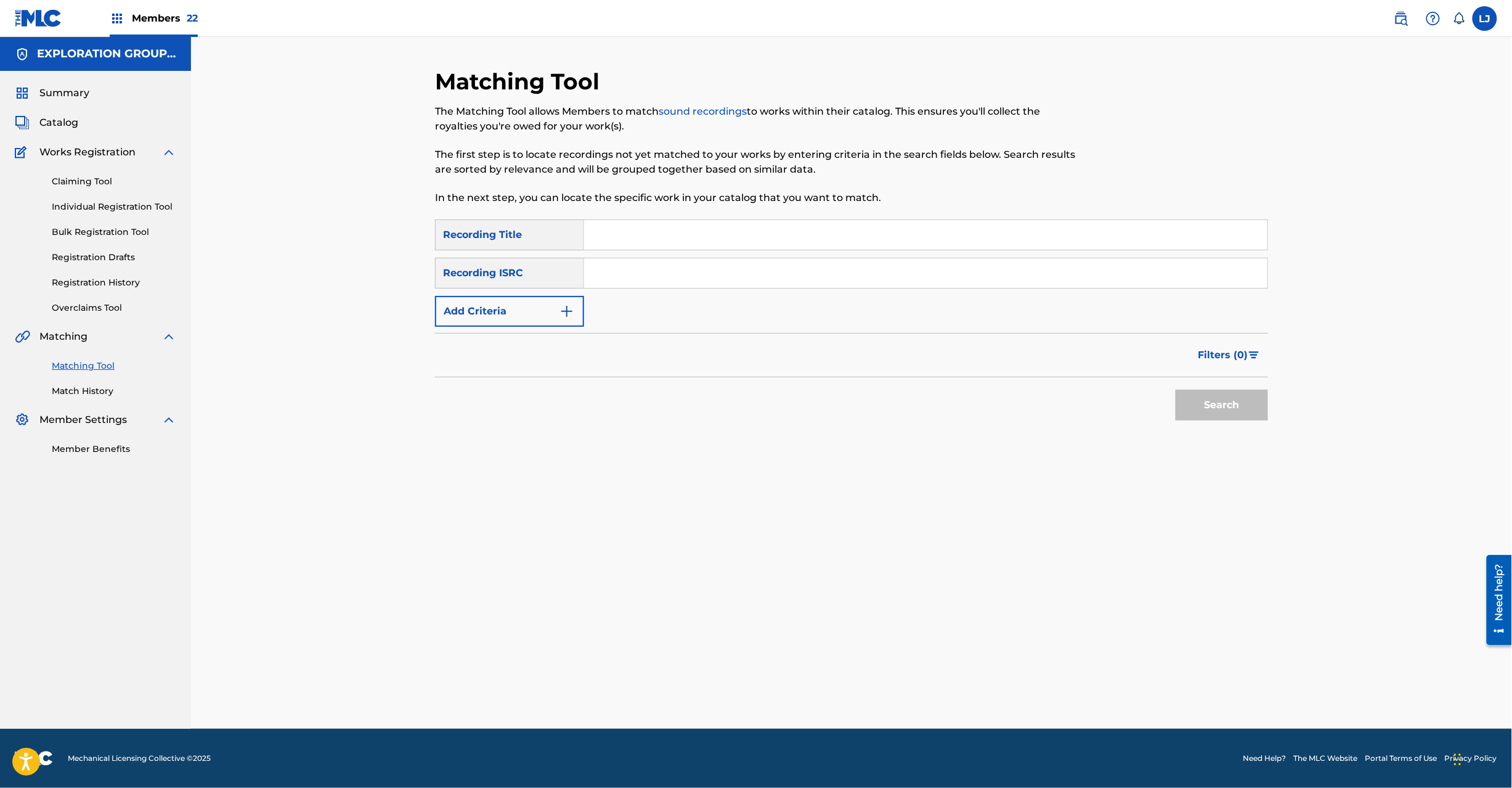
click at [655, 235] on input "Search Form" at bounding box center [926, 235] width 683 height 30
click at [640, 269] on input "Search Form" at bounding box center [926, 273] width 683 height 30
click at [1237, 410] on button "Search" at bounding box center [1222, 405] width 93 height 31
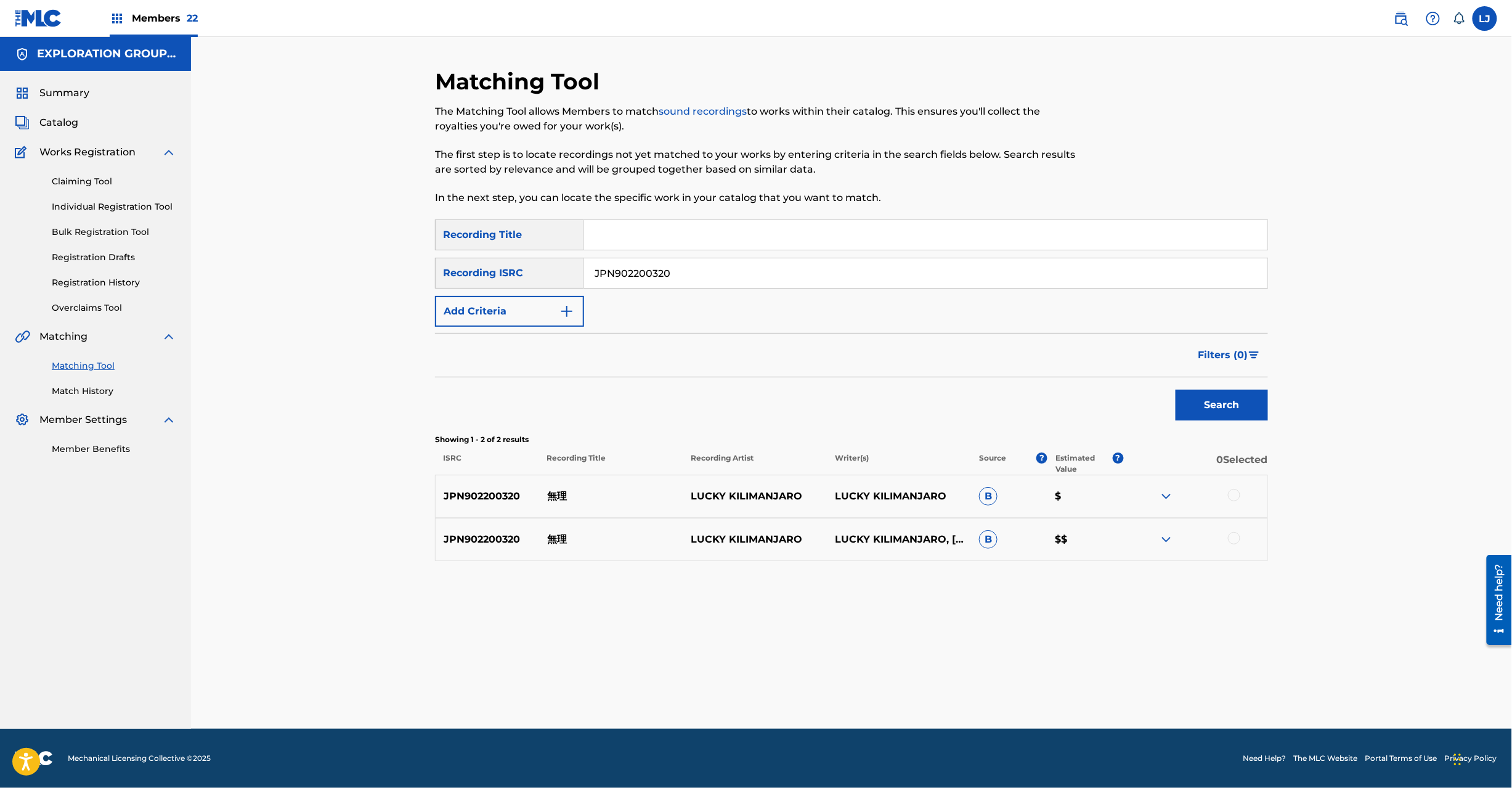
click at [691, 262] on input "JPN902200320" at bounding box center [926, 273] width 683 height 30
type input "JPN902200330"
click at [1226, 402] on button "Search" at bounding box center [1222, 405] width 93 height 31
click at [1235, 495] on div at bounding box center [1234, 495] width 12 height 12
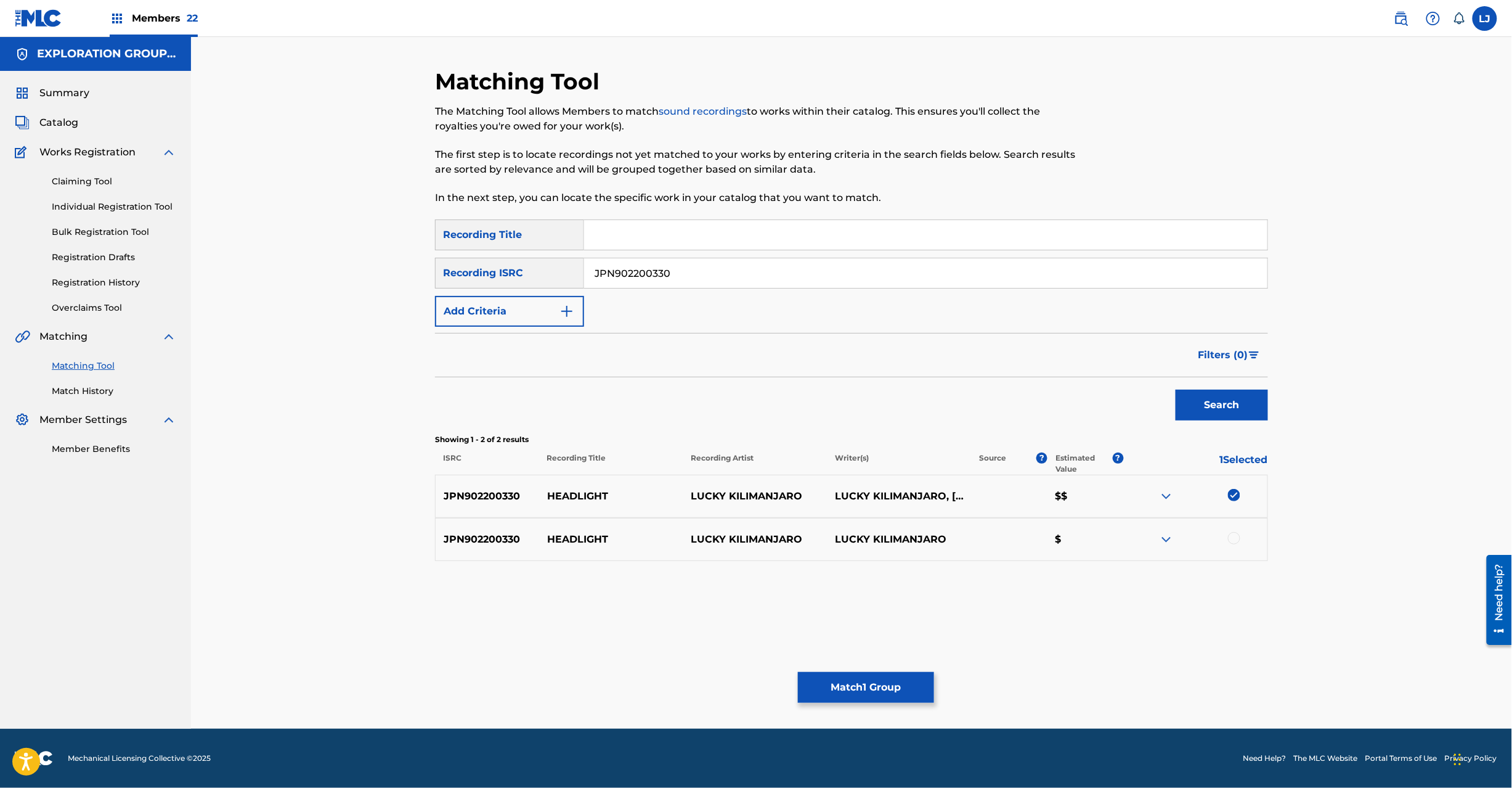
click at [1226, 541] on div at bounding box center [1195, 539] width 144 height 15
click at [1232, 541] on div at bounding box center [1234, 538] width 12 height 12
click at [881, 691] on button "Match 2 Groups" at bounding box center [866, 687] width 136 height 31
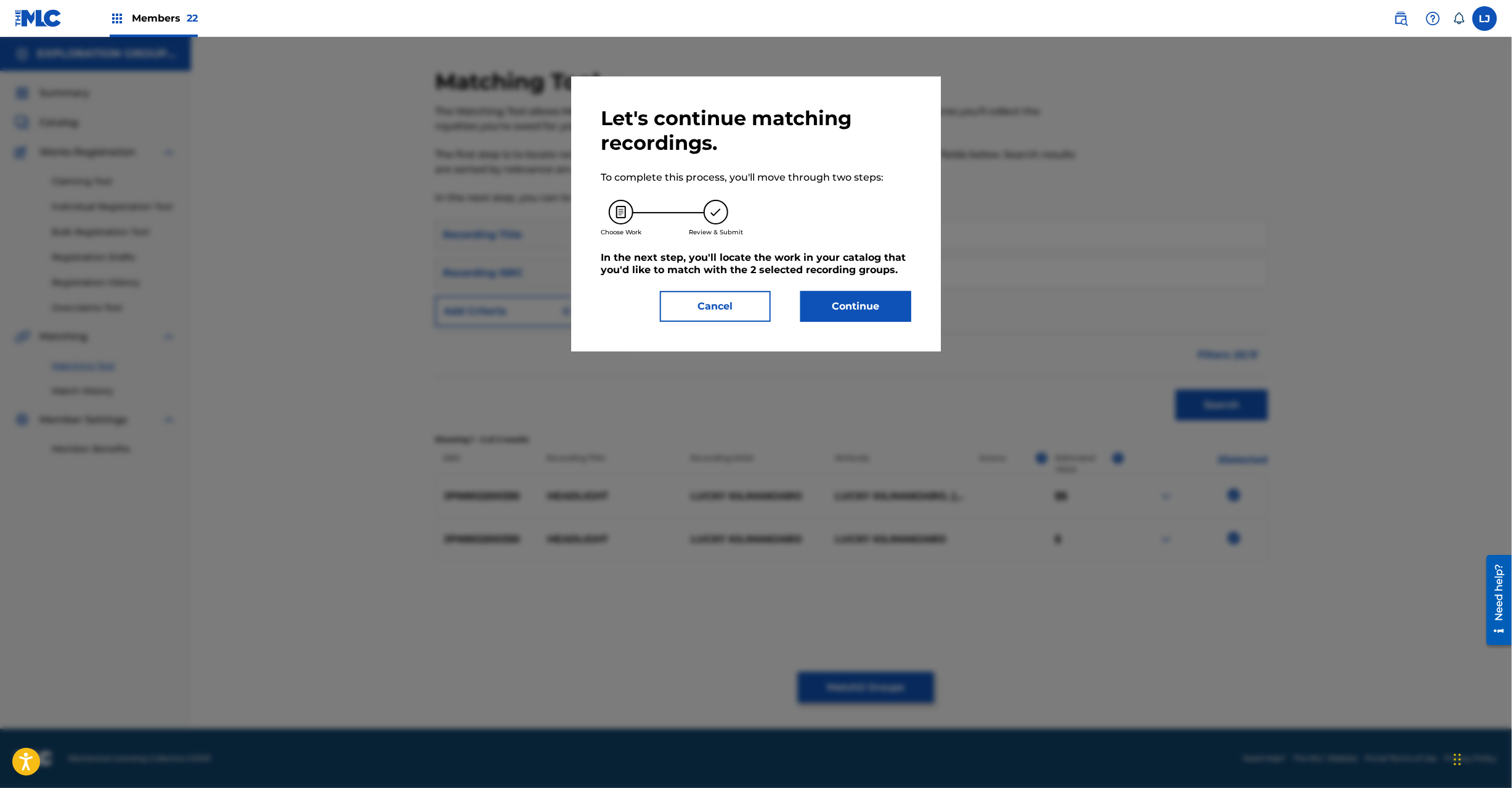
click at [868, 323] on div "Let's continue matching recordings. To complete this process, you'll move throu…" at bounding box center [756, 214] width 370 height 275
click at [868, 314] on button "Continue" at bounding box center [856, 306] width 111 height 31
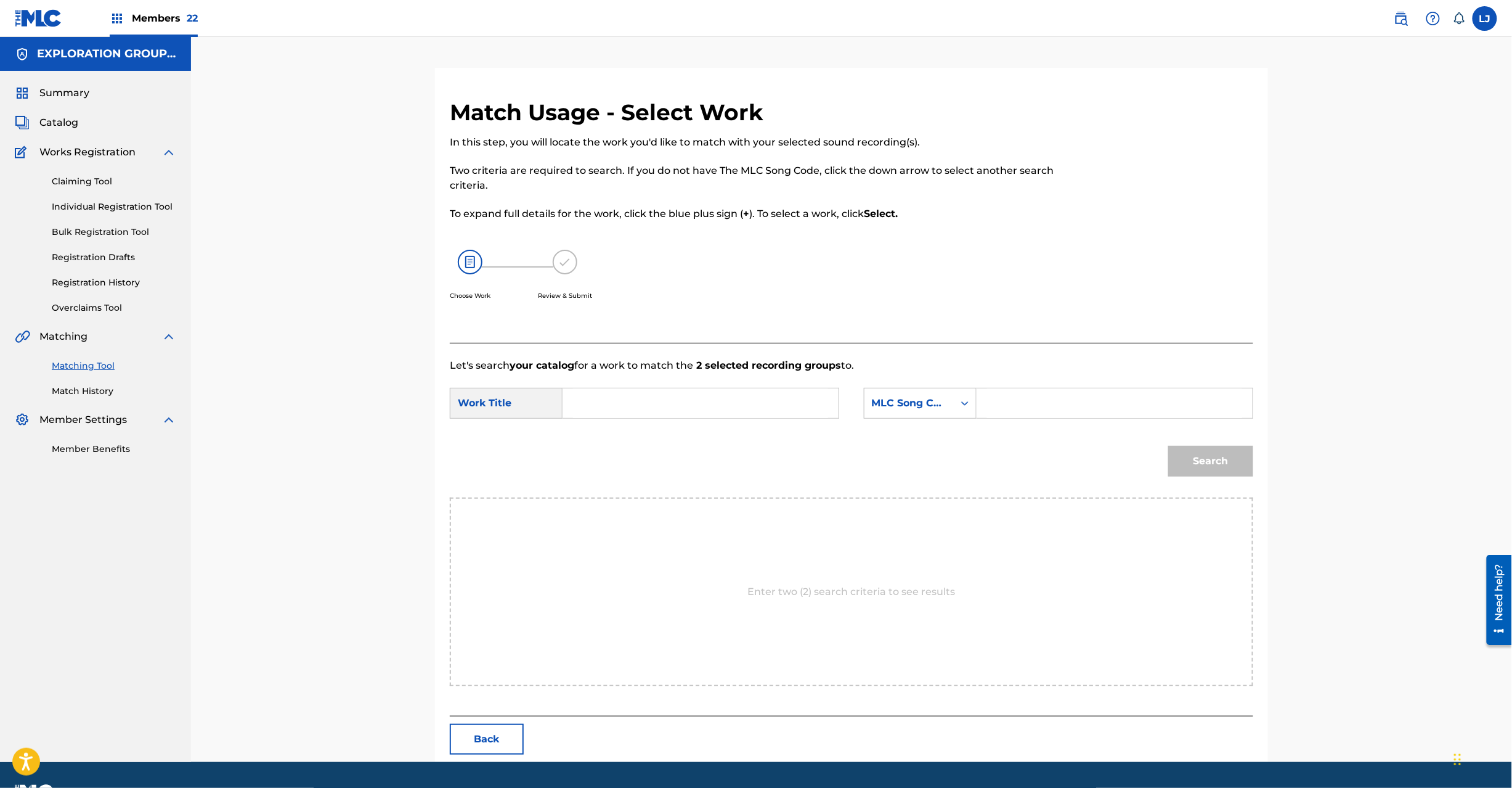
click at [625, 426] on form "SearchWithCriteria4c24456e-05c3-42be-80ad-99da2b73185d Work Title SearchWithCri…" at bounding box center [851, 435] width 803 height 124
click at [634, 408] on input "Search Form" at bounding box center [700, 403] width 255 height 30
click at [684, 400] on input "Headlight HP8SHY" at bounding box center [700, 403] width 255 height 30
type input "Headlight"
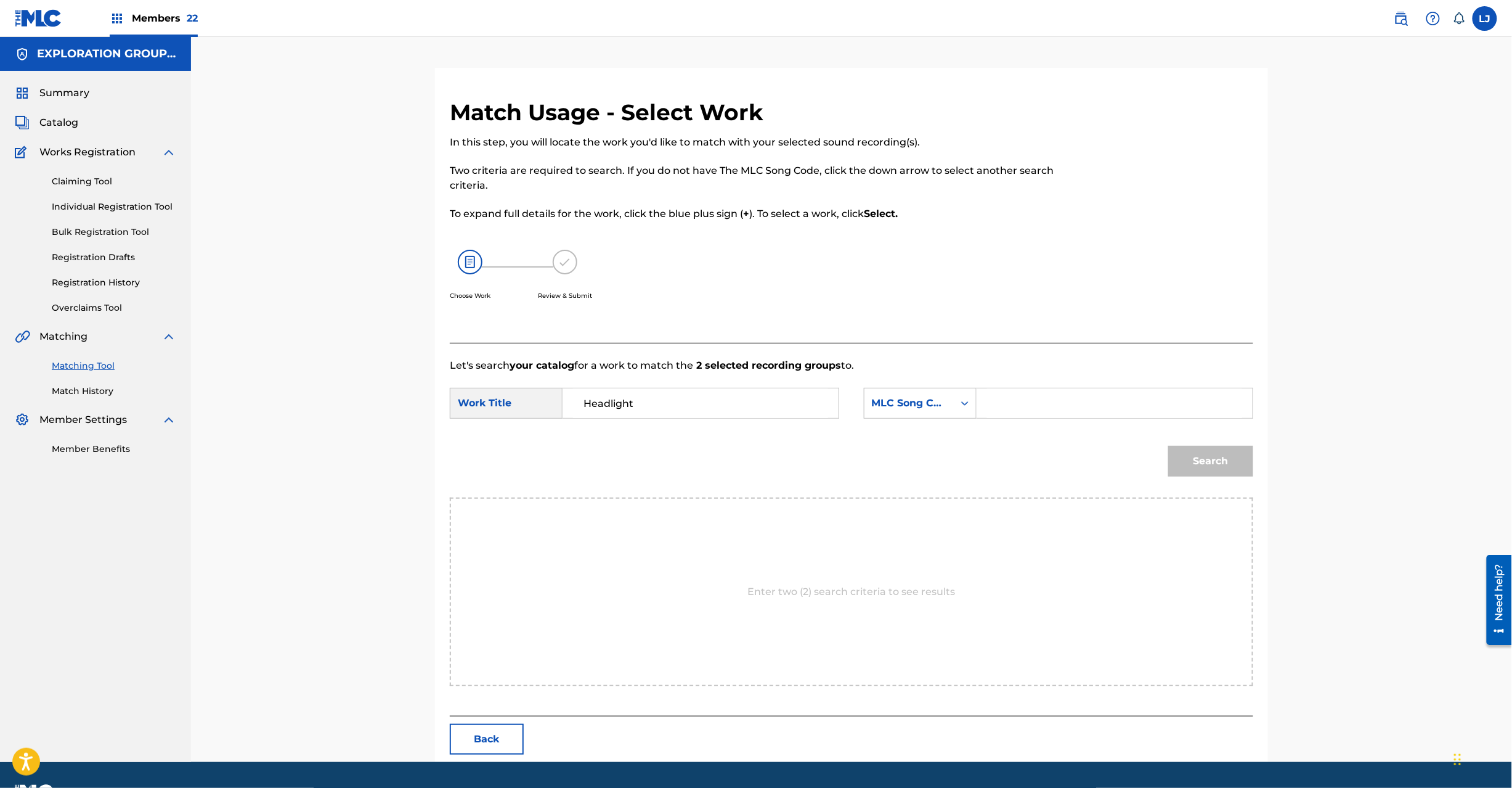
click at [995, 400] on input "Search Form" at bounding box center [1114, 403] width 255 height 30
type input "HP8SHY"
drag, startPoint x: 1174, startPoint y: 438, endPoint x: 1209, endPoint y: 451, distance: 37.3
click at [1176, 439] on div "Search" at bounding box center [1208, 457] width 91 height 49
click at [1209, 451] on button "Search" at bounding box center [1211, 461] width 85 height 31
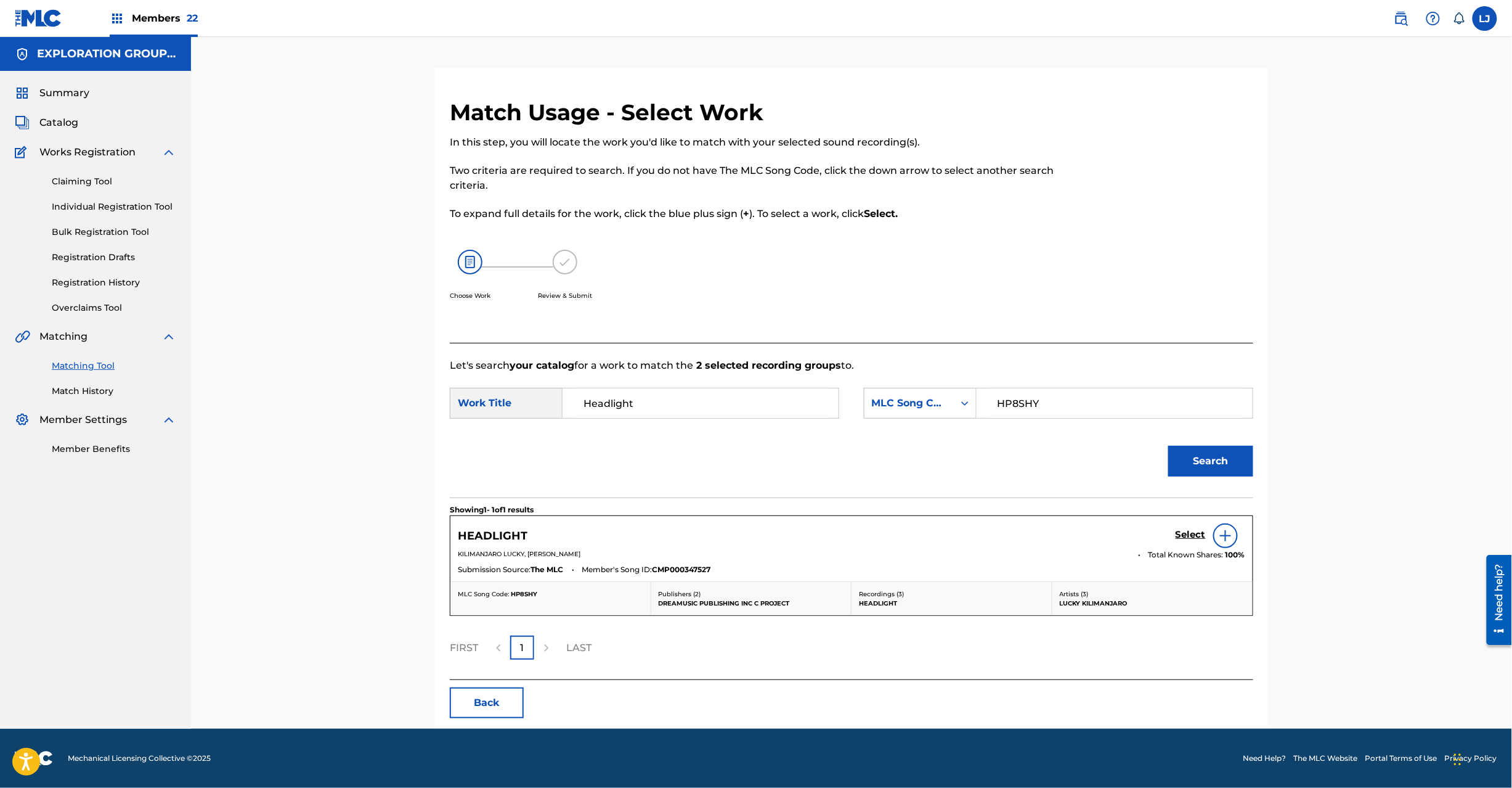
click at [1183, 536] on h5 "Select" at bounding box center [1191, 534] width 30 height 12
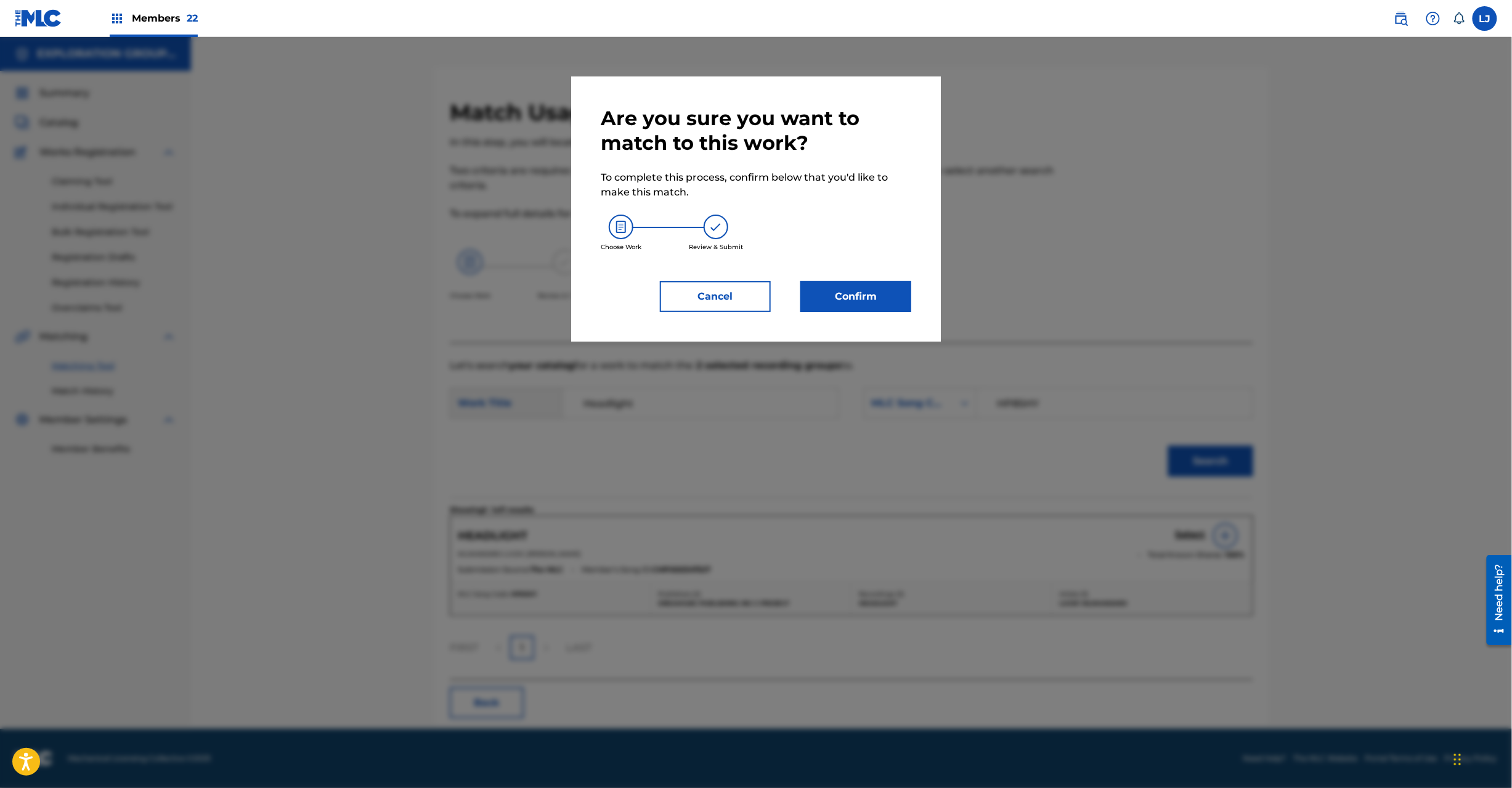
click at [858, 309] on button "Confirm" at bounding box center [856, 296] width 111 height 31
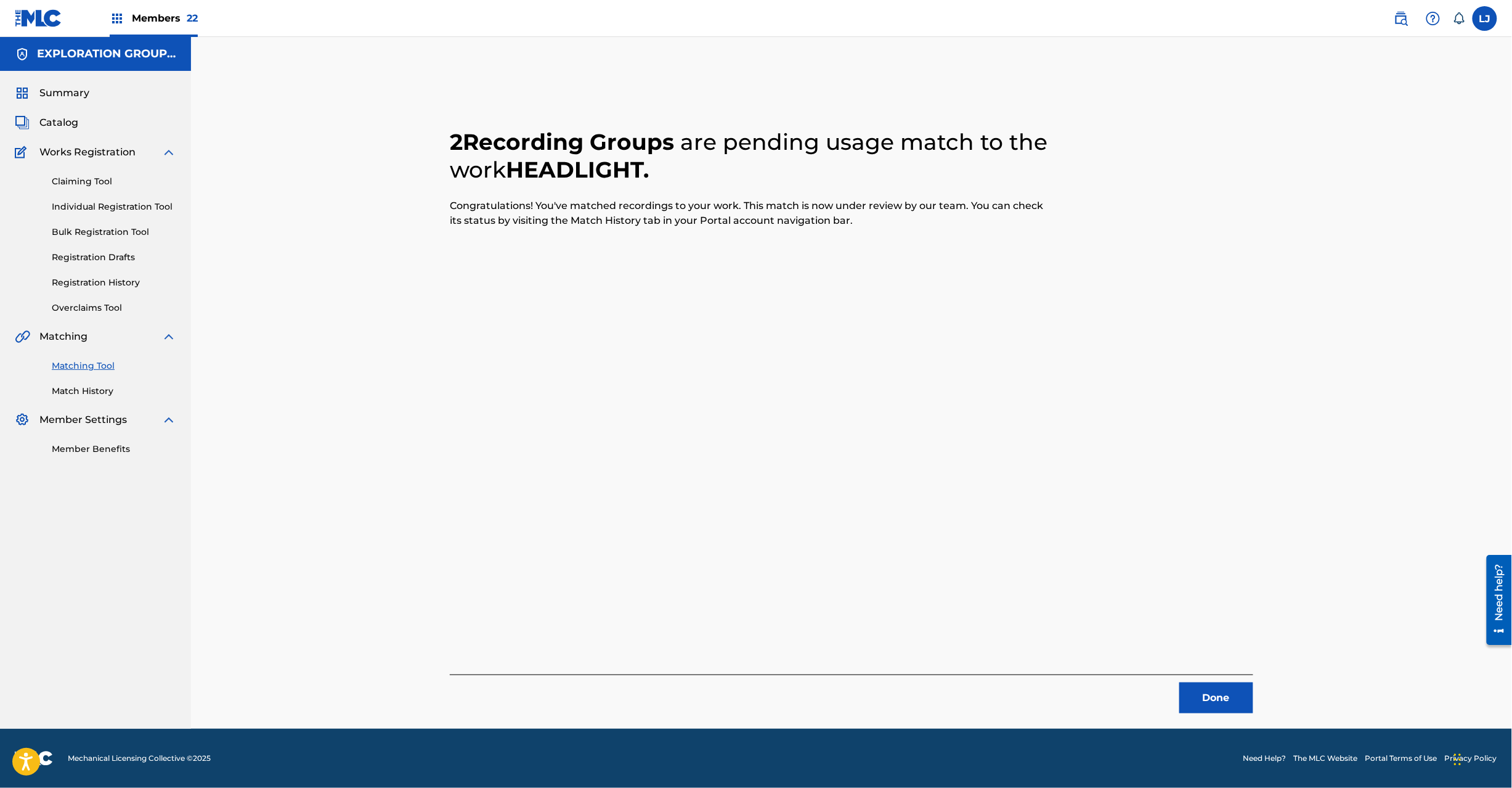
click at [1235, 708] on button "Done" at bounding box center [1216, 698] width 74 height 31
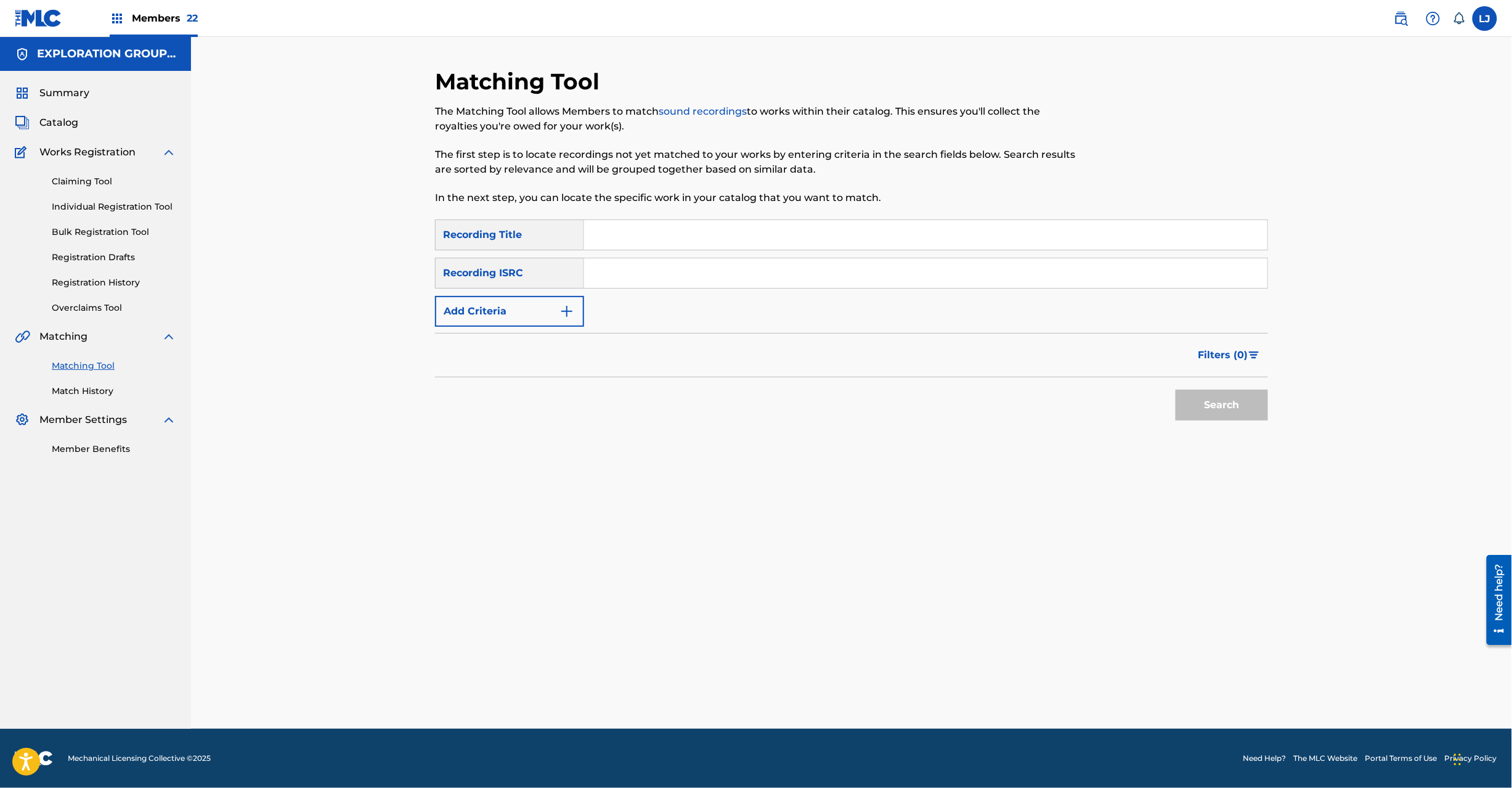
click at [665, 290] on div "SearchWithCriteriaf04f78ca-793c-44d9-8b20-fa4ad9699587 Recording Title SearchWi…" at bounding box center [851, 273] width 833 height 108
click at [665, 286] on input "Search Form" at bounding box center [926, 273] width 683 height 30
click at [1196, 392] on button "Search" at bounding box center [1222, 405] width 93 height 31
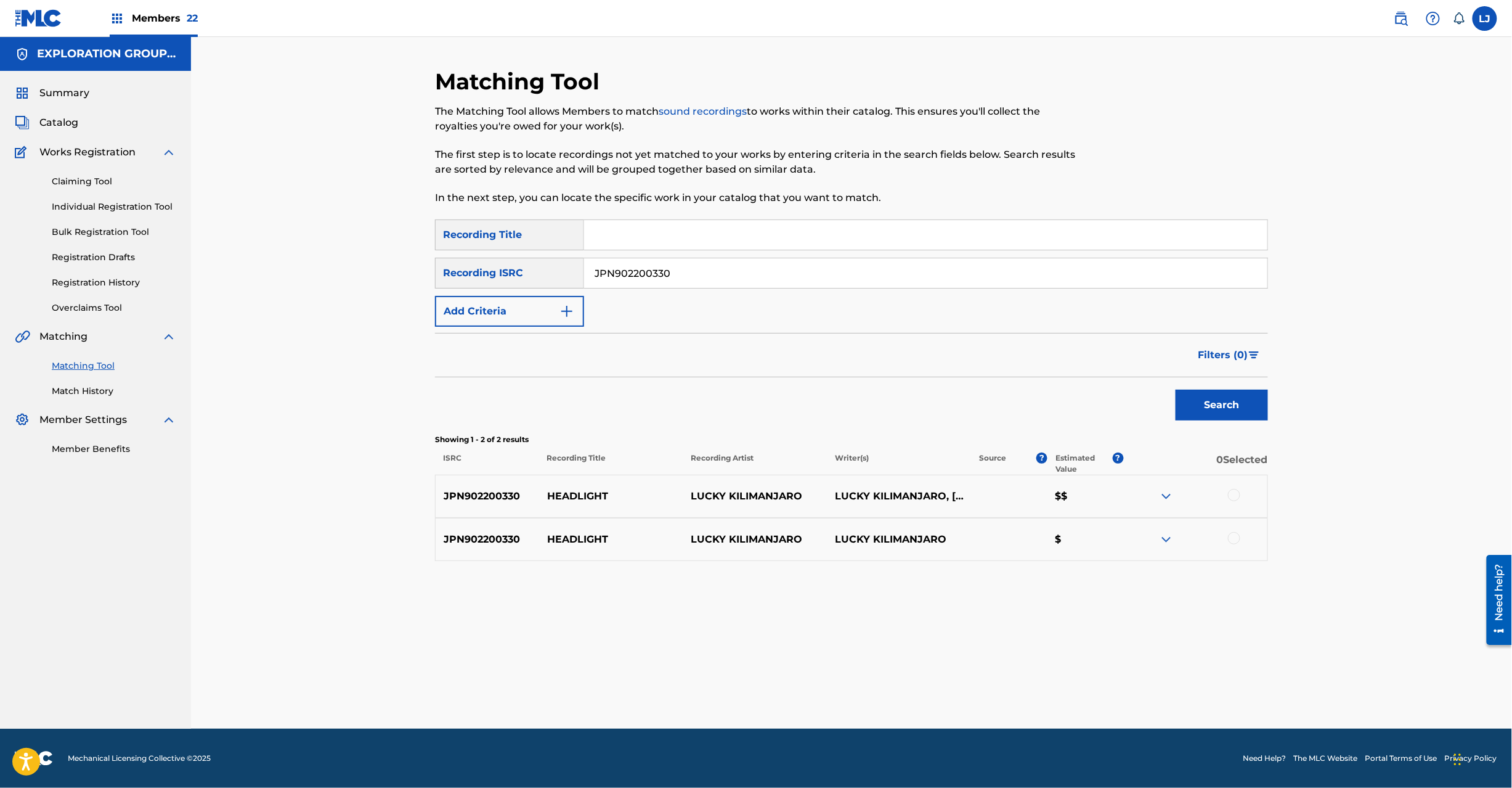
click at [747, 290] on div "SearchWithCriteriaf04f78ca-793c-44d9-8b20-fa4ad9699587 Recording Title SearchWi…" at bounding box center [851, 273] width 833 height 108
click at [740, 275] on input "JPN902200330" at bounding box center [926, 273] width 683 height 30
type input "JPN902200300"
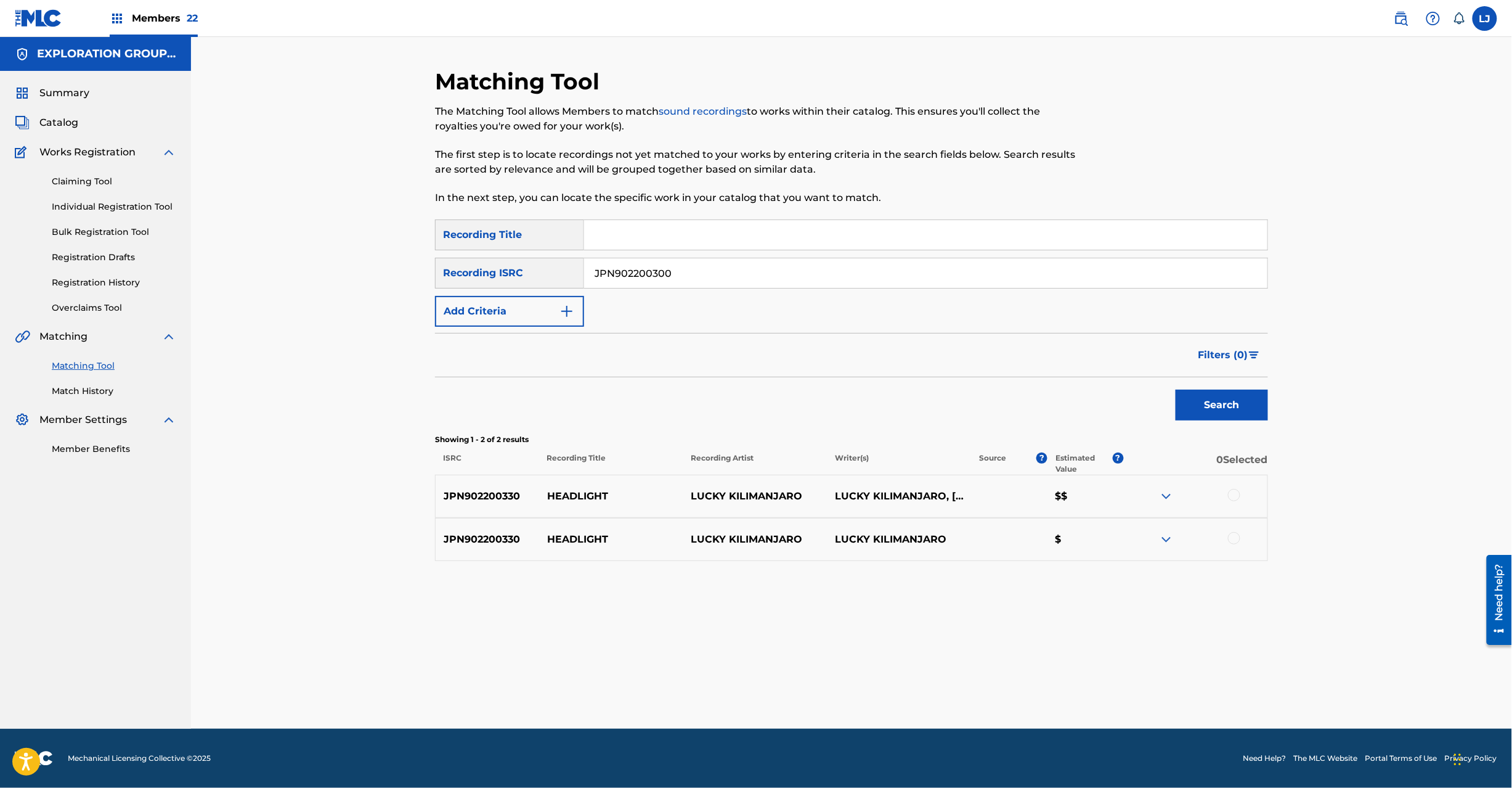
click at [1184, 395] on button "Search" at bounding box center [1222, 405] width 93 height 31
click at [1232, 494] on div at bounding box center [1234, 495] width 12 height 12
click at [1235, 539] on div at bounding box center [1234, 538] width 12 height 12
click at [873, 693] on button "Match 2 Groups" at bounding box center [866, 687] width 136 height 31
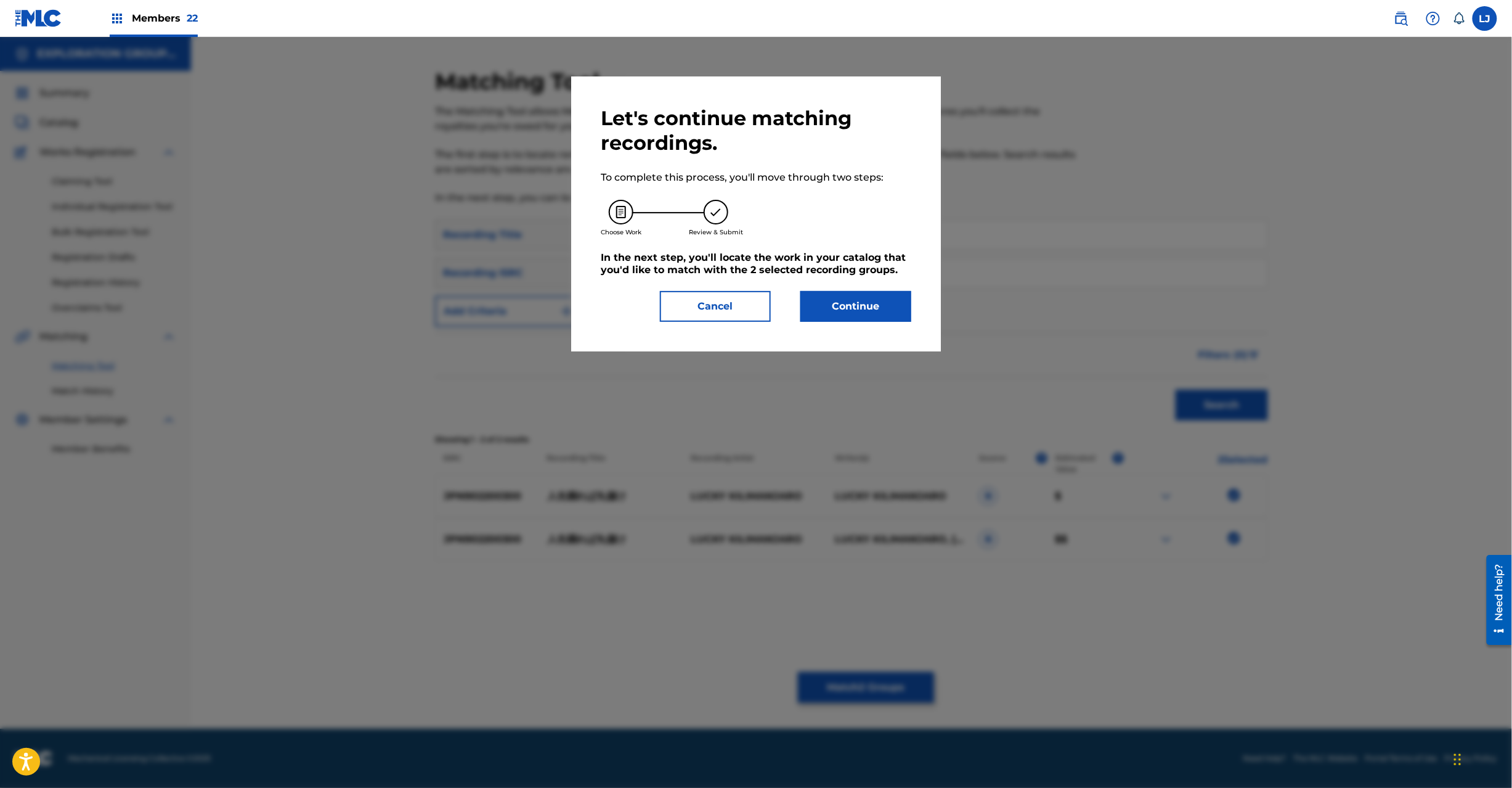
click at [881, 300] on button "Continue" at bounding box center [856, 306] width 111 height 31
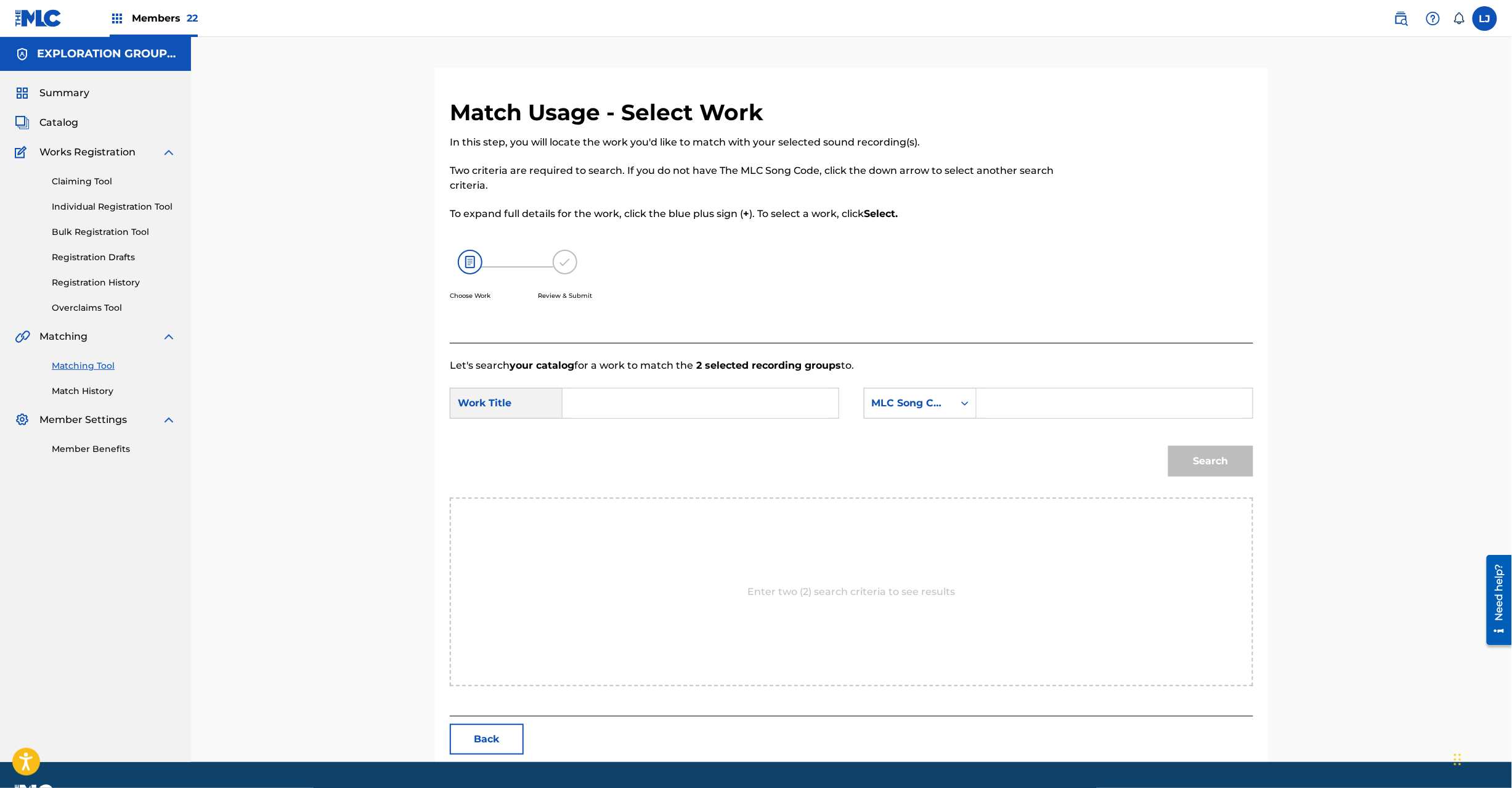
click at [637, 393] on input "Search Form" at bounding box center [700, 403] width 255 height 30
click at [732, 402] on input "Jinsei [PERSON_NAME] J52HNU" at bounding box center [700, 403] width 255 height 30
type input "Jinsei [PERSON_NAME]"
click at [1083, 403] on input "Search Form" at bounding box center [1114, 403] width 255 height 30
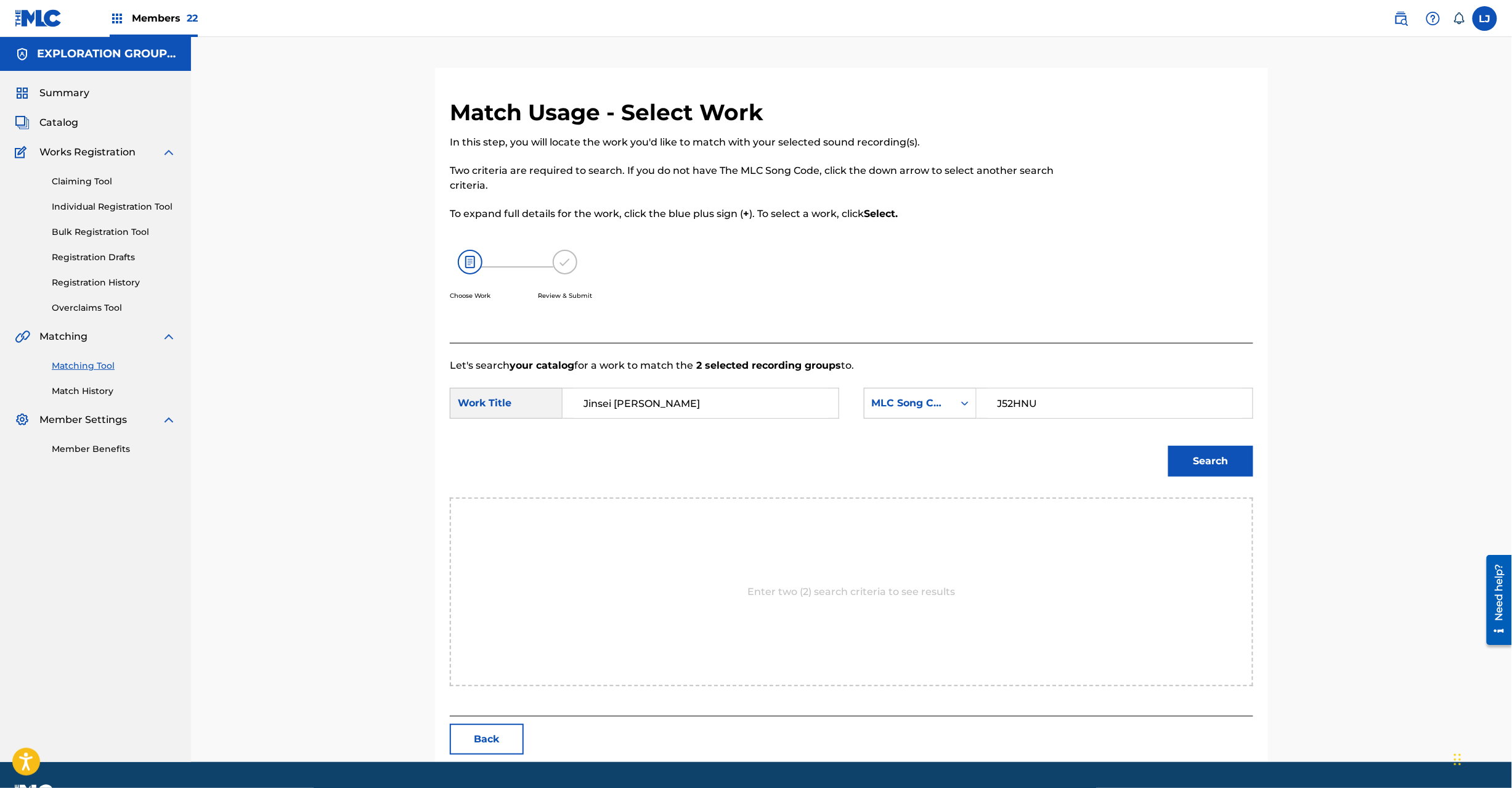
type input "J52HNU"
click at [1216, 465] on button "Search" at bounding box center [1211, 461] width 85 height 31
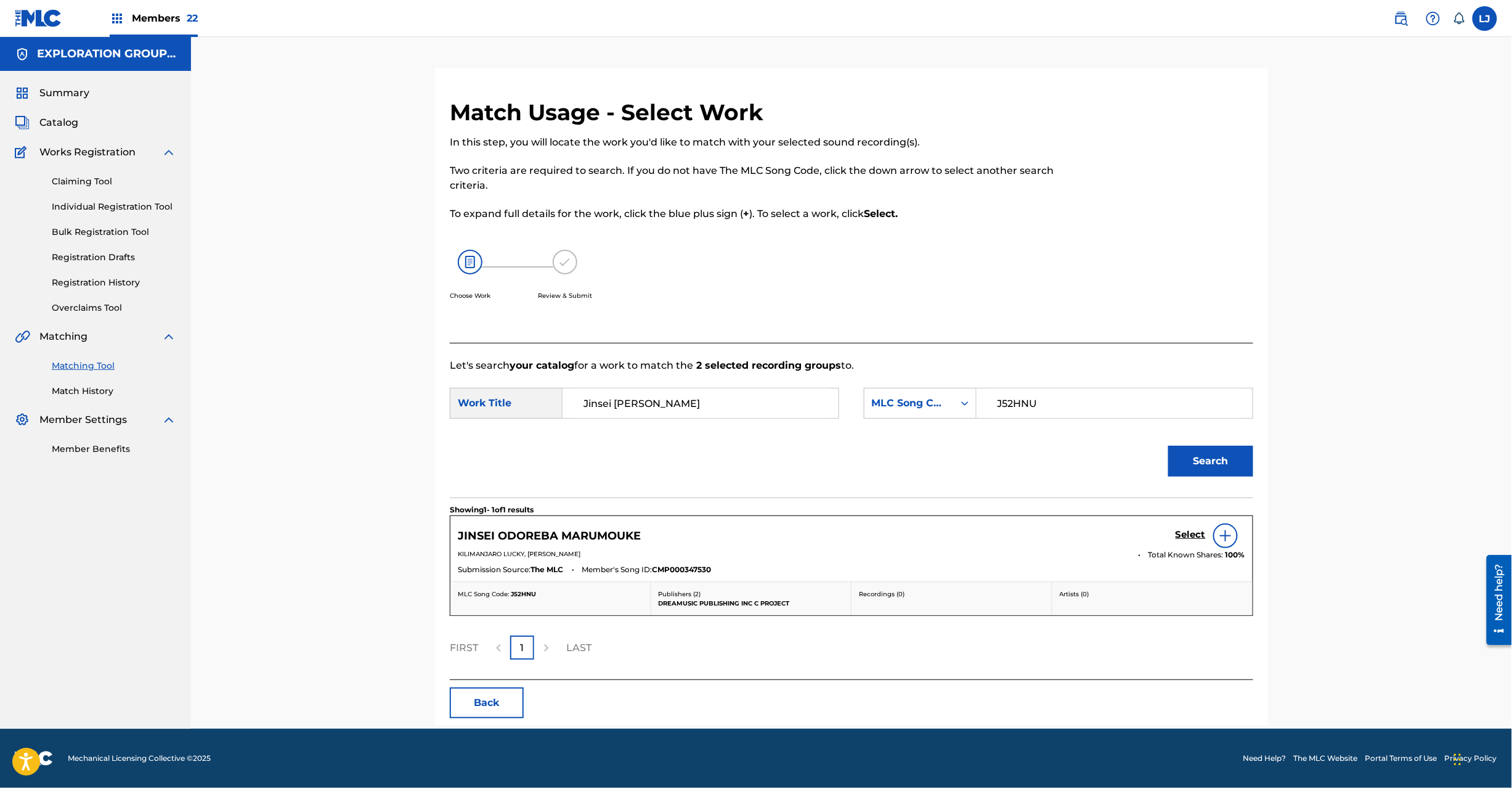
click at [1195, 541] on h5 "Select" at bounding box center [1191, 534] width 30 height 12
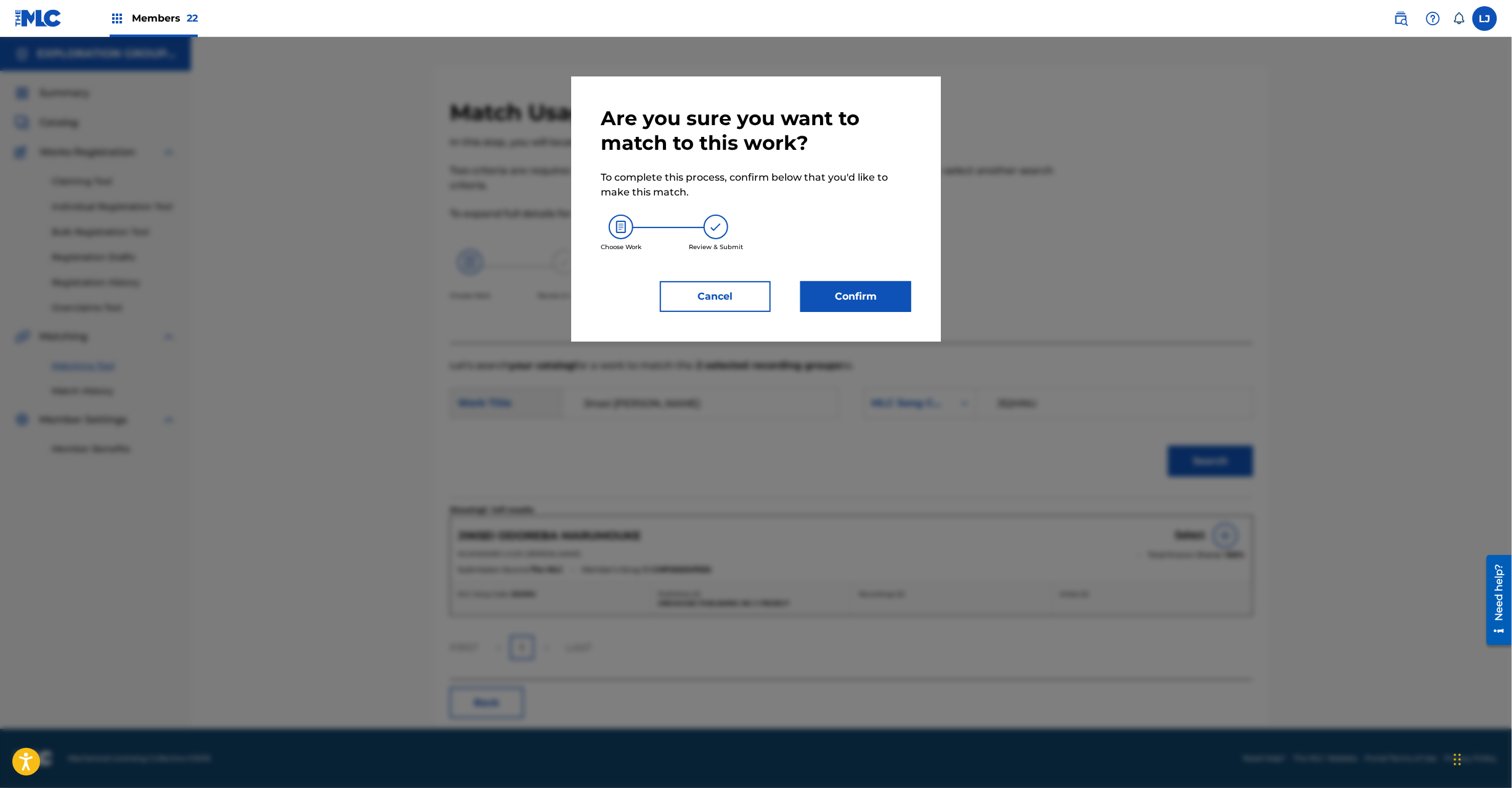
click at [826, 296] on button "Confirm" at bounding box center [856, 296] width 111 height 31
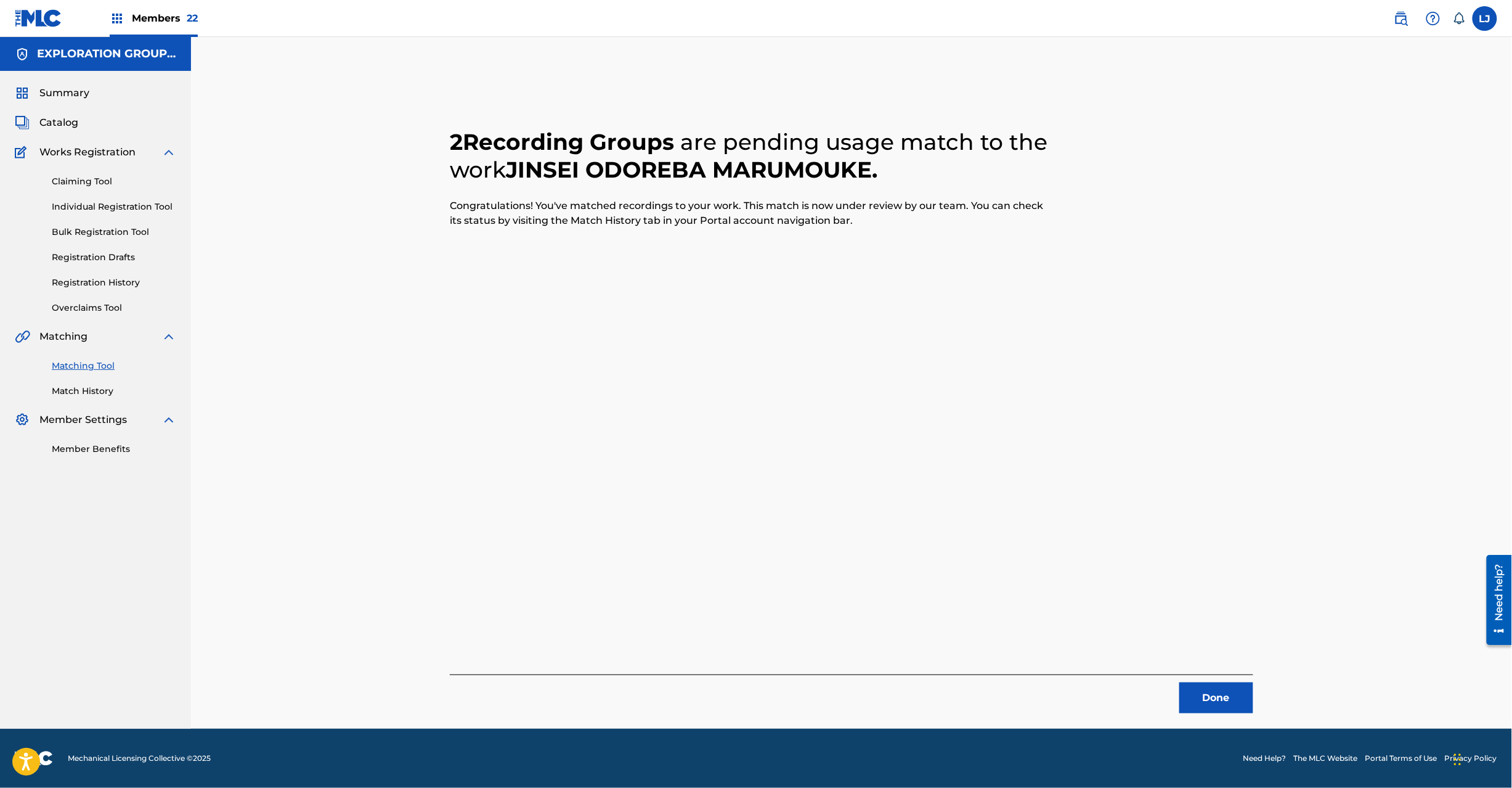
click at [1211, 691] on button "Done" at bounding box center [1216, 698] width 74 height 31
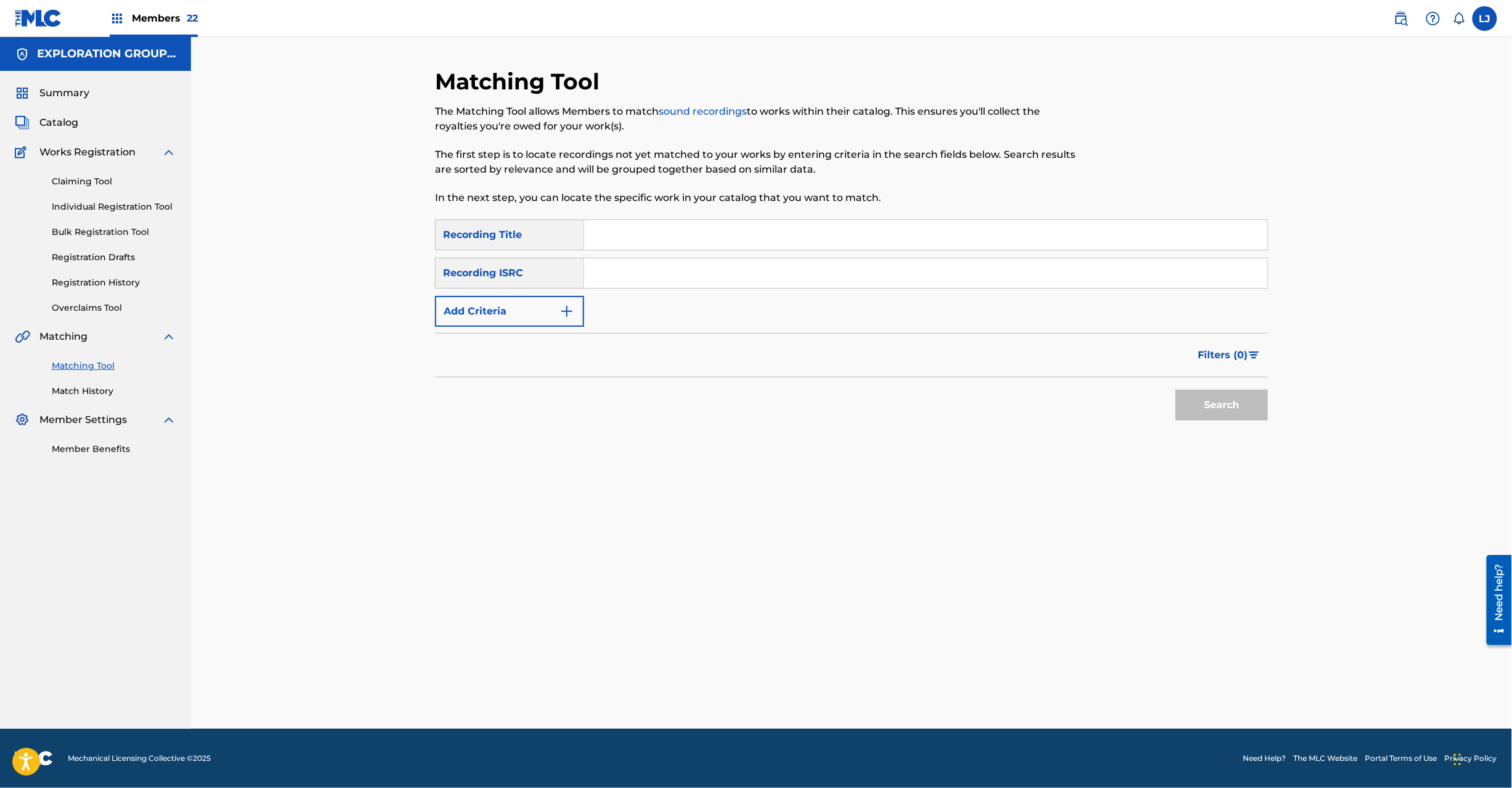
click at [743, 267] on input "Search Form" at bounding box center [926, 273] width 683 height 30
type input "JPN902200340"
click at [1220, 395] on button "Search" at bounding box center [1222, 405] width 93 height 31
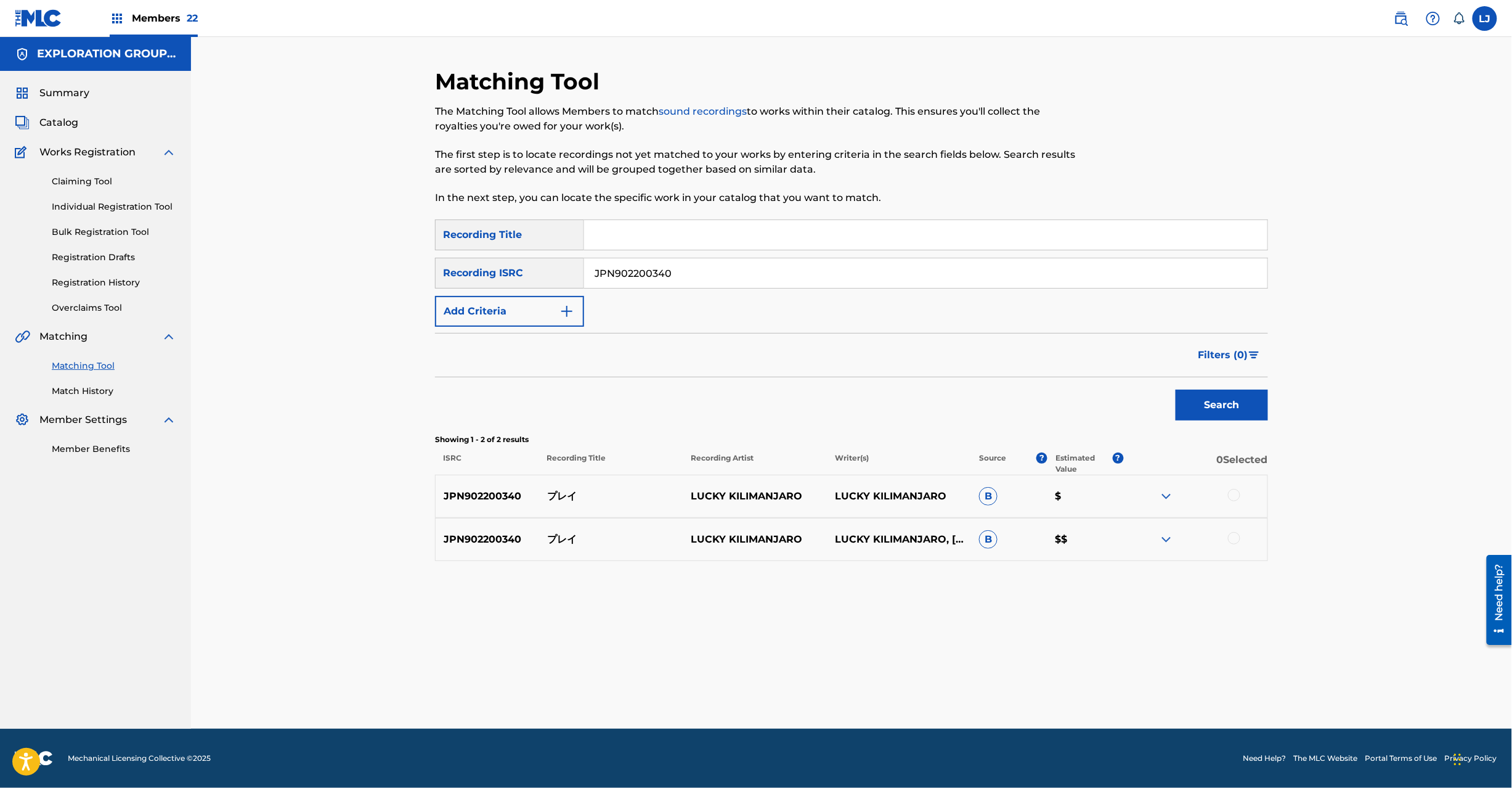
click at [1234, 497] on div at bounding box center [1234, 495] width 12 height 12
click at [1236, 546] on div at bounding box center [1195, 539] width 144 height 15
click at [1232, 544] on div at bounding box center [1234, 538] width 12 height 12
click at [858, 696] on button "Match 2 Groups" at bounding box center [866, 687] width 136 height 31
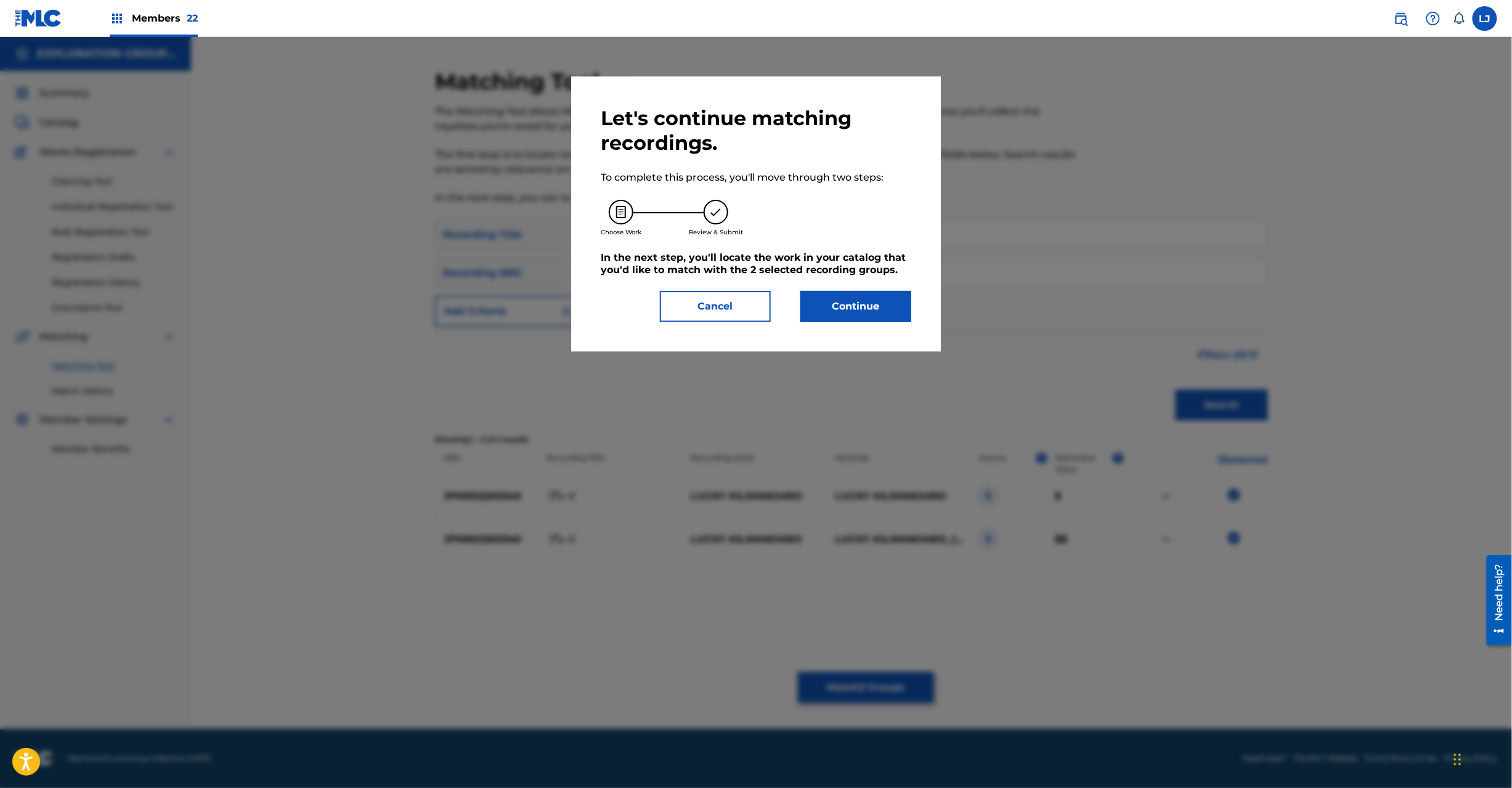
click at [847, 283] on div "Let's continue matching recordings. To complete this process, you'll move throu…" at bounding box center [756, 214] width 311 height 216
click at [840, 316] on button "Continue" at bounding box center [856, 306] width 111 height 31
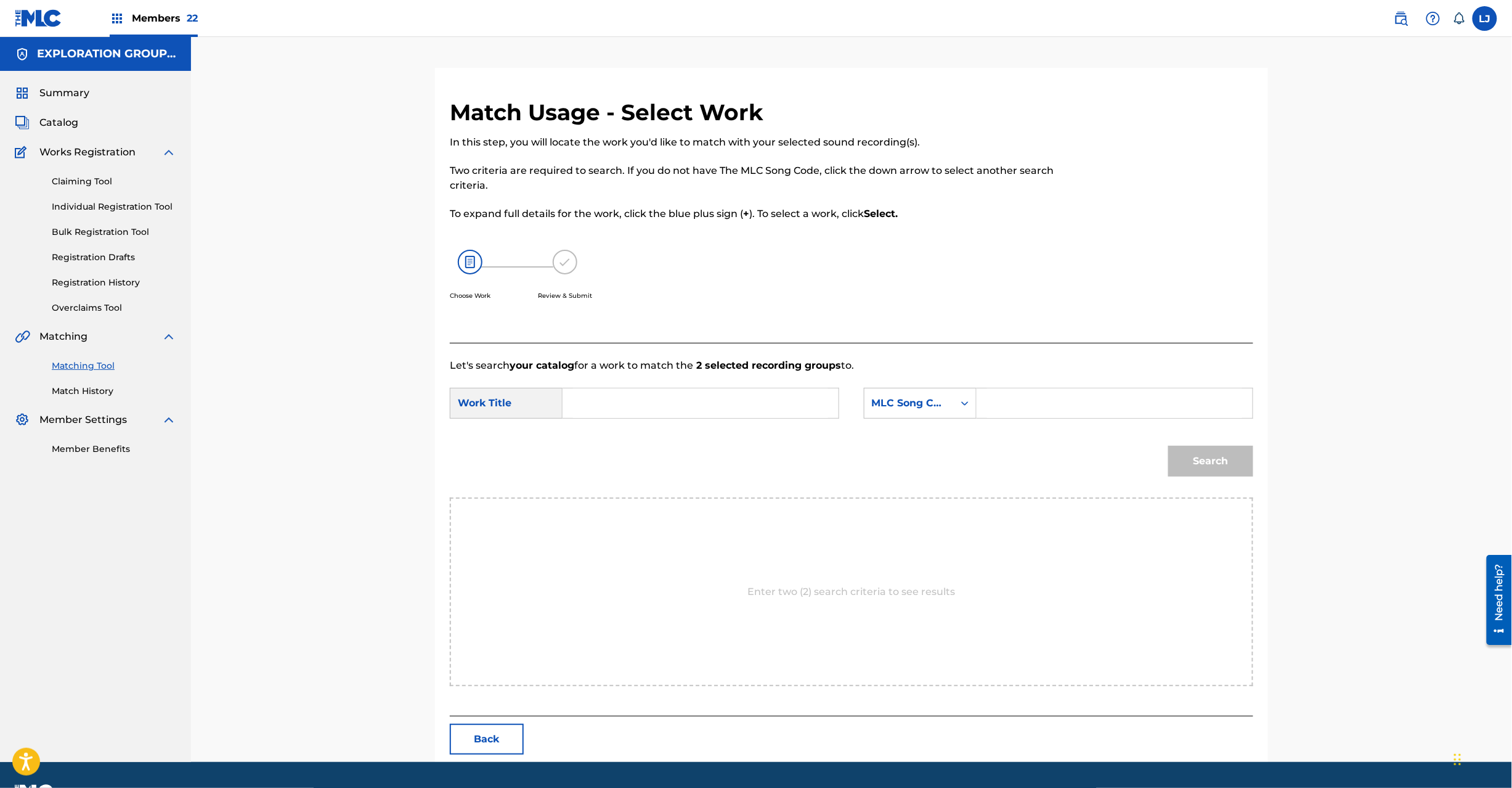
click at [710, 402] on input "Search Form" at bounding box center [700, 403] width 255 height 30
click at [714, 405] on input "Purei PN0FXS" at bounding box center [700, 403] width 255 height 30
type input "Purei"
click at [1067, 405] on input "Search Form" at bounding box center [1114, 403] width 255 height 30
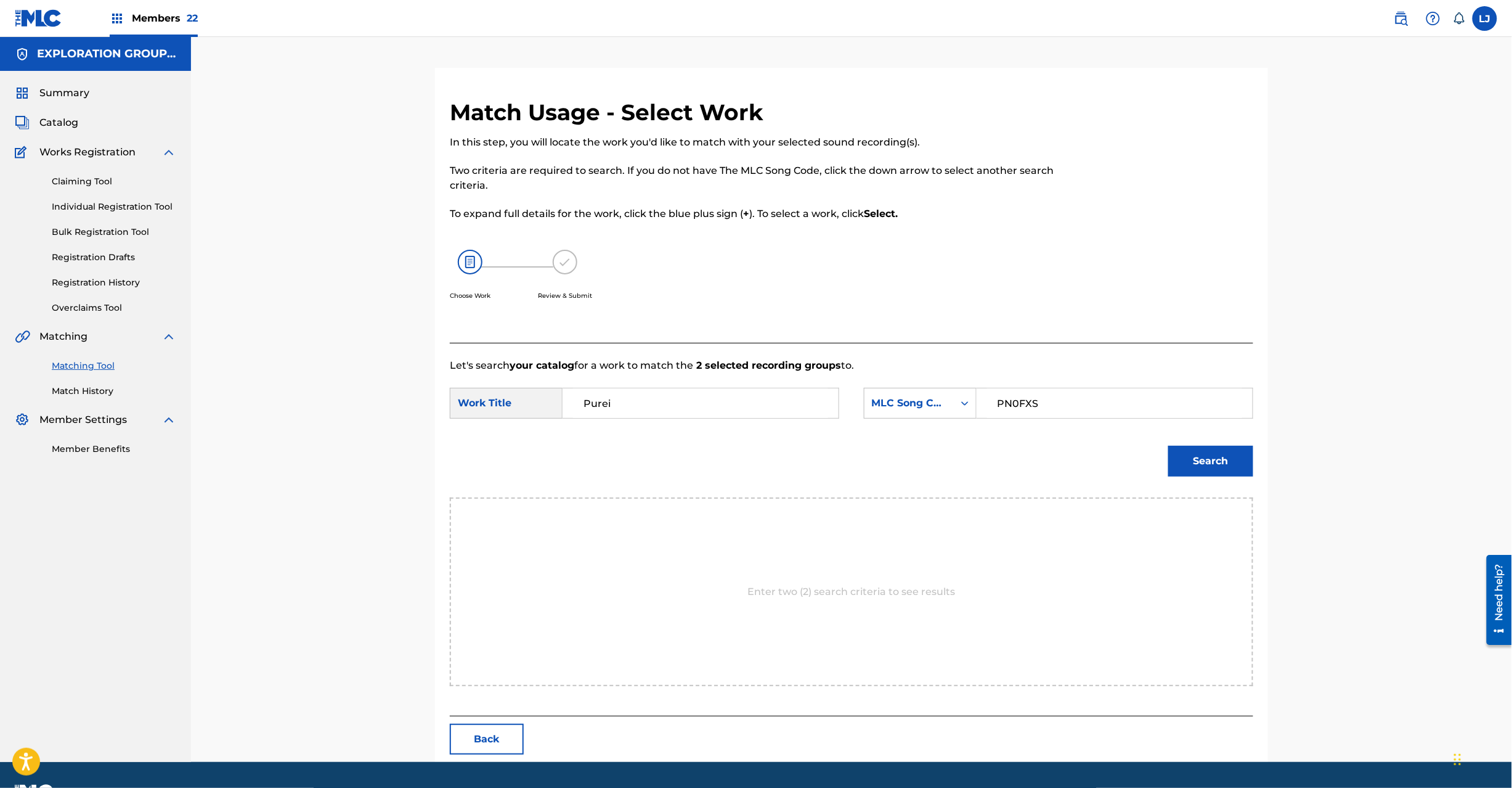
type input "PN0FXS"
click at [1231, 447] on button "Search" at bounding box center [1211, 461] width 85 height 31
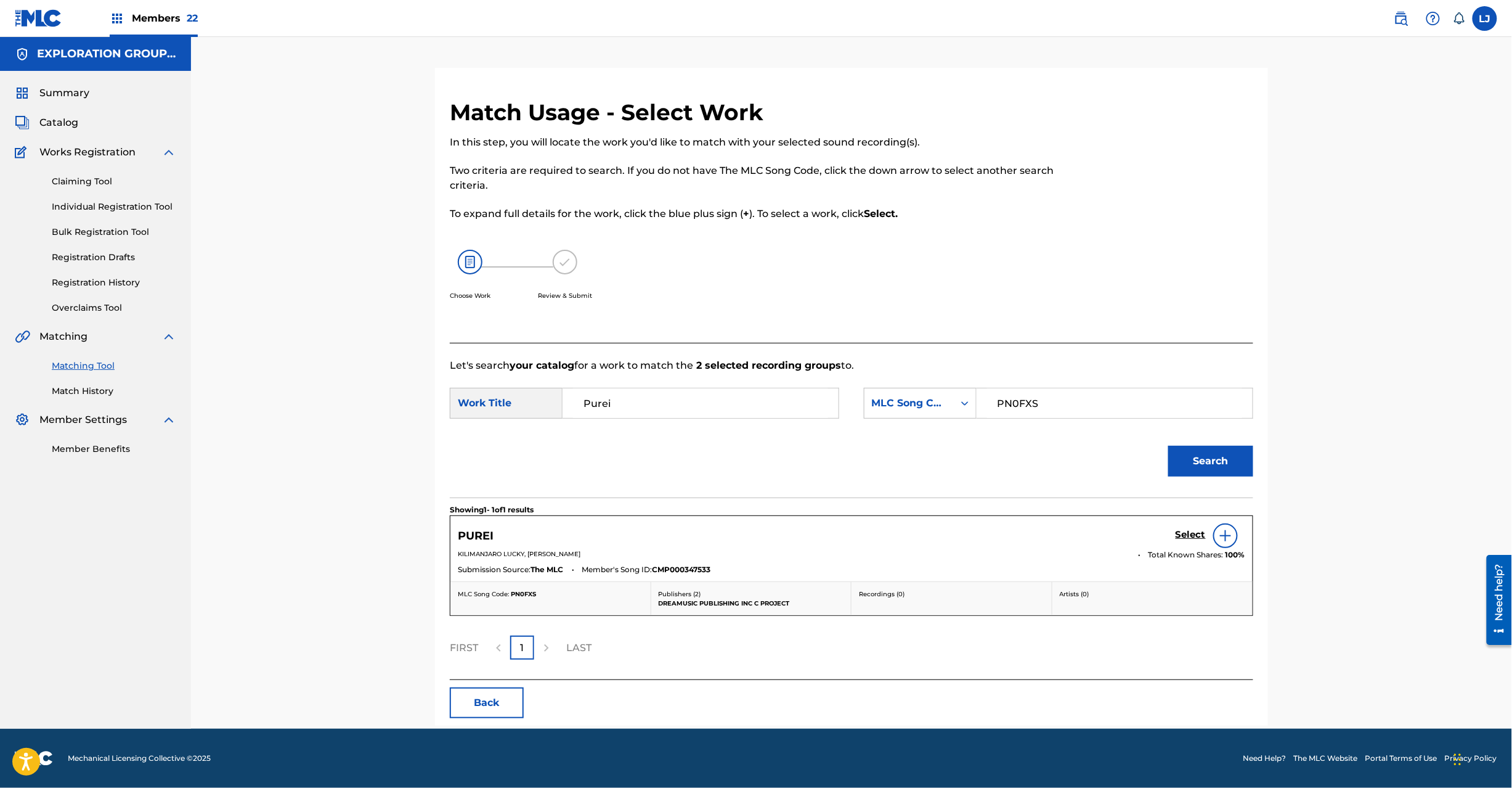
click at [1196, 533] on h5 "Select" at bounding box center [1191, 534] width 30 height 12
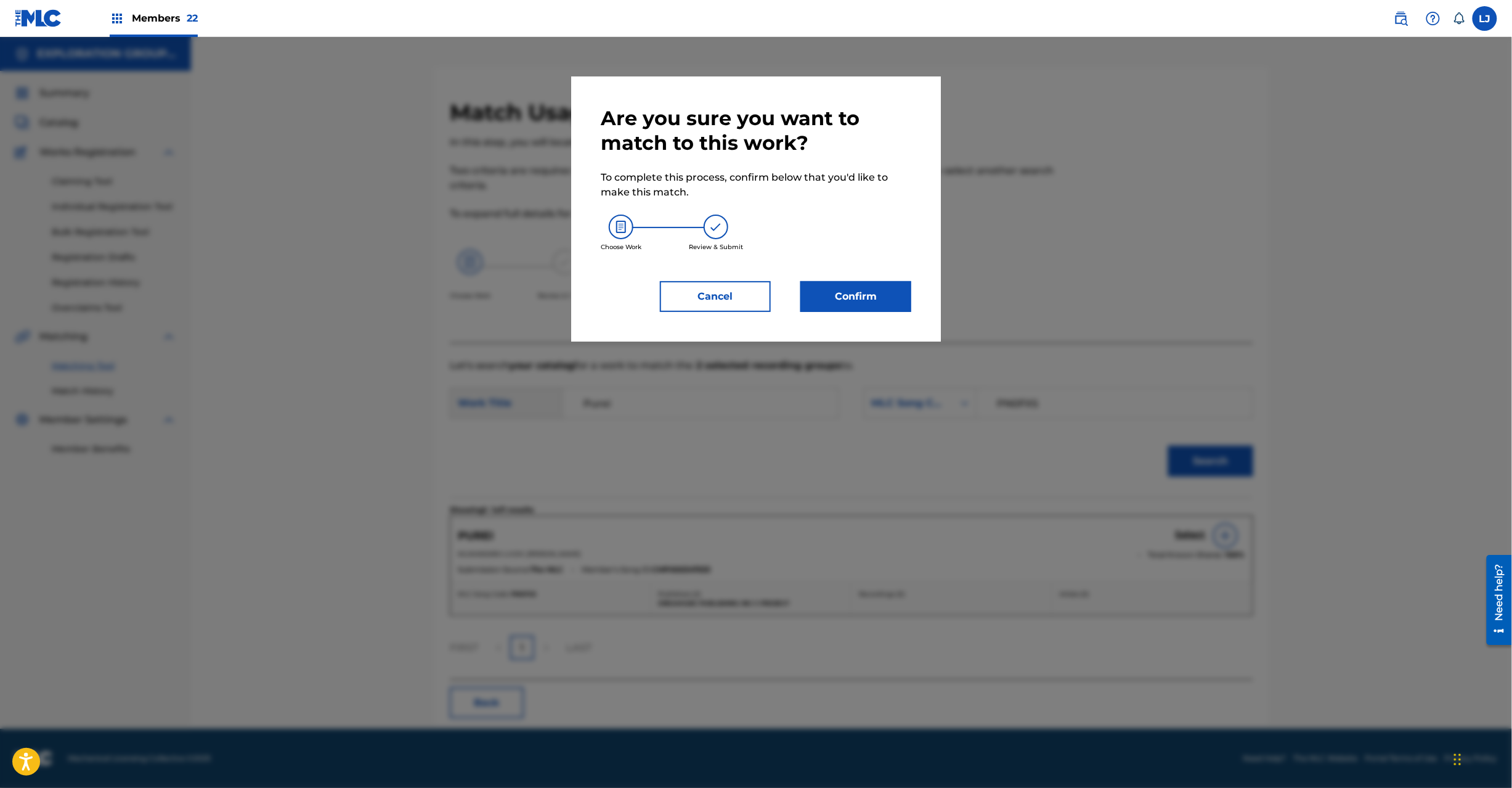
click at [897, 314] on div "Are you sure you want to match to this work? To complete this process, confirm …" at bounding box center [756, 209] width 370 height 265
click at [882, 286] on button "Confirm" at bounding box center [856, 296] width 111 height 31
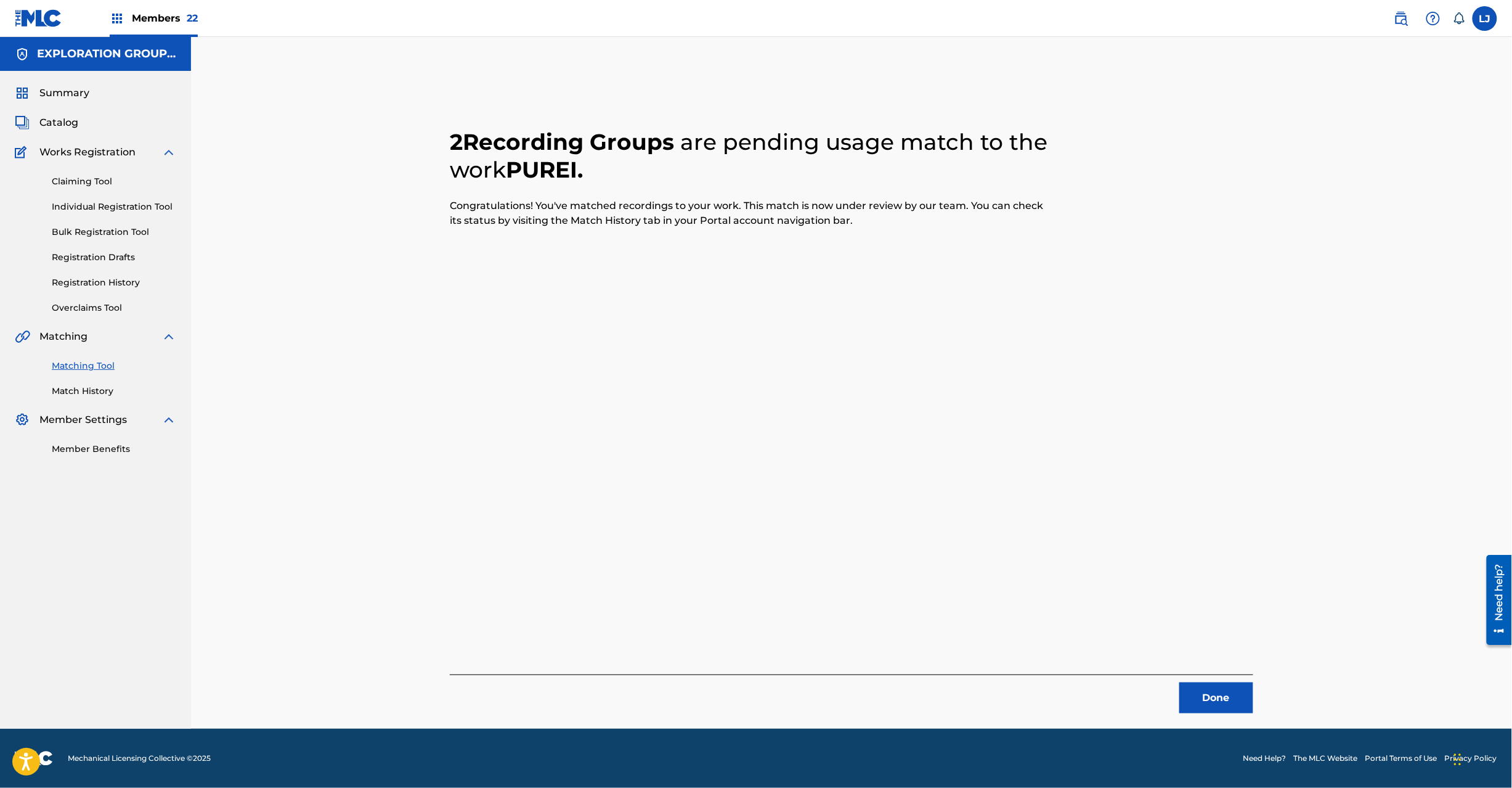
click at [1188, 701] on button "Done" at bounding box center [1216, 698] width 74 height 31
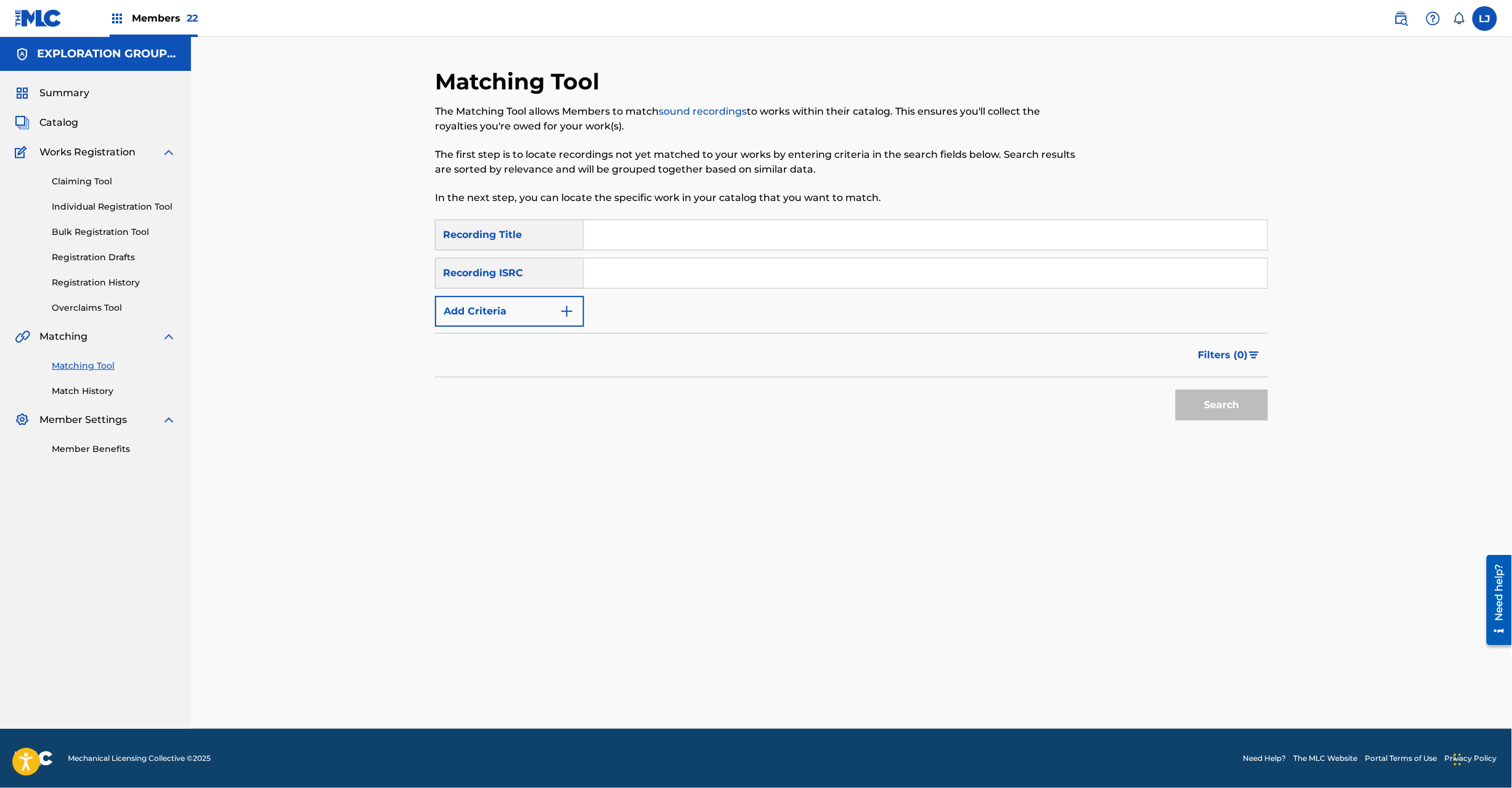
click at [705, 291] on div "SearchWithCriteriaf04f78ca-793c-44d9-8b20-fa4ad9699587 Recording Title SearchWi…" at bounding box center [851, 273] width 833 height 108
click at [705, 272] on input "Search Form" at bounding box center [926, 273] width 683 height 30
type input "JPN902200290"
click at [1255, 406] on button "Search" at bounding box center [1222, 405] width 93 height 31
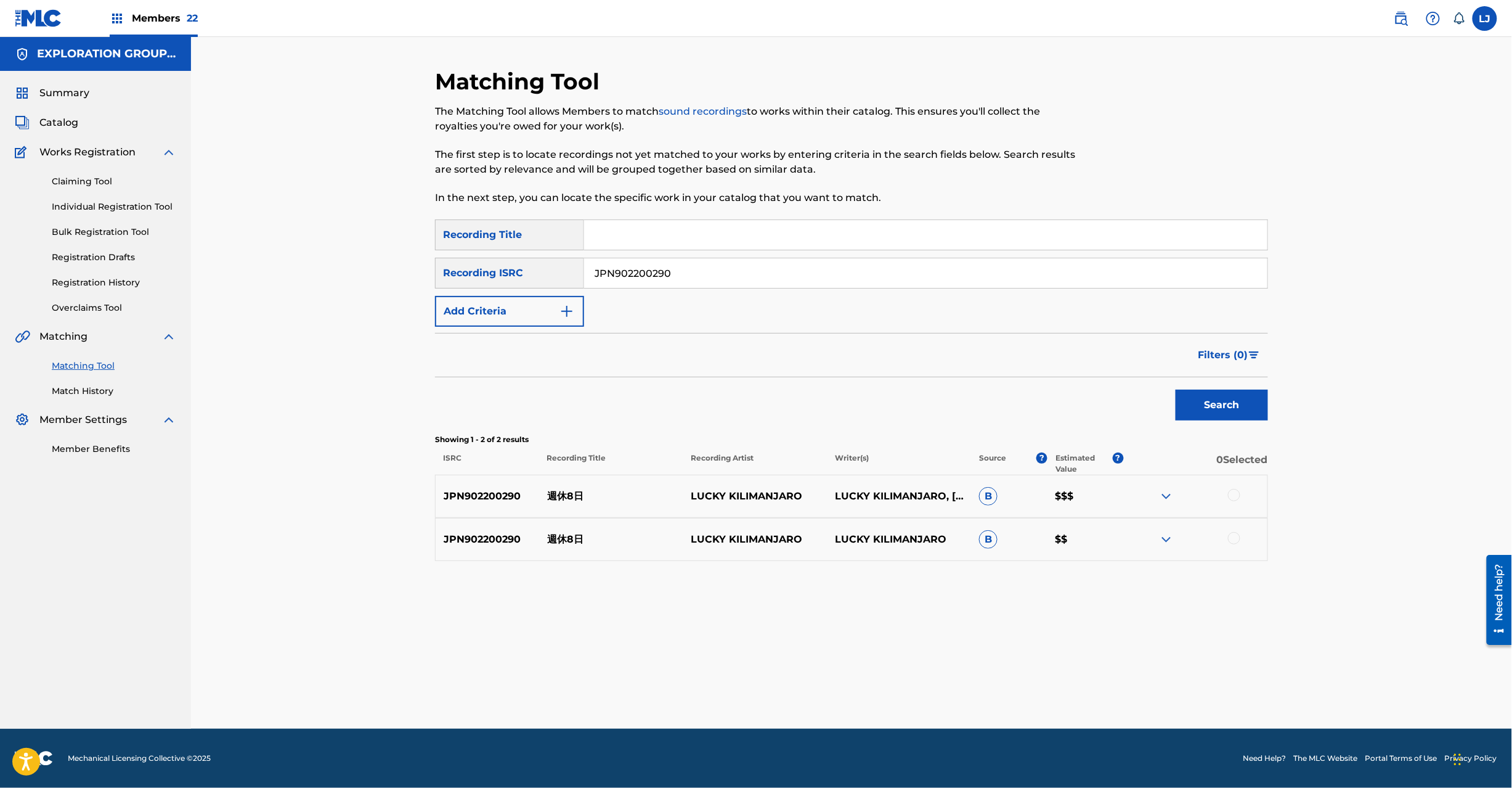
click at [1235, 494] on div at bounding box center [1234, 495] width 12 height 12
click at [1232, 540] on div at bounding box center [1234, 538] width 12 height 12
click at [870, 684] on button "Match 2 Groups" at bounding box center [866, 687] width 136 height 31
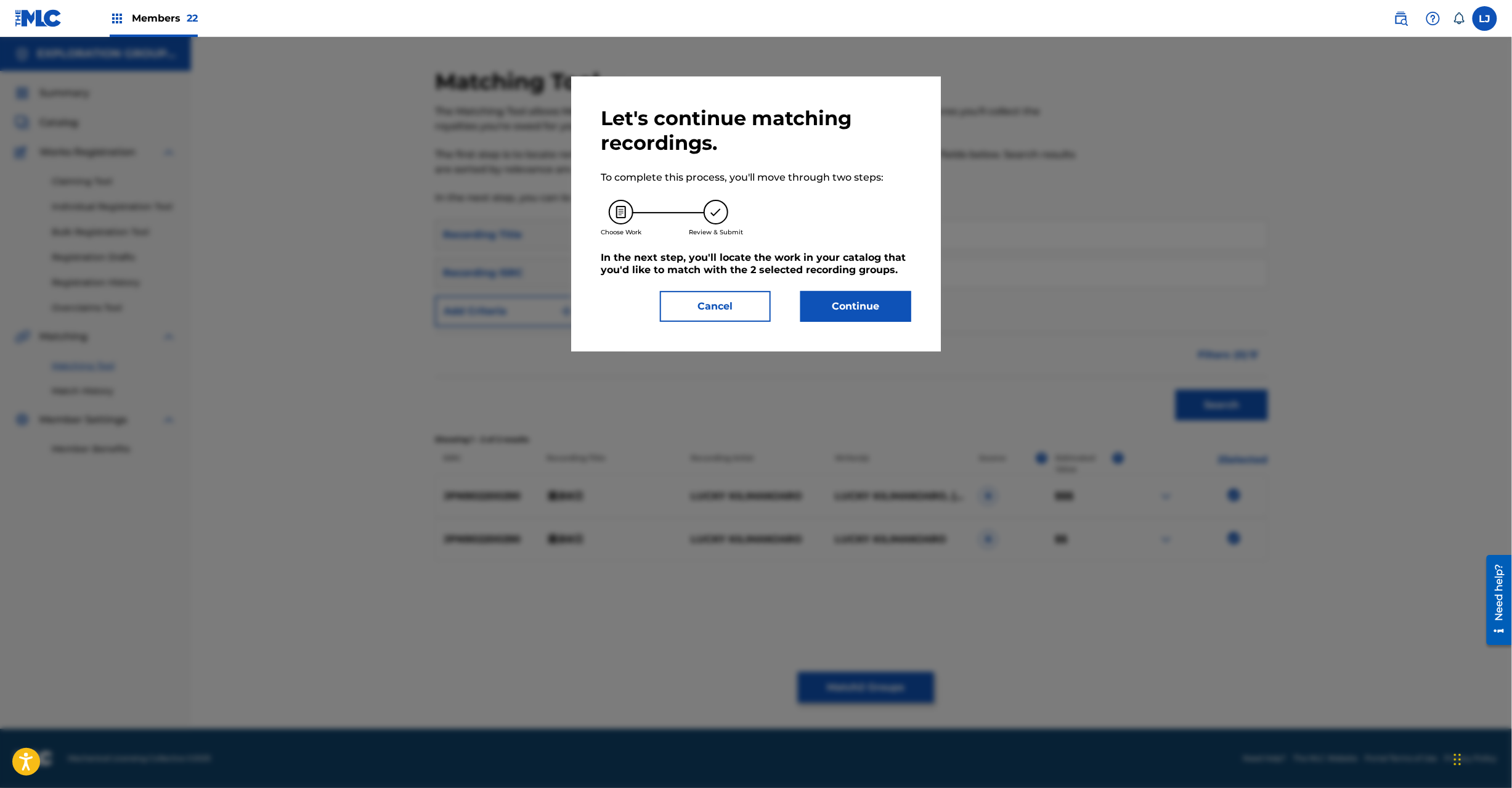
click at [851, 306] on button "Continue" at bounding box center [856, 306] width 111 height 31
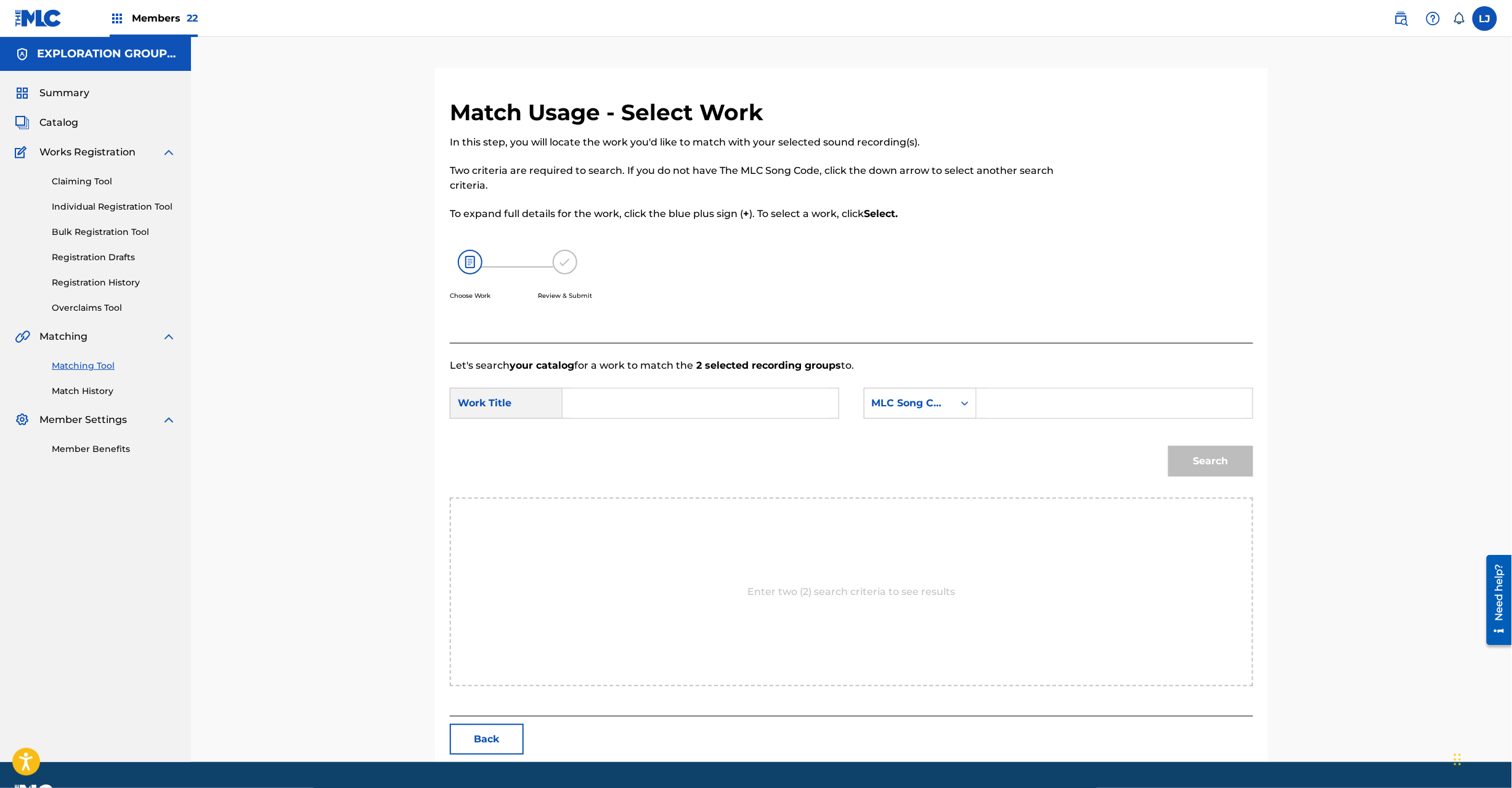
click at [614, 417] on input "Search Form" at bounding box center [700, 403] width 255 height 30
click at [706, 410] on input "Shuukyuu 8 Ka S65G15" at bounding box center [700, 403] width 255 height 30
type input "Shuukyuu 8 Ka"
click at [1001, 407] on input "Search Form" at bounding box center [1114, 403] width 255 height 30
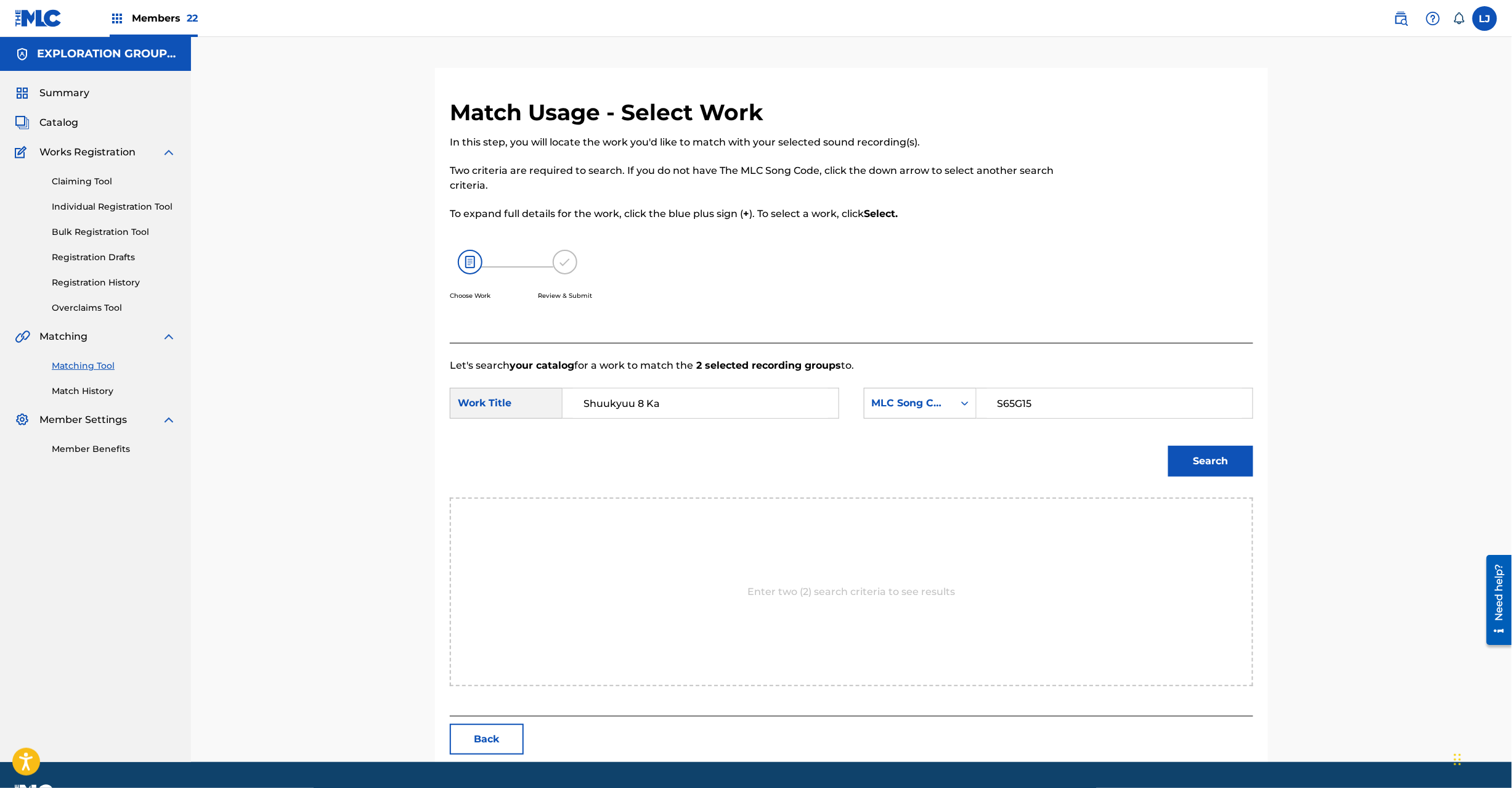
type input "S65G15"
click at [1205, 456] on button "Search" at bounding box center [1211, 461] width 85 height 31
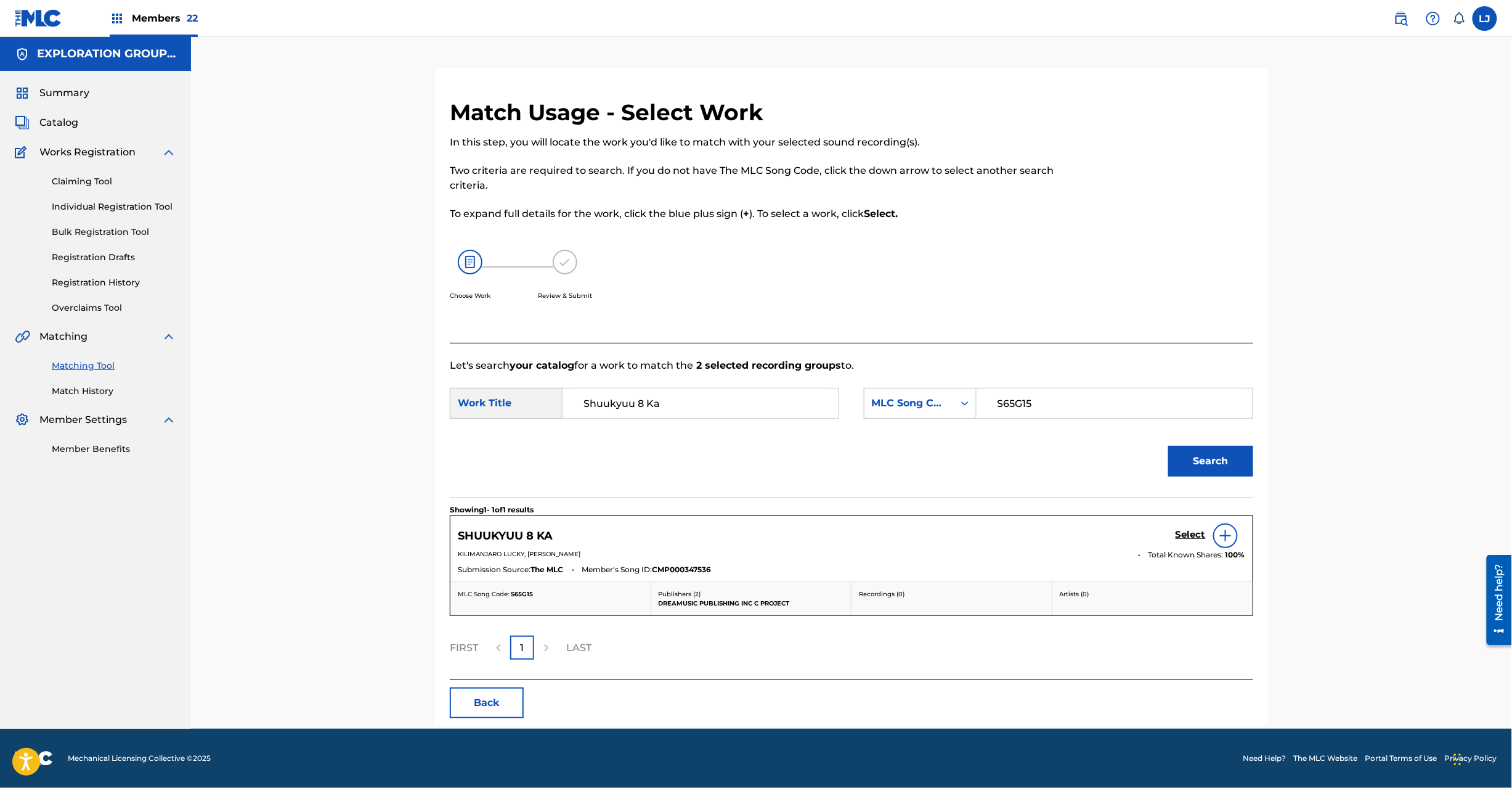
click at [1196, 531] on h5 "Select" at bounding box center [1191, 534] width 30 height 12
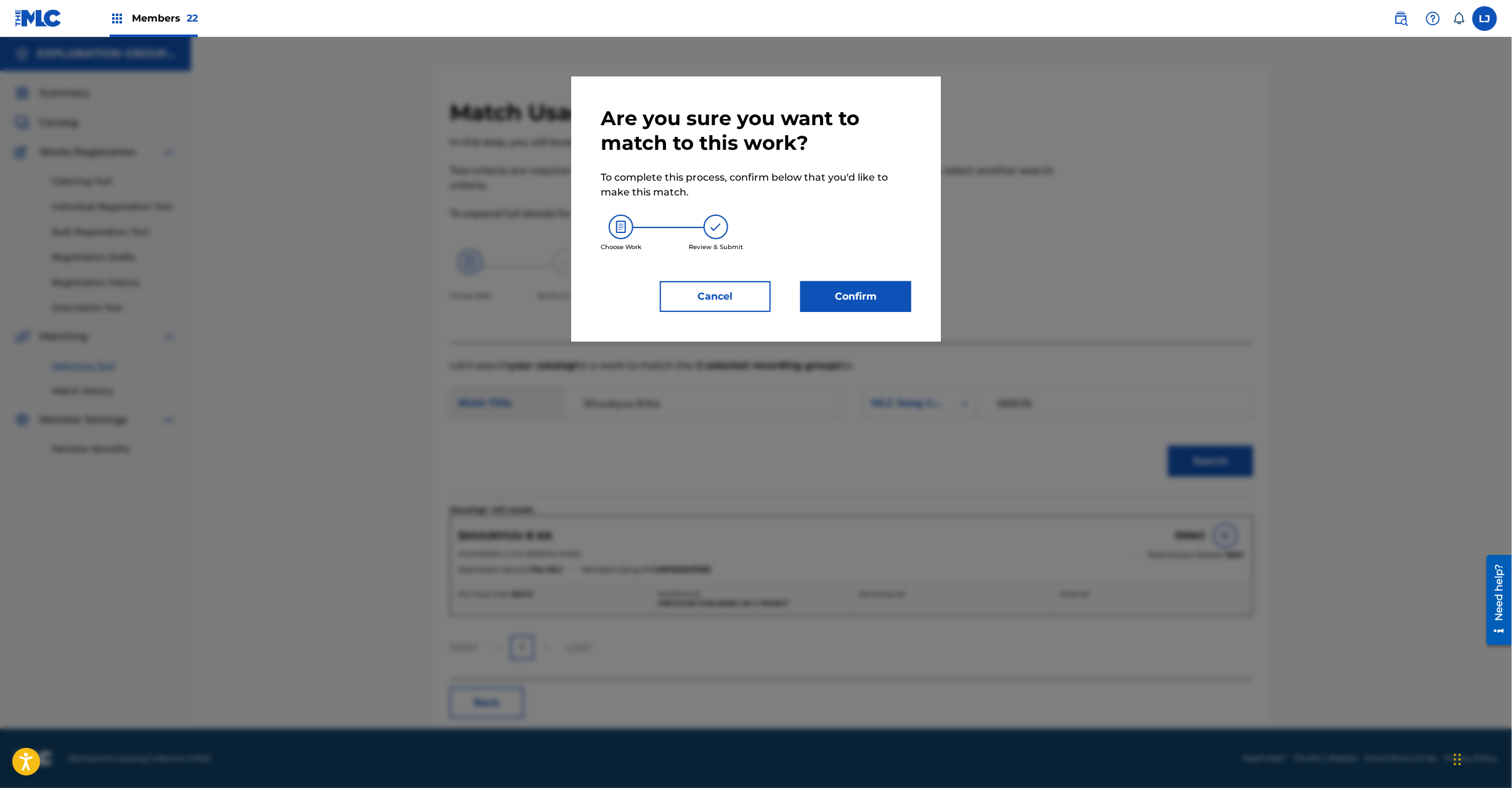
click at [858, 250] on div "Choose Work Review & Submit" at bounding box center [756, 232] width 311 height 66
click at [844, 311] on button "Confirm" at bounding box center [856, 296] width 111 height 31
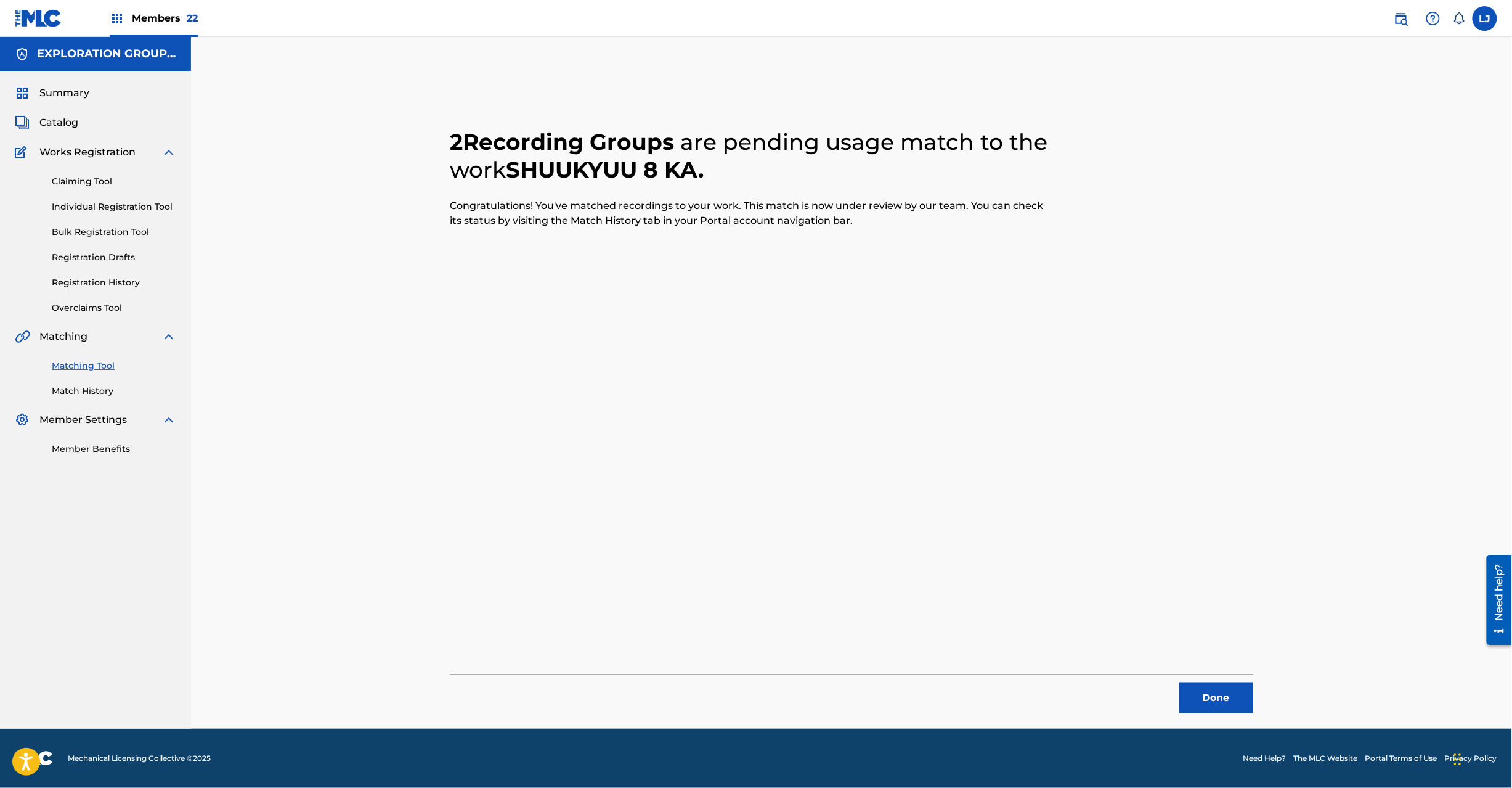
click at [1223, 692] on button "Done" at bounding box center [1216, 698] width 74 height 31
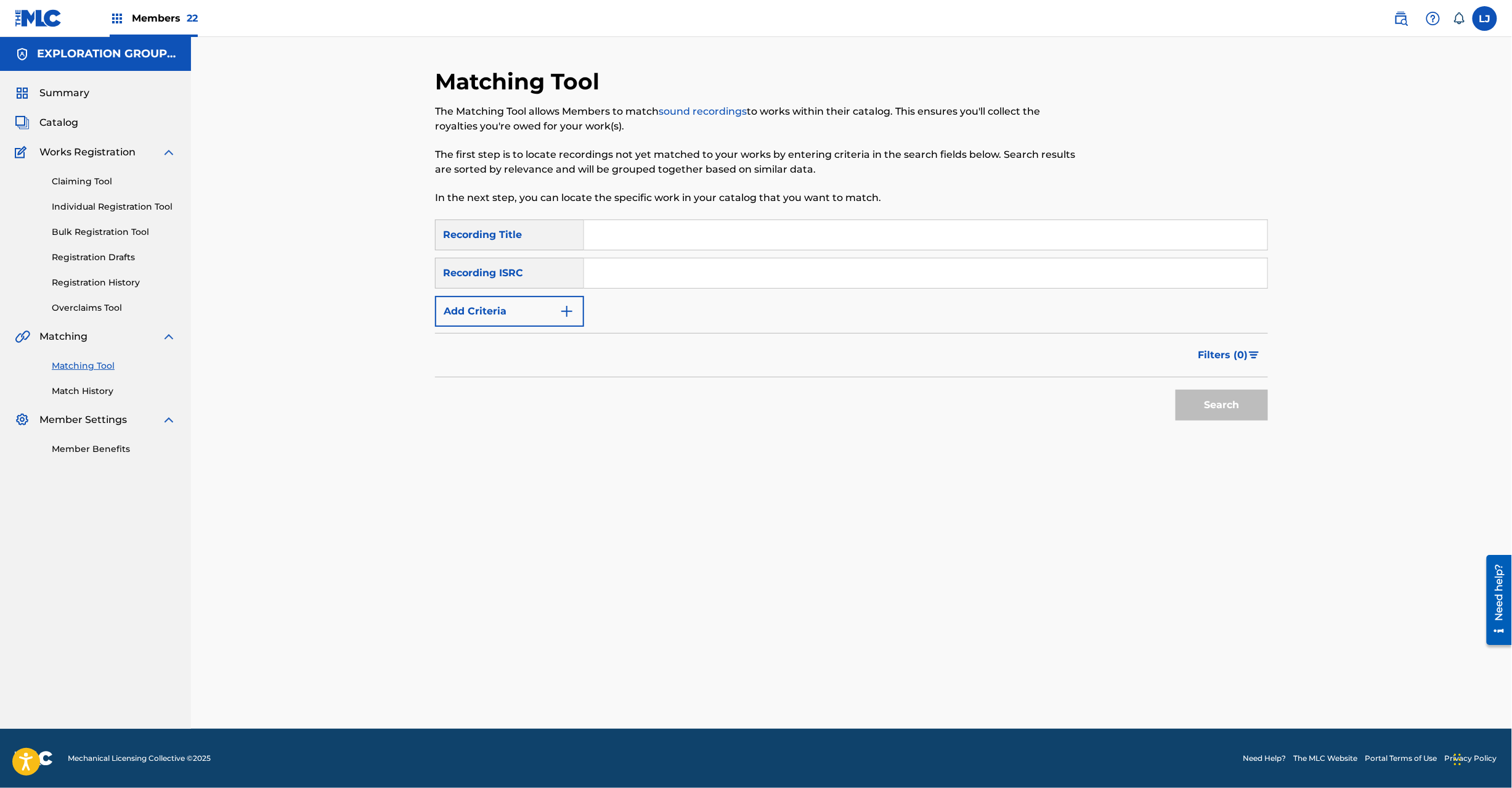
click at [665, 267] on input "Search Form" at bounding box center [926, 273] width 683 height 30
type input "JPN902202390"
click at [1230, 401] on button "Search" at bounding box center [1222, 405] width 93 height 31
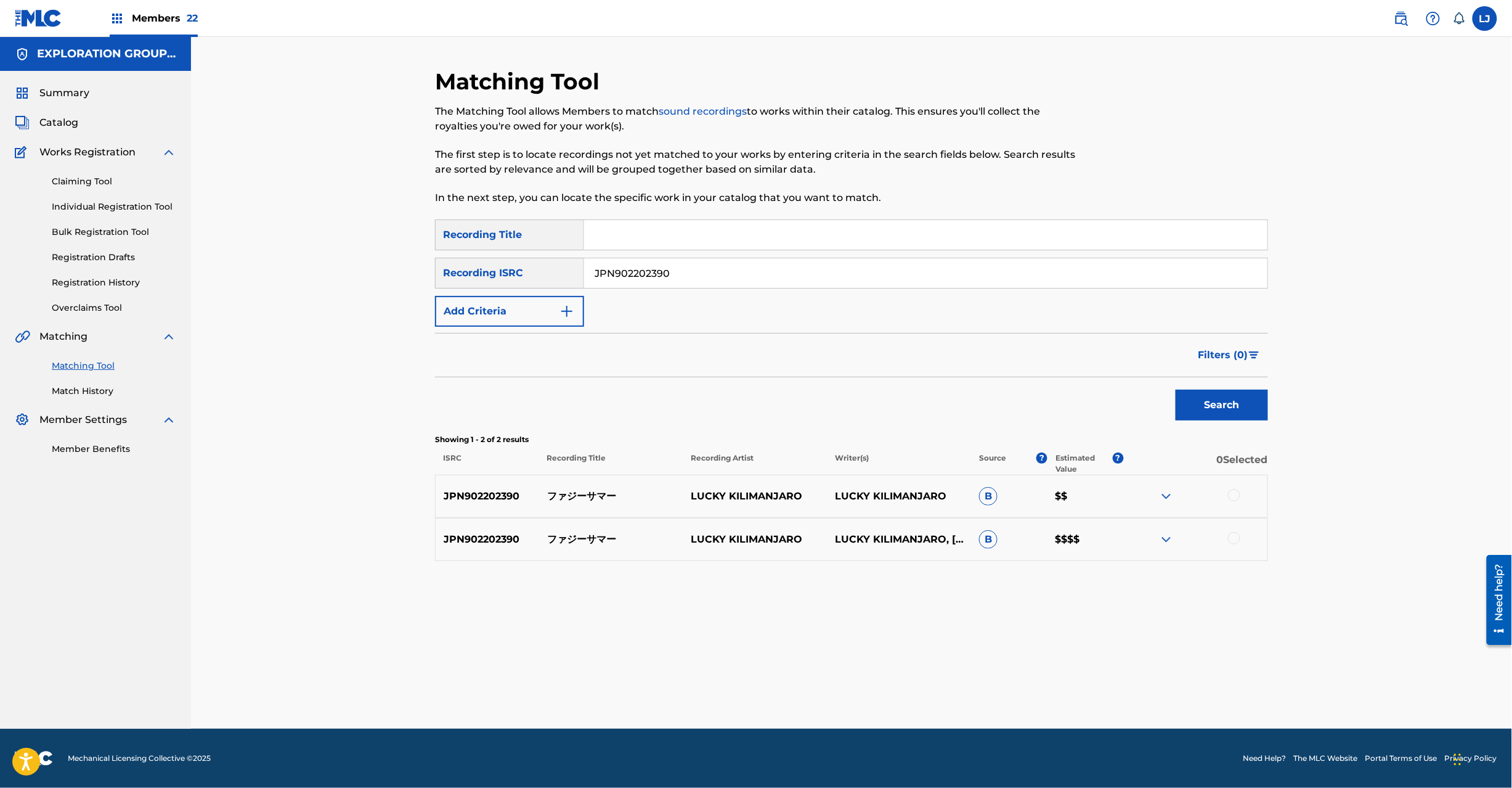
click at [1238, 494] on div at bounding box center [1234, 495] width 12 height 12
click at [1233, 541] on div at bounding box center [1234, 538] width 12 height 12
click at [845, 722] on div "Matching Tool The Matching Tool allows Members to match sound recordings to wor…" at bounding box center [851, 398] width 833 height 661
click at [854, 683] on button "Match 2 Groups" at bounding box center [866, 687] width 136 height 31
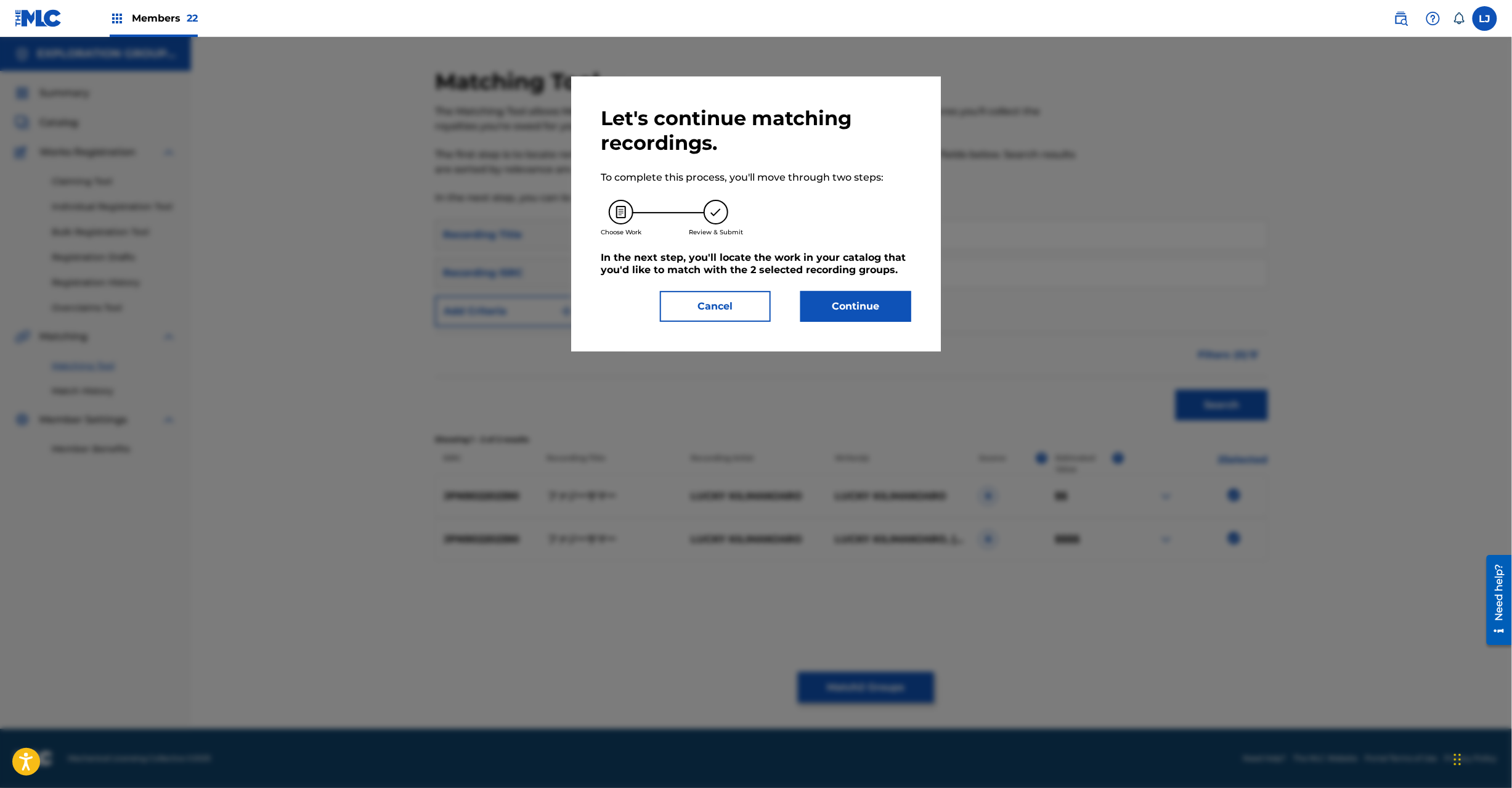
click at [812, 299] on button "Continue" at bounding box center [856, 306] width 111 height 31
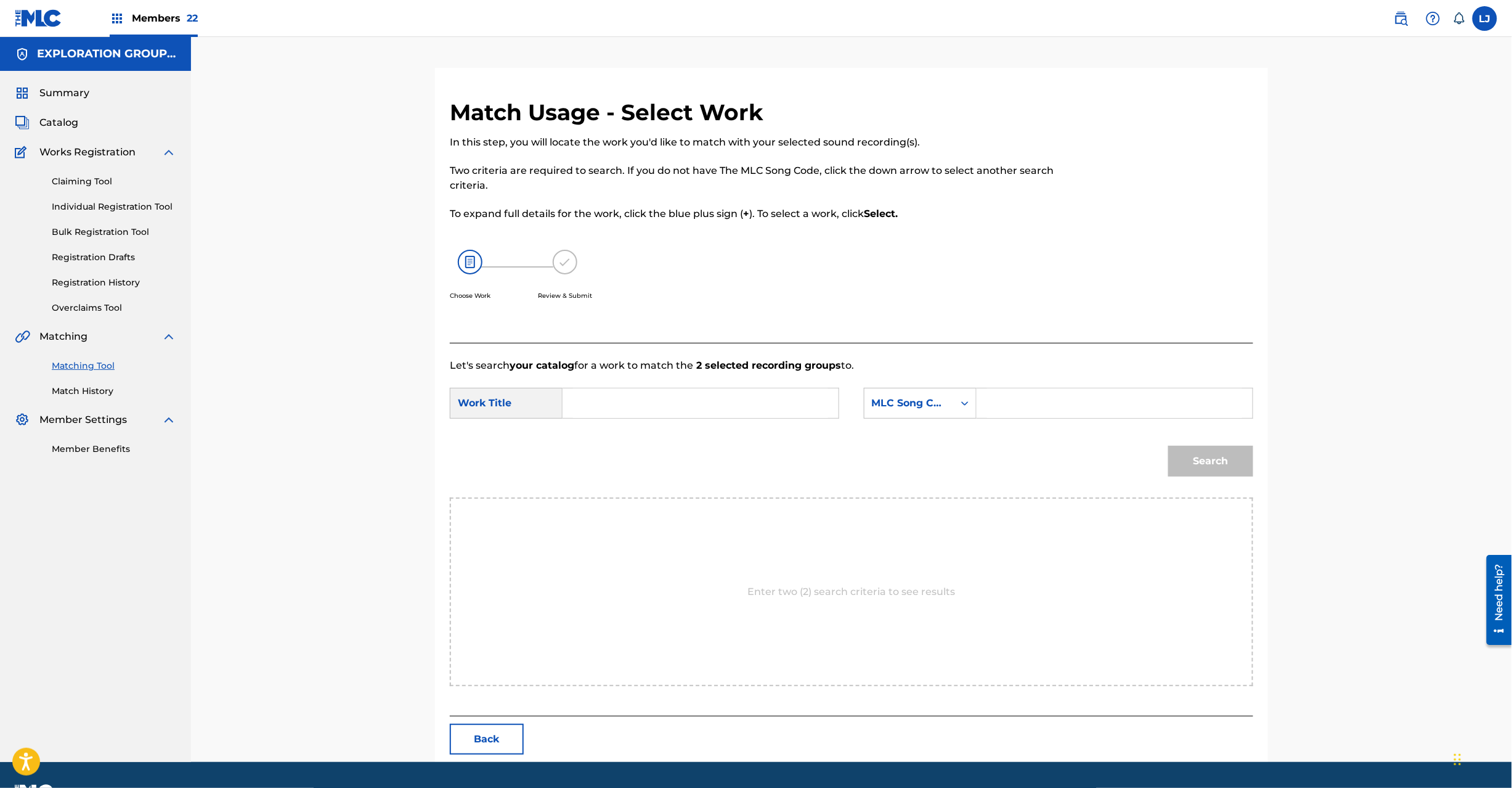
click at [678, 417] on input "Search Form" at bounding box center [700, 403] width 255 height 30
click at [663, 398] on input "Fajii Samaa FA0JSJ" at bounding box center [700, 403] width 255 height 30
type input "Fajii Samaa"
click at [1042, 405] on input "Search Form" at bounding box center [1114, 403] width 255 height 30
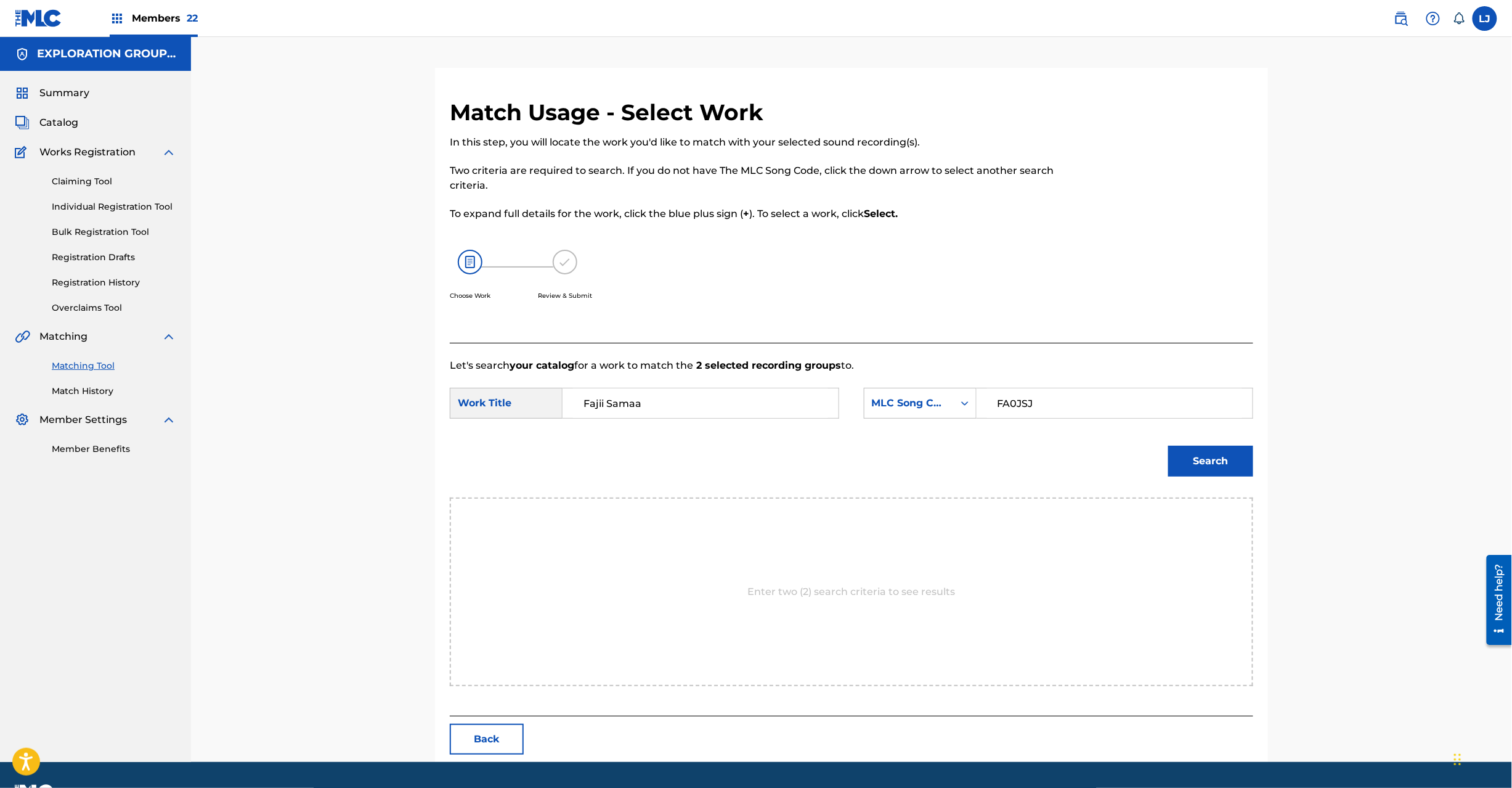
type input "FA0JSJ"
click at [1151, 456] on div "Search" at bounding box center [851, 465] width 803 height 64
click at [1177, 461] on button "Search" at bounding box center [1211, 461] width 85 height 31
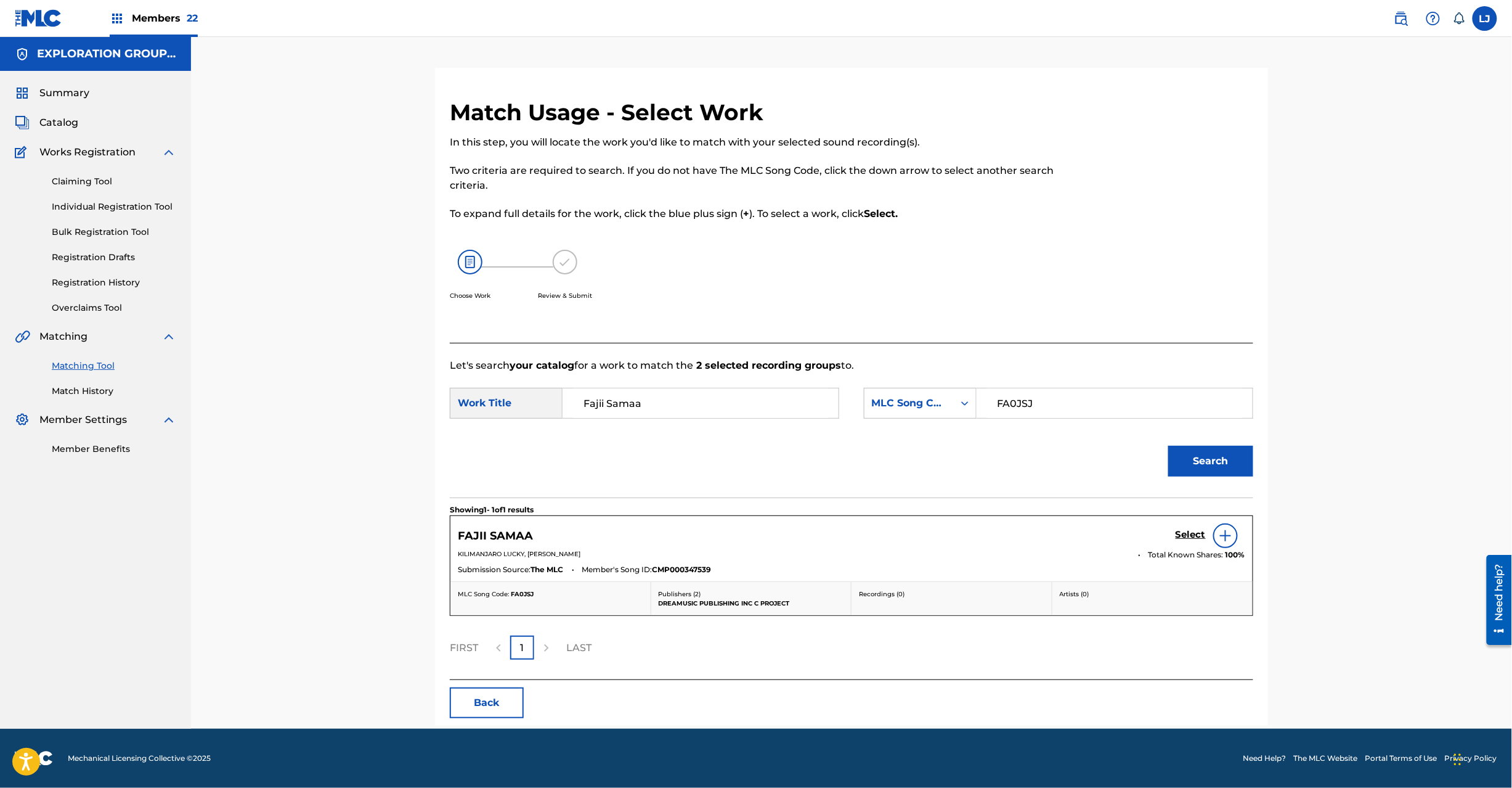
click at [1188, 538] on h5 "Select" at bounding box center [1191, 534] width 30 height 12
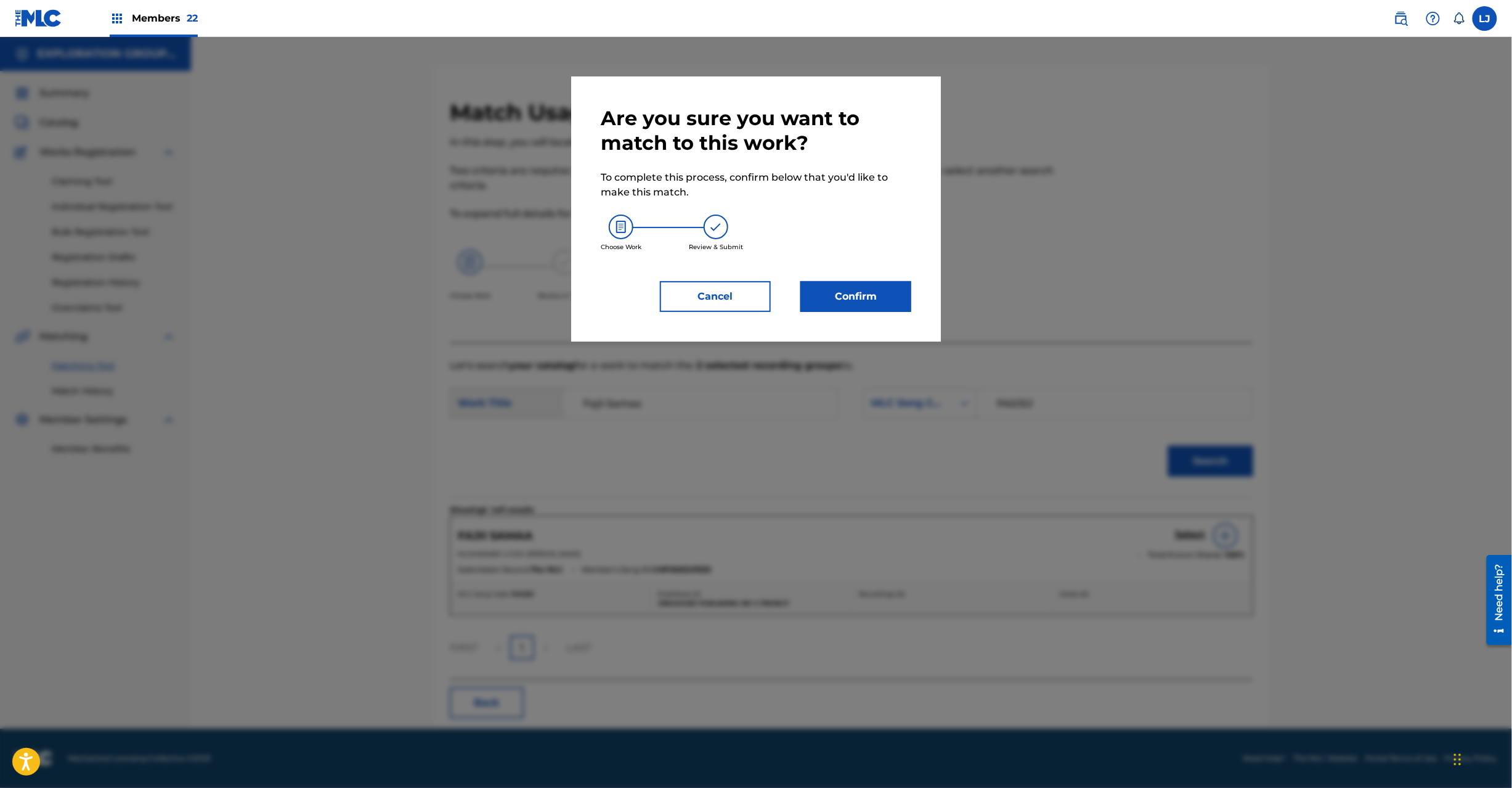
click at [897, 314] on div "Are you sure you want to match to this work? To complete this process, confirm …" at bounding box center [756, 209] width 370 height 265
click at [888, 302] on button "Confirm" at bounding box center [856, 296] width 111 height 31
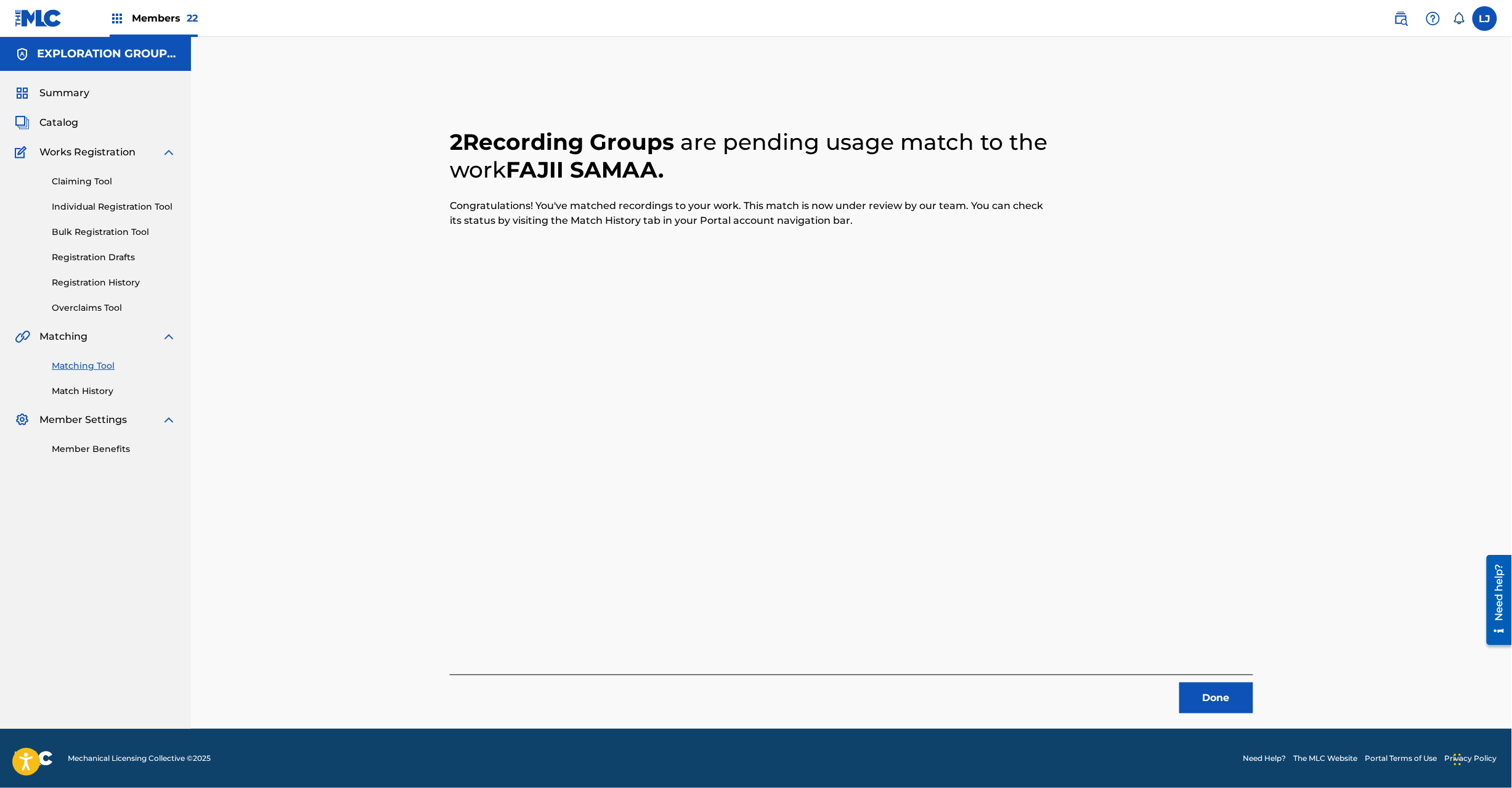
click at [1201, 696] on button "Done" at bounding box center [1216, 698] width 74 height 31
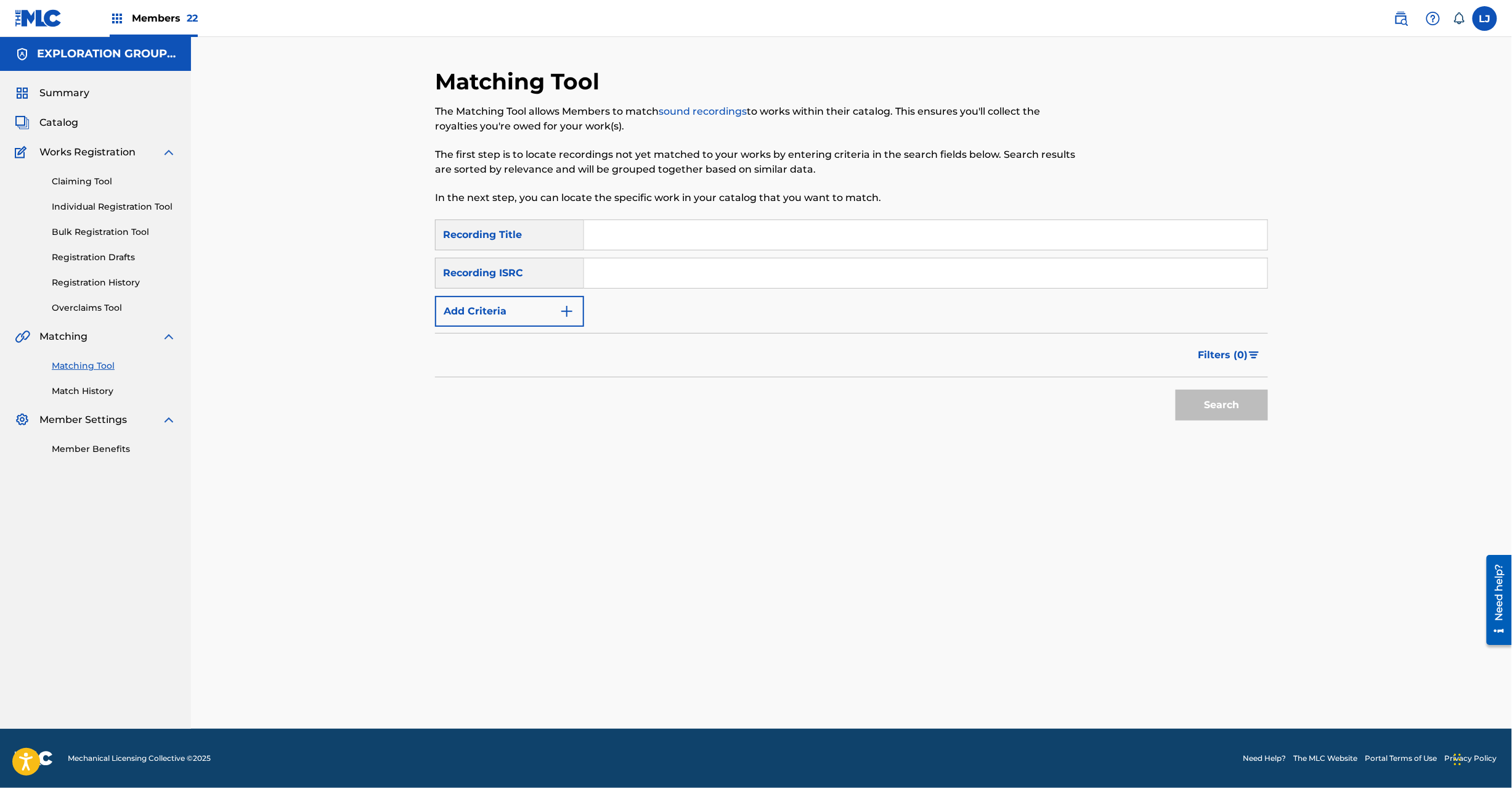
click at [676, 286] on input "Search Form" at bounding box center [926, 273] width 683 height 30
type input "JPN902202400"
click at [1208, 397] on button "Search" at bounding box center [1222, 405] width 93 height 31
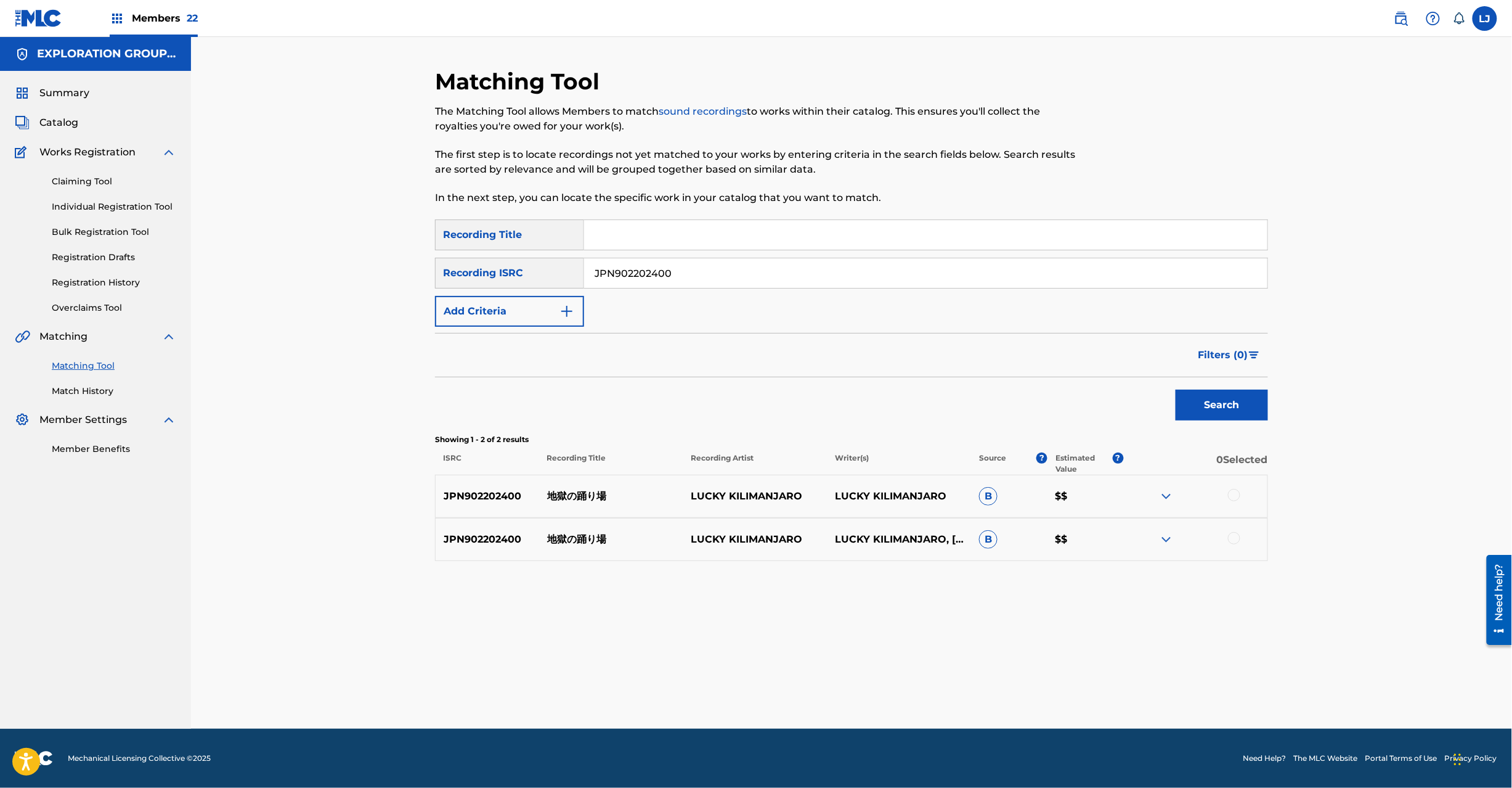
click at [1236, 498] on div at bounding box center [1234, 495] width 12 height 12
click at [1239, 533] on div at bounding box center [1195, 539] width 144 height 15
click at [1237, 536] on div at bounding box center [1234, 538] width 12 height 12
click at [907, 683] on button "Match 2 Groups" at bounding box center [866, 687] width 136 height 31
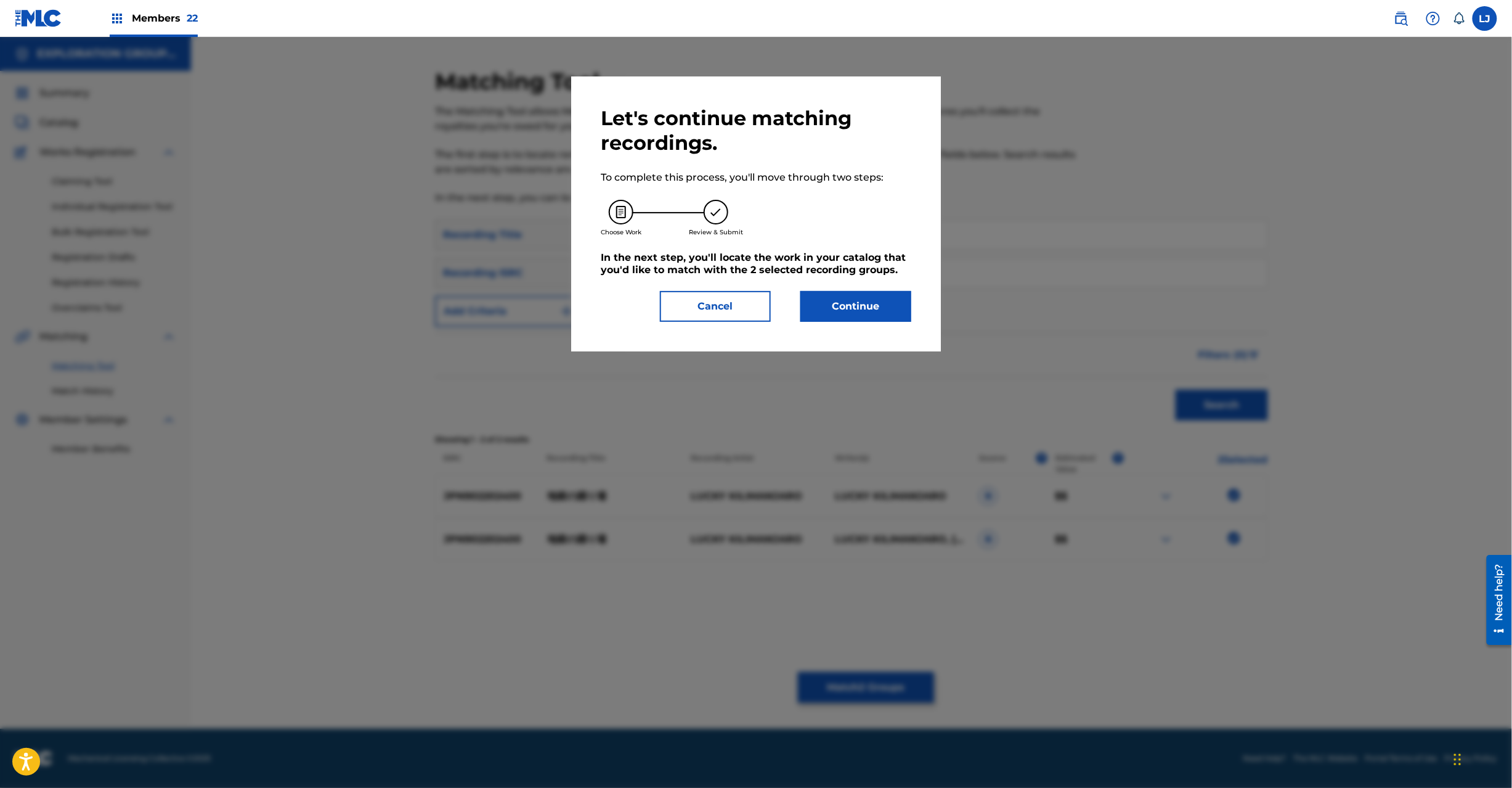
click at [834, 277] on div "Let's continue matching recordings. To complete this process, you'll move throu…" at bounding box center [756, 214] width 311 height 216
click at [834, 302] on button "Continue" at bounding box center [856, 306] width 111 height 31
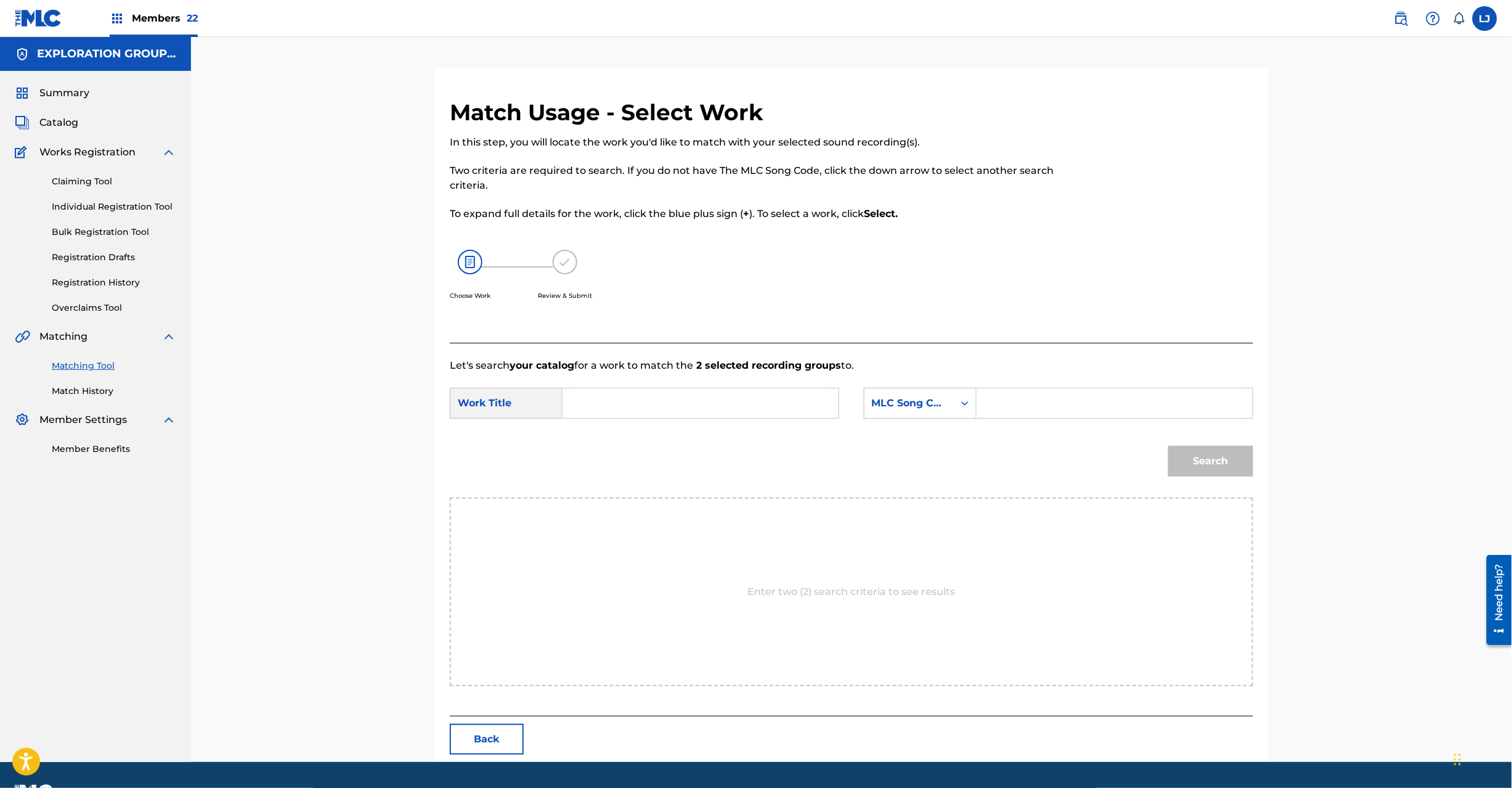
click at [713, 388] on input "Search Form" at bounding box center [700, 403] width 255 height 30
click at [701, 400] on input "Jigokuno Odoriba J52HNC" at bounding box center [700, 403] width 255 height 30
type input "Jigokuno Odoriba"
click at [1129, 401] on input "Search Form" at bounding box center [1114, 403] width 255 height 30
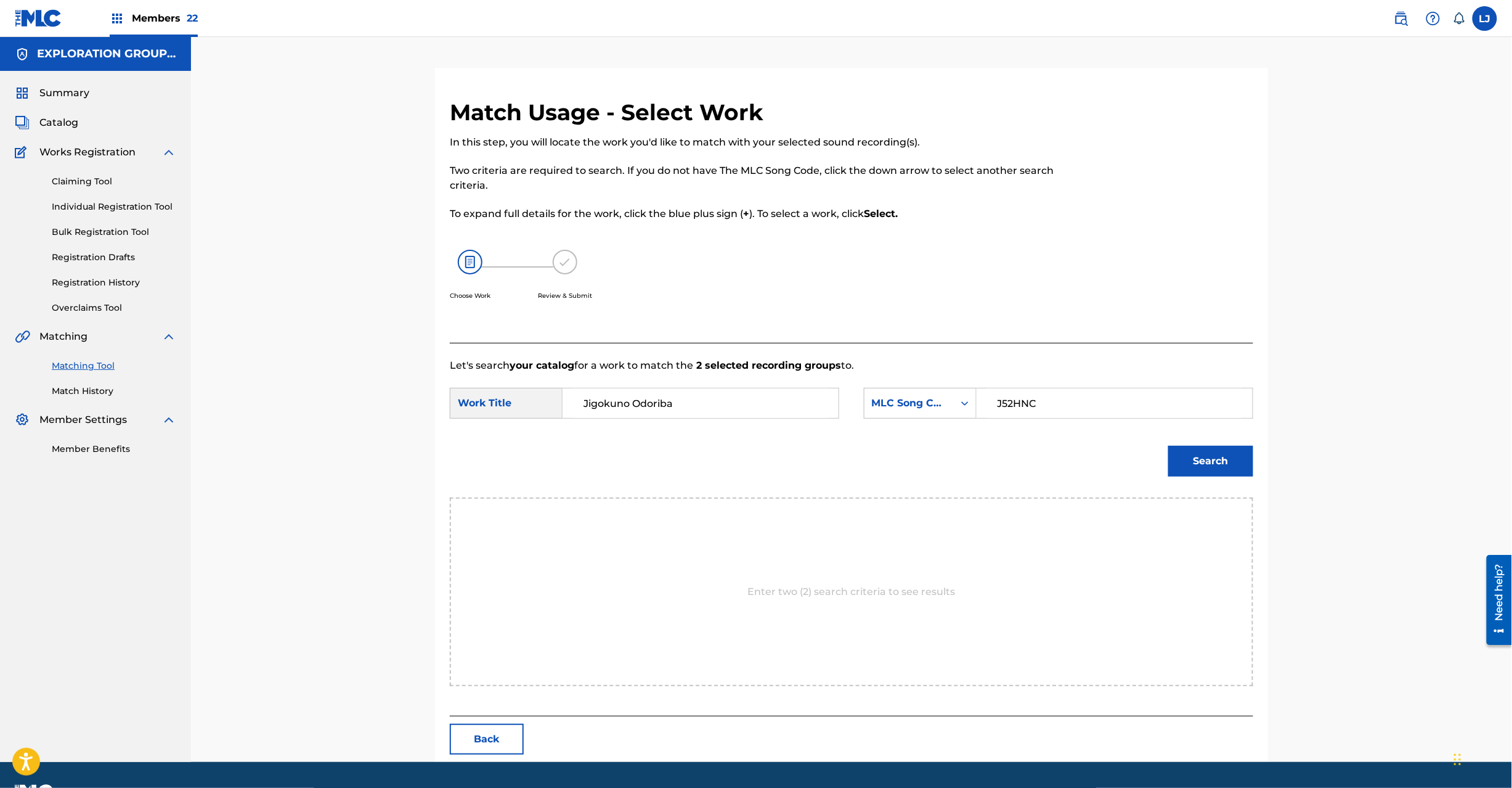
type input "J52HNC"
click at [1219, 469] on button "Search" at bounding box center [1211, 461] width 85 height 31
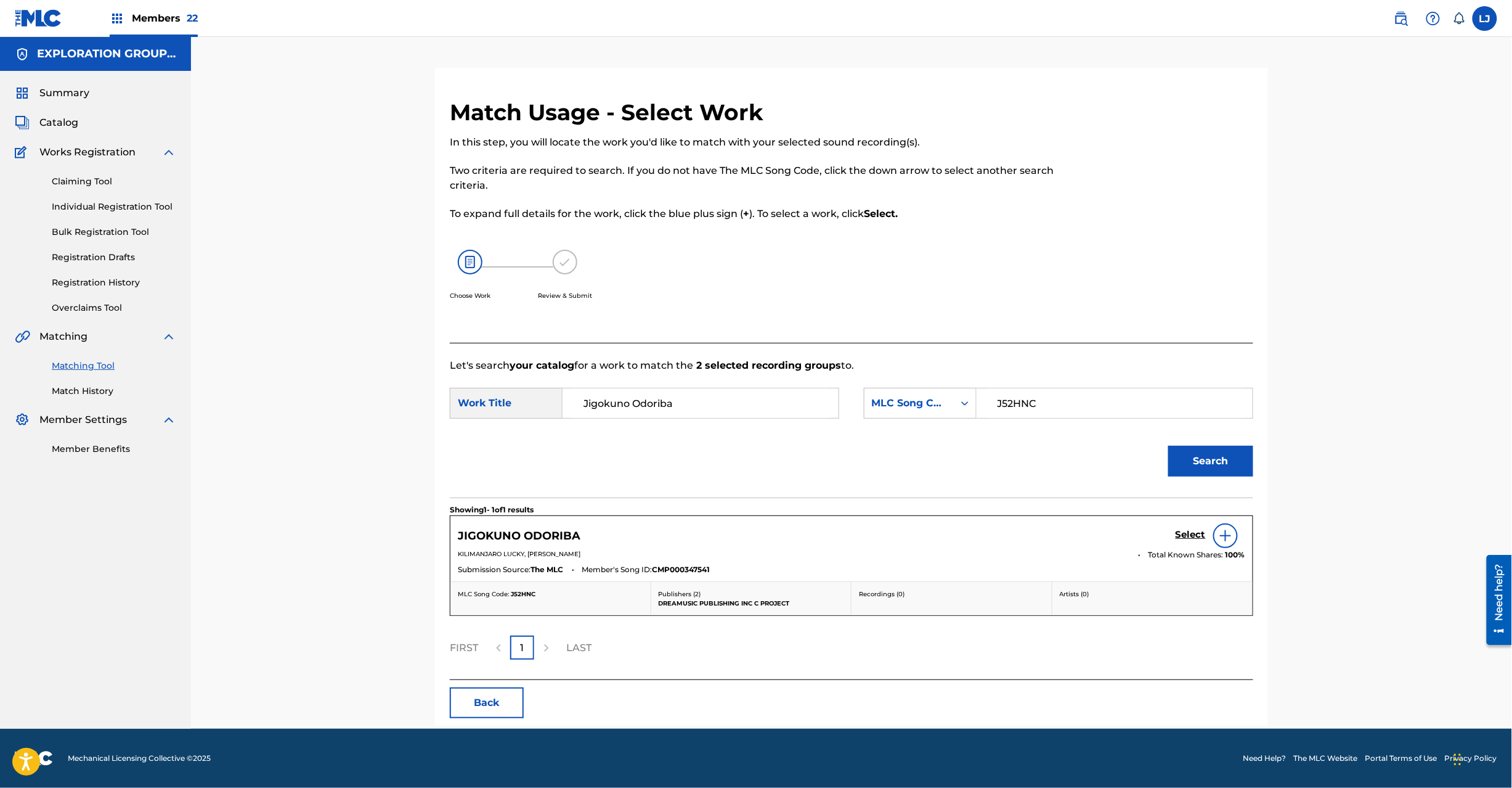
click at [1188, 536] on h5 "Select" at bounding box center [1191, 534] width 30 height 12
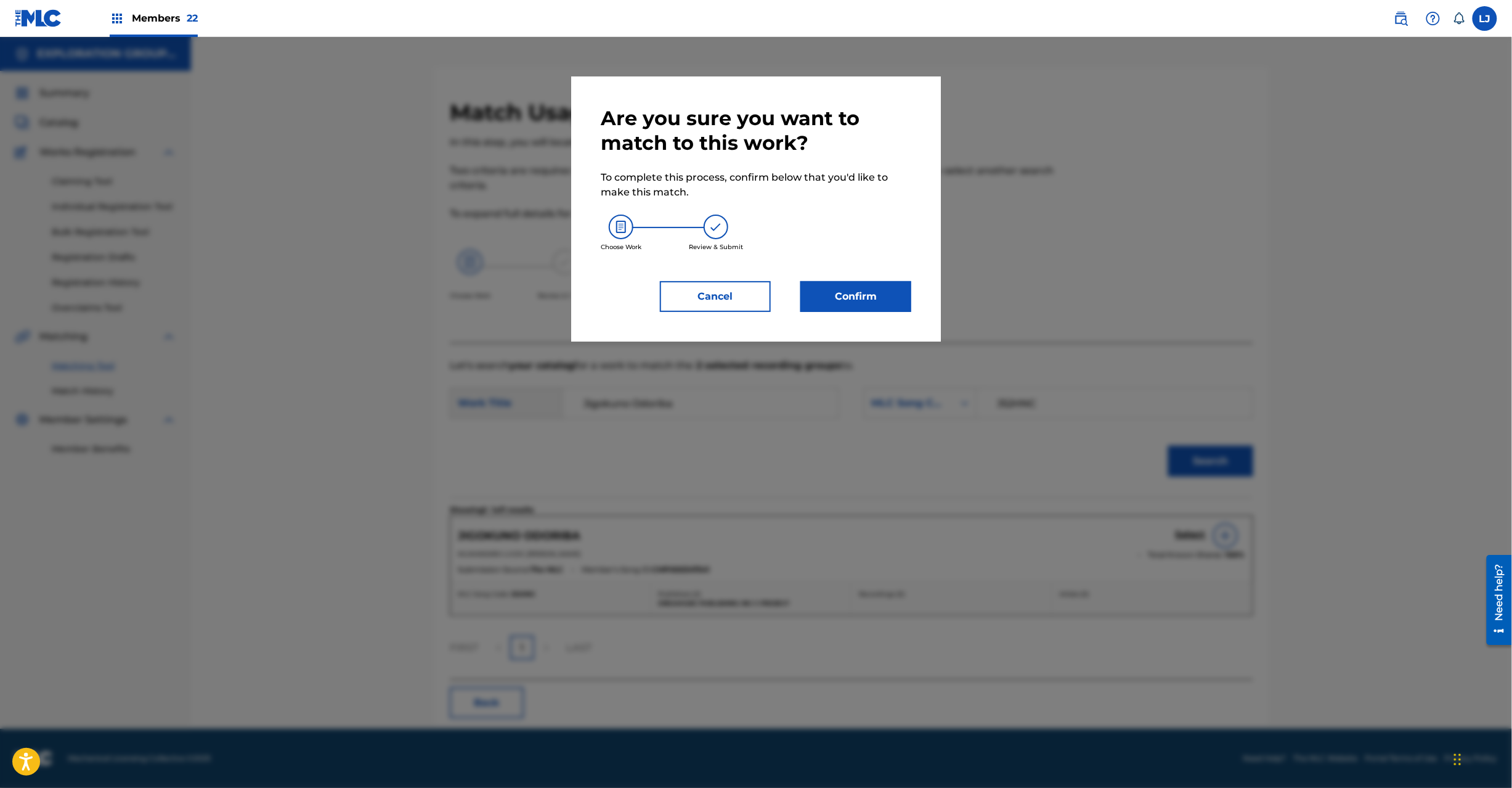
click at [873, 300] on button "Confirm" at bounding box center [856, 296] width 111 height 31
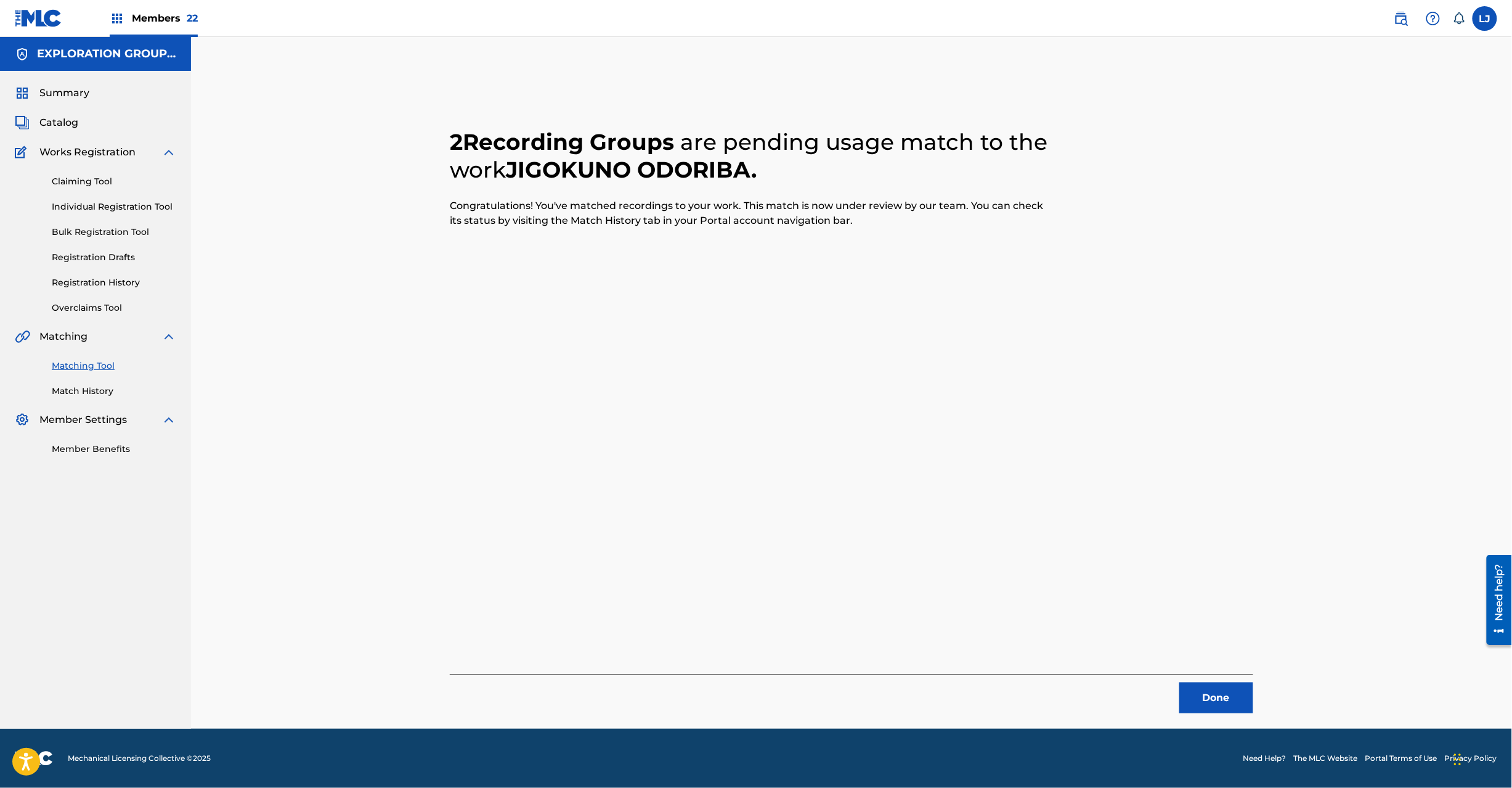
click at [1223, 683] on button "Done" at bounding box center [1216, 698] width 74 height 31
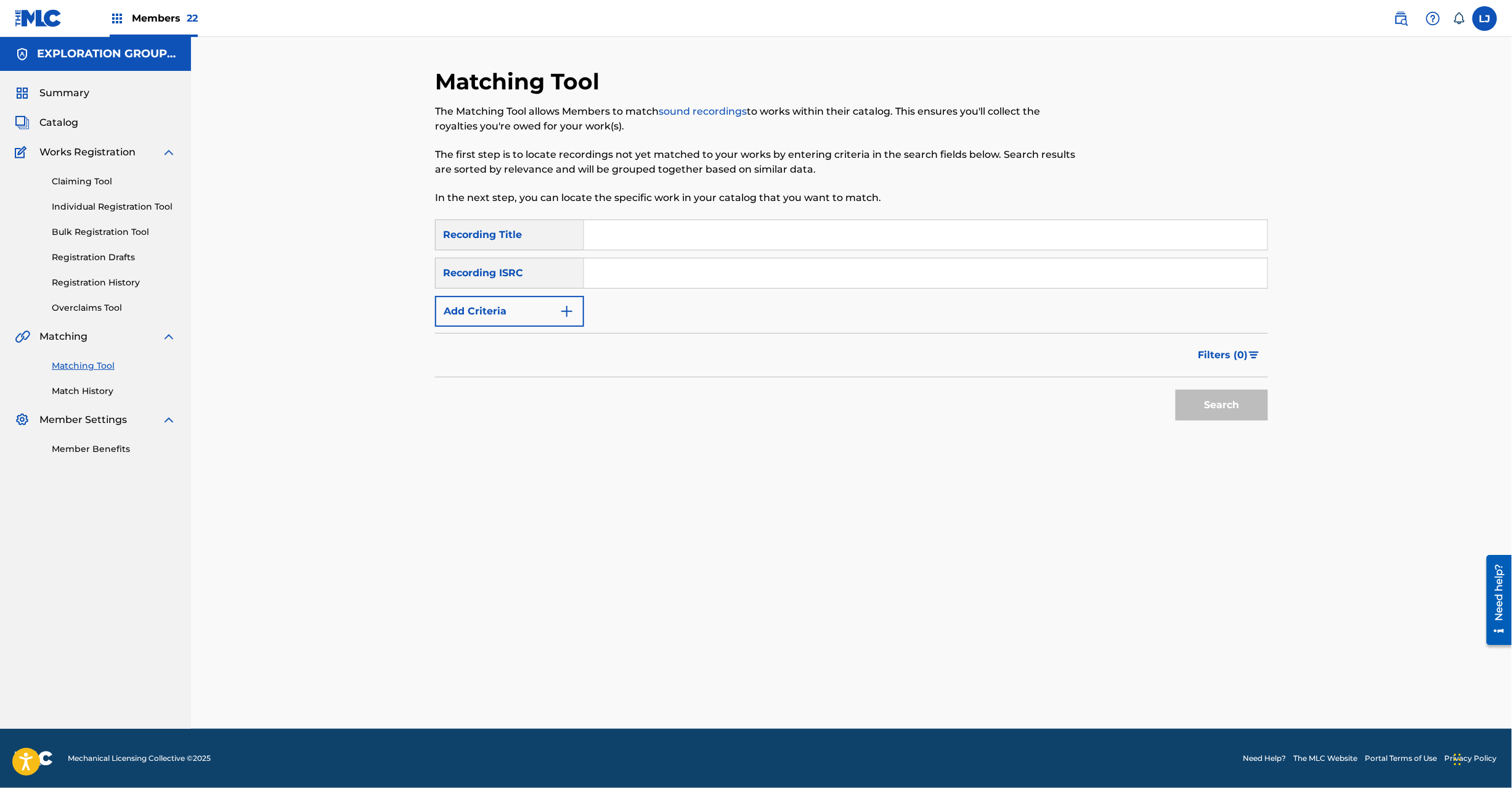
click at [660, 281] on input "Search Form" at bounding box center [926, 273] width 683 height 30
type input "JPN902203630"
click at [1227, 398] on button "Search" at bounding box center [1222, 405] width 93 height 31
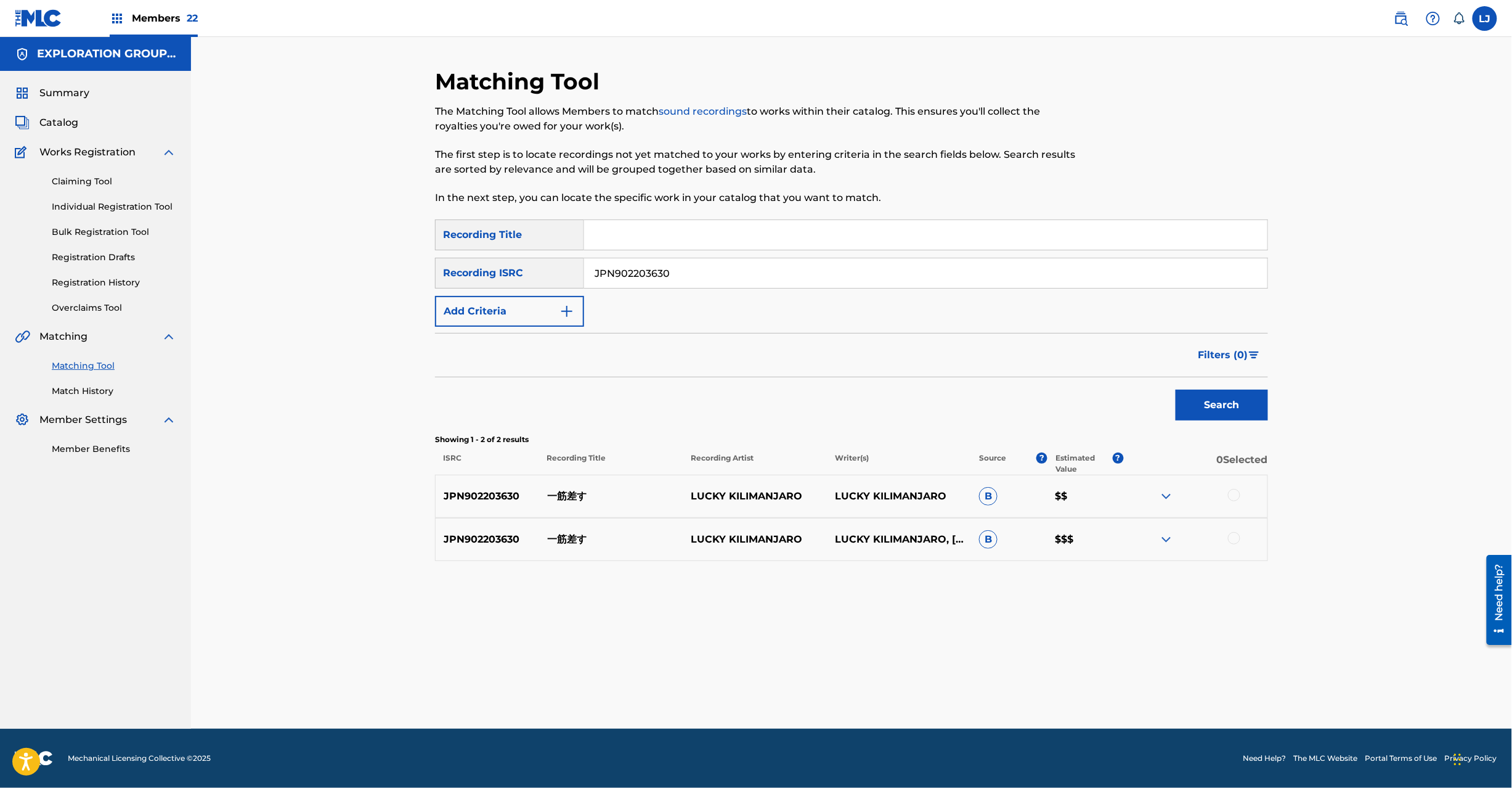
click at [1229, 493] on div at bounding box center [1234, 495] width 12 height 12
click at [1232, 536] on div at bounding box center [1234, 538] width 12 height 12
click at [846, 708] on div "Matching Tool The Matching Tool allows Members to match sound recordings to wor…" at bounding box center [851, 398] width 833 height 661
click at [848, 689] on button "Match 2 Groups" at bounding box center [866, 687] width 136 height 31
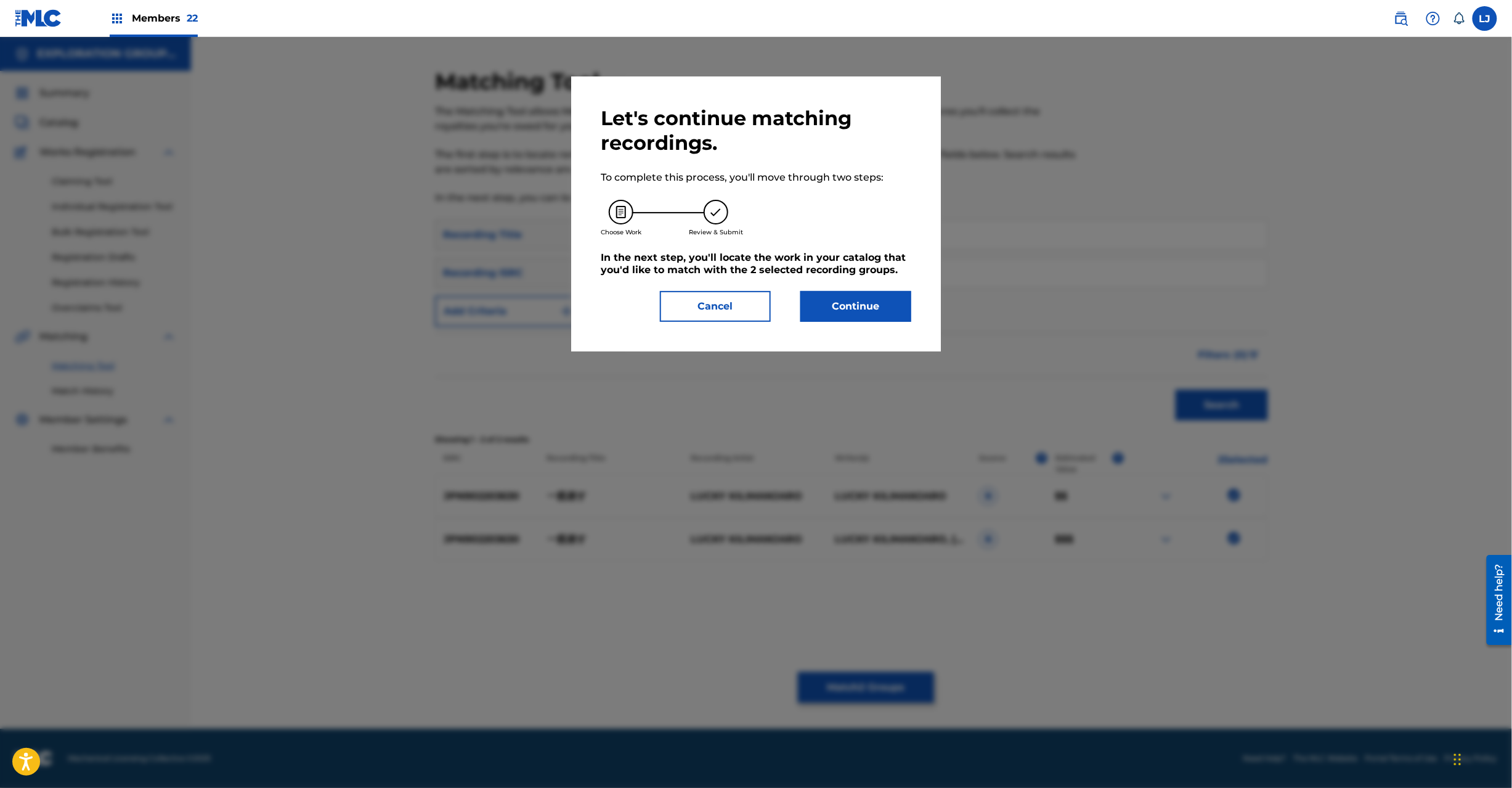
click at [839, 316] on button "Continue" at bounding box center [856, 306] width 111 height 31
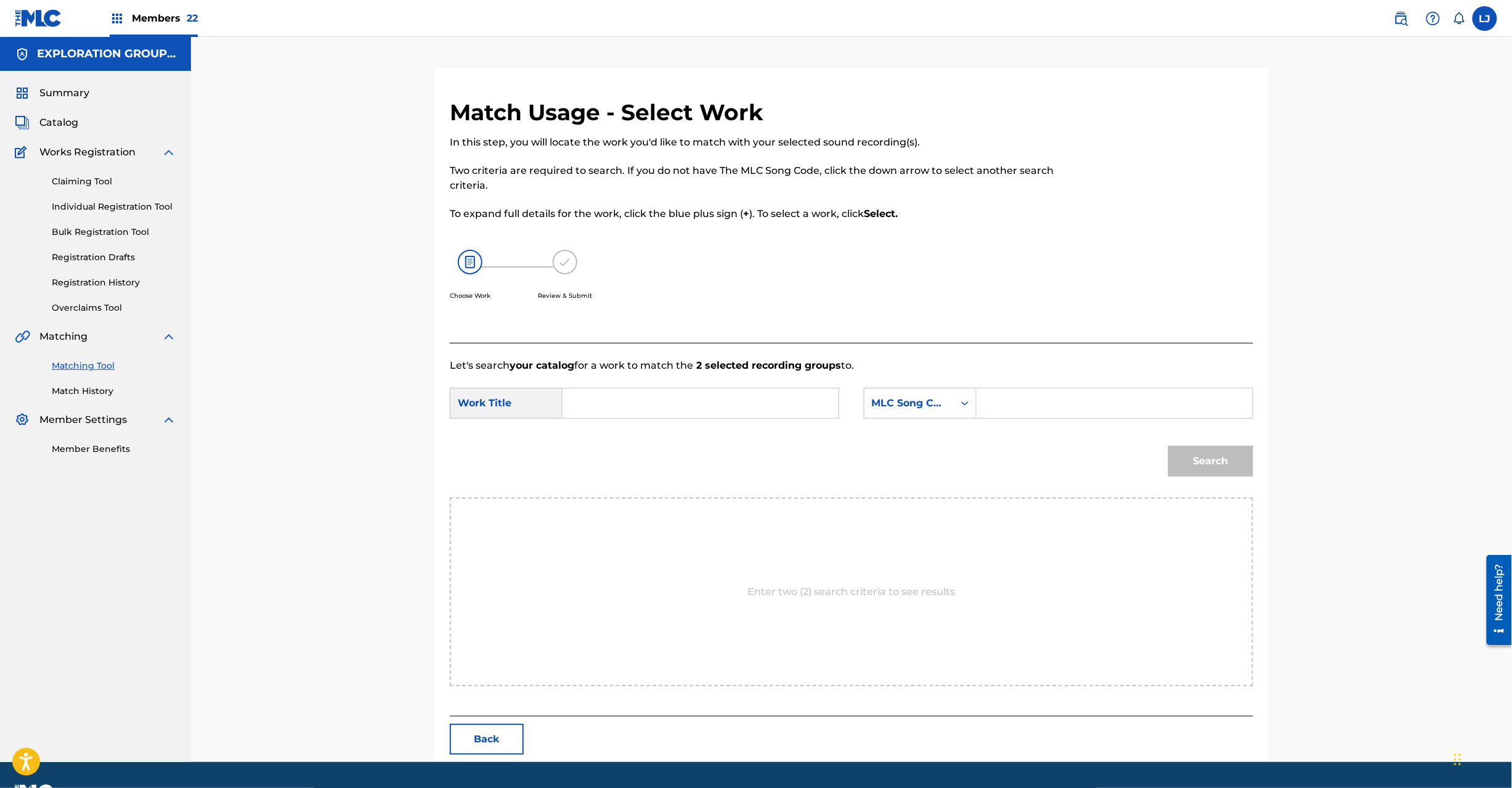
click at [708, 398] on input "Search Form" at bounding box center [700, 403] width 255 height 30
click at [688, 408] on input "Hitosuji Sasu HP8ZWC" at bounding box center [700, 403] width 255 height 30
type input "Hitosuji Sasu"
click at [1031, 395] on input "Search Form" at bounding box center [1114, 403] width 255 height 30
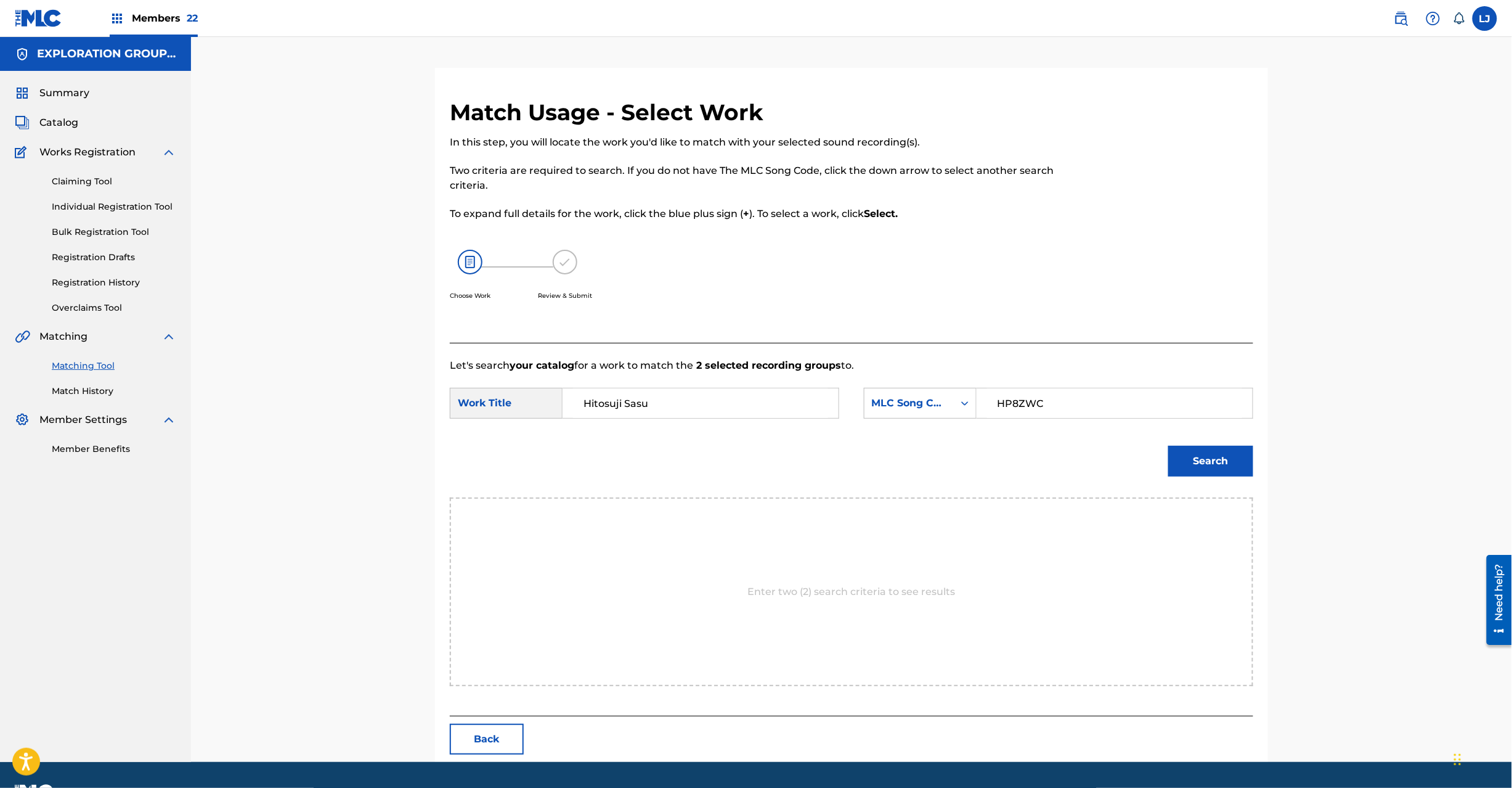
type input "HP8ZWC"
click at [1191, 469] on button "Search" at bounding box center [1211, 461] width 85 height 31
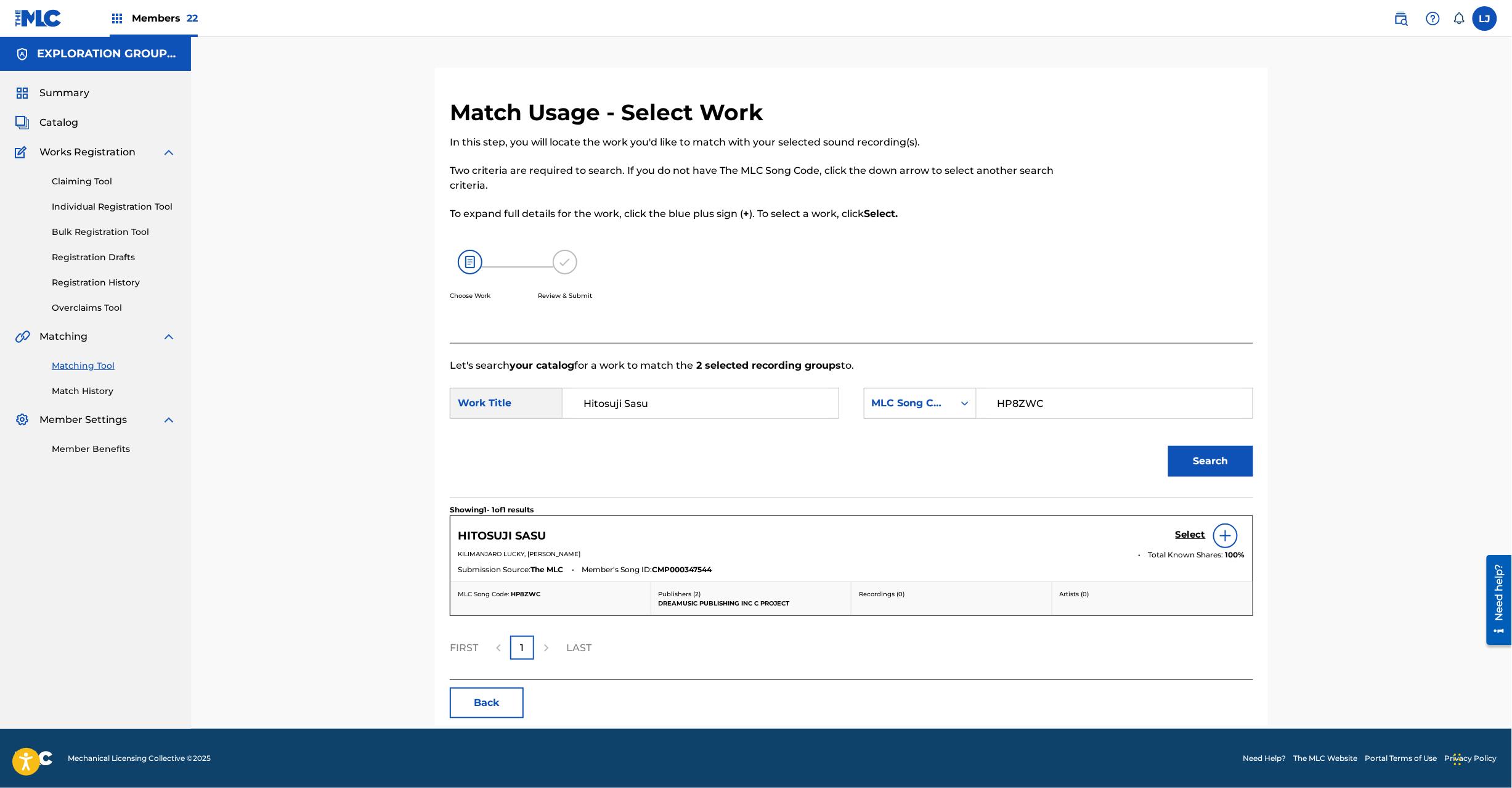
click at [1195, 541] on h5 "Select" at bounding box center [1191, 534] width 30 height 12
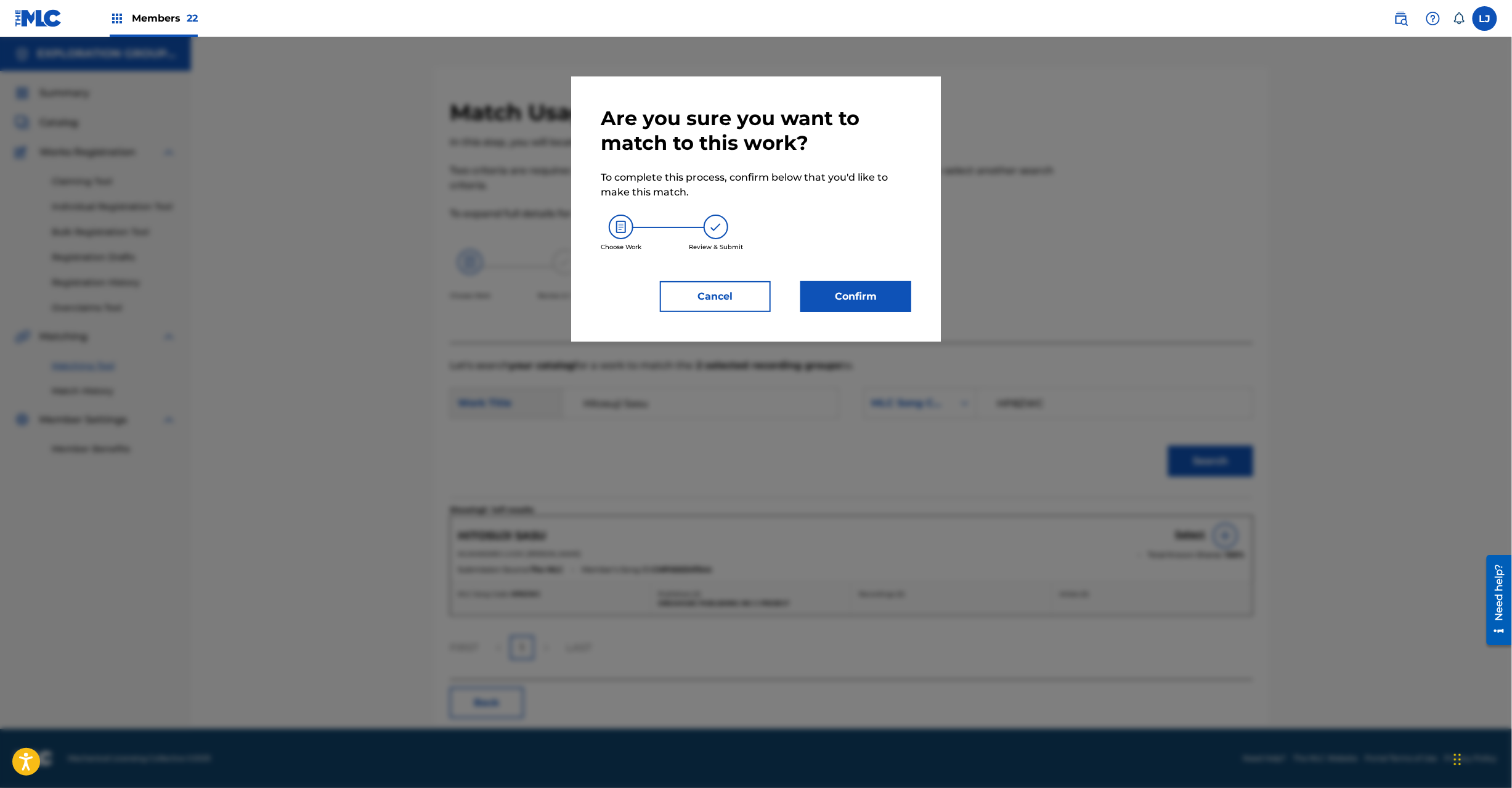
click at [880, 309] on button "Confirm" at bounding box center [856, 296] width 111 height 31
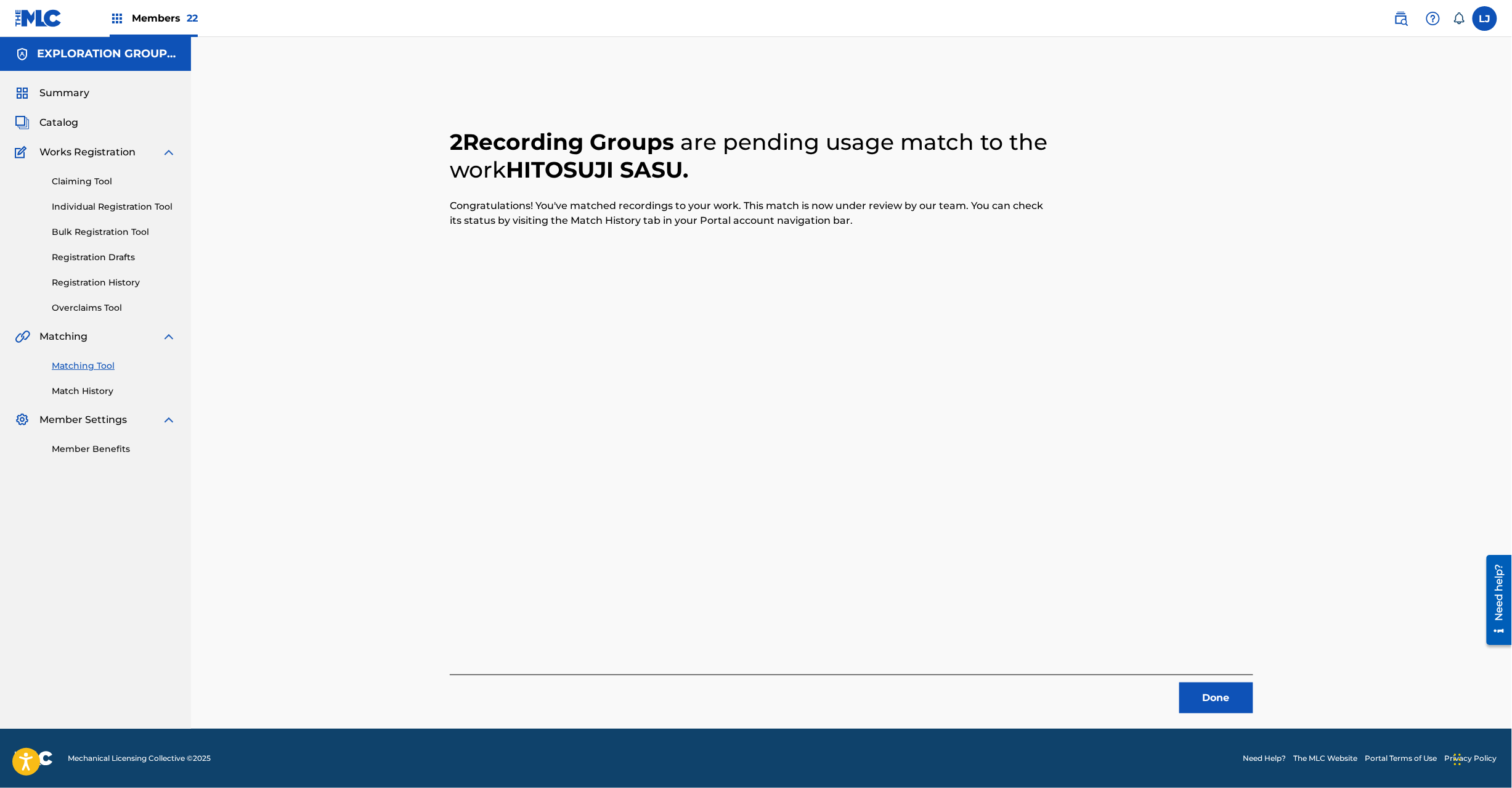
click at [1201, 687] on button "Done" at bounding box center [1216, 698] width 74 height 31
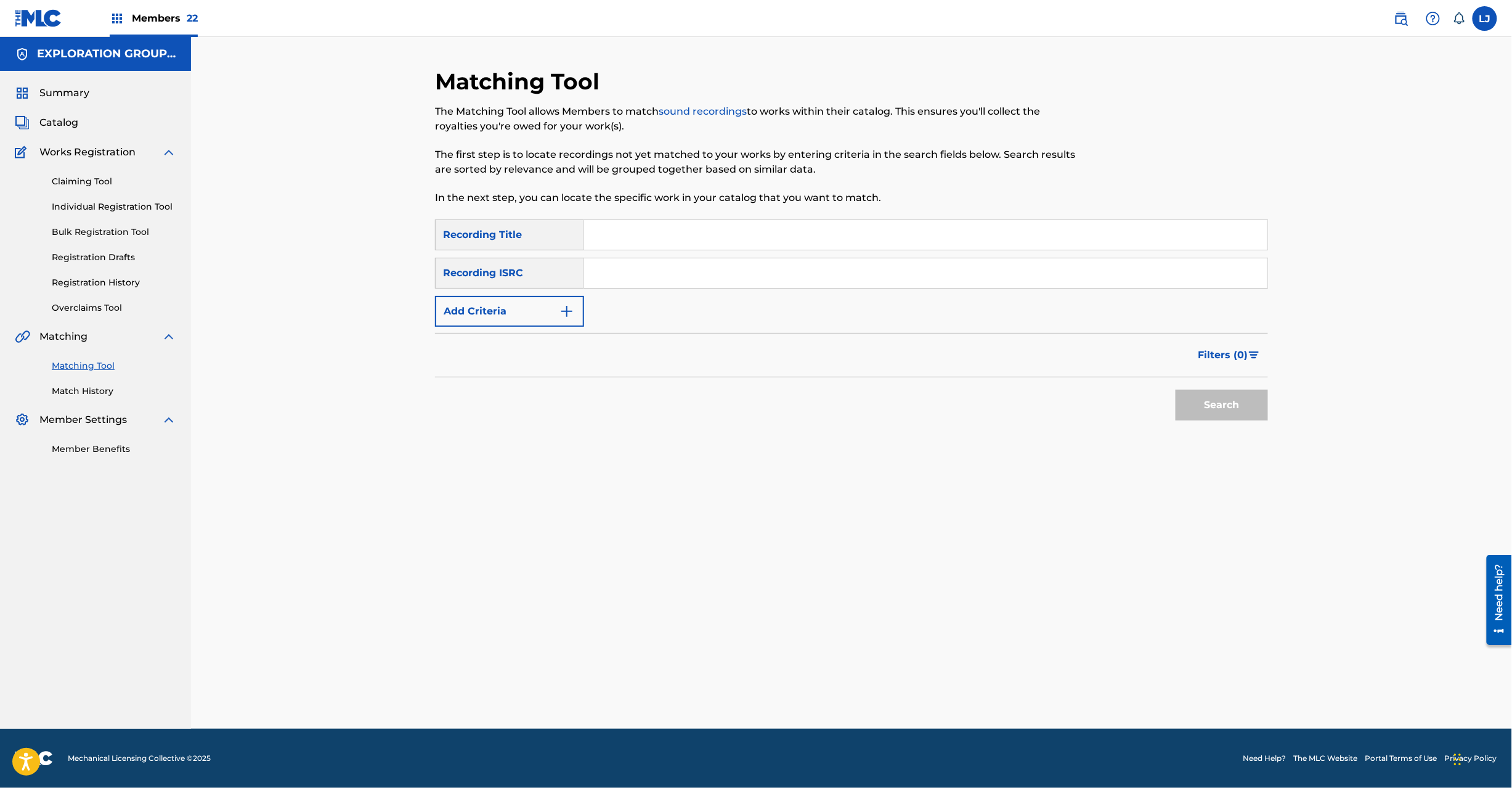
click at [673, 302] on div "SearchWithCriteriaf04f78ca-793c-44d9-8b20-fa4ad9699587 Recording Title SearchWi…" at bounding box center [851, 273] width 833 height 108
click at [668, 282] on input "Search Form" at bounding box center [926, 273] width 683 height 30
type input "JPN902203640"
click at [1225, 402] on button "Search" at bounding box center [1222, 405] width 93 height 31
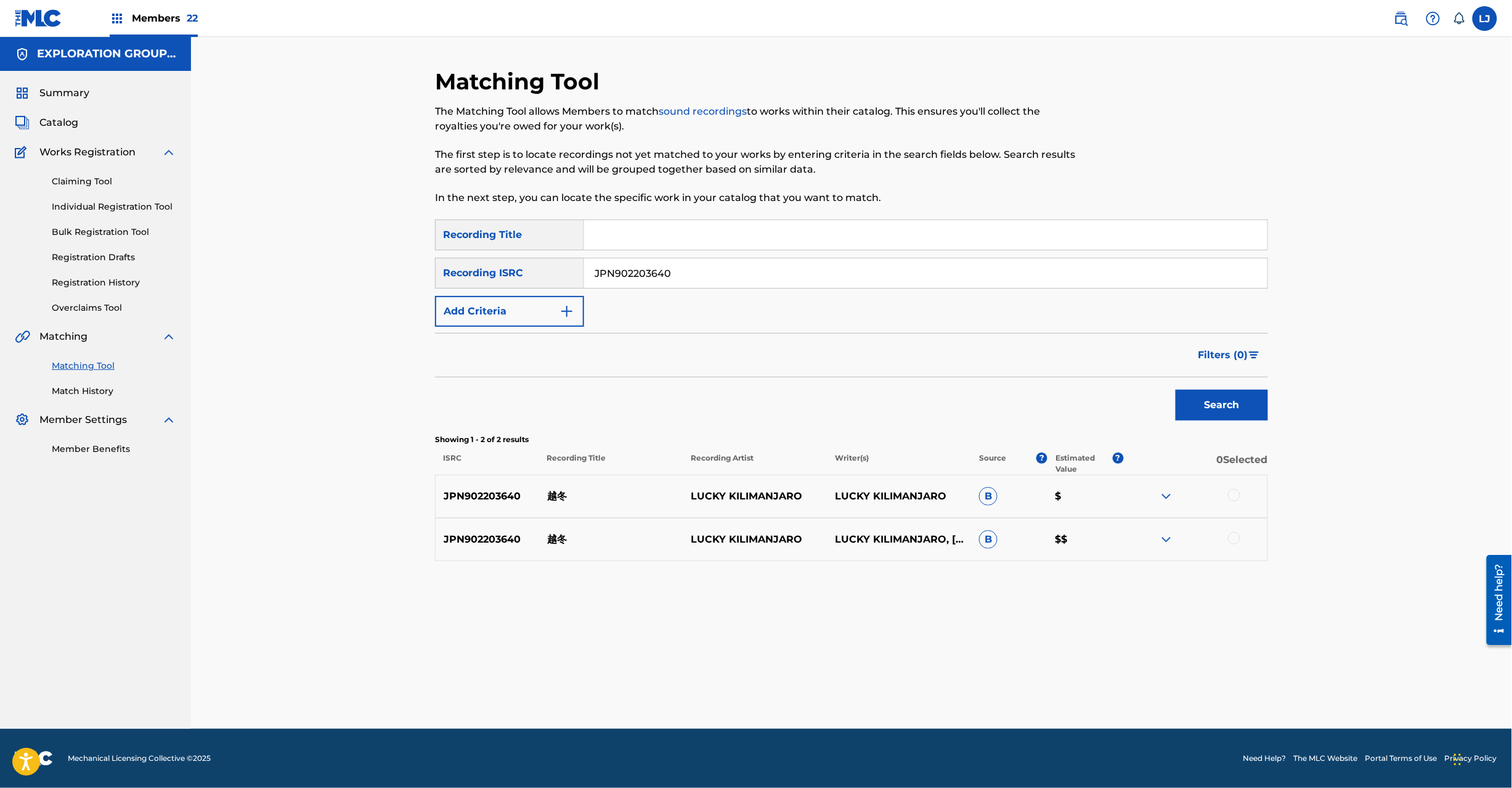
click at [1228, 497] on div at bounding box center [1234, 495] width 12 height 12
click at [1238, 540] on div at bounding box center [1234, 538] width 12 height 12
drag, startPoint x: 888, startPoint y: 674, endPoint x: 882, endPoint y: 679, distance: 7.8
click at [887, 676] on div "Matching Tool The Matching Tool allows Members to match sound recordings to wor…" at bounding box center [851, 398] width 833 height 661
click at [867, 686] on button "Match 2 Groups" at bounding box center [866, 687] width 136 height 31
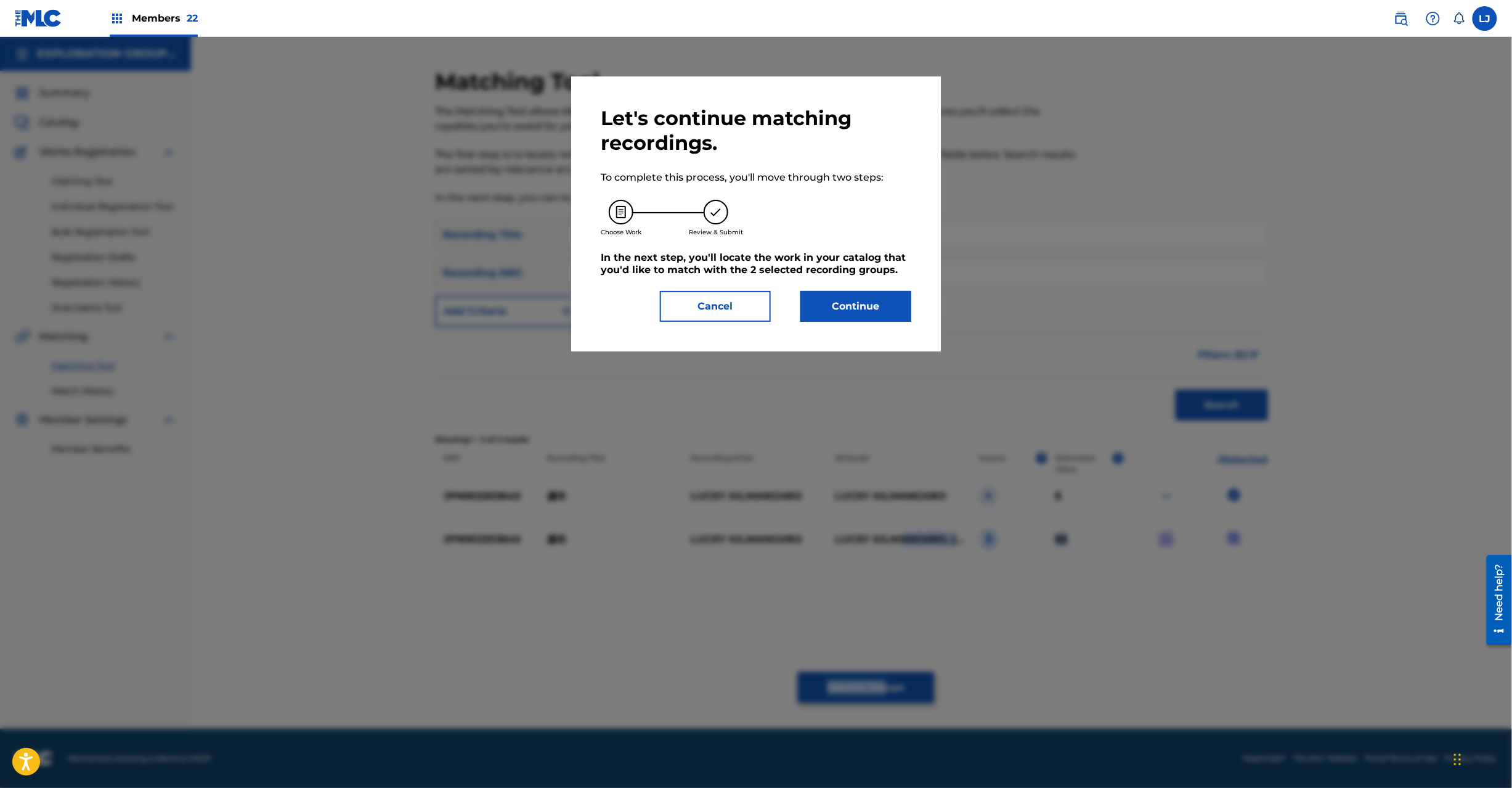
click at [854, 299] on button "Continue" at bounding box center [856, 306] width 111 height 31
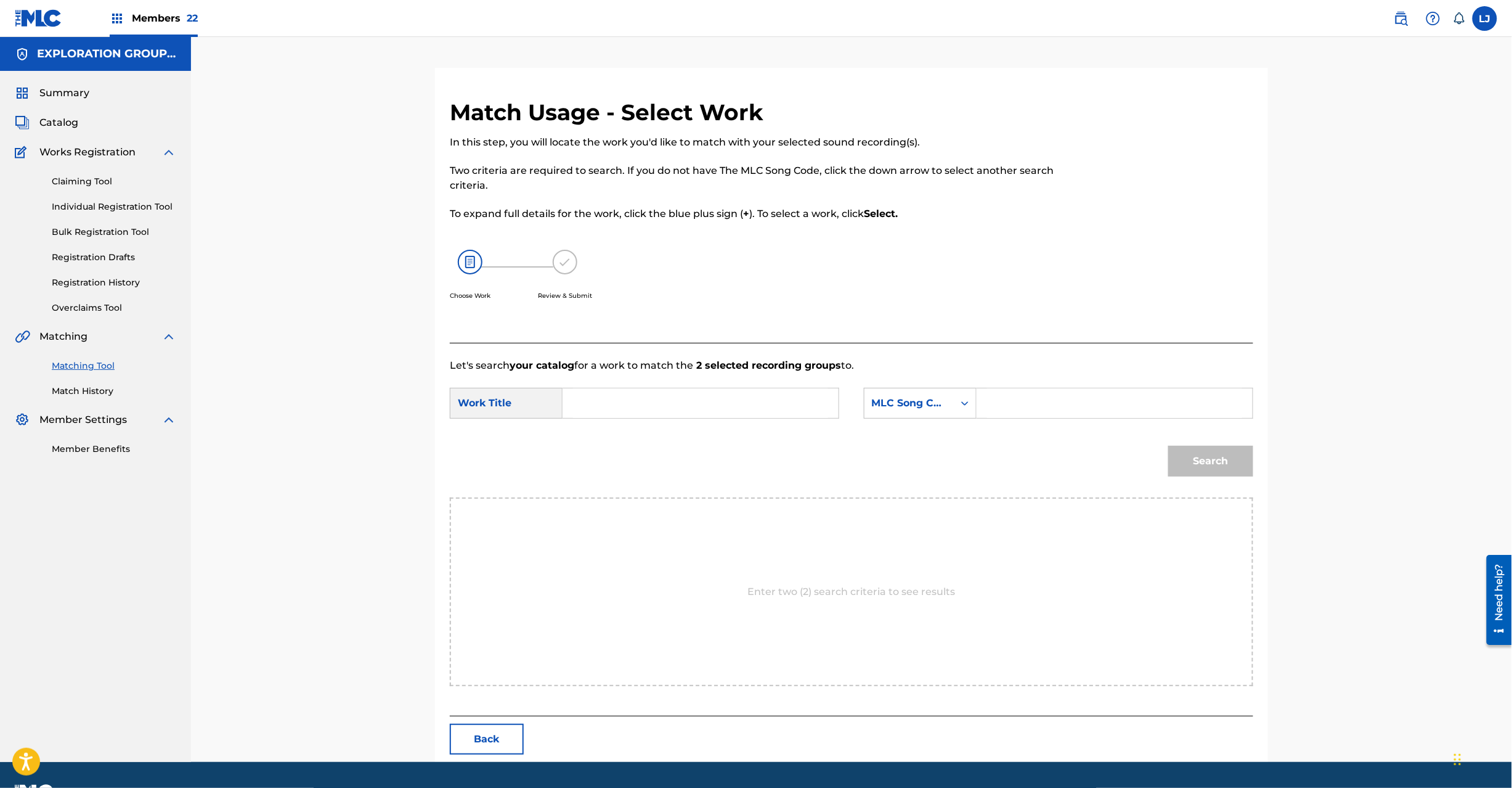
click at [680, 415] on input "Search Form" at bounding box center [700, 403] width 255 height 30
click at [685, 402] on input "Ettou ES053L" at bounding box center [700, 403] width 255 height 30
type input "Ettou"
click at [997, 401] on input "Search Form" at bounding box center [1114, 403] width 255 height 30
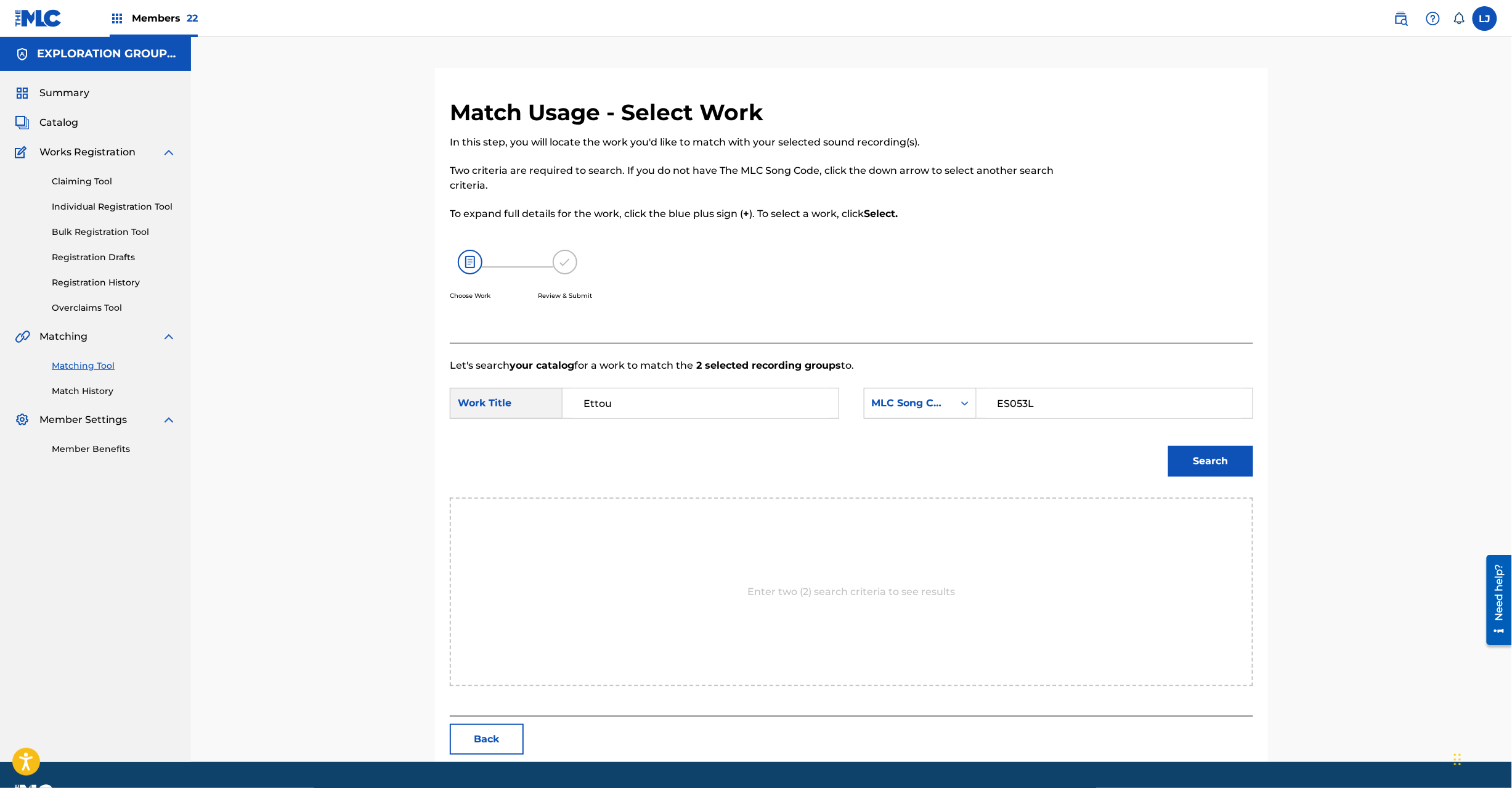
type input "ES053L"
click at [1191, 476] on button "Search" at bounding box center [1211, 461] width 85 height 31
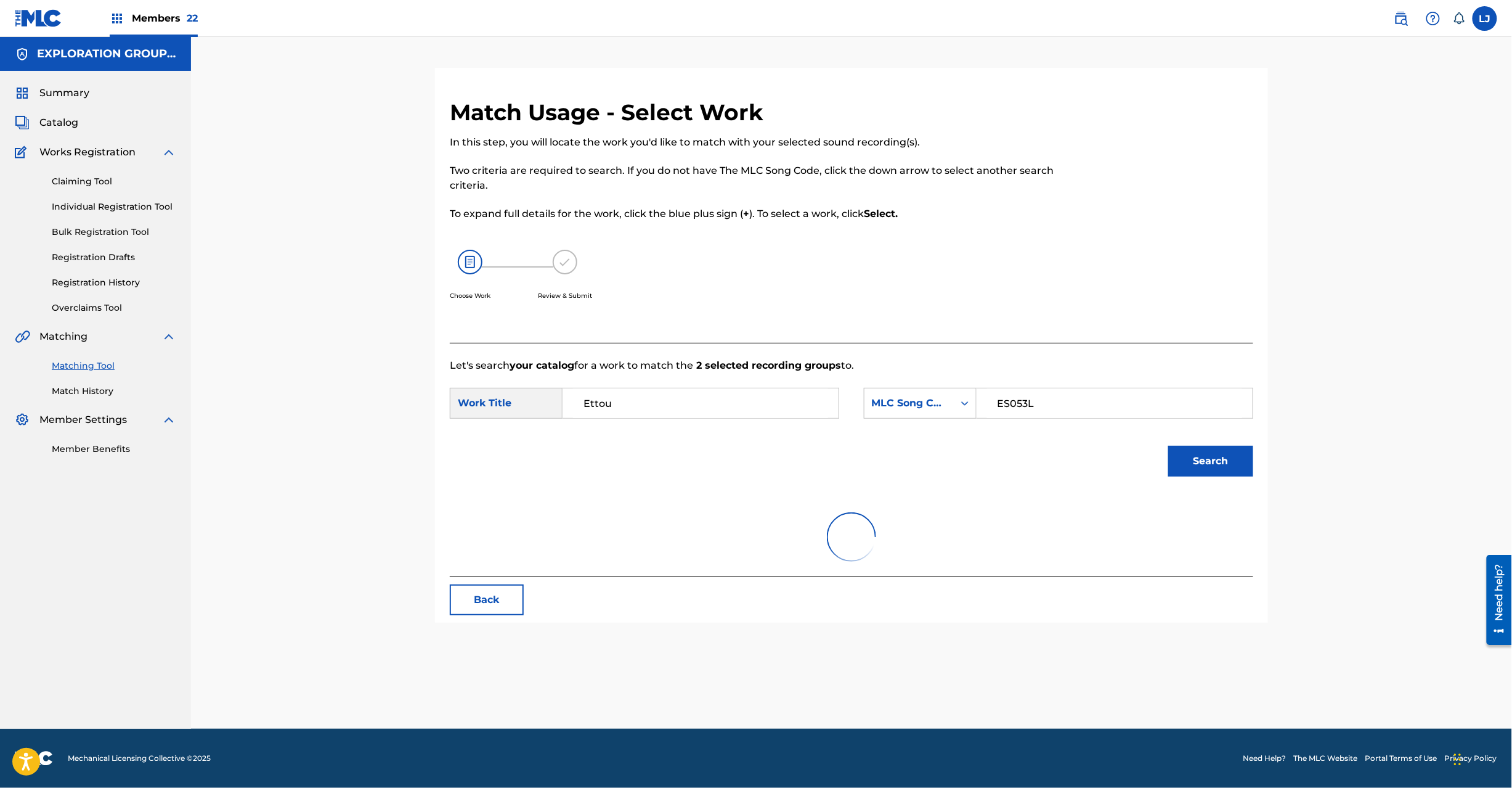
click at [1189, 467] on button "Search" at bounding box center [1211, 461] width 85 height 31
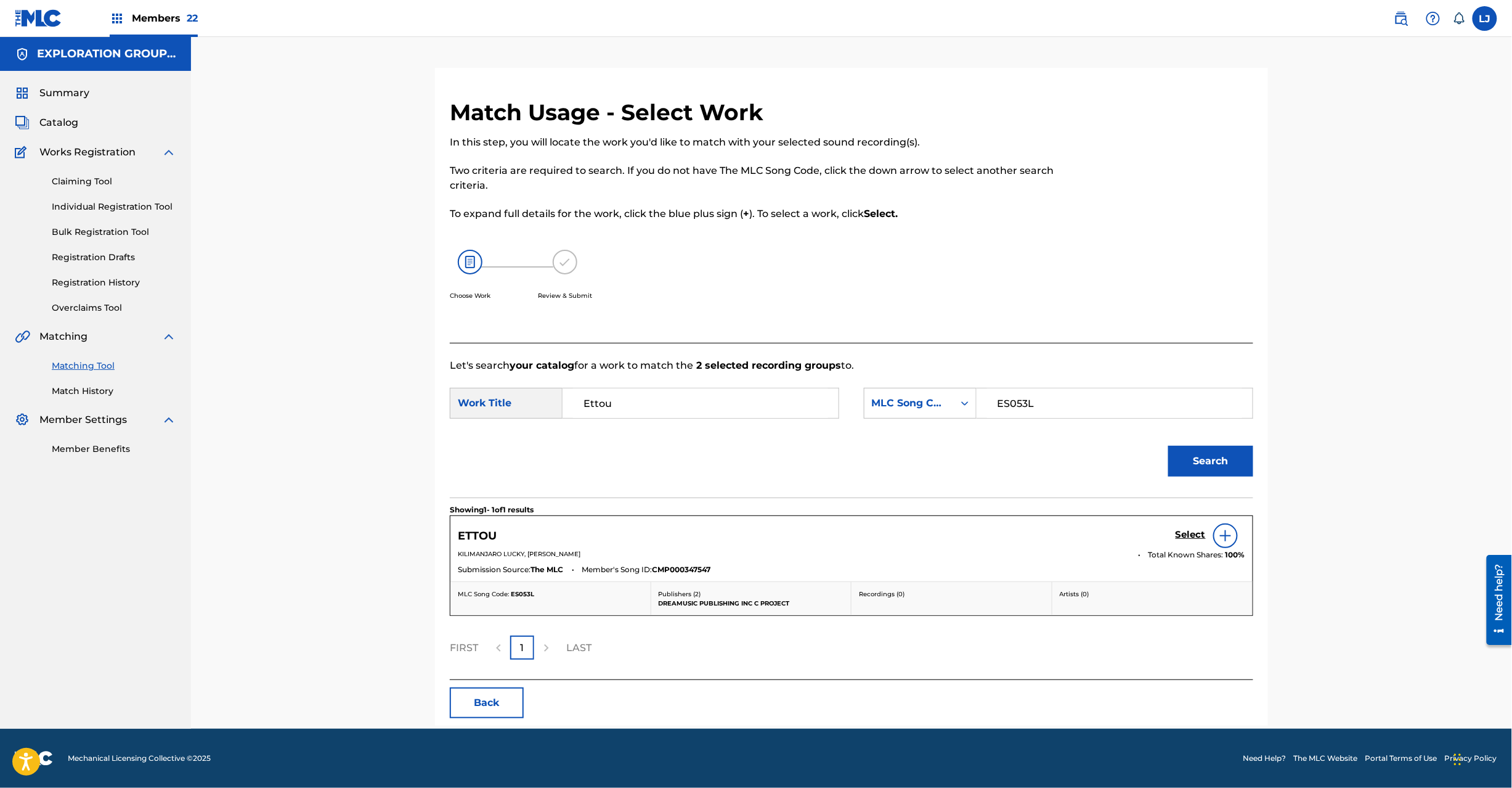
click at [1195, 528] on div "Select" at bounding box center [1211, 536] width 70 height 25
click at [1186, 535] on h5 "Select" at bounding box center [1191, 534] width 30 height 12
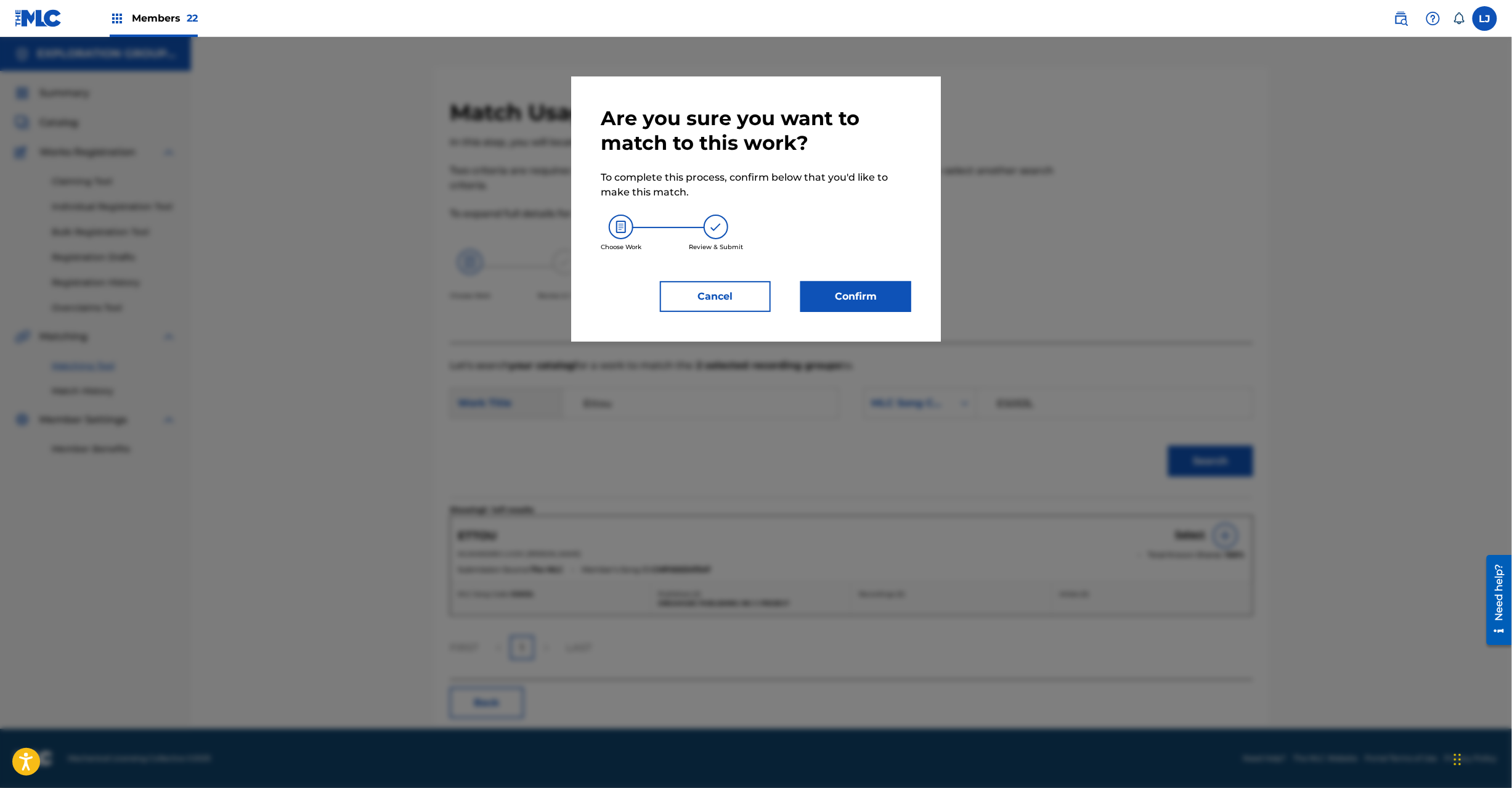
click at [849, 294] on button "Confirm" at bounding box center [856, 296] width 111 height 31
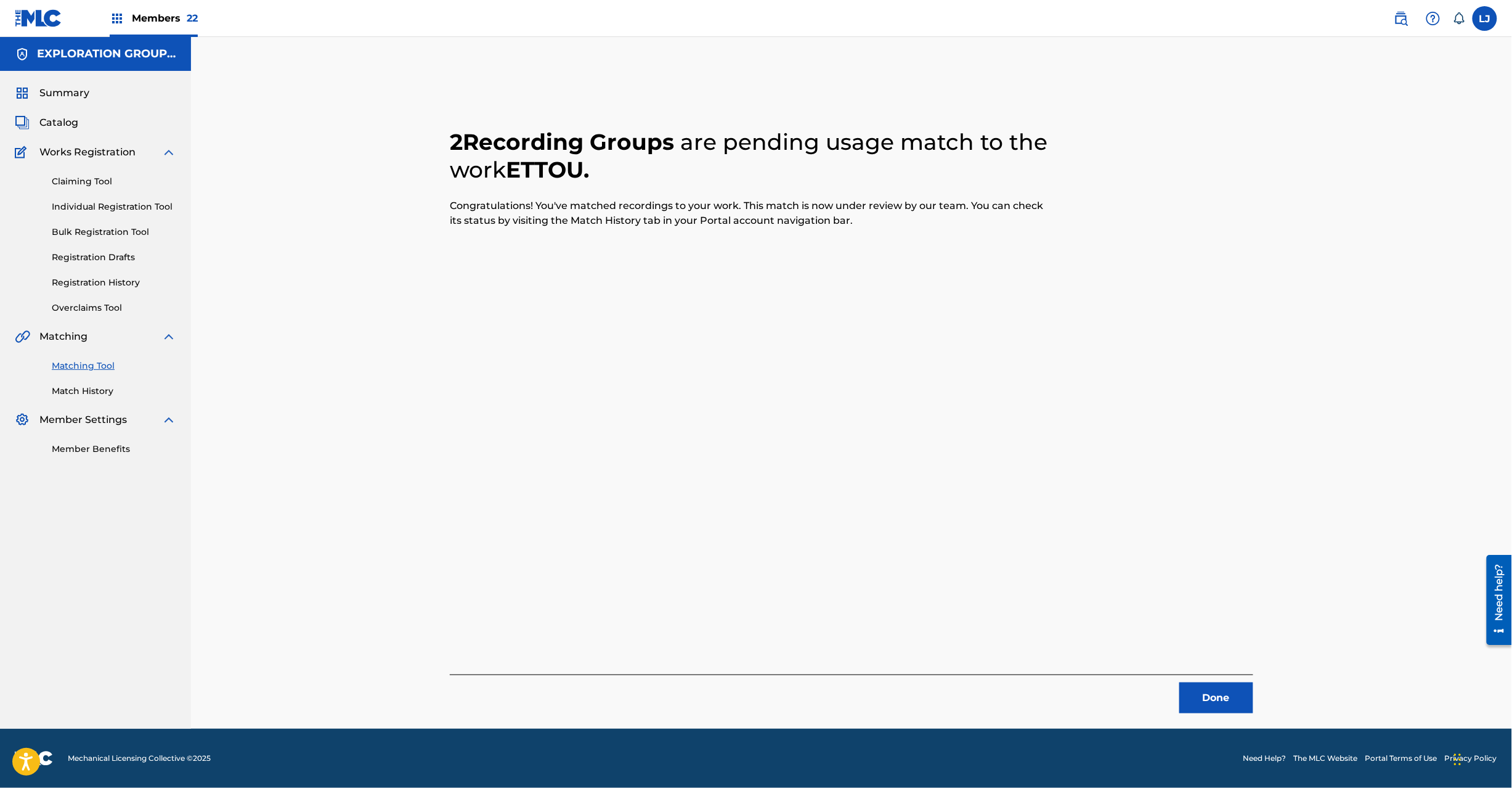
click at [1198, 694] on button "Done" at bounding box center [1216, 698] width 74 height 31
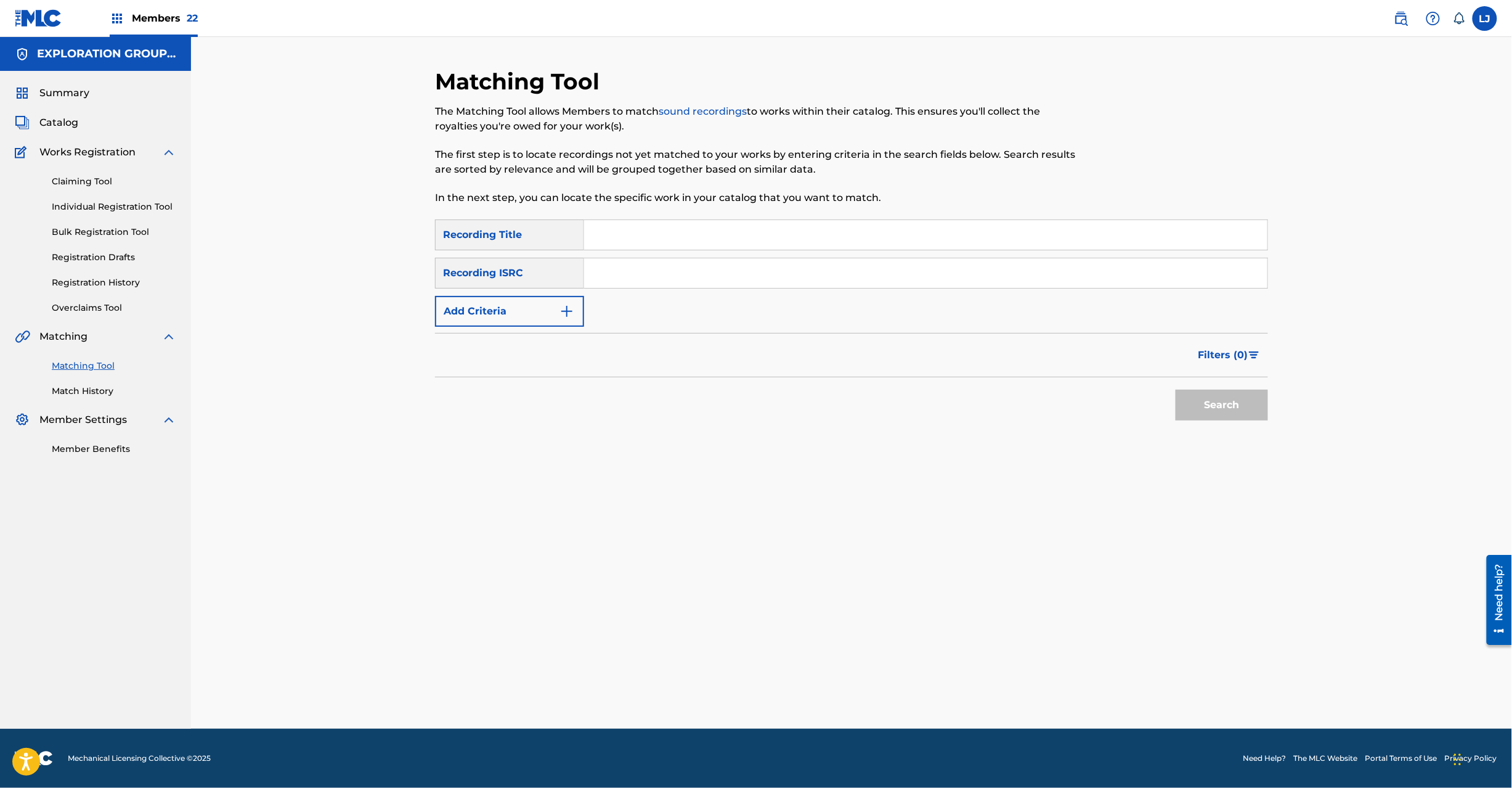
click at [654, 255] on div "SearchWithCriteriaf04f78ca-793c-44d9-8b20-fa4ad9699587 Recording Title SearchWi…" at bounding box center [851, 273] width 833 height 108
click at [659, 278] on input "Search Form" at bounding box center [926, 273] width 683 height 30
click at [696, 272] on input "JPN902300920|JPN902301000" at bounding box center [926, 273] width 683 height 30
type input "JPN902300920"
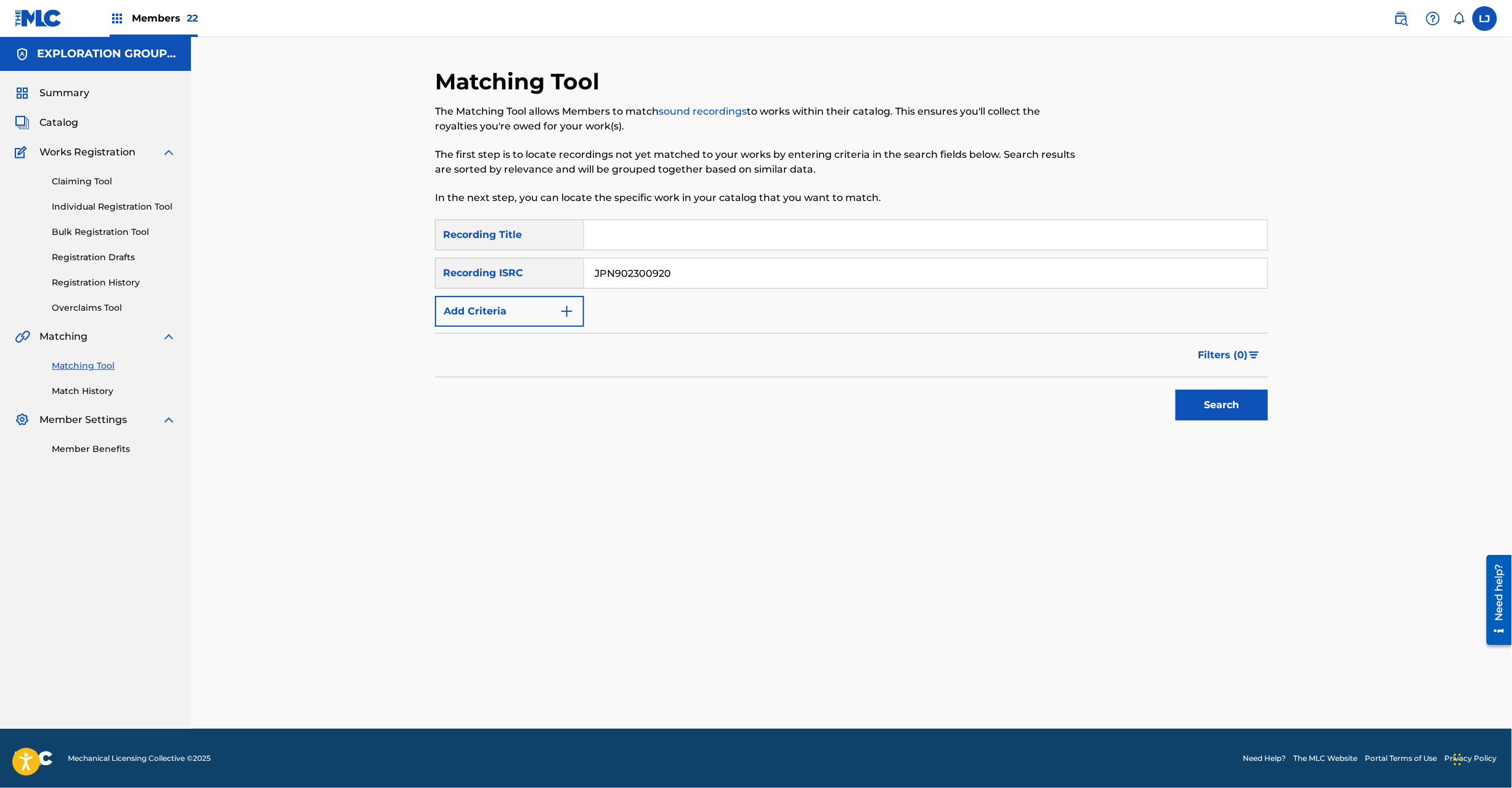
click at [1244, 405] on button "Search" at bounding box center [1222, 405] width 93 height 31
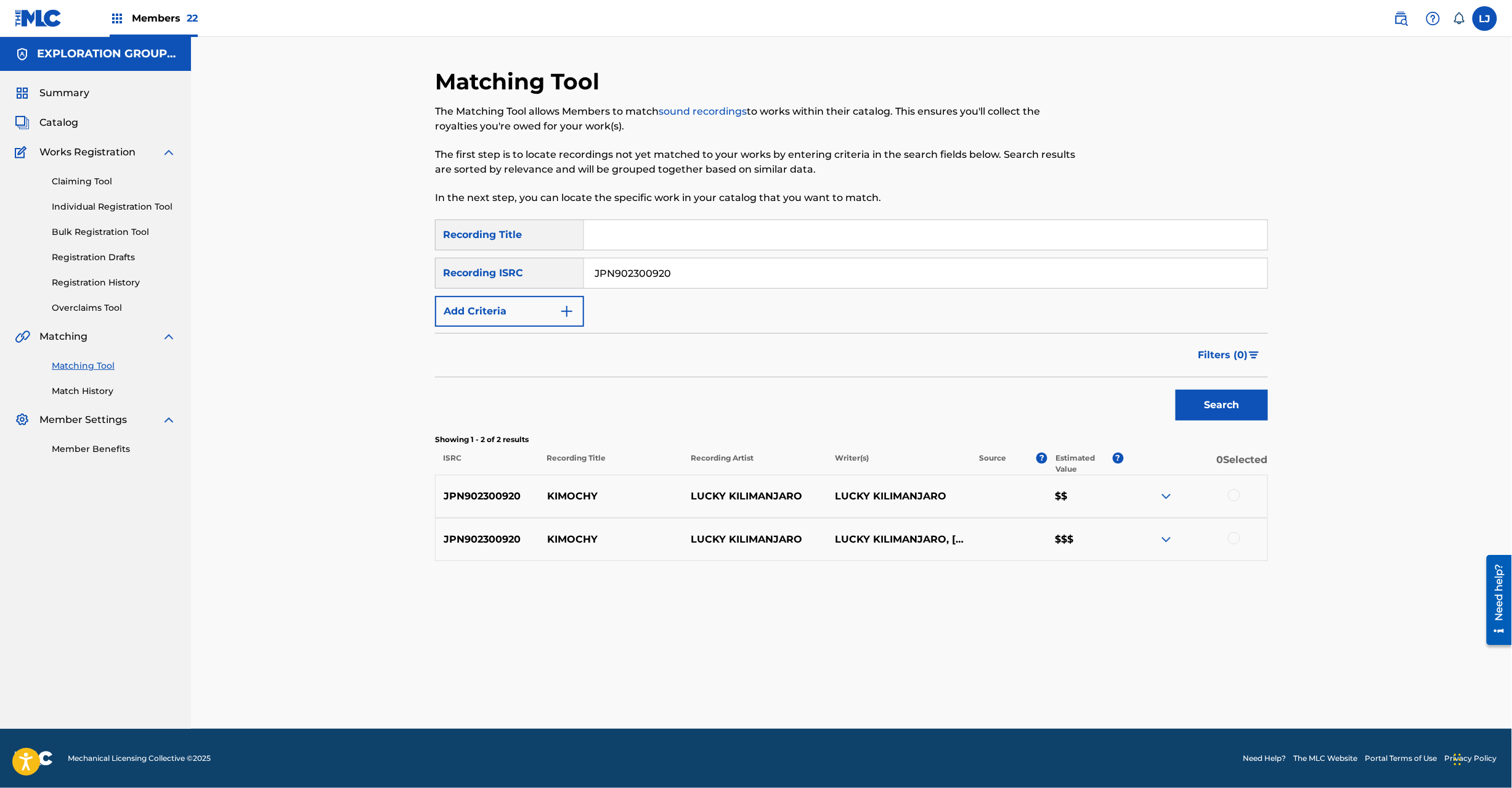
click at [1236, 490] on div at bounding box center [1234, 495] width 12 height 12
click at [1236, 539] on div at bounding box center [1234, 538] width 12 height 12
click at [829, 676] on button "Match 2 Groups" at bounding box center [866, 687] width 136 height 31
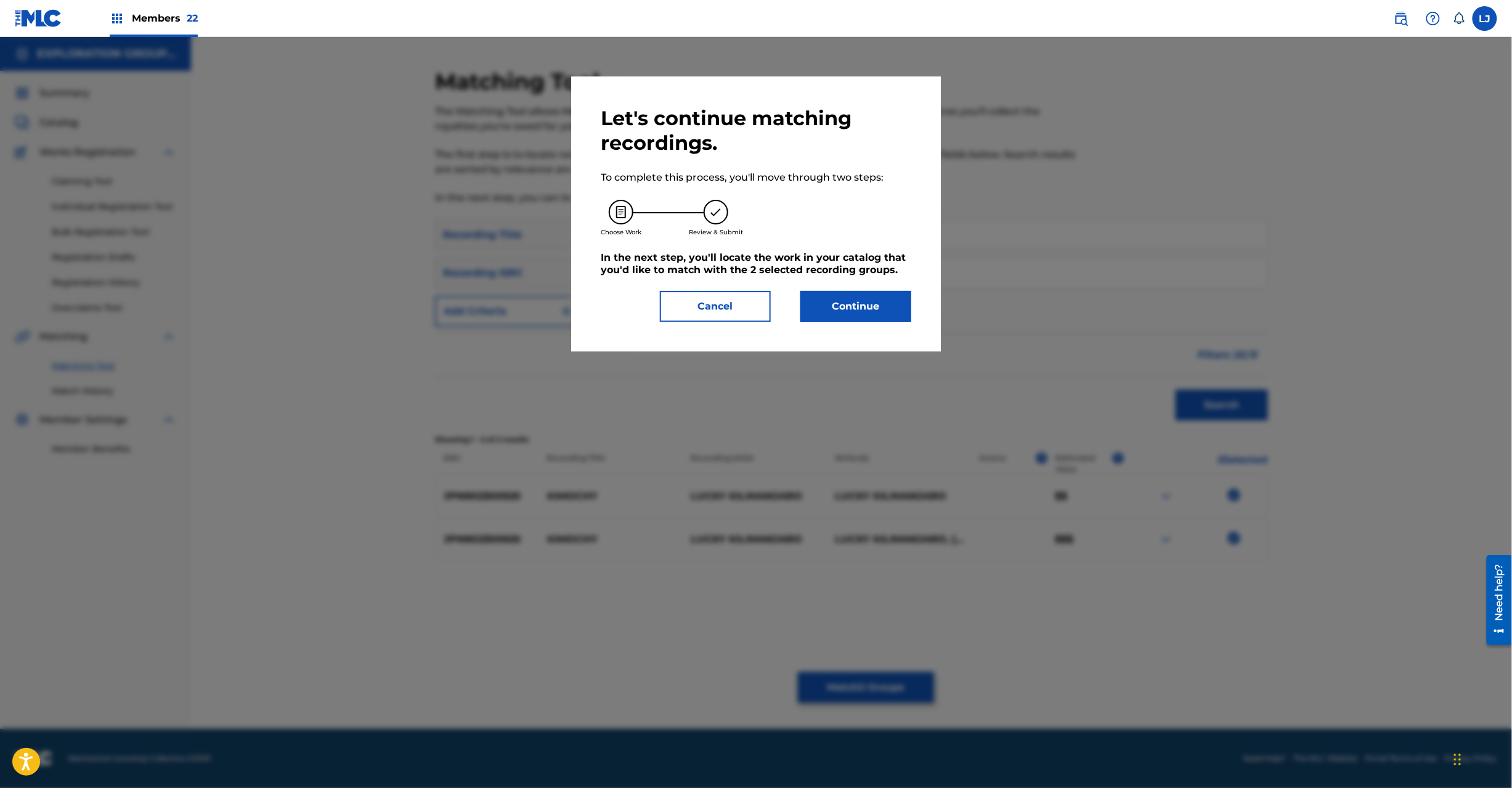
click at [865, 316] on button "Continue" at bounding box center [856, 306] width 111 height 31
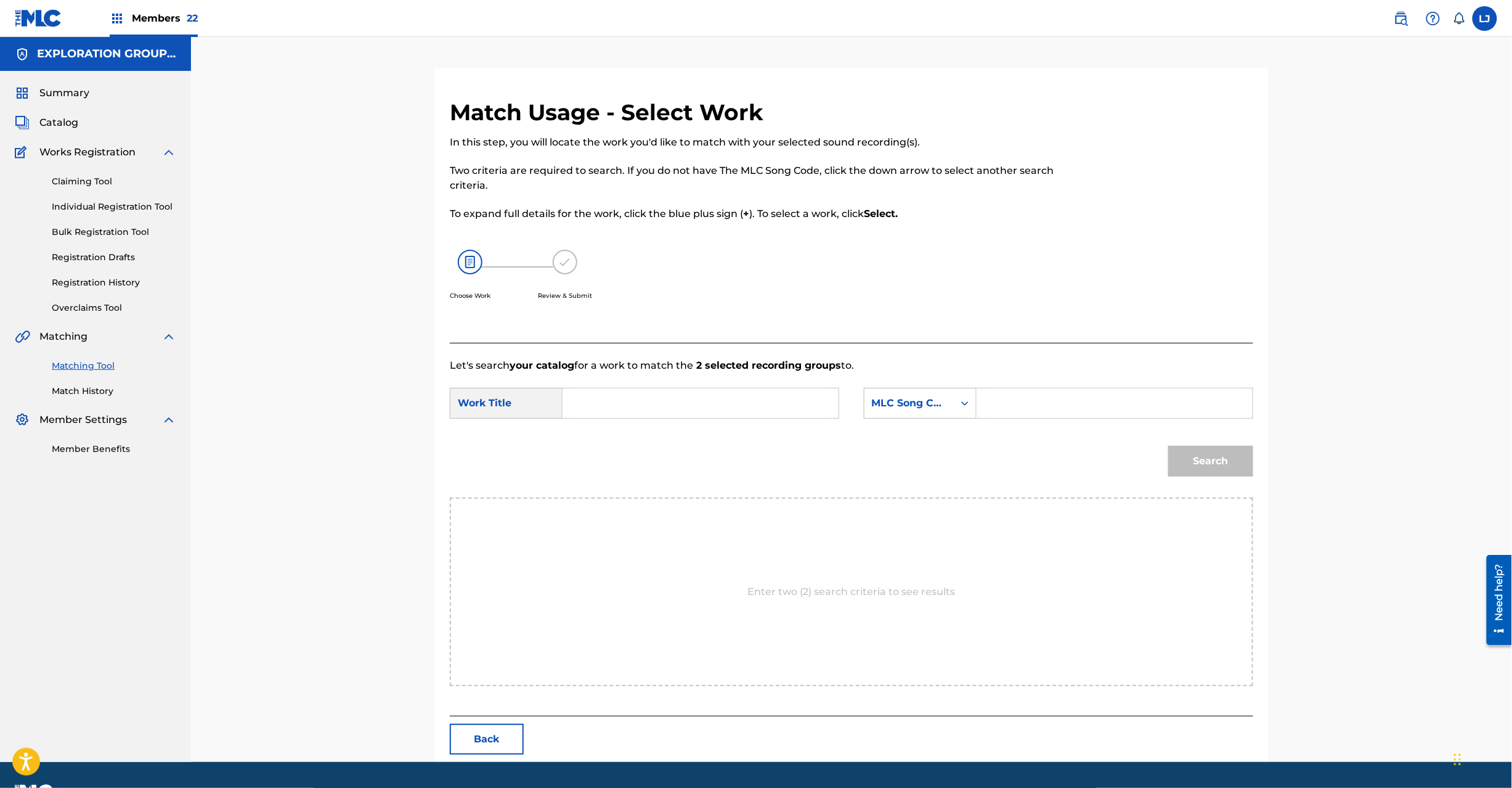
click at [635, 408] on input "Search Form" at bounding box center [700, 403] width 255 height 30
click at [703, 415] on input "Kimochy KC0H0Y" at bounding box center [700, 403] width 255 height 30
type input "Kimochy"
click at [1017, 415] on input "Search Form" at bounding box center [1114, 403] width 255 height 30
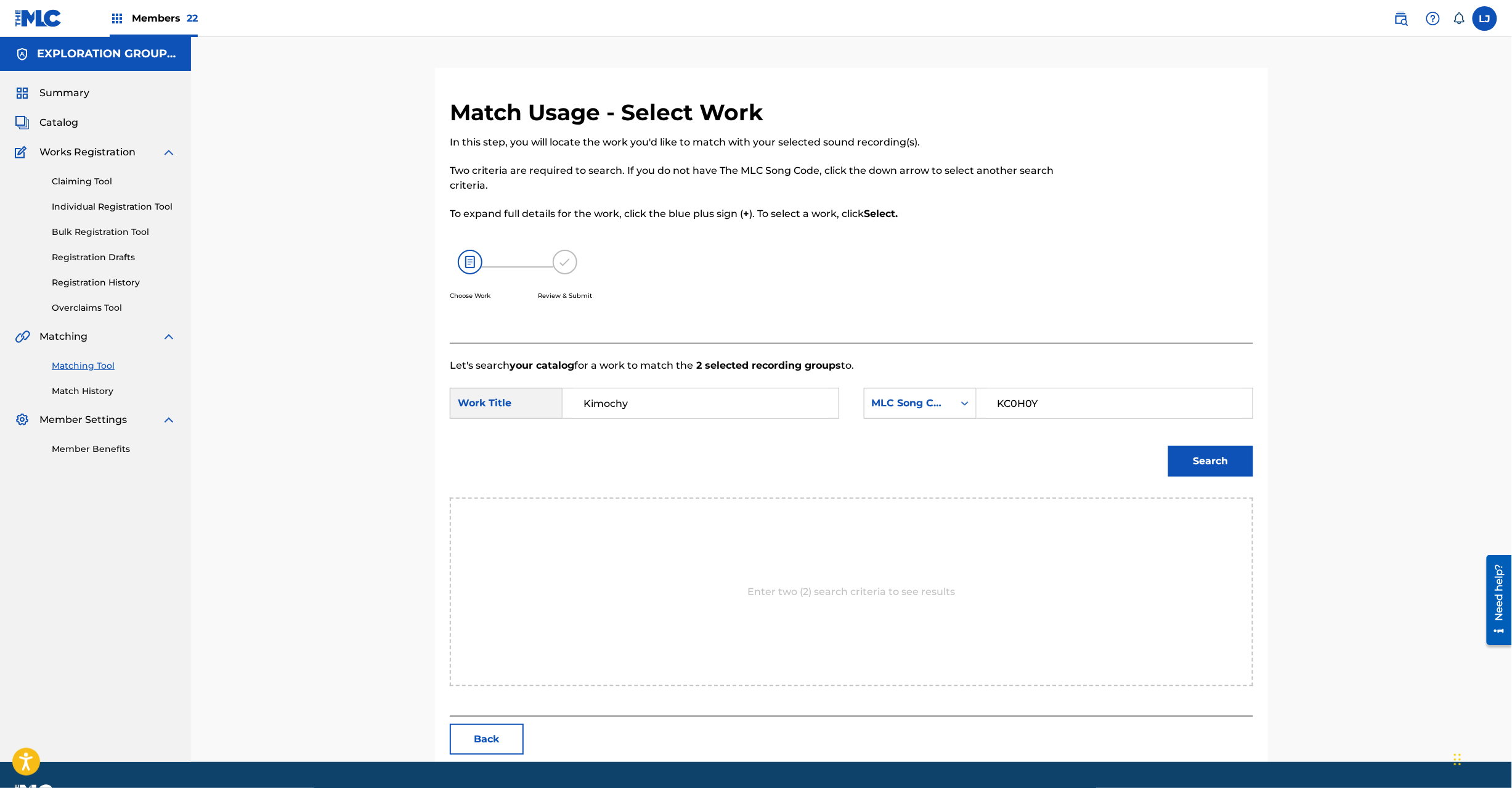
type input "KC0H0Y"
click at [1226, 462] on button "Search" at bounding box center [1211, 461] width 85 height 31
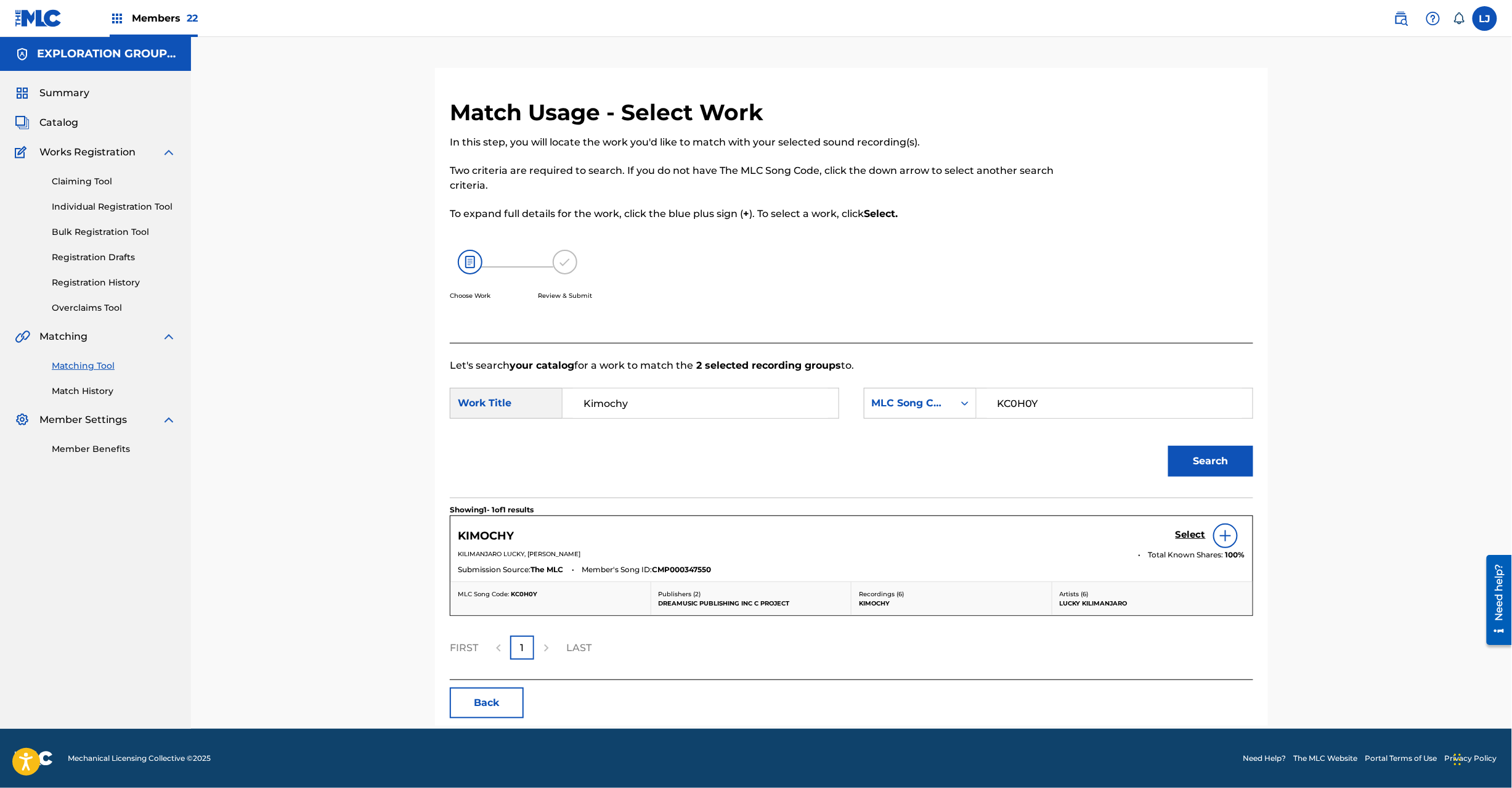
click at [1188, 535] on h5 "Select" at bounding box center [1191, 534] width 30 height 12
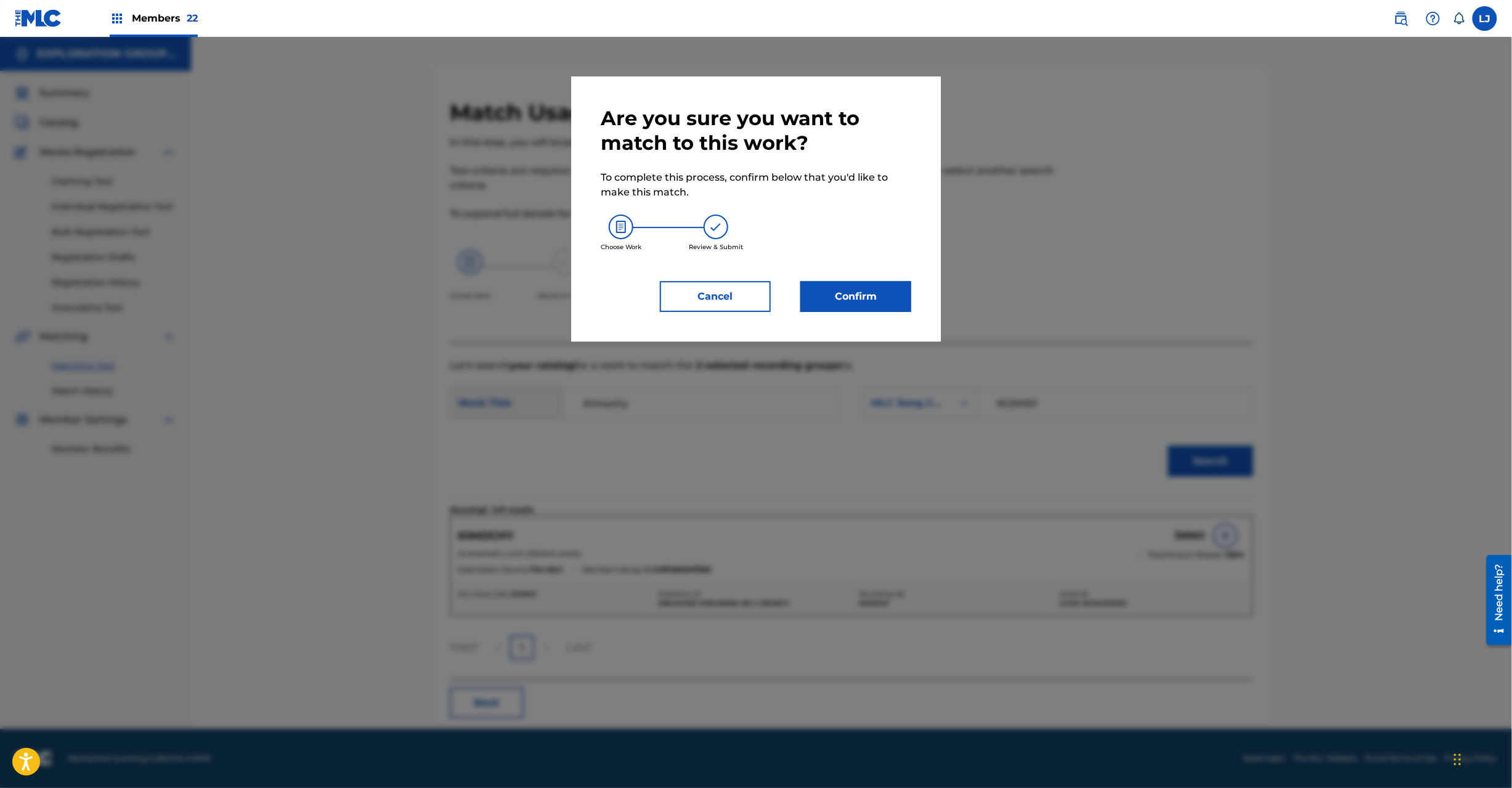
click at [883, 296] on button "Confirm" at bounding box center [856, 296] width 111 height 31
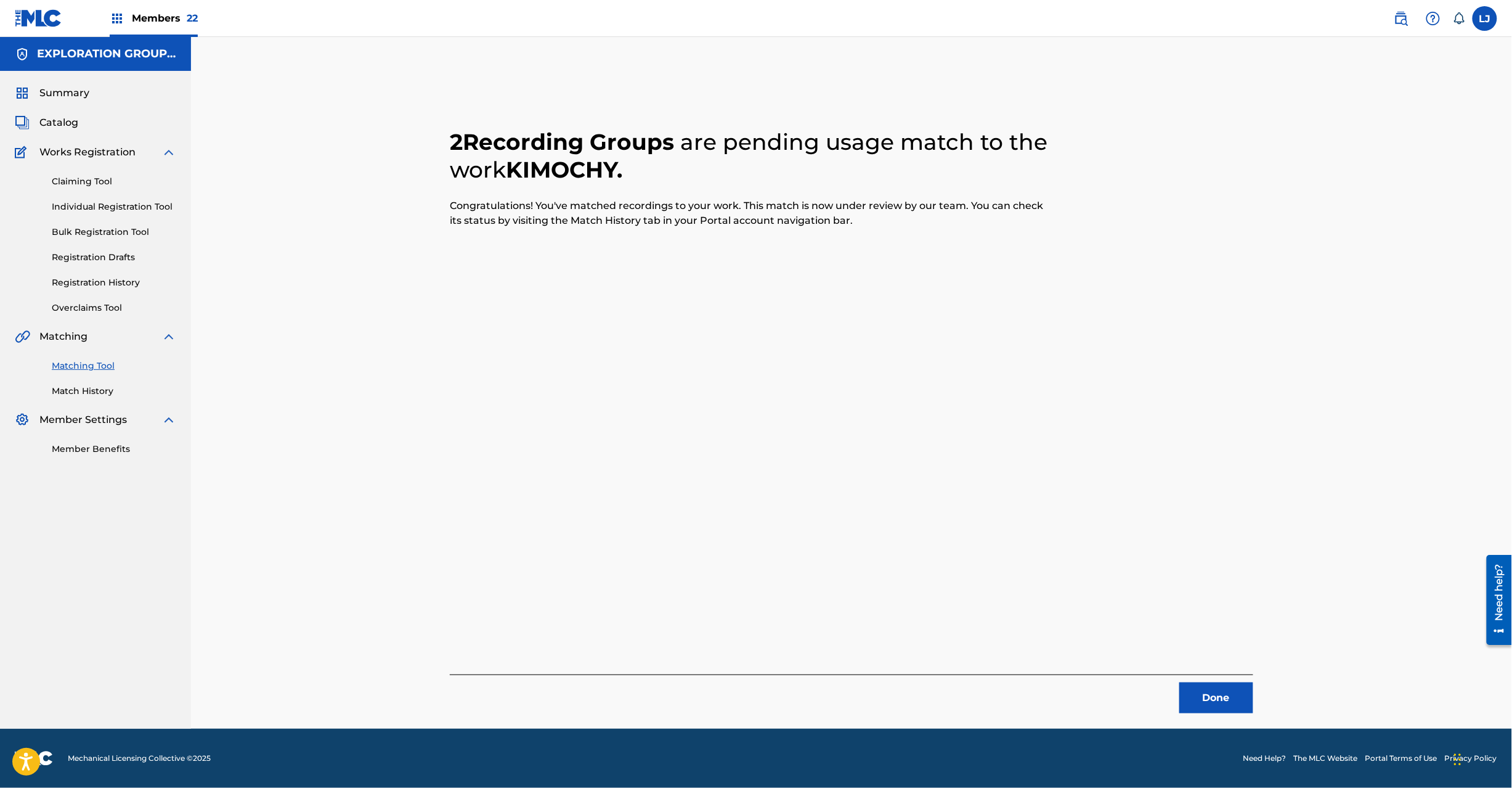
click at [1186, 708] on button "Done" at bounding box center [1216, 698] width 74 height 31
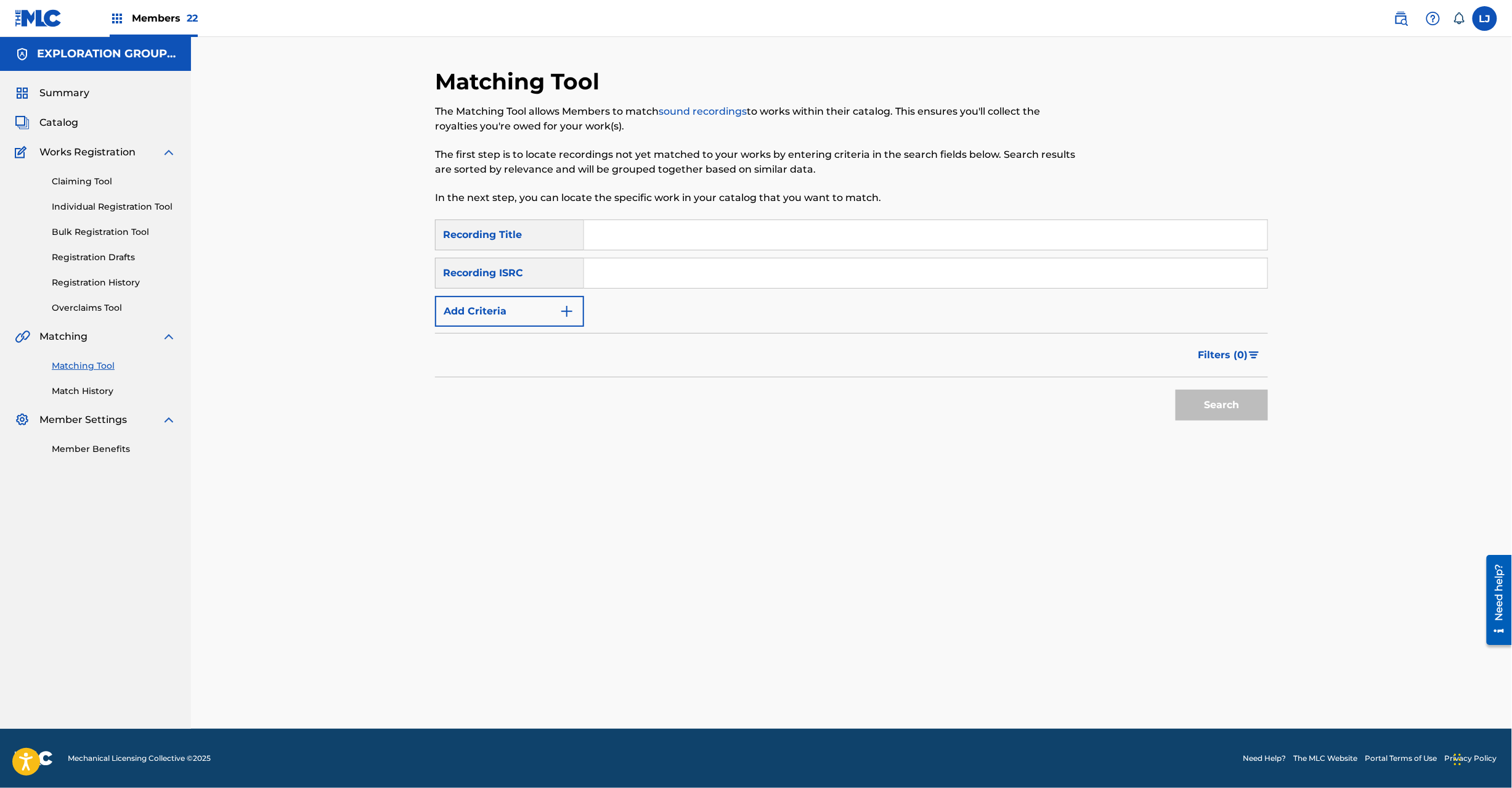
click at [754, 262] on input "Search Form" at bounding box center [926, 273] width 683 height 30
click at [691, 276] on input "JPN902300920|JPN902301000" at bounding box center [926, 273] width 683 height 30
click at [1242, 410] on button "Search" at bounding box center [1222, 405] width 93 height 31
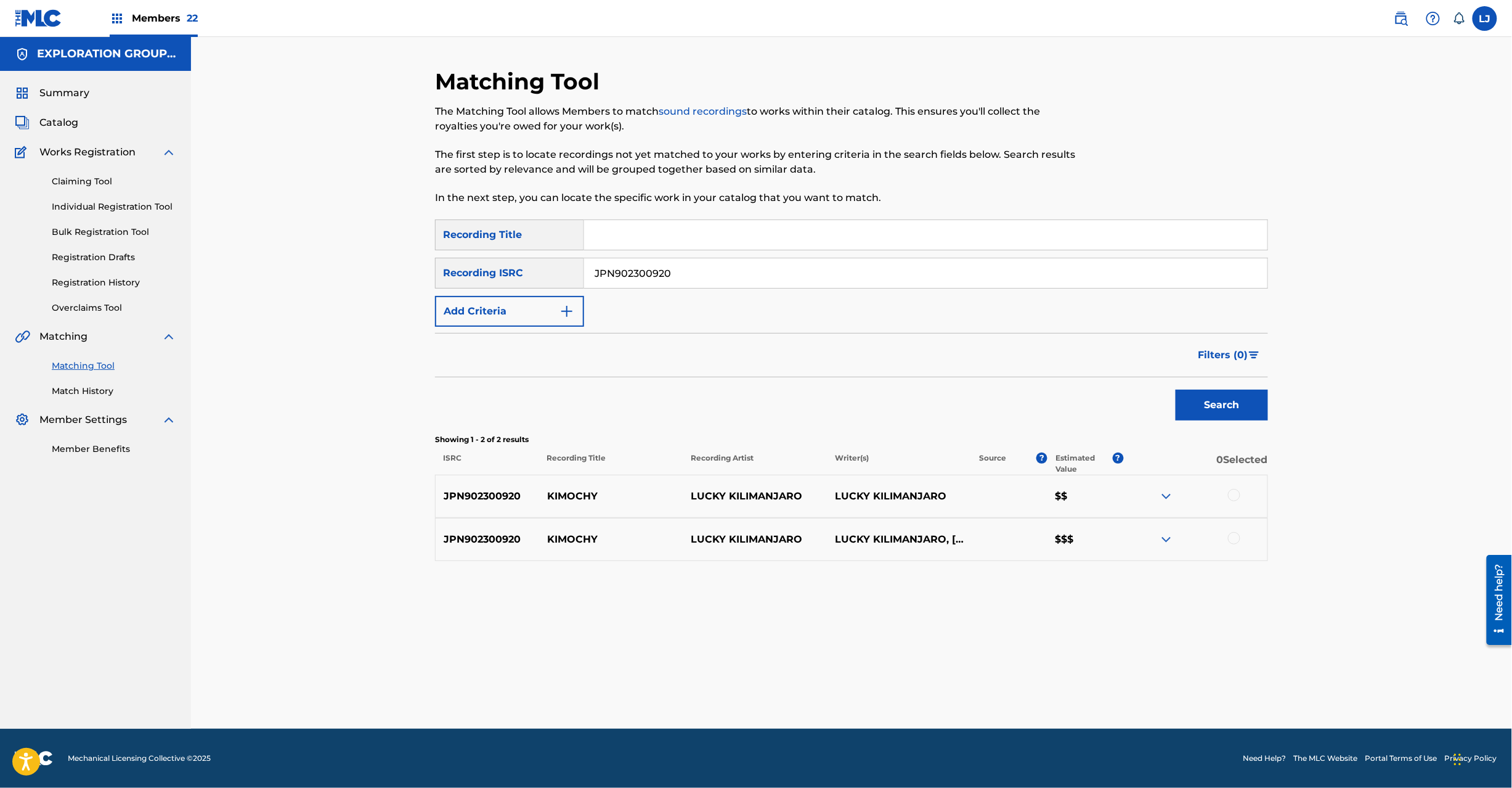
click at [658, 274] on input "JPN902300920" at bounding box center [926, 273] width 683 height 30
click at [658, 274] on input "JPN902300920|JPN902301000" at bounding box center [926, 273] width 683 height 30
drag, startPoint x: 673, startPoint y: 274, endPoint x: 323, endPoint y: 285, distance: 350.2
click at [323, 285] on div "Matching Tool The Matching Tool allows Members to match sound recordings to wor…" at bounding box center [851, 383] width 1321 height 692
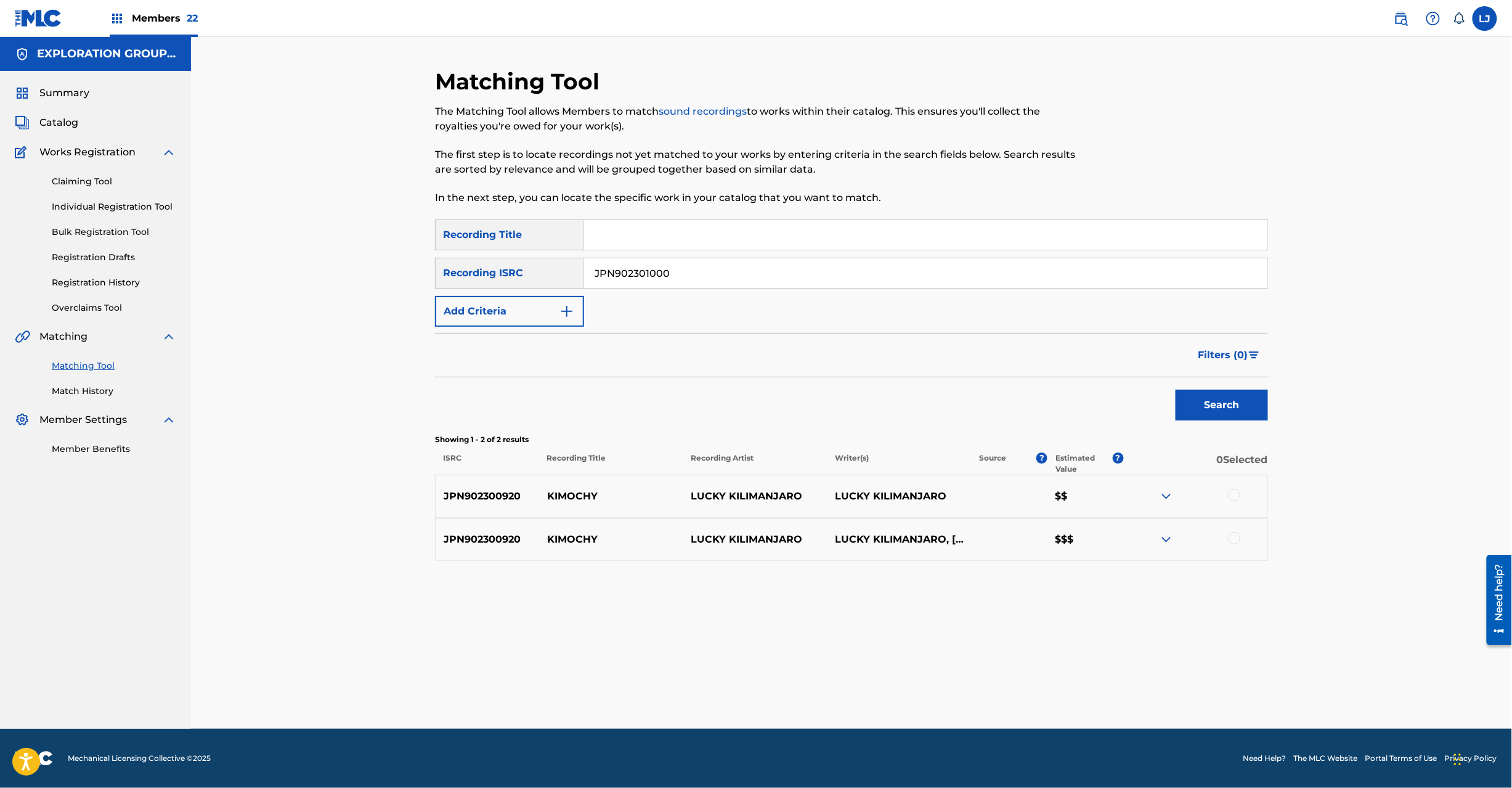
type input "JPN902301000"
click at [1246, 402] on button "Search" at bounding box center [1222, 405] width 93 height 31
click at [1229, 499] on div at bounding box center [1195, 497] width 144 height 15
click at [1231, 497] on div at bounding box center [1234, 495] width 12 height 12
click at [1236, 536] on div at bounding box center [1234, 538] width 12 height 12
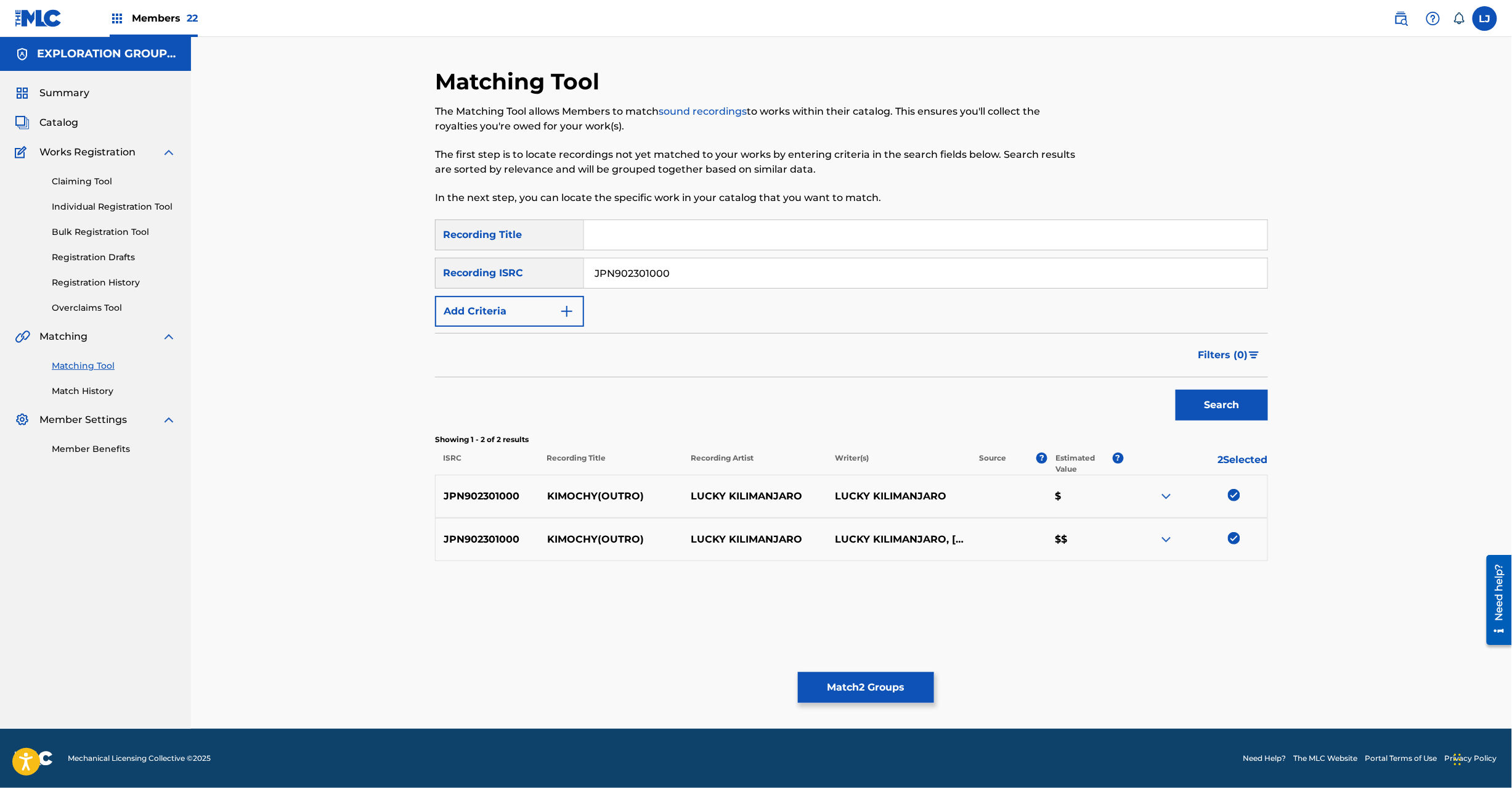
drag, startPoint x: 826, startPoint y: 664, endPoint x: 829, endPoint y: 671, distance: 7.6
click at [826, 668] on div "Matching Tool The Matching Tool allows Members to match sound recordings to wor…" at bounding box center [851, 398] width 833 height 661
click at [831, 677] on button "Match 2 Groups" at bounding box center [866, 687] width 136 height 31
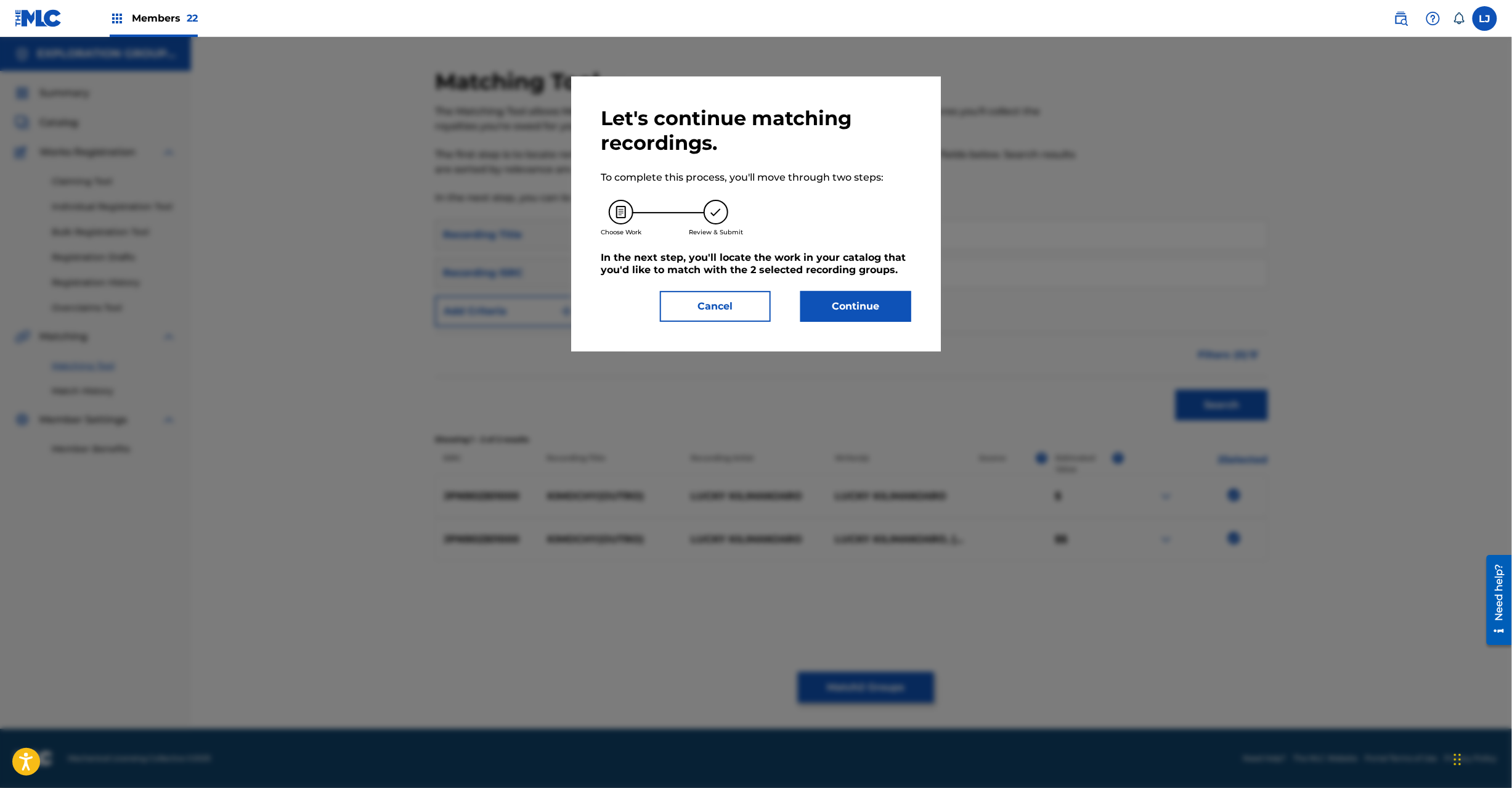
click at [857, 305] on button "Continue" at bounding box center [856, 306] width 111 height 31
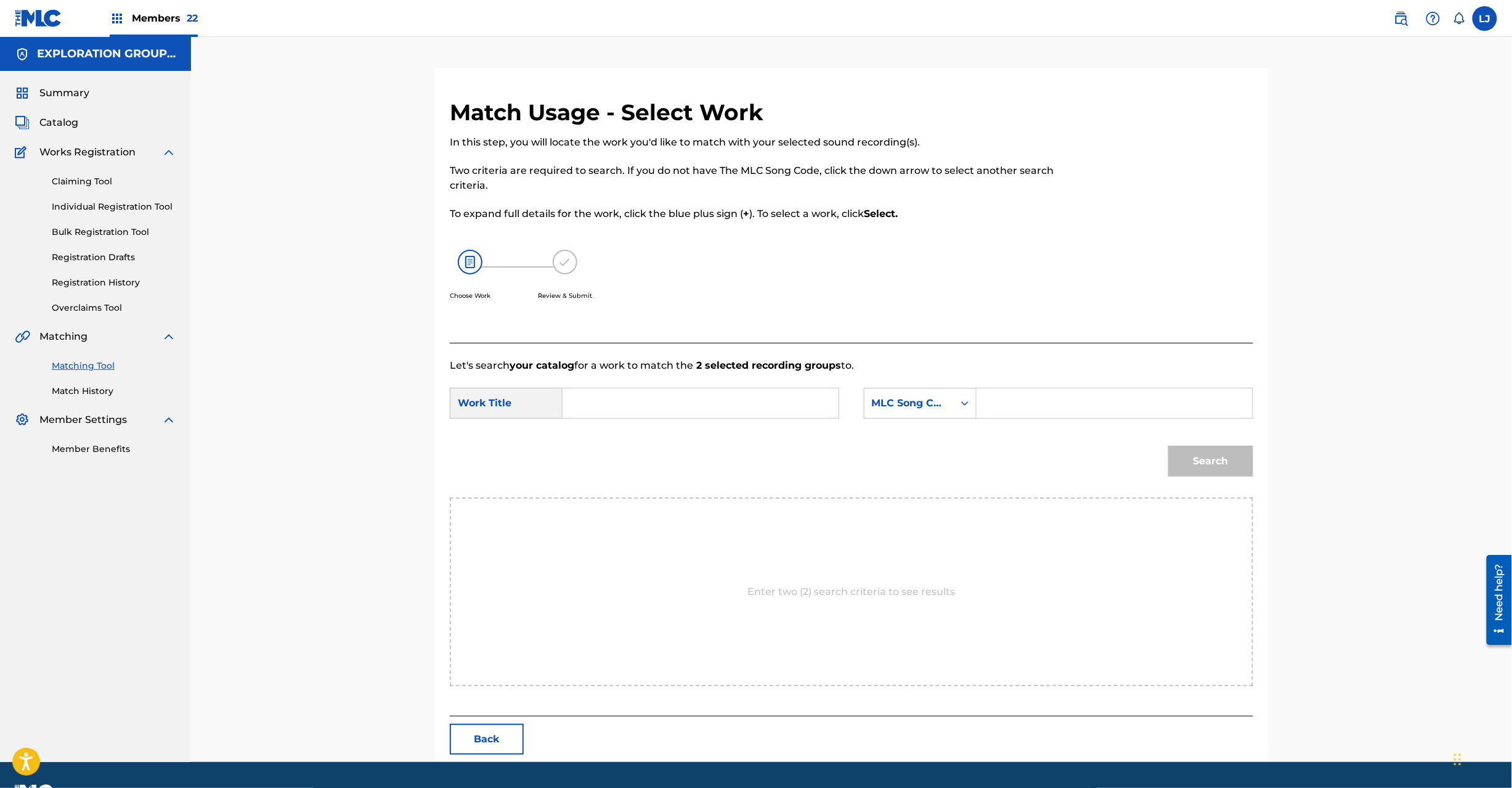
click at [703, 412] on input "Search Form" at bounding box center [700, 403] width 255 height 30
click at [701, 411] on input "Kimochy KC0H0Y" at bounding box center [700, 403] width 255 height 30
type input "Kimochy"
click at [1071, 405] on input "Search Form" at bounding box center [1114, 403] width 255 height 30
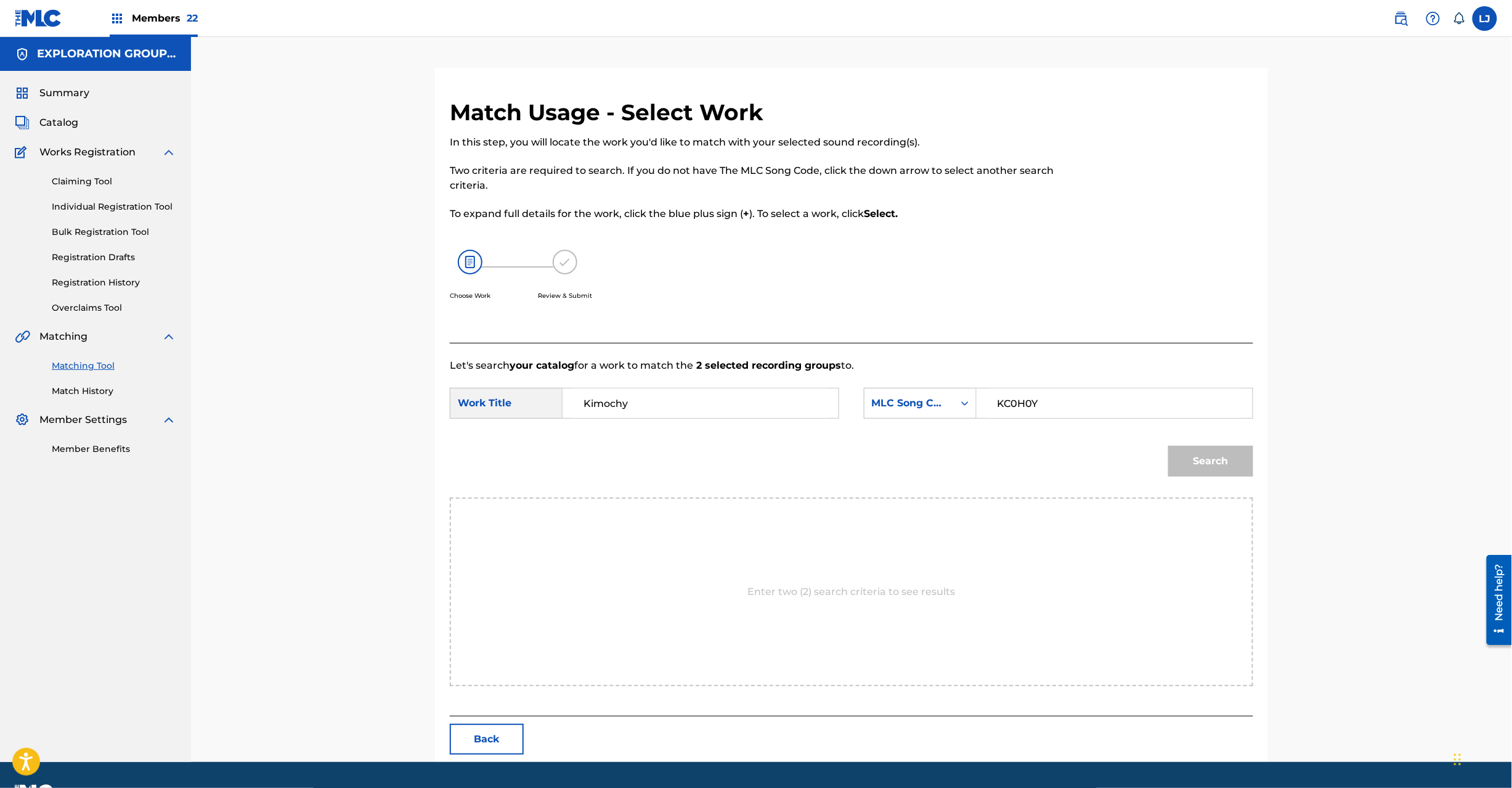
type input "KC0H0Y"
click at [1208, 466] on button "Search" at bounding box center [1211, 461] width 85 height 31
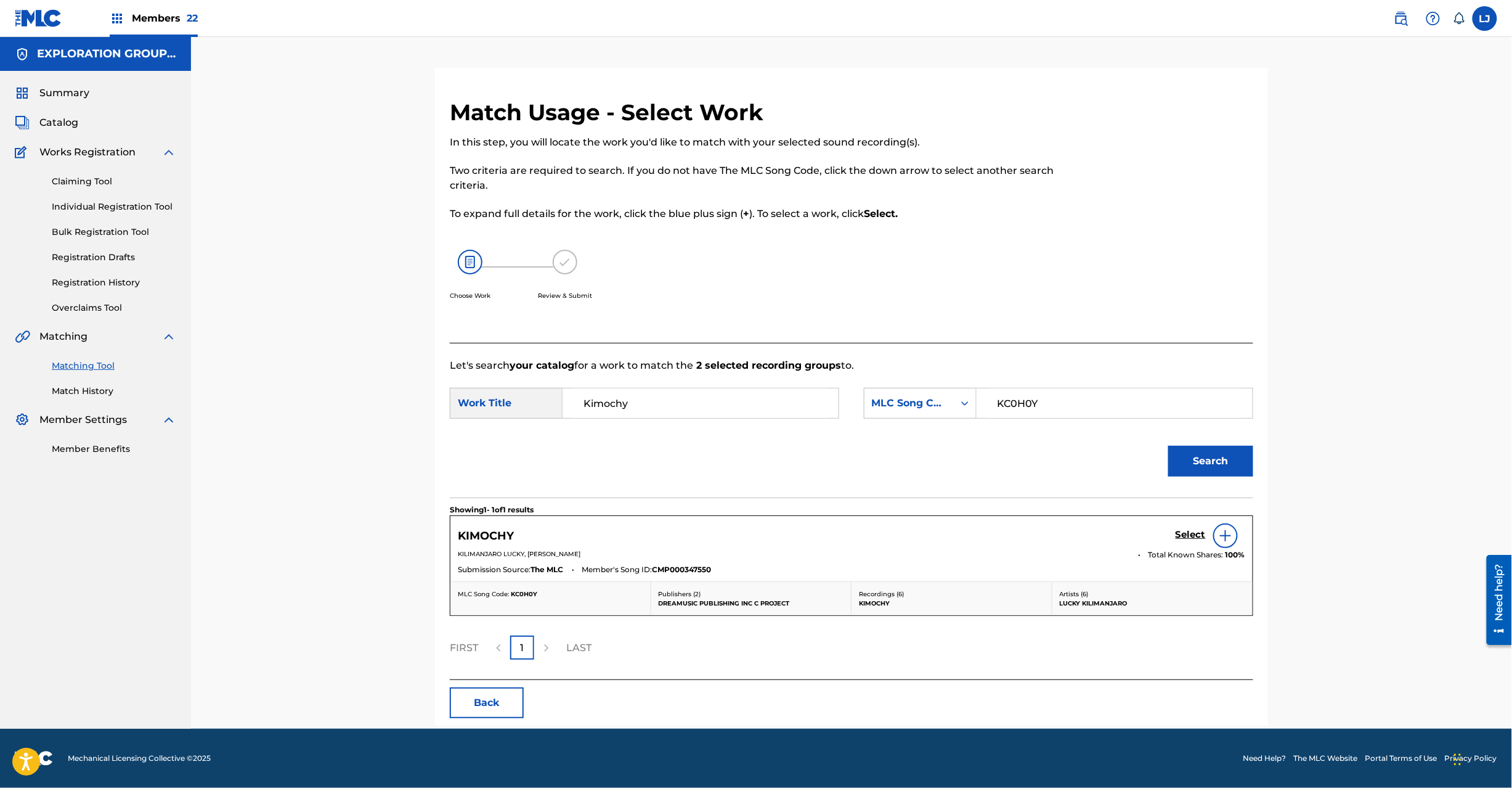
click at [1196, 534] on h5 "Select" at bounding box center [1191, 534] width 30 height 12
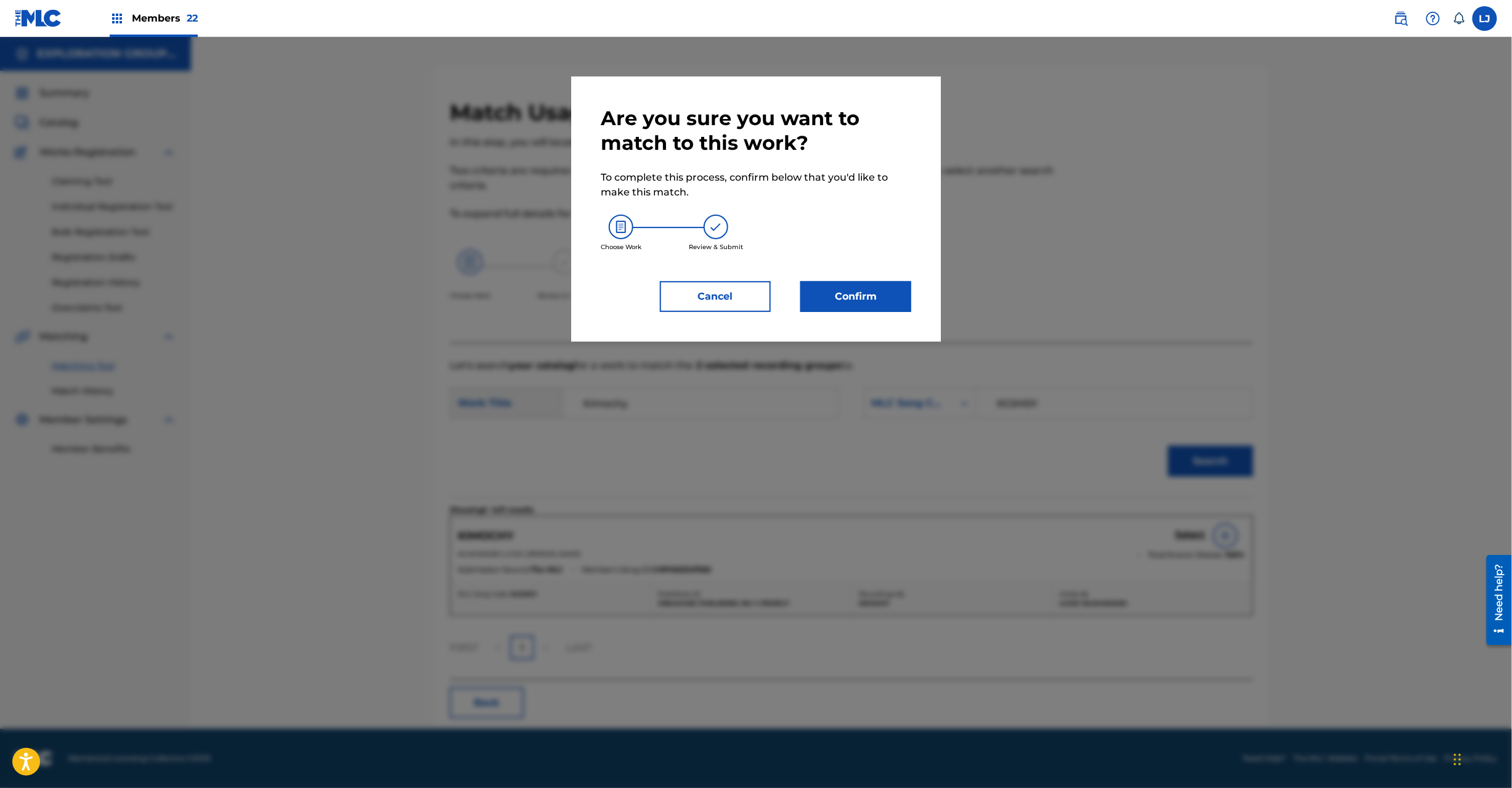
click at [834, 306] on button "Confirm" at bounding box center [856, 296] width 111 height 31
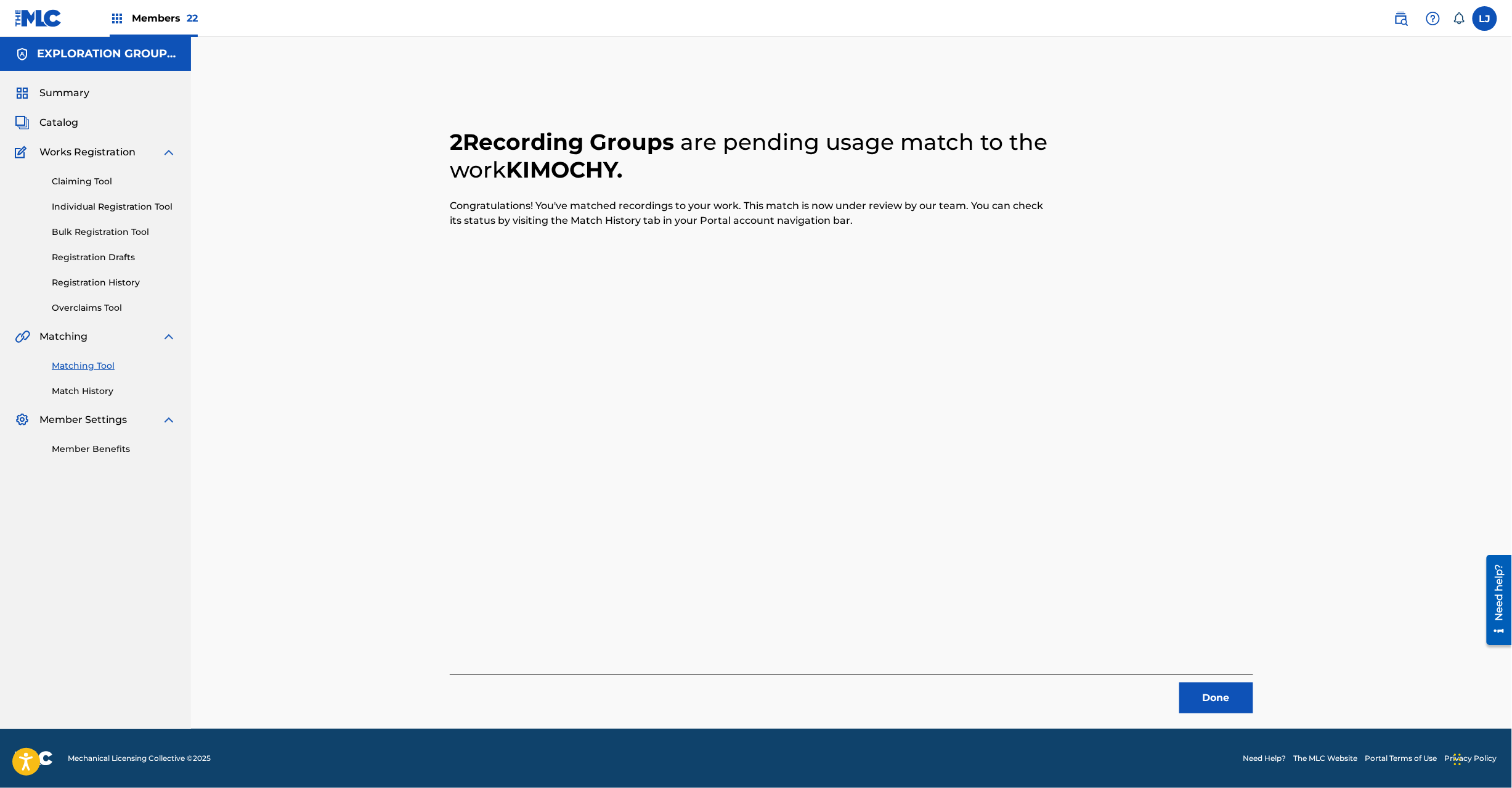
click at [1221, 696] on button "Done" at bounding box center [1216, 698] width 74 height 31
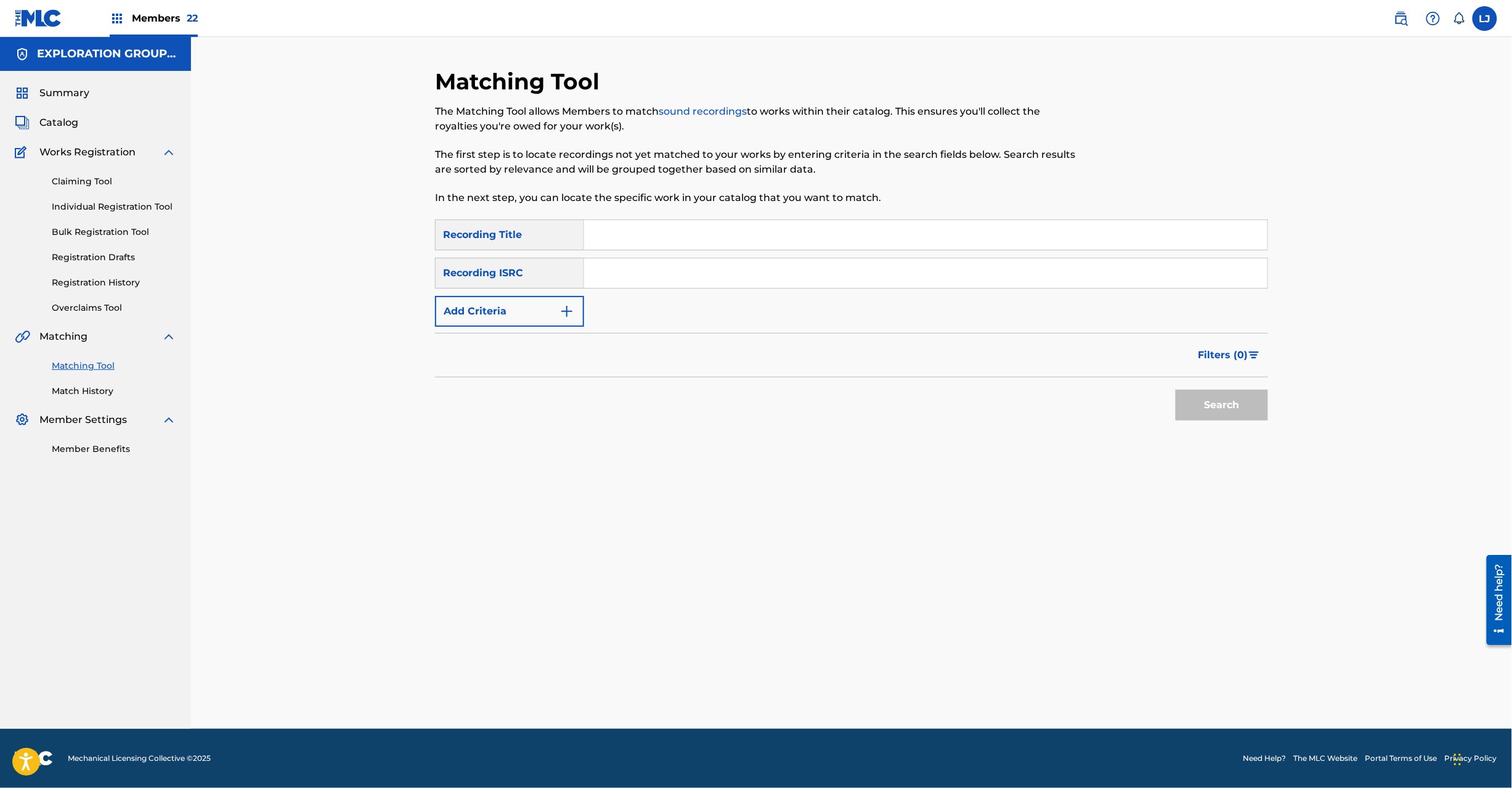
click at [622, 271] on input "Search Form" at bounding box center [926, 273] width 683 height 30
click at [1175, 398] on div "Search" at bounding box center [1219, 401] width 99 height 49
click at [1188, 402] on button "Search" at bounding box center [1222, 405] width 93 height 31
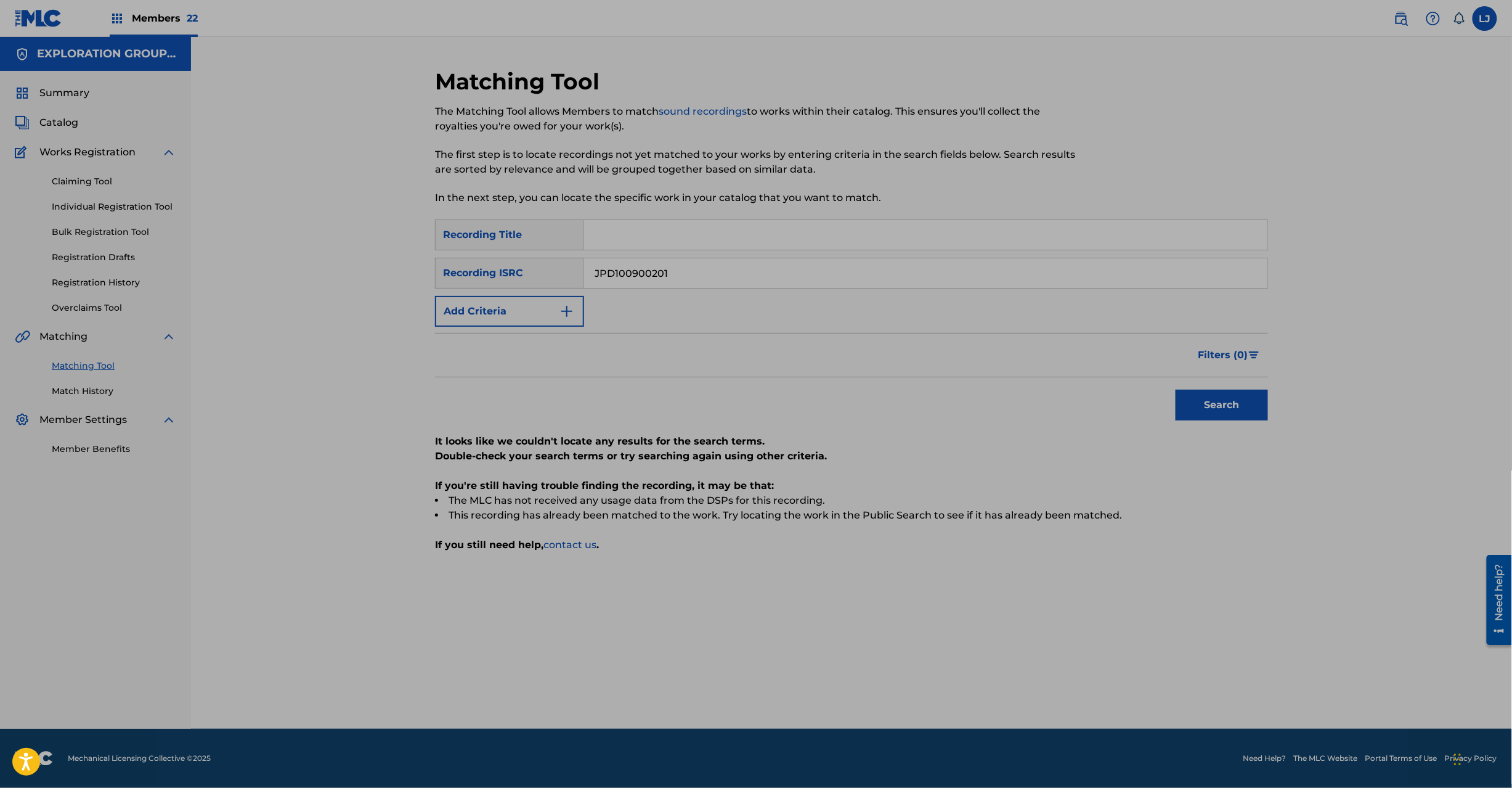
click at [729, 267] on input "JPD100900201" at bounding box center [926, 273] width 683 height 30
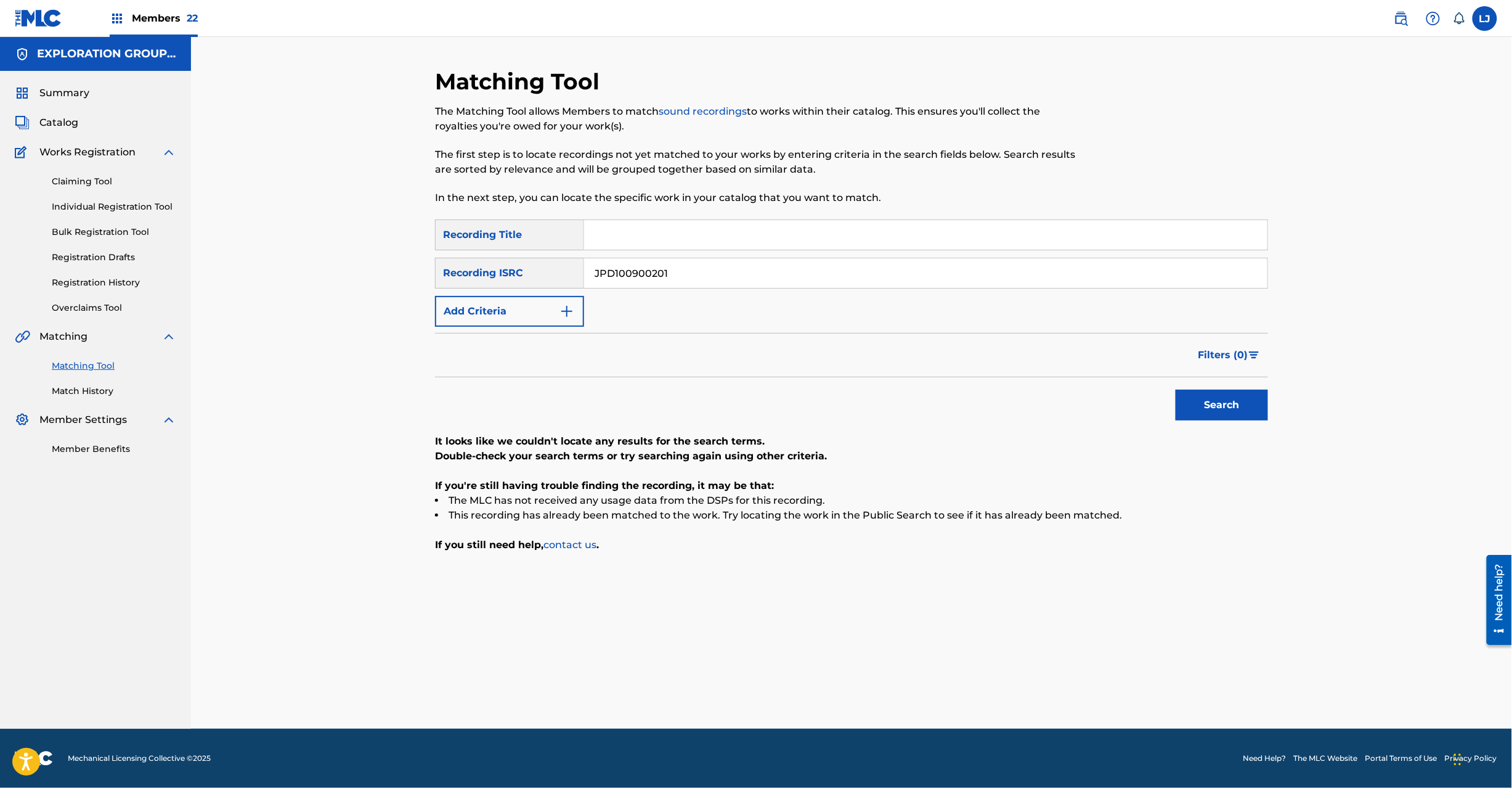
click at [729, 267] on input "JPD100900201" at bounding box center [926, 273] width 683 height 30
drag, startPoint x: 729, startPoint y: 267, endPoint x: 760, endPoint y: 277, distance: 32.6
click at [731, 267] on input "JPD100900213" at bounding box center [926, 273] width 683 height 30
click at [1249, 395] on button "Search" at bounding box center [1222, 405] width 93 height 31
click at [608, 278] on input "JPD100900213" at bounding box center [926, 273] width 683 height 30
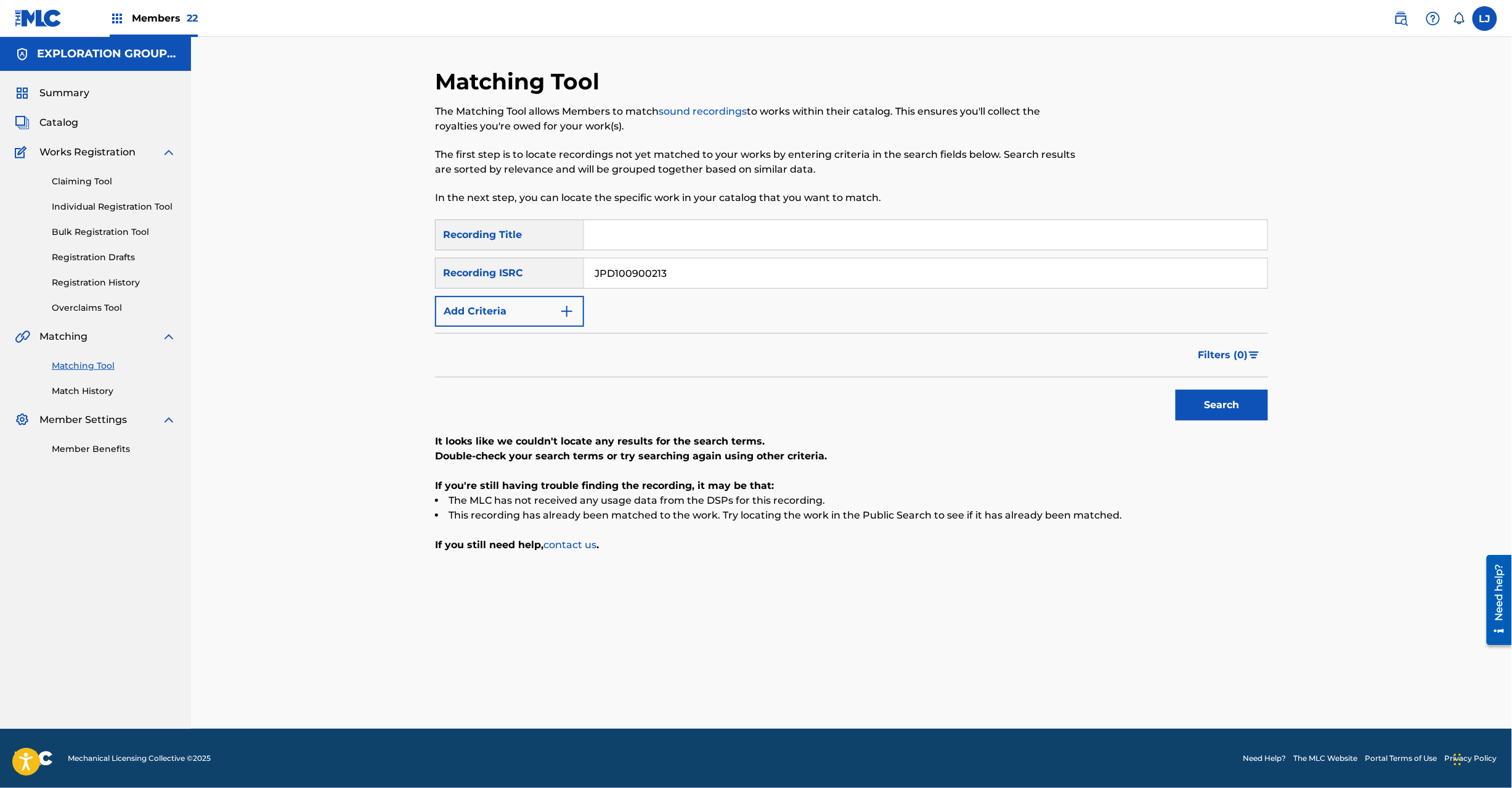
drag, startPoint x: 608, startPoint y: 278, endPoint x: 634, endPoint y: 280, distance: 26.1
click at [609, 277] on input "JPD100900213" at bounding box center [926, 273] width 683 height 30
click at [1259, 393] on button "Search" at bounding box center [1222, 405] width 93 height 31
click at [750, 273] on input "JPD100900212" at bounding box center [926, 273] width 683 height 30
click at [752, 273] on input "JPD100900214" at bounding box center [926, 273] width 683 height 30
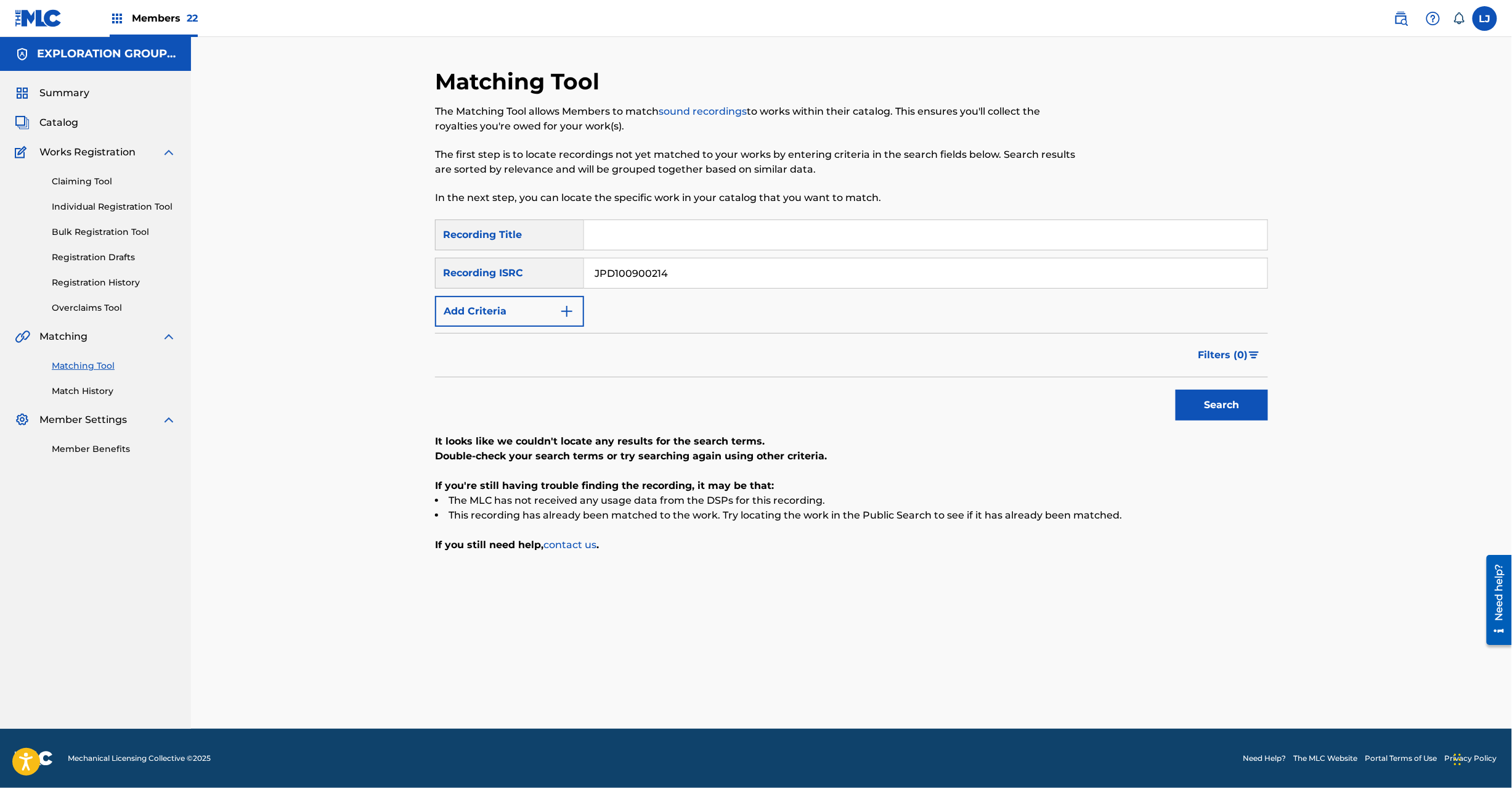
click at [1218, 398] on button "Search" at bounding box center [1222, 405] width 93 height 31
click at [670, 275] on input "JPD100900214" at bounding box center [926, 273] width 683 height 30
click at [1239, 391] on button "Search" at bounding box center [1222, 405] width 93 height 31
click at [637, 276] on input "JPD100900231" at bounding box center [926, 273] width 683 height 30
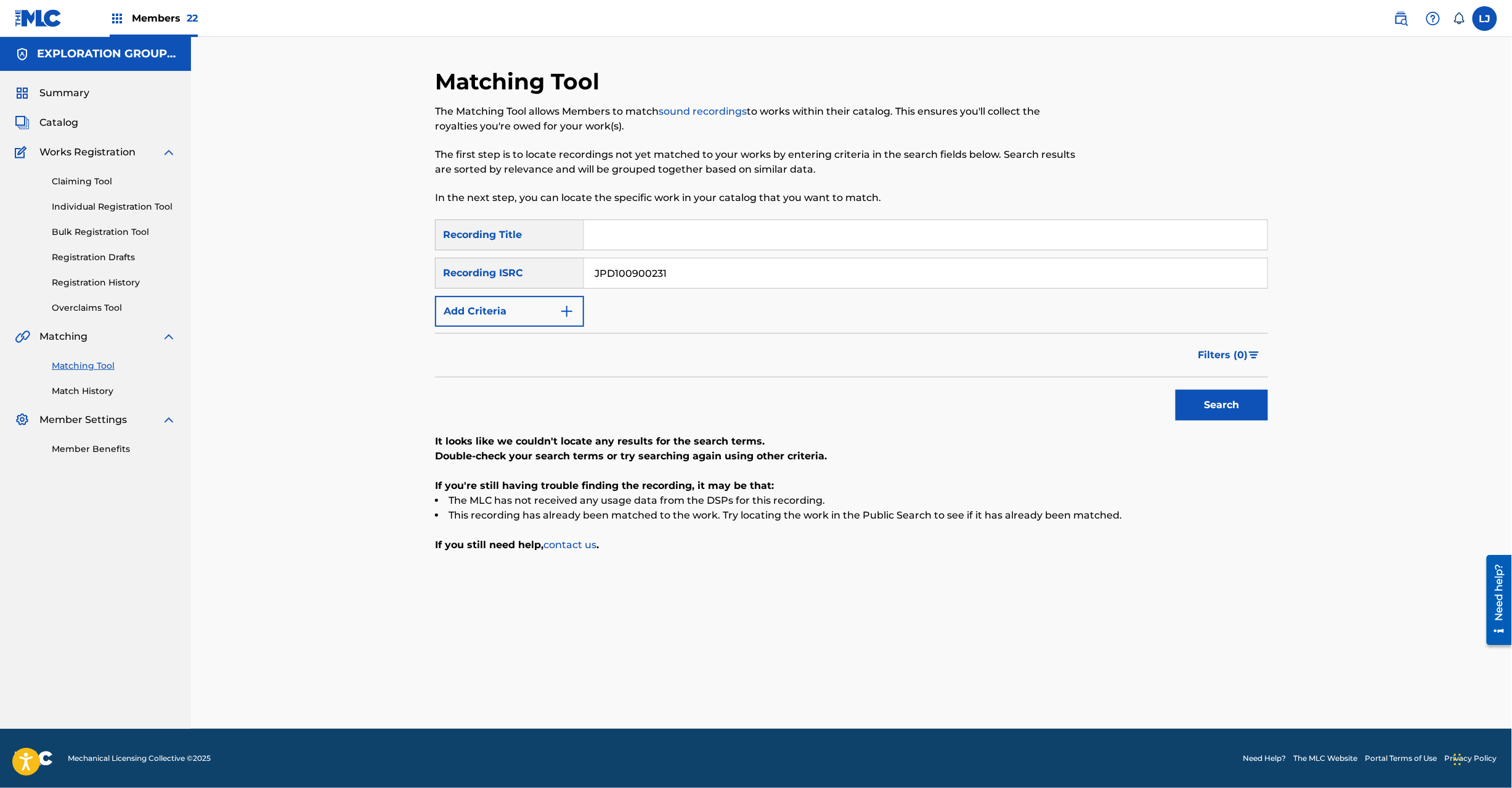
click at [637, 276] on input "JPD100900231" at bounding box center [926, 273] width 683 height 30
drag, startPoint x: 1211, startPoint y: 408, endPoint x: 1152, endPoint y: 381, distance: 64.9
click at [1213, 408] on button "Search" at bounding box center [1222, 405] width 93 height 31
click at [657, 262] on input "JPD100900227" at bounding box center [926, 273] width 683 height 30
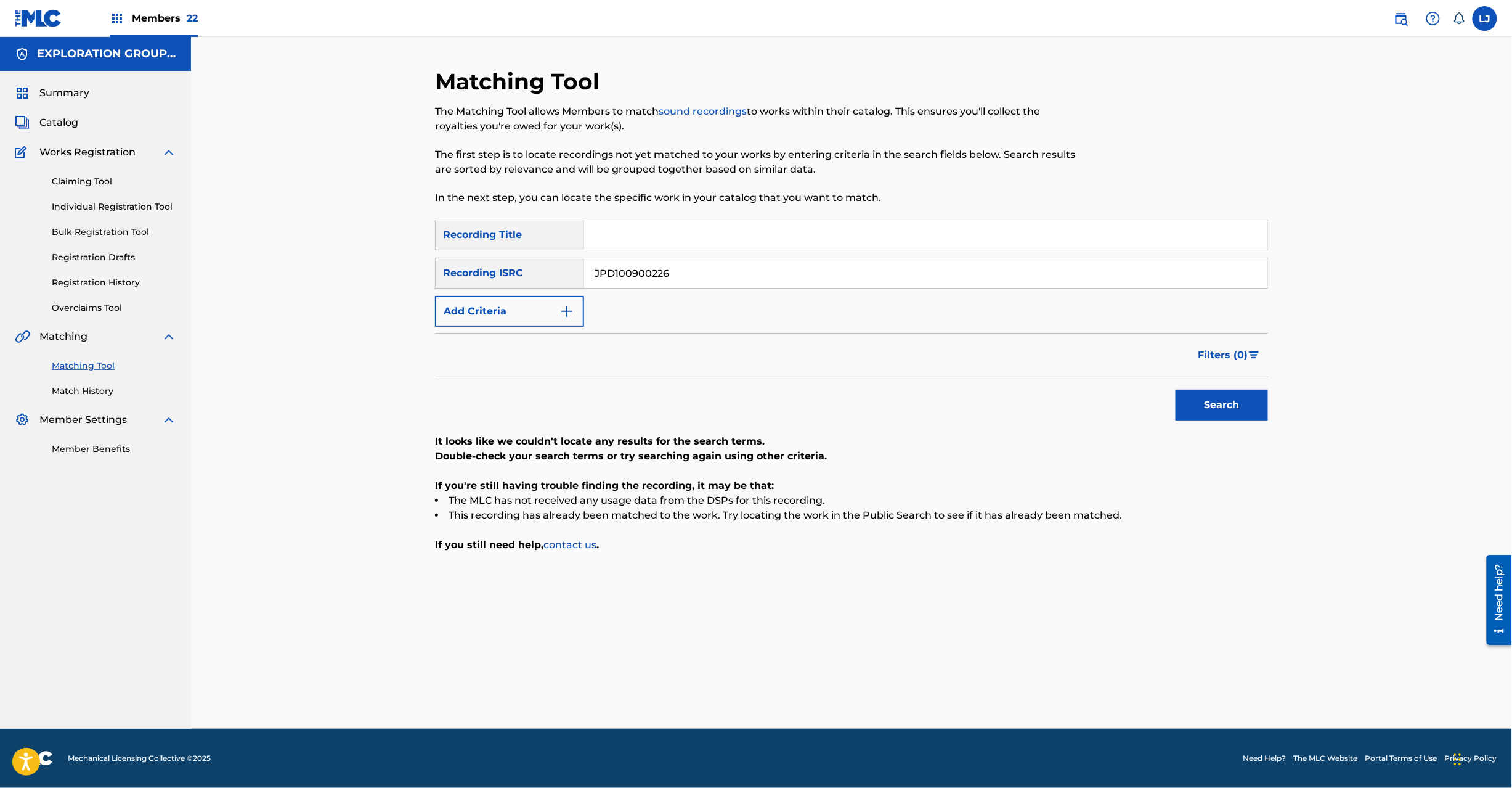
click at [1198, 403] on button "Search" at bounding box center [1222, 405] width 93 height 31
click at [694, 277] on input "JPD100900226" at bounding box center [926, 273] width 683 height 30
click at [1243, 403] on button "Search" at bounding box center [1222, 405] width 93 height 31
click at [779, 253] on div "SearchWithCriteriaf04f78ca-793c-44d9-8b20-fa4ad9699587 Recording Title SearchWi…" at bounding box center [851, 273] width 833 height 108
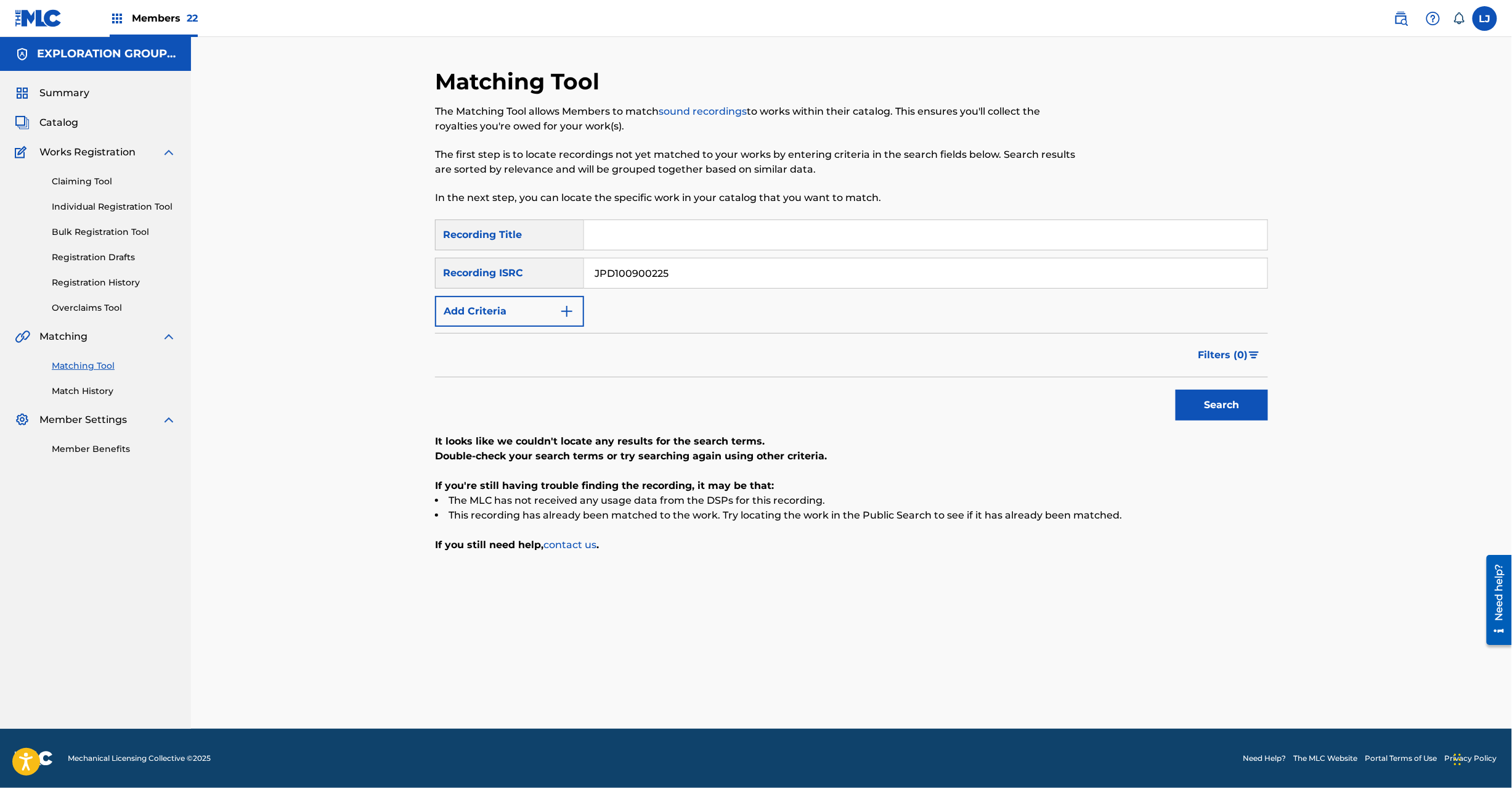
click at [779, 253] on div "SearchWithCriteriaf04f78ca-793c-44d9-8b20-fa4ad9699587 Recording Title SearchWi…" at bounding box center [851, 273] width 833 height 108
click at [749, 272] on input "JPD100900225" at bounding box center [926, 273] width 683 height 30
click at [749, 272] on input "JPD100900224" at bounding box center [926, 273] width 683 height 30
click at [1226, 391] on button "Search" at bounding box center [1222, 405] width 93 height 31
click at [622, 265] on input "JPD100900224" at bounding box center [926, 273] width 683 height 30
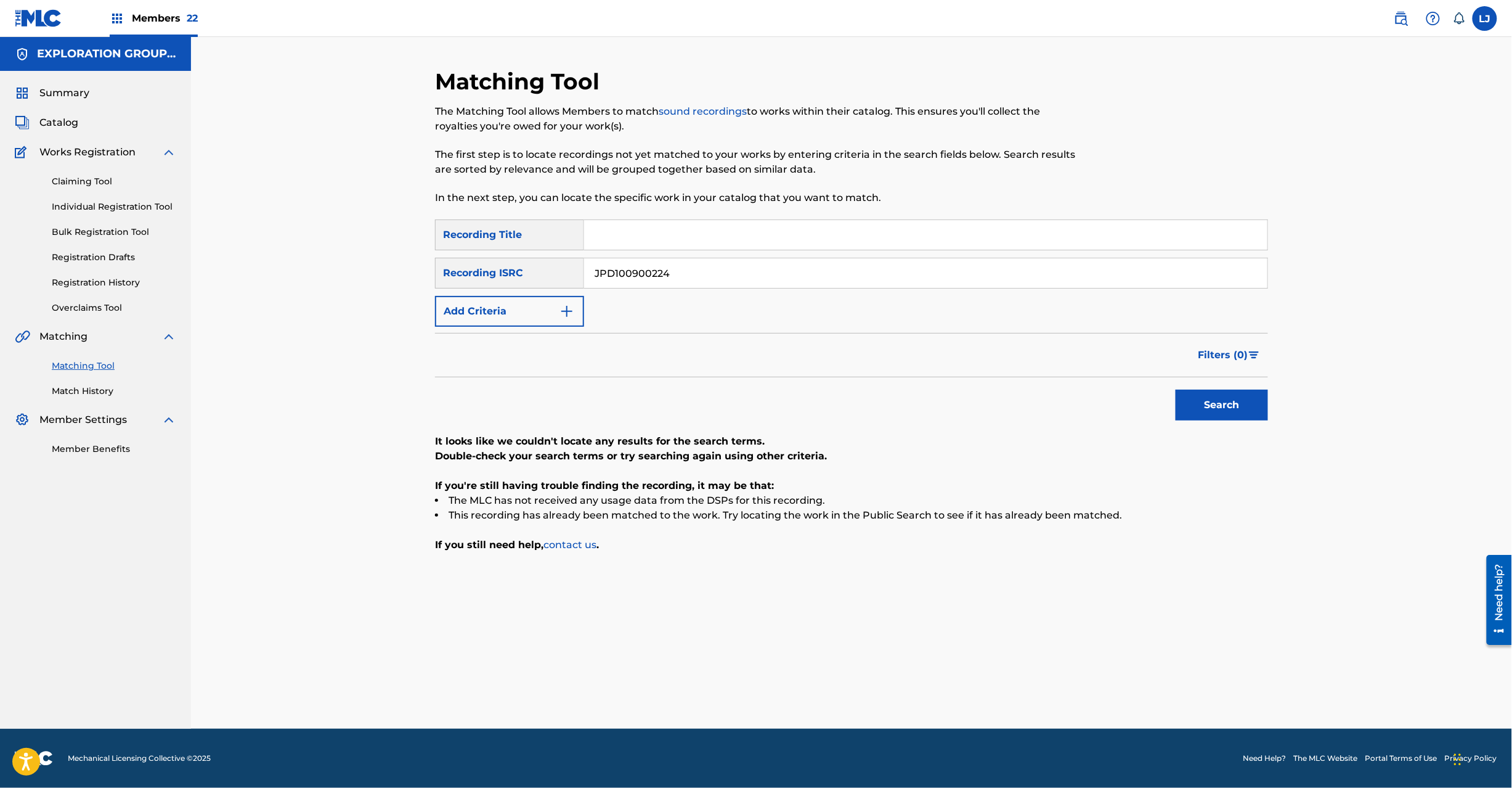
drag, startPoint x: 622, startPoint y: 265, endPoint x: 799, endPoint y: 298, distance: 180.0
click at [622, 265] on input "JPD100900224" at bounding box center [926, 273] width 683 height 30
click at [1241, 403] on button "Search" at bounding box center [1222, 405] width 93 height 31
click at [716, 262] on input "JPD100900223" at bounding box center [926, 273] width 683 height 30
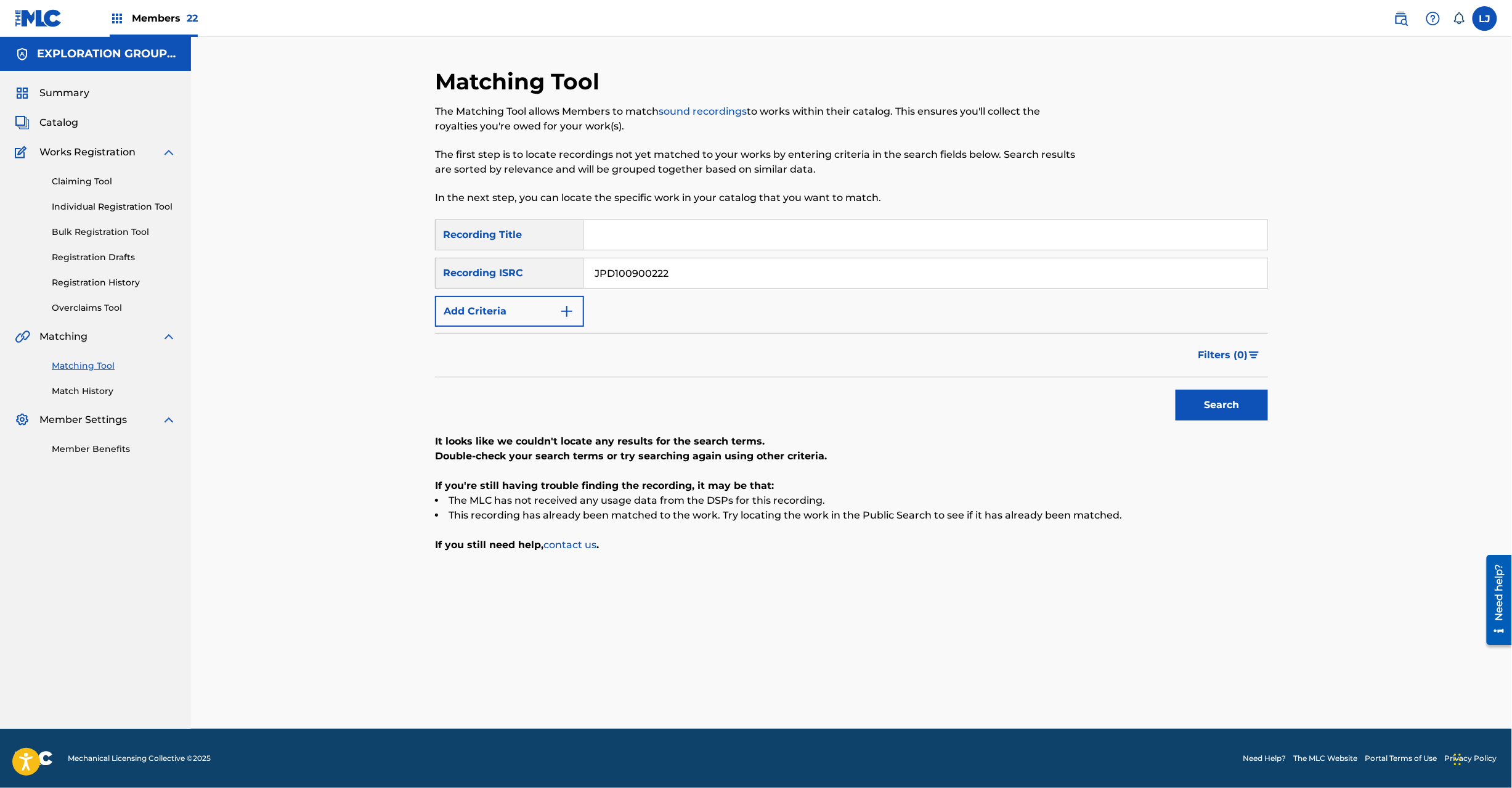
click at [1188, 393] on button "Search" at bounding box center [1222, 405] width 93 height 31
click at [671, 265] on input "JPD100900222" at bounding box center [926, 273] width 683 height 30
click at [1242, 402] on button "Search" at bounding box center [1222, 405] width 93 height 31
click at [634, 277] on input "JPD100900221" at bounding box center [926, 273] width 683 height 30
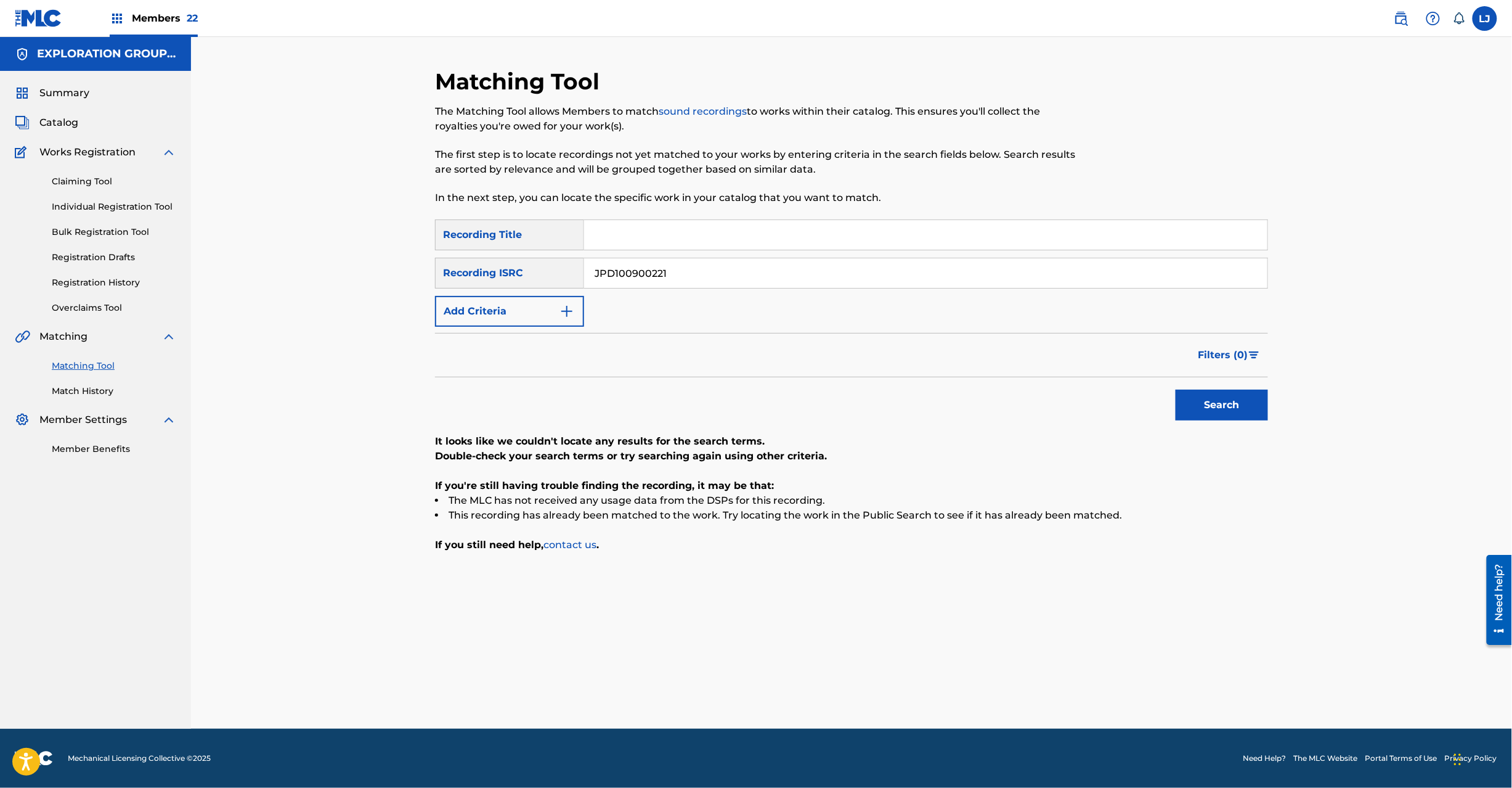
click at [634, 277] on input "JPD100900221" at bounding box center [926, 273] width 683 height 30
click at [1214, 402] on button "Search" at bounding box center [1222, 405] width 93 height 31
click at [703, 258] on div "JPD100900220" at bounding box center [926, 273] width 684 height 31
click at [700, 270] on input "JPD100900220" at bounding box center [926, 273] width 683 height 30
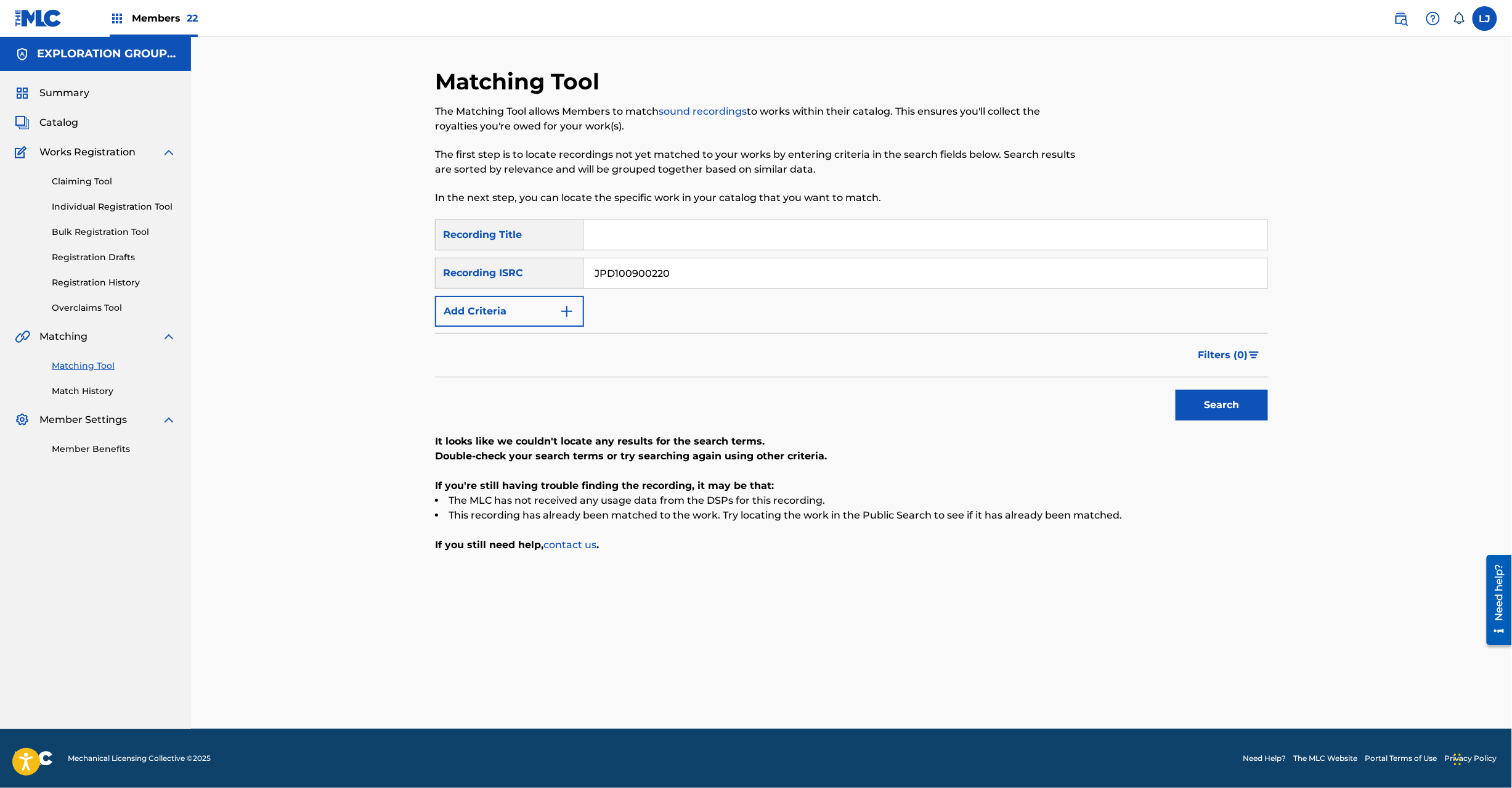
drag, startPoint x: 700, startPoint y: 270, endPoint x: 824, endPoint y: 306, distance: 129.1
click at [700, 272] on input "JPD100900220" at bounding box center [926, 273] width 683 height 30
click at [1203, 406] on button "Search" at bounding box center [1222, 405] width 93 height 31
click at [652, 274] on input "JPD100900230" at bounding box center [926, 273] width 683 height 30
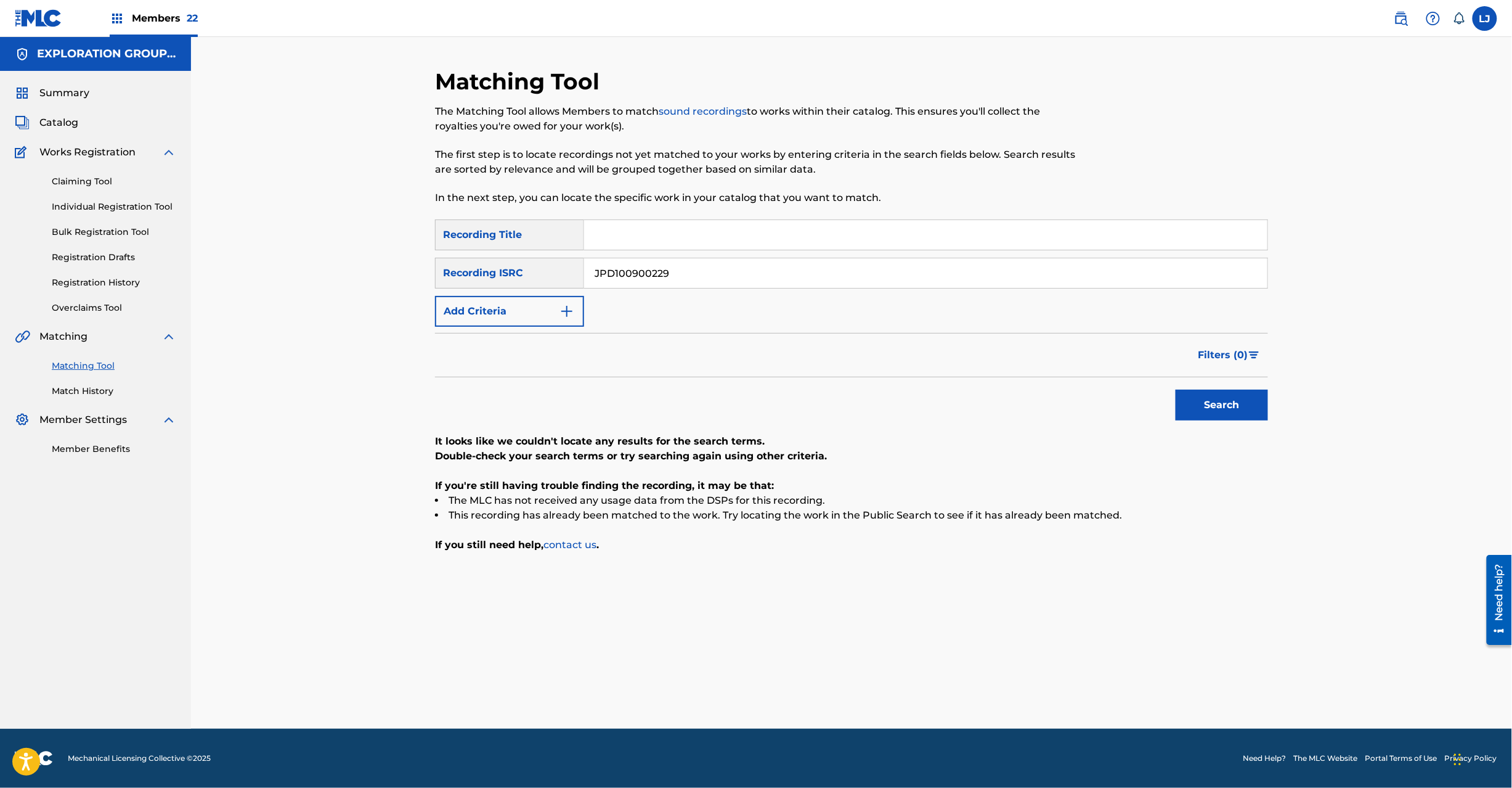
click at [1229, 397] on button "Search" at bounding box center [1222, 405] width 93 height 31
click at [650, 274] on input "JPD100900229" at bounding box center [926, 273] width 683 height 30
drag, startPoint x: 1291, startPoint y: 424, endPoint x: 1203, endPoint y: 403, distance: 90.5
click at [1282, 420] on div "Matching Tool The Matching Tool allows Members to match sound recordings to wor…" at bounding box center [851, 383] width 1321 height 692
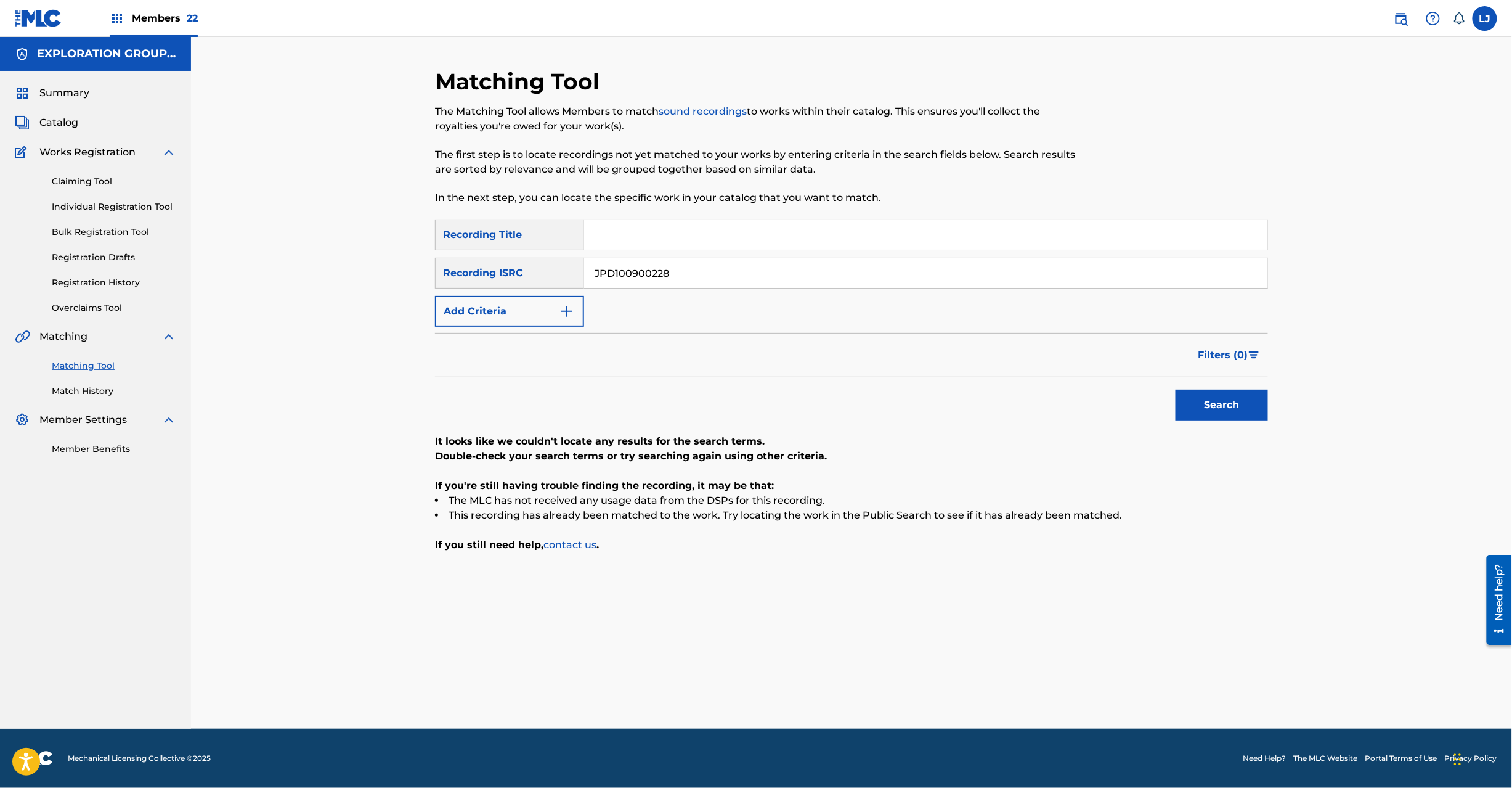
click at [1203, 403] on button "Search" at bounding box center [1222, 405] width 93 height 31
click at [732, 282] on input "JPD100900228" at bounding box center [926, 273] width 683 height 30
click at [1253, 401] on button "Search" at bounding box center [1222, 405] width 93 height 31
click at [681, 247] on input "Search Form" at bounding box center [926, 235] width 683 height 30
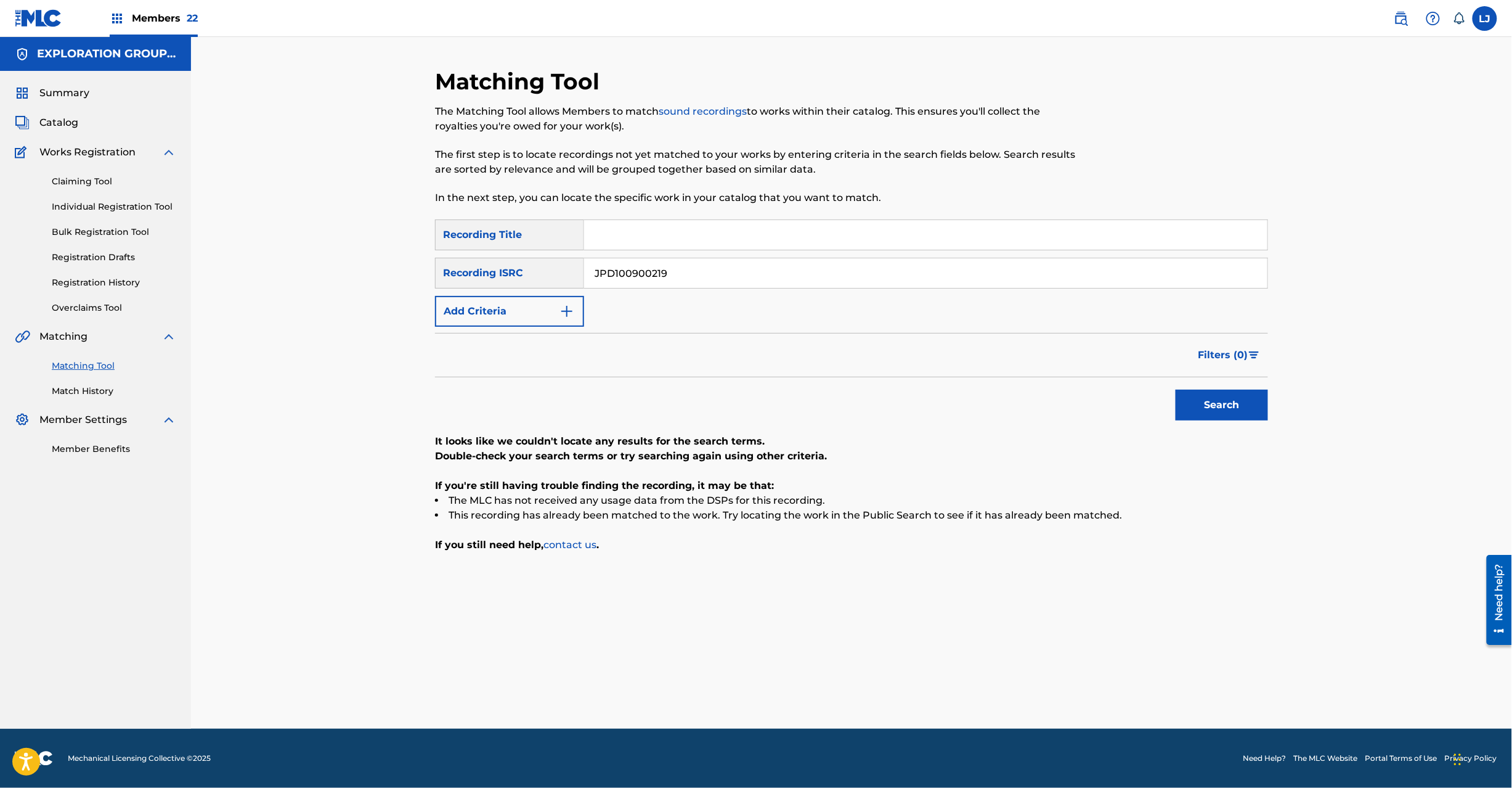
drag, startPoint x: 681, startPoint y: 247, endPoint x: 678, endPoint y: 272, distance: 25.2
click at [681, 250] on div "Search Form" at bounding box center [926, 235] width 684 height 31
click at [678, 272] on input "JPD100900219" at bounding box center [926, 273] width 683 height 30
click at [678, 272] on input "JPD100900218" at bounding box center [926, 273] width 683 height 30
click at [1221, 392] on button "Search" at bounding box center [1222, 405] width 93 height 31
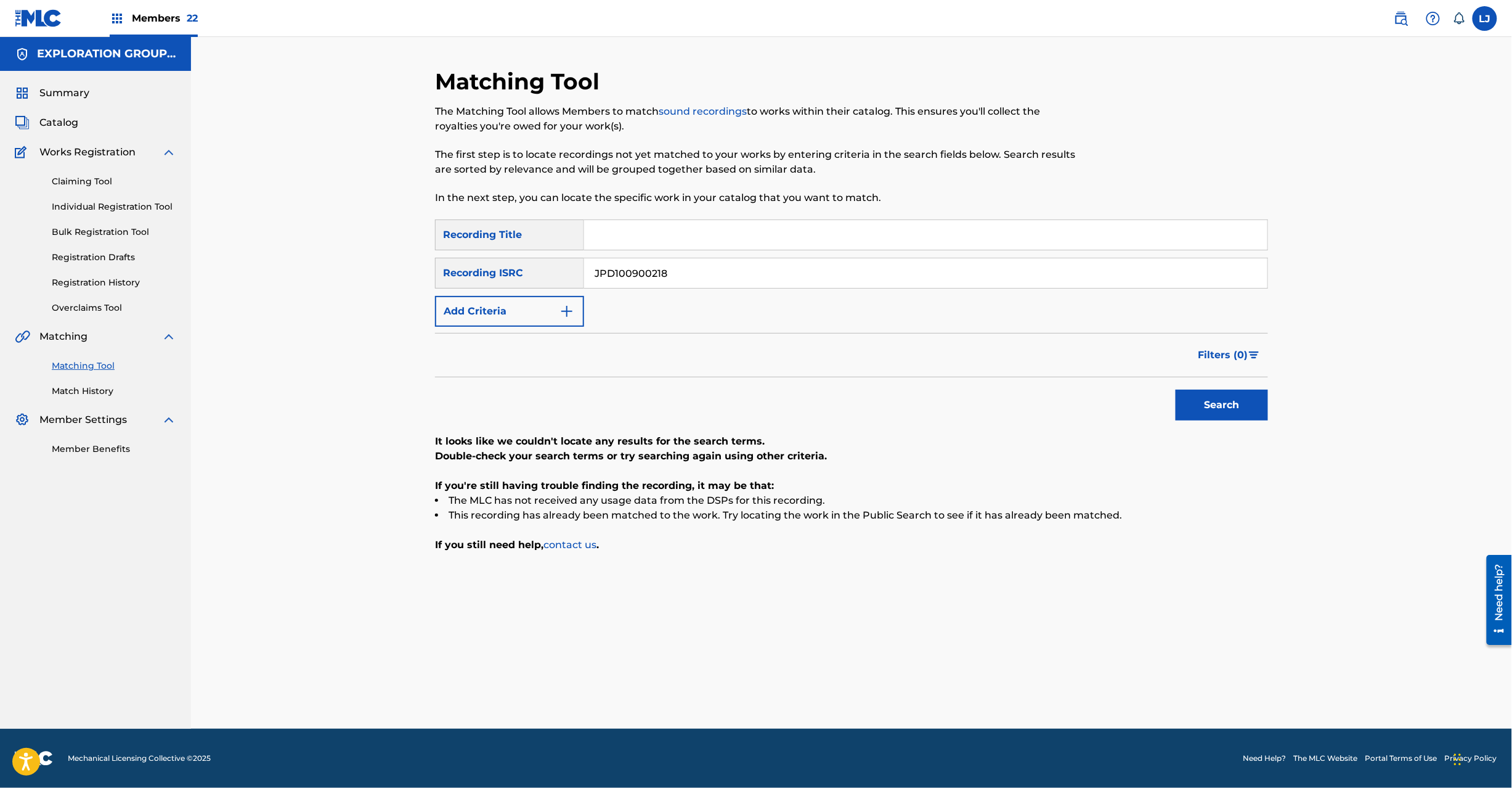
click at [710, 285] on input "JPD100900218" at bounding box center [926, 273] width 683 height 30
click at [1226, 402] on button "Search" at bounding box center [1222, 405] width 93 height 31
click at [686, 272] on input "JPD100900217" at bounding box center [926, 273] width 683 height 30
click at [686, 272] on input "JPD100900216" at bounding box center [926, 273] width 683 height 30
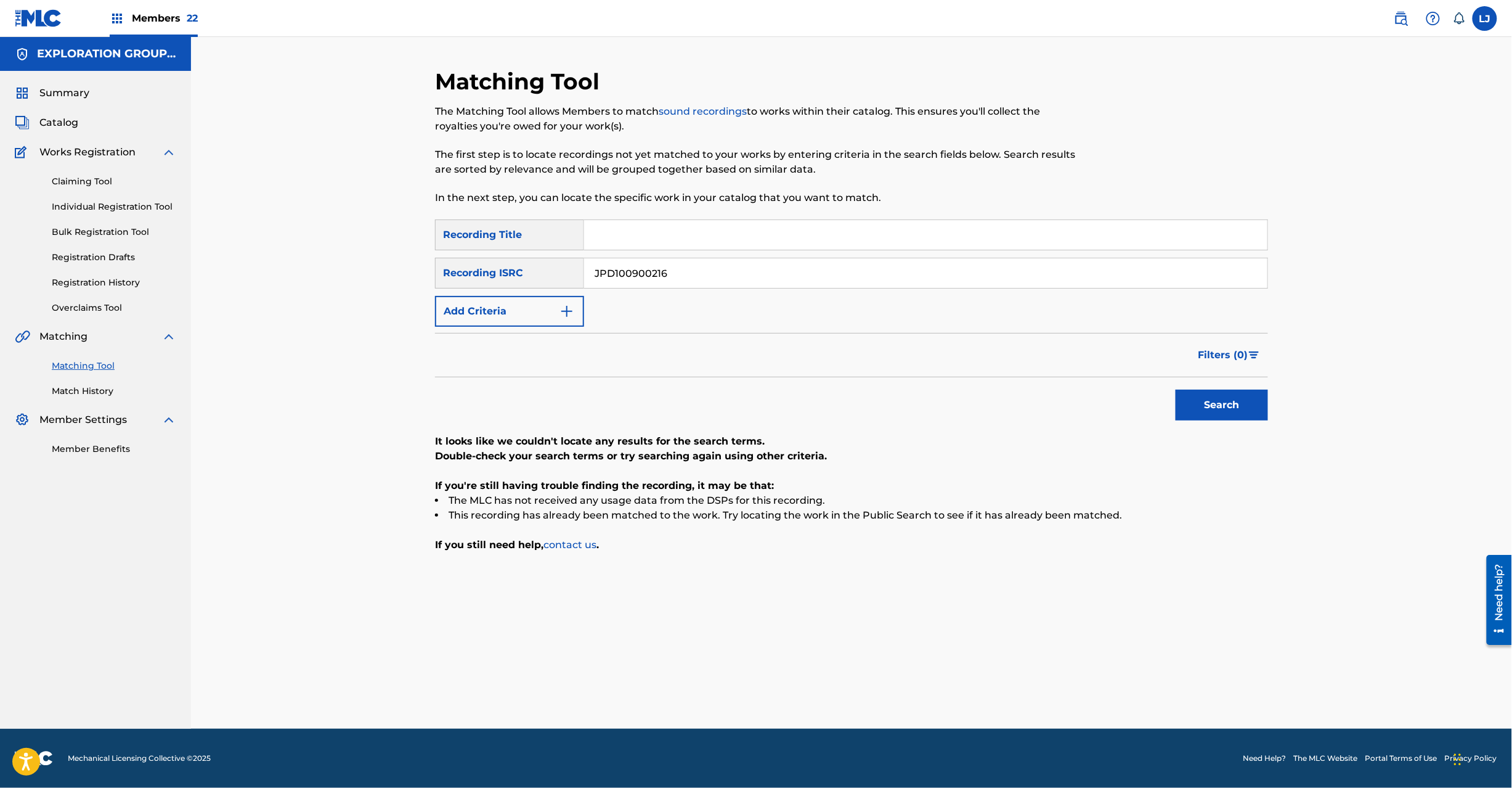
click at [1182, 402] on button "Search" at bounding box center [1222, 405] width 93 height 31
click at [681, 255] on div "SearchWithCriteriaf04f78ca-793c-44d9-8b20-fa4ad9699587 Recording Title SearchWi…" at bounding box center [851, 273] width 833 height 108
click at [684, 267] on input "JPD100900216" at bounding box center [926, 273] width 683 height 30
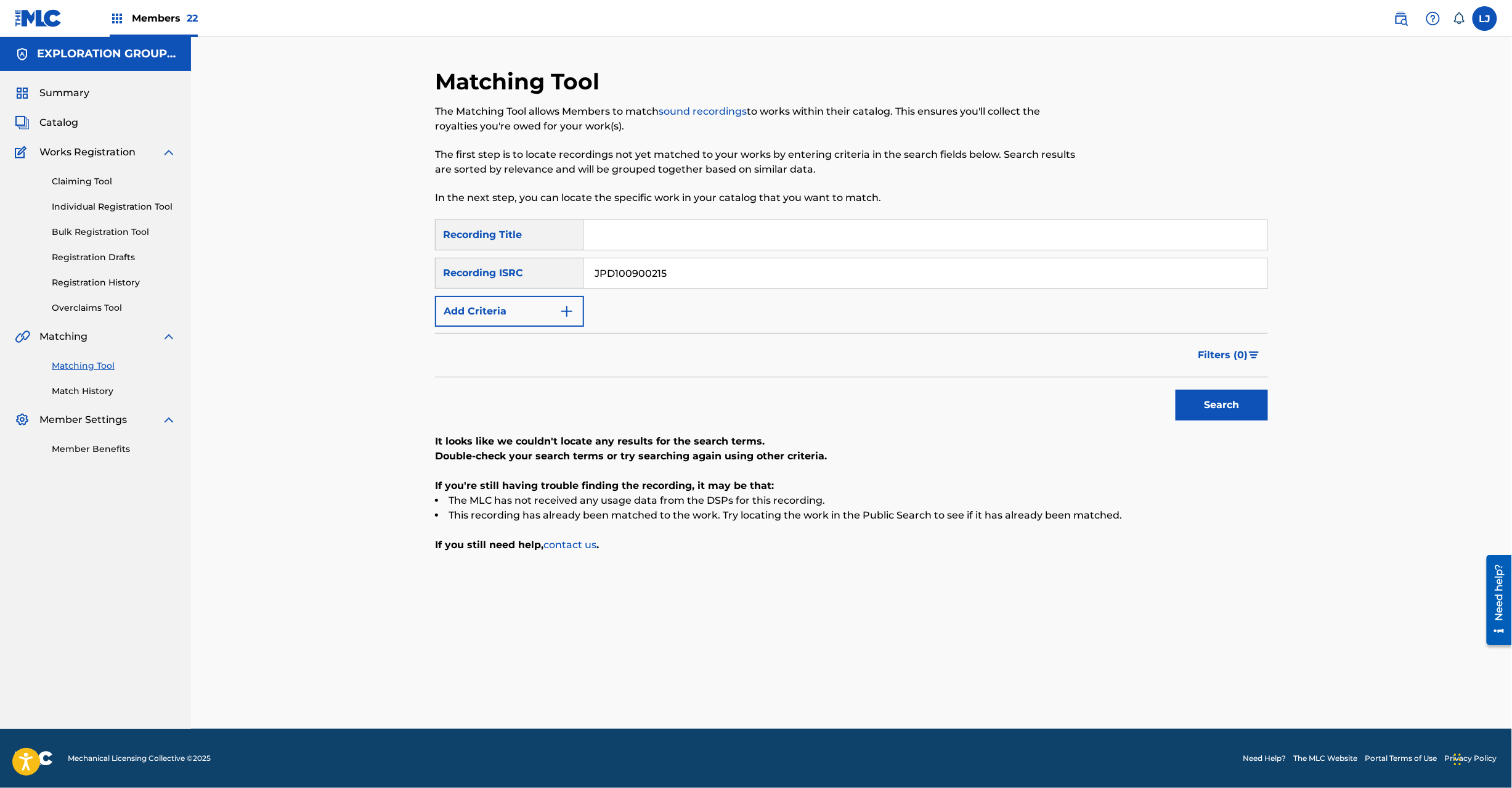
drag, startPoint x: 1203, startPoint y: 387, endPoint x: 1206, endPoint y: 397, distance: 10.4
click at [1206, 396] on div "Search" at bounding box center [1219, 401] width 99 height 49
click at [1206, 397] on button "Search" at bounding box center [1222, 405] width 93 height 31
click at [691, 282] on input "JPD100900215" at bounding box center [926, 273] width 683 height 30
click at [691, 282] on input "JPD100900207" at bounding box center [926, 273] width 683 height 30
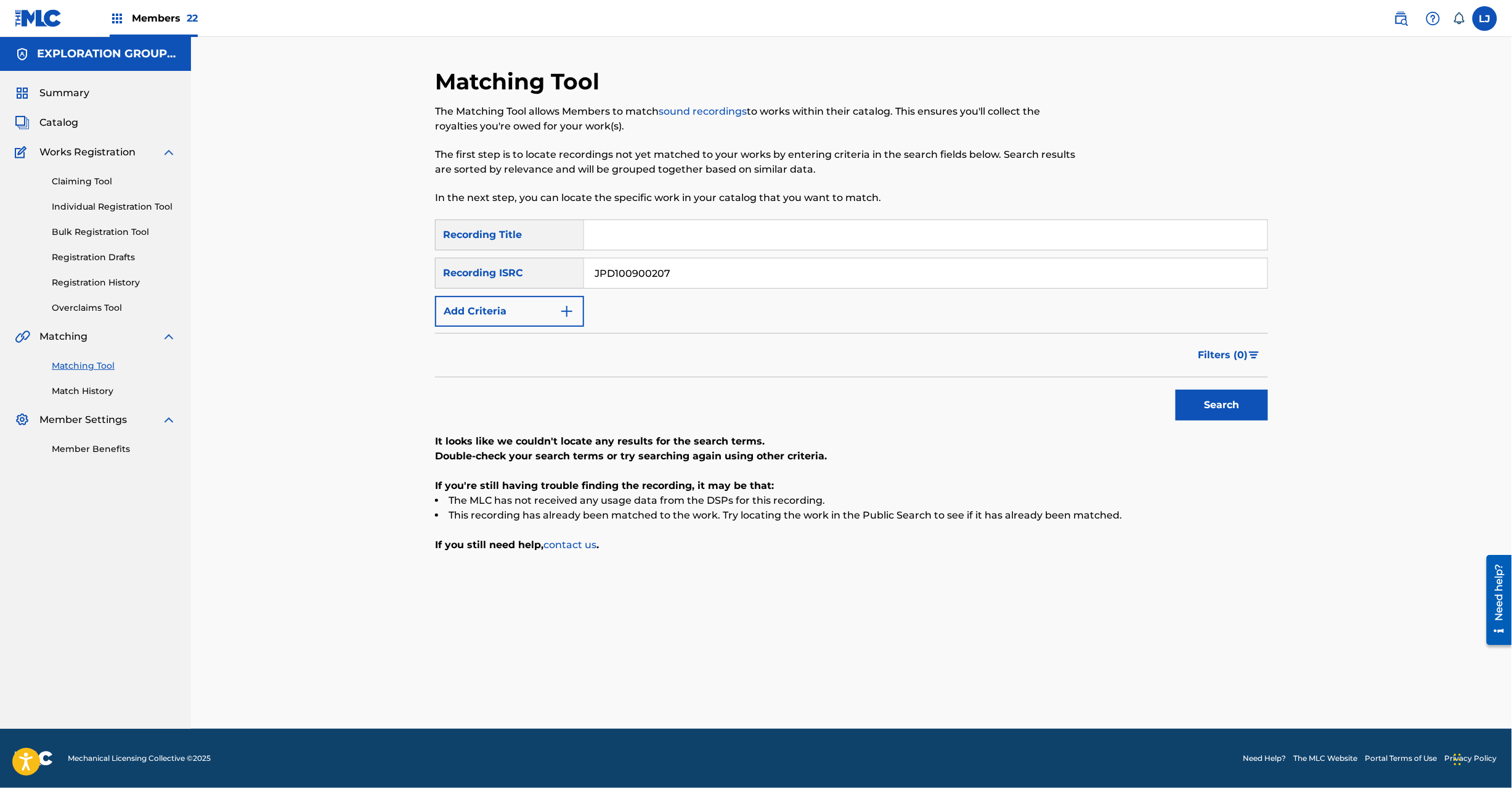
click at [1221, 416] on button "Search" at bounding box center [1222, 405] width 93 height 31
click at [649, 284] on input "JPD100900207" at bounding box center [926, 273] width 683 height 30
click at [1201, 393] on button "Search" at bounding box center [1222, 405] width 93 height 31
click at [671, 276] on input "JPD100800492" at bounding box center [926, 273] width 683 height 30
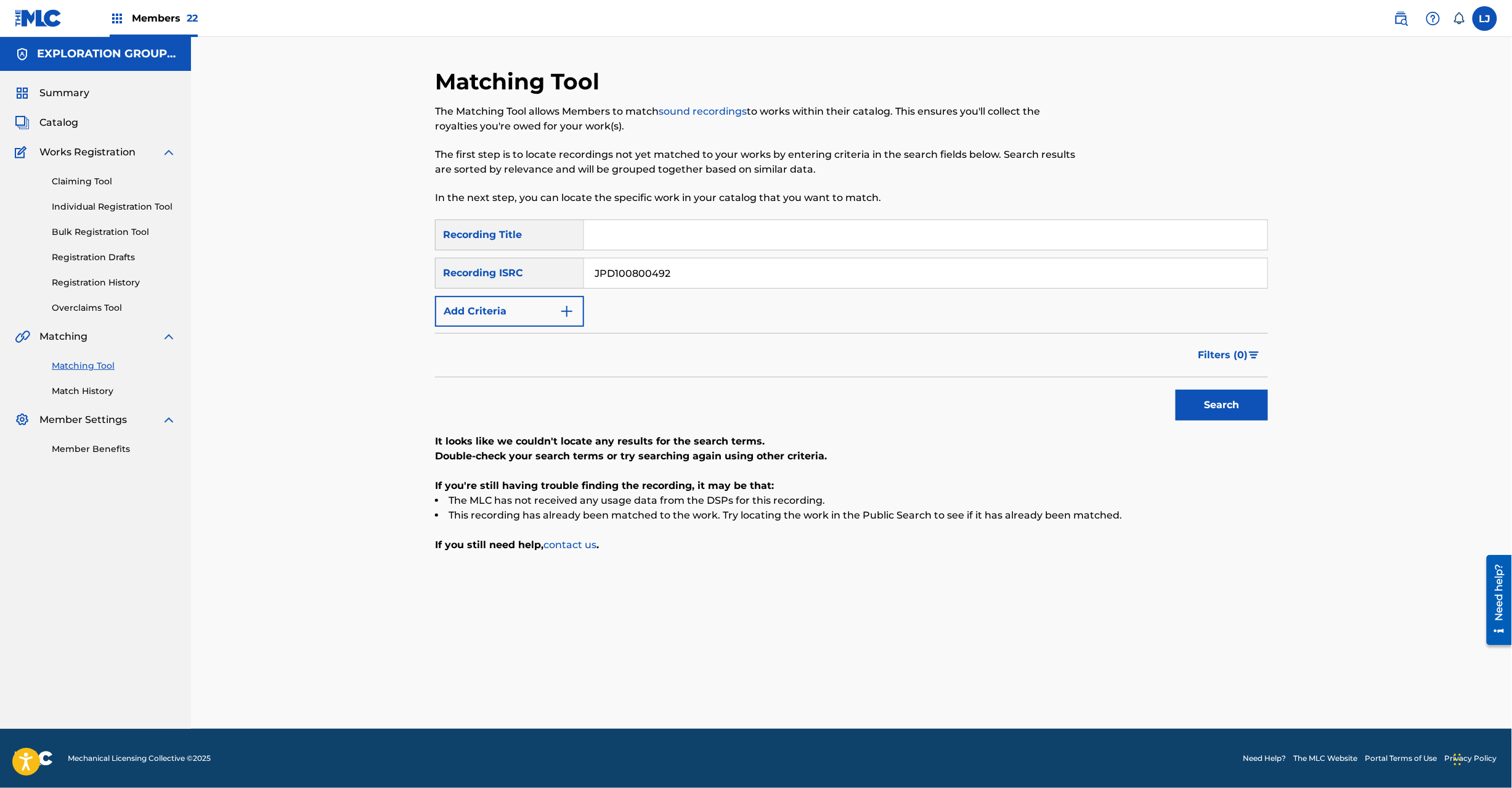
click at [688, 275] on input "JPD100800492" at bounding box center [926, 273] width 683 height 30
click at [1183, 403] on button "Search" at bounding box center [1222, 405] width 93 height 31
click at [678, 263] on input "JPD100800491" at bounding box center [926, 273] width 683 height 30
drag, startPoint x: 678, startPoint y: 263, endPoint x: 874, endPoint y: 316, distance: 203.0
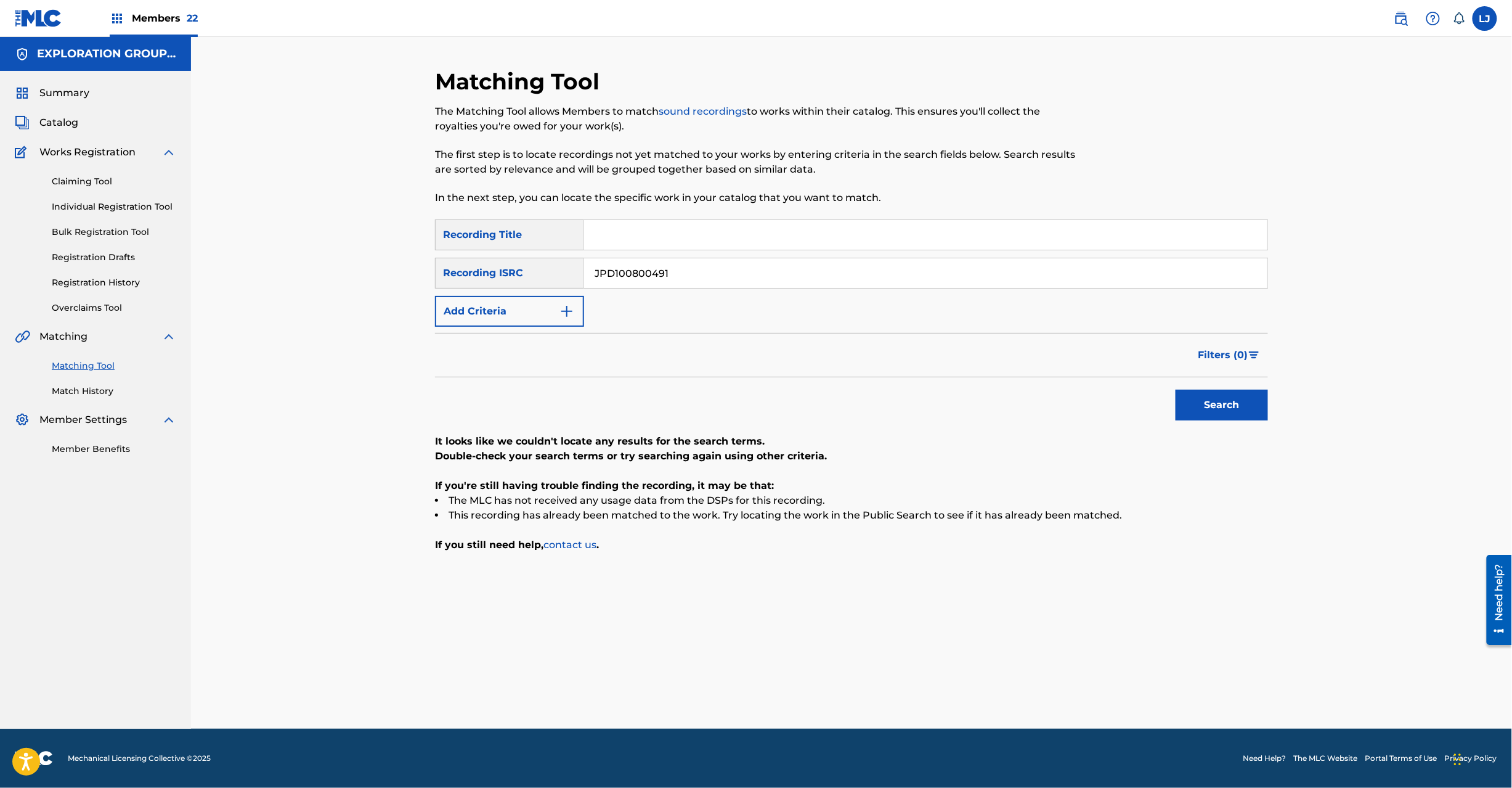
click at [678, 263] on input "JPD100800491" at bounding box center [926, 273] width 683 height 30
click at [1230, 413] on button "Search" at bounding box center [1222, 405] width 93 height 31
click at [680, 279] on input "JPD100800487" at bounding box center [926, 273] width 683 height 30
drag, startPoint x: 680, startPoint y: 279, endPoint x: 703, endPoint y: 282, distance: 23.2
click at [683, 278] on input "JPD100800486" at bounding box center [926, 273] width 683 height 30
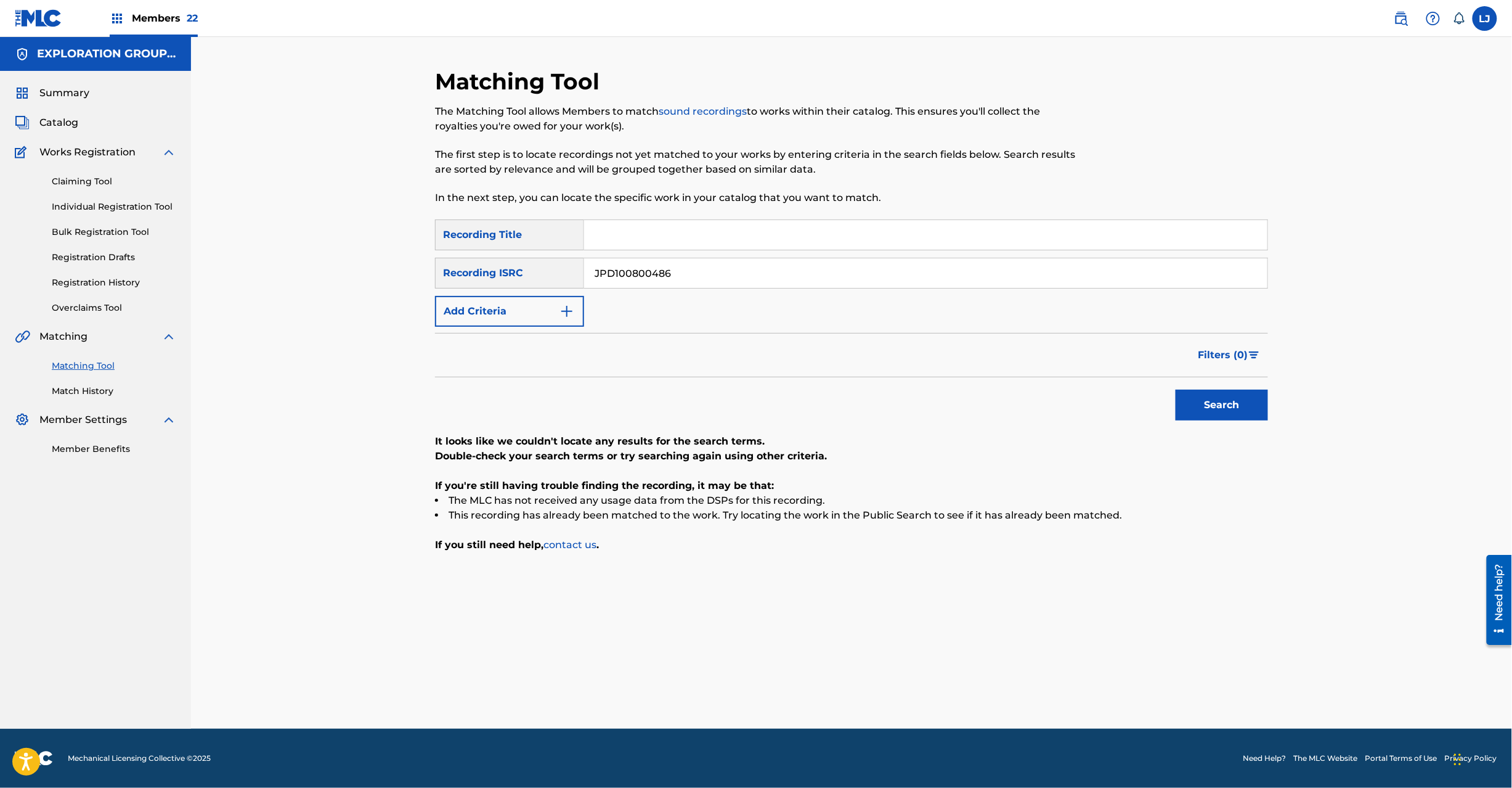
click at [1173, 411] on div "Search" at bounding box center [1219, 401] width 99 height 49
click at [1231, 398] on button "Search" at bounding box center [1222, 405] width 93 height 31
click at [658, 273] on input "JPD100800486" at bounding box center [926, 273] width 683 height 30
drag, startPoint x: 658, startPoint y: 273, endPoint x: 829, endPoint y: 306, distance: 174.2
click at [662, 273] on input "JPD100800485" at bounding box center [926, 273] width 683 height 30
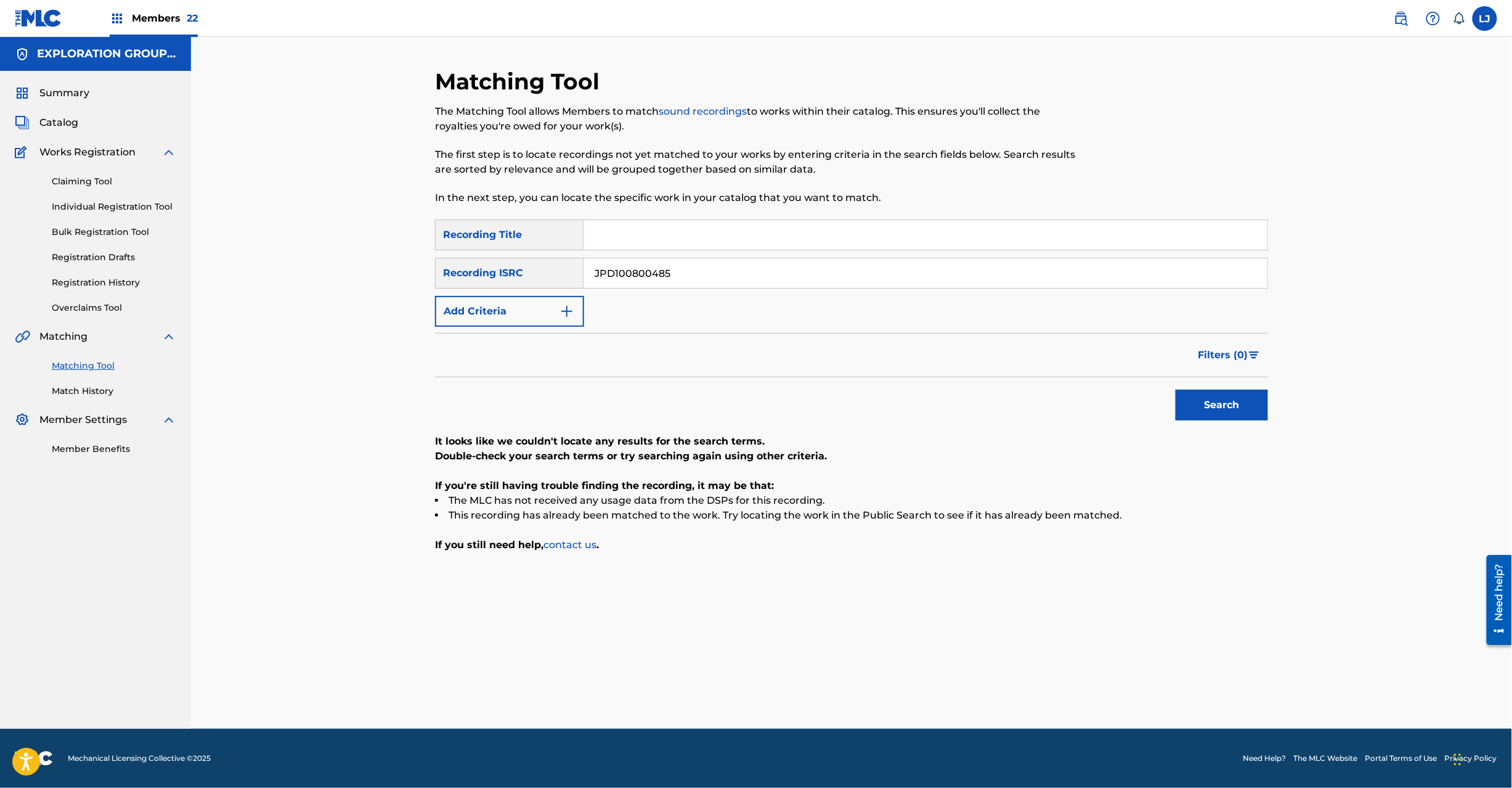
click at [1267, 403] on button "Search" at bounding box center [1222, 405] width 93 height 31
click at [675, 265] on input "JPD100800485" at bounding box center [926, 273] width 683 height 30
drag, startPoint x: 675, startPoint y: 265, endPoint x: 857, endPoint y: 324, distance: 191.3
click at [678, 265] on input "JPD100800484" at bounding box center [926, 273] width 683 height 30
drag, startPoint x: 1256, startPoint y: 439, endPoint x: 1231, endPoint y: 405, distance: 42.2
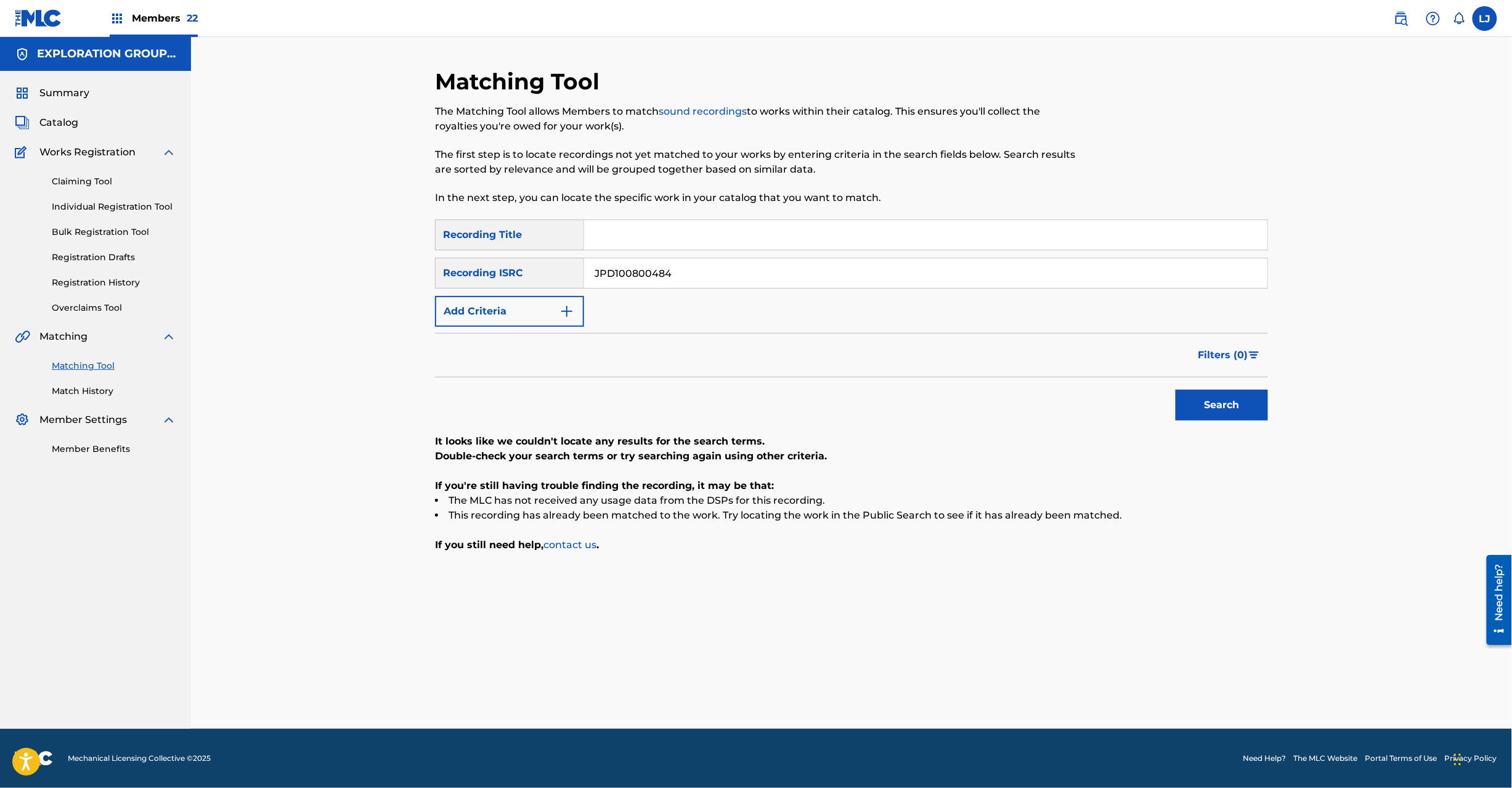
click at [1254, 434] on p "It looks like we couldn't locate any results for the search terms." at bounding box center [851, 441] width 833 height 15
click at [1221, 395] on button "Search" at bounding box center [1222, 405] width 93 height 31
click at [655, 265] on input "JPD100800484" at bounding box center [926, 273] width 683 height 30
drag, startPoint x: 655, startPoint y: 265, endPoint x: 807, endPoint y: 287, distance: 153.6
click at [656, 265] on input "JPD100800484" at bounding box center [926, 273] width 683 height 30
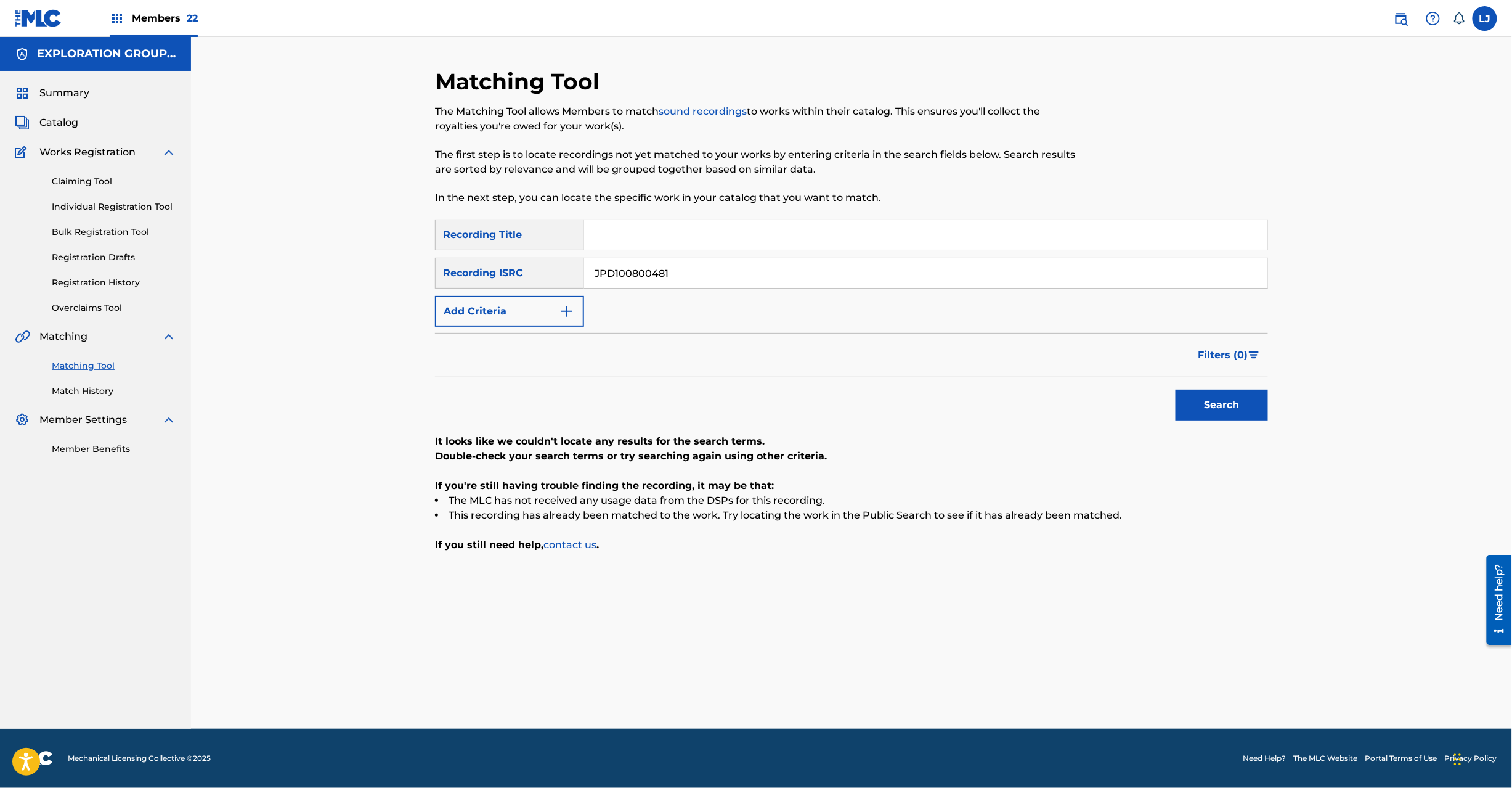
click at [1224, 400] on button "Search" at bounding box center [1222, 405] width 93 height 31
click at [676, 267] on input "JPD100800481" at bounding box center [926, 273] width 683 height 30
click at [1260, 413] on button "Search" at bounding box center [1222, 405] width 93 height 31
click at [679, 273] on input "JPD100800480" at bounding box center [926, 273] width 683 height 30
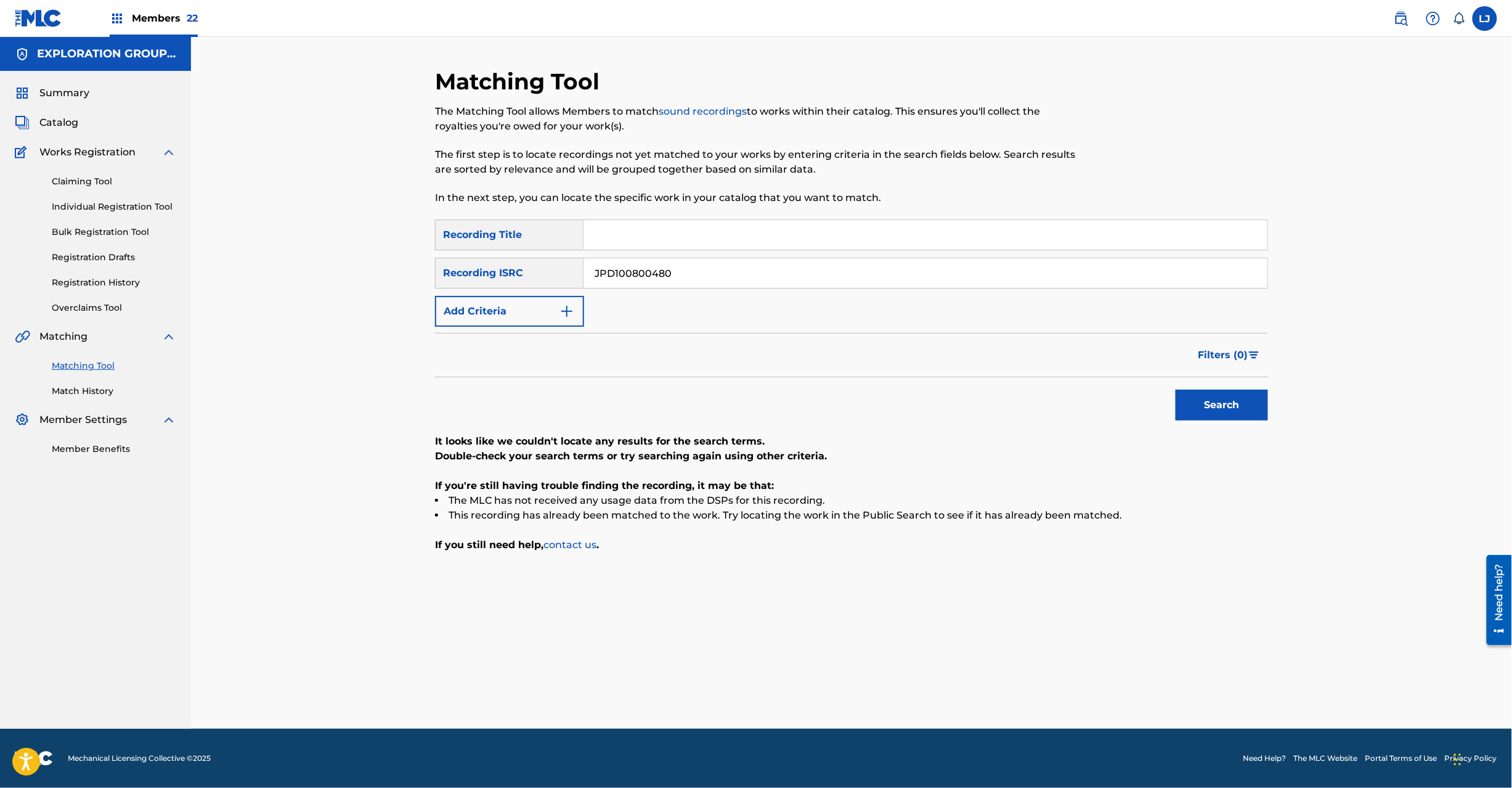
click at [679, 273] on input "JPD100800480" at bounding box center [926, 273] width 683 height 30
click at [1255, 418] on button "Search" at bounding box center [1222, 405] width 93 height 31
click at [708, 272] on input "JPD100800476" at bounding box center [926, 273] width 683 height 30
click at [1231, 405] on button "Search" at bounding box center [1222, 405] width 93 height 31
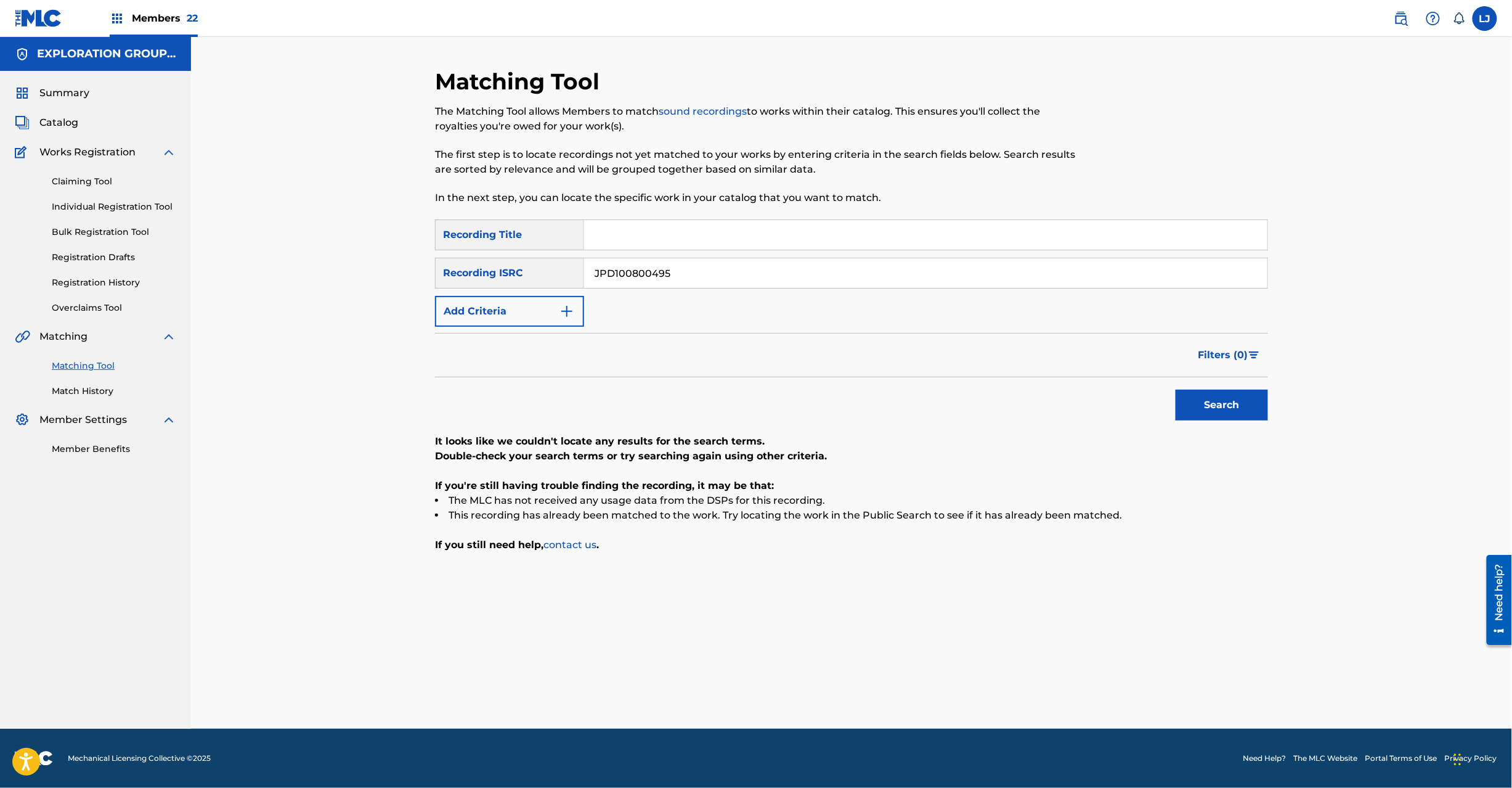
click at [663, 267] on input "JPD100800495" at bounding box center [926, 273] width 683 height 30
drag, startPoint x: 663, startPoint y: 267, endPoint x: 671, endPoint y: 267, distance: 8.0
click at [665, 267] on input "JPD100800495" at bounding box center [926, 273] width 683 height 30
click at [1230, 393] on button "Search" at bounding box center [1222, 405] width 93 height 31
click at [676, 260] on input "JPD100800490" at bounding box center [926, 273] width 683 height 30
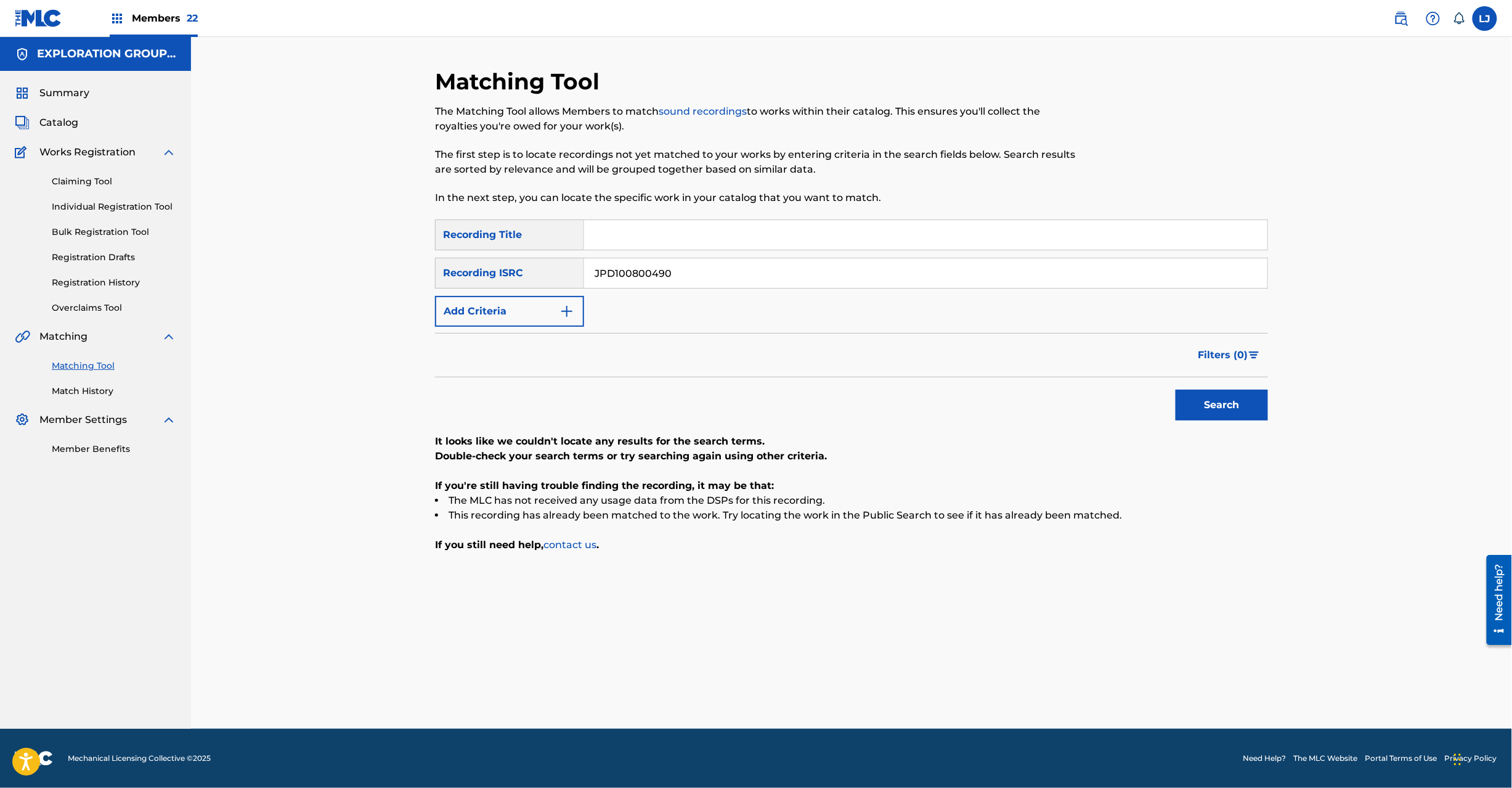
click at [676, 260] on input "JPD100800490" at bounding box center [926, 273] width 683 height 30
click at [1191, 390] on button "Search" at bounding box center [1222, 405] width 93 height 31
click at [606, 285] on input "JPD100800489" at bounding box center [926, 273] width 683 height 30
click at [1234, 393] on button "Search" at bounding box center [1222, 405] width 93 height 31
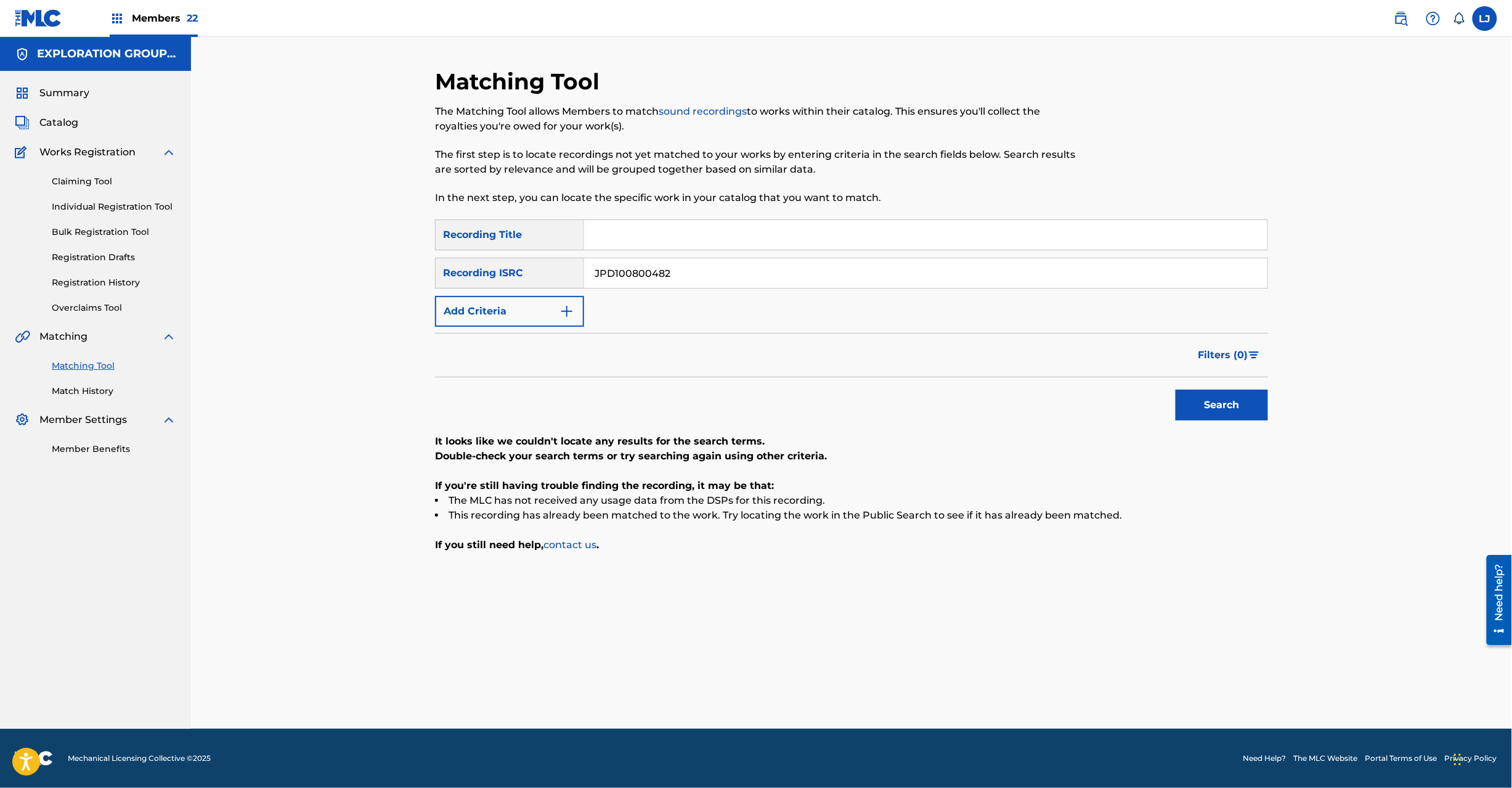
click at [649, 277] on input "JPD100800482" at bounding box center [926, 273] width 683 height 30
drag, startPoint x: 1230, startPoint y: 385, endPoint x: 1231, endPoint y: 393, distance: 8.1
click at [1231, 387] on div "Search" at bounding box center [1219, 401] width 99 height 49
click at [1231, 401] on button "Search" at bounding box center [1222, 405] width 93 height 31
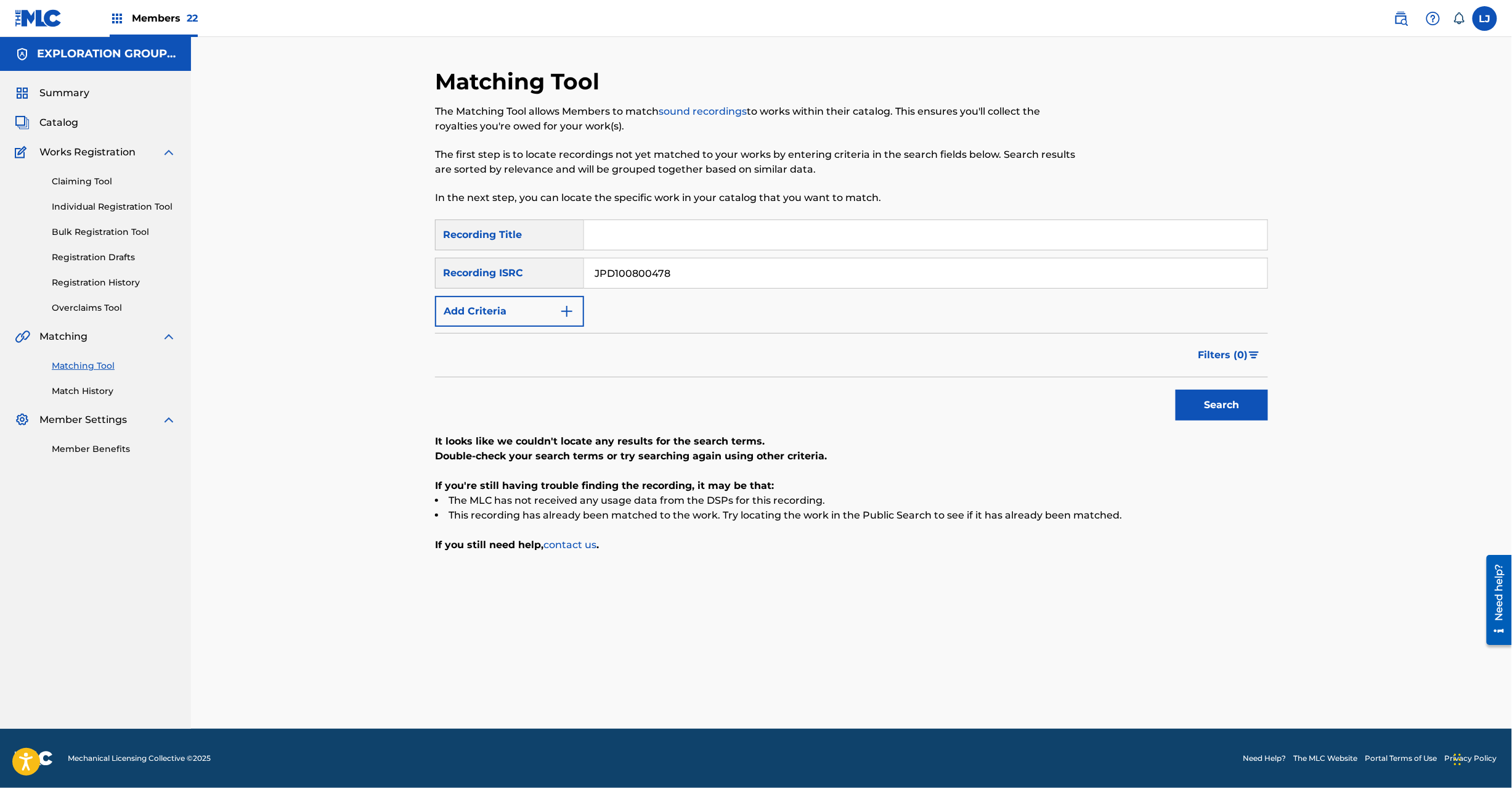
click at [663, 259] on input "JPD100800478" at bounding box center [926, 273] width 683 height 30
click at [1209, 396] on button "Search" at bounding box center [1222, 405] width 93 height 31
click at [639, 237] on input "Search Form" at bounding box center [926, 235] width 683 height 30
click at [639, 278] on input "JPD100800477" at bounding box center [926, 273] width 683 height 30
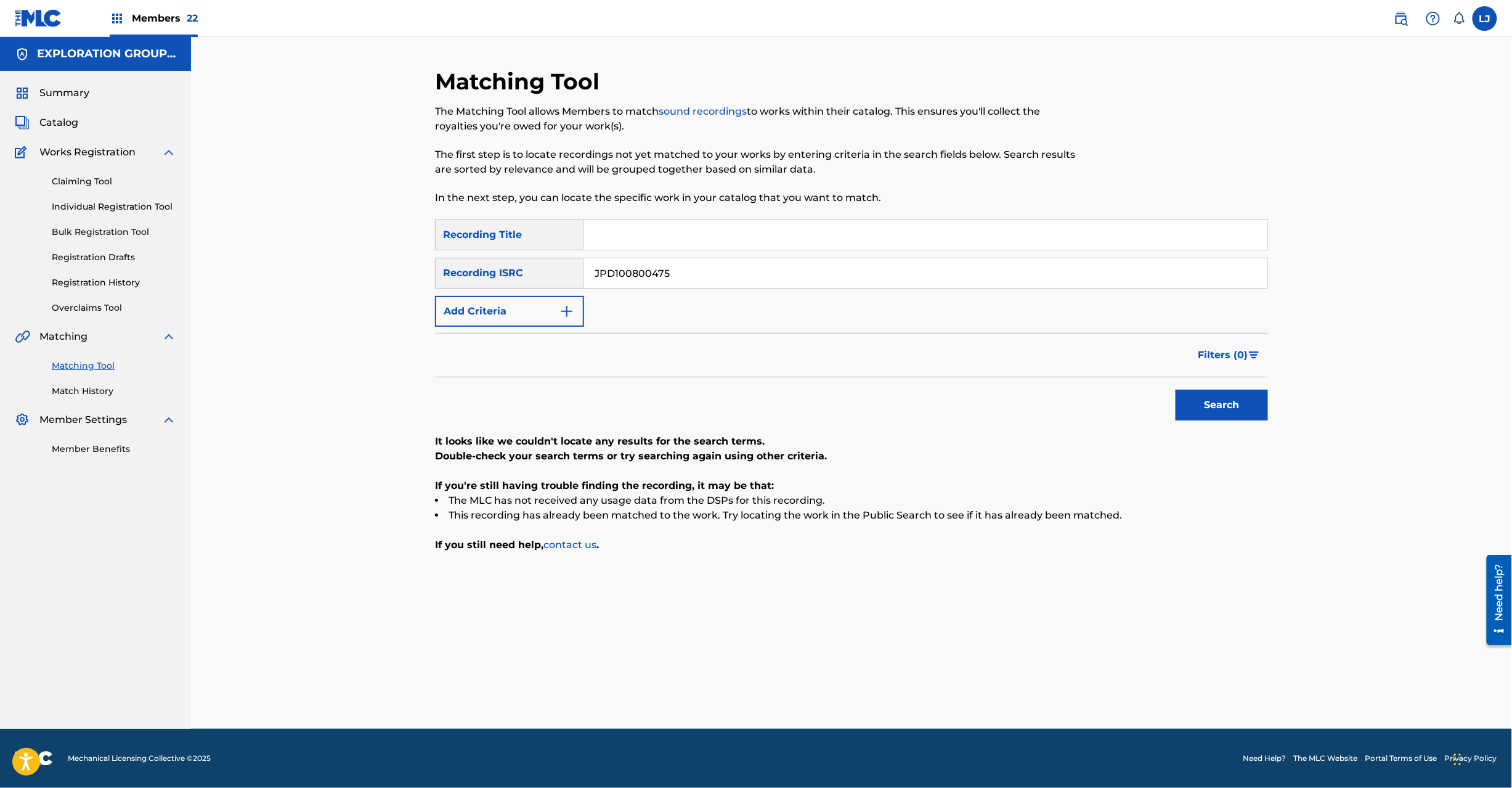
click at [640, 279] on input "JPD100800475" at bounding box center [926, 273] width 683 height 30
click at [1241, 398] on button "Search" at bounding box center [1222, 405] width 93 height 31
click at [626, 267] on input "JPD100800475" at bounding box center [926, 273] width 683 height 30
click at [1301, 415] on div "Matching Tool The Matching Tool allows Members to match sound recordings to wor…" at bounding box center [851, 383] width 1321 height 692
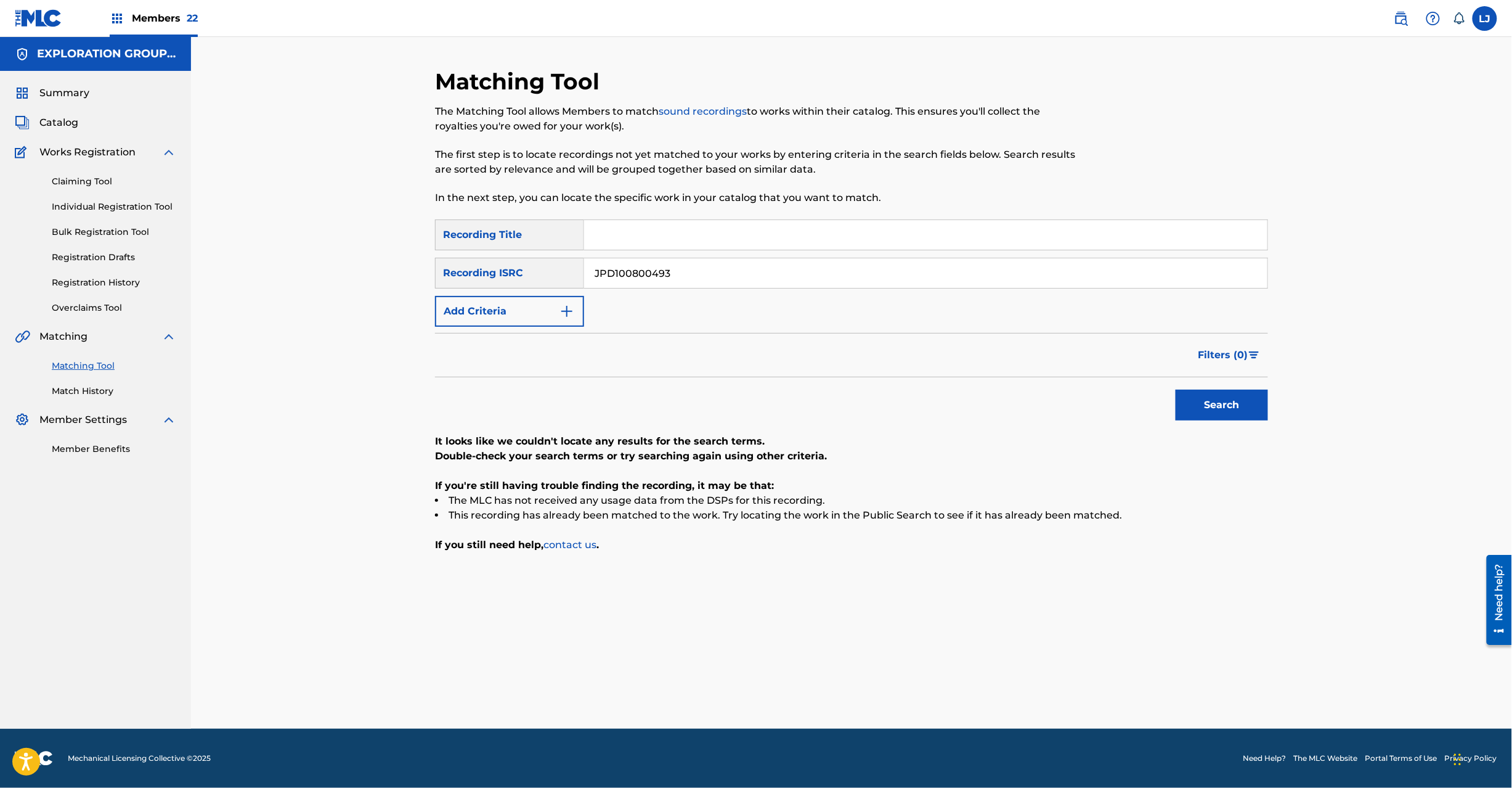
click at [1213, 405] on button "Search" at bounding box center [1222, 405] width 93 height 31
click at [658, 268] on input "JPD100800493" at bounding box center [926, 273] width 683 height 30
drag, startPoint x: 658, startPoint y: 268, endPoint x: 838, endPoint y: 326, distance: 189.1
click at [659, 267] on input "JPD101000092" at bounding box center [926, 273] width 683 height 30
click at [1260, 411] on button "Search" at bounding box center [1222, 405] width 93 height 31
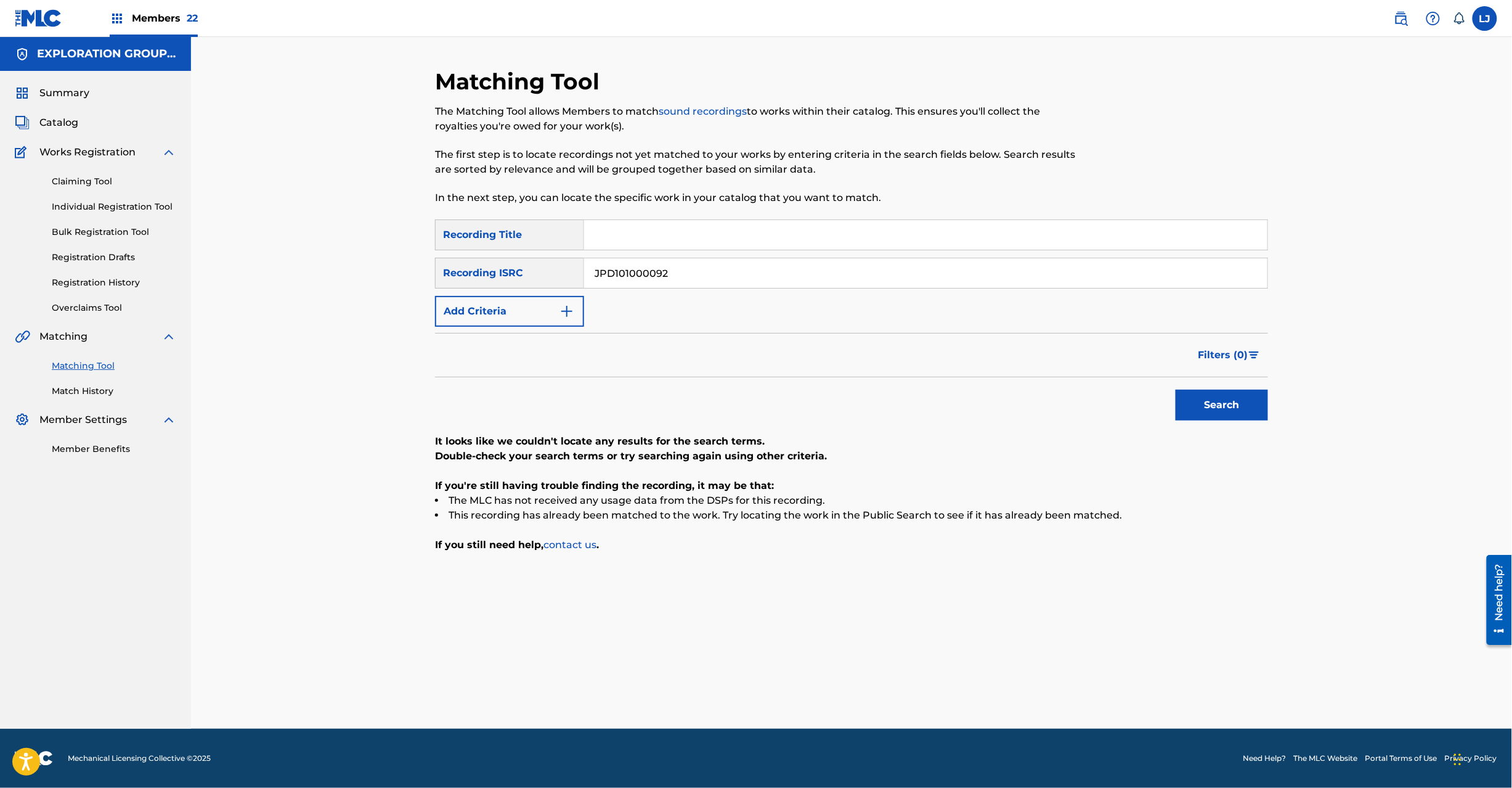
click at [649, 282] on input "JPD101000092" at bounding box center [926, 273] width 683 height 30
drag, startPoint x: 663, startPoint y: 268, endPoint x: 1263, endPoint y: 314, distance: 601.8
click at [1263, 312] on div "SearchWithCriteriaf04f78ca-793c-44d9-8b20-fa4ad9699587 Recording Title SearchWi…" at bounding box center [851, 273] width 833 height 108
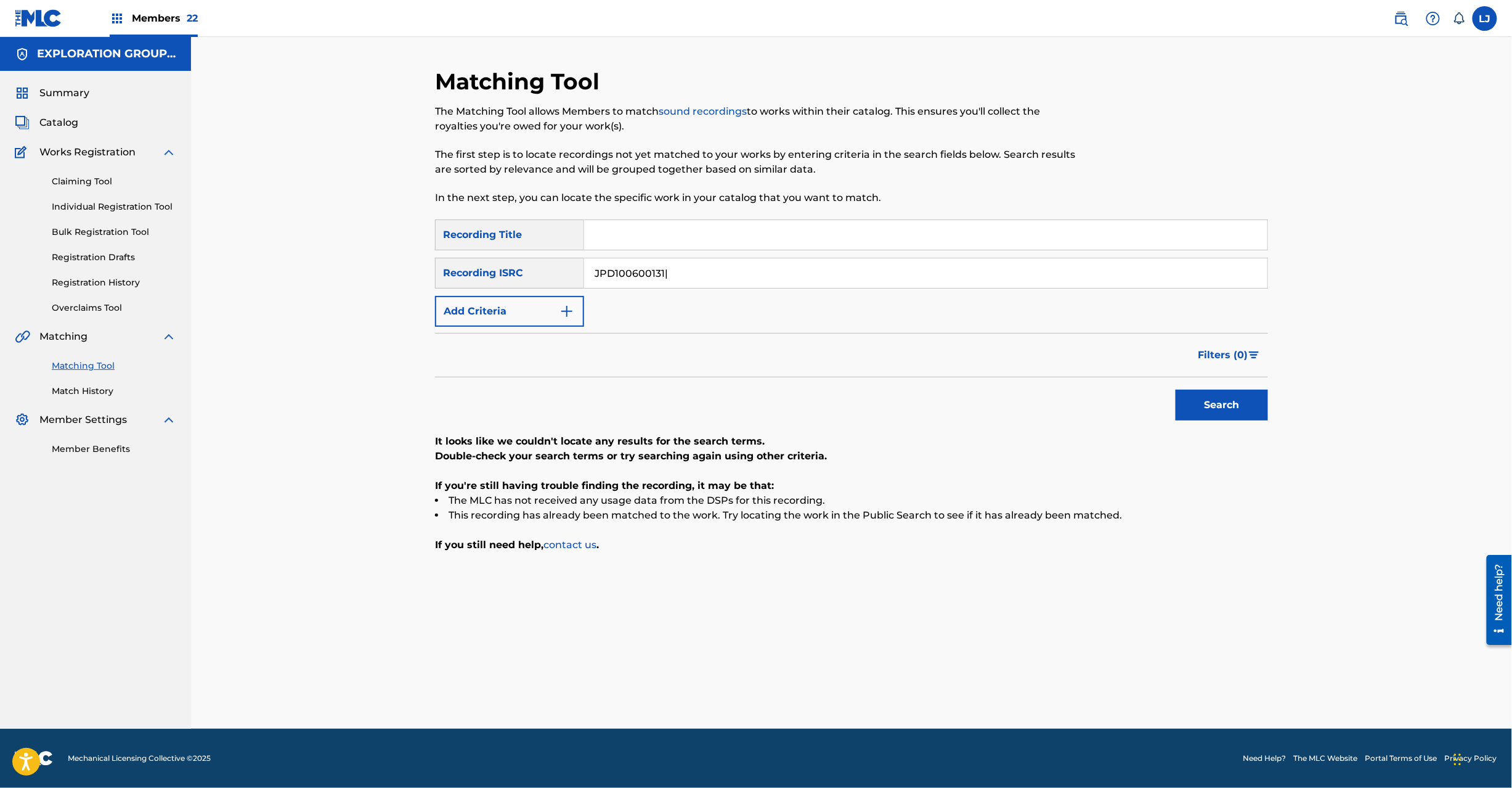
scroll to position [0, 0]
drag, startPoint x: 1229, startPoint y: 402, endPoint x: 1213, endPoint y: 397, distance: 16.8
click at [1229, 403] on button "Search" at bounding box center [1222, 405] width 93 height 31
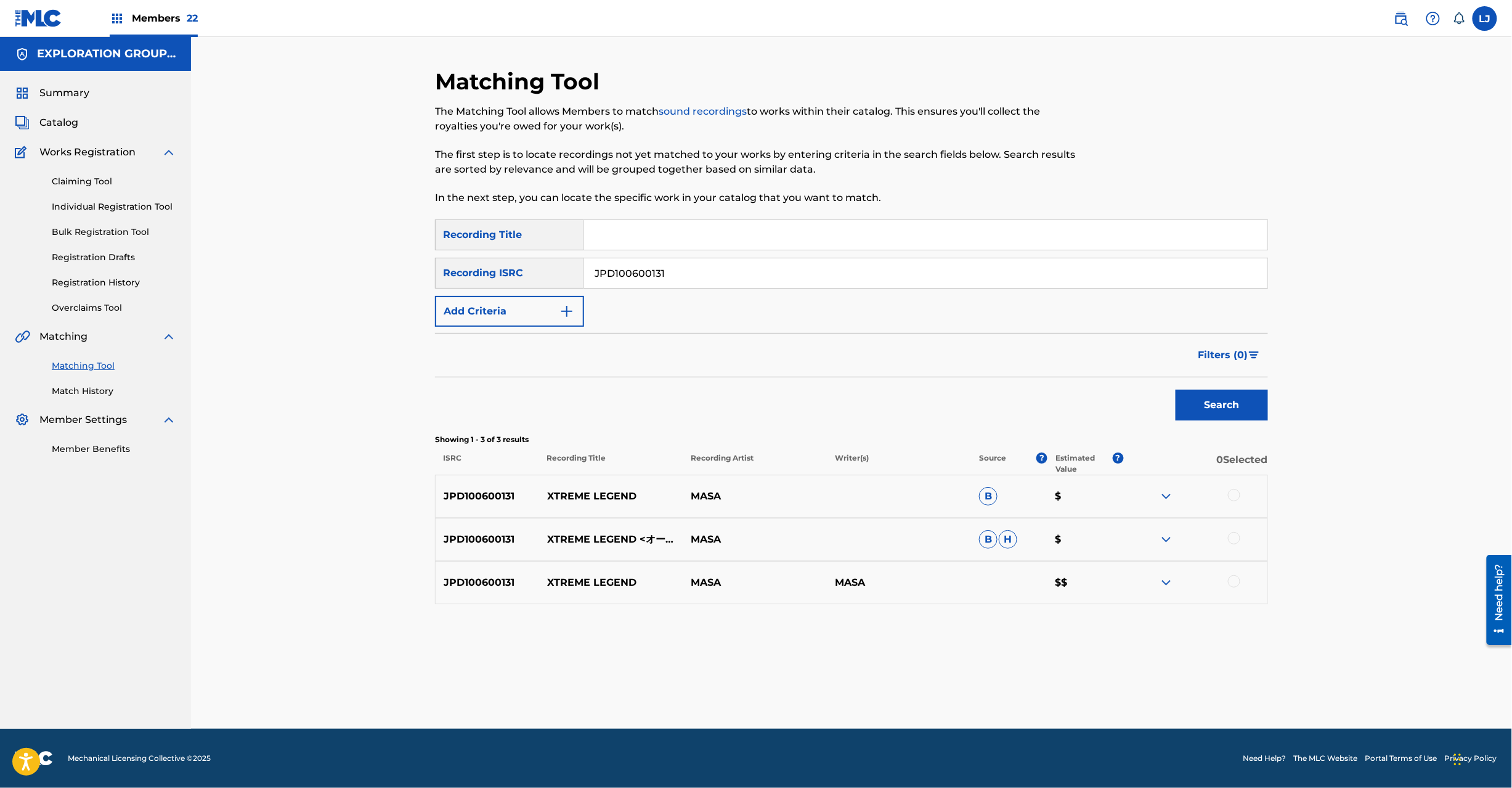
click at [641, 532] on p "XTREME LEGEND <オープニング・猛将編>" at bounding box center [611, 539] width 144 height 15
click at [665, 268] on input "JPD100600131" at bounding box center [926, 273] width 683 height 30
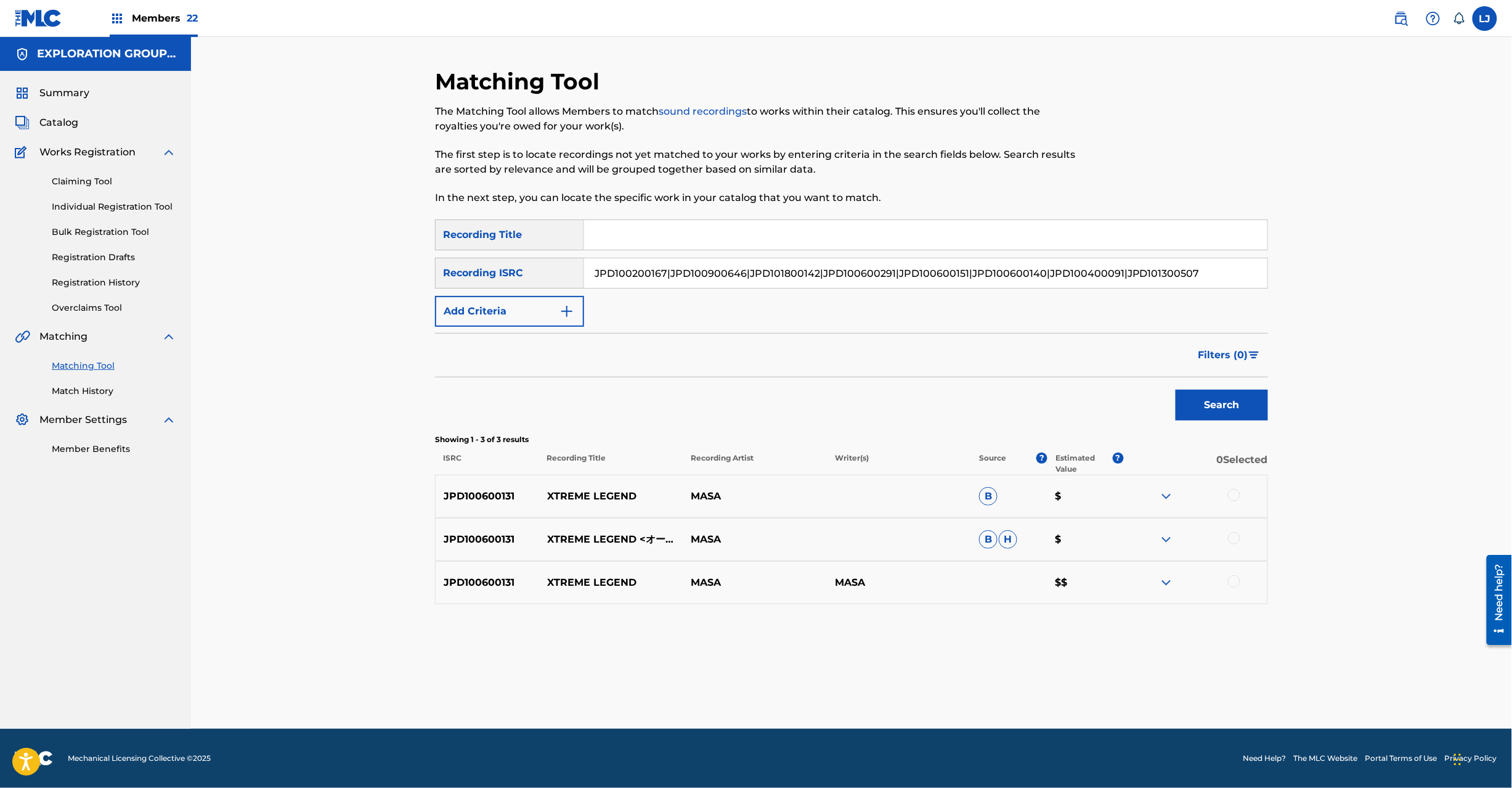
drag, startPoint x: 663, startPoint y: 269, endPoint x: 294, endPoint y: 281, distance: 369.2
click at [18, 269] on main "EXPLORATION GROUP LLC Summary Catalog Works Registration Claiming Tool Individu…" at bounding box center [756, 383] width 1512 height 692
drag, startPoint x: 676, startPoint y: 277, endPoint x: 1076, endPoint y: 304, distance: 400.9
click at [1076, 304] on div "SearchWithCriteriaf04f78ca-793c-44d9-8b20-fa4ad9699587 Recording Title SearchWi…" at bounding box center [851, 273] width 833 height 108
click at [1221, 397] on button "Search" at bounding box center [1222, 405] width 93 height 31
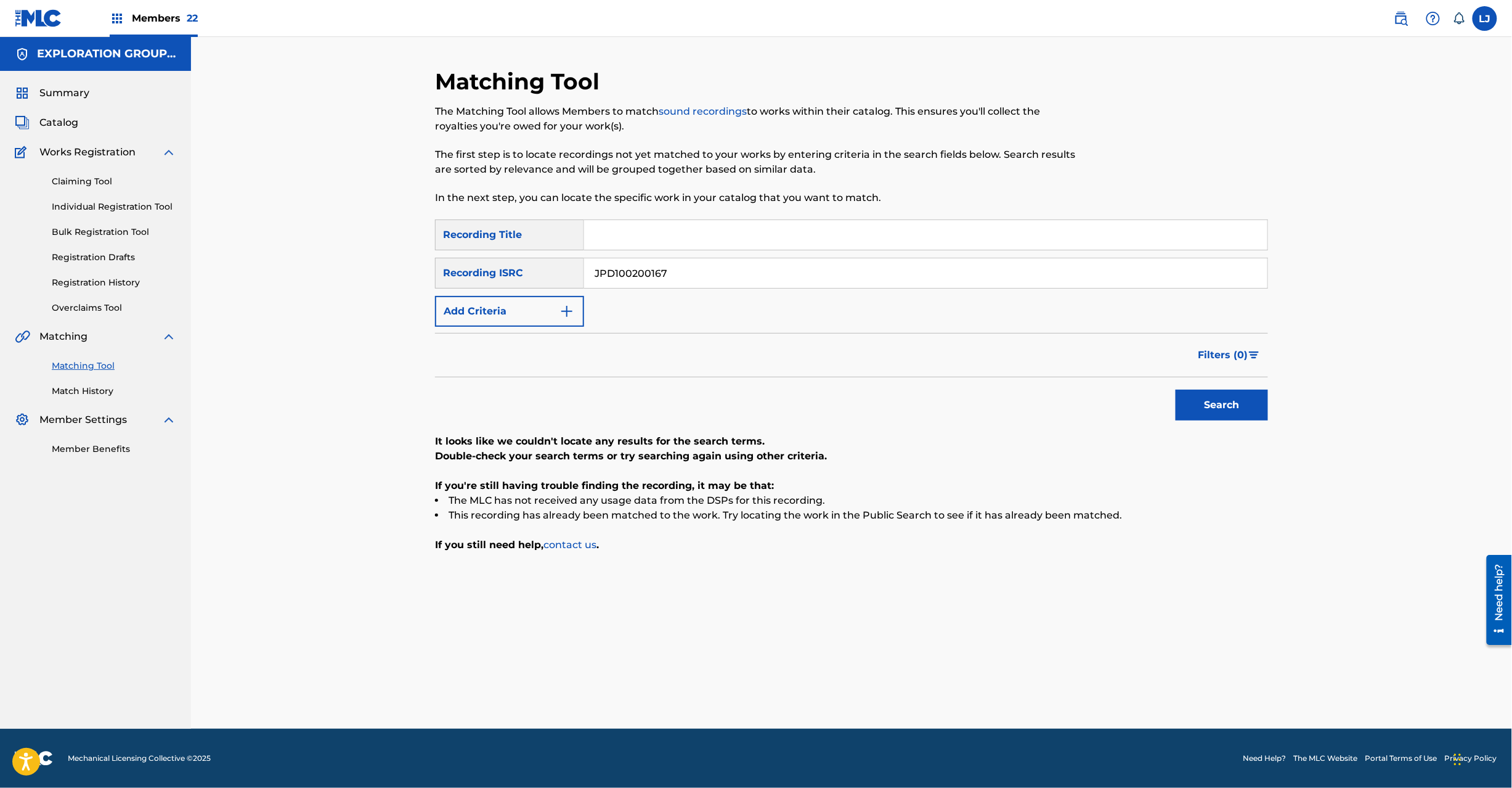
click at [713, 275] on input "JPD100200167" at bounding box center [926, 273] width 683 height 30
drag, startPoint x: 737, startPoint y: 275, endPoint x: 119, endPoint y: 288, distance: 618.1
click at [0, 275] on main "EXPLORATION GROUP LLC Summary Catalog Works Registration Claiming Tool Individu…" at bounding box center [756, 383] width 1512 height 692
drag, startPoint x: 673, startPoint y: 271, endPoint x: 1576, endPoint y: 286, distance: 903.1
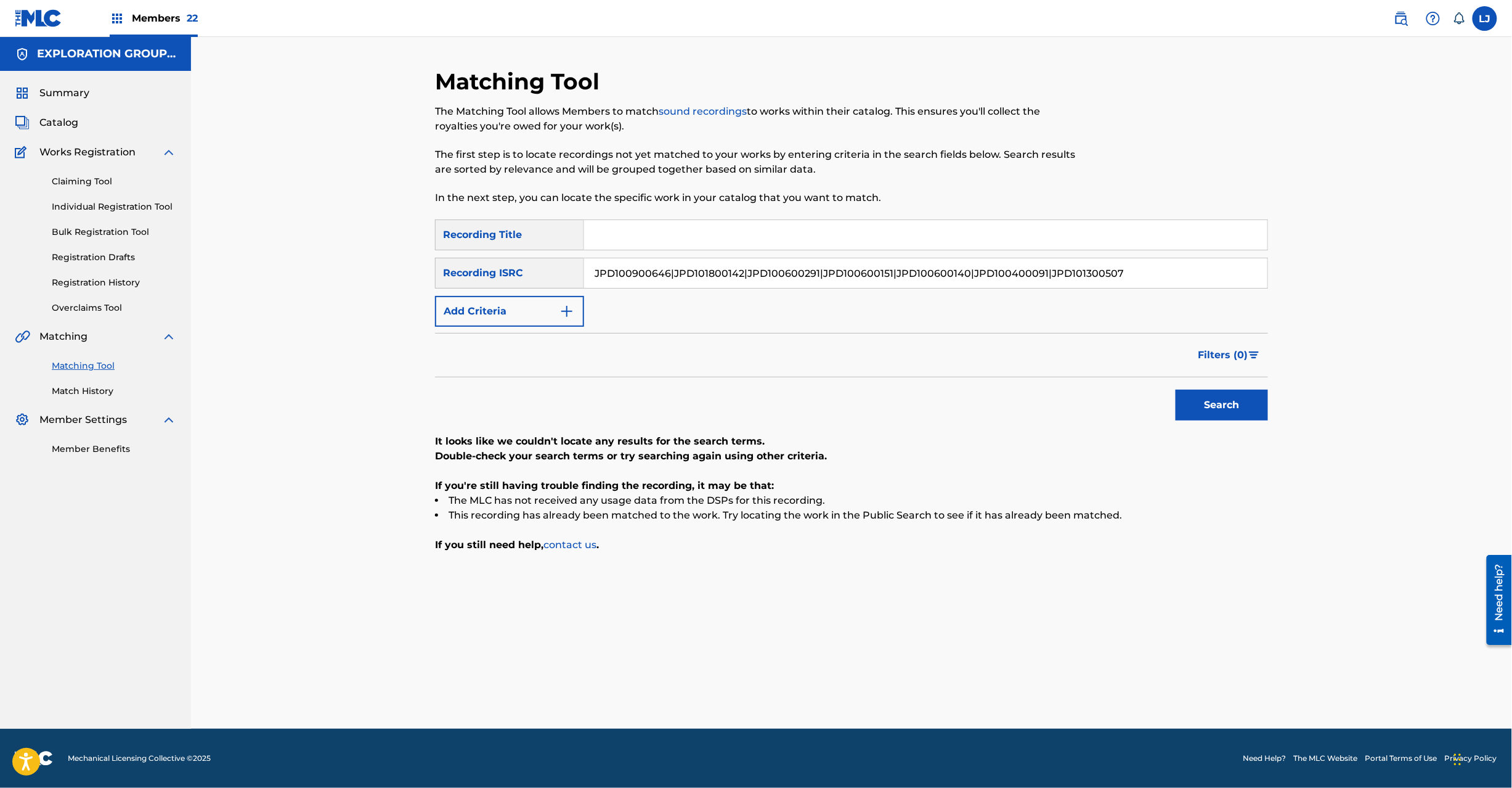
click at [1511, 286] on html "Accessibility Screen-Reader Guide, Feedback, and Issue Reporting | New window M…" at bounding box center [756, 394] width 1512 height 788
click at [1257, 408] on button "Search" at bounding box center [1222, 405] width 93 height 31
click at [685, 272] on input "JPD100900646" at bounding box center [926, 273] width 683 height 30
drag, startPoint x: 814, startPoint y: 276, endPoint x: 40, endPoint y: 272, distance: 774.0
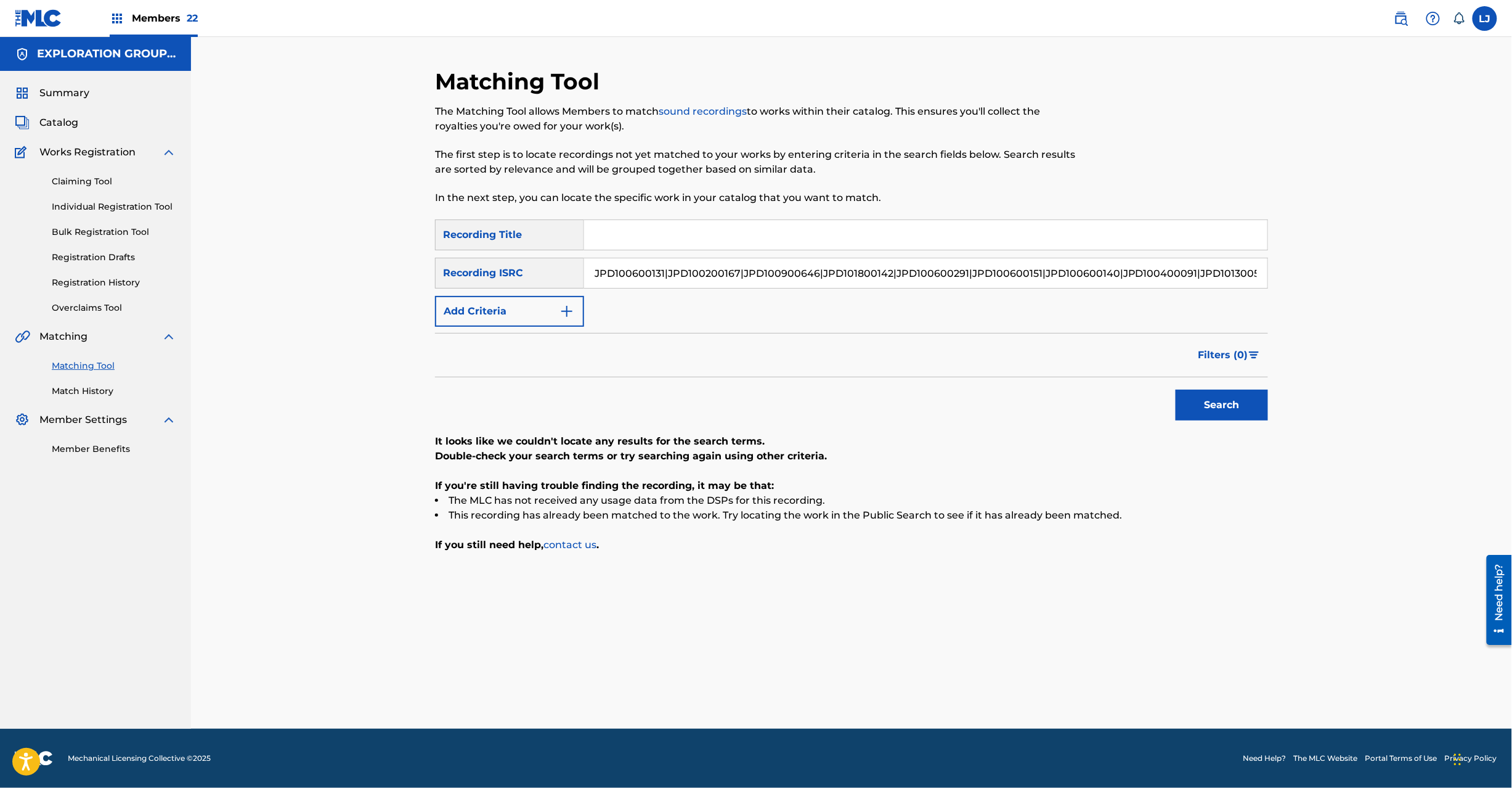
click at [31, 272] on main "EXPLORATION GROUP LLC Summary Catalog Works Registration Claiming Tool Individu…" at bounding box center [756, 383] width 1512 height 692
drag, startPoint x: 668, startPoint y: 271, endPoint x: 1576, endPoint y: 277, distance: 908.0
click at [1511, 277] on html "Accessibility Screen-Reader Guide, Feedback, and Issue Reporting | New window M…" at bounding box center [756, 394] width 1512 height 788
click at [1211, 405] on button "Search" at bounding box center [1222, 405] width 93 height 31
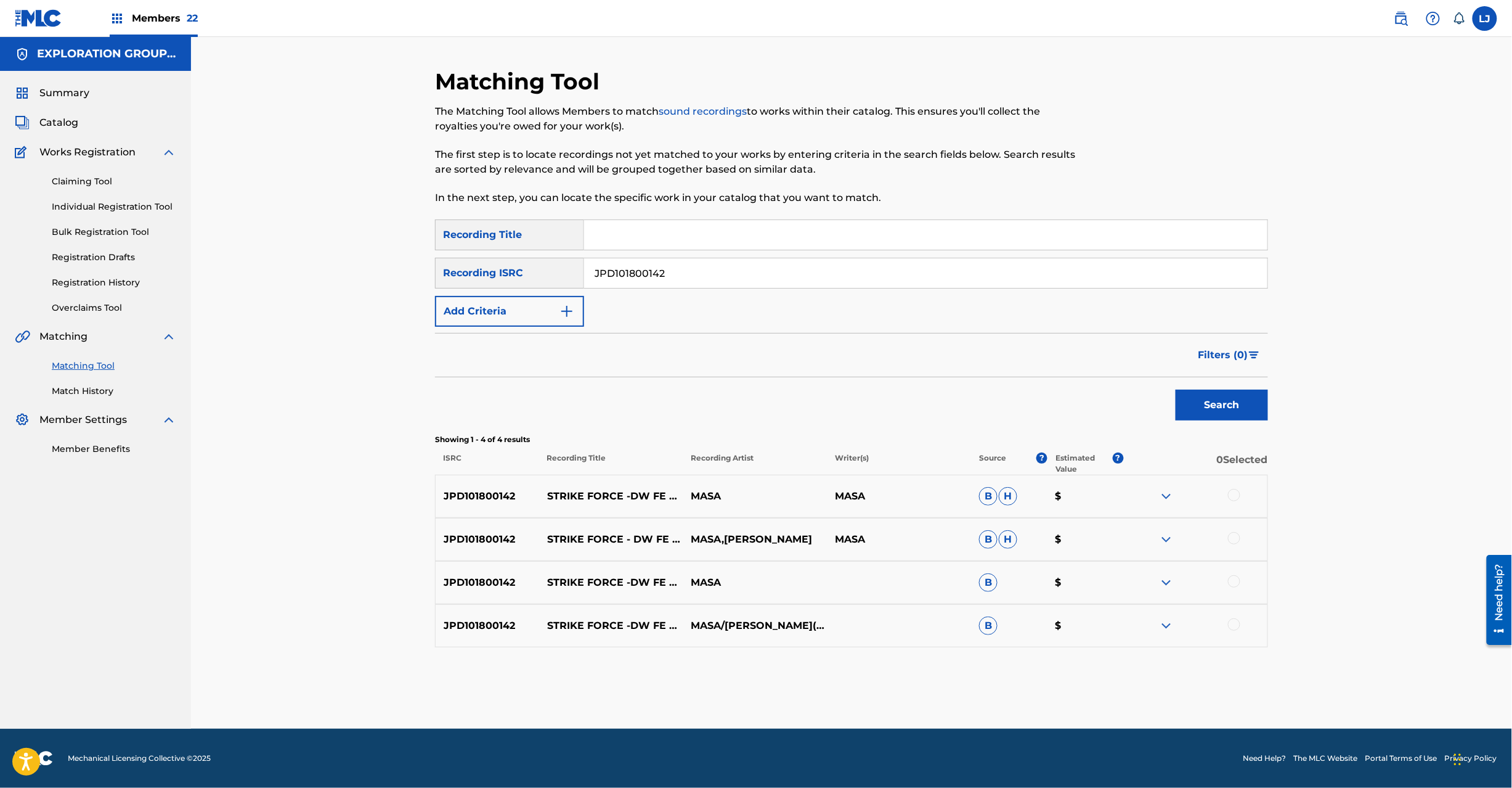
click at [654, 263] on input "JPD101800142" at bounding box center [926, 273] width 683 height 30
drag, startPoint x: 1183, startPoint y: 272, endPoint x: 145, endPoint y: 277, distance: 1038.0
click at [118, 270] on main "EXPLORATION GROUP LLC Summary Catalog Works Registration Claiming Tool Individu…" at bounding box center [756, 383] width 1512 height 692
click at [1223, 403] on button "Search" at bounding box center [1222, 405] width 93 height 31
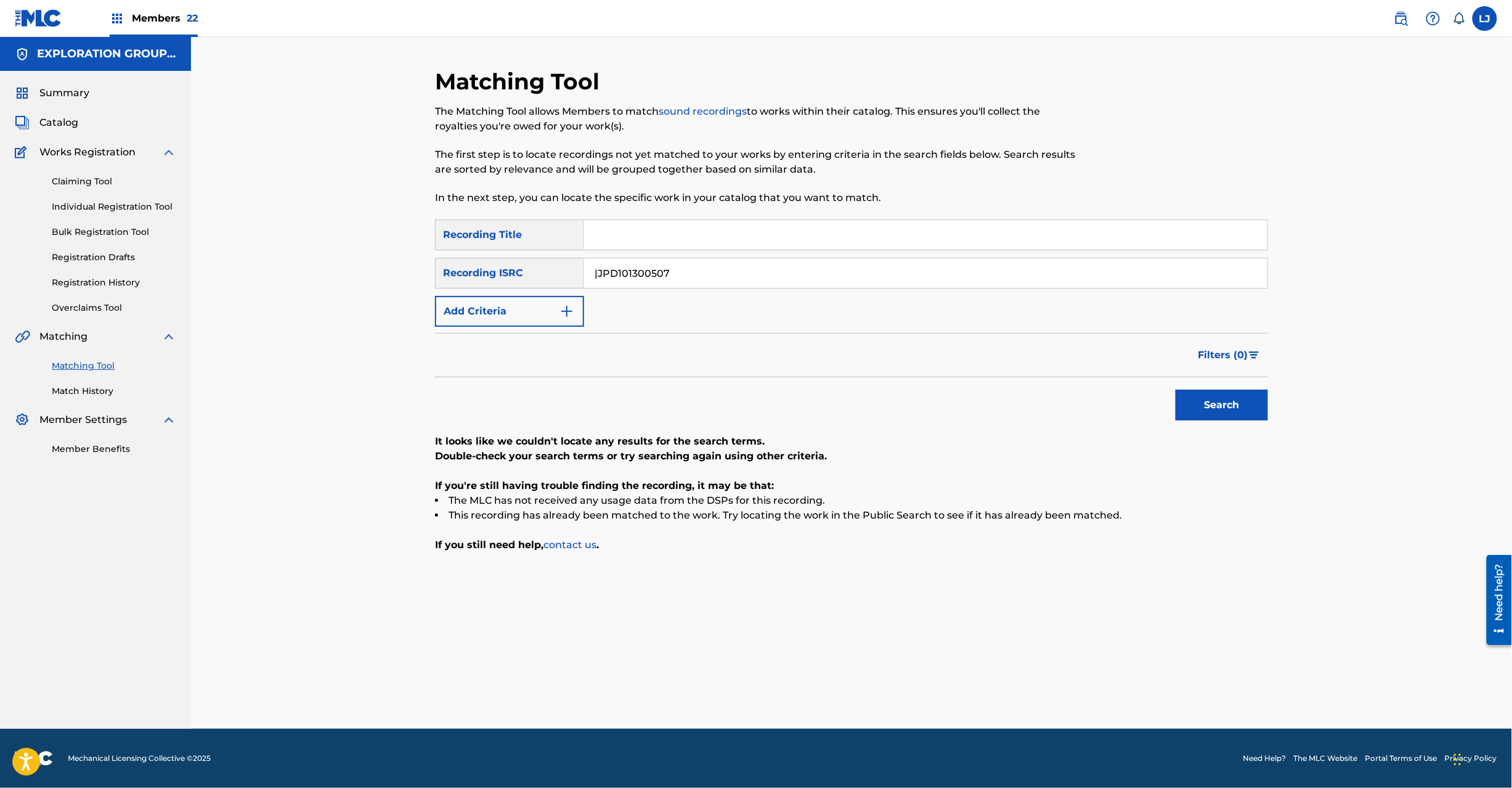
click at [599, 280] on input "|JPD101300507" at bounding box center [926, 273] width 683 height 30
click at [1229, 386] on div "Search" at bounding box center [1219, 401] width 99 height 49
click at [1232, 402] on button "Search" at bounding box center [1222, 405] width 93 height 31
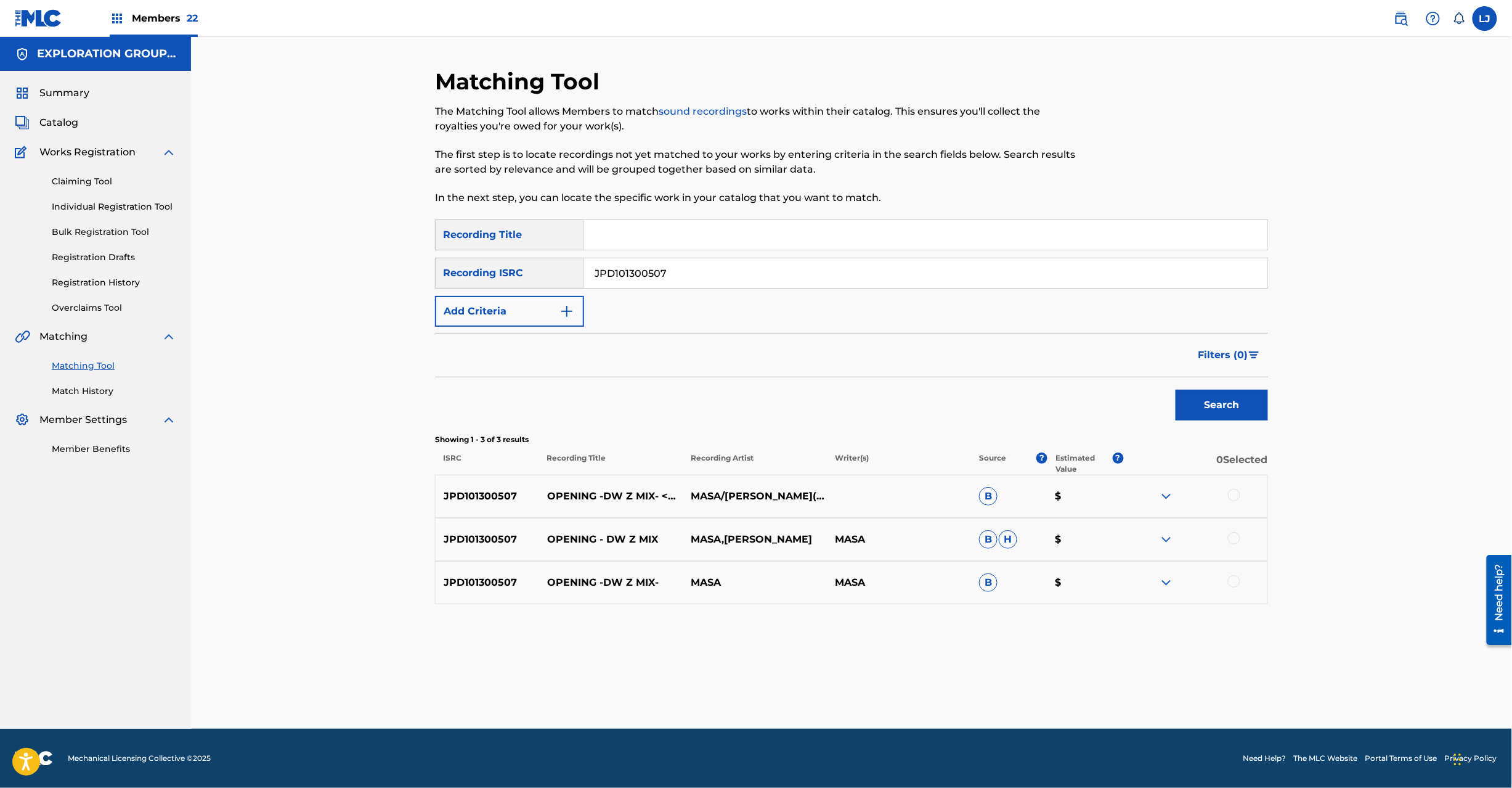
click at [649, 282] on input "JPD101300507" at bounding box center [926, 273] width 683 height 30
click at [689, 273] on input "JPD101300507" at bounding box center [926, 273] width 683 height 30
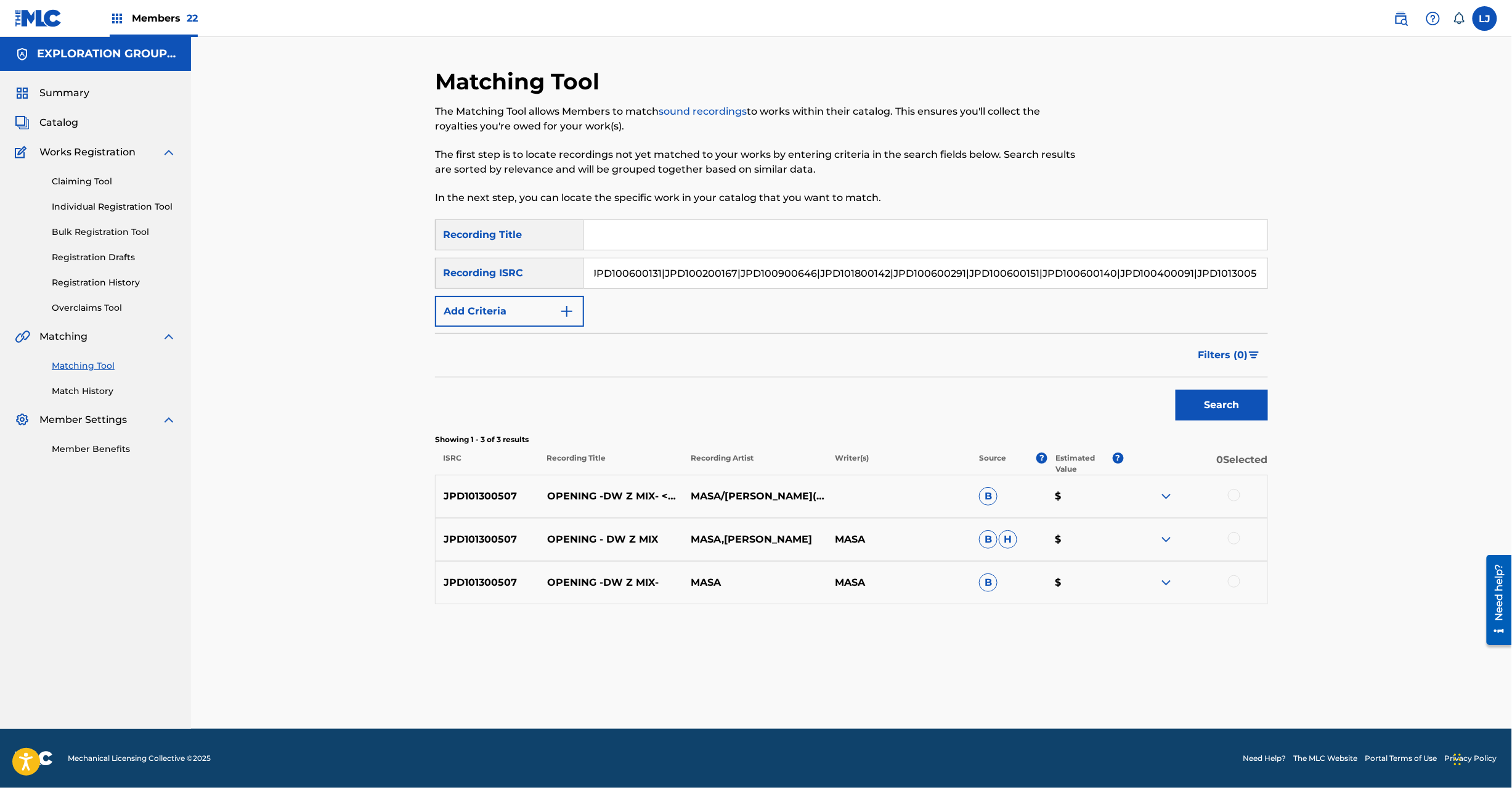
drag, startPoint x: 1180, startPoint y: 272, endPoint x: 1576, endPoint y: 272, distance: 396.0
click at [1511, 272] on html "Accessibility Screen-Reader Guide, Feedback, and Issue Reporting | New window M…" at bounding box center [756, 394] width 1512 height 788
click at [1196, 271] on input "JPD100600131|JPD100200167|JPD100900646|JPD101800142|JPD100600291|JPD100600151|J…" at bounding box center [926, 273] width 683 height 30
drag, startPoint x: 1282, startPoint y: 274, endPoint x: 1573, endPoint y: 274, distance: 291.0
click at [1511, 274] on html "Accessibility Screen-Reader Guide, Feedback, and Issue Reporting | New window M…" at bounding box center [756, 394] width 1512 height 788
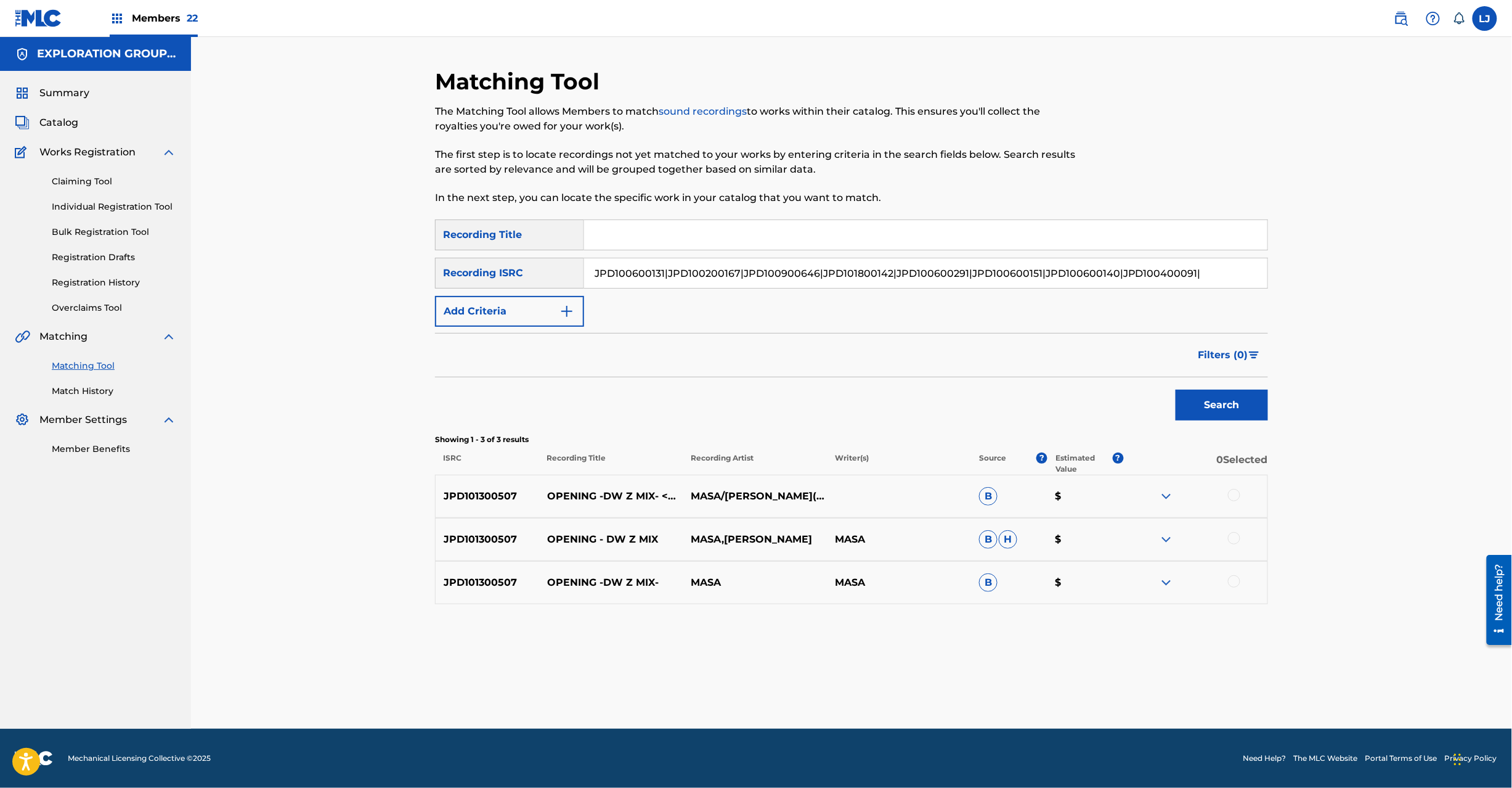
scroll to position [0, 0]
drag, startPoint x: 1113, startPoint y: 272, endPoint x: 321, endPoint y: 272, distance: 792.0
click at [318, 272] on div "Matching Tool The Matching Tool allows Members to match sound recordings to wor…" at bounding box center [851, 383] width 1321 height 692
click at [1235, 412] on button "Search" at bounding box center [1222, 405] width 93 height 31
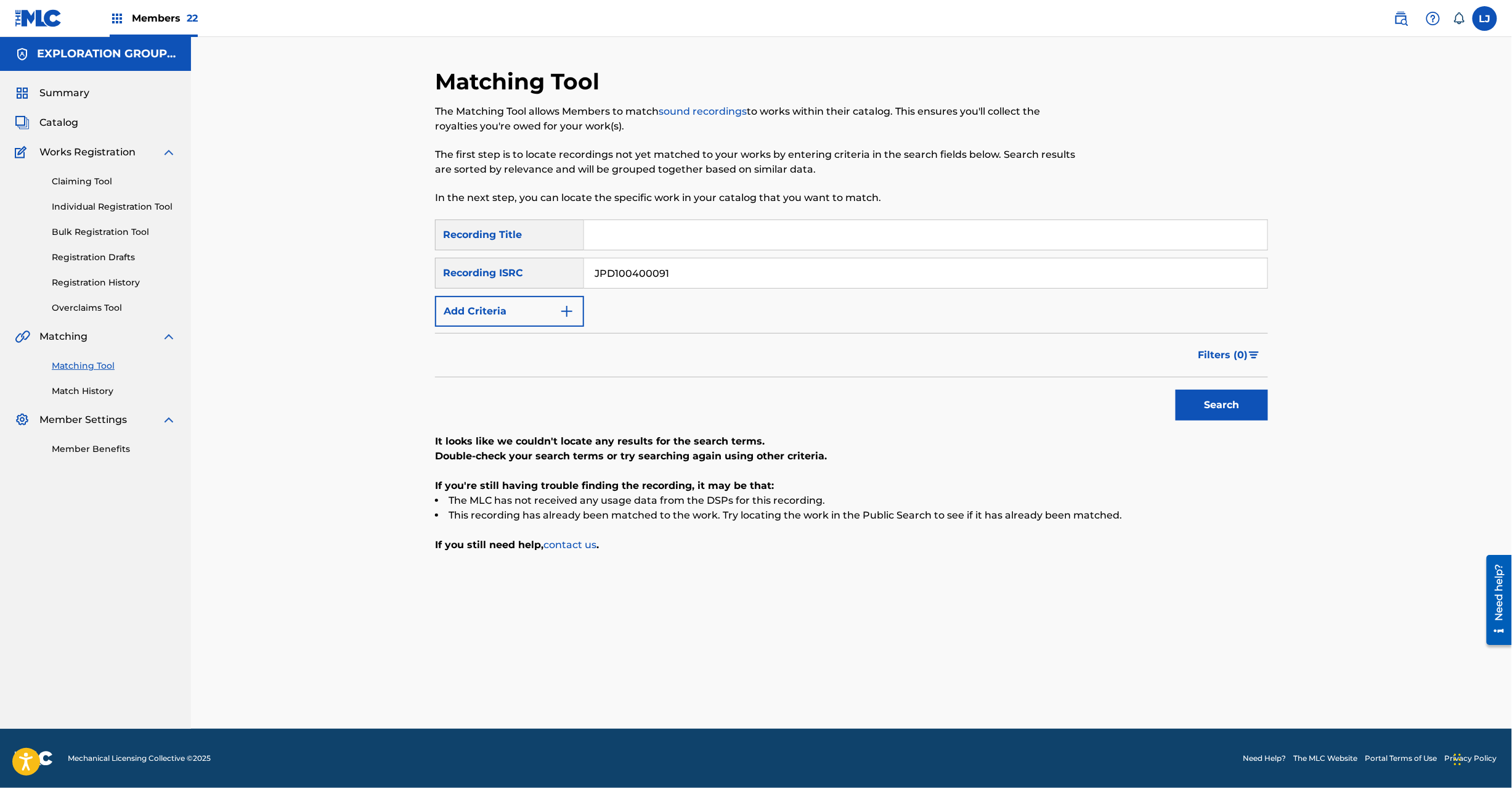
click at [703, 274] on input "JPD100400091" at bounding box center [926, 273] width 683 height 30
click at [703, 274] on input "JPD100500003" at bounding box center [926, 273] width 683 height 30
click at [1221, 405] on button "Search" at bounding box center [1222, 405] width 93 height 31
click at [668, 274] on input "JPD100500003" at bounding box center [926, 273] width 683 height 30
drag, startPoint x: 668, startPoint y: 274, endPoint x: 705, endPoint y: 277, distance: 37.1
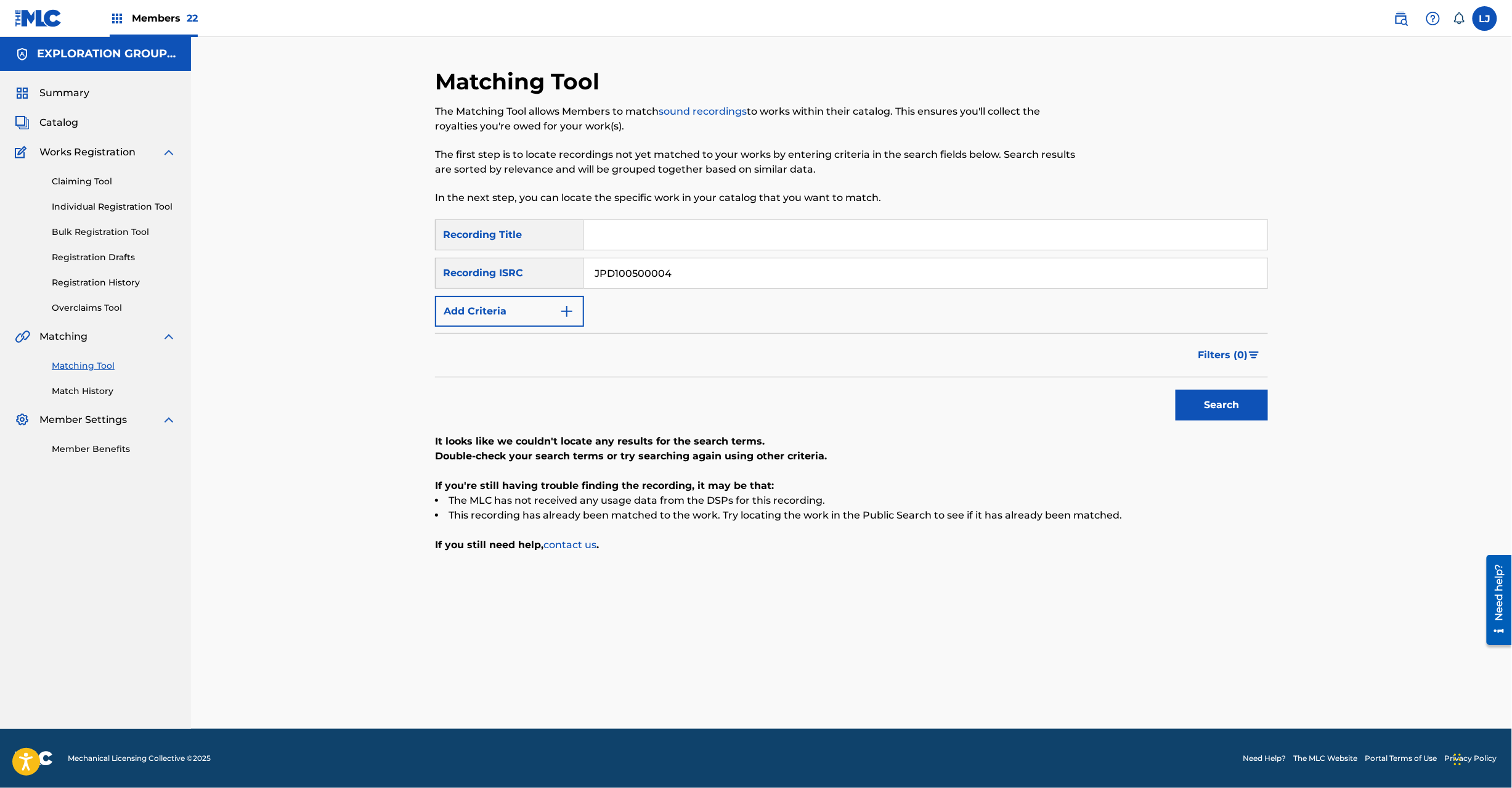
click at [669, 274] on input "JPD100500004" at bounding box center [926, 273] width 683 height 30
click at [1236, 390] on button "Search" at bounding box center [1222, 405] width 93 height 31
click at [711, 283] on input "JPD100500004" at bounding box center [926, 273] width 683 height 30
click at [1232, 410] on button "Search" at bounding box center [1222, 405] width 93 height 31
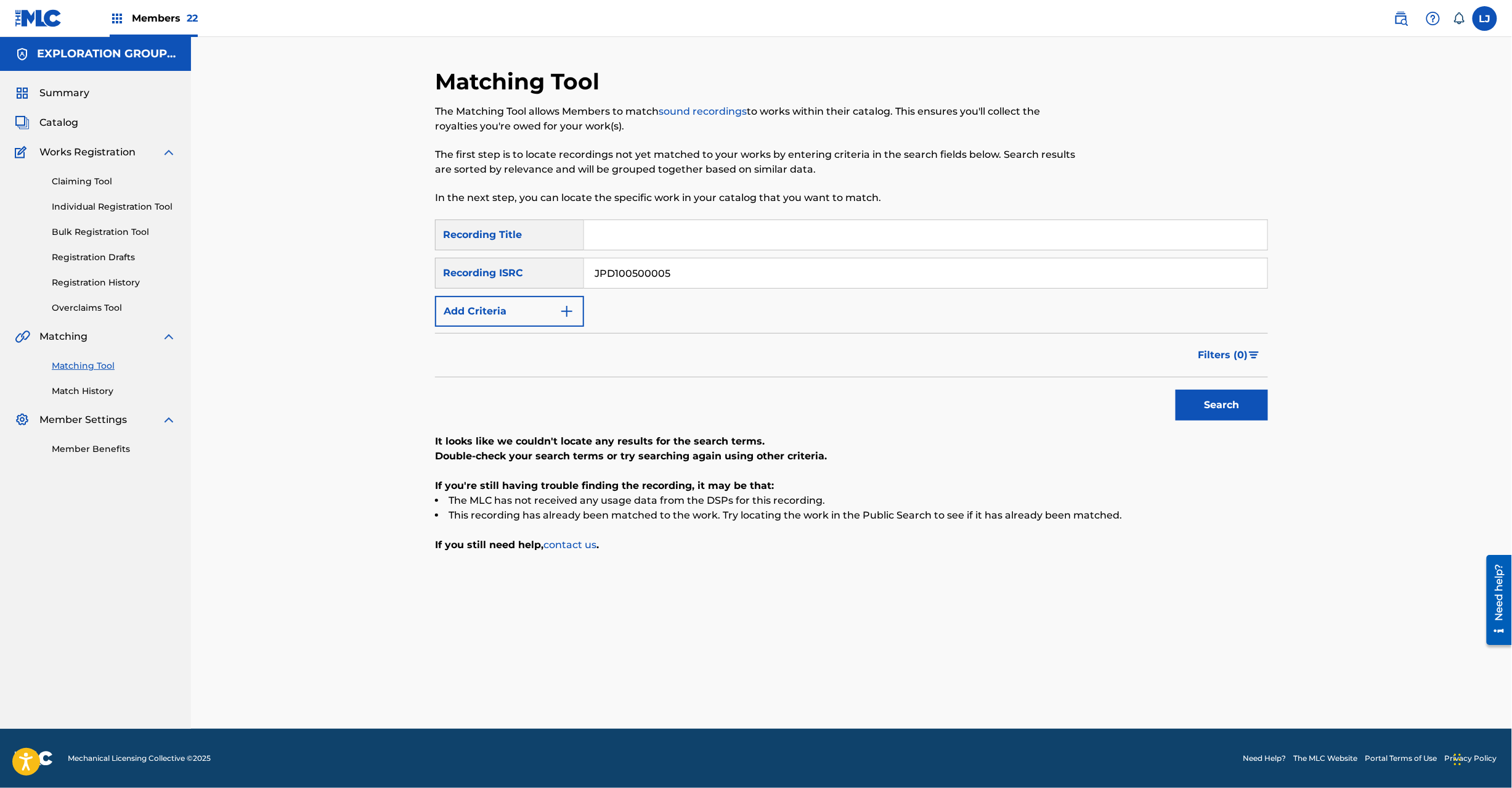
click at [686, 276] on input "JPD100500005" at bounding box center [926, 273] width 683 height 30
drag, startPoint x: 686, startPoint y: 276, endPoint x: 740, endPoint y: 303, distance: 60.4
click at [688, 275] on input "JPD100500005" at bounding box center [926, 273] width 683 height 30
click at [1201, 393] on button "Search" at bounding box center [1222, 405] width 93 height 31
click at [765, 283] on input "JPD100500006" at bounding box center [926, 273] width 683 height 30
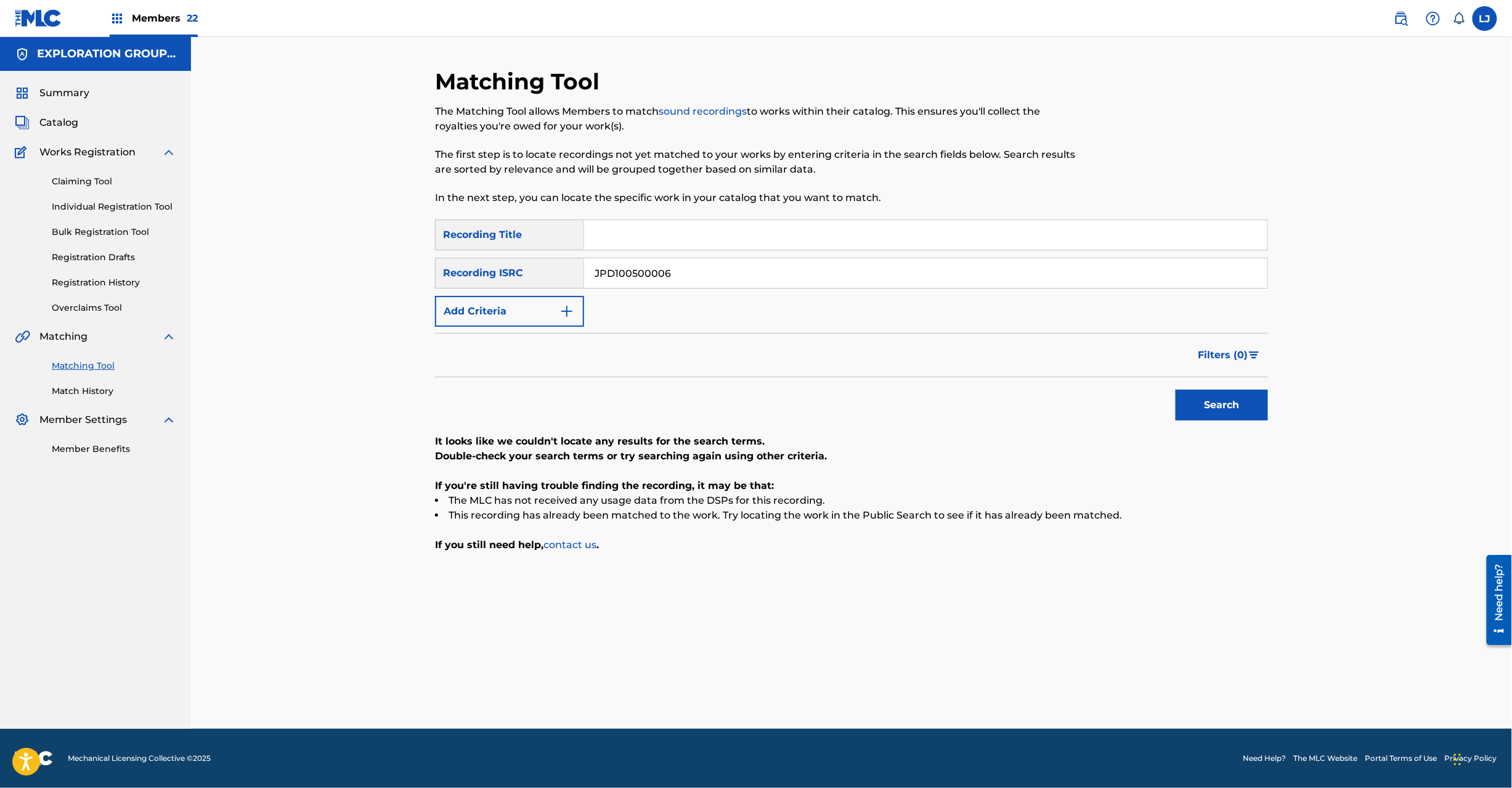
click at [765, 283] on input "JPD100500006" at bounding box center [926, 273] width 683 height 30
click at [1270, 403] on div "Matching Tool The Matching Tool allows Members to match sound recordings to wor…" at bounding box center [851, 398] width 863 height 661
click at [1251, 398] on button "Search" at bounding box center [1222, 405] width 93 height 31
click at [645, 268] on input "JPD100500007" at bounding box center [926, 273] width 683 height 30
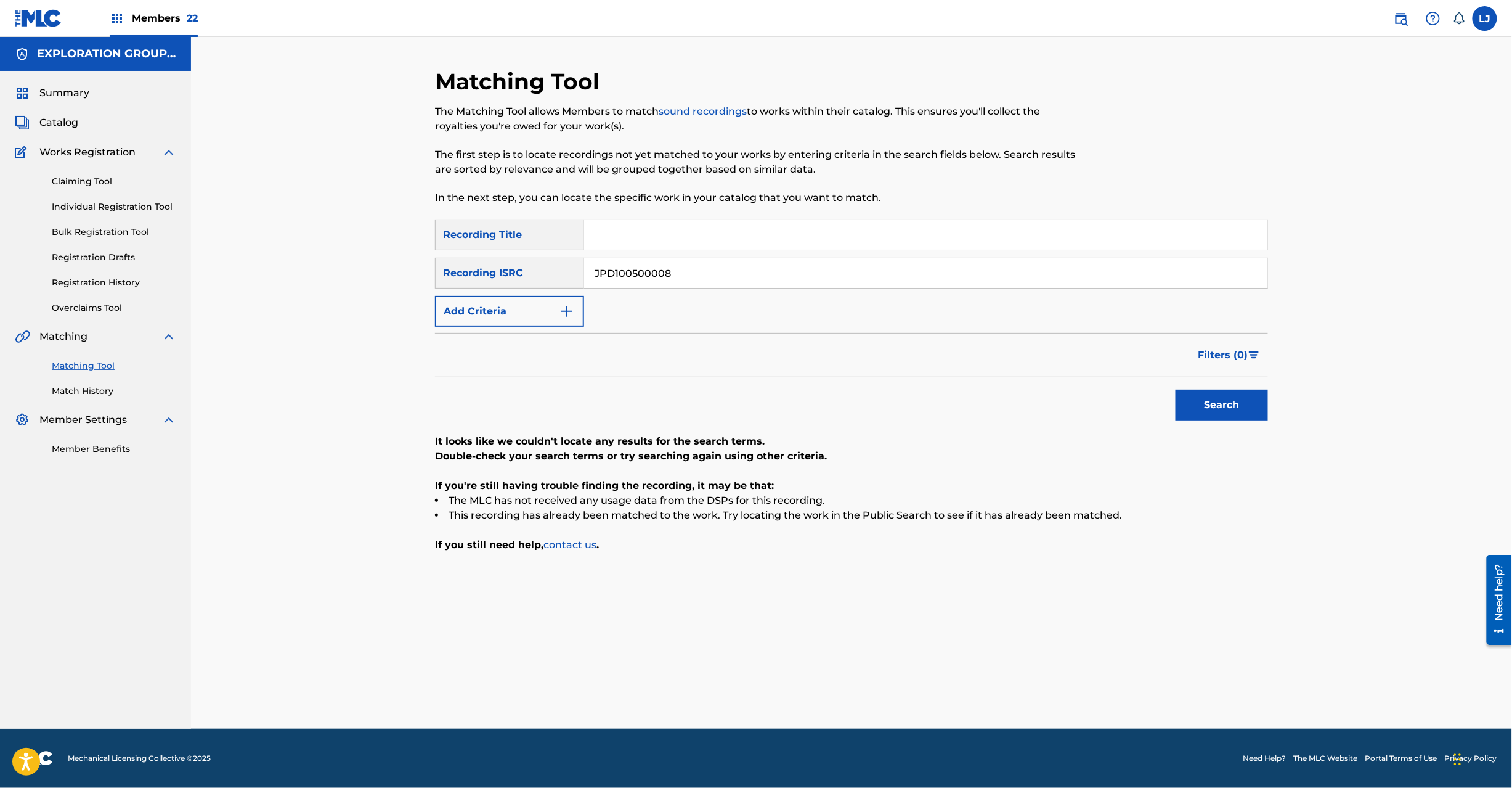
click at [1218, 401] on button "Search" at bounding box center [1222, 405] width 93 height 31
click at [698, 271] on input "JPD100500008" at bounding box center [926, 273] width 683 height 30
click at [1226, 412] on button "Search" at bounding box center [1222, 405] width 93 height 31
click at [683, 262] on input "JPD100500009" at bounding box center [926, 273] width 683 height 30
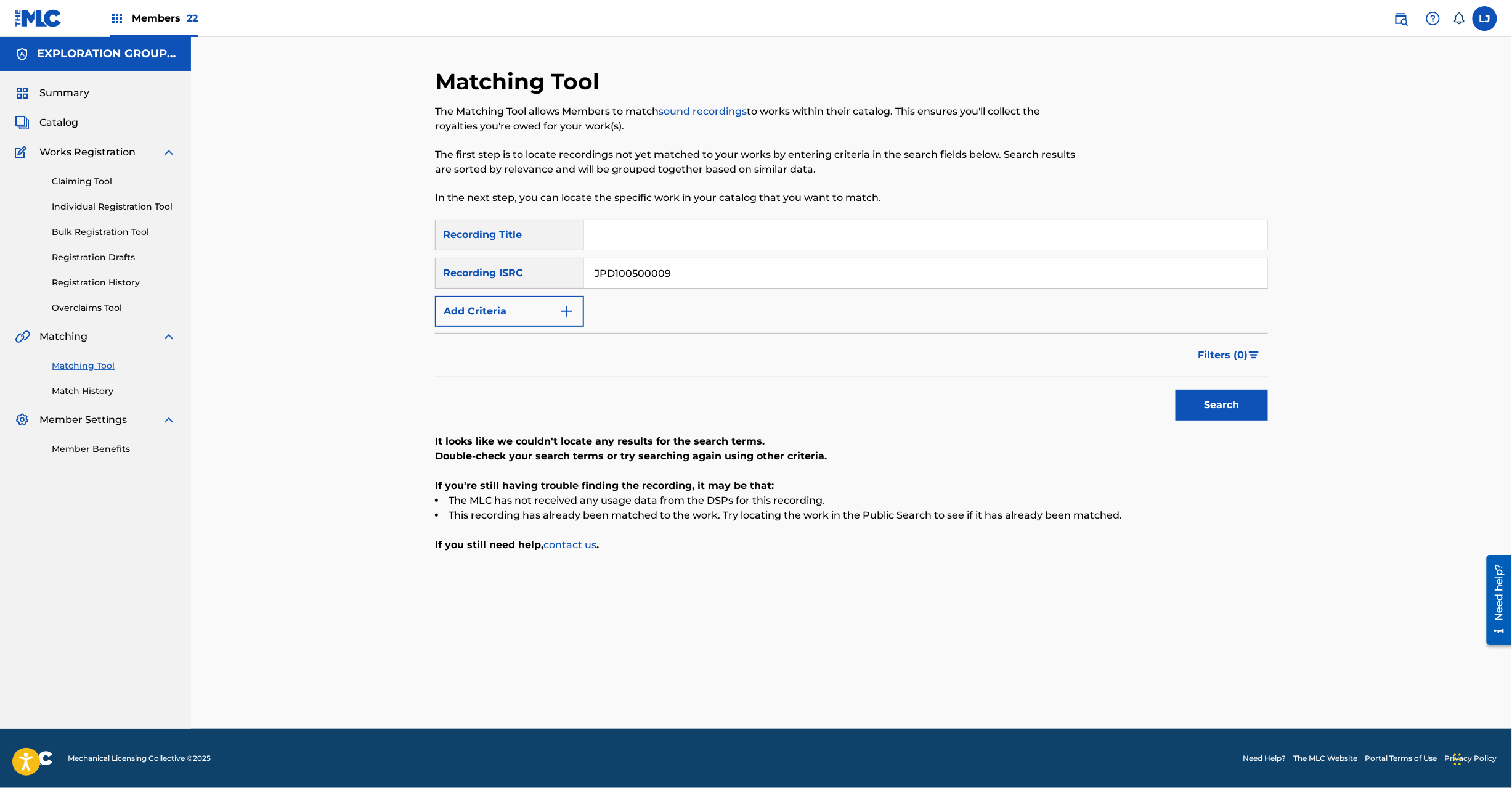
drag, startPoint x: 683, startPoint y: 262, endPoint x: 814, endPoint y: 308, distance: 138.8
click at [685, 262] on input "JPD100500009" at bounding box center [926, 273] width 683 height 30
type input "JPD101400606"
drag, startPoint x: 1285, startPoint y: 416, endPoint x: 1225, endPoint y: 401, distance: 61.8
click at [1277, 412] on div "Matching Tool The Matching Tool allows Members to match sound recordings to wor…" at bounding box center [851, 383] width 1321 height 692
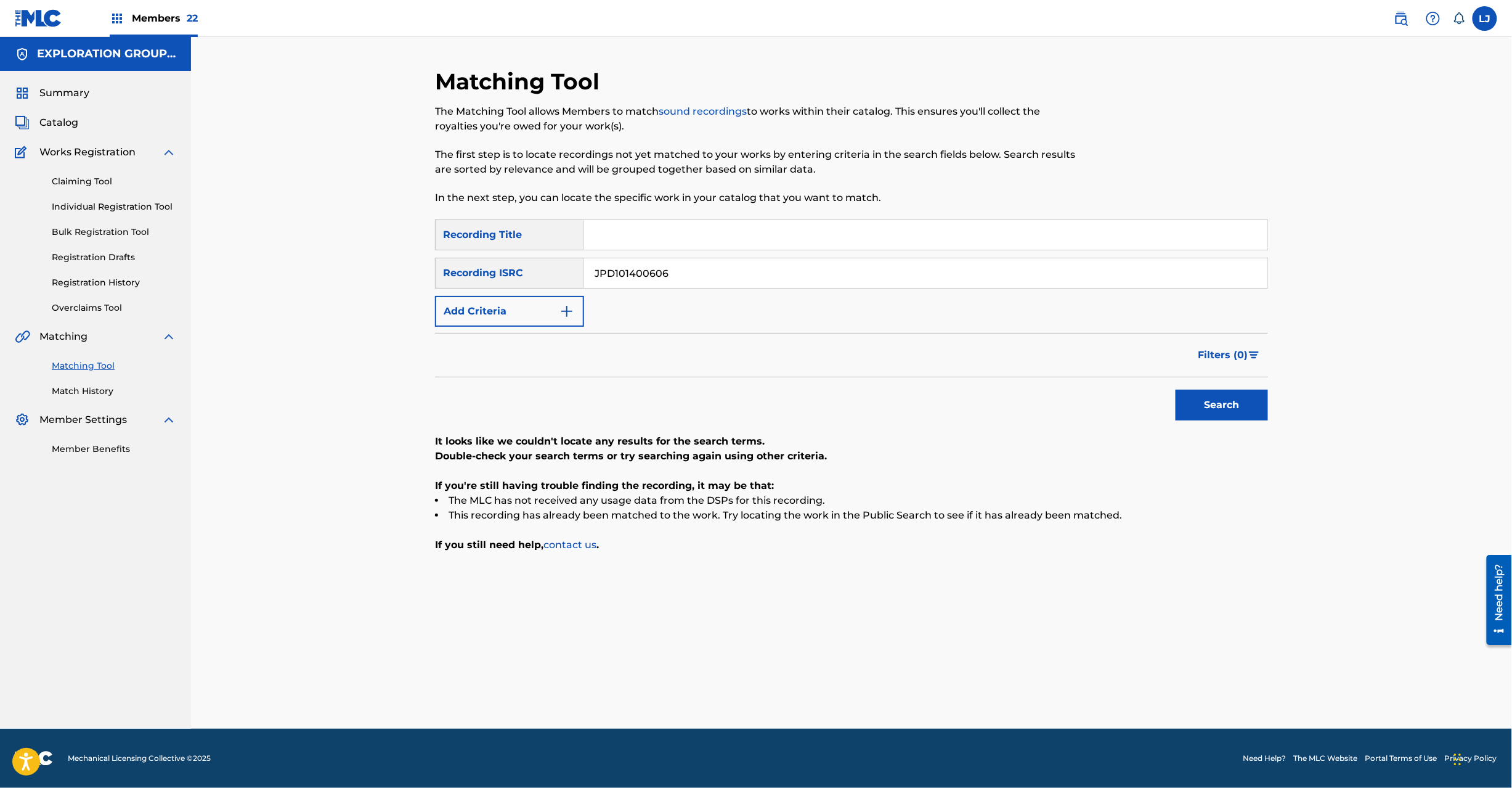
click at [1225, 401] on button "Search" at bounding box center [1222, 405] width 93 height 31
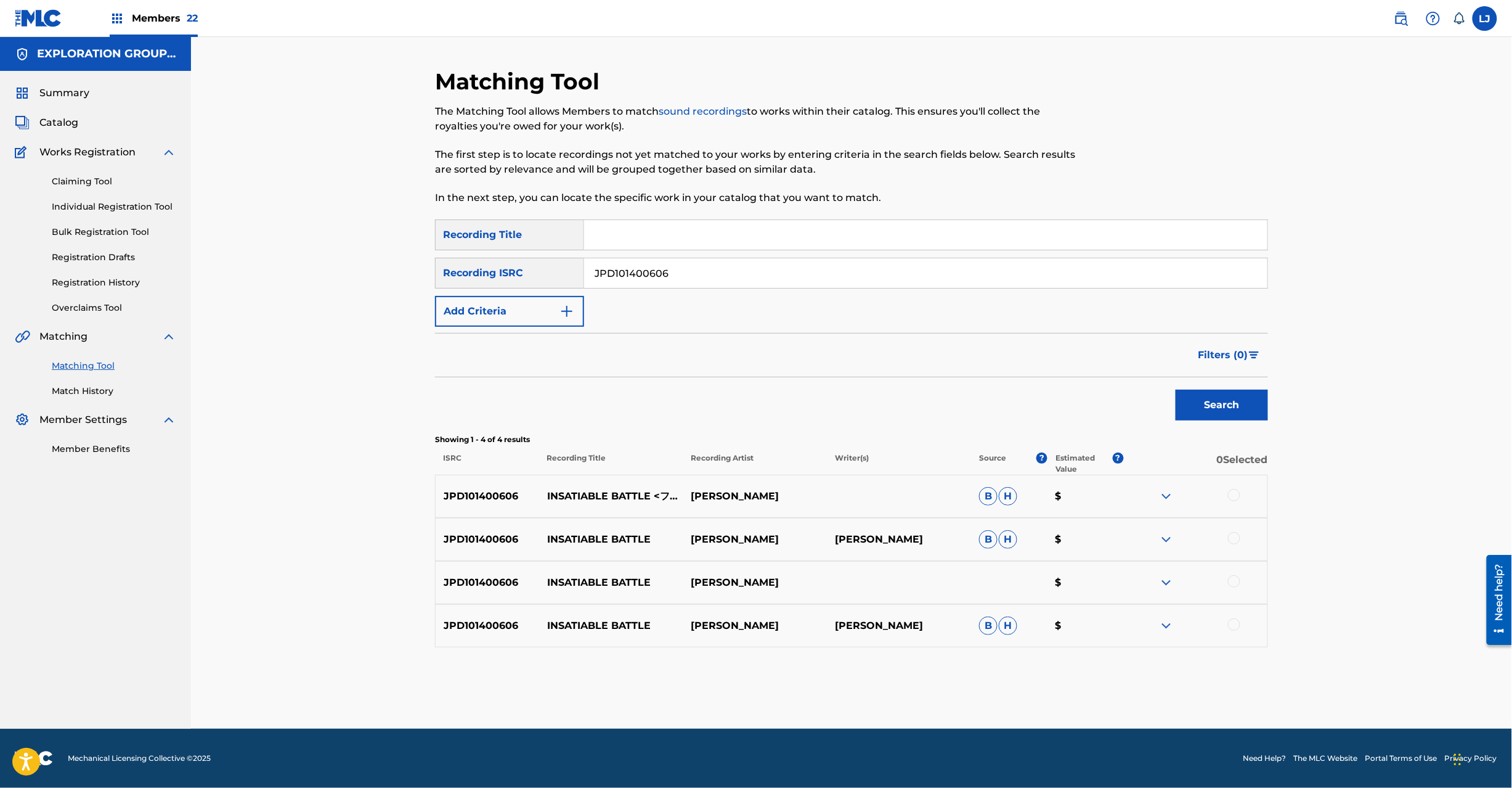
click at [1239, 492] on div at bounding box center [1234, 495] width 12 height 12
click at [1236, 533] on div at bounding box center [1234, 538] width 12 height 12
click at [1232, 580] on div at bounding box center [1195, 582] width 144 height 15
click at [1233, 625] on div at bounding box center [1234, 625] width 12 height 12
click at [1239, 577] on div at bounding box center [1234, 581] width 12 height 12
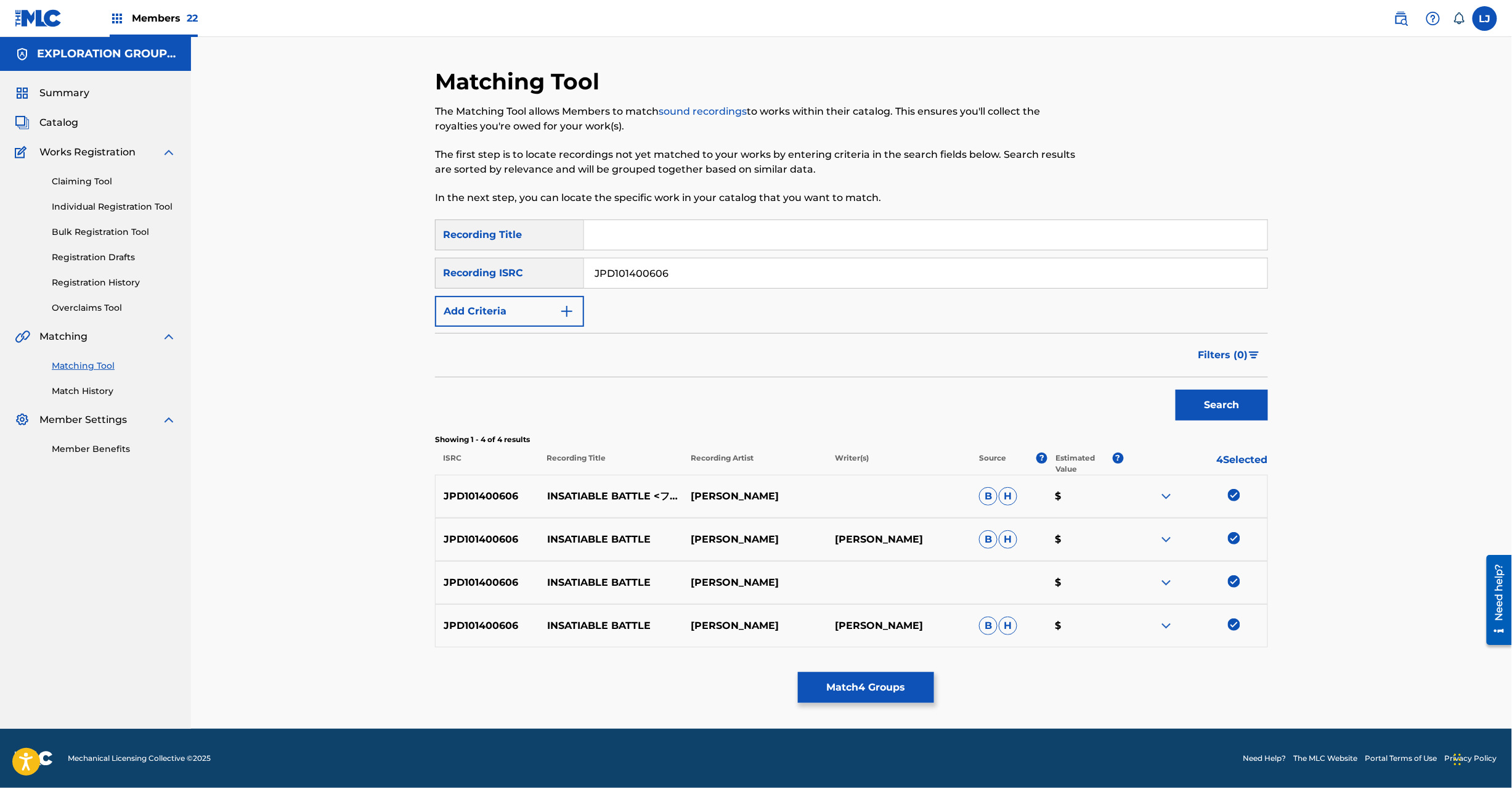
click at [860, 695] on button "Match 4 Groups" at bounding box center [866, 687] width 136 height 31
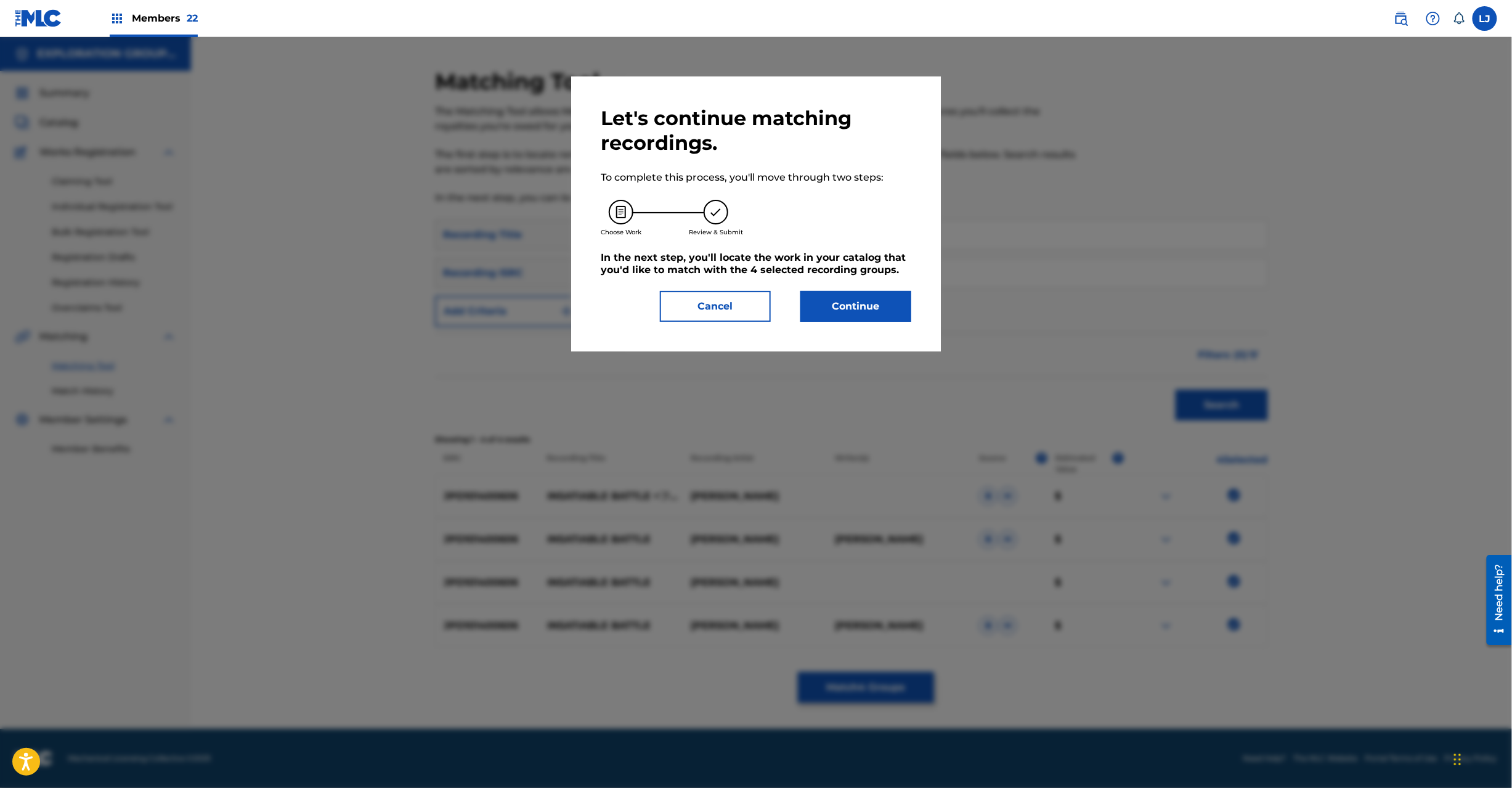
click at [844, 305] on button "Continue" at bounding box center [856, 306] width 111 height 31
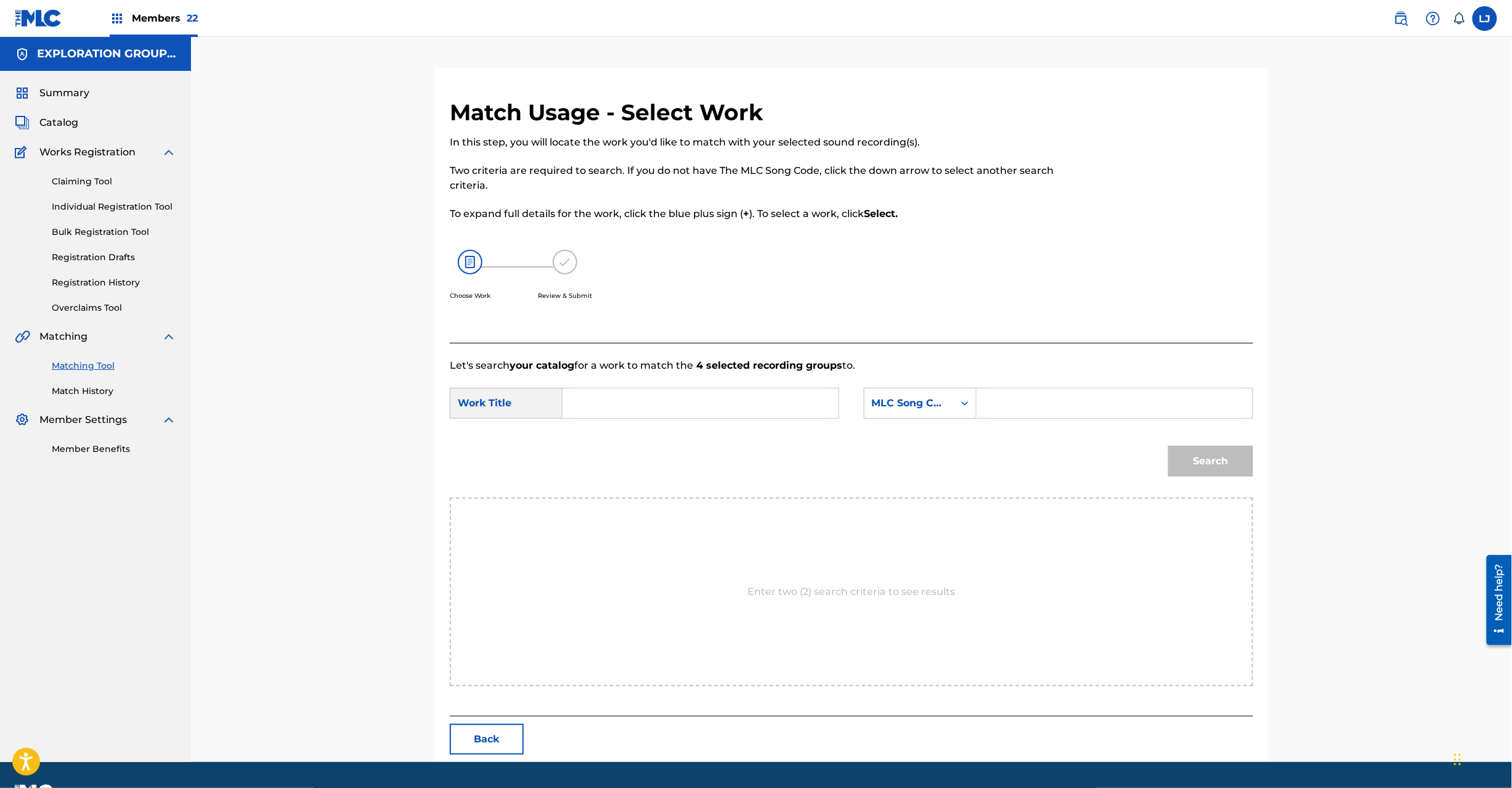
click at [639, 393] on input "Search Form" at bounding box center [700, 403] width 255 height 30
click at [681, 397] on input "Insatiable Battle I26GO5" at bounding box center [700, 403] width 255 height 30
type input "Insatiable Battle"
click at [1150, 411] on input "Search Form" at bounding box center [1114, 403] width 255 height 30
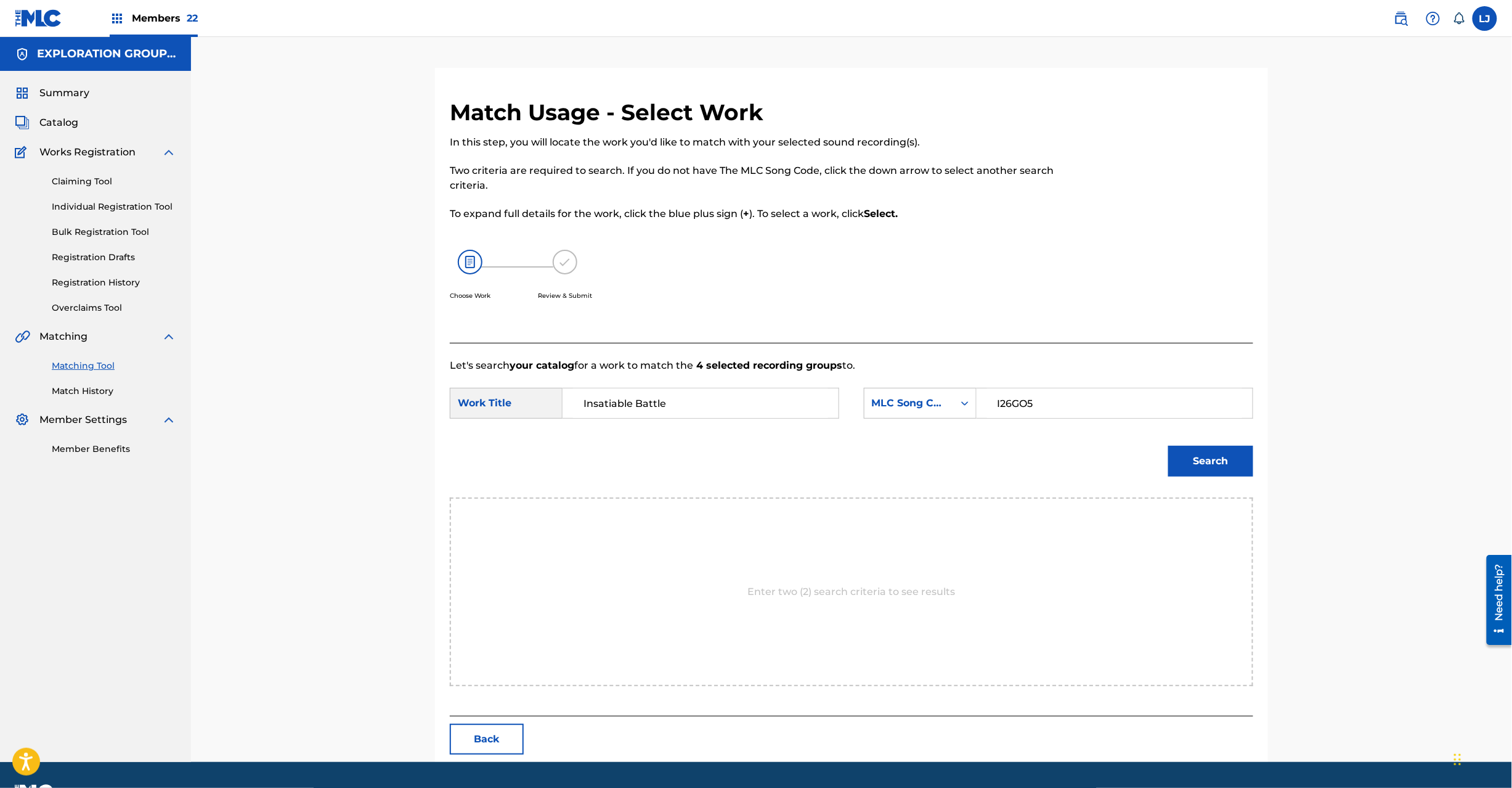
type input "I26GO5"
click at [1221, 447] on button "Search" at bounding box center [1211, 461] width 85 height 31
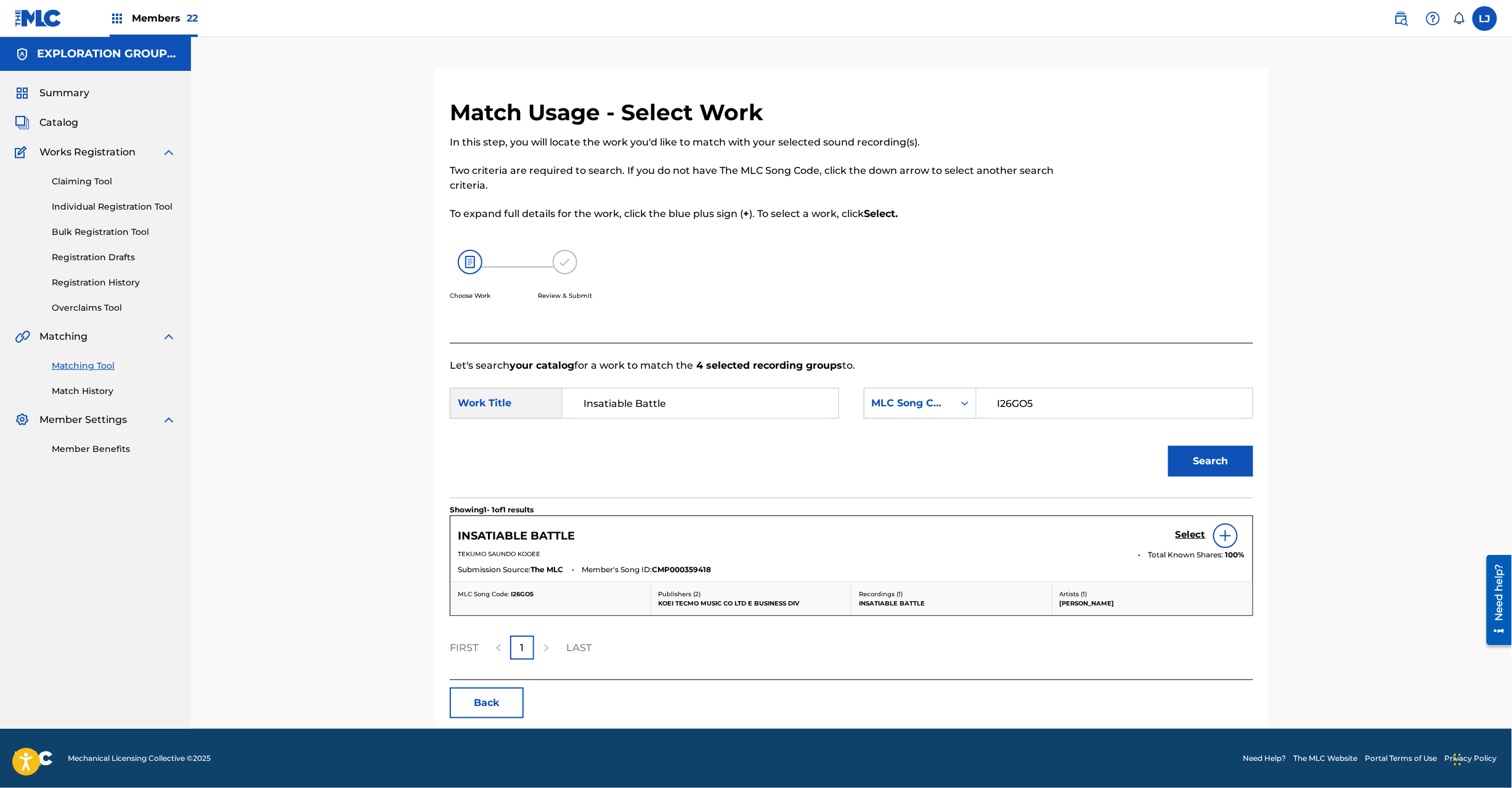
click at [1182, 538] on h5 "Select" at bounding box center [1191, 534] width 30 height 12
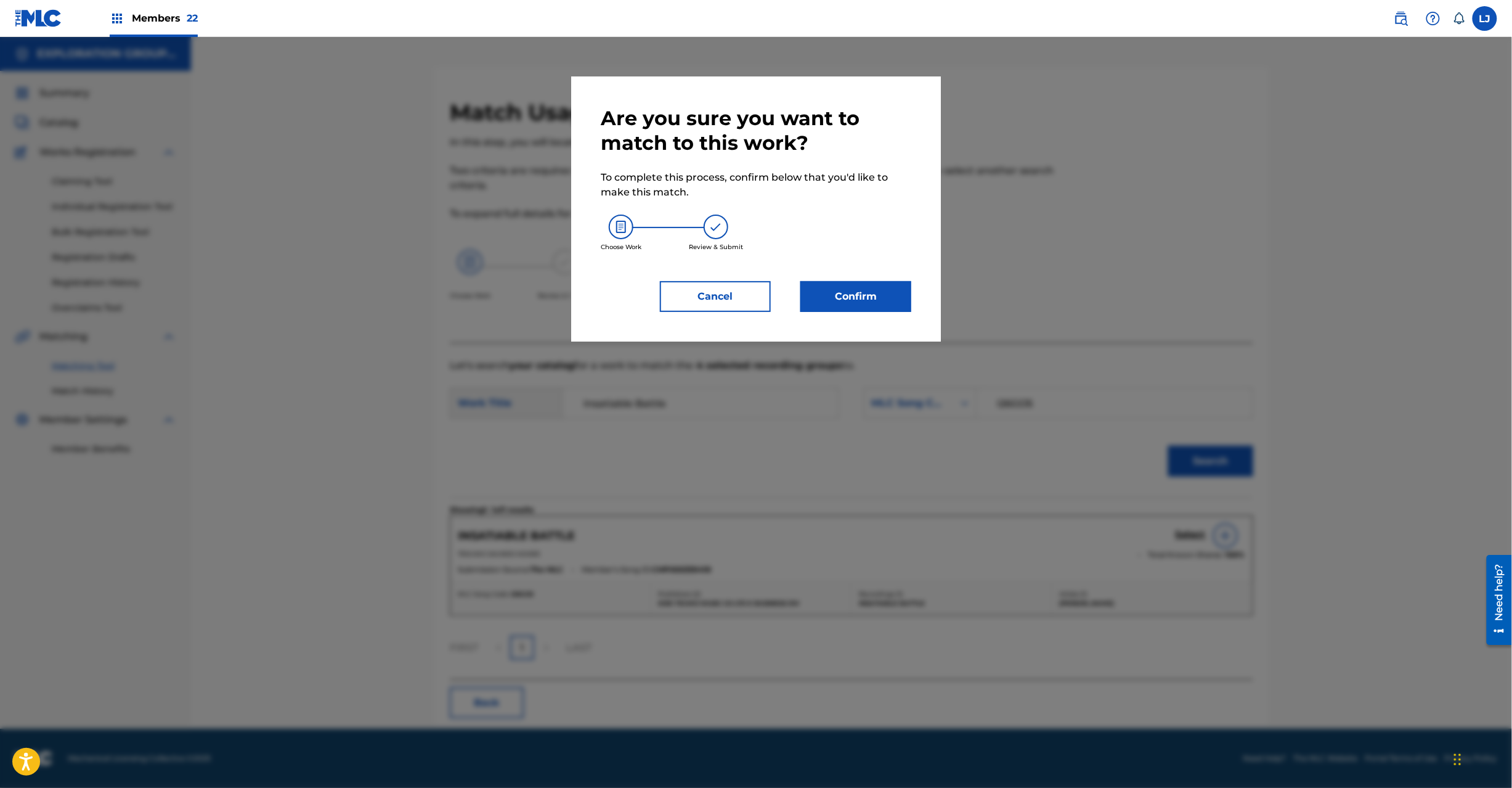
click at [792, 282] on div "Confirm" at bounding box center [849, 296] width 125 height 31
click at [826, 297] on button "Confirm" at bounding box center [856, 296] width 111 height 31
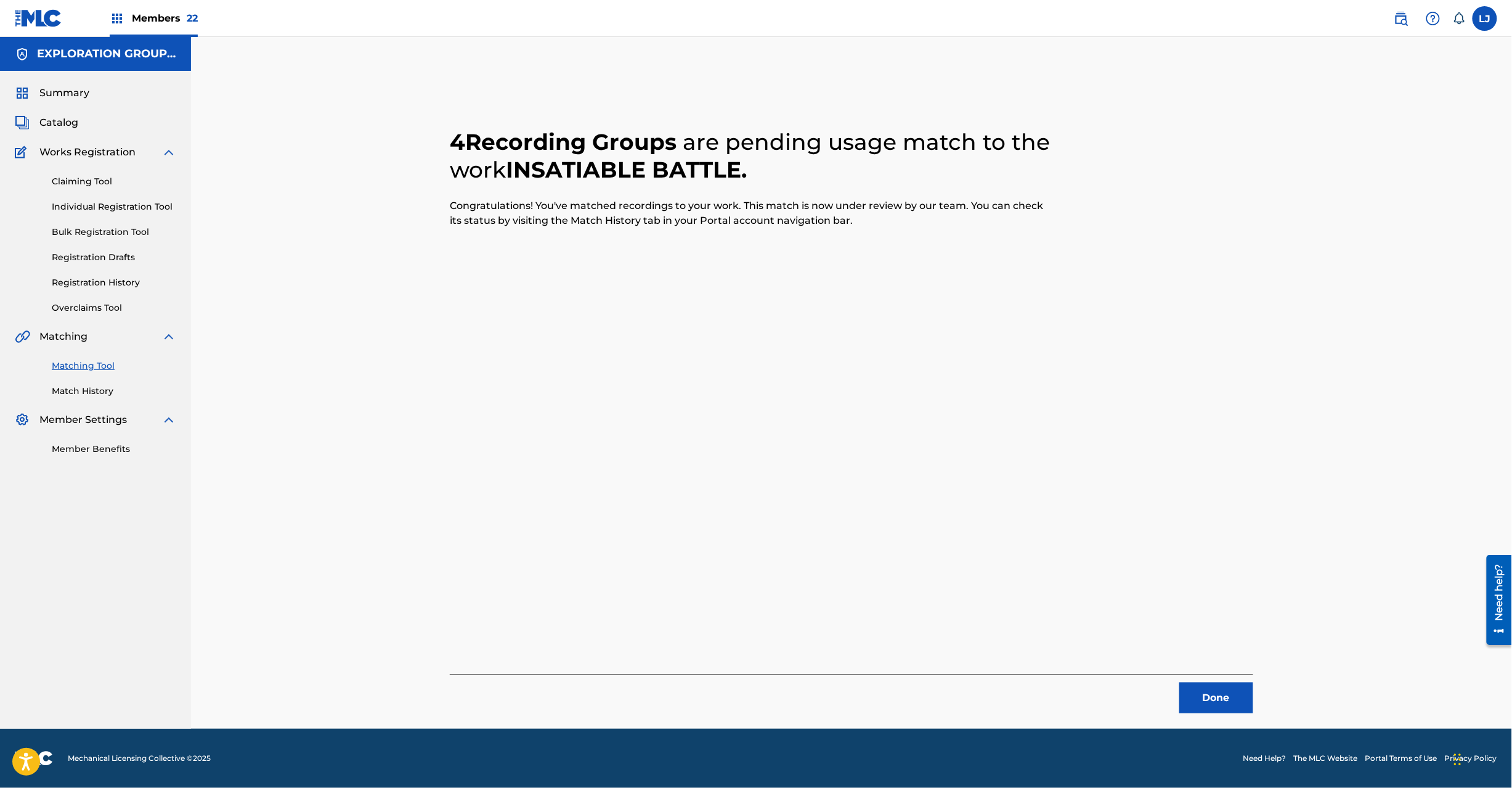
click at [1228, 705] on button "Done" at bounding box center [1216, 698] width 74 height 31
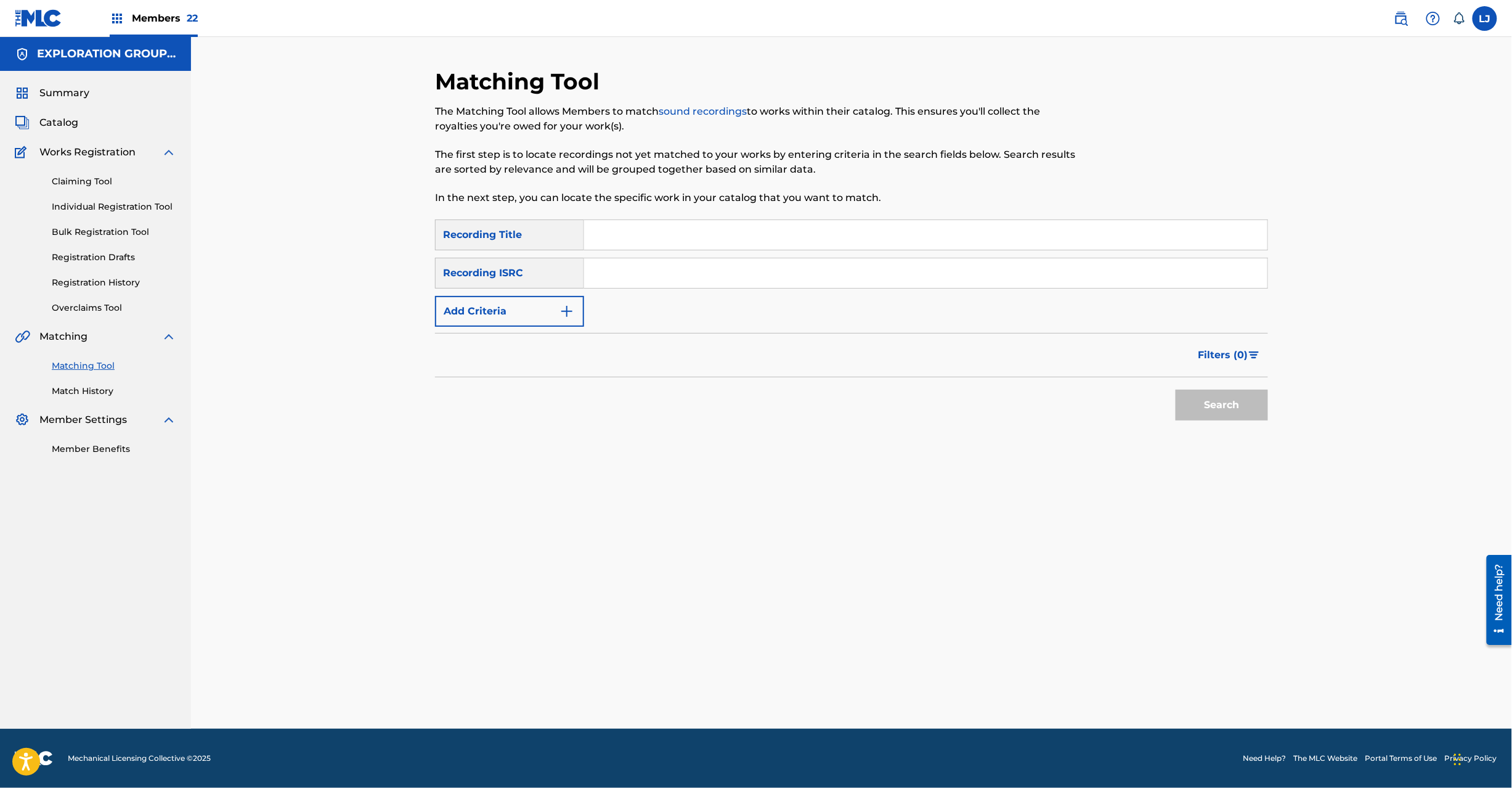
click at [632, 267] on input "Search Form" at bounding box center [926, 273] width 683 height 30
click at [1213, 398] on button "Search" at bounding box center [1222, 405] width 93 height 31
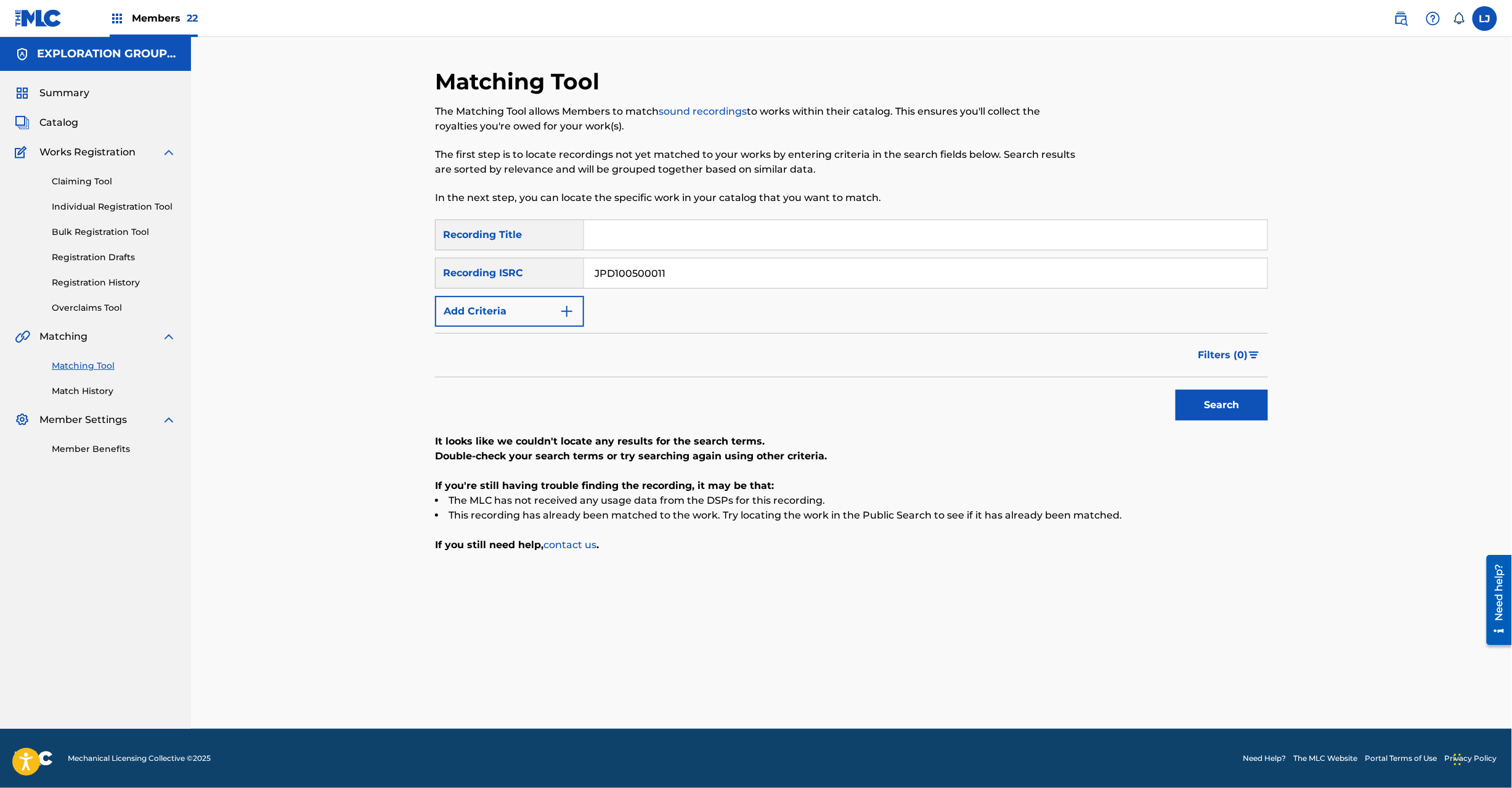
click at [629, 272] on input "JPD100500011" at bounding box center [926, 273] width 683 height 30
drag, startPoint x: 629, startPoint y: 272, endPoint x: 646, endPoint y: 272, distance: 17.0
click at [631, 272] on input "JPD100500011" at bounding box center [926, 273] width 683 height 30
click at [1230, 405] on button "Search" at bounding box center [1222, 405] width 93 height 31
click at [640, 278] on input "JPD100500012" at bounding box center [926, 273] width 683 height 30
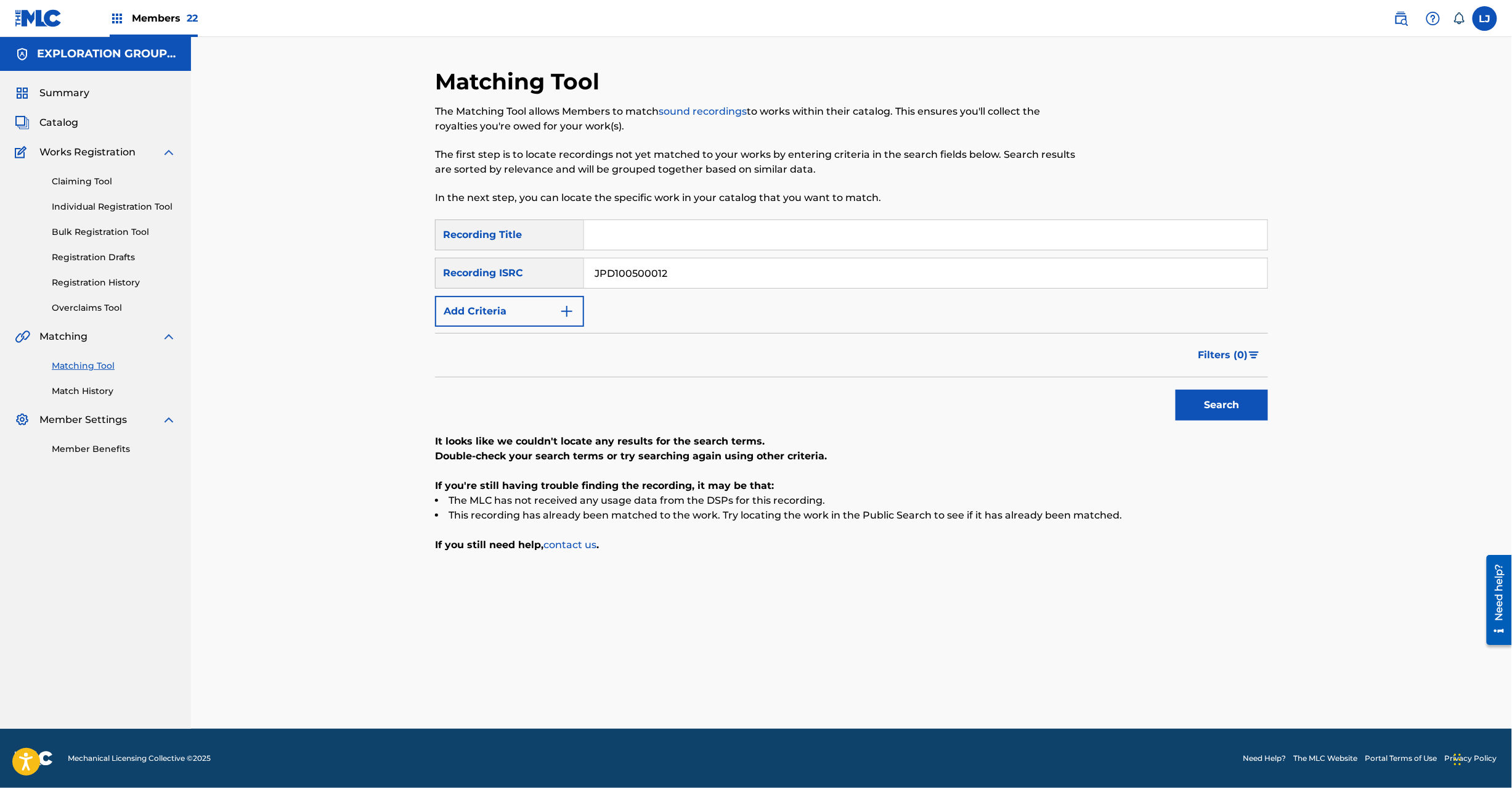
click at [640, 278] on input "JPD100500012" at bounding box center [926, 273] width 683 height 30
click at [784, 267] on input "JPD1005JPD1005000210012" at bounding box center [926, 273] width 683 height 30
click at [784, 267] on input "JPD100500021" at bounding box center [926, 273] width 683 height 30
click at [1216, 403] on button "Search" at bounding box center [1222, 405] width 93 height 31
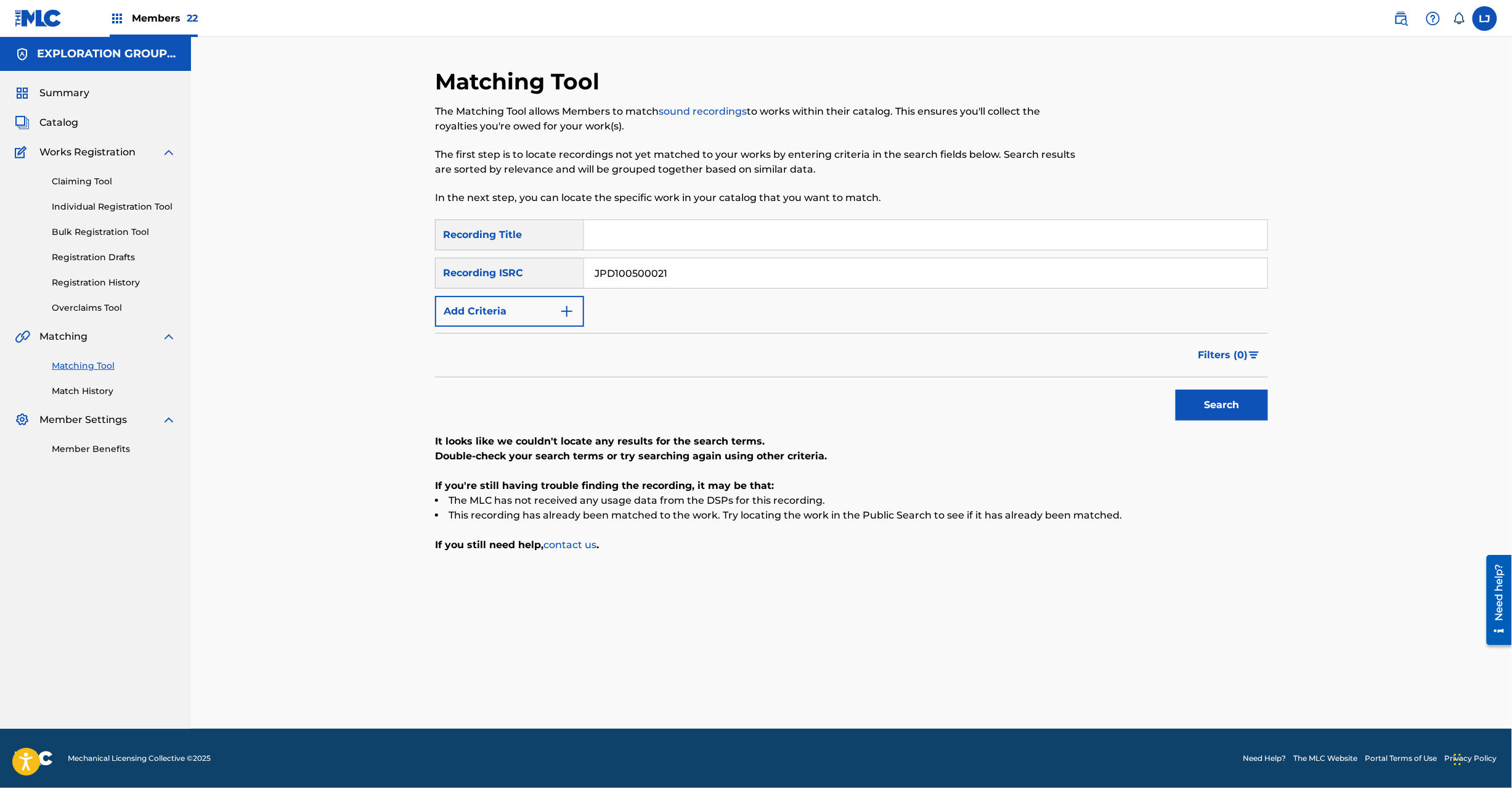
drag, startPoint x: 617, startPoint y: 293, endPoint x: 622, endPoint y: 286, distance: 8.6
click at [619, 291] on div "SearchWithCriteriaf04f78ca-793c-44d9-8b20-fa4ad9699587 Recording Title SearchWi…" at bounding box center [851, 273] width 833 height 108
click at [627, 272] on input "JPD100500021" at bounding box center [926, 273] width 683 height 30
click at [1191, 401] on button "Search" at bounding box center [1222, 405] width 93 height 31
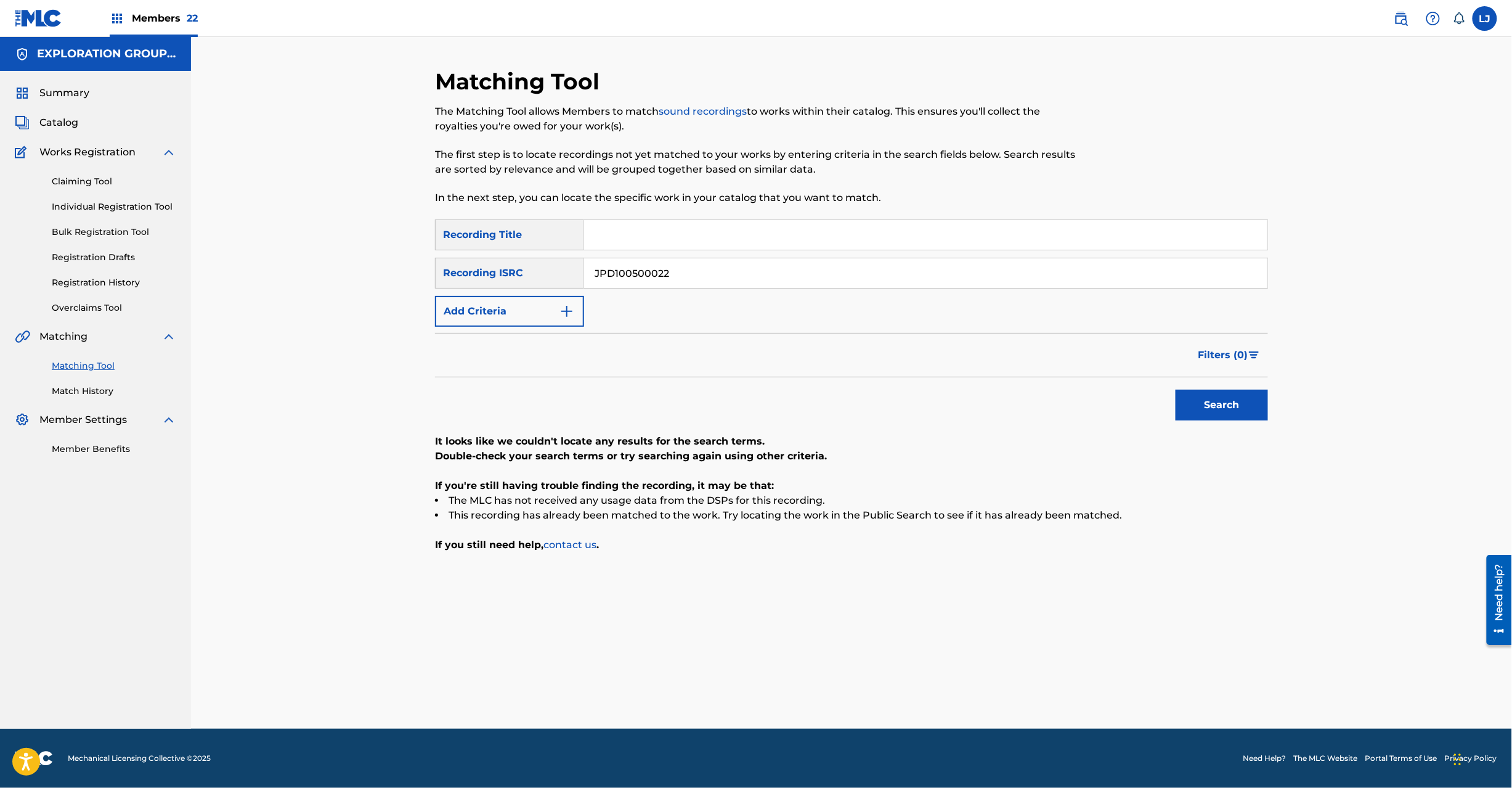
click at [634, 273] on input "JPD100500022" at bounding box center [926, 273] width 683 height 30
click at [1226, 403] on button "Search" at bounding box center [1222, 405] width 93 height 31
click at [661, 274] on input "JPD100500023" at bounding box center [926, 273] width 683 height 30
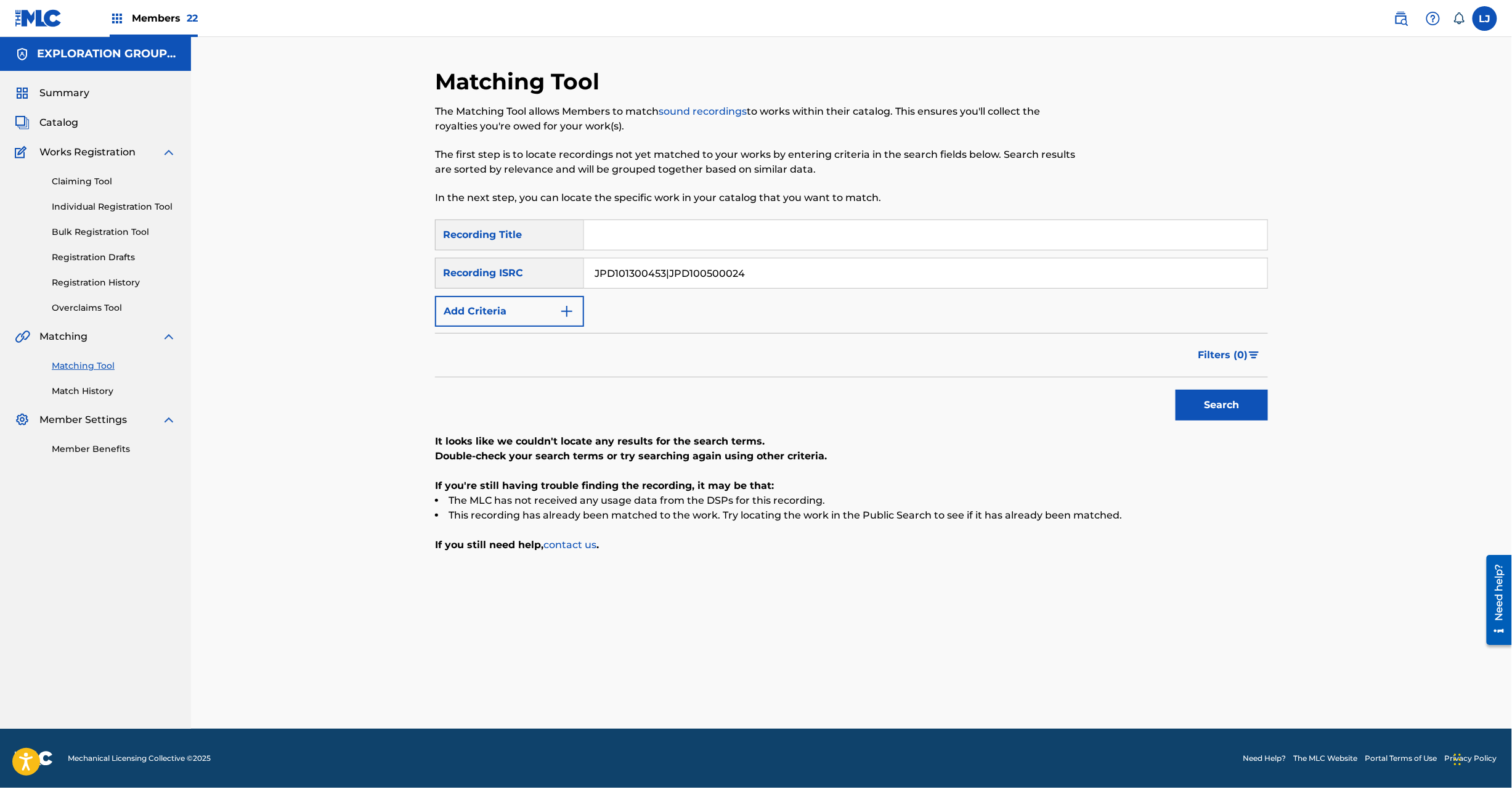
click at [713, 267] on input "JPD101300453|JPD100500024" at bounding box center [926, 273] width 683 height 30
drag, startPoint x: 713, startPoint y: 267, endPoint x: 721, endPoint y: 267, distance: 8.0
click at [715, 267] on input "JPD101300453|JPD100500024" at bounding box center [926, 273] width 683 height 30
drag, startPoint x: 1206, startPoint y: 383, endPoint x: 1213, endPoint y: 391, distance: 10.6
click at [1209, 385] on div "Search" at bounding box center [1219, 401] width 99 height 49
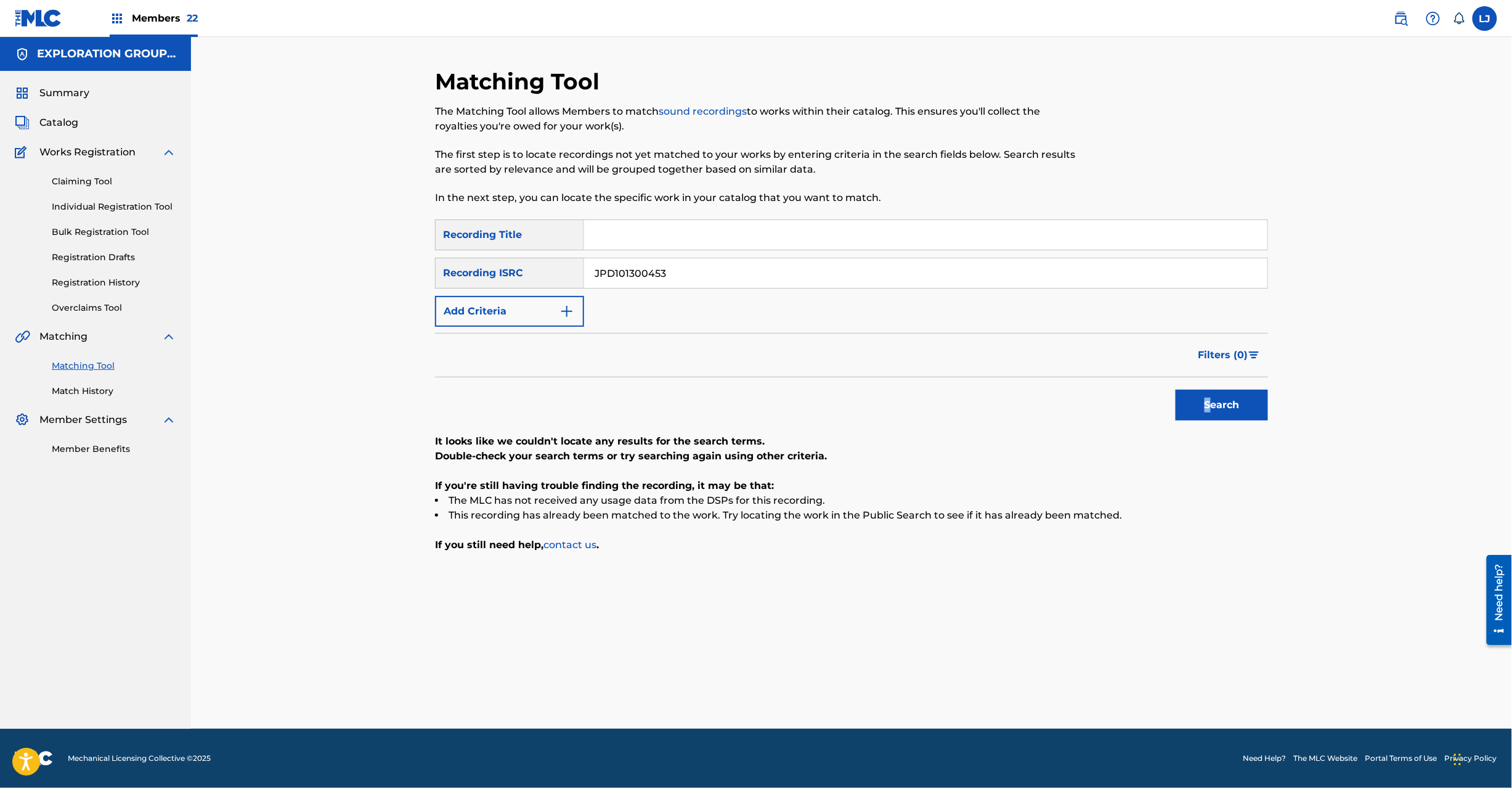
click at [1213, 395] on button "Search" at bounding box center [1222, 405] width 93 height 31
click at [644, 270] on input "JPD101300453" at bounding box center [926, 273] width 683 height 30
click at [639, 272] on input "JPD101300453|JPD100500024" at bounding box center [926, 273] width 683 height 30
drag, startPoint x: 639, startPoint y: 272, endPoint x: 673, endPoint y: 282, distance: 35.4
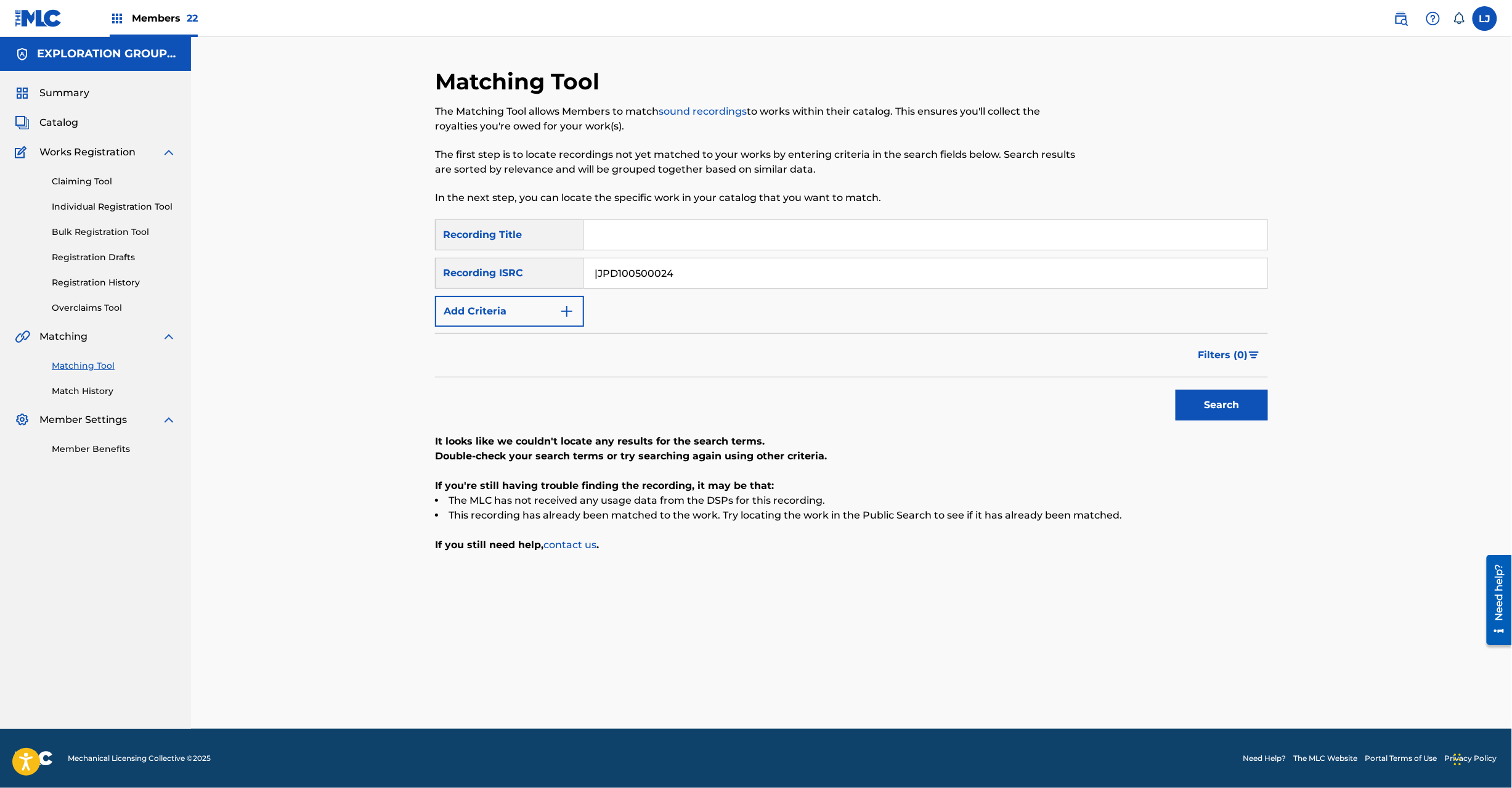
click at [639, 272] on input "|JPD100500024" at bounding box center [926, 273] width 683 height 30
click at [720, 282] on input "|JPD100500024" at bounding box center [926, 273] width 683 height 30
click at [599, 270] on input "|JPD100500024" at bounding box center [926, 273] width 683 height 30
click at [1268, 410] on div "Matching Tool The Matching Tool allows Members to match sound recordings to wor…" at bounding box center [851, 398] width 863 height 661
click at [1195, 411] on button "Search" at bounding box center [1222, 405] width 93 height 31
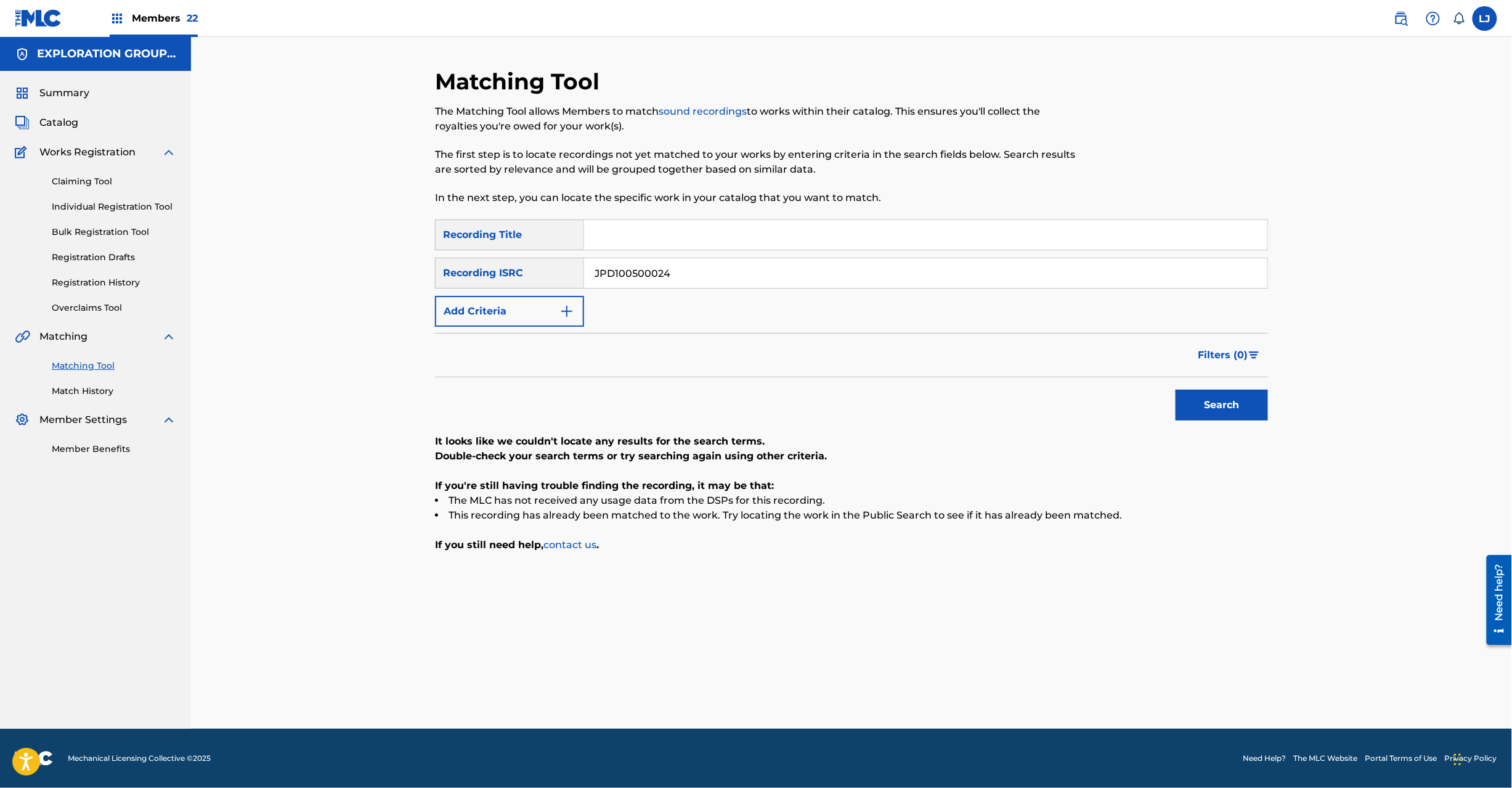
click at [626, 279] on input "JPD100500024" at bounding box center [926, 273] width 683 height 30
drag, startPoint x: 626, startPoint y: 279, endPoint x: 689, endPoint y: 291, distance: 64.1
click at [627, 279] on input "JPD100500024" at bounding box center [926, 273] width 683 height 30
click at [1194, 401] on button "Search" at bounding box center [1222, 405] width 93 height 31
click at [637, 279] on input "JPD100500025" at bounding box center [926, 273] width 683 height 30
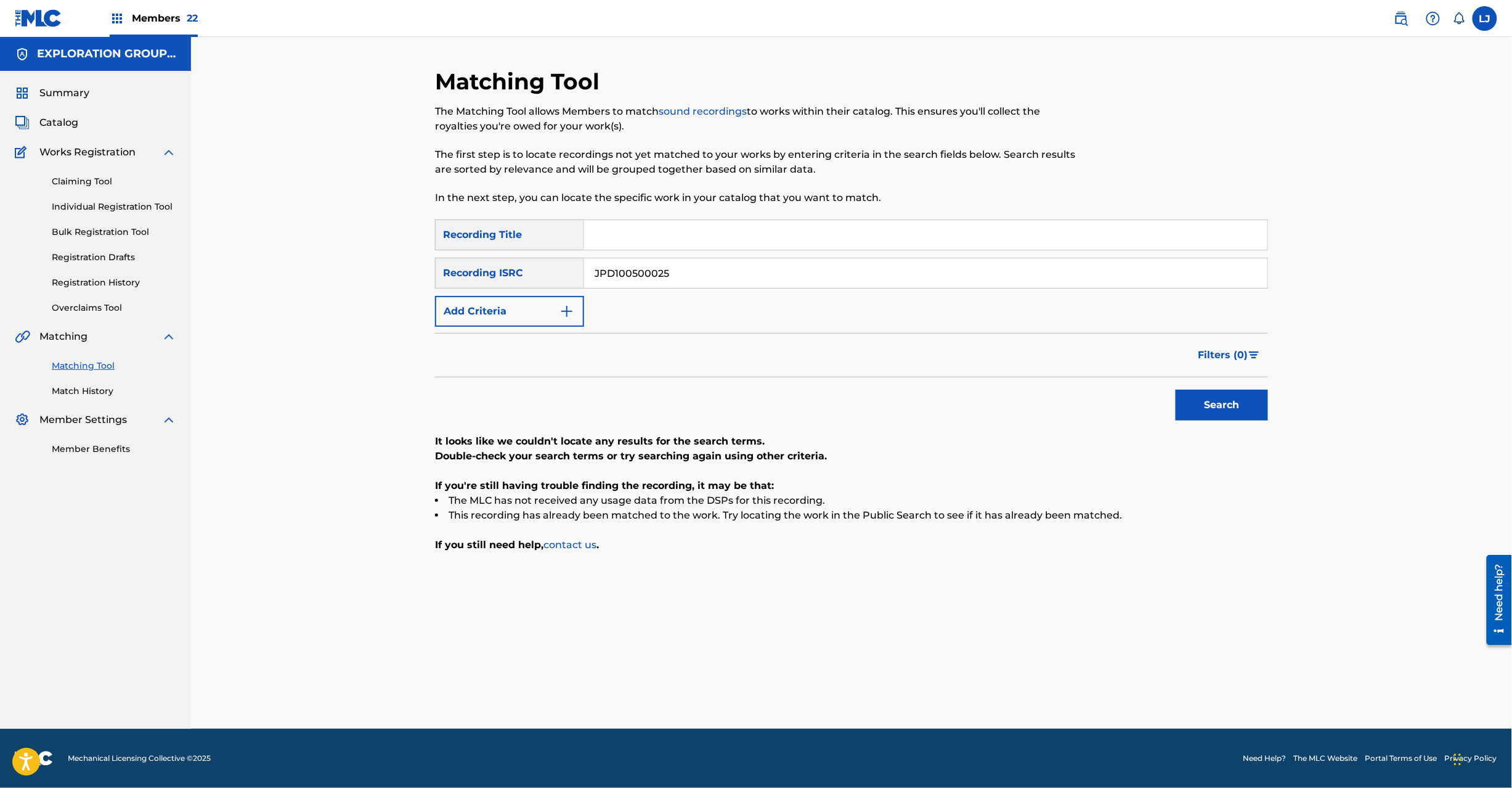
drag, startPoint x: 637, startPoint y: 279, endPoint x: 652, endPoint y: 279, distance: 15.0
click at [639, 279] on input "JPD100500025" at bounding box center [926, 273] width 683 height 30
click at [1203, 408] on button "Search" at bounding box center [1222, 405] width 93 height 31
click at [609, 272] on input "JPD100500002" at bounding box center [926, 273] width 683 height 30
drag, startPoint x: 609, startPoint y: 272, endPoint x: 627, endPoint y: 269, distance: 18.2
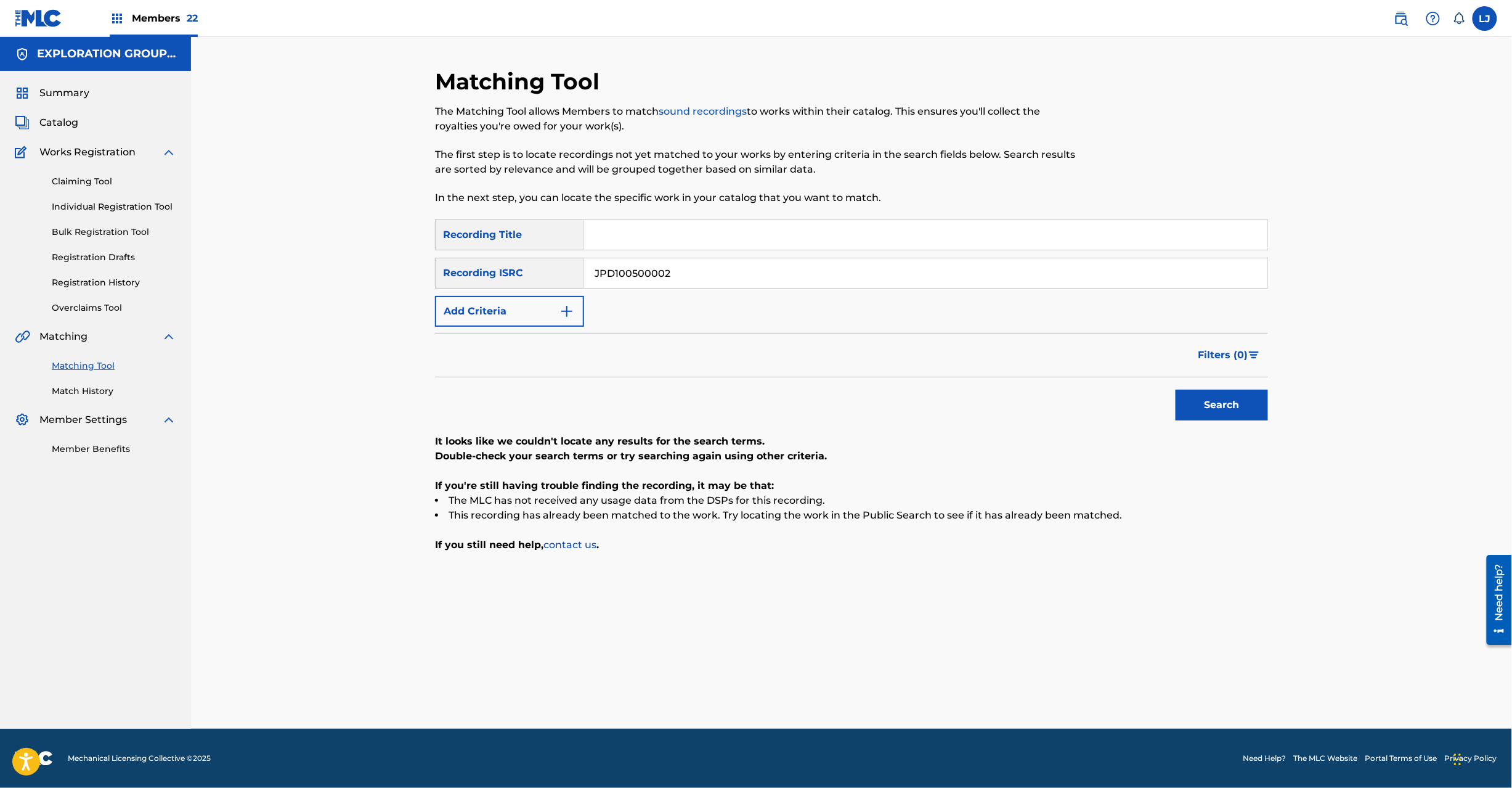
click at [612, 270] on input "JPD100500002" at bounding box center [926, 273] width 683 height 30
click at [703, 272] on input "JPD100500026|JPD100300178" at bounding box center [926, 273] width 683 height 30
drag, startPoint x: 703, startPoint y: 272, endPoint x: 811, endPoint y: 298, distance: 111.1
click at [708, 273] on input "JPD100500026|JPD100300178" at bounding box center [926, 273] width 683 height 30
click at [1239, 419] on button "Search" at bounding box center [1222, 405] width 93 height 31
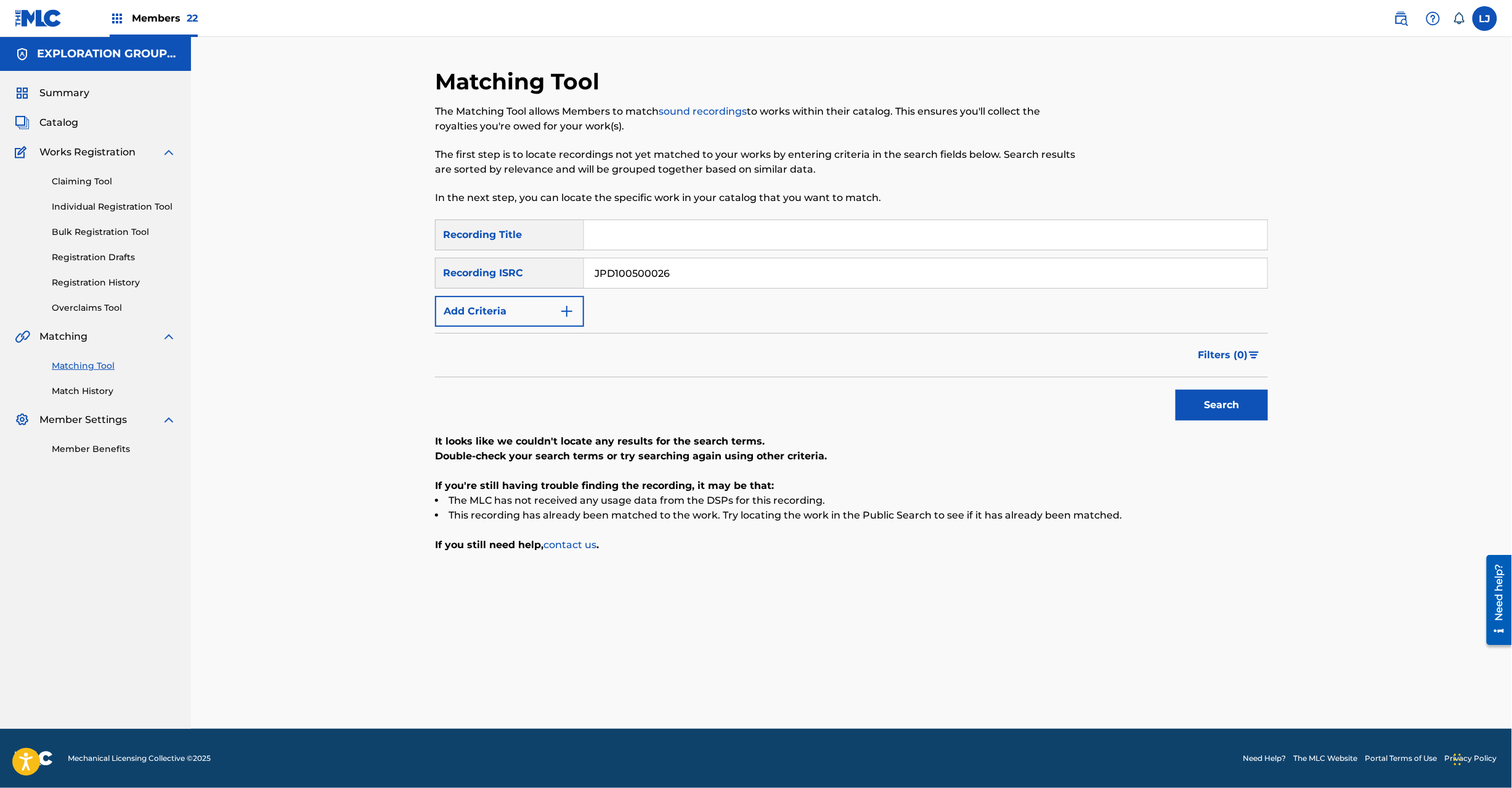
click at [637, 269] on input "JPD100500026" at bounding box center [926, 273] width 683 height 30
click at [637, 271] on input "JPD100500026" at bounding box center [926, 273] width 683 height 30
click at [634, 272] on input "JPD100500026|JPD100300178" at bounding box center [926, 273] width 683 height 30
click at [1221, 411] on button "Search" at bounding box center [1222, 405] width 93 height 31
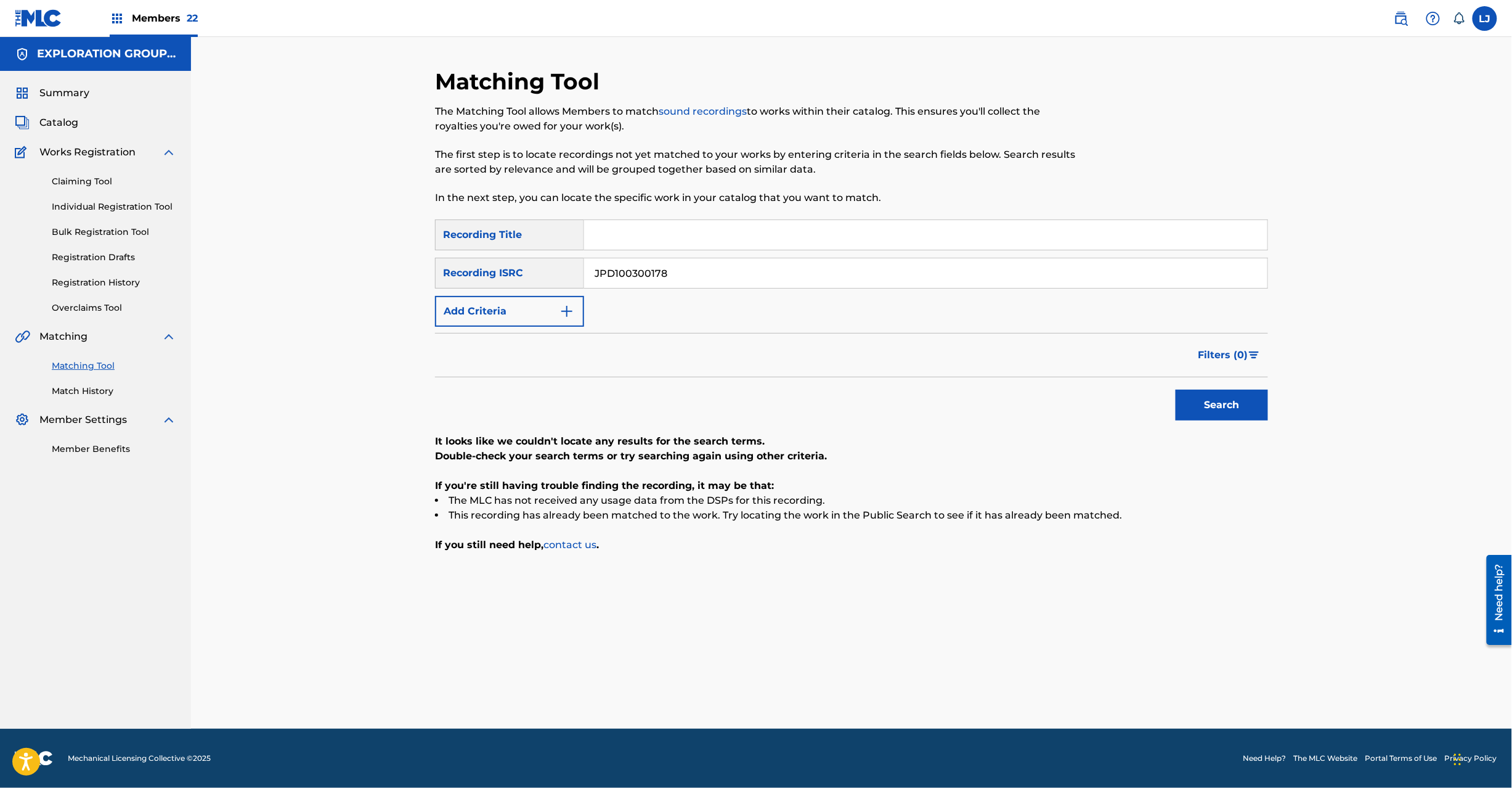
click at [639, 274] on input "JPD100300178" at bounding box center [926, 273] width 683 height 30
drag, startPoint x: 639, startPoint y: 274, endPoint x: 688, endPoint y: 273, distance: 49.0
click at [639, 273] on input "JPD100300178" at bounding box center [926, 273] width 683 height 30
drag, startPoint x: 659, startPoint y: 272, endPoint x: 1054, endPoint y: 318, distance: 397.7
click at [1054, 318] on div "SearchWithCriteriaf04f78ca-793c-44d9-8b20-fa4ad9699587 Recording Title SearchWi…" at bounding box center [851, 273] width 833 height 108
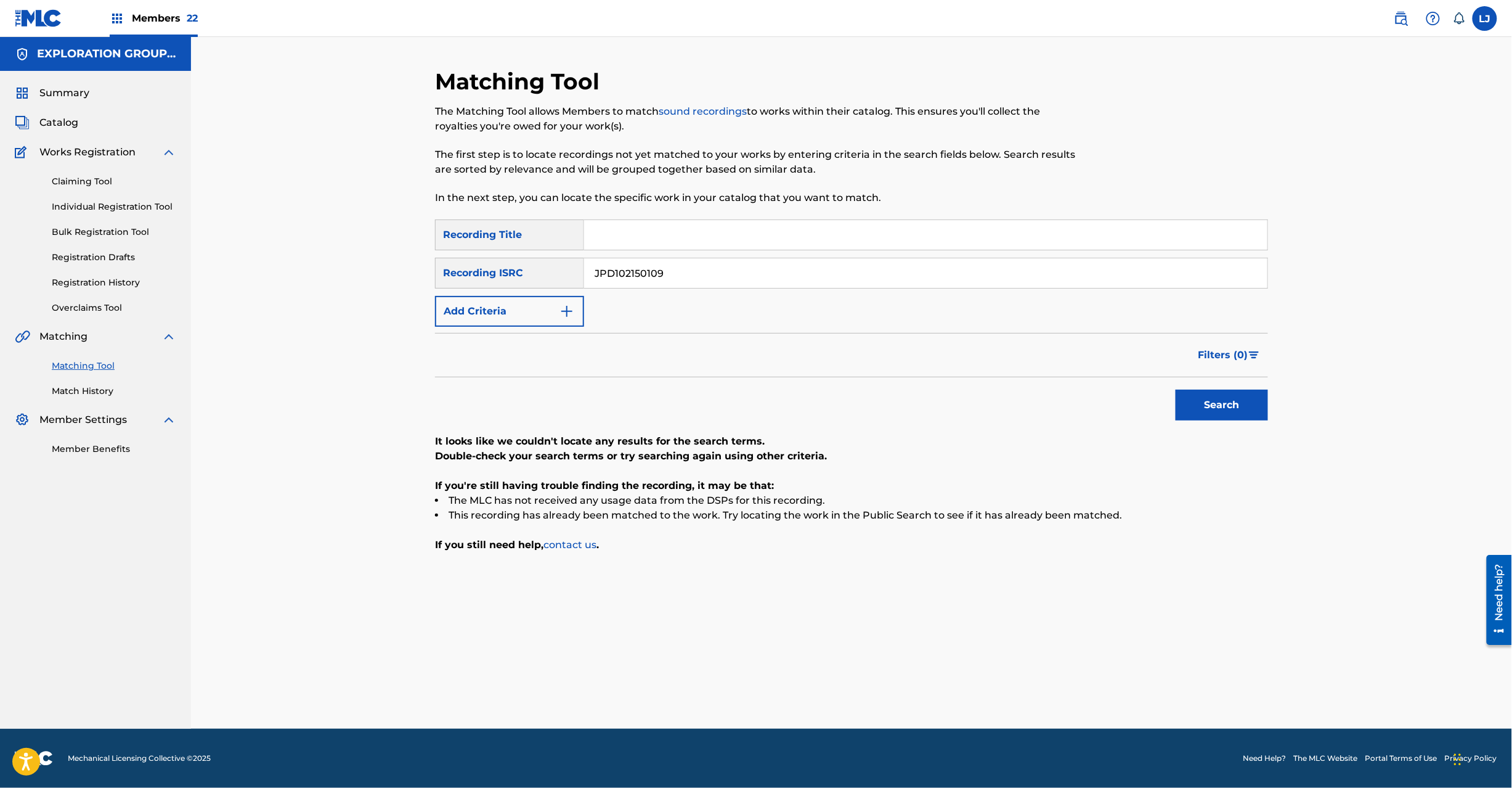
click at [1176, 390] on button "Search" at bounding box center [1222, 405] width 93 height 31
click at [711, 272] on input "JPD102150109" at bounding box center [926, 273] width 683 height 30
drag, startPoint x: 664, startPoint y: 277, endPoint x: 299, endPoint y: 289, distance: 365.2
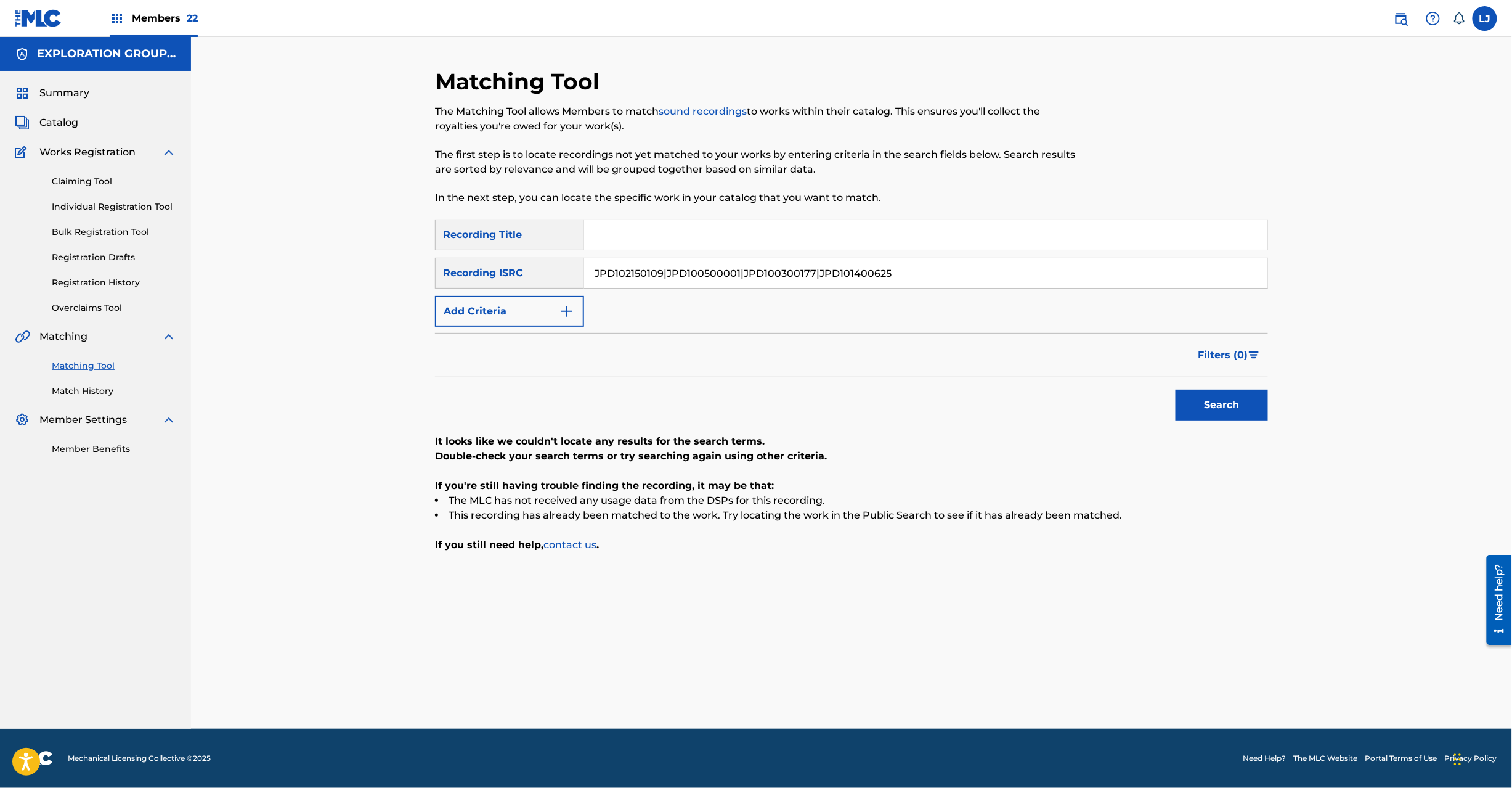
click at [239, 275] on div "Matching Tool The Matching Tool allows Members to match sound recordings to wor…" at bounding box center [851, 383] width 1321 height 692
drag, startPoint x: 666, startPoint y: 277, endPoint x: 1307, endPoint y: 276, distance: 641.0
click at [1307, 276] on div "Matching Tool The Matching Tool allows Members to match sound recordings to wor…" at bounding box center [851, 383] width 1321 height 692
drag, startPoint x: 1227, startPoint y: 403, endPoint x: 893, endPoint y: 332, distance: 341.5
click at [1226, 403] on button "Search" at bounding box center [1222, 405] width 93 height 31
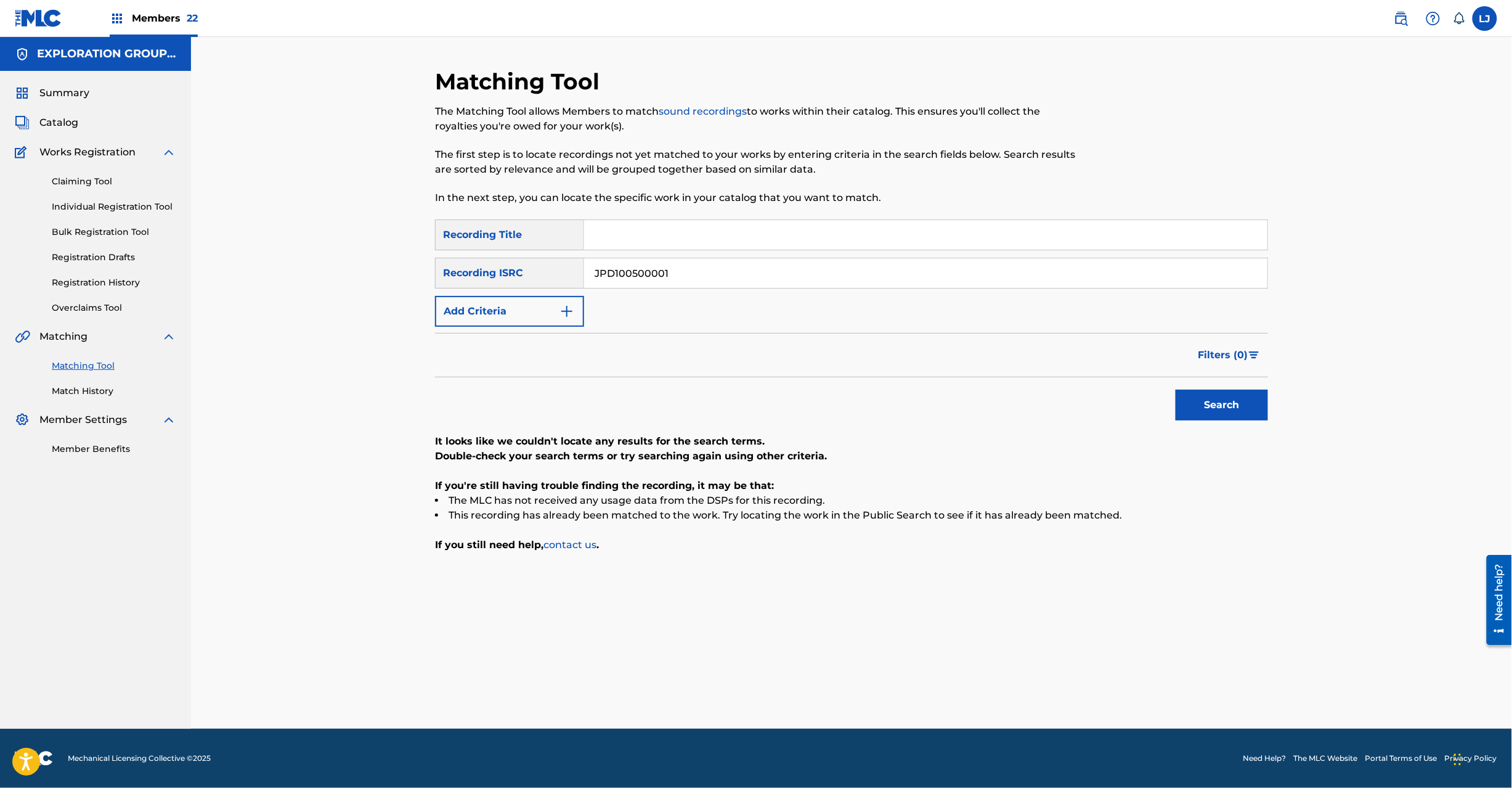
click at [654, 265] on input "JPD100500001" at bounding box center [926, 273] width 683 height 30
drag, startPoint x: 740, startPoint y: 277, endPoint x: 317, endPoint y: 278, distance: 423.0
click at [311, 278] on div "Matching Tool The Matching Tool allows Members to match sound recordings to wor…" at bounding box center [851, 383] width 1321 height 692
click at [713, 273] on input "JPD100300177|JPD101400625" at bounding box center [926, 273] width 683 height 30
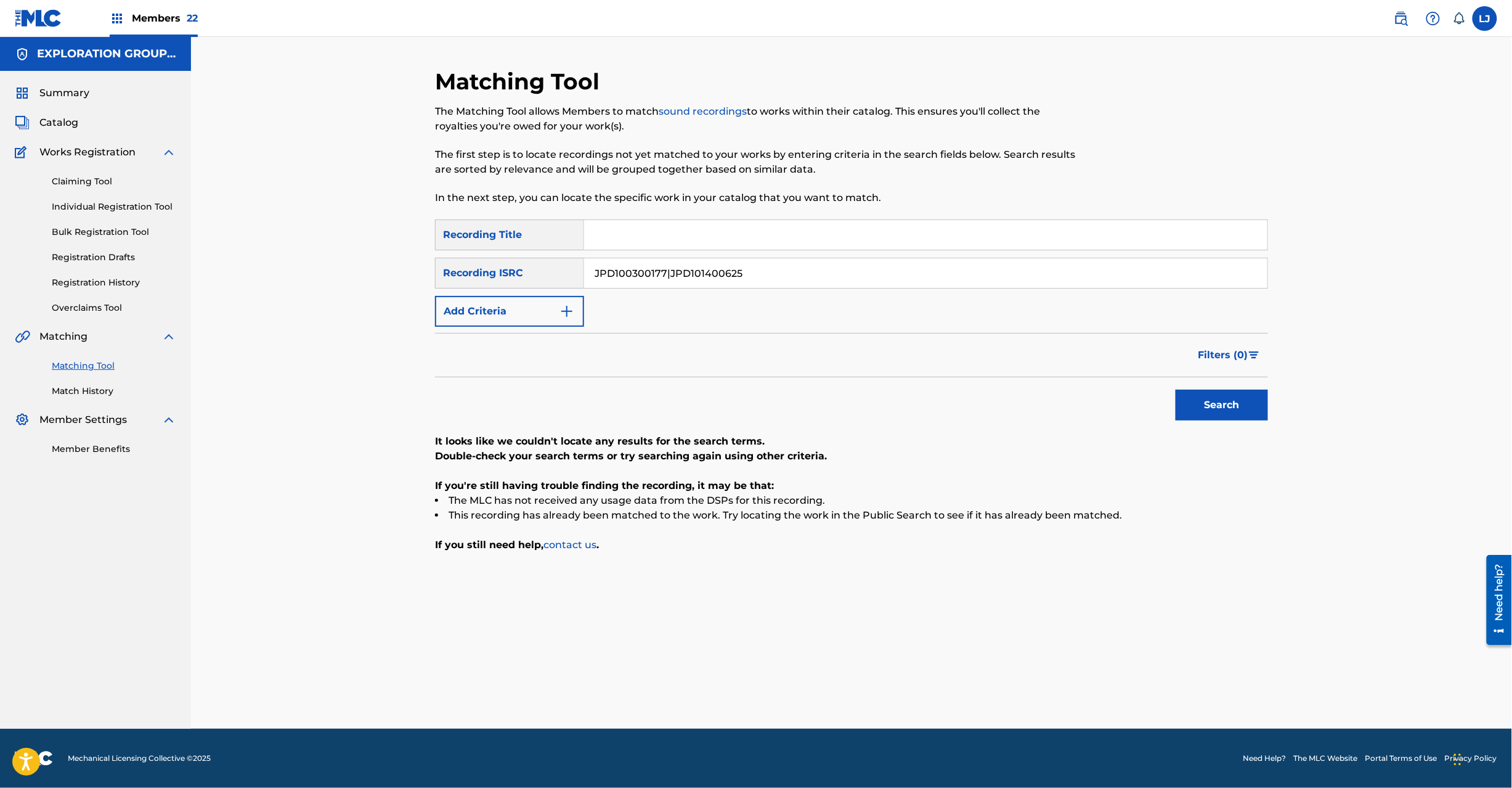
click at [713, 273] on input "JPD100300177|JPD101400625" at bounding box center [926, 273] width 683 height 30
click at [1215, 405] on button "Search" at bounding box center [1222, 405] width 93 height 31
click at [727, 274] on input "JPD100300177" at bounding box center [926, 273] width 683 height 30
drag, startPoint x: 812, startPoint y: 275, endPoint x: 174, endPoint y: 275, distance: 638.0
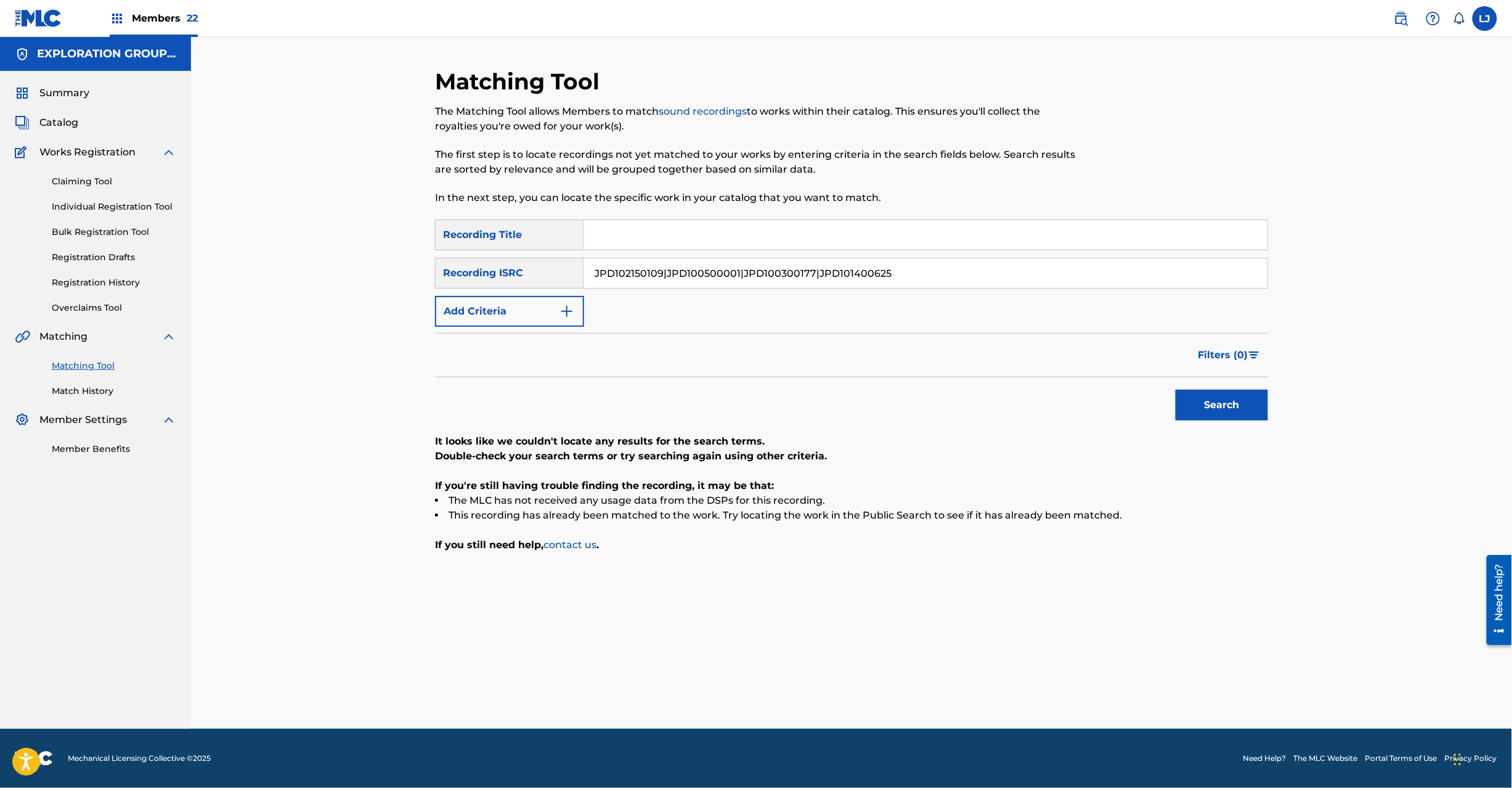
click at [174, 275] on main "EXPLORATION GROUP LLC Summary Catalog Works Registration Claiming Tool Individu…" at bounding box center [756, 383] width 1512 height 692
type input "JPD101400625"
click at [1213, 398] on button "Search" at bounding box center [1222, 405] width 93 height 31
